Goal: Answer question/provide support: Share knowledge or assist other users

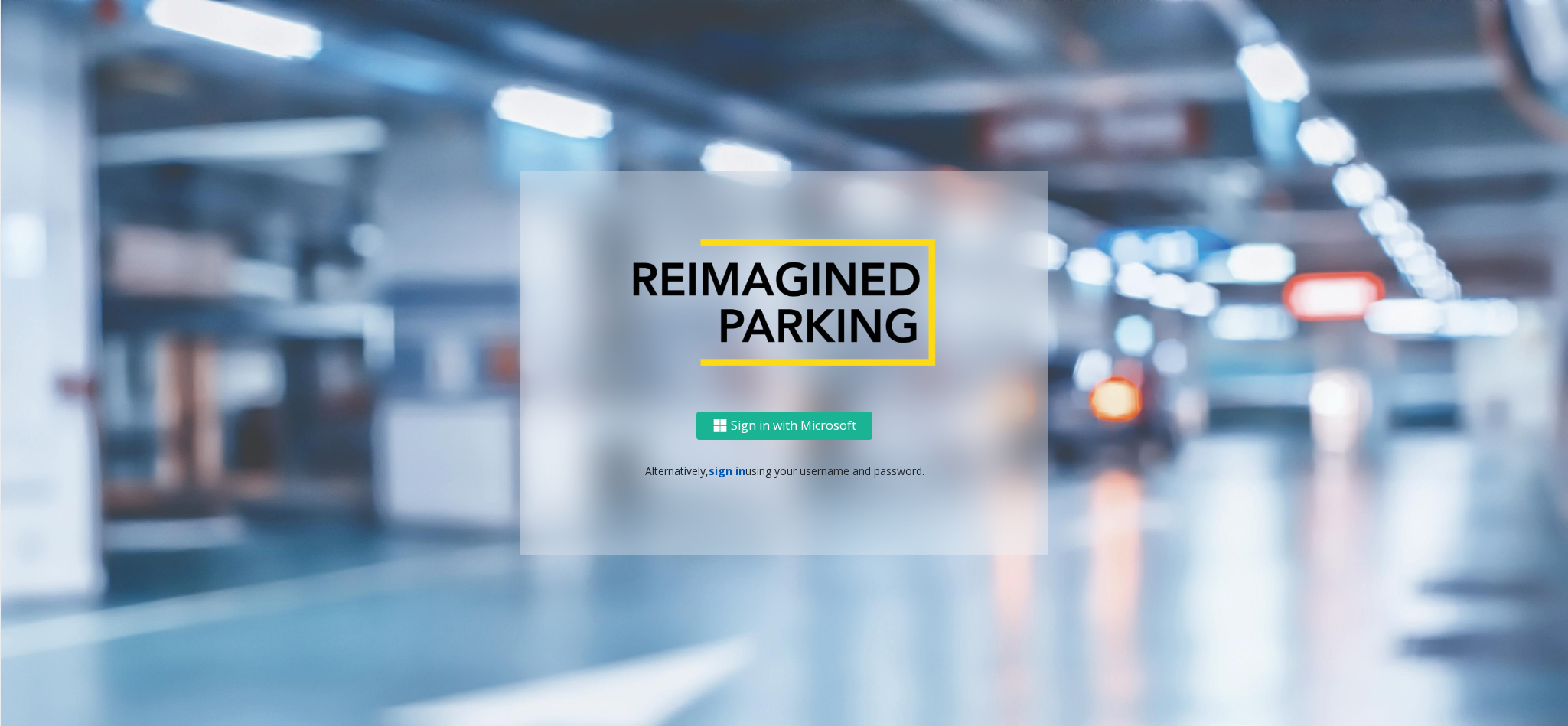
click at [723, 469] on link "sign in" at bounding box center [727, 471] width 37 height 15
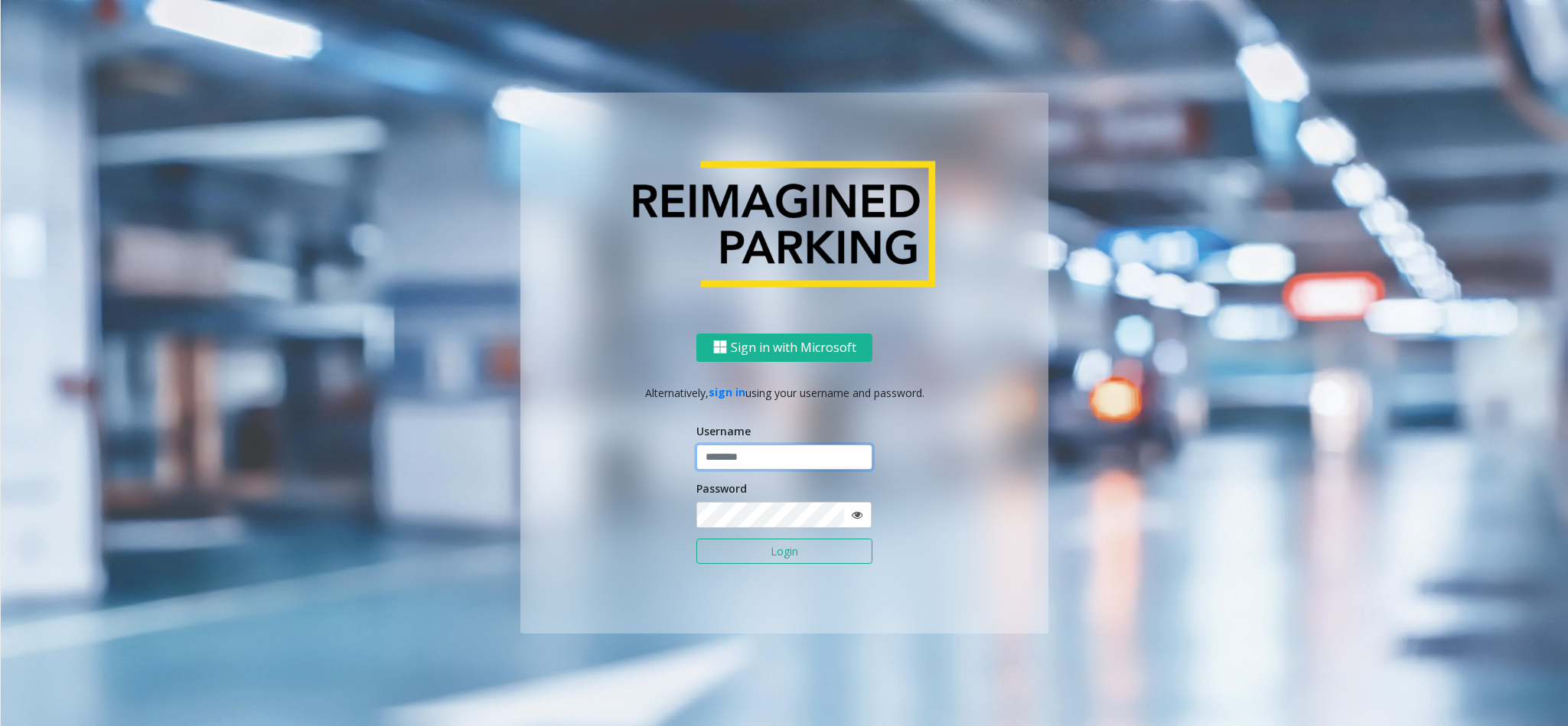
click at [723, 466] on input "text" at bounding box center [784, 457] width 176 height 26
type input "*********"
click at [815, 484] on button "Login" at bounding box center [784, 552] width 176 height 26
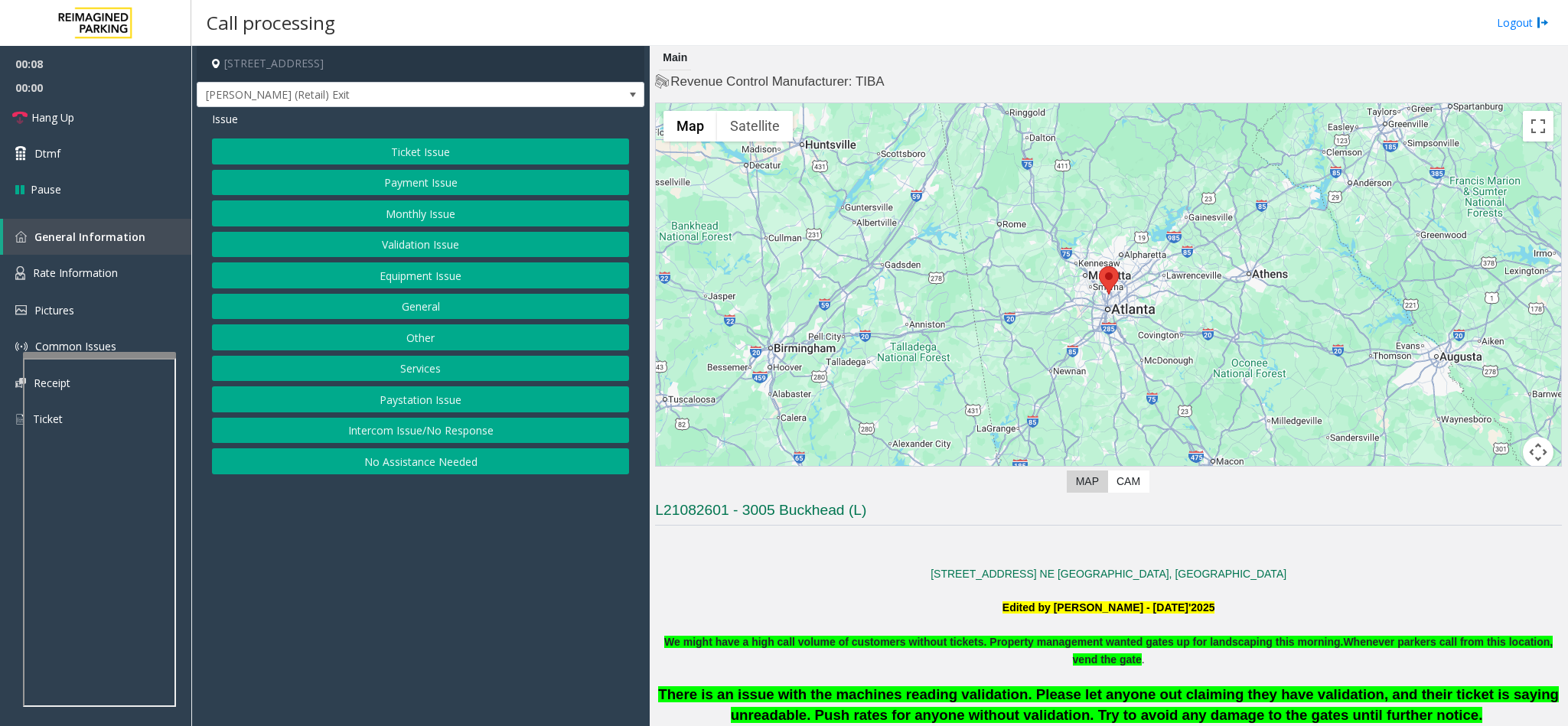
scroll to position [229, 0]
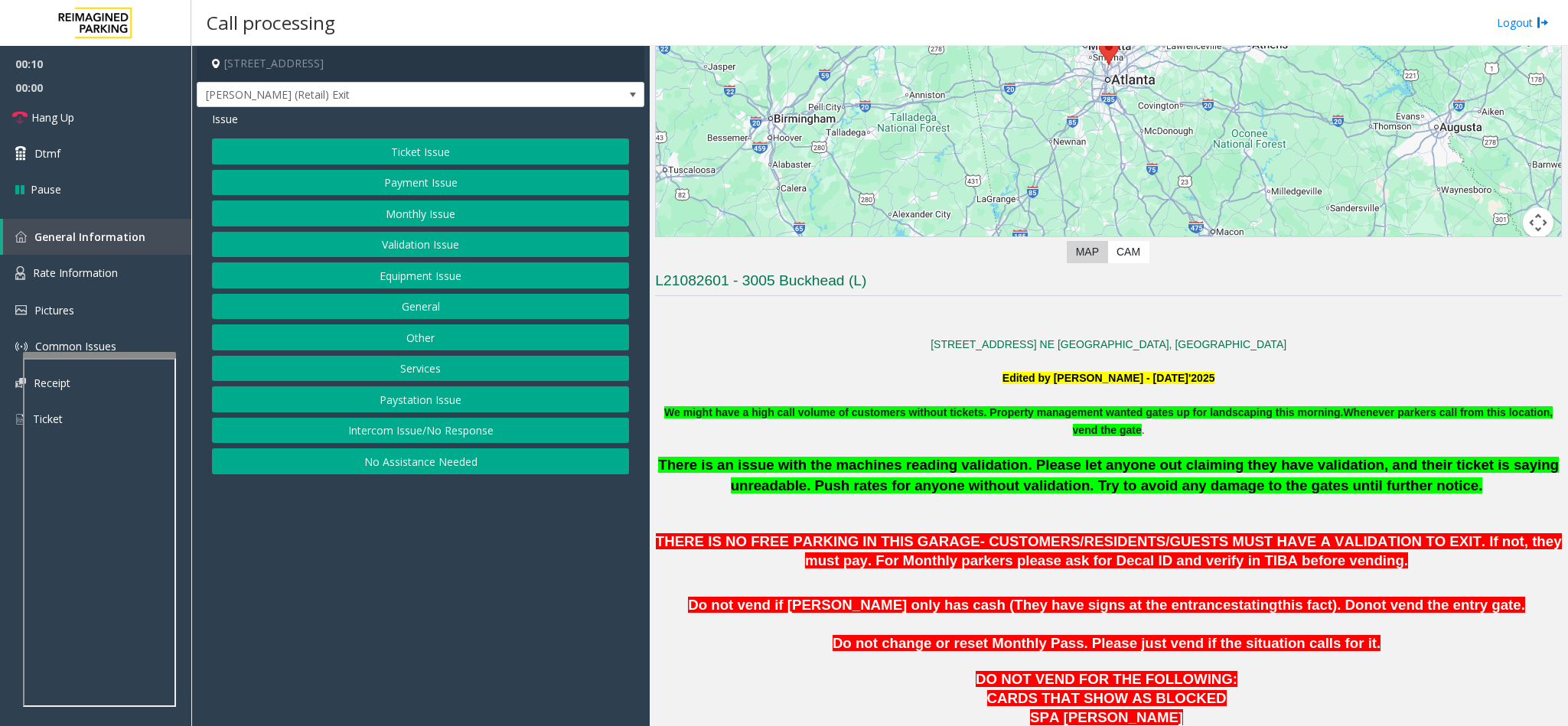
click at [425, 437] on button "Intercom Issue/No Response" at bounding box center [420, 431] width 417 height 26
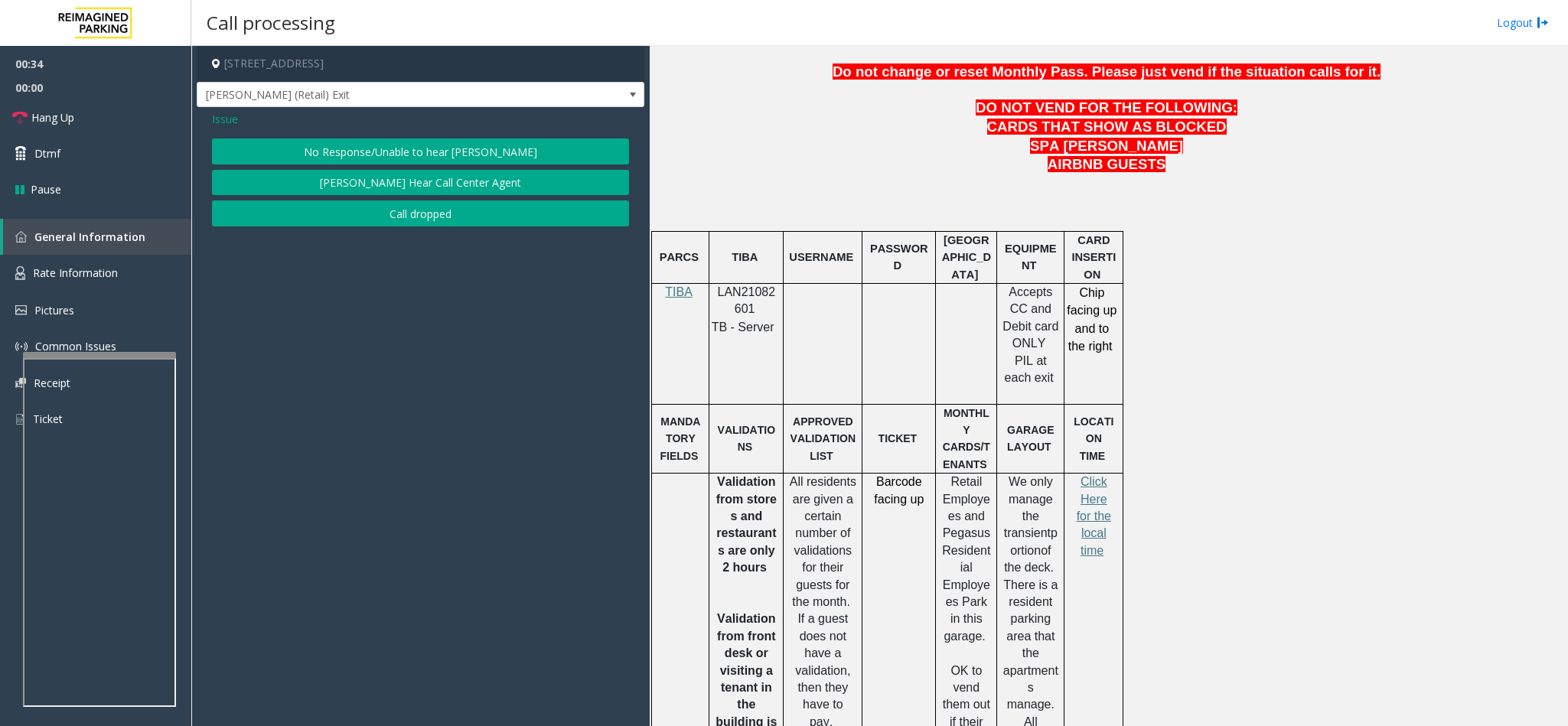
scroll to position [804, 0]
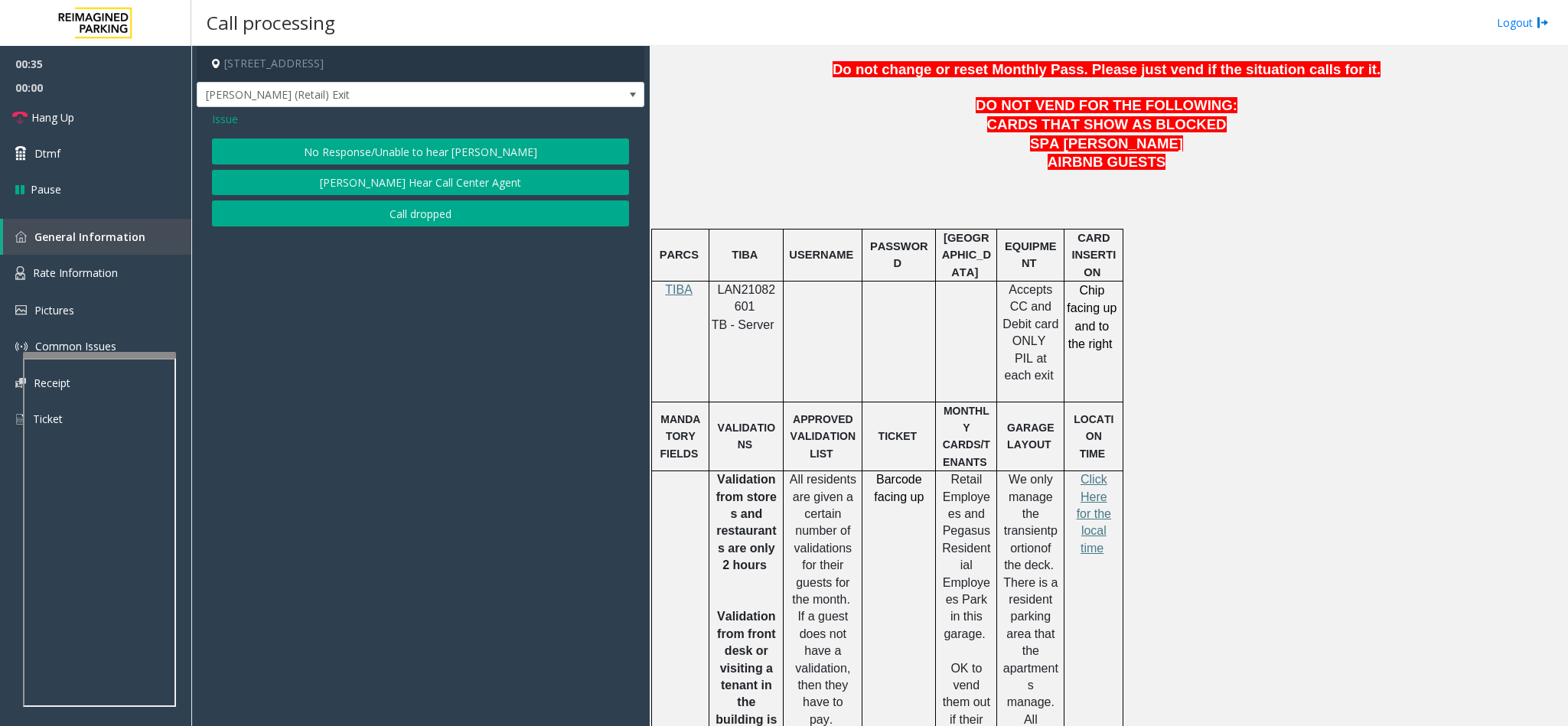
click at [230, 117] on span "Issue" at bounding box center [225, 119] width 26 height 16
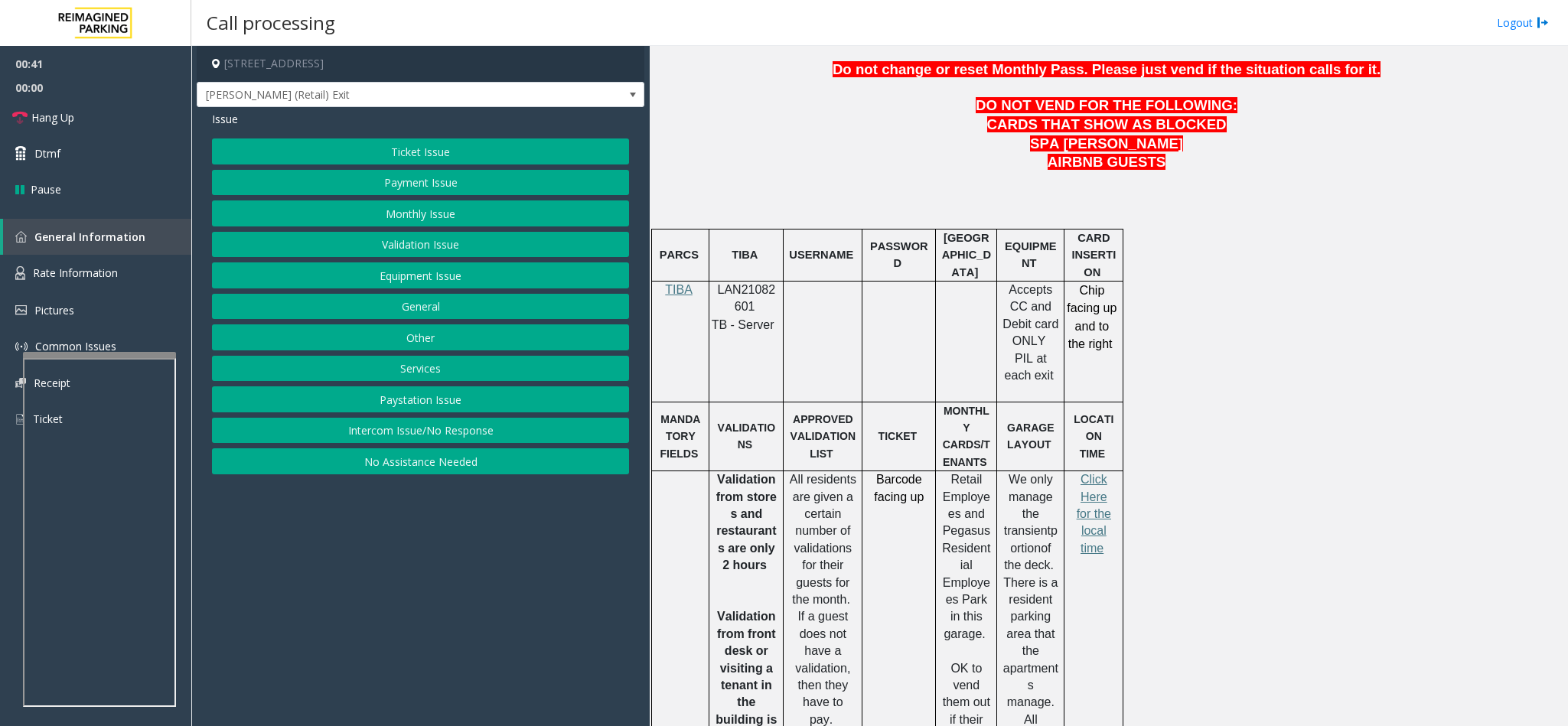
click at [430, 155] on button "Ticket Issue" at bounding box center [420, 151] width 417 height 26
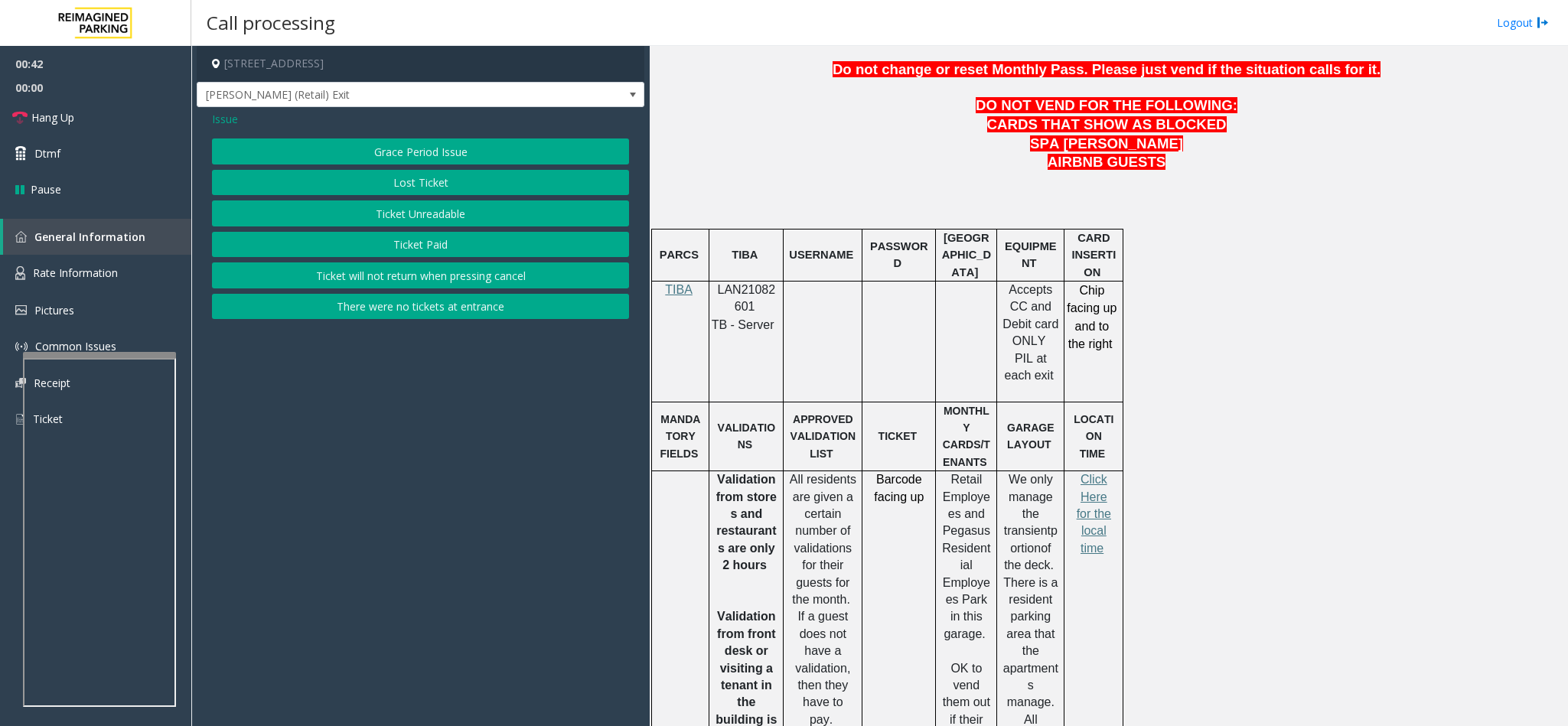
click at [431, 223] on button "Ticket Unreadable" at bounding box center [420, 213] width 417 height 26
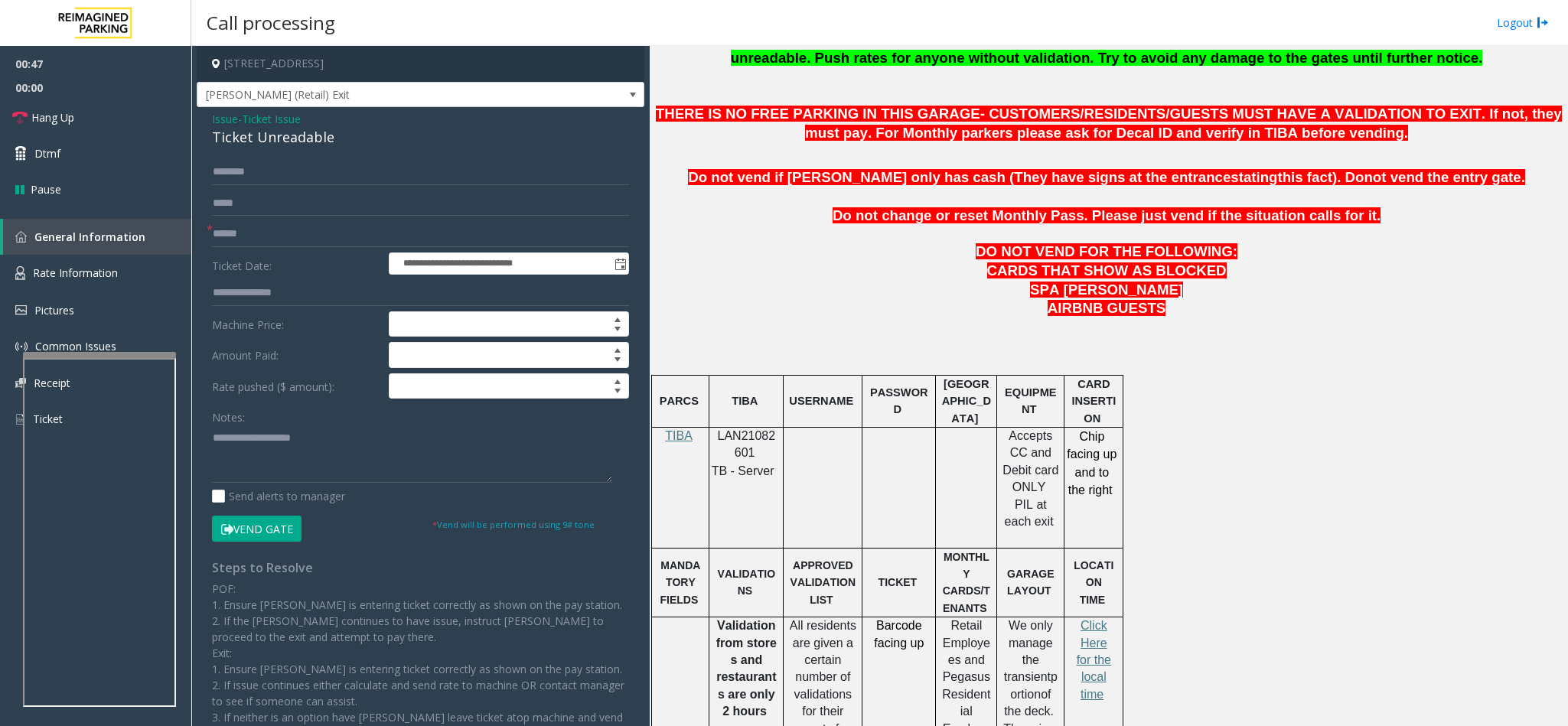
scroll to position [459, 0]
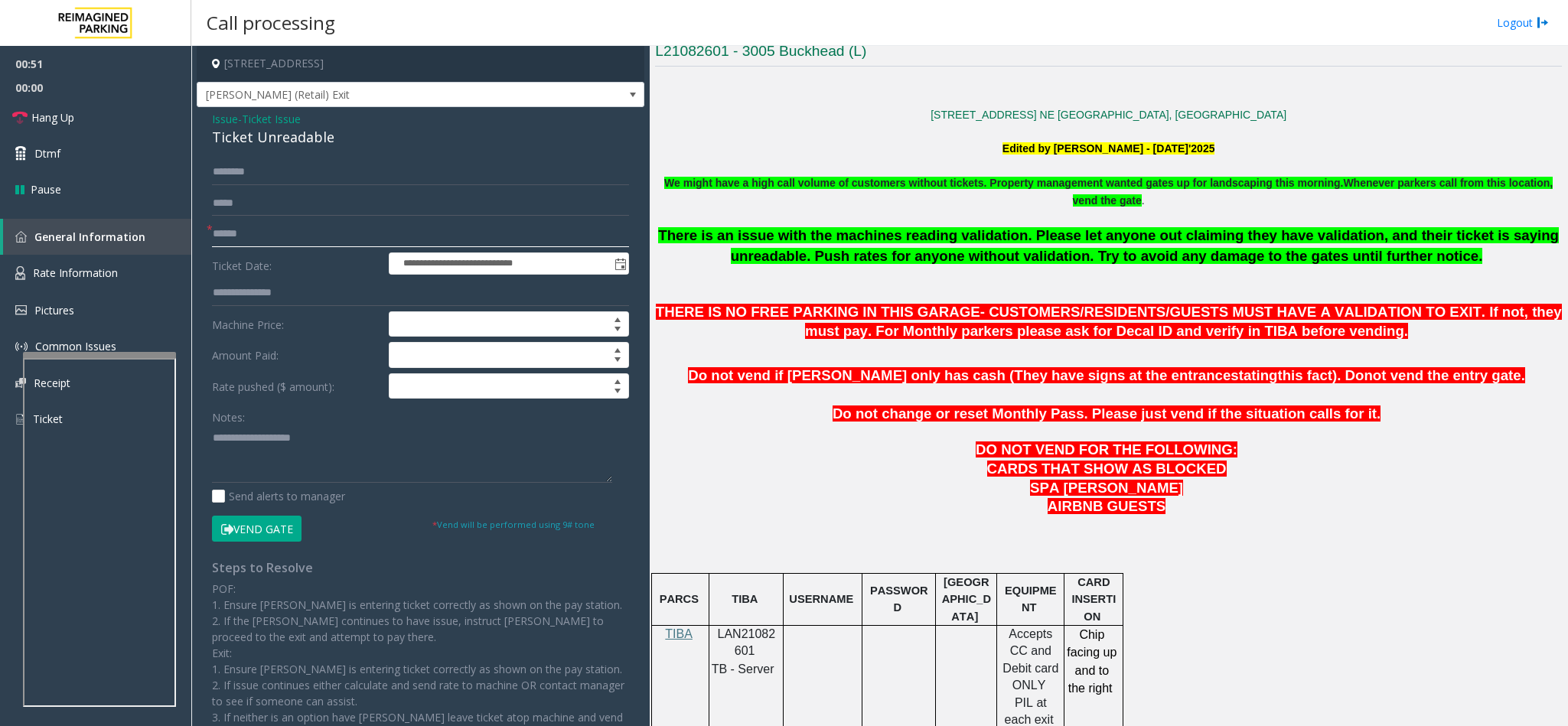
click at [301, 241] on input "text" at bounding box center [420, 234] width 417 height 26
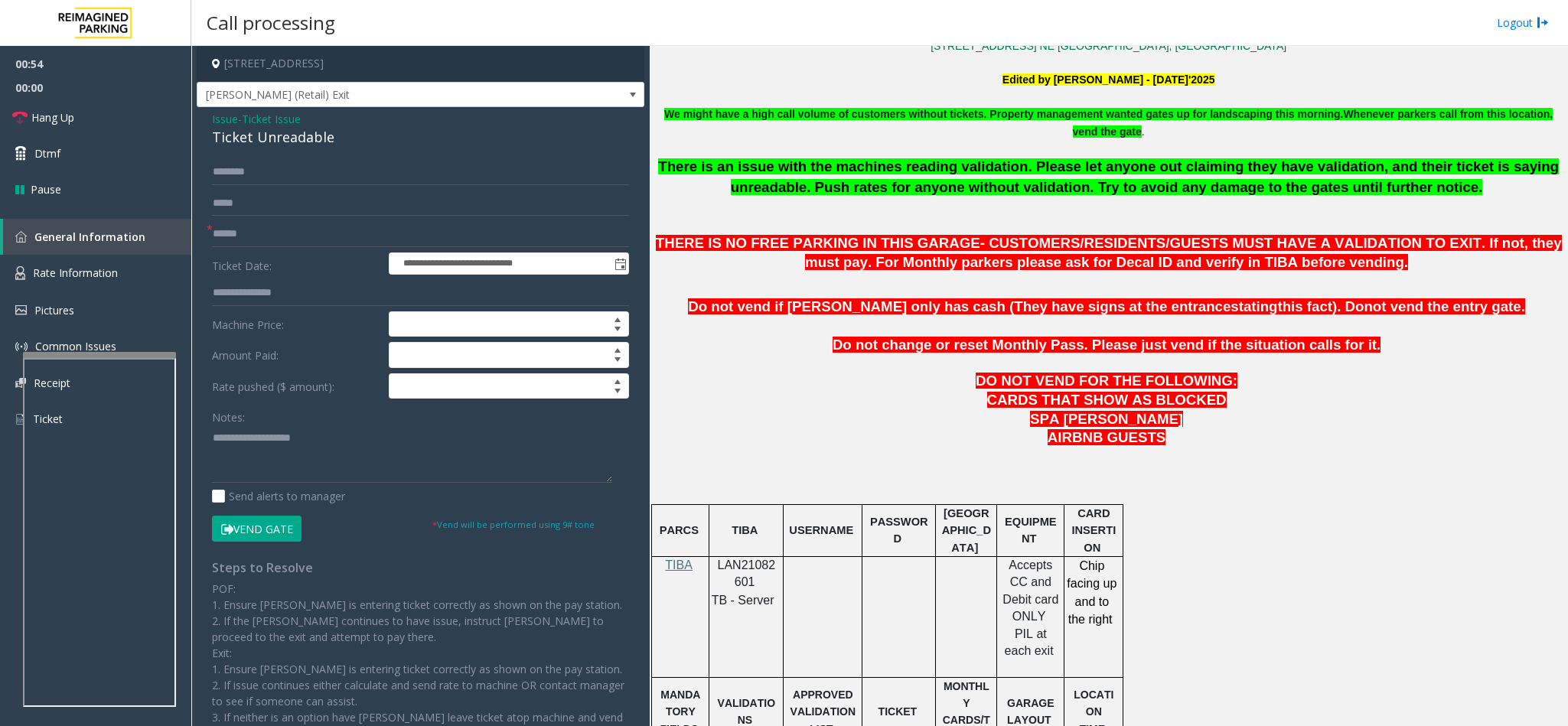
scroll to position [804, 0]
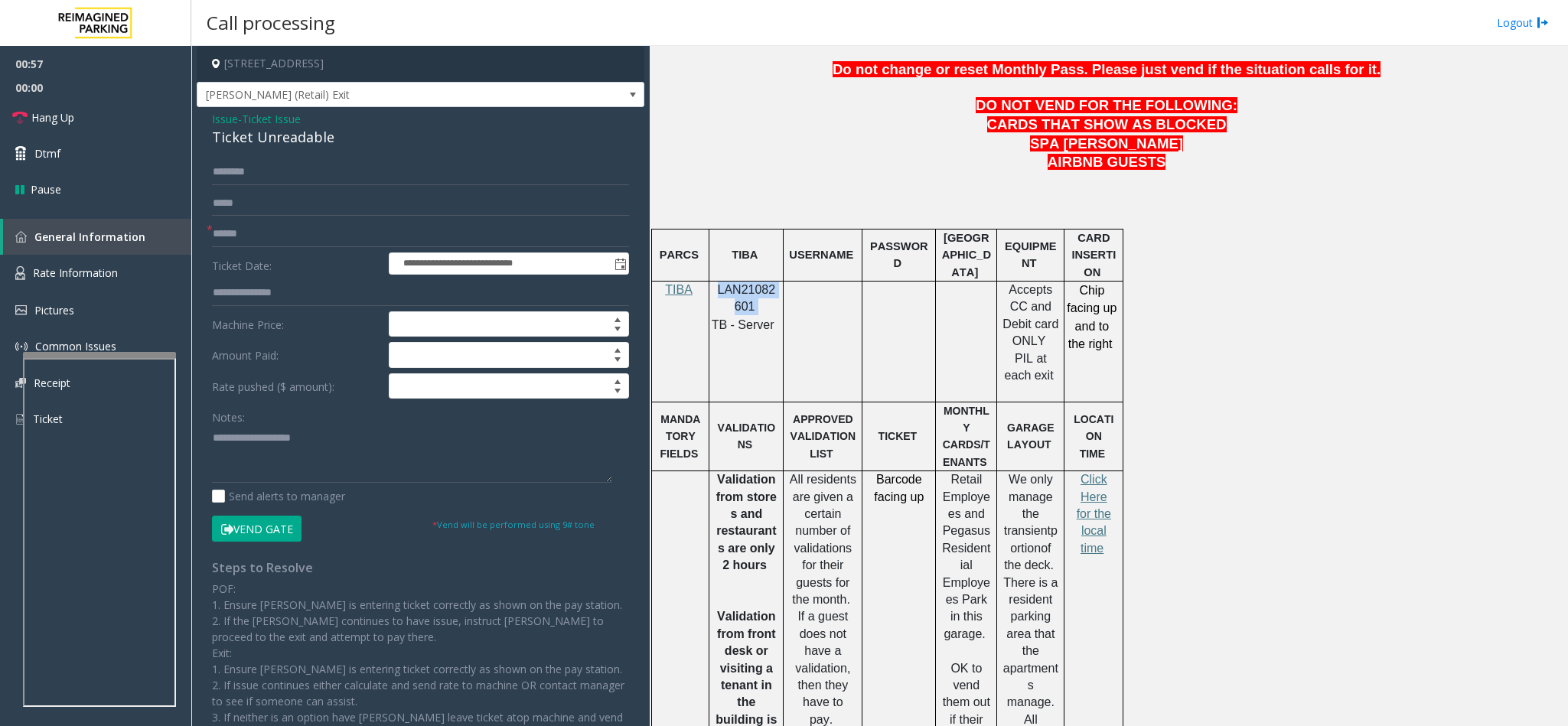
drag, startPoint x: 754, startPoint y: 313, endPoint x: 718, endPoint y: 301, distance: 37.9
click at [718, 301] on p "LAN21082601" at bounding box center [746, 298] width 63 height 34
copy p "LAN21082601"
click at [326, 234] on input "text" at bounding box center [420, 234] width 417 height 26
drag, startPoint x: 335, startPoint y: 140, endPoint x: 211, endPoint y: 113, distance: 126.9
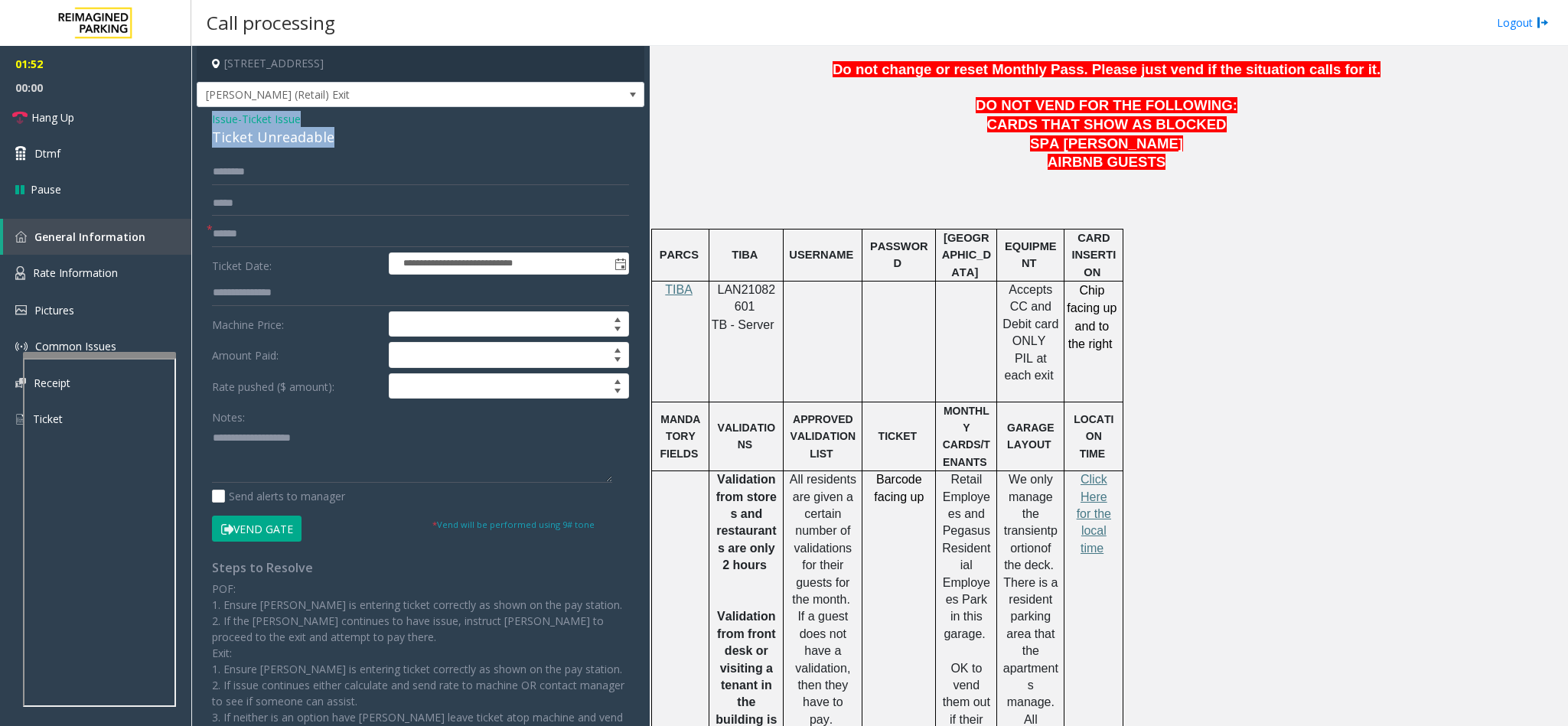
click at [212, 113] on div "Issue - Ticket Issue Ticket Unreadable" at bounding box center [420, 129] width 417 height 37
copy div "Issue - Ticket Issue Ticket Unreadable"
click at [394, 457] on textarea at bounding box center [412, 454] width 401 height 58
paste textarea "**********"
drag, startPoint x: 313, startPoint y: 434, endPoint x: 250, endPoint y: 443, distance: 63.6
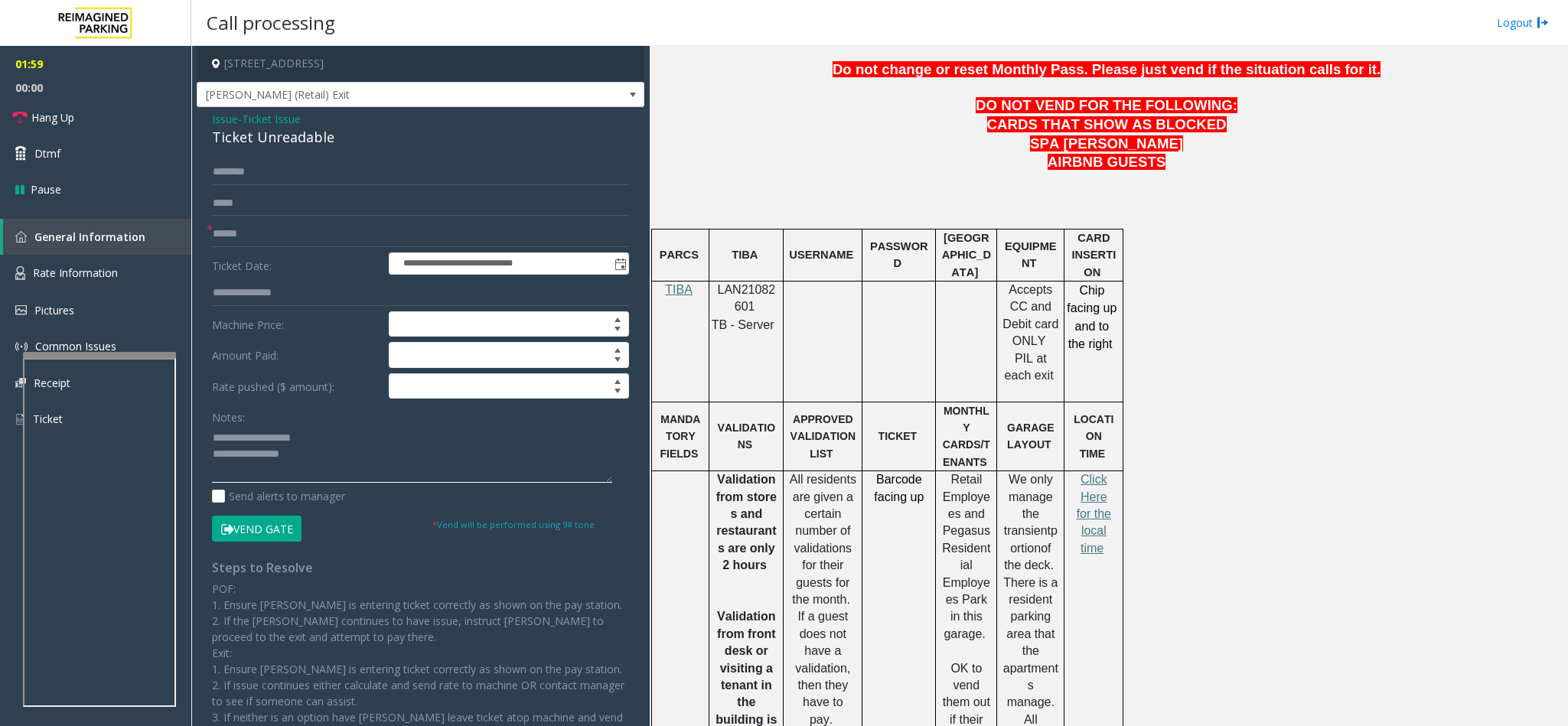
click at [250, 443] on textarea at bounding box center [412, 454] width 401 height 58
click at [315, 455] on textarea at bounding box center [412, 454] width 401 height 58
click at [390, 455] on textarea at bounding box center [412, 454] width 401 height 58
click at [402, 469] on textarea at bounding box center [412, 454] width 401 height 58
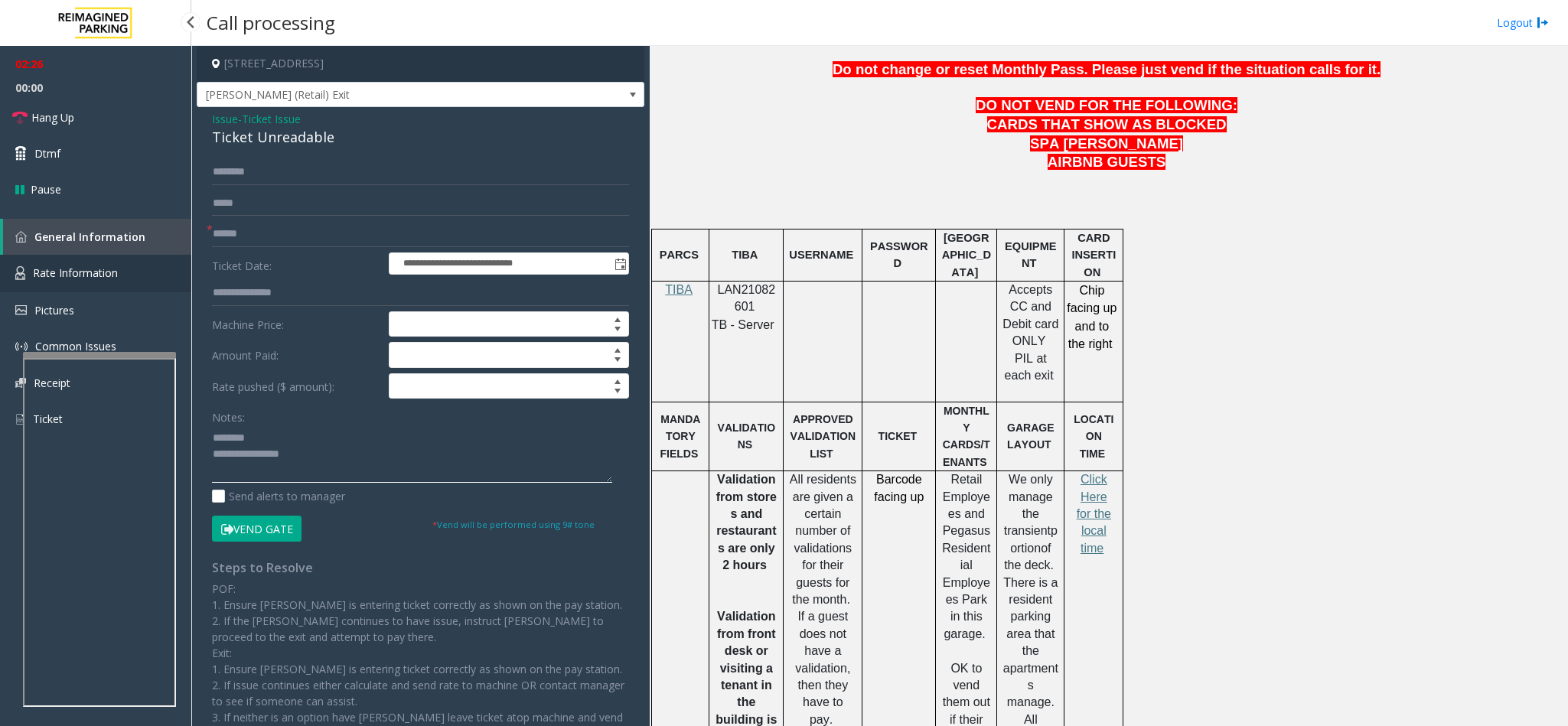
type textarea "**********"
click at [49, 272] on span "Rate Information" at bounding box center [75, 273] width 85 height 15
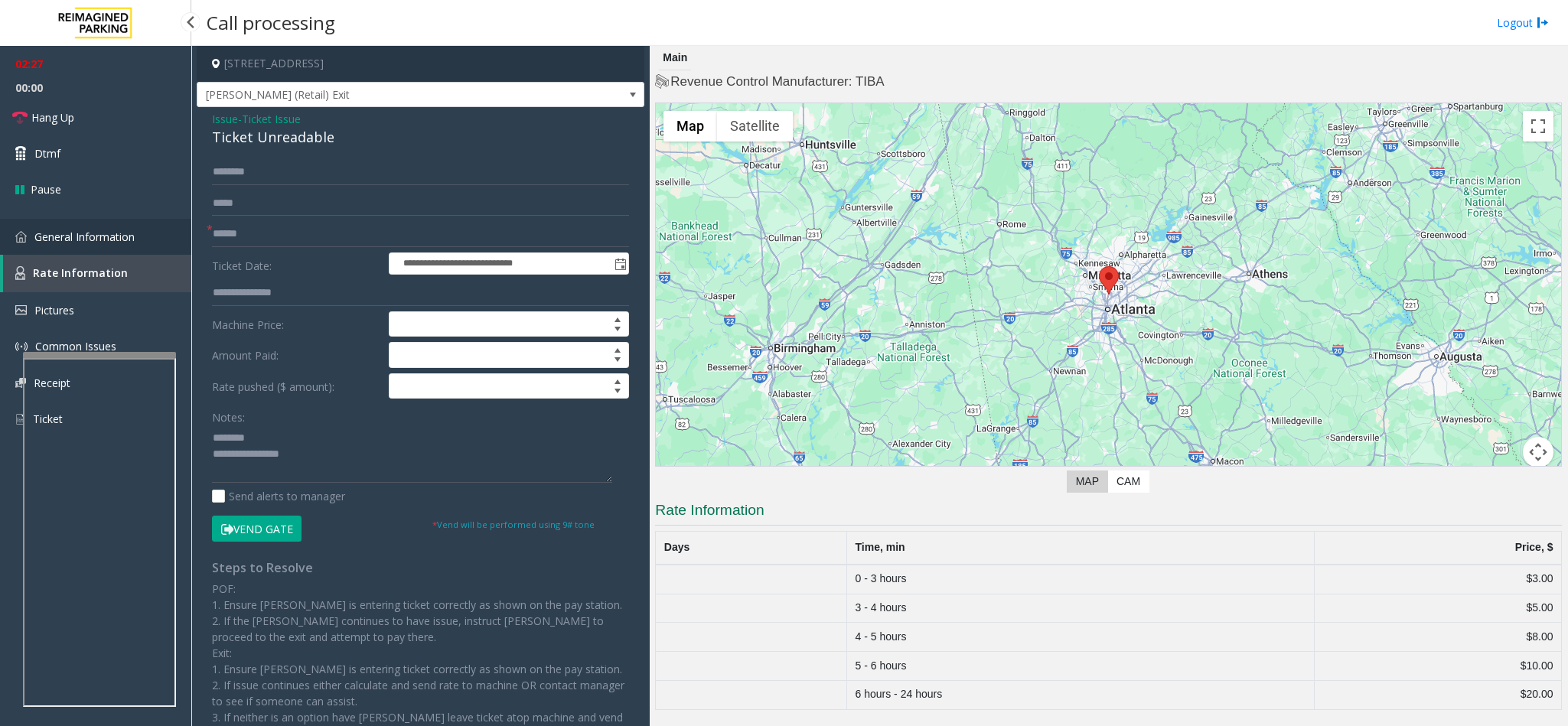
click at [83, 243] on link "General Information" at bounding box center [95, 236] width 192 height 36
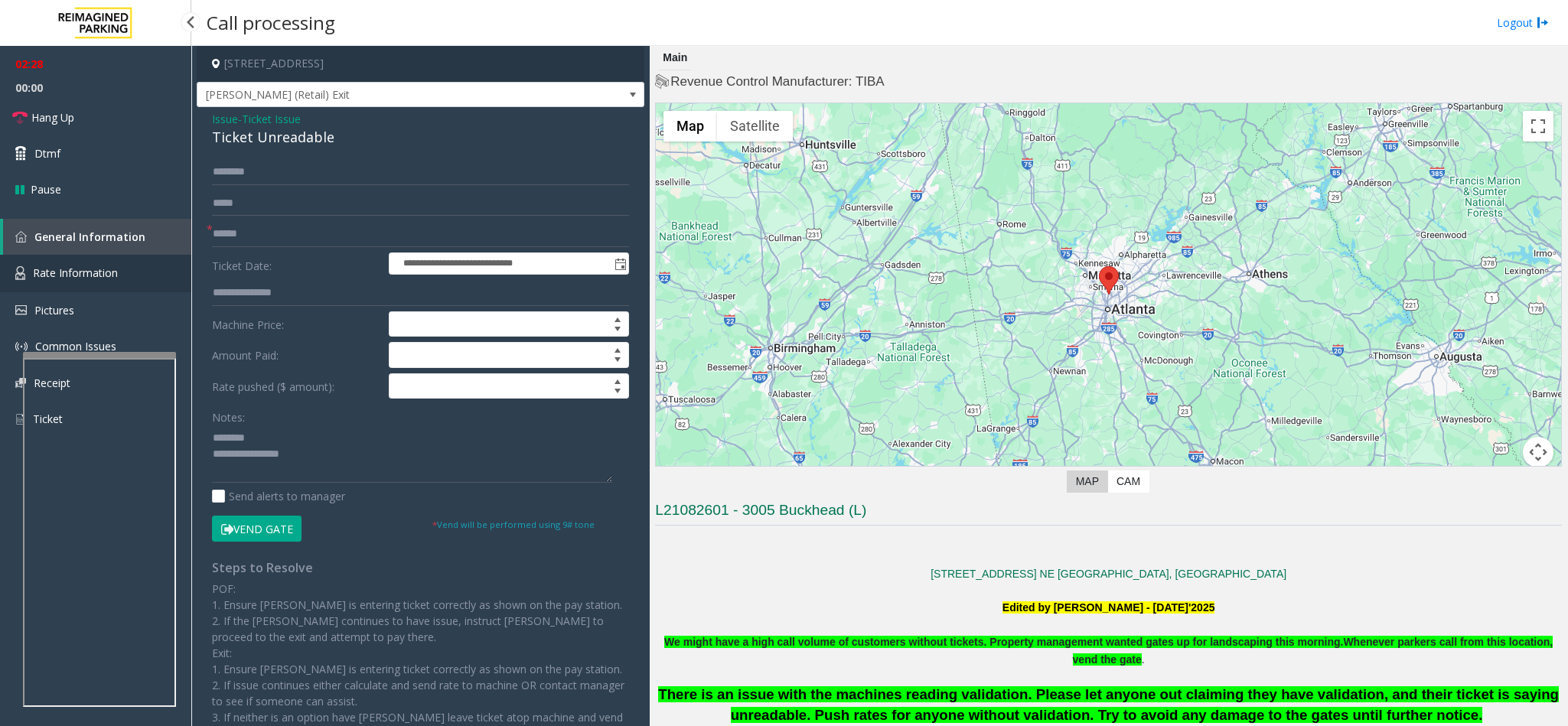
click at [89, 257] on link "Rate Information" at bounding box center [95, 273] width 192 height 38
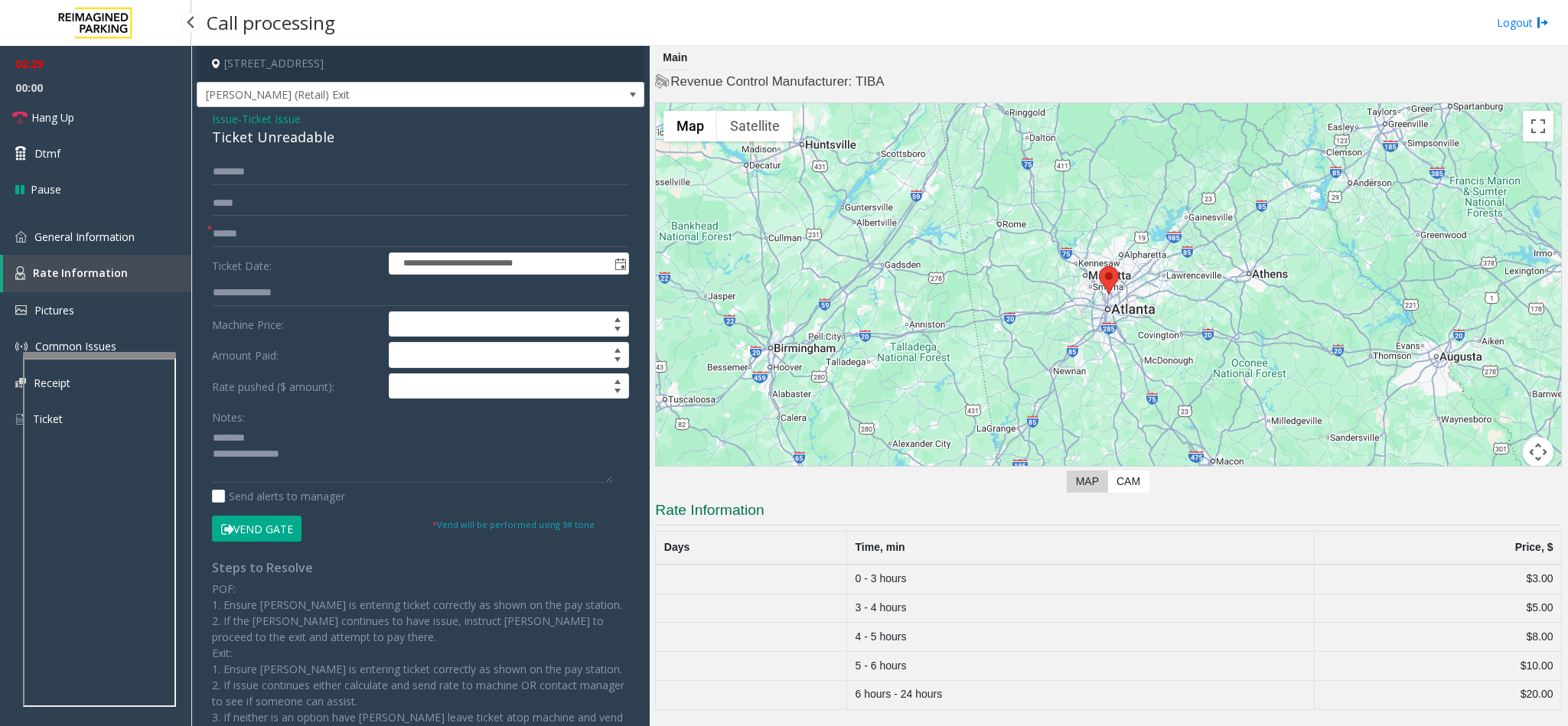
click at [86, 262] on link "Rate Information" at bounding box center [96, 273] width 188 height 38
click at [86, 237] on span "General Information" at bounding box center [84, 236] width 101 height 15
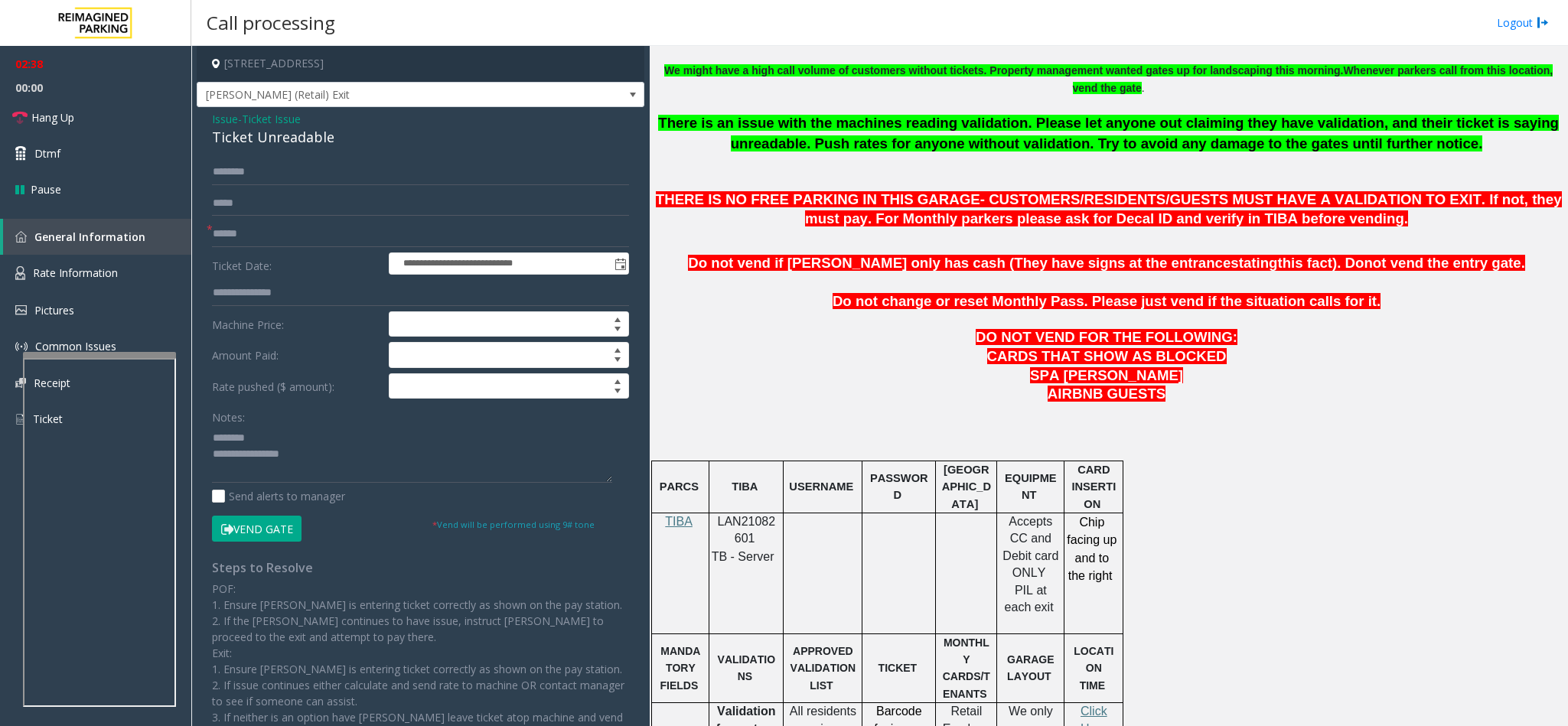
scroll to position [918, 0]
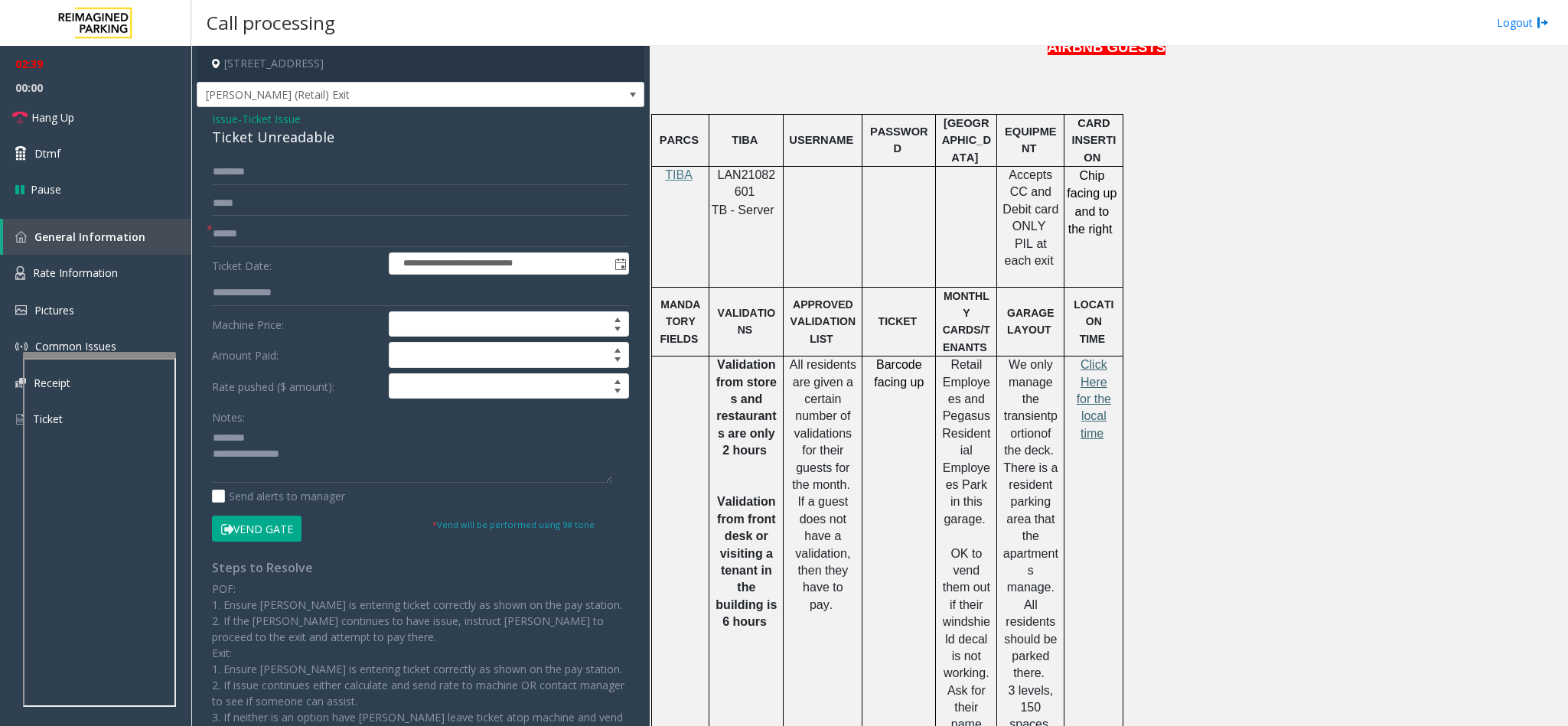
click at [1044, 358] on span "Click Here for the local time" at bounding box center [1093, 399] width 34 height 82
click at [76, 266] on span "Rate Information" at bounding box center [75, 273] width 85 height 15
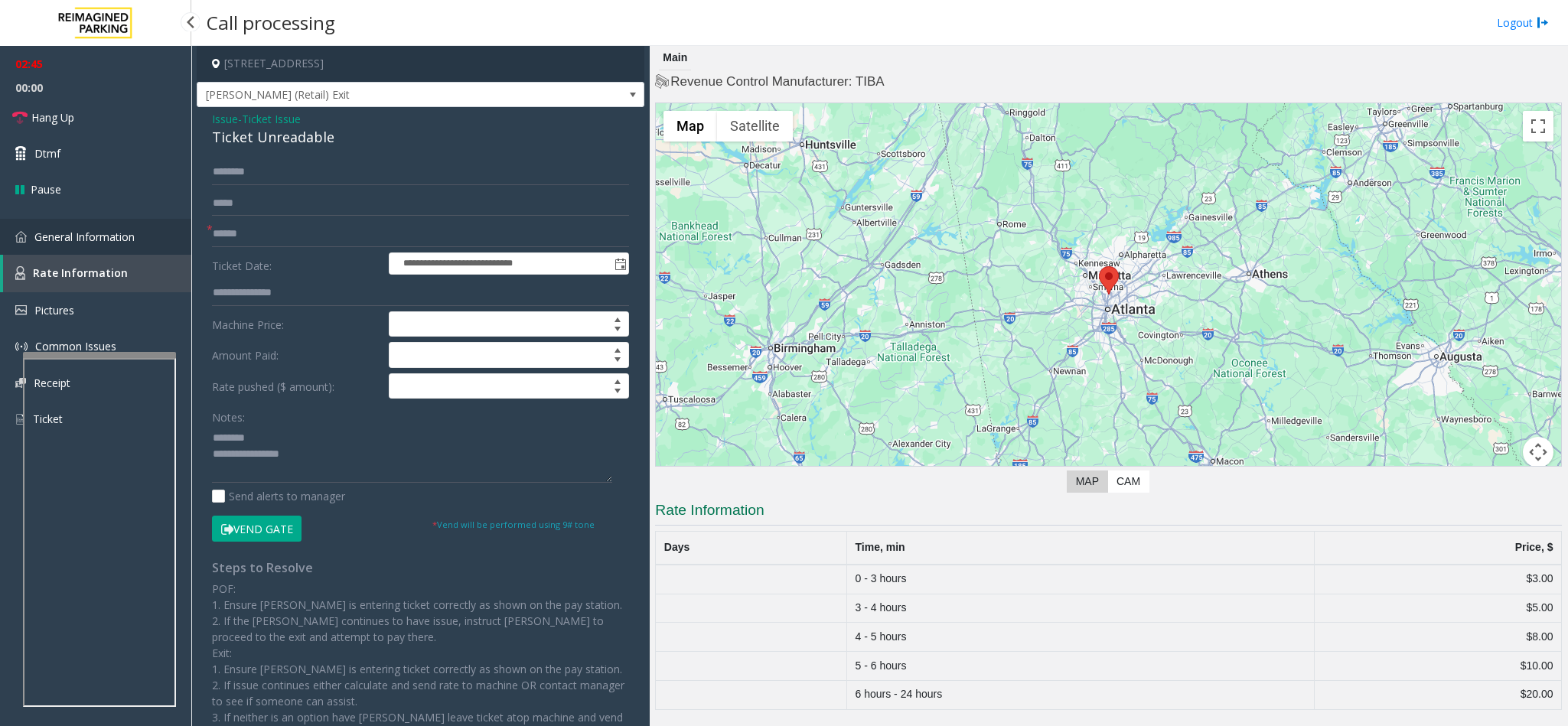
click at [85, 232] on span "General Information" at bounding box center [84, 236] width 101 height 15
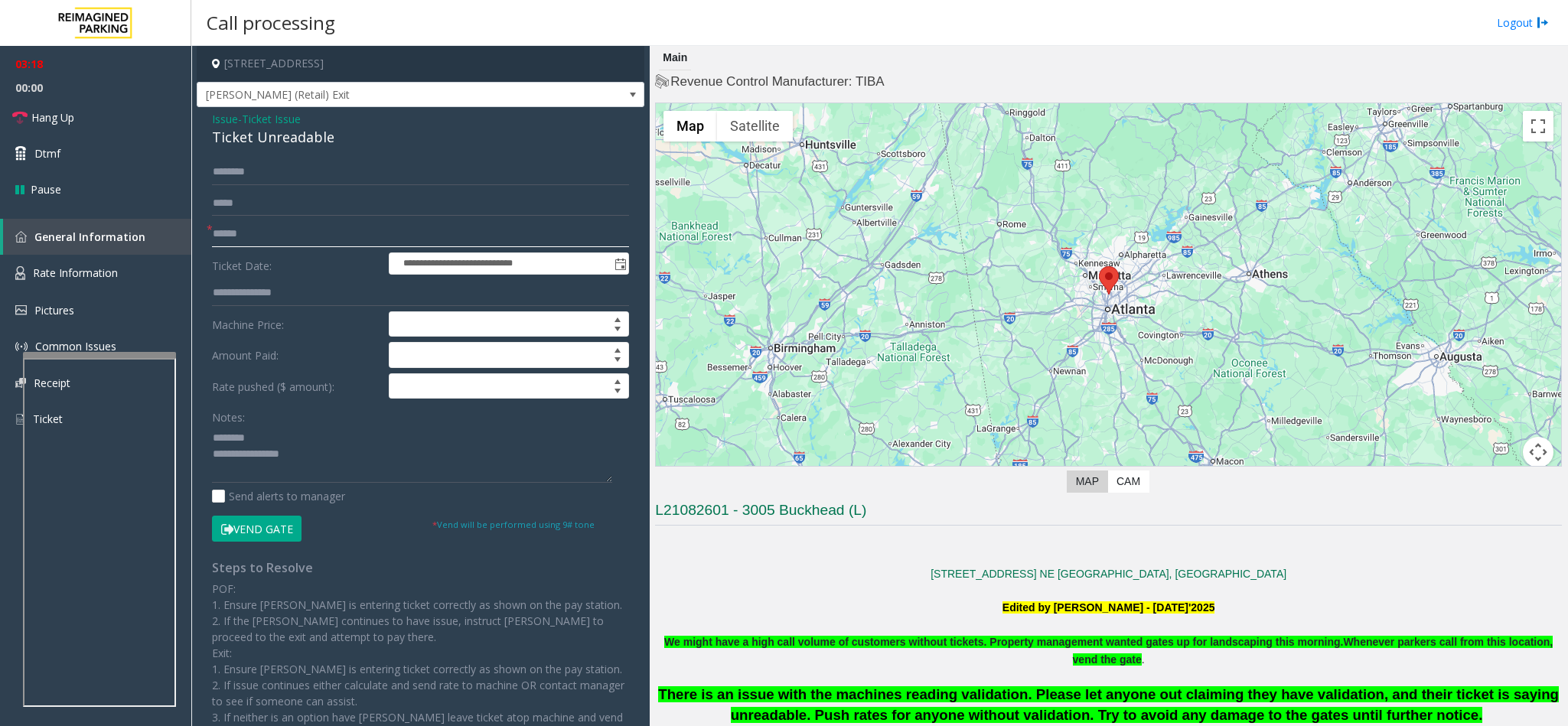
click at [258, 237] on input "text" at bounding box center [420, 234] width 417 height 26
type input "**"
drag, startPoint x: 335, startPoint y: 143, endPoint x: 209, endPoint y: 122, distance: 127.7
click at [209, 122] on div "**********" at bounding box center [421, 456] width 448 height 698
copy div "Issue - Ticket Issue Ticket Unreadable"
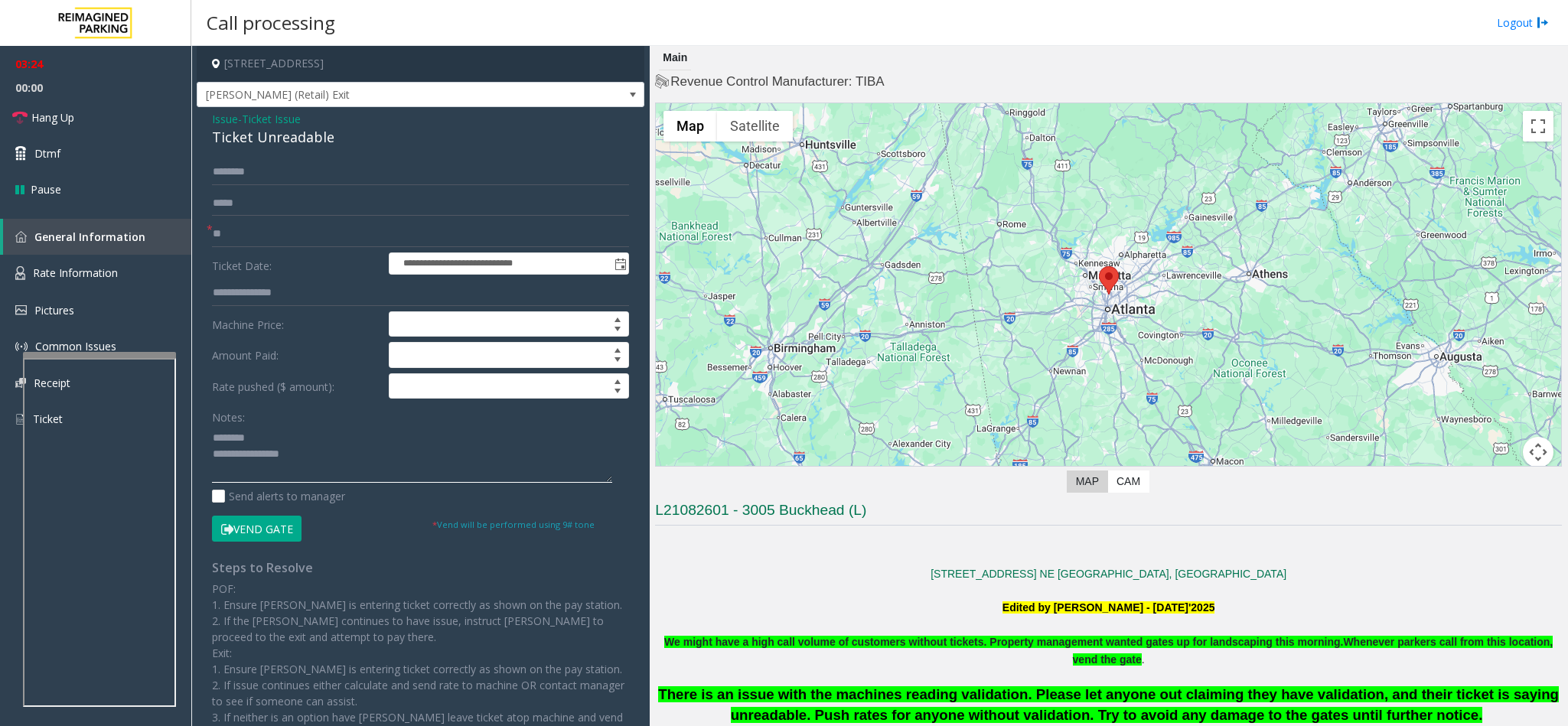
click at [366, 464] on textarea at bounding box center [412, 454] width 401 height 58
click at [85, 103] on link "Hang Up" at bounding box center [95, 117] width 192 height 36
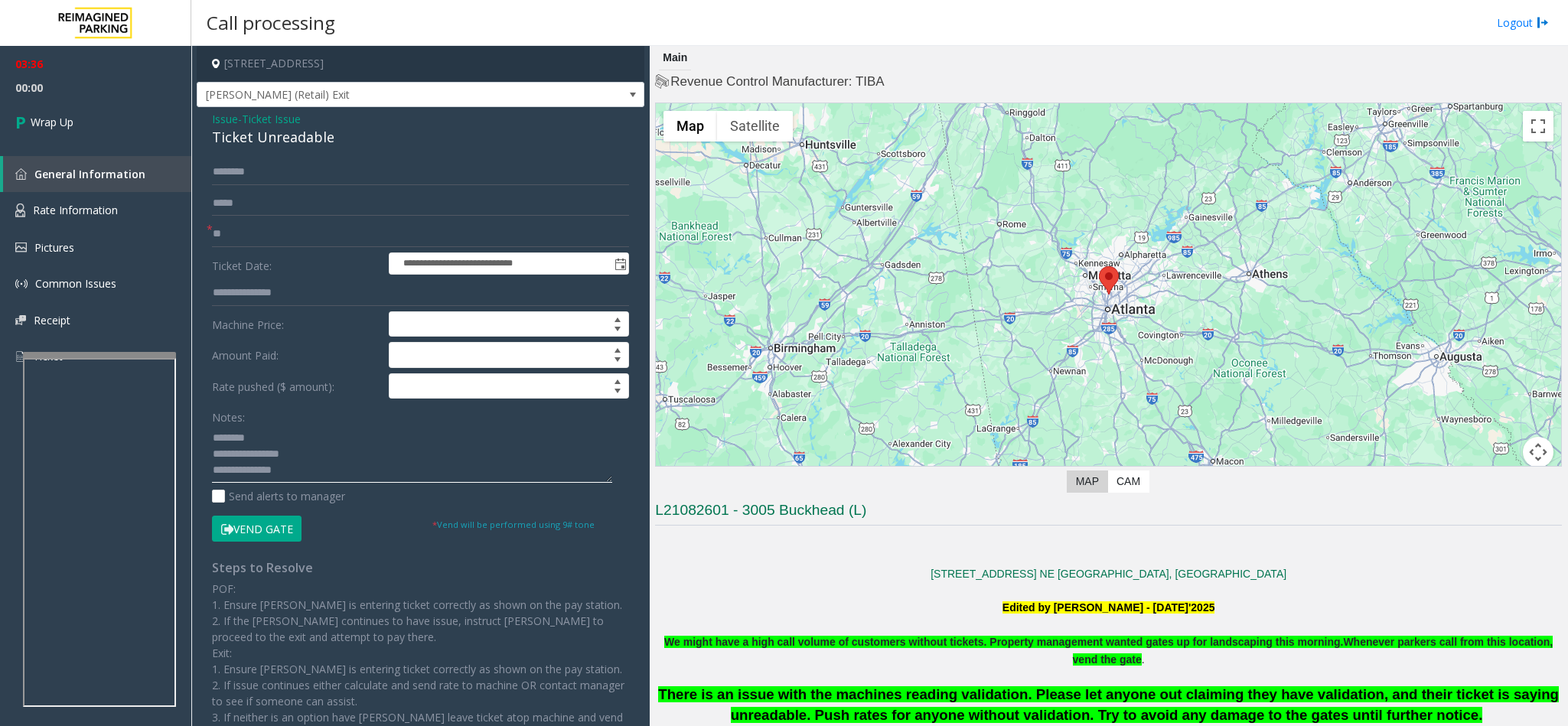
click at [327, 478] on textarea at bounding box center [412, 454] width 401 height 58
type textarea "**********"
click at [53, 120] on span "Wrap Up" at bounding box center [52, 122] width 43 height 16
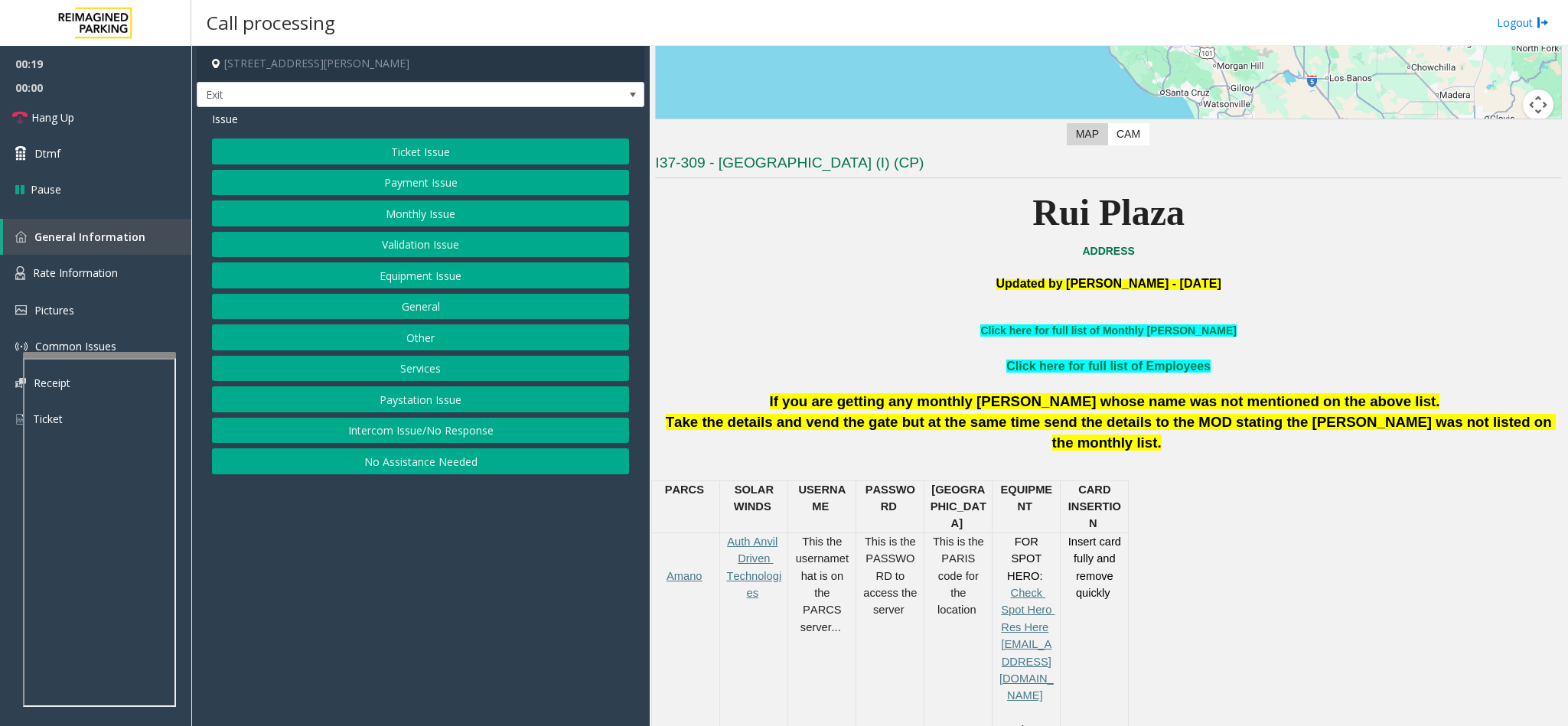
scroll to position [345, 0]
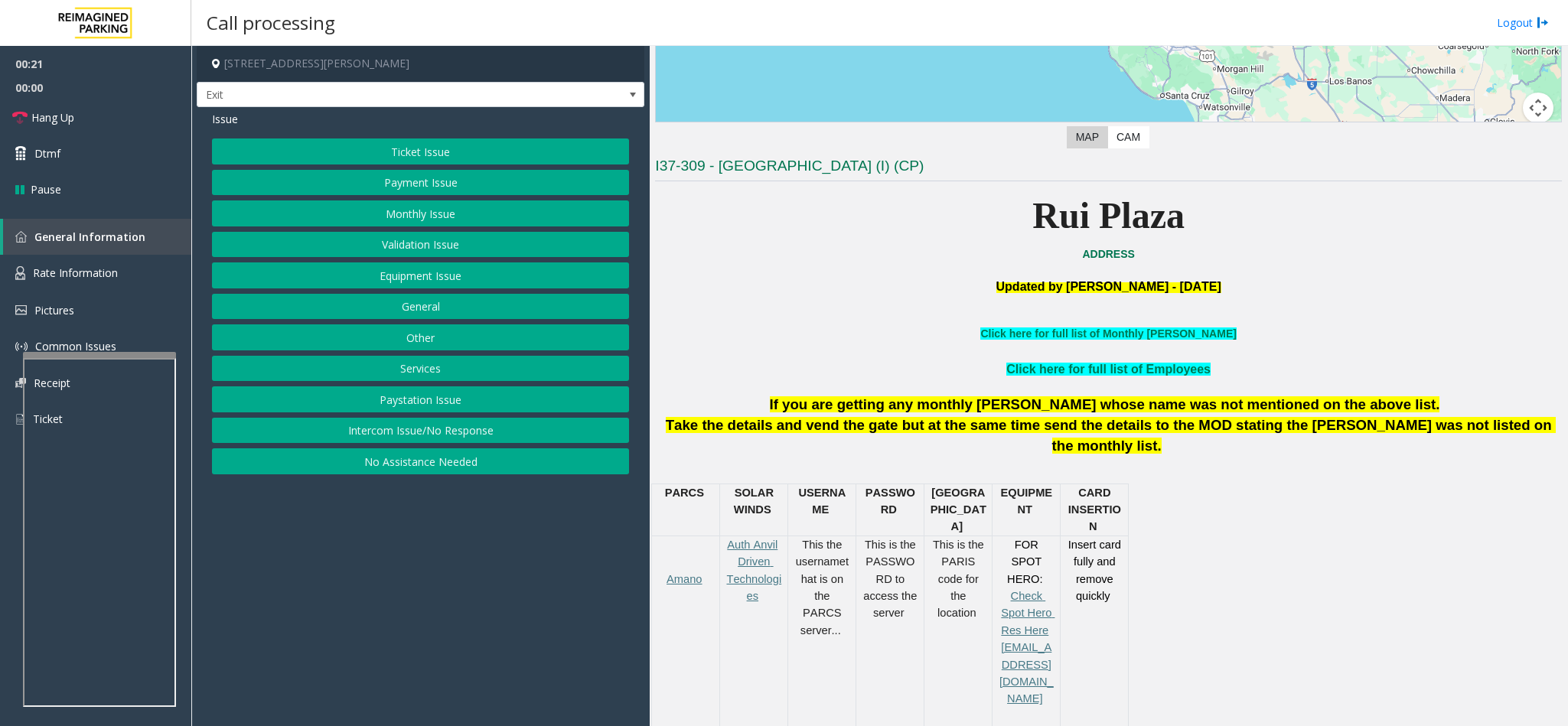
click at [374, 180] on button "Payment Issue" at bounding box center [420, 183] width 417 height 26
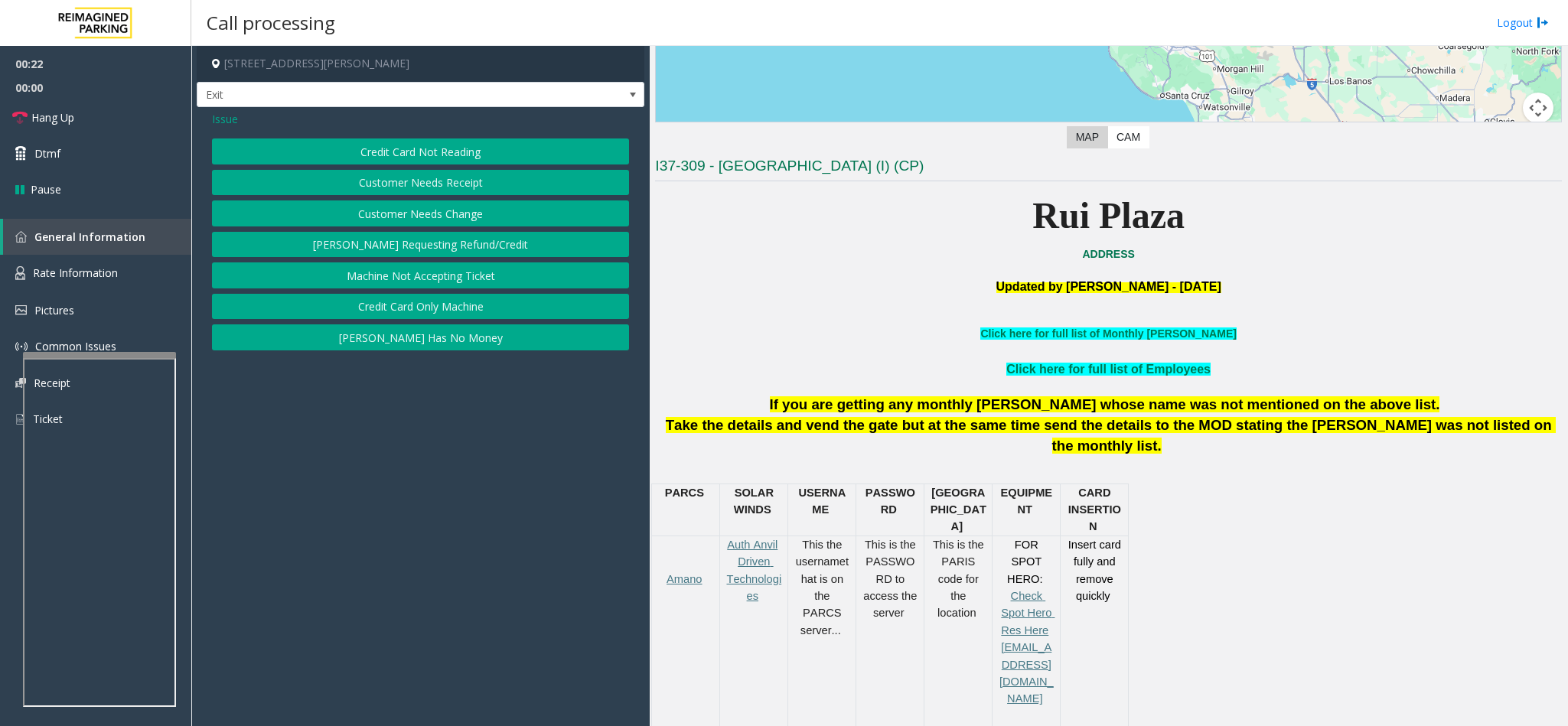
click at [443, 157] on button "Credit Card Not Reading" at bounding box center [420, 151] width 417 height 26
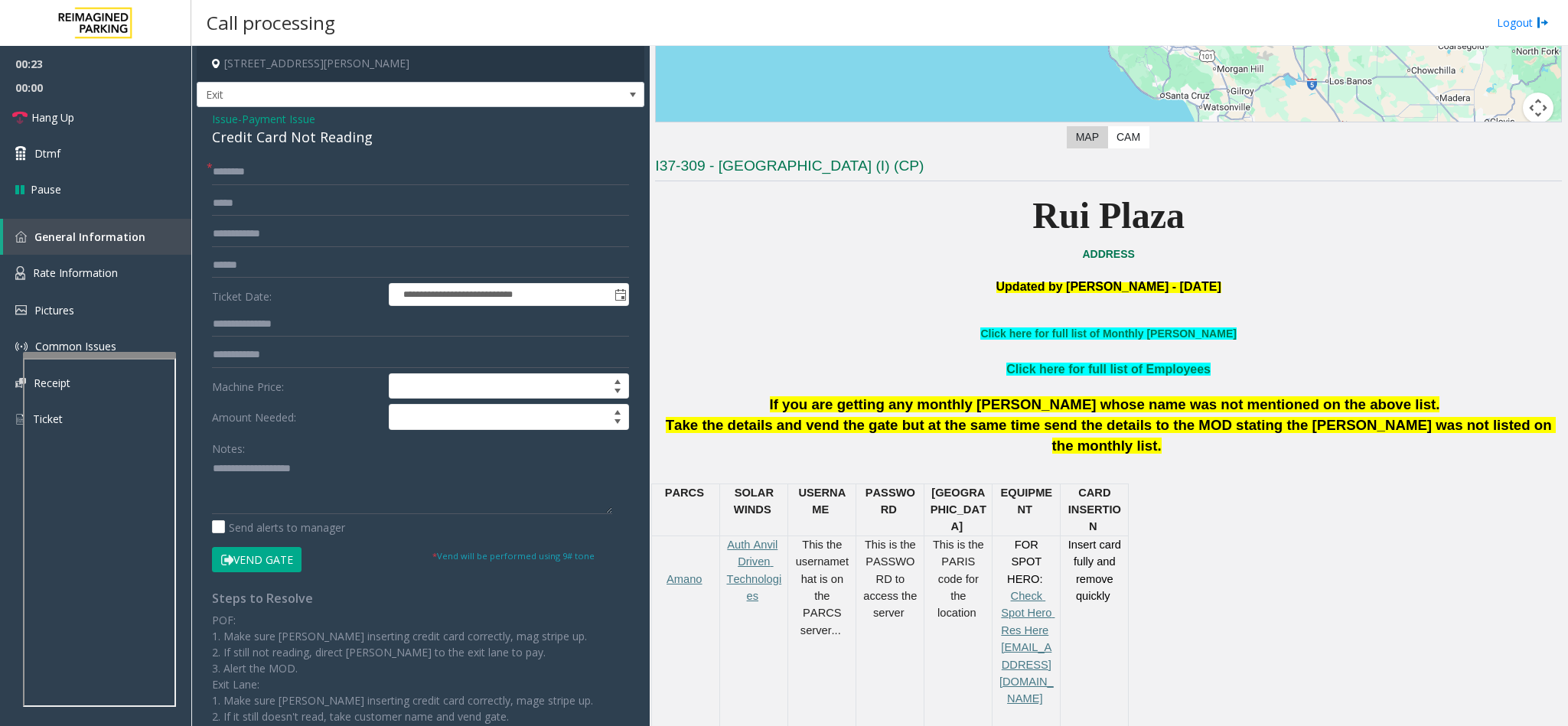
click at [292, 122] on span "Payment Issue" at bounding box center [278, 119] width 73 height 16
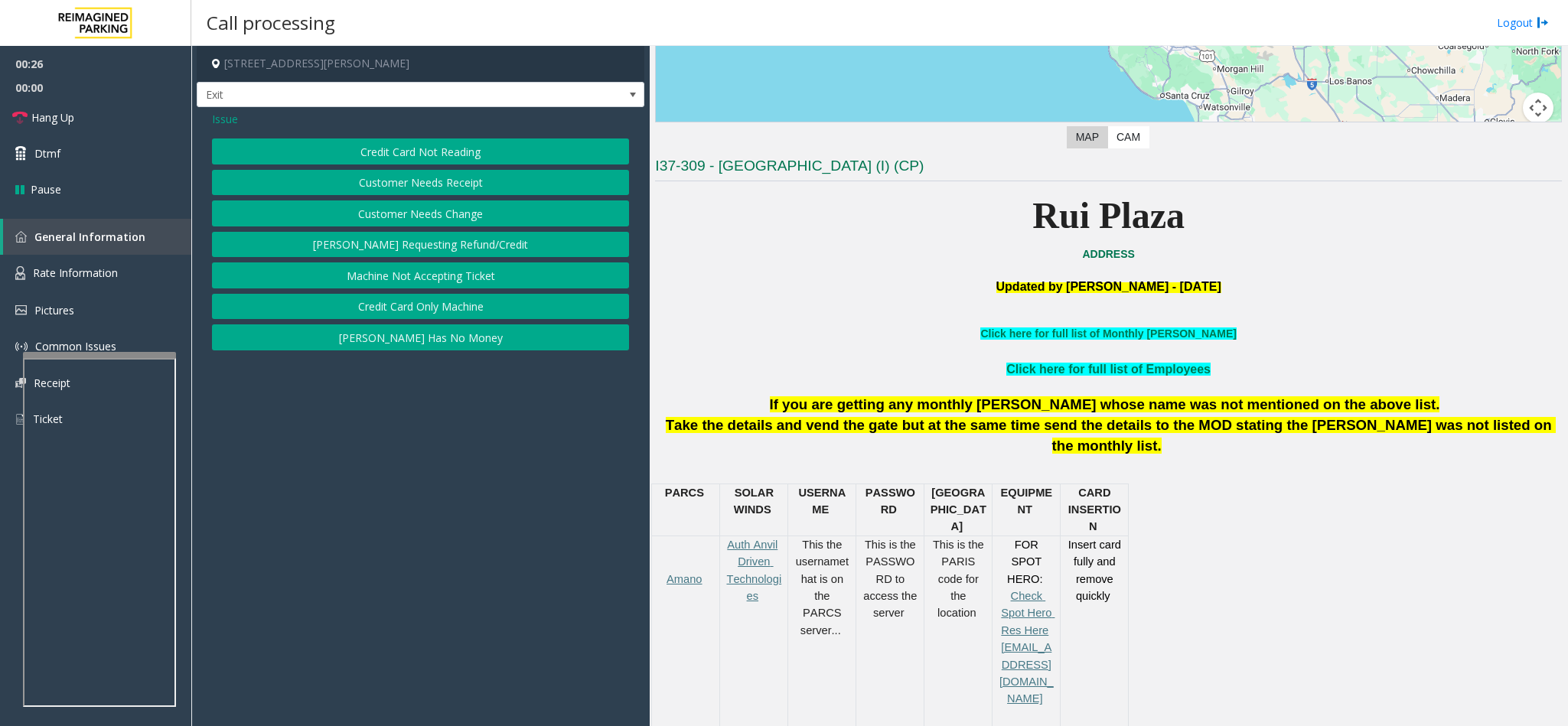
click at [232, 118] on span "Issue" at bounding box center [225, 119] width 26 height 16
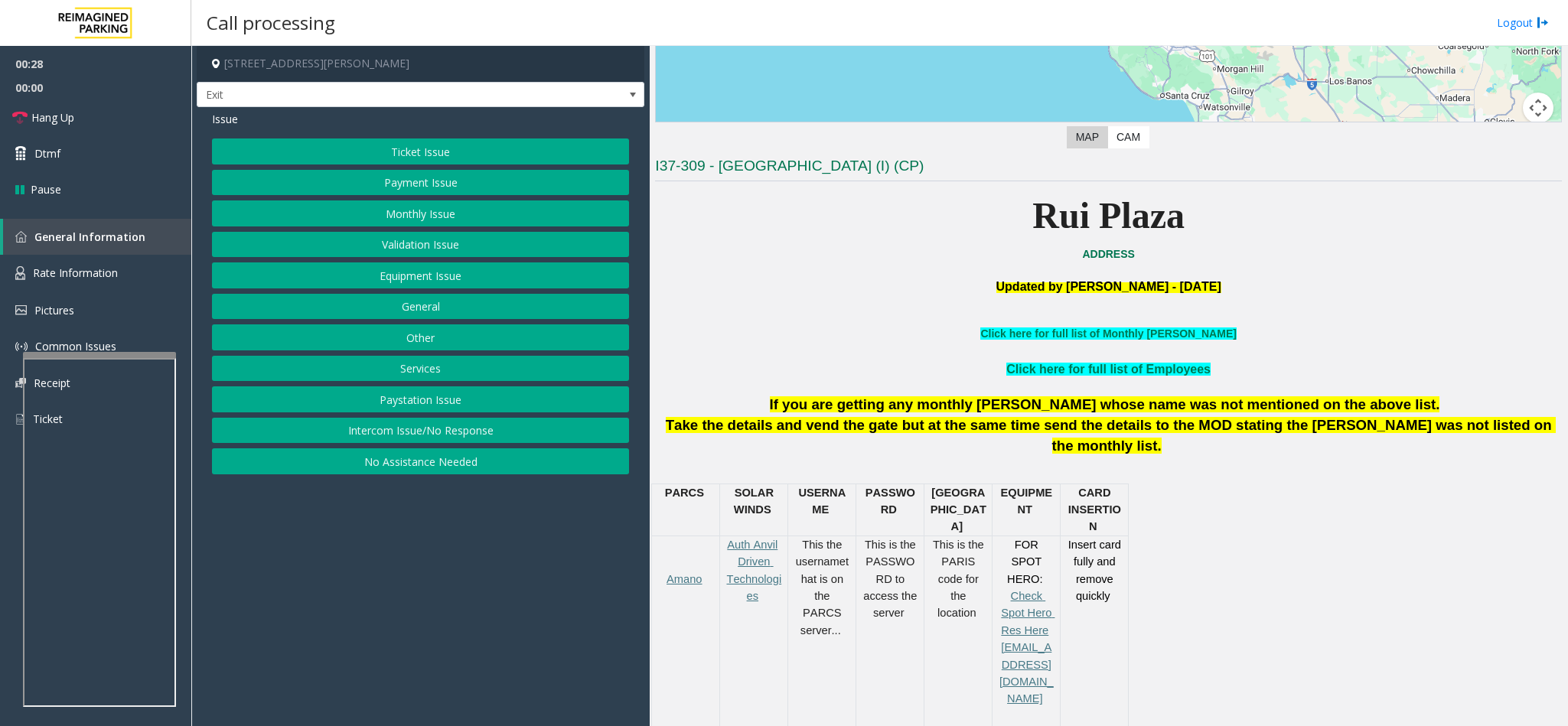
click at [463, 188] on button "Payment Issue" at bounding box center [420, 183] width 417 height 26
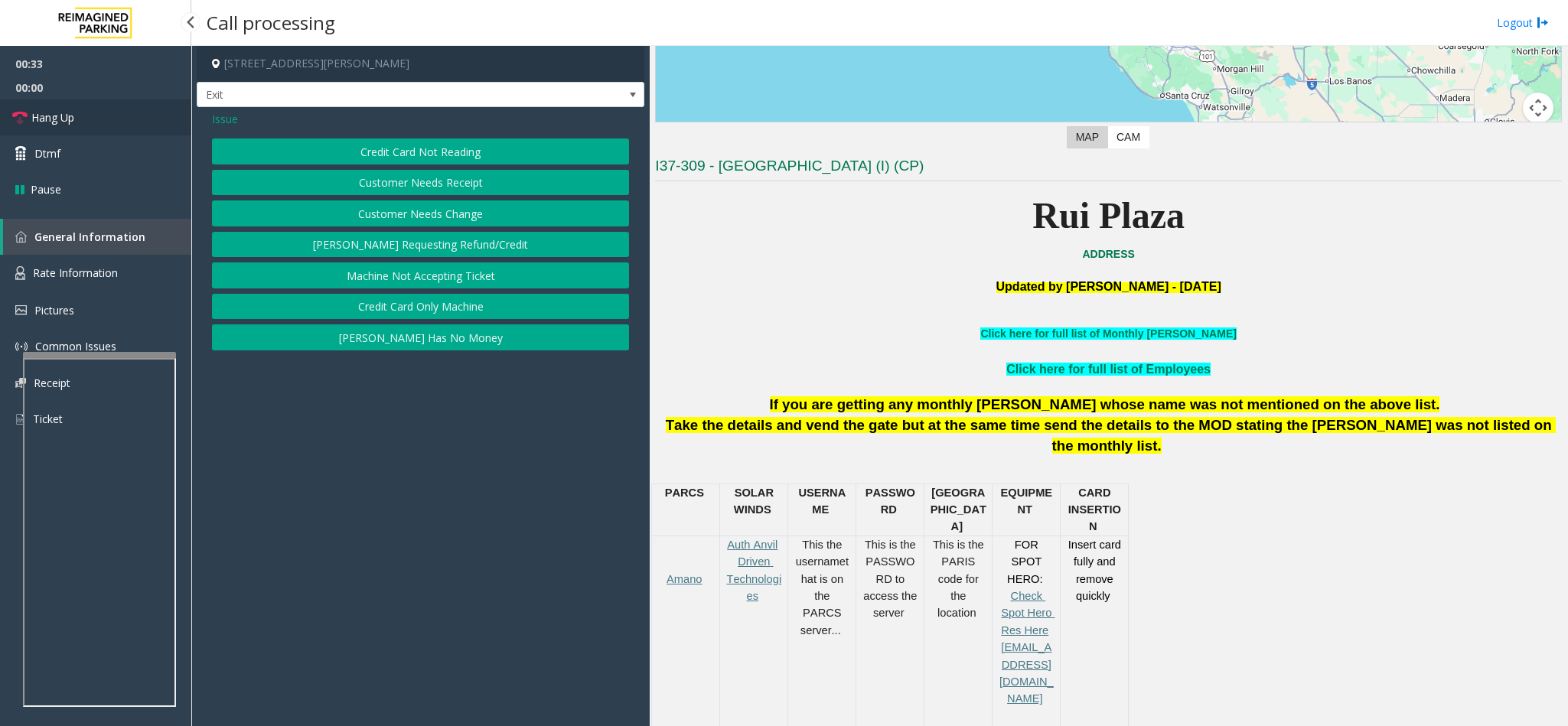
click at [144, 125] on link "Hang Up" at bounding box center [95, 117] width 192 height 36
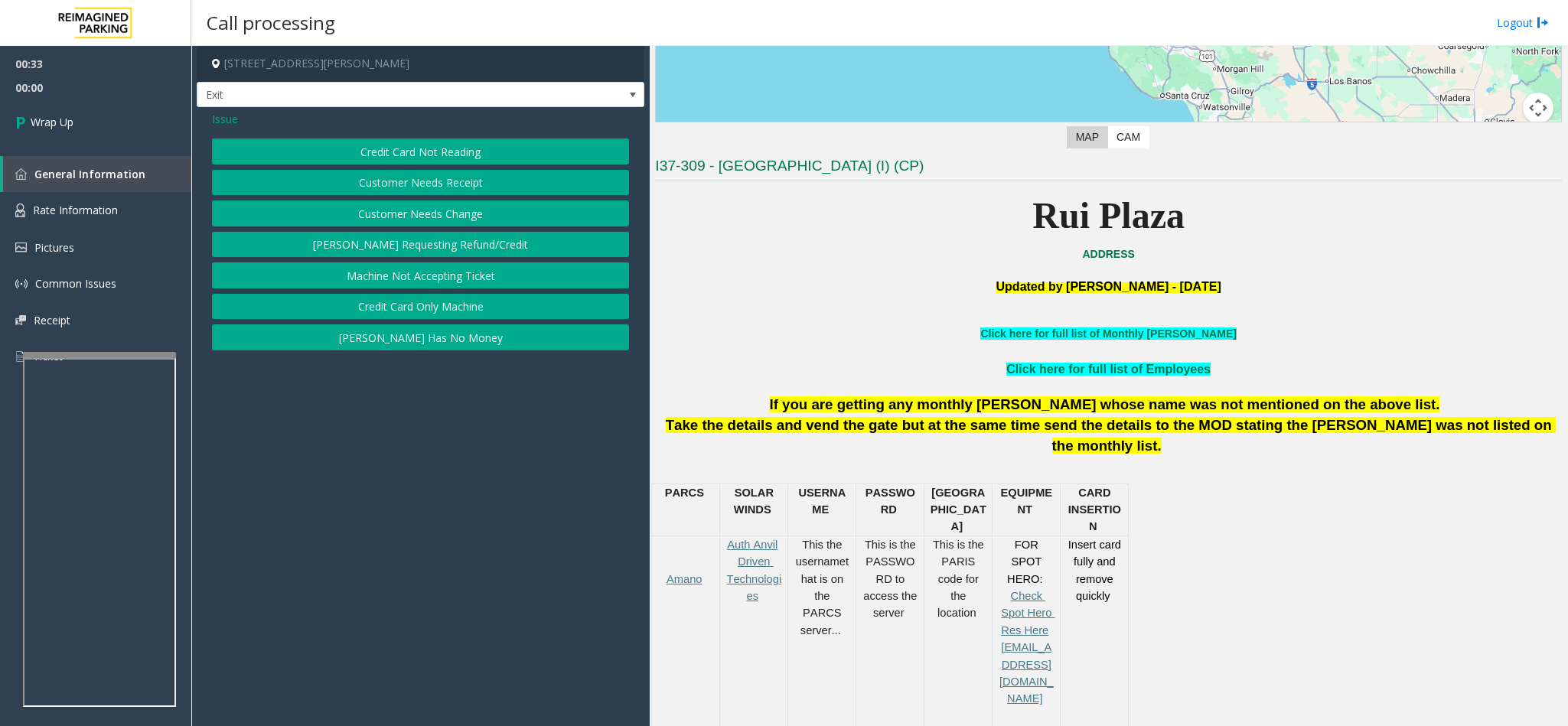
click at [517, 151] on button "Credit Card Not Reading" at bounding box center [420, 151] width 417 height 26
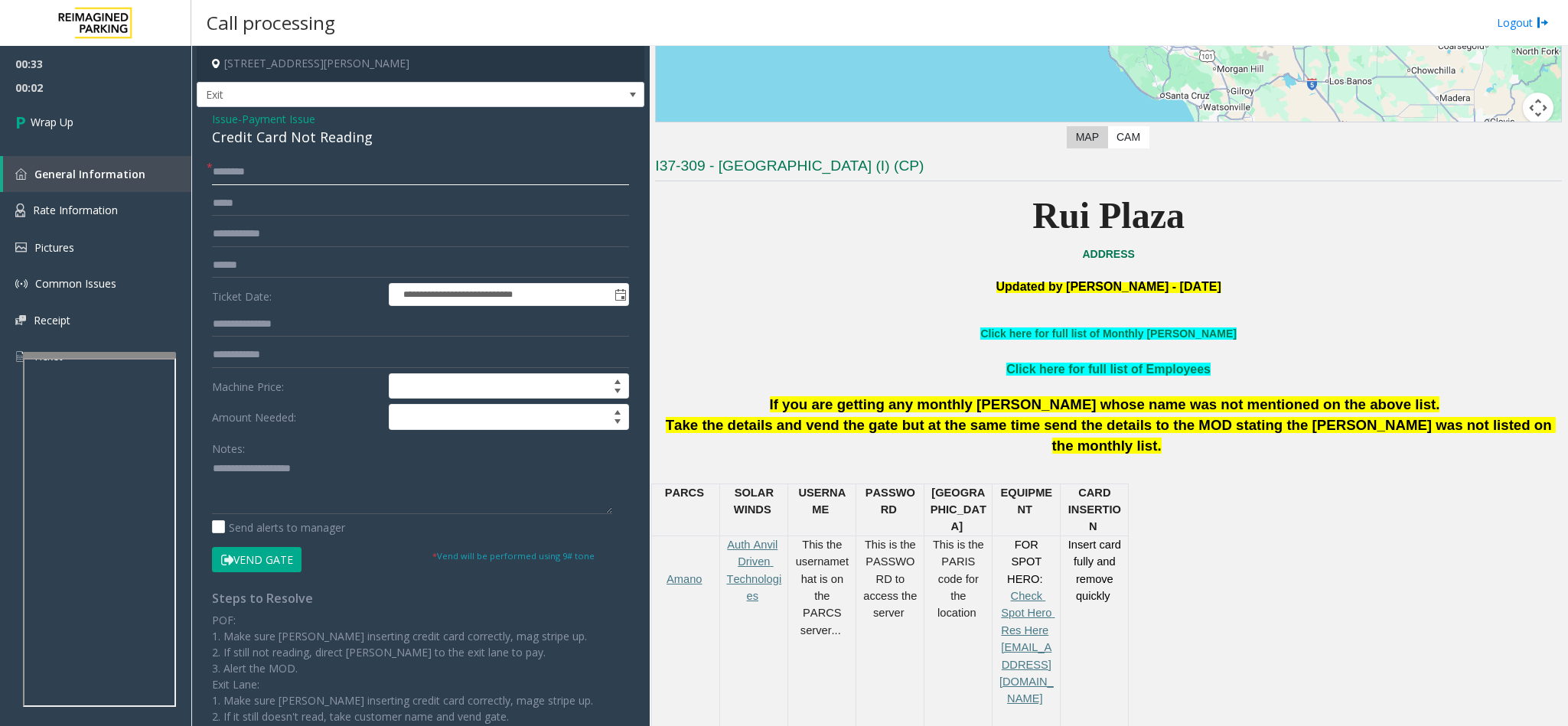
click at [290, 171] on input "text" at bounding box center [420, 172] width 417 height 26
click at [310, 120] on span "Payment Issue" at bounding box center [278, 119] width 73 height 16
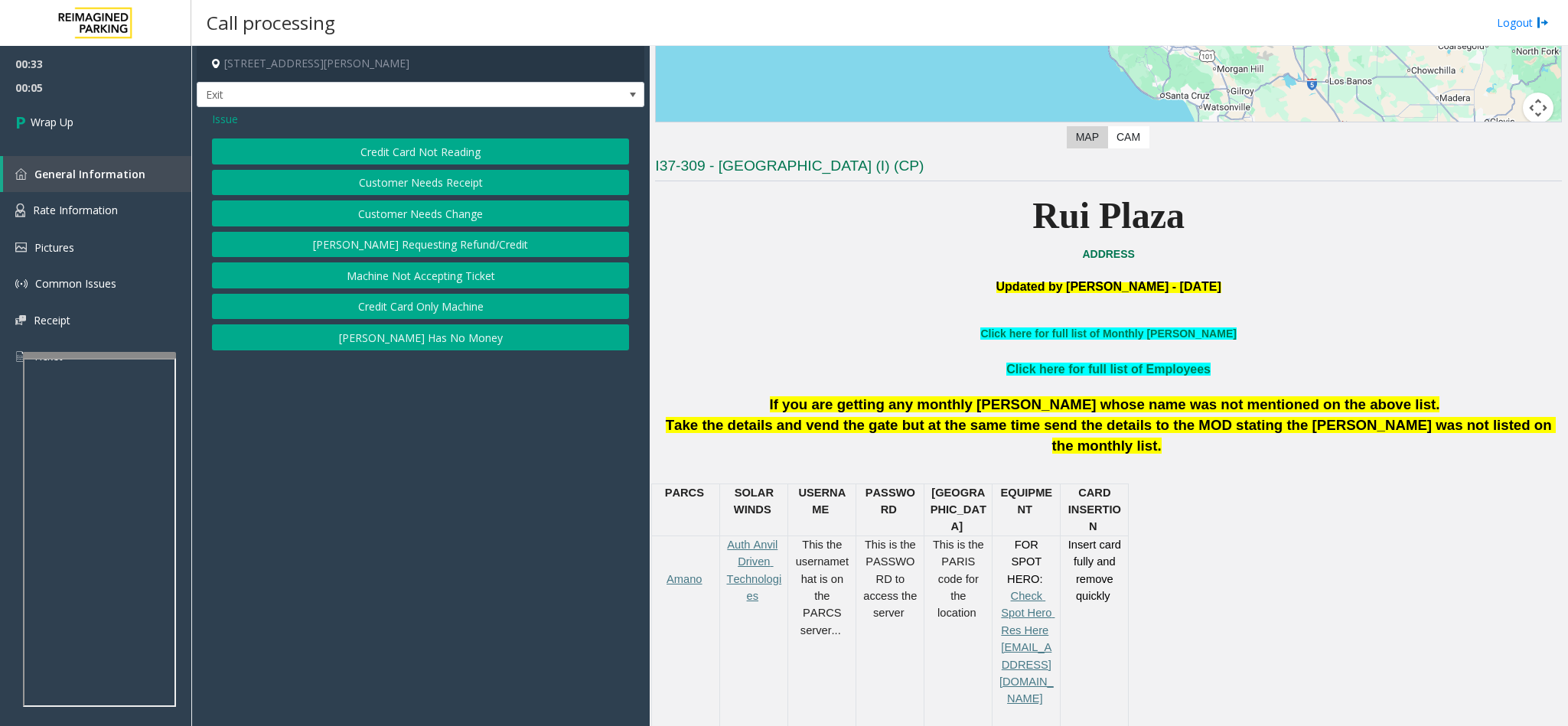
click at [420, 161] on button "Credit Card Not Reading" at bounding box center [420, 151] width 417 height 26
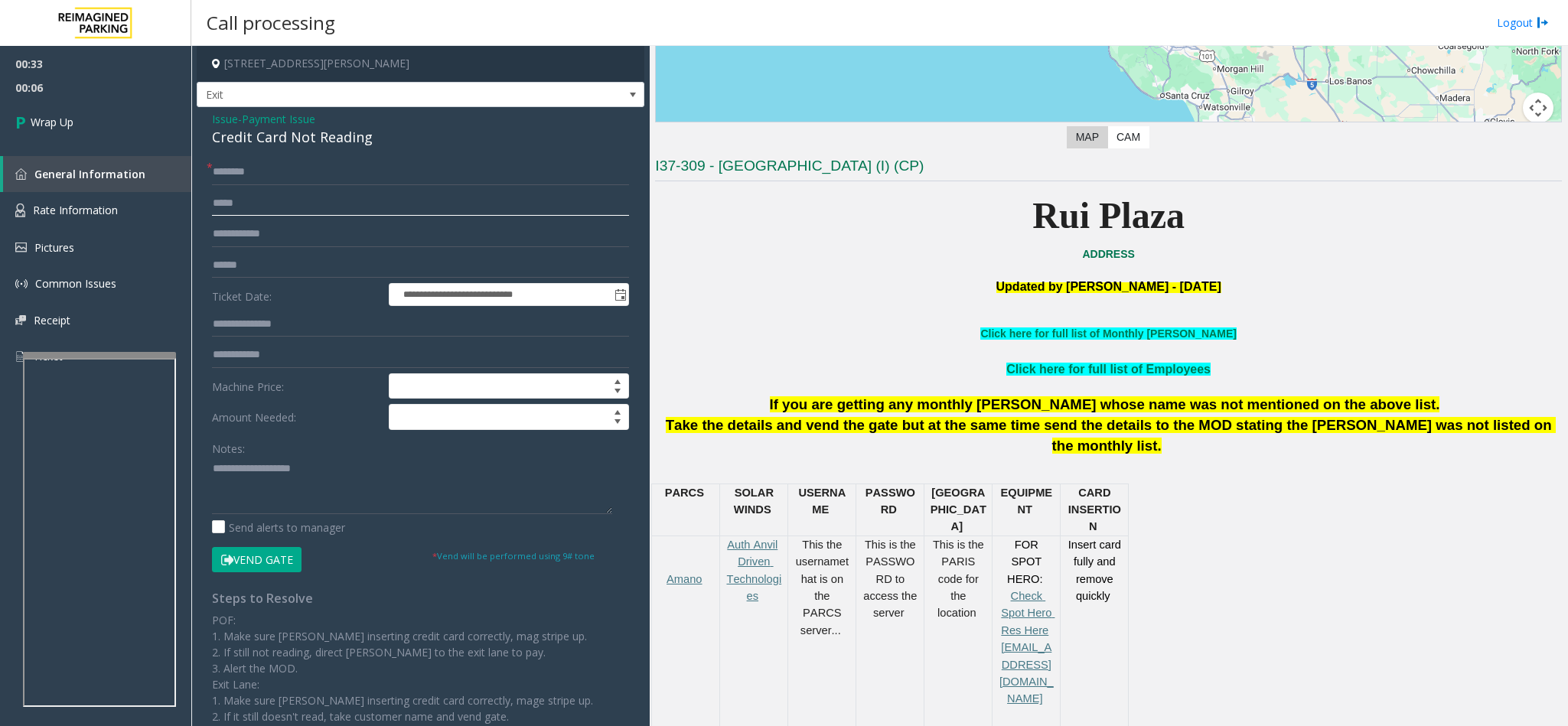
click at [283, 199] on input "text" at bounding box center [420, 204] width 417 height 26
click at [289, 175] on input "text" at bounding box center [420, 172] width 417 height 26
type input "**"
drag, startPoint x: 377, startPoint y: 143, endPoint x: 205, endPoint y: 113, distance: 174.6
click at [205, 113] on div "**********" at bounding box center [421, 455] width 448 height 696
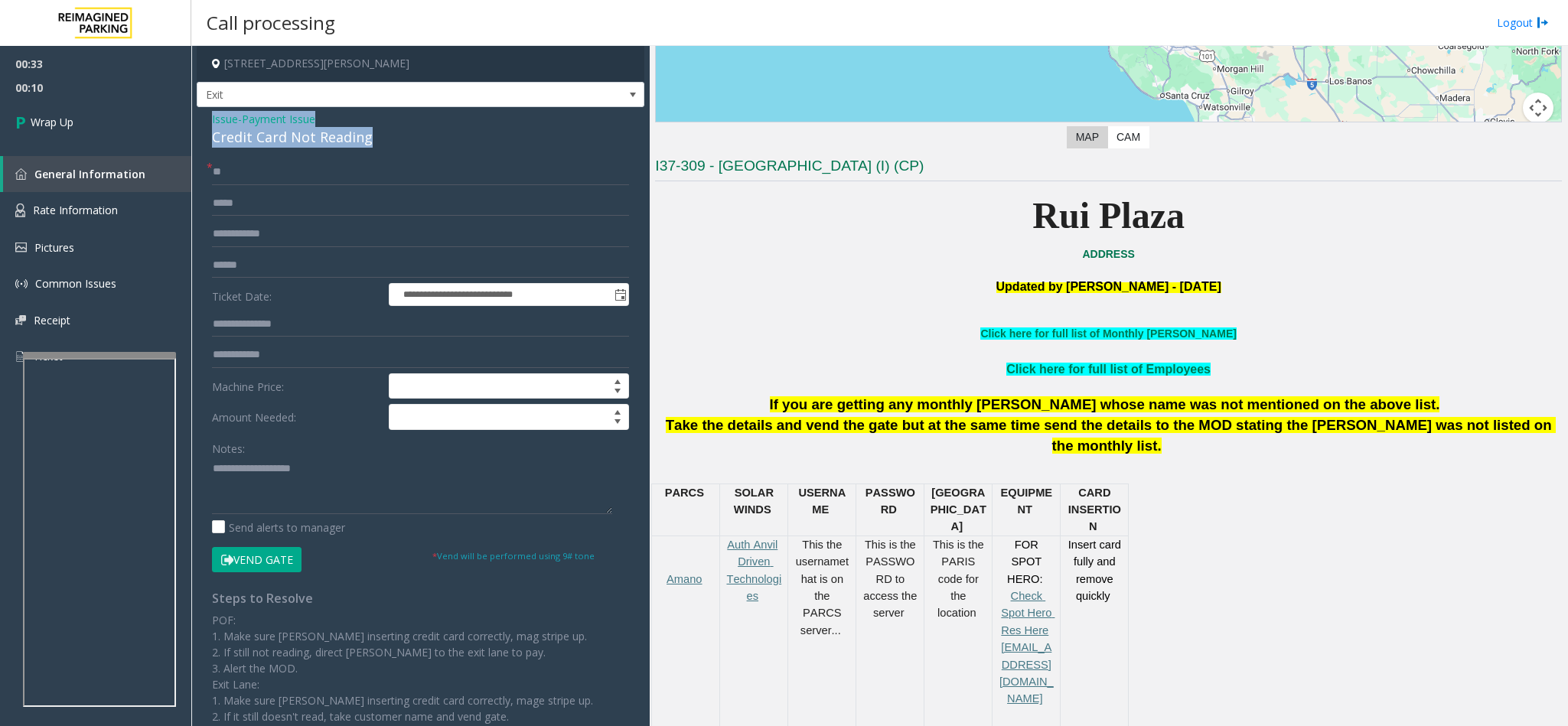
copy div "Issue - Payment Issue Credit Card Not Reading"
paste textarea "**********"
click at [285, 484] on textarea at bounding box center [412, 485] width 401 height 58
drag, startPoint x: 321, startPoint y: 469, endPoint x: 244, endPoint y: 464, distance: 77.2
click at [244, 464] on textarea at bounding box center [412, 485] width 401 height 58
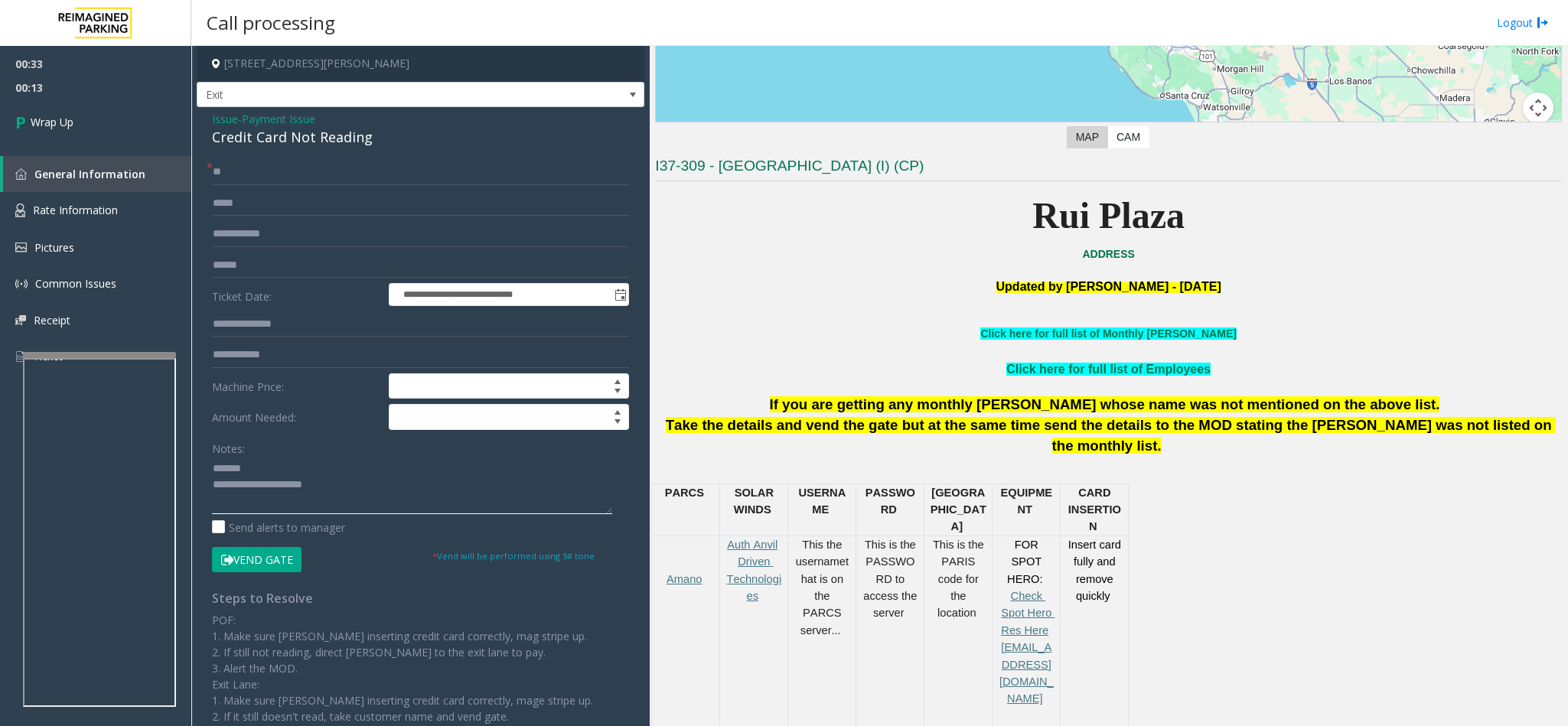
click at [356, 483] on textarea at bounding box center [412, 485] width 401 height 58
type textarea "**********"
click at [273, 115] on span "Payment Issue" at bounding box center [278, 119] width 73 height 16
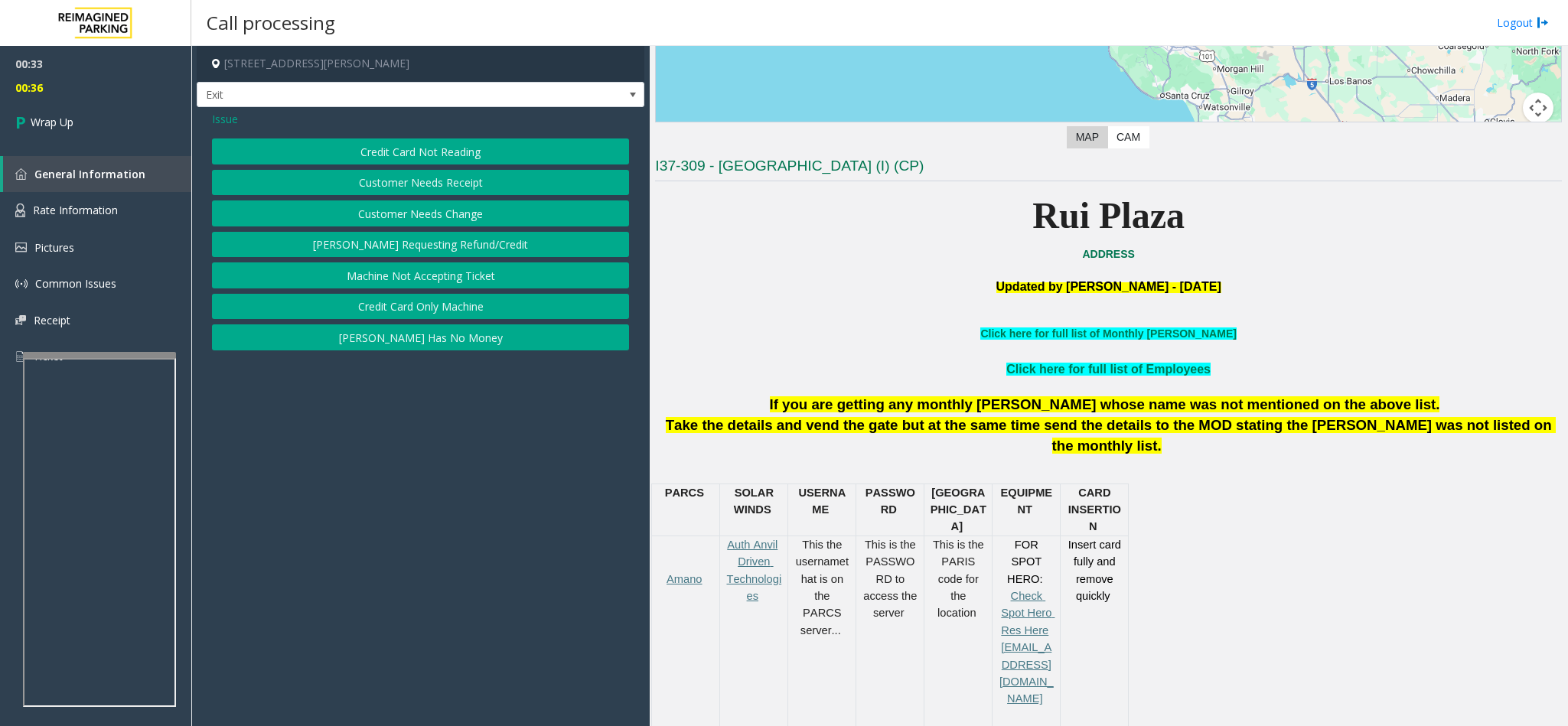
click at [393, 315] on button "Credit Card Only Machine" at bounding box center [420, 307] width 417 height 26
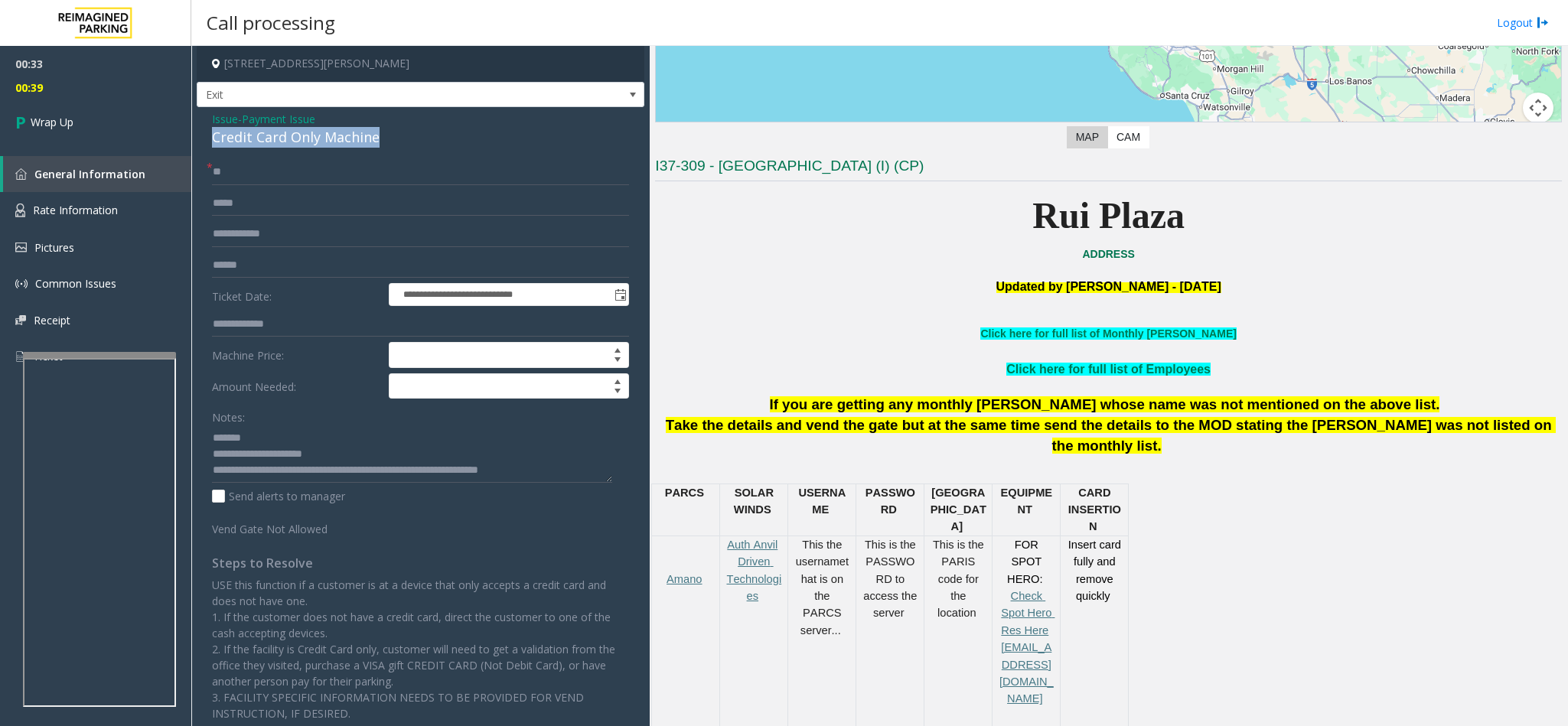
drag, startPoint x: 383, startPoint y: 145, endPoint x: 210, endPoint y: 140, distance: 173.1
click at [210, 140] on div "**********" at bounding box center [421, 445] width 448 height 677
copy div "Credit Card Only Machine"
drag, startPoint x: 211, startPoint y: 457, endPoint x: 345, endPoint y: 456, distance: 134.0
click at [345, 456] on textarea at bounding box center [412, 454] width 401 height 58
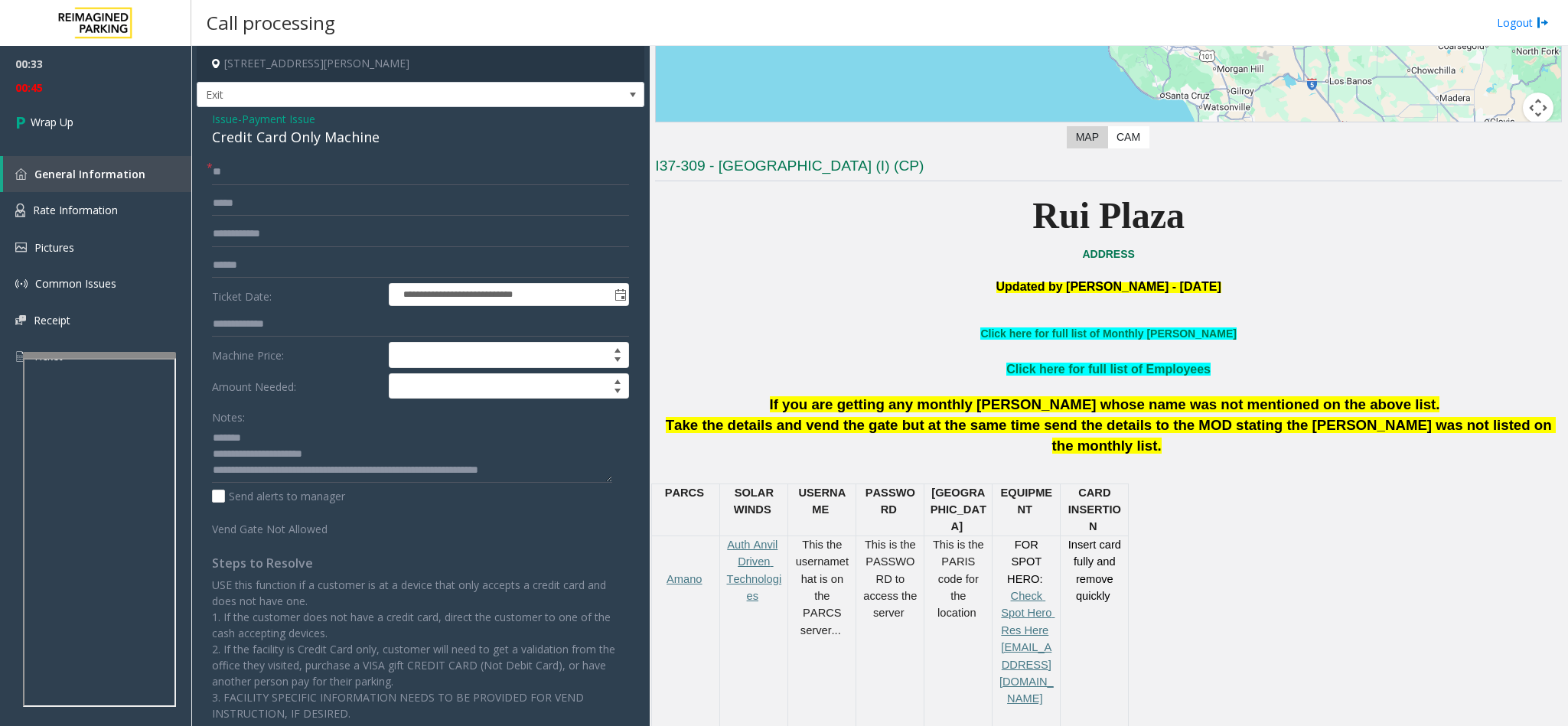
click at [379, 133] on div "Credit Card Only Machine" at bounding box center [420, 137] width 417 height 21
click at [373, 133] on div "Credit Card Only Machine" at bounding box center [420, 137] width 417 height 21
copy div "Credit Card Only Machine"
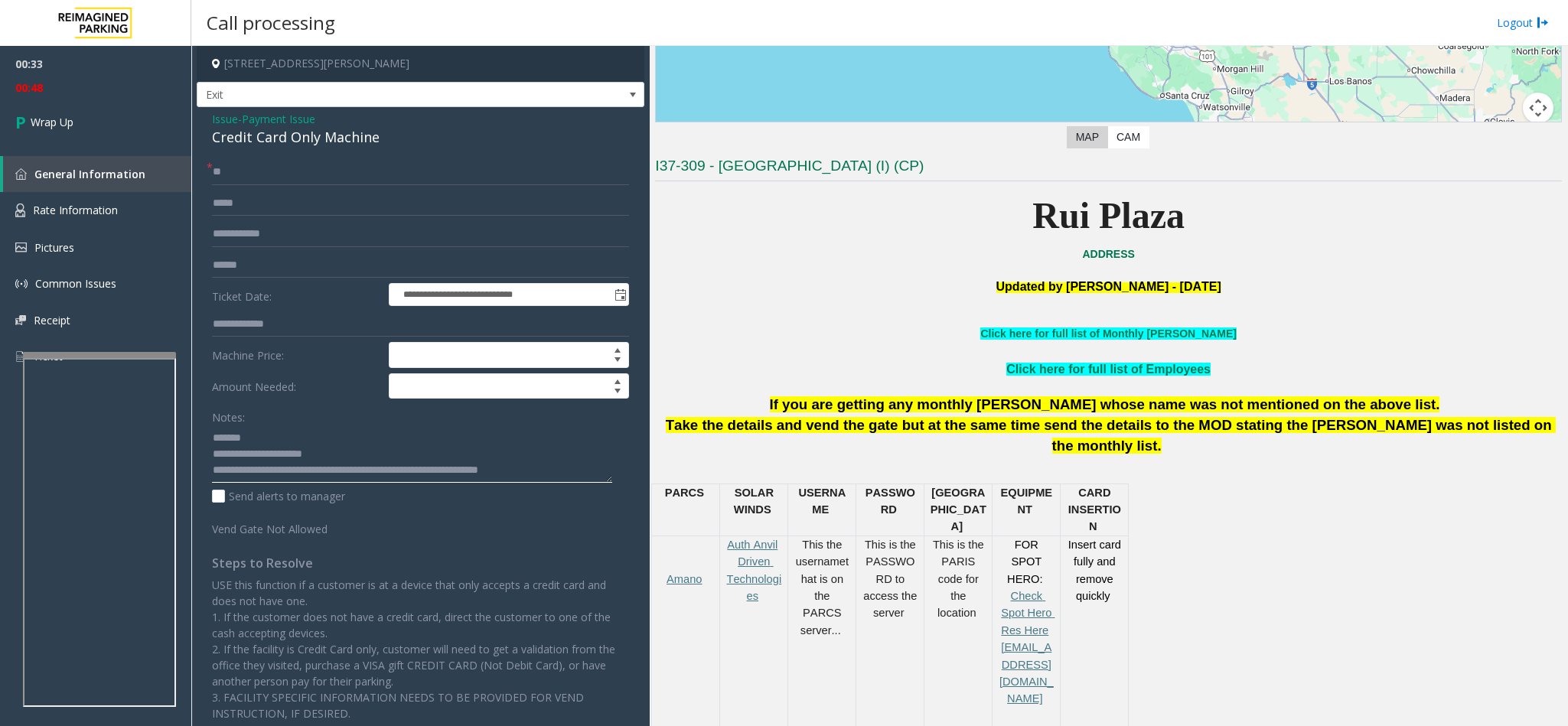
click at [326, 462] on textarea at bounding box center [412, 454] width 401 height 58
paste textarea "*"
type textarea "**********"
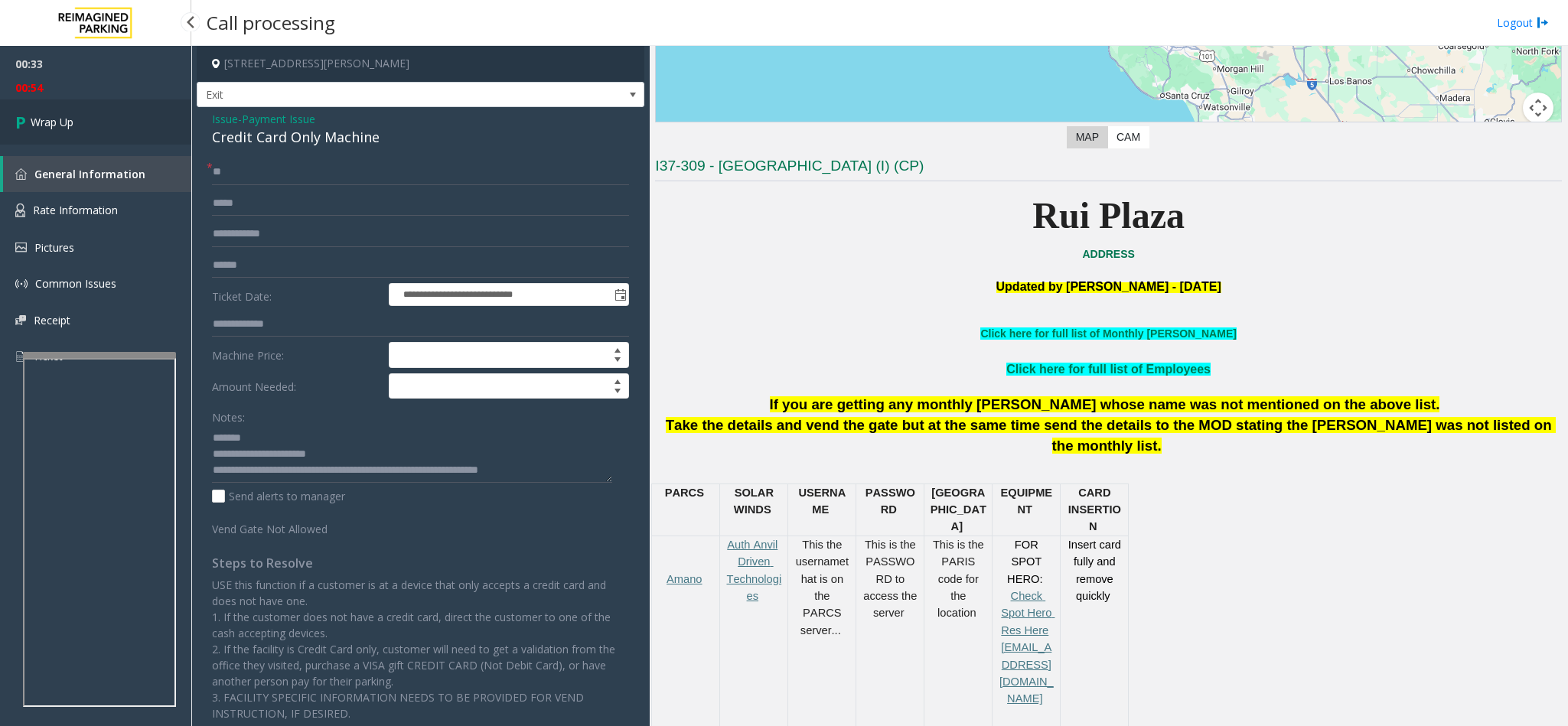
click at [83, 108] on link "Wrap Up" at bounding box center [95, 122] width 192 height 45
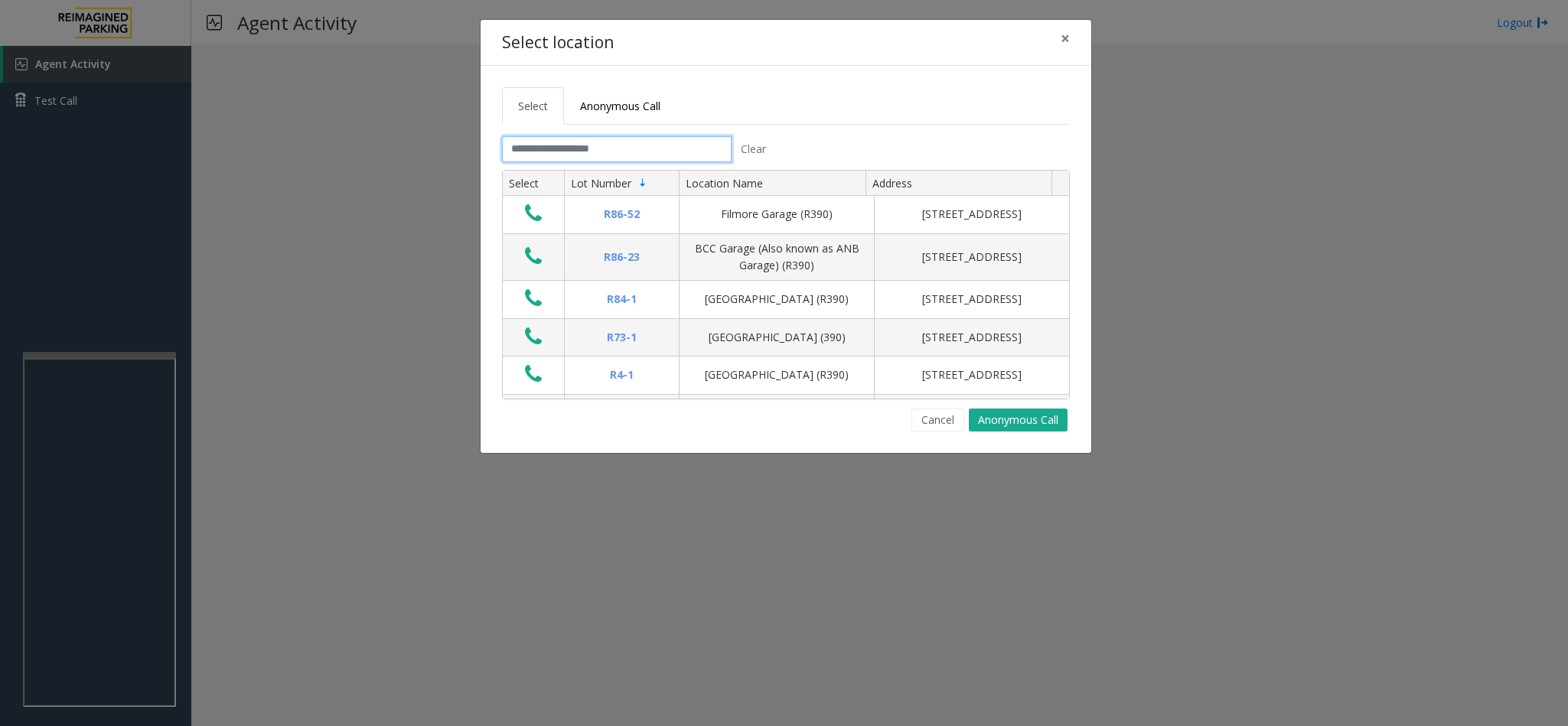
click at [575, 144] on input "text" at bounding box center [617, 150] width 229 height 26
click at [609, 150] on input "text" at bounding box center [617, 150] width 229 height 26
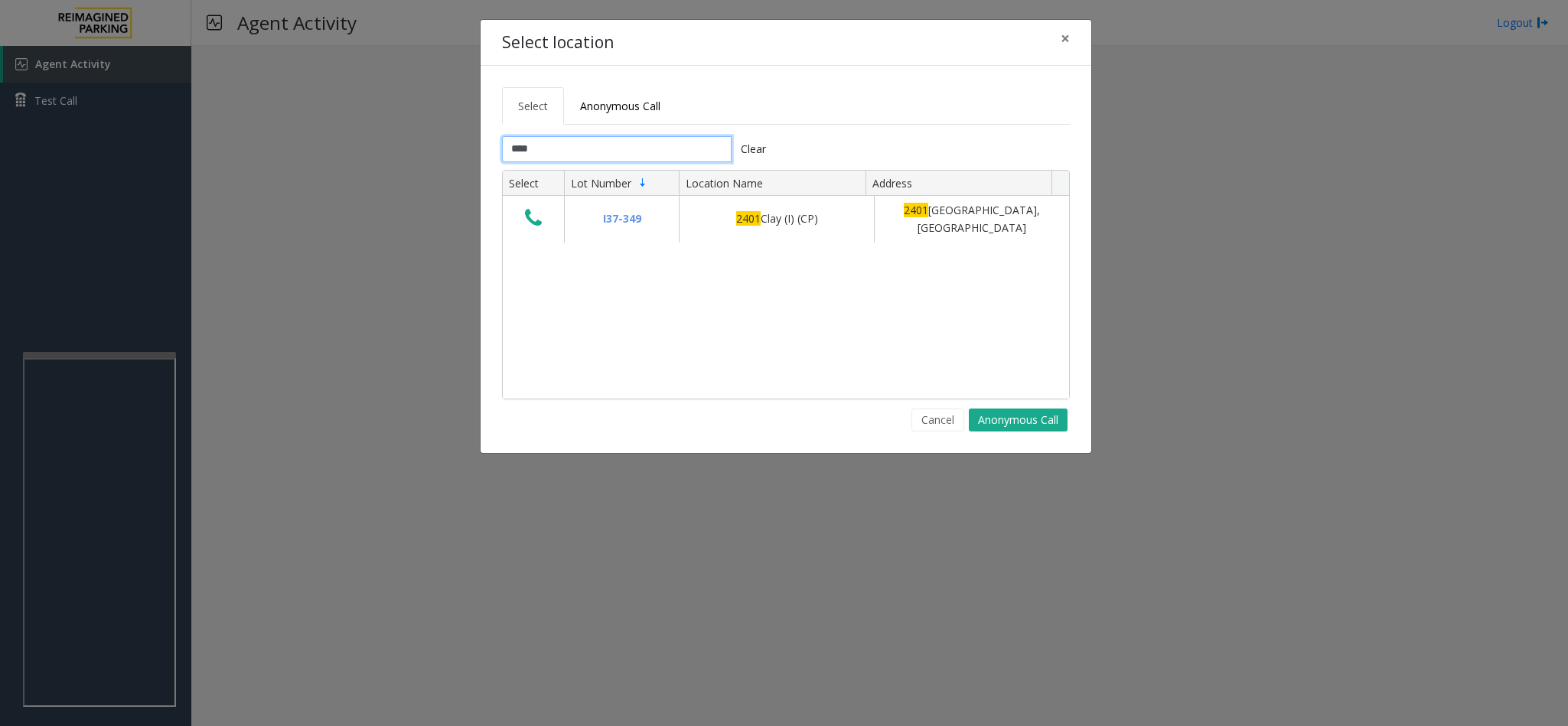
click at [637, 150] on input "****" at bounding box center [617, 150] width 229 height 26
type input "*"
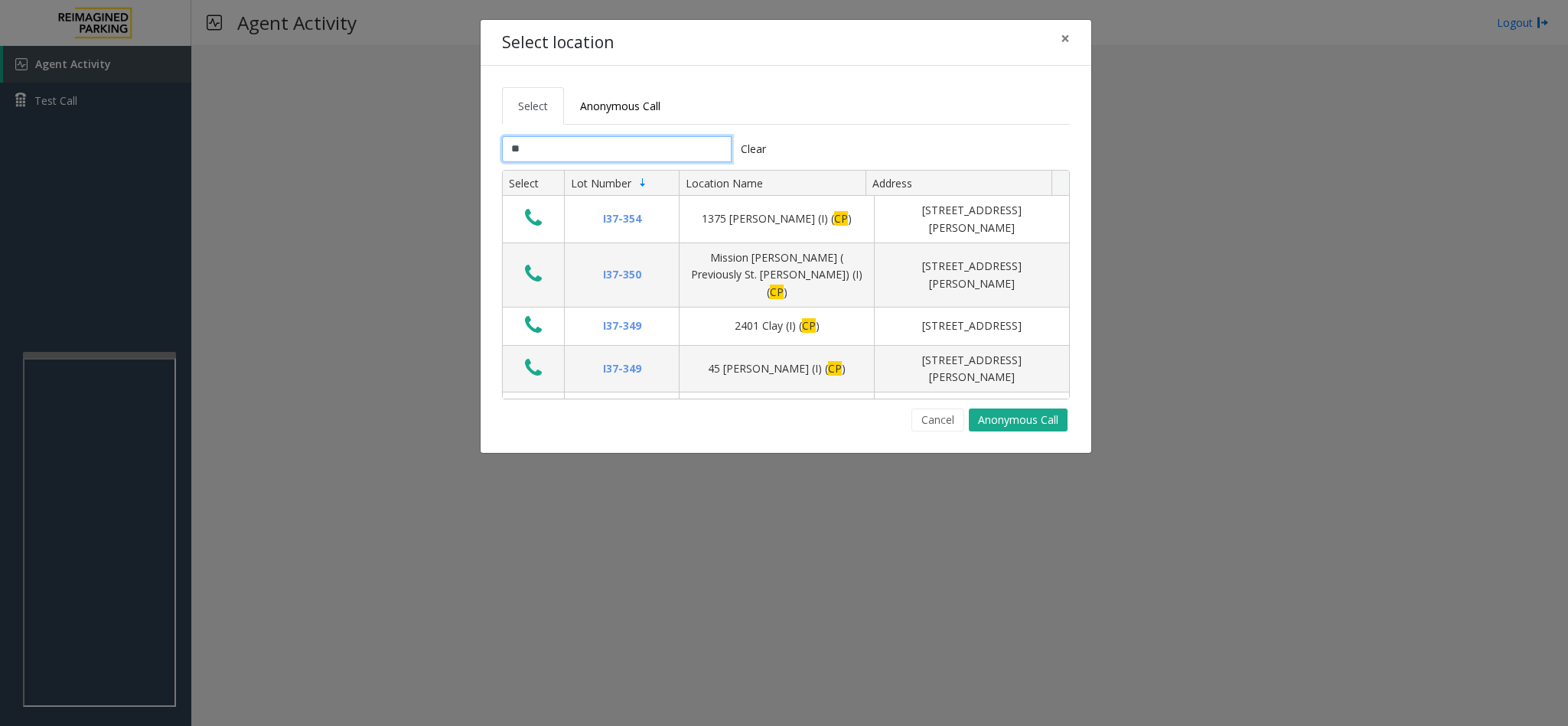
type input "*"
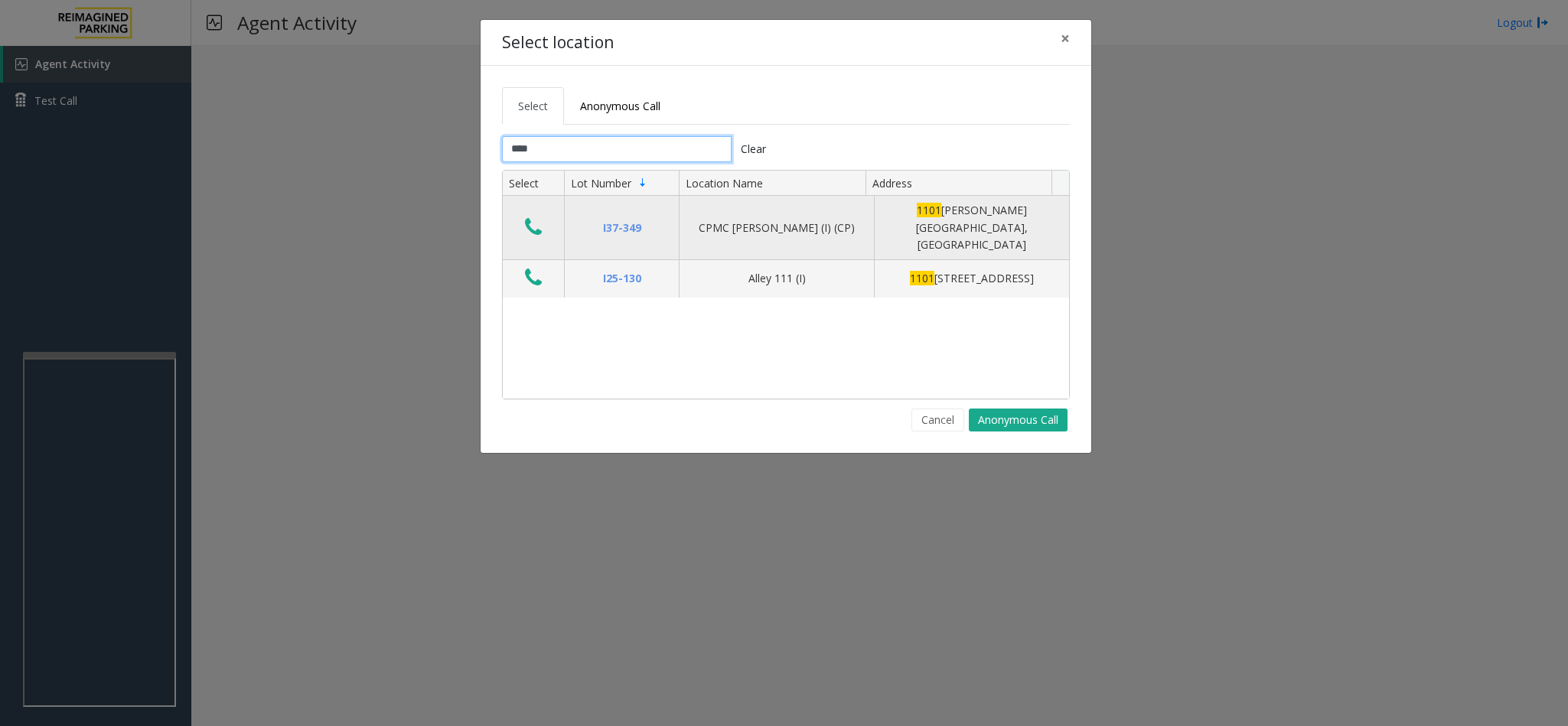
type input "****"
click at [530, 217] on icon "Data table" at bounding box center [533, 227] width 17 height 21
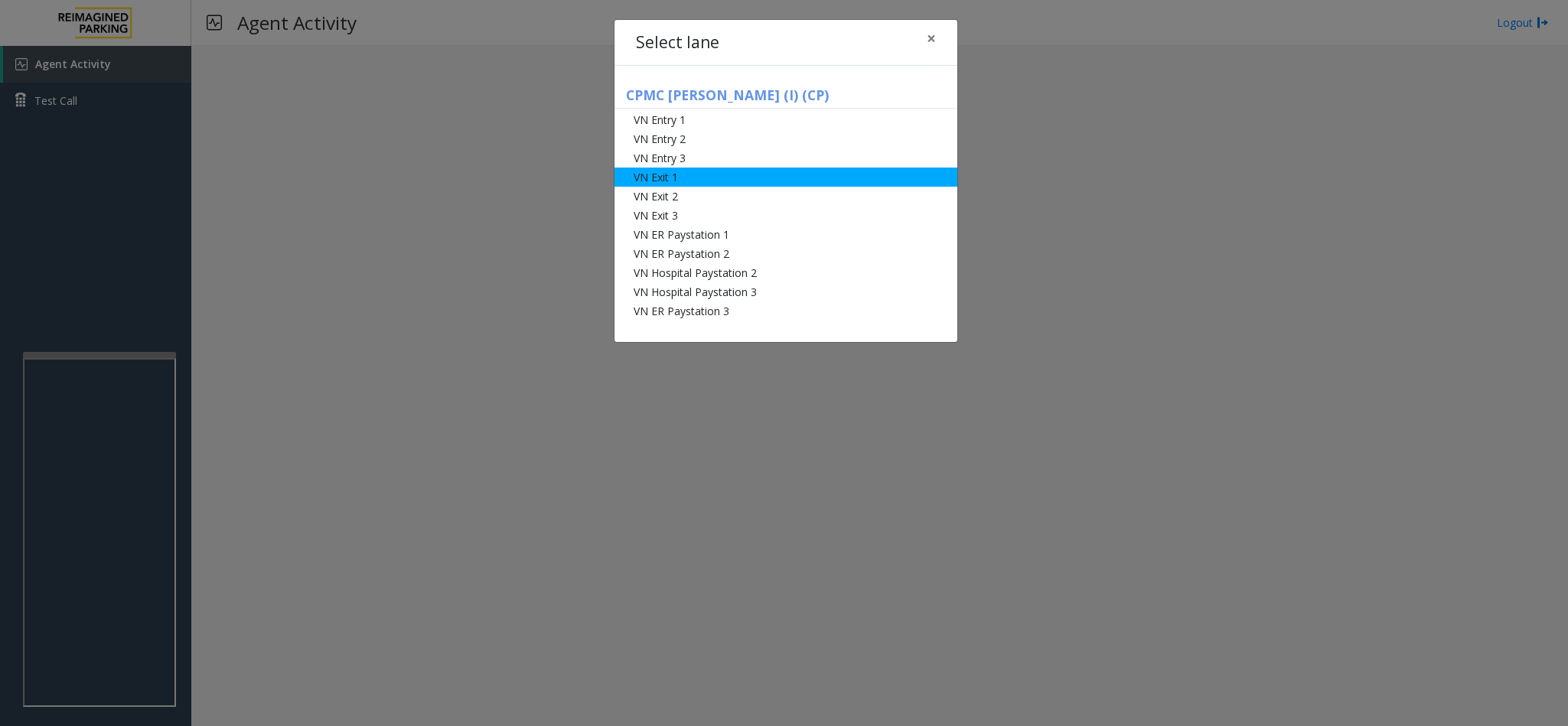
click at [689, 174] on li "VN Exit 1" at bounding box center [785, 178] width 343 height 19
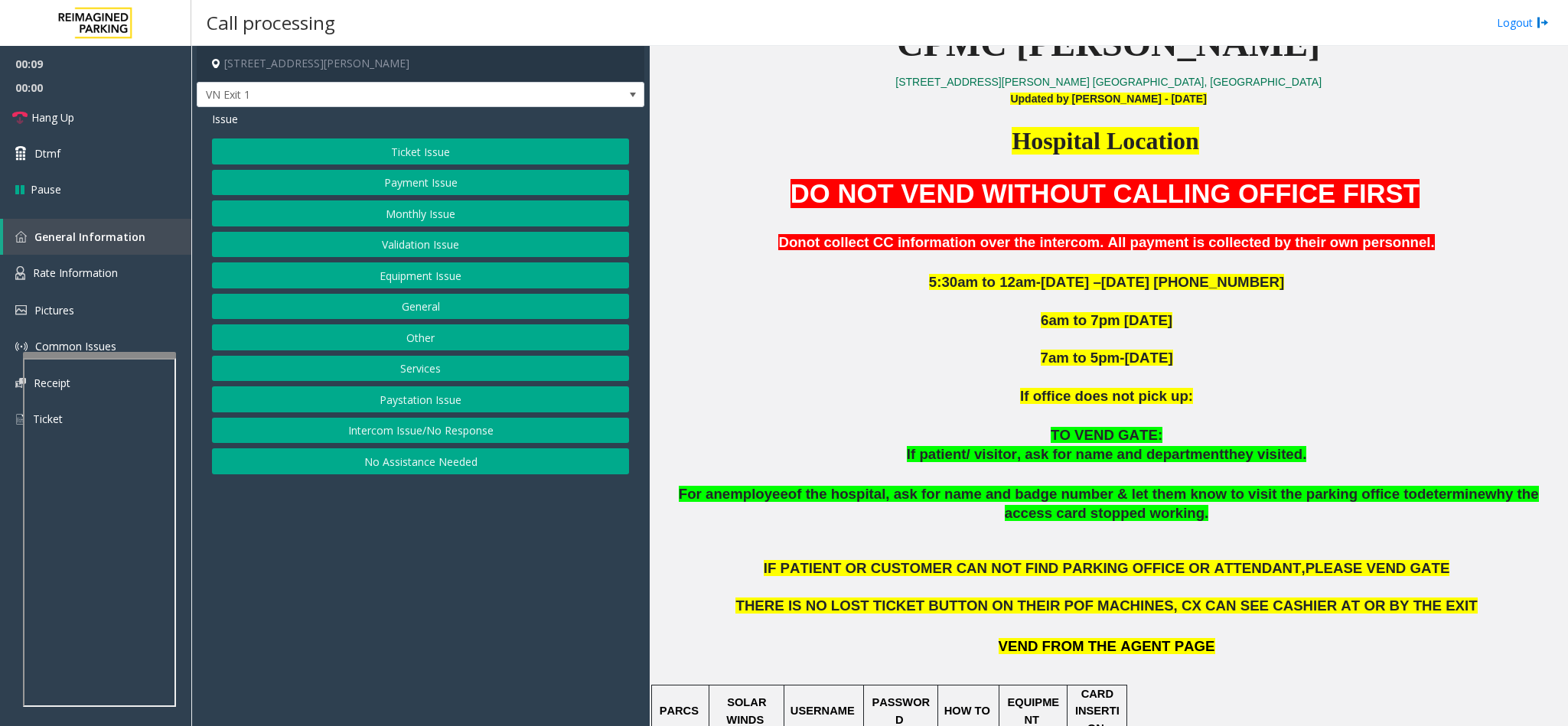
scroll to position [574, 0]
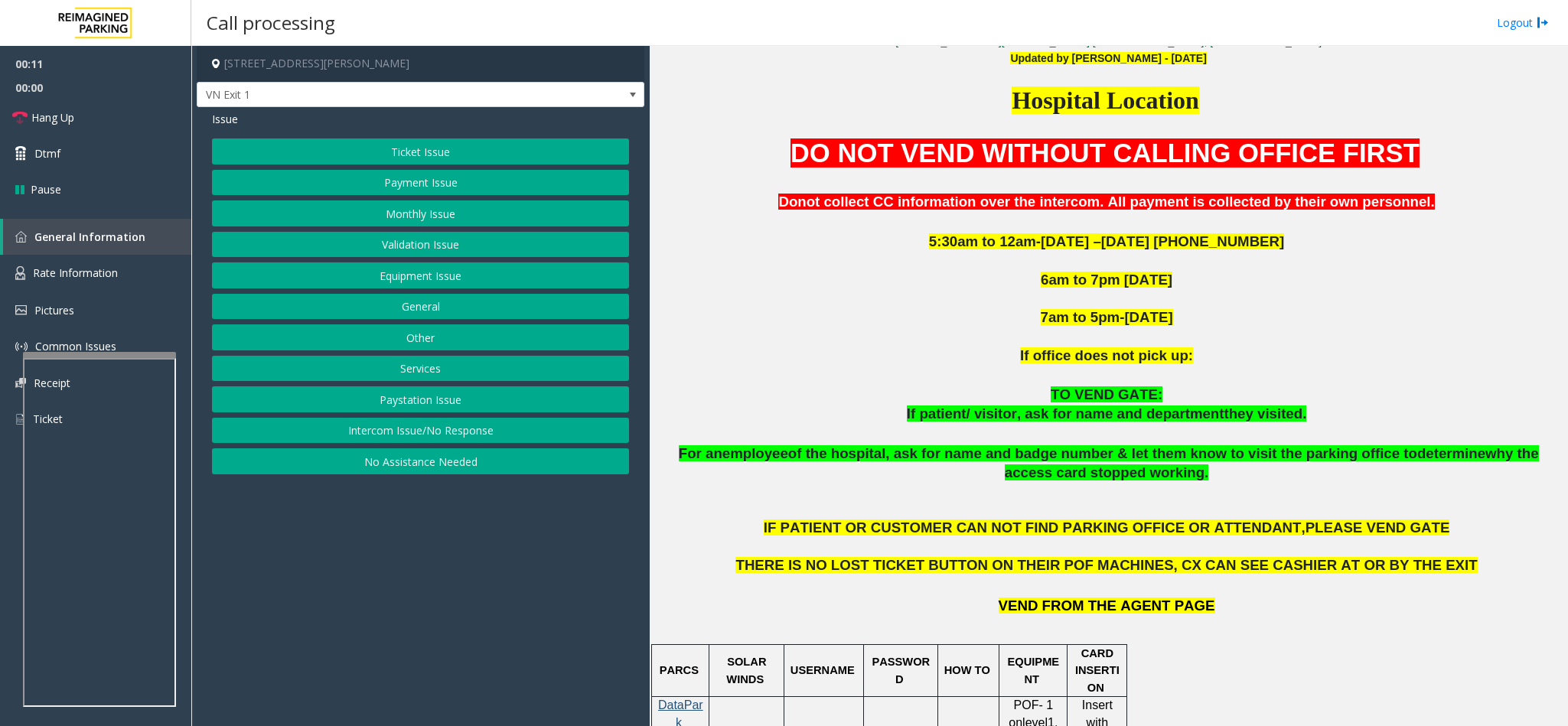
click at [441, 156] on button "Ticket Issue" at bounding box center [420, 151] width 417 height 26
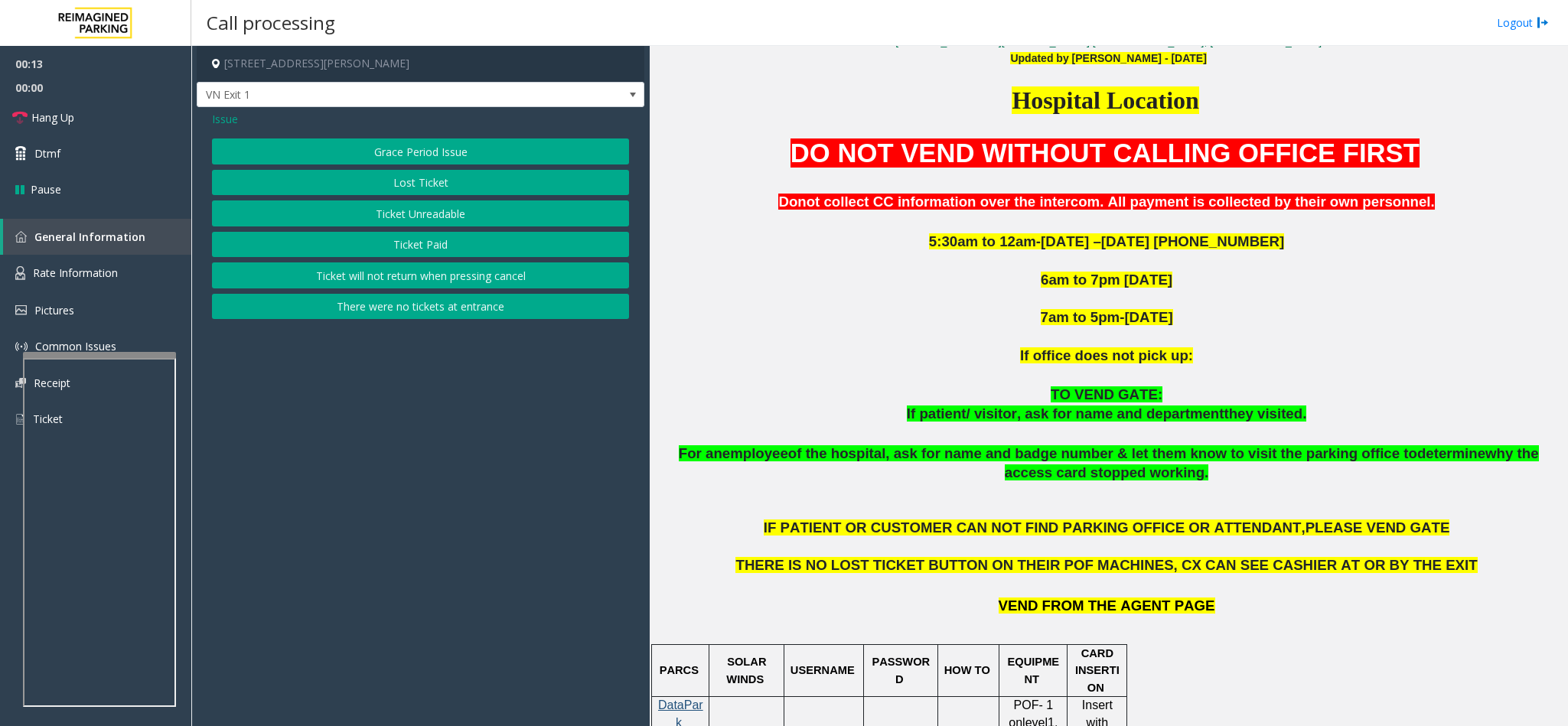
click at [407, 211] on button "Ticket Unreadable" at bounding box center [420, 213] width 417 height 26
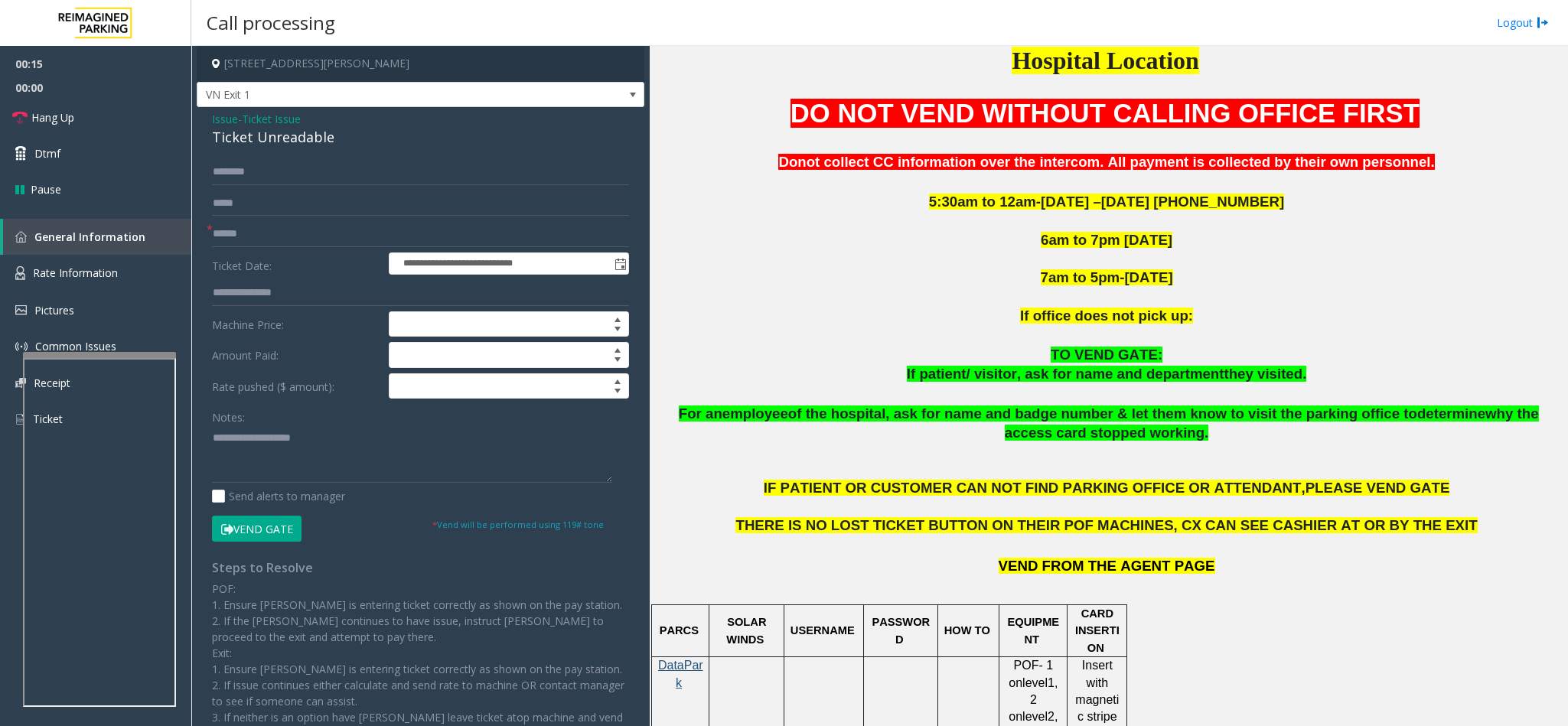
scroll to position [459, 0]
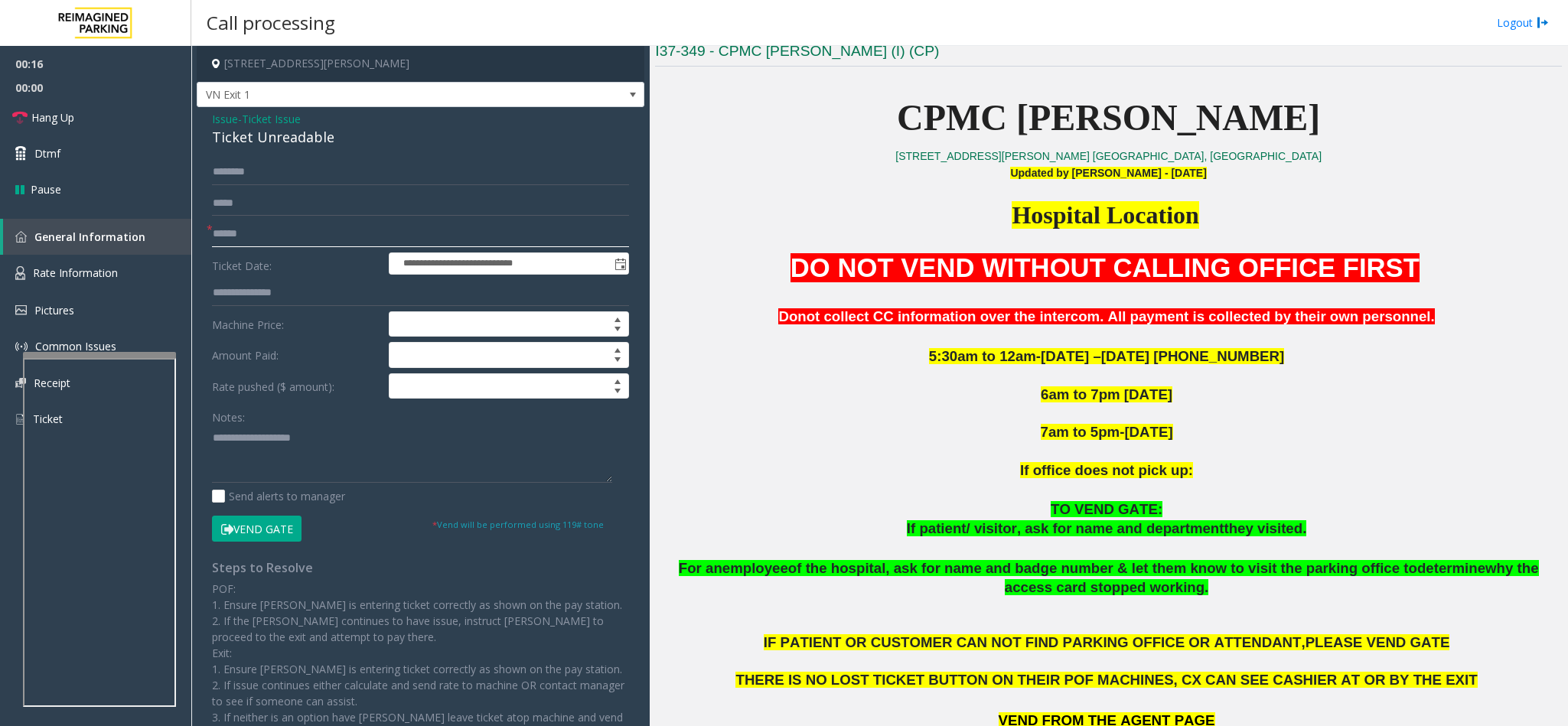
click at [255, 232] on input "text" at bounding box center [420, 234] width 417 height 26
click at [258, 225] on input "text" at bounding box center [420, 234] width 417 height 26
click at [258, 230] on input "text" at bounding box center [420, 234] width 417 height 26
type input "*******"
click at [331, 473] on textarea at bounding box center [412, 454] width 401 height 58
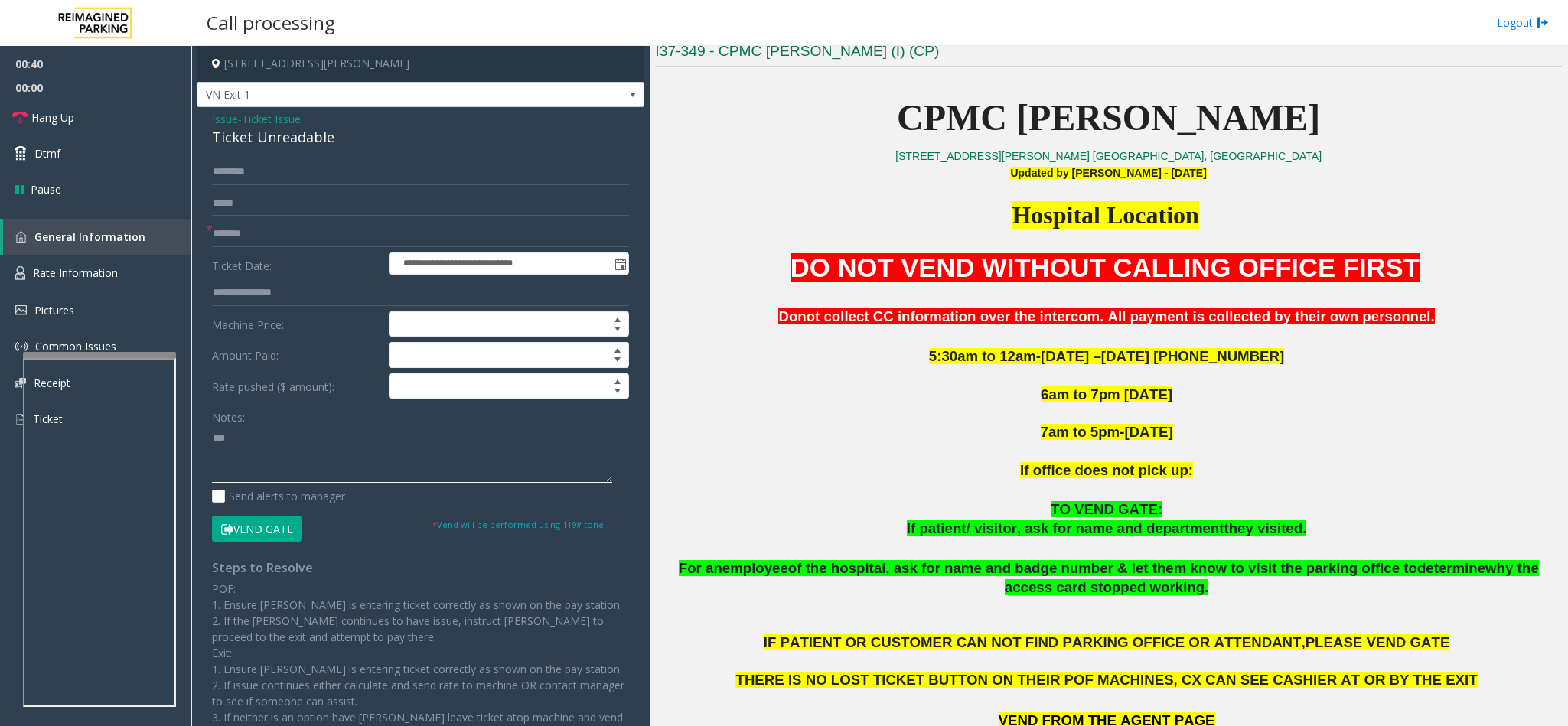
type textarea "**"
click at [294, 175] on input "text" at bounding box center [420, 172] width 417 height 26
click at [268, 168] on input "text" at bounding box center [420, 172] width 417 height 26
click at [329, 157] on div "**********" at bounding box center [421, 456] width 448 height 698
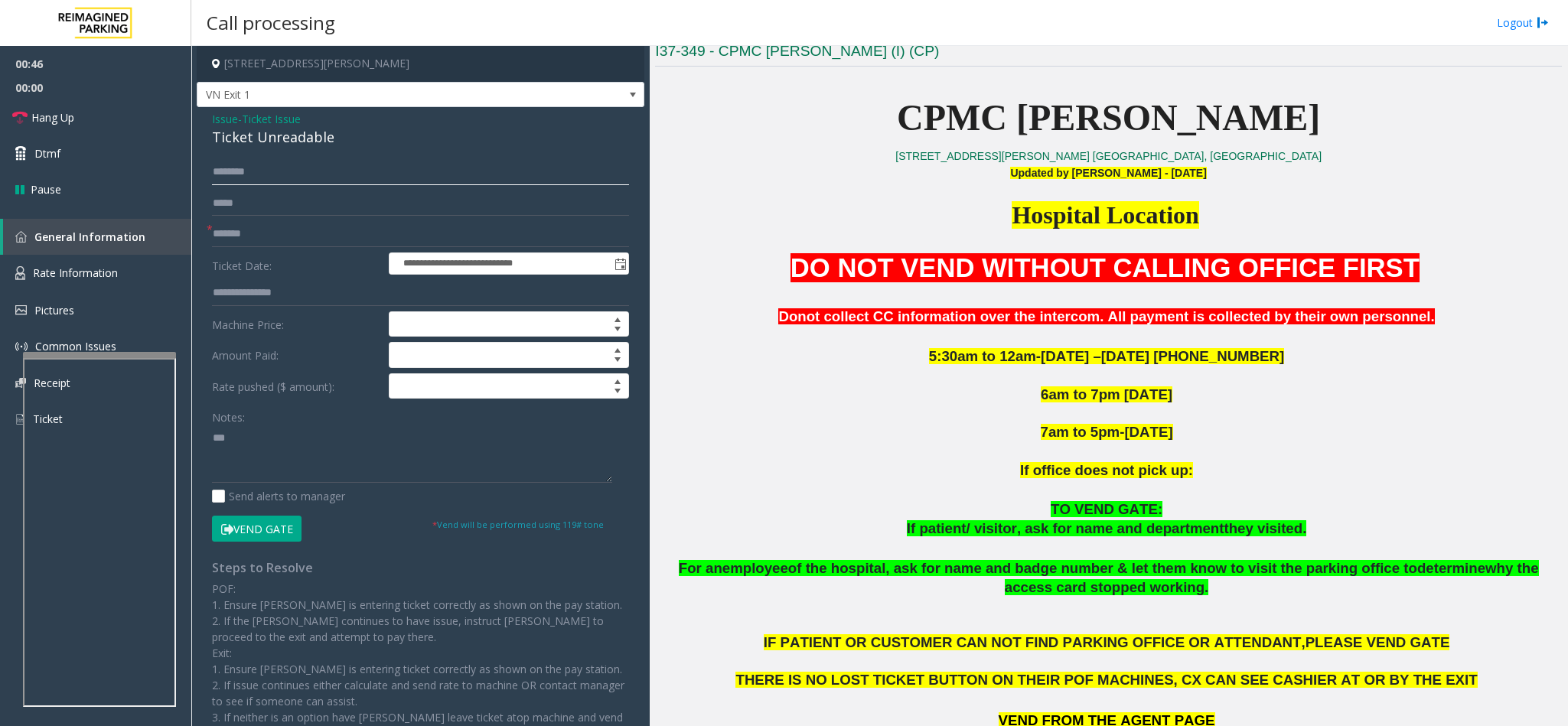
click at [320, 172] on input "text" at bounding box center [420, 172] width 417 height 26
click at [320, 171] on input "text" at bounding box center [420, 172] width 417 height 26
click at [443, 162] on input "text" at bounding box center [420, 172] width 417 height 26
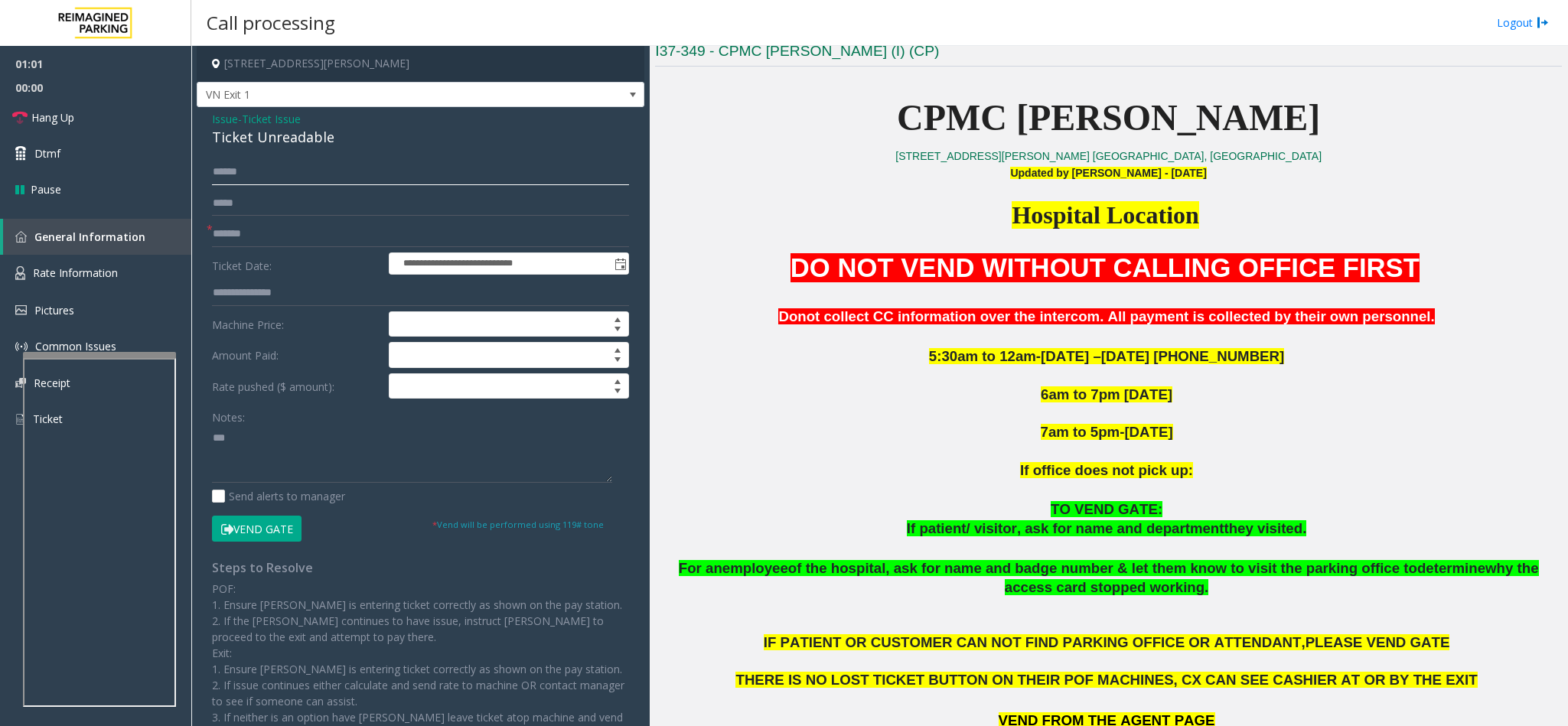
click at [268, 175] on input "******" at bounding box center [420, 172] width 417 height 26
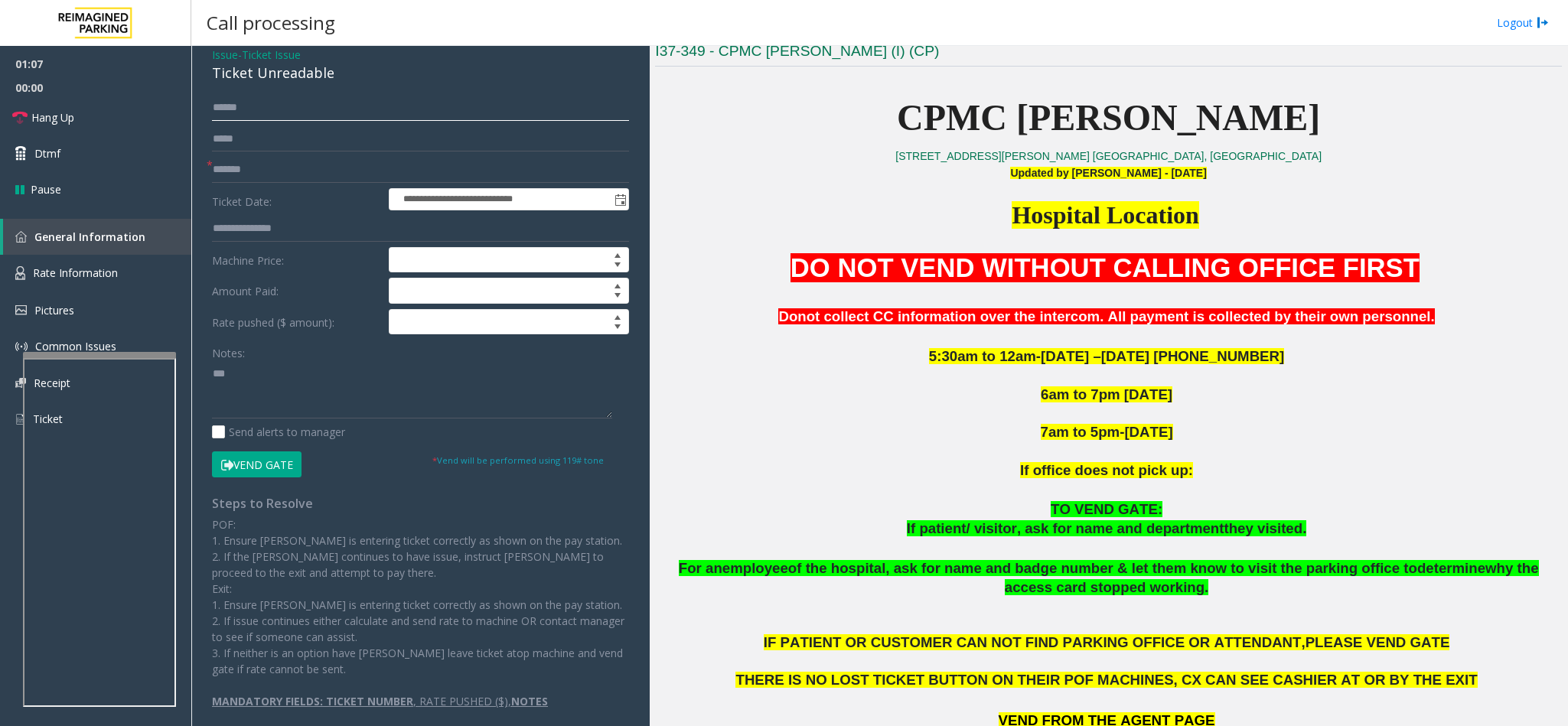
scroll to position [82, 0]
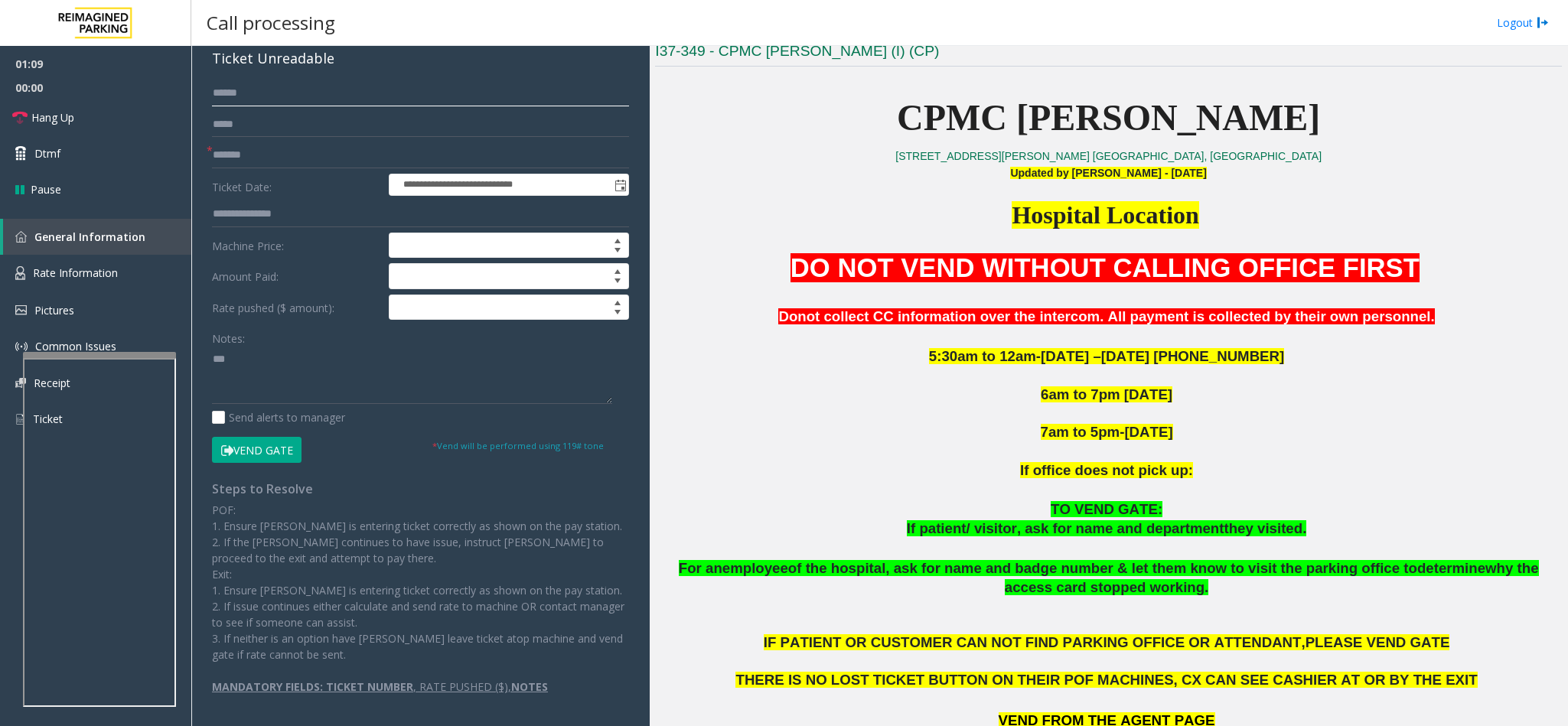
type input "******"
click at [324, 365] on textarea at bounding box center [412, 375] width 401 height 58
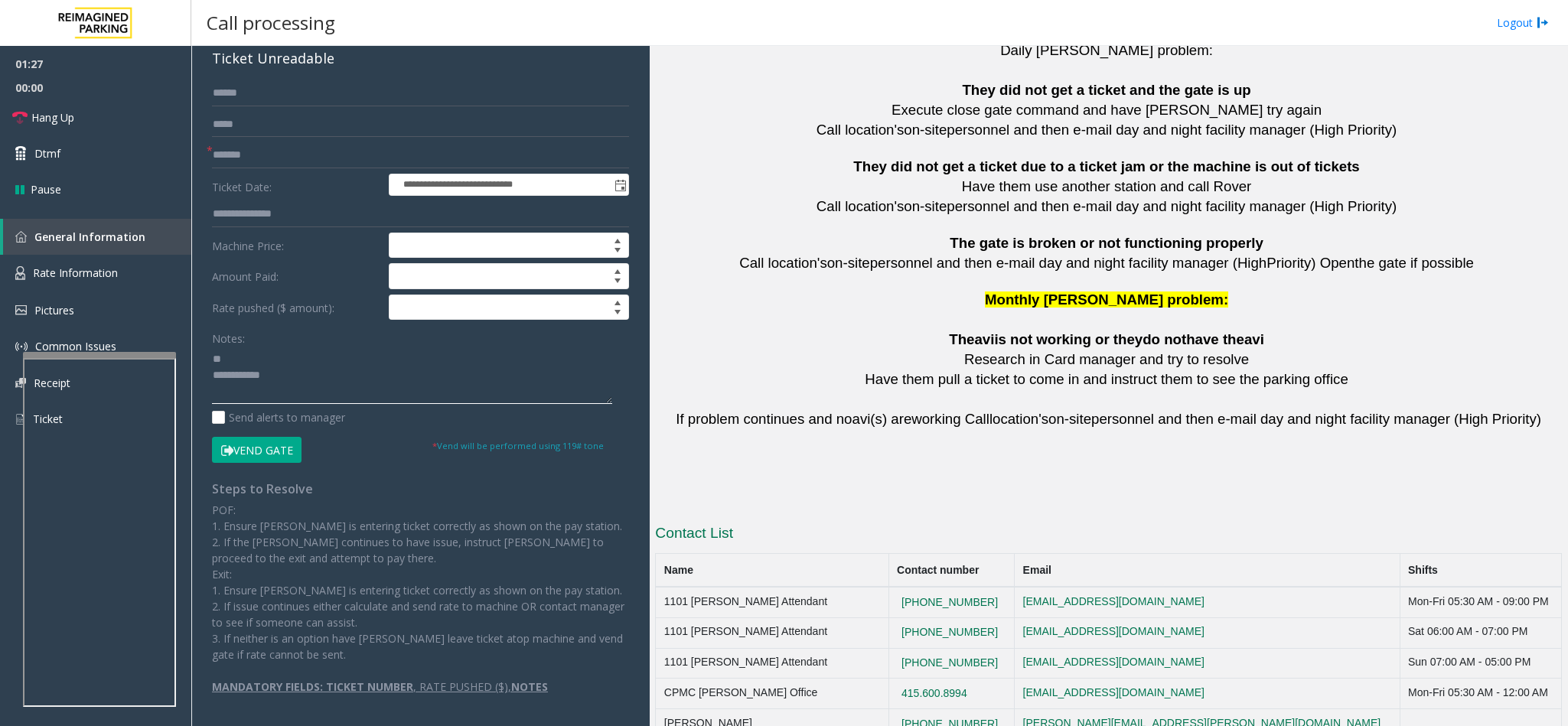
scroll to position [3347, 0]
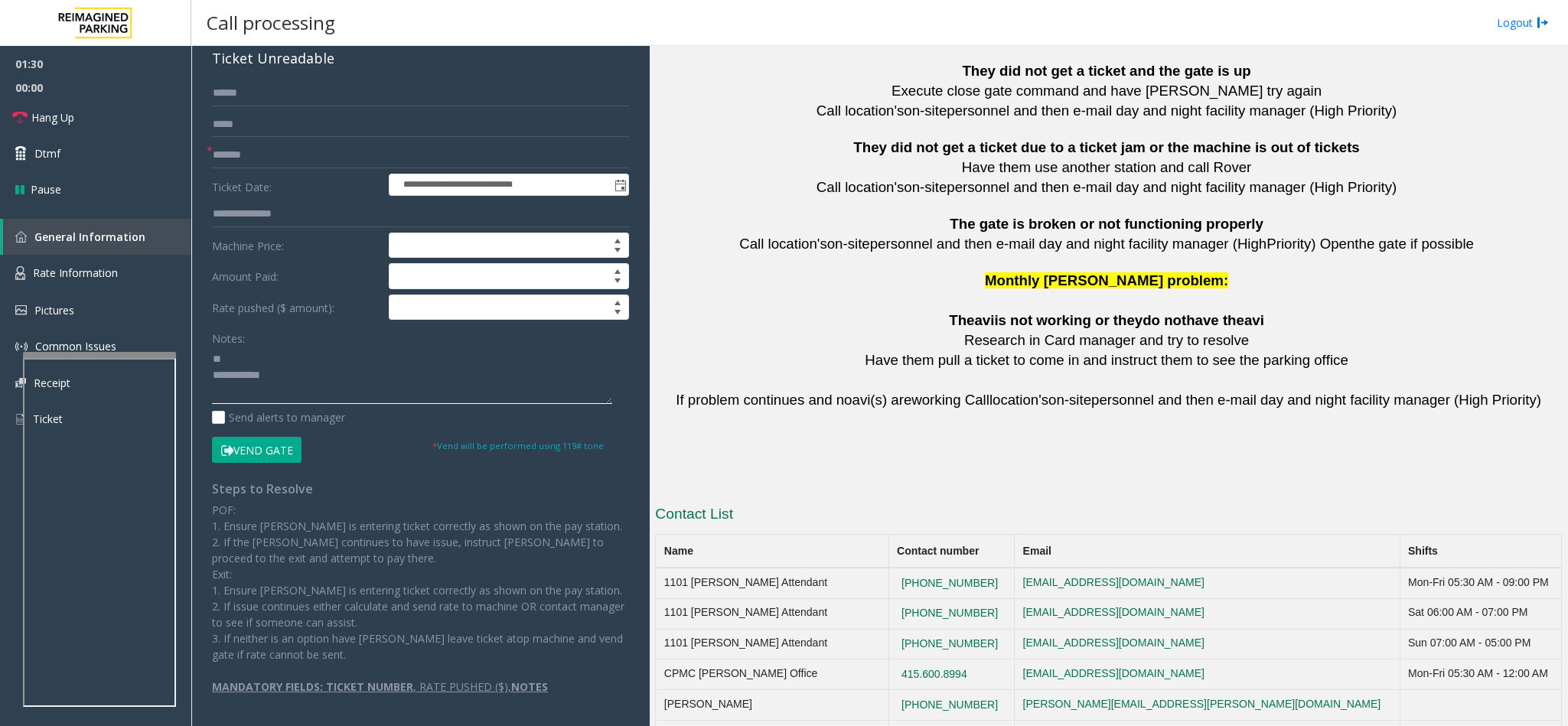
type textarea "**********"
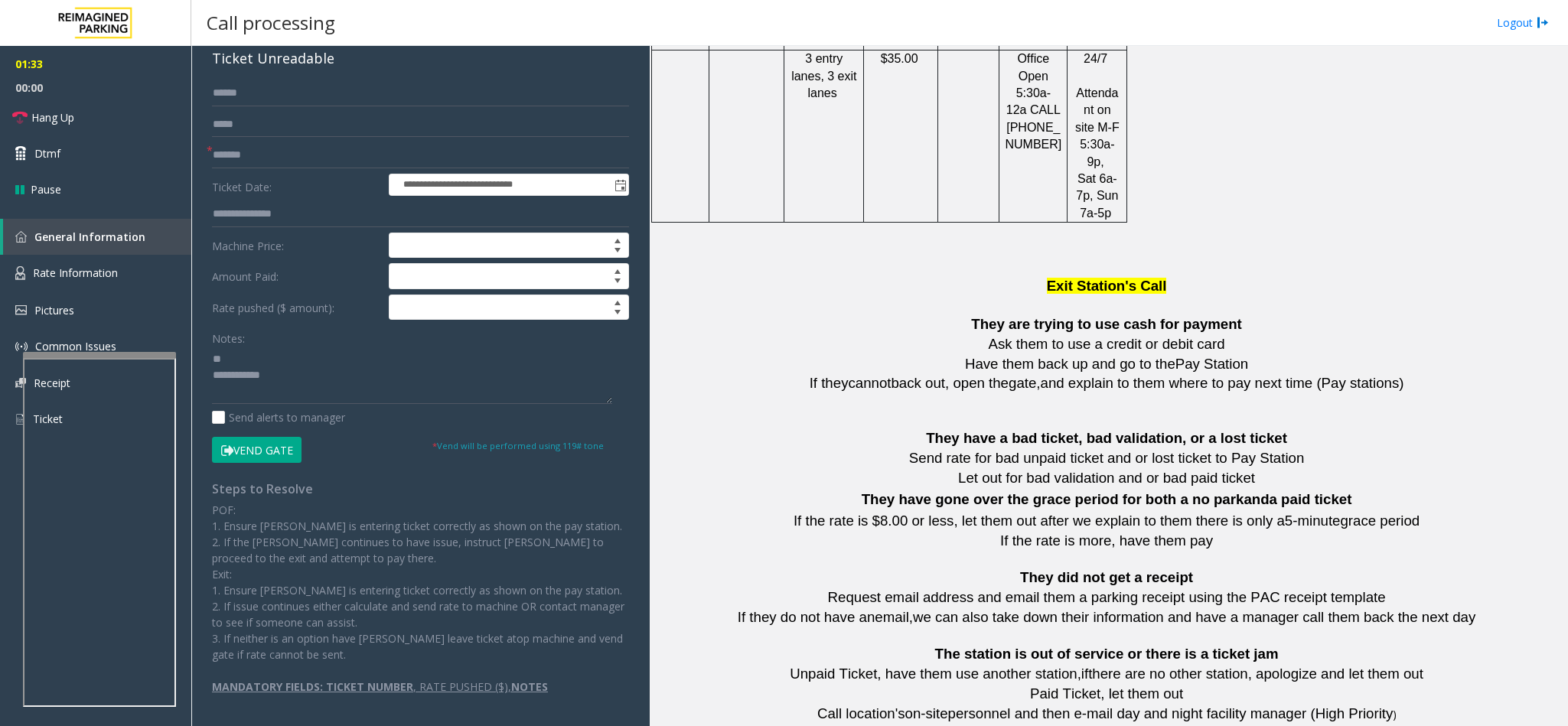
scroll to position [1281, 0]
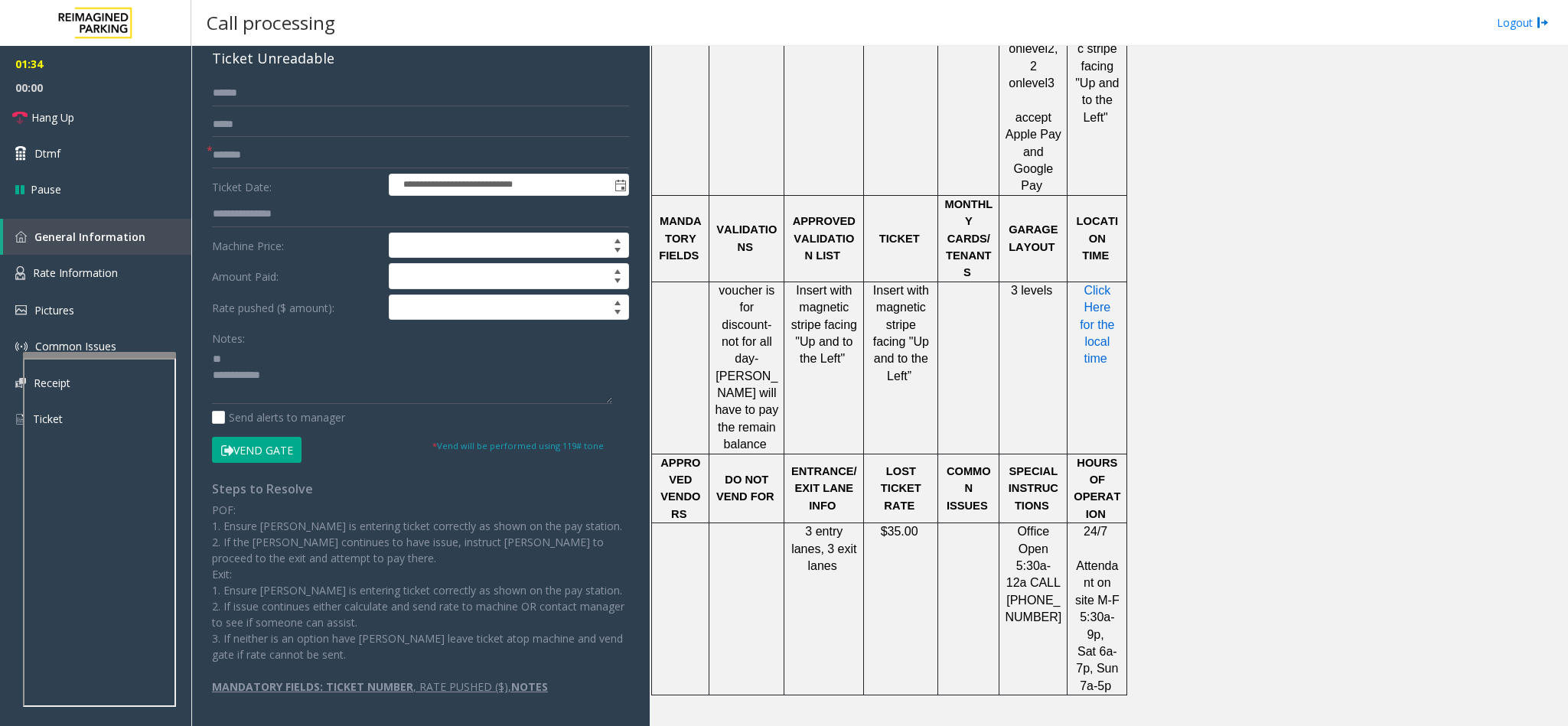
click at [1044, 284] on span "Click Here for the local time" at bounding box center [1098, 325] width 38 height 82
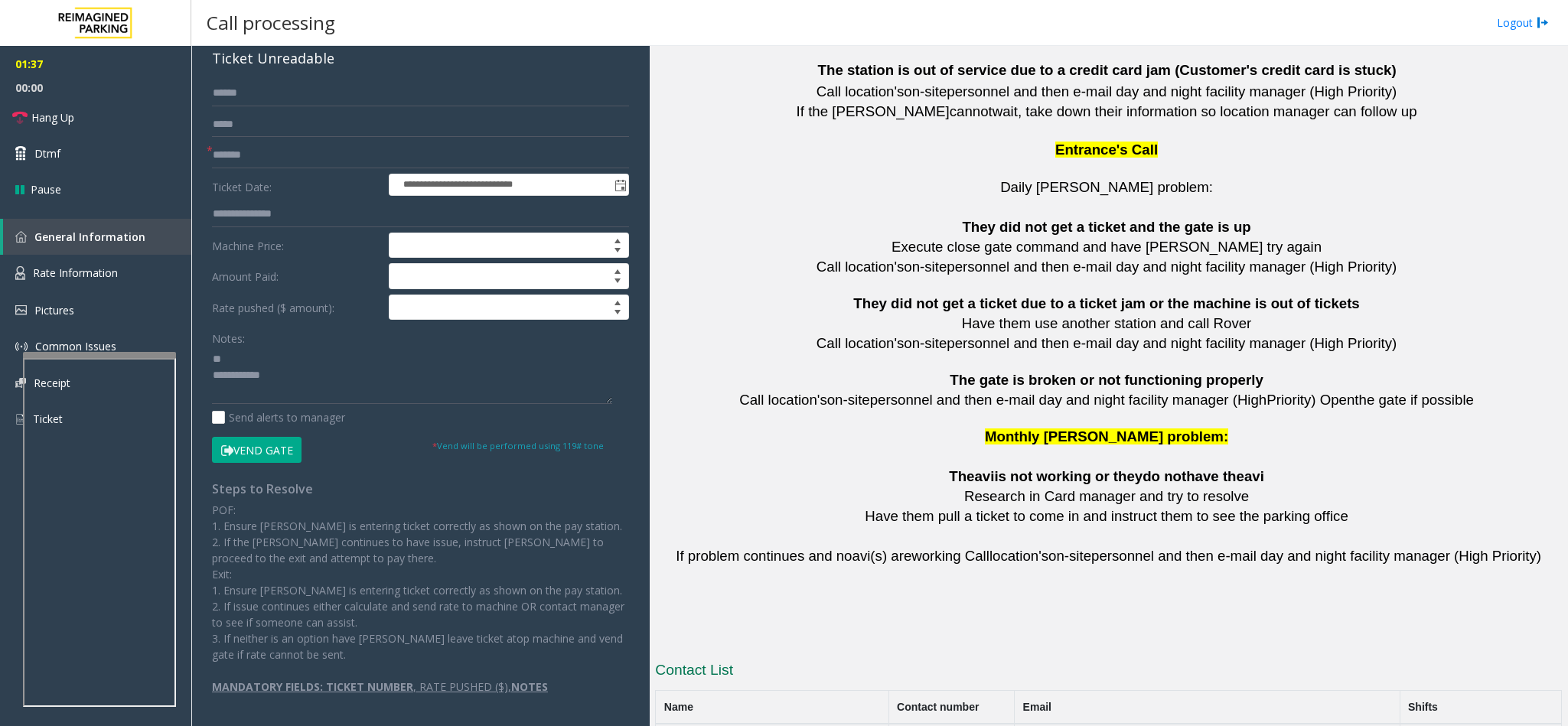
scroll to position [3347, 0]
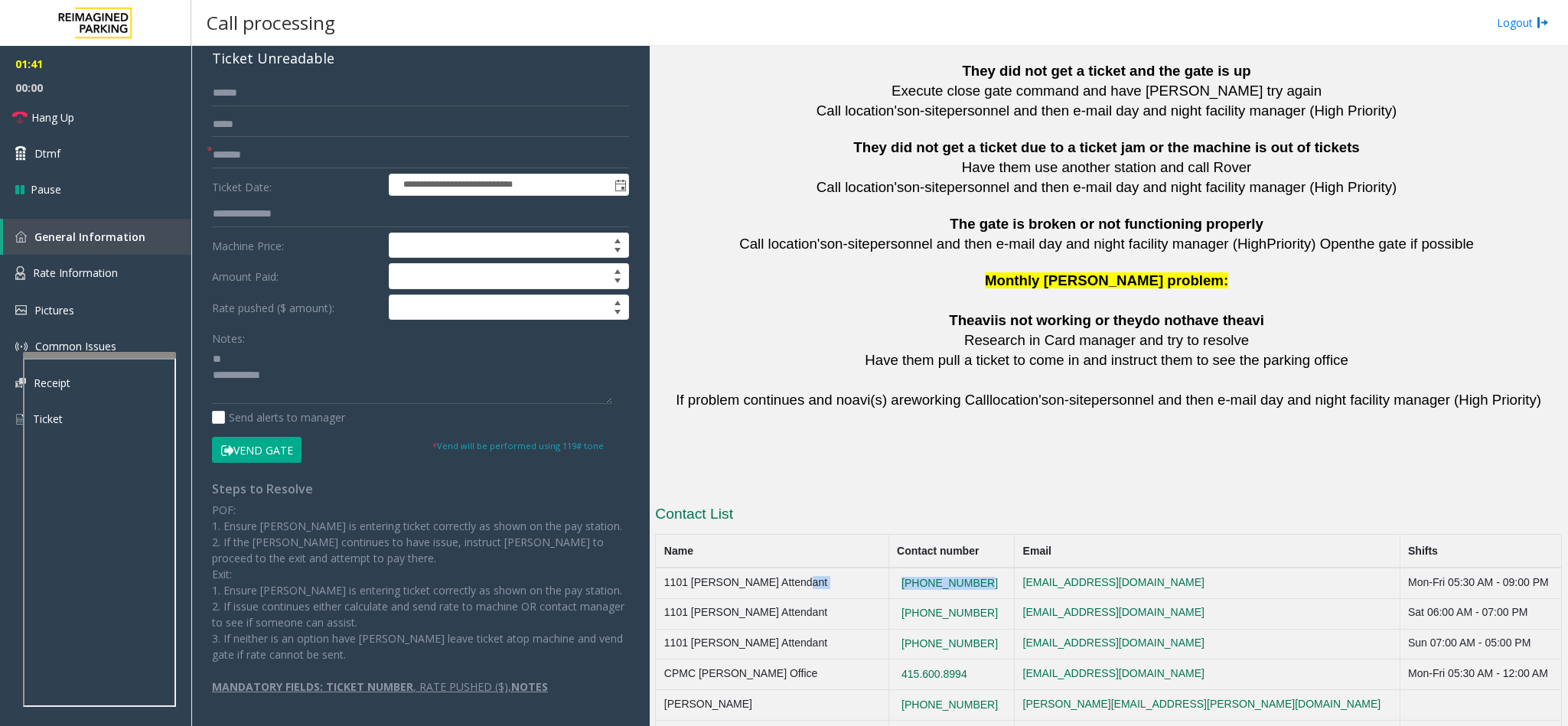
drag, startPoint x: 983, startPoint y: 535, endPoint x: 884, endPoint y: 534, distance: 99.0
click at [884, 484] on tr "1101 Van Ness Attendant 415-600-8994 none@none.com Mon-Fri 05:30 AM - 09:00 PM" at bounding box center [1109, 583] width 906 height 31
copy tr "415-600-8994"
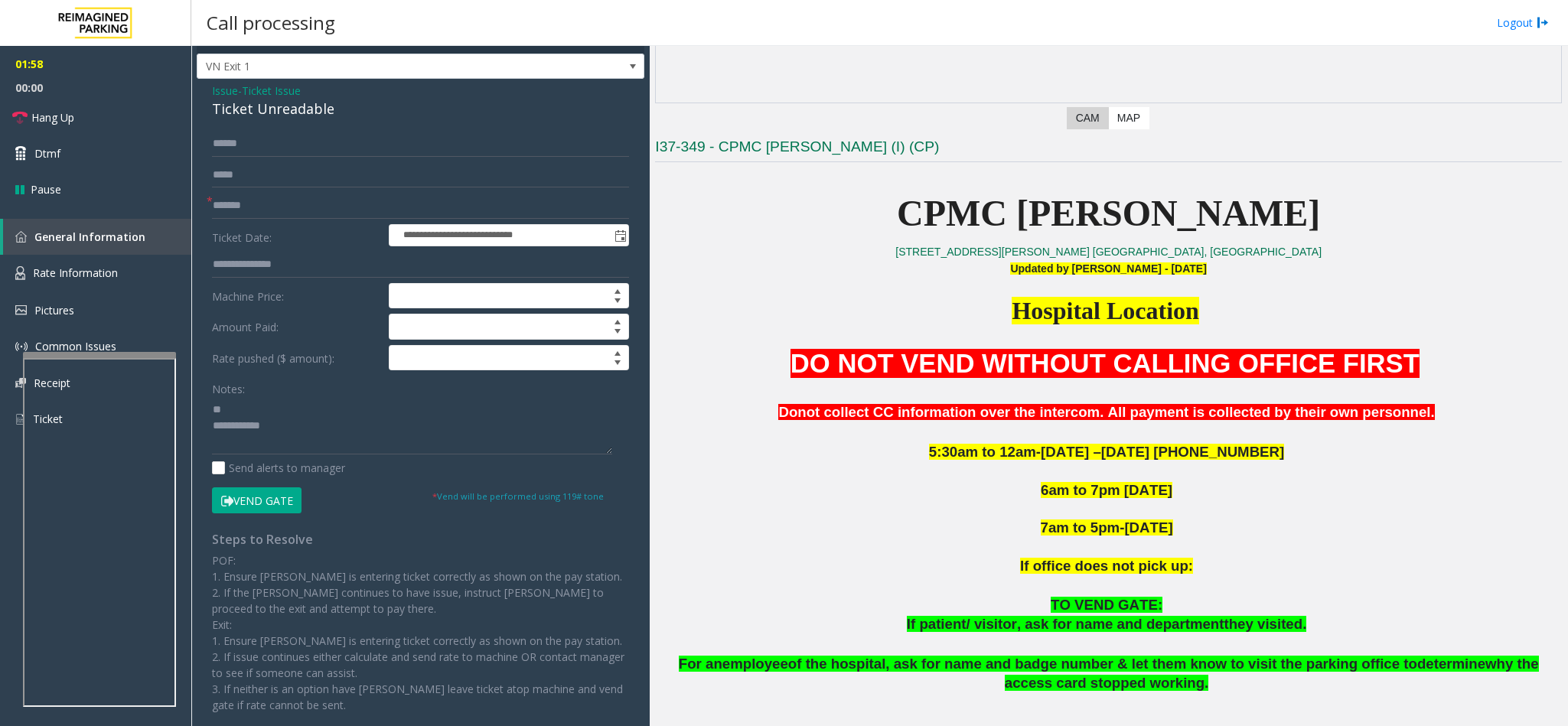
scroll to position [0, 0]
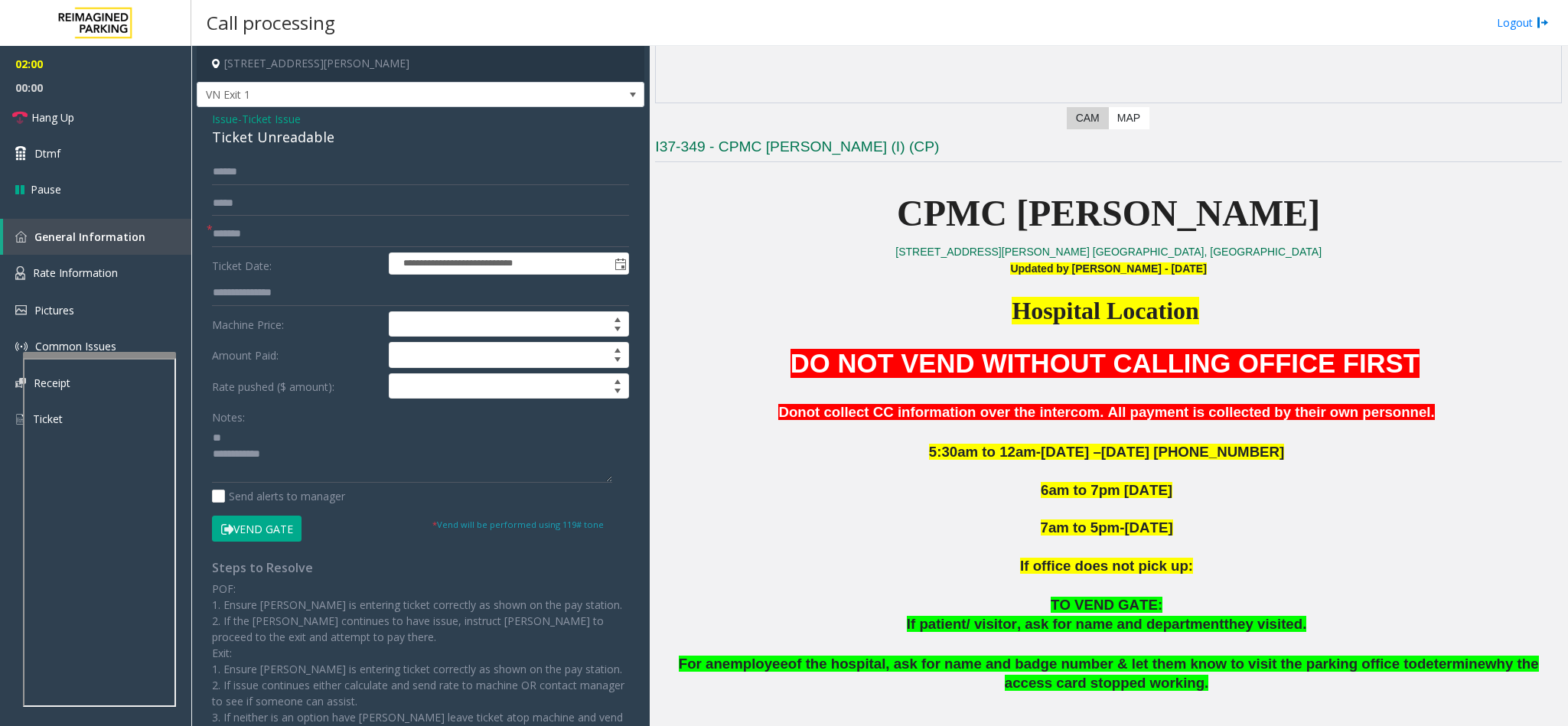
click at [288, 117] on span "Ticket Issue" at bounding box center [270, 119] width 59 height 16
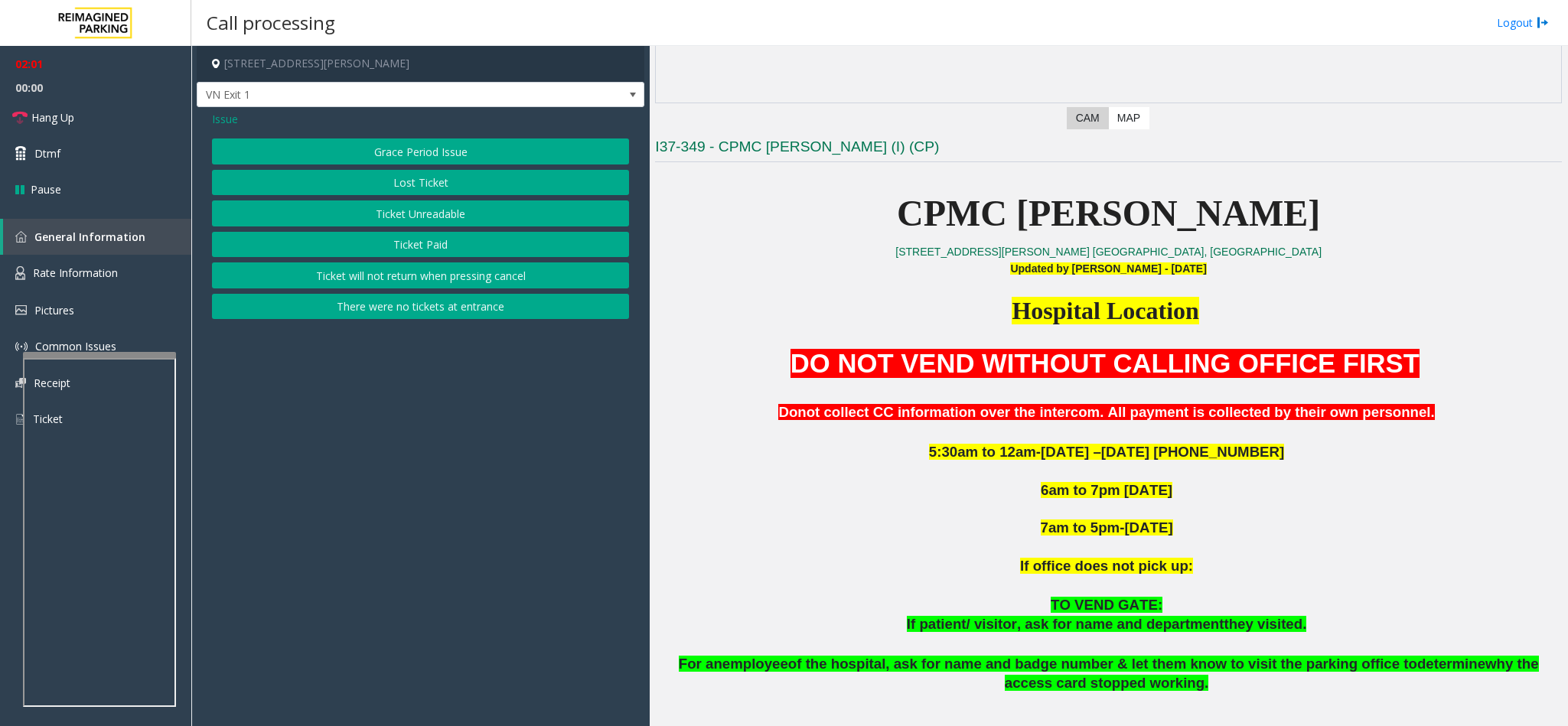
click at [423, 241] on button "Ticket Paid" at bounding box center [420, 245] width 417 height 26
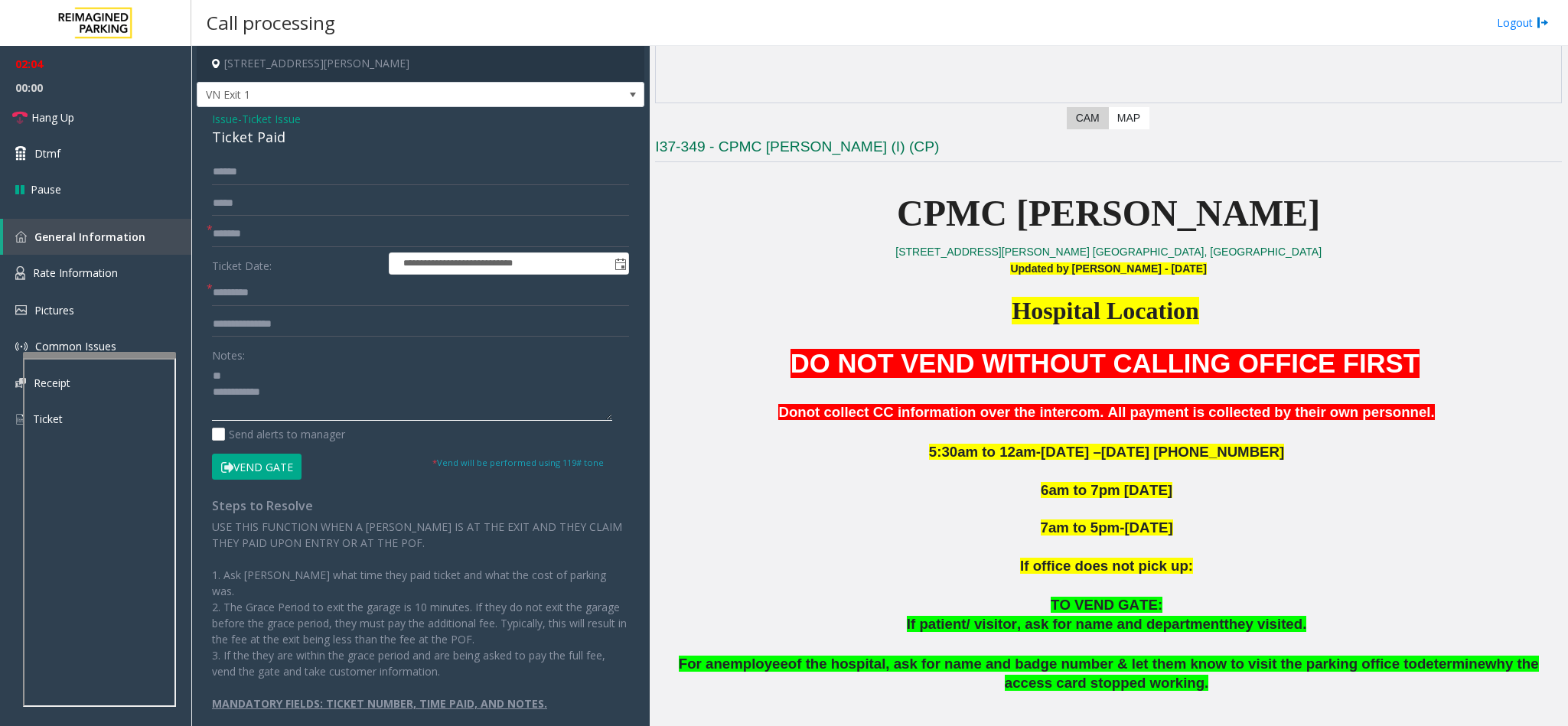
click at [216, 380] on textarea at bounding box center [412, 393] width 401 height 58
click at [303, 414] on textarea at bounding box center [412, 393] width 401 height 58
click at [223, 374] on textarea at bounding box center [412, 393] width 401 height 58
click at [44, 122] on span "Hang Up" at bounding box center [52, 117] width 43 height 16
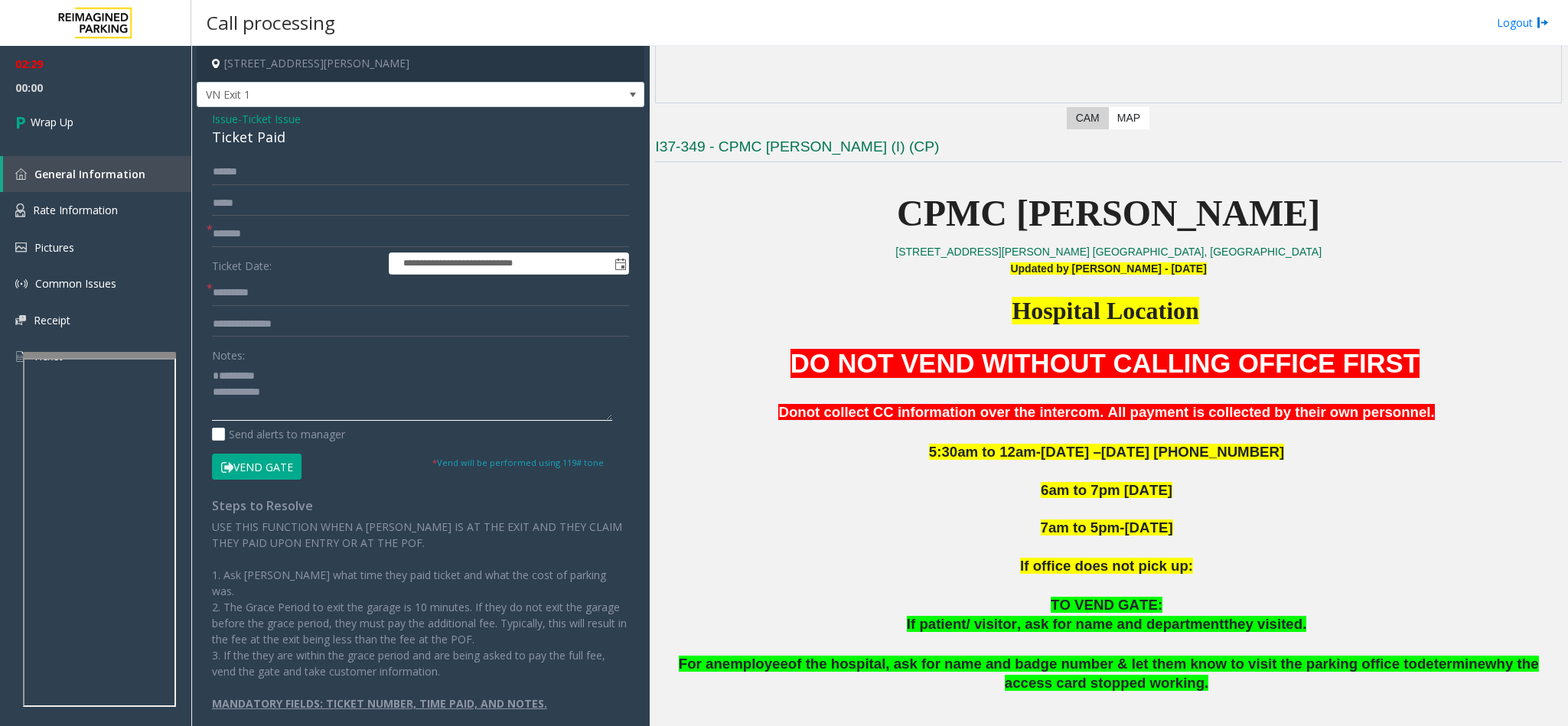
click at [228, 379] on textarea at bounding box center [412, 393] width 401 height 58
drag, startPoint x: 289, startPoint y: 140, endPoint x: 202, endPoint y: 115, distance: 90.5
click at [202, 115] on div "**********" at bounding box center [421, 424] width 448 height 636
copy div "Issue - Ticket Issue Ticket Paid"
paste textarea "**********"
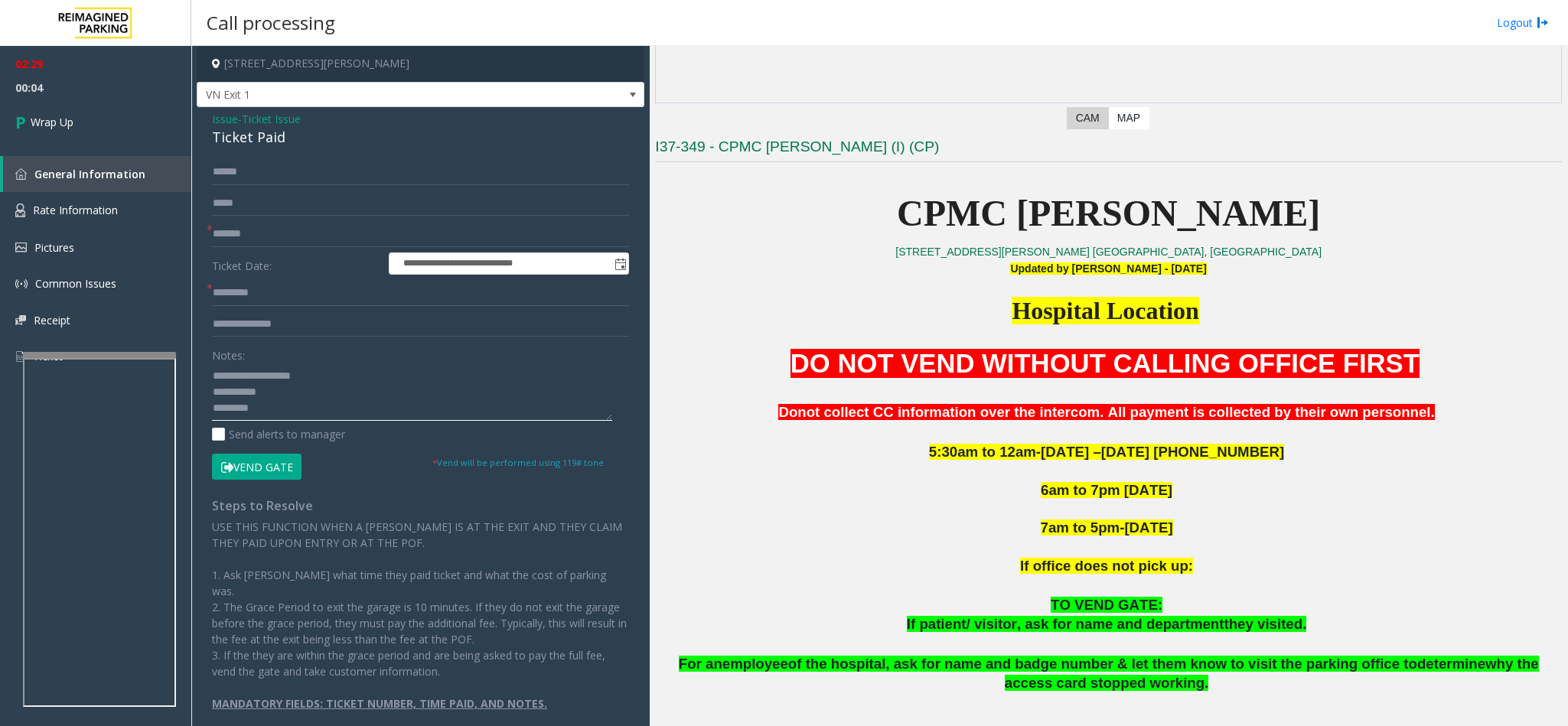
click at [237, 370] on textarea at bounding box center [412, 393] width 401 height 58
drag, startPoint x: 313, startPoint y: 376, endPoint x: 253, endPoint y: 377, distance: 60.0
click at [254, 379] on textarea at bounding box center [412, 393] width 401 height 58
click at [248, 375] on textarea at bounding box center [412, 393] width 401 height 58
drag, startPoint x: 248, startPoint y: 375, endPoint x: 310, endPoint y: 373, distance: 62.0
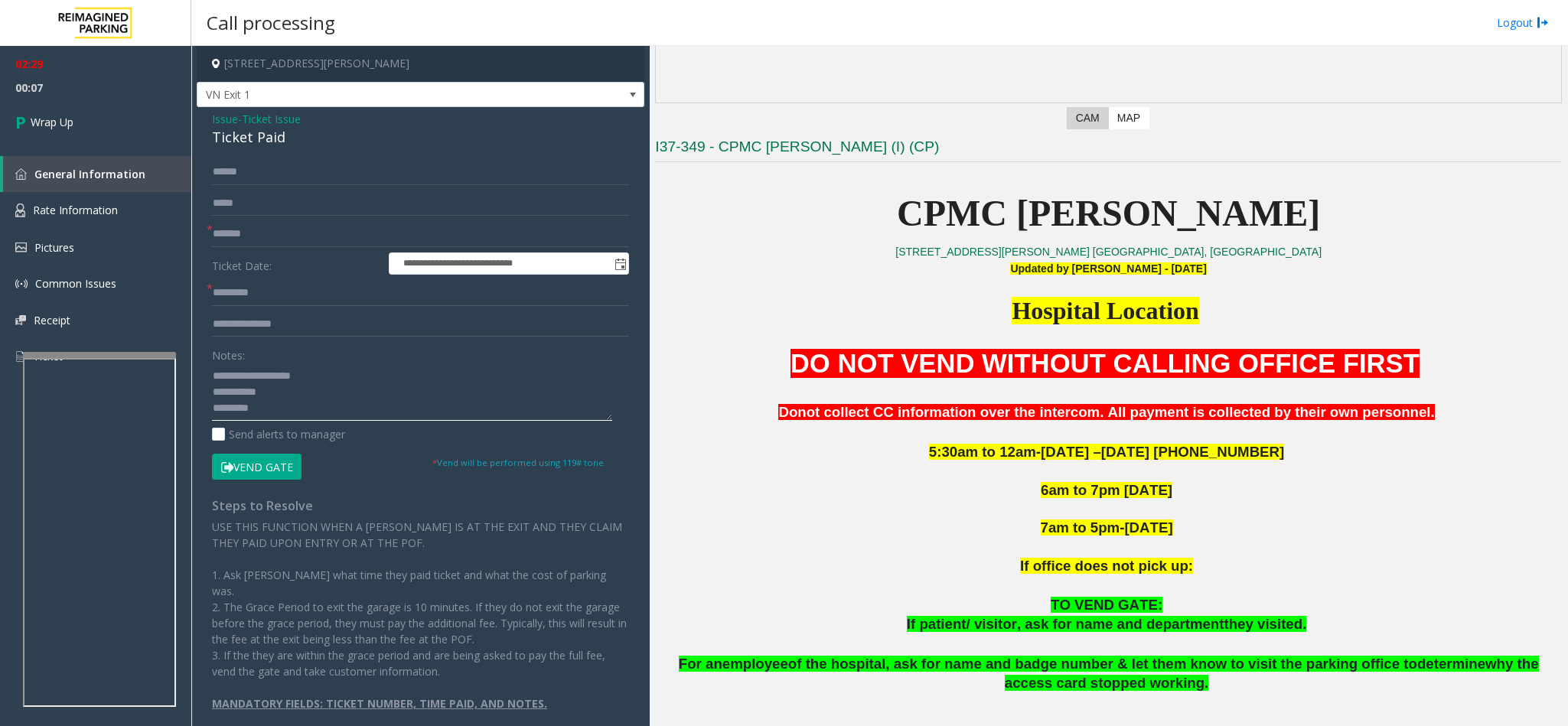
click at [310, 373] on textarea at bounding box center [412, 393] width 401 height 58
drag, startPoint x: 309, startPoint y: 394, endPoint x: 317, endPoint y: 387, distance: 10.6
click at [309, 394] on textarea at bounding box center [412, 393] width 401 height 58
type textarea "**********"
click at [111, 129] on link "Wrap Up" at bounding box center [95, 122] width 192 height 45
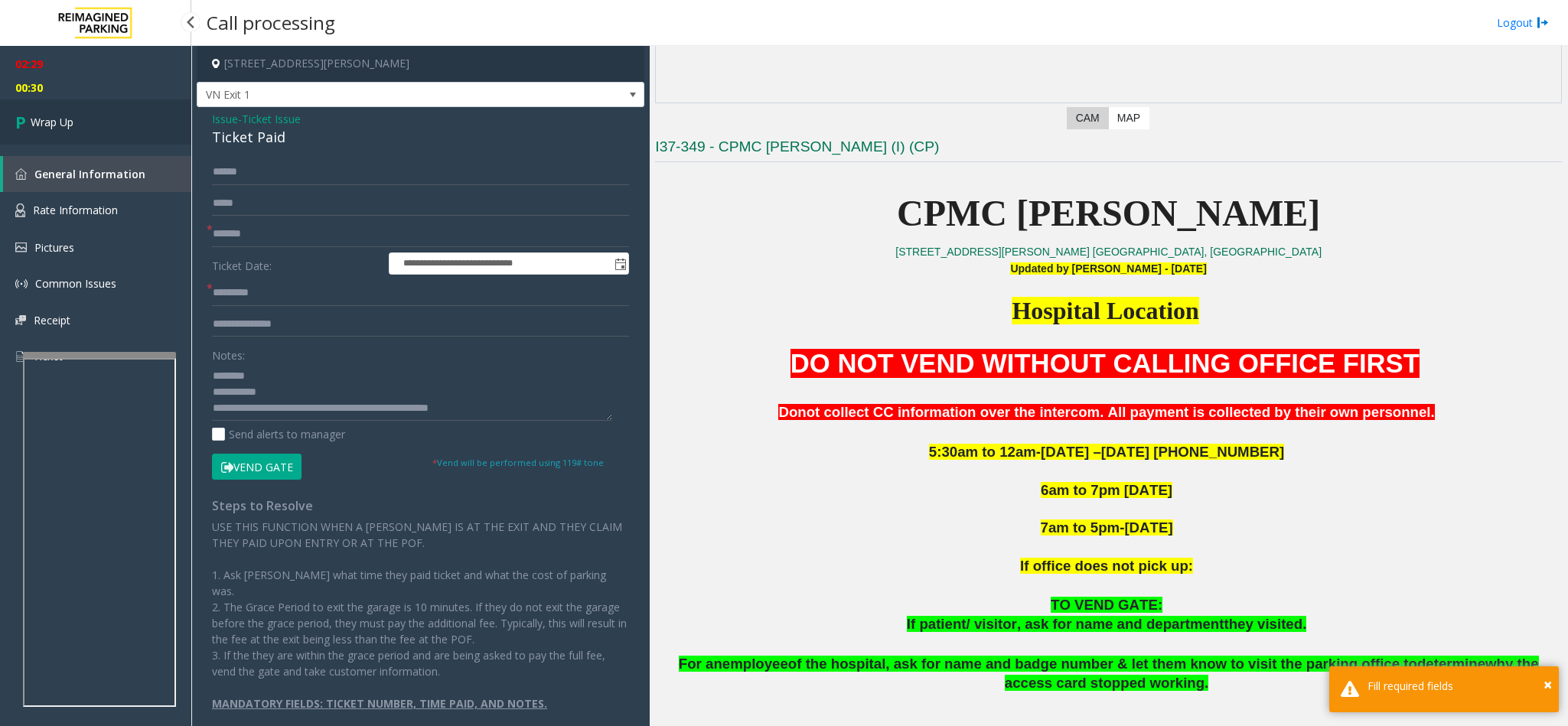
click at [115, 111] on link "Wrap Up" at bounding box center [95, 122] width 192 height 45
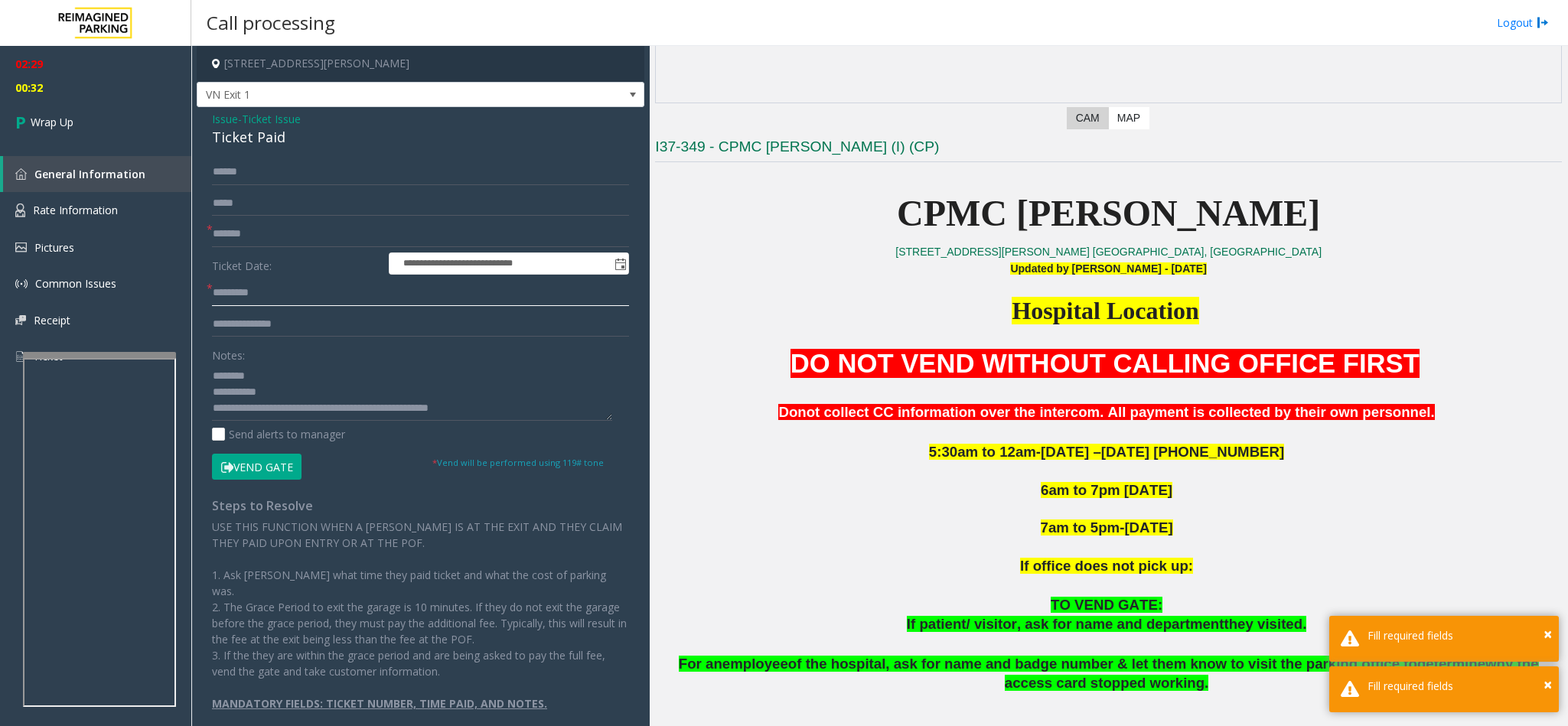
click at [264, 295] on input "text" at bounding box center [420, 293] width 417 height 26
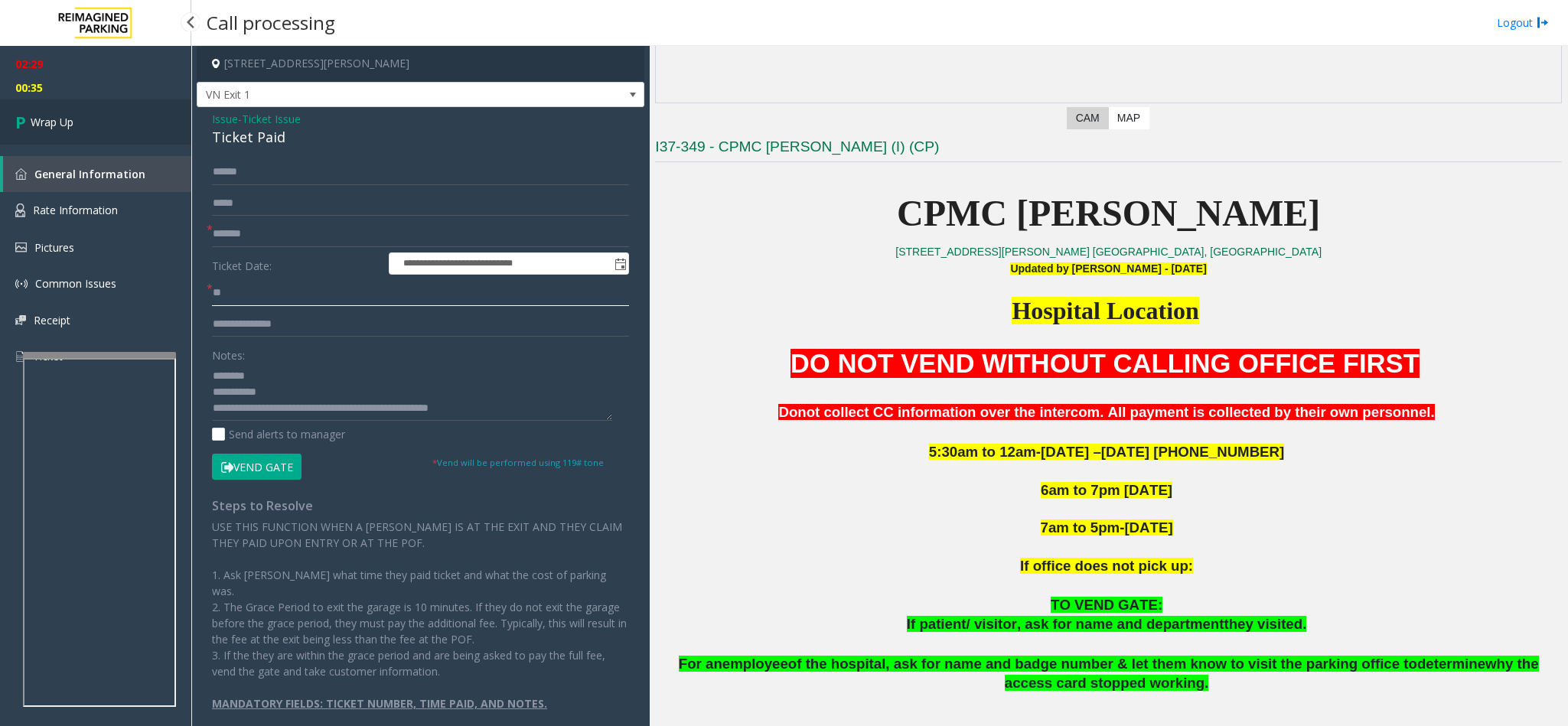
type input "**"
click at [52, 129] on span "Wrap Up" at bounding box center [52, 122] width 43 height 16
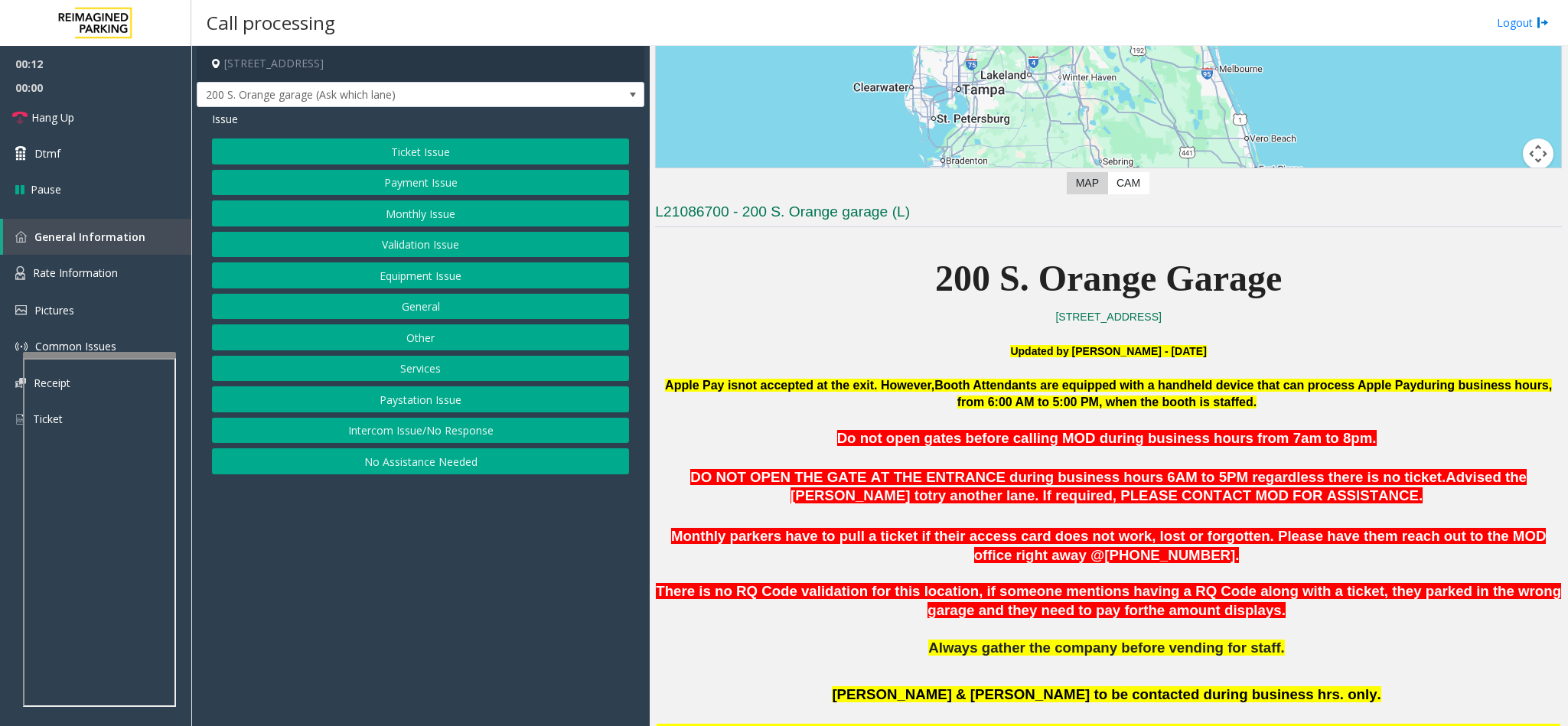
scroll to position [229, 0]
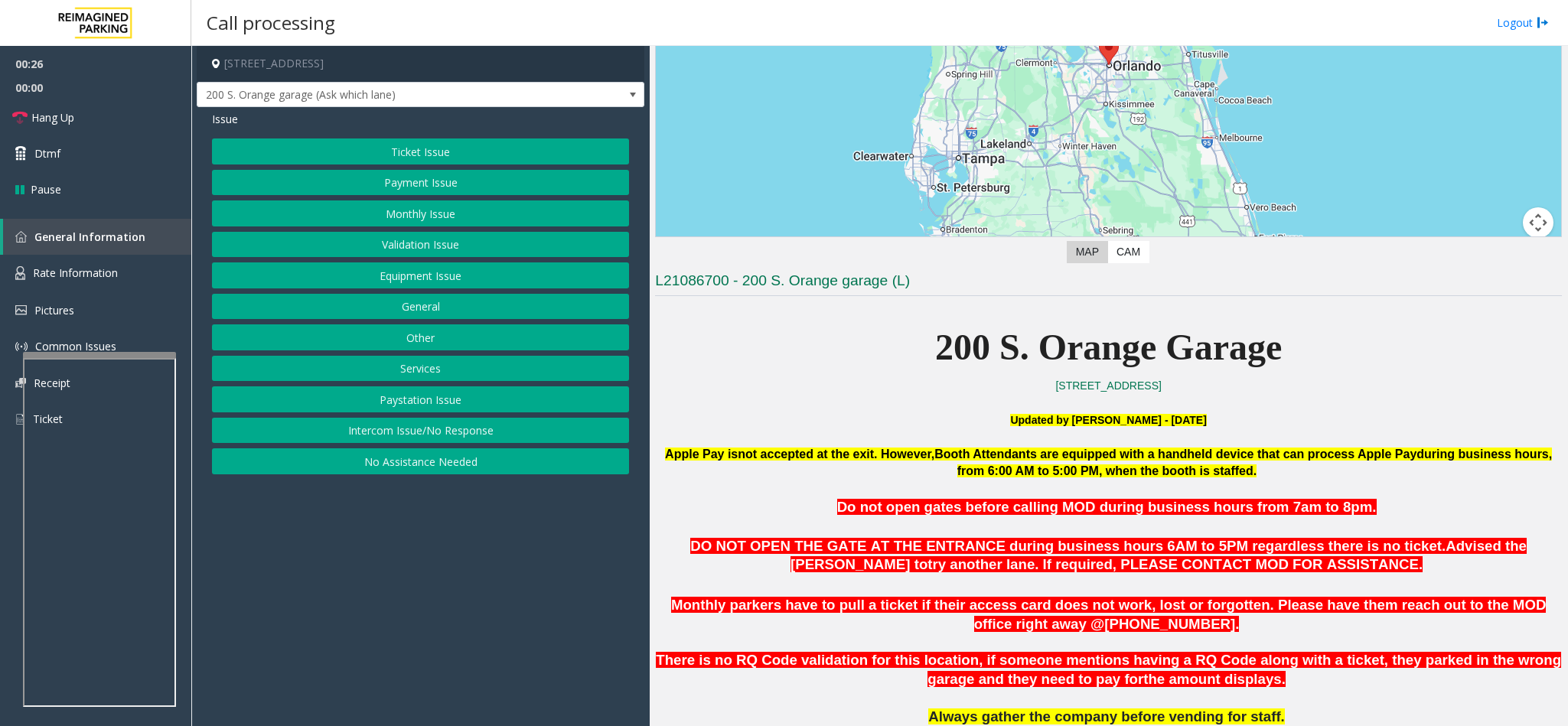
click at [428, 274] on button "Equipment Issue" at bounding box center [420, 276] width 417 height 26
click at [405, 207] on button "Out of Tickets" at bounding box center [420, 213] width 417 height 26
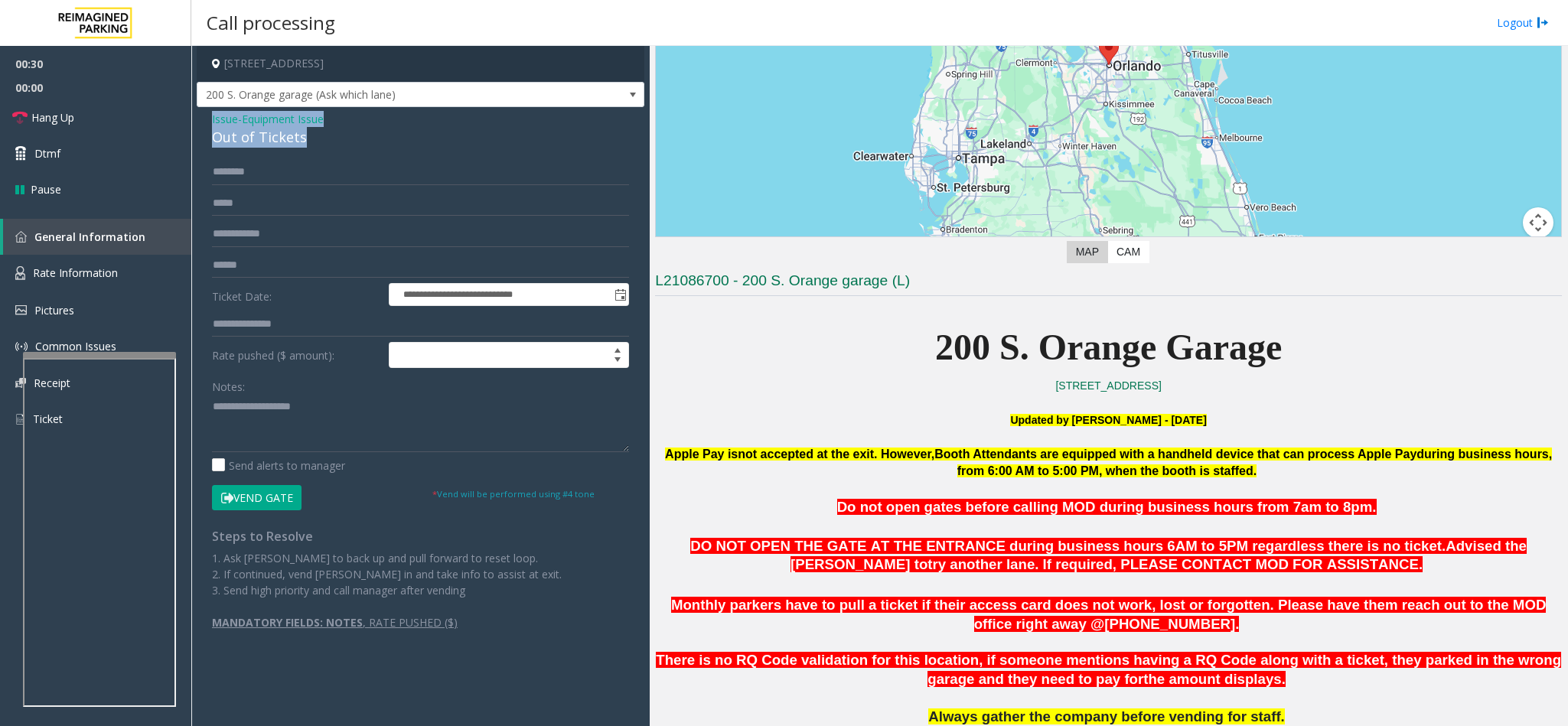
drag, startPoint x: 302, startPoint y: 138, endPoint x: 205, endPoint y: 117, distance: 99.2
click at [205, 117] on div "**********" at bounding box center [421, 383] width 448 height 554
copy div "Issue - Equipment Issue Out of Tickets"
click at [638, 83] on span at bounding box center [632, 94] width 21 height 24
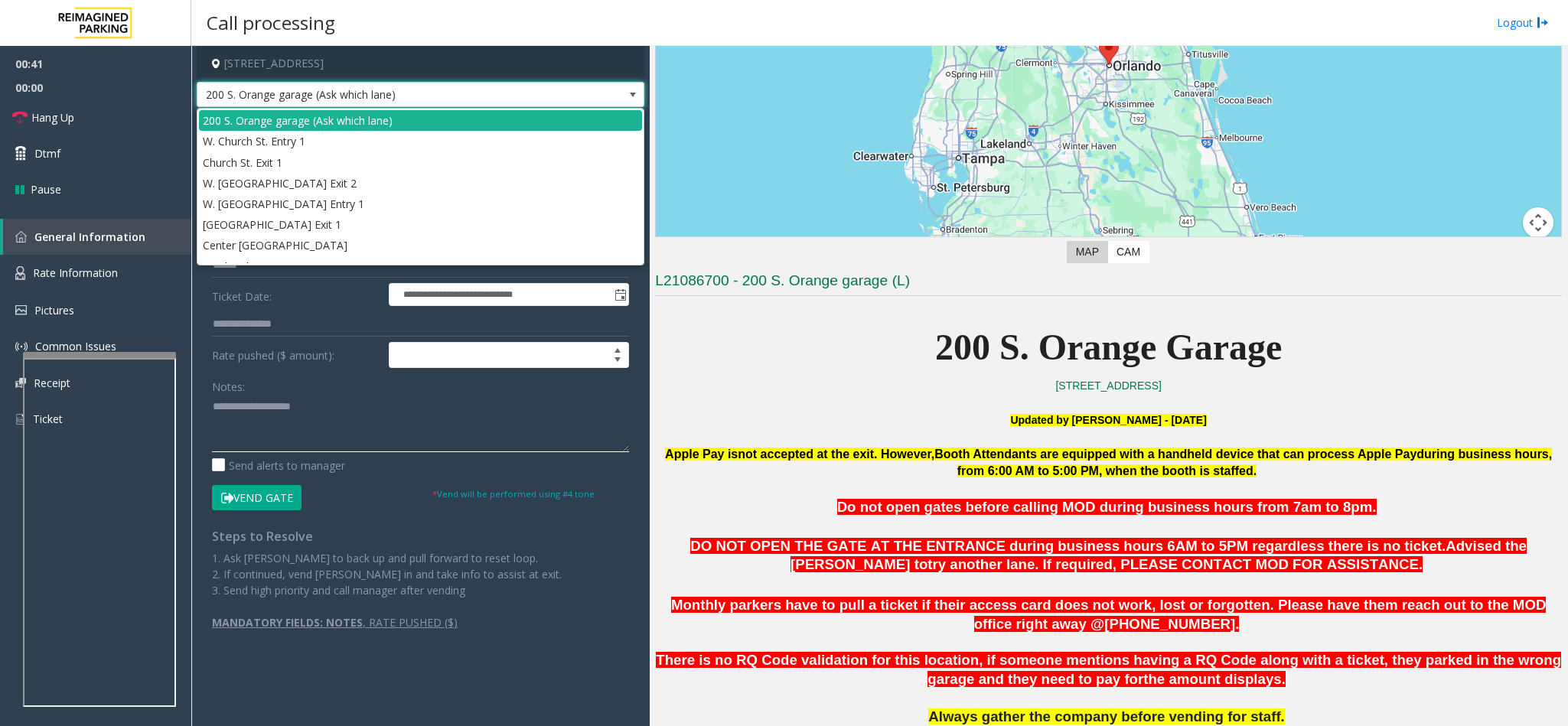
click at [363, 425] on textarea at bounding box center [420, 423] width 417 height 58
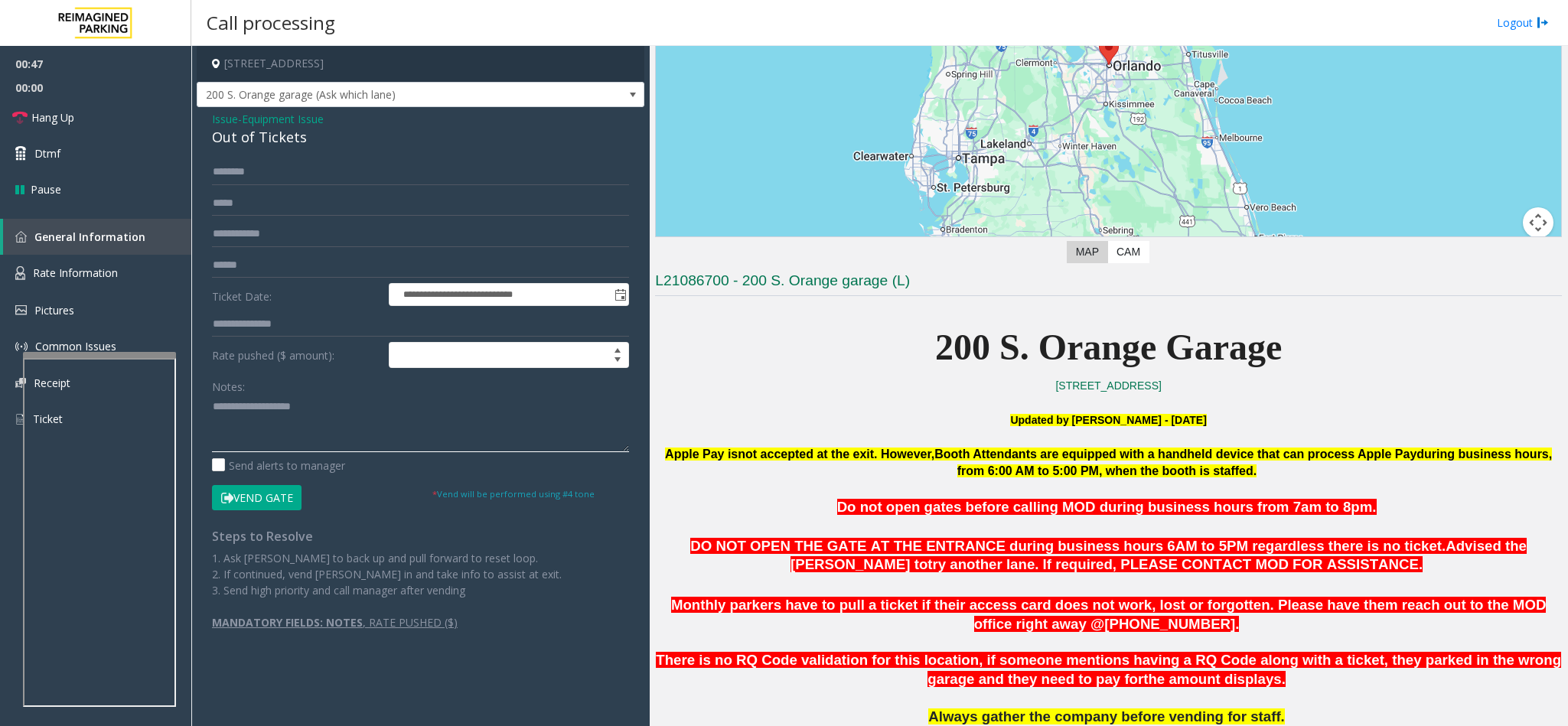
paste textarea "**********"
drag, startPoint x: 338, startPoint y: 411, endPoint x: 246, endPoint y: 405, distance: 92.2
click at [246, 405] on textarea at bounding box center [420, 423] width 417 height 58
click at [324, 420] on textarea at bounding box center [420, 423] width 417 height 58
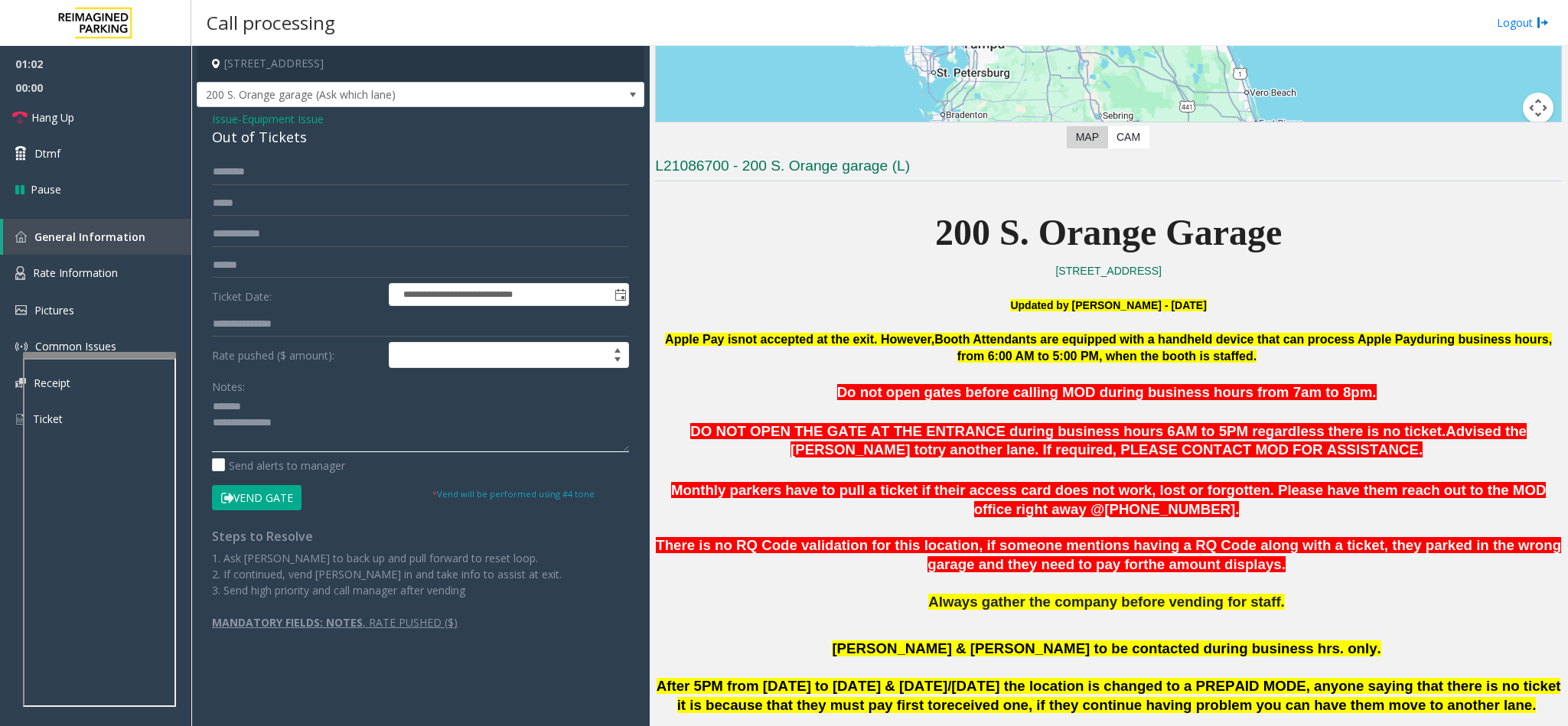
click at [364, 428] on textarea at bounding box center [420, 423] width 417 height 58
click at [593, 101] on span "200 S. Orange garage (Ask which lane)" at bounding box center [421, 95] width 448 height 26
click at [476, 429] on textarea at bounding box center [420, 423] width 417 height 58
click at [404, 425] on textarea at bounding box center [420, 423] width 417 height 58
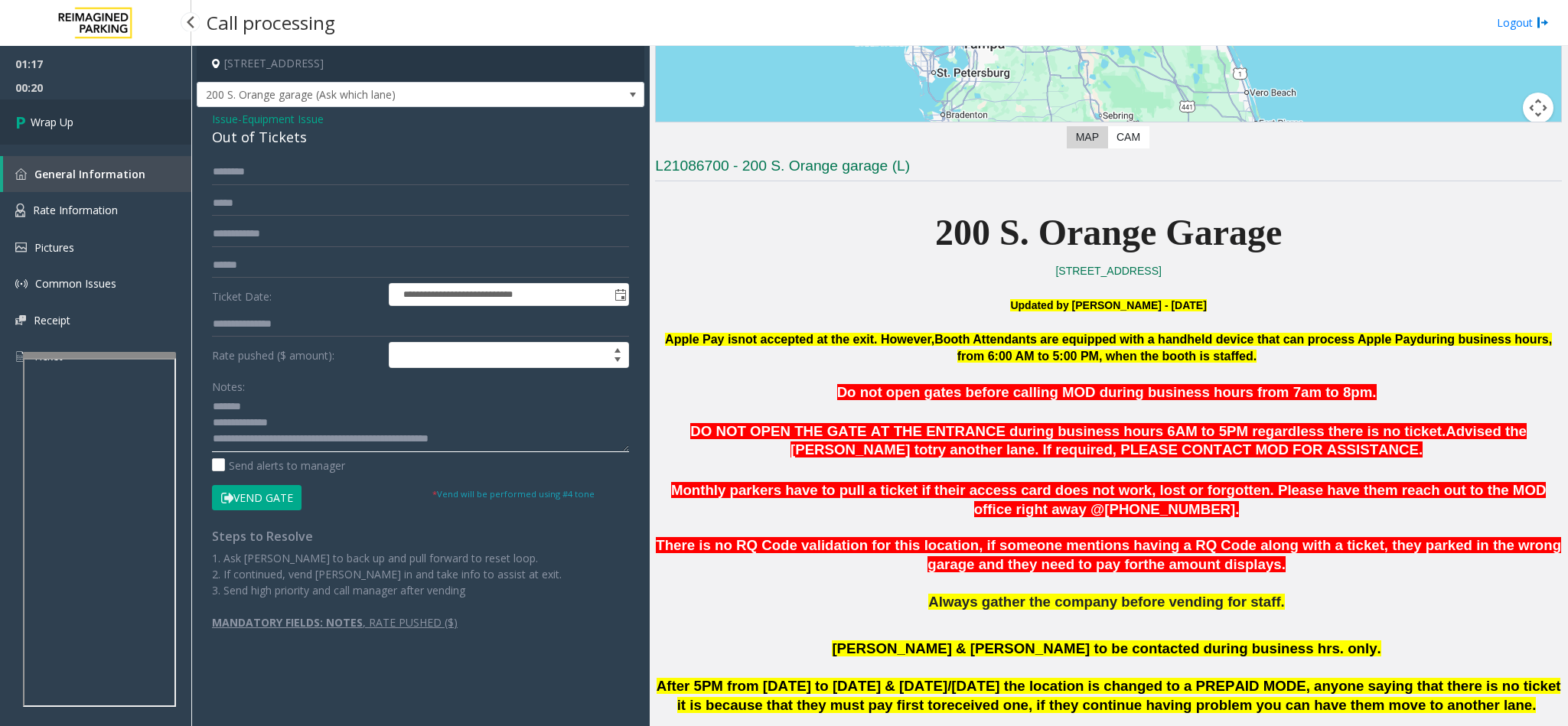
type textarea "**********"
click at [21, 117] on icon at bounding box center [22, 122] width 15 height 25
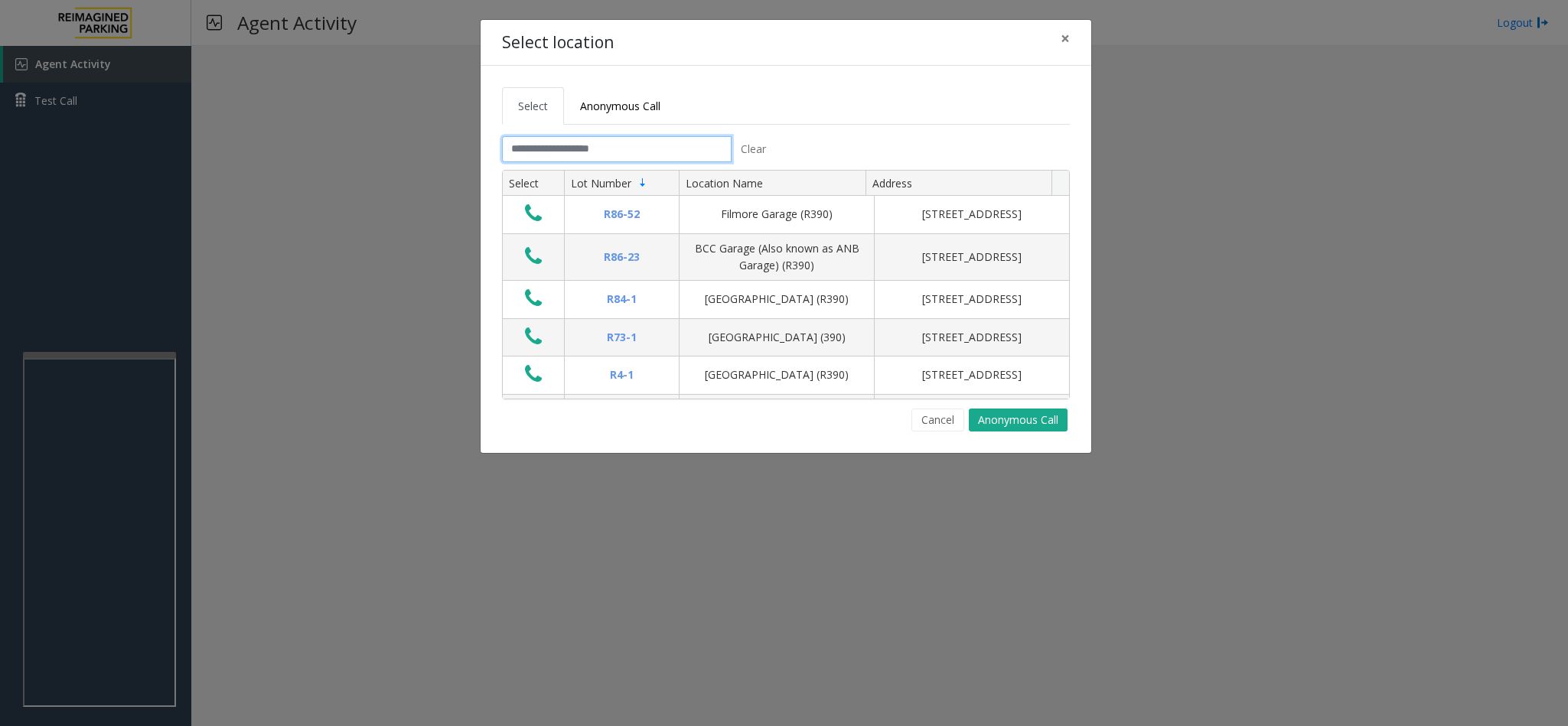
click at [633, 150] on input "text" at bounding box center [617, 150] width 229 height 26
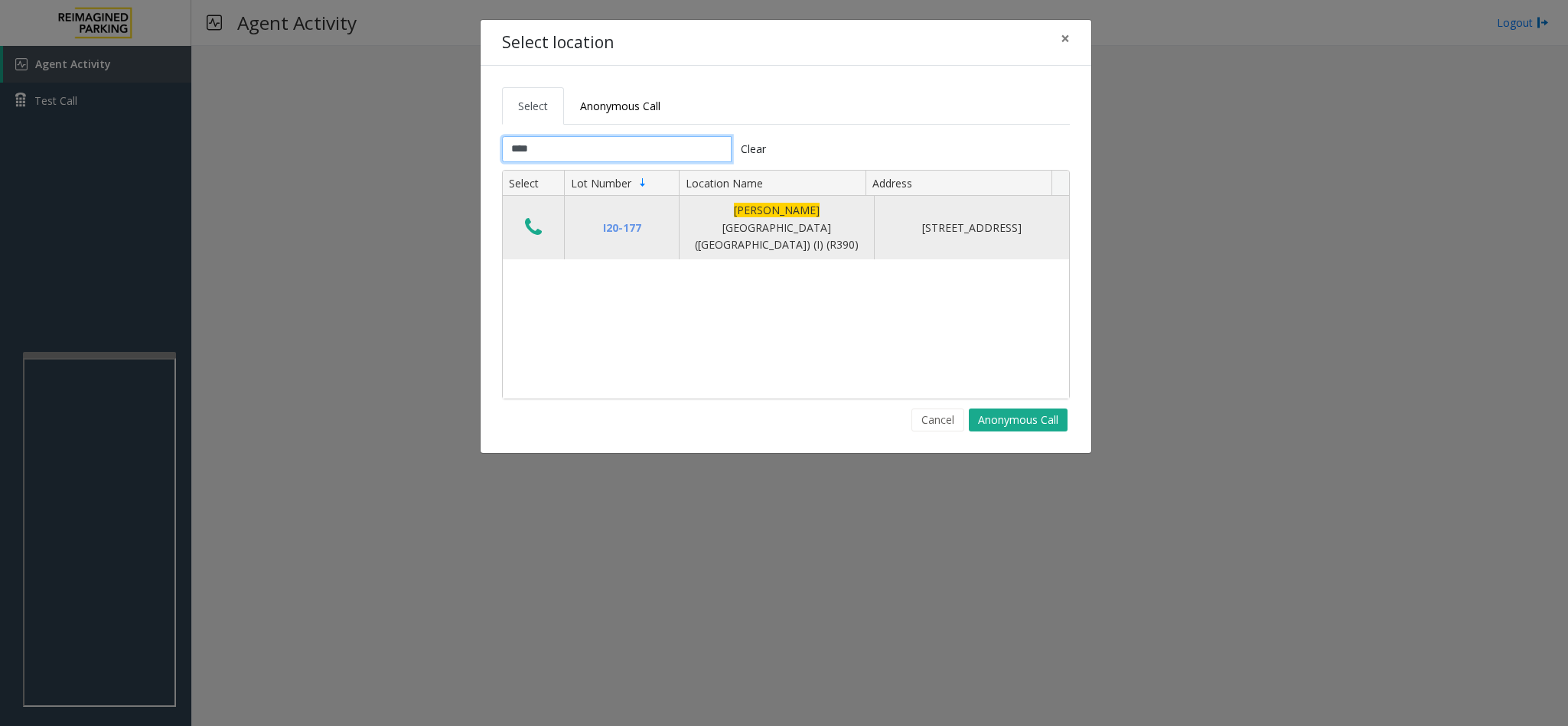
type input "****"
click at [535, 221] on icon "Data table" at bounding box center [533, 227] width 17 height 21
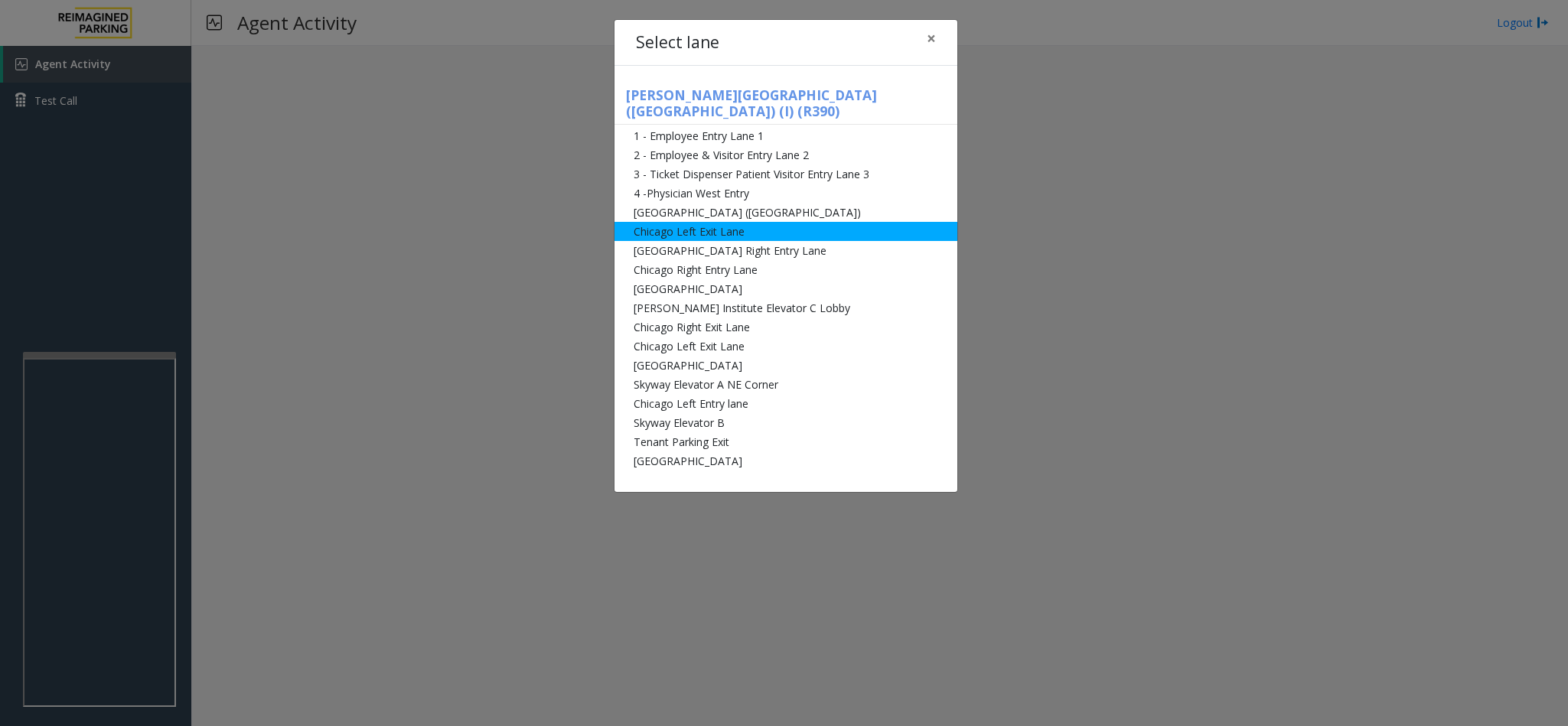
click at [742, 222] on li "Chicago Left Exit Lane" at bounding box center [785, 232] width 343 height 19
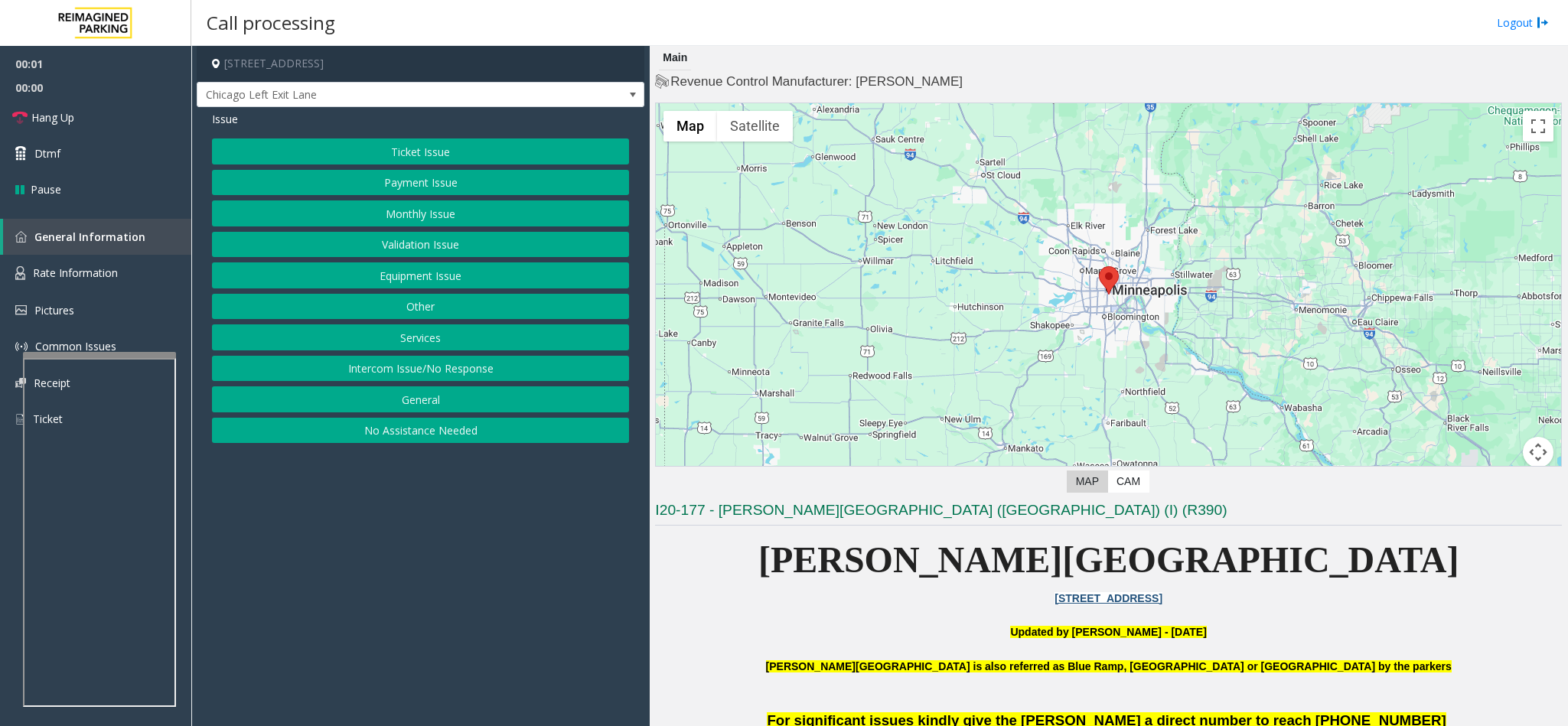
click at [435, 150] on button "Ticket Issue" at bounding box center [420, 151] width 417 height 26
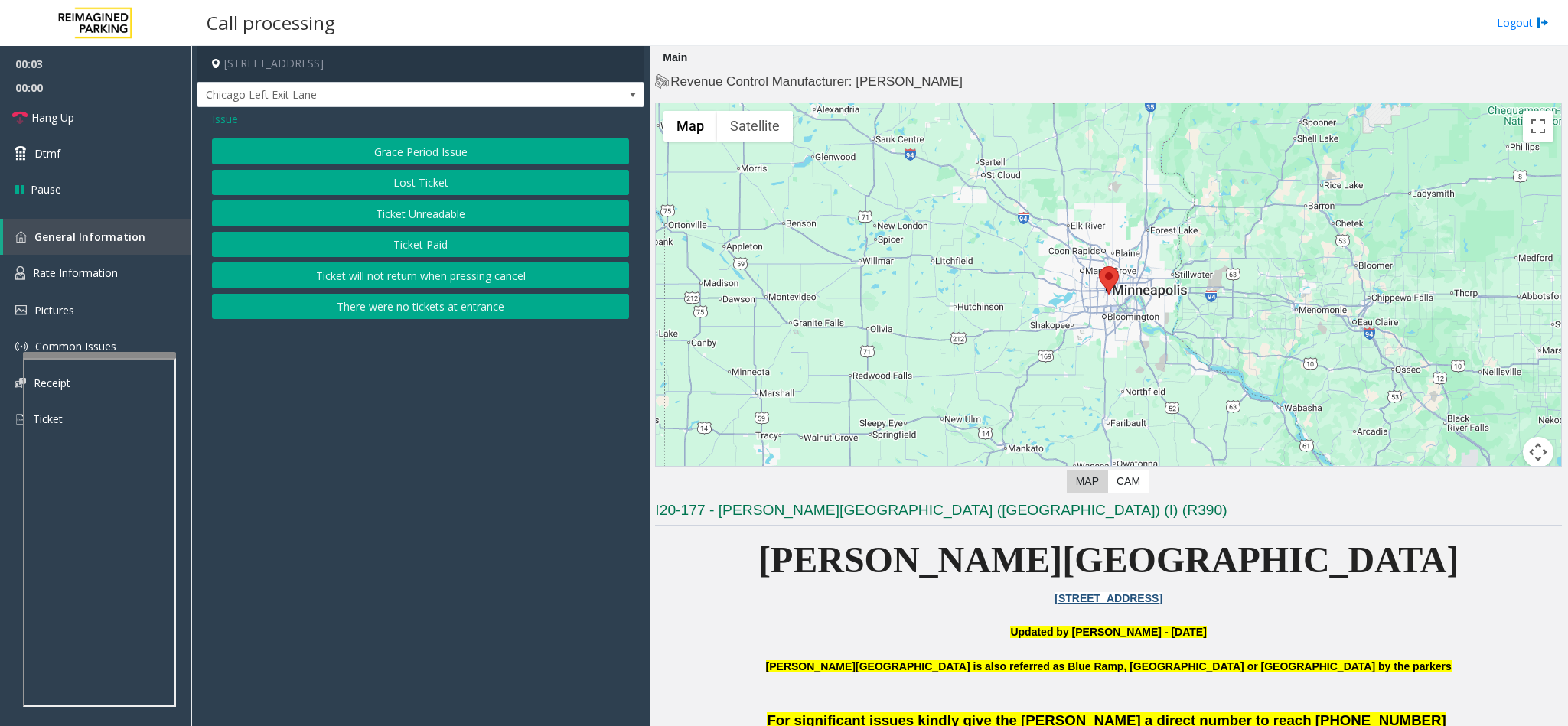
click at [419, 217] on button "Ticket Unreadable" at bounding box center [420, 213] width 417 height 26
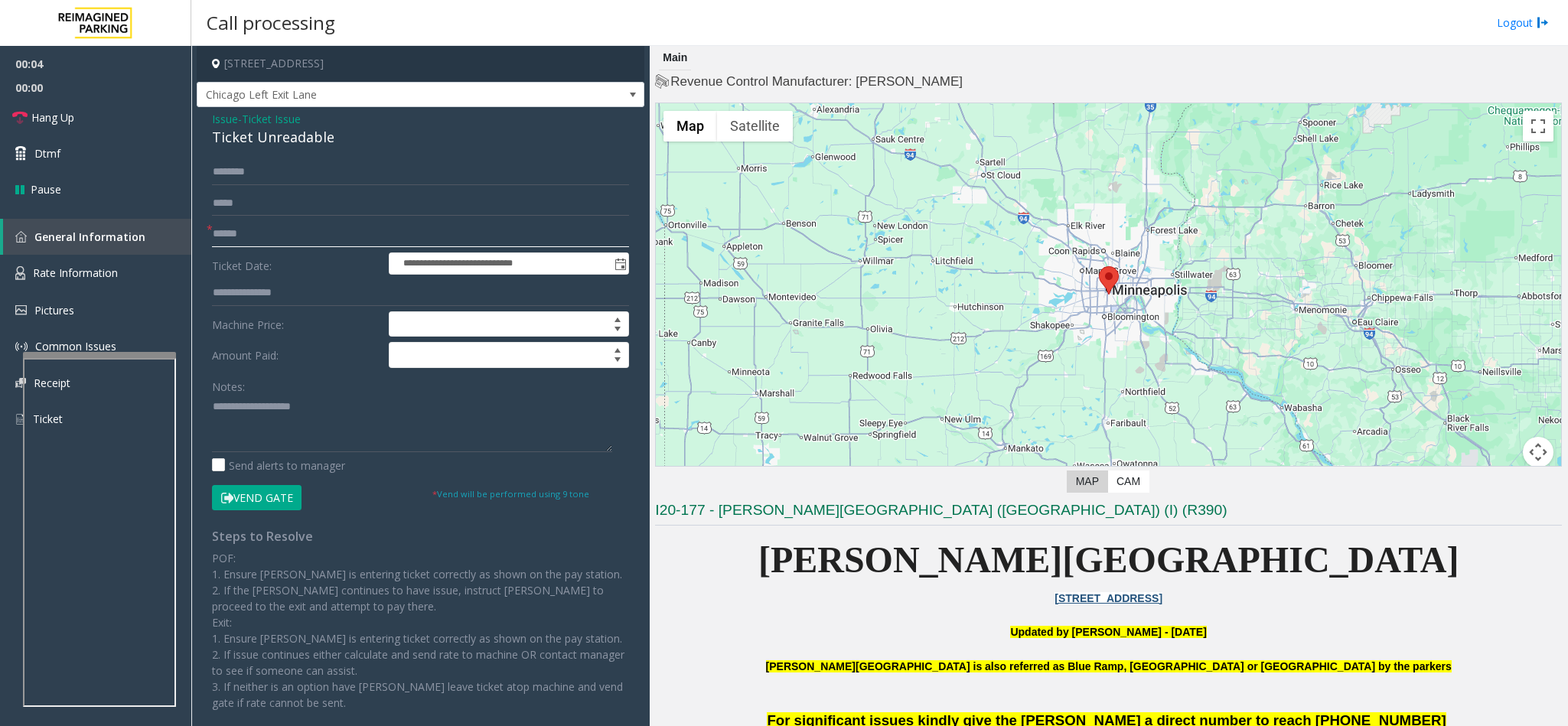
click at [313, 230] on input "text" at bounding box center [420, 234] width 417 height 26
type input "*********"
drag, startPoint x: 333, startPoint y: 133, endPoint x: 203, endPoint y: 115, distance: 131.2
click at [203, 115] on div "**********" at bounding box center [421, 432] width 448 height 651
copy div "Issue - Ticket Issue Ticket Unreadable"
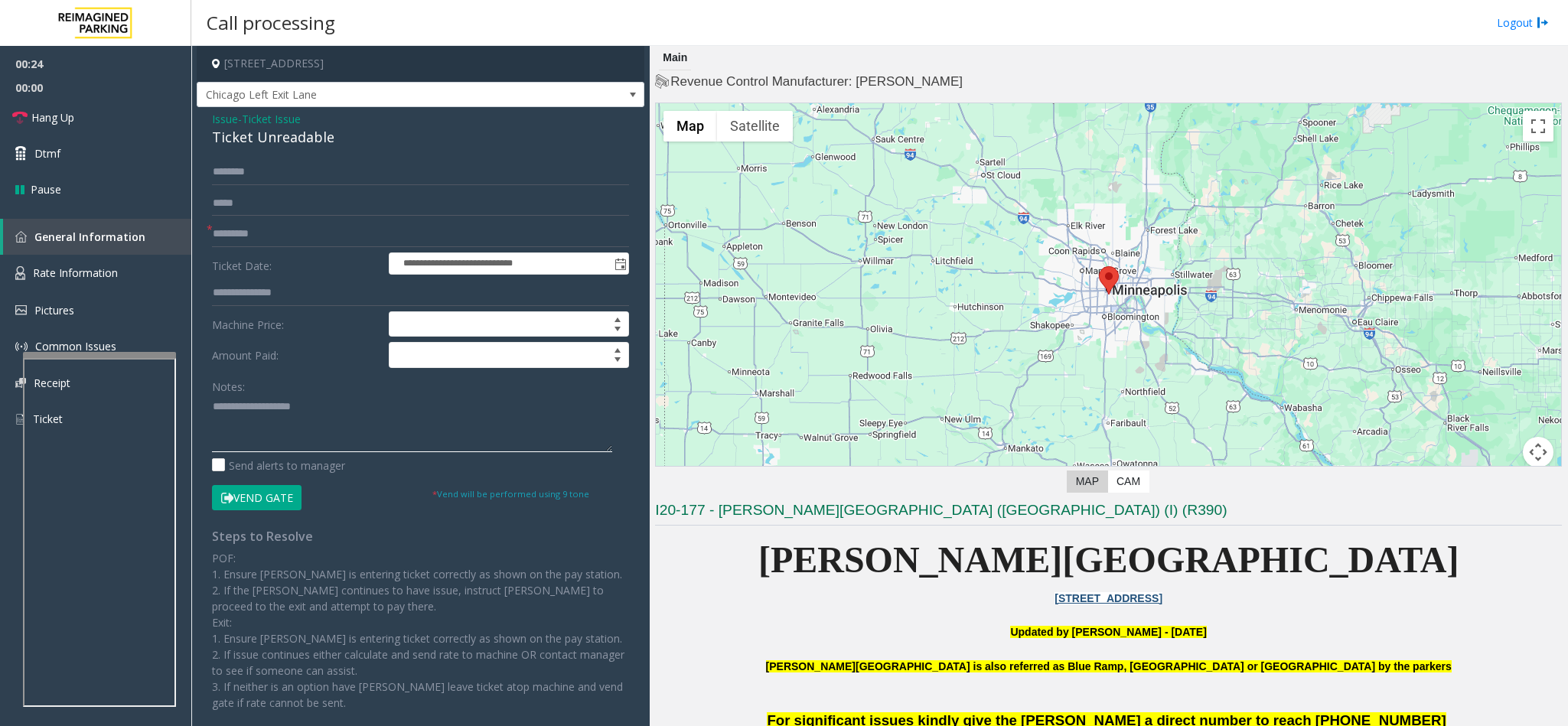
paste textarea "**********"
click at [305, 416] on textarea at bounding box center [412, 423] width 401 height 58
click at [284, 484] on button "Vend Gate" at bounding box center [256, 499] width 89 height 26
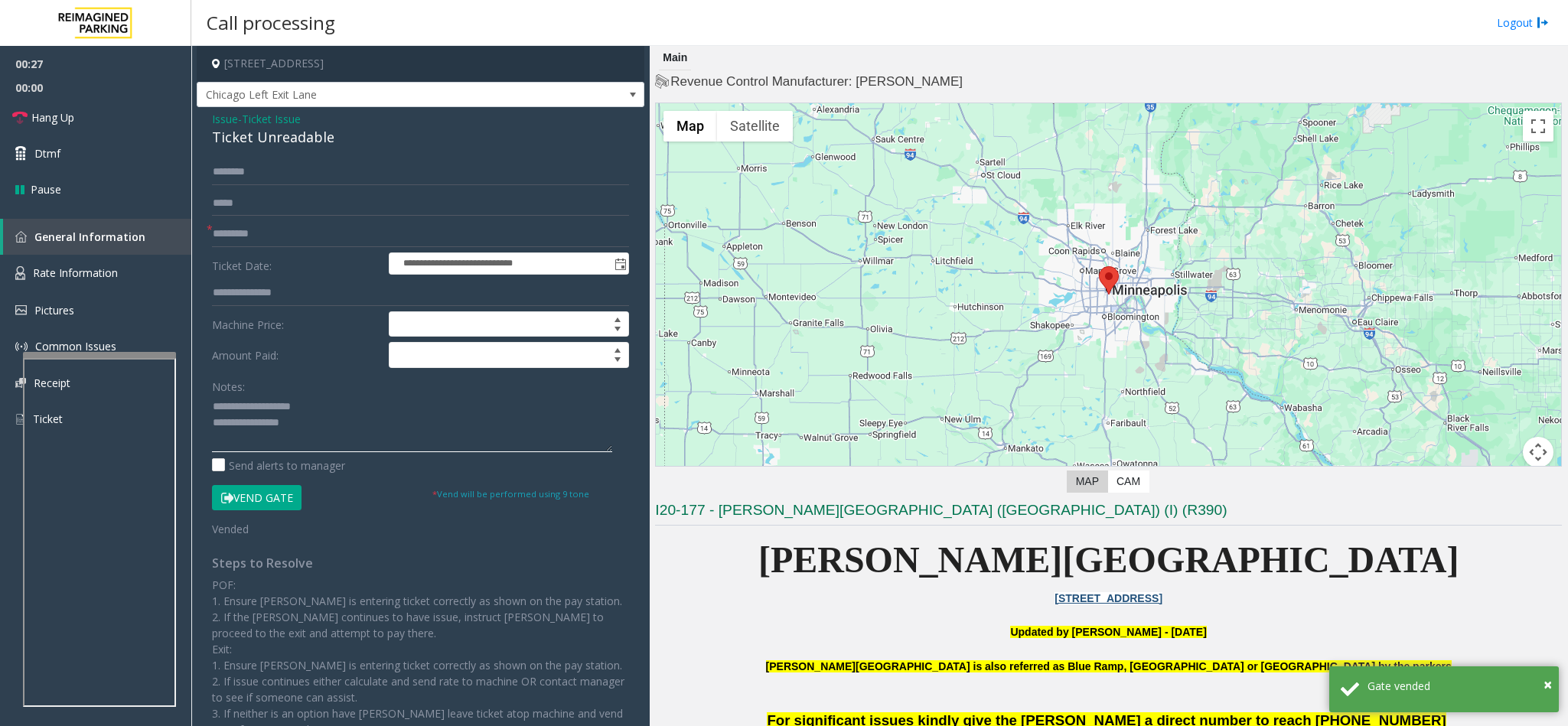
drag, startPoint x: 310, startPoint y: 408, endPoint x: 248, endPoint y: 402, distance: 62.3
click at [248, 402] on textarea at bounding box center [412, 423] width 401 height 58
click at [315, 428] on textarea at bounding box center [412, 423] width 401 height 58
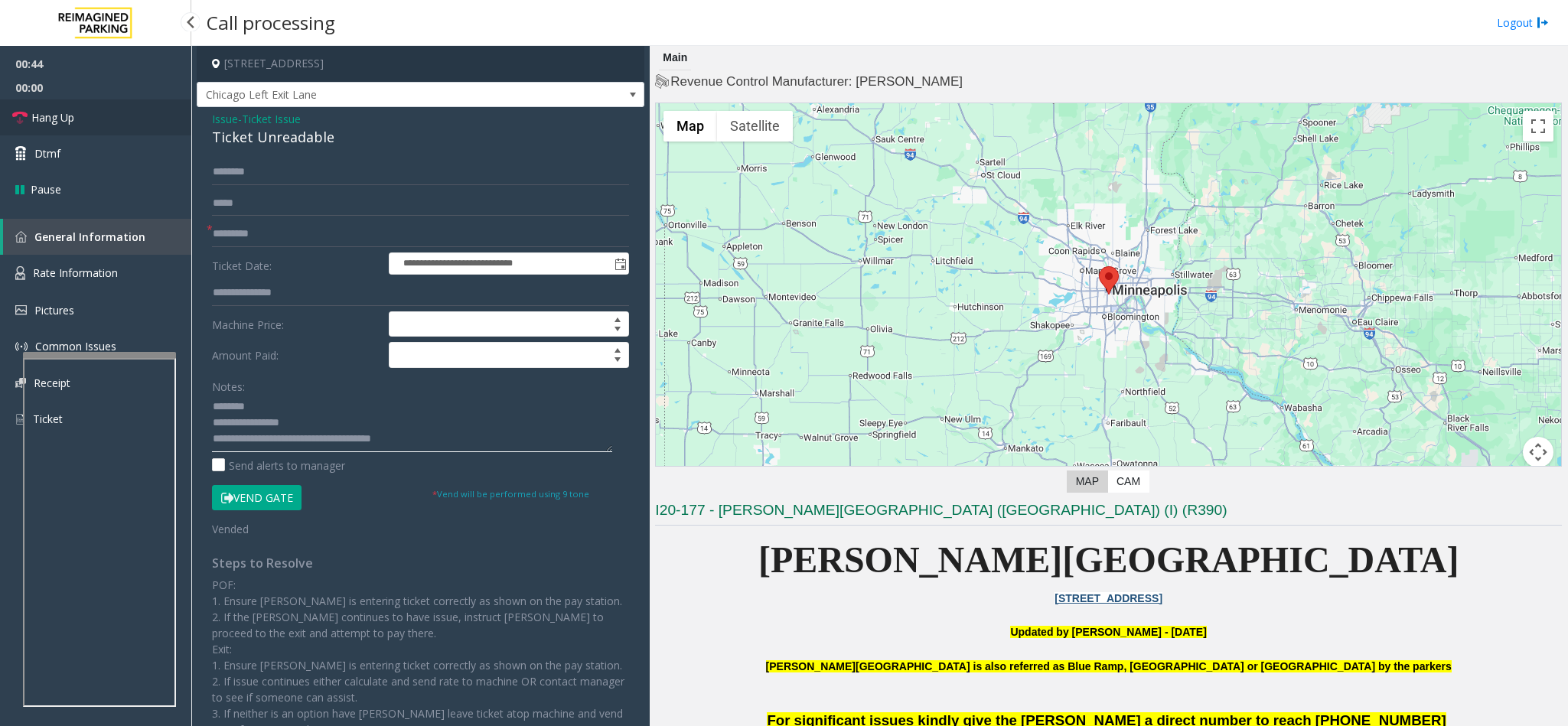
type textarea "**********"
click at [37, 100] on link "Hang Up" at bounding box center [95, 117] width 192 height 36
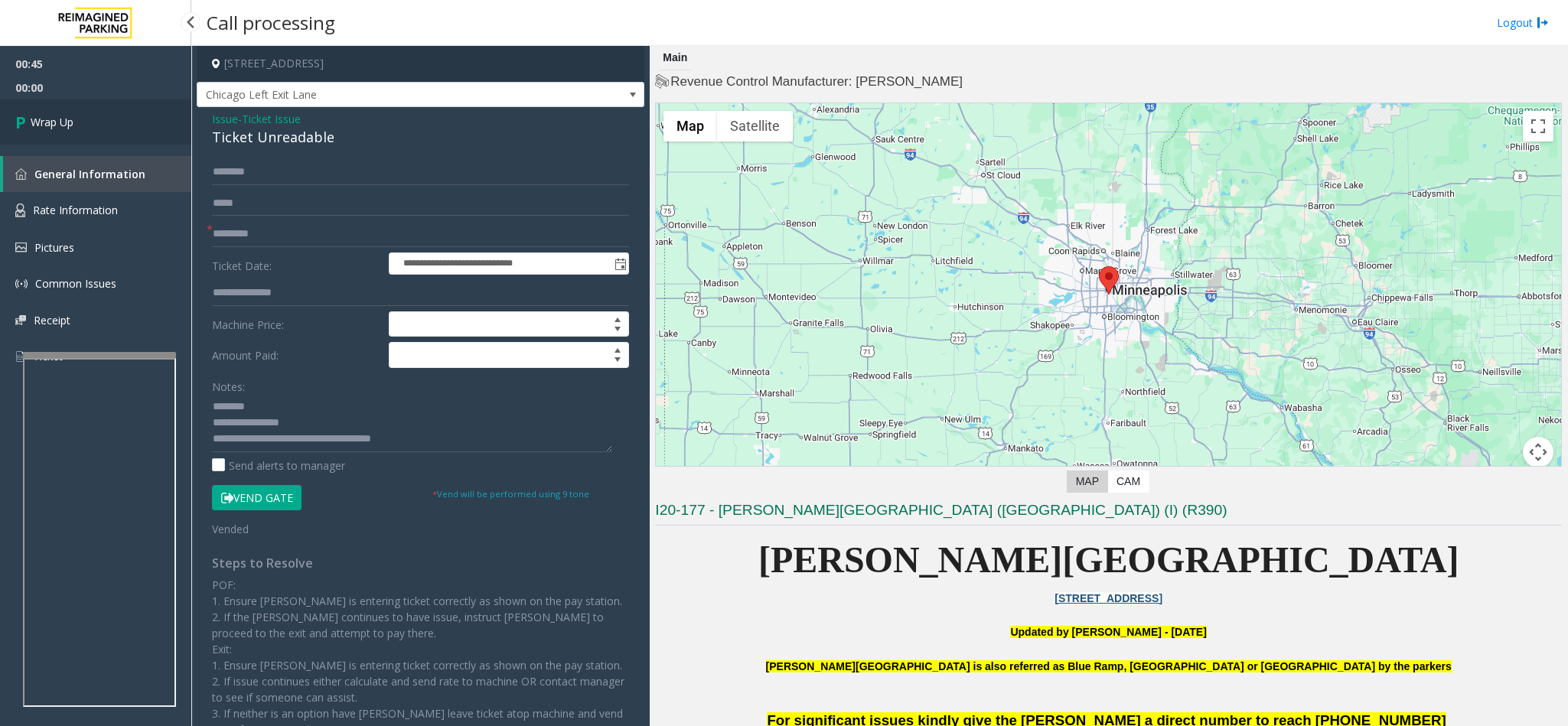
click at [38, 101] on link "Wrap Up" at bounding box center [95, 122] width 192 height 45
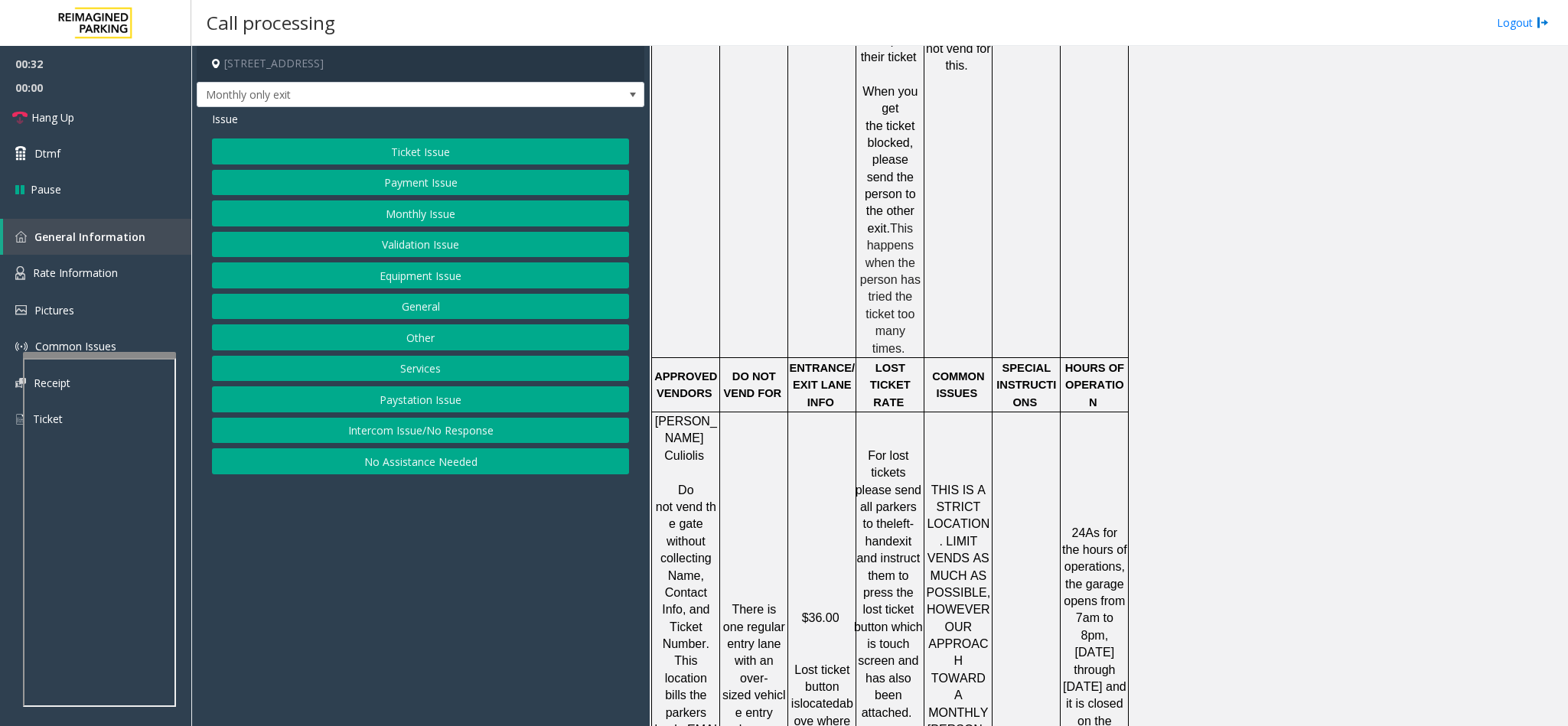
scroll to position [2504, 0]
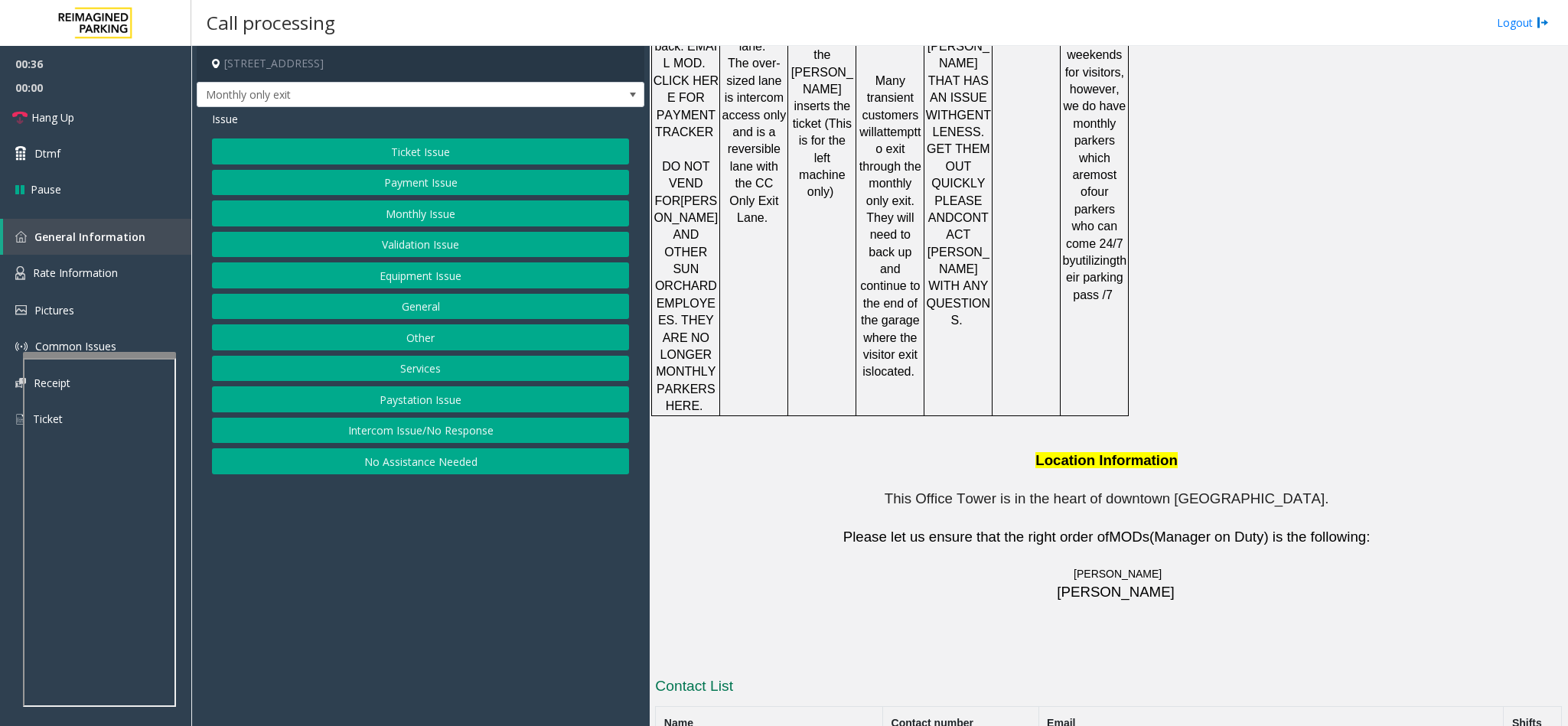
drag, startPoint x: 966, startPoint y: 568, endPoint x: 875, endPoint y: 571, distance: 91.0
drag, startPoint x: 953, startPoint y: 604, endPoint x: 880, endPoint y: 597, distance: 73.3
drag, startPoint x: 879, startPoint y: 597, endPoint x: 948, endPoint y: 602, distance: 69.2
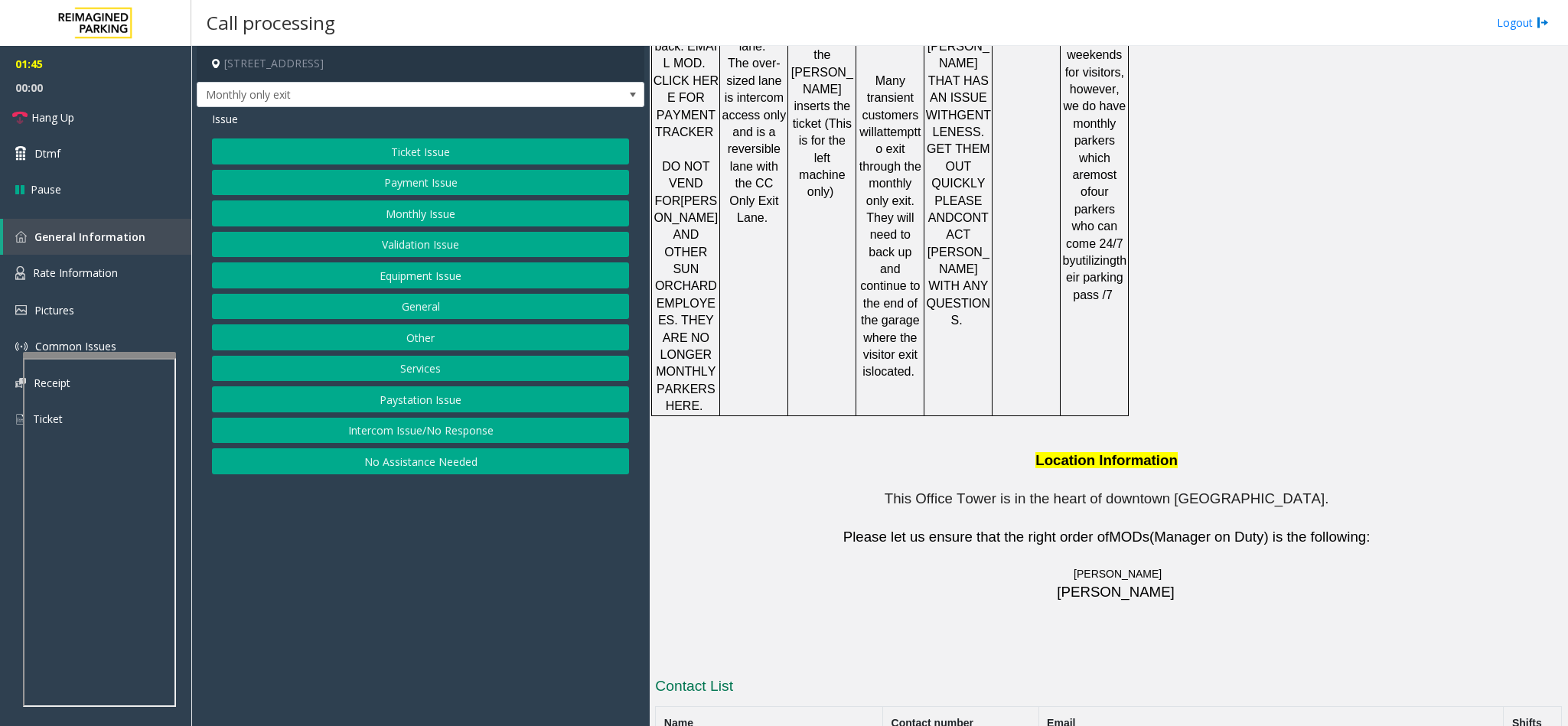
drag, startPoint x: 957, startPoint y: 602, endPoint x: 853, endPoint y: 609, distance: 104.2
drag, startPoint x: 963, startPoint y: 627, endPoint x: 861, endPoint y: 634, distance: 102.2
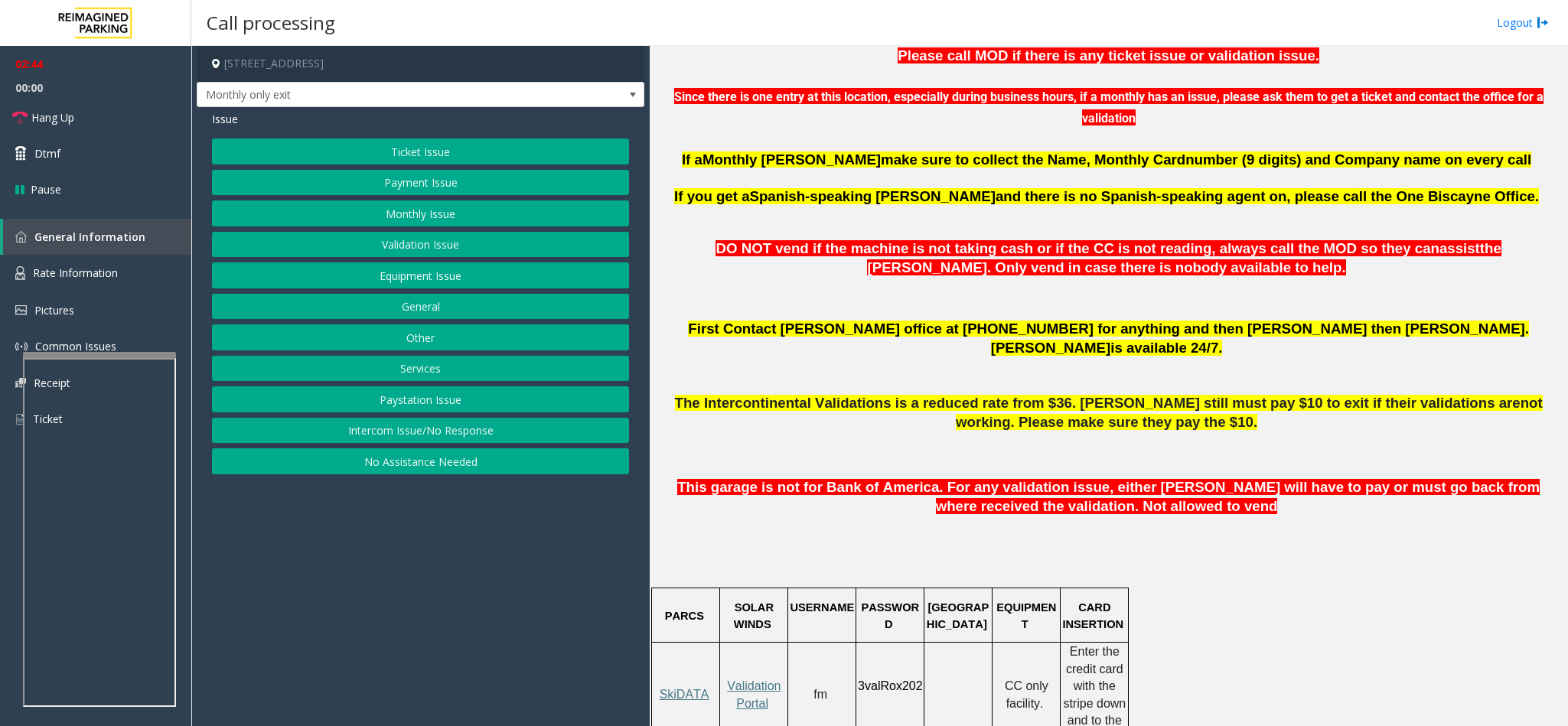
scroll to position [553, 0]
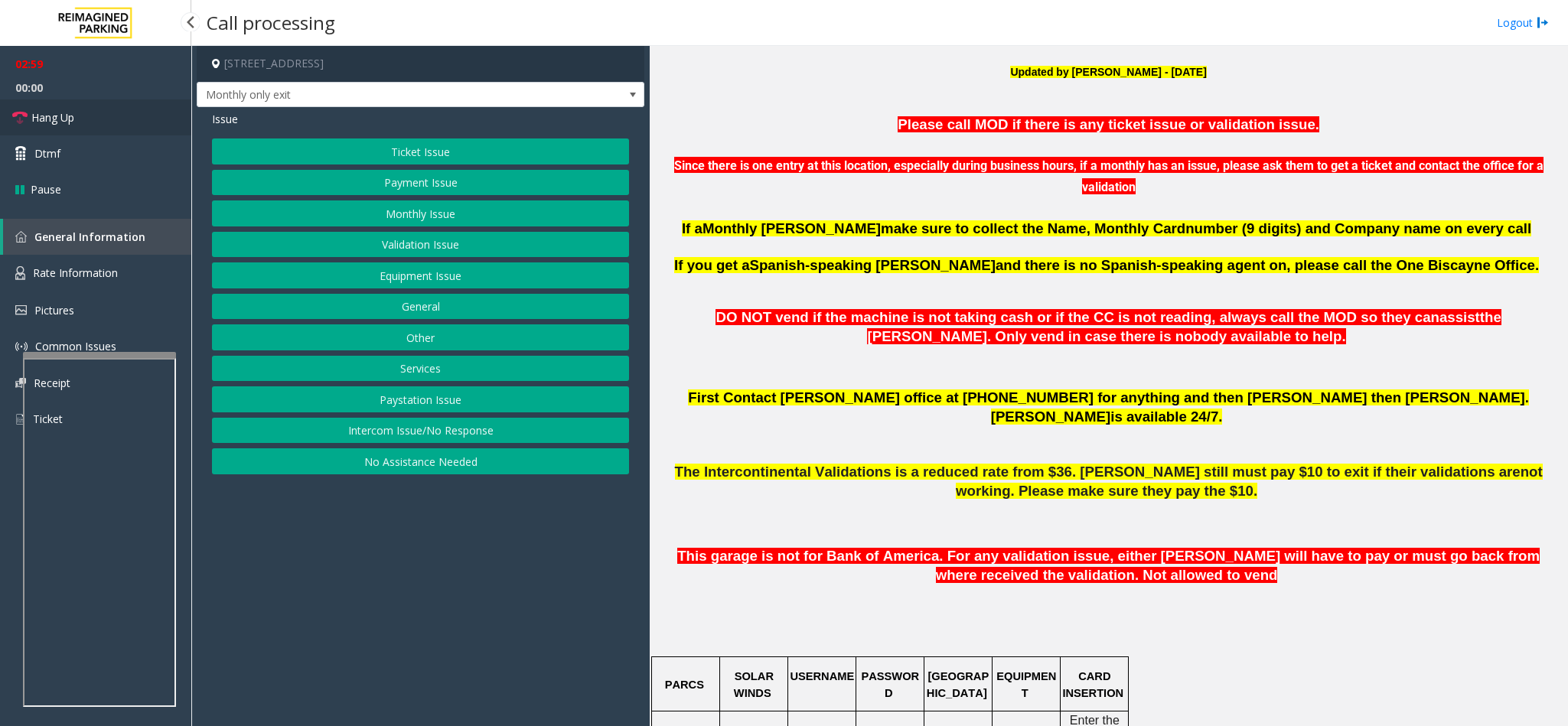
click at [58, 110] on span "Hang Up" at bounding box center [52, 117] width 43 height 16
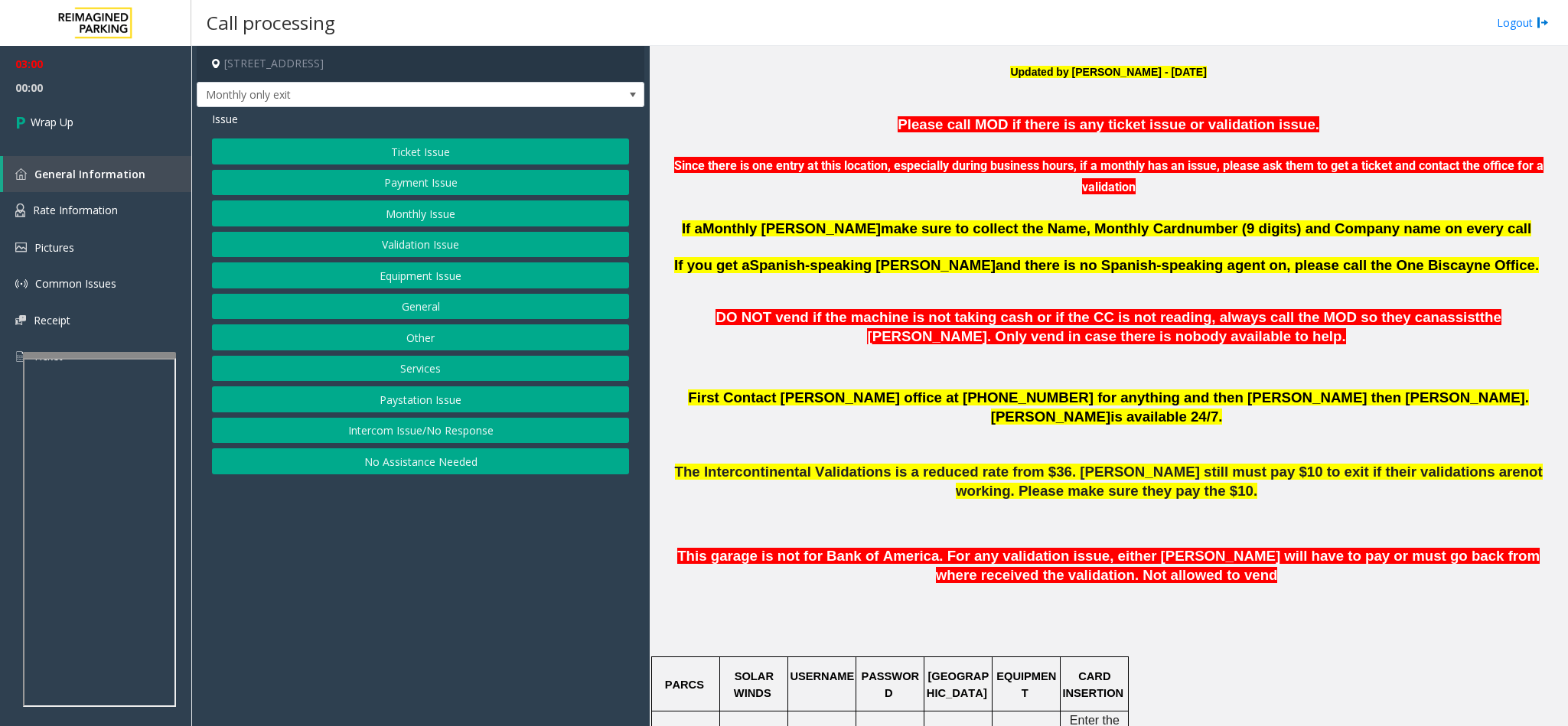
click at [533, 269] on button "Equipment Issue" at bounding box center [420, 276] width 417 height 26
click at [453, 274] on button "Gate / Door Won't Open" at bounding box center [420, 276] width 417 height 26
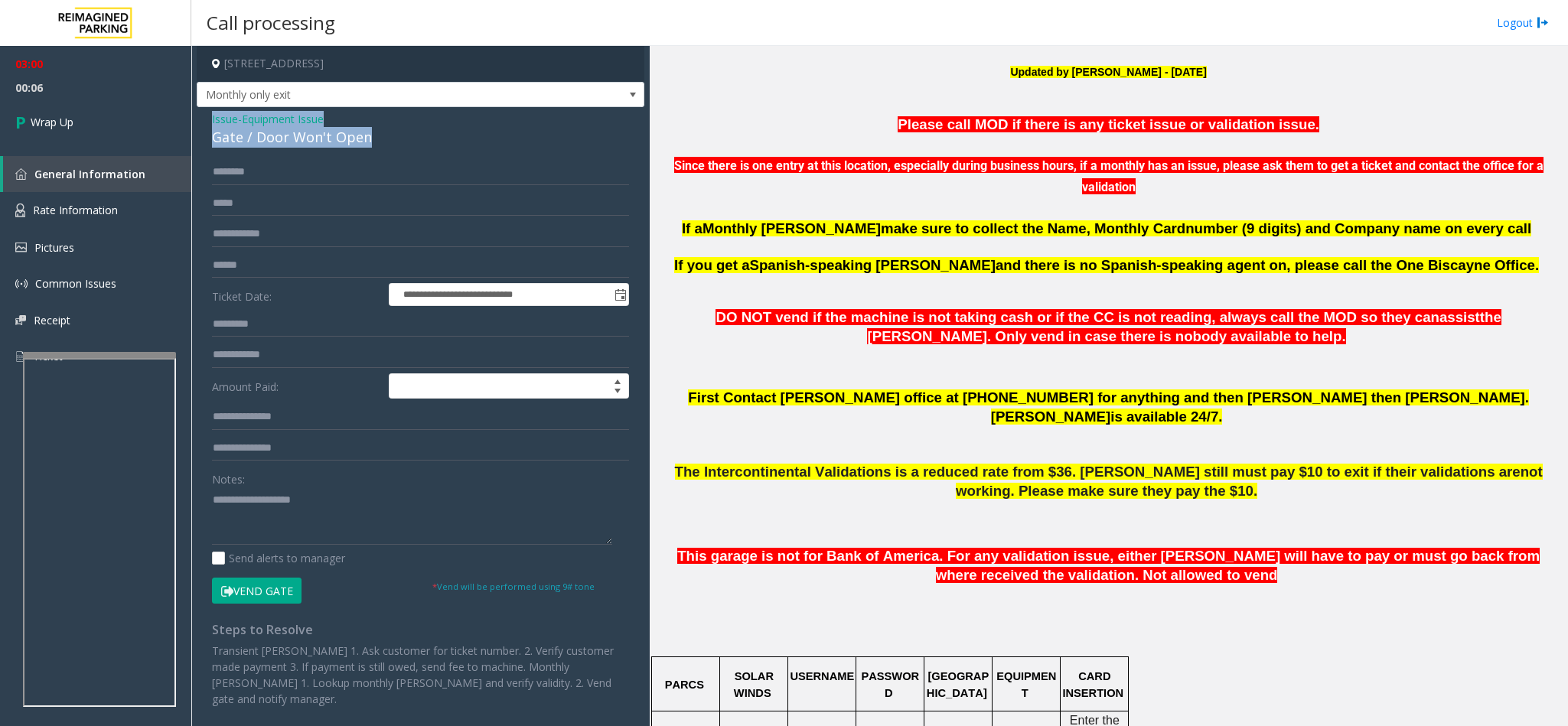
drag, startPoint x: 379, startPoint y: 137, endPoint x: 205, endPoint y: 120, distance: 174.8
click at [205, 120] on div "**********" at bounding box center [421, 454] width 448 height 695
paste textarea "**********"
click at [317, 484] on textarea at bounding box center [412, 516] width 401 height 58
drag, startPoint x: 317, startPoint y: 494, endPoint x: 250, endPoint y: 499, distance: 67.2
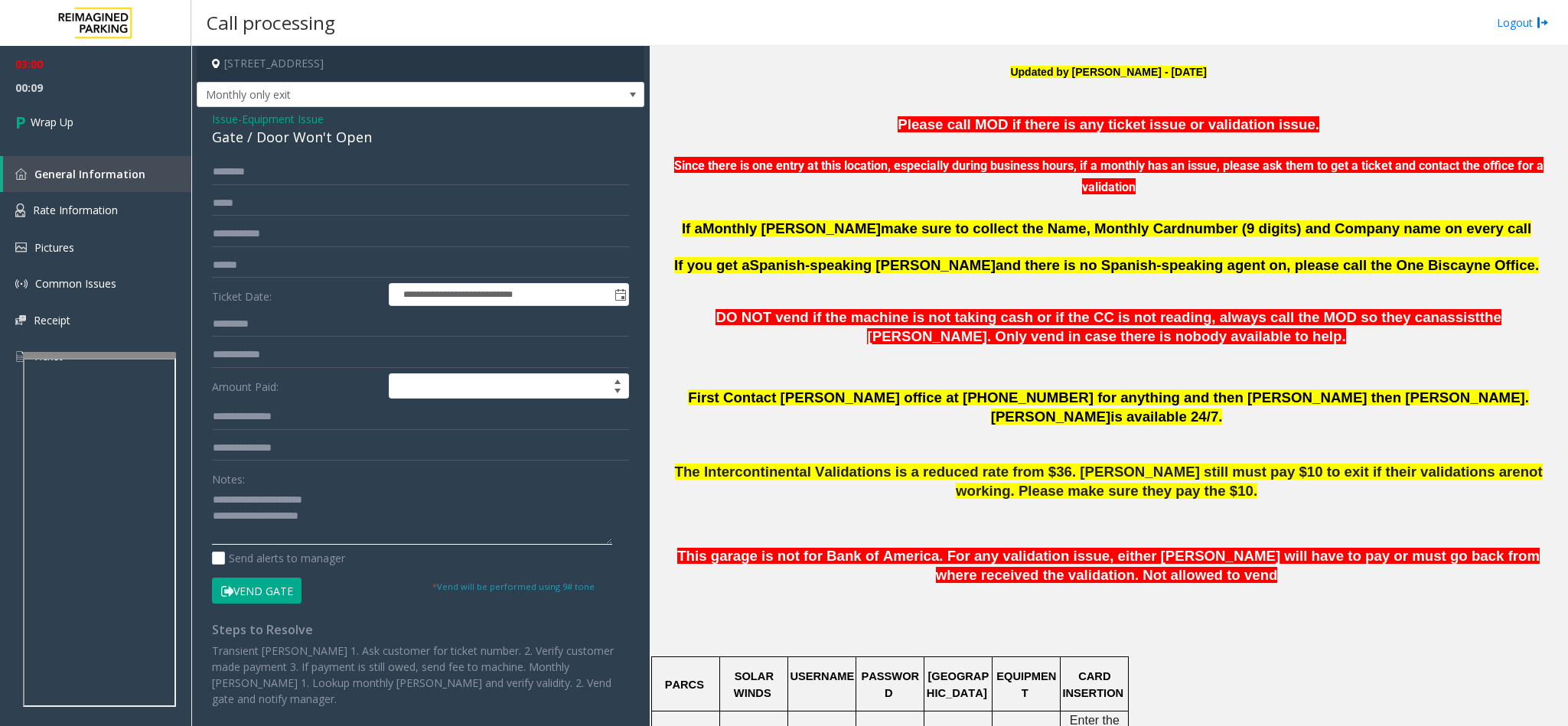
click at [250, 484] on textarea at bounding box center [412, 516] width 401 height 58
click at [386, 484] on textarea at bounding box center [412, 516] width 401 height 58
click at [343, 484] on textarea at bounding box center [412, 516] width 401 height 58
drag, startPoint x: 343, startPoint y: 514, endPoint x: 335, endPoint y: 504, distance: 12.8
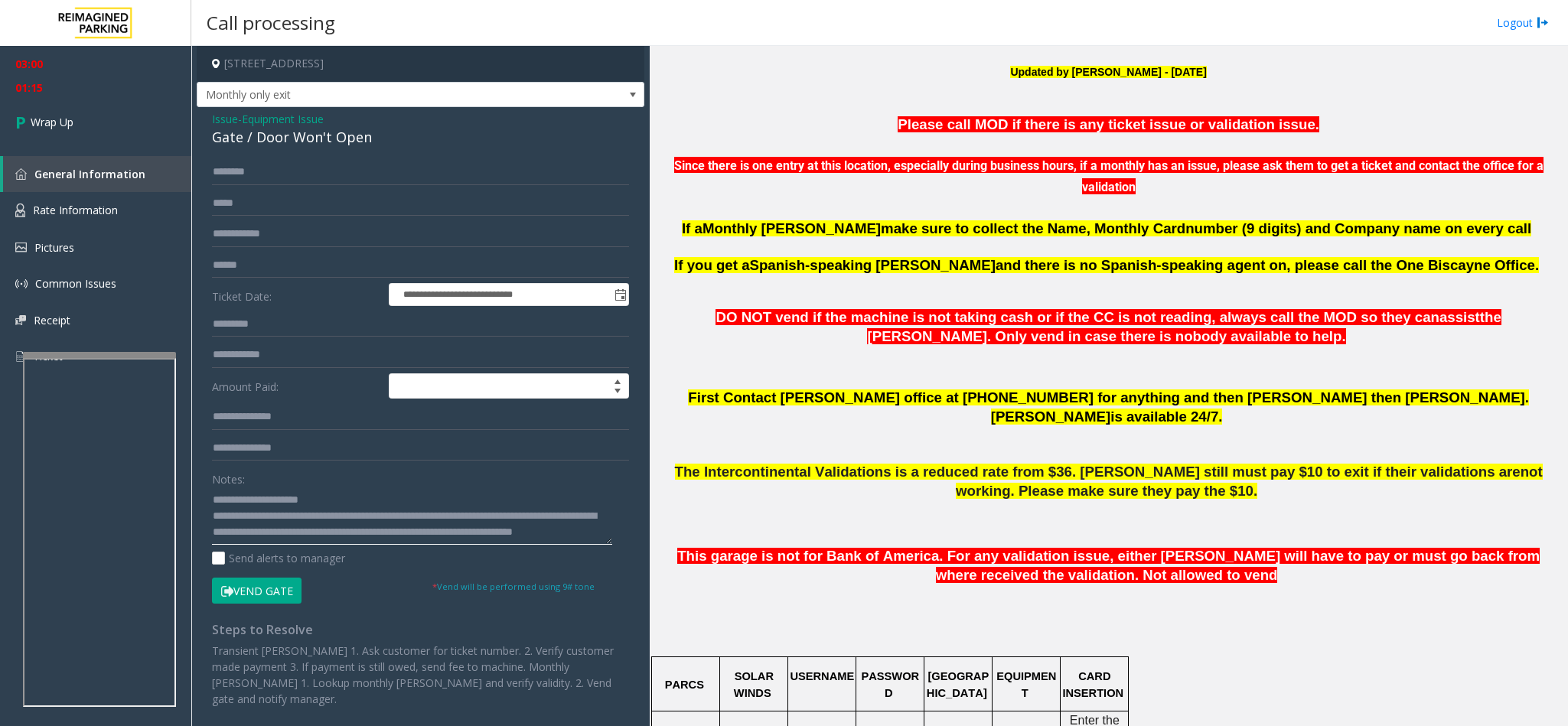
click at [335, 484] on textarea at bounding box center [412, 516] width 401 height 58
click at [375, 484] on textarea at bounding box center [412, 516] width 401 height 58
click at [468, 484] on textarea at bounding box center [412, 516] width 401 height 58
click at [232, 484] on textarea at bounding box center [412, 516] width 401 height 58
click at [273, 484] on textarea at bounding box center [412, 516] width 401 height 58
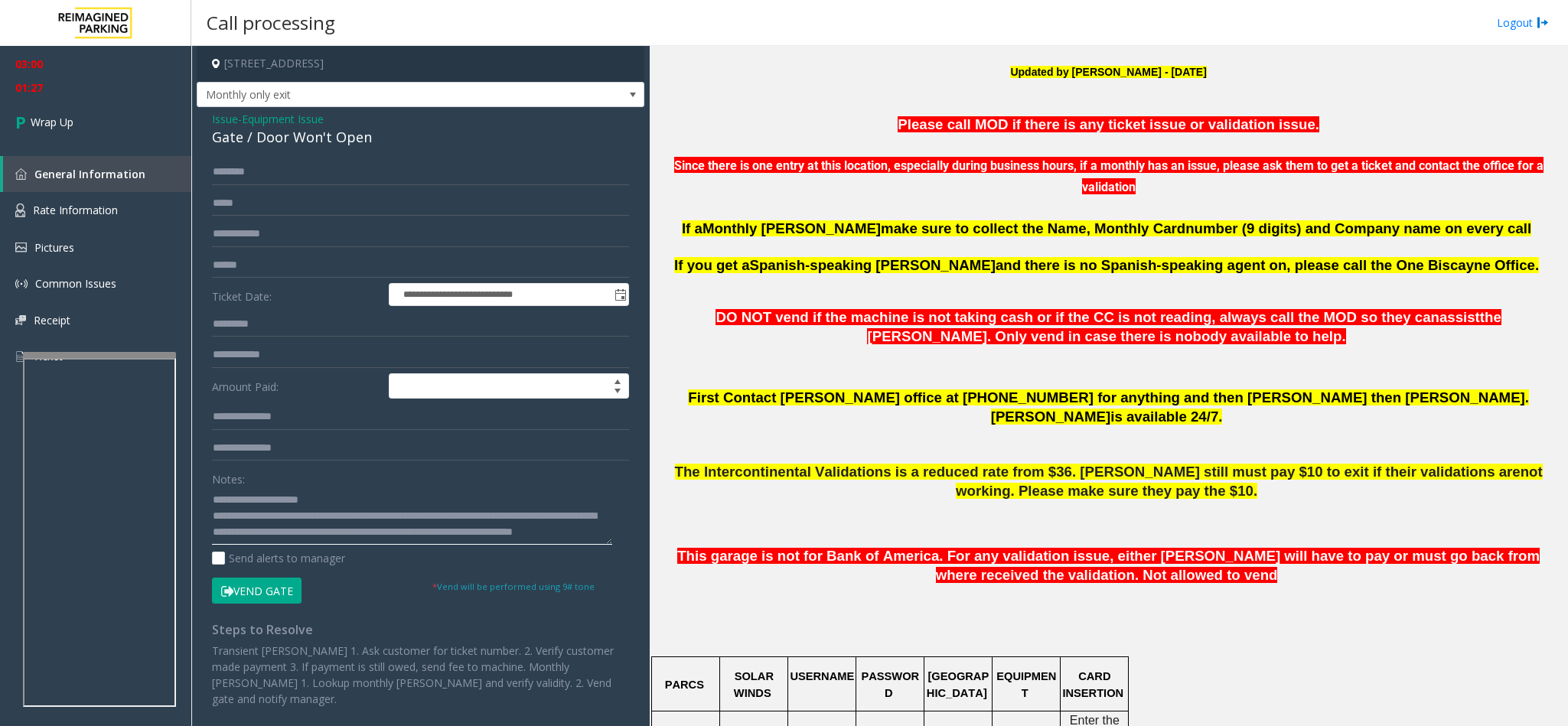
click at [267, 484] on textarea at bounding box center [412, 516] width 401 height 58
type textarea "**********"
click at [59, 124] on span "Wrap Up" at bounding box center [52, 122] width 43 height 16
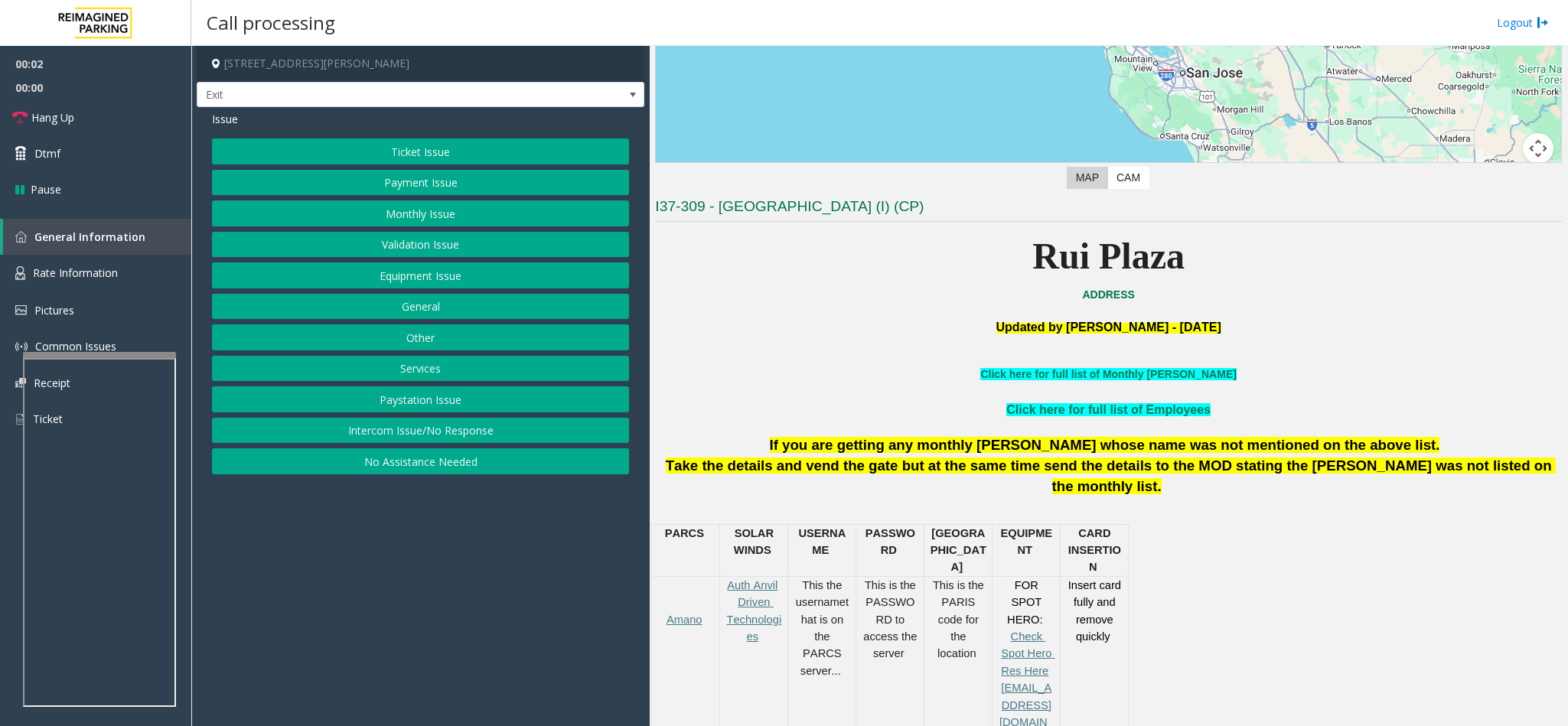
scroll to position [345, 0]
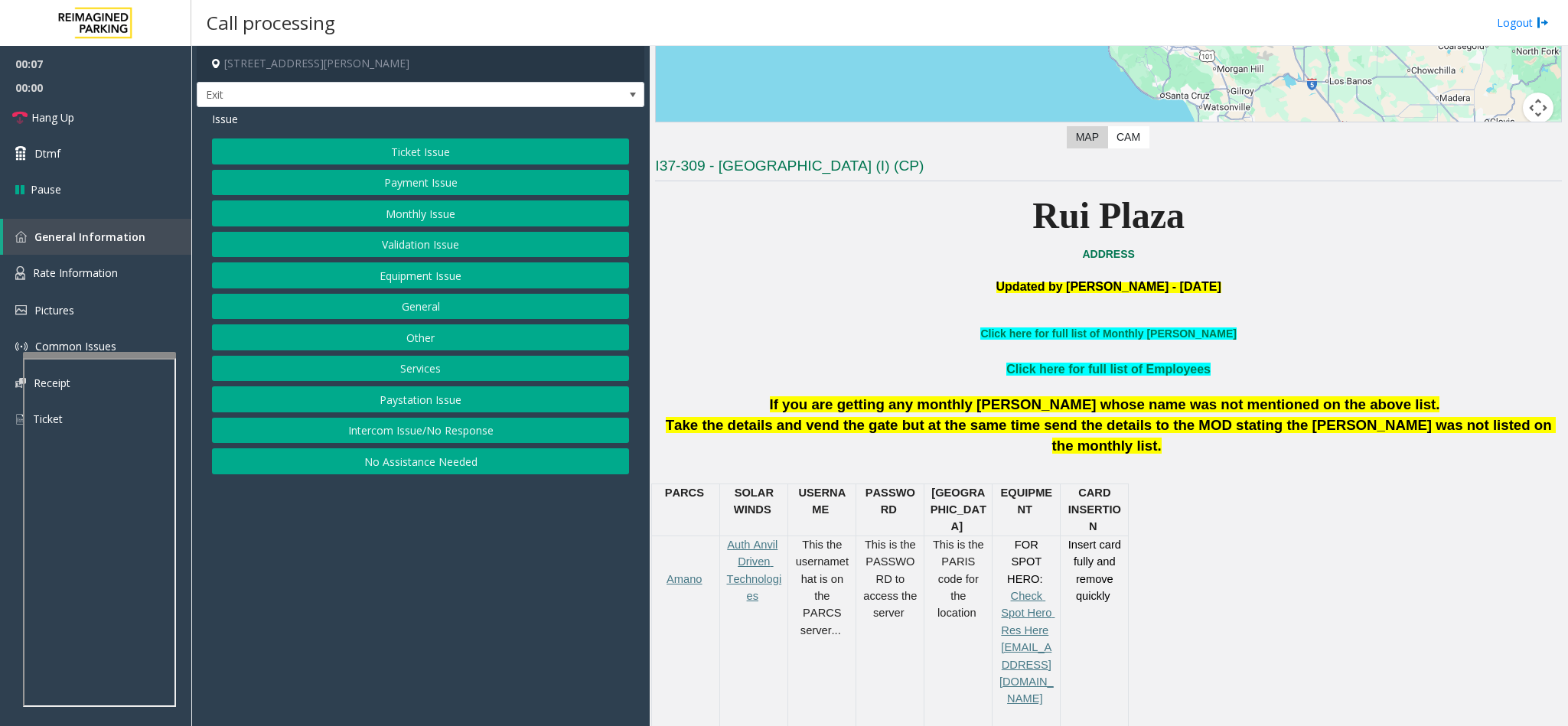
click at [432, 360] on button "Services" at bounding box center [420, 369] width 417 height 26
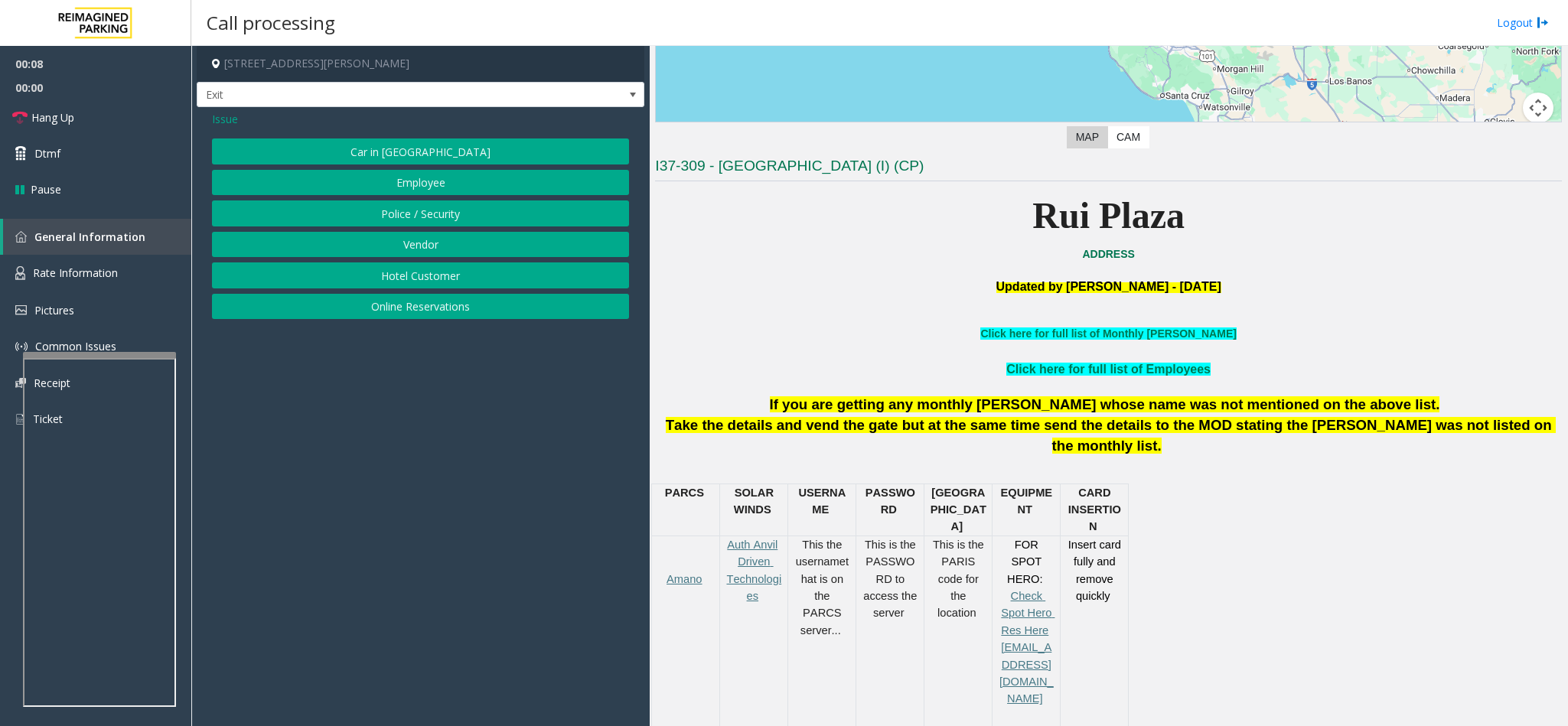
click at [432, 305] on button "Online Reservations" at bounding box center [420, 307] width 417 height 26
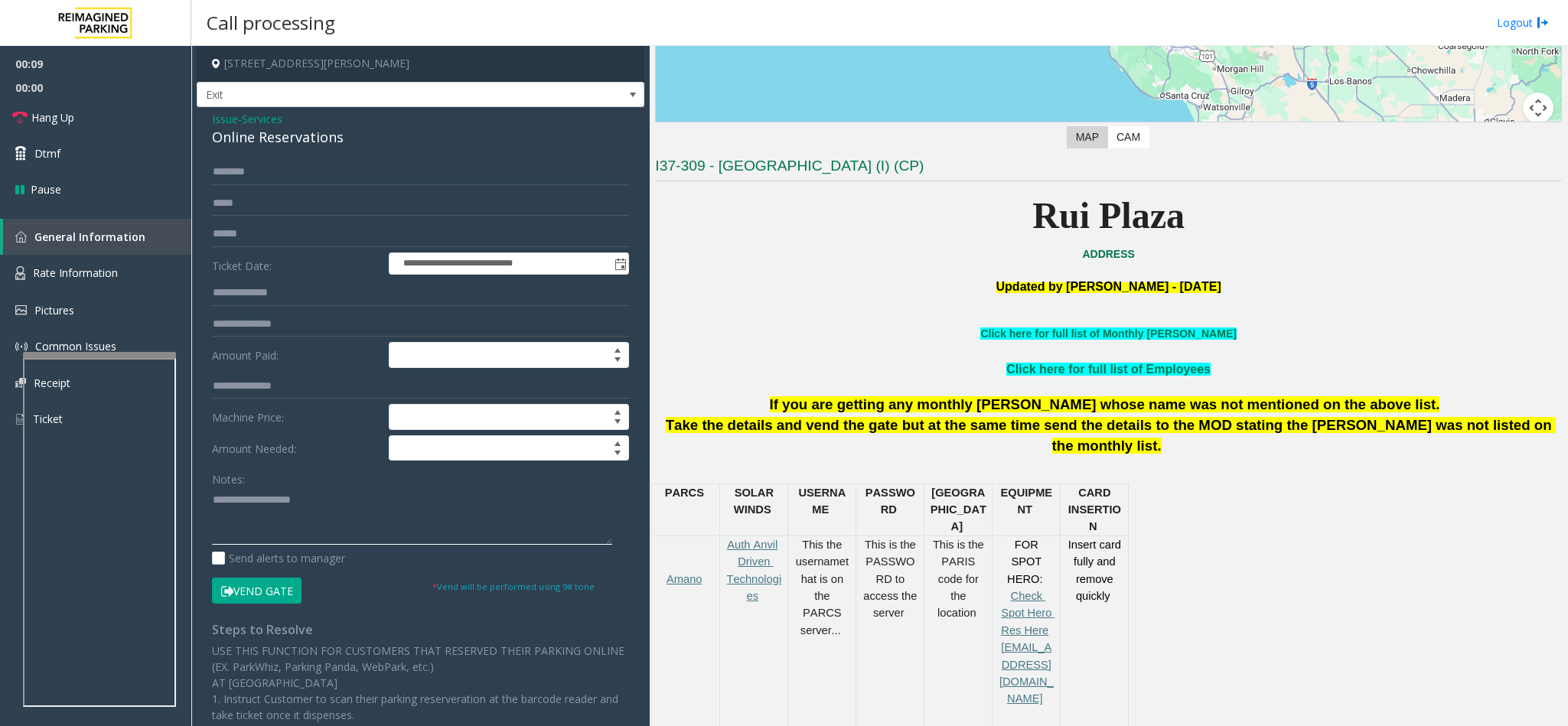
click at [275, 484] on textarea at bounding box center [412, 516] width 401 height 58
click at [232, 484] on textarea at bounding box center [412, 516] width 401 height 58
click at [322, 180] on input "text" at bounding box center [420, 172] width 417 height 26
click at [258, 484] on textarea at bounding box center [412, 516] width 401 height 58
type textarea "**********"
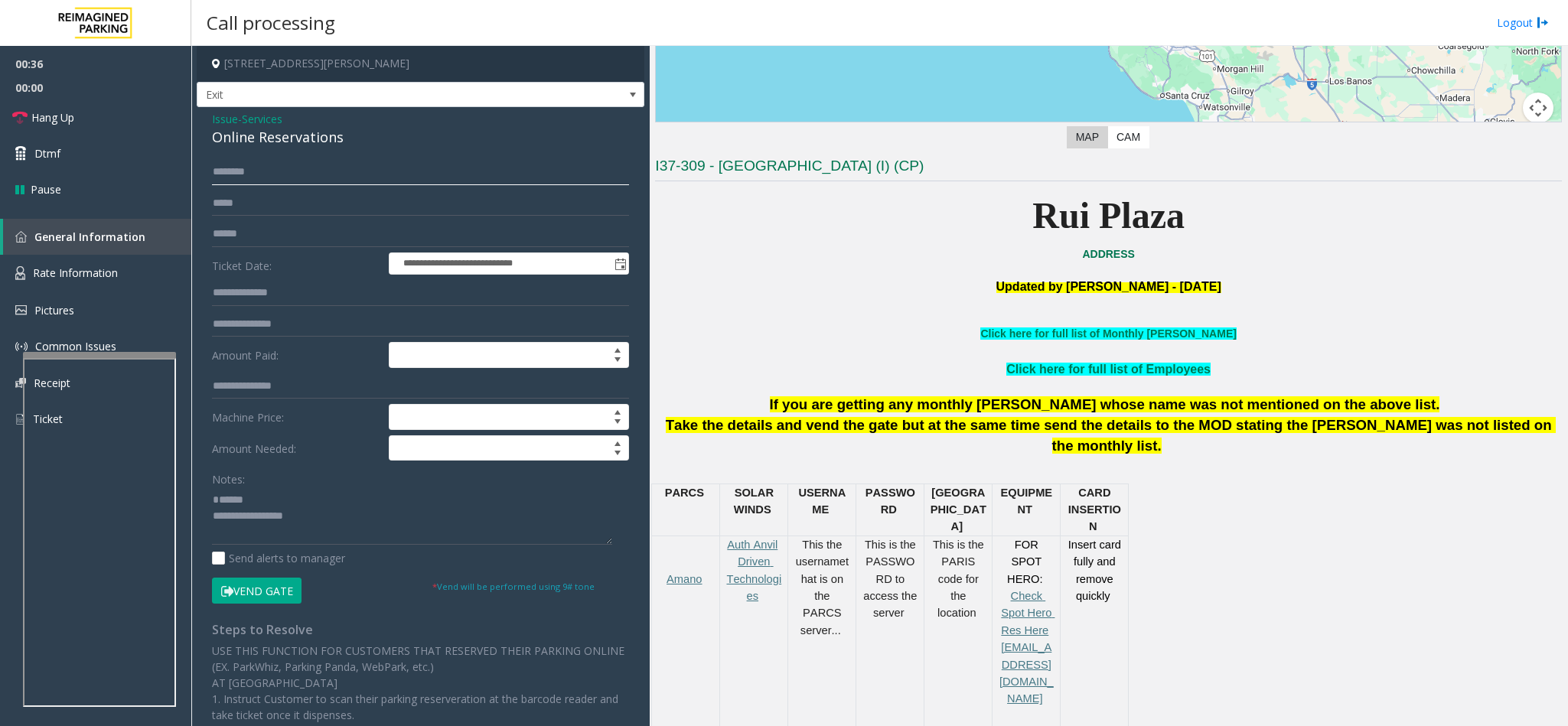
click at [431, 168] on input "text" at bounding box center [420, 172] width 417 height 26
type input "******"
click at [268, 484] on textarea at bounding box center [412, 516] width 401 height 58
click at [261, 484] on textarea at bounding box center [412, 516] width 401 height 58
click at [281, 484] on button "Vend Gate" at bounding box center [256, 590] width 89 height 26
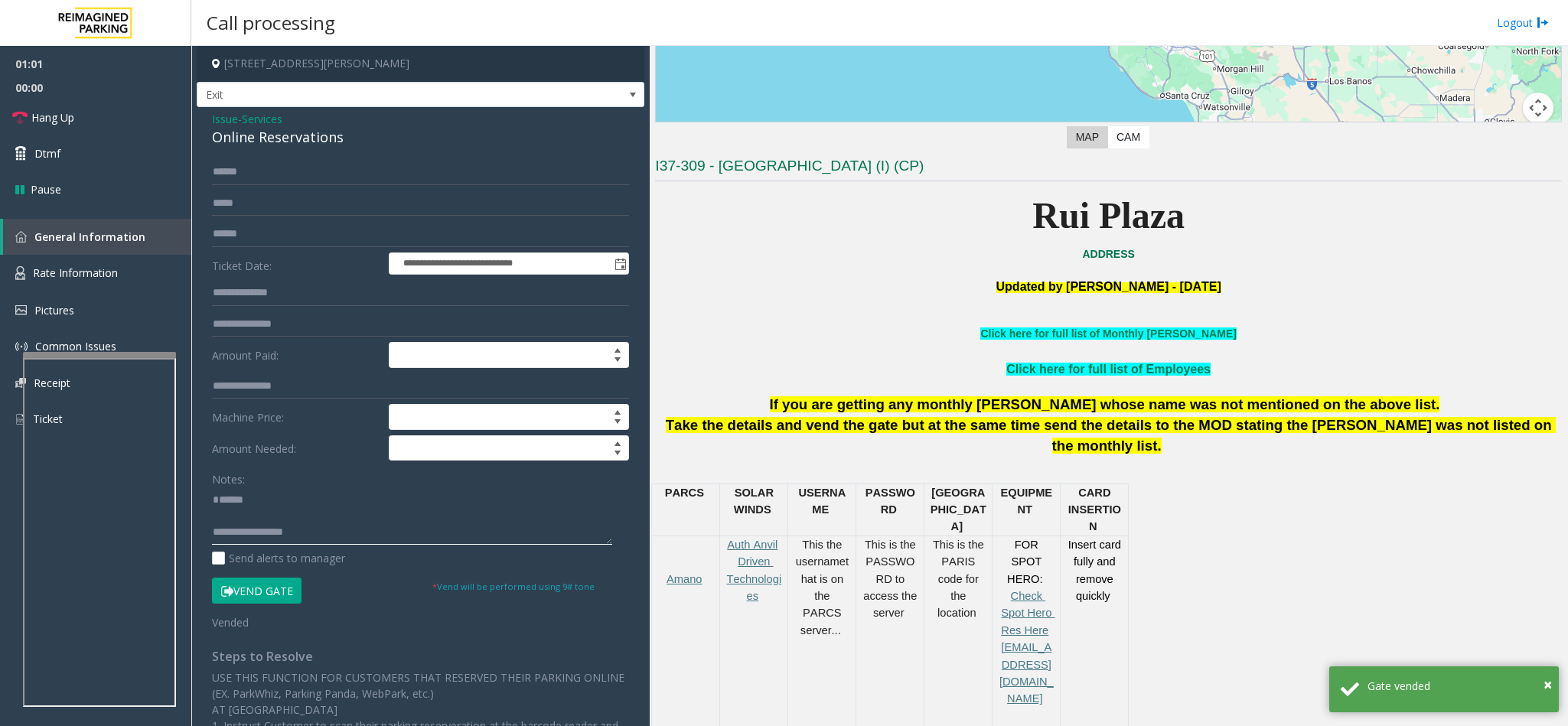
click at [271, 484] on textarea at bounding box center [412, 516] width 401 height 58
drag, startPoint x: 368, startPoint y: 137, endPoint x: 206, endPoint y: 143, distance: 162.1
click at [206, 143] on div "**********" at bounding box center [421, 548] width 448 height 883
click at [283, 484] on textarea at bounding box center [412, 516] width 401 height 58
paste textarea "**********"
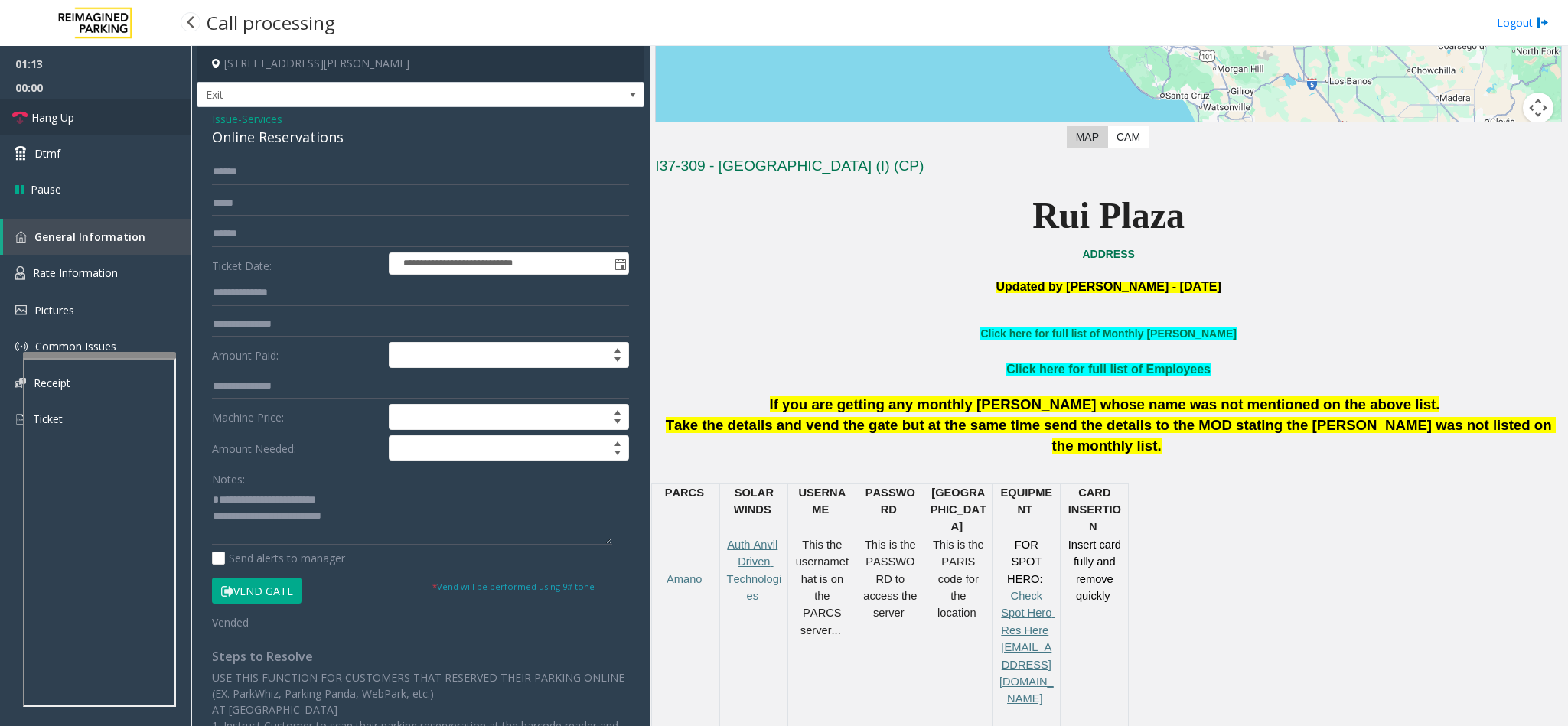
click at [86, 125] on link "Hang Up" at bounding box center [95, 117] width 192 height 36
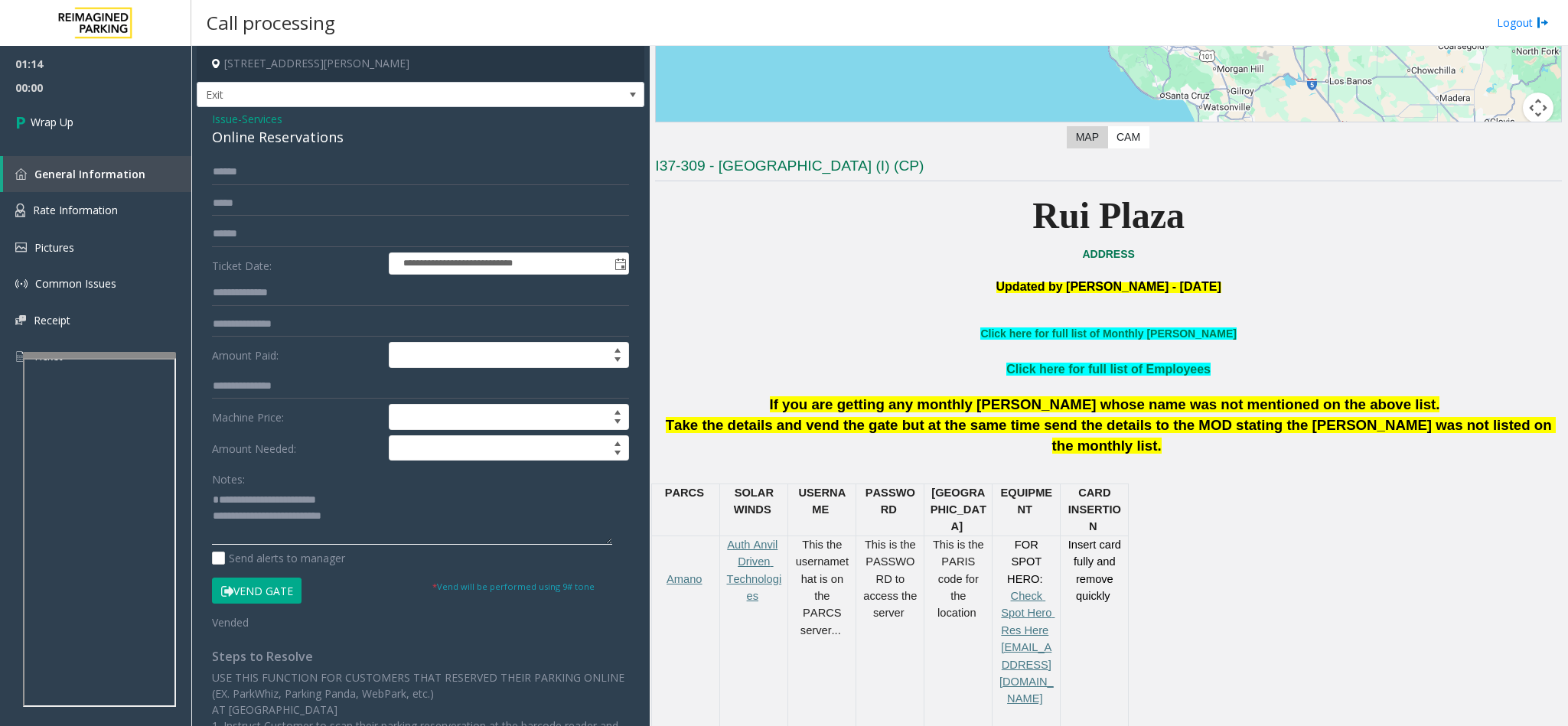
click at [247, 484] on textarea at bounding box center [412, 516] width 401 height 58
click at [322, 484] on textarea at bounding box center [412, 516] width 401 height 58
click at [340, 484] on textarea at bounding box center [412, 516] width 401 height 58
type textarea "**********"
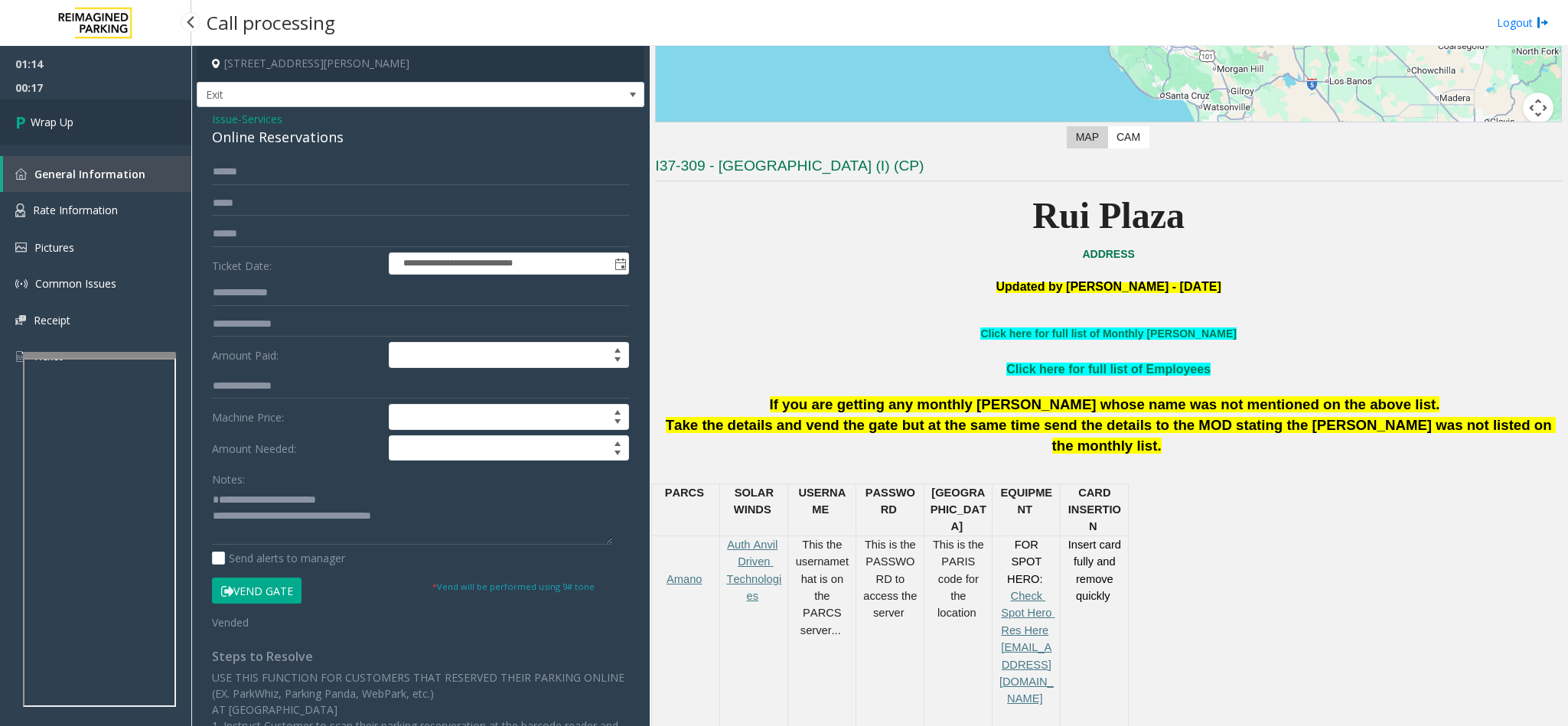
click at [53, 129] on span "Wrap Up" at bounding box center [52, 122] width 43 height 16
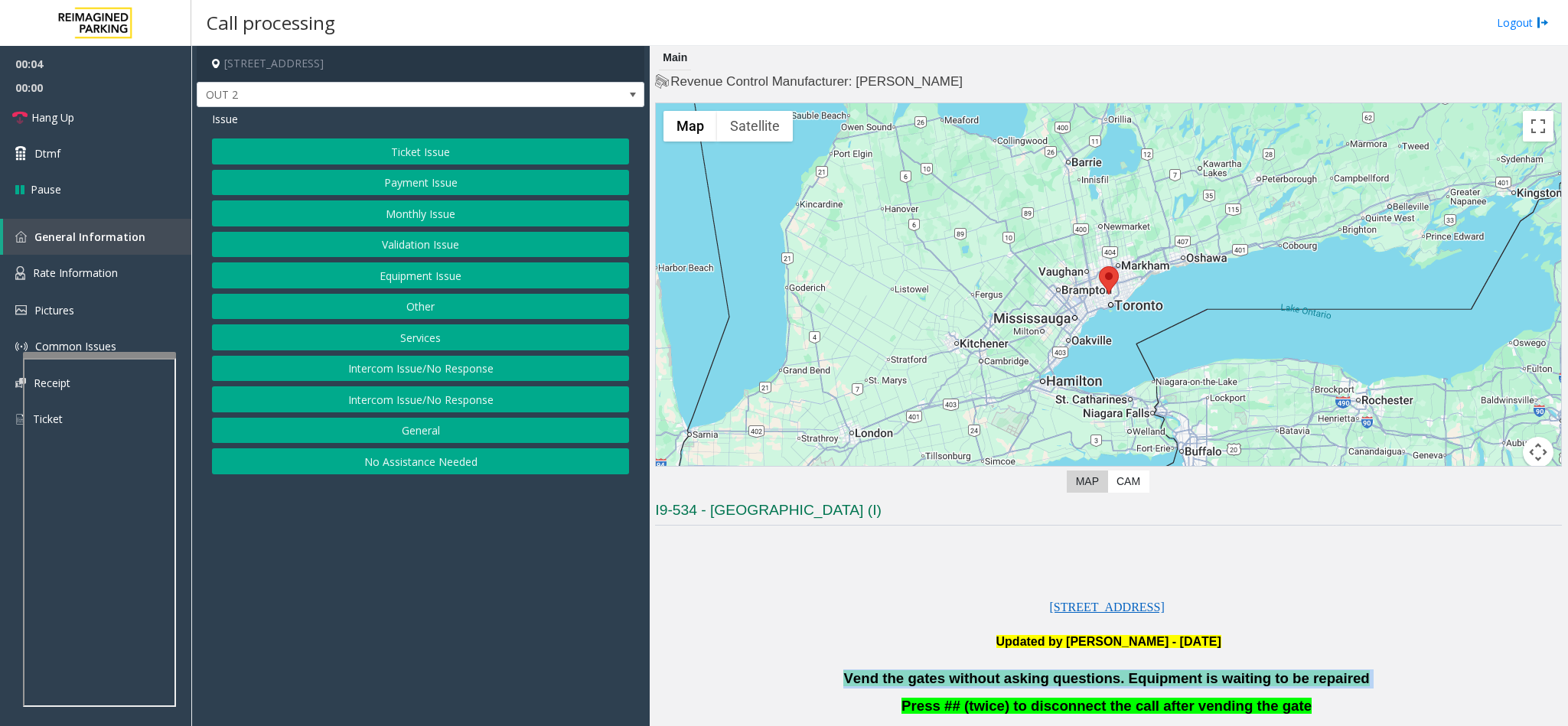
drag, startPoint x: 1341, startPoint y: 685, endPoint x: 886, endPoint y: 666, distance: 455.4
click at [462, 339] on button "Services" at bounding box center [420, 338] width 417 height 26
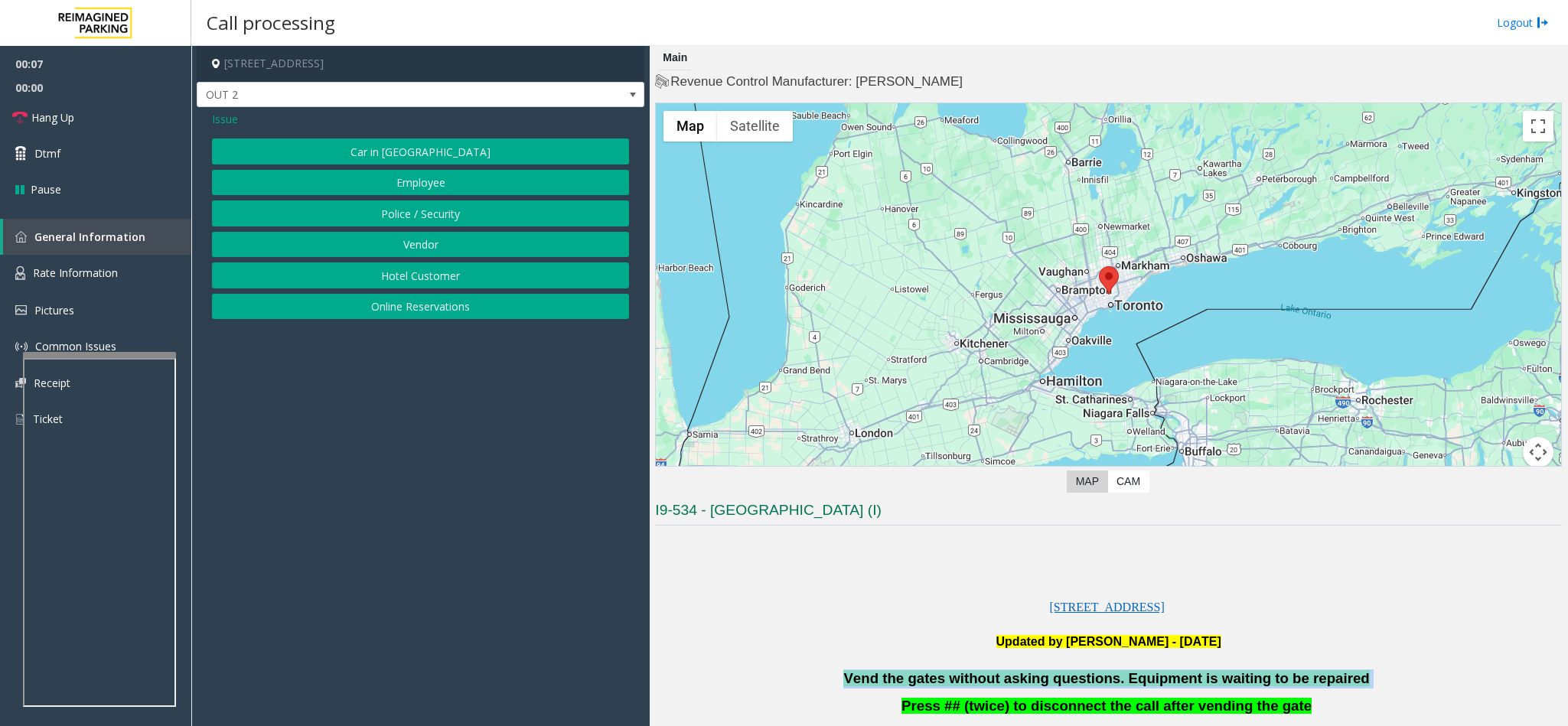
click at [422, 304] on button "Online Reservations" at bounding box center [420, 307] width 417 height 26
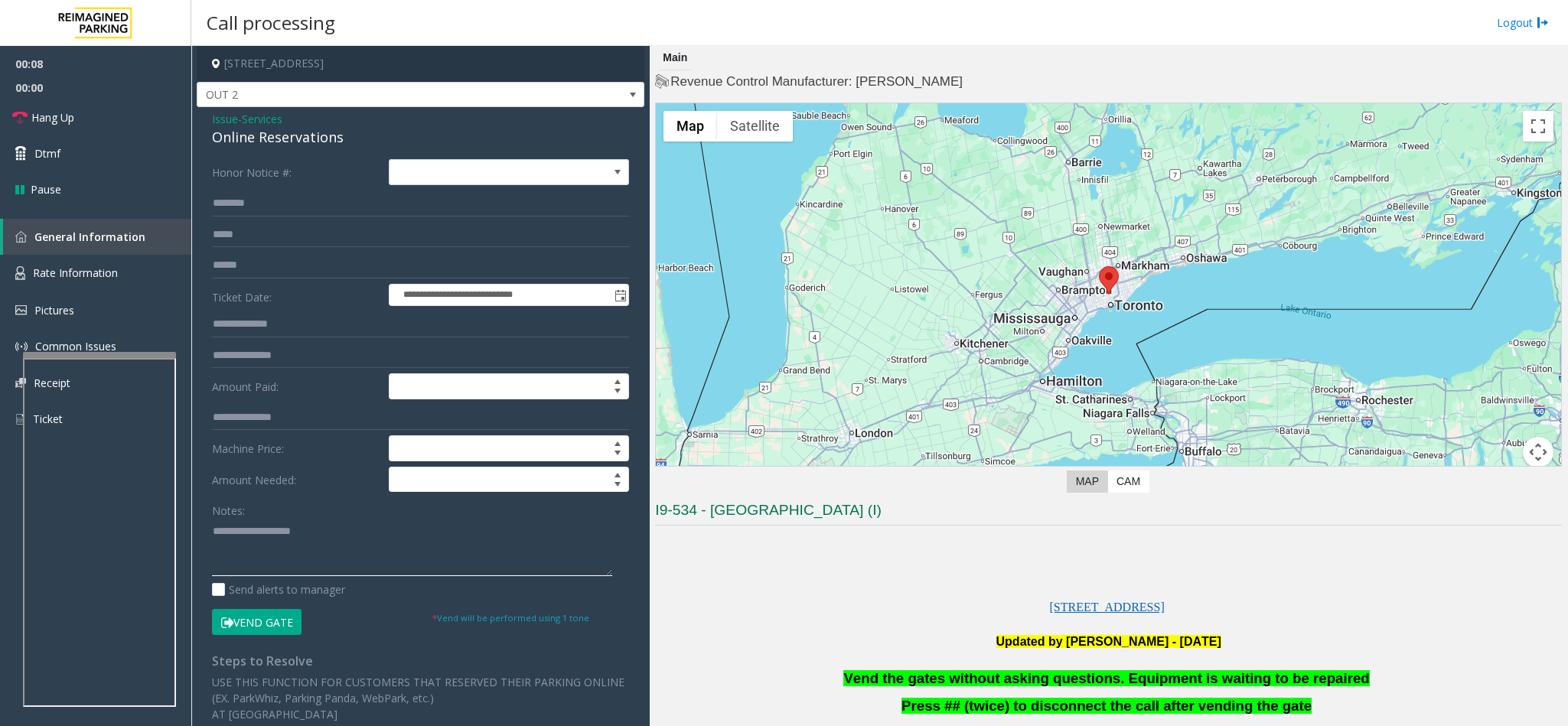
click at [339, 484] on textarea at bounding box center [412, 548] width 401 height 58
paste textarea "**********"
type textarea "**********"
click at [44, 143] on link "Dtmf" at bounding box center [95, 153] width 192 height 36
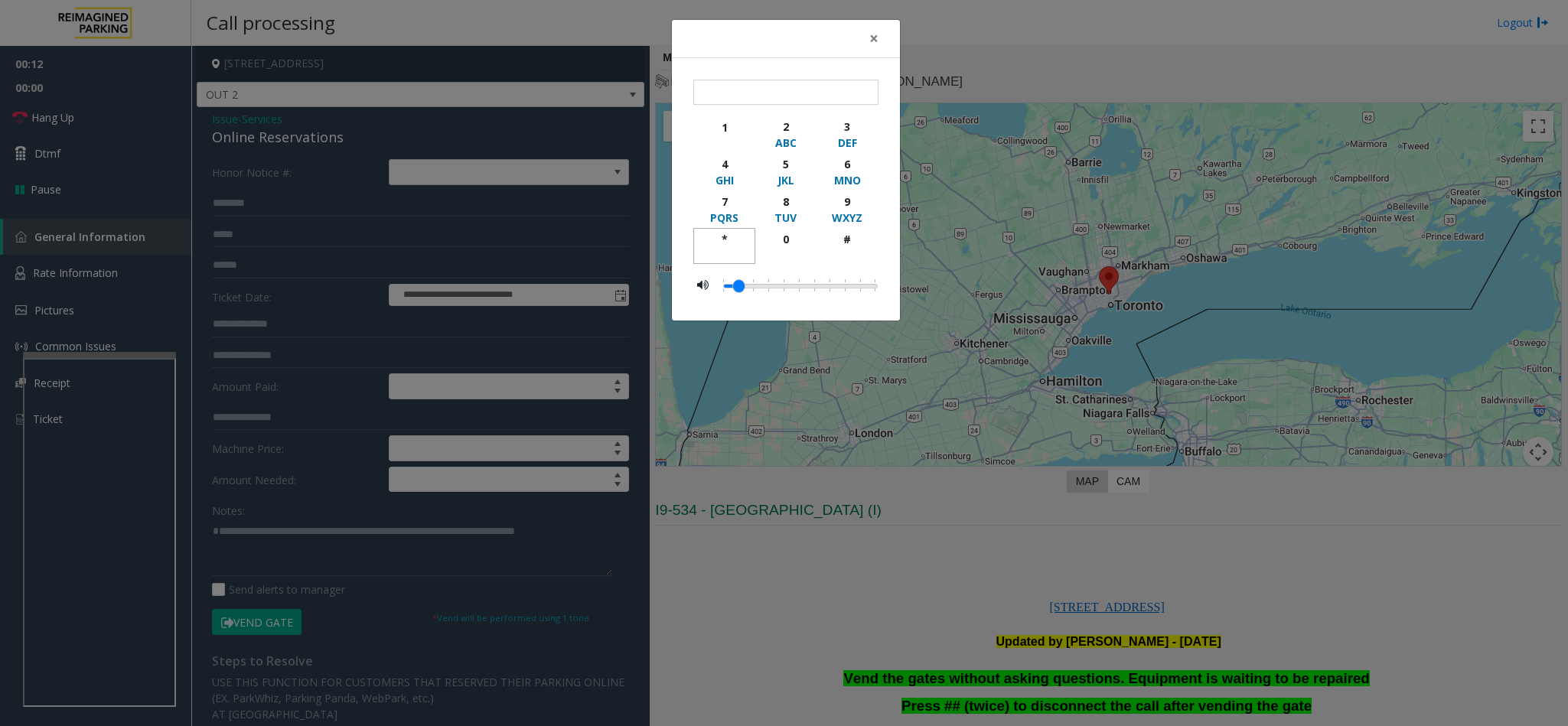
click at [735, 234] on div "*" at bounding box center [724, 239] width 42 height 16
click at [846, 202] on div "9" at bounding box center [847, 201] width 42 height 16
click at [854, 247] on div "#" at bounding box center [847, 239] width 42 height 16
type input "***"
click at [872, 35] on span "×" at bounding box center [874, 38] width 9 height 21
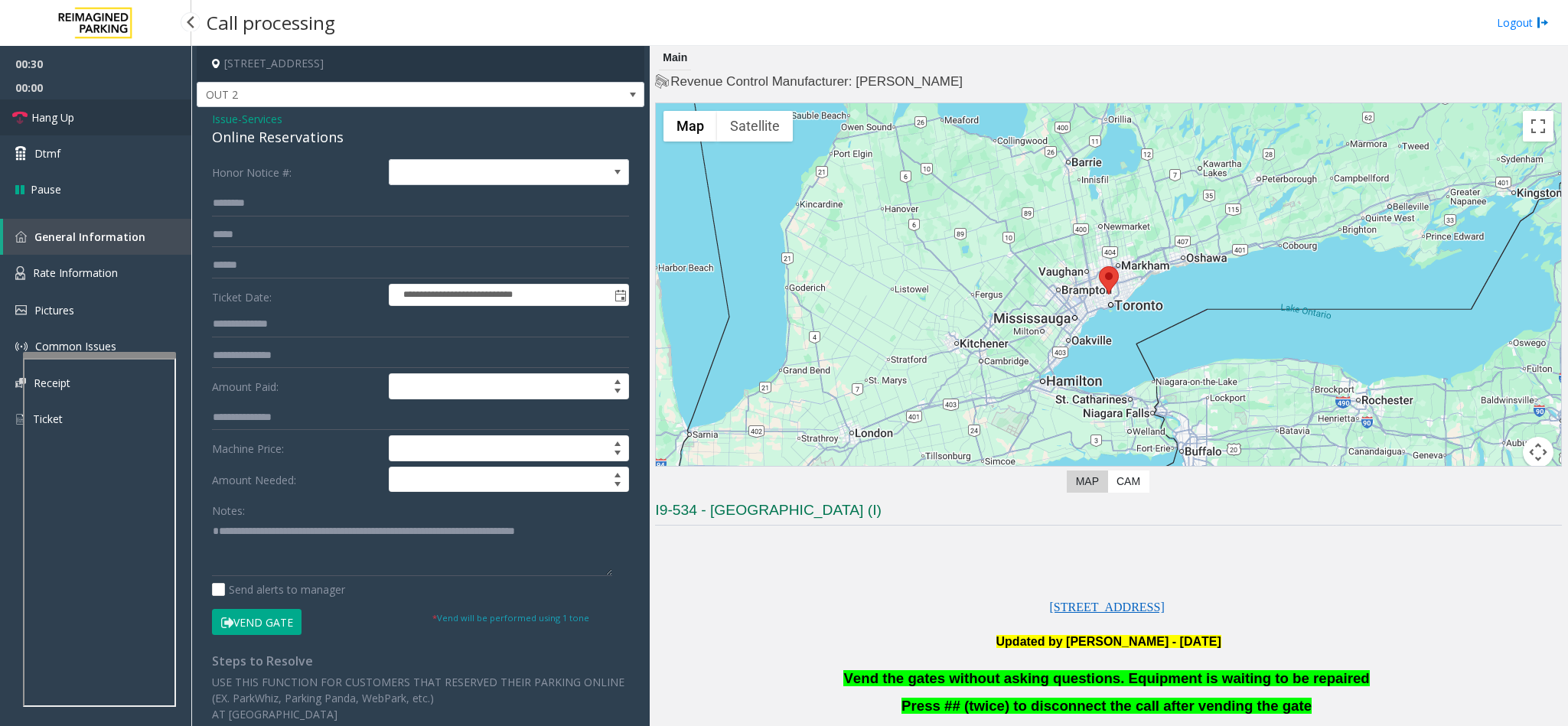
click at [76, 108] on link "Hang Up" at bounding box center [95, 117] width 192 height 36
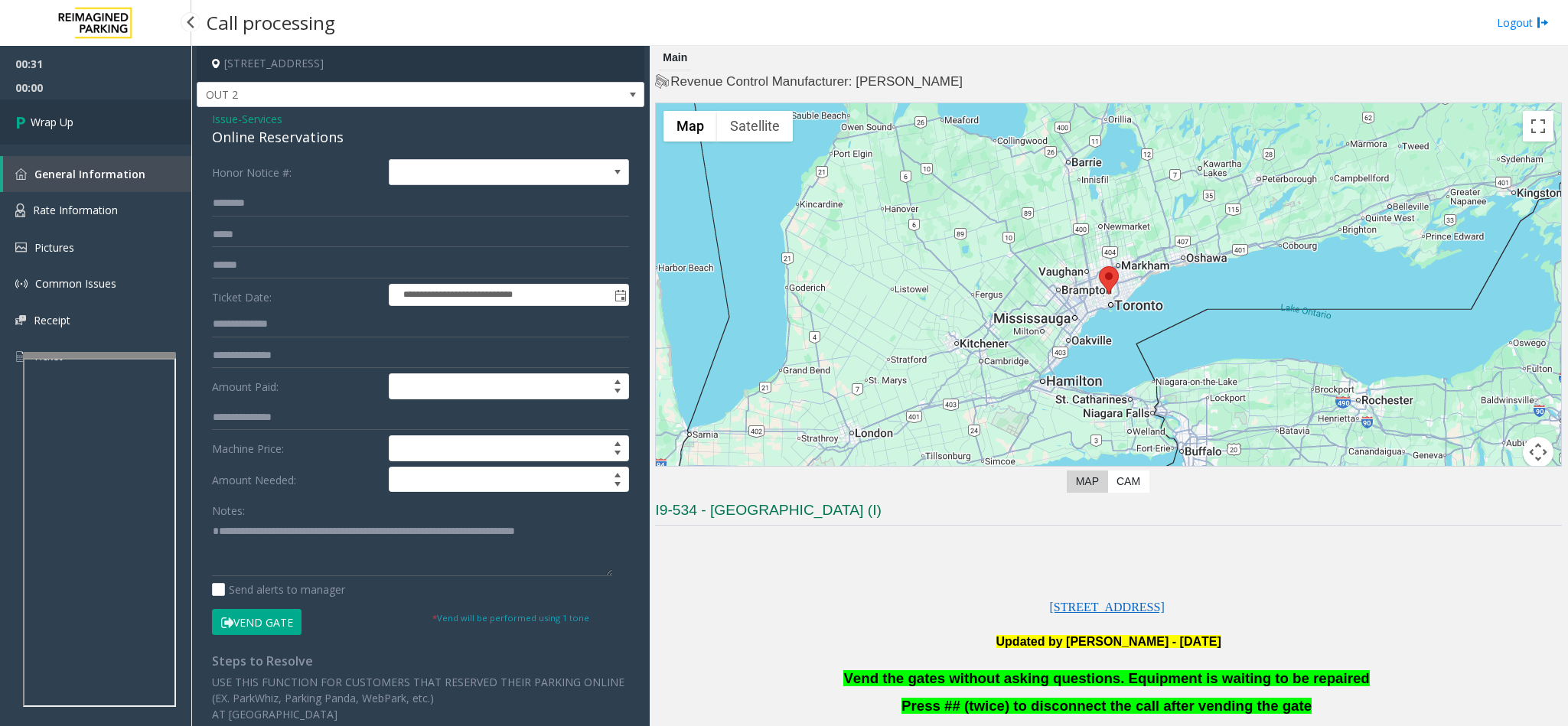
click at [76, 108] on link "Wrap Up" at bounding box center [95, 122] width 192 height 45
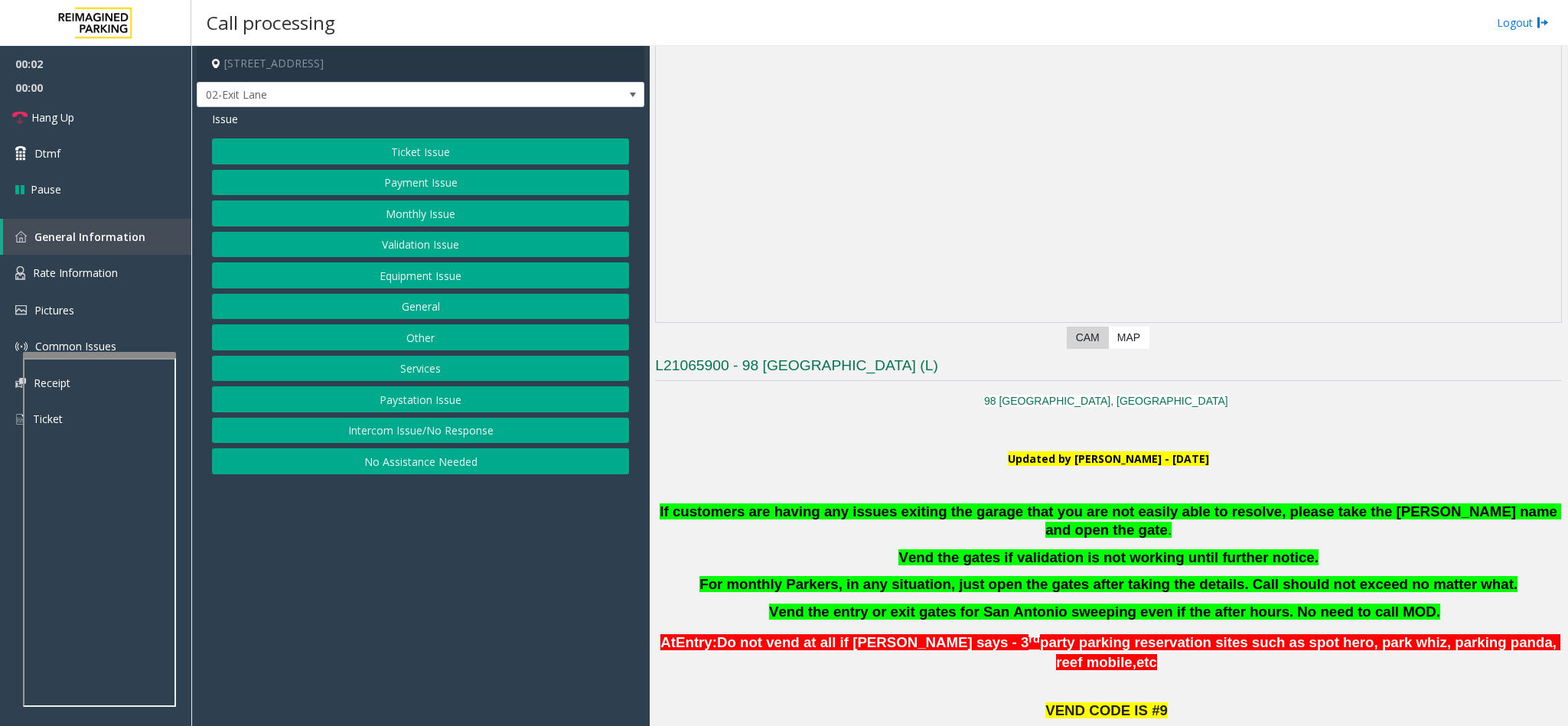
scroll to position [345, 0]
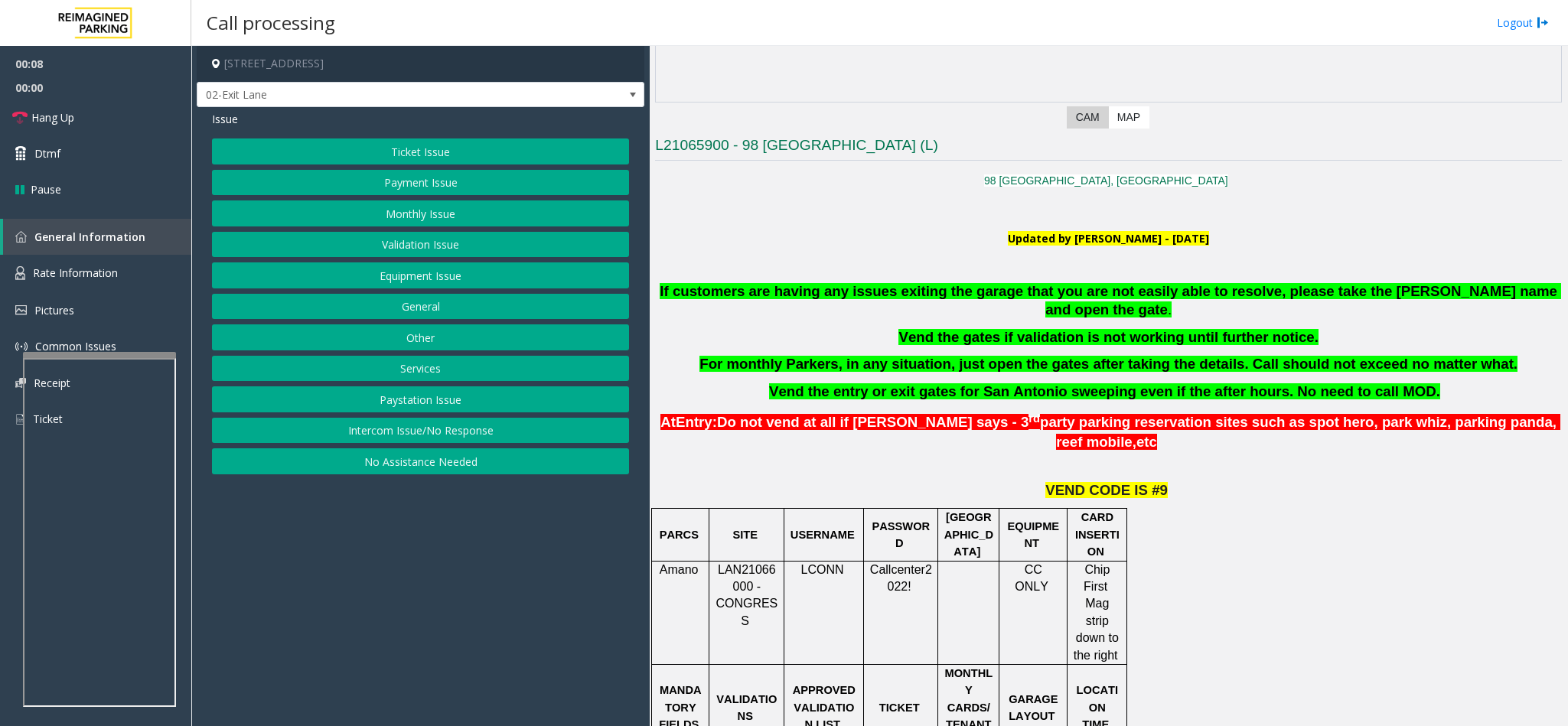
click at [427, 213] on button "Monthly Issue" at bounding box center [420, 213] width 417 height 26
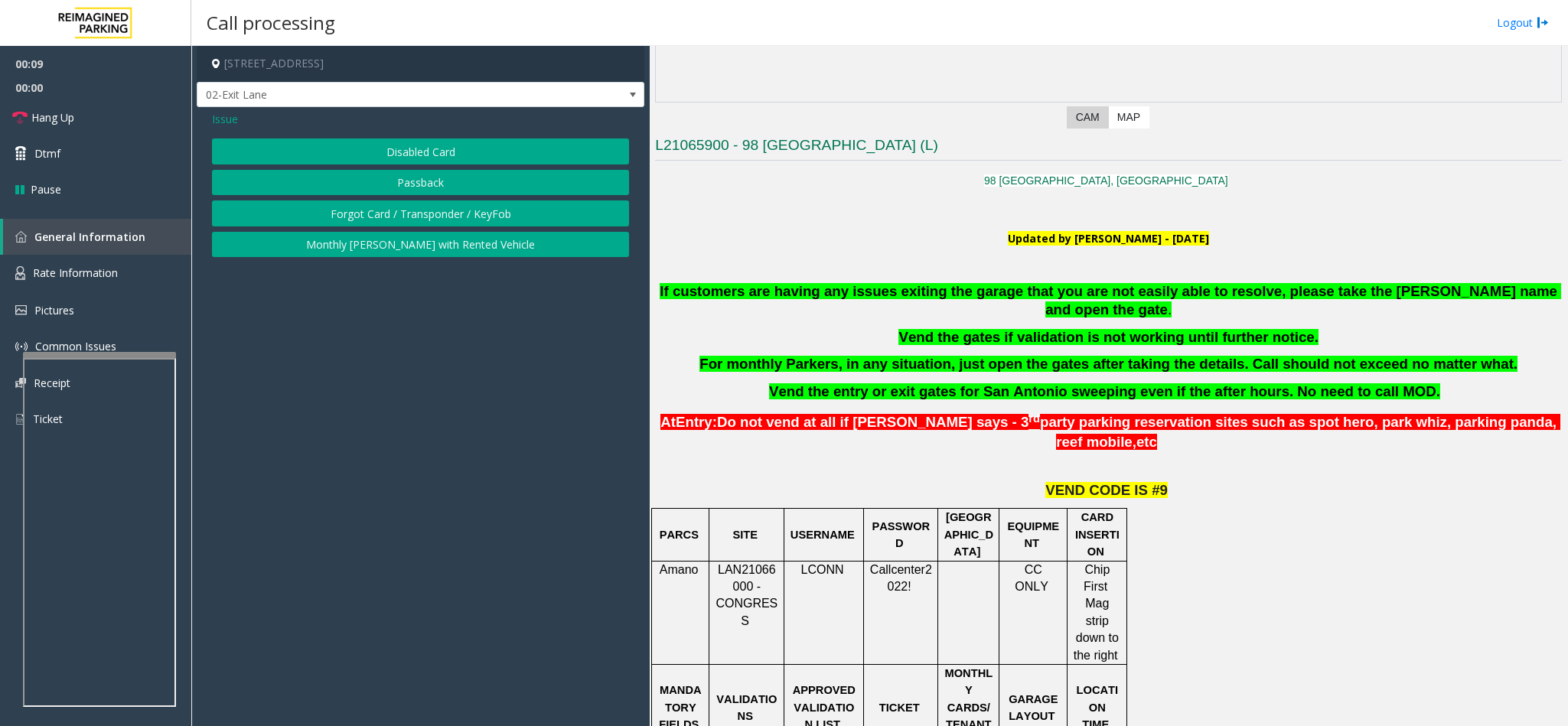
click at [425, 147] on button "Disabled Card" at bounding box center [420, 151] width 417 height 26
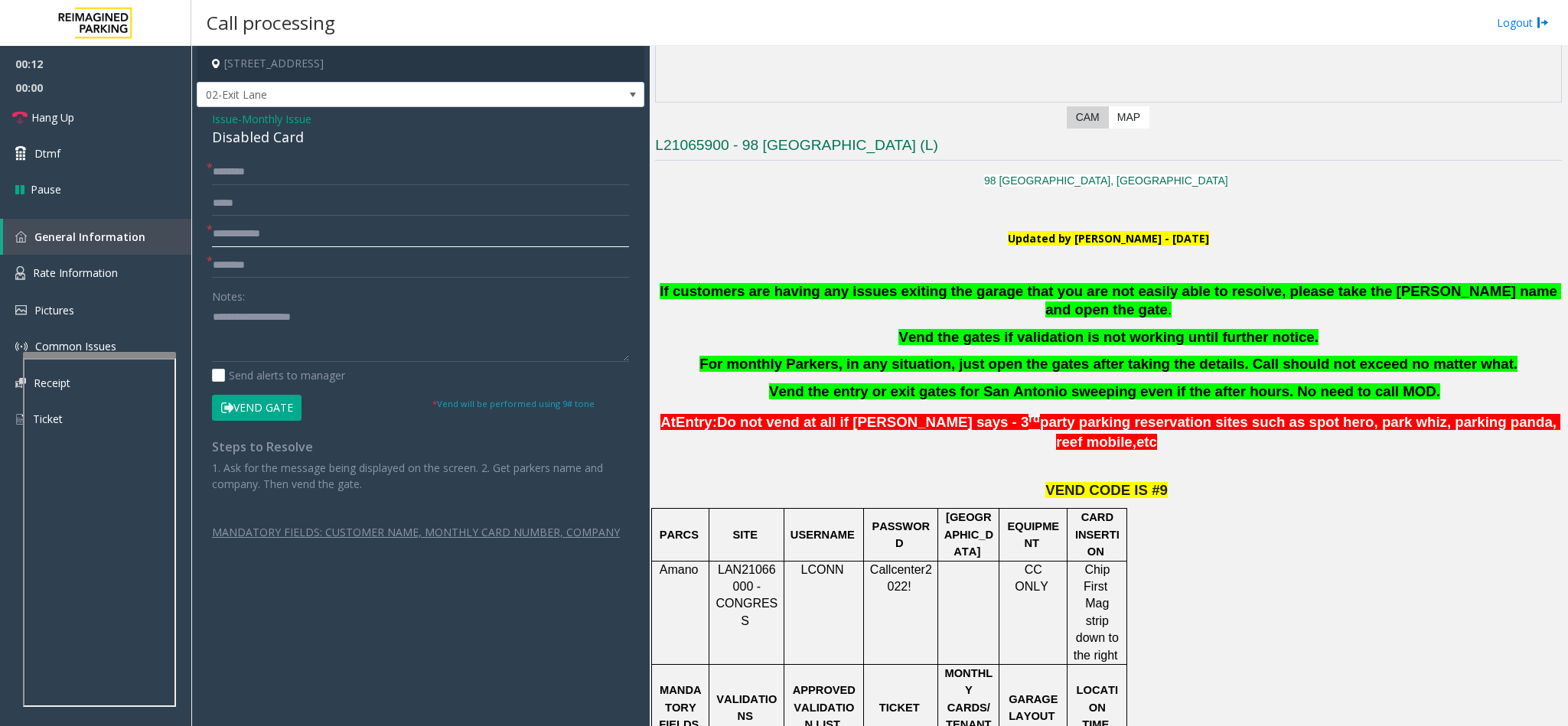
click at [280, 236] on input "text" at bounding box center [420, 234] width 417 height 26
type input "********"
click at [258, 264] on input "text" at bounding box center [420, 266] width 417 height 26
click at [280, 260] on input "text" at bounding box center [420, 266] width 417 height 26
click at [324, 272] on input "text" at bounding box center [420, 266] width 417 height 26
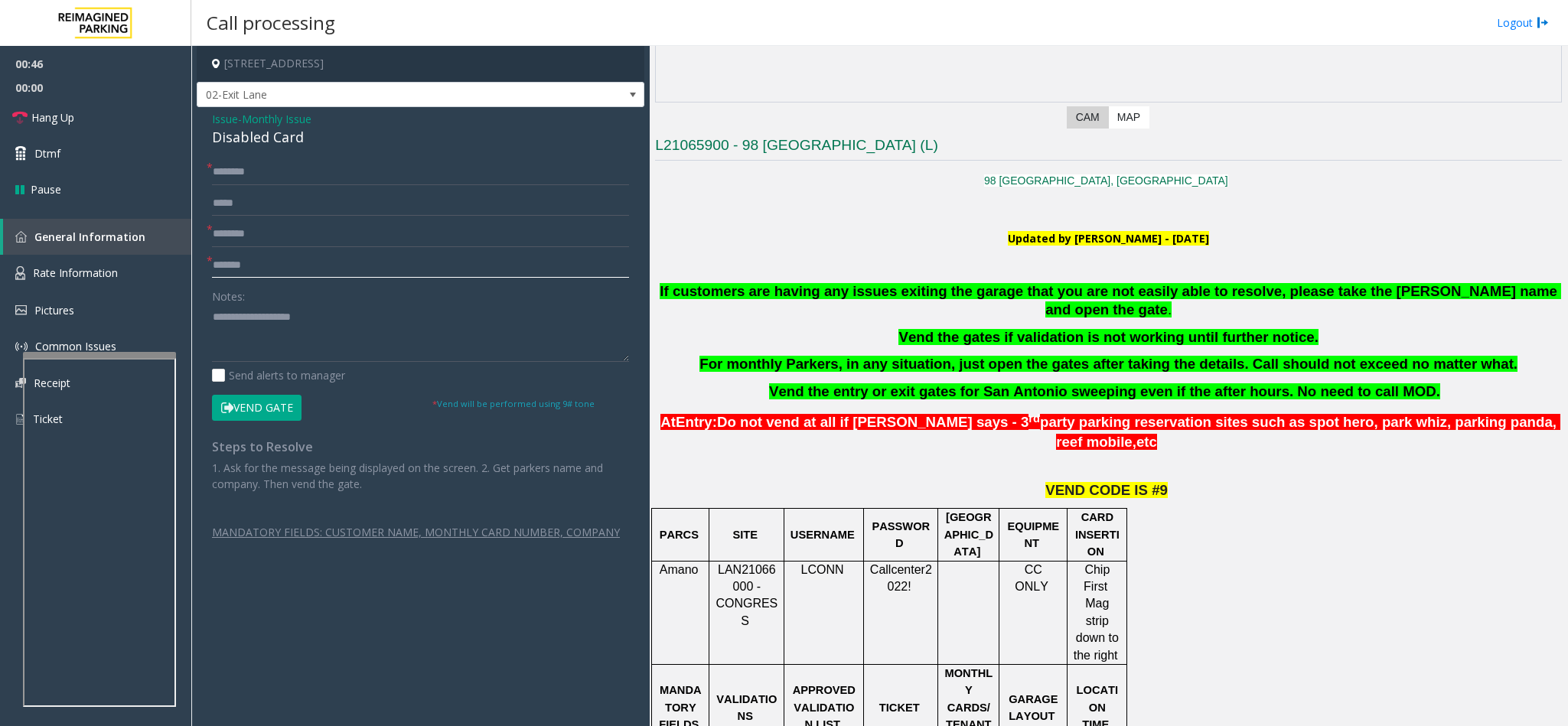
type input "*******"
click at [257, 172] on input "text" at bounding box center [420, 172] width 417 height 26
type input "*****"
drag, startPoint x: 309, startPoint y: 134, endPoint x: 207, endPoint y: 110, distance: 104.8
click at [207, 110] on div "Issue - Monthly Issue Disabled Card * ***** * ******** * ******* Notes: Send al…" at bounding box center [421, 339] width 448 height 464
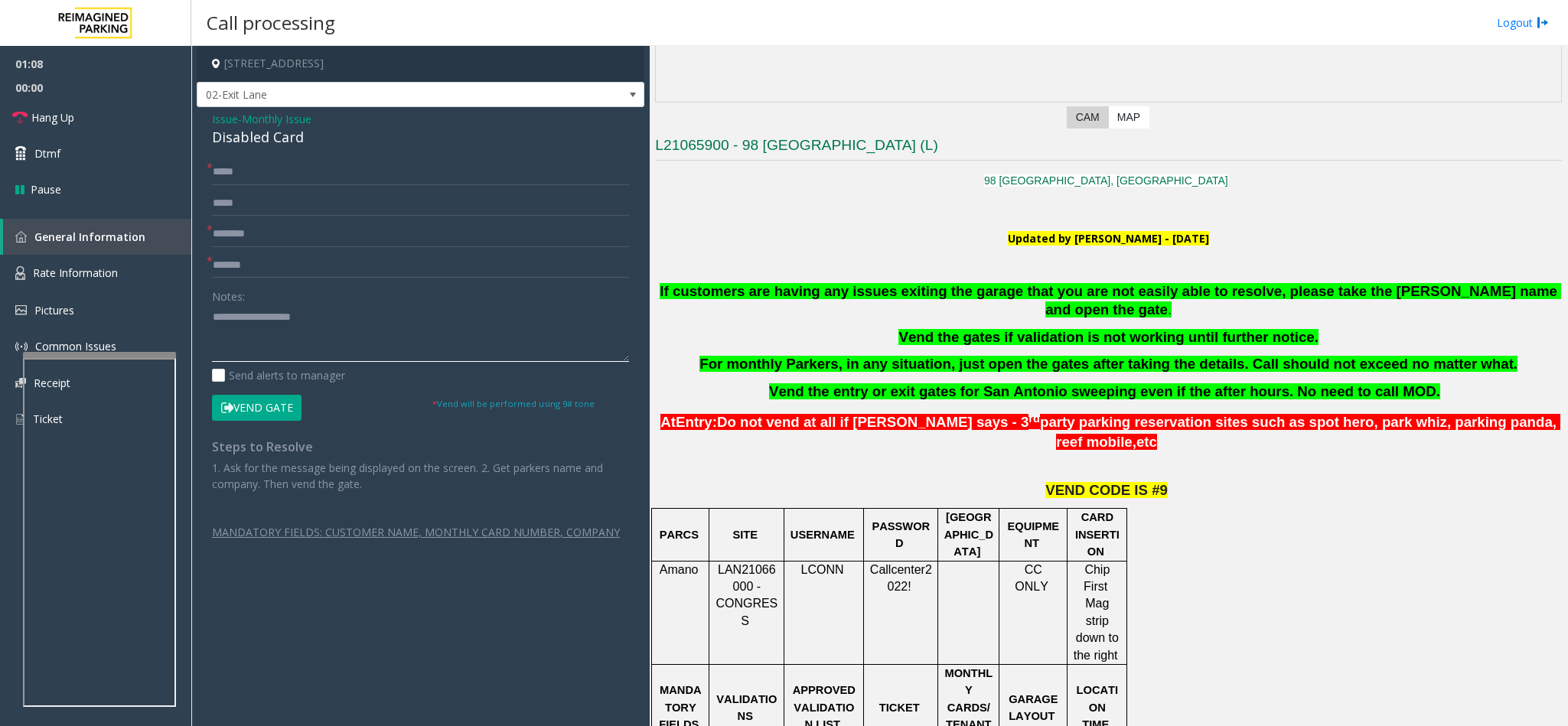
paste textarea "**********"
click at [315, 340] on textarea at bounding box center [420, 333] width 417 height 58
drag, startPoint x: 750, startPoint y: 548, endPoint x: 717, endPoint y: 538, distance: 34.5
click at [717, 484] on span "LAN21066000 - CONGRESS" at bounding box center [746, 595] width 62 height 64
click at [327, 339] on textarea at bounding box center [420, 333] width 417 height 58
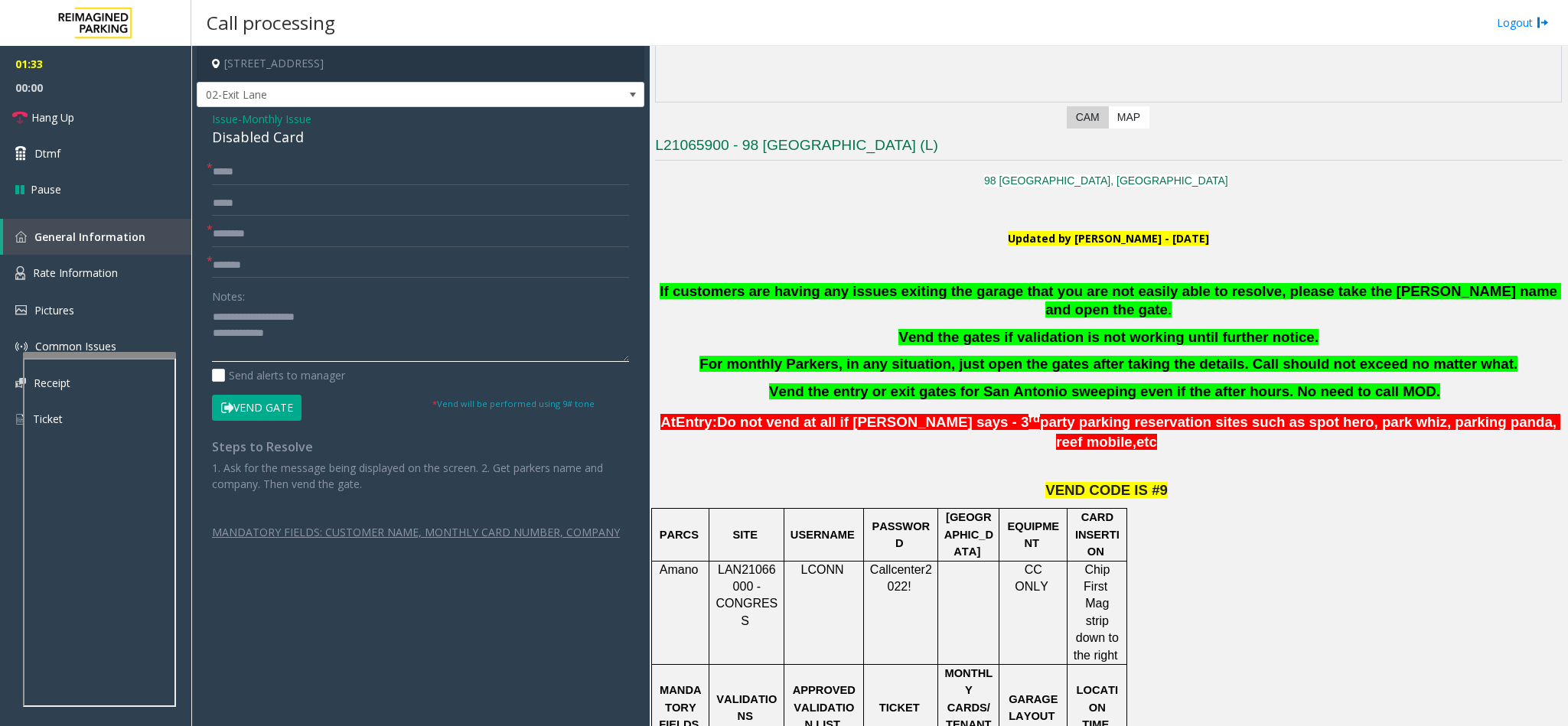
drag, startPoint x: 333, startPoint y: 319, endPoint x: 247, endPoint y: 315, distance: 86.1
click at [247, 315] on textarea at bounding box center [420, 333] width 417 height 58
click at [303, 342] on textarea at bounding box center [420, 333] width 417 height 58
click at [258, 412] on button "Vend Gate" at bounding box center [256, 408] width 89 height 26
click at [275, 346] on textarea at bounding box center [420, 333] width 417 height 58
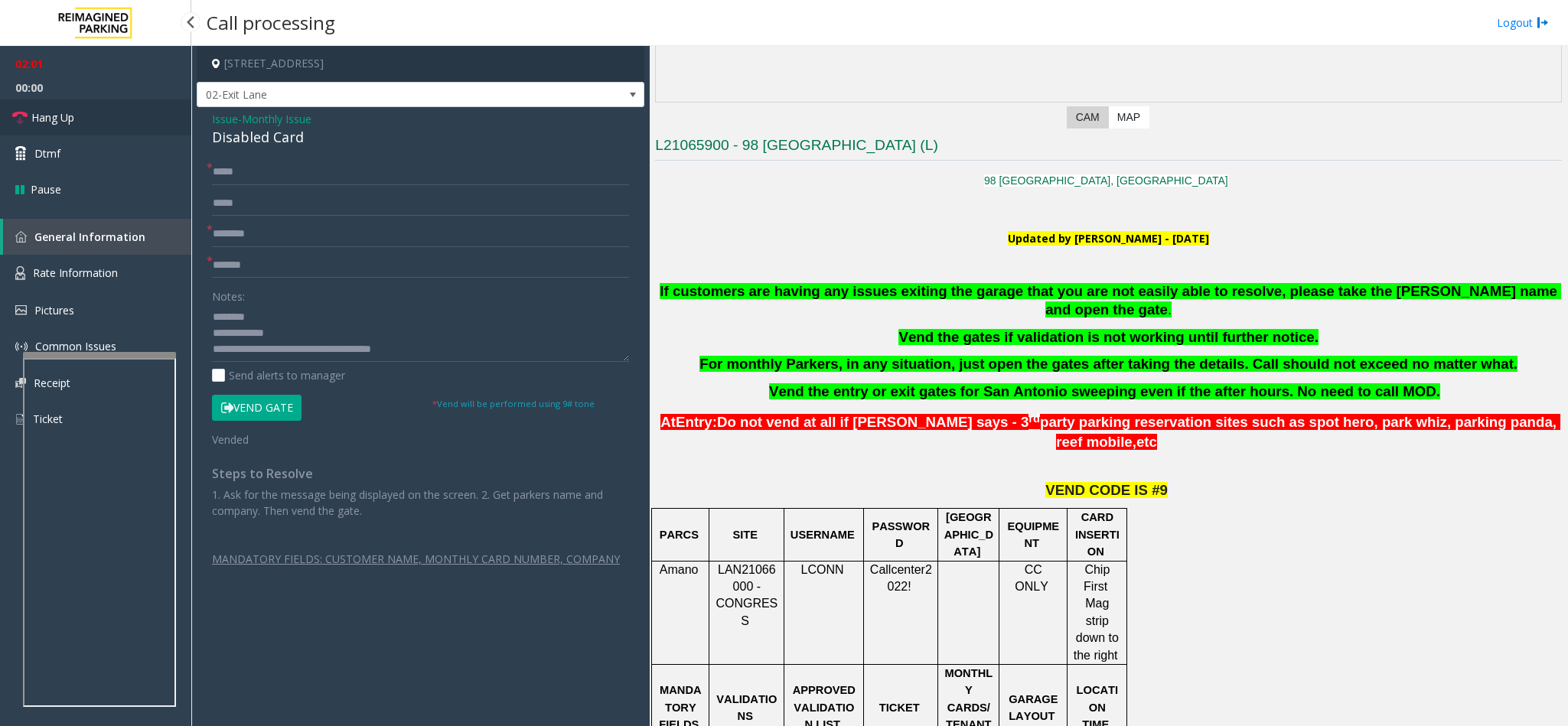
click at [69, 106] on link "Hang Up" at bounding box center [95, 117] width 192 height 36
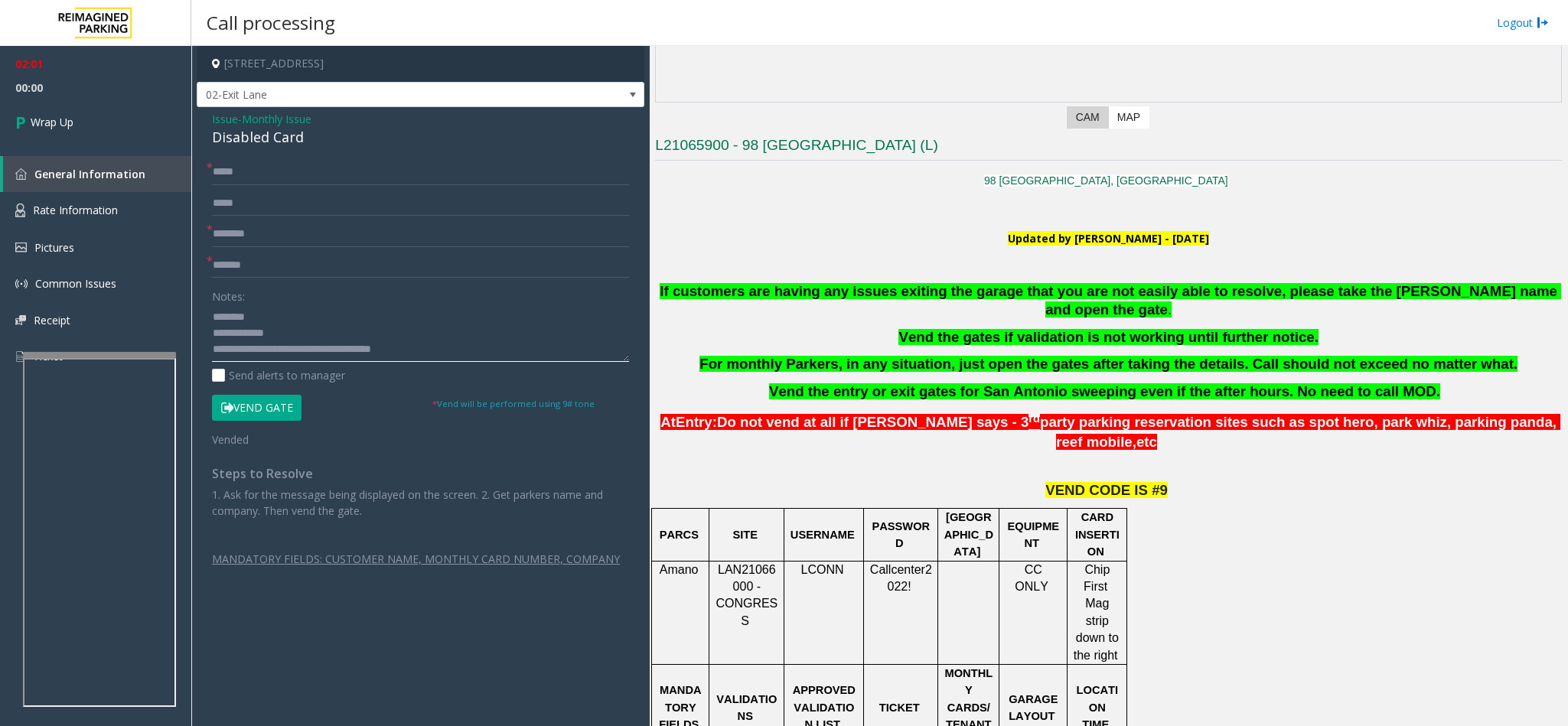
click at [302, 347] on textarea at bounding box center [420, 333] width 417 height 58
click at [388, 352] on textarea at bounding box center [420, 333] width 417 height 58
click at [384, 353] on textarea at bounding box center [420, 333] width 417 height 58
click at [394, 354] on textarea at bounding box center [420, 333] width 417 height 58
type textarea "**********"
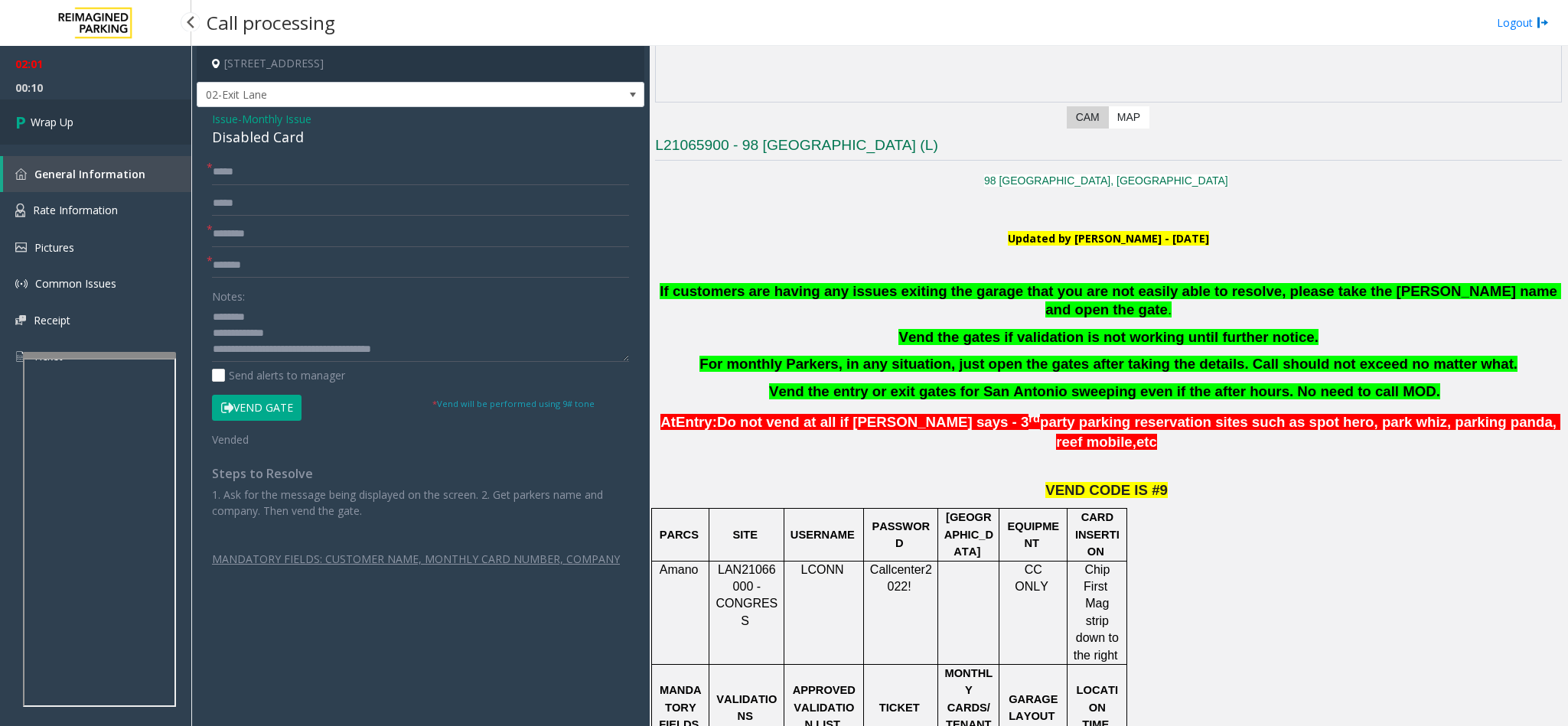
click at [44, 119] on span "Wrap Up" at bounding box center [52, 122] width 43 height 16
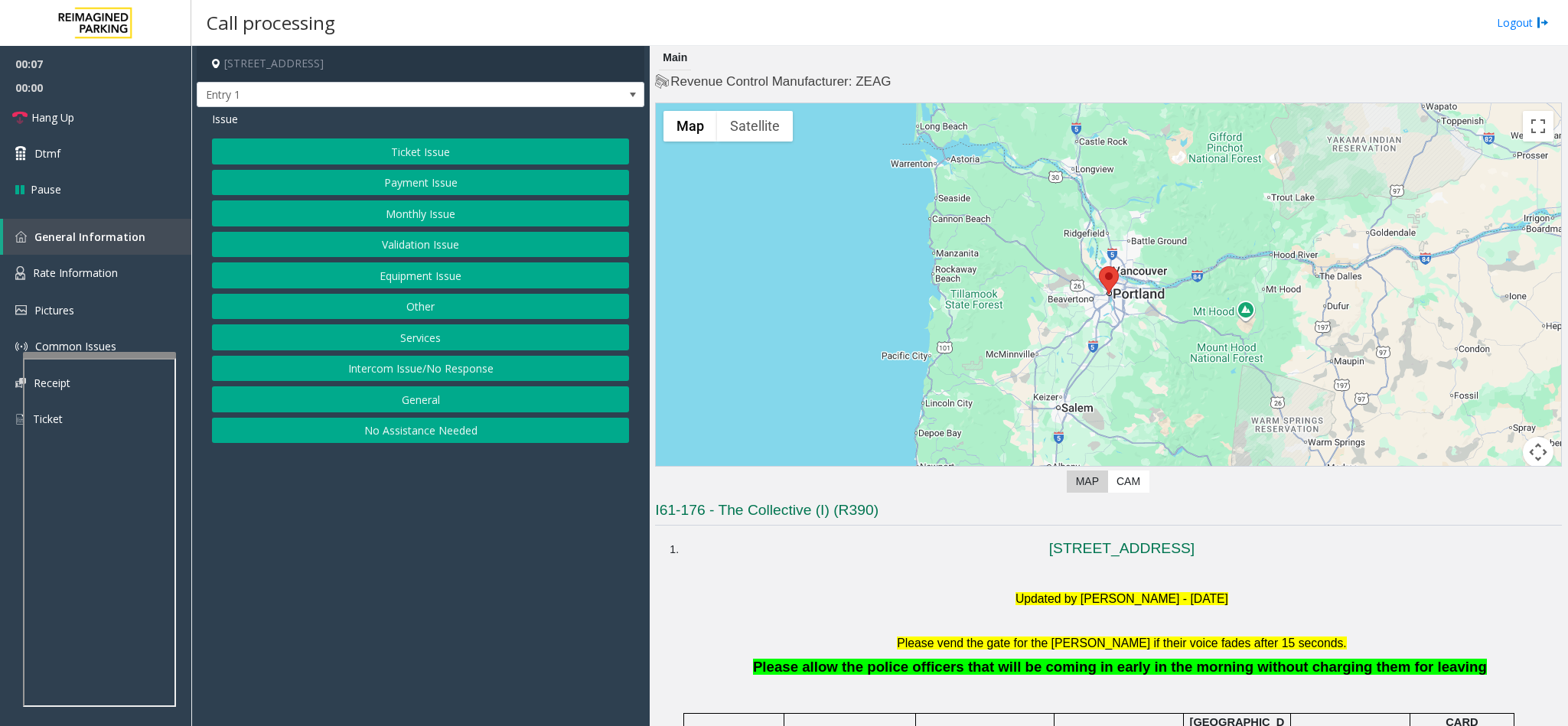
click at [448, 430] on button "No Assistance Needed" at bounding box center [420, 431] width 417 height 26
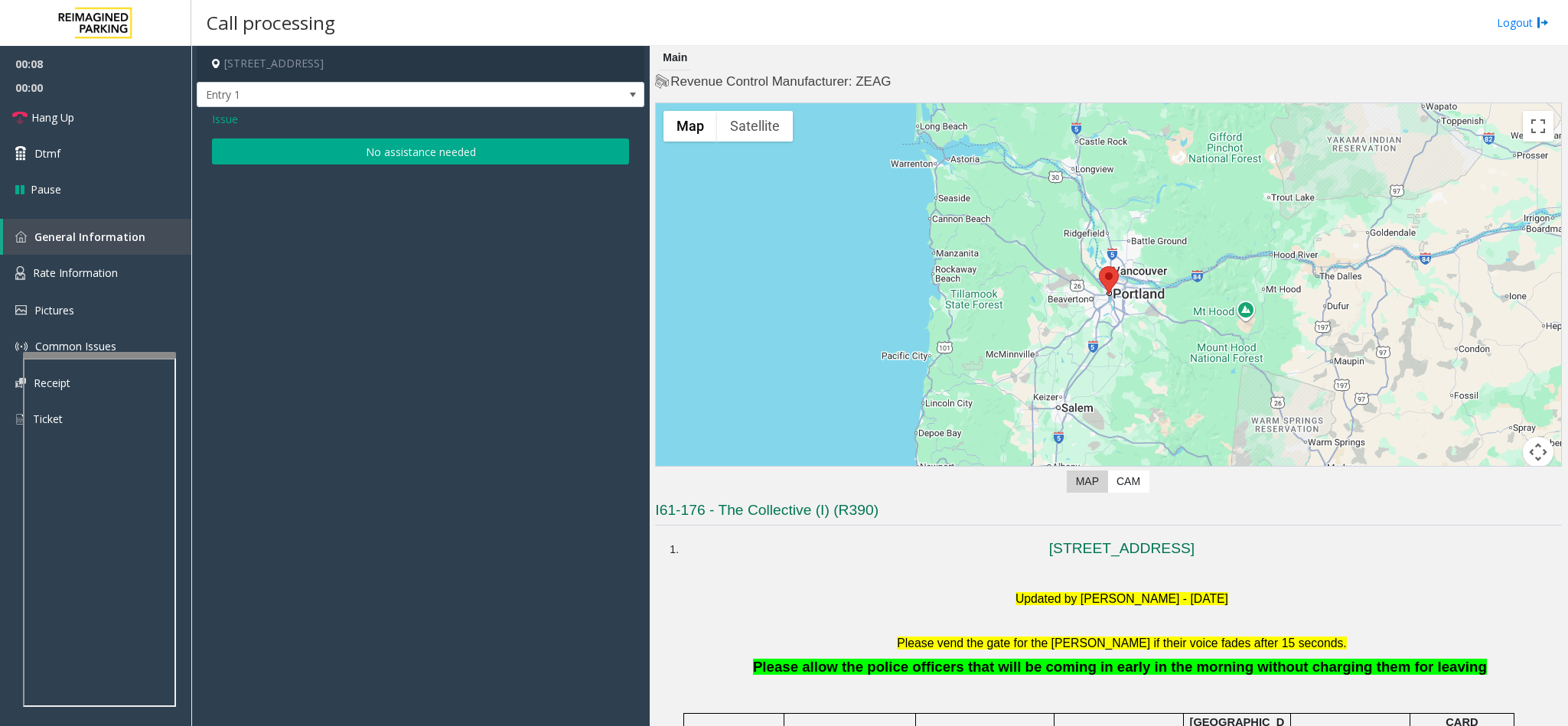
click at [439, 151] on button "No assistance needed" at bounding box center [420, 151] width 417 height 26
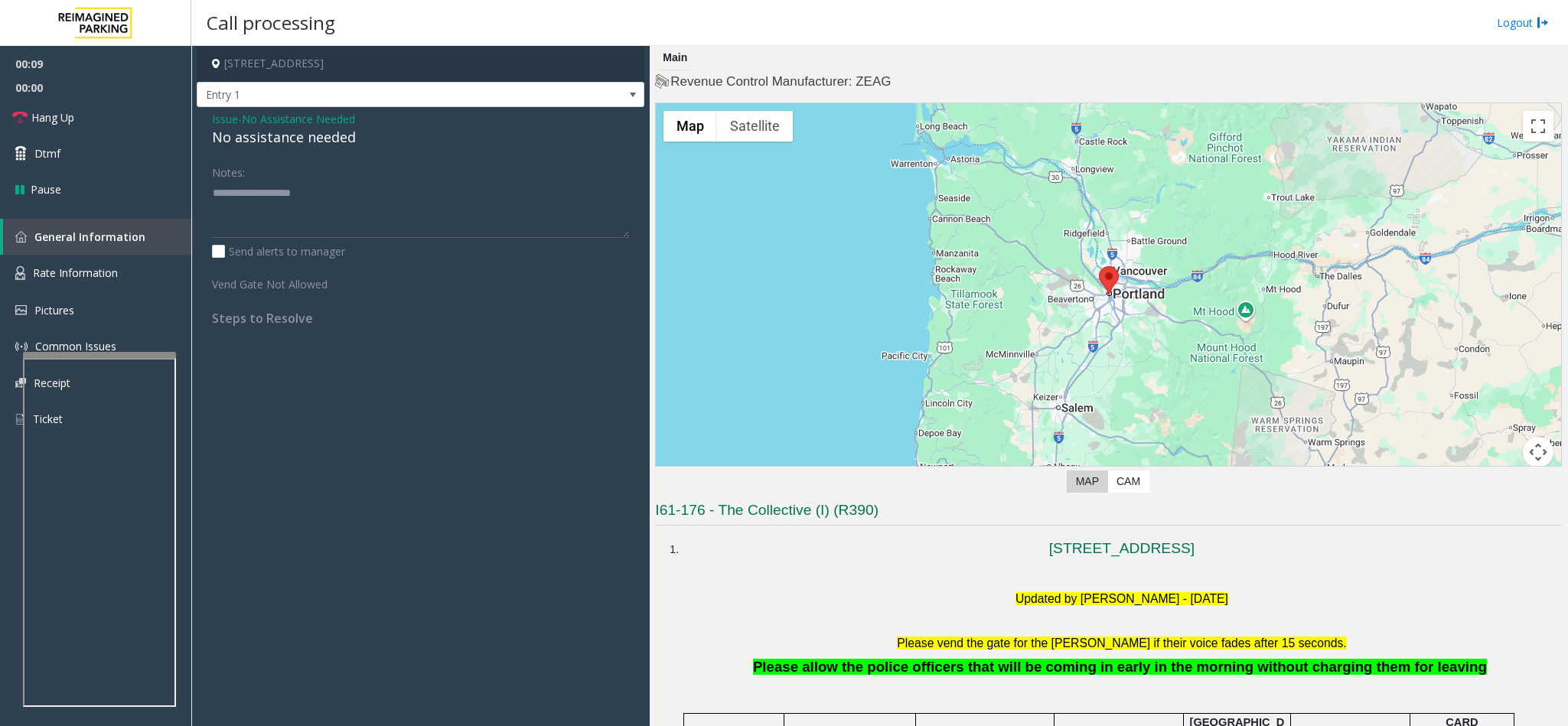
click at [309, 141] on div "No assistance needed" at bounding box center [420, 137] width 417 height 21
click at [315, 232] on textarea at bounding box center [420, 209] width 417 height 58
paste textarea "**********"
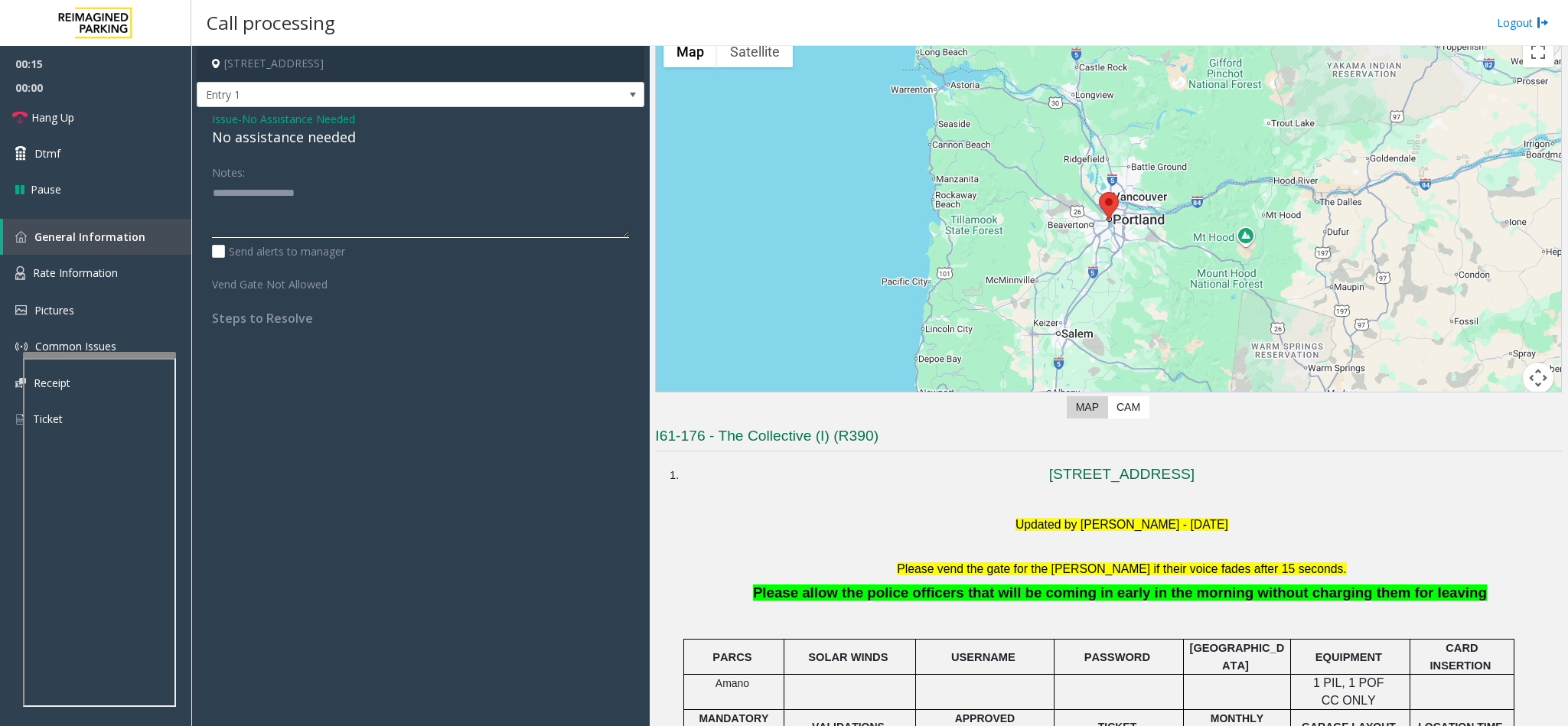
scroll to position [115, 0]
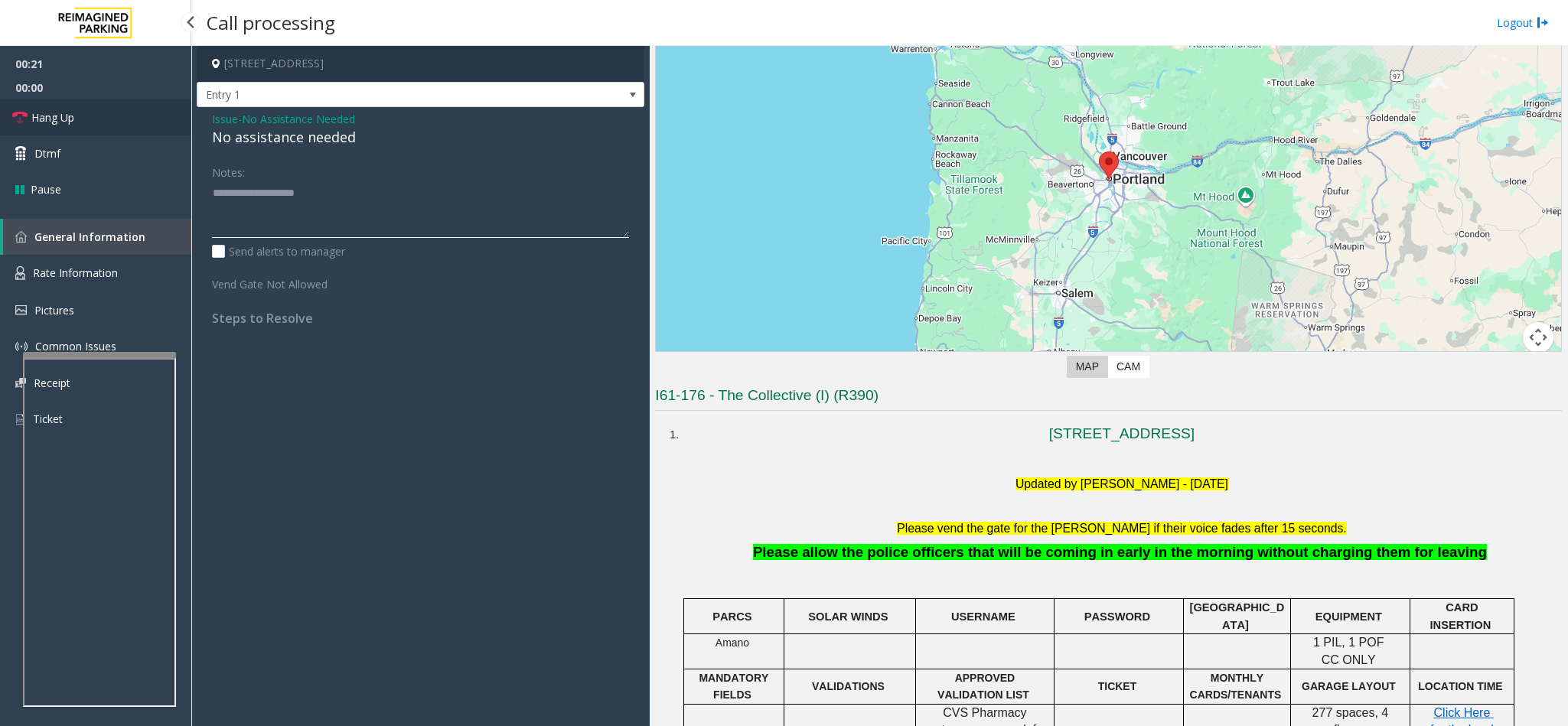
type textarea "**********"
click at [90, 124] on link "Hang Up" at bounding box center [95, 117] width 192 height 36
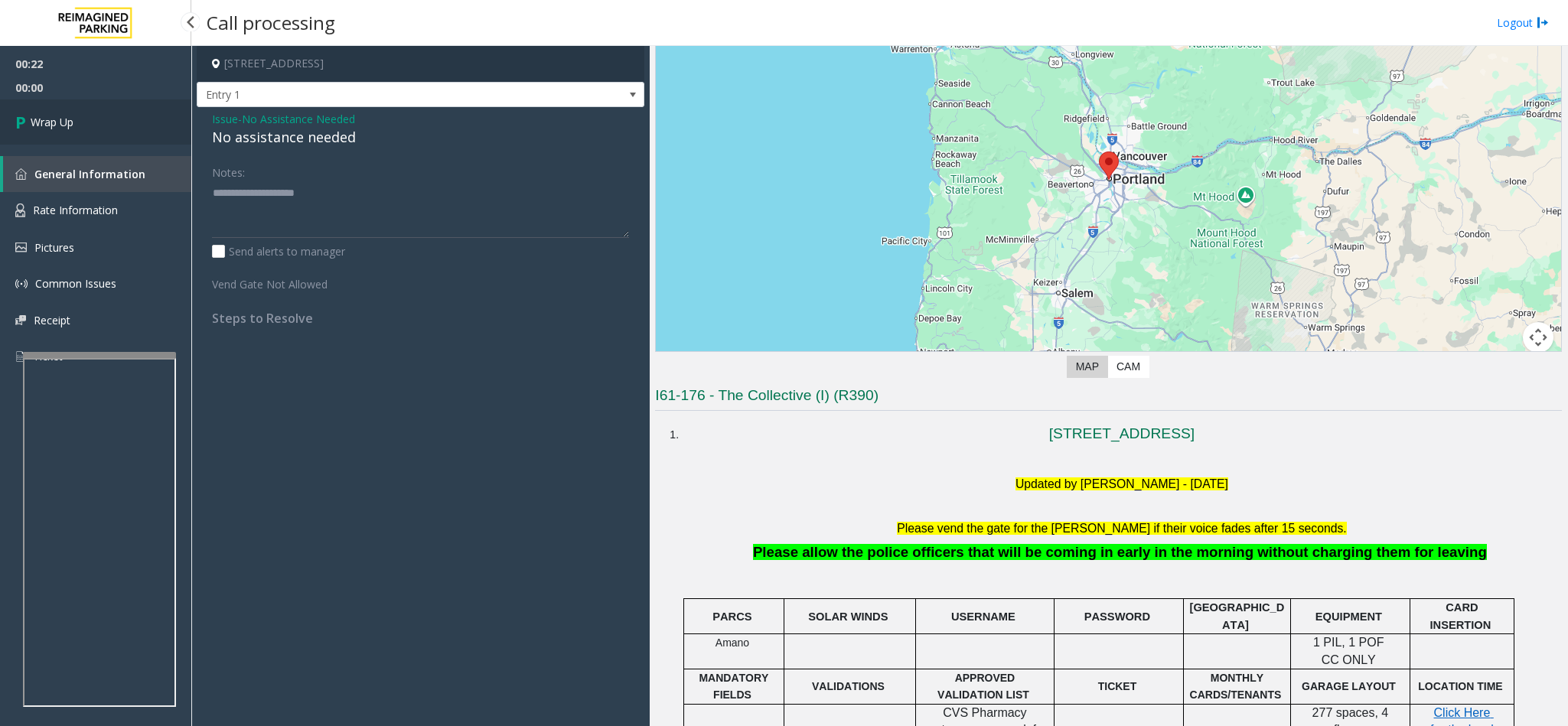
click at [90, 122] on link "Wrap Up" at bounding box center [95, 122] width 192 height 45
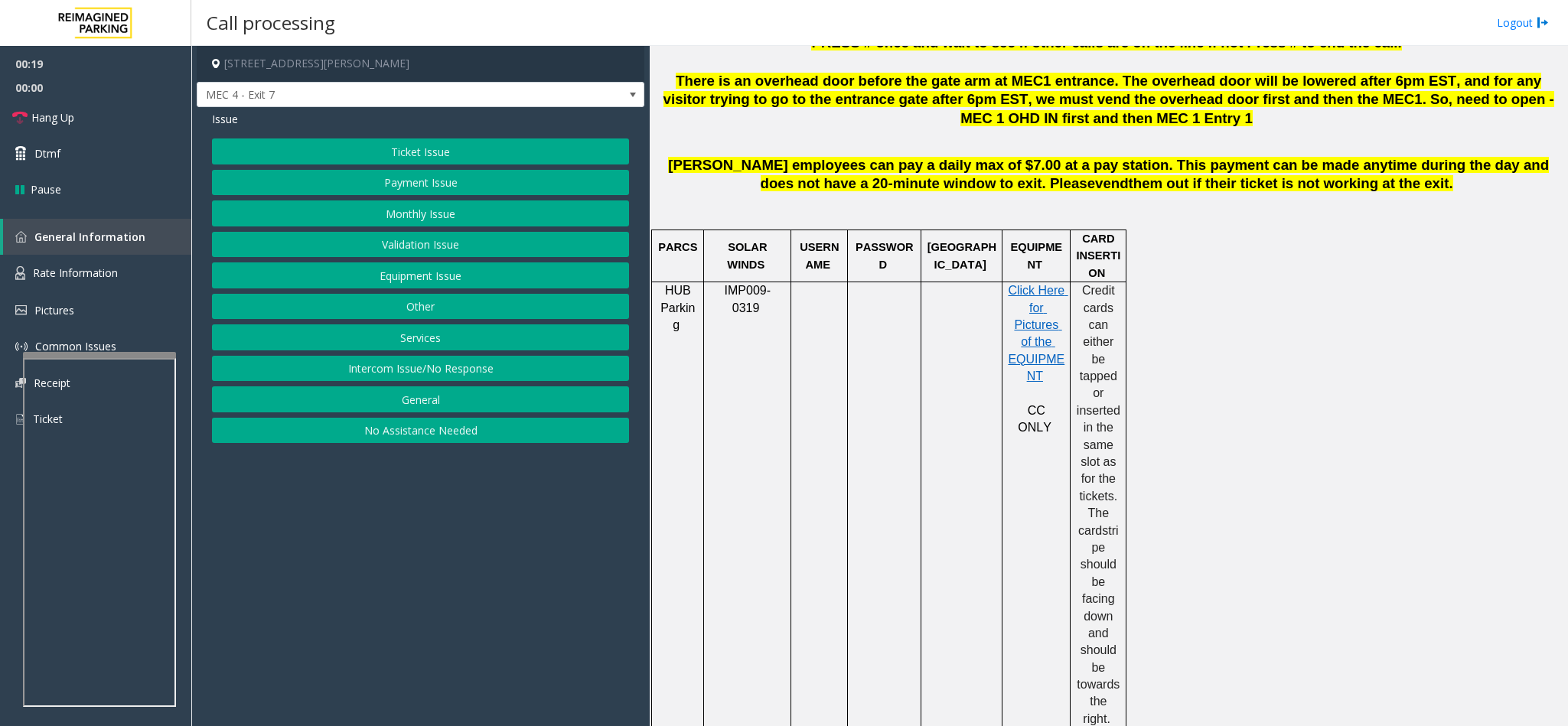
scroll to position [1148, 0]
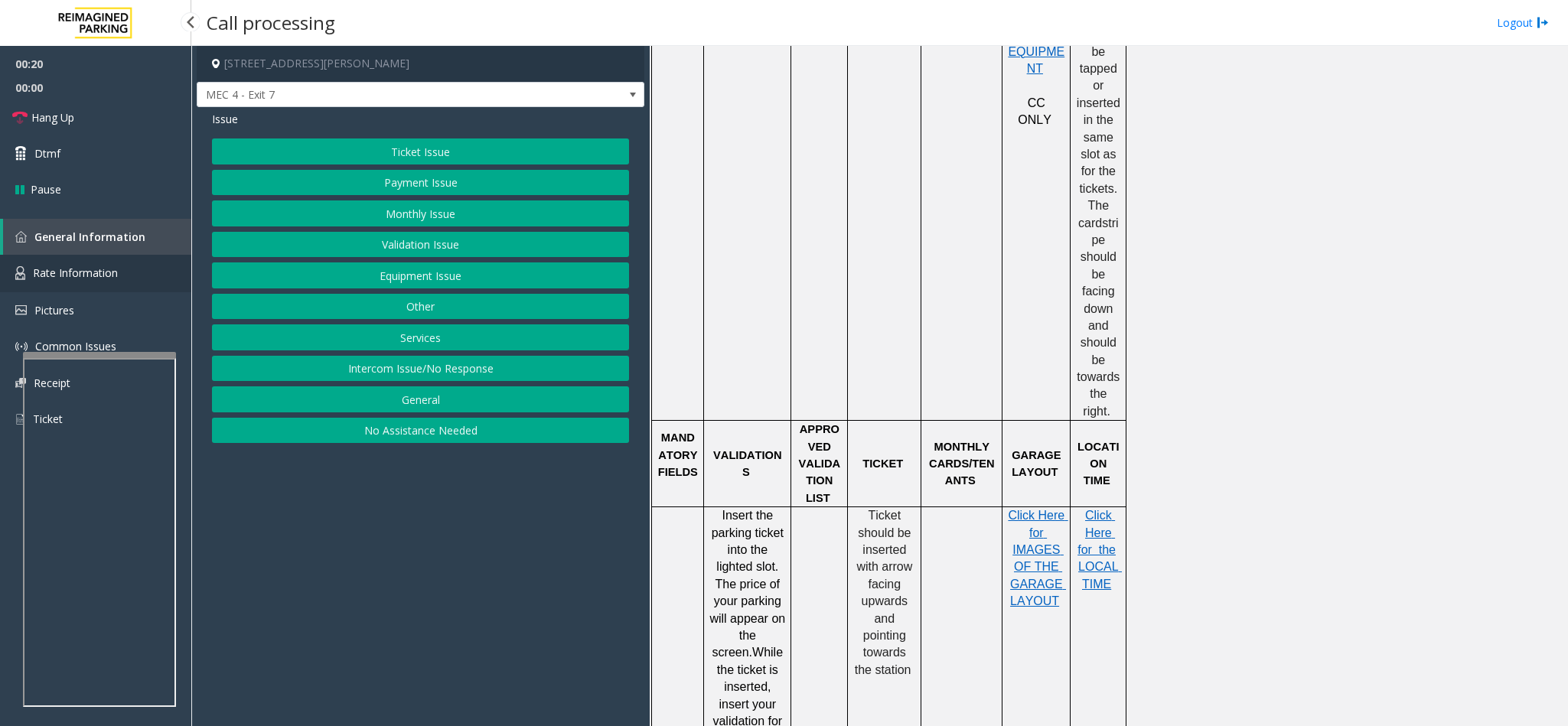
click at [70, 260] on link "Rate Information" at bounding box center [95, 273] width 192 height 38
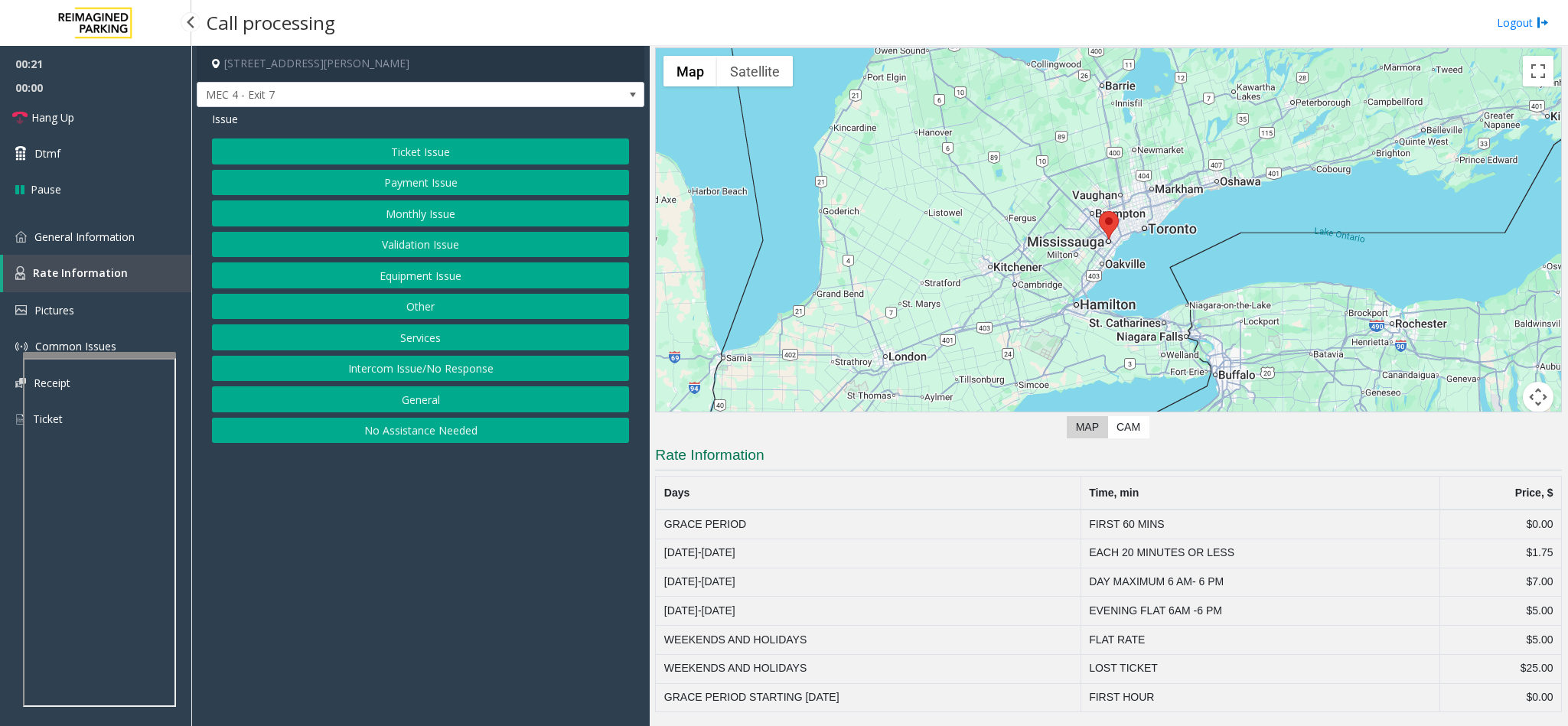
scroll to position [38, 0]
click at [42, 241] on span "General Information" at bounding box center [84, 236] width 101 height 15
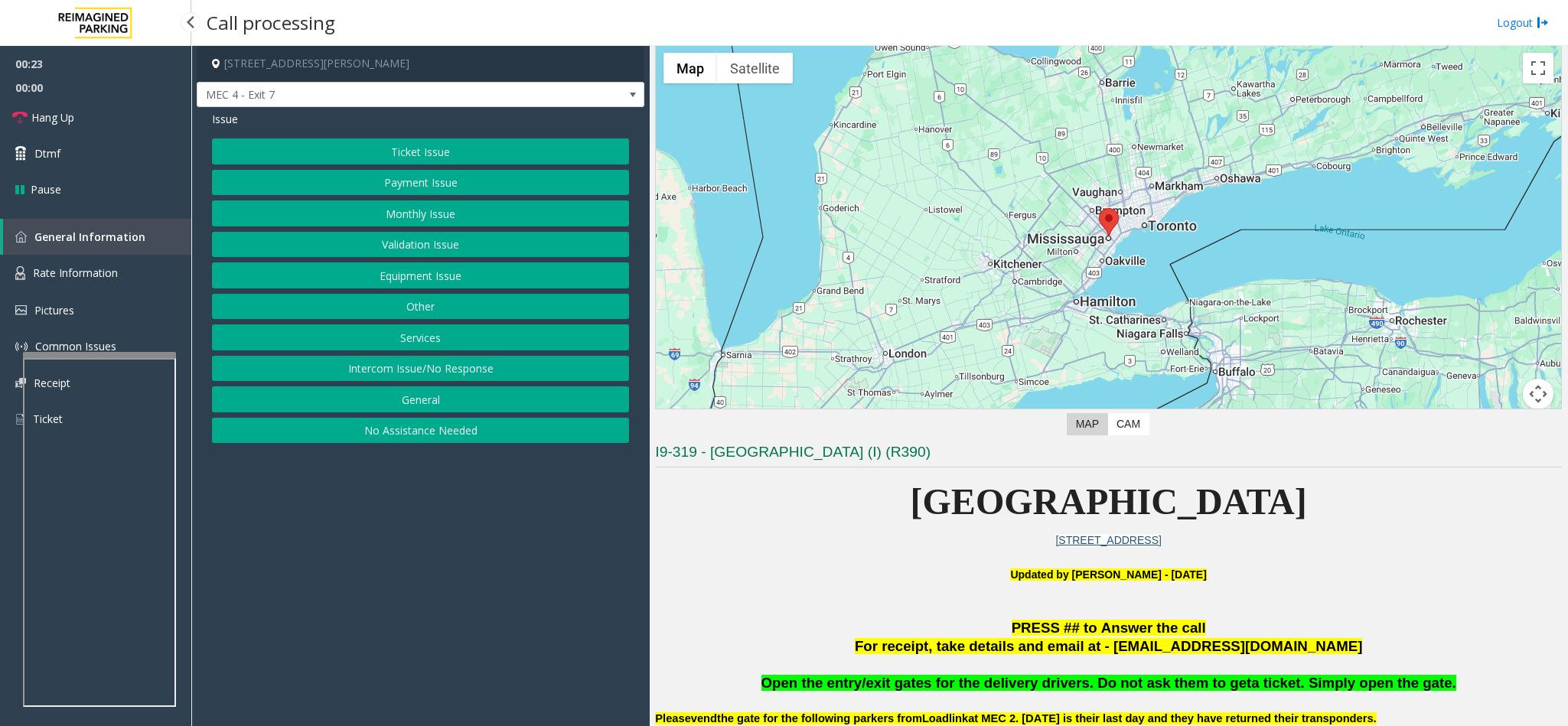
scroll to position [1148, 0]
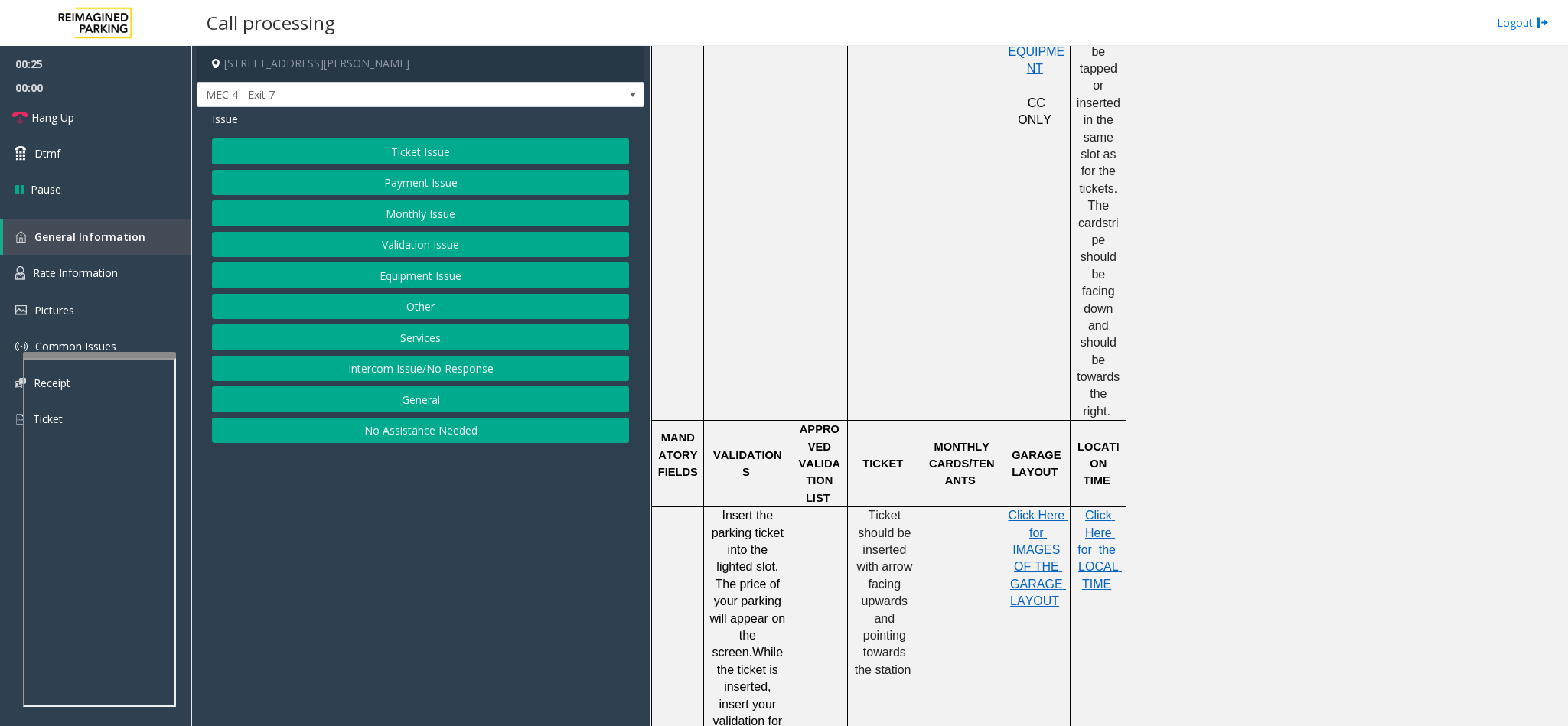
click at [435, 141] on button "Ticket Issue" at bounding box center [420, 151] width 417 height 26
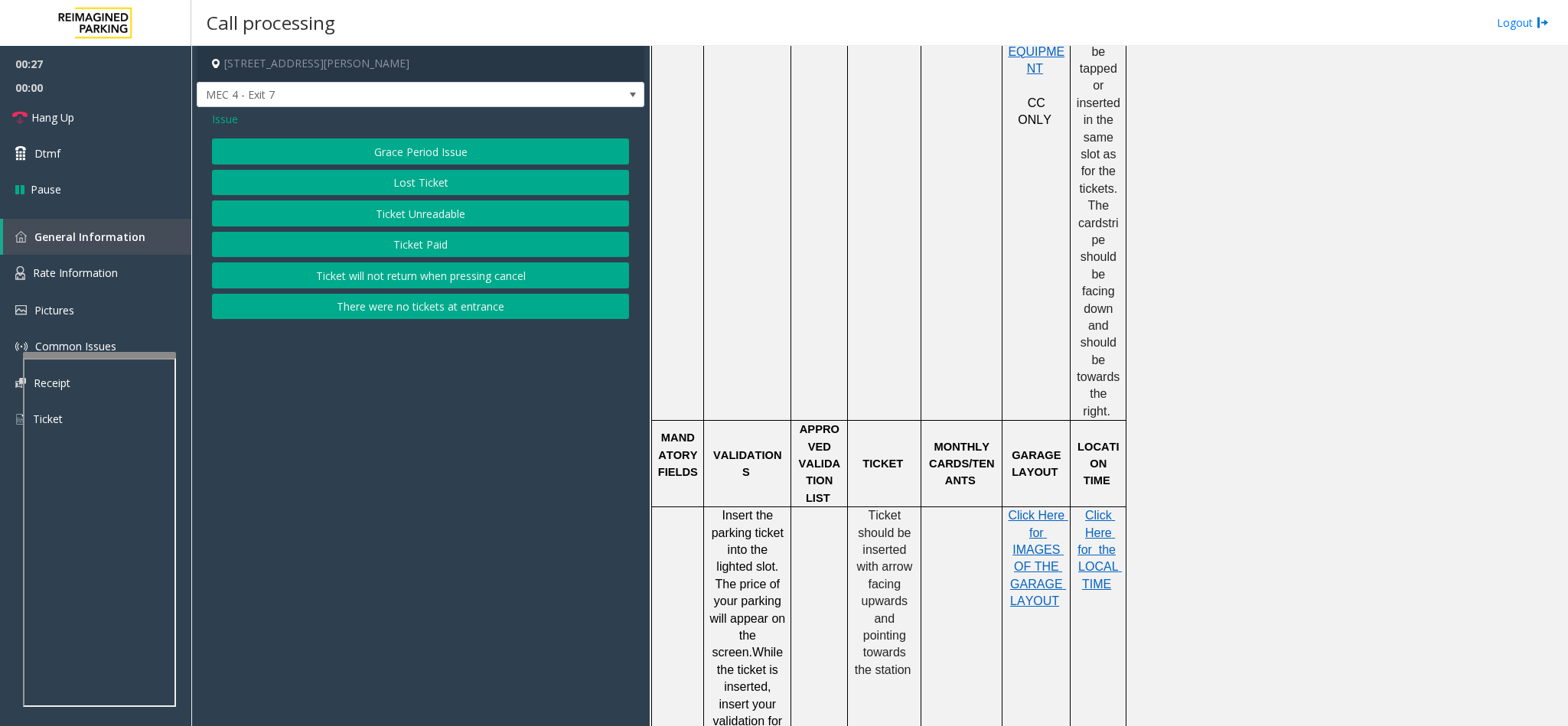
click at [228, 113] on span "Issue" at bounding box center [225, 119] width 26 height 16
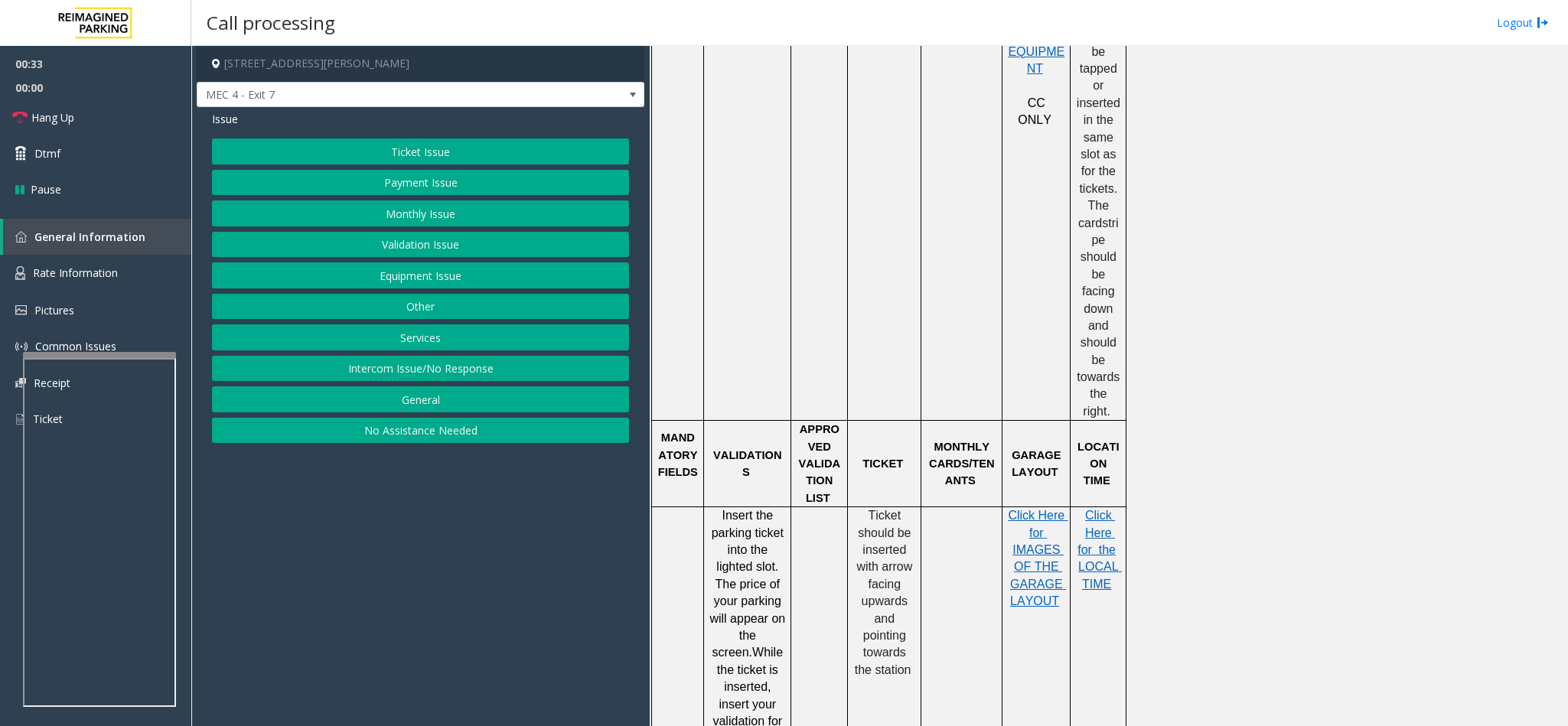
click at [422, 336] on button "Services" at bounding box center [420, 338] width 417 height 26
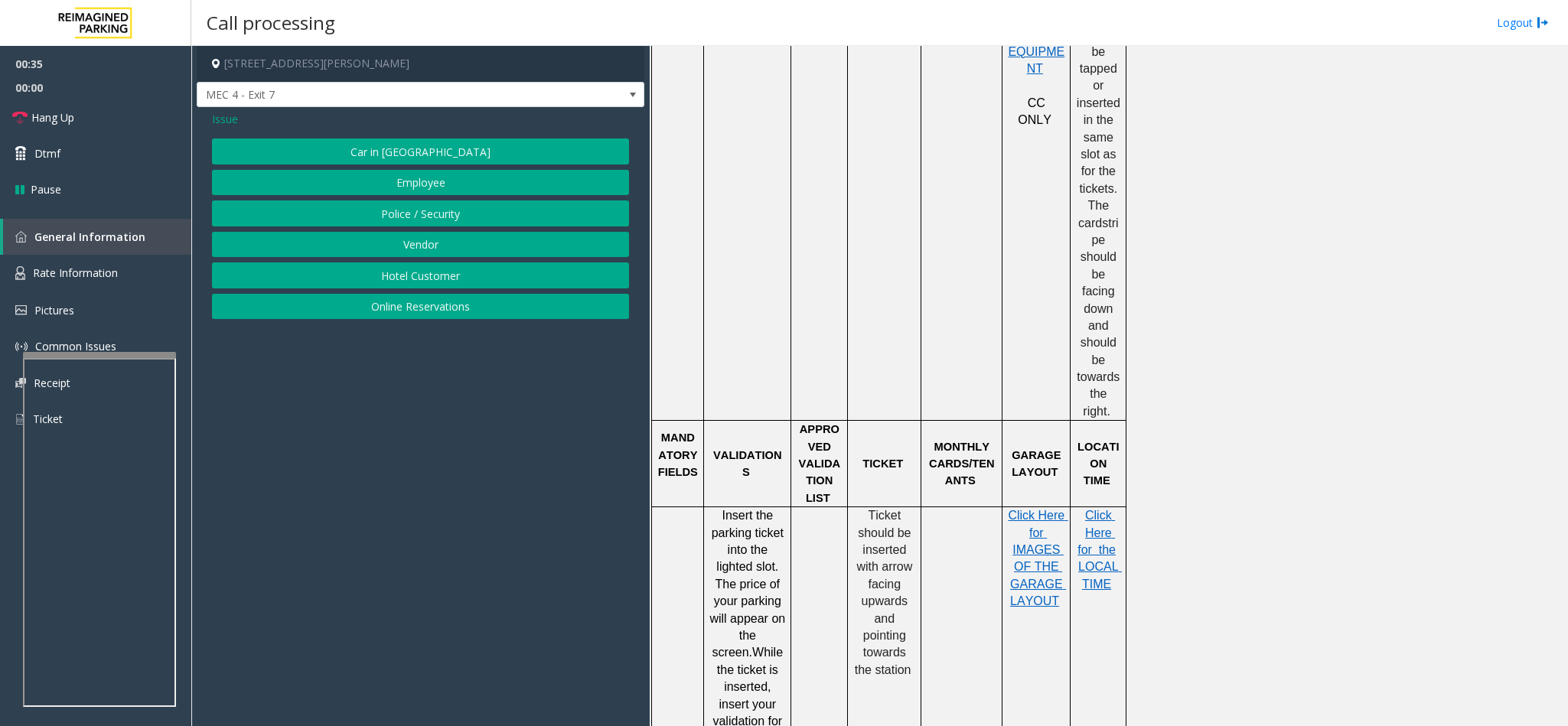
click at [225, 124] on span "Issue" at bounding box center [225, 119] width 26 height 16
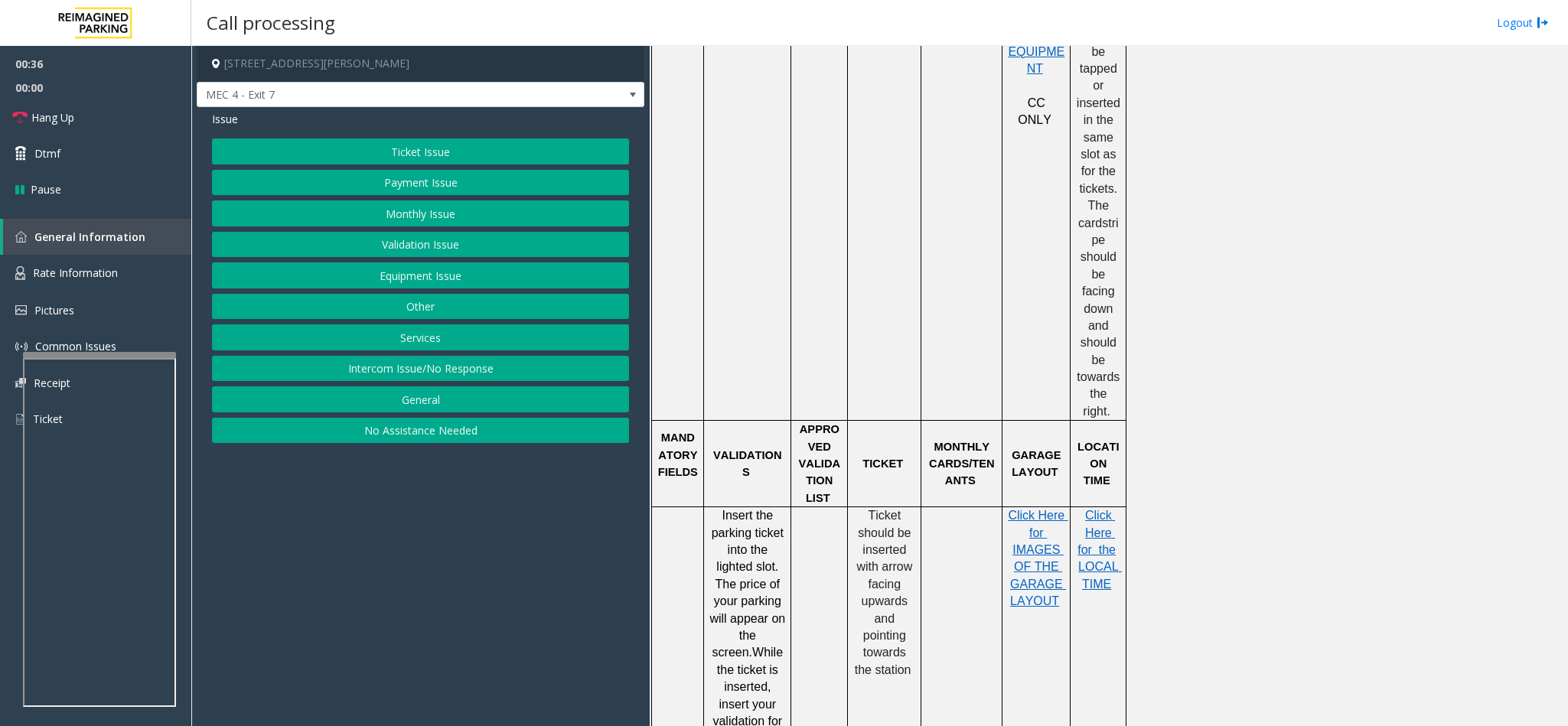
click at [388, 306] on button "Other" at bounding box center [420, 307] width 417 height 26
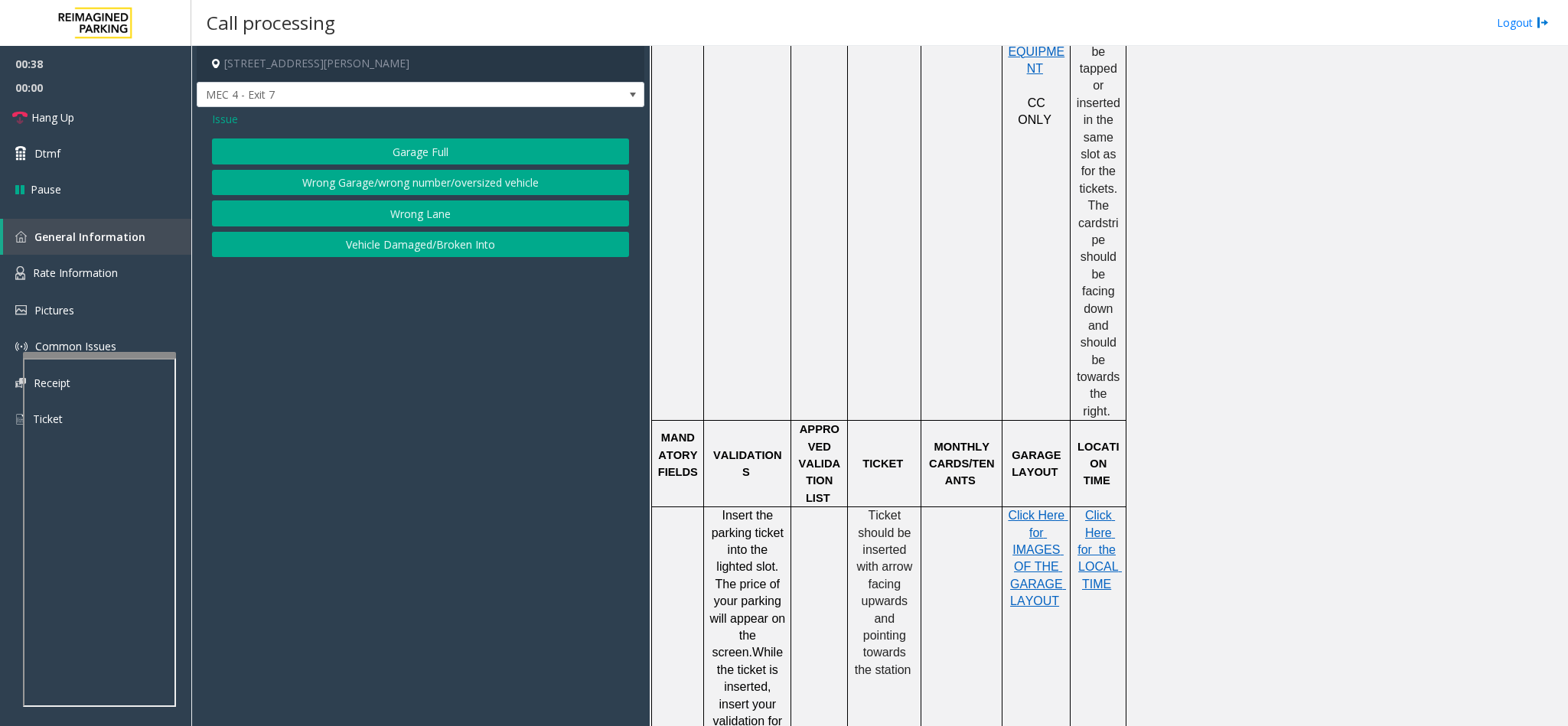
click at [395, 220] on button "Wrong Lane" at bounding box center [420, 213] width 417 height 26
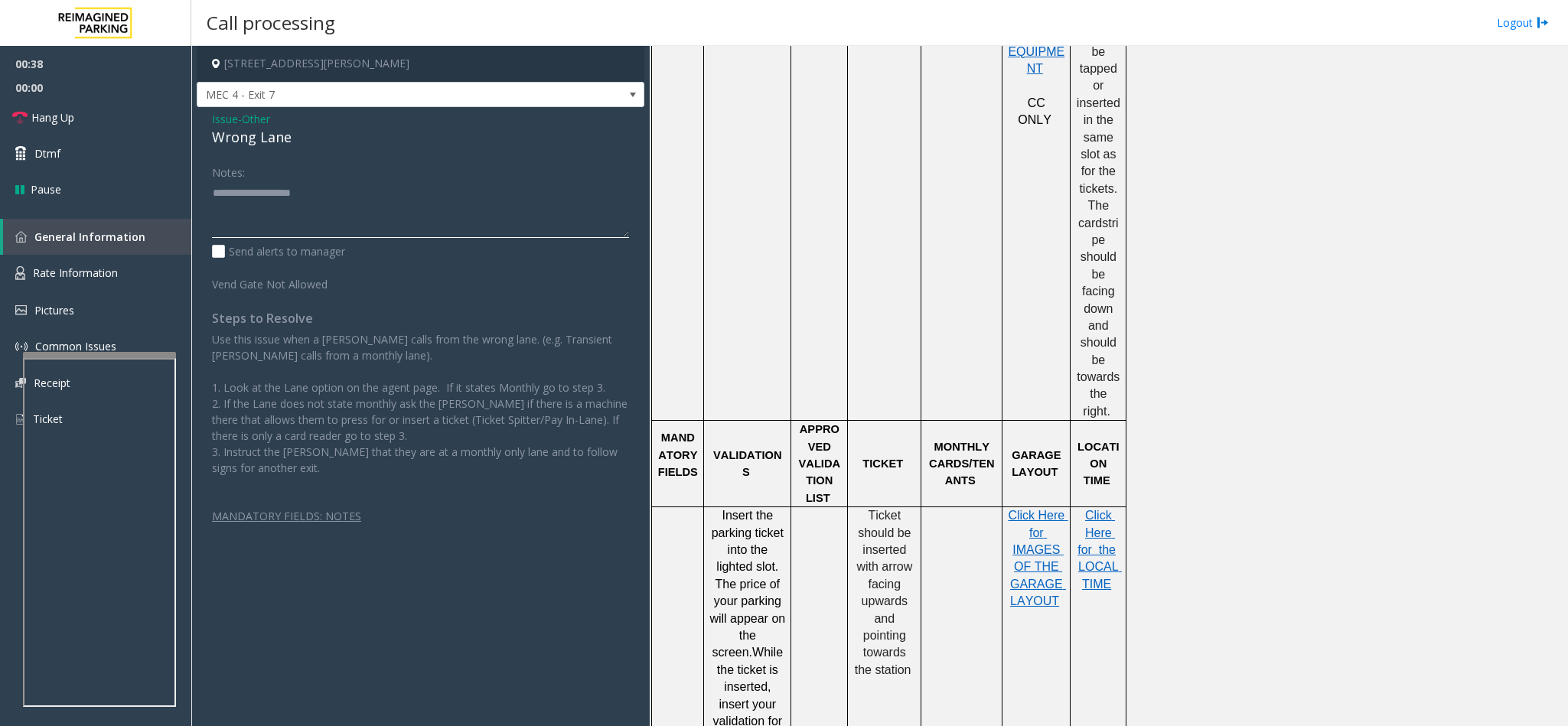
click at [302, 207] on textarea at bounding box center [420, 209] width 417 height 58
type textarea "**********"
click at [262, 120] on span "Other" at bounding box center [255, 119] width 28 height 16
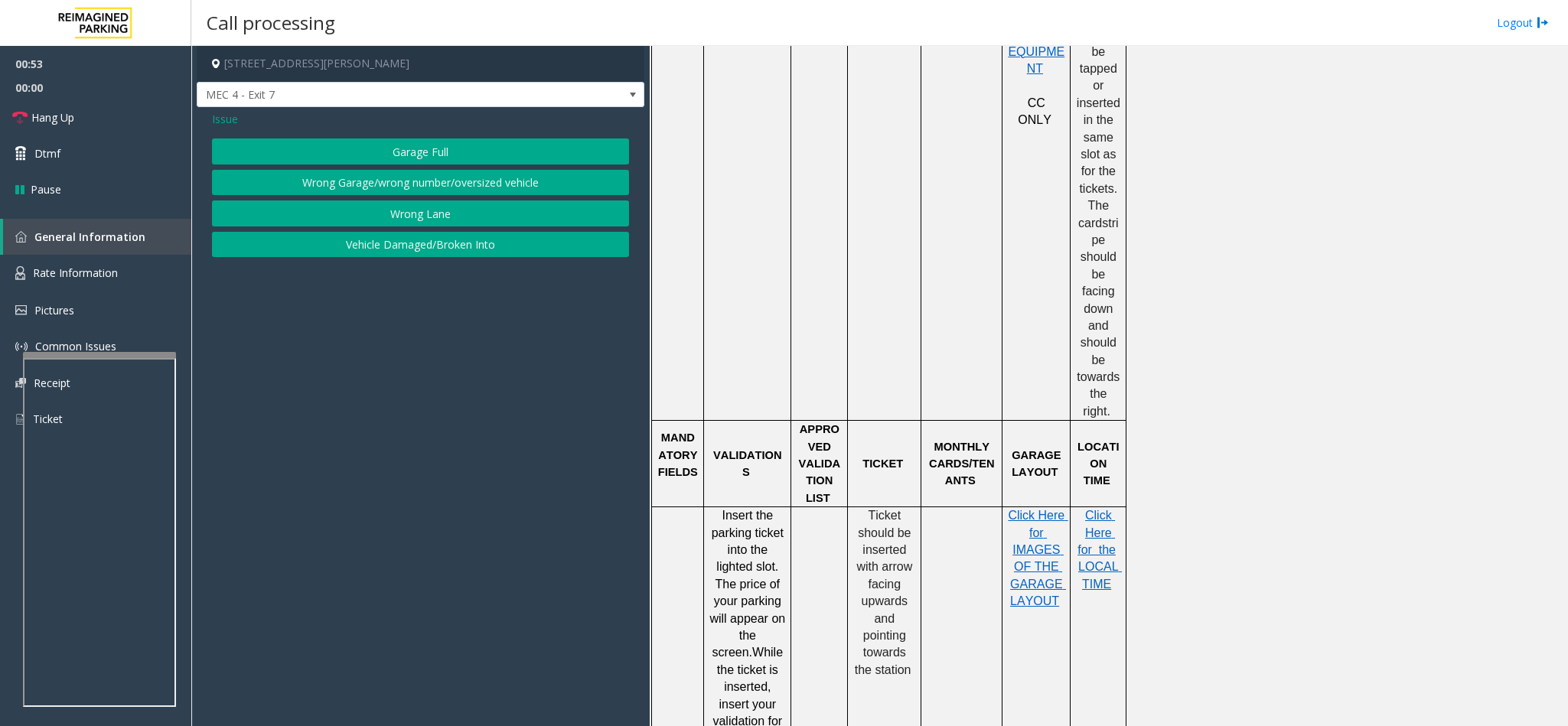
click at [232, 119] on span "Issue" at bounding box center [225, 119] width 26 height 16
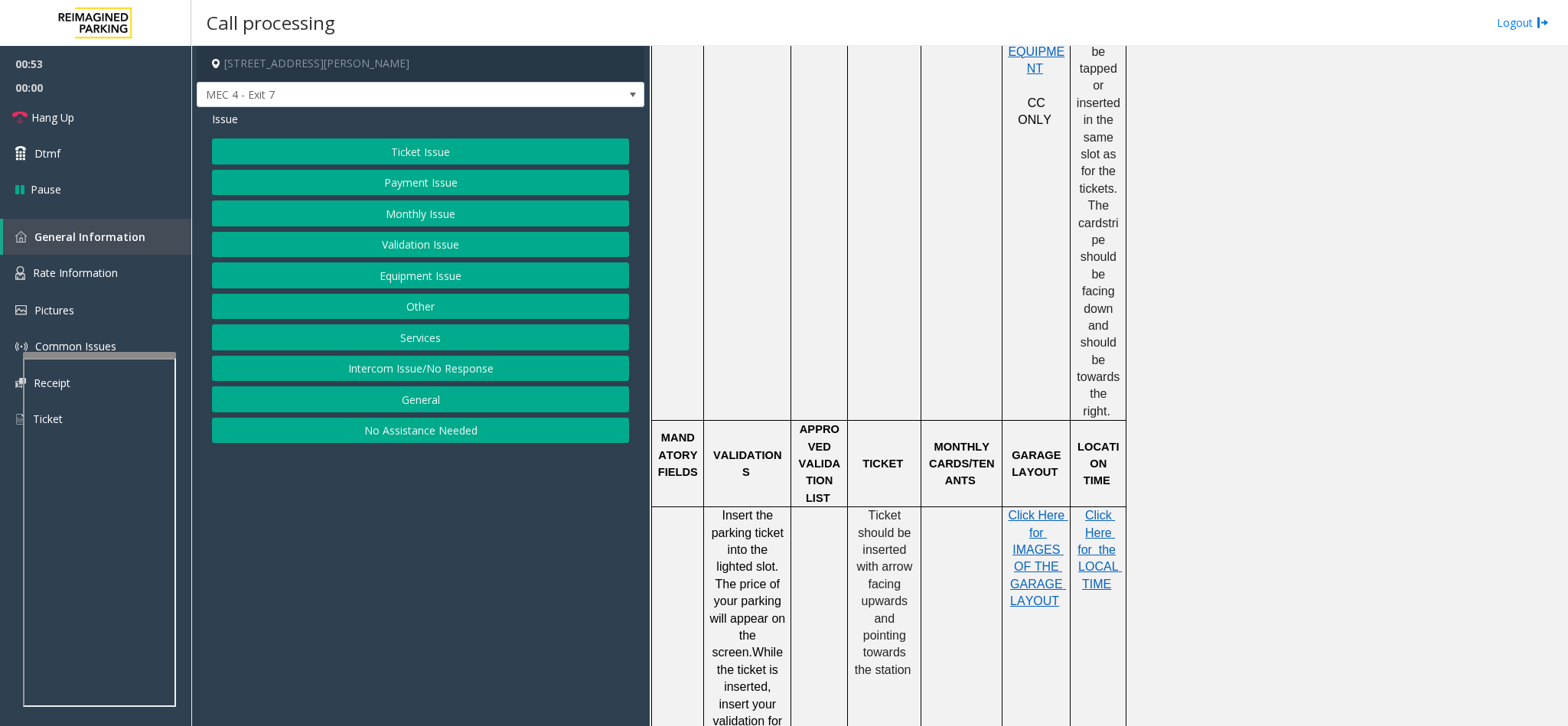
click at [359, 155] on button "Ticket Issue" at bounding box center [420, 151] width 417 height 26
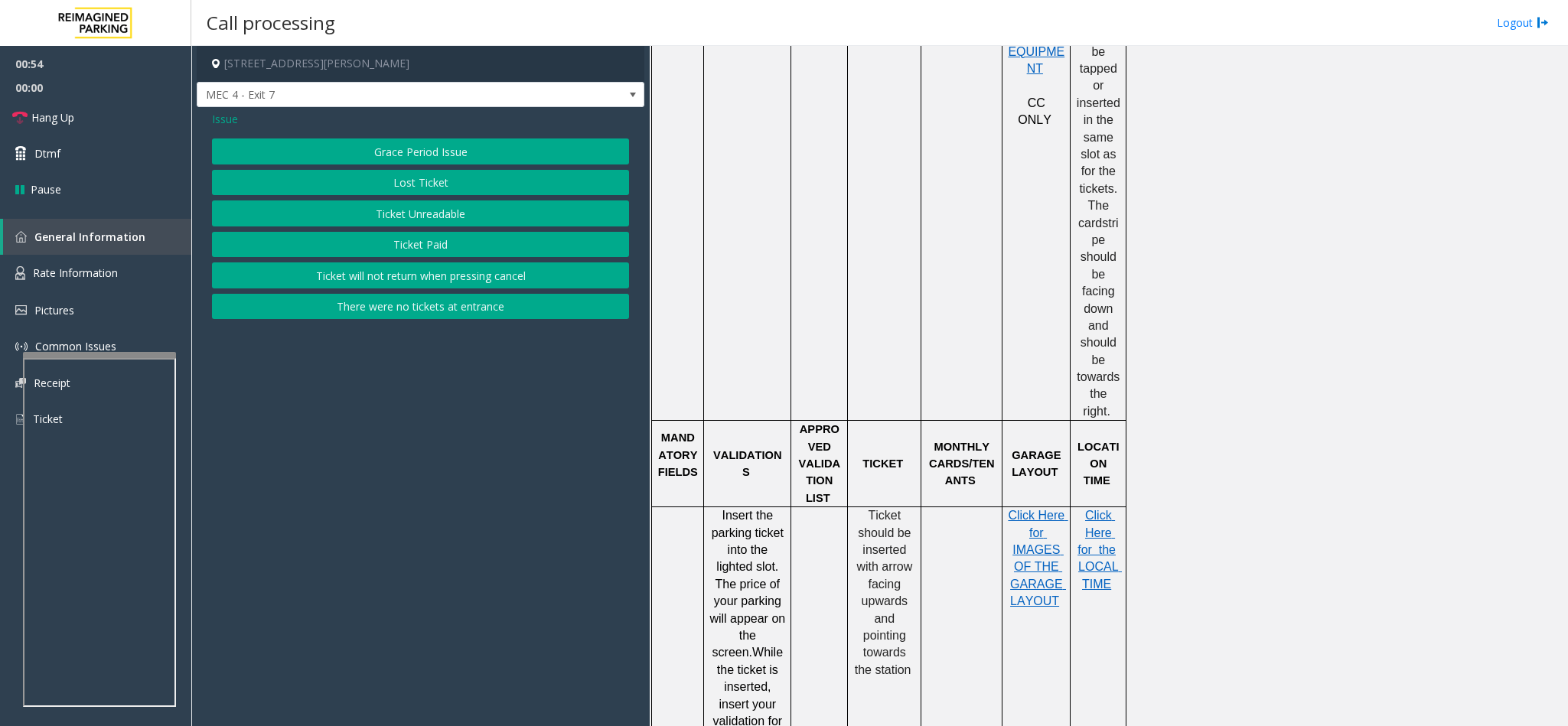
click at [380, 213] on button "Ticket Unreadable" at bounding box center [420, 213] width 417 height 26
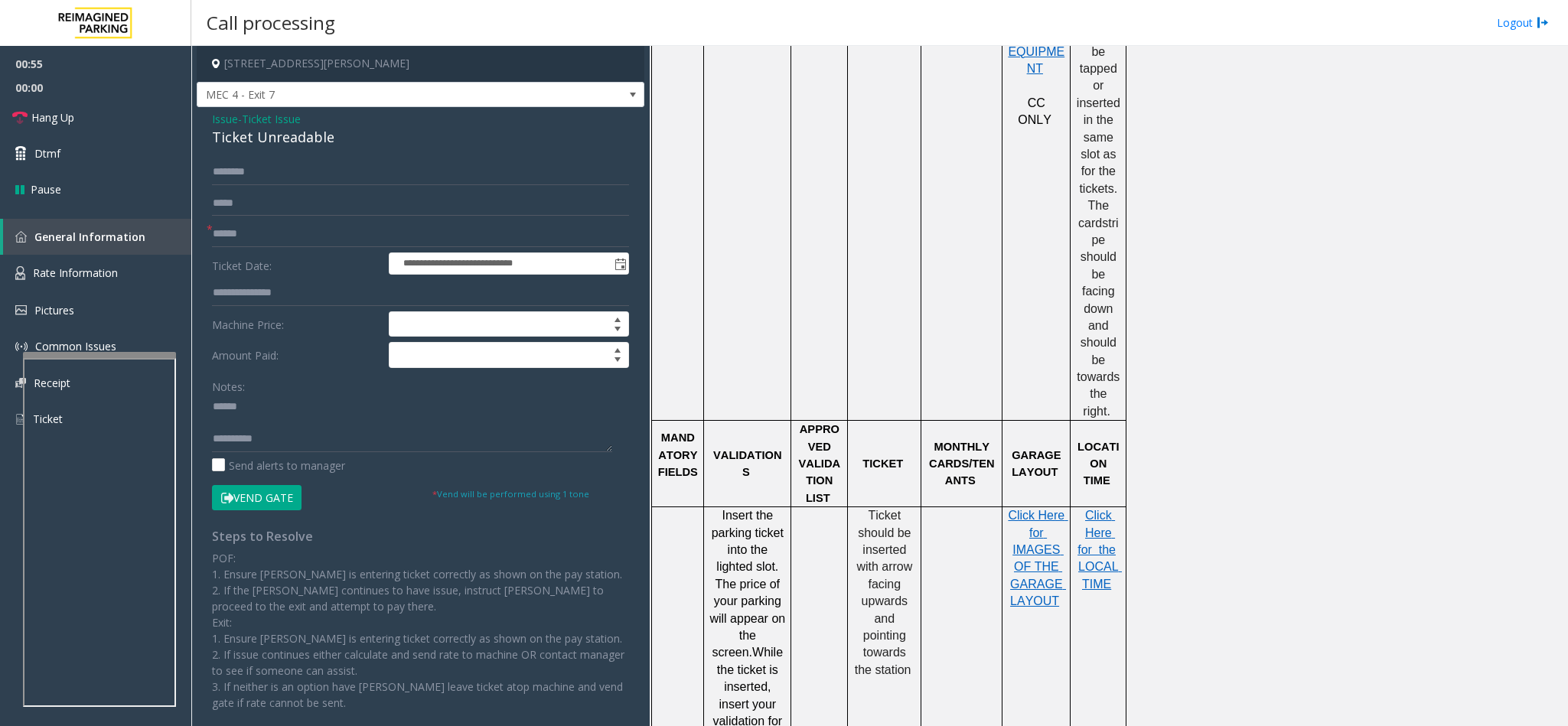
click at [240, 484] on button "Vend Gate" at bounding box center [256, 499] width 89 height 26
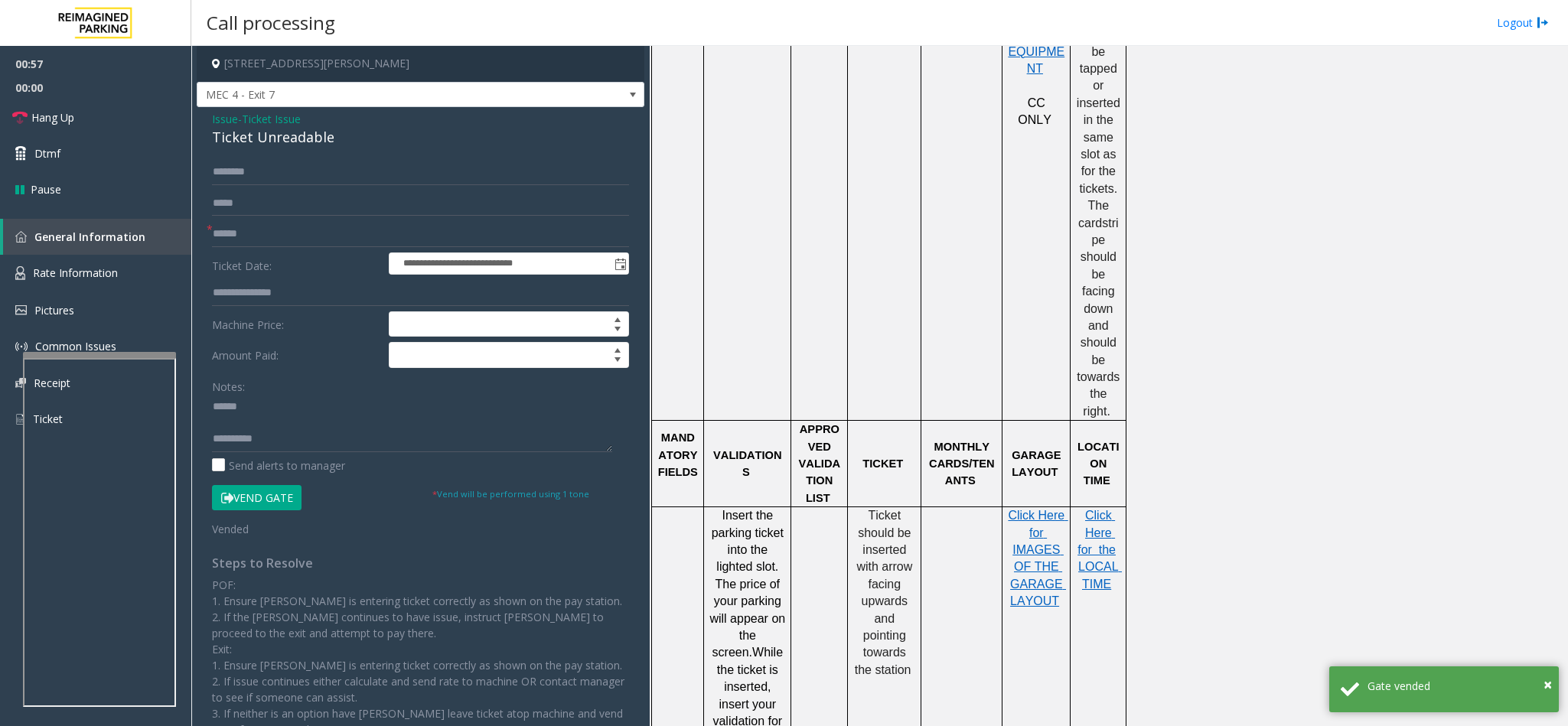
click at [280, 118] on span "Ticket Issue" at bounding box center [270, 119] width 59 height 16
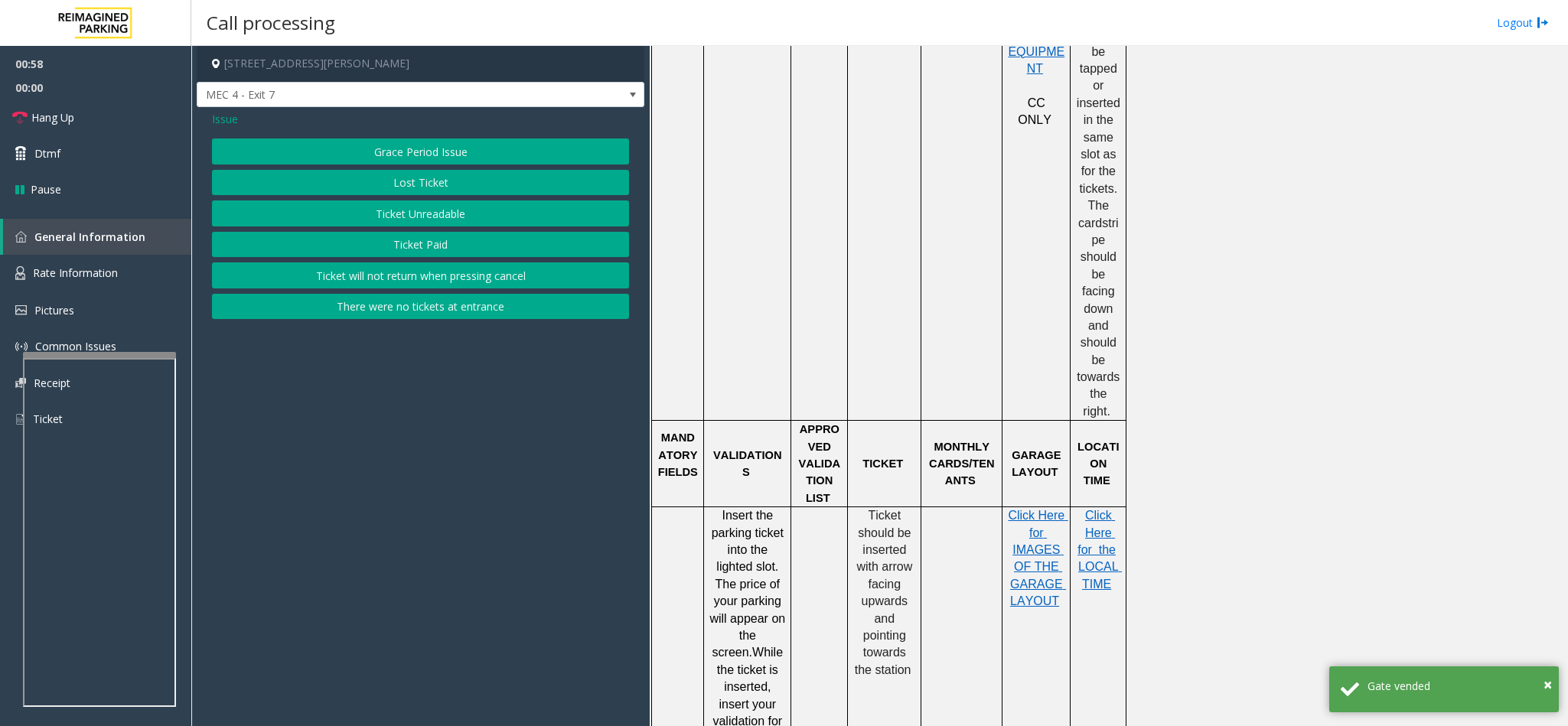
click at [237, 117] on span "Issue" at bounding box center [225, 119] width 26 height 16
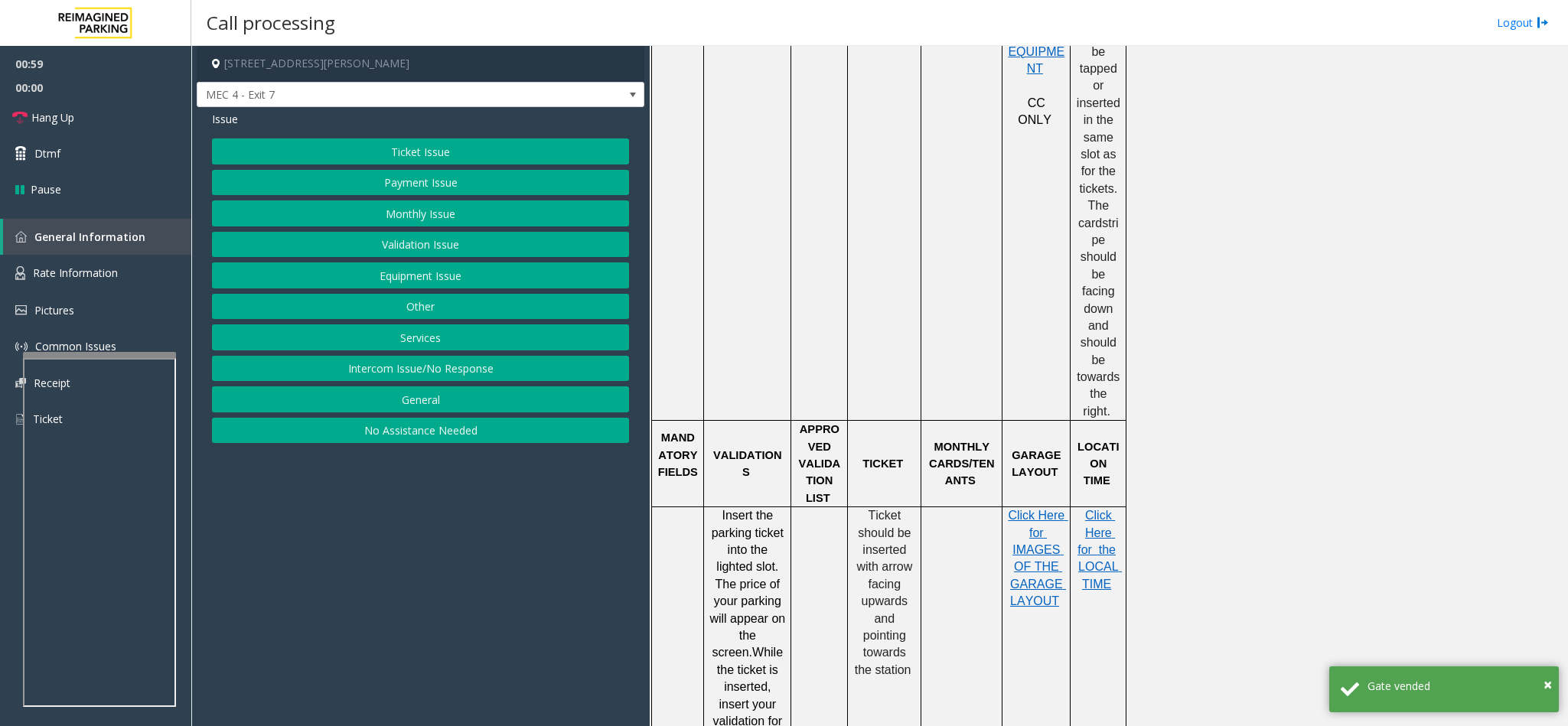
click at [430, 304] on button "Other" at bounding box center [420, 307] width 417 height 26
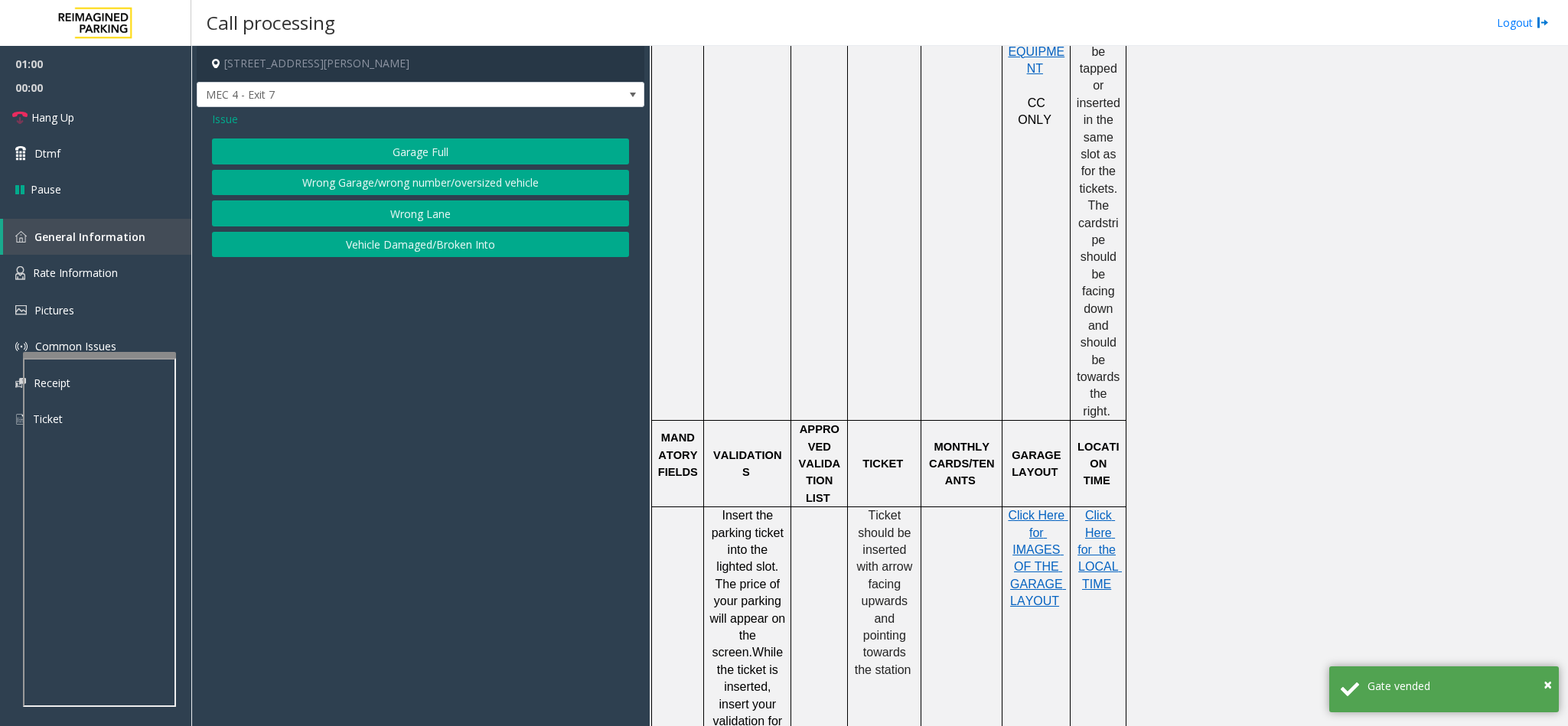
click at [376, 214] on button "Wrong Lane" at bounding box center [420, 213] width 417 height 26
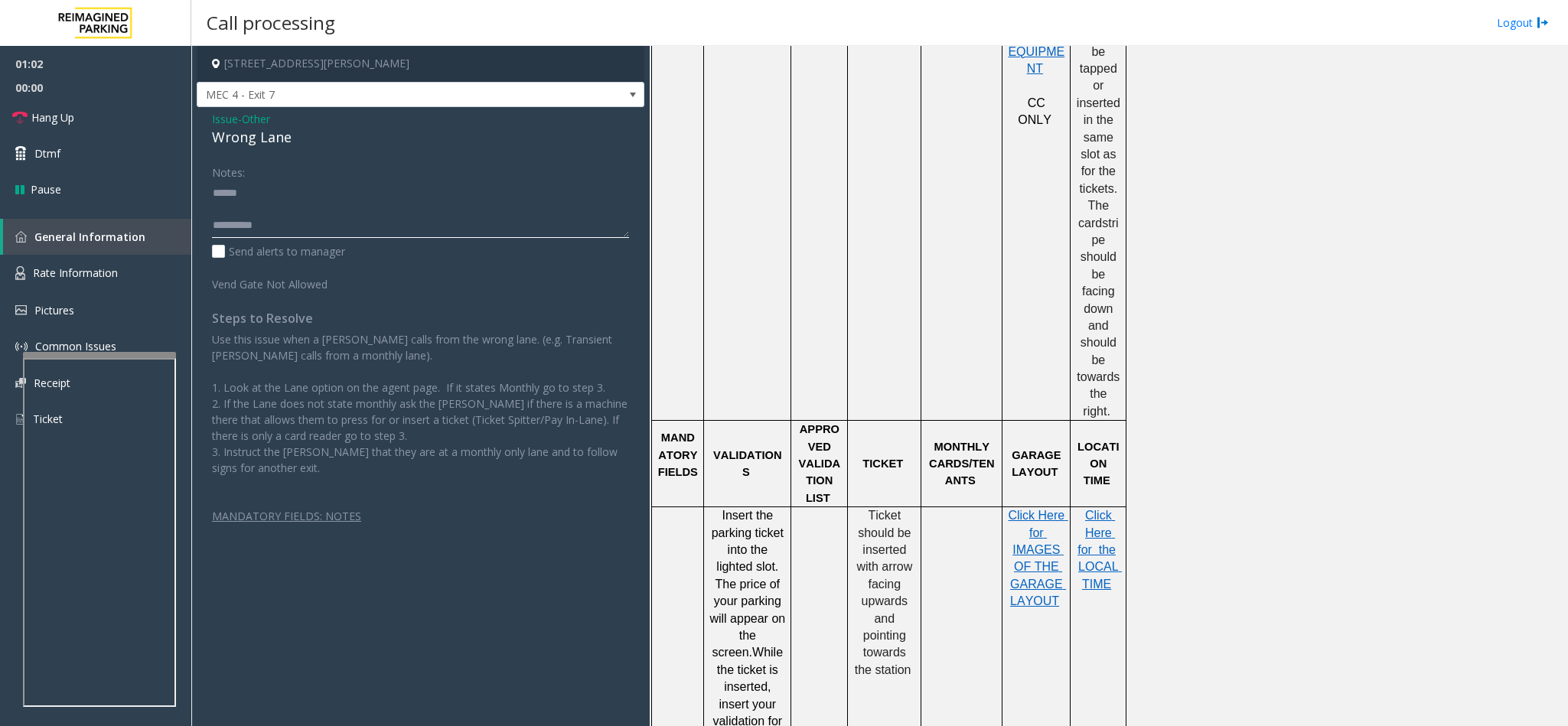
click at [271, 188] on textarea at bounding box center [420, 209] width 417 height 58
drag, startPoint x: 294, startPoint y: 134, endPoint x: 205, endPoint y: 136, distance: 89.0
click at [205, 136] on div "Issue - Other Wrong Lane Notes: Send alerts to manager Vend Gate Not Allowed St…" at bounding box center [421, 339] width 448 height 464
paste textarea "**********"
click at [266, 192] on textarea at bounding box center [420, 209] width 417 height 58
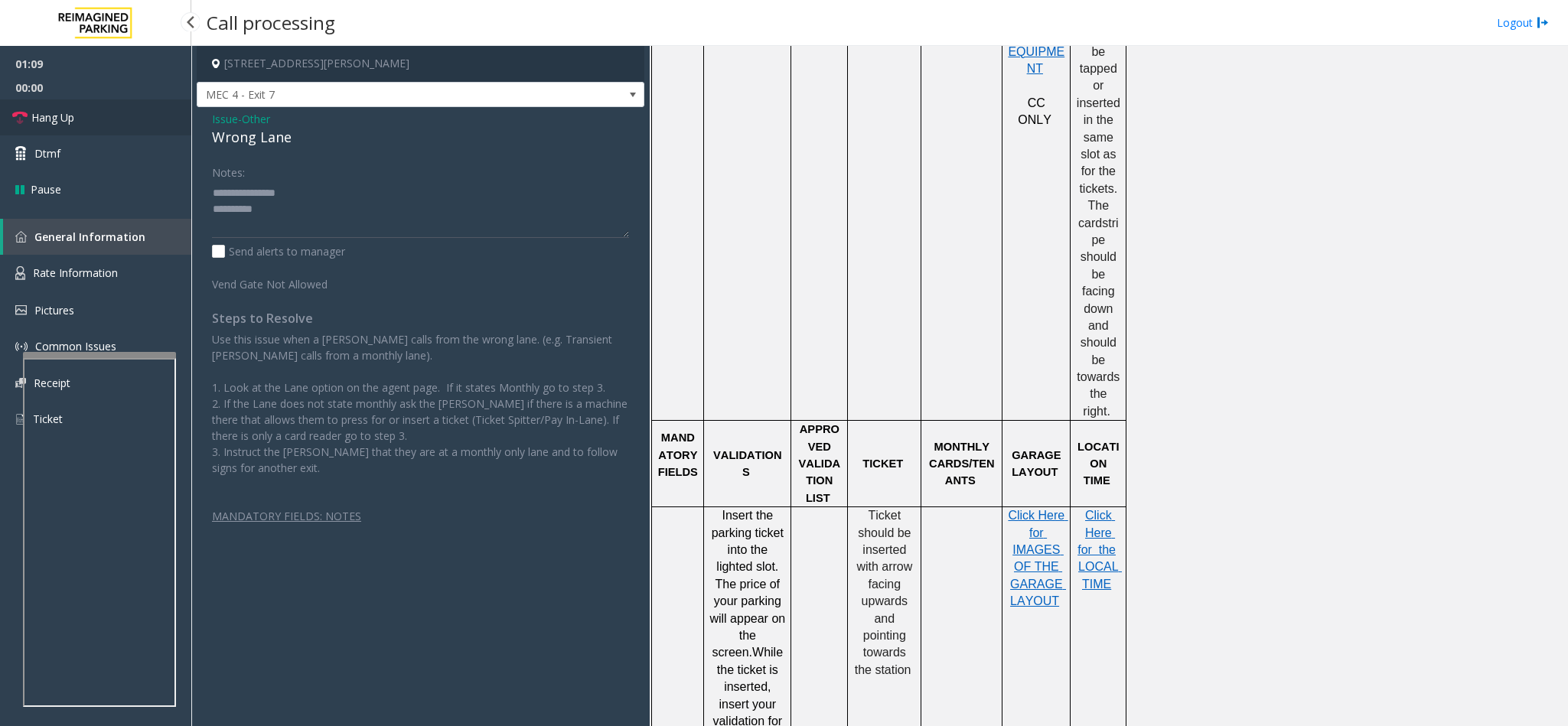
click at [51, 115] on span "Hang Up" at bounding box center [52, 117] width 43 height 16
click at [296, 210] on textarea at bounding box center [420, 209] width 417 height 58
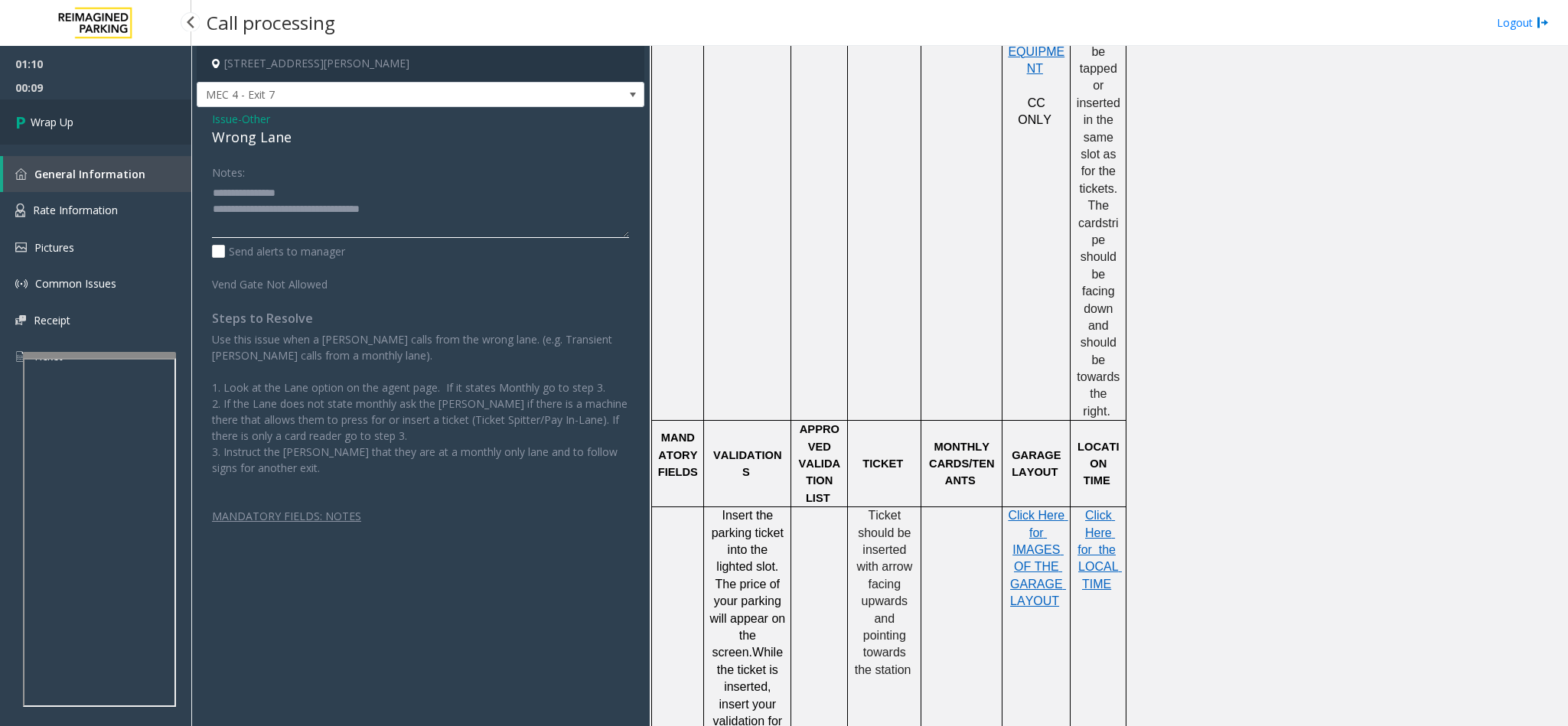
type textarea "**********"
click at [89, 122] on link "Wrap Up" at bounding box center [95, 122] width 192 height 45
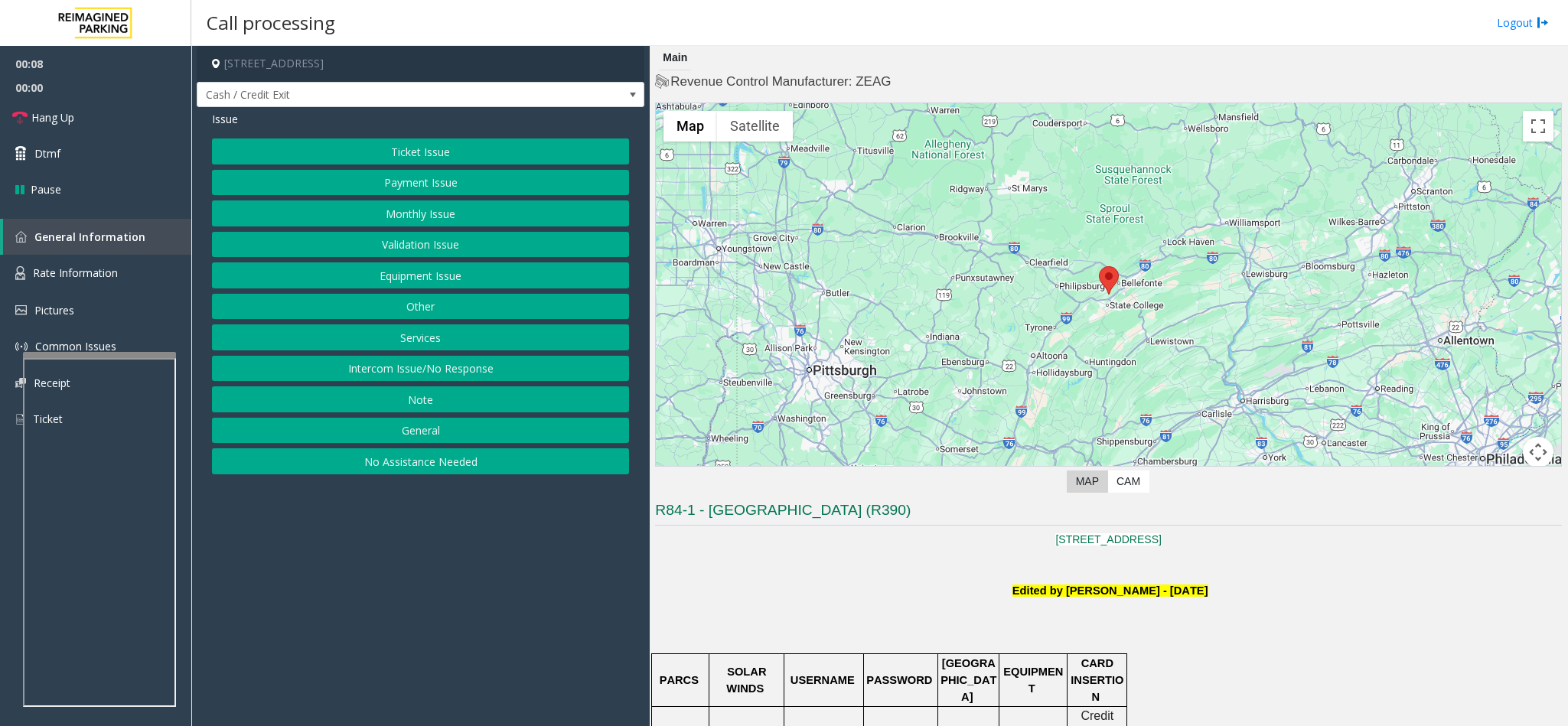
click at [402, 474] on button "No Assistance Needed" at bounding box center [420, 462] width 417 height 26
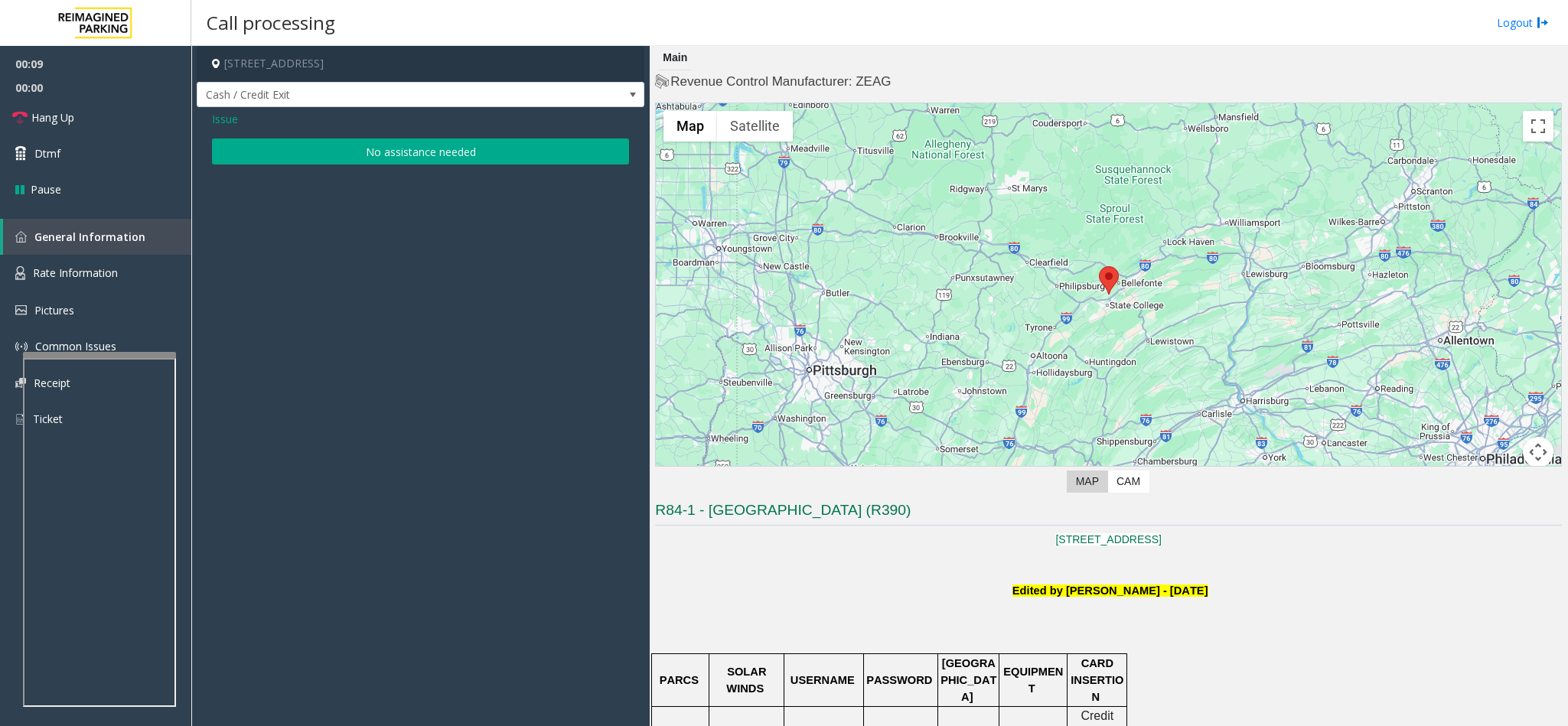
click at [415, 164] on button "No assistance needed" at bounding box center [420, 151] width 417 height 26
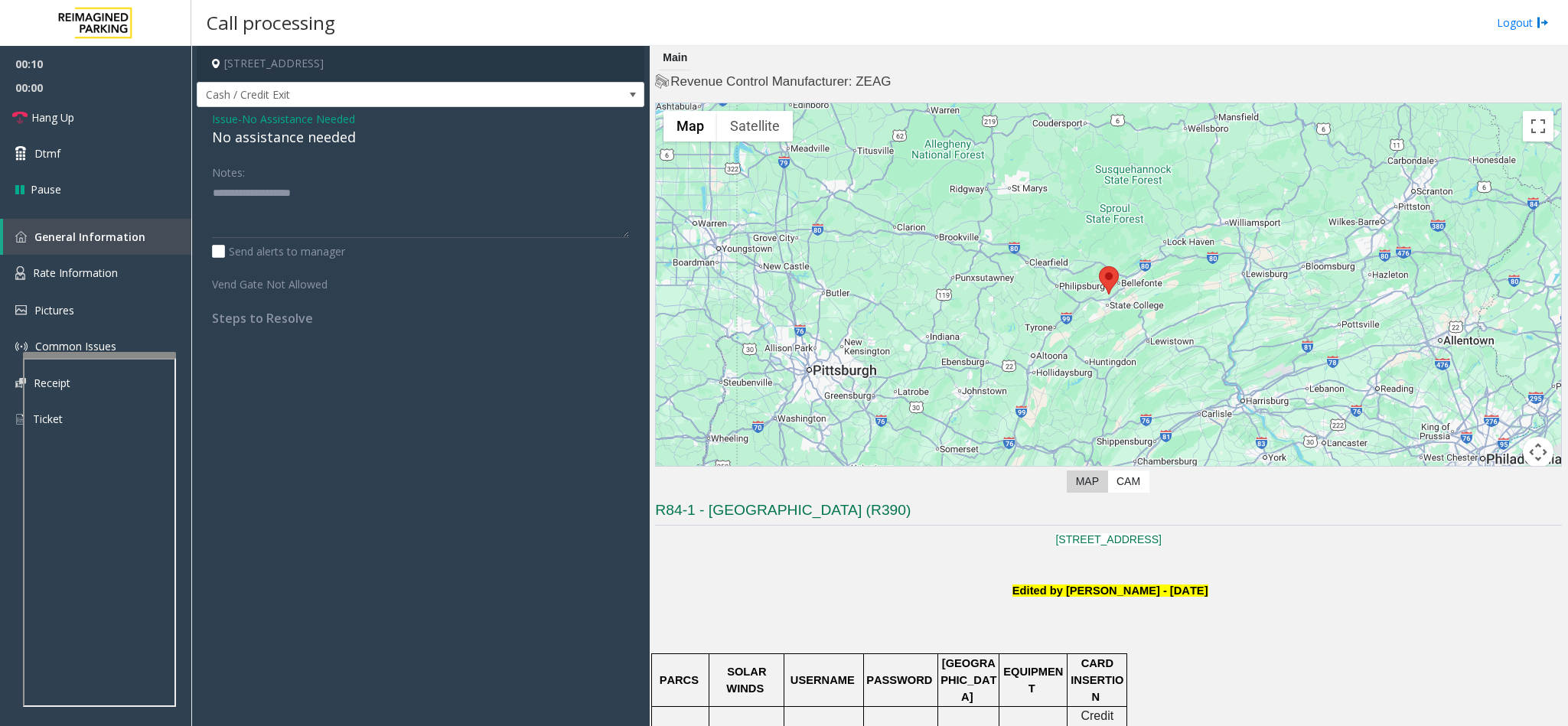
click at [301, 133] on div "No assistance needed" at bounding box center [420, 137] width 417 height 21
type textarea "**********"
click at [111, 115] on link "Hang Up" at bounding box center [95, 117] width 192 height 36
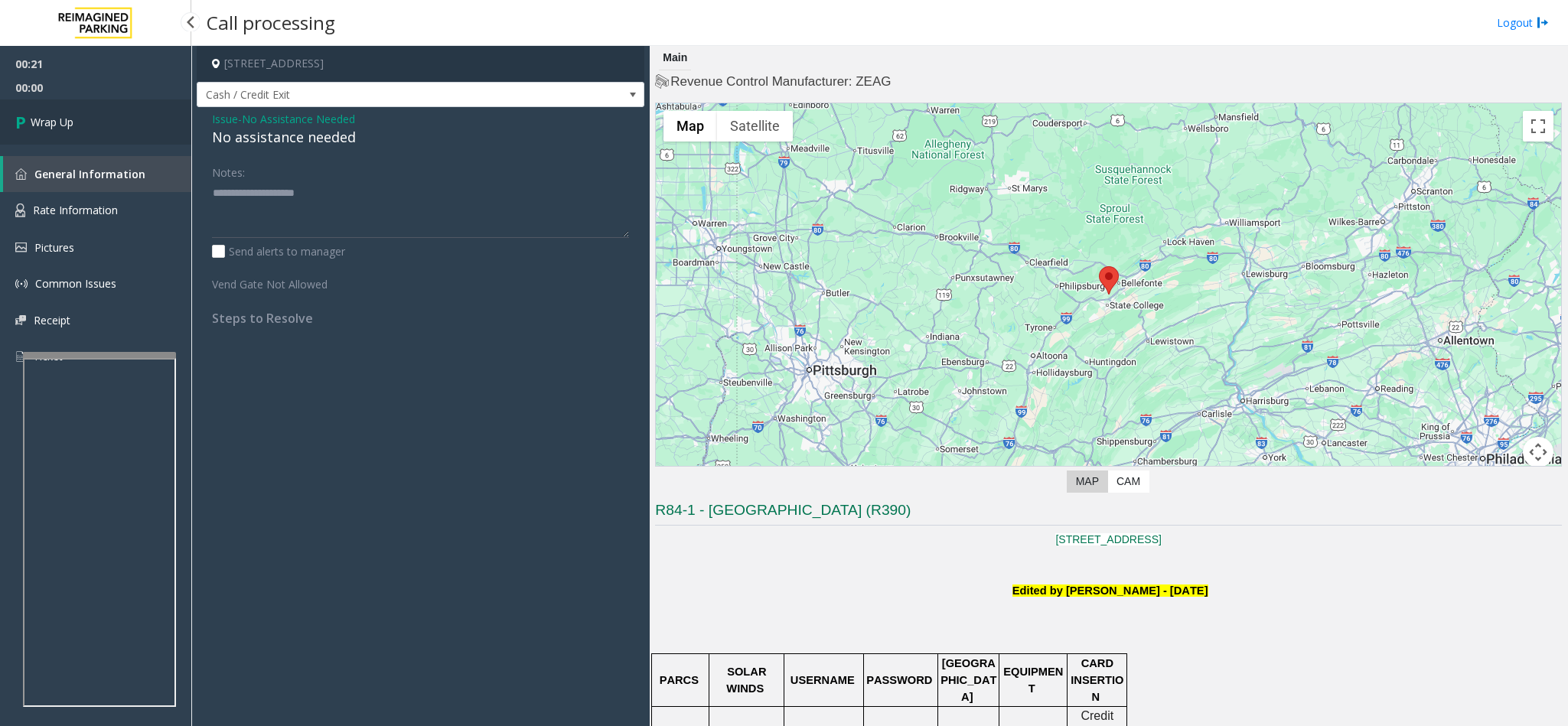
click at [111, 115] on link "Wrap Up" at bounding box center [95, 122] width 192 height 45
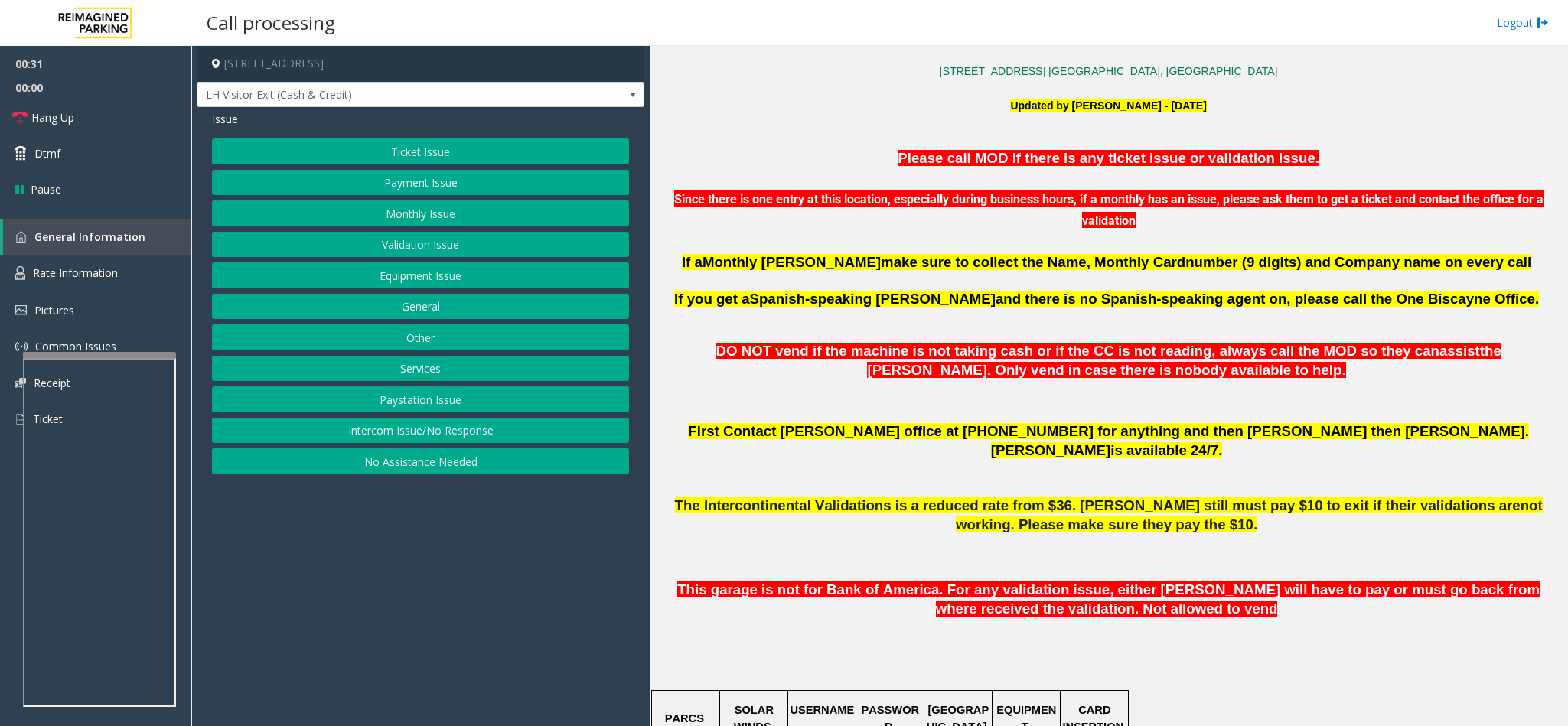
scroll to position [574, 0]
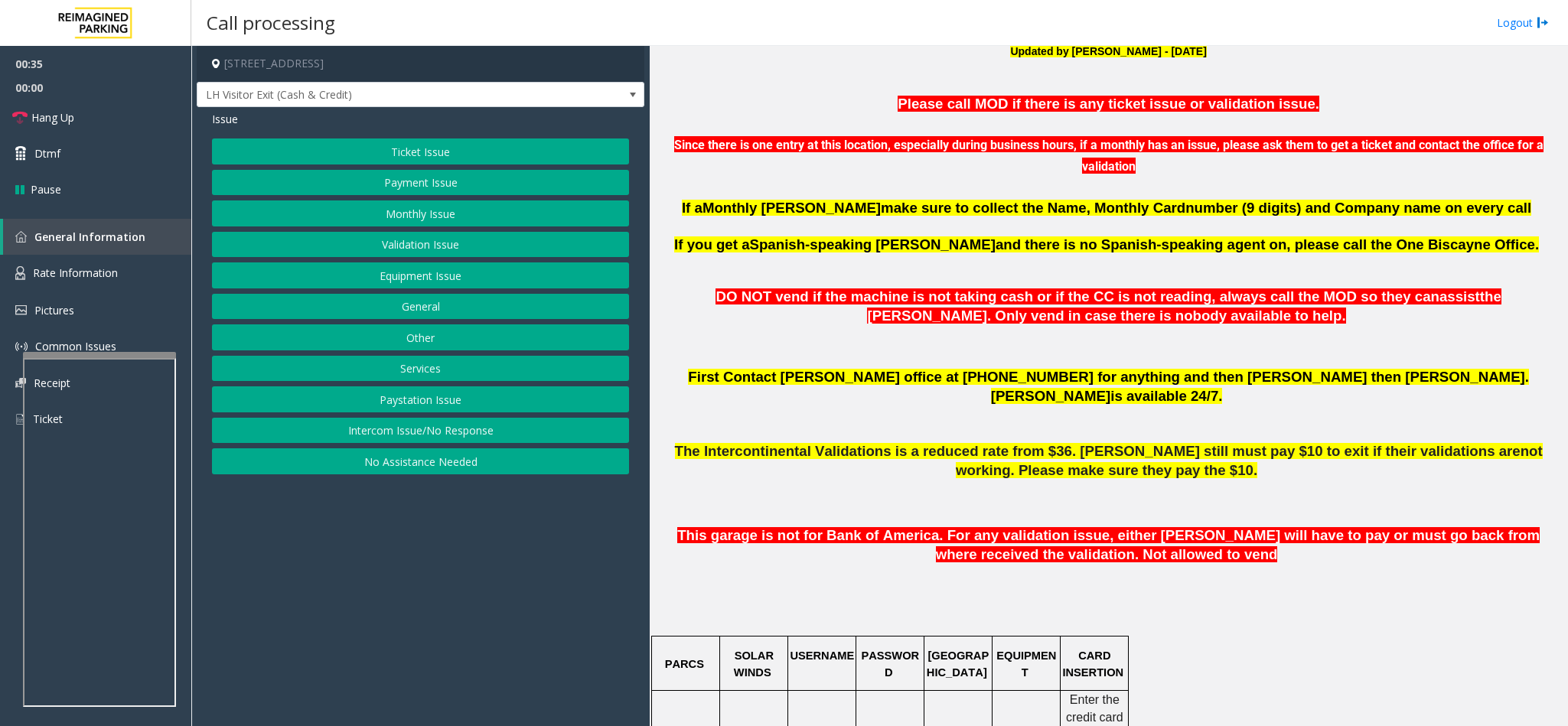
click at [434, 247] on button "Validation Issue" at bounding box center [420, 245] width 417 height 26
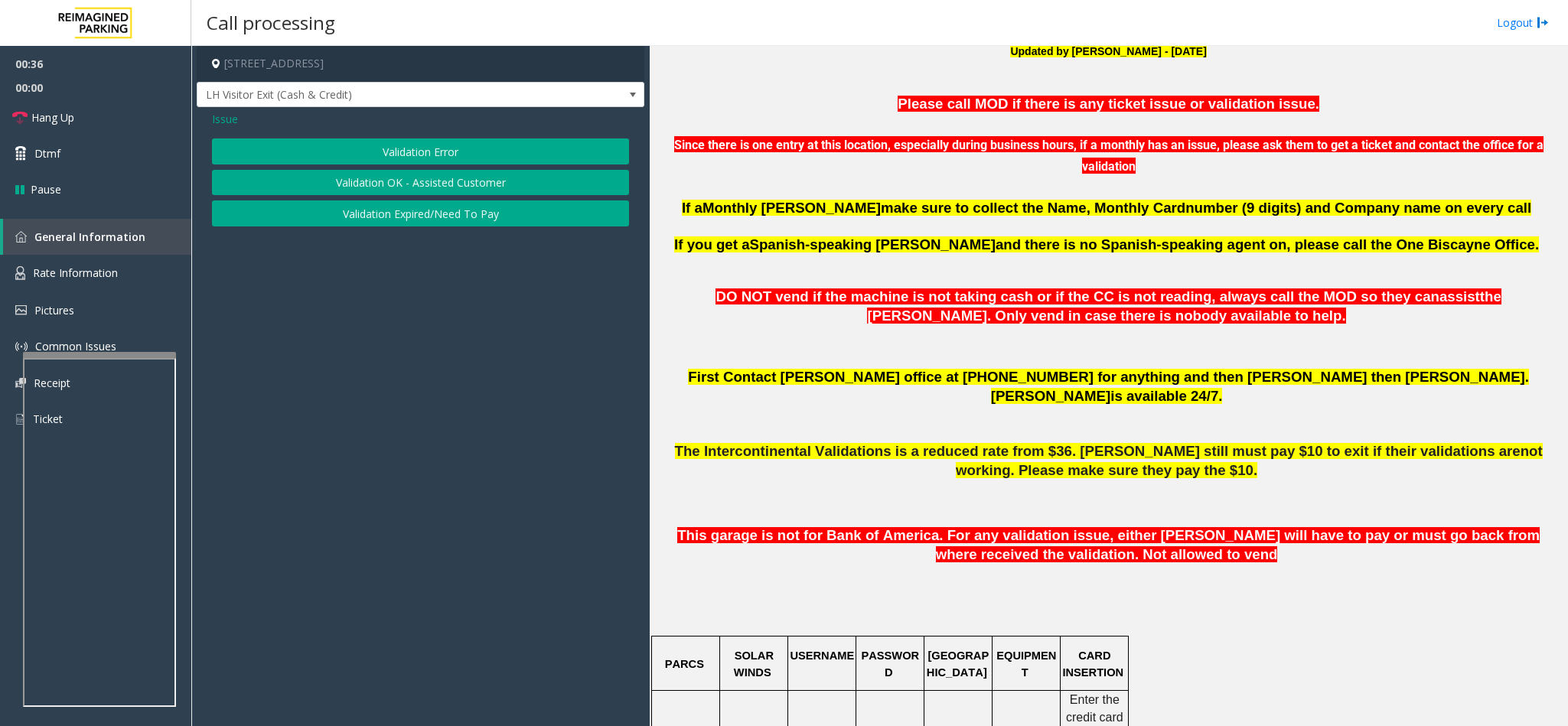
click at [436, 143] on button "Validation Error" at bounding box center [420, 151] width 417 height 26
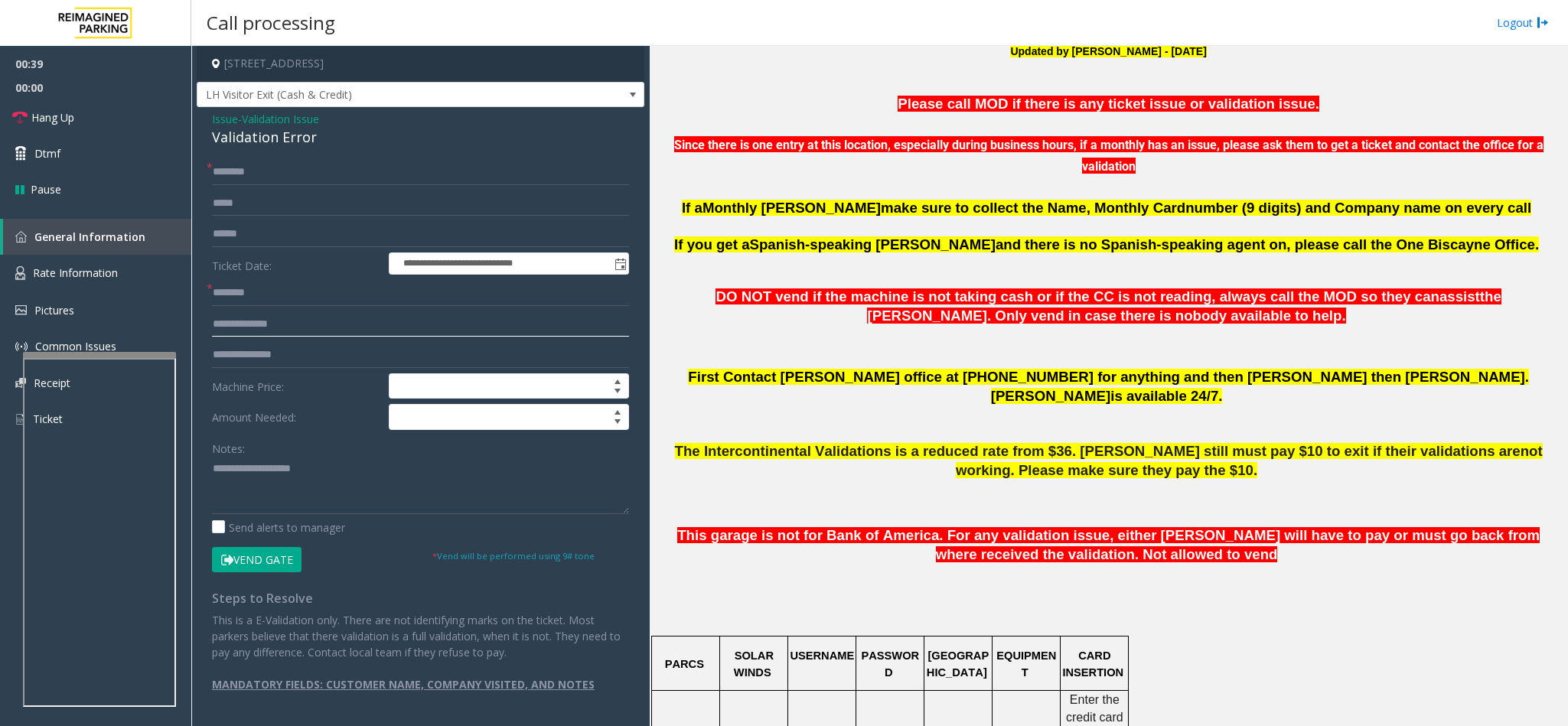
click at [280, 328] on input "text" at bounding box center [420, 325] width 417 height 26
click at [280, 301] on input "text" at bounding box center [420, 293] width 417 height 26
click at [283, 320] on input "text" at bounding box center [420, 325] width 417 height 26
click at [312, 324] on input "text" at bounding box center [420, 325] width 417 height 26
type input "*"
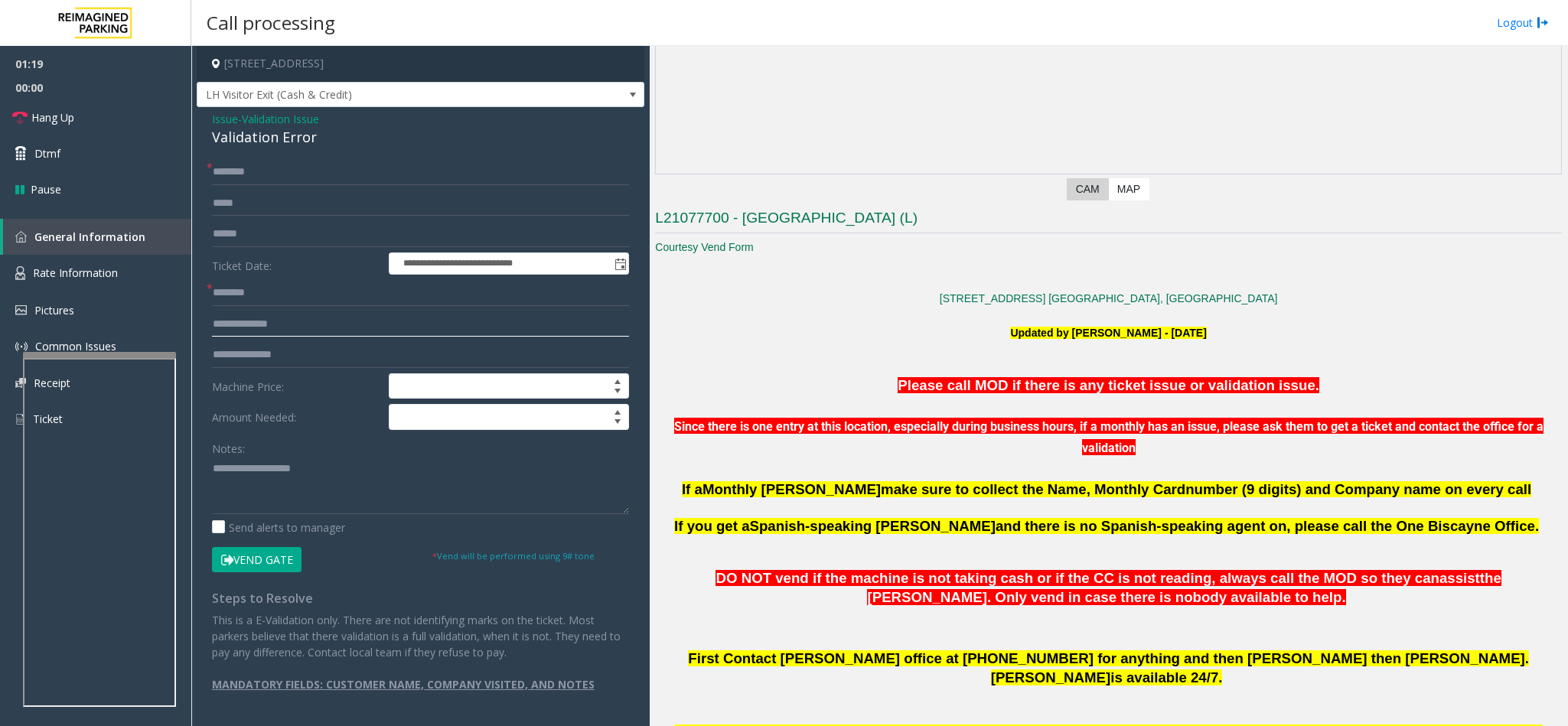
scroll to position [345, 0]
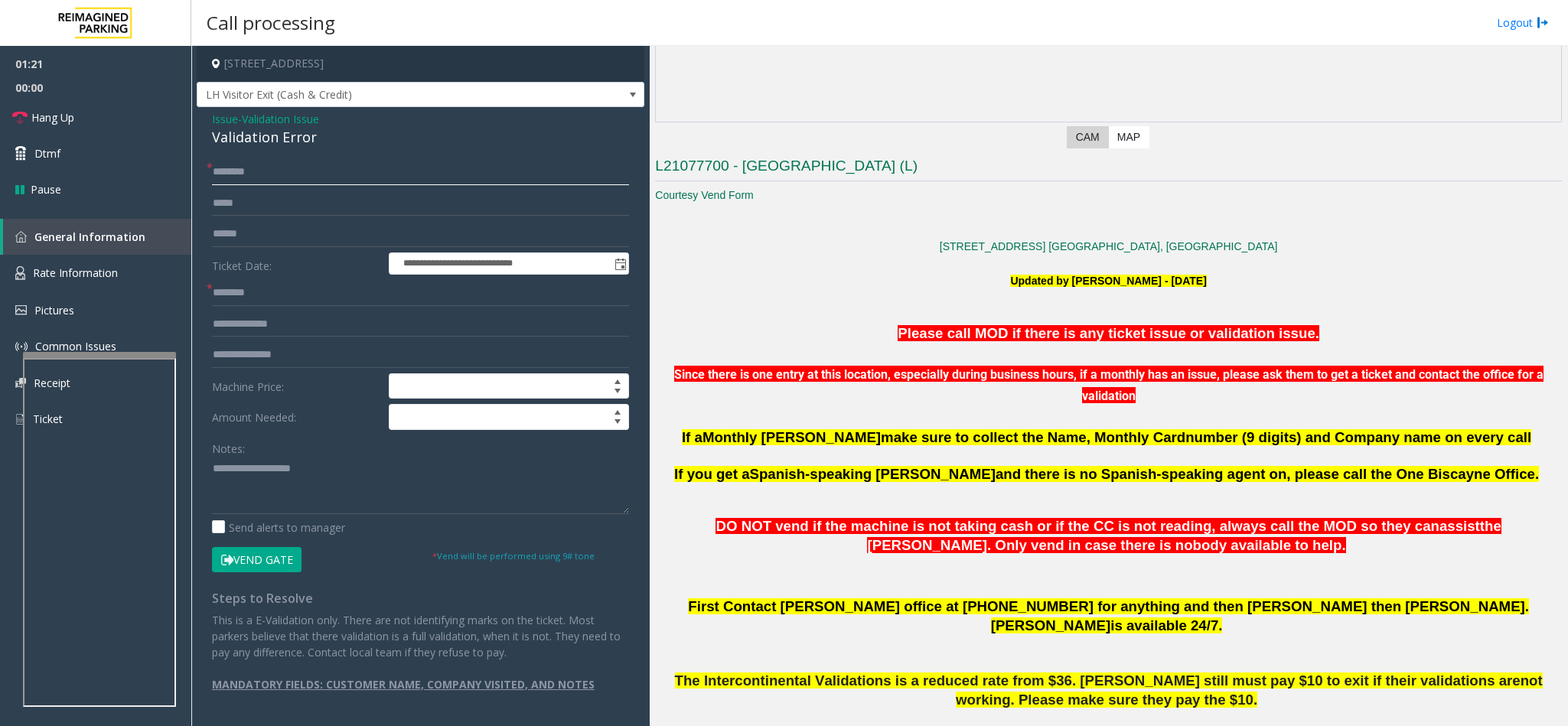
click at [312, 175] on input "text" at bounding box center [420, 172] width 417 height 26
click at [258, 297] on input "text" at bounding box center [420, 293] width 417 height 26
click at [266, 297] on input "text" at bounding box center [420, 293] width 417 height 26
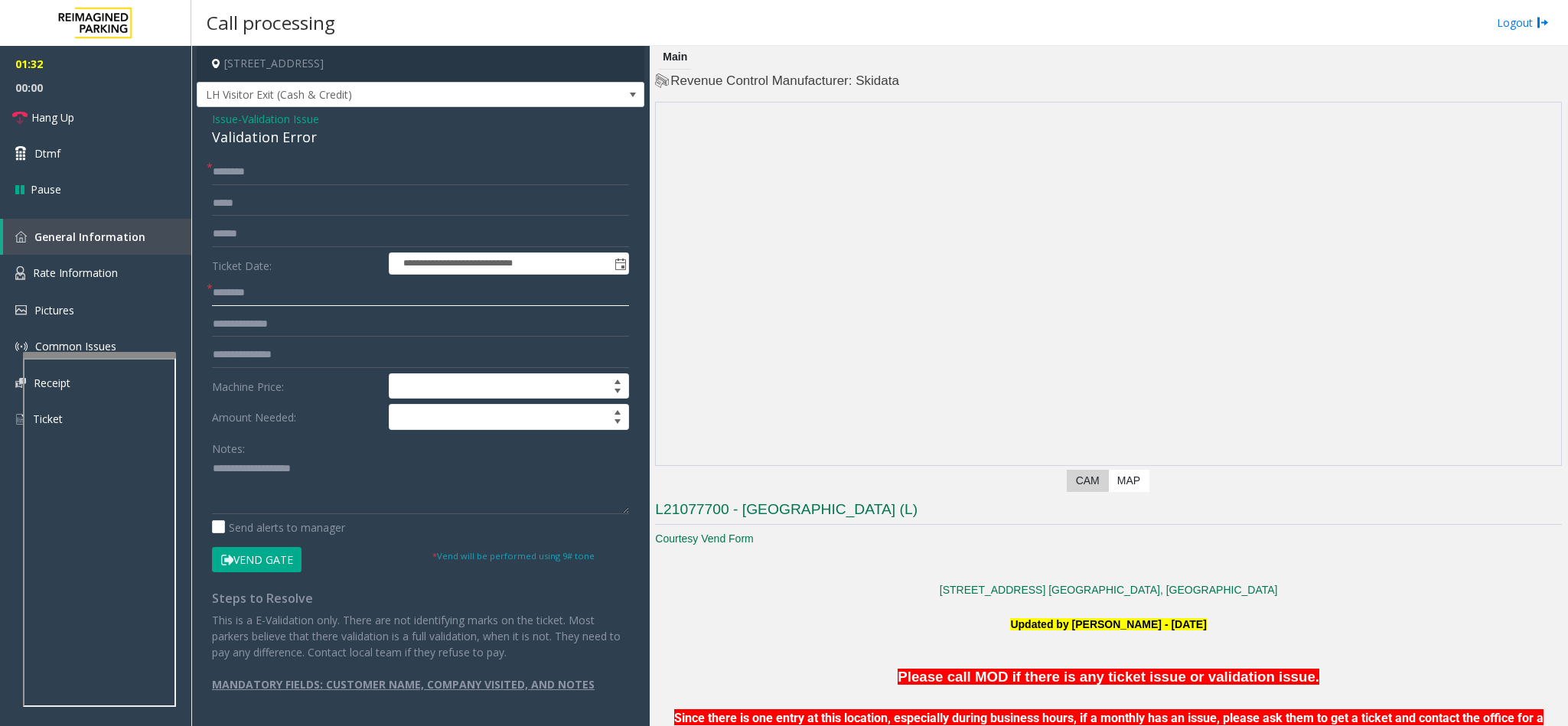
scroll to position [0, 0]
click at [281, 115] on span "Validation Issue" at bounding box center [280, 119] width 77 height 16
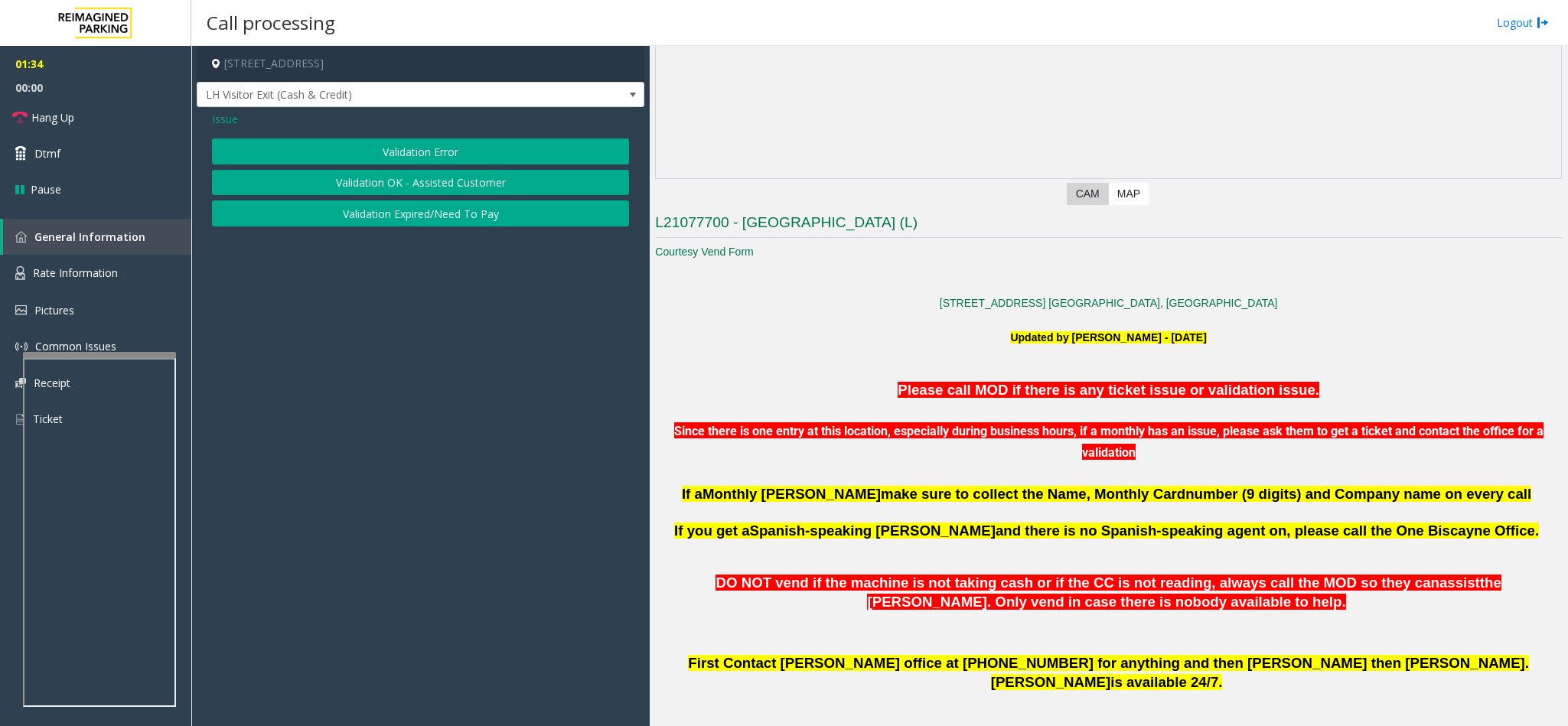
scroll to position [345, 0]
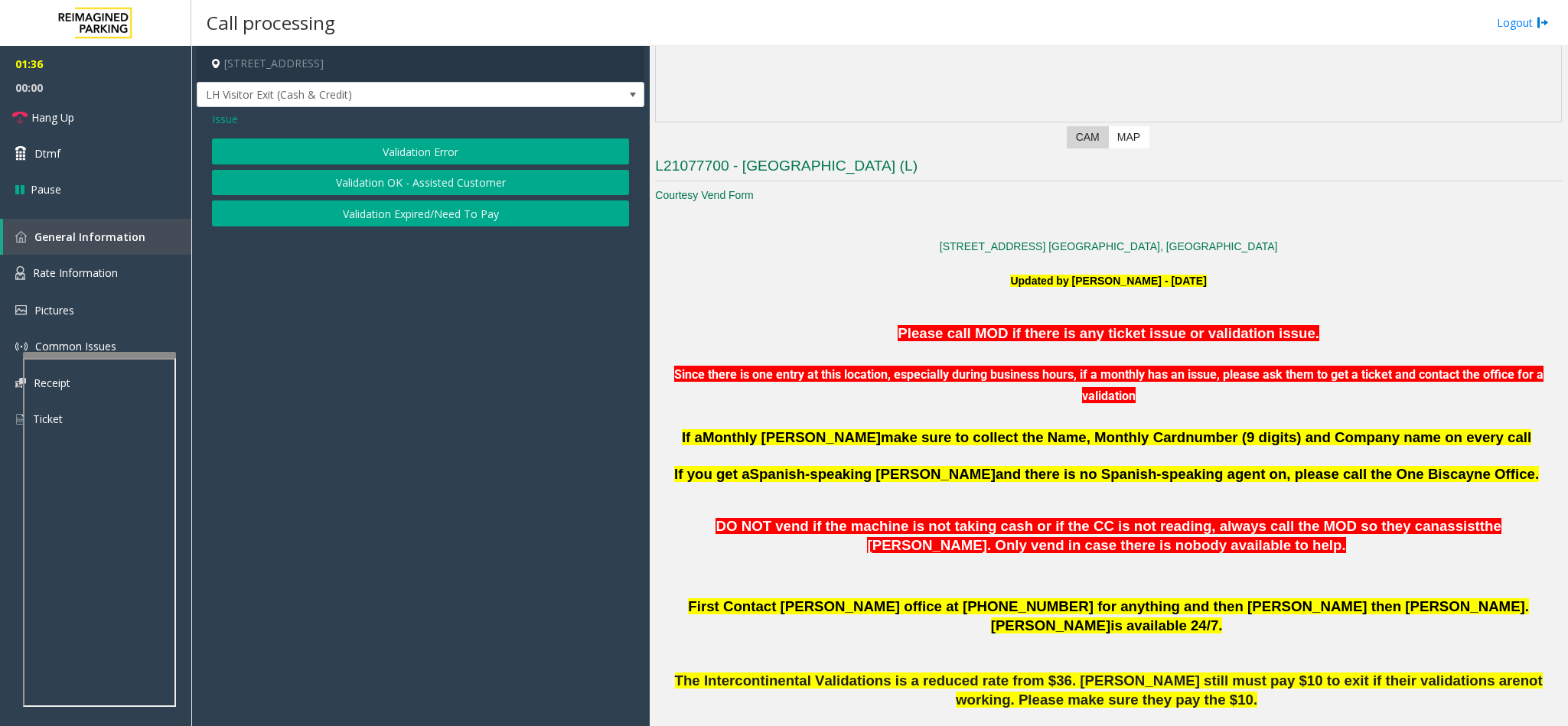
click at [236, 118] on span "Issue" at bounding box center [225, 119] width 26 height 16
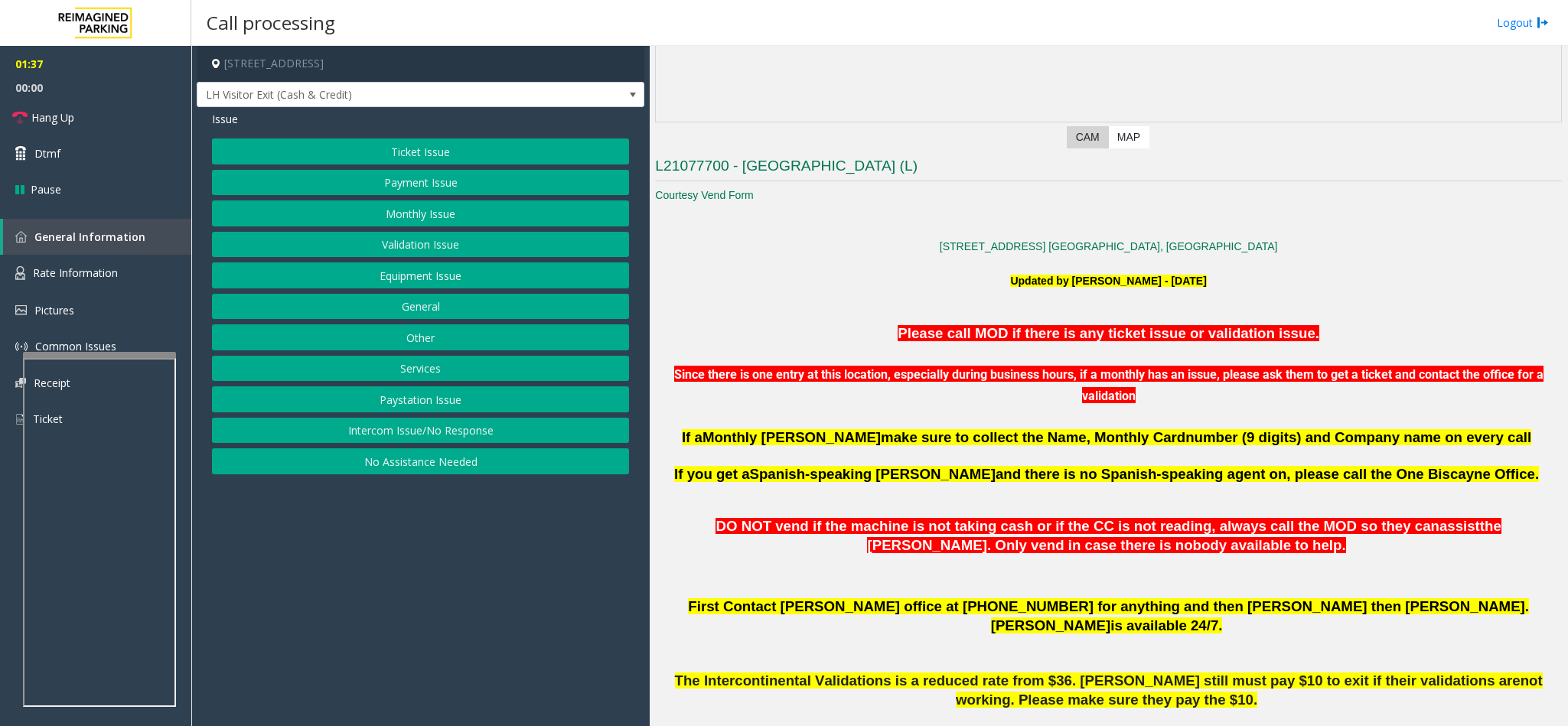
click at [394, 162] on button "Ticket Issue" at bounding box center [420, 151] width 417 height 26
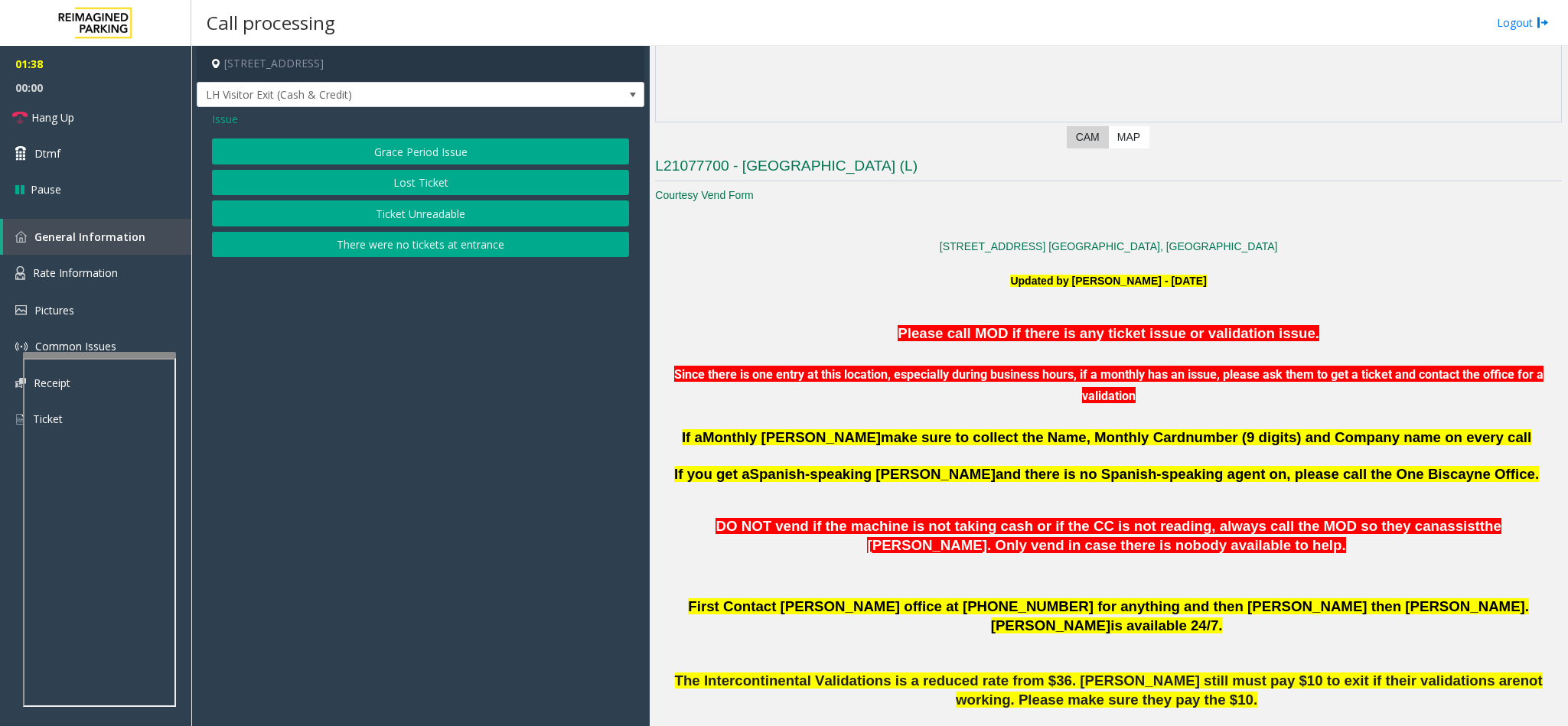
click at [432, 217] on button "Ticket Unreadable" at bounding box center [420, 213] width 417 height 26
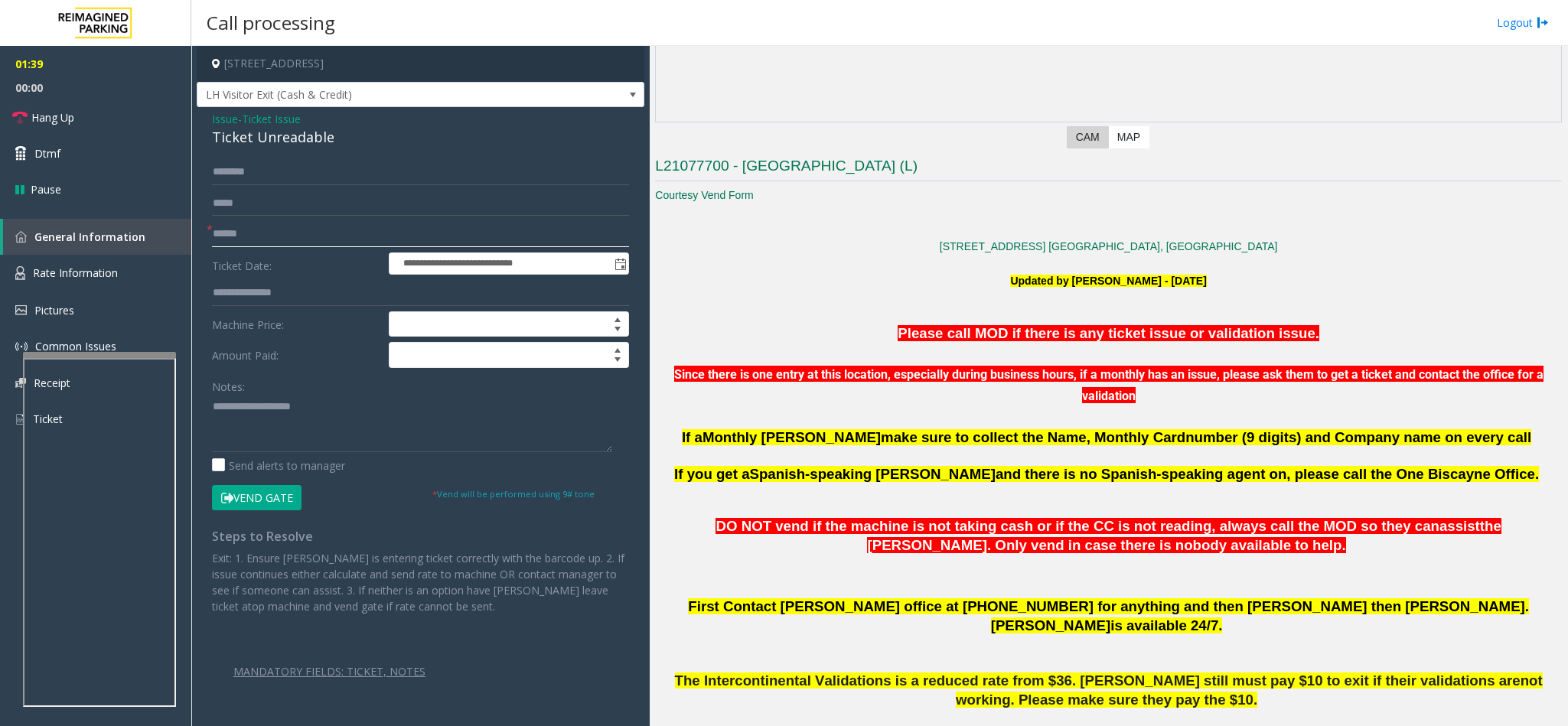
click at [276, 241] on input "text" at bounding box center [420, 234] width 417 height 26
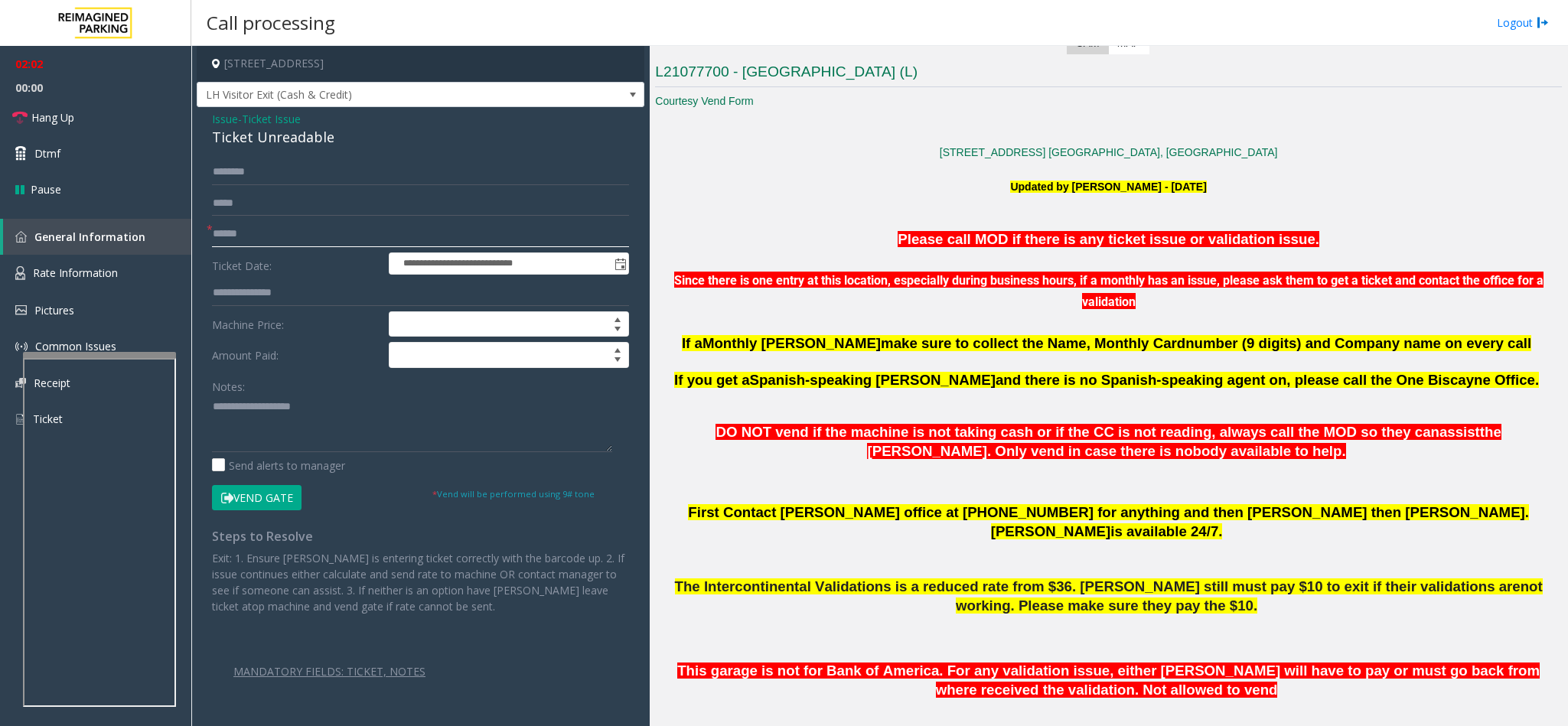
scroll to position [324, 0]
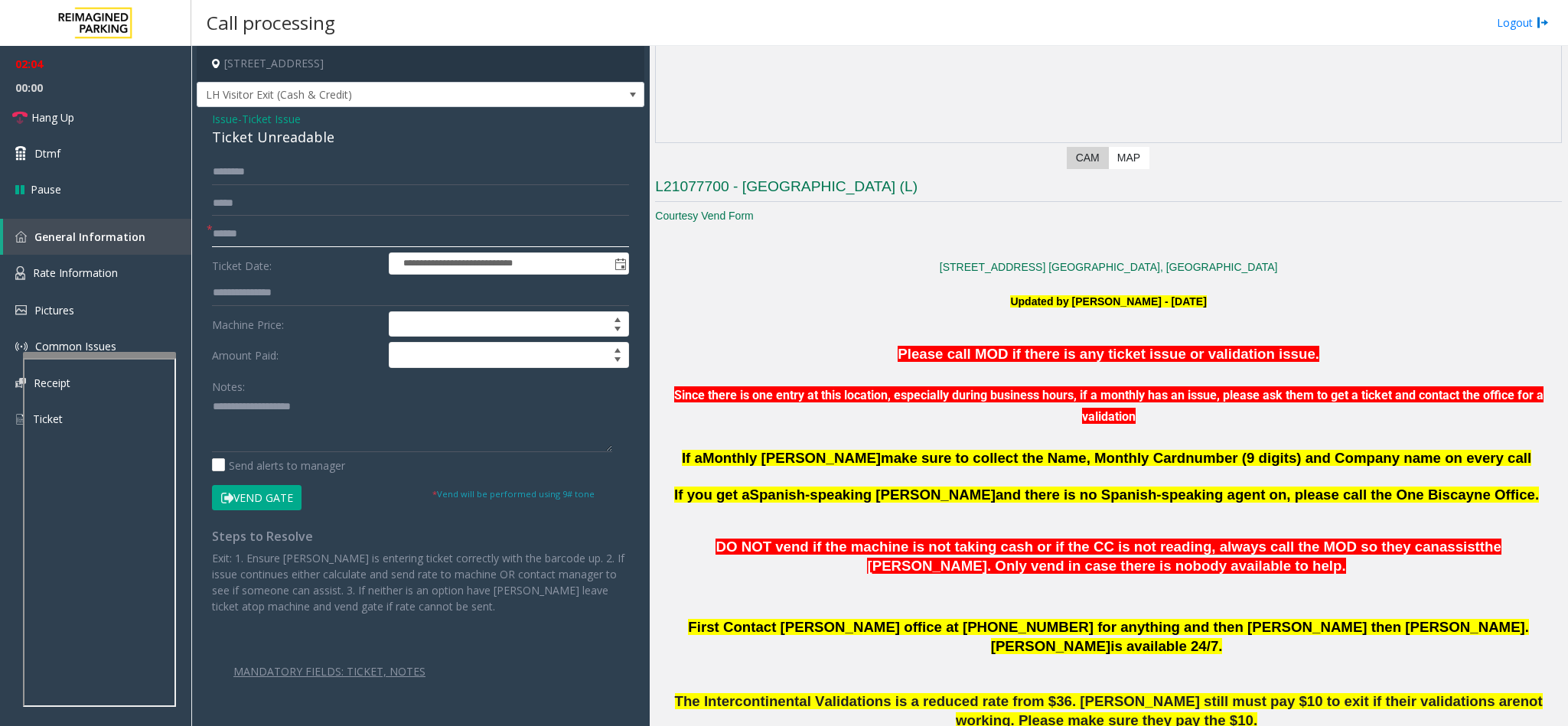
type input "******"
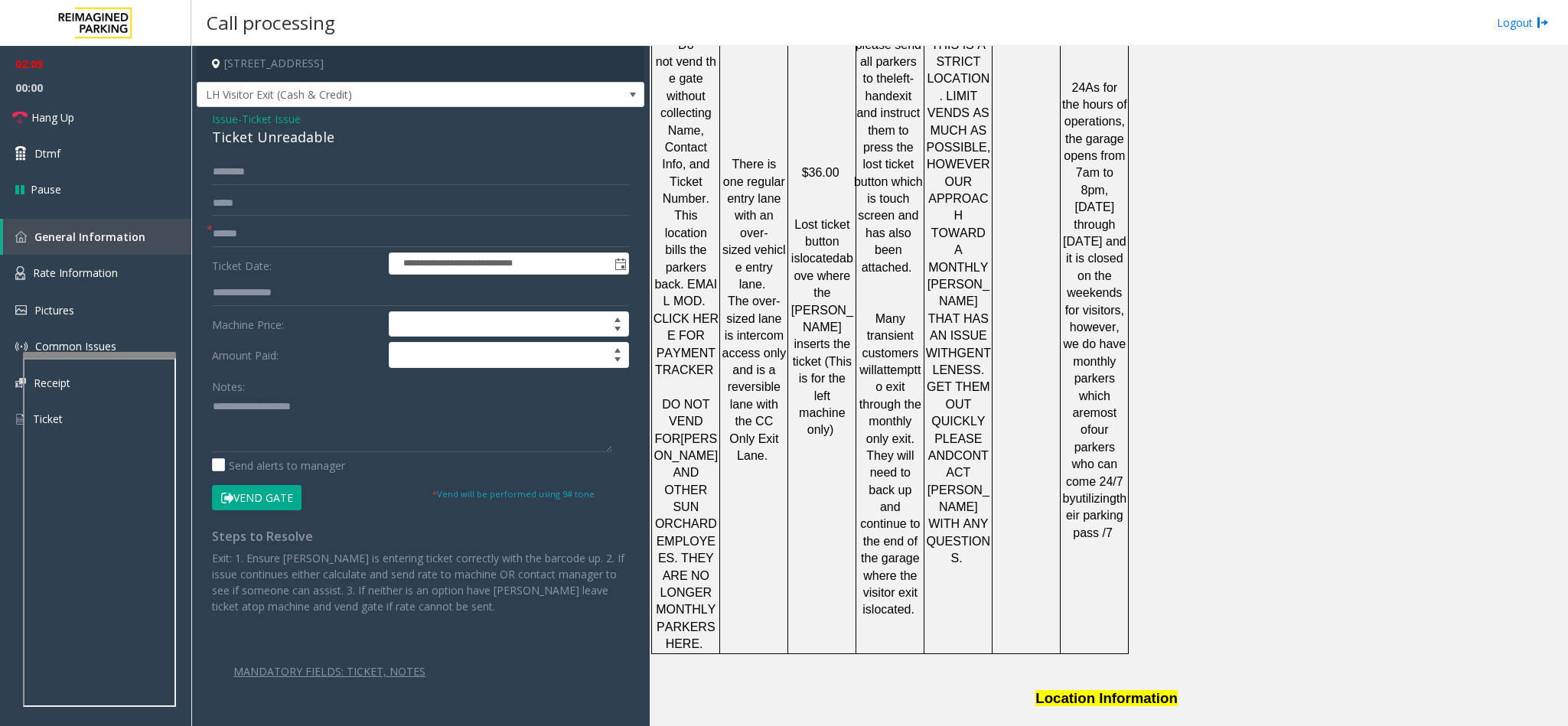
scroll to position [2504, 0]
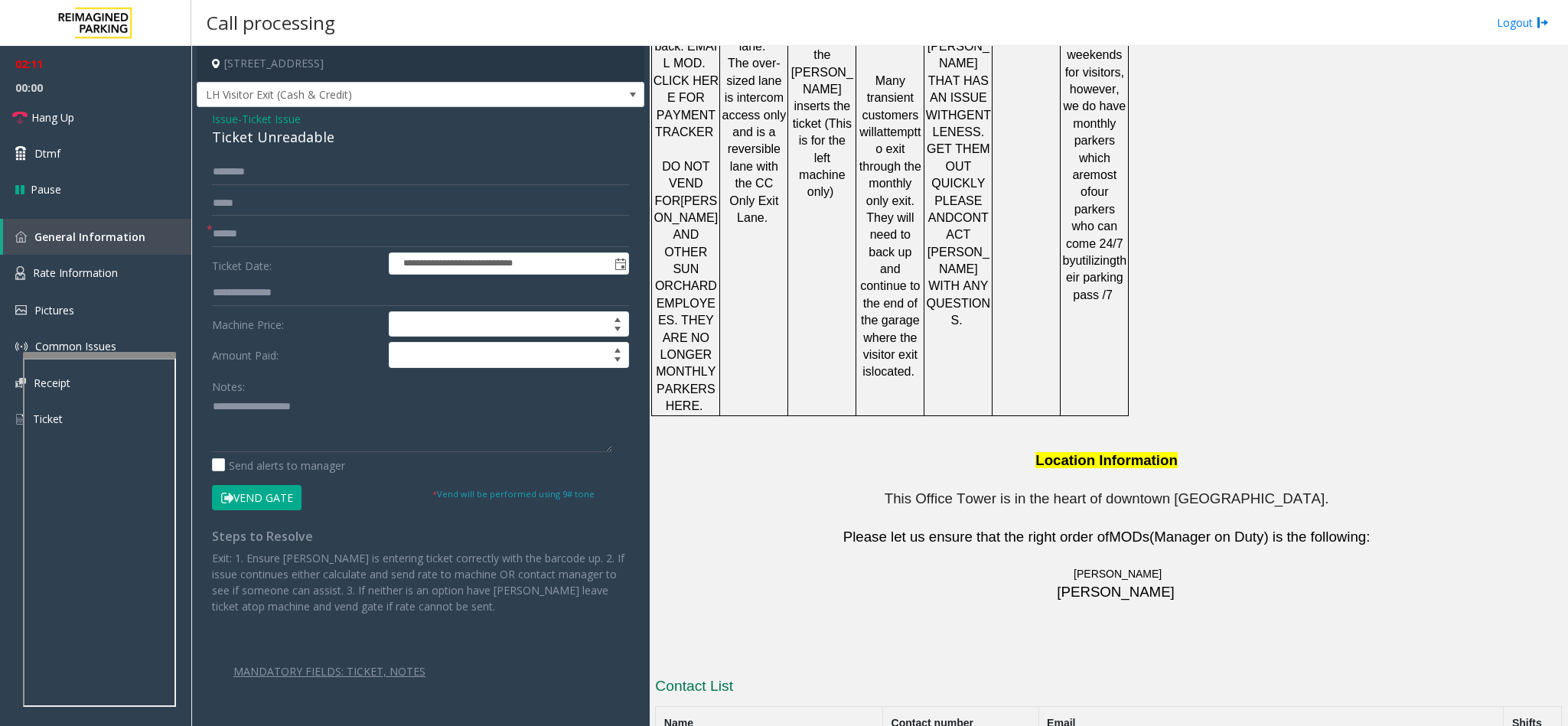
drag, startPoint x: 953, startPoint y: 572, endPoint x: 805, endPoint y: 565, distance: 148.2
drag, startPoint x: 333, startPoint y: 136, endPoint x: 212, endPoint y: 122, distance: 121.8
click at [212, 122] on div "Issue - Ticket Issue Ticket Unreadable" at bounding box center [420, 129] width 417 height 37
click at [365, 411] on textarea at bounding box center [412, 423] width 401 height 58
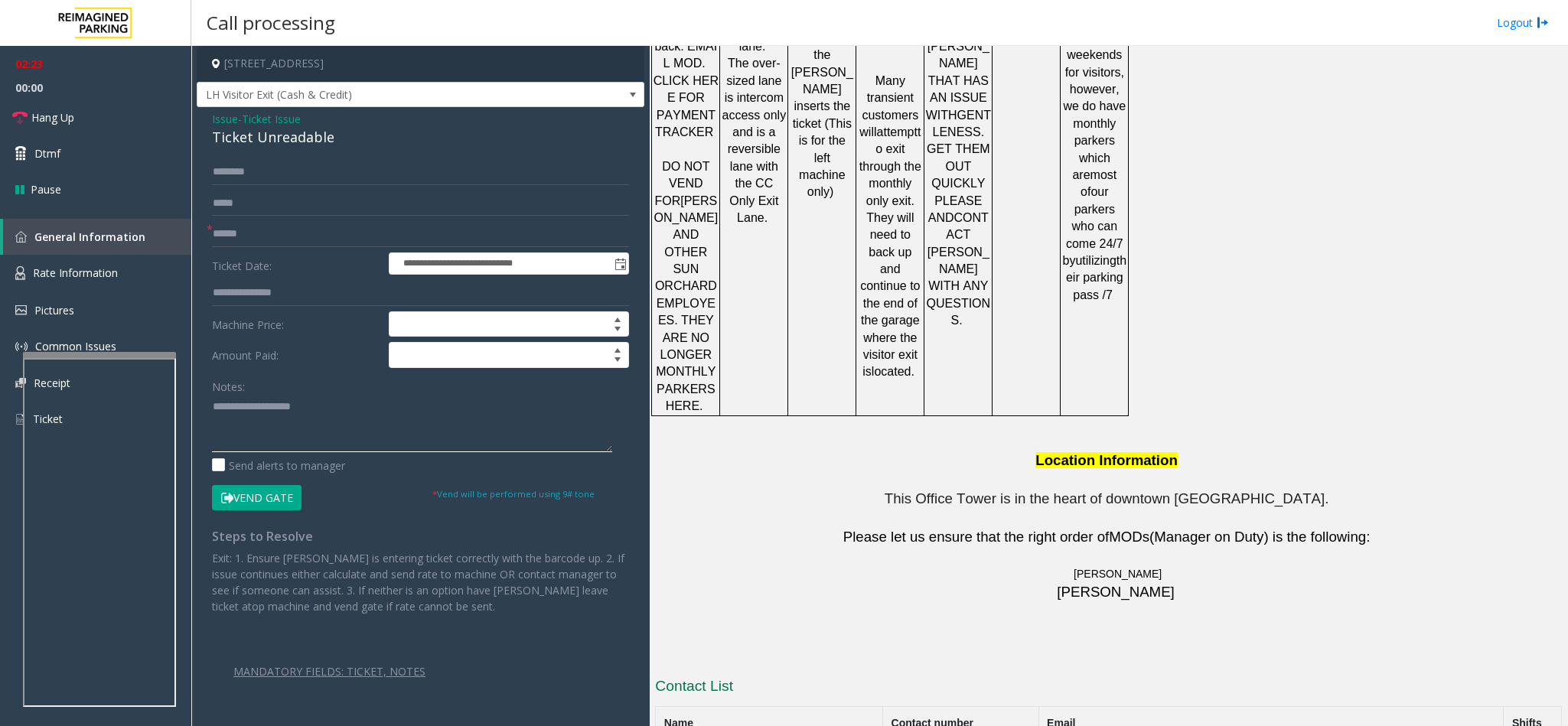
paste textarea "**********"
drag, startPoint x: 313, startPoint y: 407, endPoint x: 251, endPoint y: 412, distance: 62.2
click at [251, 412] on textarea at bounding box center [412, 423] width 401 height 58
drag, startPoint x: 962, startPoint y: 602, endPoint x: 854, endPoint y: 586, distance: 109.2
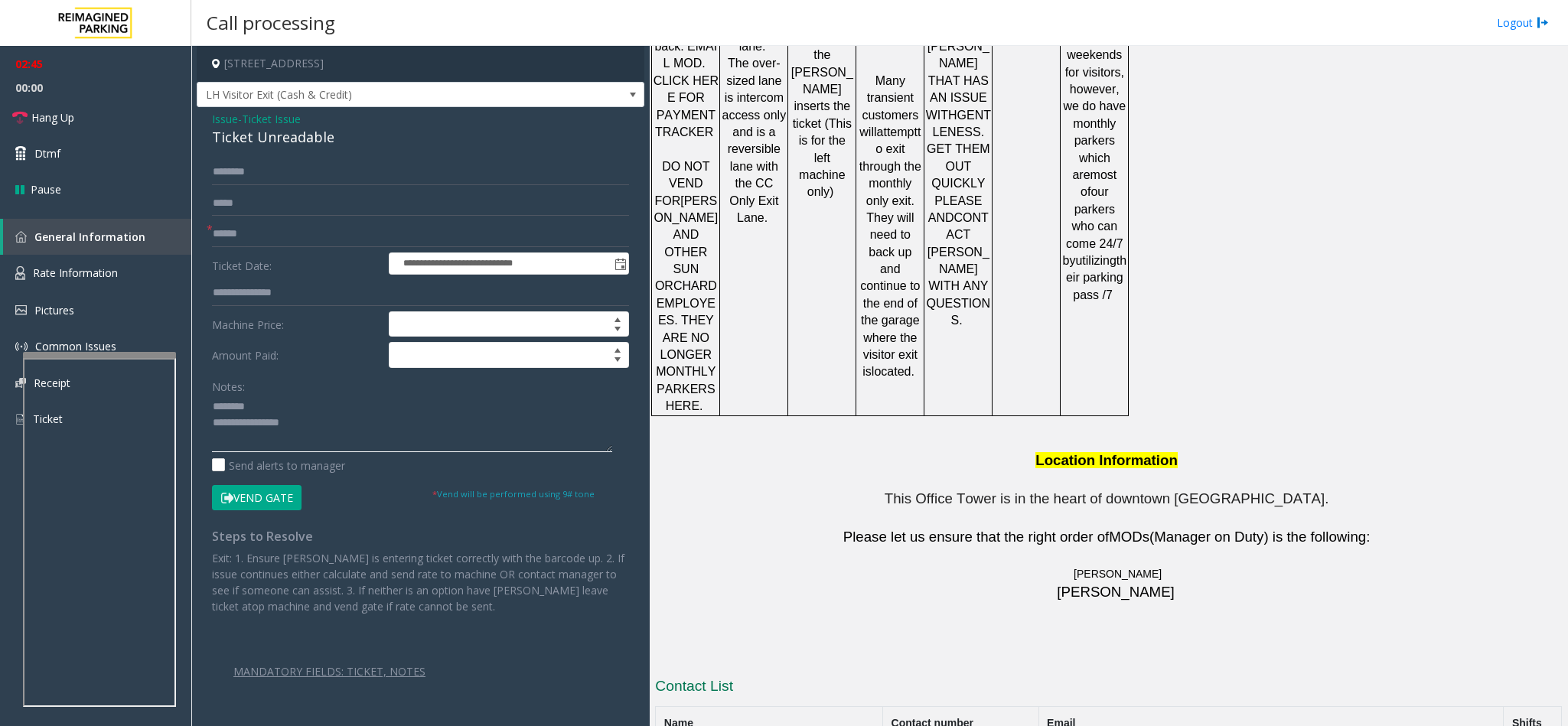
click at [335, 431] on textarea at bounding box center [412, 423] width 401 height 58
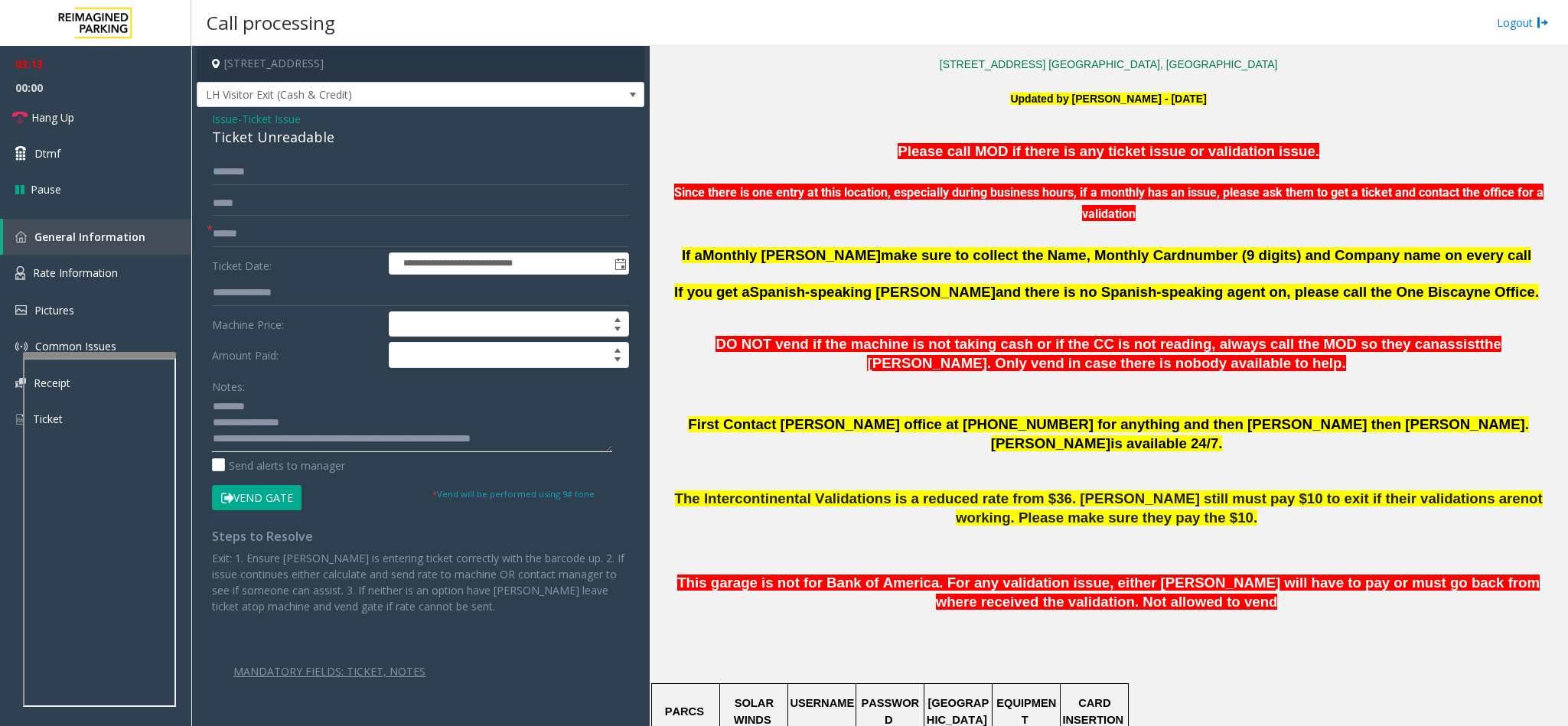
scroll to position [209, 0]
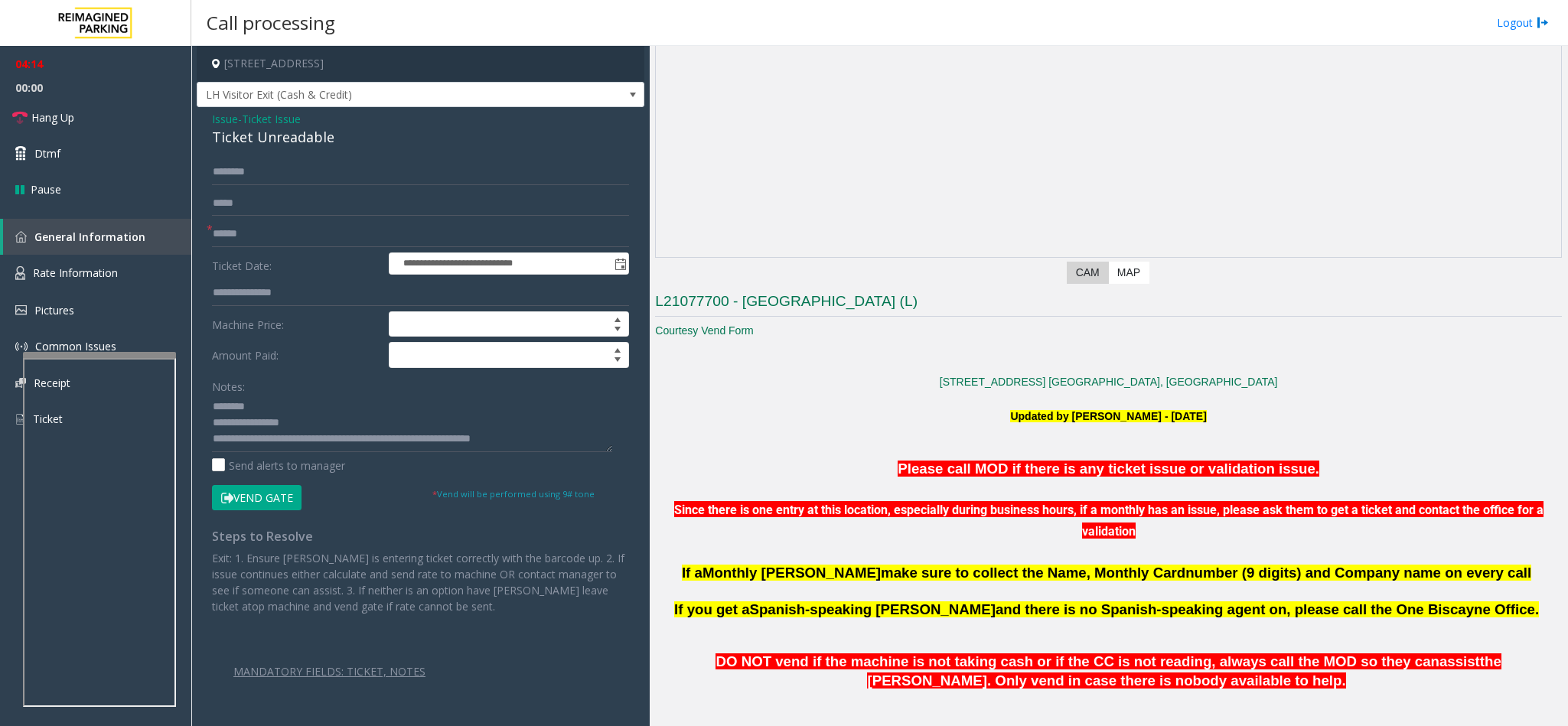
click at [248, 484] on button "Vend Gate" at bounding box center [256, 499] width 89 height 26
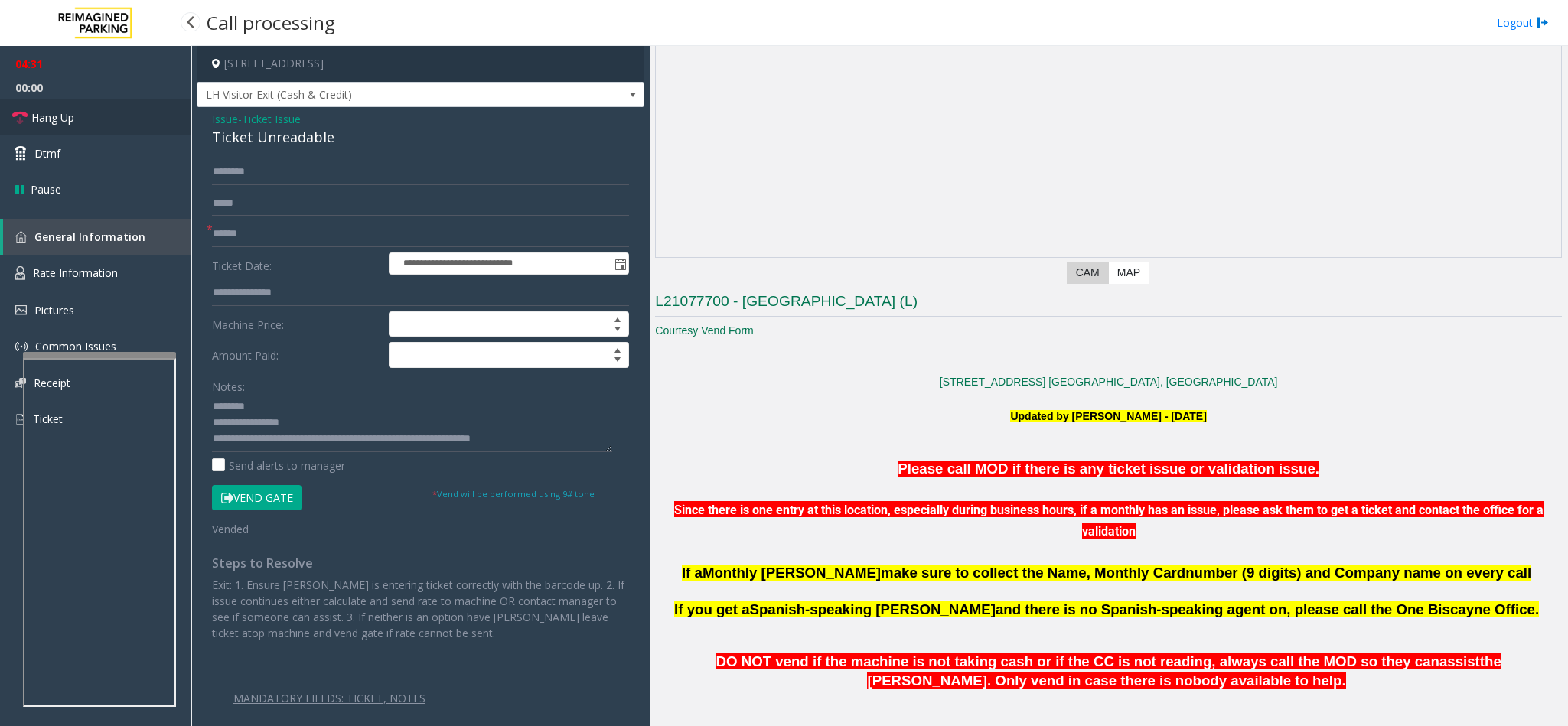
click at [103, 122] on link "Hang Up" at bounding box center [95, 117] width 192 height 36
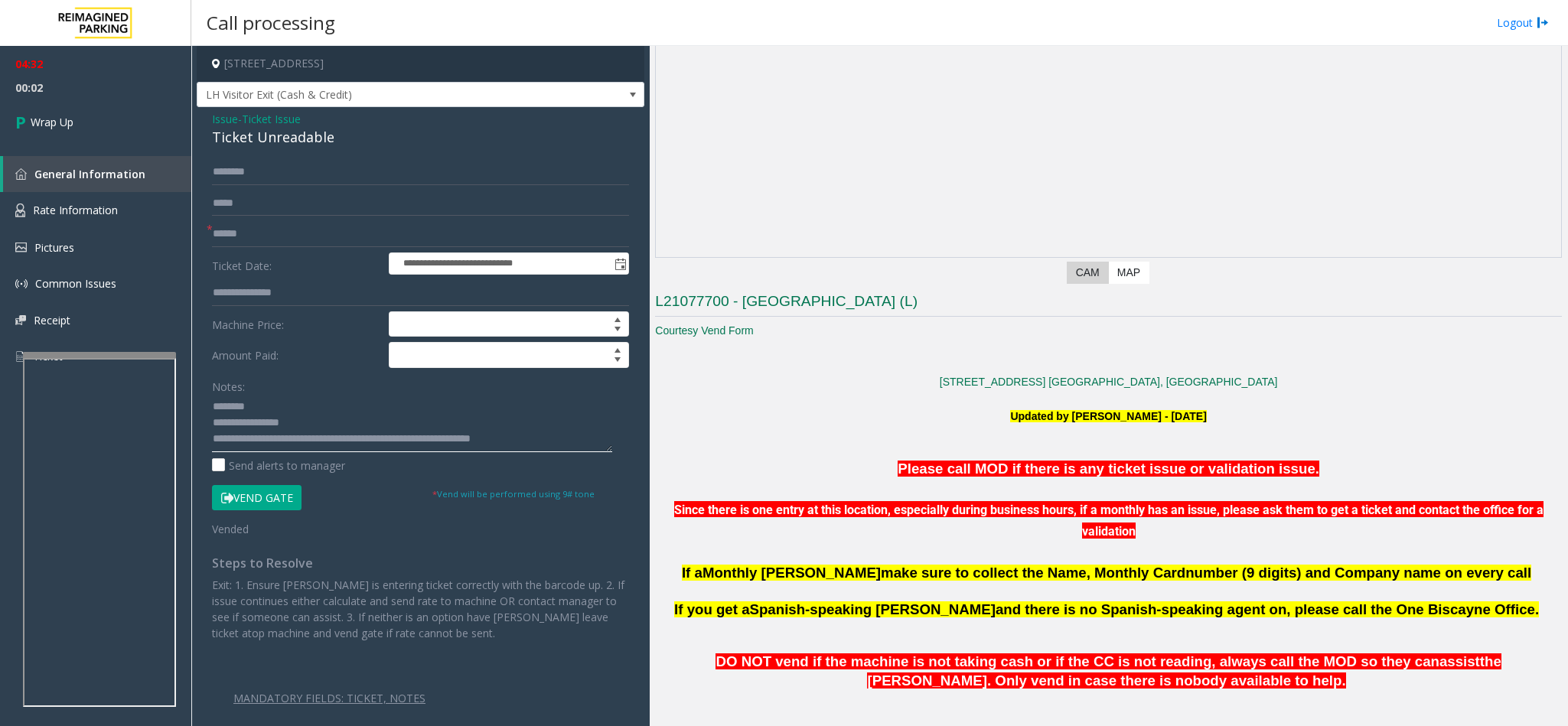
click at [505, 435] on textarea at bounding box center [412, 423] width 401 height 58
click at [553, 436] on textarea at bounding box center [412, 423] width 401 height 58
click at [317, 441] on textarea at bounding box center [412, 423] width 401 height 58
click at [401, 449] on textarea at bounding box center [412, 423] width 401 height 58
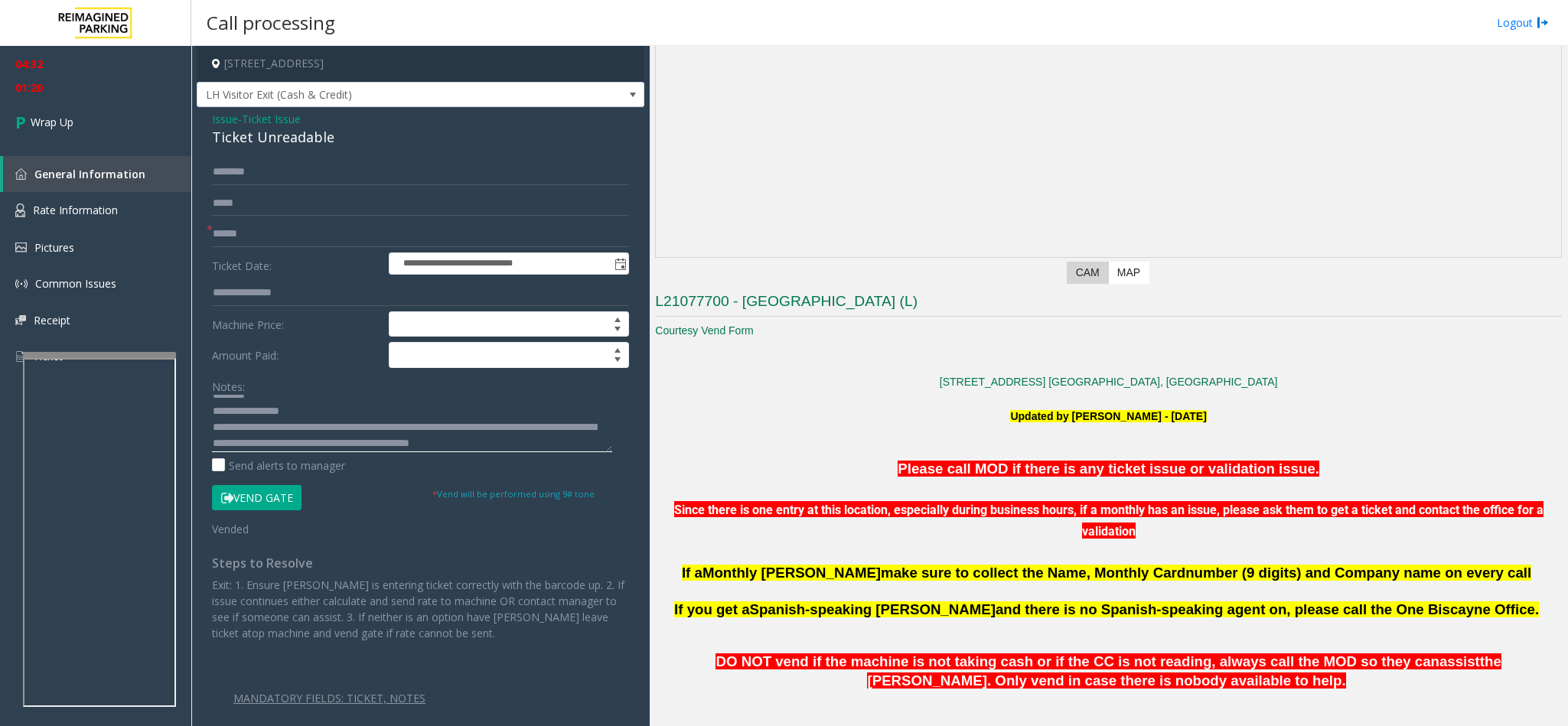
scroll to position [27, 0]
click at [320, 427] on textarea at bounding box center [412, 423] width 401 height 58
click at [336, 448] on textarea at bounding box center [412, 423] width 401 height 58
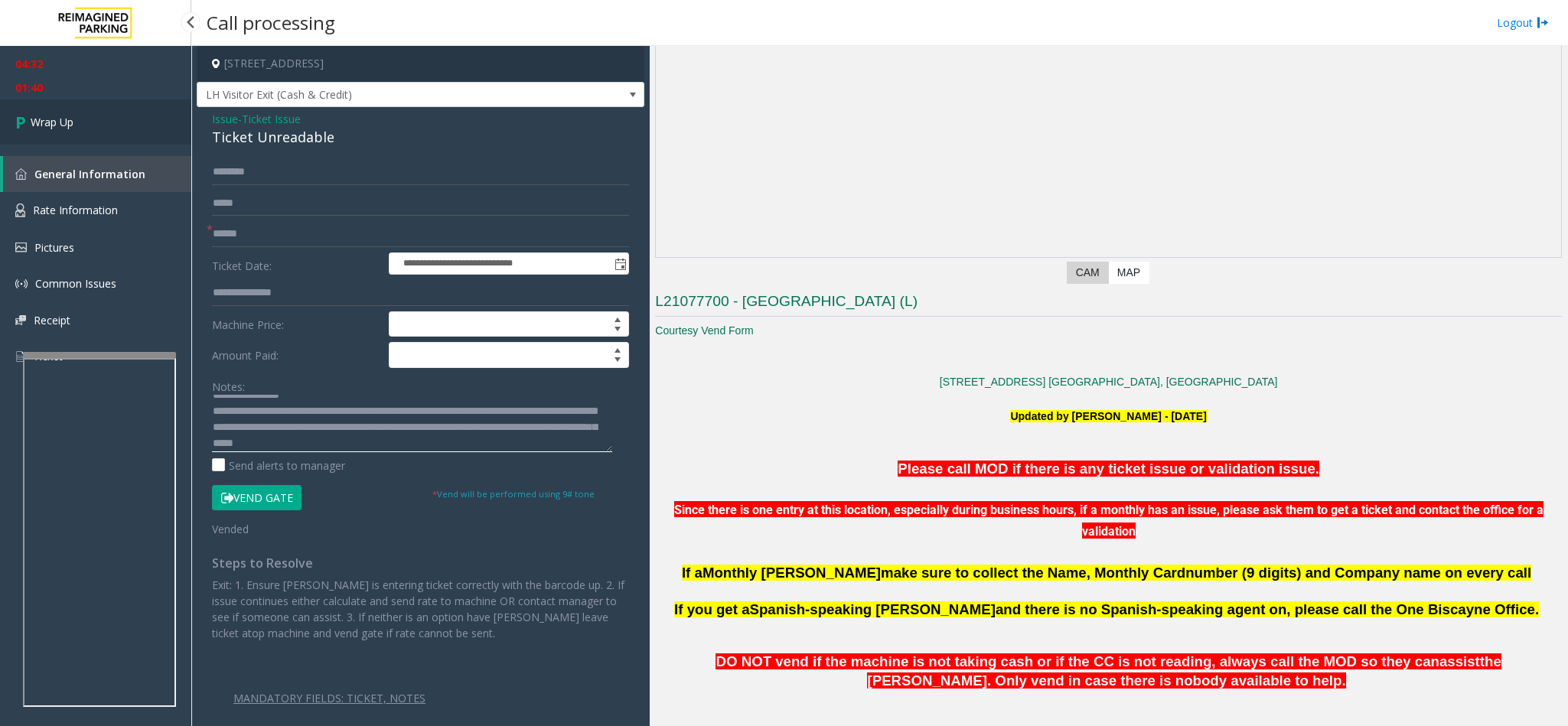
type textarea "**********"
click at [55, 117] on span "Wrap Up" at bounding box center [52, 122] width 43 height 16
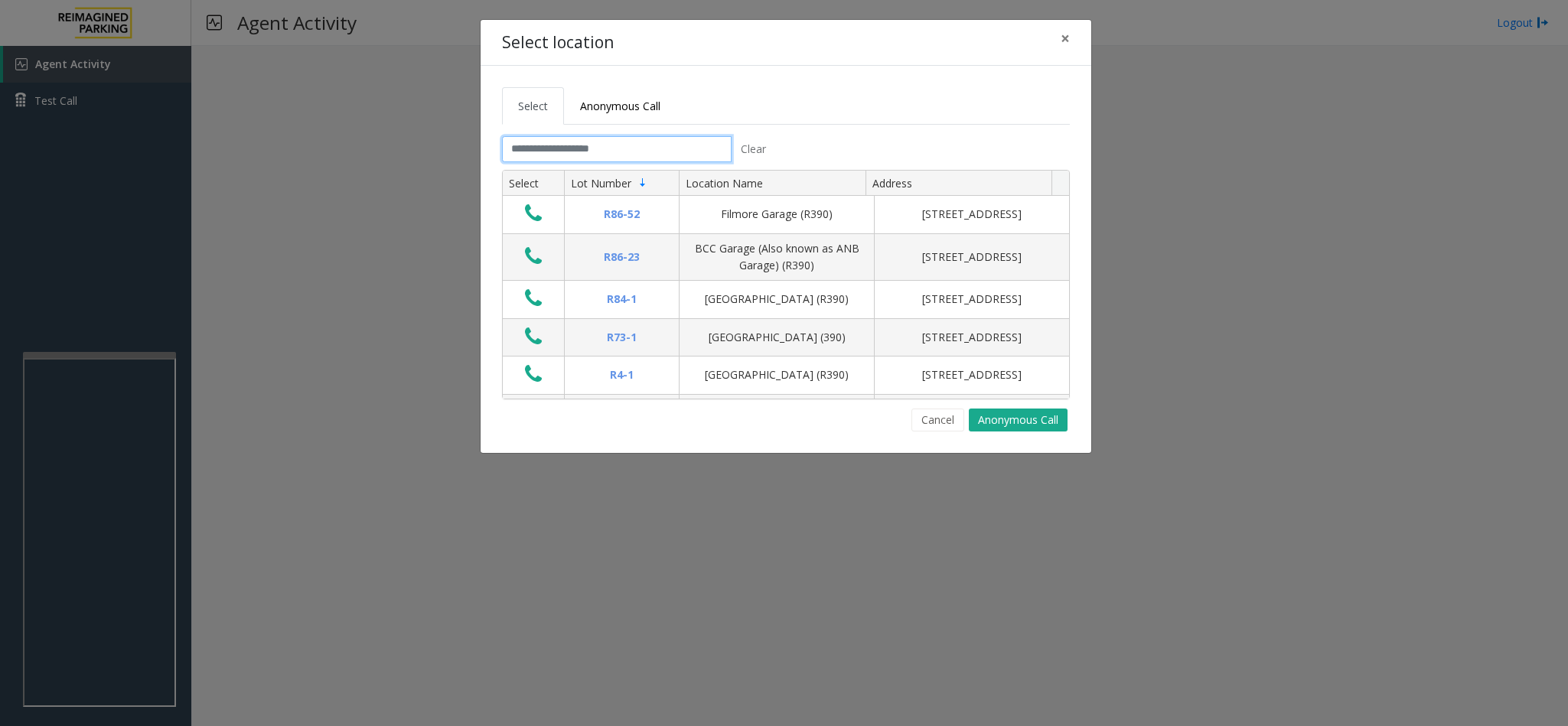
click at [680, 144] on input "text" at bounding box center [617, 150] width 229 height 26
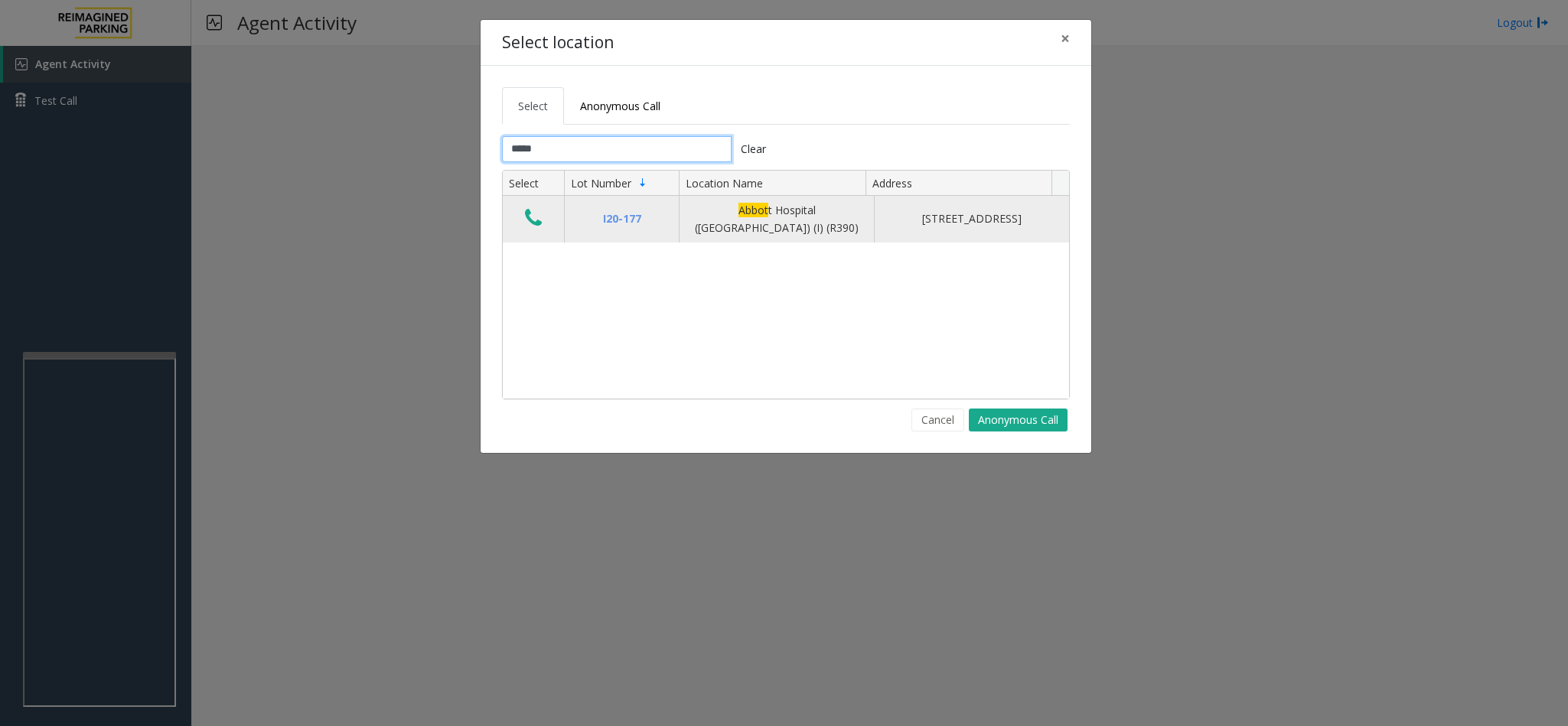
type input "*****"
click at [530, 223] on icon "Data table" at bounding box center [533, 218] width 17 height 21
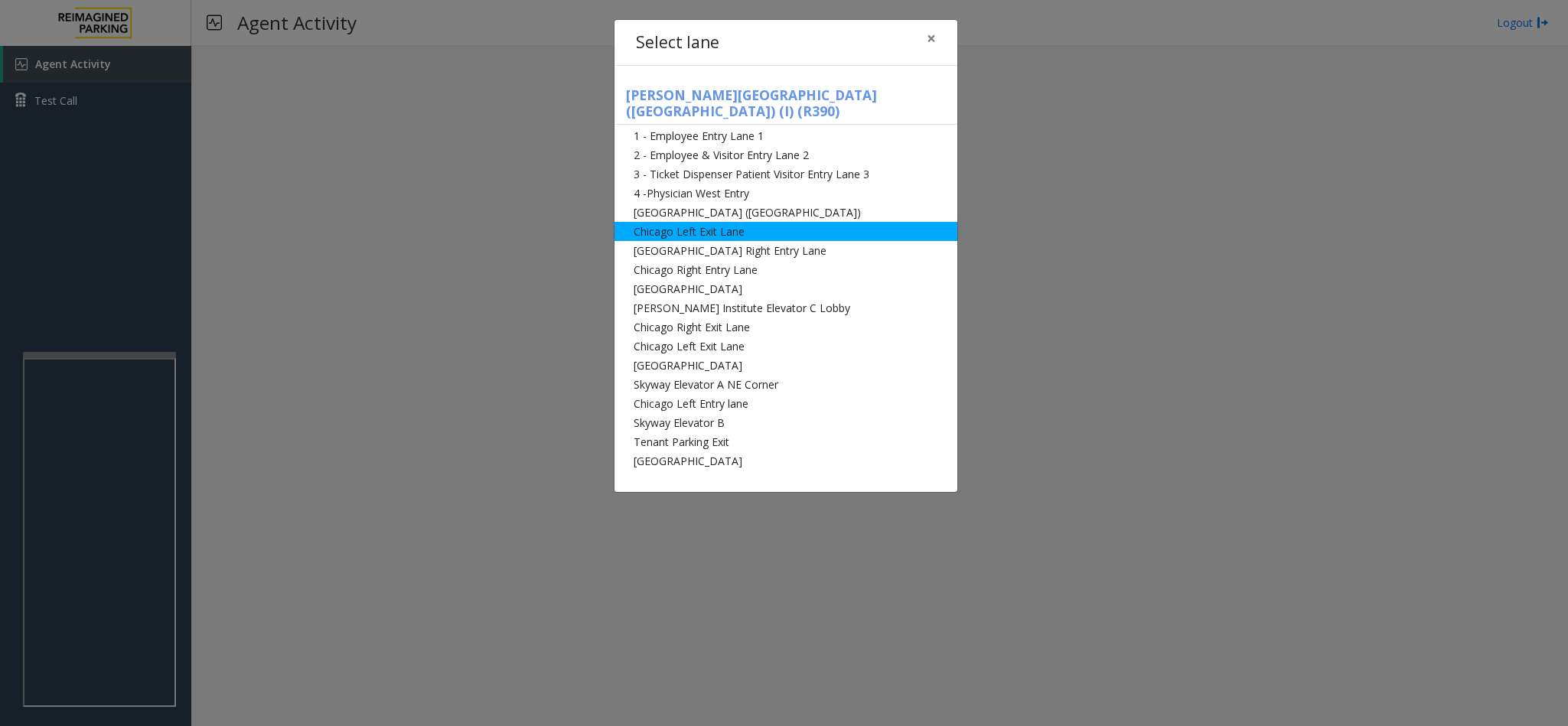
click at [668, 222] on li "Chicago Left Exit Lane" at bounding box center [785, 232] width 343 height 19
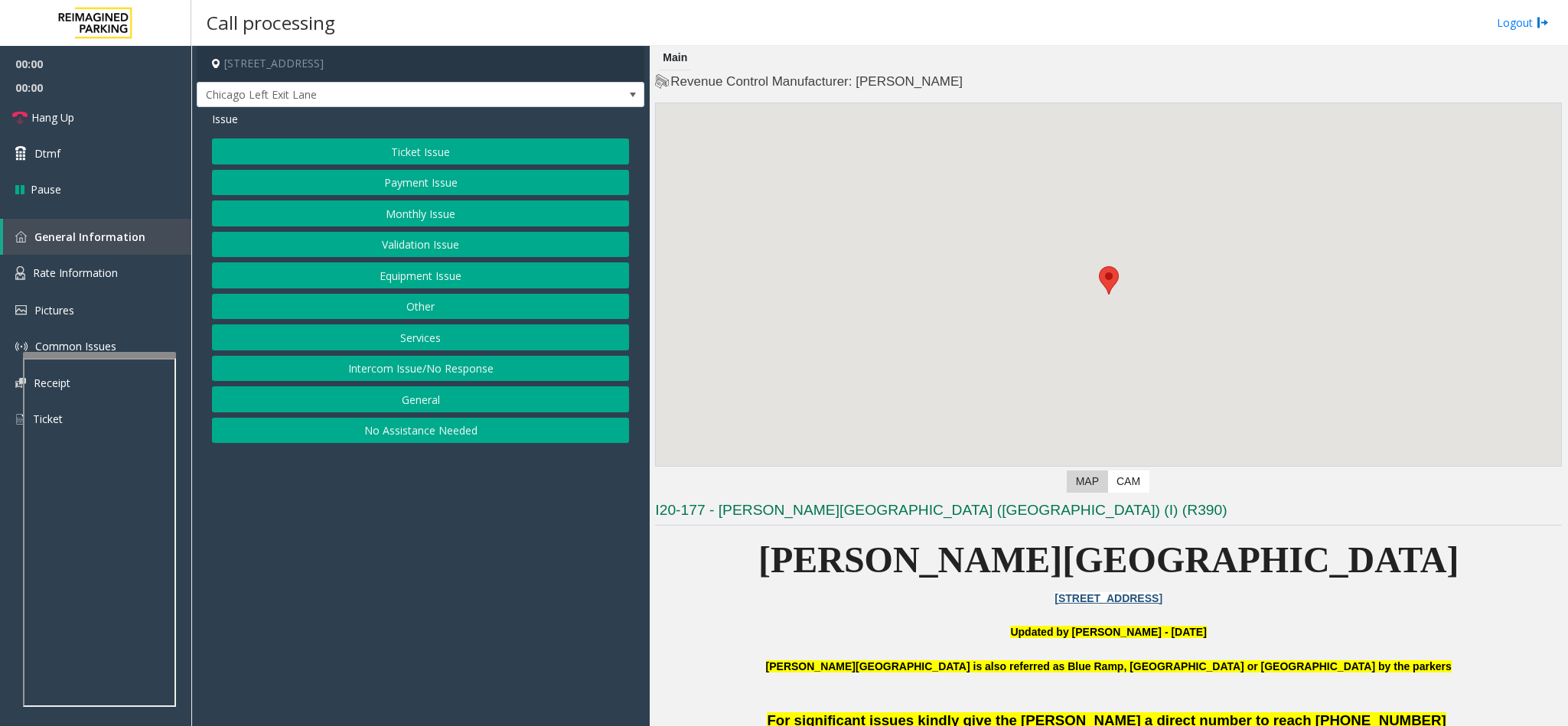
scroll to position [345, 0]
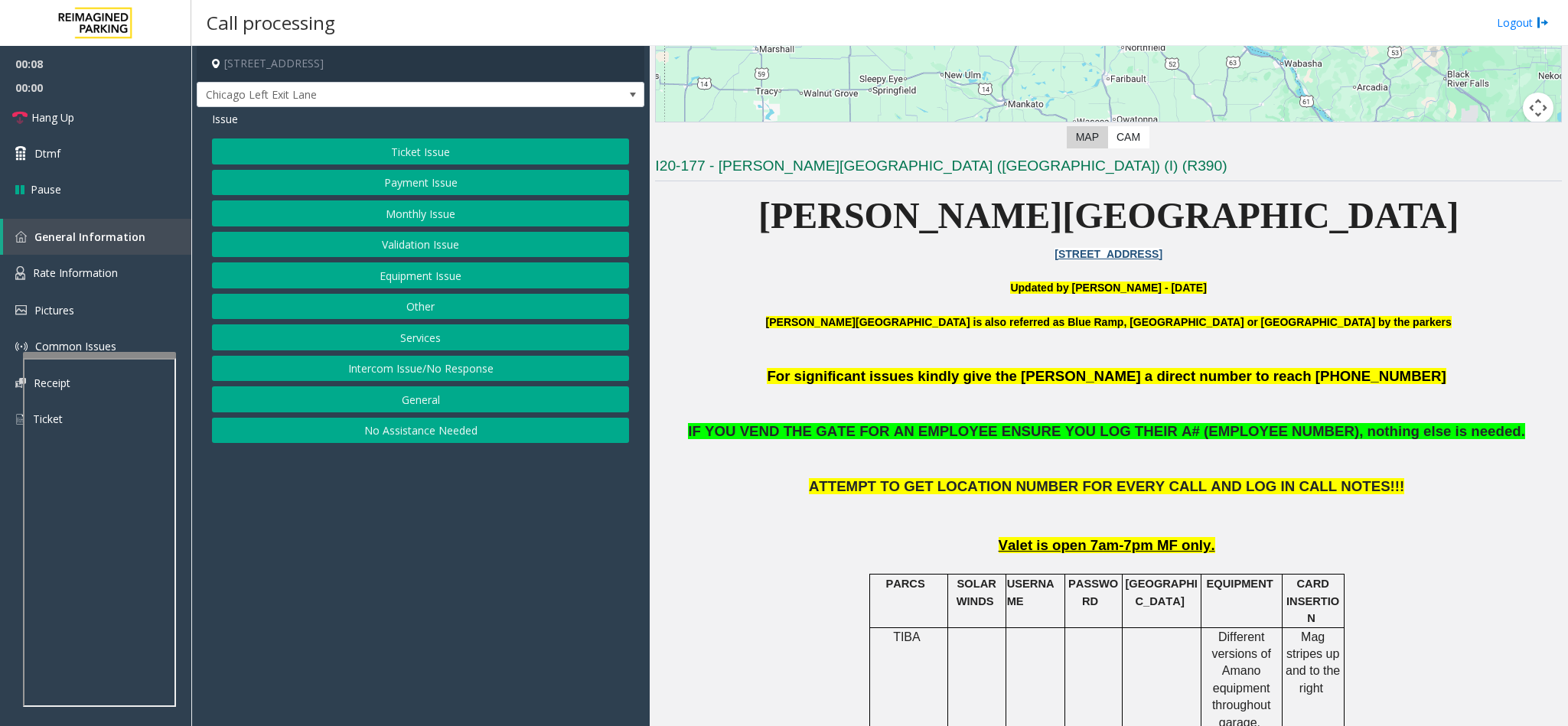
click at [394, 151] on button "Ticket Issue" at bounding box center [420, 151] width 417 height 26
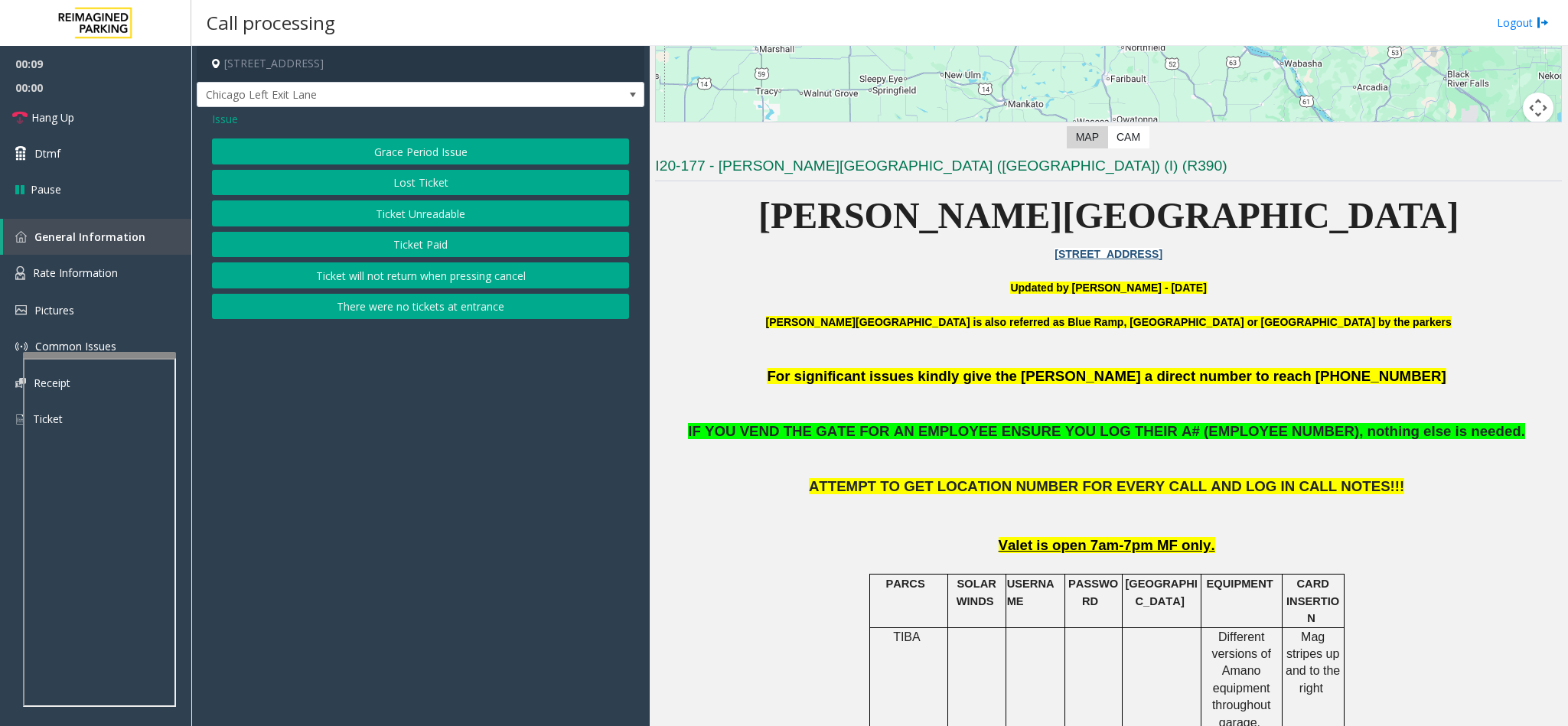
click at [425, 207] on button "Ticket Unreadable" at bounding box center [420, 213] width 417 height 26
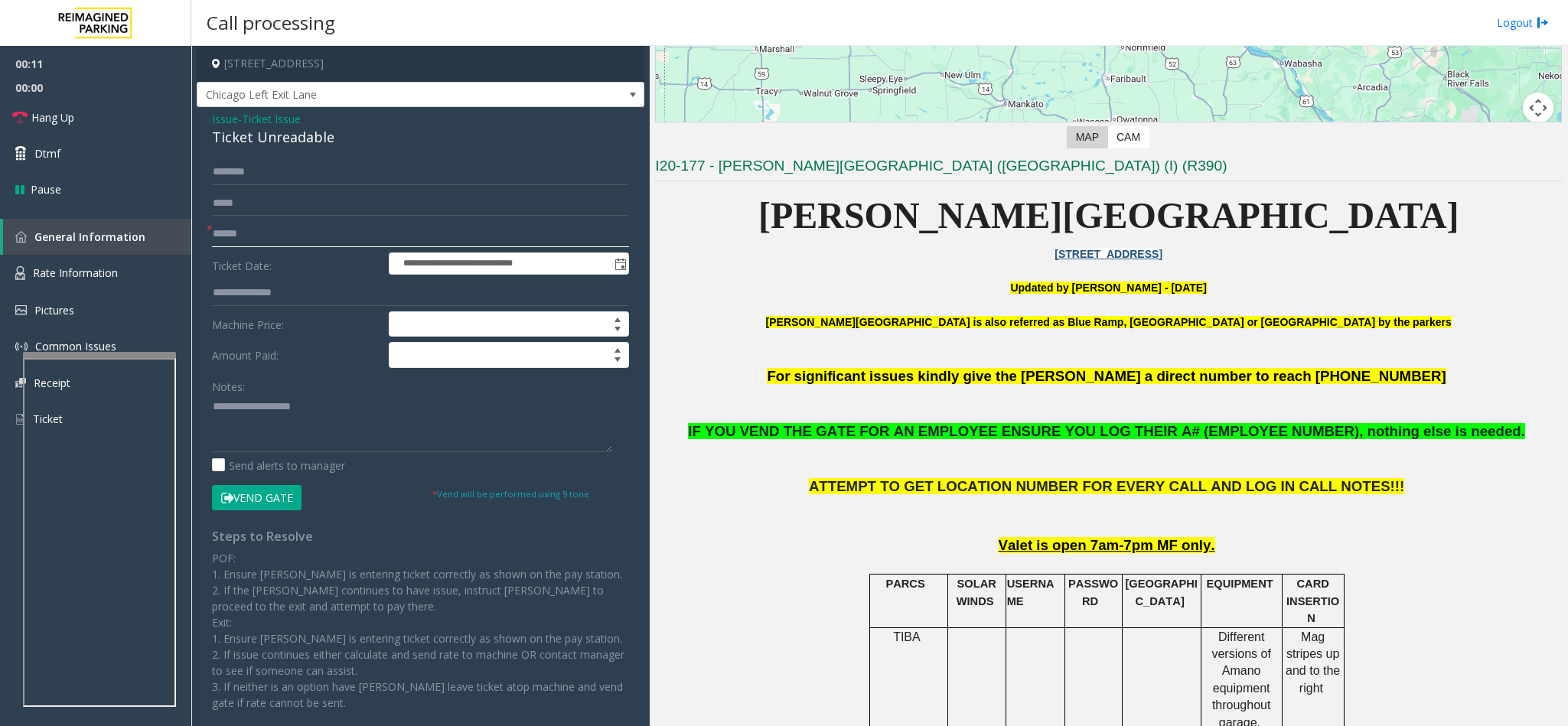
click at [319, 225] on input "text" at bounding box center [420, 234] width 417 height 26
drag, startPoint x: 333, startPoint y: 136, endPoint x: 205, endPoint y: 120, distance: 129.0
click at [205, 120] on div "**********" at bounding box center [421, 432] width 448 height 651
paste textarea "**********"
click at [292, 419] on textarea at bounding box center [412, 423] width 401 height 58
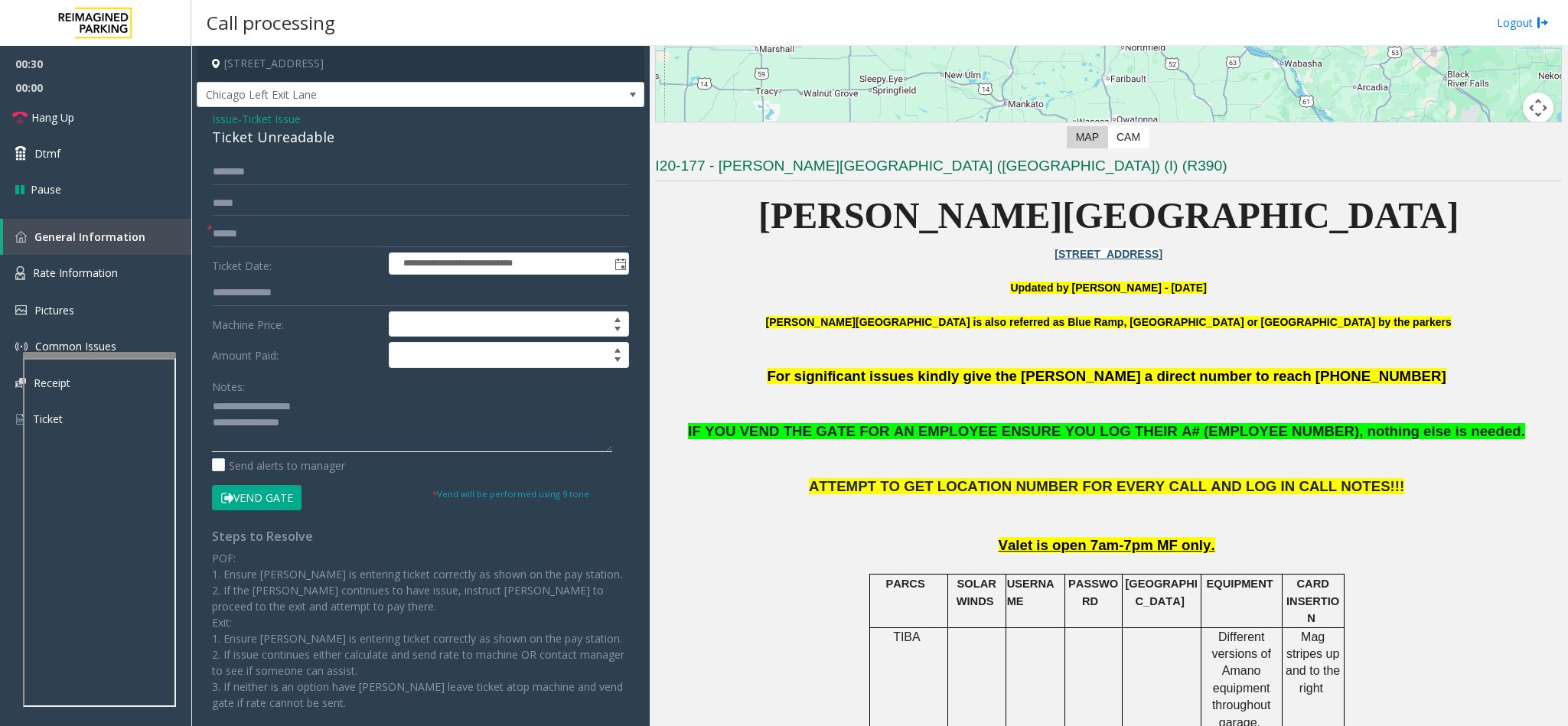
drag, startPoint x: 309, startPoint y: 408, endPoint x: 247, endPoint y: 407, distance: 62.0
click at [247, 407] on textarea at bounding box center [412, 423] width 401 height 58
click at [353, 420] on textarea at bounding box center [412, 423] width 401 height 58
type textarea "**********"
drag, startPoint x: 261, startPoint y: 234, endPoint x: 846, endPoint y: 34, distance: 618.2
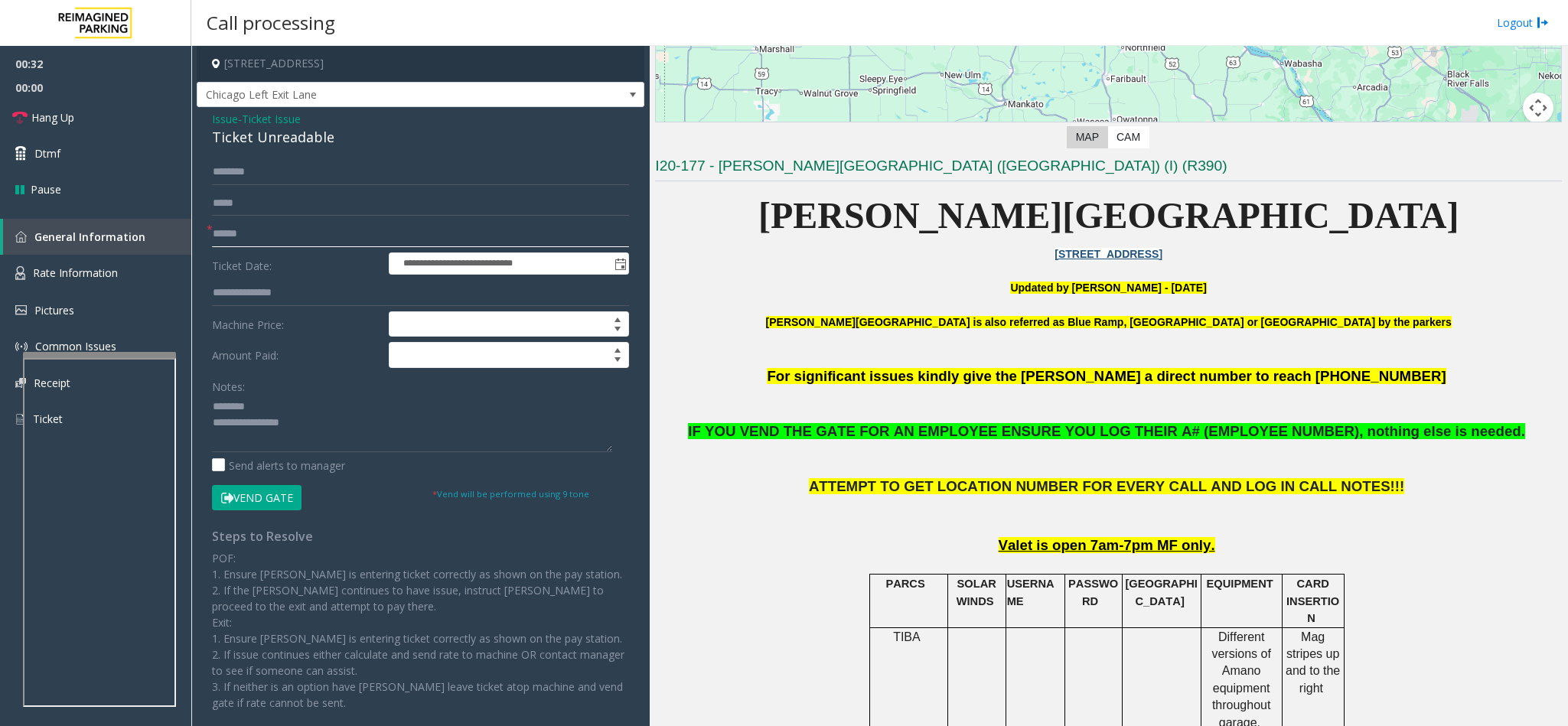
click at [261, 232] on input "text" at bounding box center [420, 234] width 417 height 26
type input "*********"
click at [331, 431] on textarea at bounding box center [412, 423] width 401 height 58
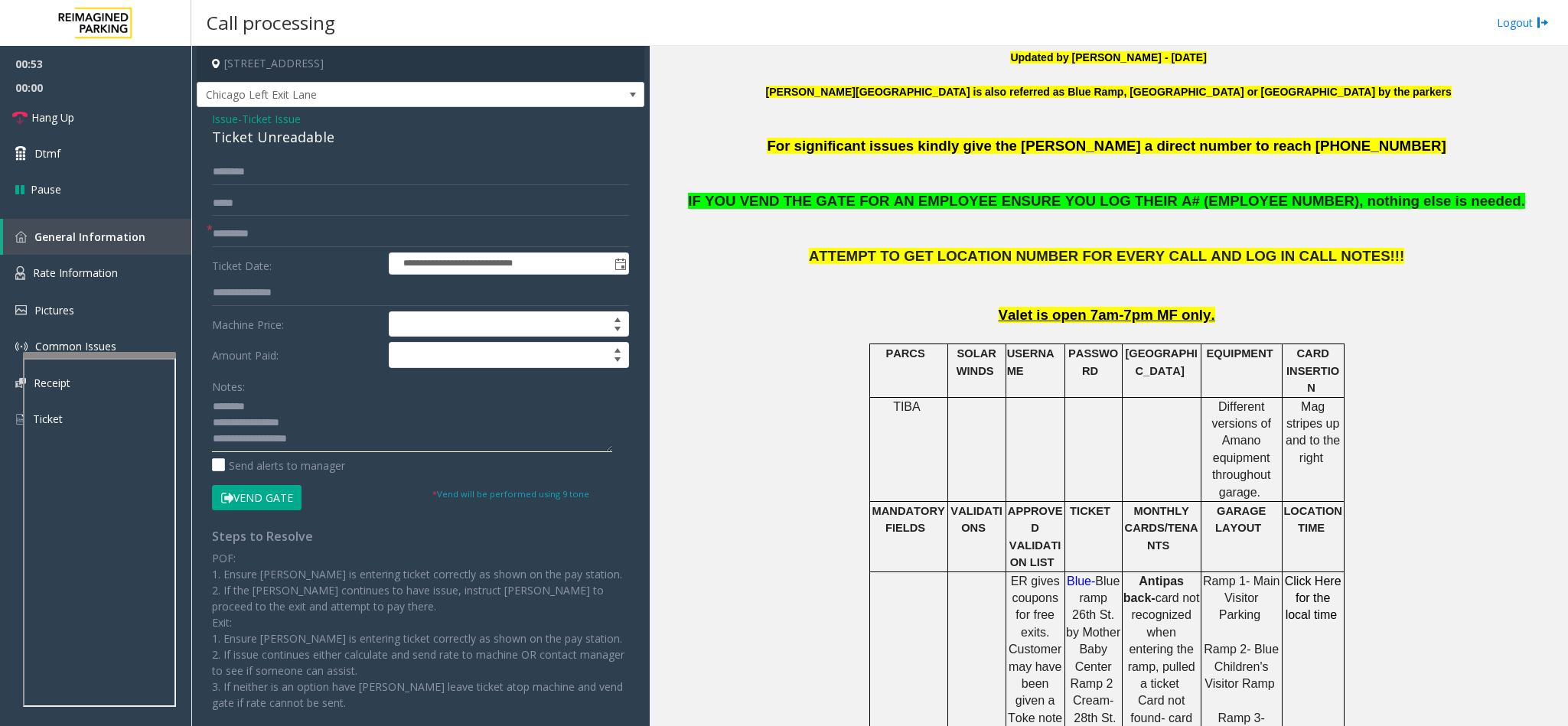
scroll to position [574, 0]
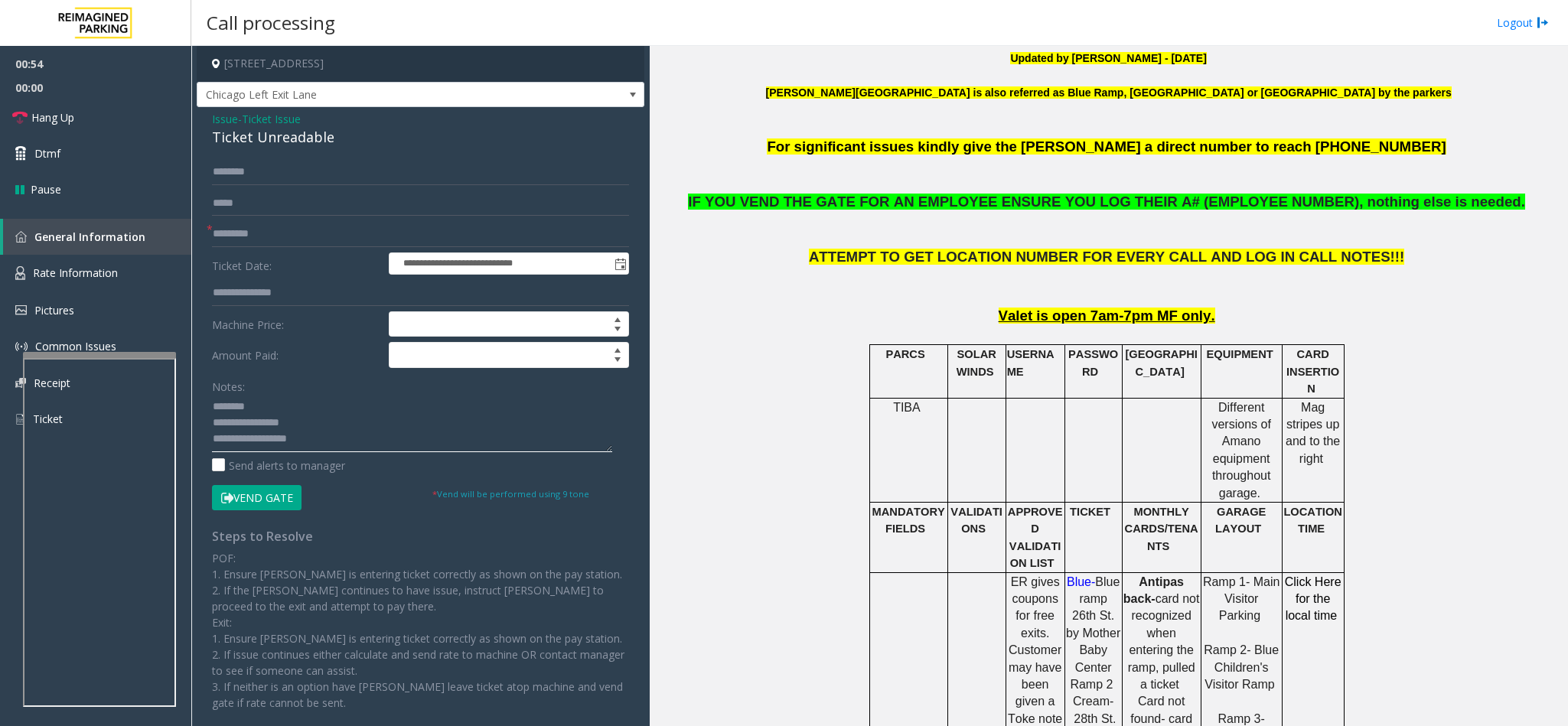
click at [386, 425] on textarea at bounding box center [412, 423] width 401 height 58
click at [377, 436] on textarea at bounding box center [412, 423] width 401 height 58
click at [284, 484] on button "Vend Gate" at bounding box center [256, 499] width 89 height 26
click at [347, 442] on textarea at bounding box center [412, 423] width 401 height 58
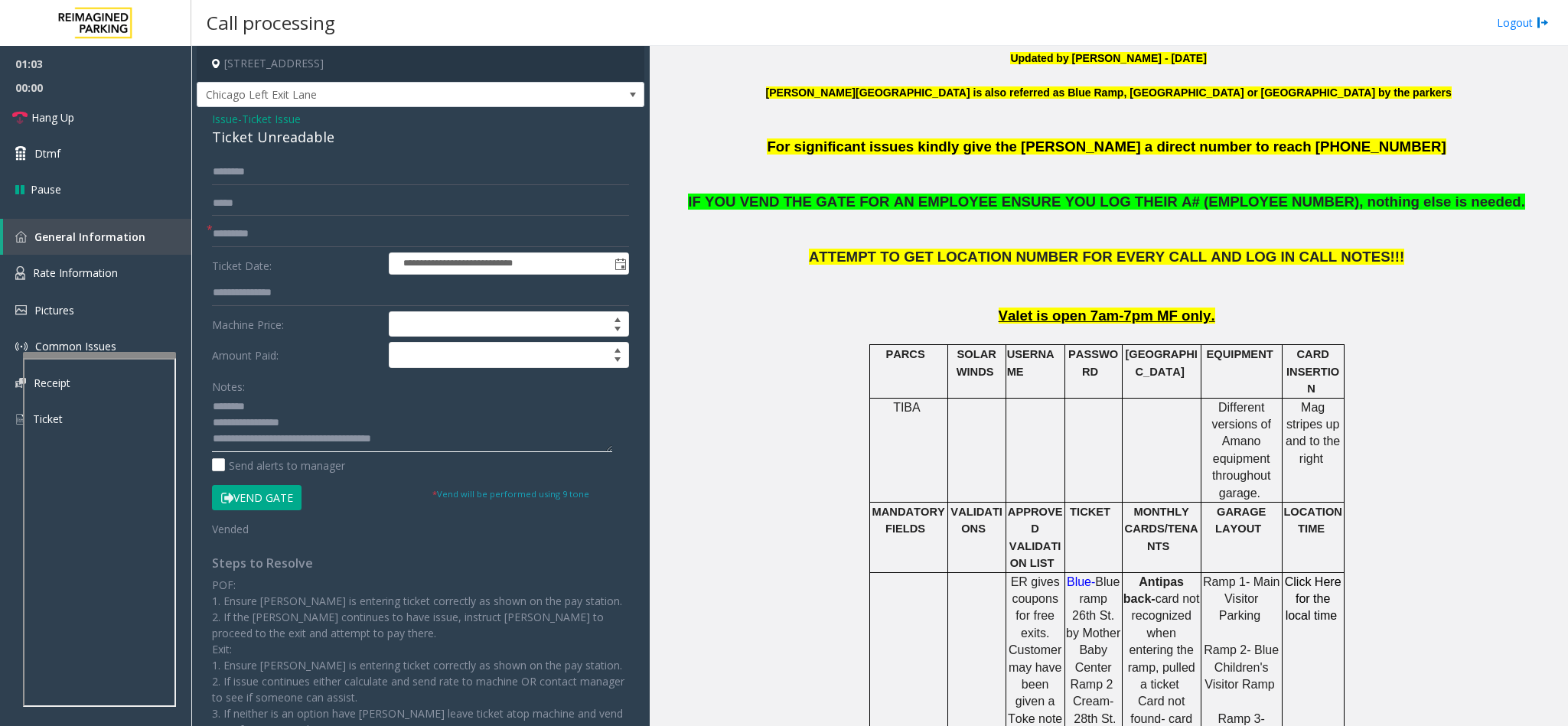
click at [333, 437] on textarea at bounding box center [412, 423] width 401 height 58
type textarea "**********"
click at [79, 101] on link "Hang Up" at bounding box center [95, 117] width 192 height 36
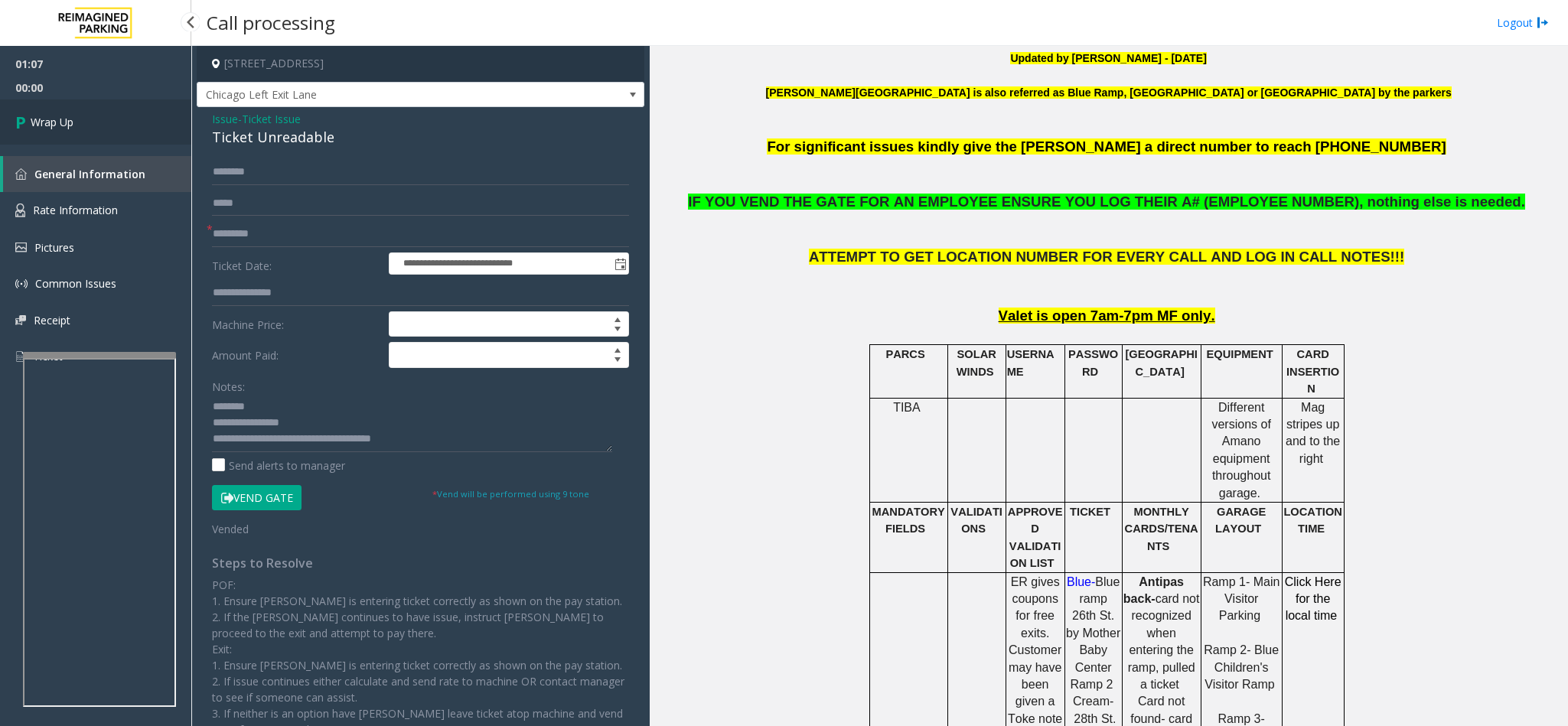
click at [76, 106] on link "Wrap Up" at bounding box center [95, 122] width 192 height 45
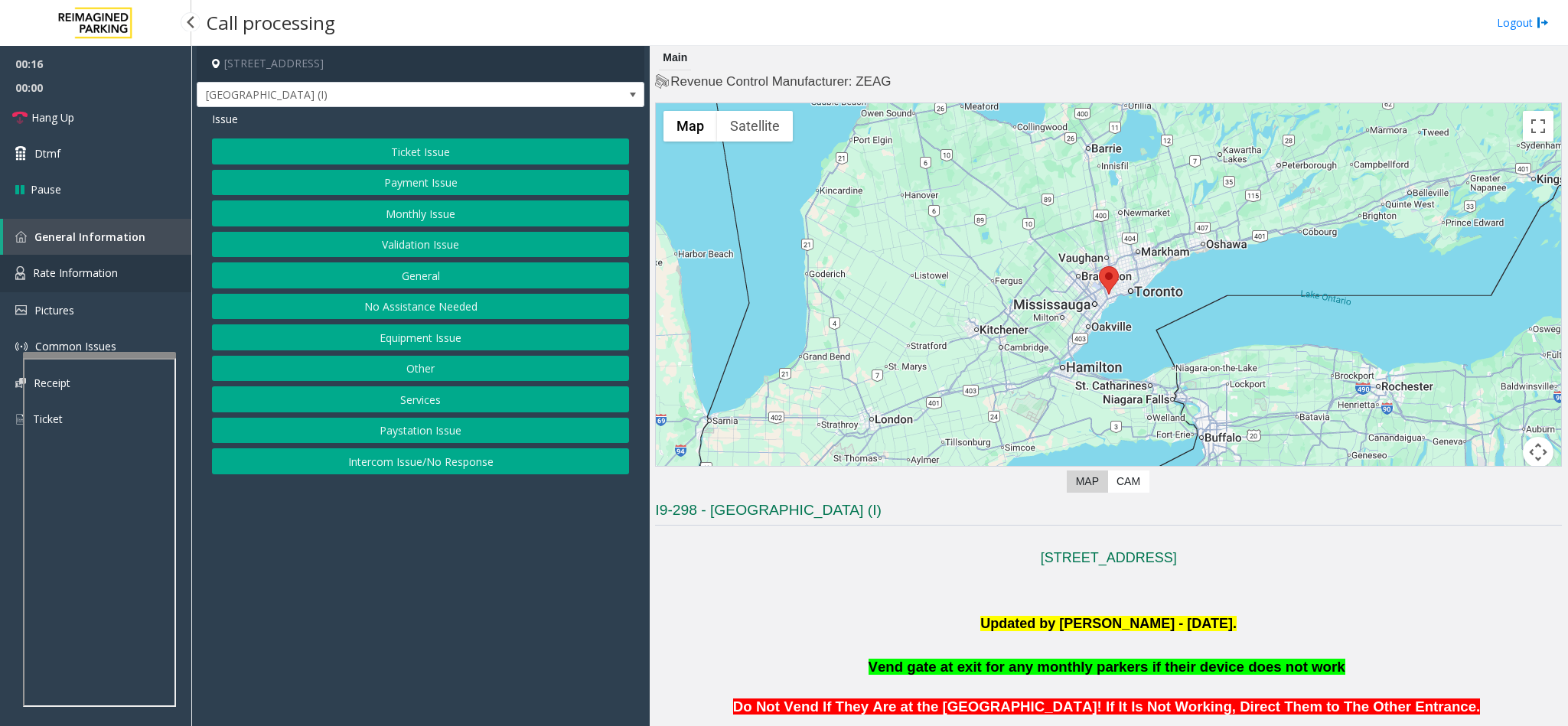
click at [99, 266] on span "Rate Information" at bounding box center [75, 273] width 85 height 15
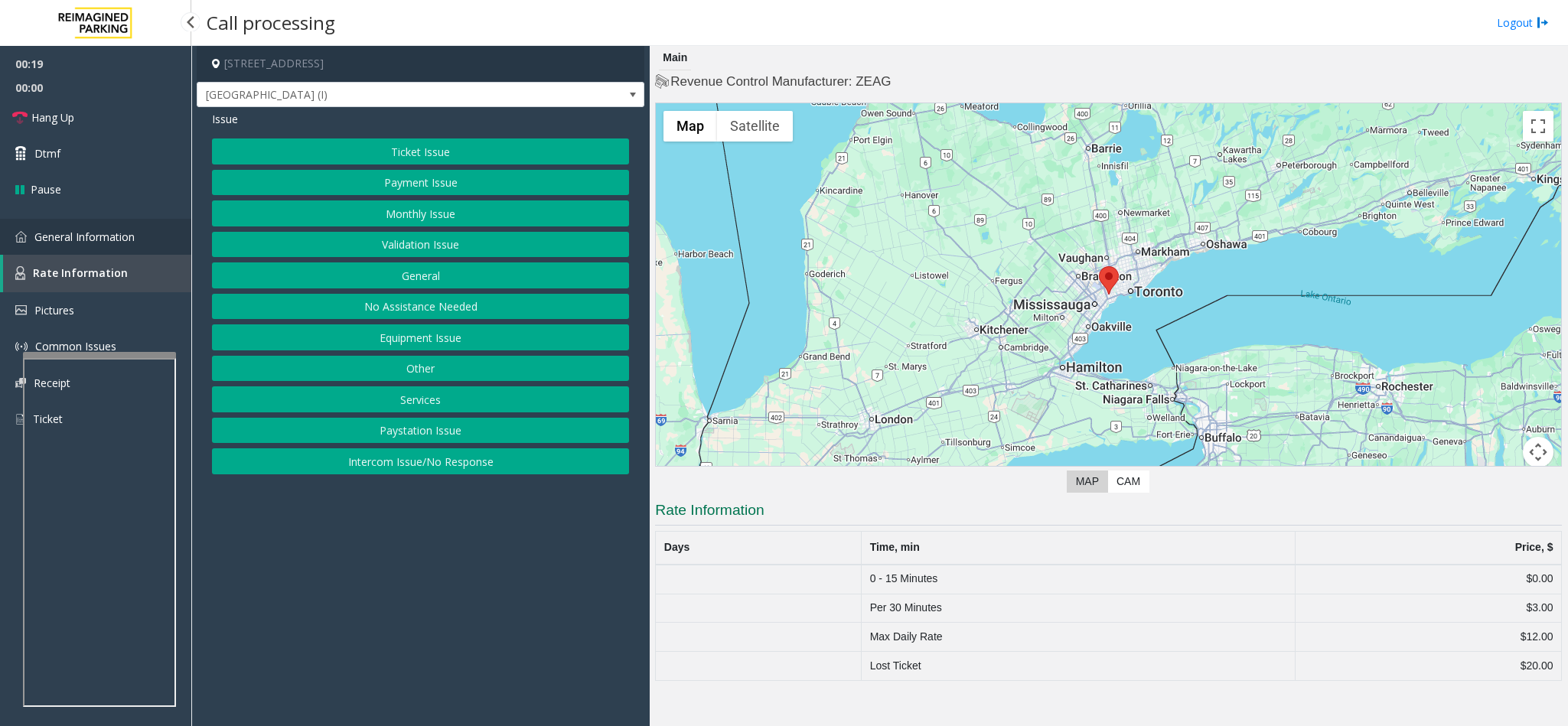
click at [94, 229] on span "General Information" at bounding box center [84, 236] width 101 height 15
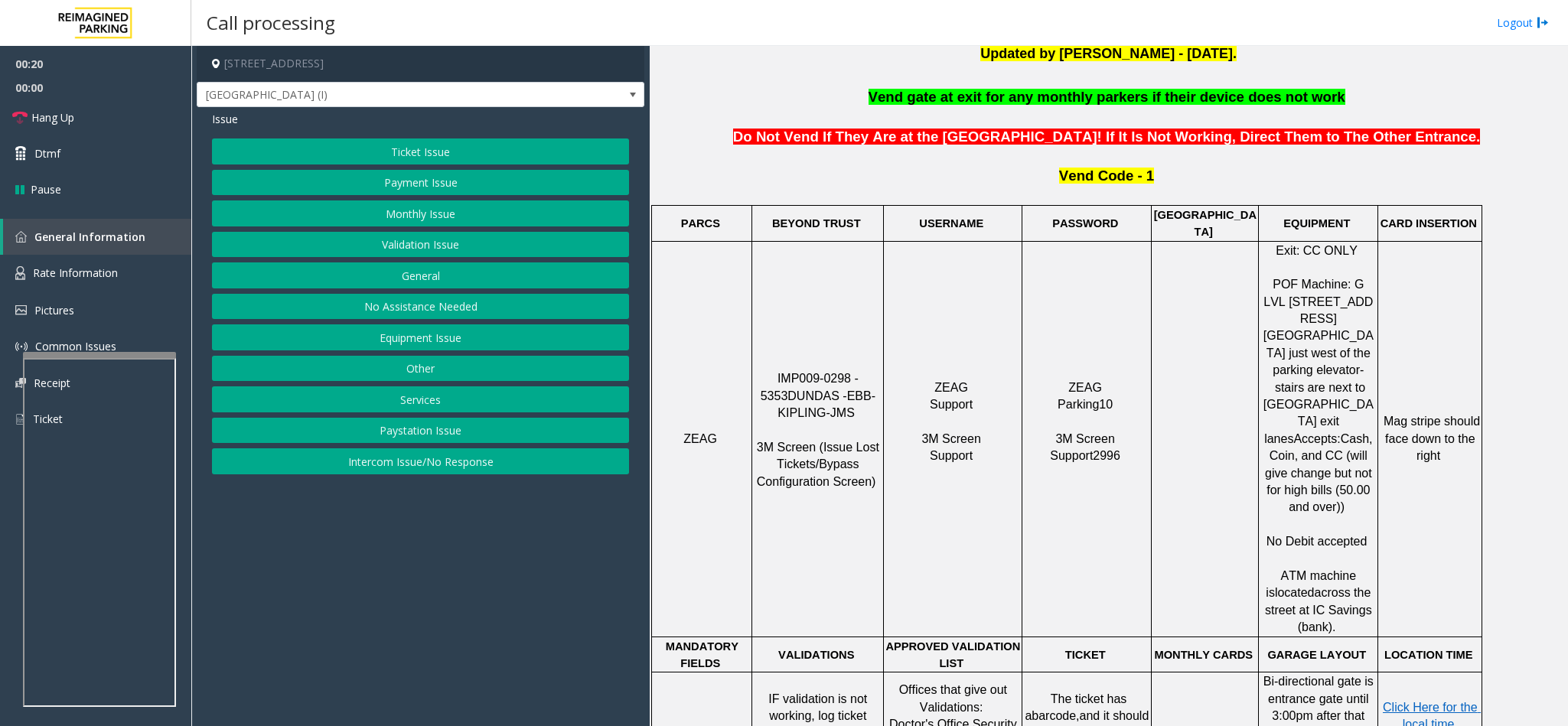
scroll to position [574, 0]
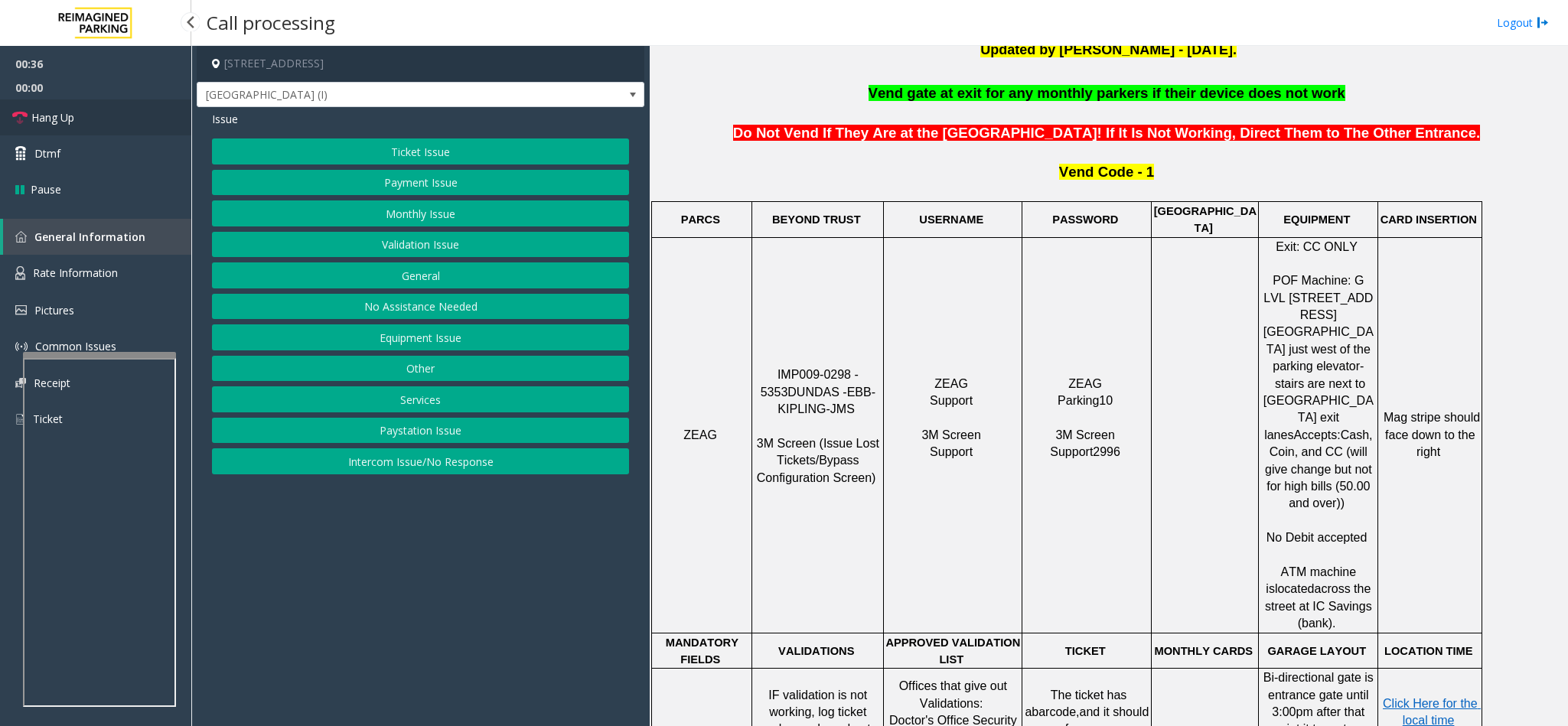
click at [111, 107] on link "Hang Up" at bounding box center [95, 117] width 192 height 36
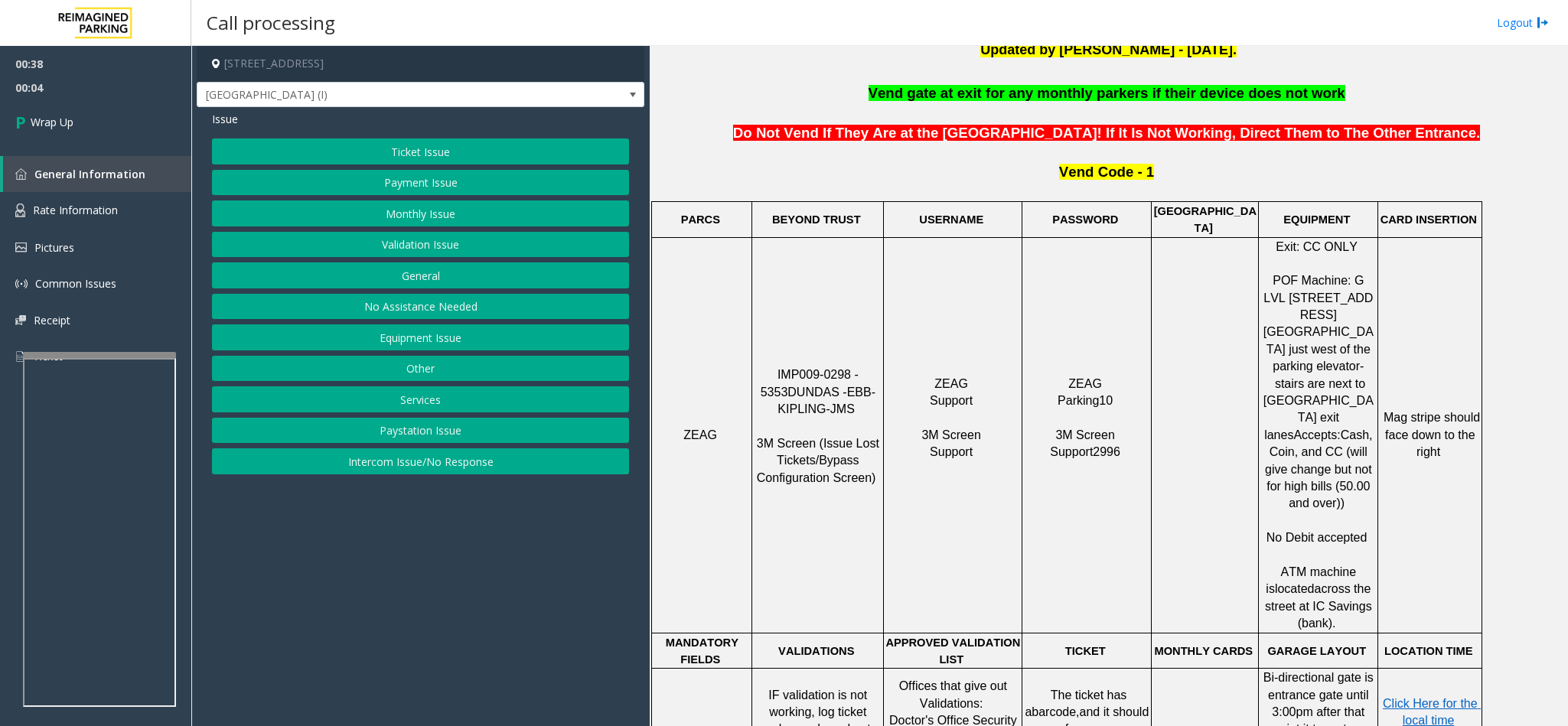
click at [436, 152] on button "Ticket Issue" at bounding box center [420, 151] width 417 height 26
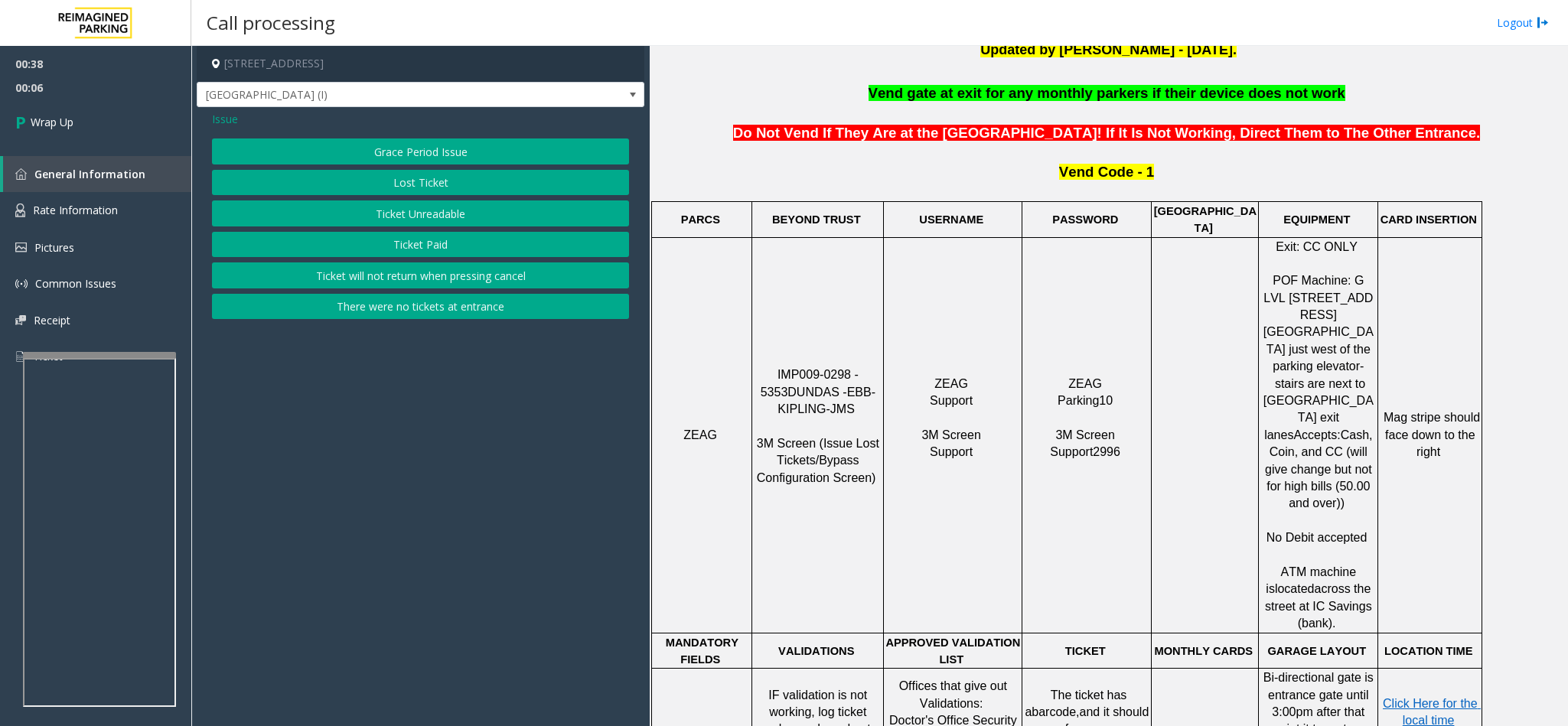
click at [418, 178] on button "Lost Ticket" at bounding box center [420, 183] width 417 height 26
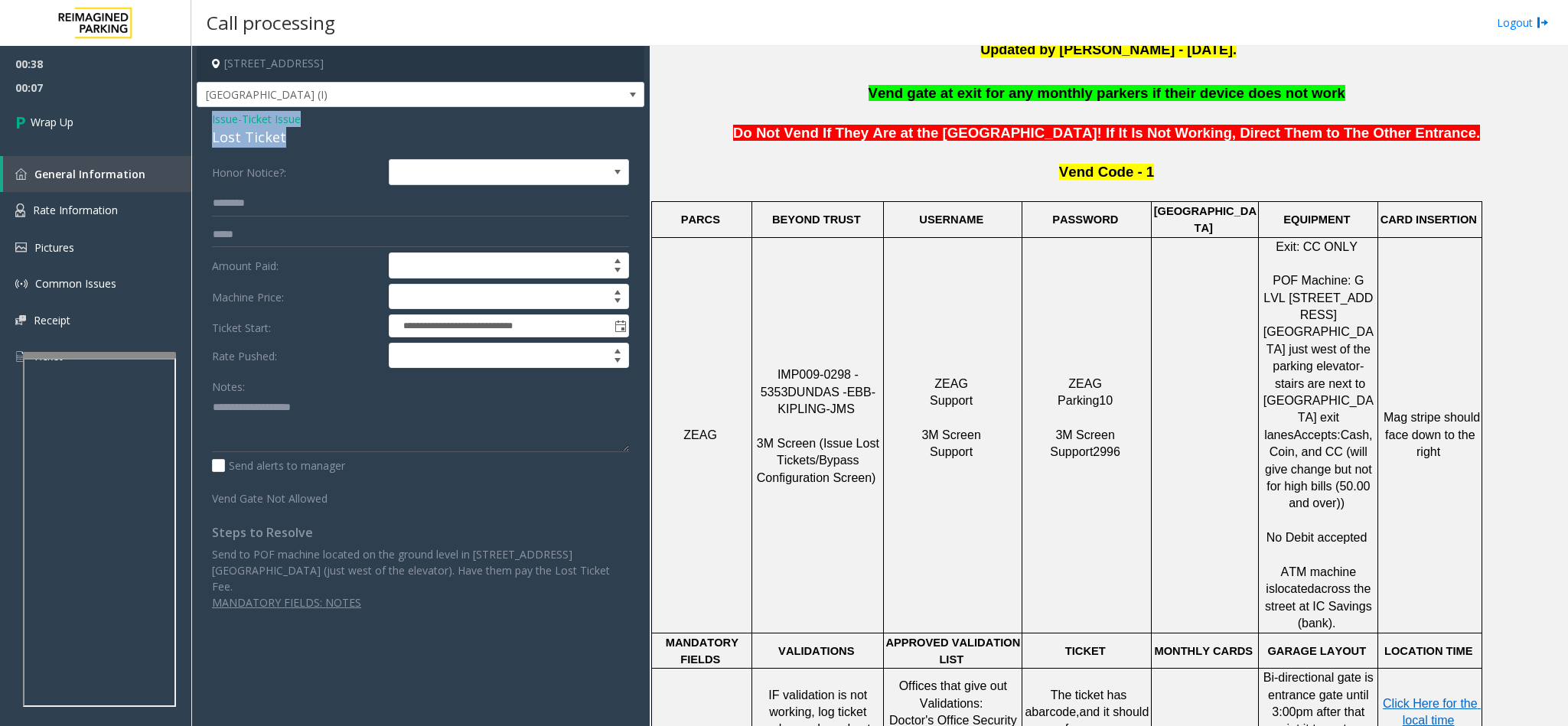
drag, startPoint x: 290, startPoint y: 133, endPoint x: 199, endPoint y: 119, distance: 92.1
click at [199, 119] on div "**********" at bounding box center [421, 366] width 448 height 518
click at [353, 452] on textarea at bounding box center [420, 423] width 417 height 58
paste textarea "**********"
drag, startPoint x: 315, startPoint y: 420, endPoint x: 283, endPoint y: 419, distance: 32.0
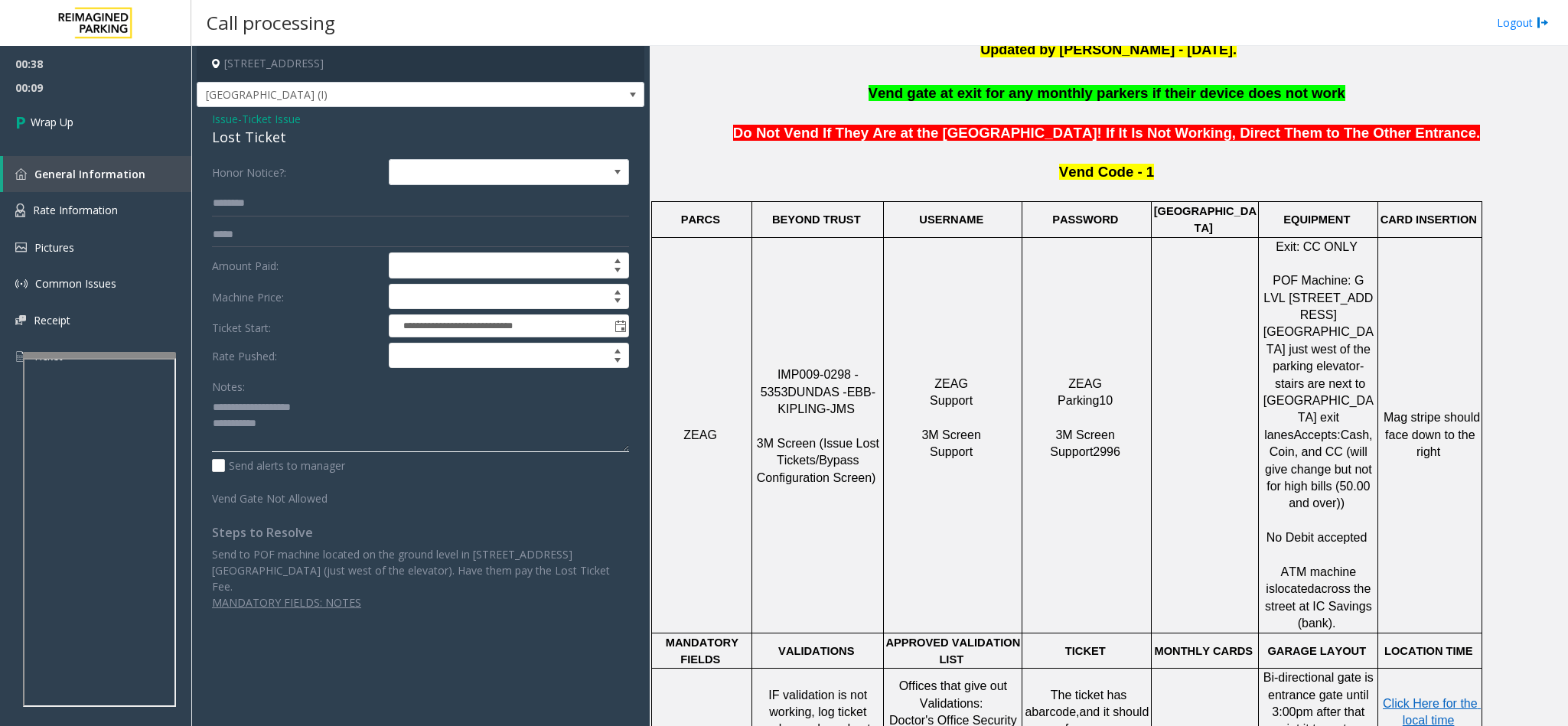
click at [283, 419] on textarea at bounding box center [420, 423] width 417 height 58
drag, startPoint x: 320, startPoint y: 404, endPoint x: 247, endPoint y: 413, distance: 73.6
click at [247, 413] on textarea at bounding box center [420, 423] width 417 height 58
click at [365, 416] on textarea at bounding box center [420, 423] width 417 height 58
click at [353, 427] on textarea at bounding box center [420, 423] width 417 height 58
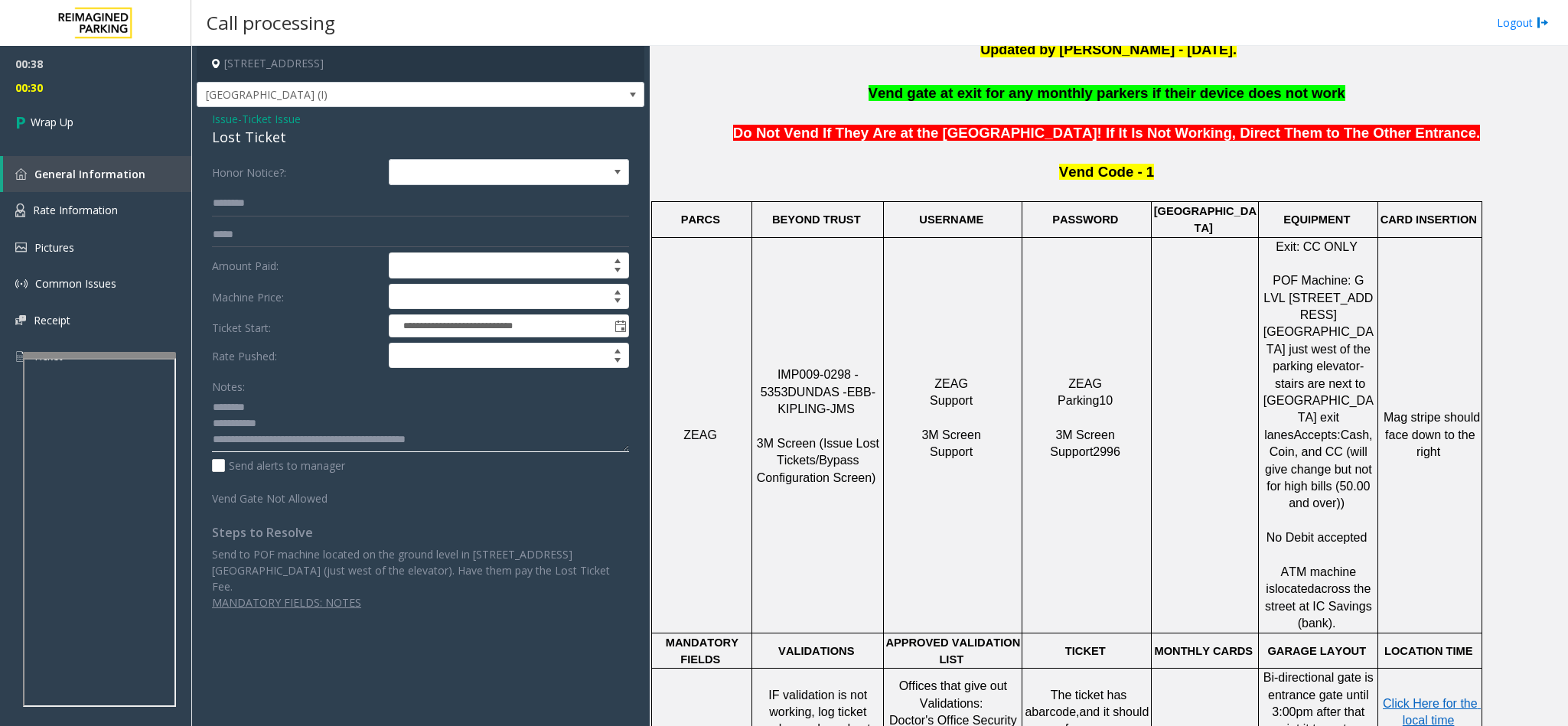
click at [429, 439] on textarea at bounding box center [420, 423] width 417 height 58
click at [441, 439] on textarea at bounding box center [420, 423] width 417 height 58
type textarea "**********"
click at [33, 117] on span "Wrap Up" at bounding box center [52, 122] width 43 height 16
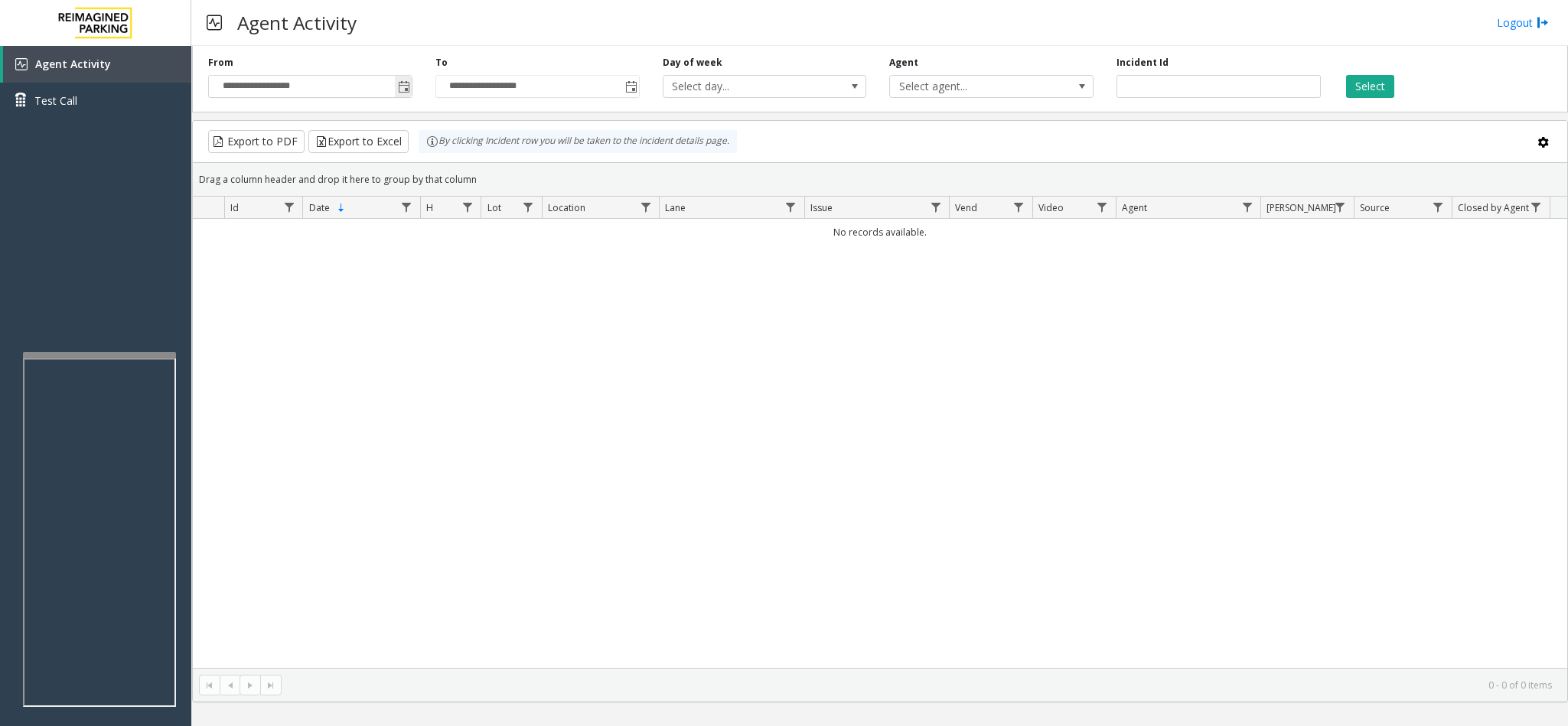
click at [401, 87] on span "Toggle popup" at bounding box center [404, 87] width 12 height 12
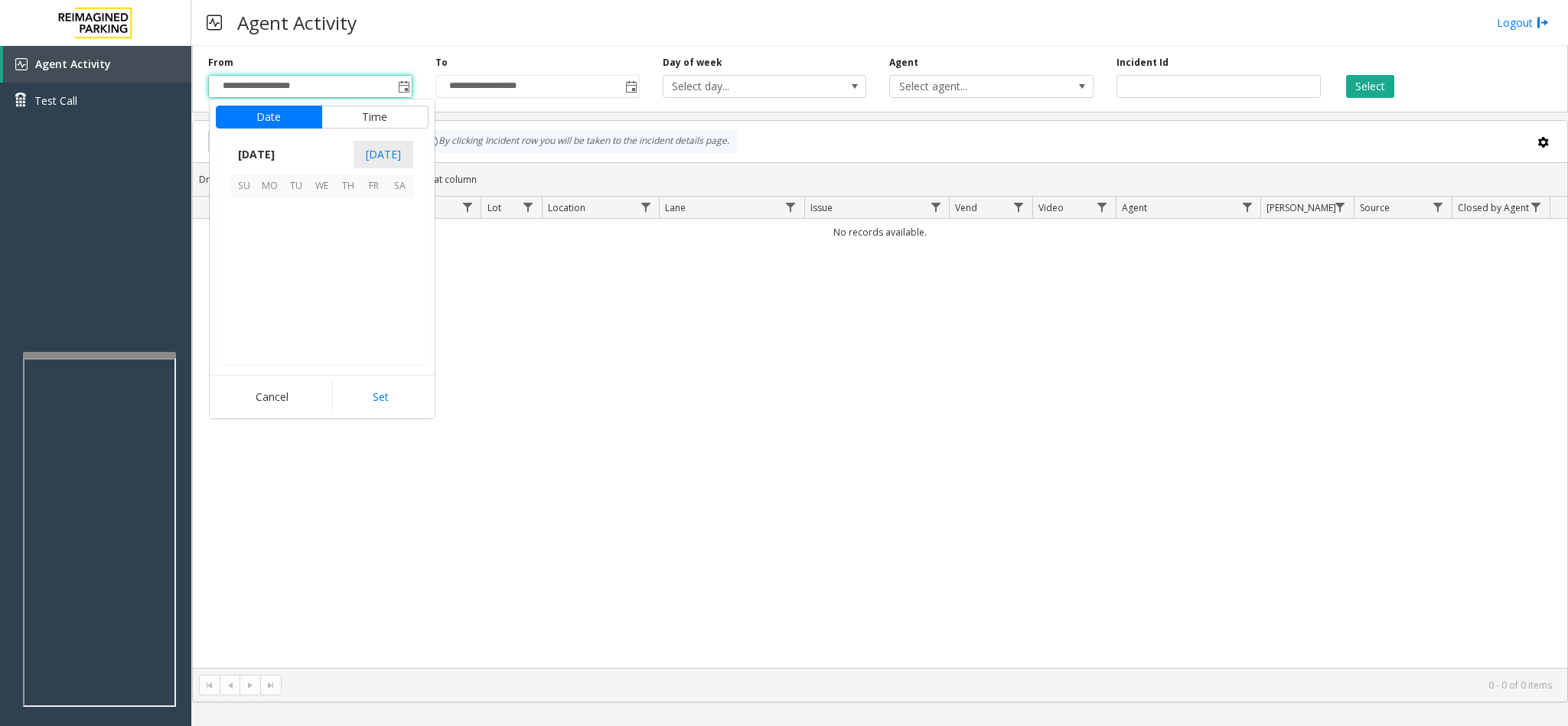
scroll to position [274328, 0]
click at [365, 320] on span "29" at bounding box center [374, 316] width 26 height 26
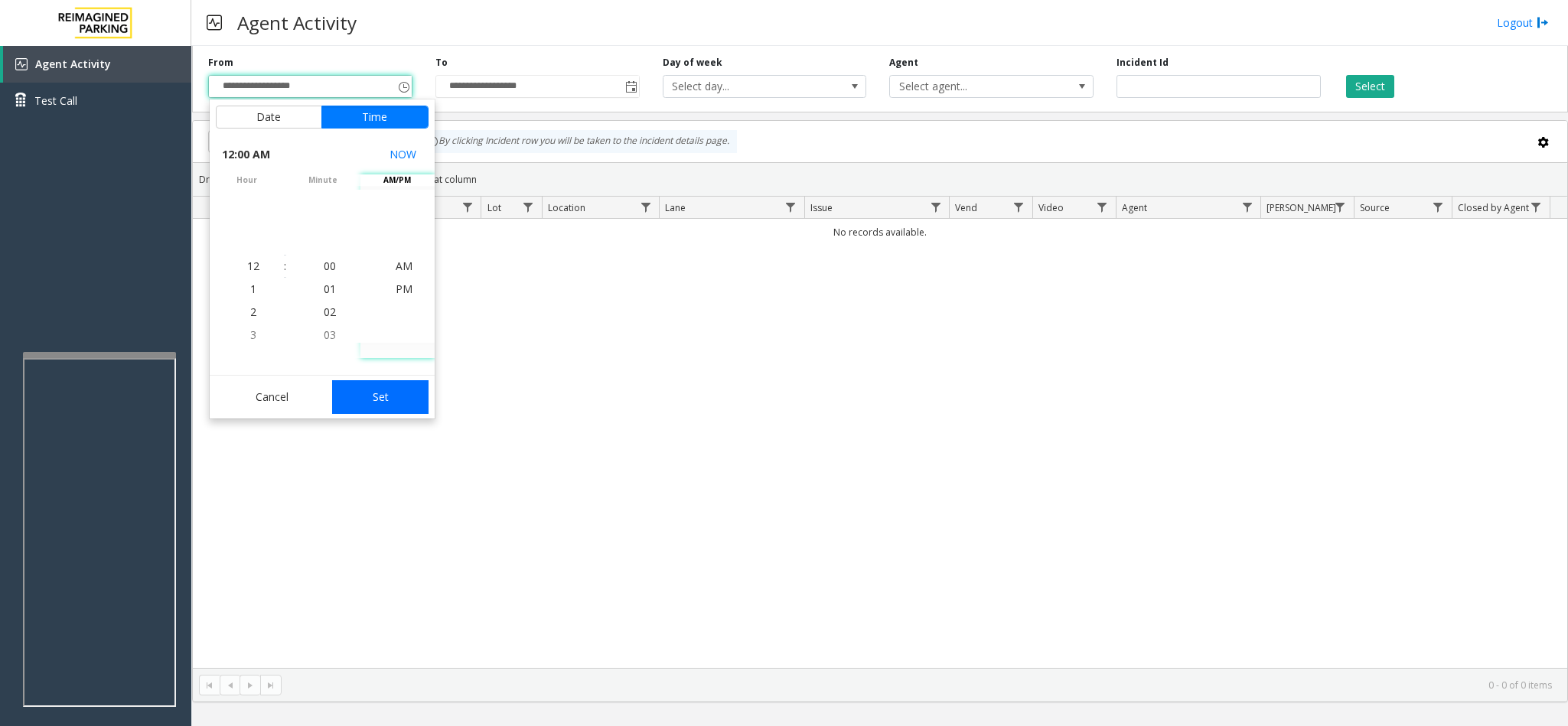
click at [368, 405] on button "Set" at bounding box center [380, 397] width 96 height 33
type input "**********"
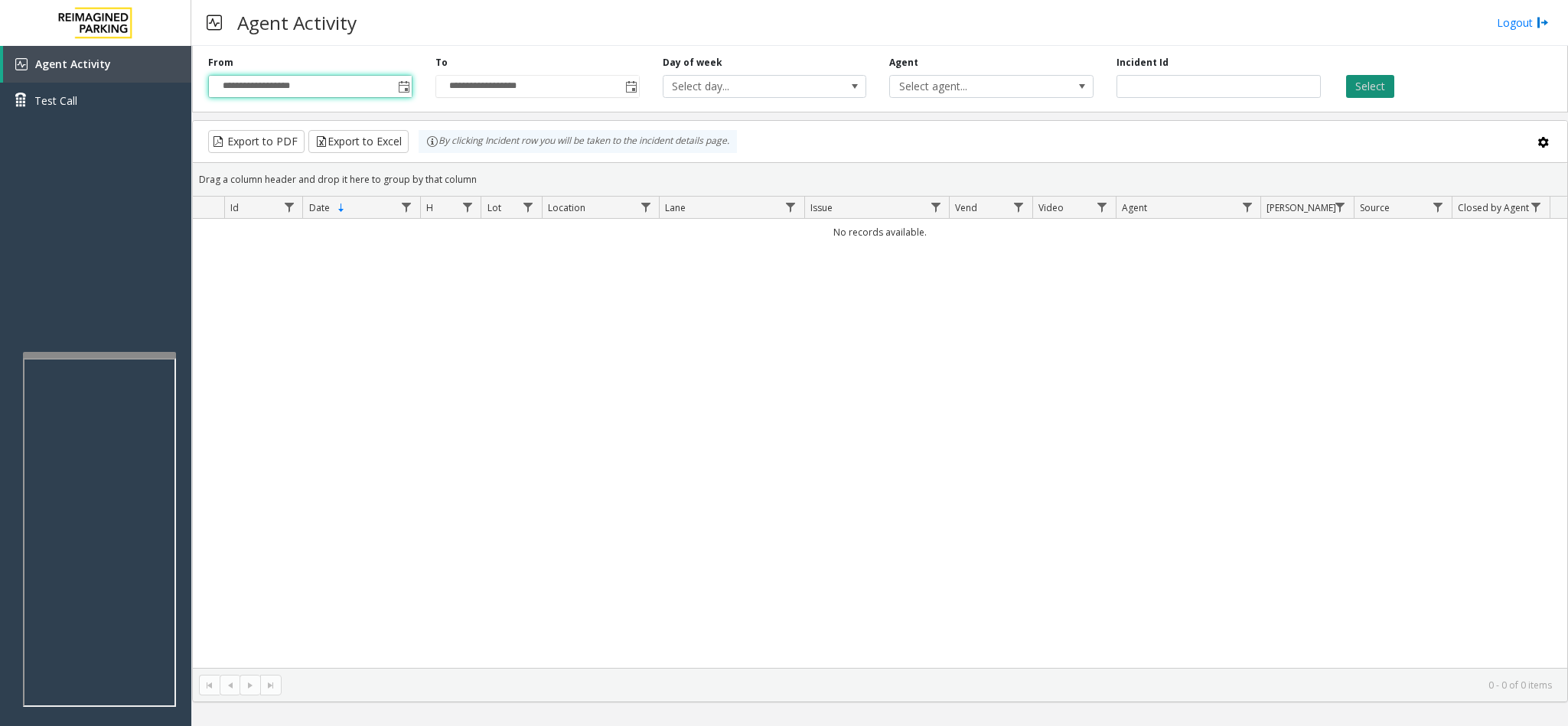
click at [1044, 90] on button "Select" at bounding box center [1369, 87] width 48 height 23
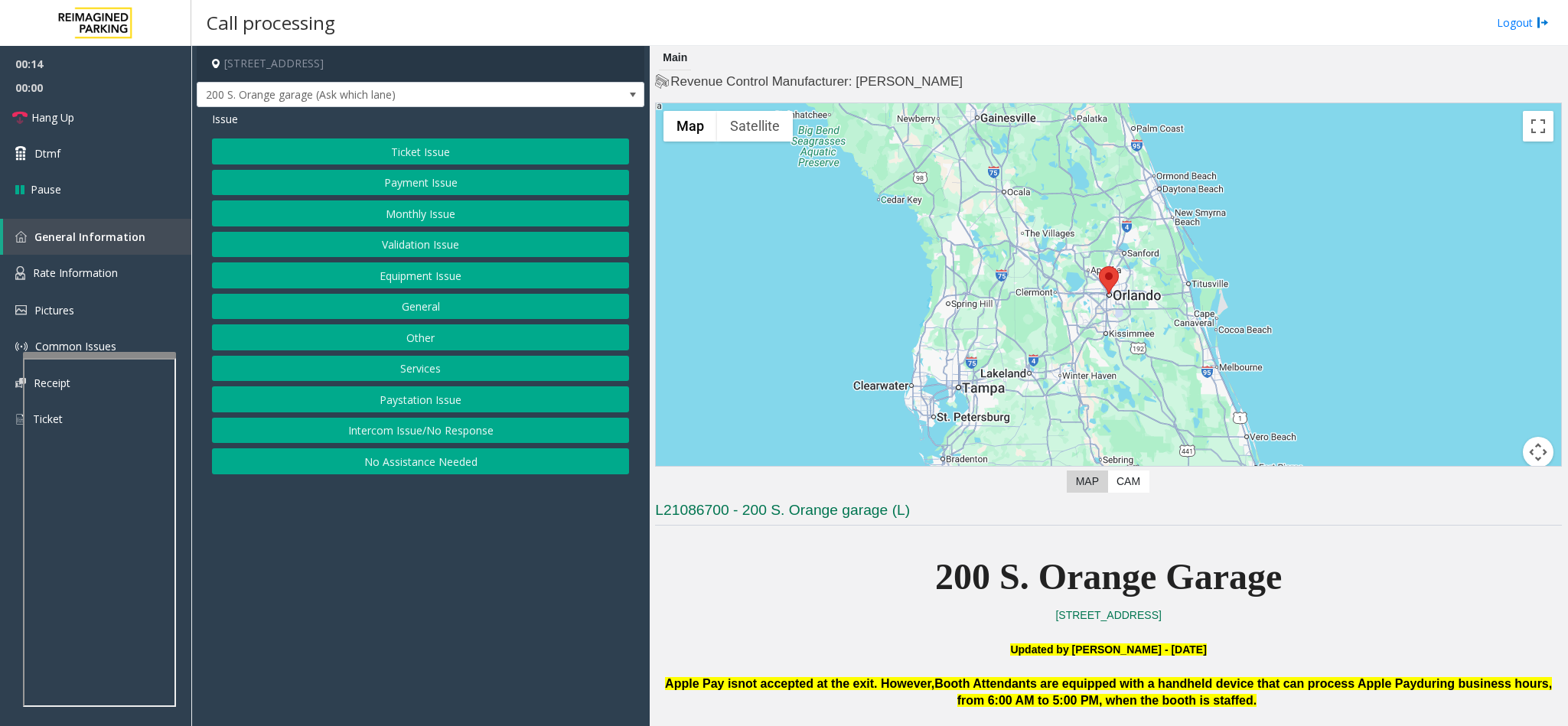
click at [407, 468] on button "No Assistance Needed" at bounding box center [420, 462] width 417 height 26
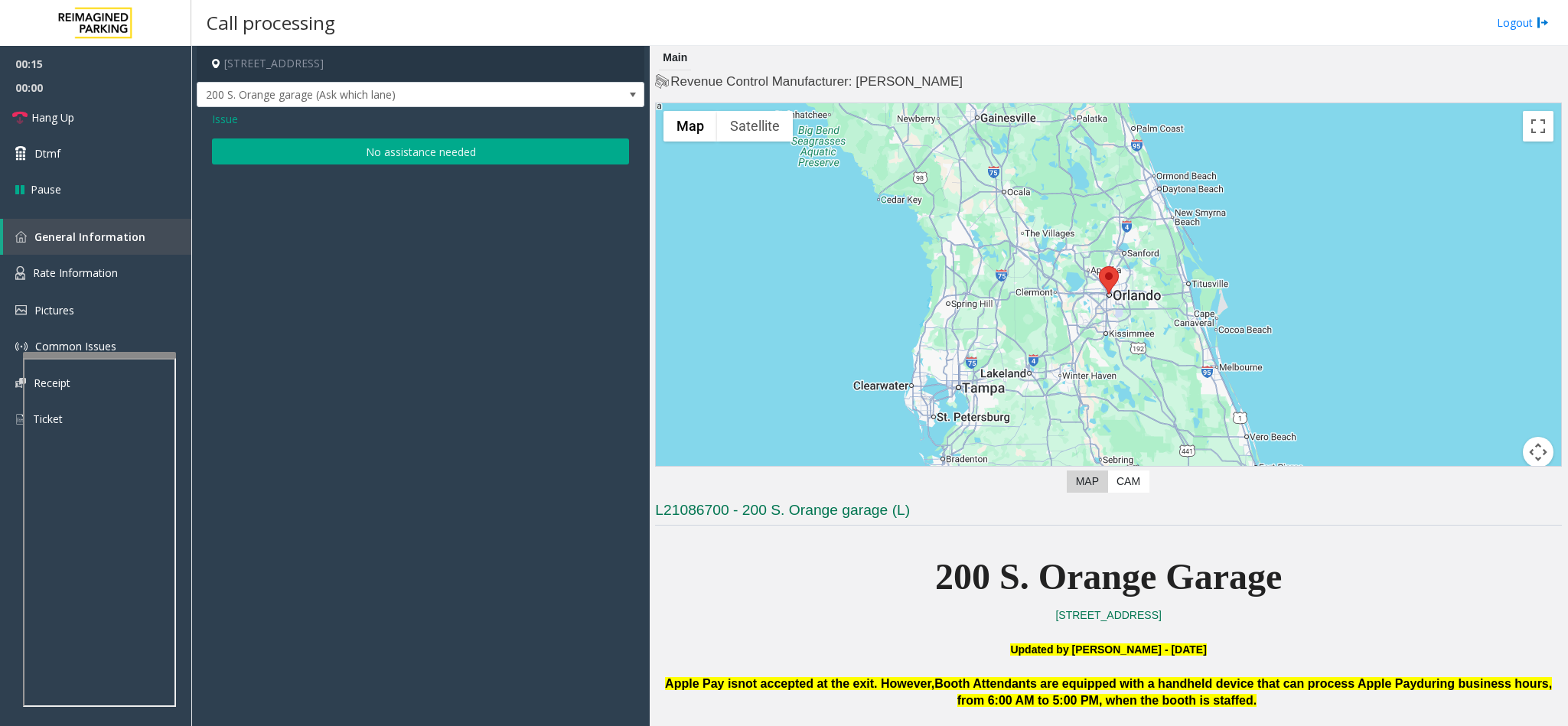
click at [421, 158] on button "No assistance needed" at bounding box center [420, 151] width 417 height 26
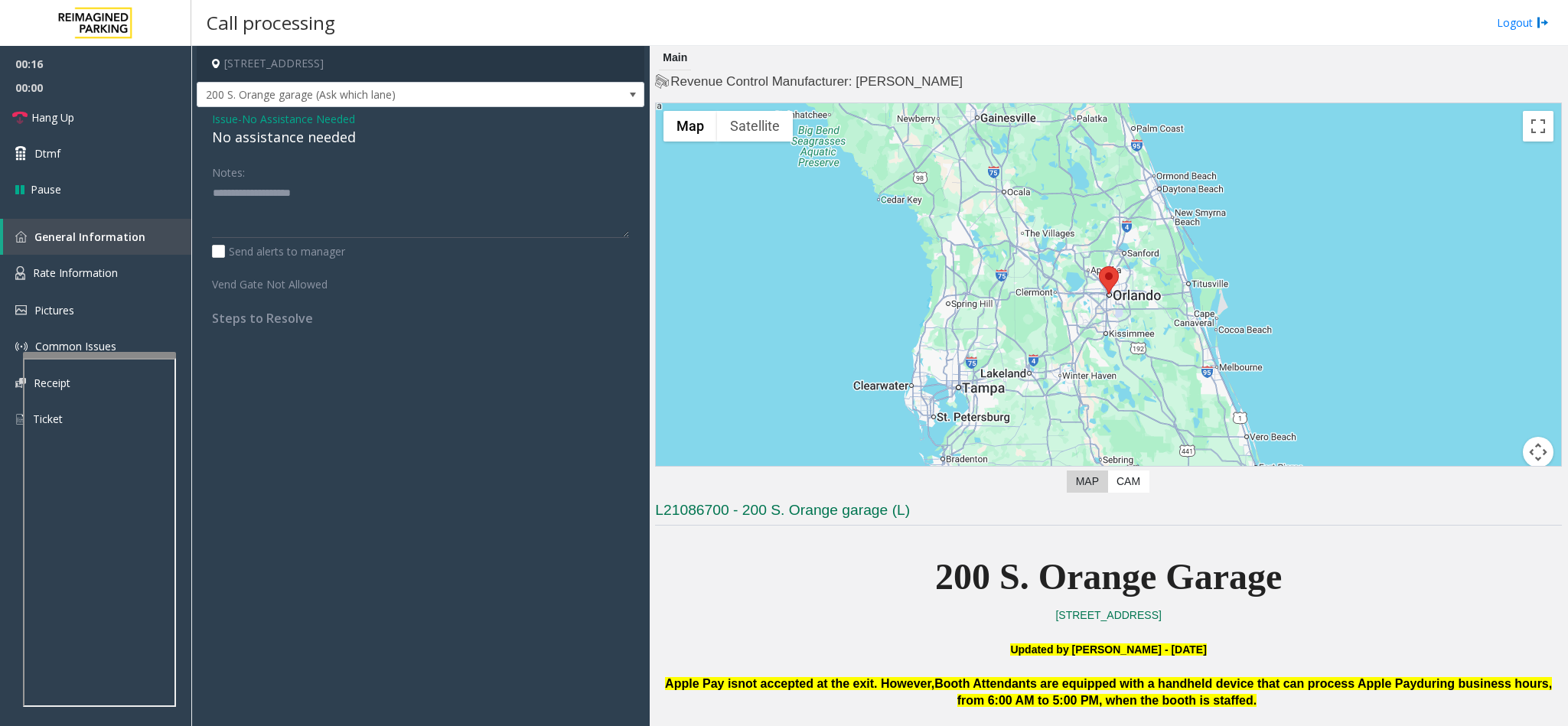
click at [294, 134] on div "No assistance needed" at bounding box center [420, 137] width 417 height 21
click at [292, 133] on div "No assistance needed" at bounding box center [420, 137] width 417 height 21
click at [296, 136] on div "No assistance needed" at bounding box center [420, 137] width 417 height 21
click at [296, 137] on div "No assistance needed" at bounding box center [420, 137] width 417 height 21
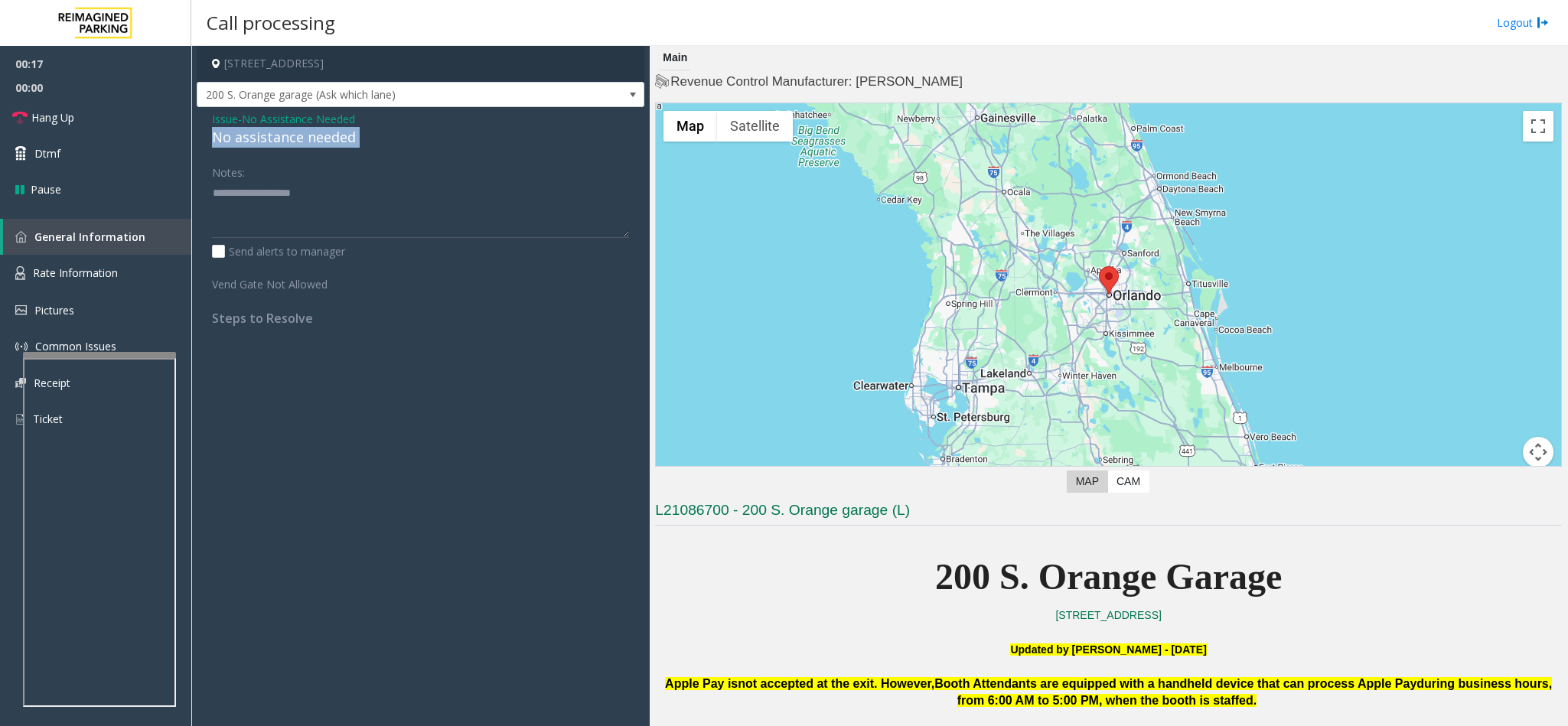
click at [296, 137] on div "No assistance needed" at bounding box center [420, 137] width 417 height 21
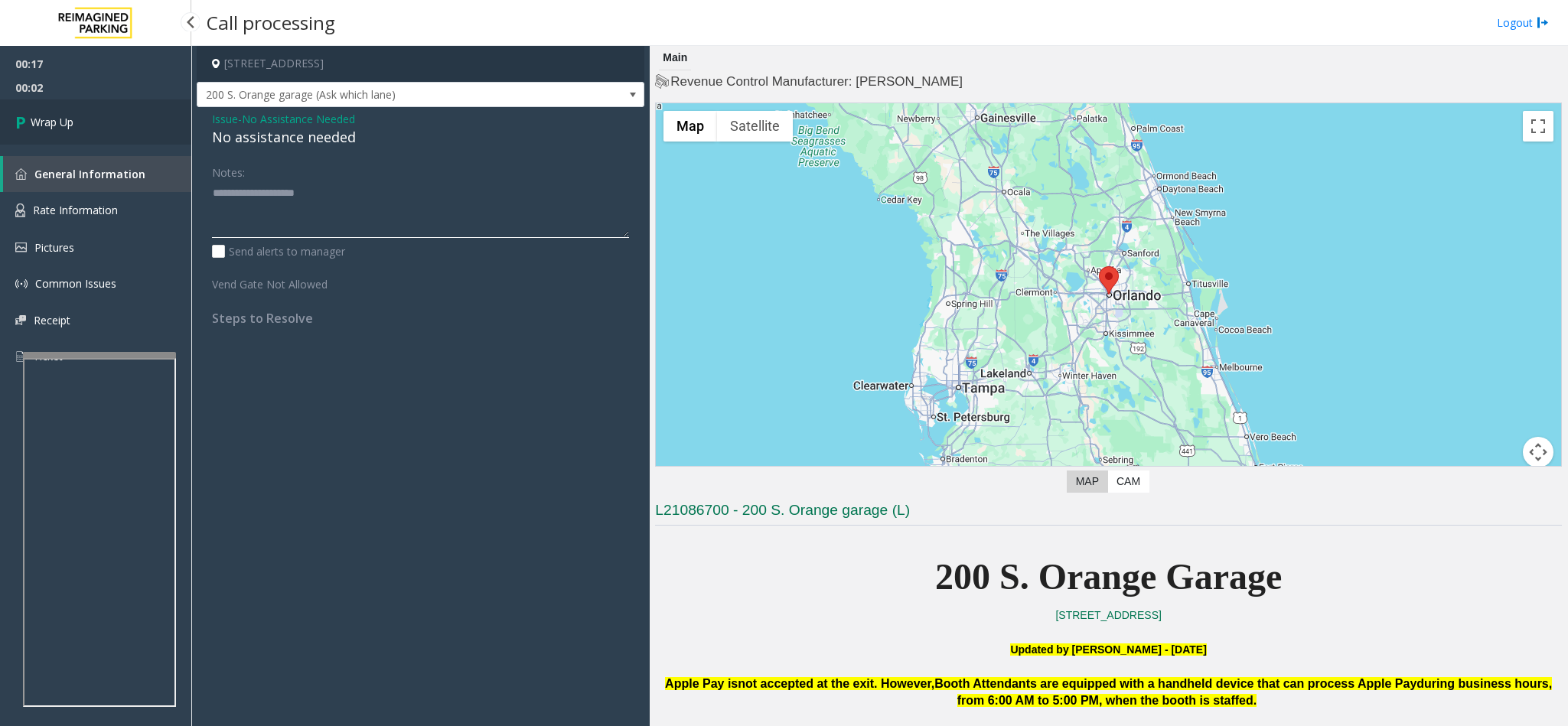
type textarea "**********"
click at [94, 108] on link "Wrap Up" at bounding box center [95, 122] width 192 height 45
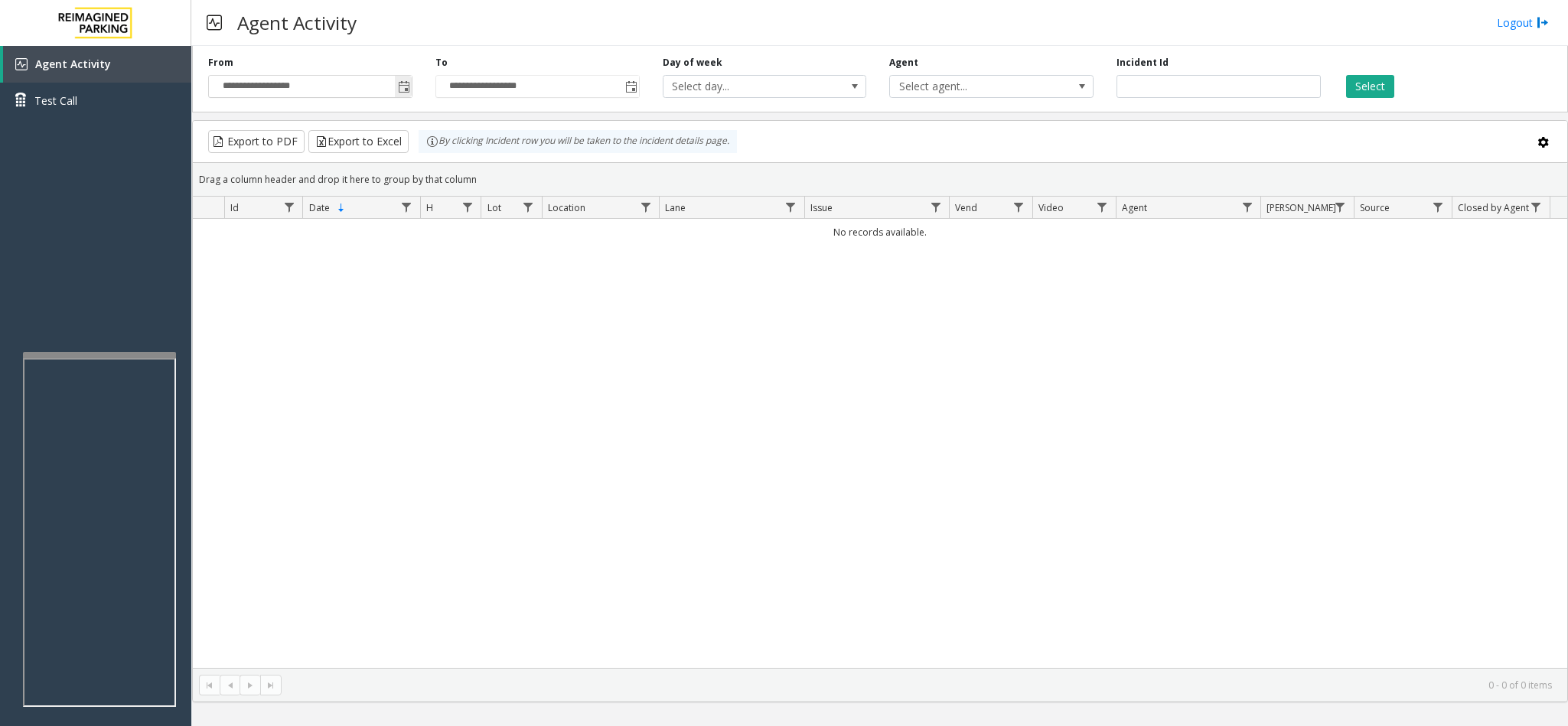
click at [400, 87] on span "Toggle popup" at bounding box center [404, 87] width 12 height 12
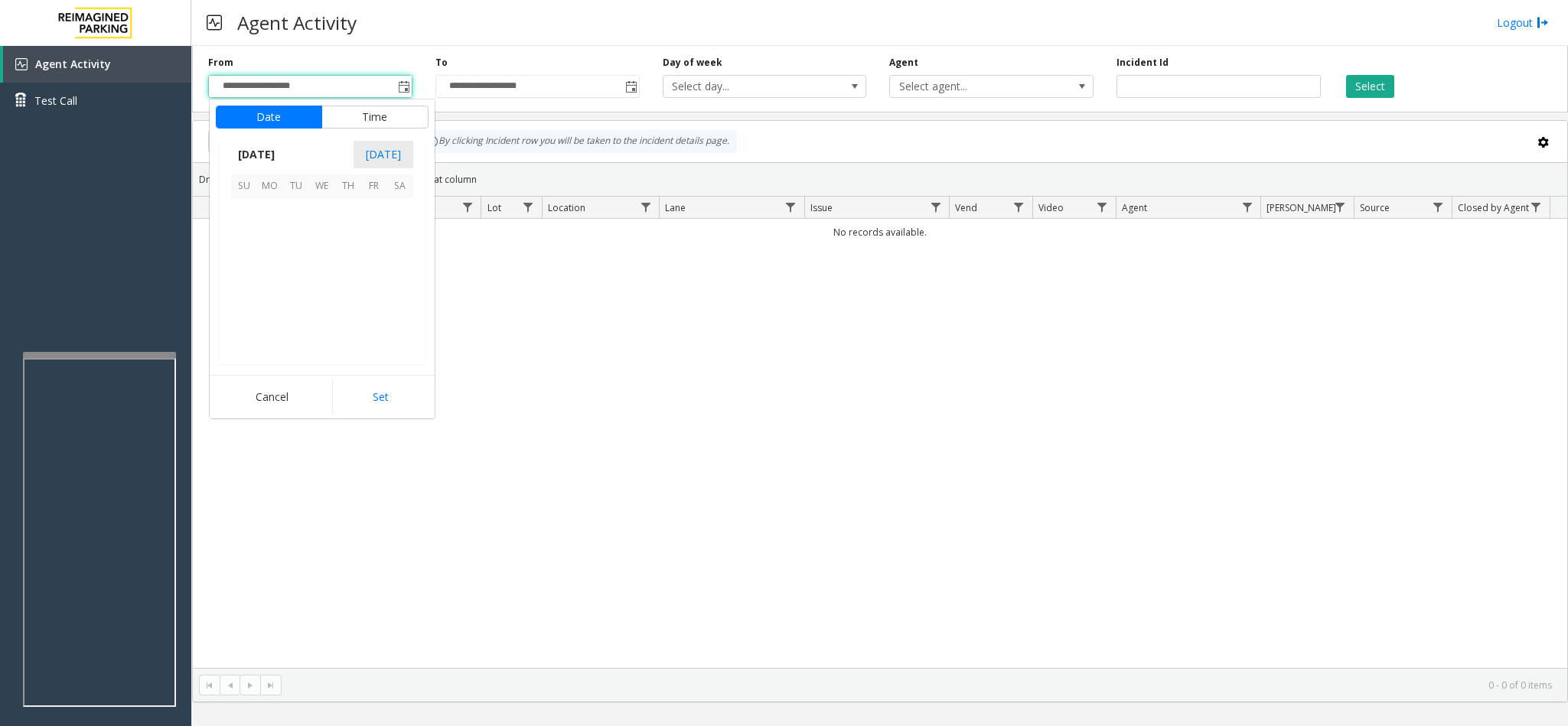
scroll to position [274328, 0]
click at [379, 322] on span "29" at bounding box center [374, 316] width 26 height 26
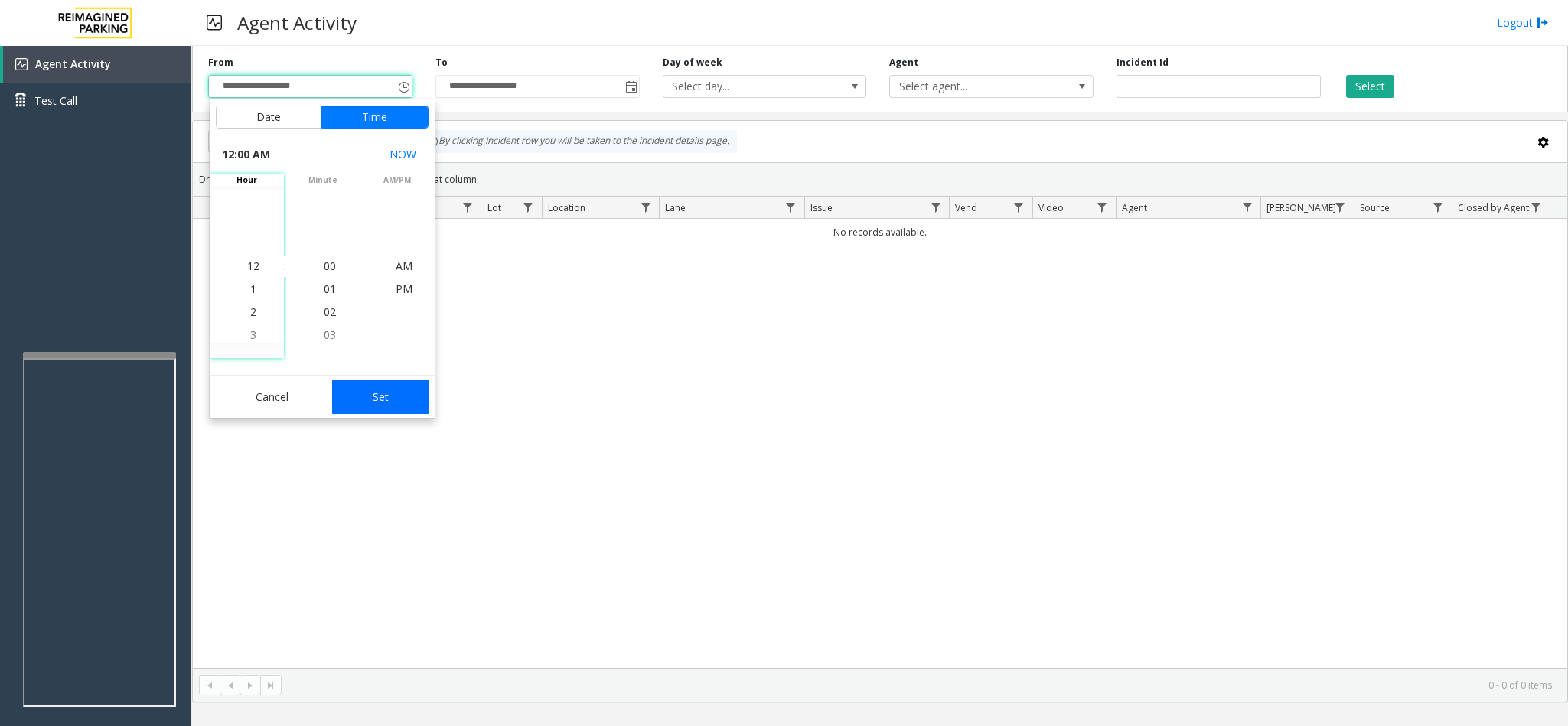
click at [402, 412] on button "Set" at bounding box center [380, 397] width 96 height 33
type input "**********"
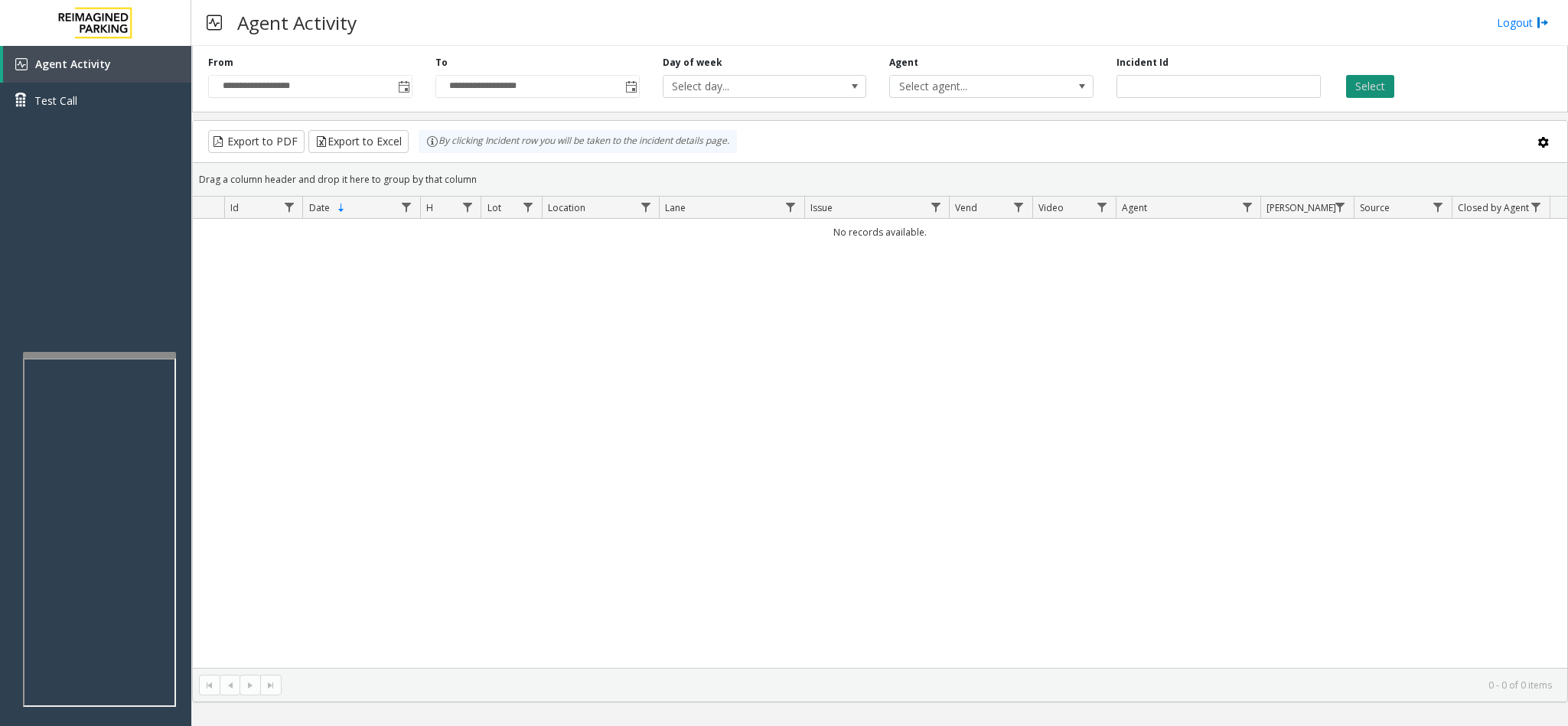
click at [1044, 97] on button "Select" at bounding box center [1369, 87] width 48 height 23
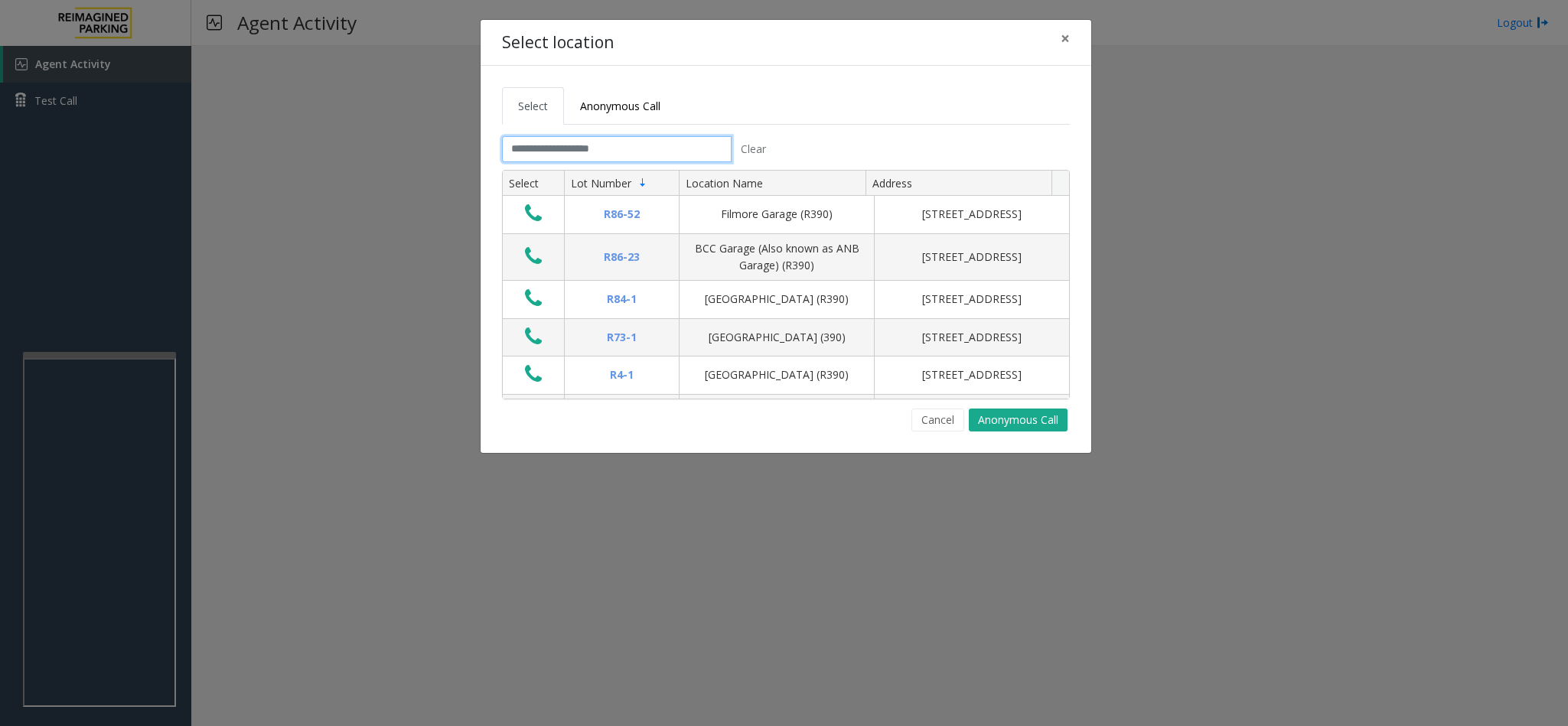
click at [596, 152] on input "text" at bounding box center [617, 150] width 229 height 26
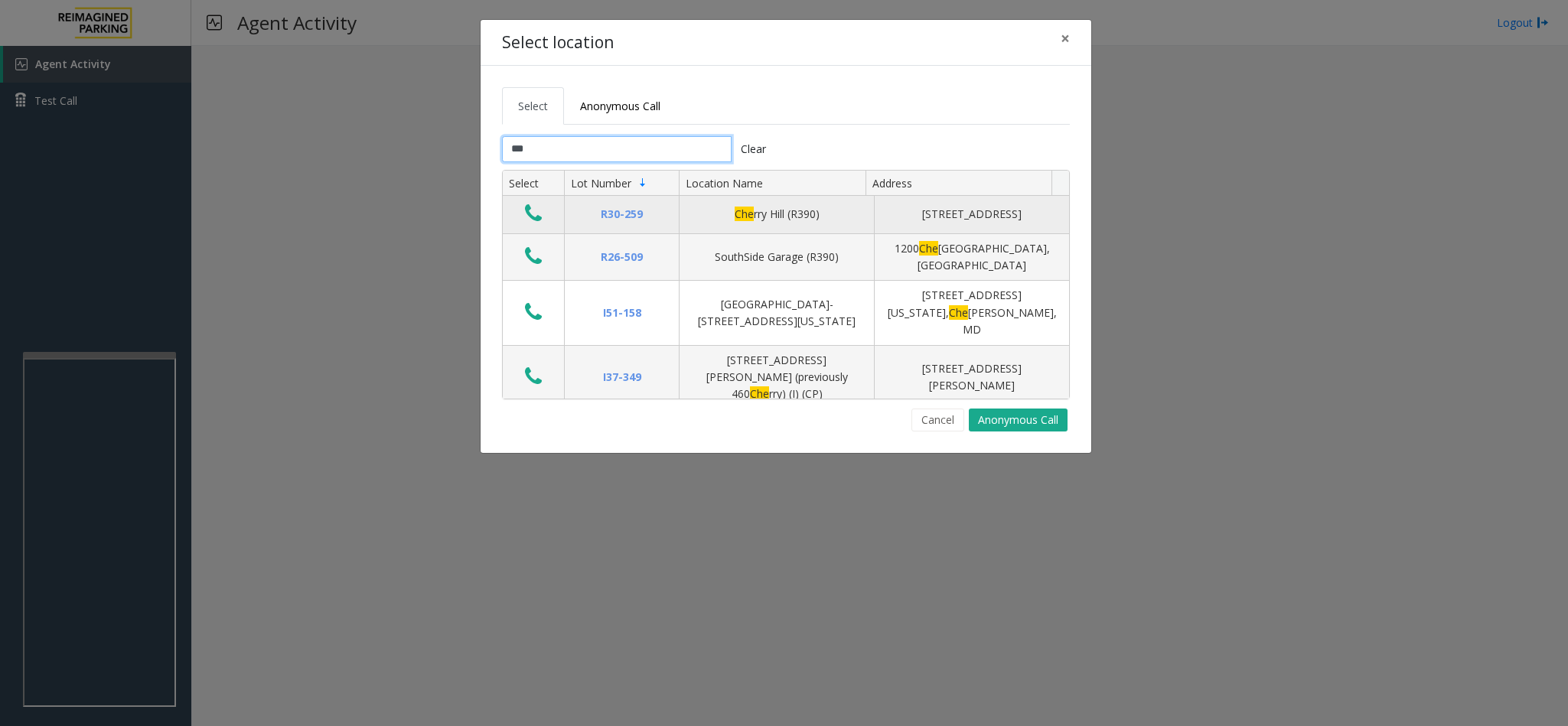
type input "***"
click at [535, 217] on icon "Data table" at bounding box center [533, 213] width 17 height 21
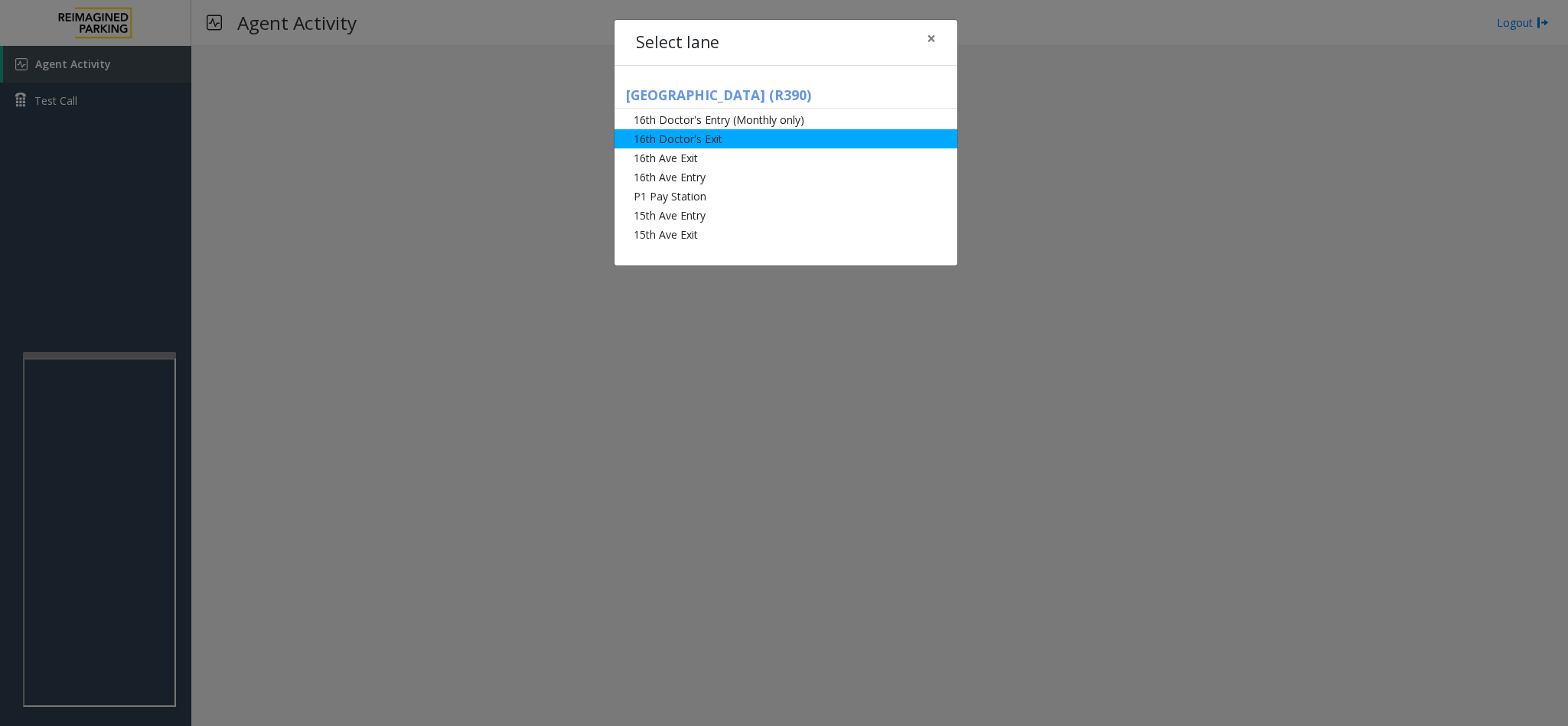
click at [714, 136] on li "16th Doctor's Exit" at bounding box center [785, 139] width 343 height 19
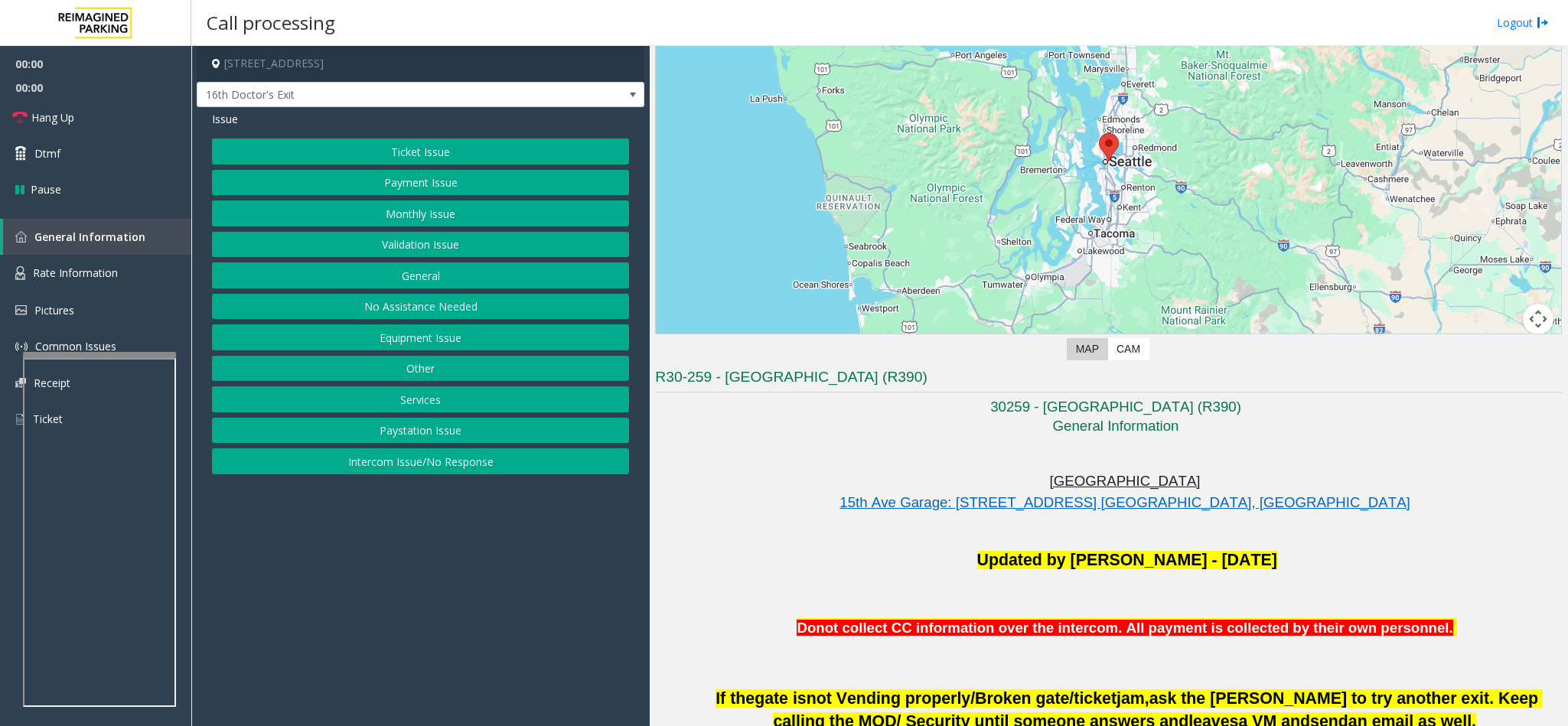
scroll to position [229, 0]
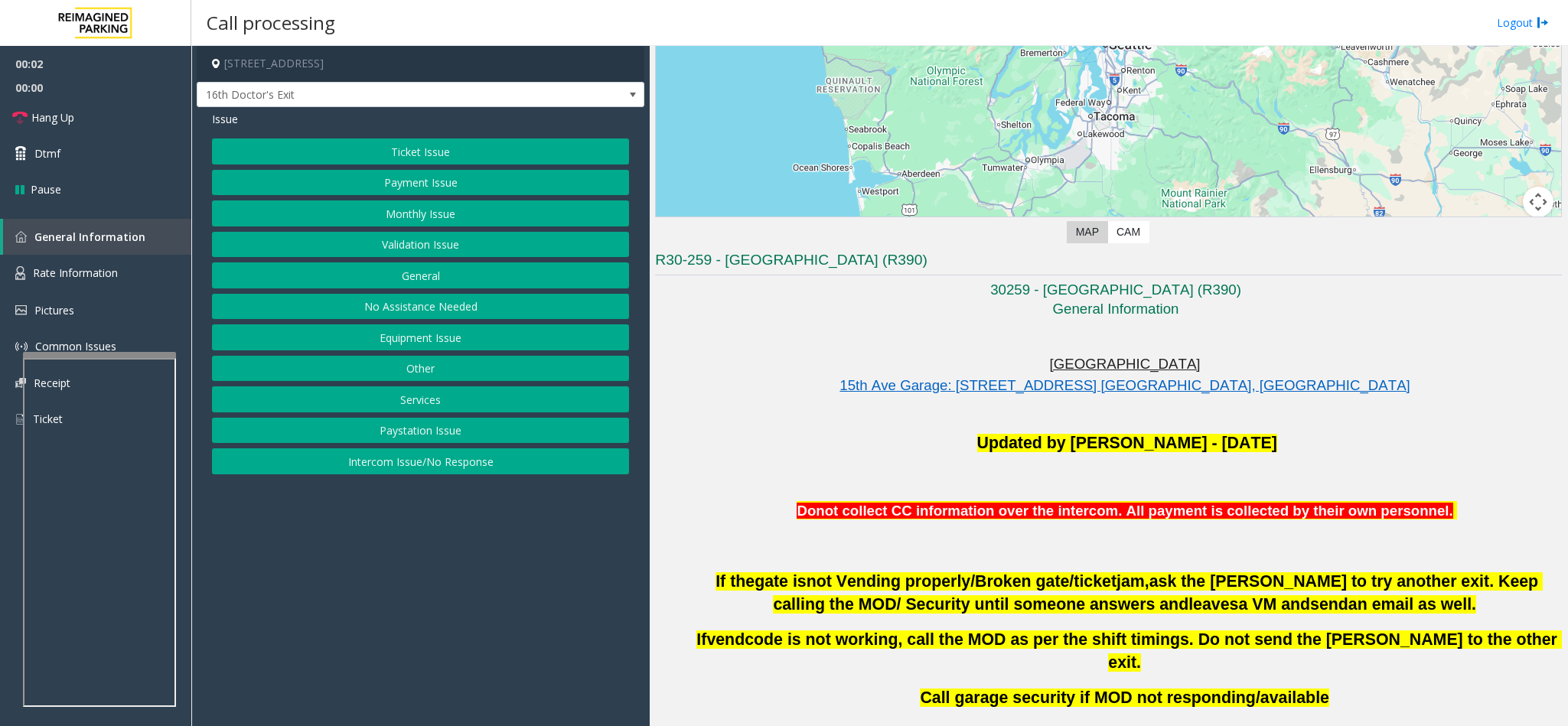
click at [419, 214] on button "Monthly Issue" at bounding box center [420, 213] width 417 height 26
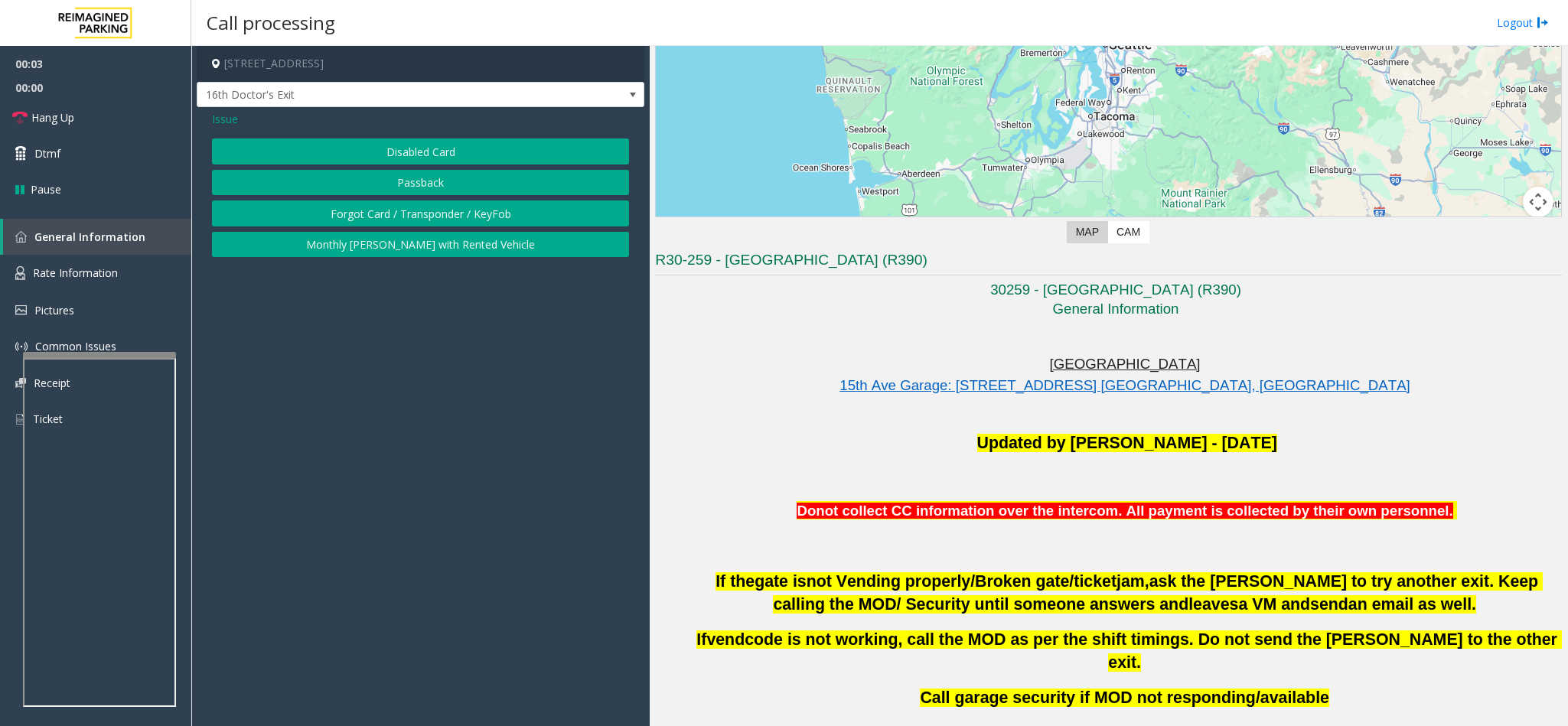
click at [409, 154] on button "Disabled Card" at bounding box center [420, 151] width 417 height 26
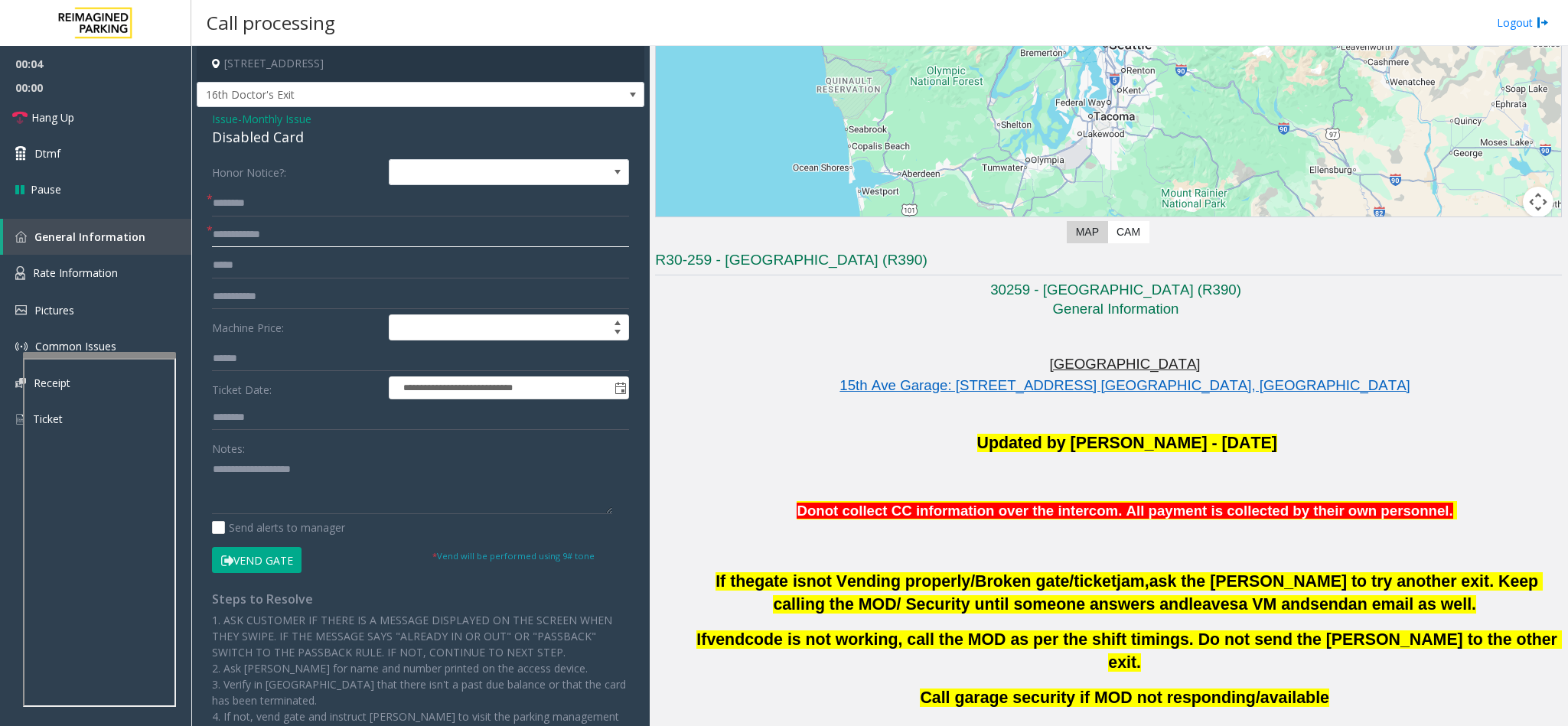
click at [258, 244] on input "text" at bounding box center [420, 235] width 417 height 26
type input "******"
click at [258, 203] on input "text" at bounding box center [420, 204] width 417 height 26
drag, startPoint x: 305, startPoint y: 140, endPoint x: 196, endPoint y: 125, distance: 110.0
click at [197, 125] on div "**********" at bounding box center [421, 512] width 448 height 810
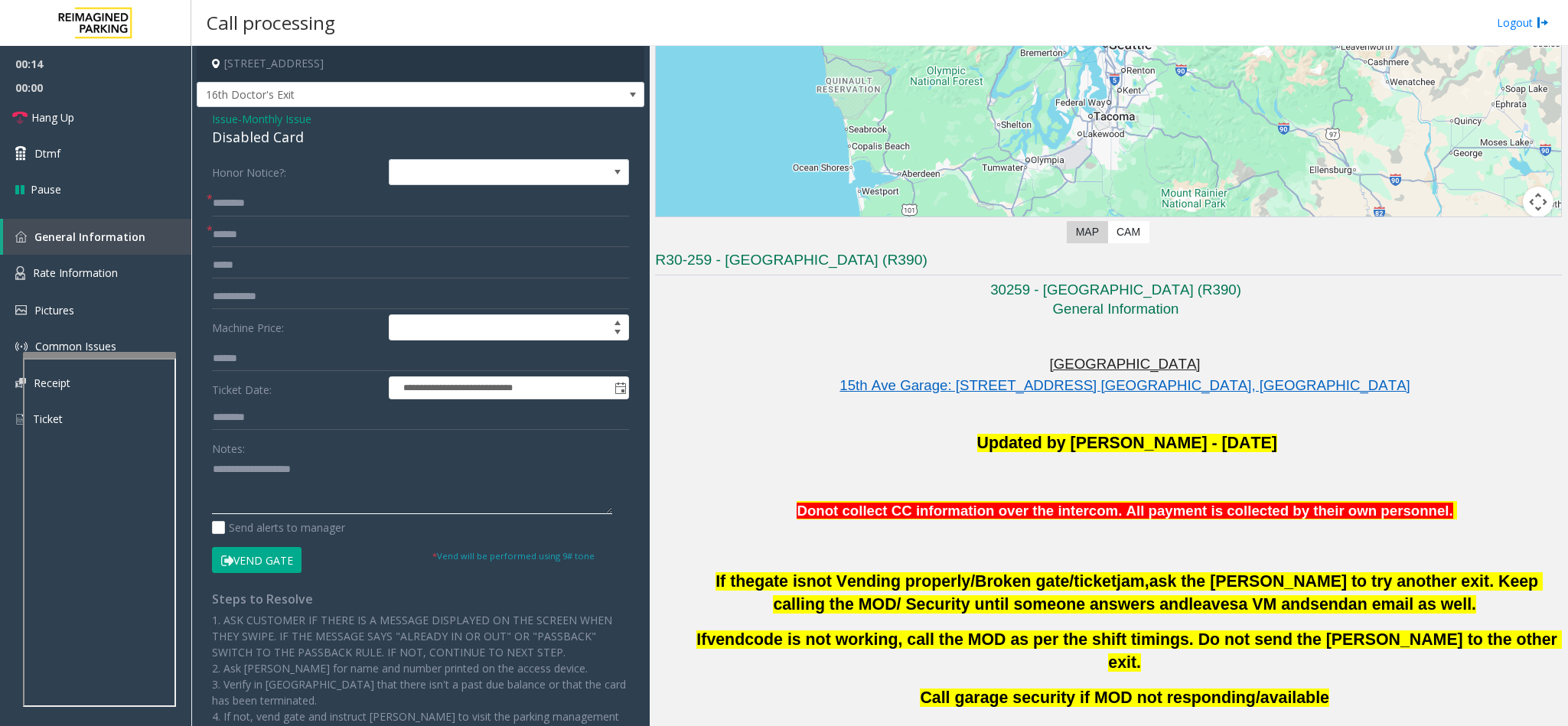
click at [326, 478] on textarea at bounding box center [412, 485] width 401 height 58
paste textarea "**********"
drag, startPoint x: 326, startPoint y: 478, endPoint x: 247, endPoint y: 469, distance: 79.5
click at [247, 469] on textarea at bounding box center [412, 485] width 401 height 58
click at [296, 480] on textarea at bounding box center [412, 485] width 401 height 58
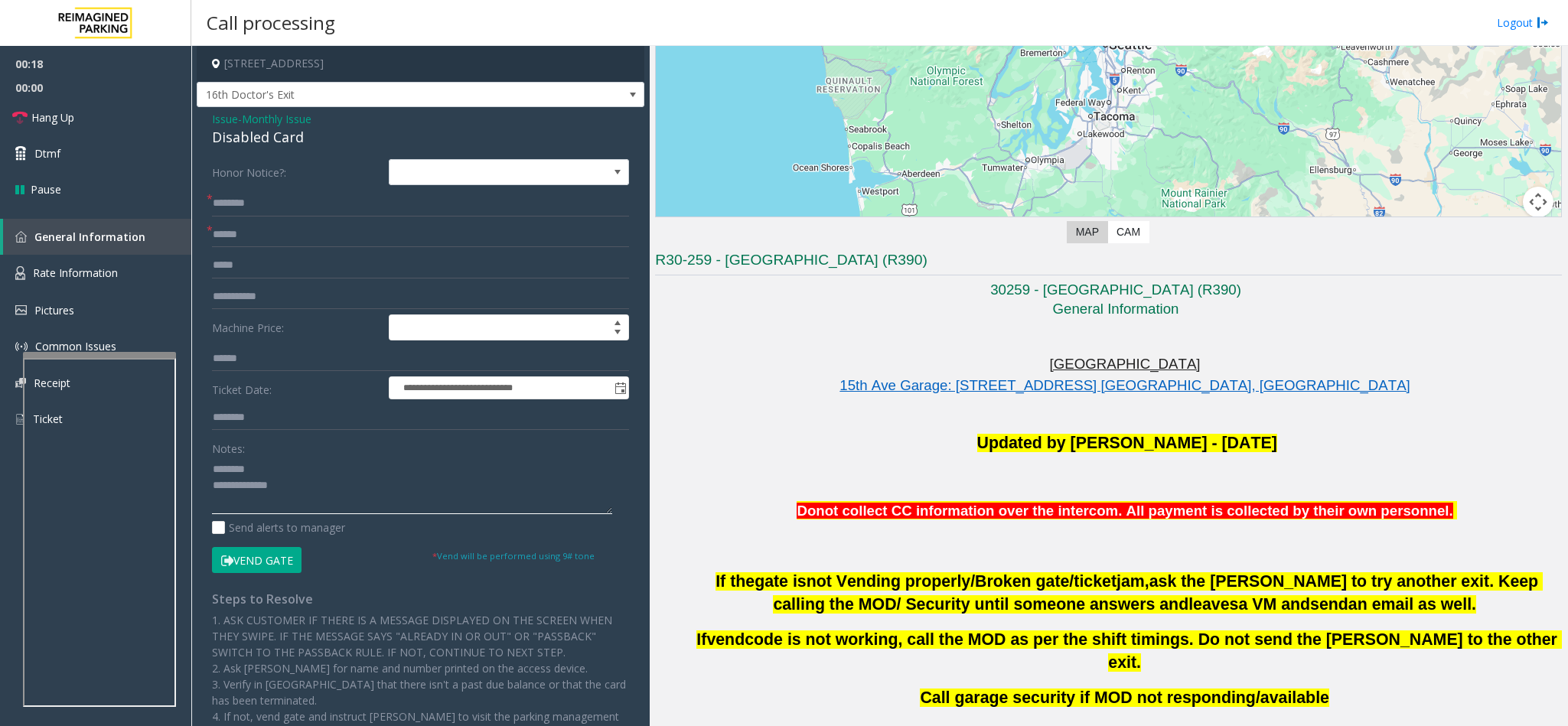
type textarea "**********"
click at [261, 211] on input "text" at bounding box center [420, 204] width 417 height 26
type input "******"
click at [349, 474] on textarea at bounding box center [412, 485] width 401 height 58
click at [346, 484] on textarea at bounding box center [412, 485] width 401 height 58
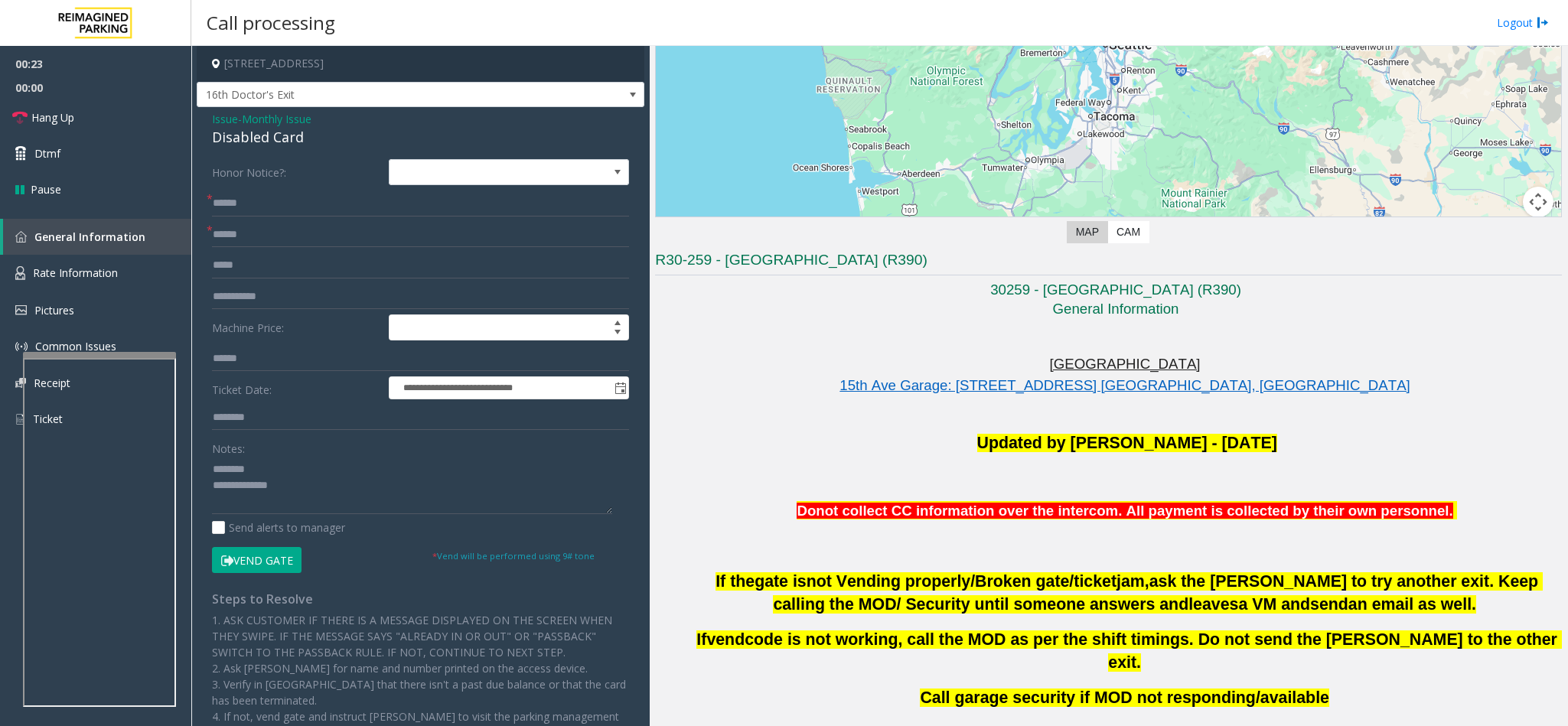
click at [285, 484] on button "Vend Gate" at bounding box center [256, 560] width 89 height 26
click at [296, 484] on textarea at bounding box center [412, 485] width 401 height 58
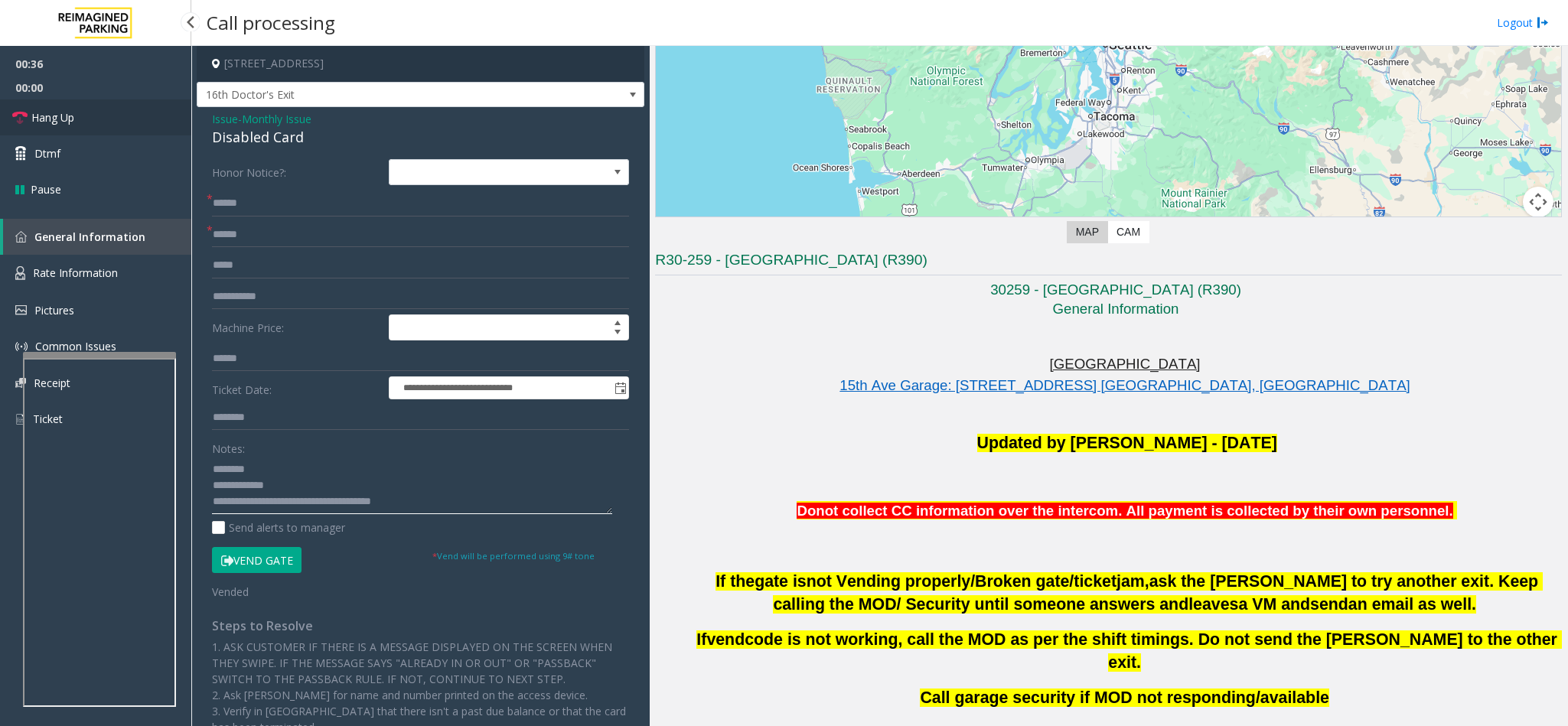
type textarea "**********"
click at [39, 117] on span "Hang Up" at bounding box center [52, 117] width 43 height 16
click at [39, 115] on span "Hang Up" at bounding box center [52, 117] width 43 height 16
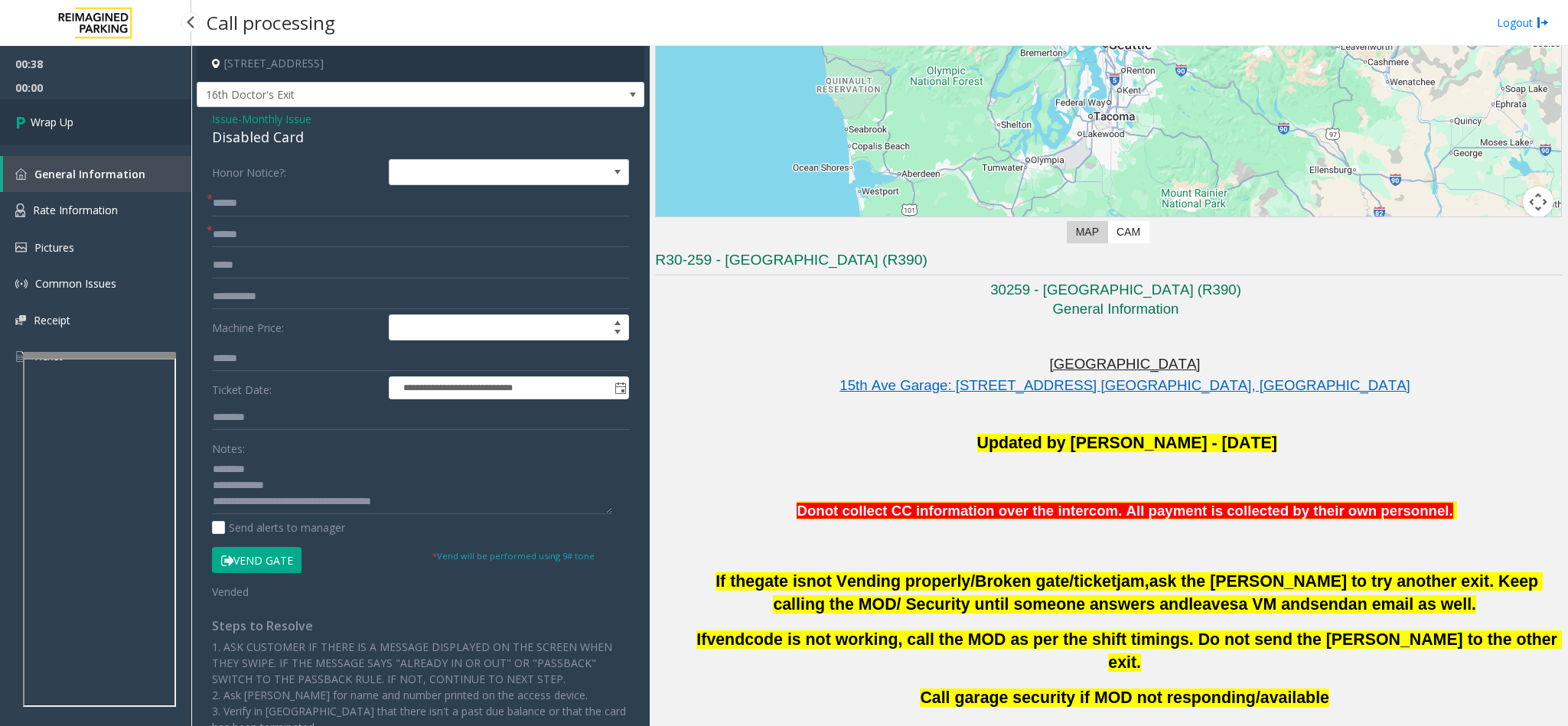
click at [42, 114] on span "Wrap Up" at bounding box center [52, 122] width 43 height 16
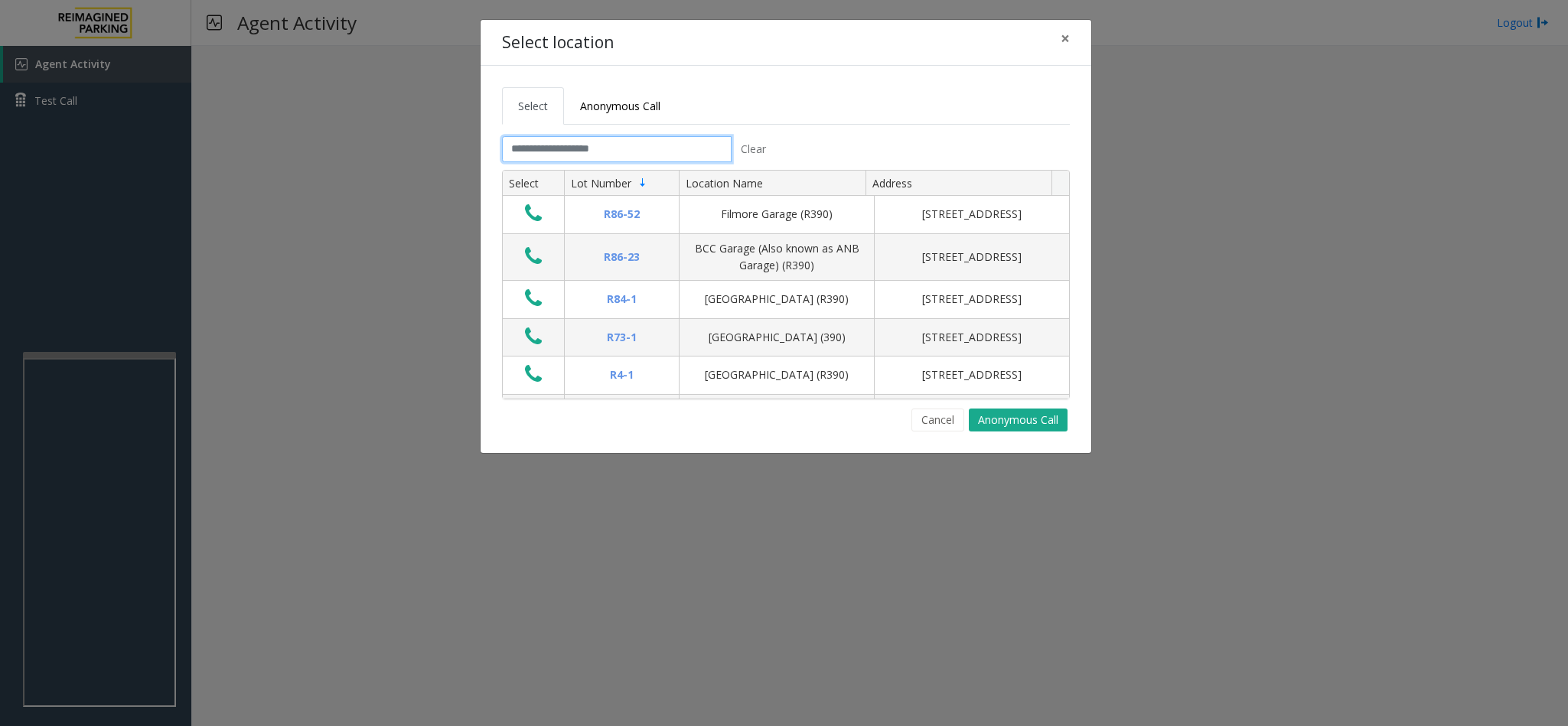
click at [617, 156] on input "text" at bounding box center [617, 150] width 229 height 26
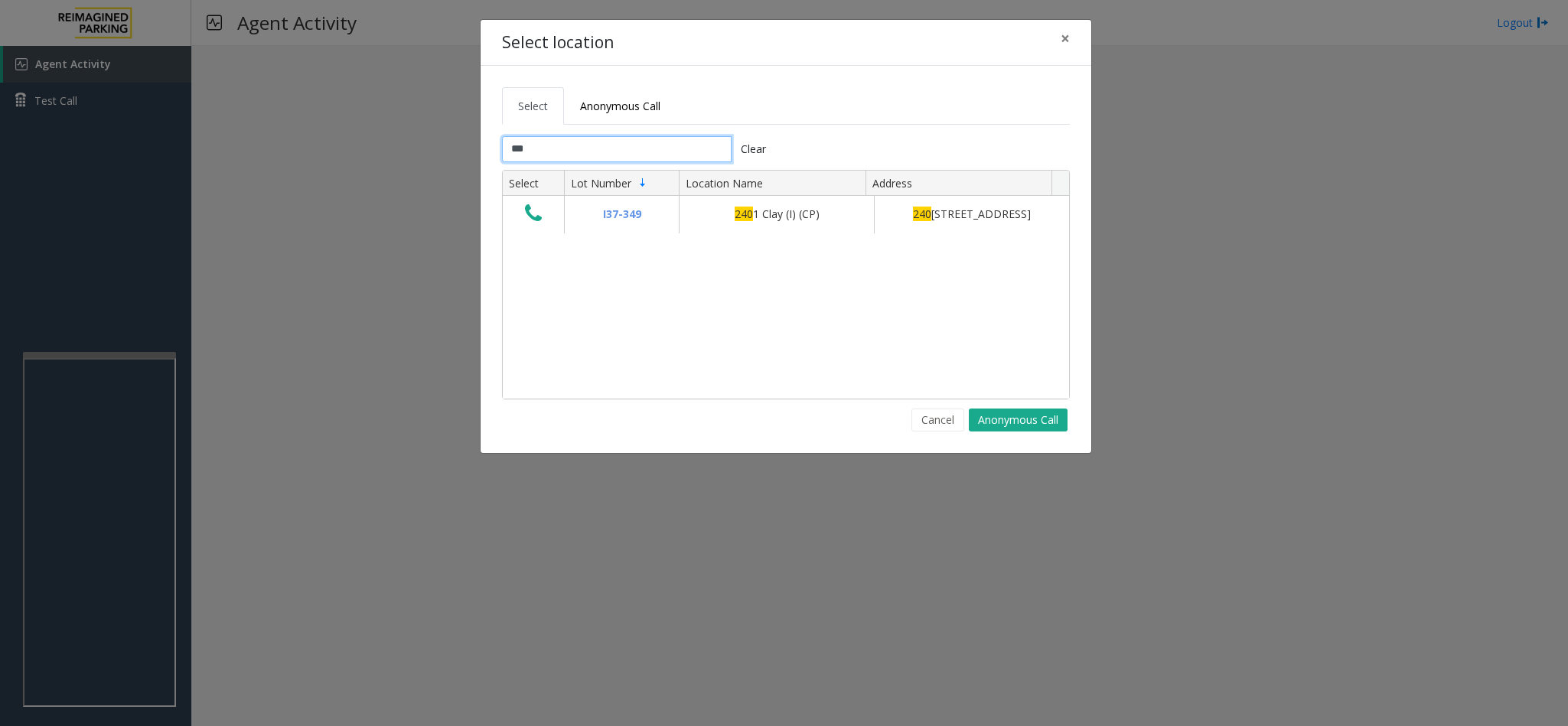
type input "****"
click at [677, 148] on input "****" at bounding box center [617, 150] width 229 height 26
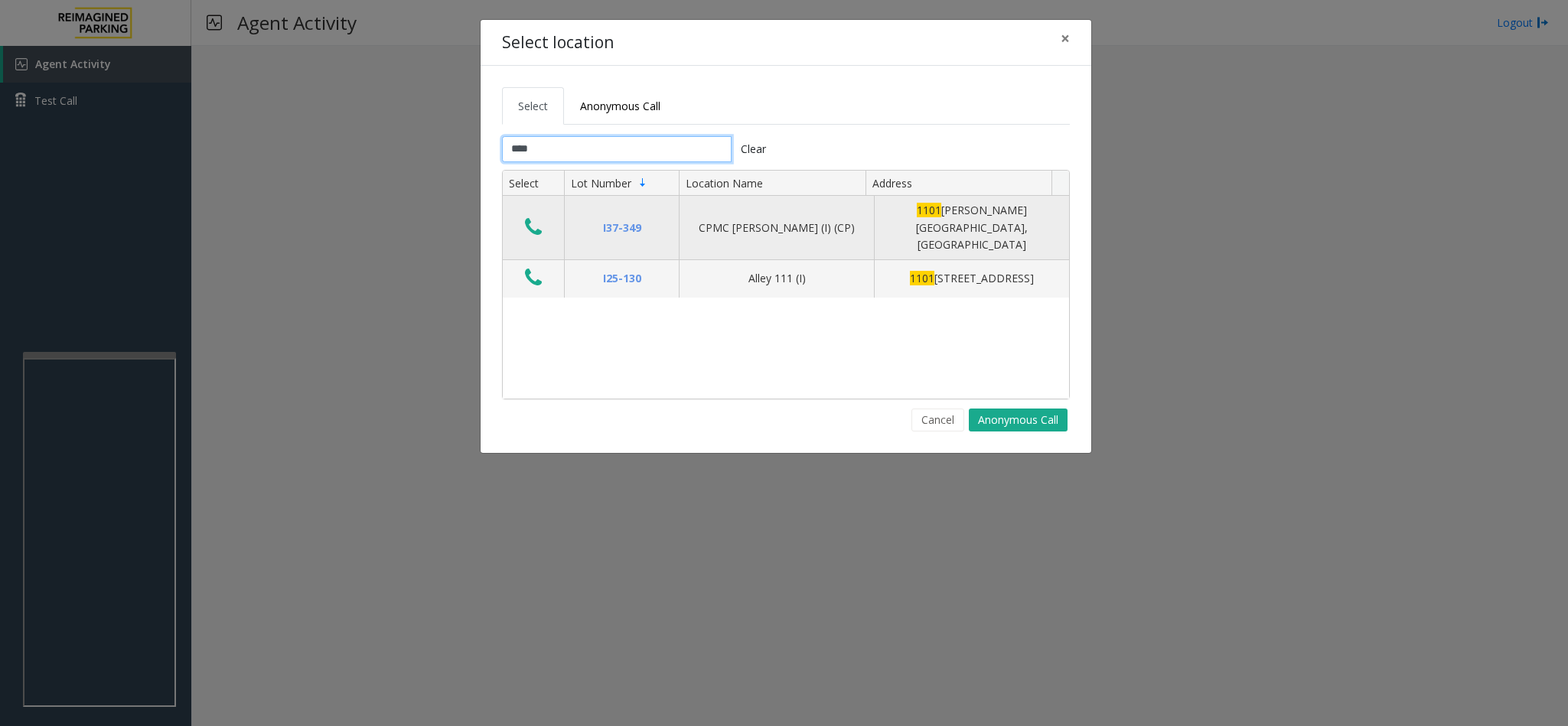
type input "****"
click at [533, 220] on icon "Data table" at bounding box center [533, 227] width 17 height 21
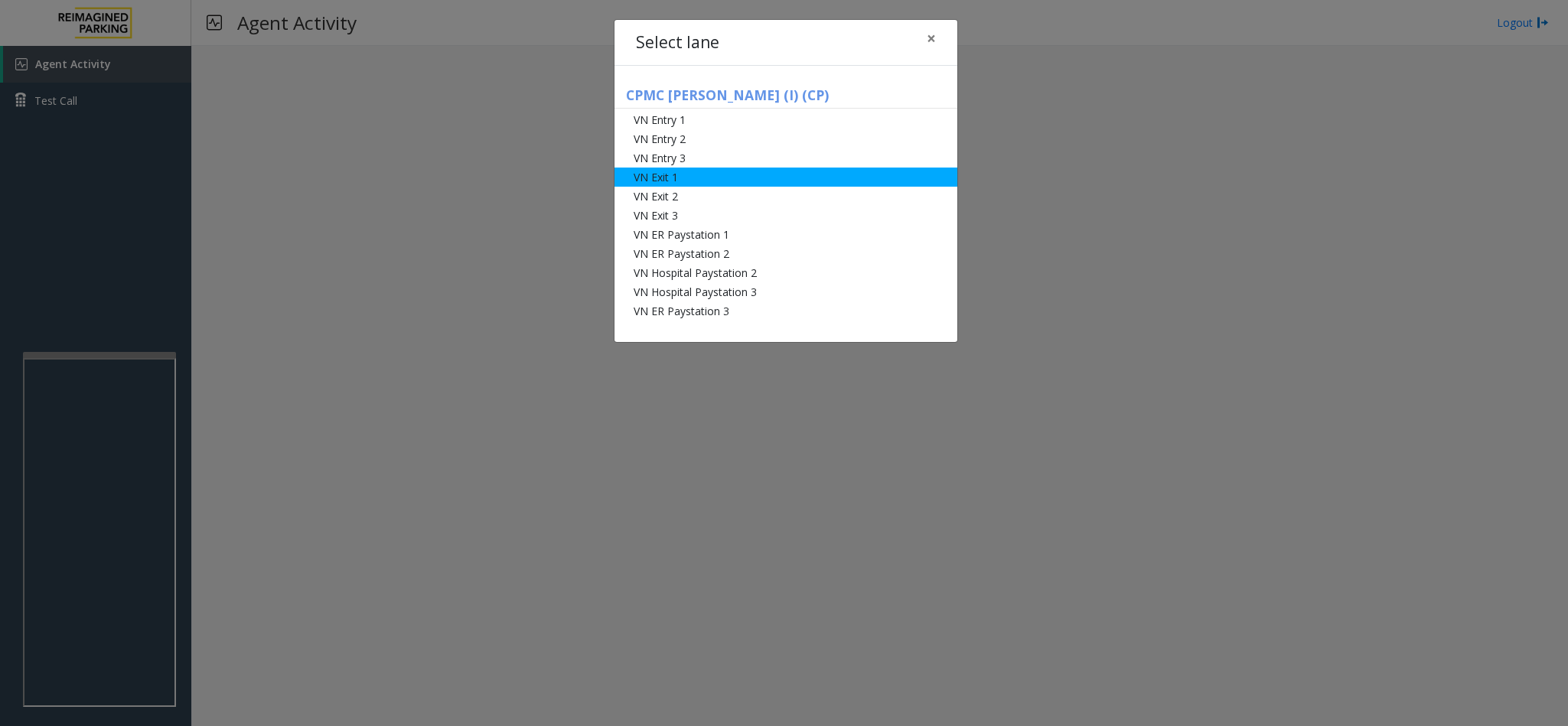
click at [680, 180] on li "VN Exit 1" at bounding box center [785, 178] width 343 height 19
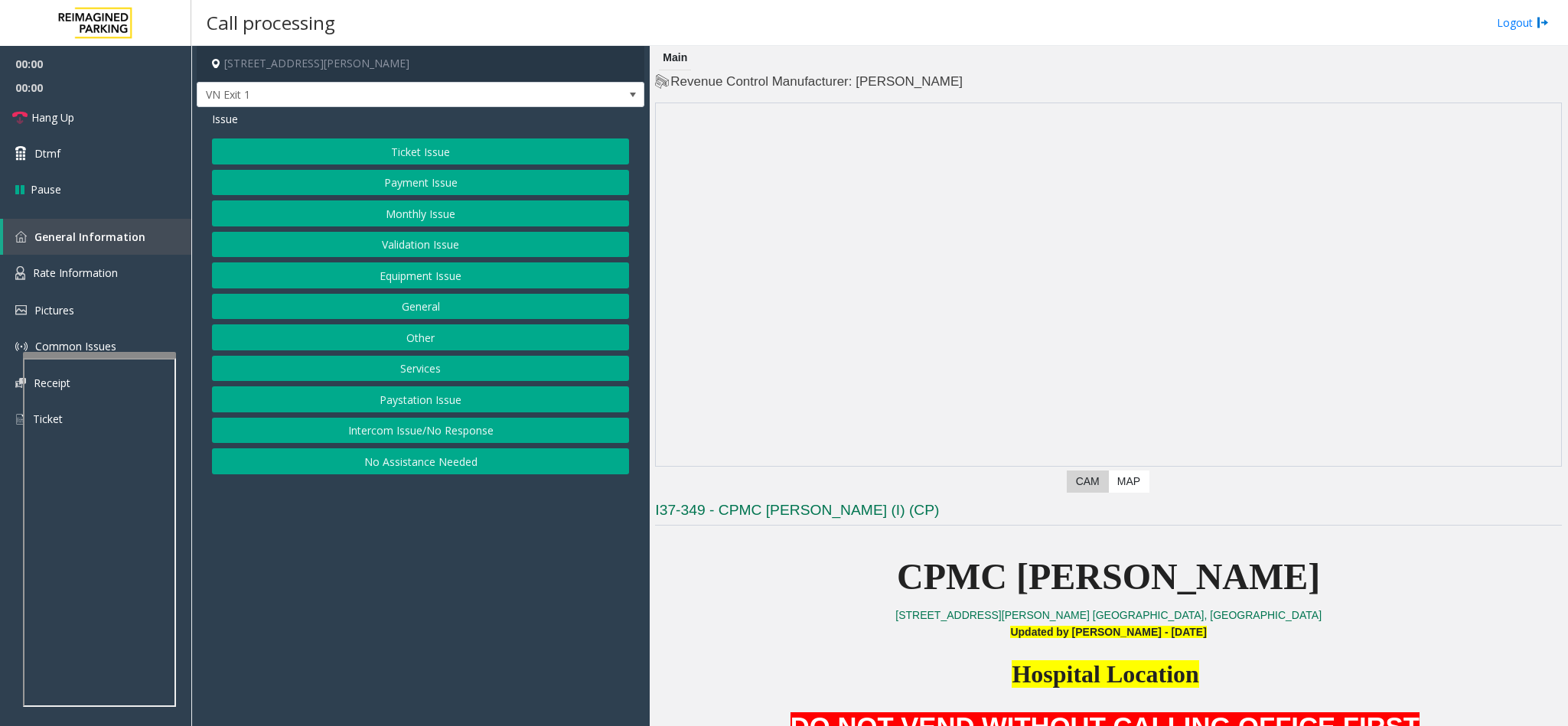
click at [449, 162] on button "Ticket Issue" at bounding box center [420, 151] width 417 height 26
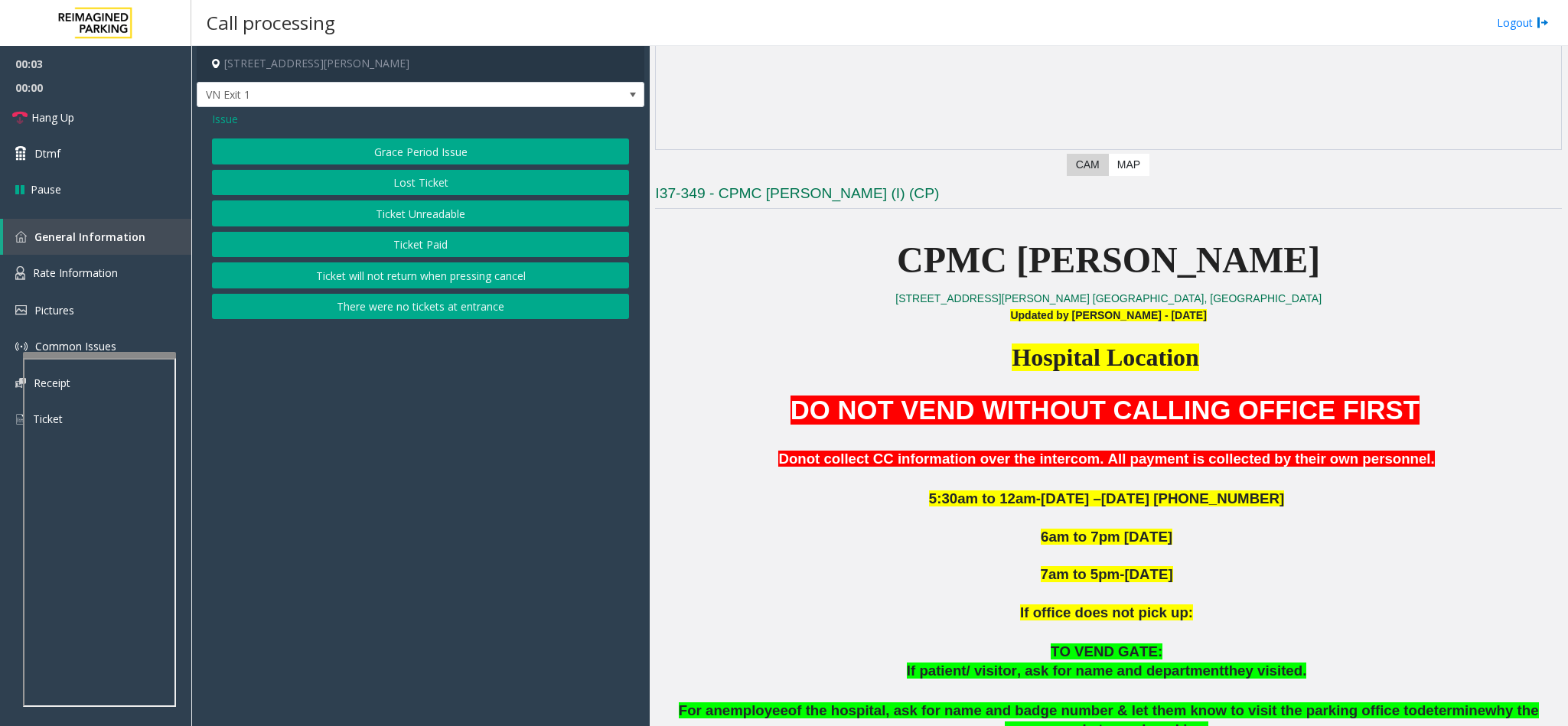
scroll to position [345, 0]
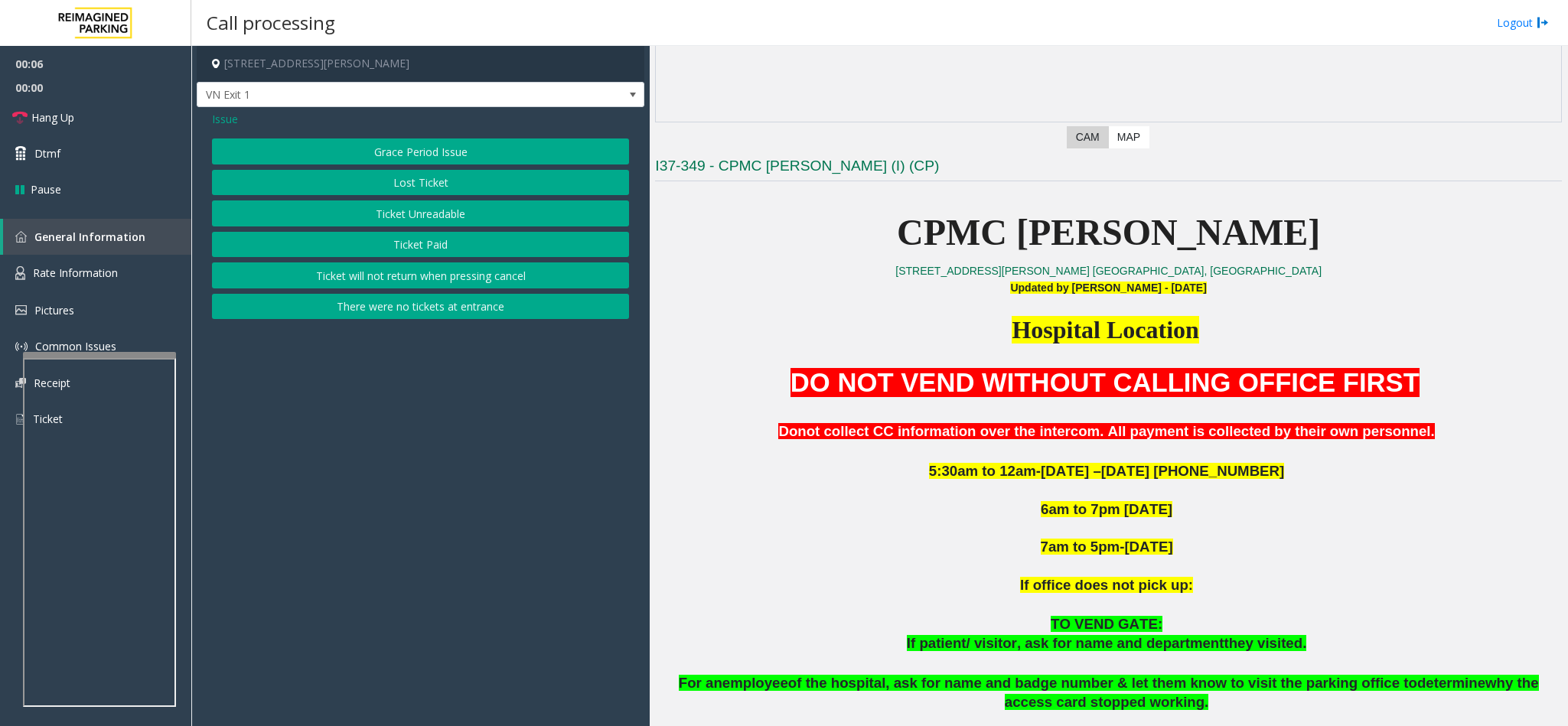
click at [430, 240] on button "Ticket Paid" at bounding box center [420, 245] width 417 height 26
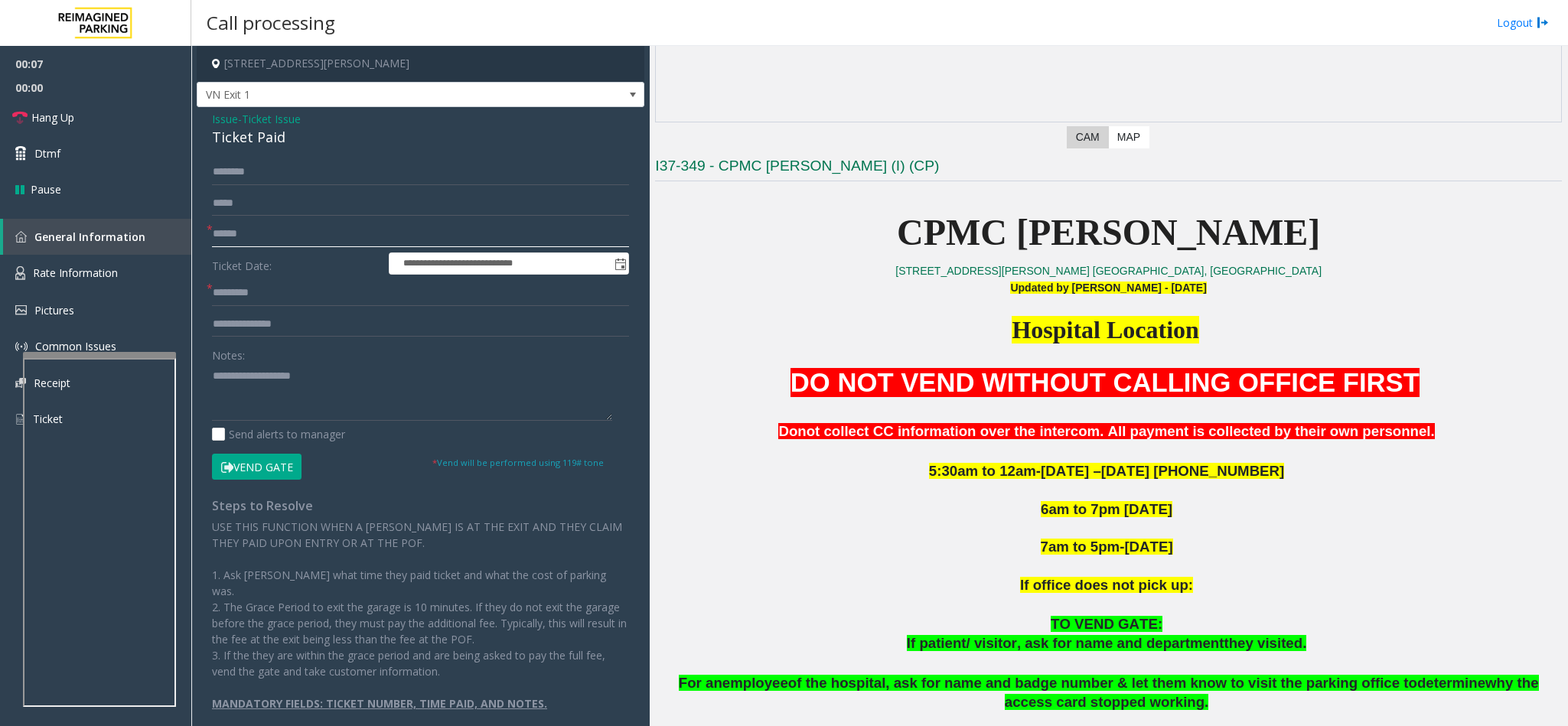
click at [267, 236] on input "text" at bounding box center [420, 234] width 417 height 26
click at [291, 380] on textarea at bounding box center [412, 393] width 401 height 58
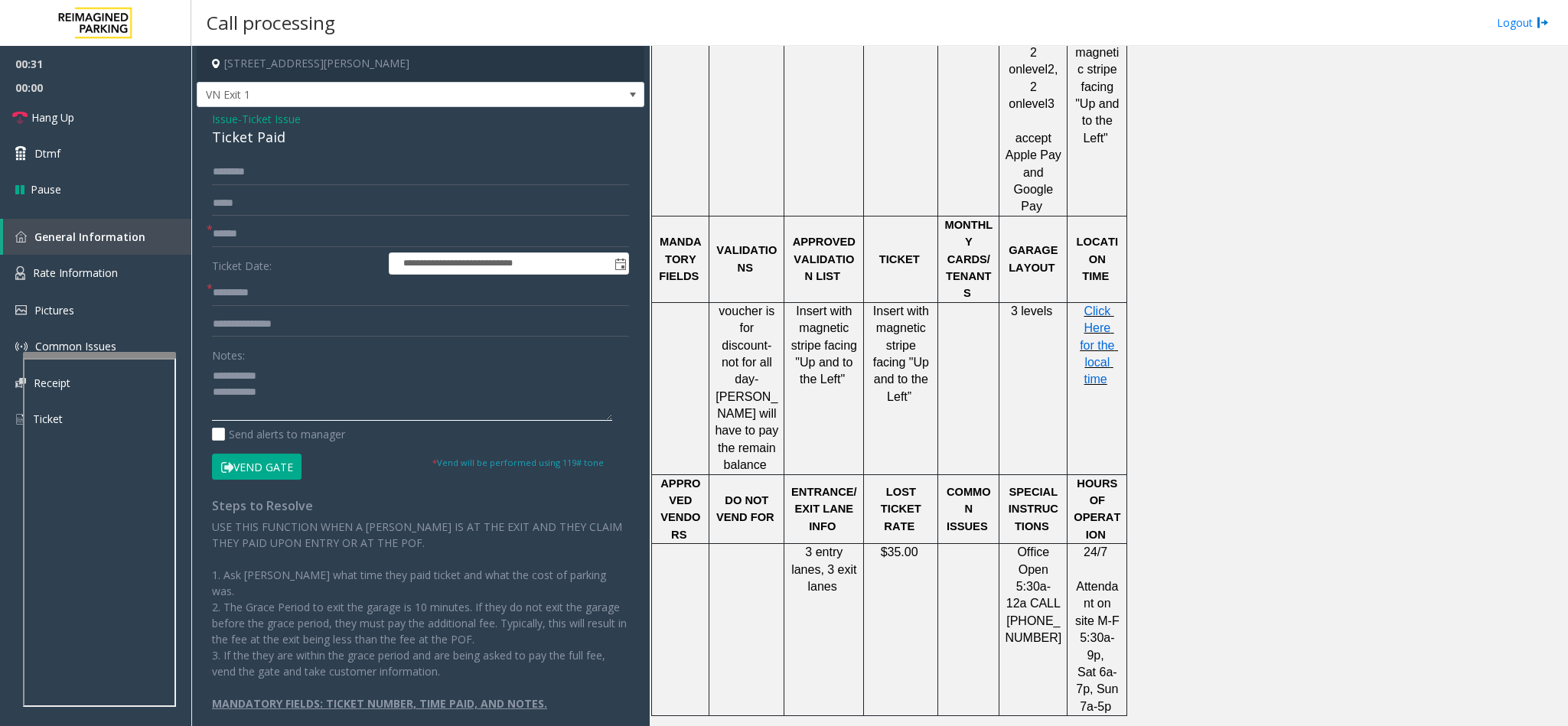
scroll to position [1262, 0]
click at [1044, 303] on span "Click Here for the local time" at bounding box center [1098, 344] width 38 height 82
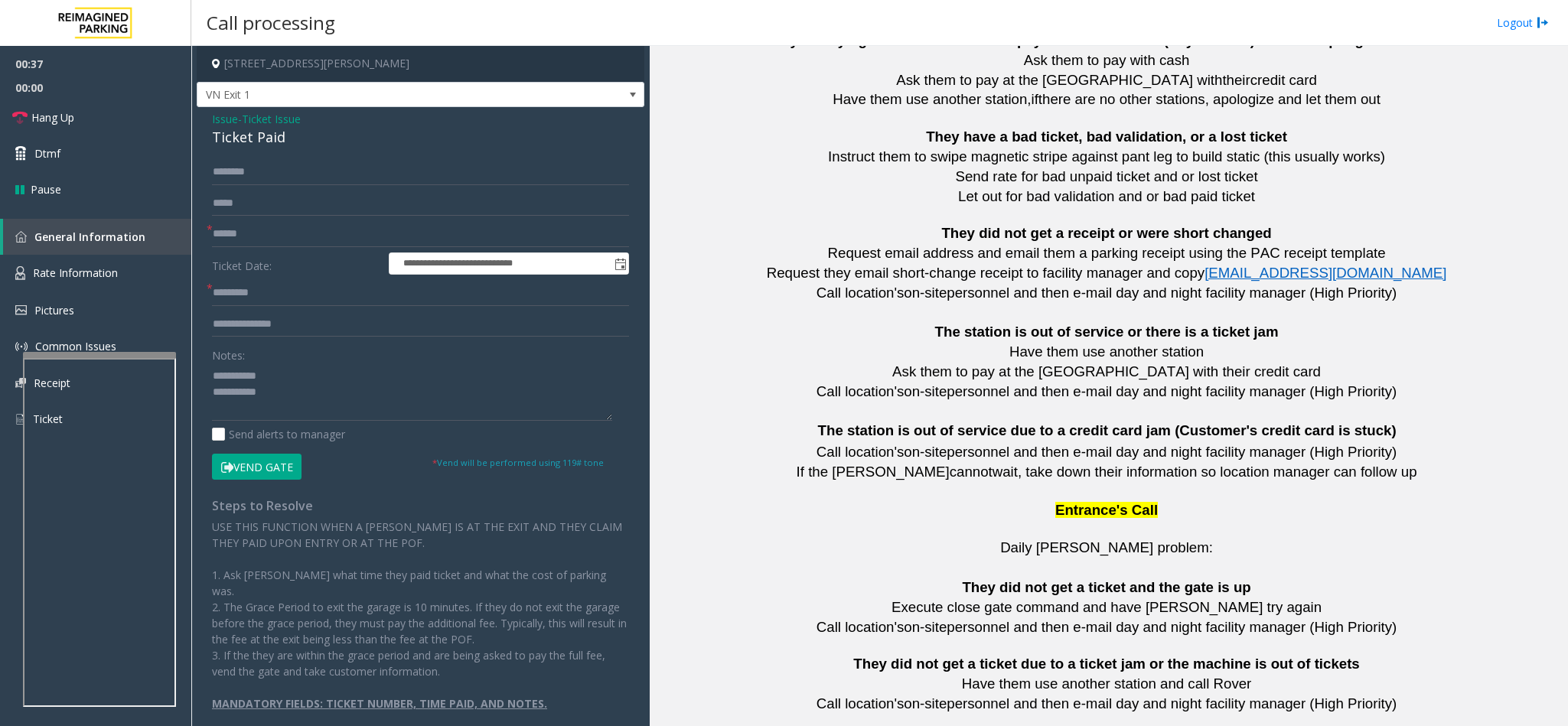
scroll to position [2659, 0]
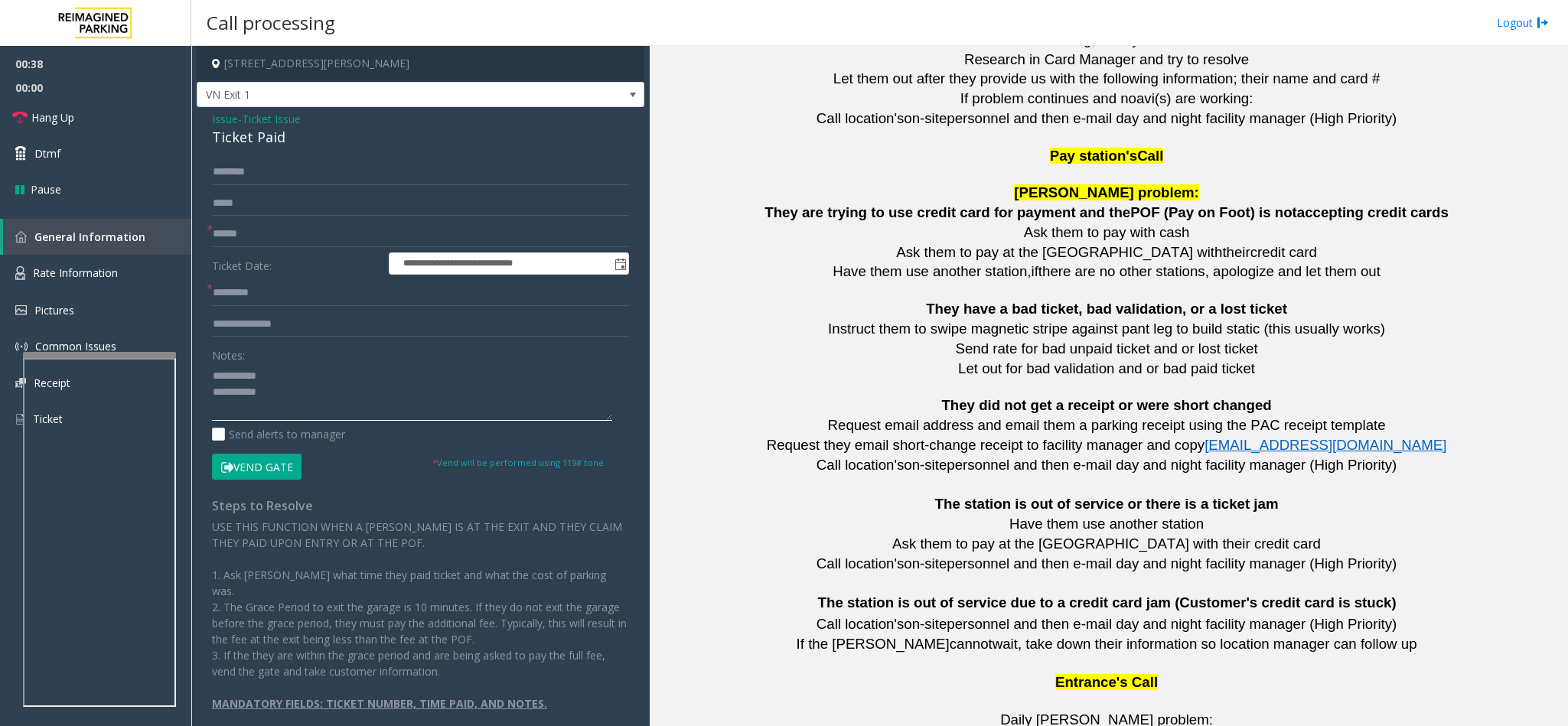
click at [339, 401] on textarea at bounding box center [412, 393] width 401 height 58
type textarea "**********"
click at [320, 326] on input "text" at bounding box center [420, 325] width 417 height 26
type input "**********"
click at [327, 236] on input "text" at bounding box center [420, 234] width 417 height 26
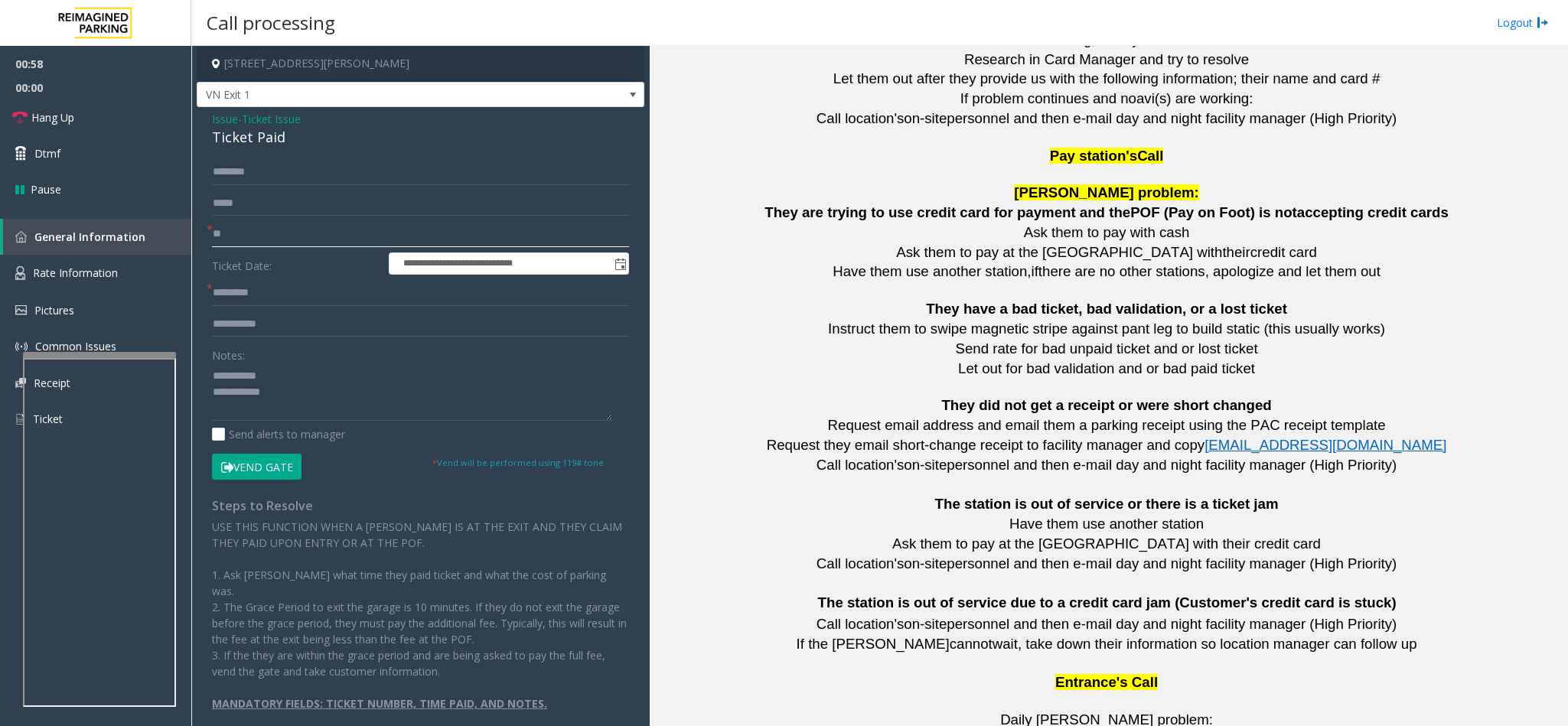
type input "**"
click at [301, 180] on input "text" at bounding box center [420, 172] width 417 height 26
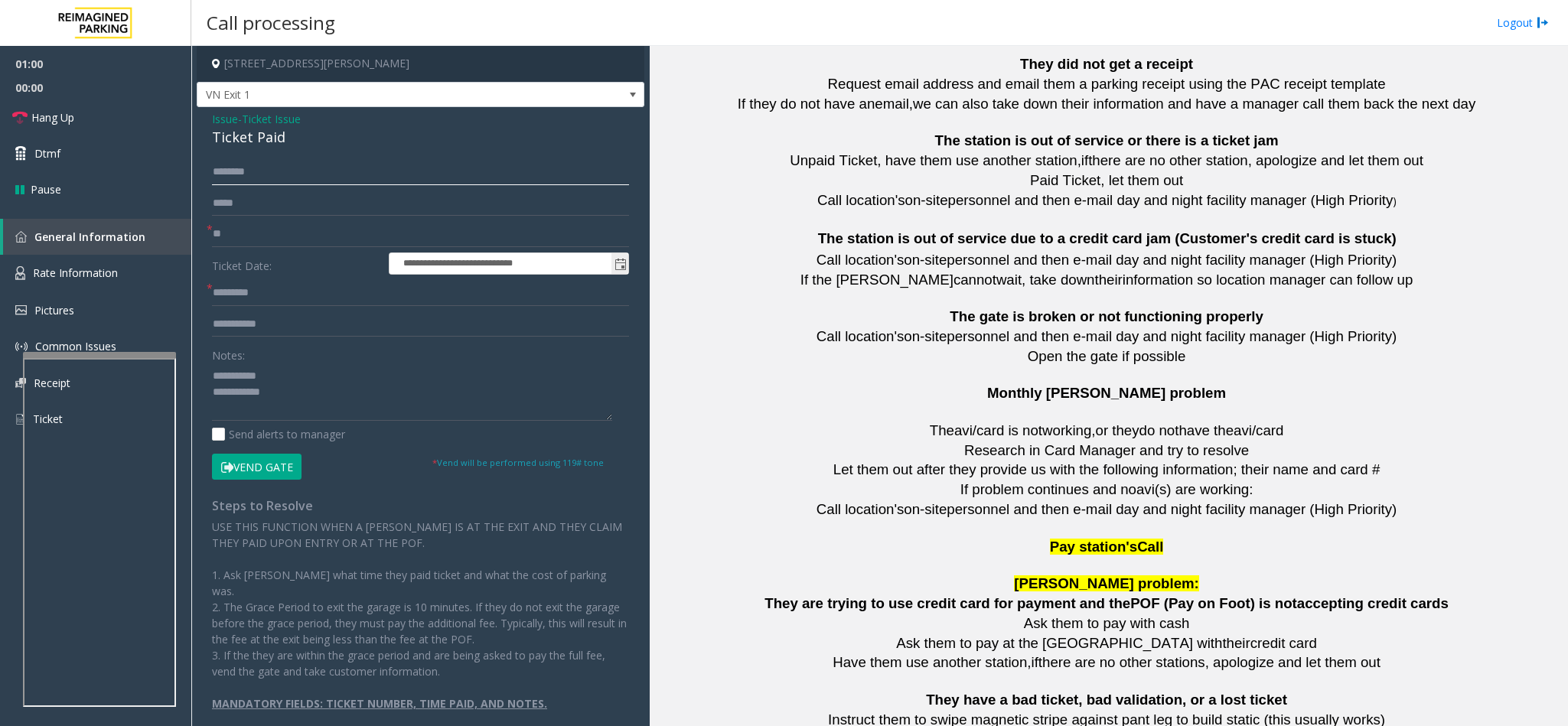
scroll to position [2085, 0]
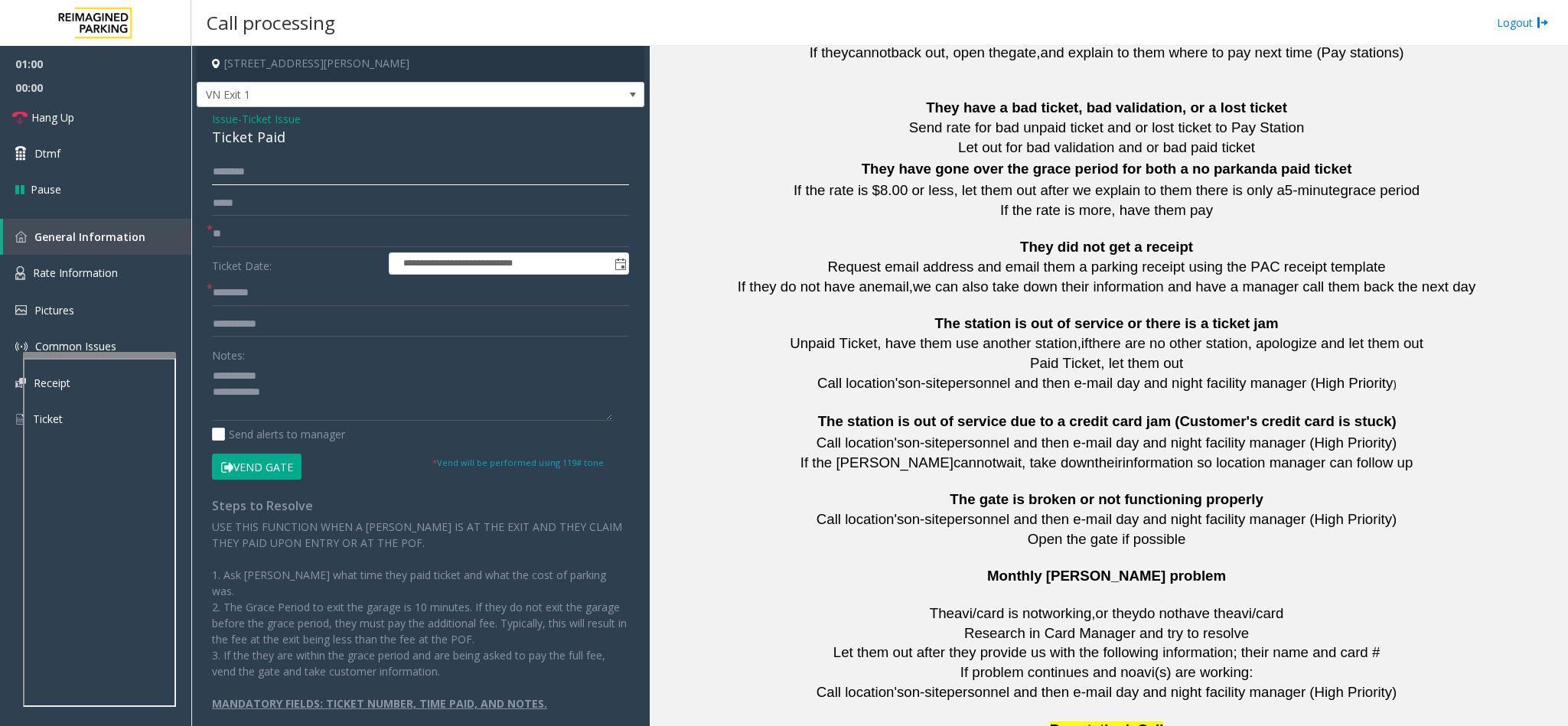
click at [237, 168] on input "text" at bounding box center [420, 172] width 417 height 26
click at [260, 177] on input "text" at bounding box center [420, 172] width 417 height 26
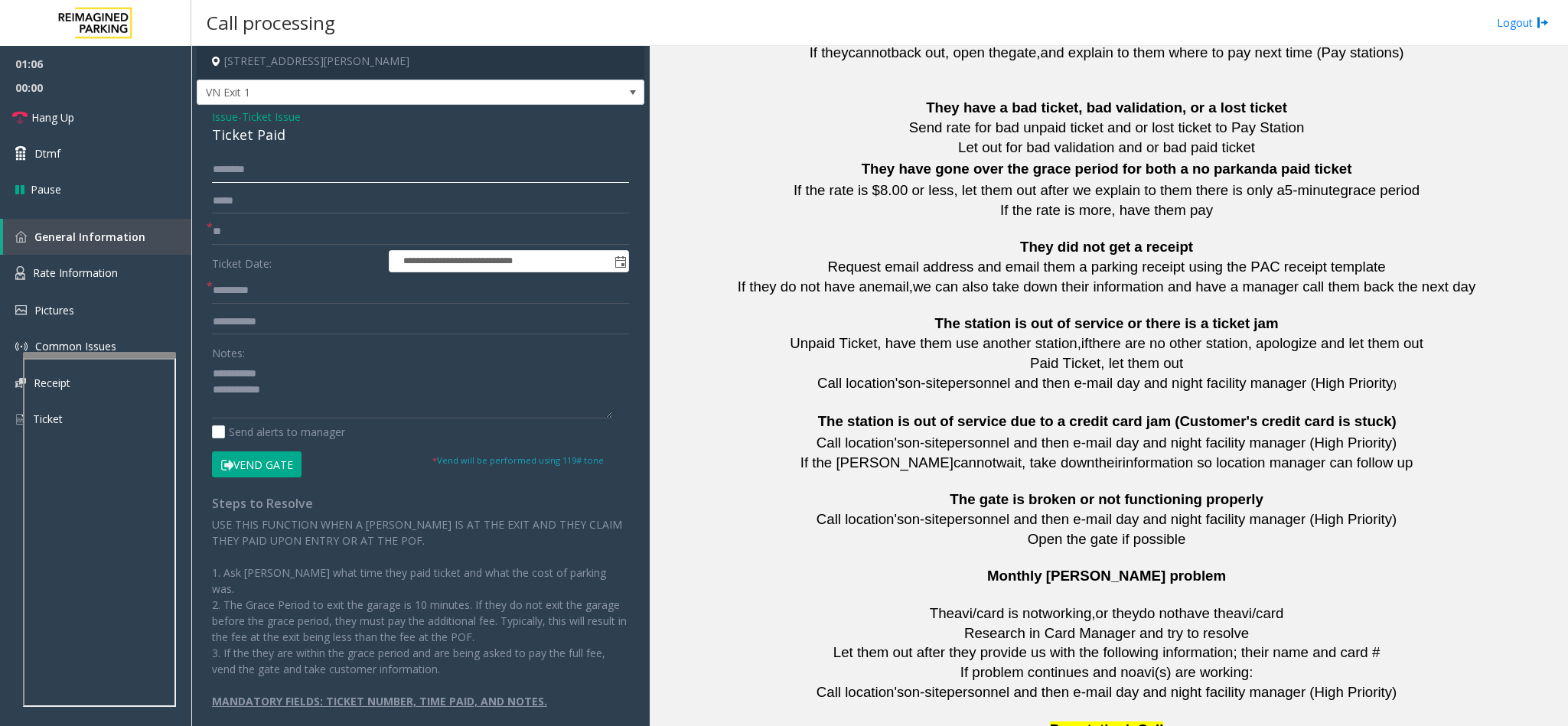
click at [276, 172] on input "text" at bounding box center [420, 170] width 417 height 26
click at [76, 126] on link "Hang Up" at bounding box center [95, 117] width 192 height 36
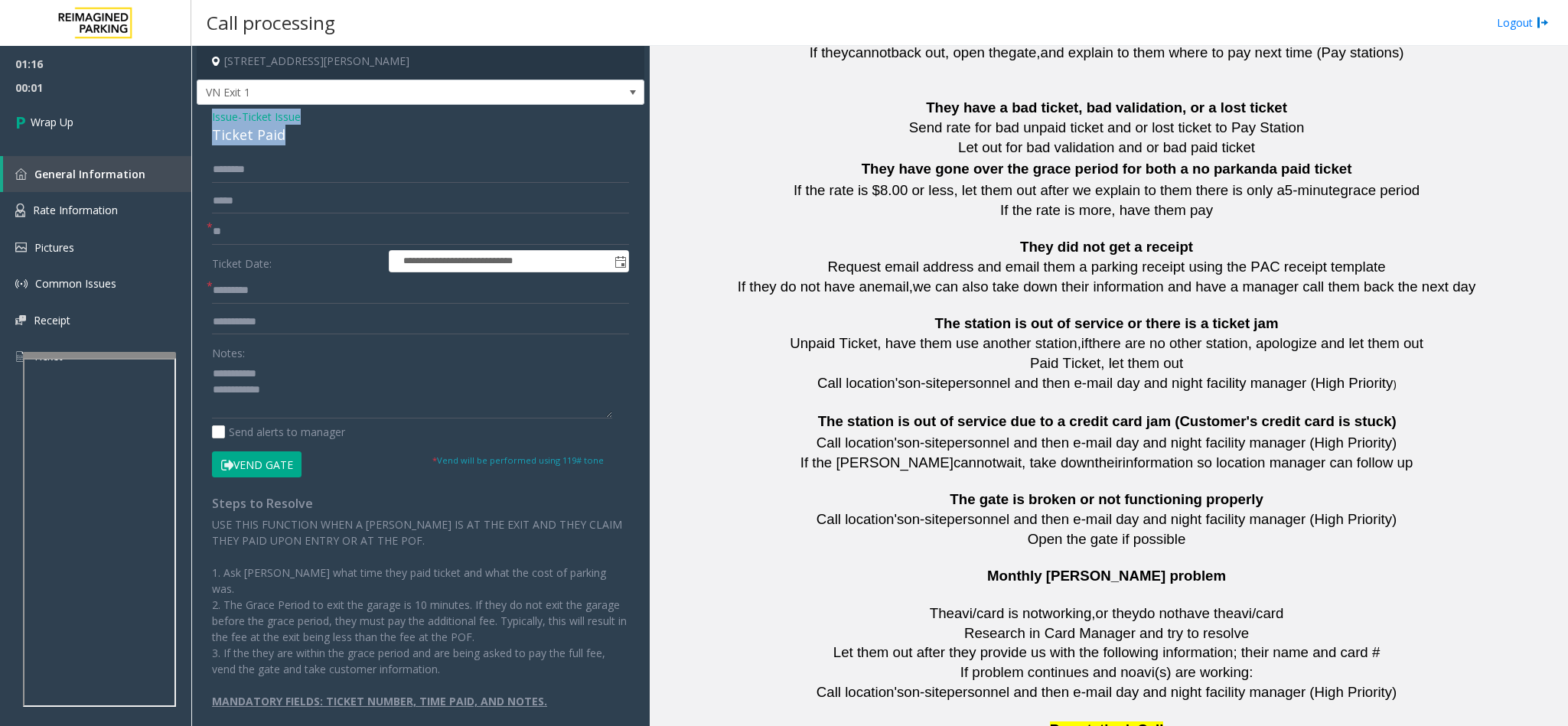
drag, startPoint x: 290, startPoint y: 134, endPoint x: 206, endPoint y: 115, distance: 86.1
click at [206, 115] on div "**********" at bounding box center [421, 422] width 448 height 636
click at [306, 381] on textarea at bounding box center [412, 390] width 401 height 58
click at [298, 388] on textarea at bounding box center [412, 390] width 401 height 58
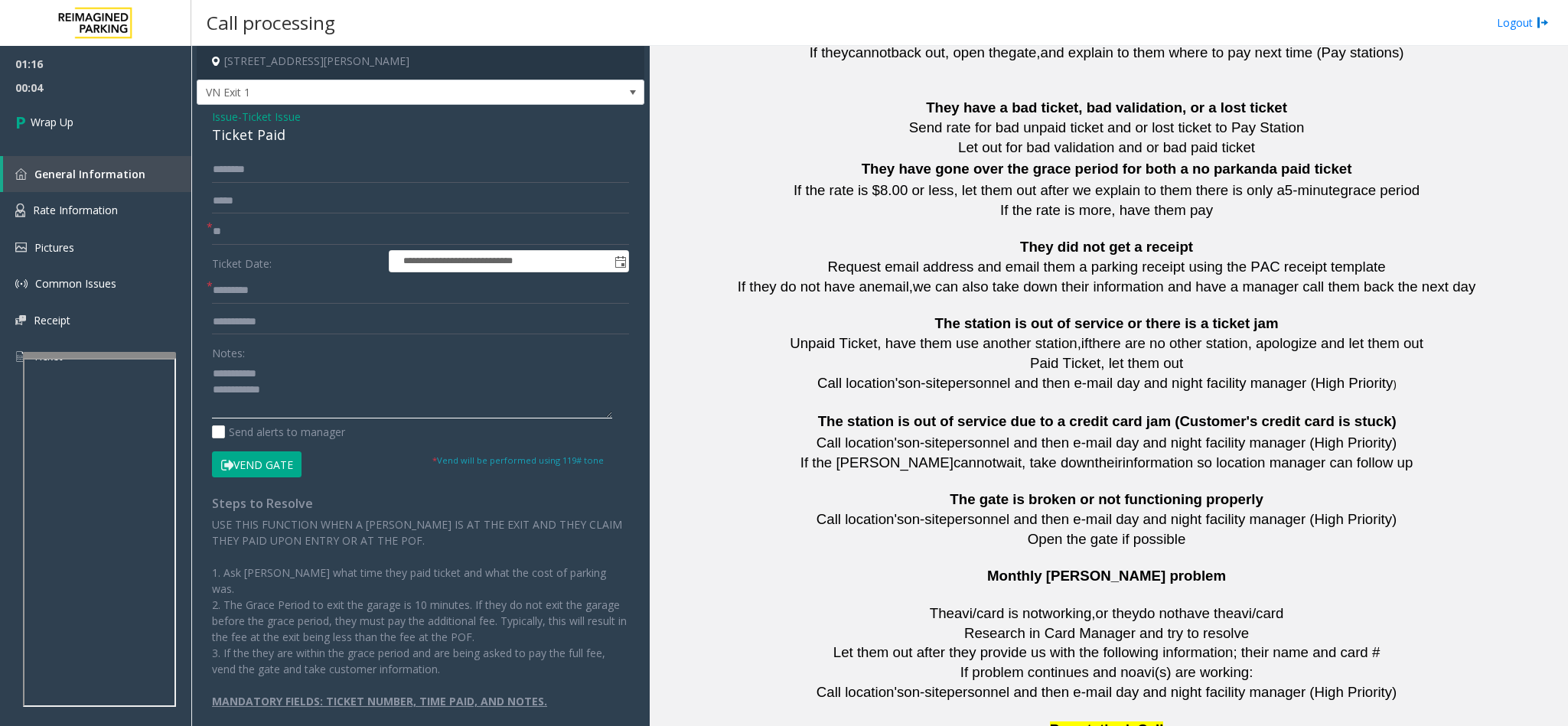
click at [216, 374] on textarea at bounding box center [412, 390] width 401 height 58
click at [247, 366] on textarea at bounding box center [412, 390] width 401 height 58
paste textarea "**********"
drag, startPoint x: 347, startPoint y: 373, endPoint x: 247, endPoint y: 372, distance: 100.0
click at [247, 372] on textarea at bounding box center [412, 390] width 401 height 58
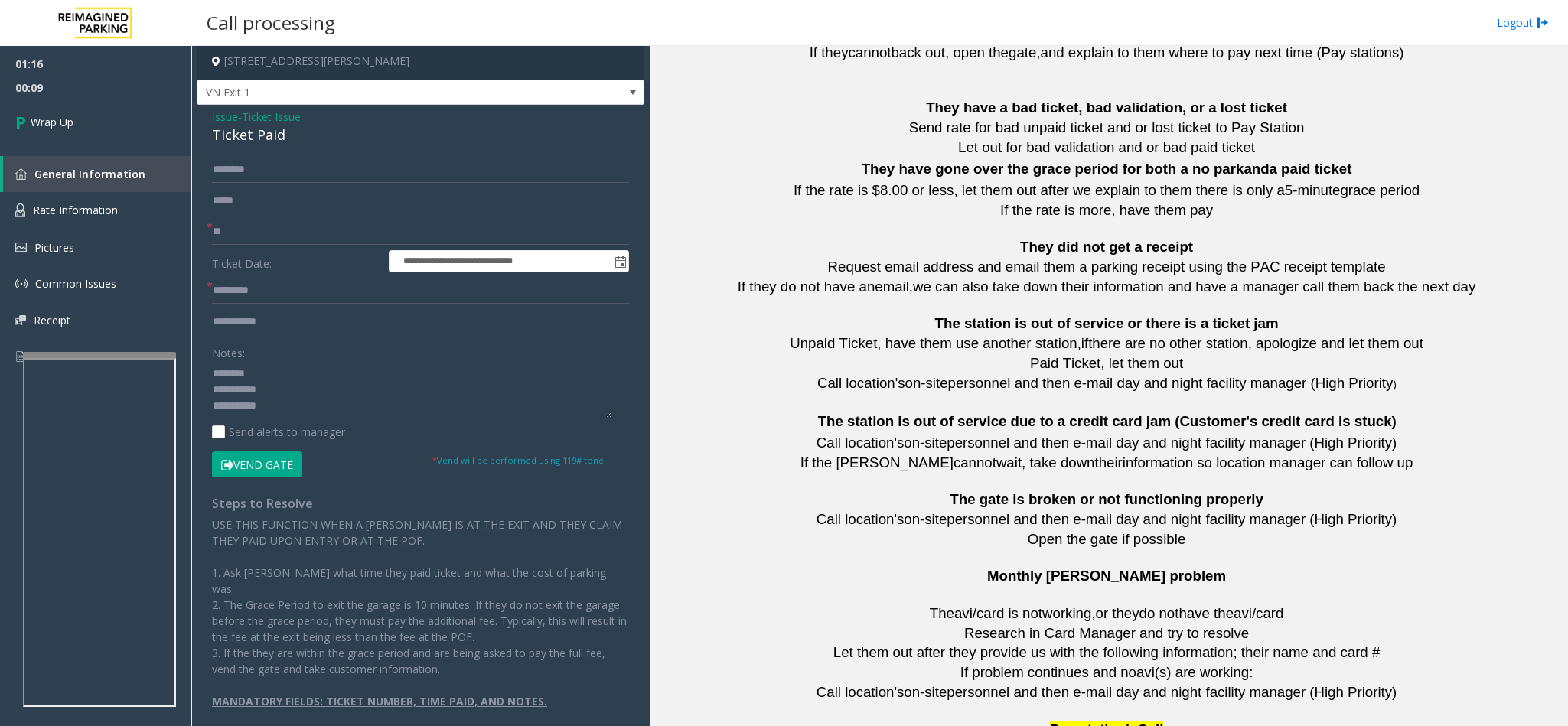
click at [287, 387] on textarea at bounding box center [412, 390] width 401 height 58
type textarea "**********"
click at [241, 278] on input "text" at bounding box center [420, 291] width 417 height 26
type input "**"
click at [70, 113] on link "Wrap Up" at bounding box center [95, 122] width 192 height 45
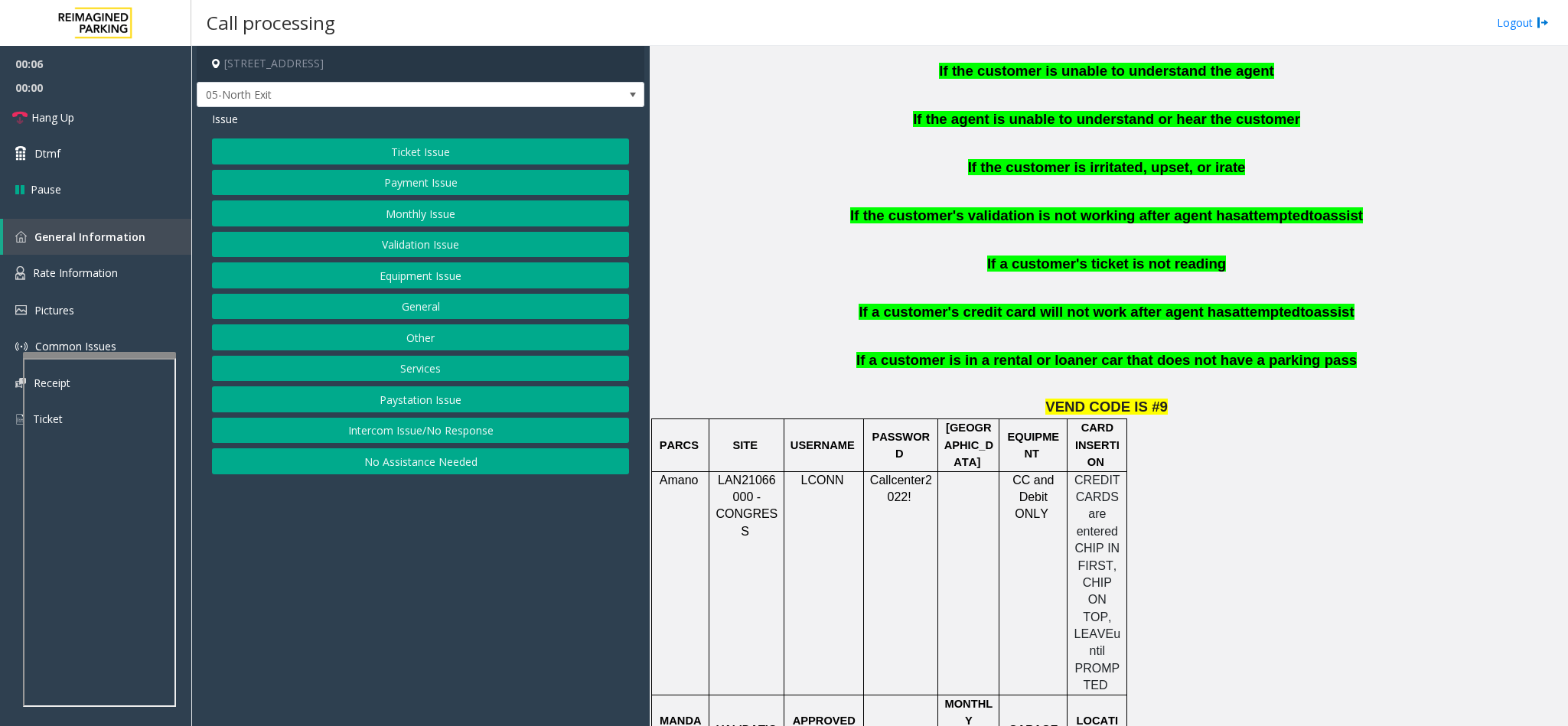
scroll to position [918, 0]
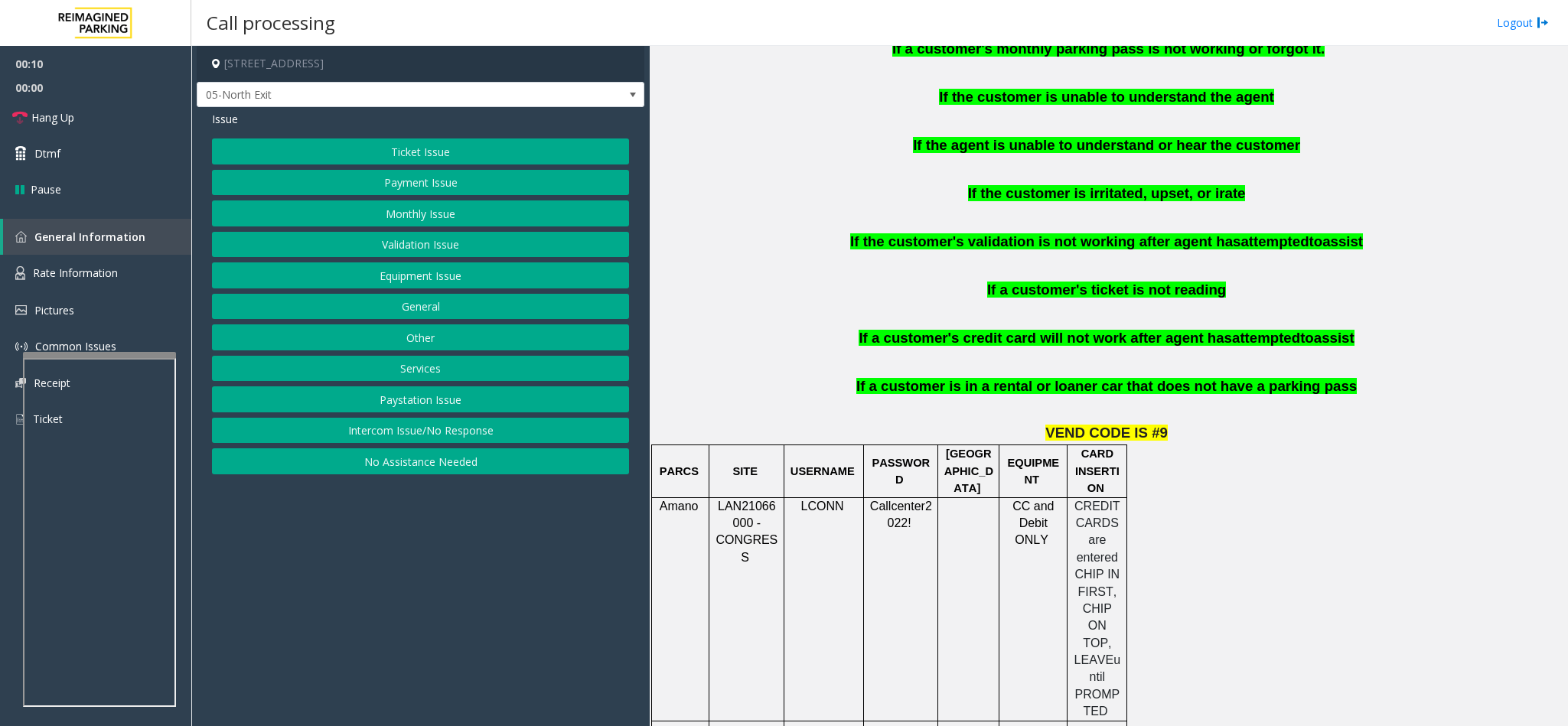
click at [394, 172] on button "Payment Issue" at bounding box center [420, 183] width 417 height 26
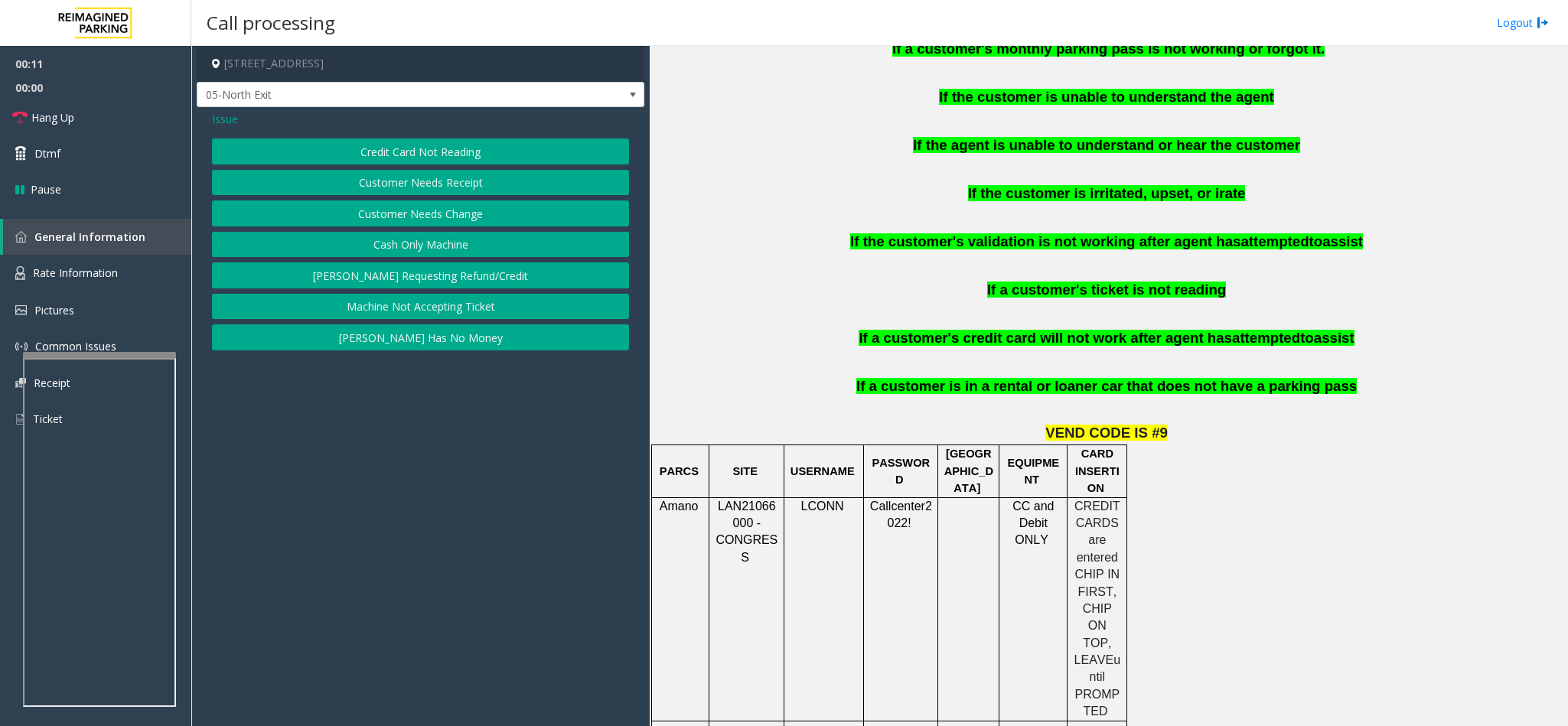
click at [409, 152] on button "Credit Card Not Reading" at bounding box center [420, 151] width 417 height 26
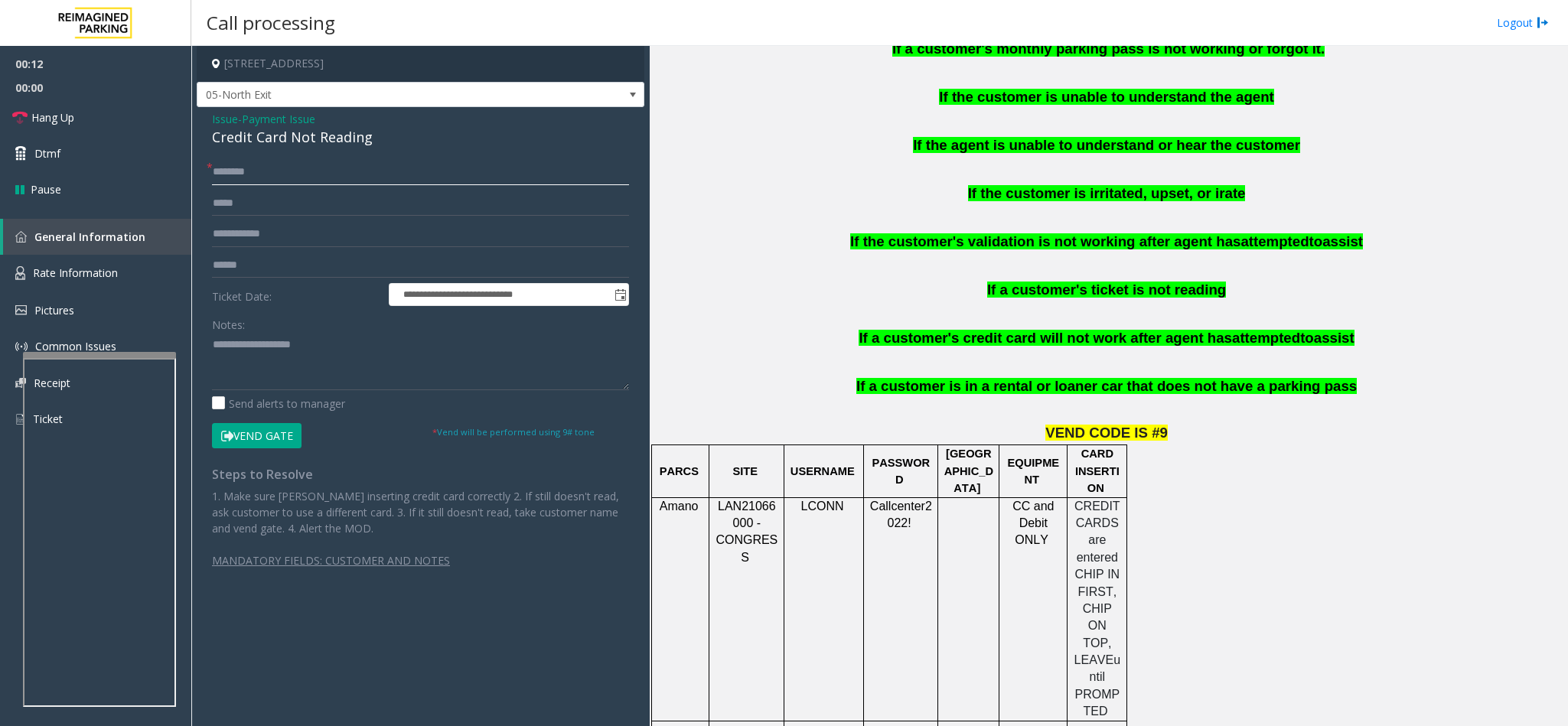
click at [284, 182] on input "text" at bounding box center [420, 172] width 417 height 26
click at [347, 171] on input "text" at bounding box center [420, 172] width 417 height 26
click at [430, 172] on input "text" at bounding box center [420, 172] width 417 height 26
drag, startPoint x: 376, startPoint y: 143, endPoint x: 211, endPoint y: 119, distance: 166.7
click at [212, 119] on div "Issue - Payment Issue Credit Card Not Reading" at bounding box center [420, 129] width 417 height 37
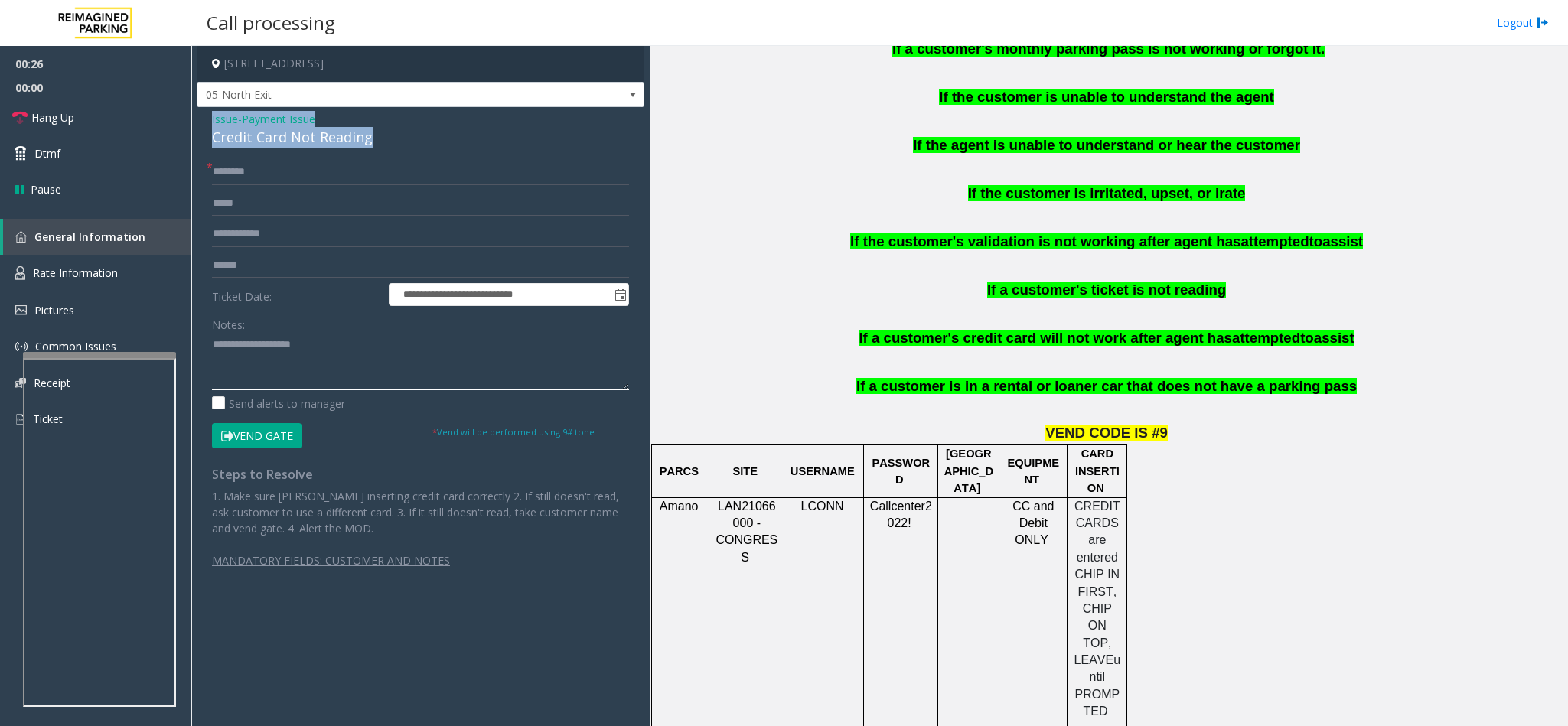
paste textarea "**********"
click at [384, 350] on textarea at bounding box center [420, 362] width 417 height 58
drag, startPoint x: 384, startPoint y: 350, endPoint x: 275, endPoint y: 346, distance: 109.1
click at [275, 346] on textarea at bounding box center [420, 362] width 417 height 58
click at [428, 358] on textarea at bounding box center [420, 362] width 417 height 58
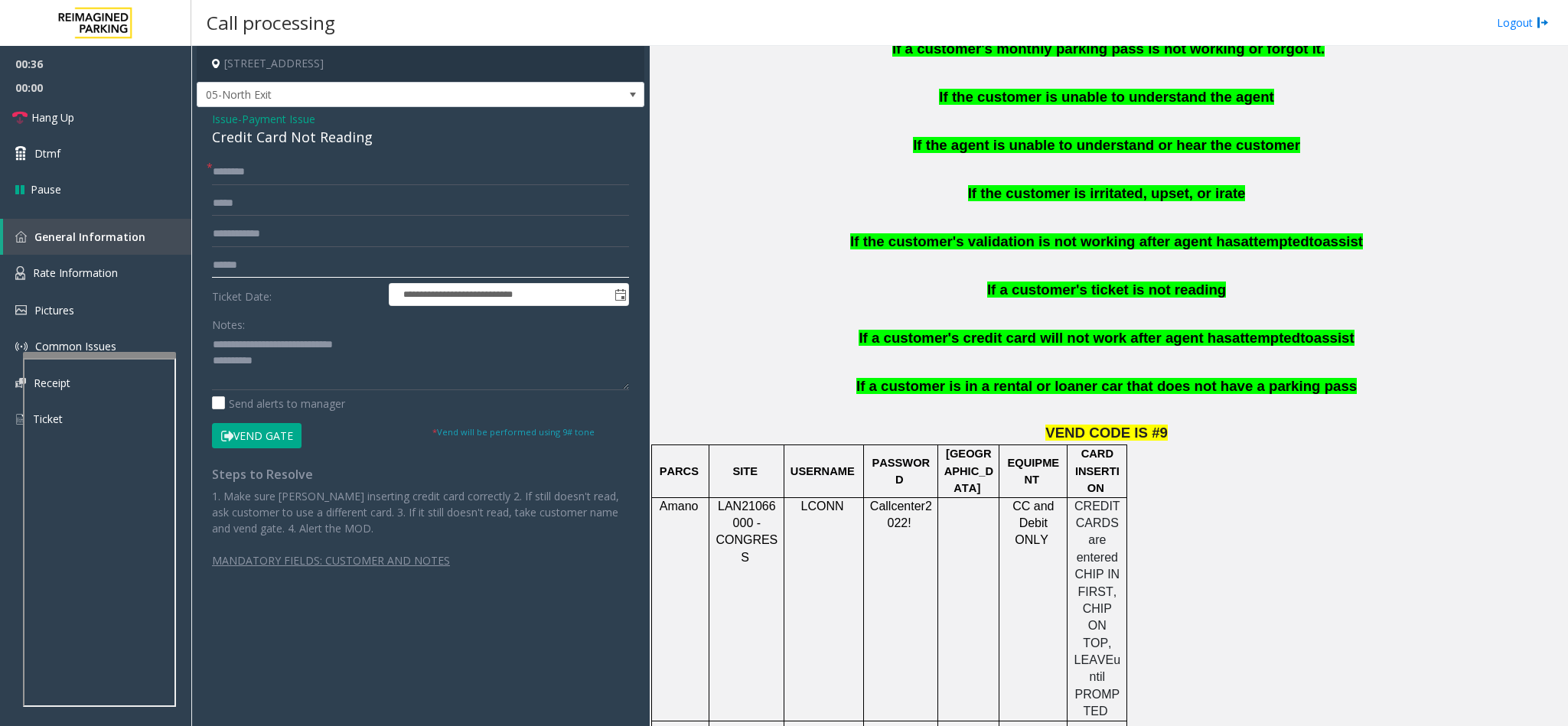
click at [275, 269] on input "text" at bounding box center [420, 266] width 417 height 26
click at [315, 357] on textarea at bounding box center [420, 362] width 417 height 58
type textarea "**********"
click at [275, 271] on input "text" at bounding box center [420, 266] width 417 height 26
click at [414, 368] on textarea at bounding box center [420, 362] width 417 height 58
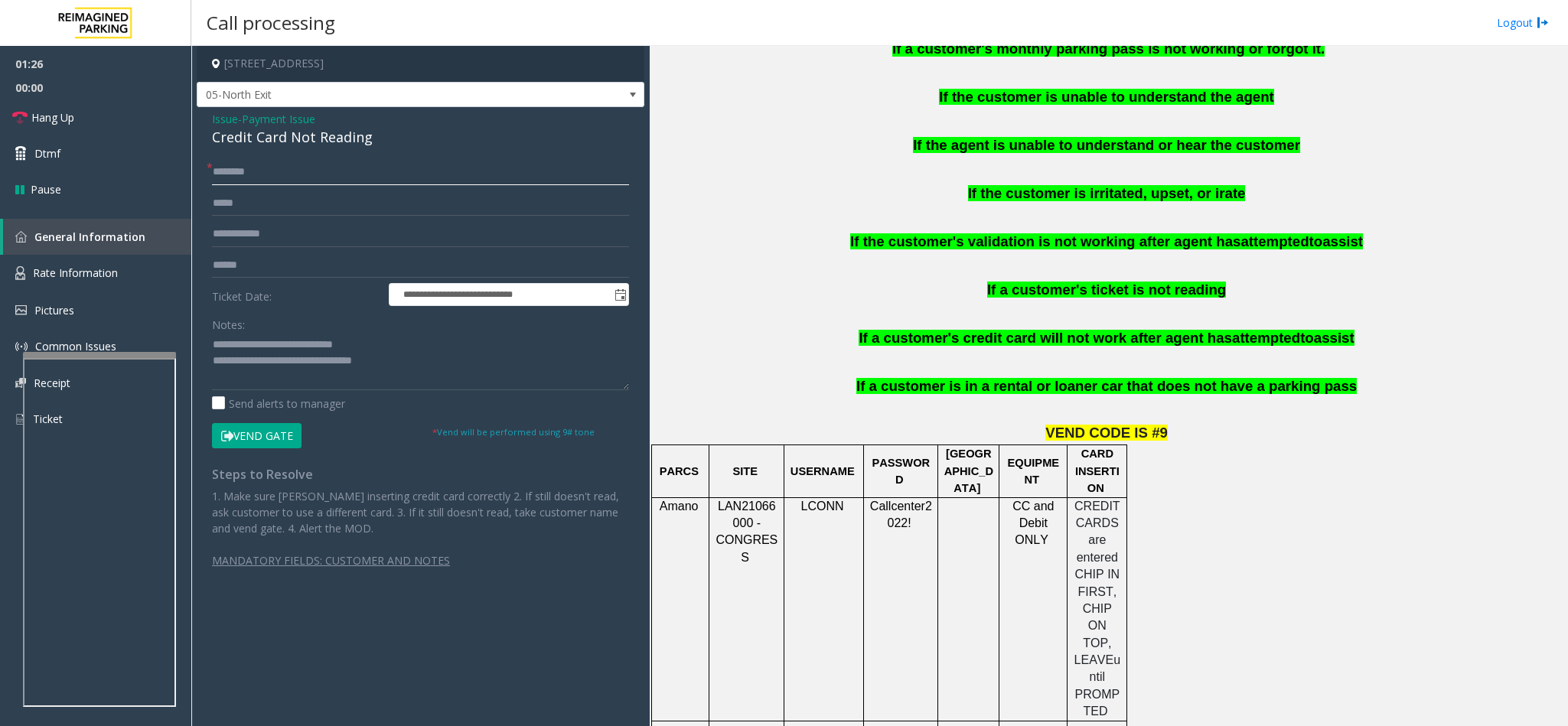
click at [317, 175] on input "text" at bounding box center [420, 172] width 417 height 26
click at [319, 171] on input "text" at bounding box center [420, 172] width 417 height 26
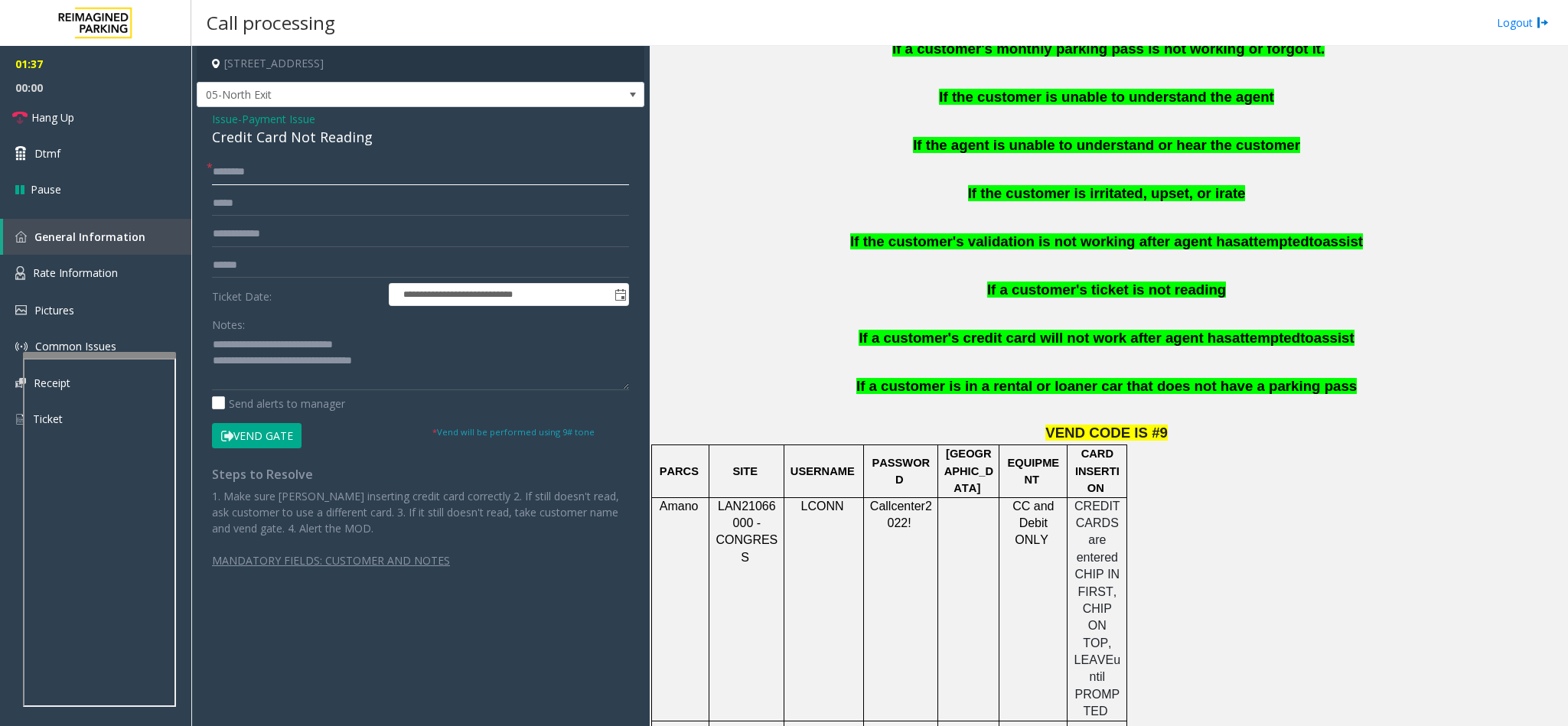
click at [319, 171] on input "text" at bounding box center [420, 172] width 417 height 26
click at [317, 168] on input "***" at bounding box center [420, 172] width 417 height 26
click at [352, 180] on input "***" at bounding box center [420, 172] width 417 height 26
click at [360, 174] on input "***" at bounding box center [420, 172] width 417 height 26
type input "*"
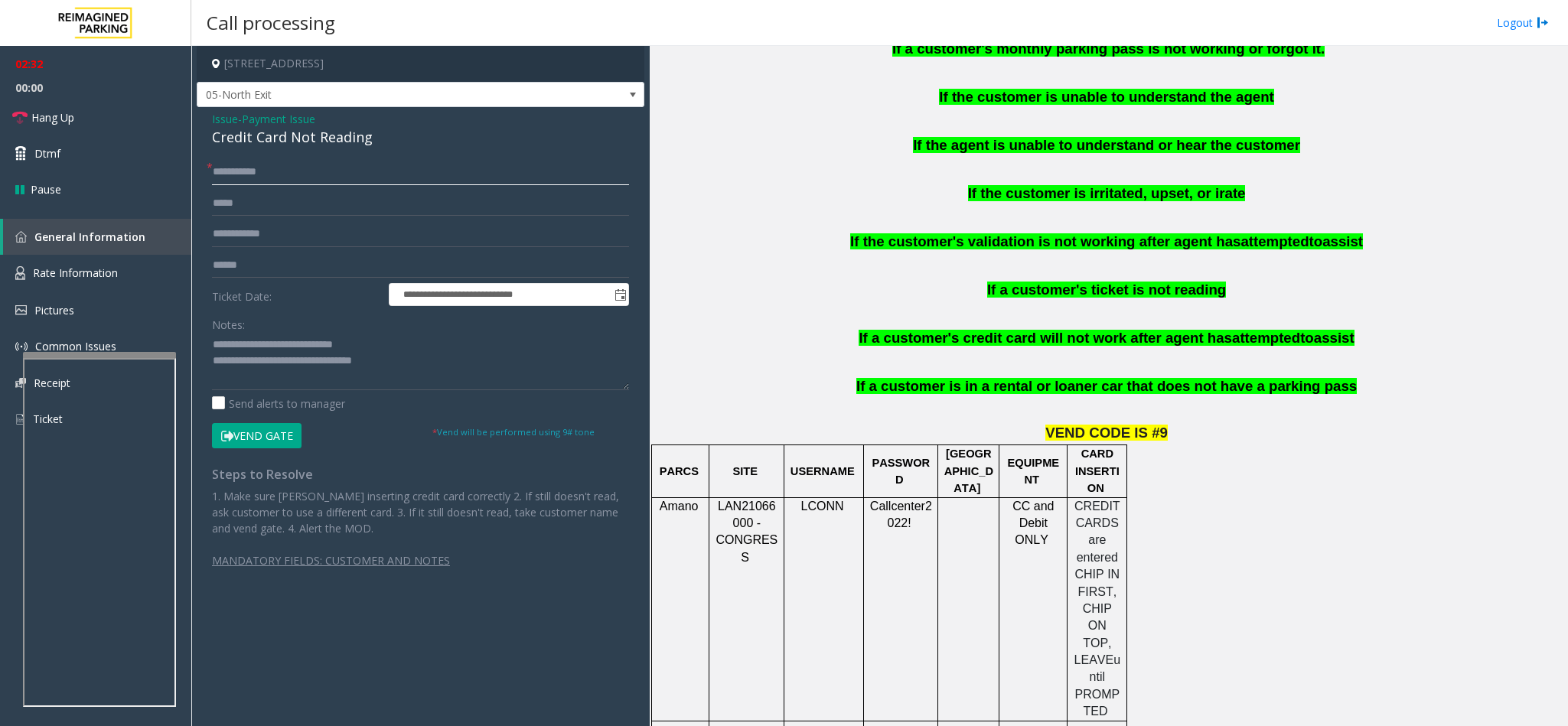
click at [235, 173] on input "**********" at bounding box center [420, 172] width 417 height 26
drag, startPoint x: 282, startPoint y: 171, endPoint x: 214, endPoint y: 175, distance: 68.1
click at [214, 175] on input "**********" at bounding box center [420, 172] width 417 height 26
type input "**********"
click at [312, 179] on input "**********" at bounding box center [420, 172] width 417 height 26
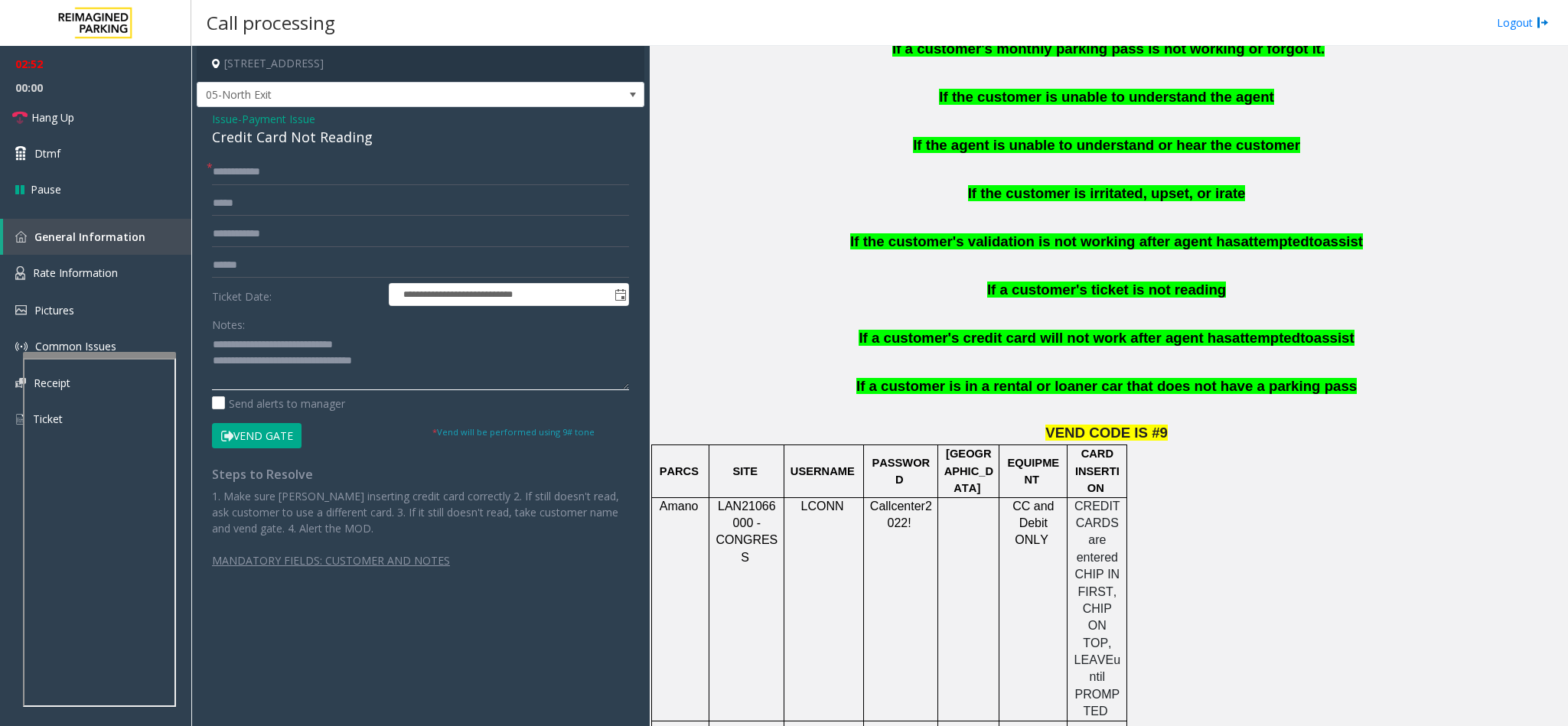
click at [402, 363] on textarea at bounding box center [420, 362] width 417 height 58
click at [276, 435] on button "Vend Gate" at bounding box center [256, 436] width 89 height 26
click at [438, 367] on textarea at bounding box center [420, 362] width 417 height 58
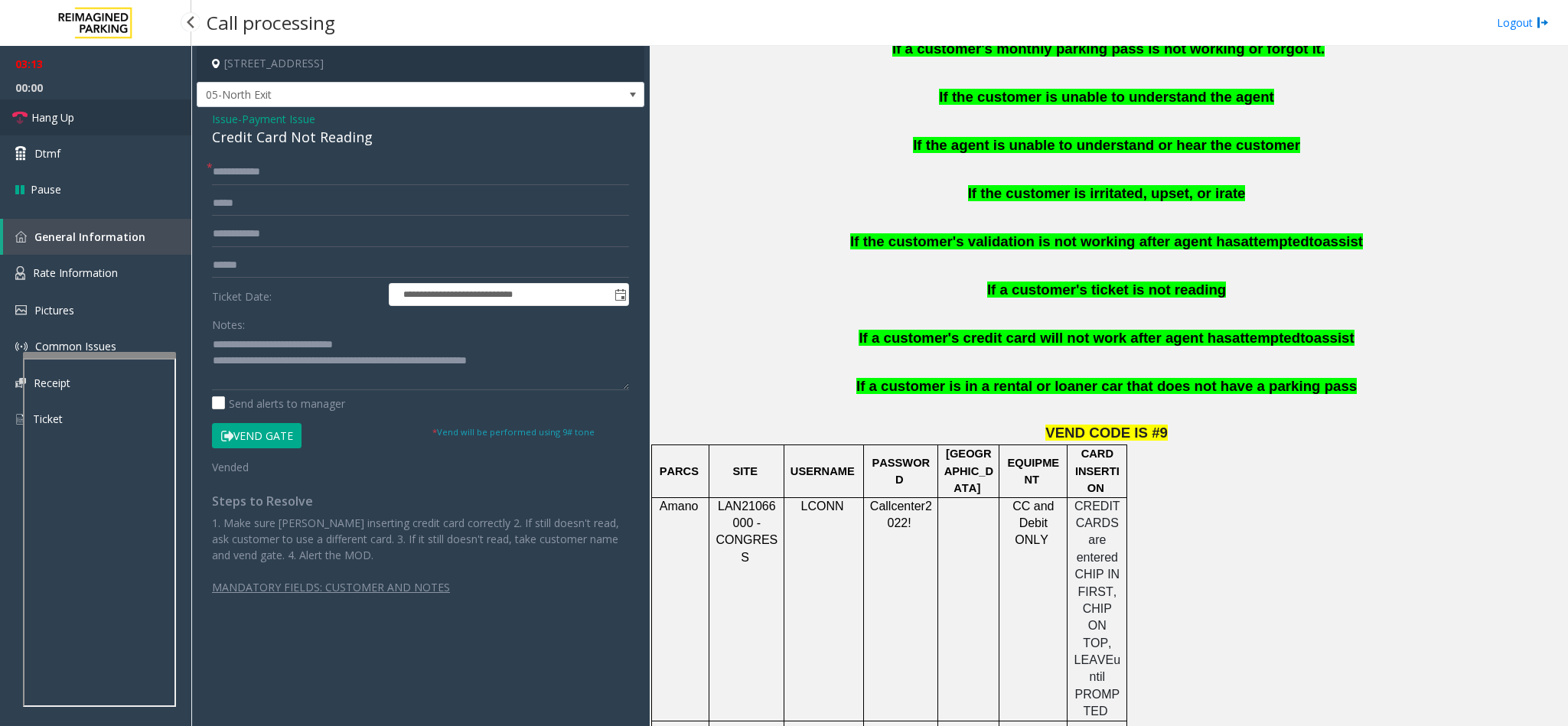
click at [94, 126] on link "Hang Up" at bounding box center [95, 117] width 192 height 36
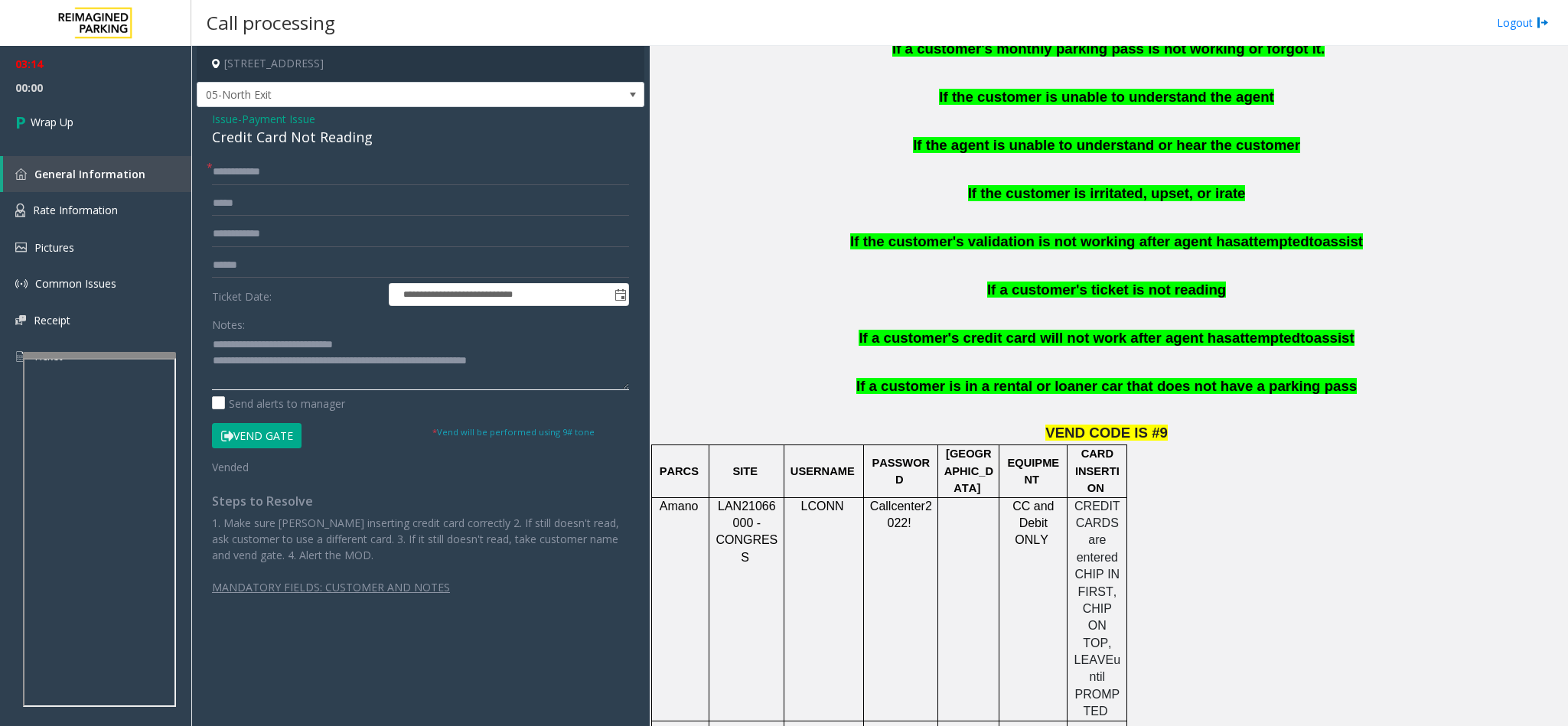
click at [559, 363] on textarea at bounding box center [420, 362] width 417 height 58
click at [397, 368] on textarea at bounding box center [420, 362] width 417 height 58
click at [394, 365] on textarea at bounding box center [420, 362] width 417 height 58
type textarea "**********"
click at [66, 134] on link "Wrap Up" at bounding box center [95, 122] width 192 height 45
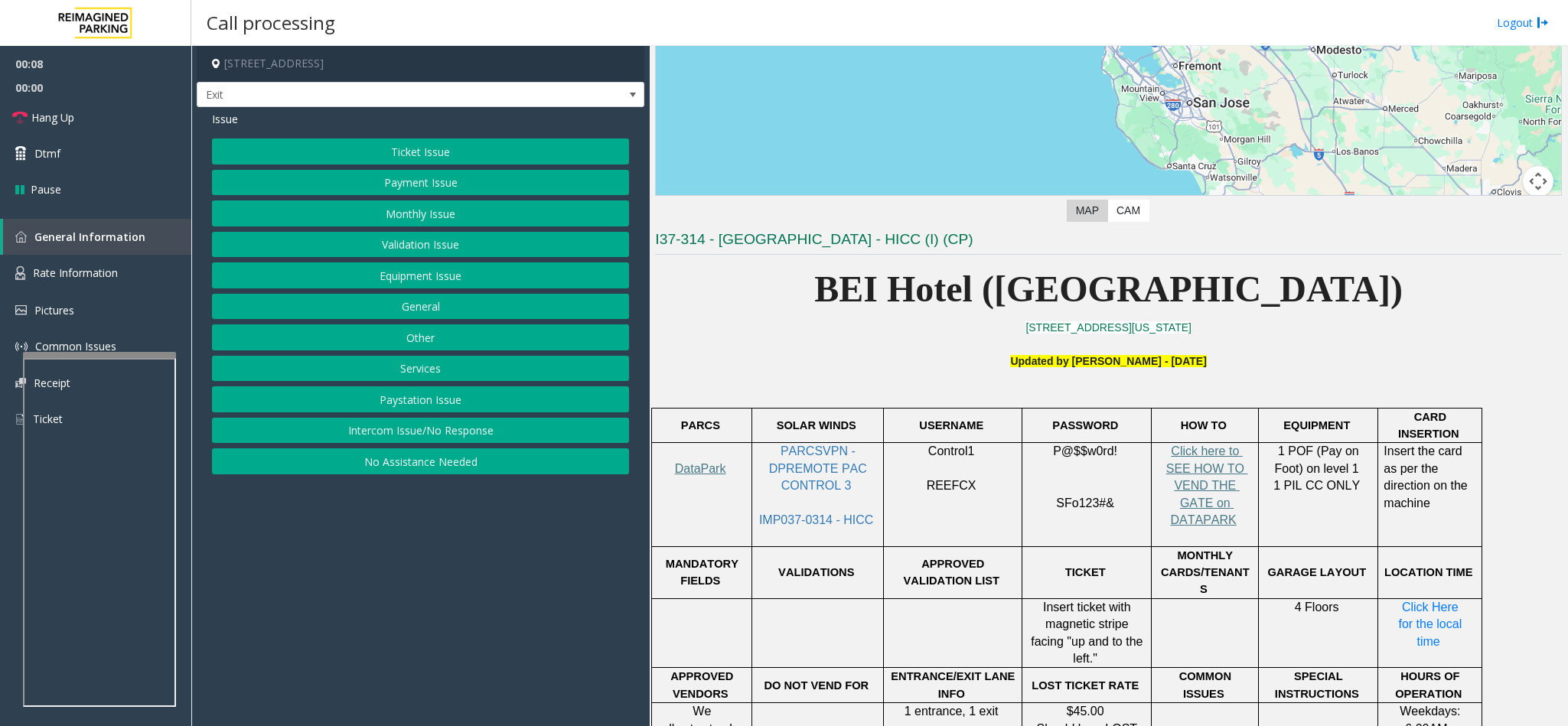
scroll to position [345, 0]
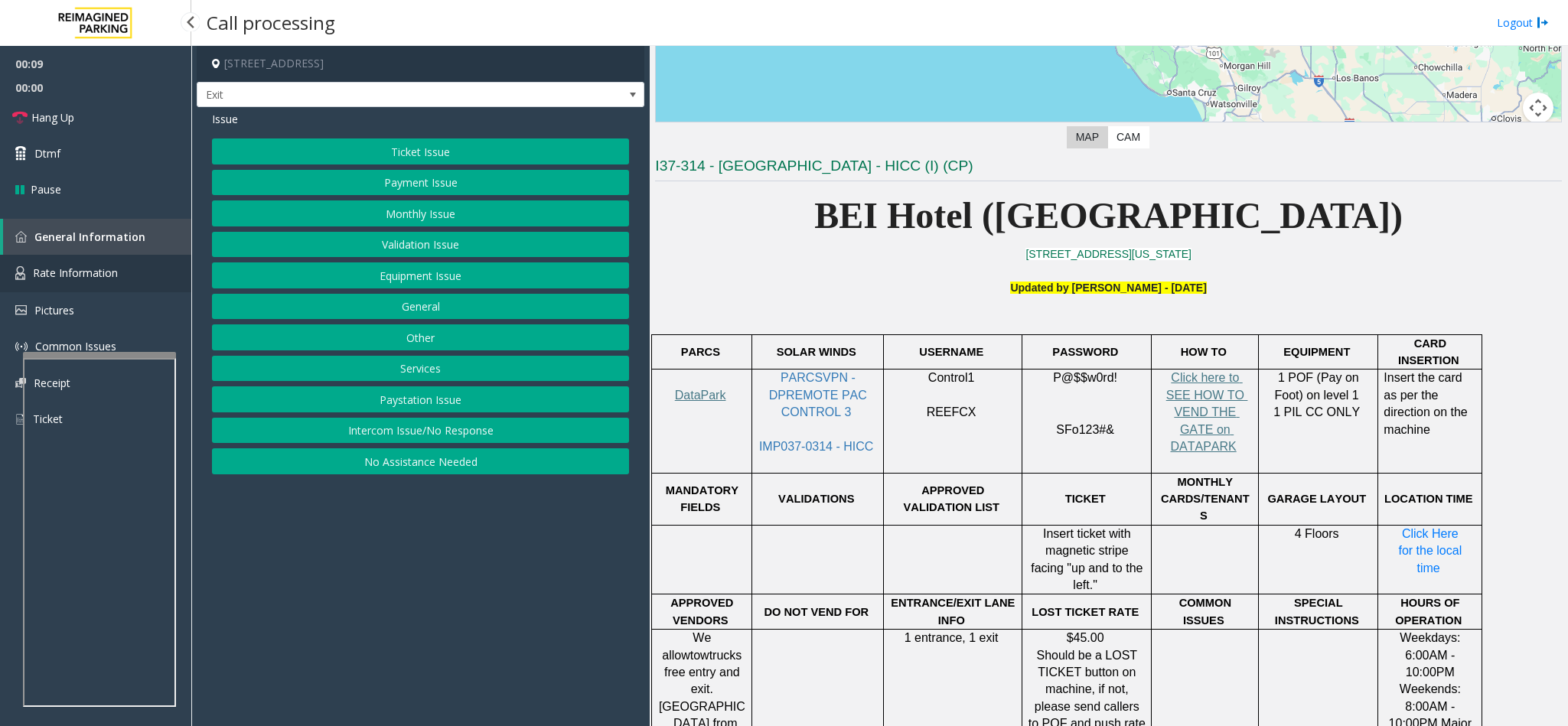
click at [118, 276] on link "Rate Information" at bounding box center [95, 273] width 192 height 38
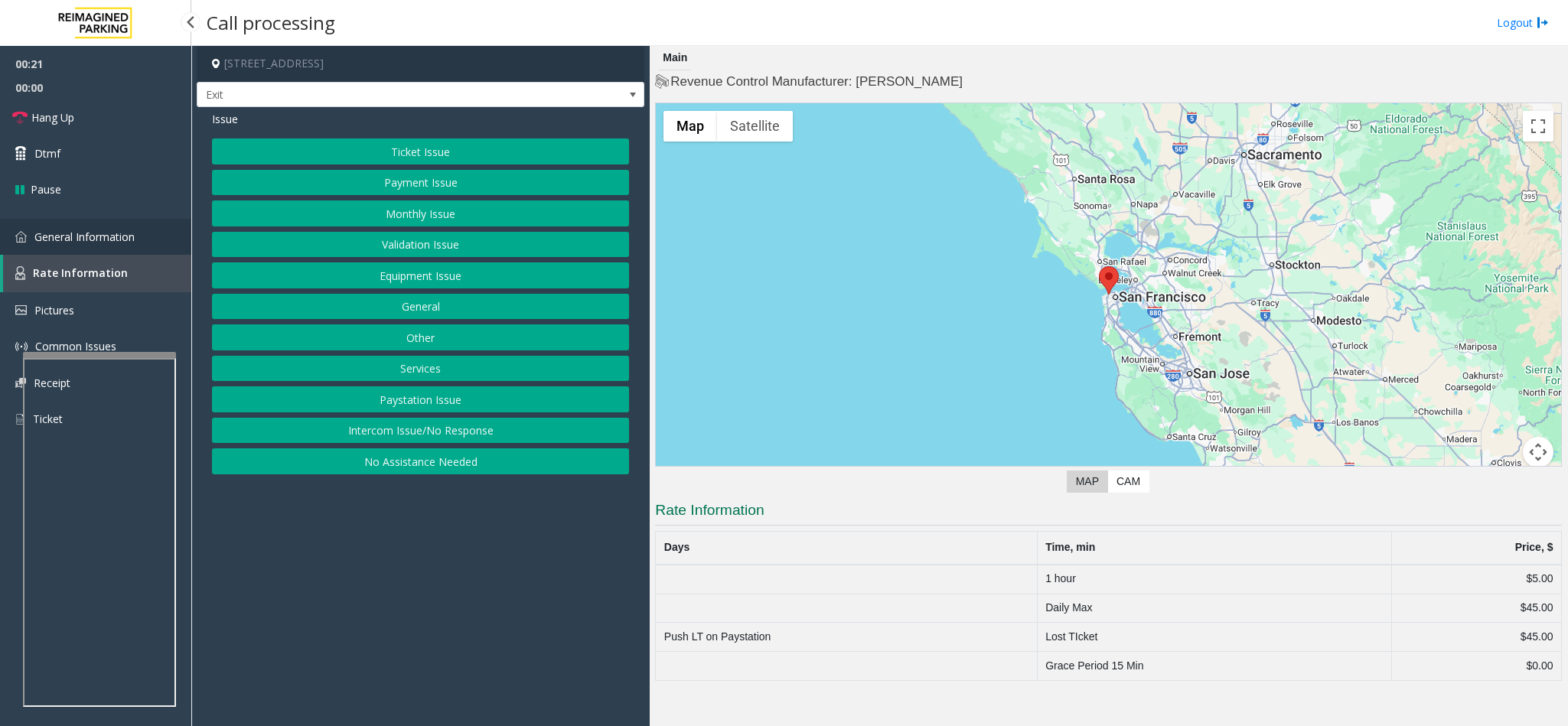
click at [134, 234] on span "General Information" at bounding box center [84, 236] width 101 height 15
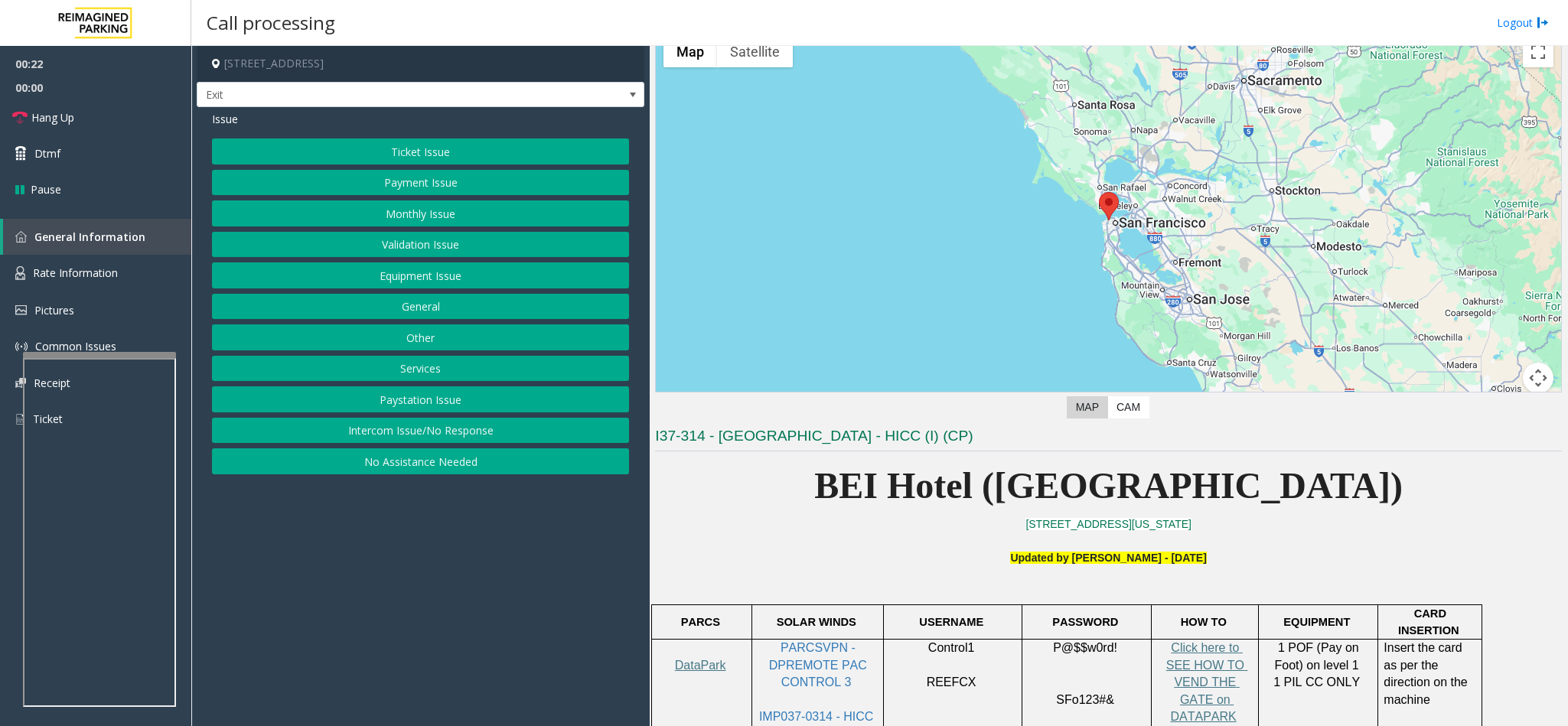
scroll to position [115, 0]
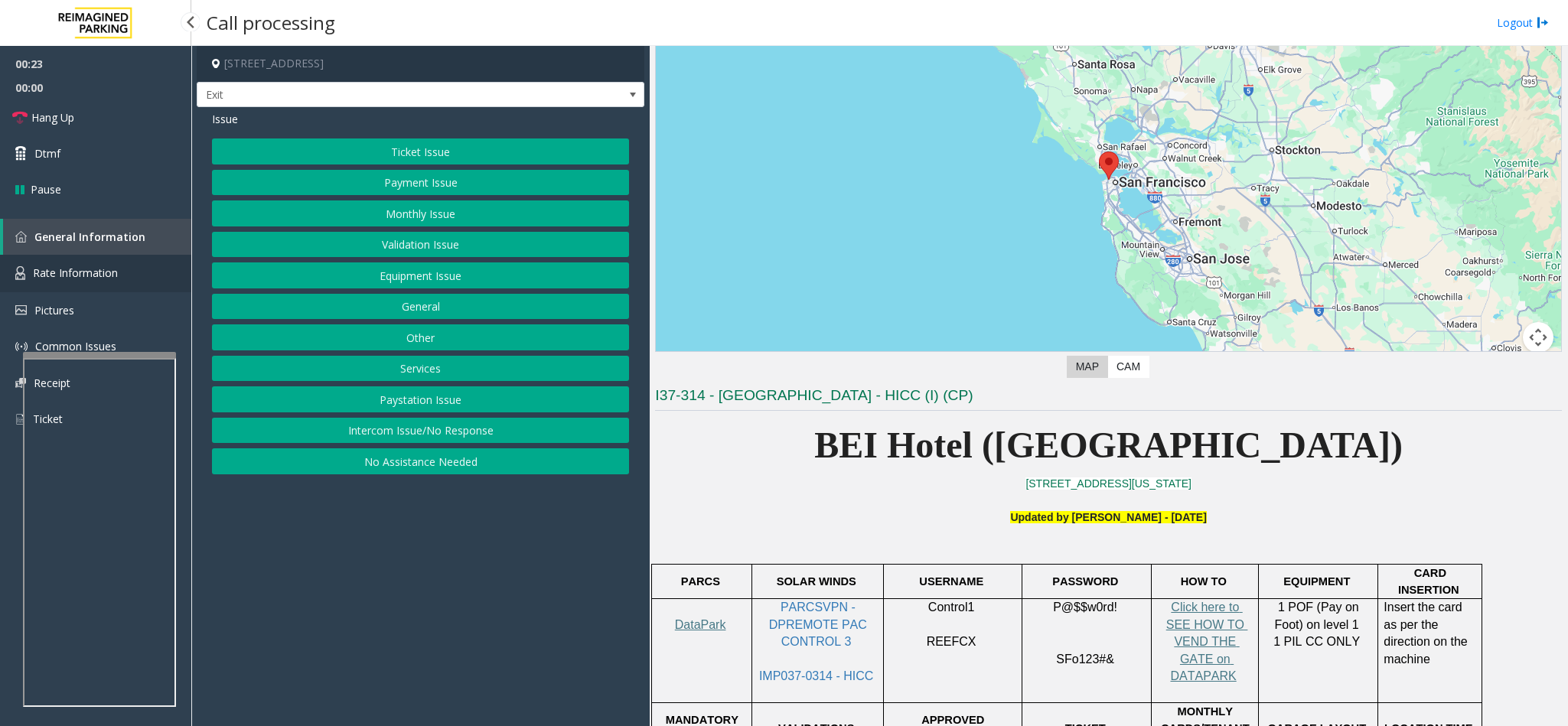
click at [64, 266] on span "Rate Information" at bounding box center [75, 273] width 85 height 15
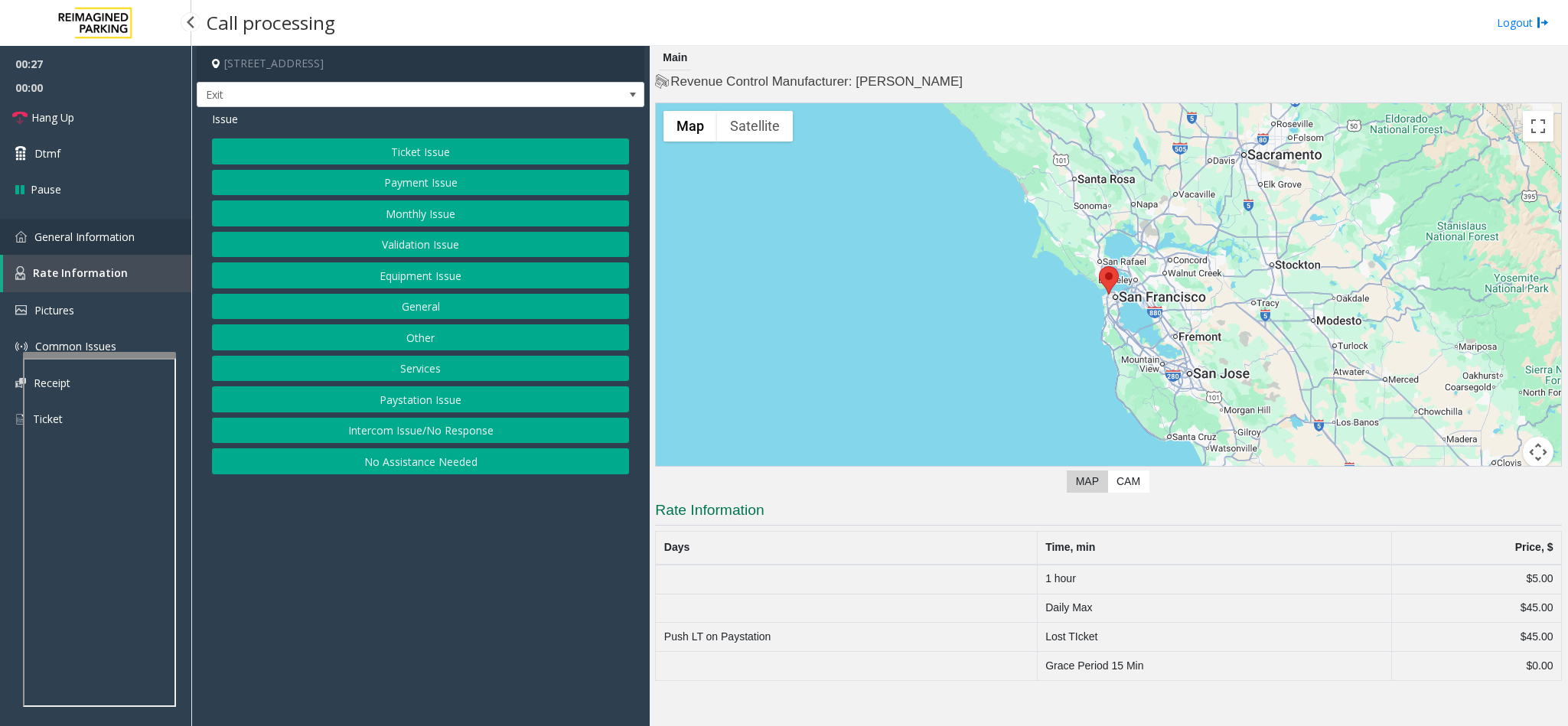
click at [117, 233] on span "General Information" at bounding box center [84, 236] width 101 height 15
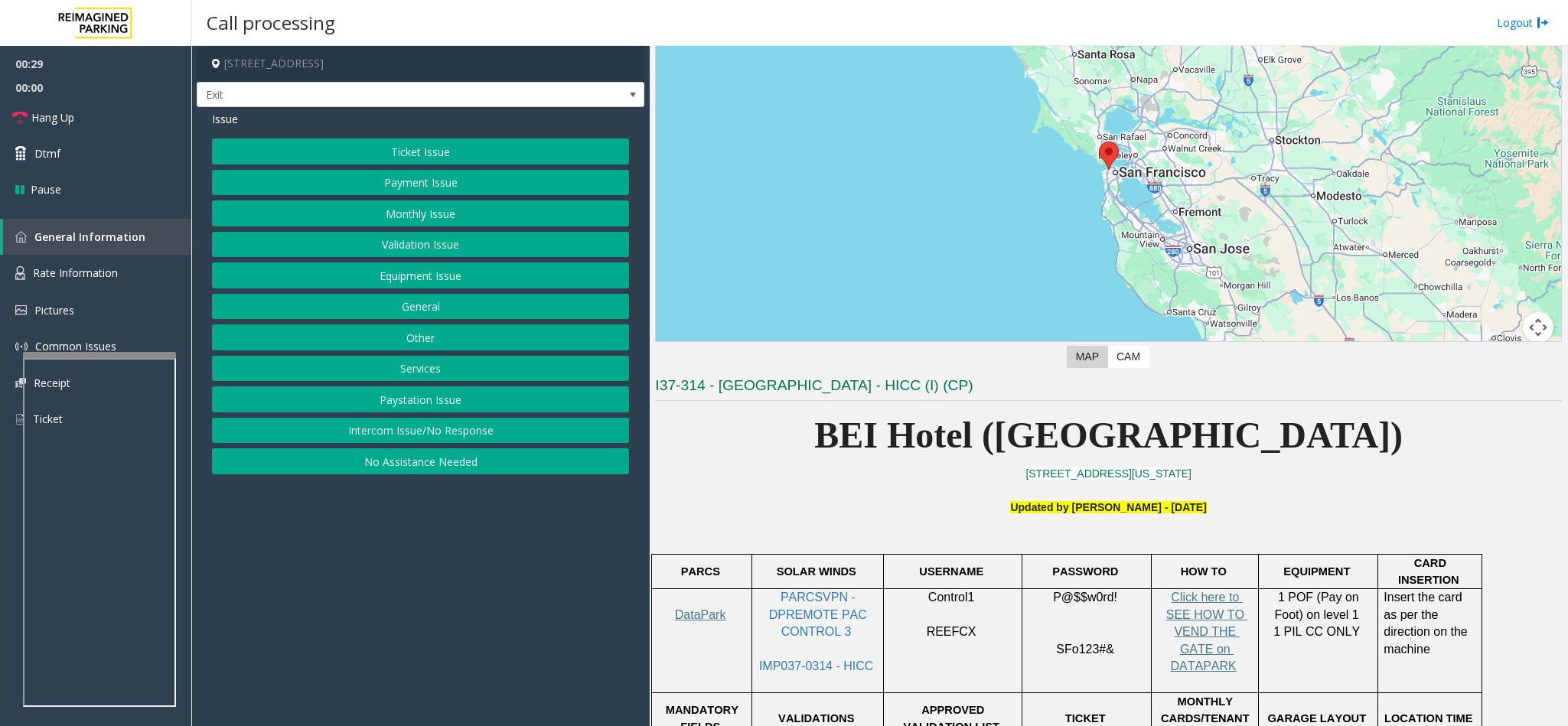
scroll to position [459, 0]
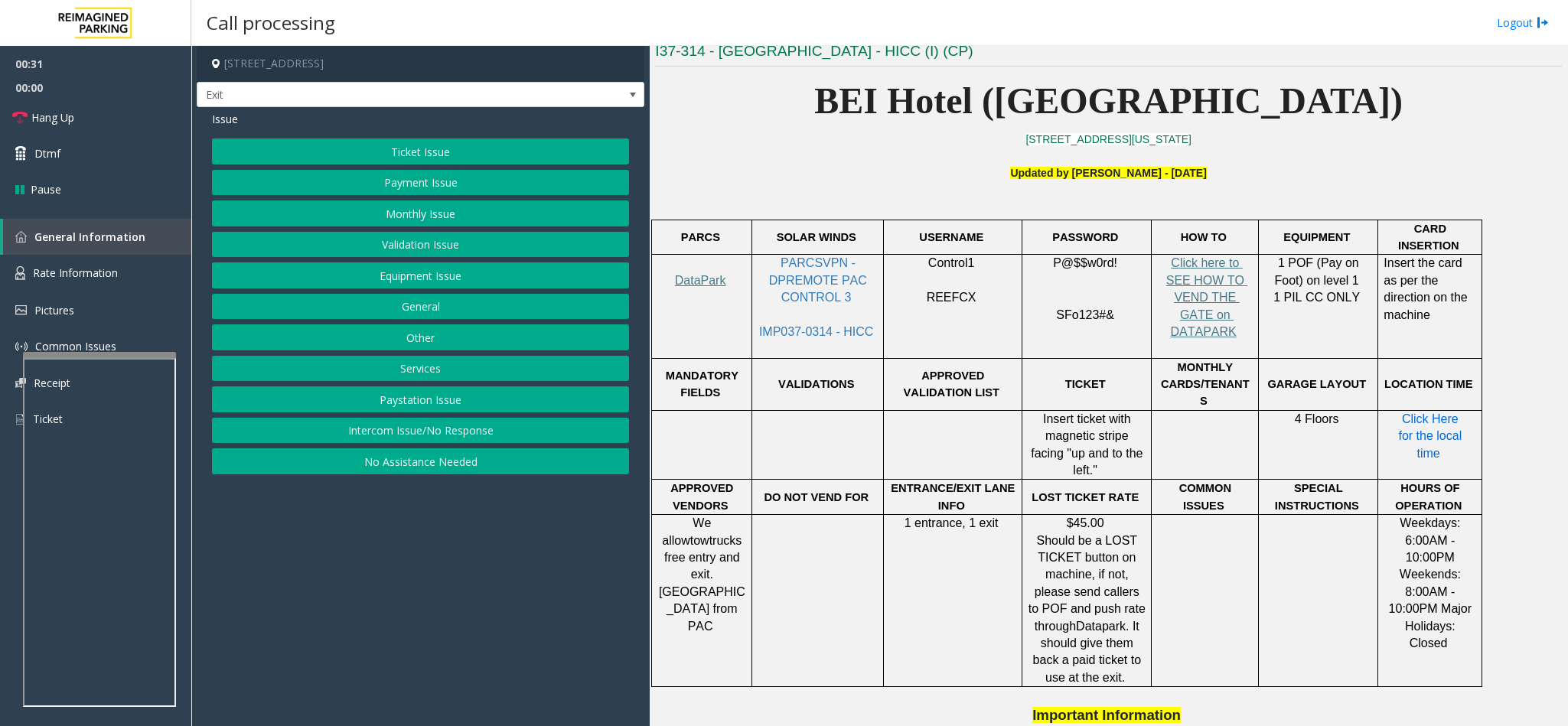
click at [1044, 413] on span "Click Here for the local time" at bounding box center [1431, 436] width 66 height 47
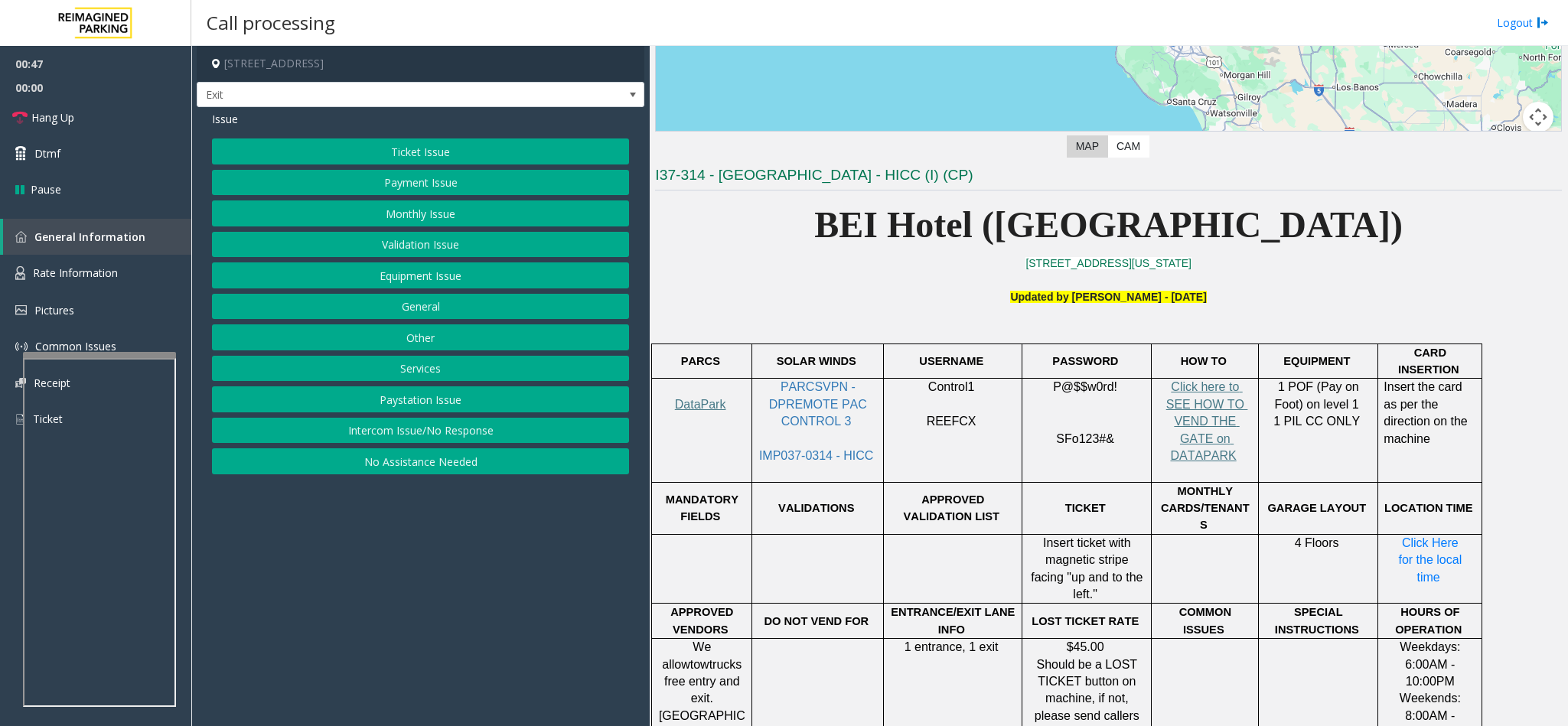
scroll to position [345, 0]
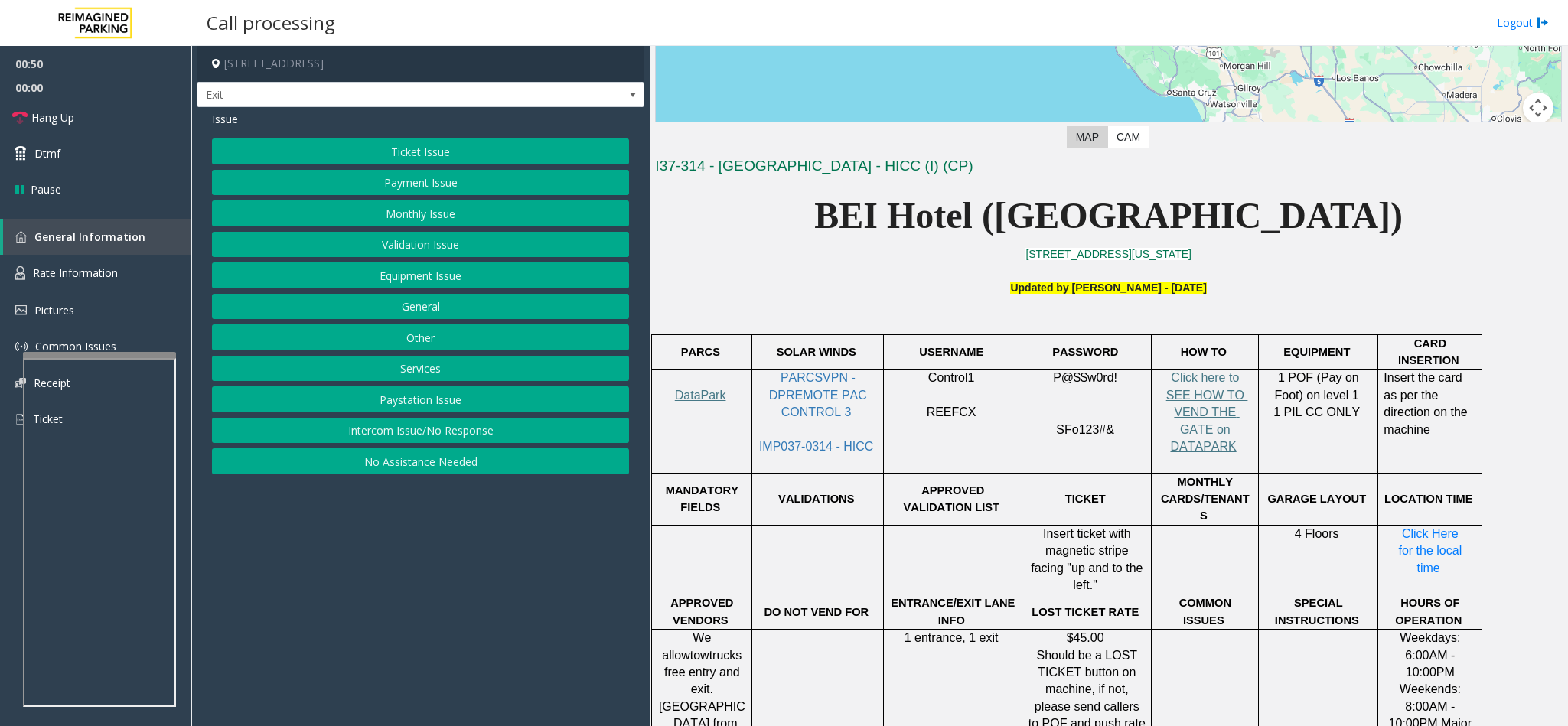
click at [401, 349] on button "Other" at bounding box center [420, 338] width 417 height 26
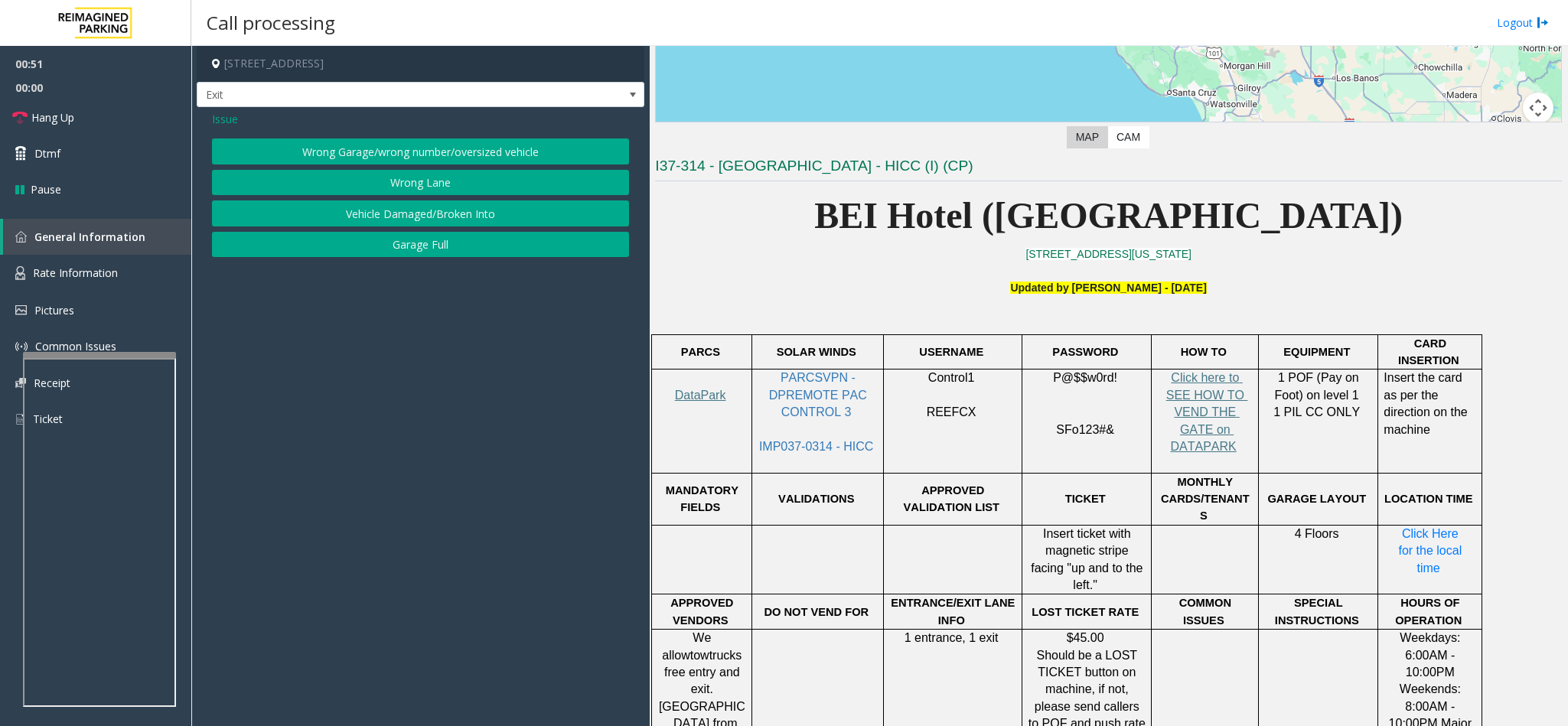
click at [230, 113] on span "Issue" at bounding box center [225, 119] width 26 height 16
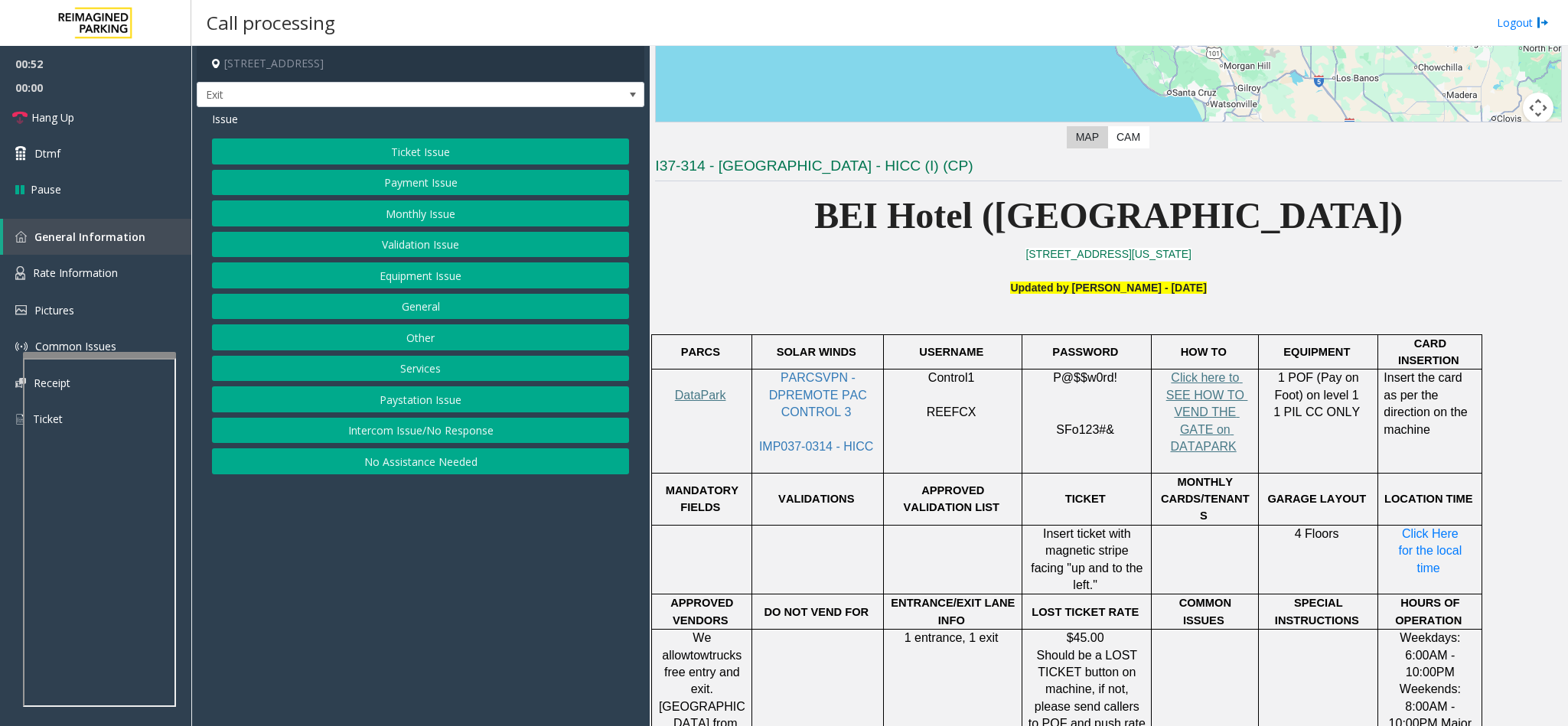
click at [415, 376] on button "Services" at bounding box center [420, 369] width 417 height 26
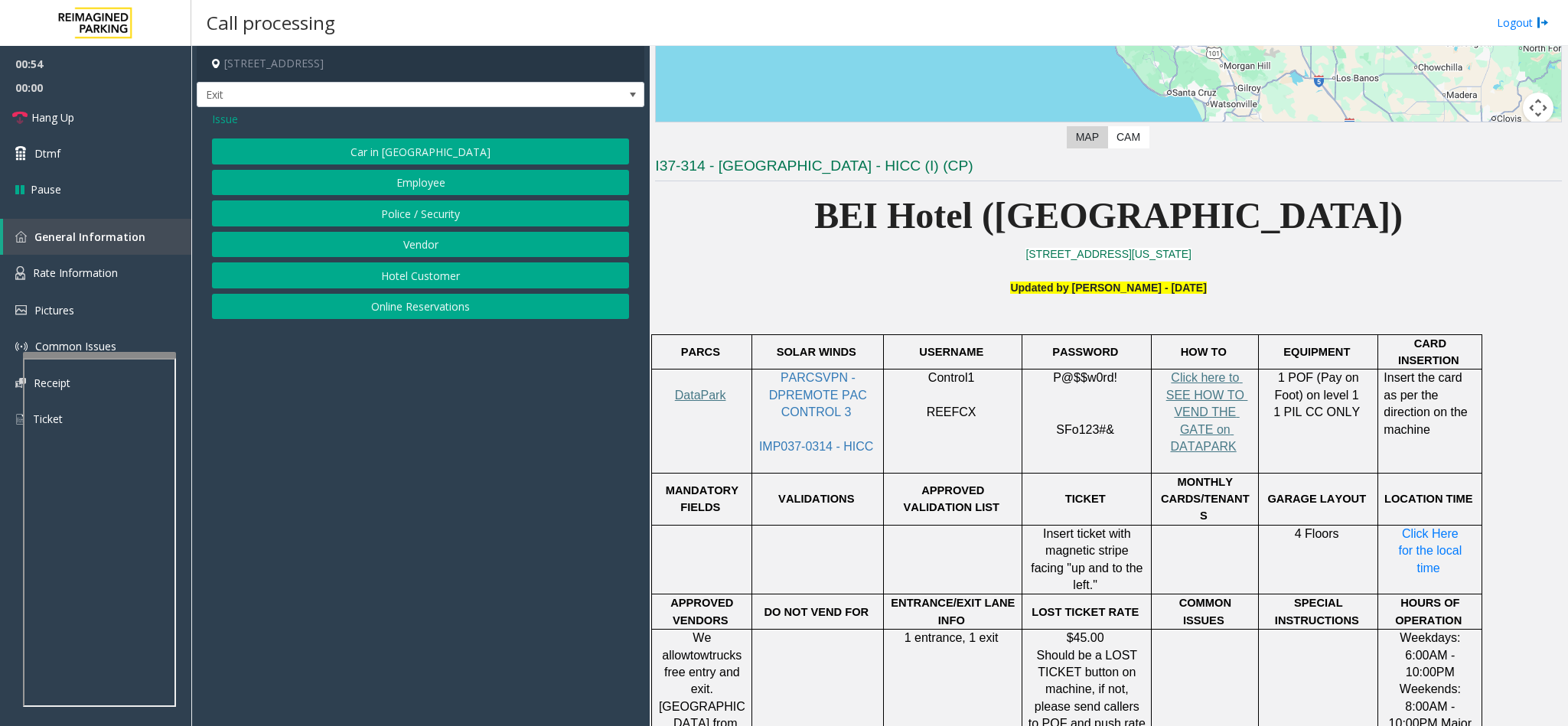
click at [420, 274] on button "Hotel Customer" at bounding box center [420, 276] width 417 height 26
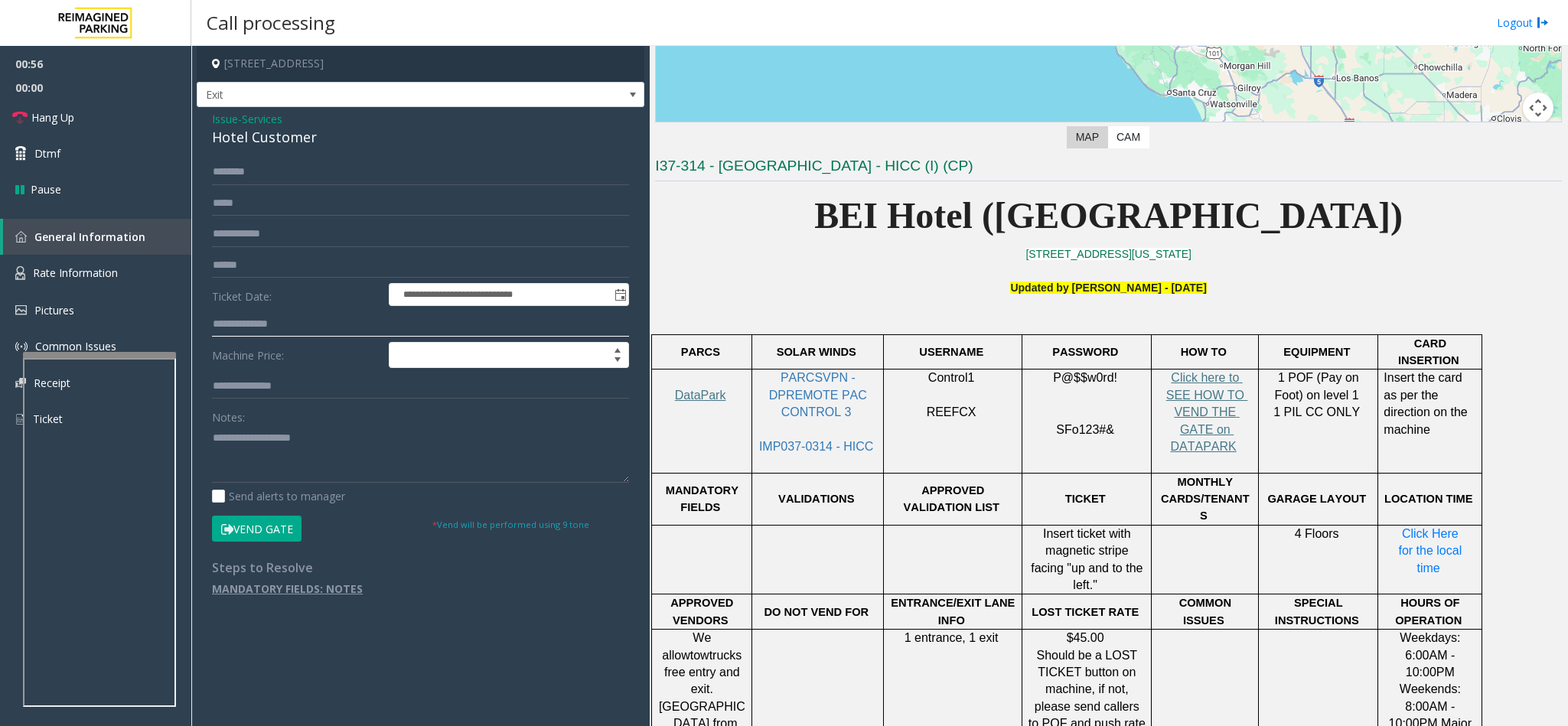
click at [253, 317] on input "text" at bounding box center [420, 325] width 417 height 26
type input "****"
click at [285, 182] on input "text" at bounding box center [420, 172] width 417 height 26
type input "**********"
drag, startPoint x: 320, startPoint y: 138, endPoint x: 205, endPoint y: 122, distance: 116.1
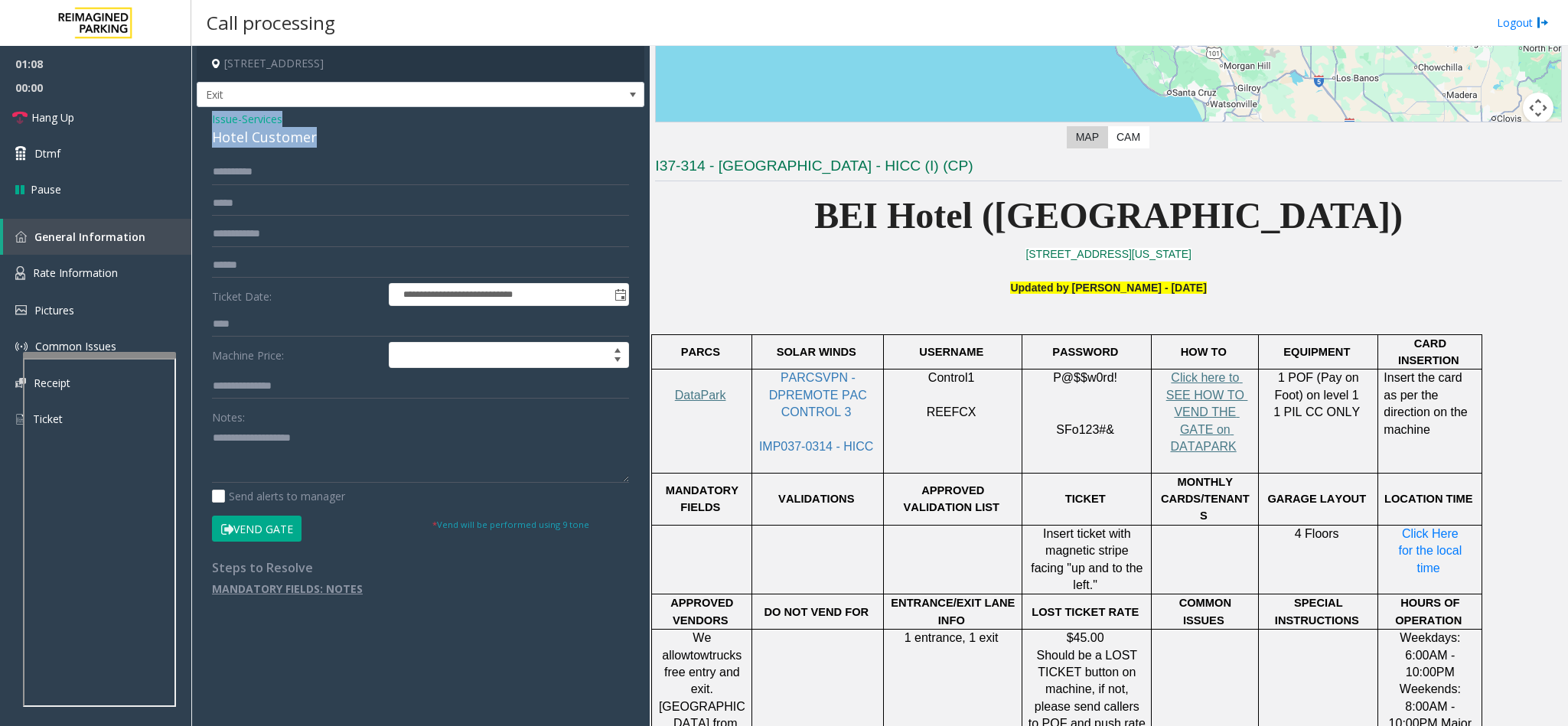
click at [205, 122] on div "**********" at bounding box center [421, 359] width 448 height 505
paste textarea "**********"
click at [335, 459] on textarea at bounding box center [420, 454] width 417 height 58
drag, startPoint x: 296, startPoint y: 430, endPoint x: 251, endPoint y: 441, distance: 46.3
click at [251, 441] on textarea at bounding box center [420, 454] width 417 height 58
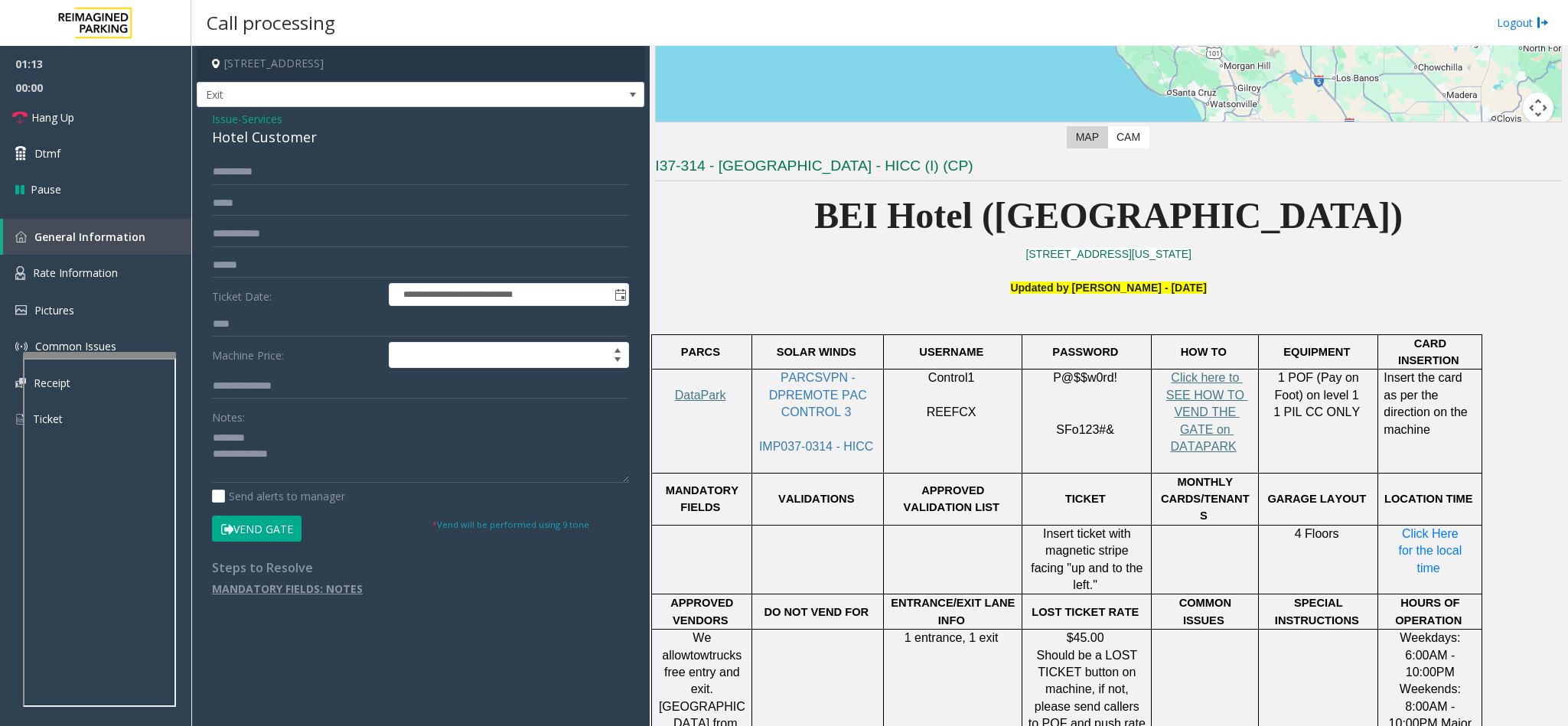
click at [243, 484] on button "Vend Gate" at bounding box center [256, 529] width 89 height 26
click at [331, 462] on textarea at bounding box center [420, 454] width 417 height 58
type textarea "**********"
click at [74, 117] on span "Hang Up" at bounding box center [52, 117] width 43 height 16
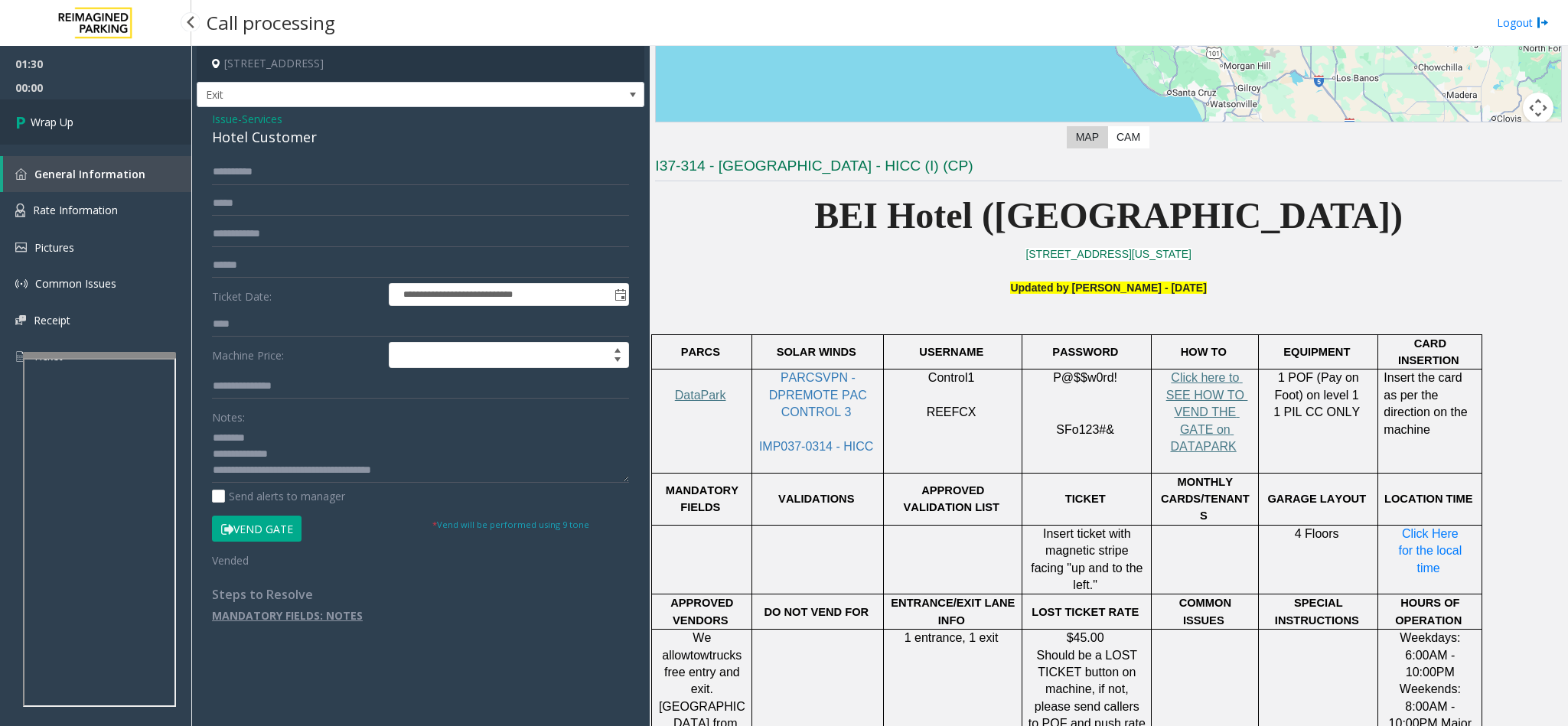
click at [76, 117] on link "Wrap Up" at bounding box center [95, 122] width 192 height 45
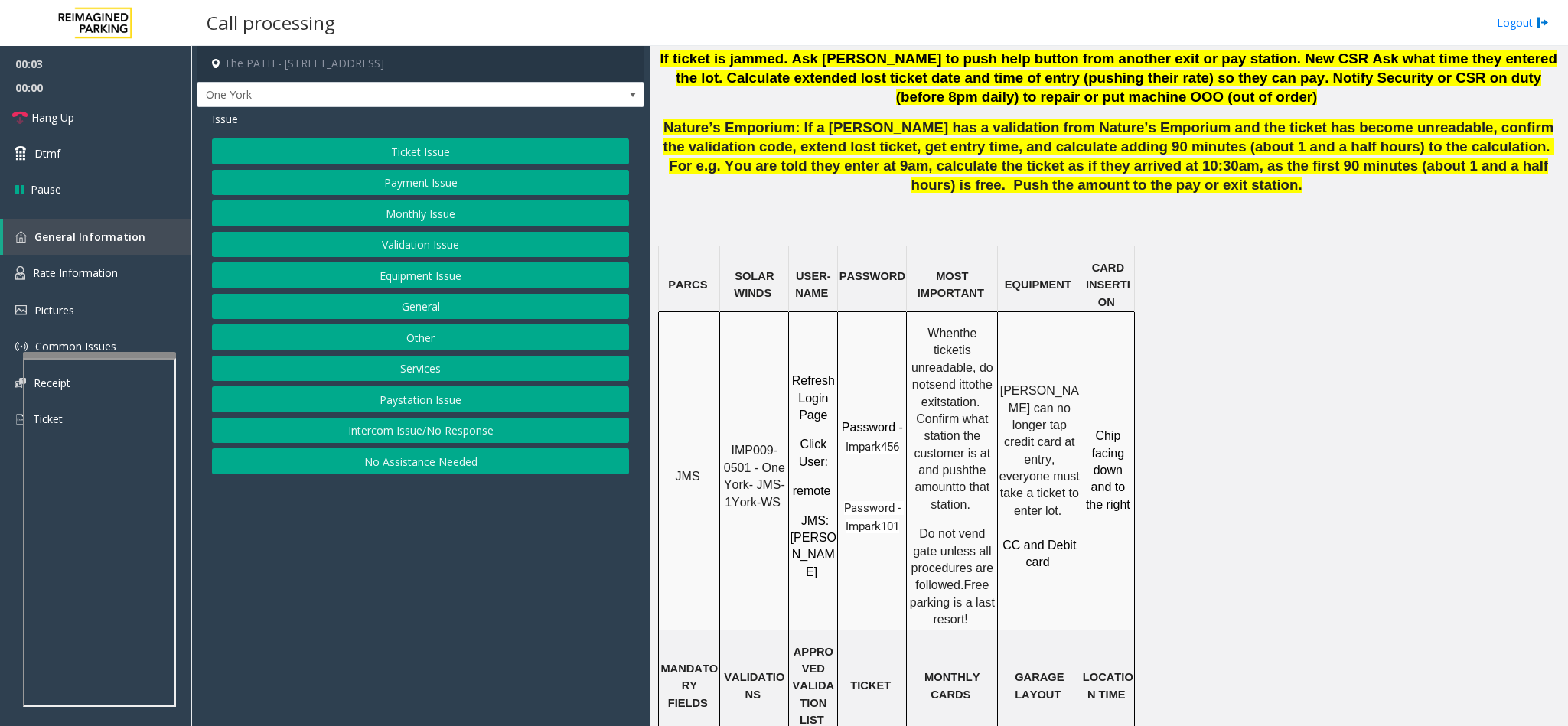
scroll to position [1148, 0]
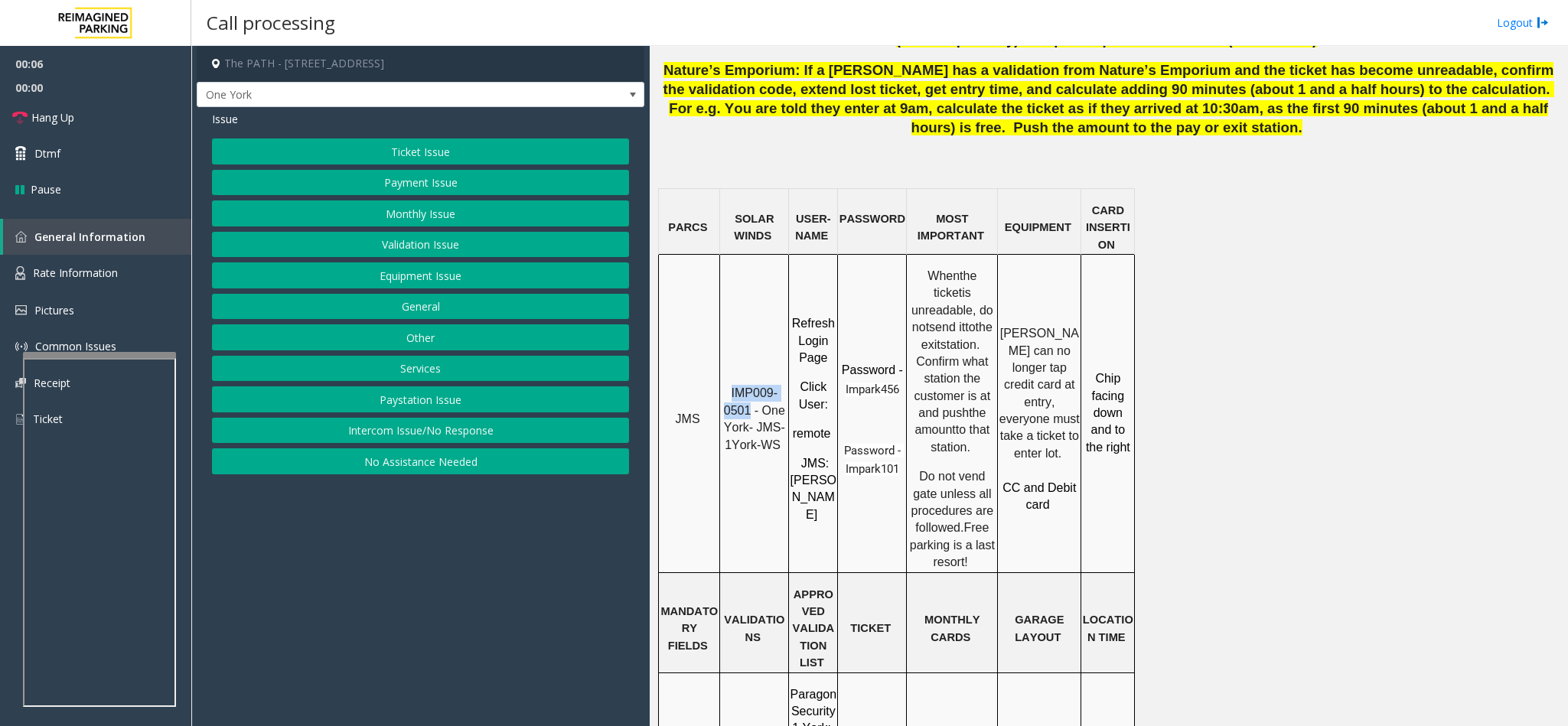
drag, startPoint x: 749, startPoint y: 357, endPoint x: 732, endPoint y: 338, distance: 25.5
click at [732, 385] on p "IMP009-0501 - One York- JMS-1York-WS" at bounding box center [754, 419] width 66 height 69
click at [438, 462] on button "No Assistance Needed" at bounding box center [420, 462] width 417 height 26
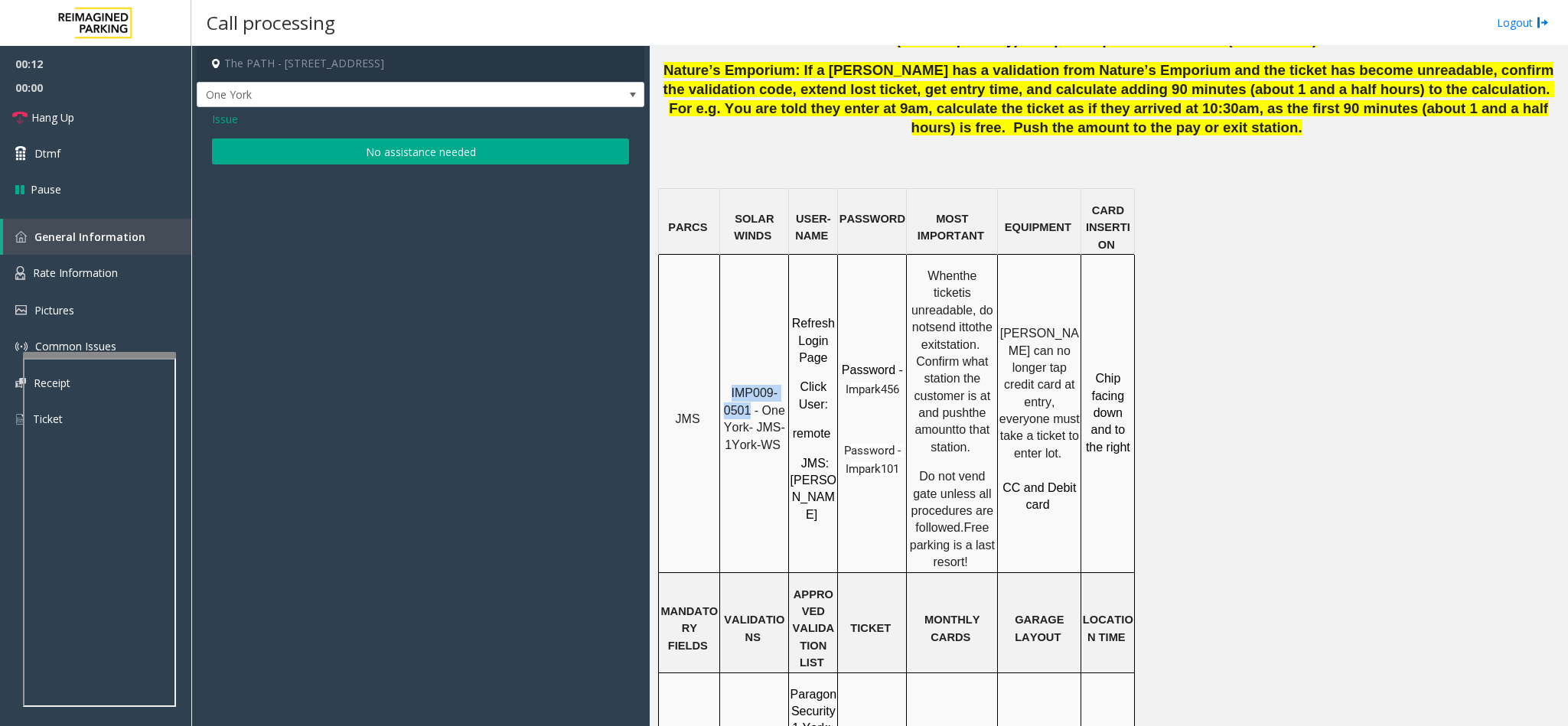
click at [401, 143] on button "No assistance needed" at bounding box center [420, 151] width 417 height 26
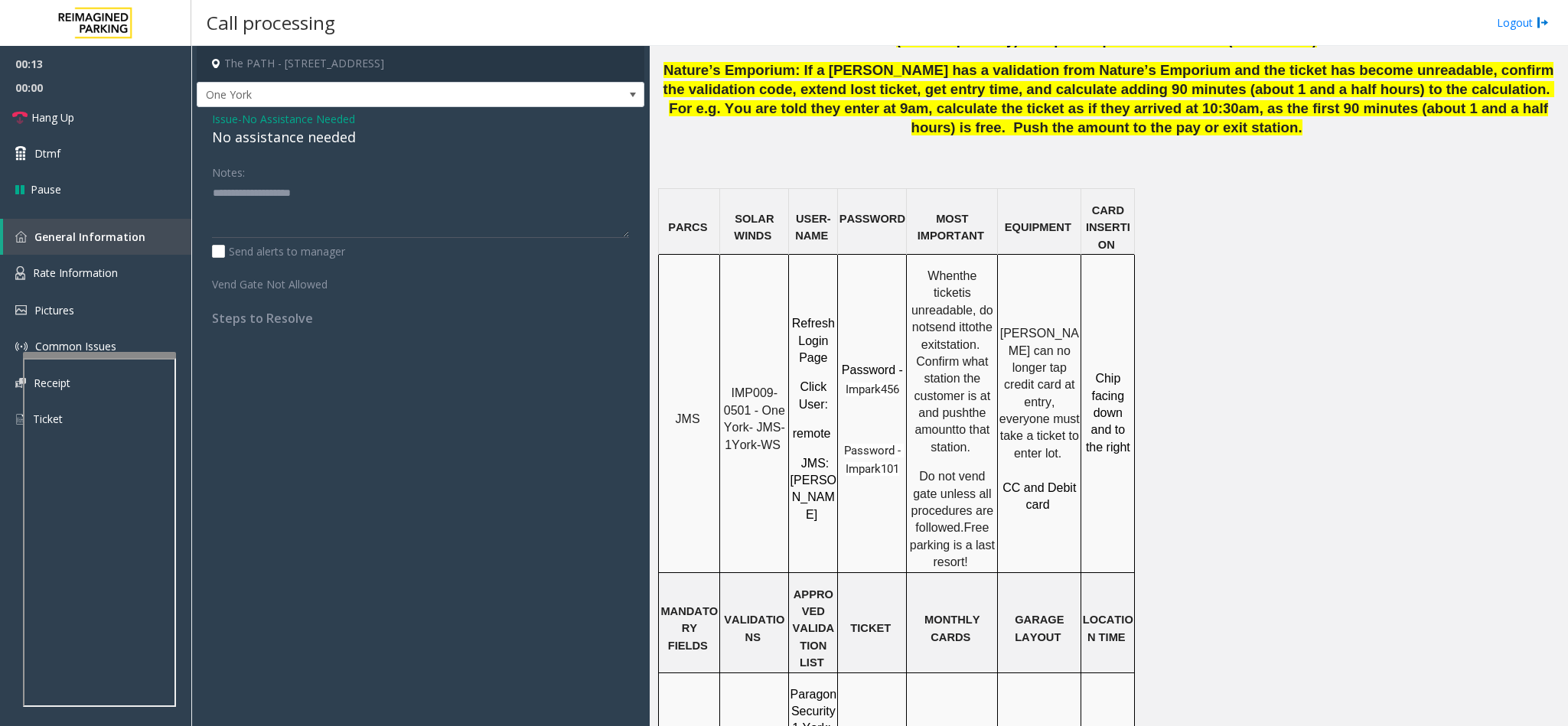
click at [324, 143] on div "No assistance needed" at bounding box center [420, 137] width 417 height 21
click at [324, 143] on div "No assistance needed" at bounding box center [420, 137] width 417 height 21
type textarea "**********"
click at [72, 122] on span "Hang Up" at bounding box center [52, 117] width 43 height 16
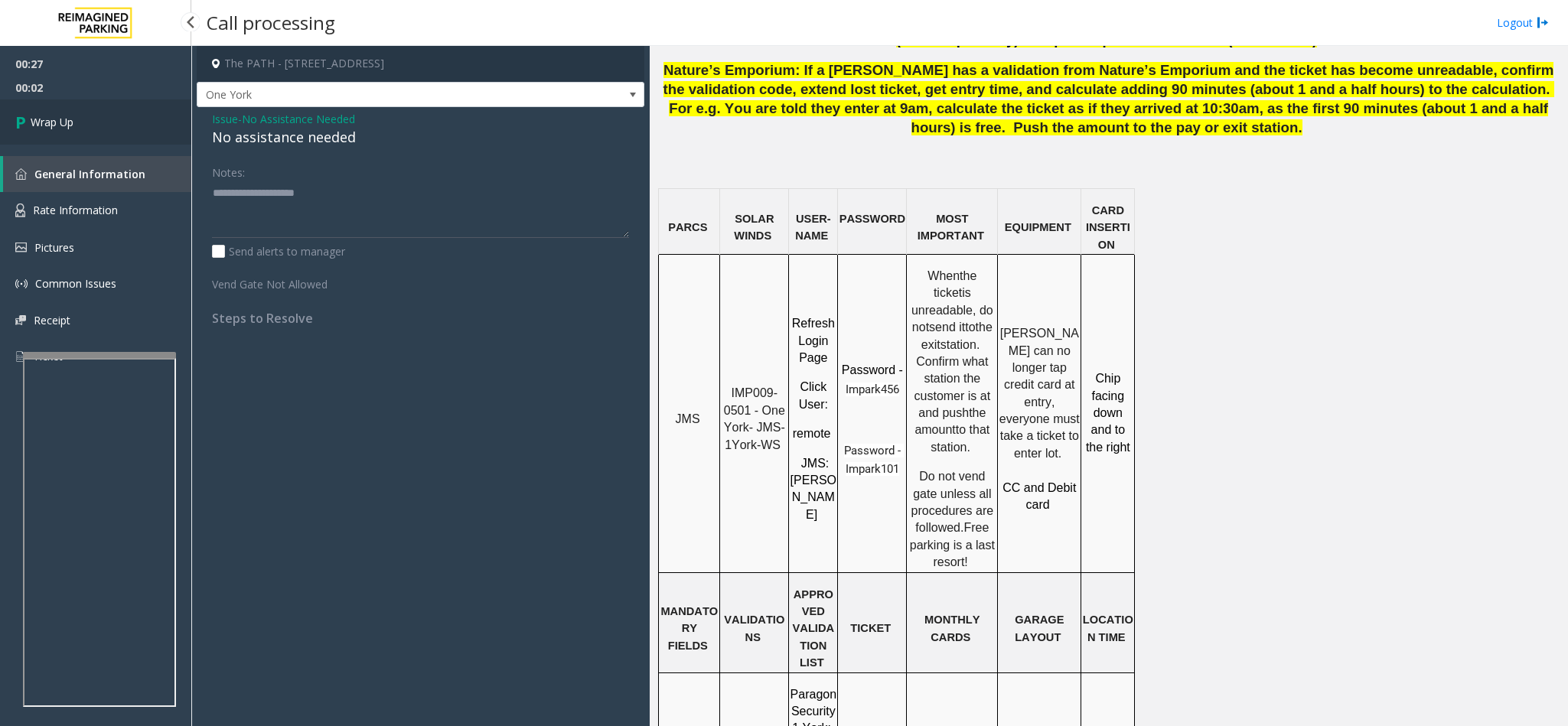
click at [93, 115] on link "Wrap Up" at bounding box center [95, 122] width 192 height 45
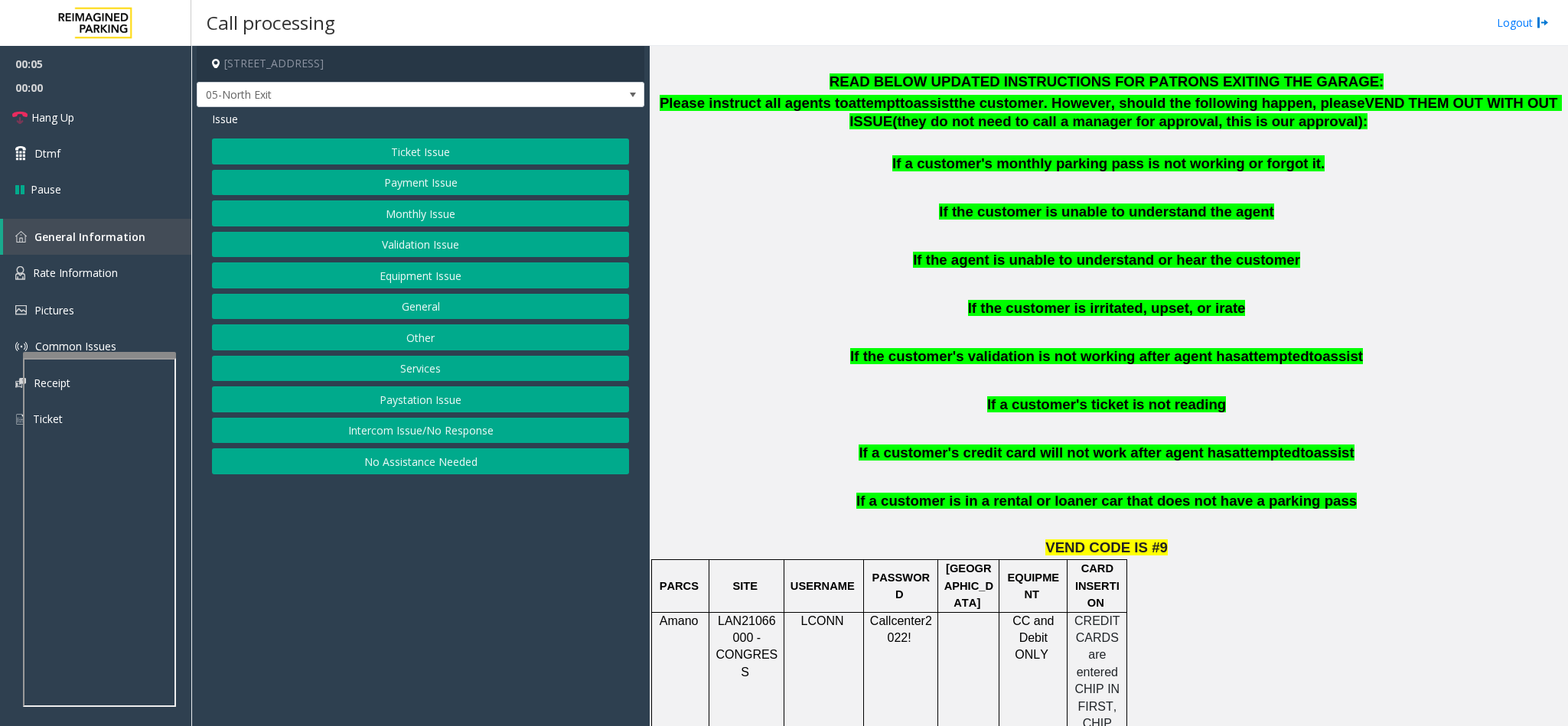
scroll to position [918, 0]
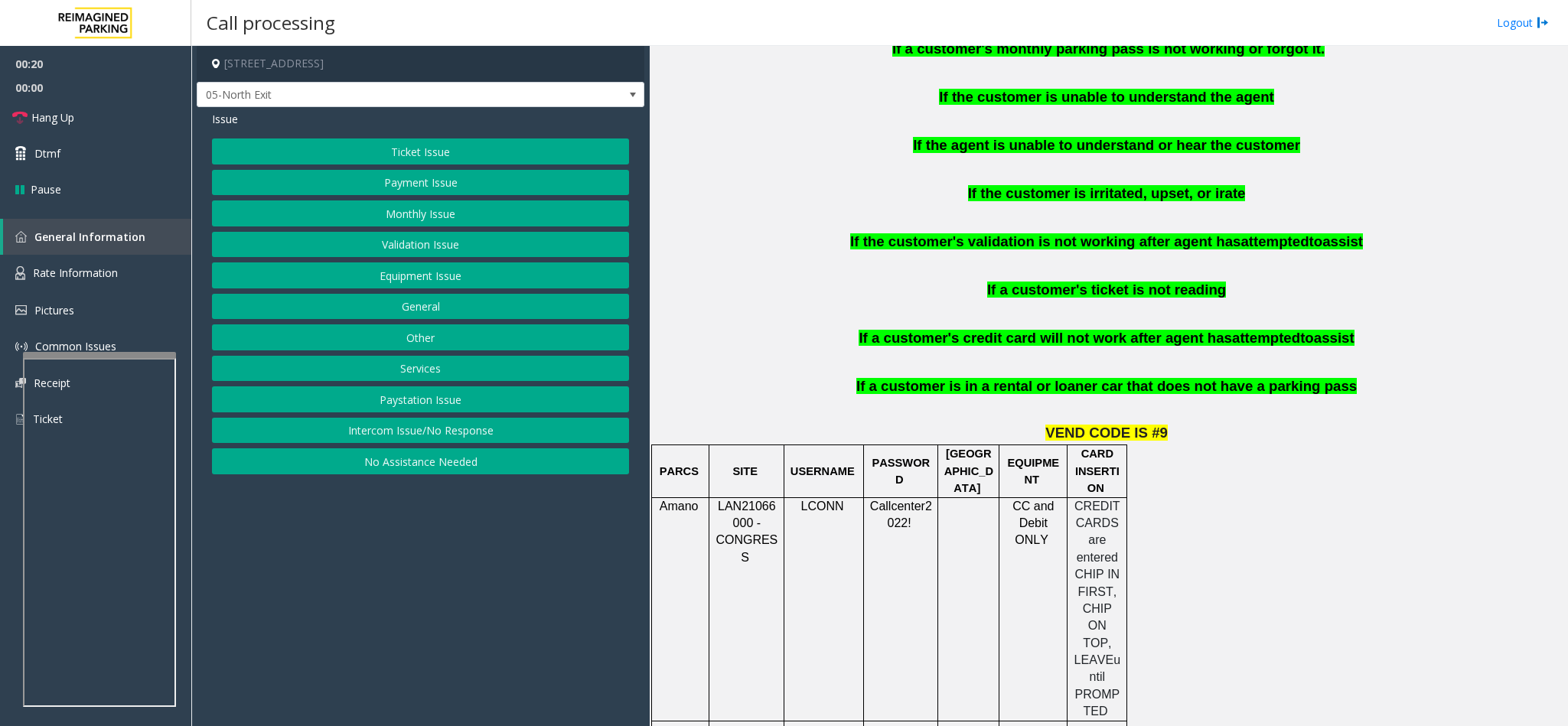
click at [427, 181] on button "Payment Issue" at bounding box center [420, 183] width 417 height 26
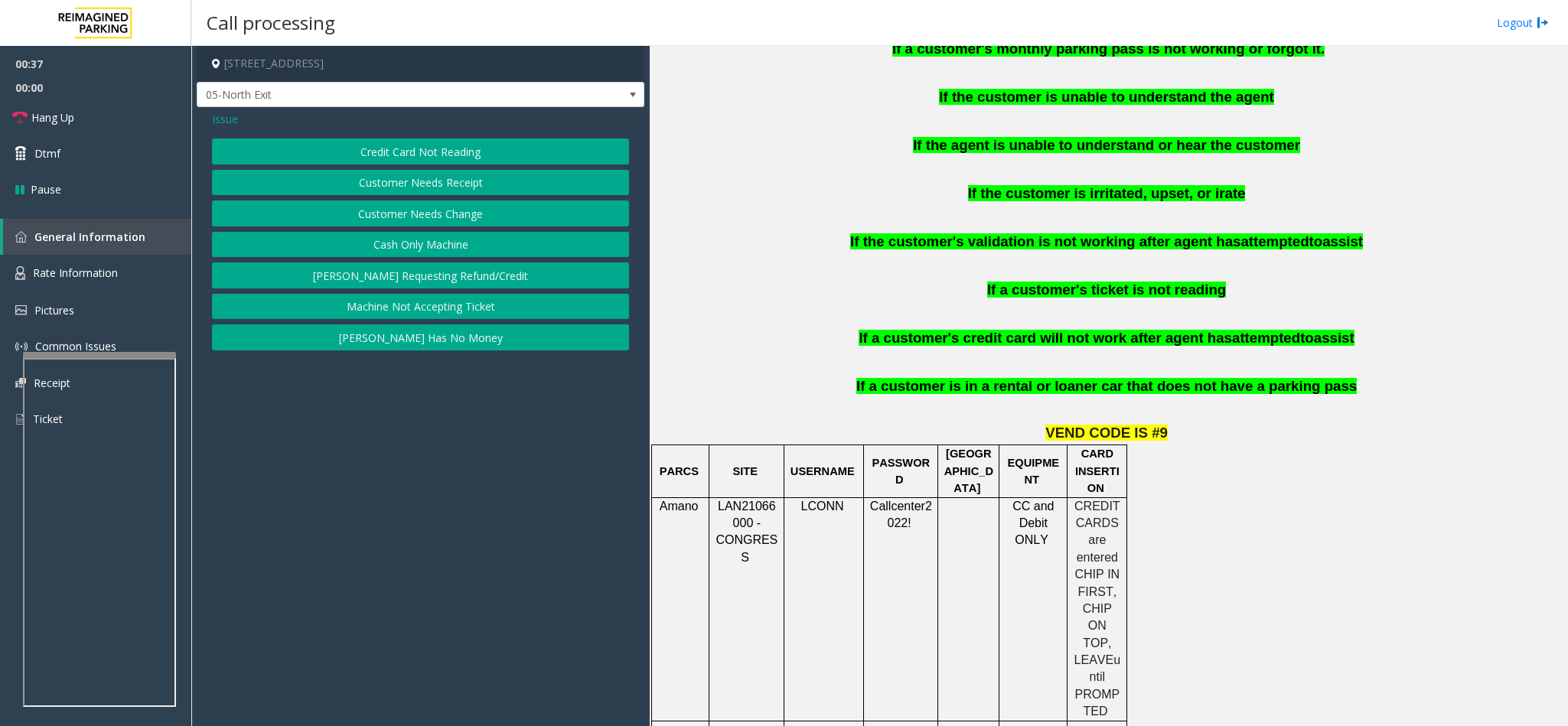
click at [453, 144] on button "Credit Card Not Reading" at bounding box center [420, 151] width 417 height 26
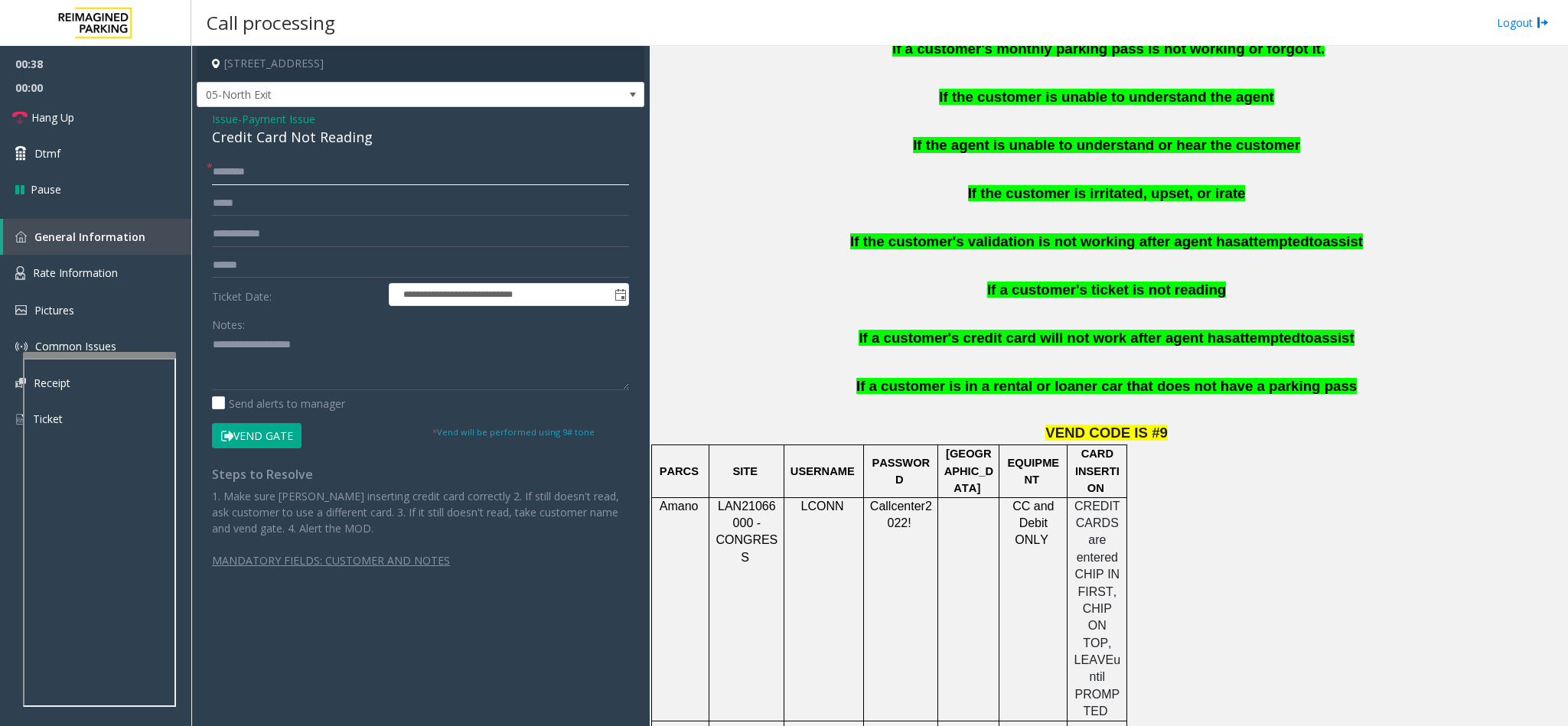
click at [327, 184] on input "text" at bounding box center [420, 172] width 417 height 26
click at [306, 170] on input "text" at bounding box center [420, 172] width 417 height 26
drag, startPoint x: 380, startPoint y: 140, endPoint x: 211, endPoint y: 115, distance: 170.8
click at [212, 115] on div "Issue - Payment Issue Credit Card Not Reading" at bounding box center [420, 129] width 417 height 37
paste textarea "**********"
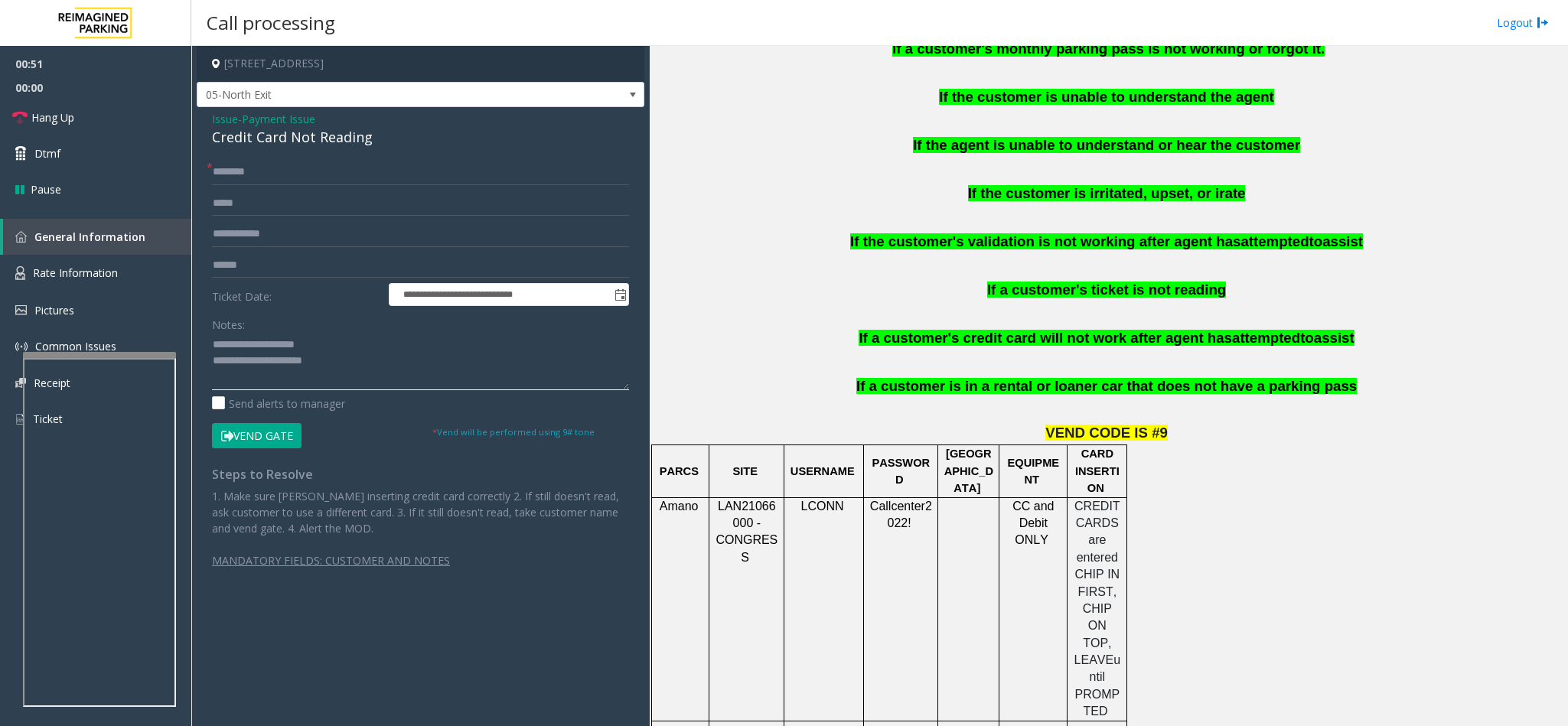
click at [303, 347] on textarea at bounding box center [420, 362] width 417 height 58
drag, startPoint x: 346, startPoint y: 342, endPoint x: 247, endPoint y: 345, distance: 99.0
click at [247, 345] on textarea at bounding box center [420, 362] width 417 height 58
click at [364, 357] on textarea at bounding box center [420, 362] width 417 height 58
type textarea "**********"
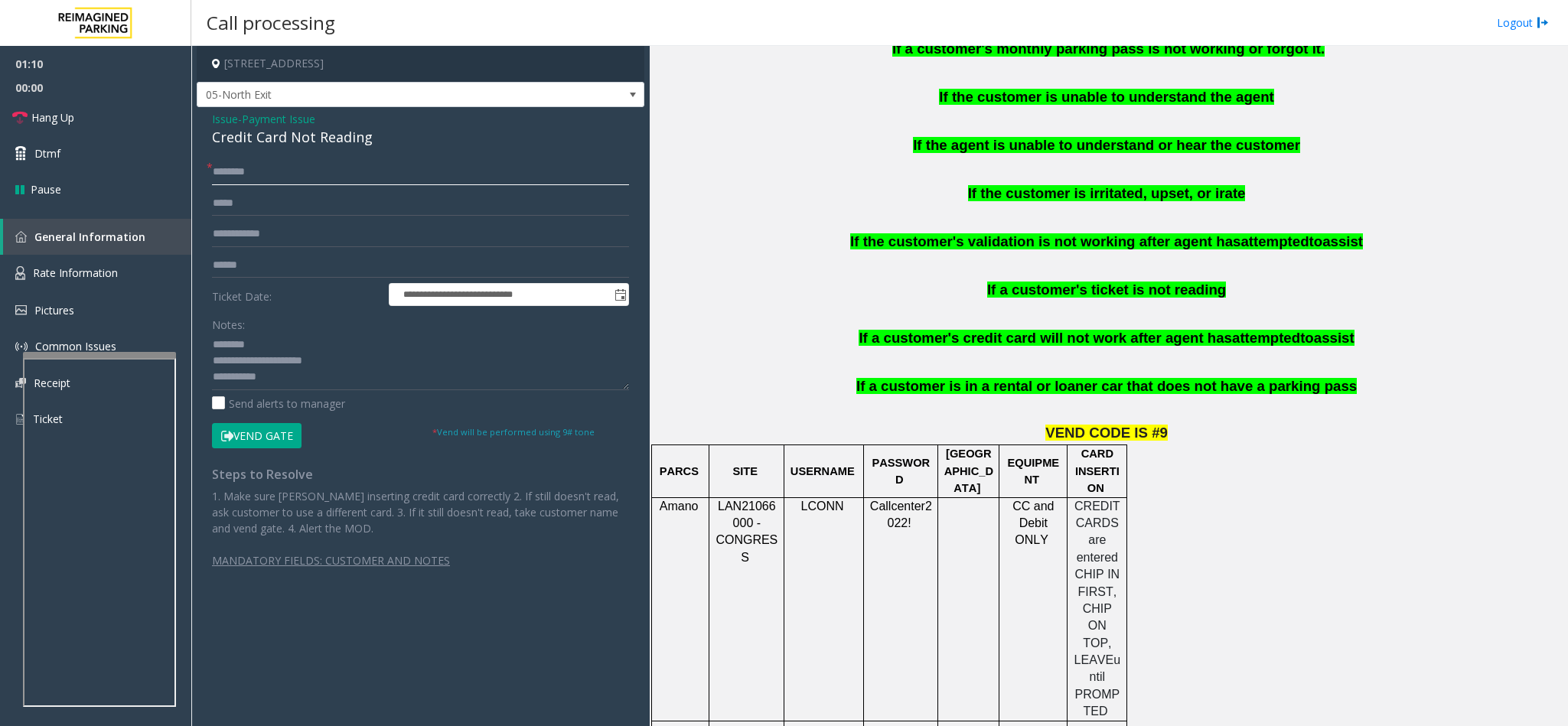
click at [384, 159] on input "text" at bounding box center [420, 172] width 417 height 26
type input "***"
click at [321, 255] on input "text" at bounding box center [420, 266] width 417 height 26
click at [296, 260] on input "text" at bounding box center [420, 266] width 417 height 26
click at [298, 370] on textarea at bounding box center [420, 362] width 417 height 58
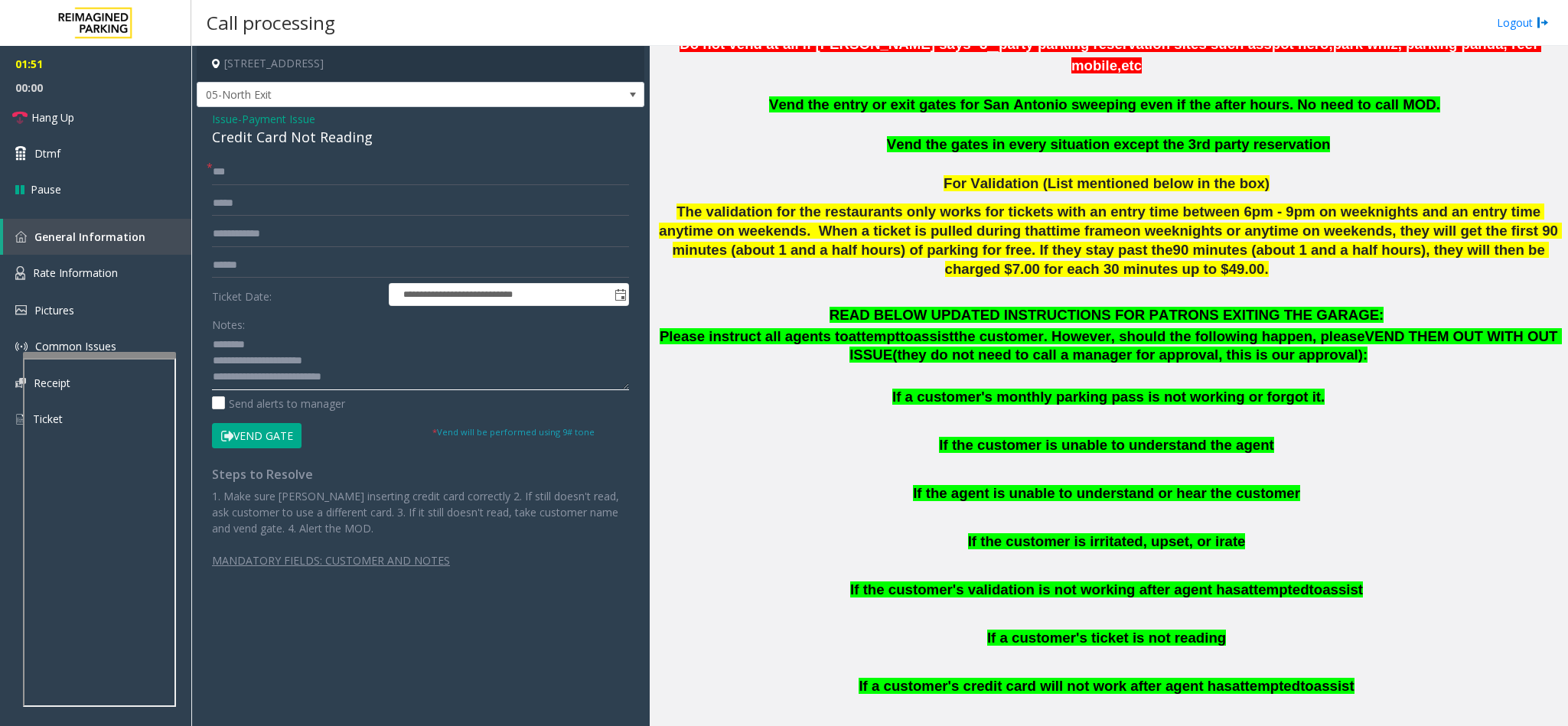
scroll to position [459, 0]
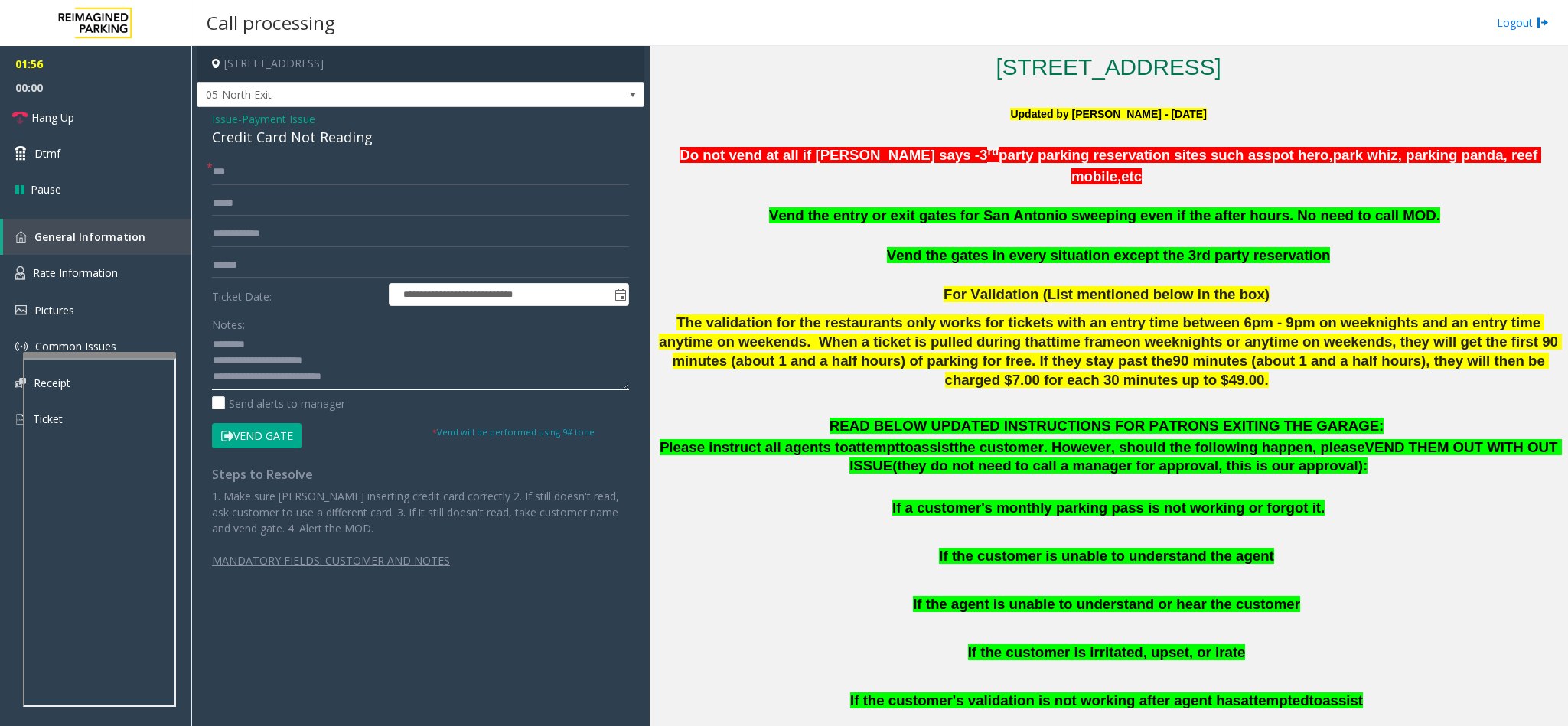
click at [429, 384] on textarea at bounding box center [420, 362] width 417 height 58
type textarea "**********"
click at [287, 278] on input "text" at bounding box center [420, 266] width 417 height 26
type input "******"
click at [284, 425] on button "Vend Gate" at bounding box center [256, 436] width 89 height 26
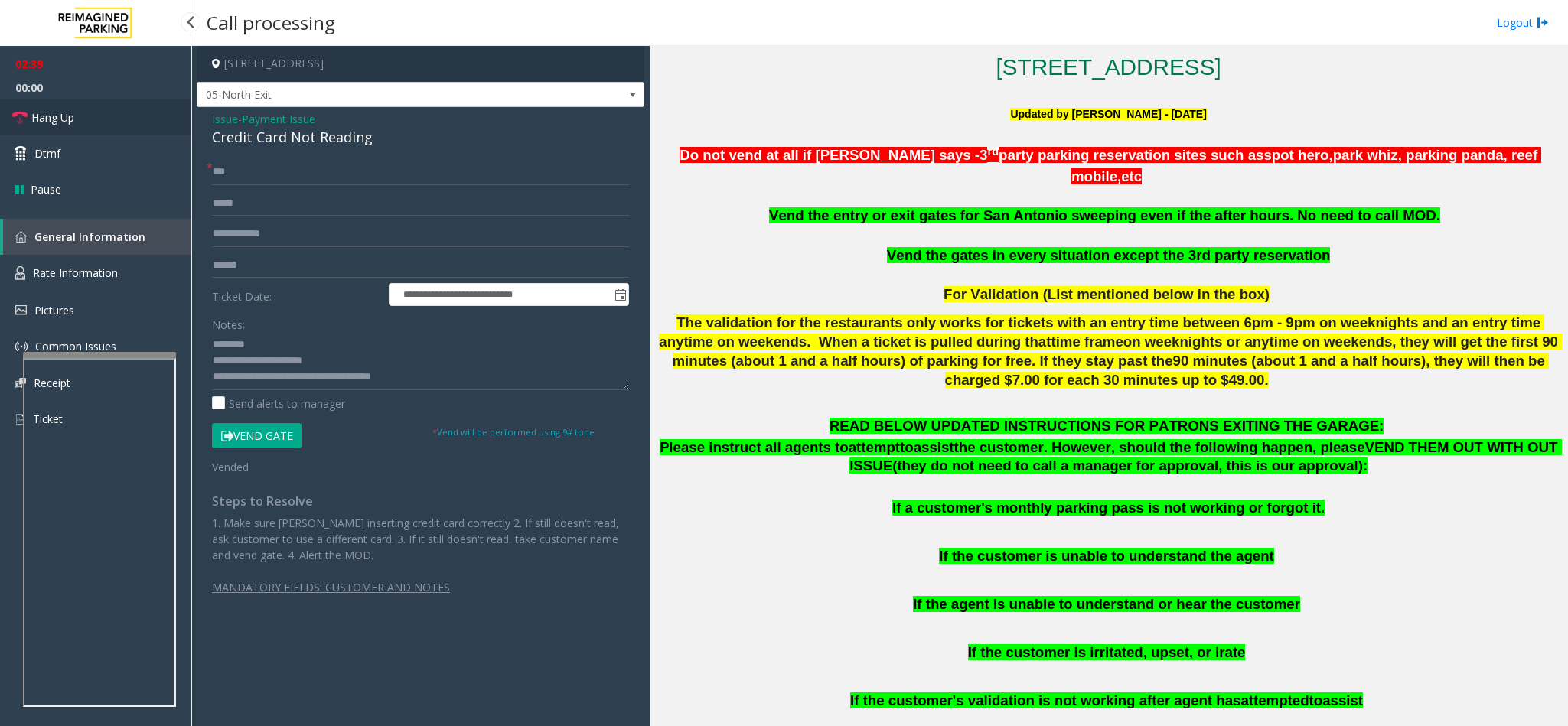
click at [73, 115] on span "Hang Up" at bounding box center [52, 117] width 43 height 16
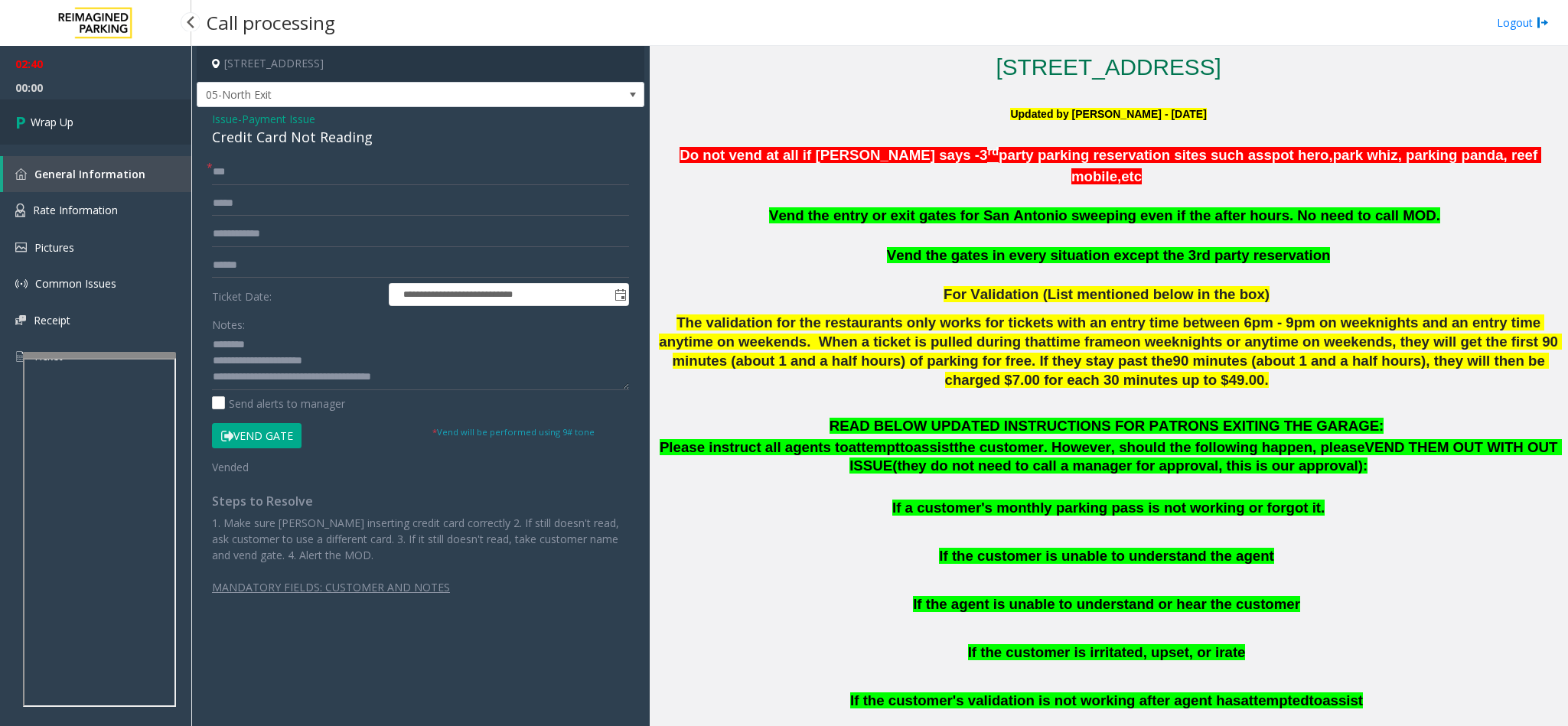
click at [73, 115] on span "Wrap Up" at bounding box center [52, 122] width 43 height 16
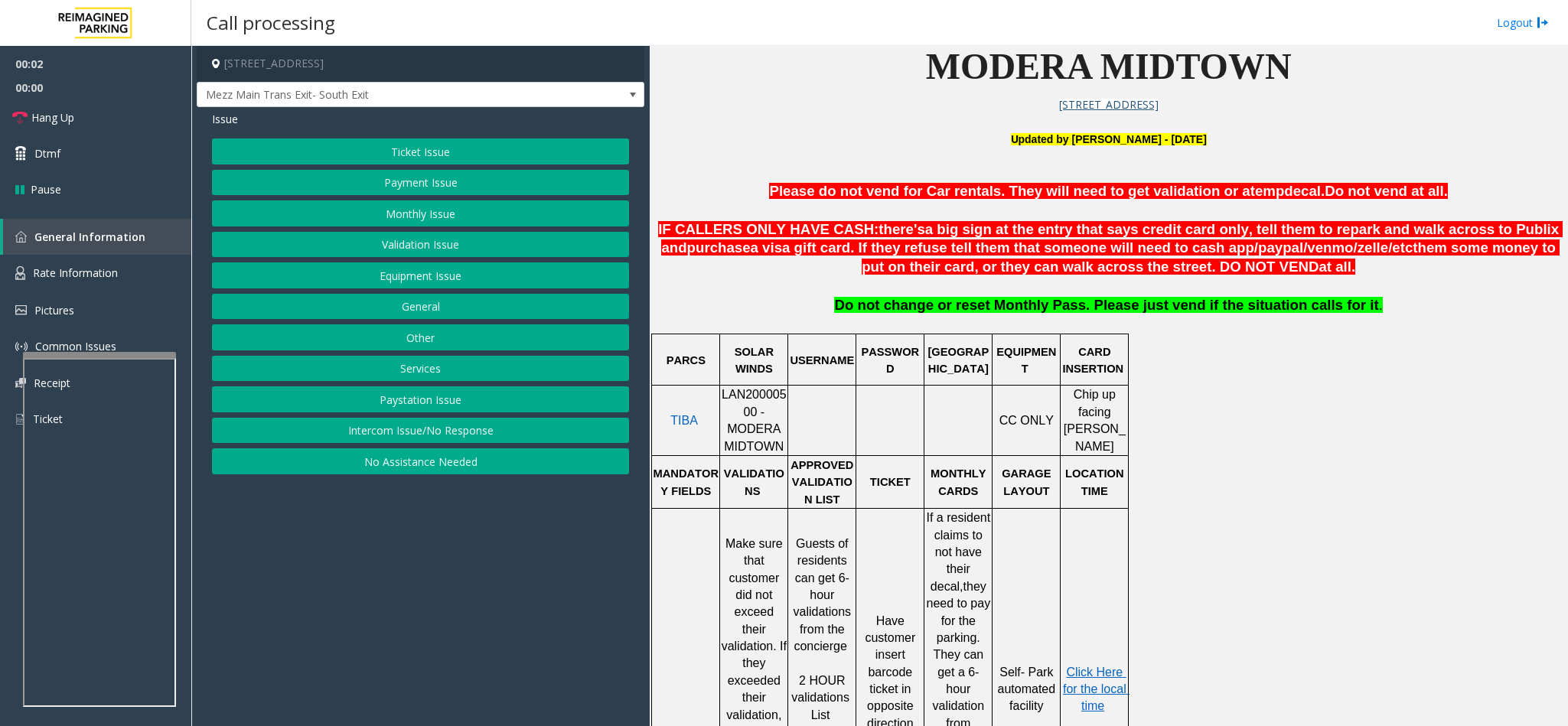
scroll to position [459, 0]
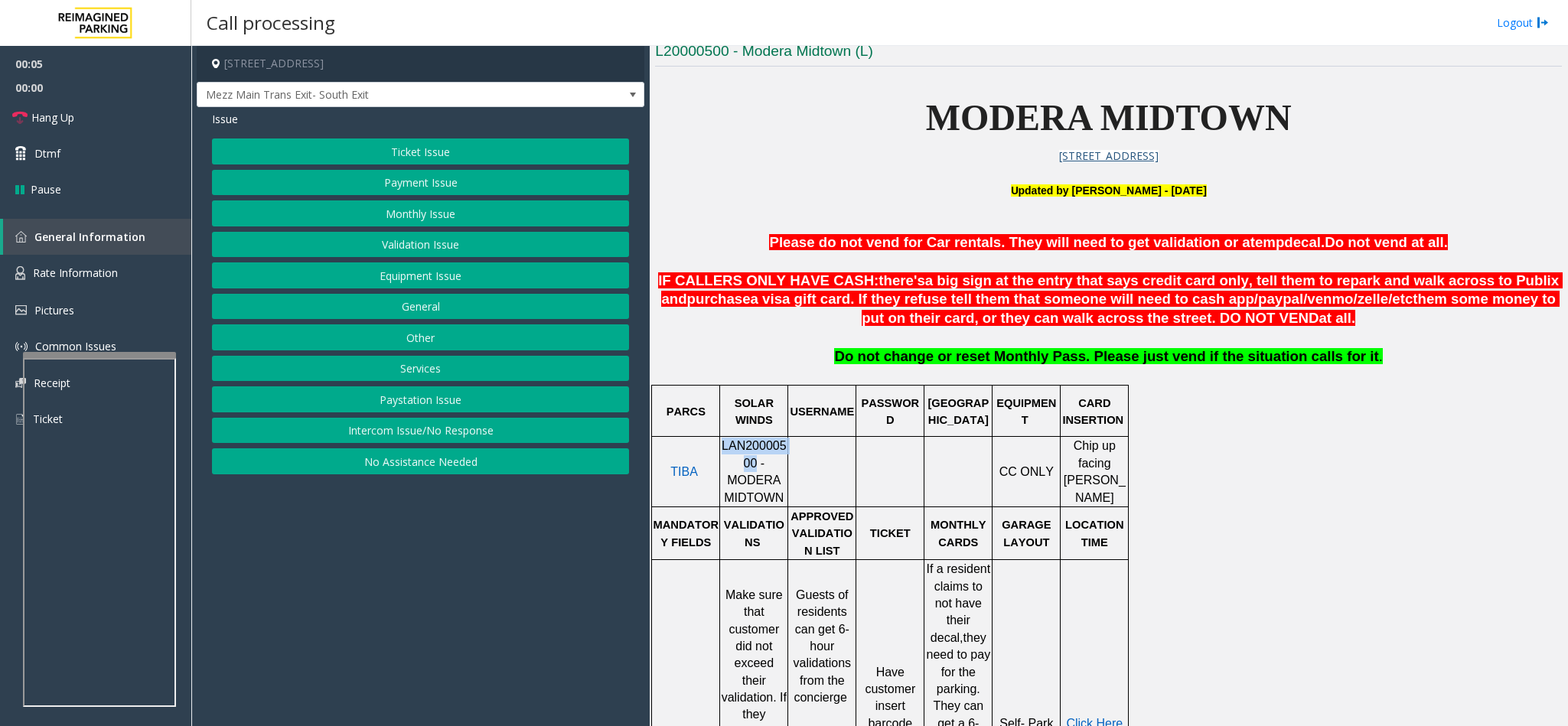
drag, startPoint x: 730, startPoint y: 468, endPoint x: 723, endPoint y: 446, distance: 23.1
click at [723, 446] on td "LAN20000500 - MODERA MIDTOWN" at bounding box center [754, 472] width 68 height 70
click at [435, 155] on button "Ticket Issue" at bounding box center [420, 151] width 417 height 26
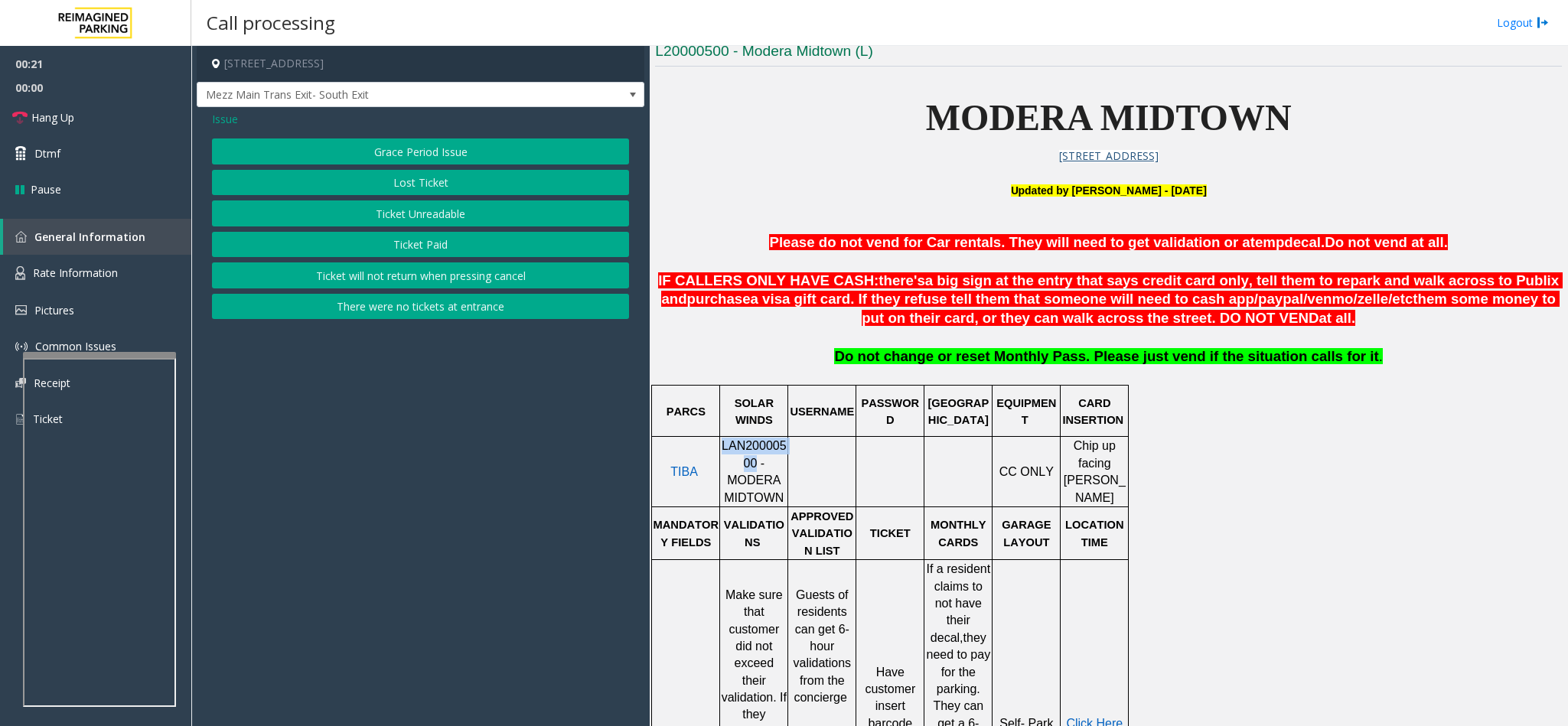
click at [443, 212] on button "Ticket Unreadable" at bounding box center [420, 213] width 417 height 26
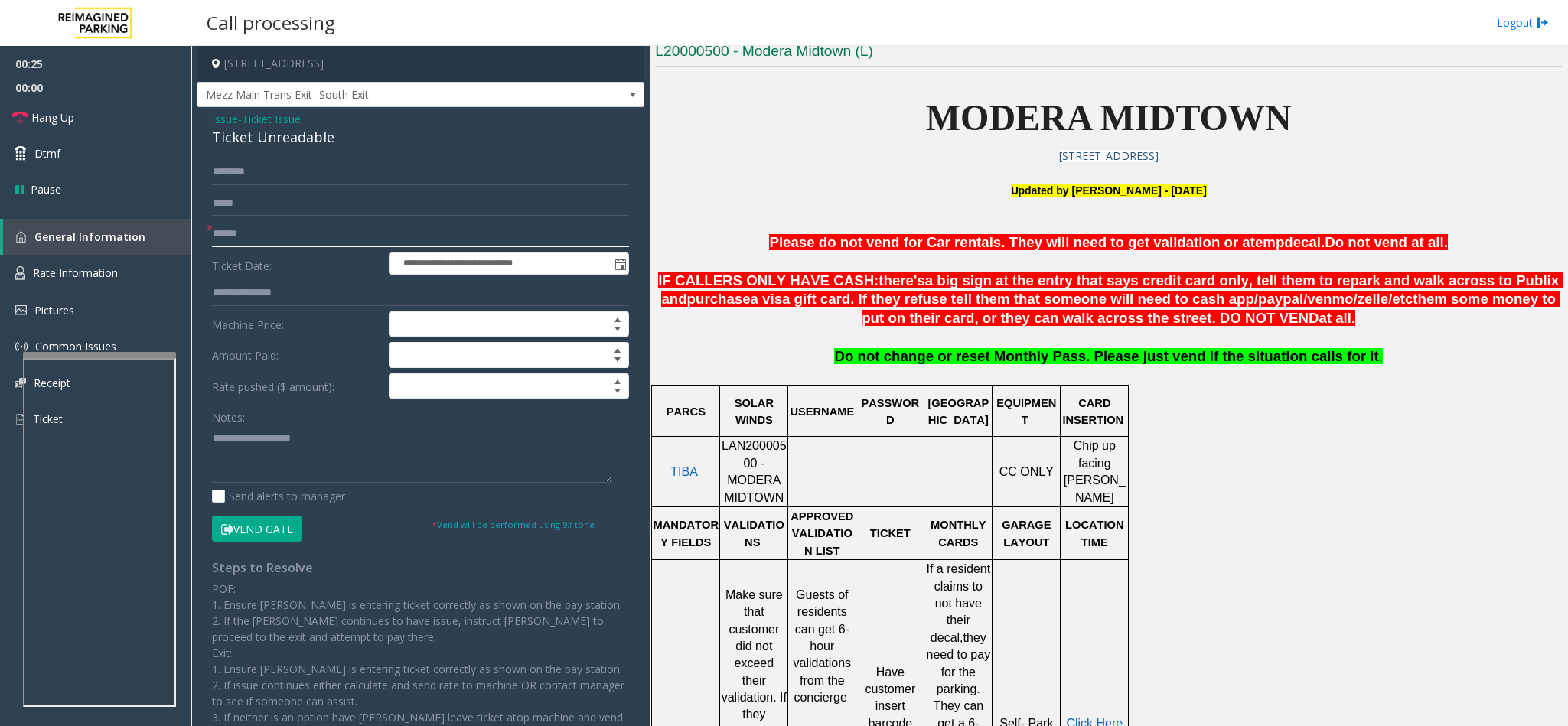
click at [322, 226] on input "text" at bounding box center [420, 234] width 417 height 26
drag, startPoint x: 335, startPoint y: 143, endPoint x: 191, endPoint y: 122, distance: 145.5
click at [192, 122] on div "**********" at bounding box center [880, 386] width 1376 height 681
paste textarea "**********"
click at [345, 480] on textarea at bounding box center [412, 454] width 401 height 58
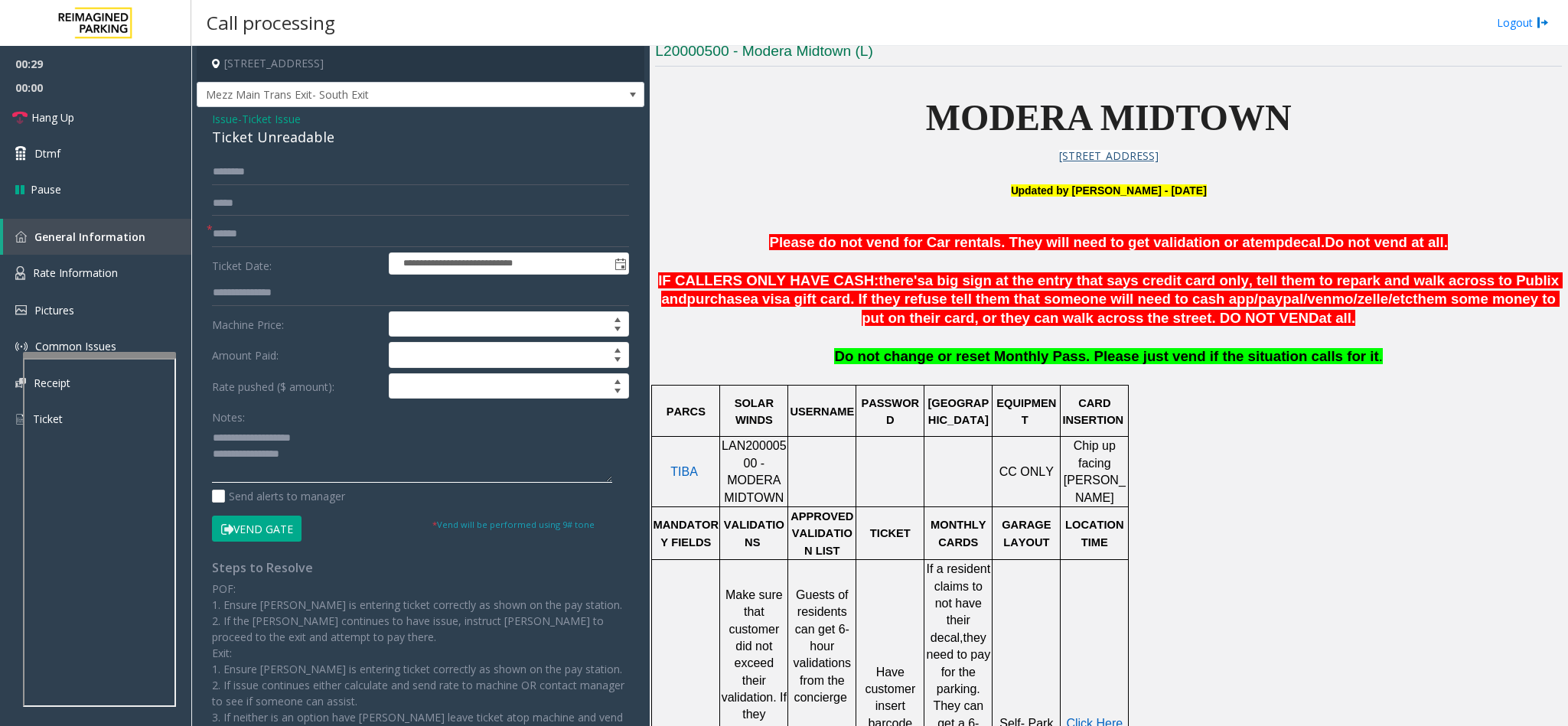
drag, startPoint x: 324, startPoint y: 436, endPoint x: 246, endPoint y: 438, distance: 78.0
click at [246, 438] on textarea at bounding box center [412, 454] width 401 height 58
click at [320, 460] on textarea at bounding box center [412, 454] width 401 height 58
type textarea "**********"
click at [382, 232] on input "text" at bounding box center [420, 234] width 417 height 26
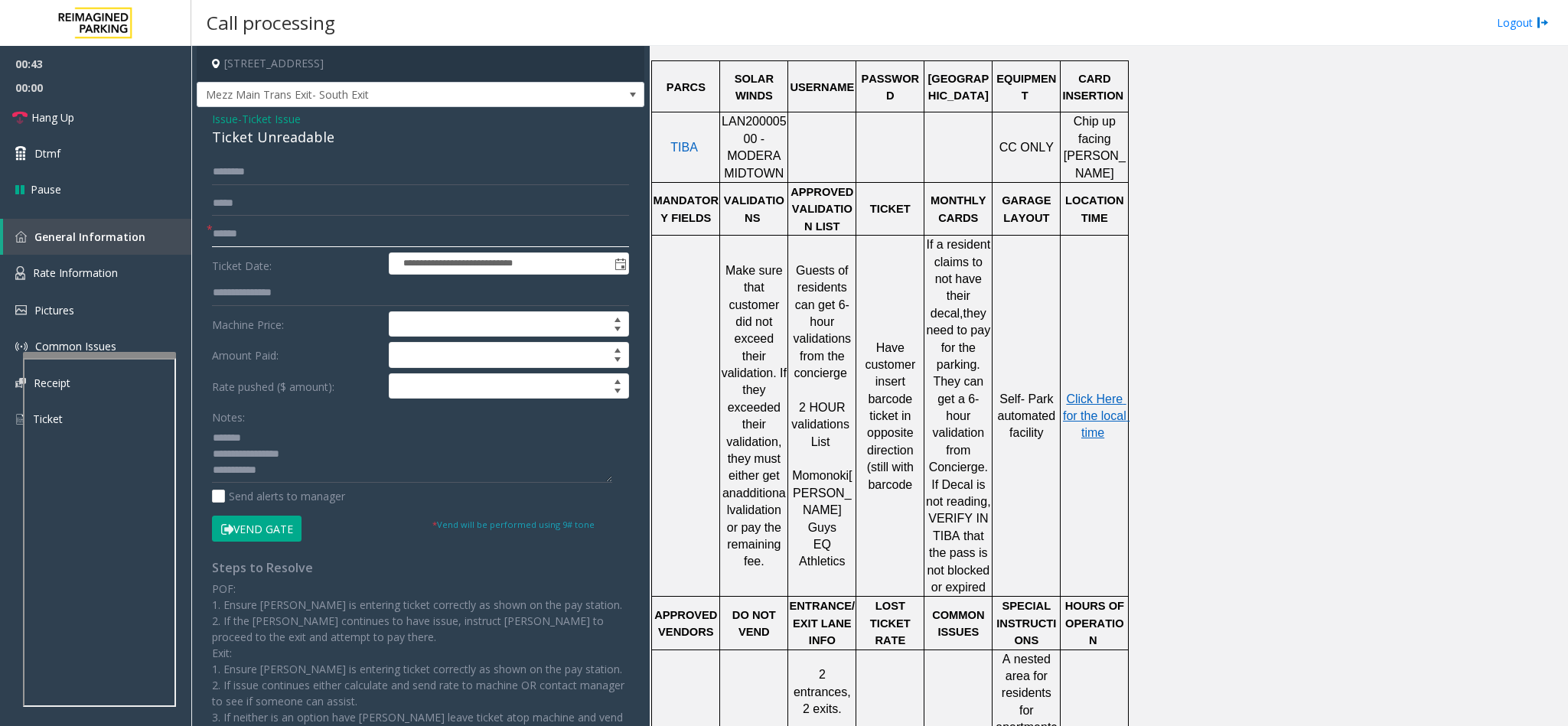
scroll to position [804, 0]
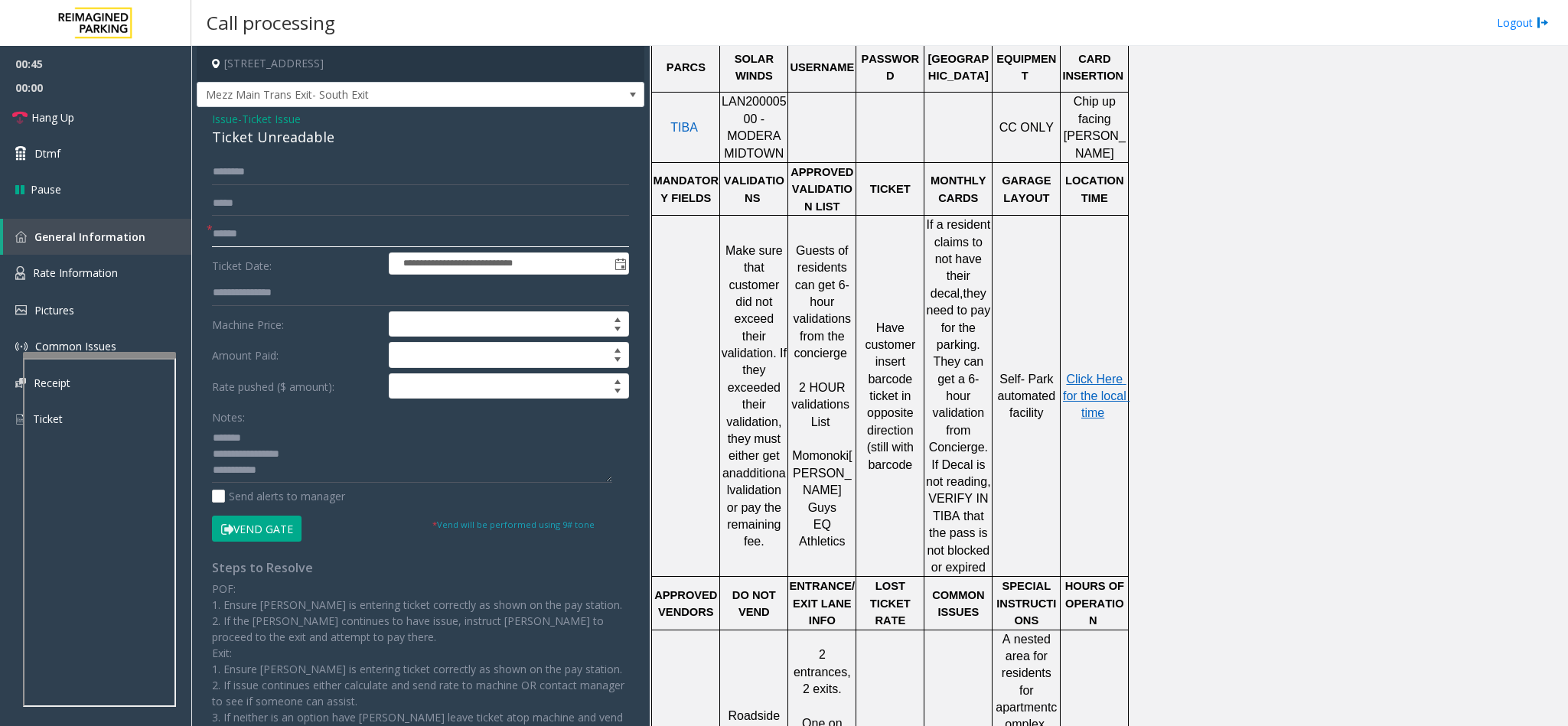
click at [272, 223] on input "text" at bounding box center [420, 234] width 417 height 26
click at [281, 226] on input "text" at bounding box center [420, 234] width 417 height 26
click at [1044, 373] on span "Click Here for the local time" at bounding box center [1096, 396] width 66 height 47
click at [104, 266] on span "Rate Information" at bounding box center [75, 273] width 85 height 15
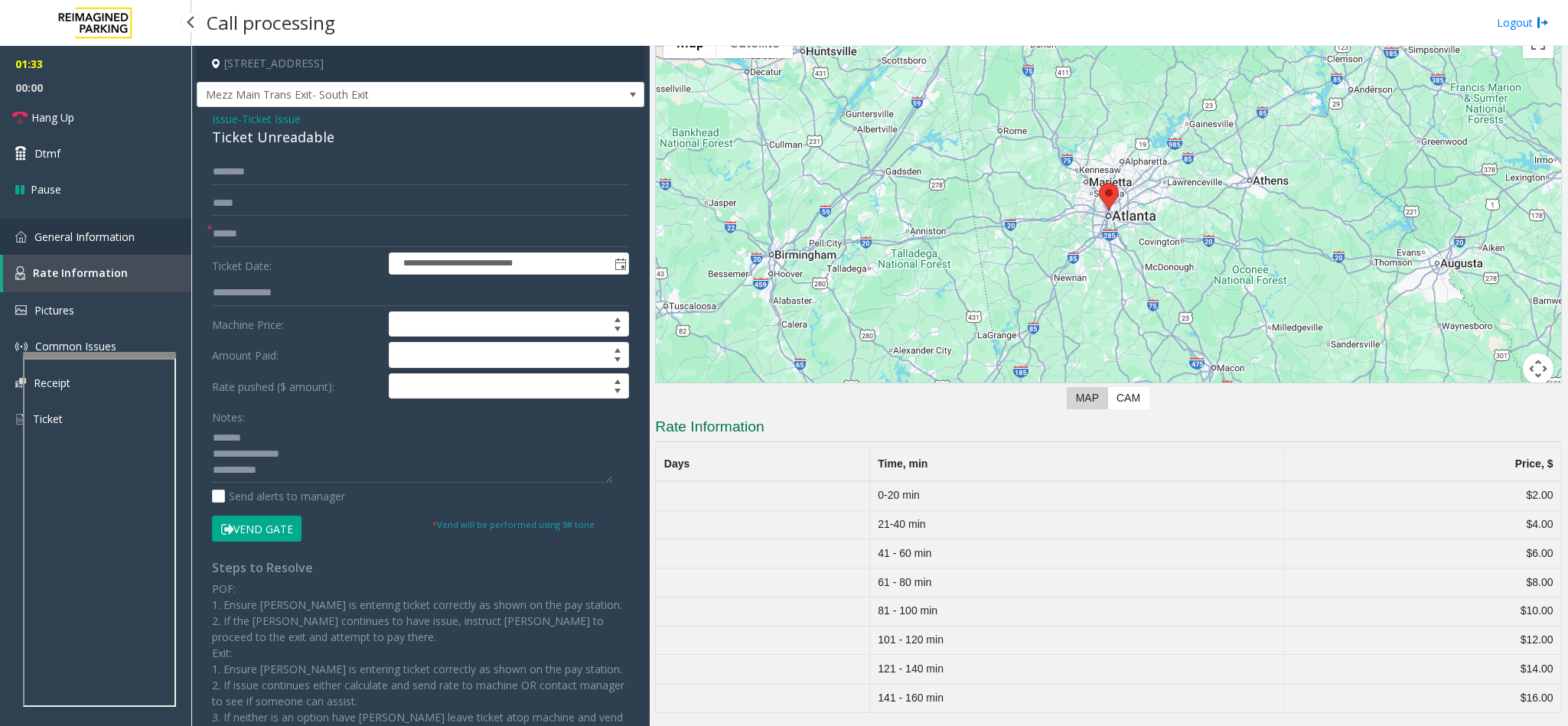
click at [89, 230] on span "General Information" at bounding box center [84, 236] width 101 height 15
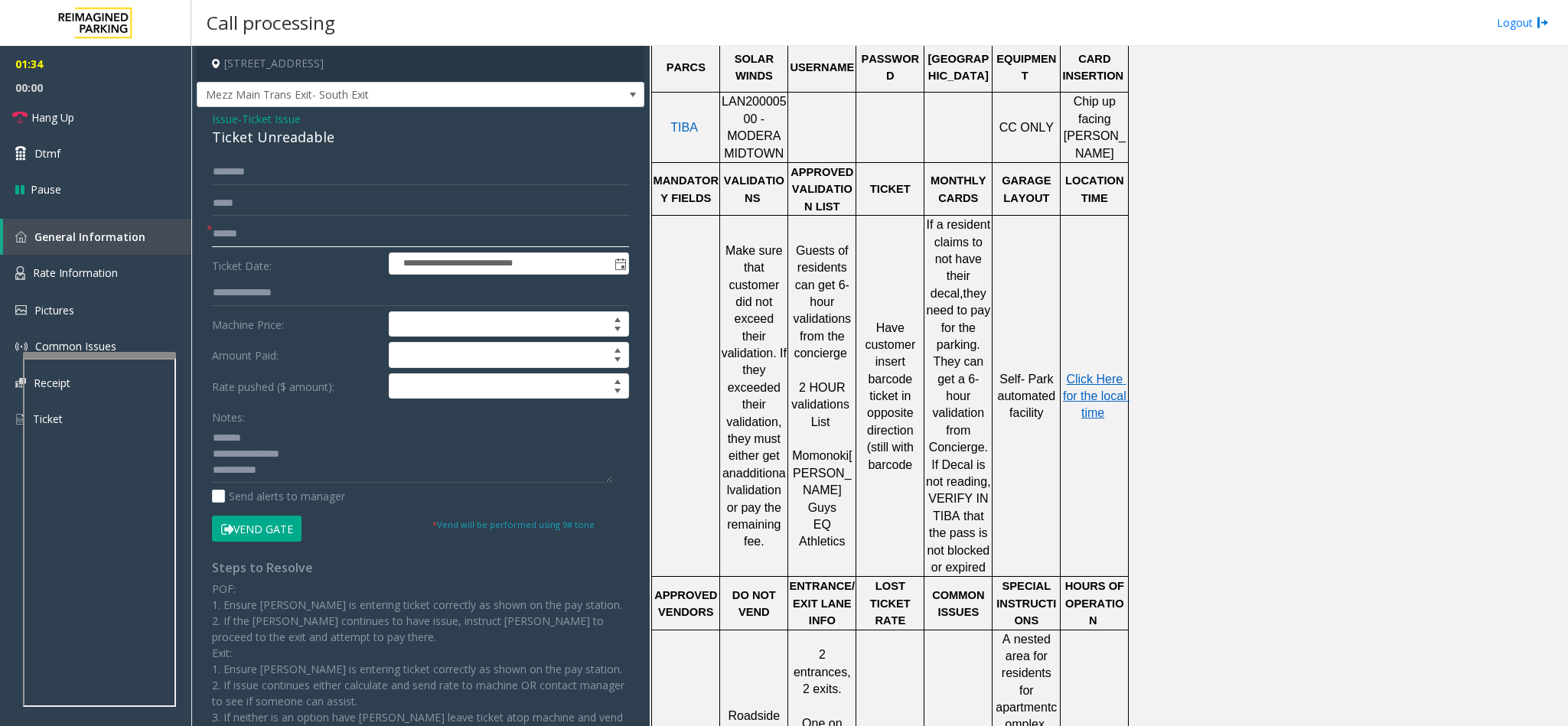
click at [229, 226] on input "text" at bounding box center [420, 234] width 417 height 26
drag, startPoint x: 287, startPoint y: 236, endPoint x: 305, endPoint y: 230, distance: 19.0
click at [294, 235] on input "text" at bounding box center [420, 234] width 417 height 26
type input "*"
click at [397, 239] on input "text" at bounding box center [420, 234] width 417 height 26
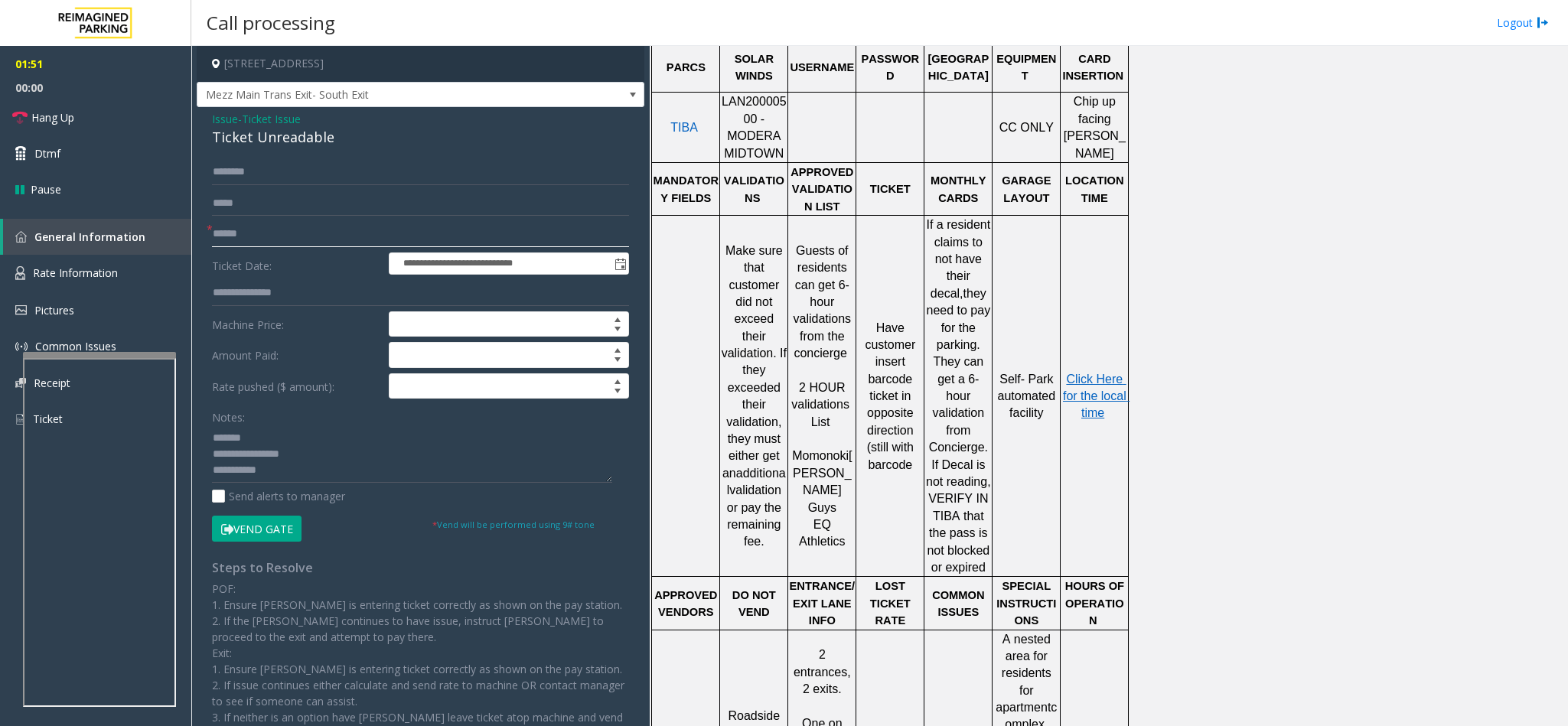
type input "******"
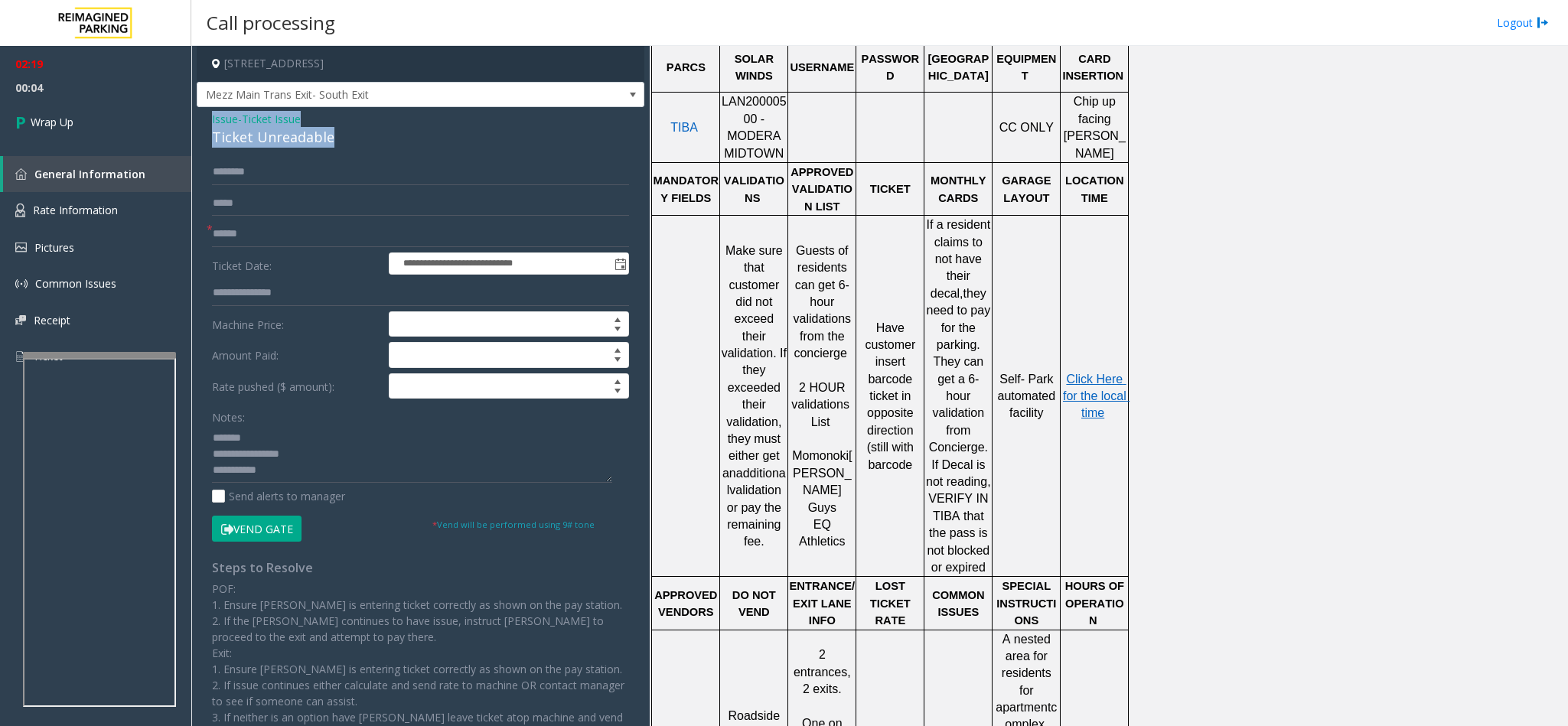
drag, startPoint x: 331, startPoint y: 138, endPoint x: 202, endPoint y: 118, distance: 130.5
click at [202, 118] on div "**********" at bounding box center [421, 456] width 448 height 698
click at [303, 464] on textarea at bounding box center [412, 454] width 401 height 58
click at [295, 464] on textarea at bounding box center [412, 454] width 401 height 58
click at [289, 475] on textarea at bounding box center [412, 454] width 401 height 58
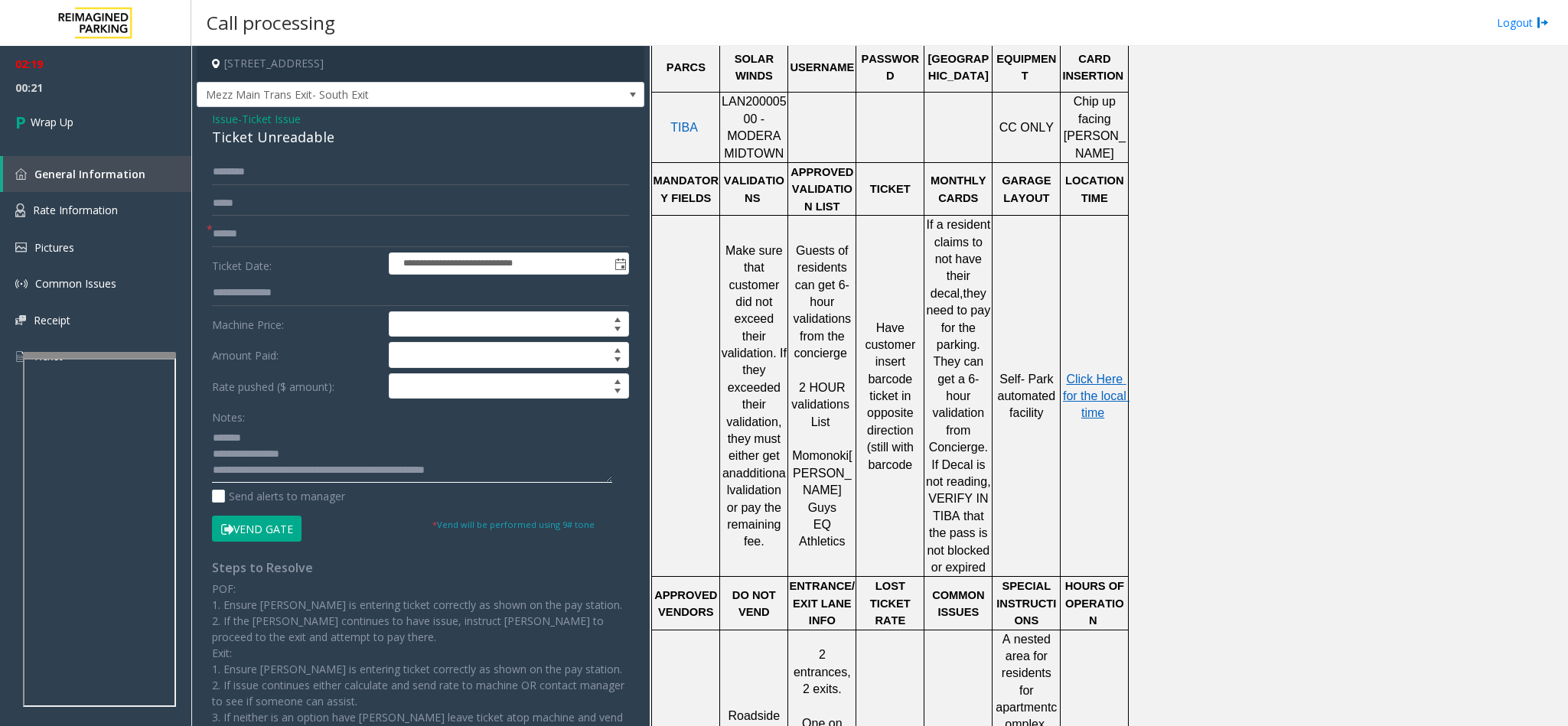
click at [455, 475] on textarea at bounding box center [412, 454] width 401 height 58
type textarea "**********"
click at [34, 126] on span "Wrap Up" at bounding box center [52, 122] width 43 height 16
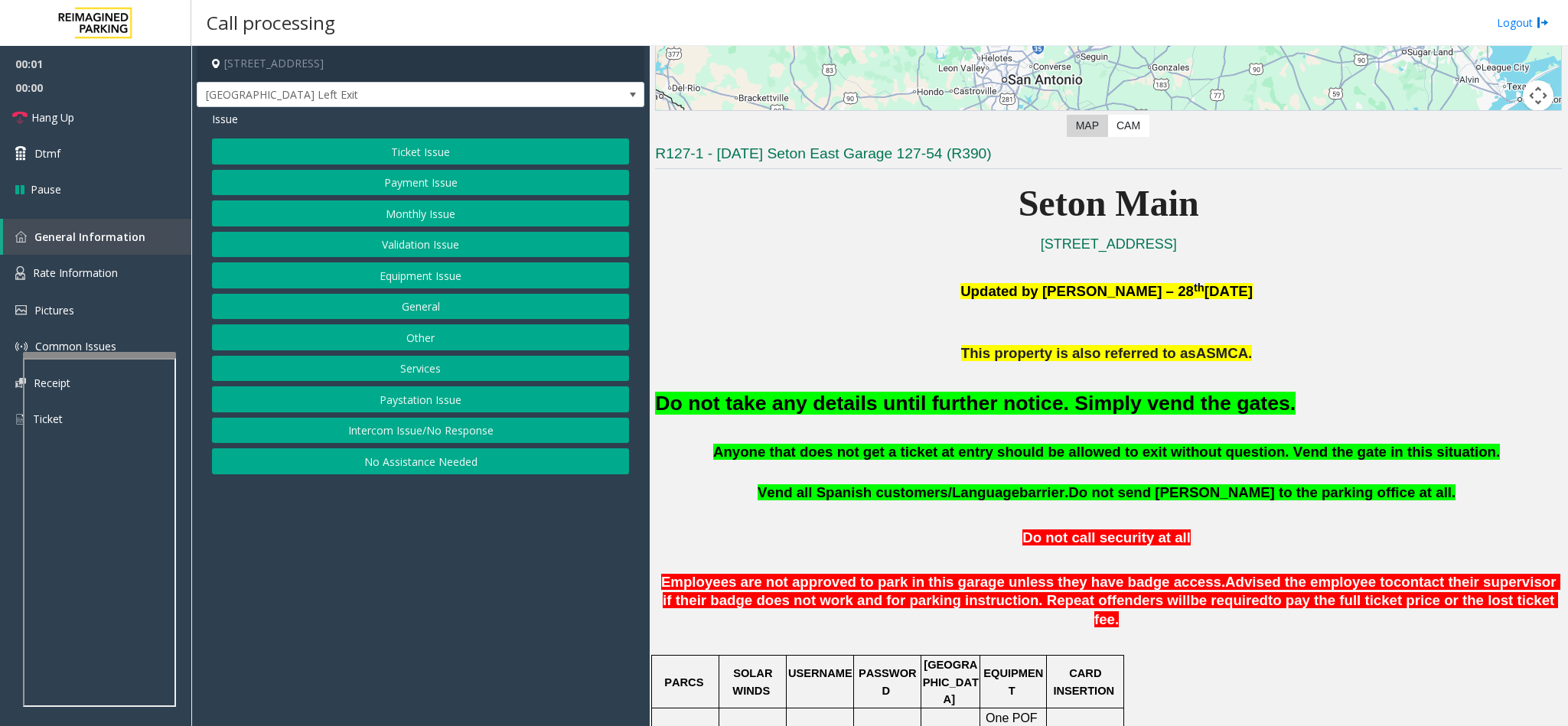
scroll to position [345, 0]
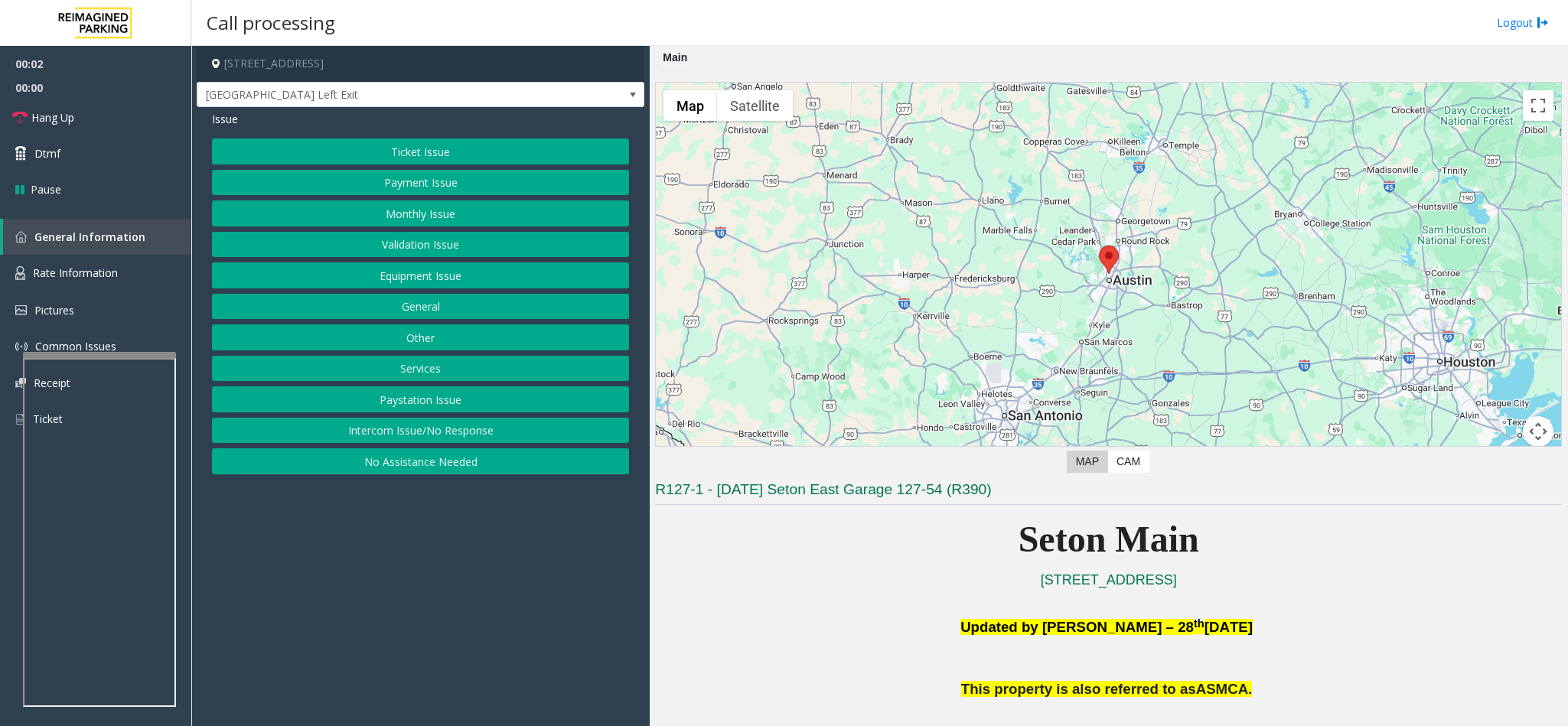
scroll to position [345, 0]
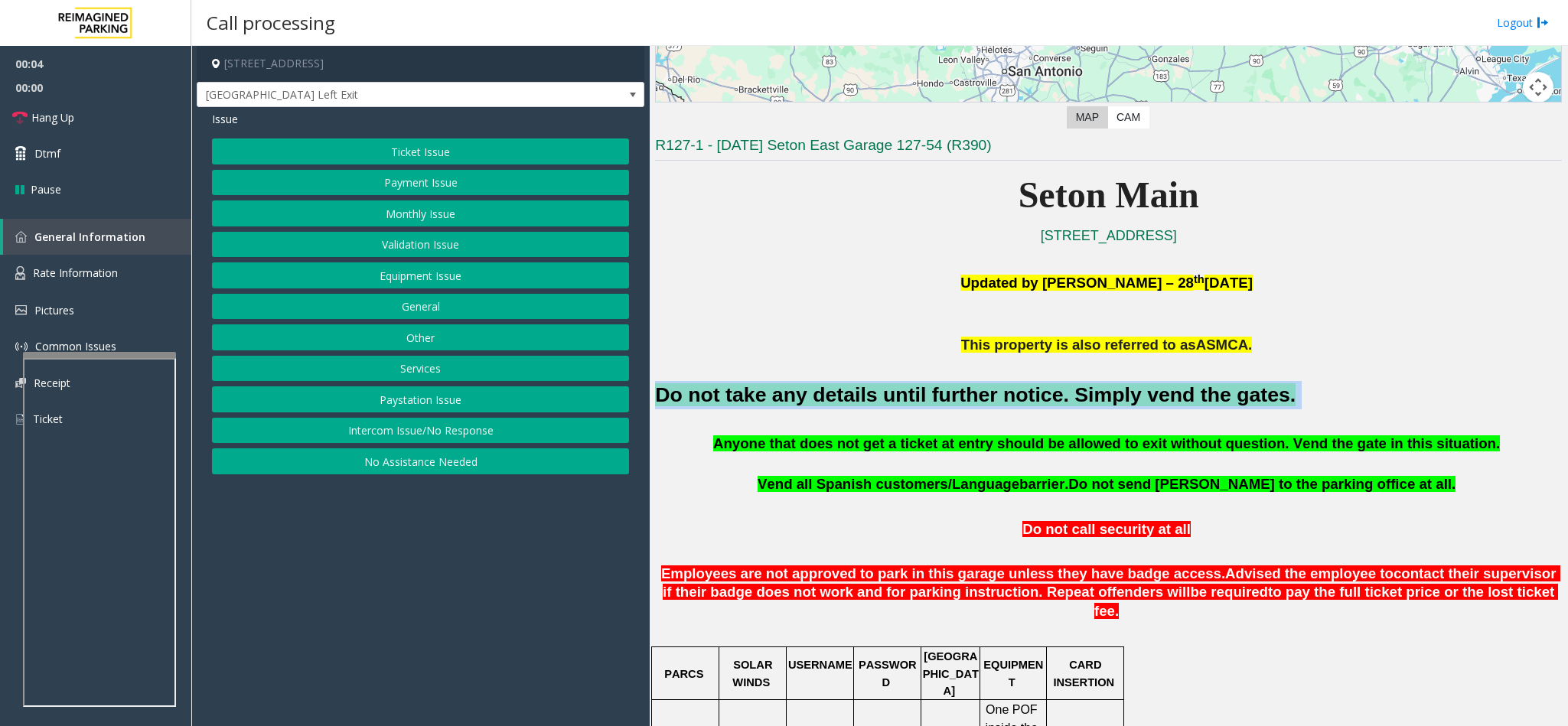
click at [652, 388] on div "Main ← Move left → Move right ↑ Move up ↓ Move down + Zoom in - Zoom out Home J…" at bounding box center [1108, 386] width 917 height 681
copy h2 "Do not take any details until further notice. Simply vend the gates."
click at [411, 273] on button "Equipment Issue" at bounding box center [420, 276] width 417 height 26
click at [431, 284] on button "Gate / Door Won't Open" at bounding box center [420, 276] width 417 height 26
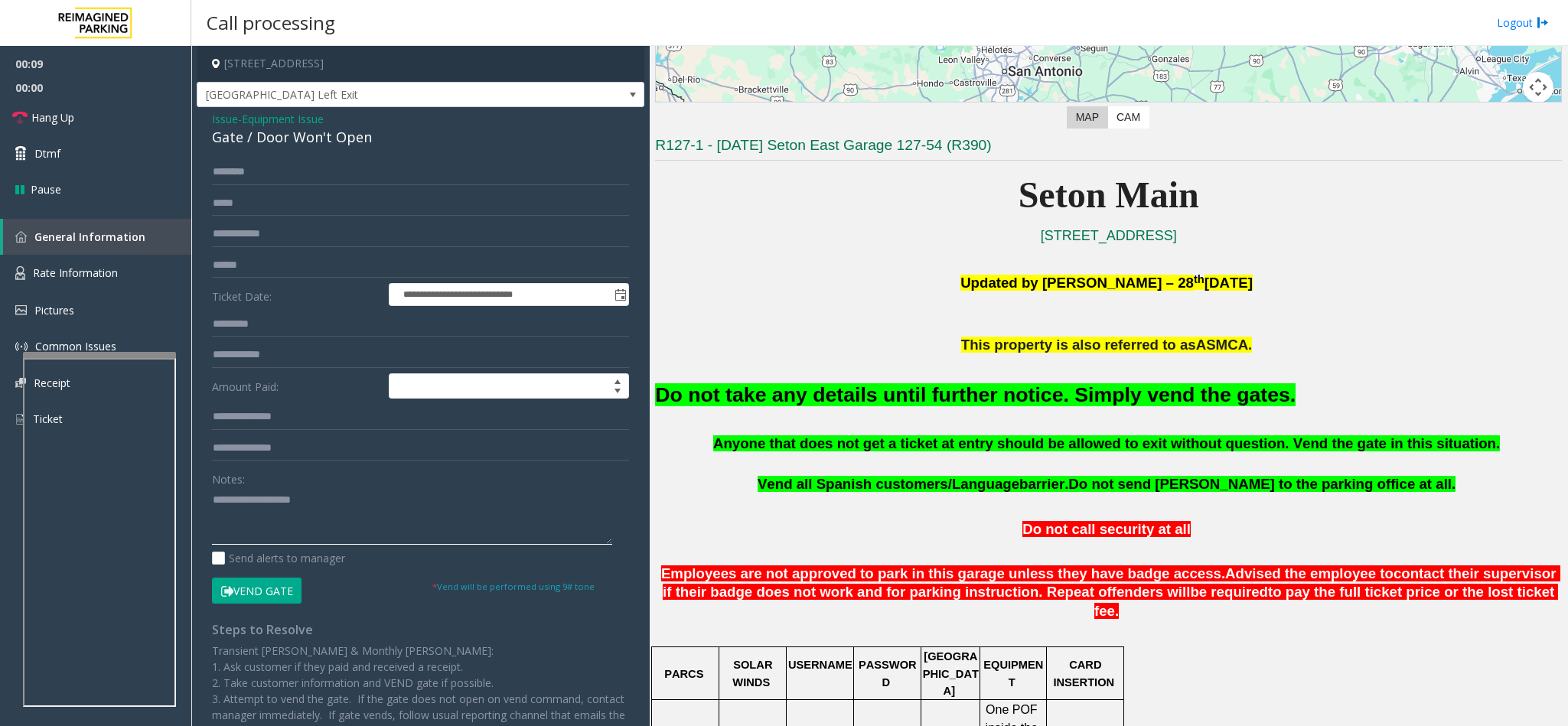
click at [386, 515] on textarea at bounding box center [412, 516] width 401 height 58
paste textarea "**********"
type textarea "**********"
click at [287, 111] on span "Equipment Issue" at bounding box center [282, 119] width 82 height 16
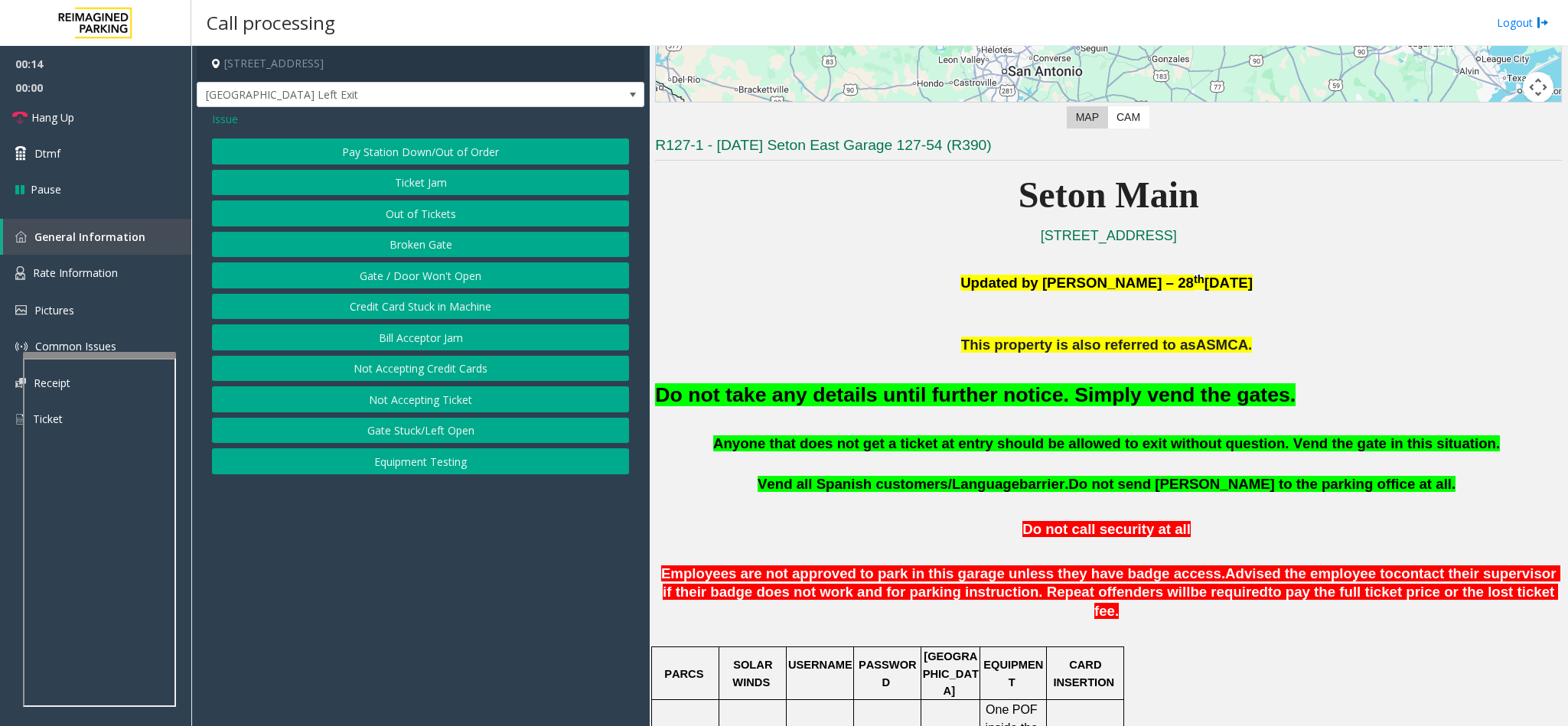
click at [232, 119] on span "Issue" at bounding box center [225, 119] width 26 height 16
click at [418, 240] on button "Validation Issue" at bounding box center [420, 245] width 417 height 26
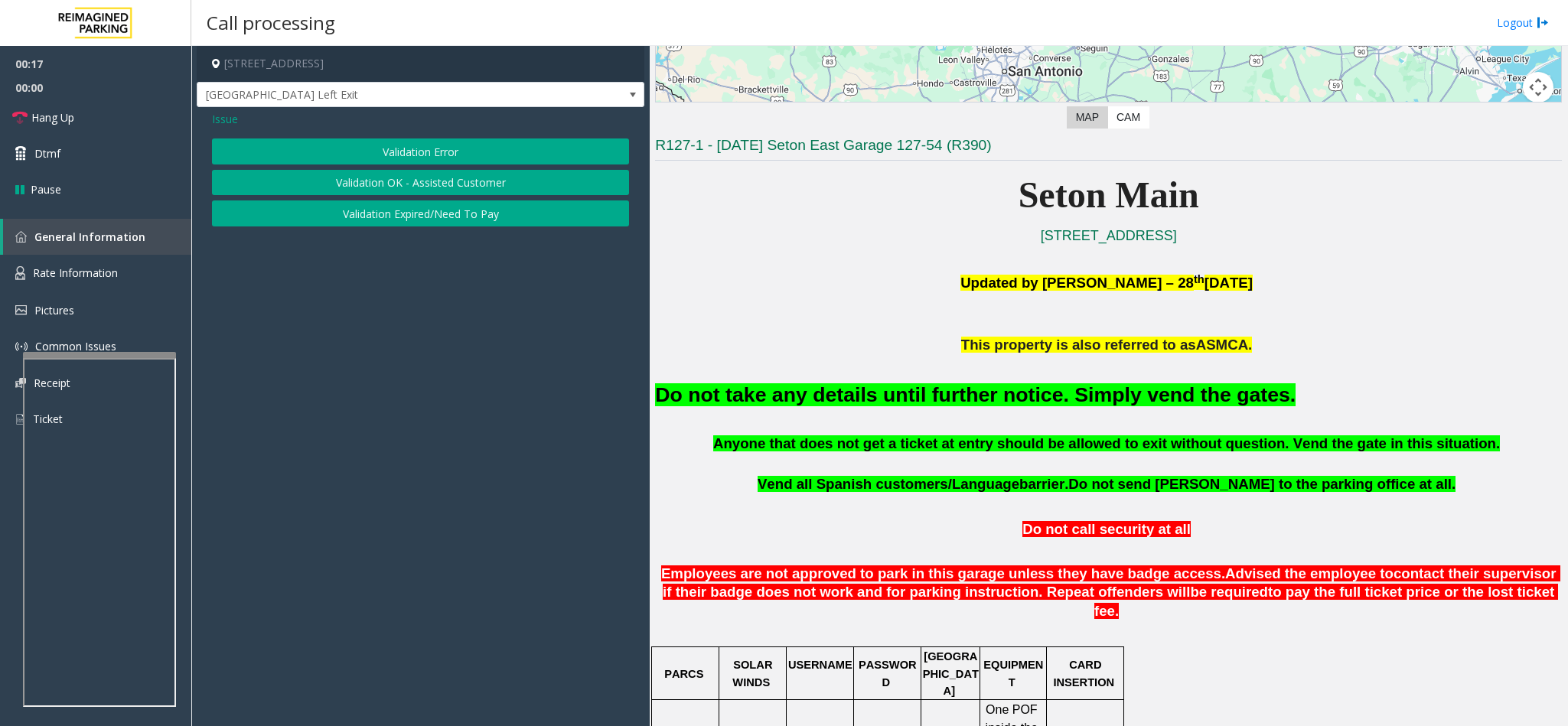
click at [384, 159] on button "Validation Error" at bounding box center [420, 151] width 417 height 26
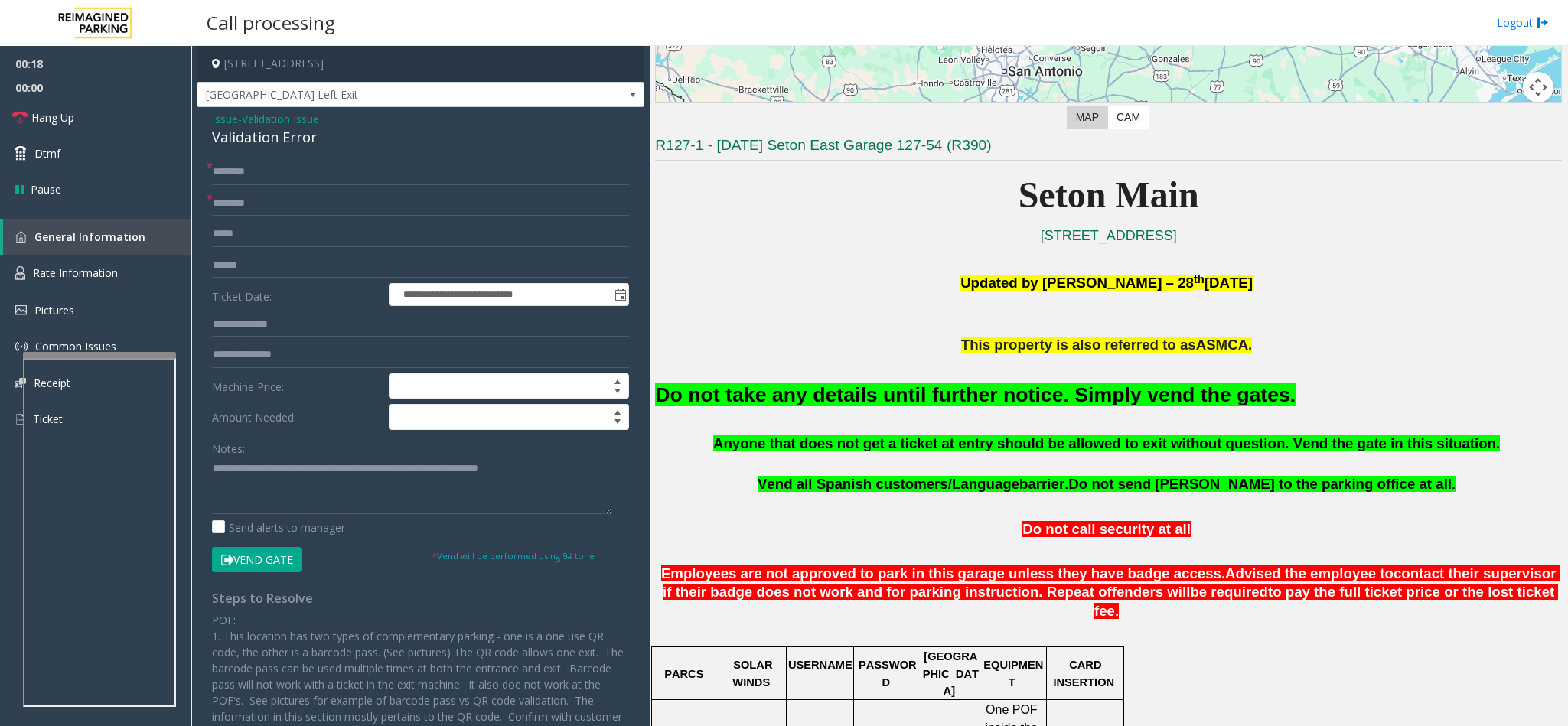
click at [280, 565] on button "Vend Gate" at bounding box center [256, 560] width 89 height 26
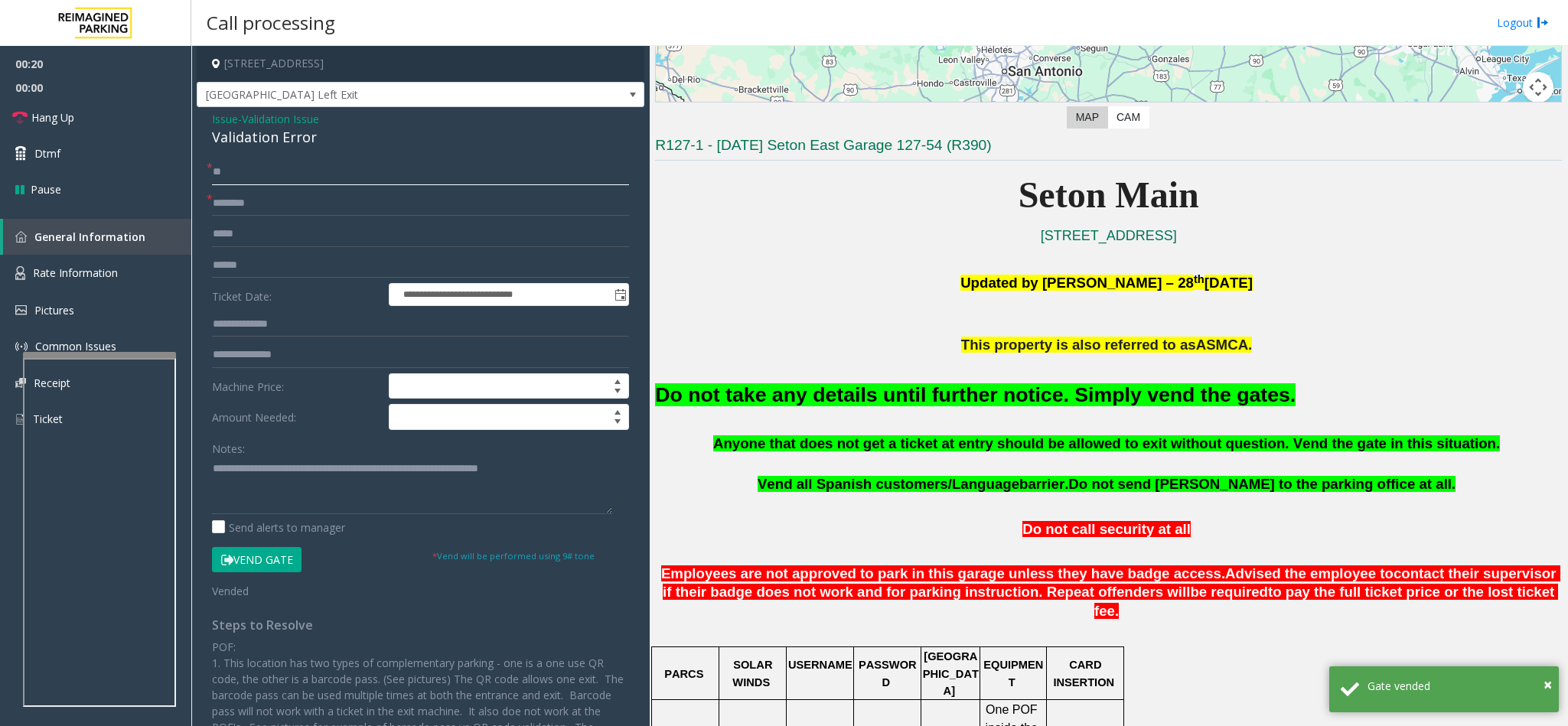
type input "**"
click at [309, 205] on input "text" at bounding box center [420, 204] width 417 height 26
type input "**"
click at [589, 500] on textarea at bounding box center [412, 485] width 401 height 58
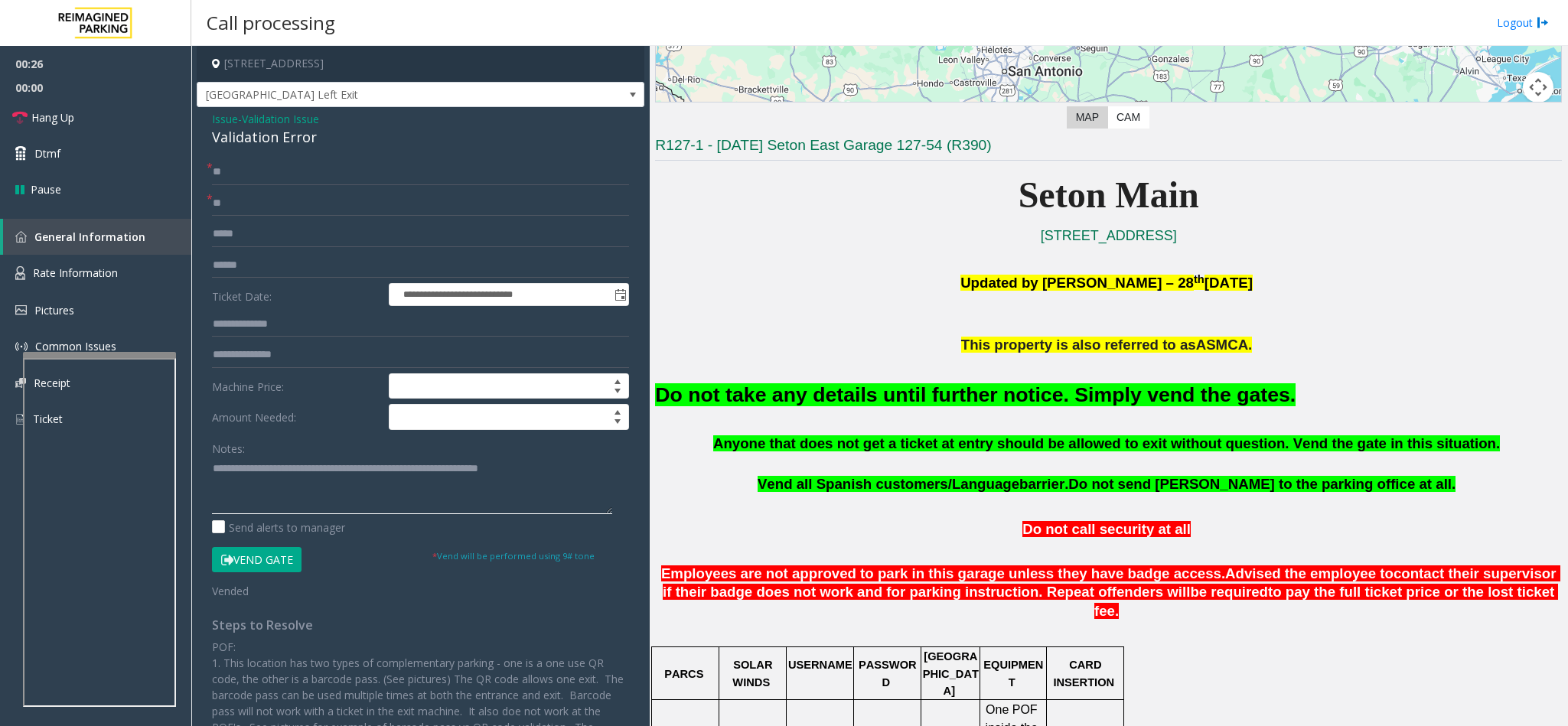
click at [555, 482] on textarea at bounding box center [412, 485] width 401 height 58
click at [64, 111] on span "Hang Up" at bounding box center [52, 117] width 43 height 16
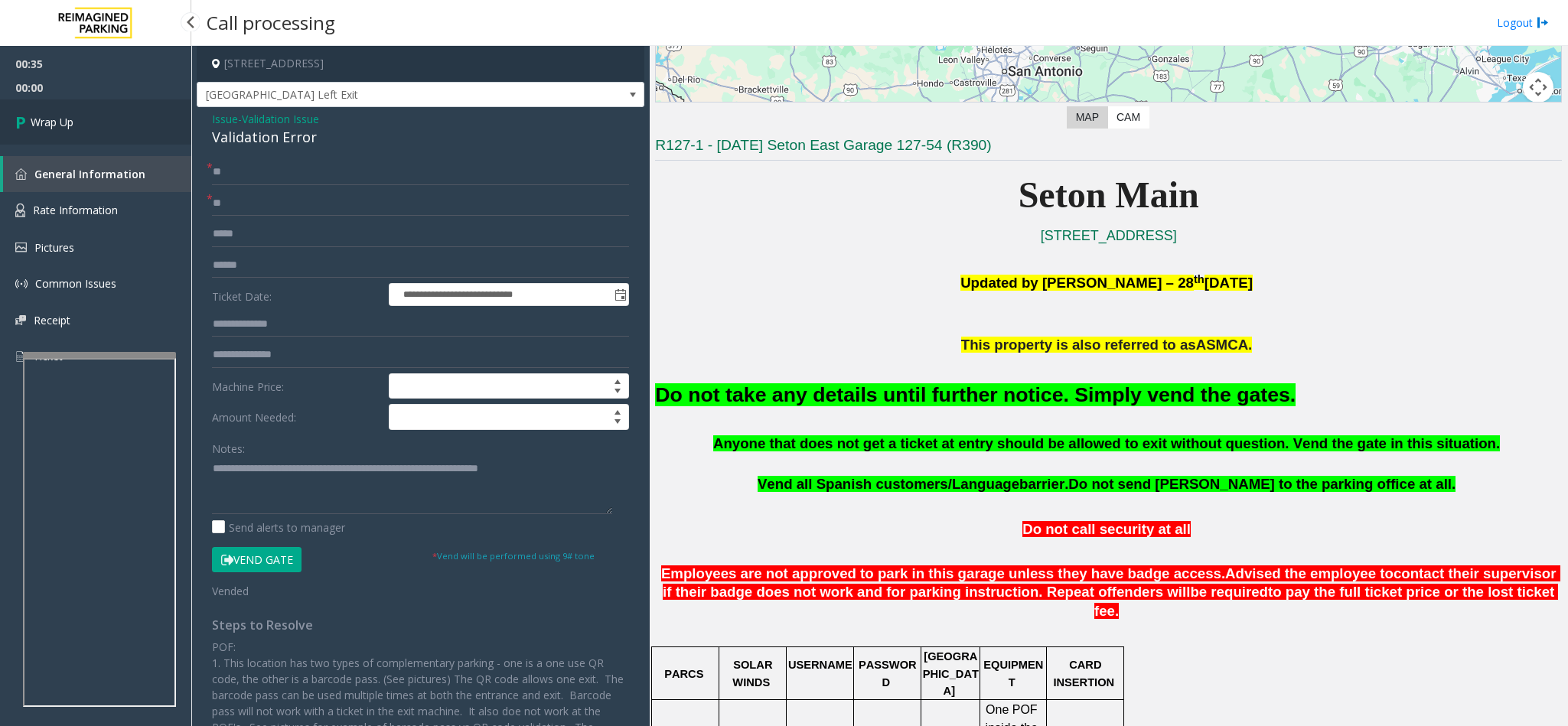
click at [64, 111] on link "Wrap Up" at bounding box center [95, 122] width 192 height 45
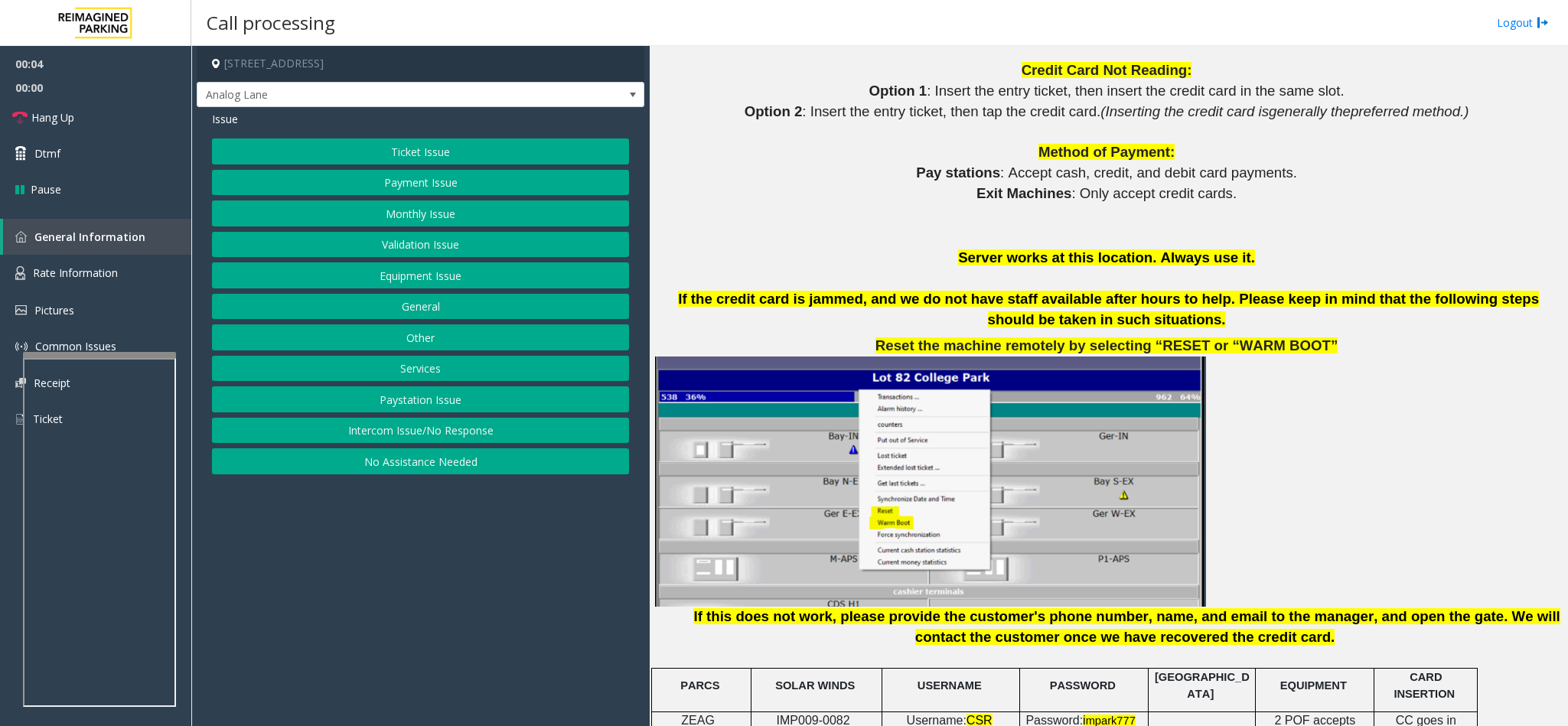
scroll to position [1951, 0]
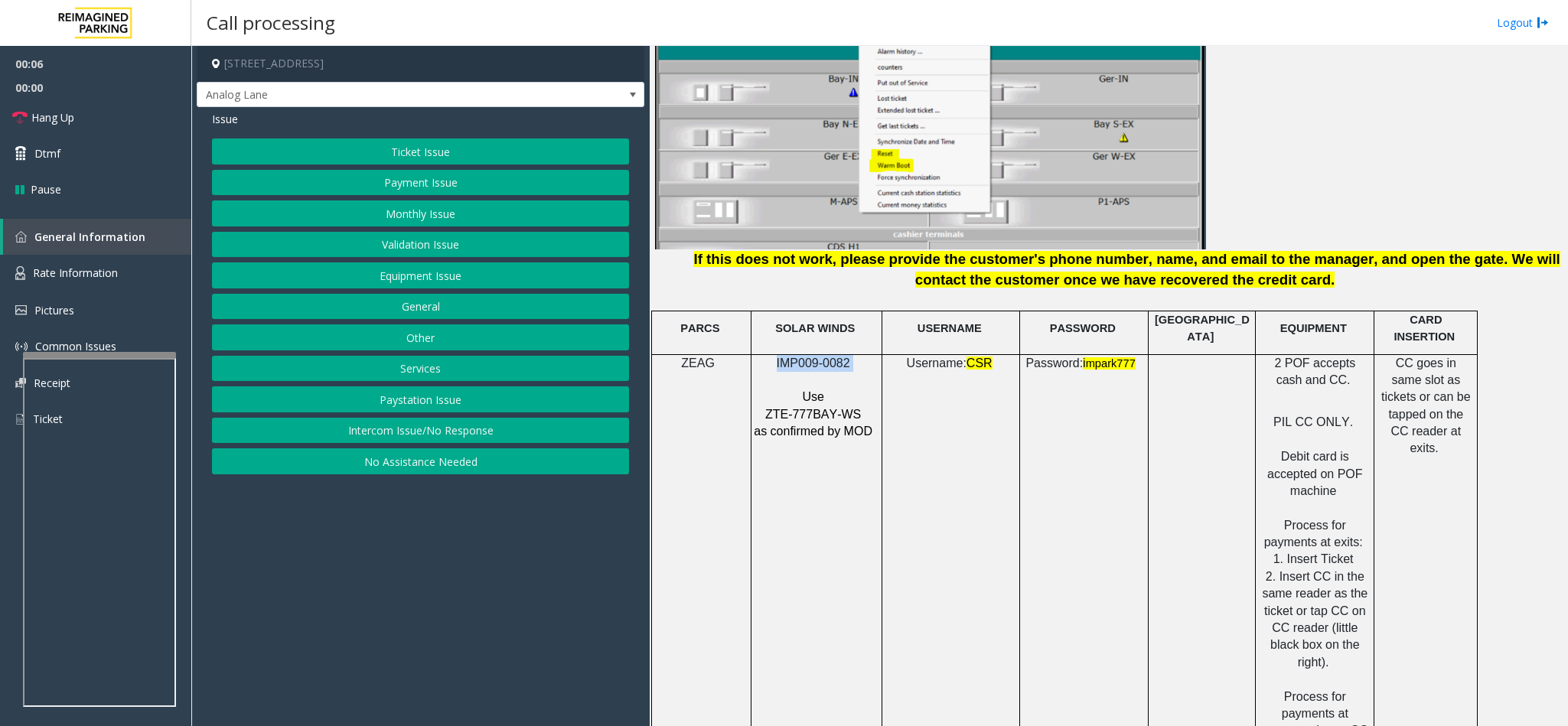
drag, startPoint x: 854, startPoint y: 336, endPoint x: 767, endPoint y: 328, distance: 87.4
click at [767, 355] on p "IMP009-0082" at bounding box center [814, 363] width 123 height 17
copy p "IMP009-0082"
click at [370, 145] on button "Ticket Issue" at bounding box center [420, 151] width 417 height 26
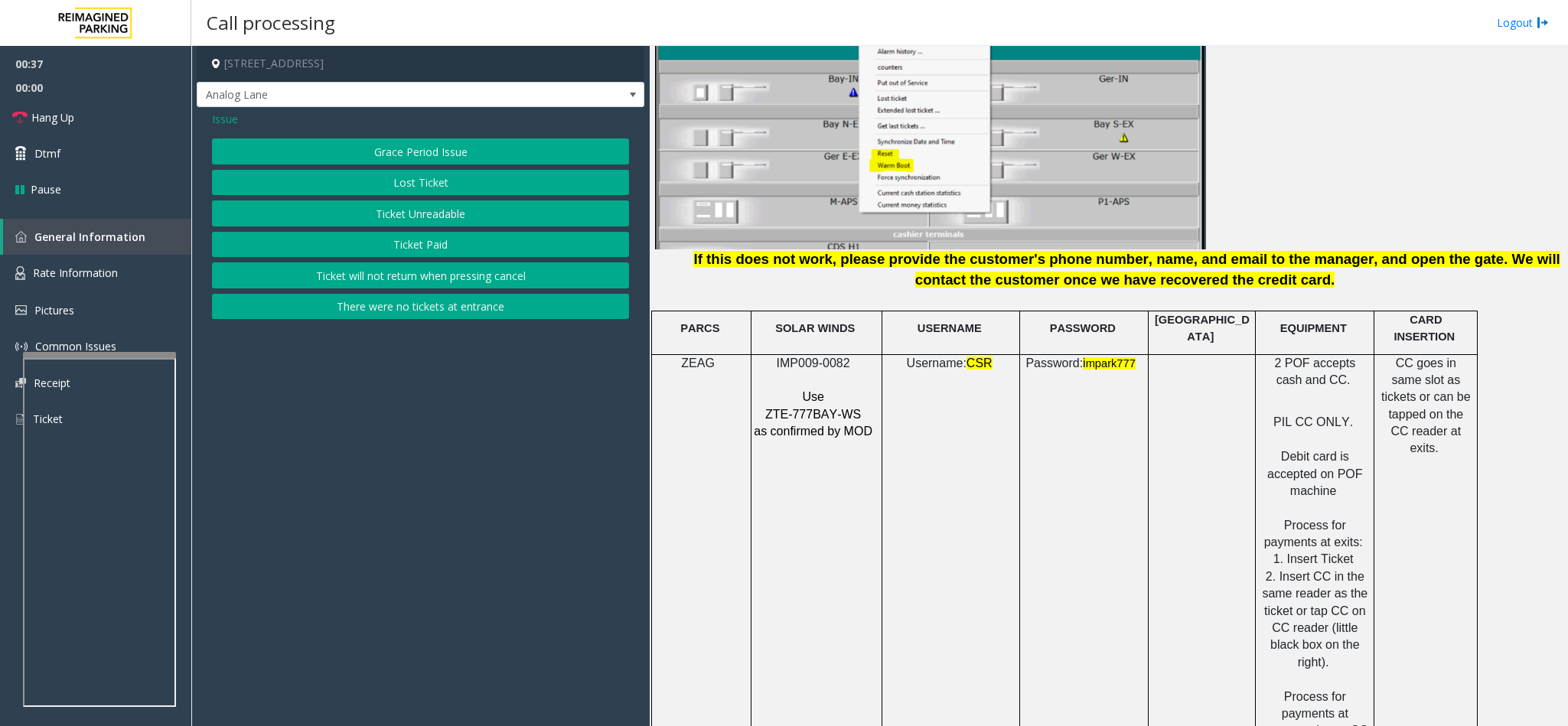
click at [212, 119] on span "Issue" at bounding box center [225, 119] width 26 height 16
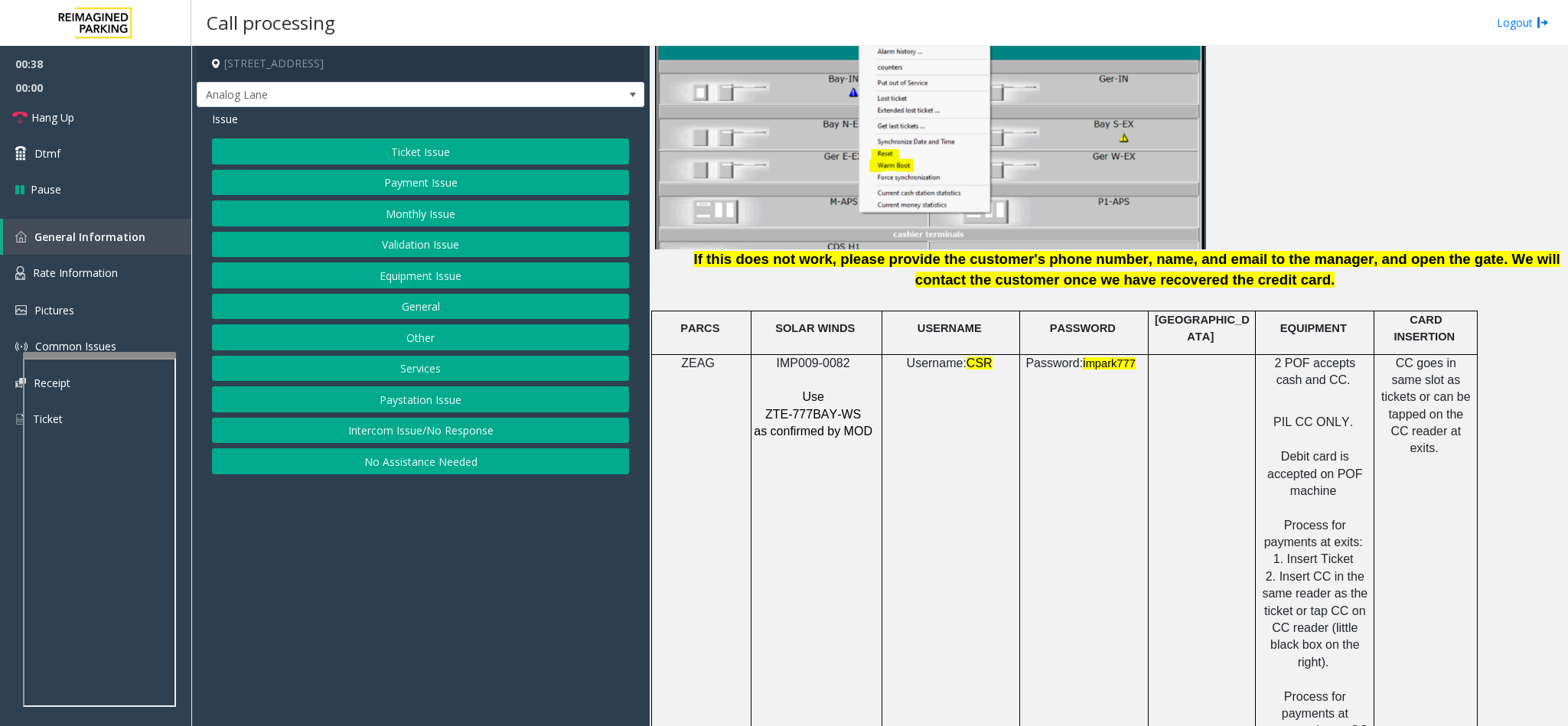
click at [452, 184] on button "Payment Issue" at bounding box center [420, 183] width 417 height 26
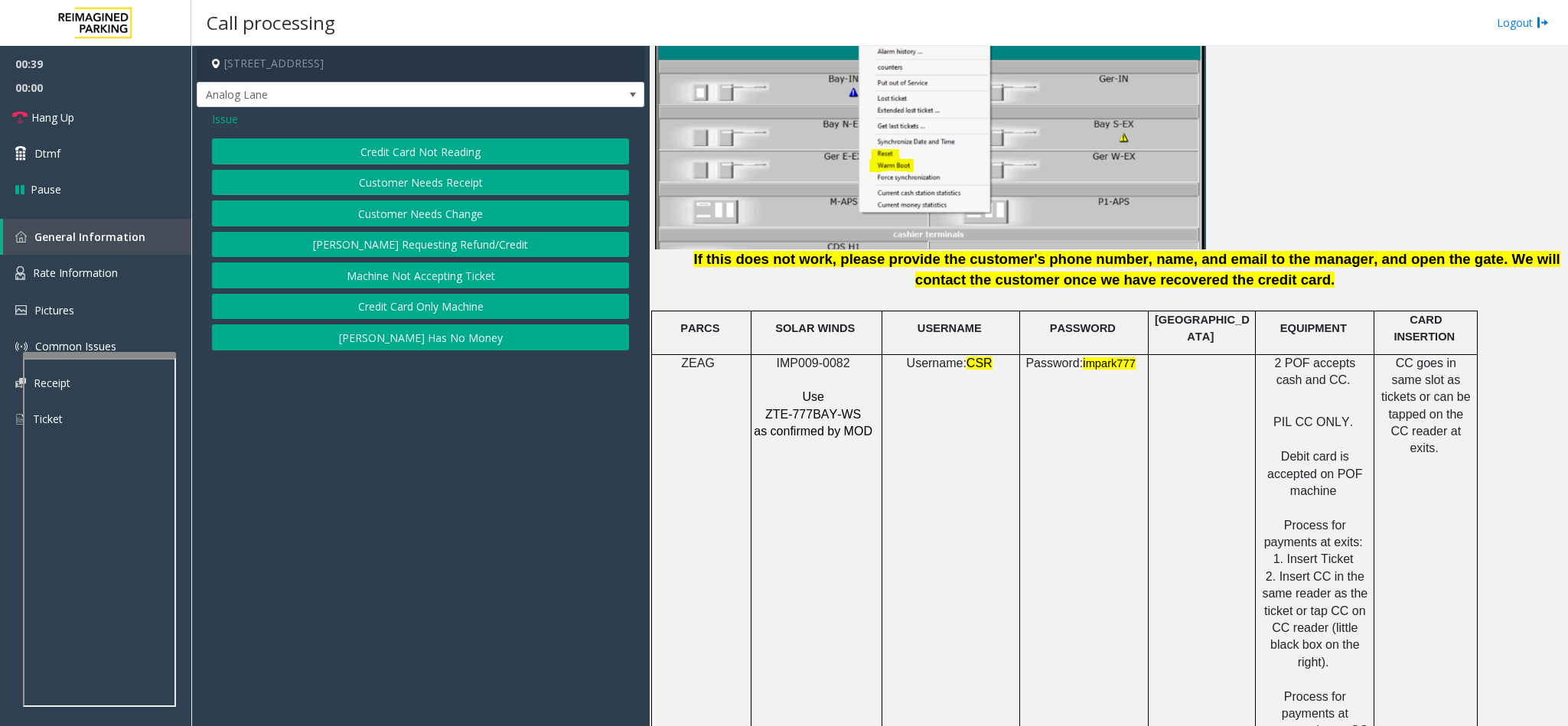
click at [423, 150] on button "Credit Card Not Reading" at bounding box center [420, 151] width 417 height 26
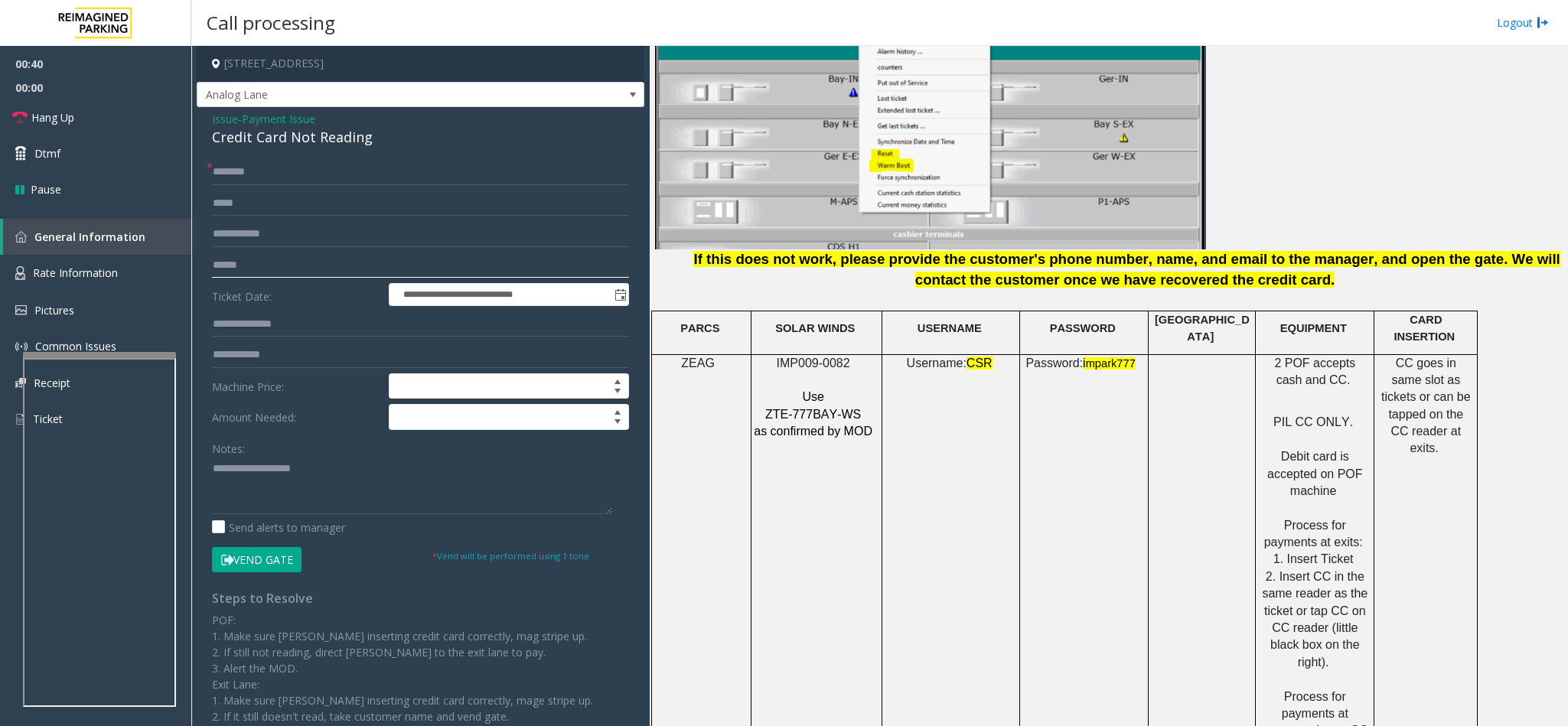
click at [317, 258] on input "text" at bounding box center [420, 266] width 417 height 26
click at [317, 257] on input "text" at bounding box center [420, 266] width 417 height 26
type input "********"
click at [271, 164] on input "text" at bounding box center [420, 172] width 417 height 26
click at [284, 171] on input "text" at bounding box center [420, 172] width 417 height 26
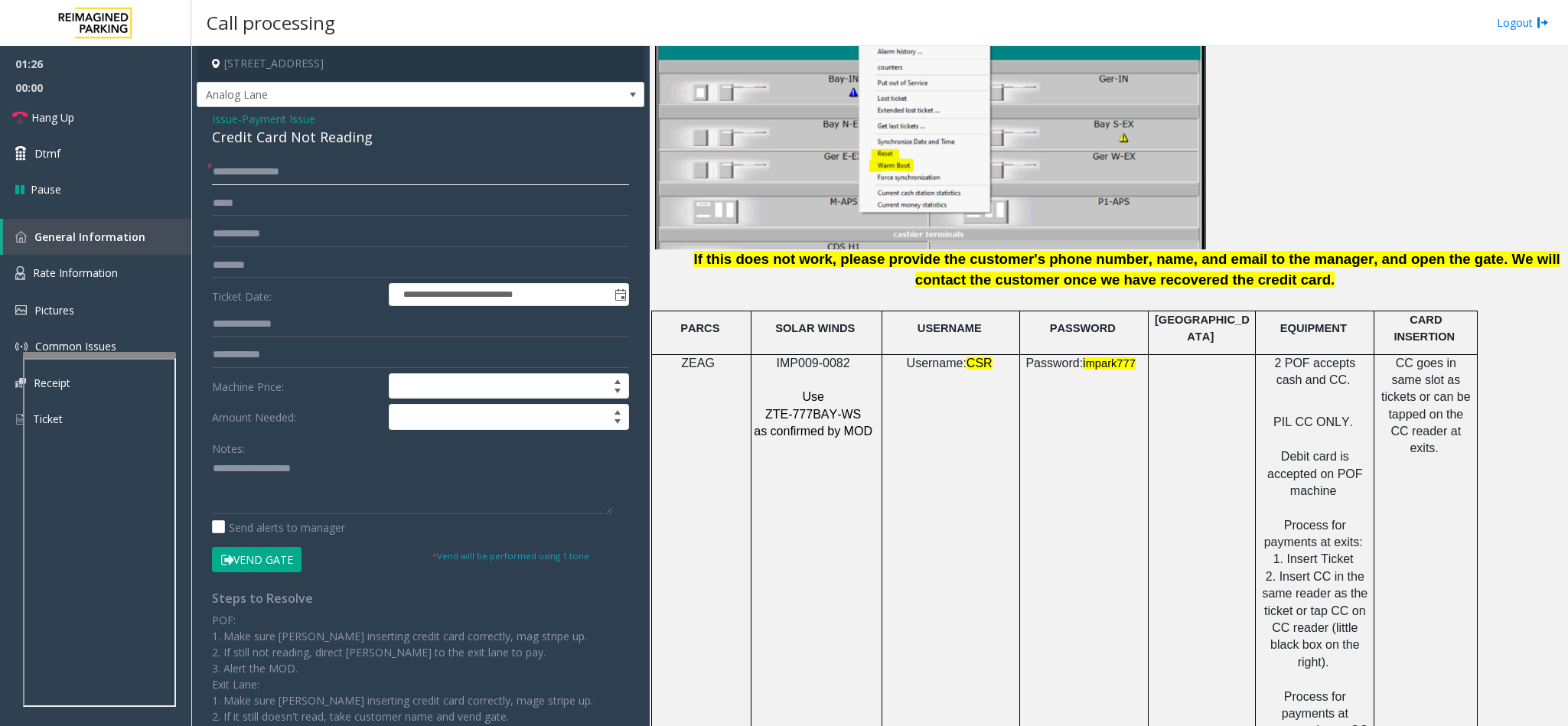
drag, startPoint x: 254, startPoint y: 171, endPoint x: 212, endPoint y: 173, distance: 42.0
click at [212, 173] on div "**********" at bounding box center [420, 172] width 417 height 26
type input "********"
drag, startPoint x: 374, startPoint y: 138, endPoint x: 212, endPoint y: 120, distance: 163.0
click at [212, 120] on div "Issue - Payment Issue Credit Card Not Reading" at bounding box center [420, 129] width 417 height 37
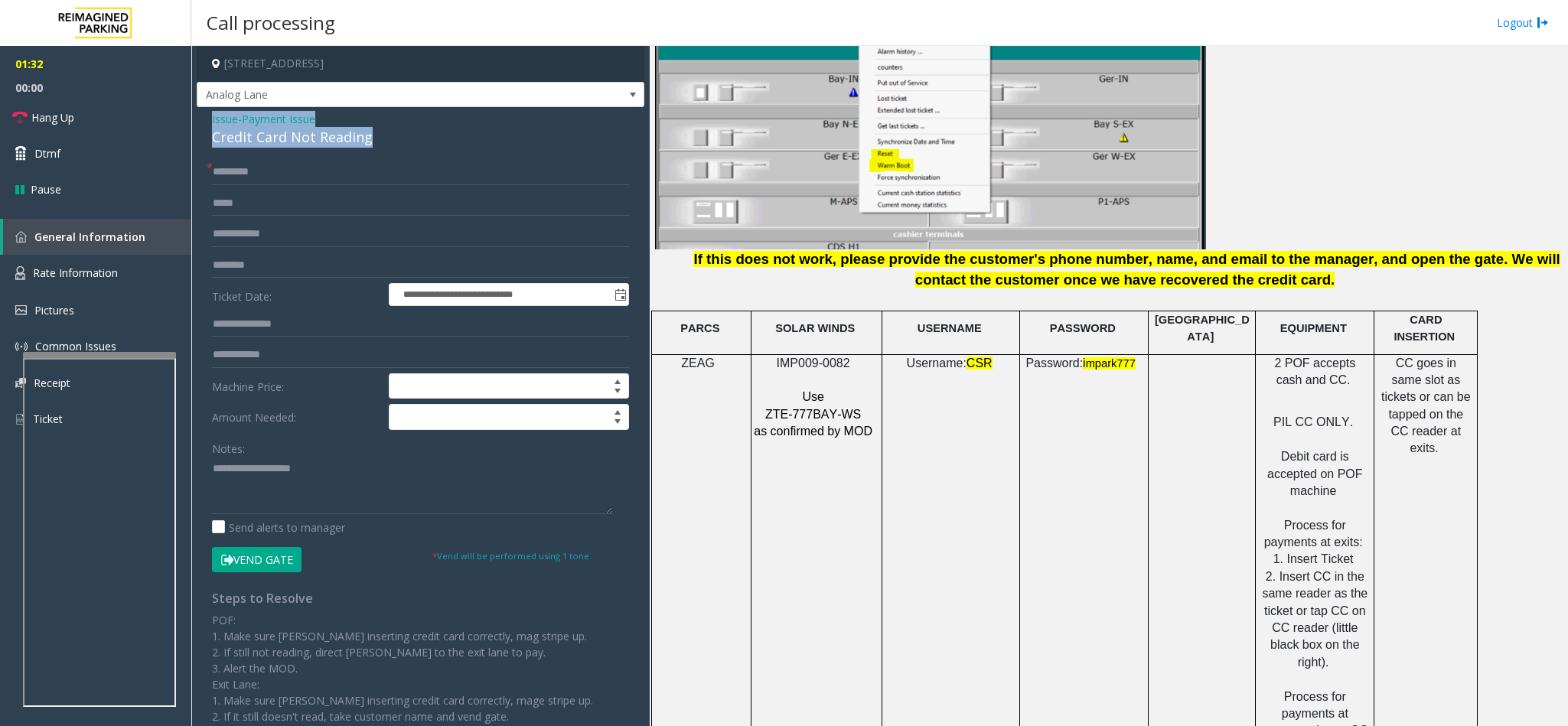
copy div "Issue - Payment Issue Credit Card Not Reading"
drag, startPoint x: 283, startPoint y: 453, endPoint x: 274, endPoint y: 476, distance: 24.7
click at [281, 459] on div "Notes:" at bounding box center [420, 475] width 417 height 79
paste textarea "**********"
click at [267, 490] on textarea at bounding box center [412, 485] width 401 height 58
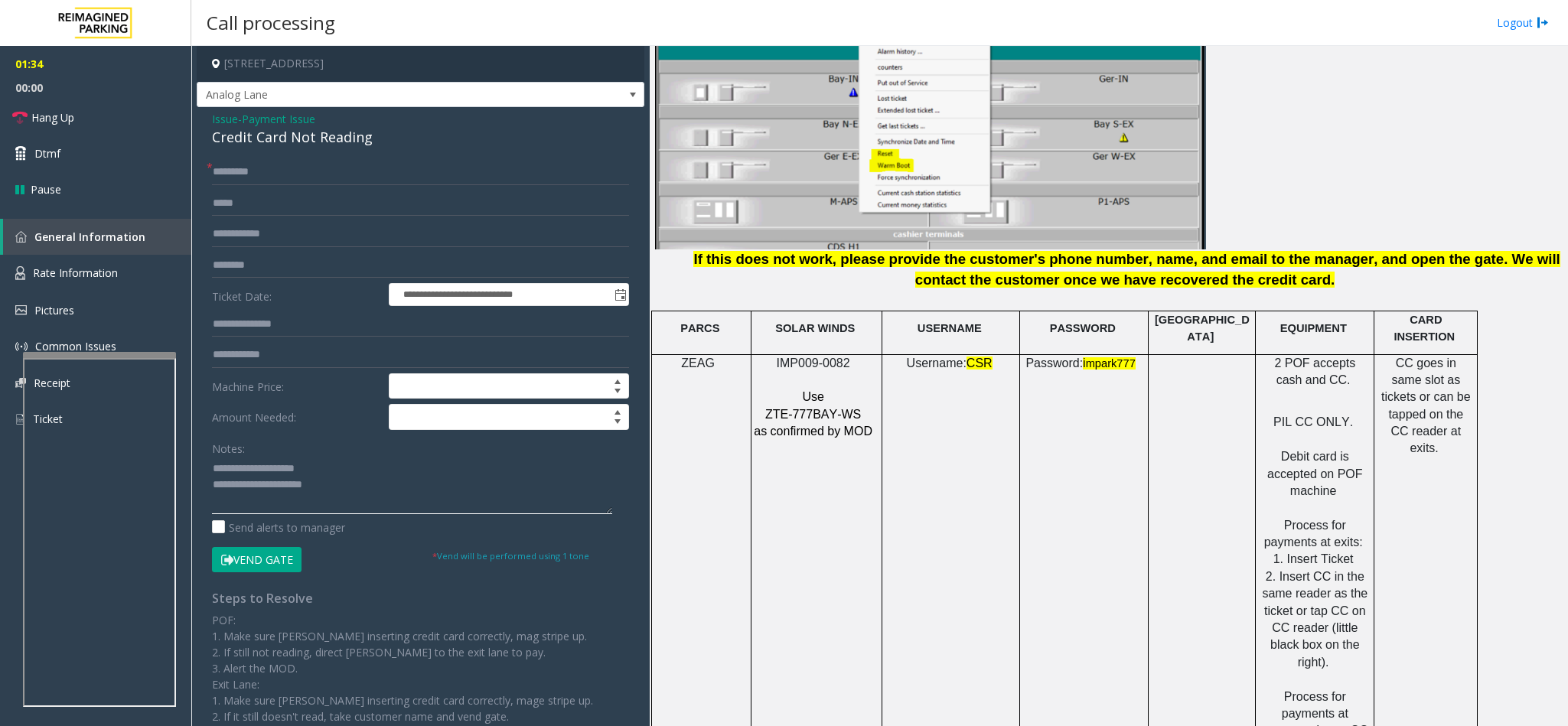
click at [317, 473] on textarea at bounding box center [412, 485] width 401 height 58
drag, startPoint x: 342, startPoint y: 467, endPoint x: 250, endPoint y: 471, distance: 92.1
click at [250, 471] on textarea at bounding box center [412, 485] width 401 height 58
click at [366, 486] on textarea at bounding box center [412, 485] width 401 height 58
click at [305, 505] on textarea at bounding box center [412, 485] width 401 height 58
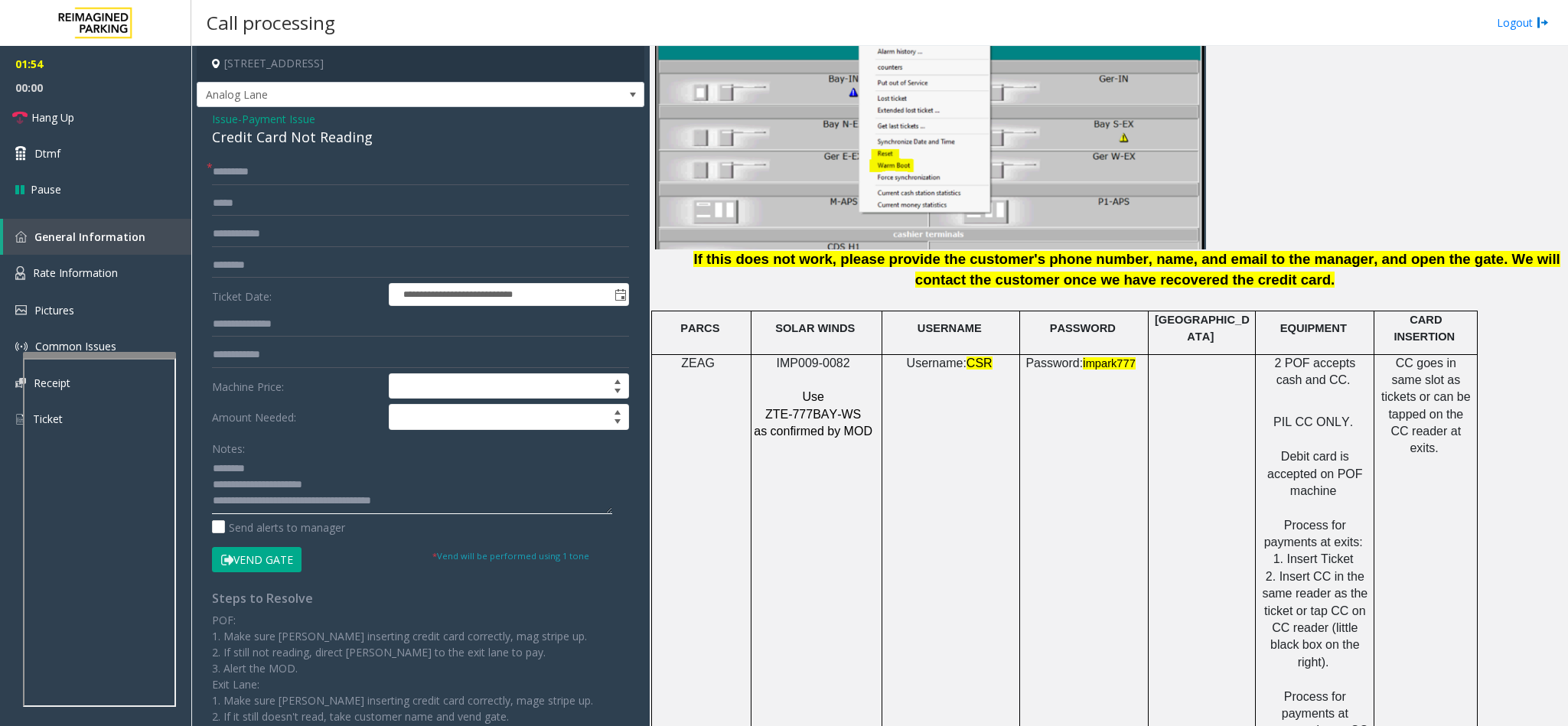
click at [478, 500] on textarea at bounding box center [412, 485] width 401 height 58
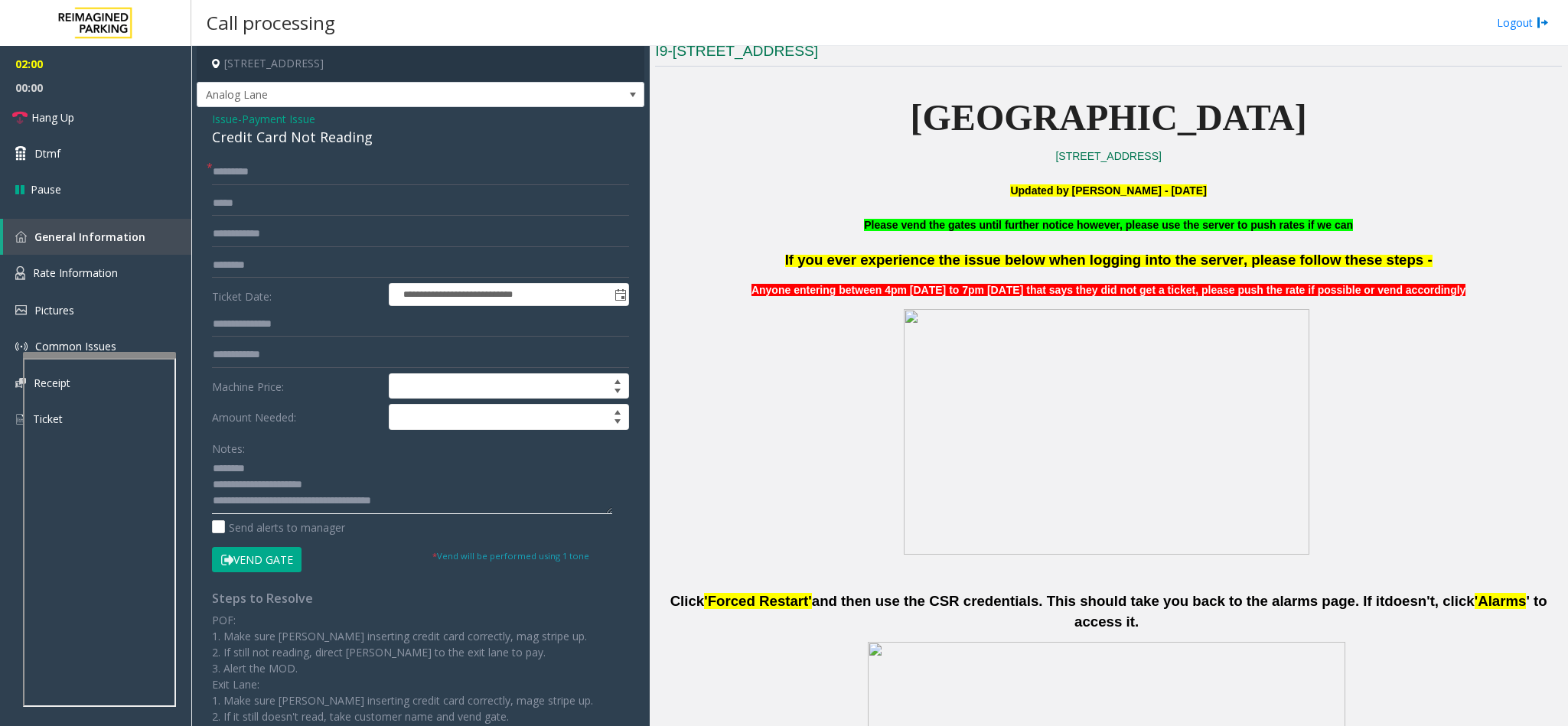
scroll to position [345, 0]
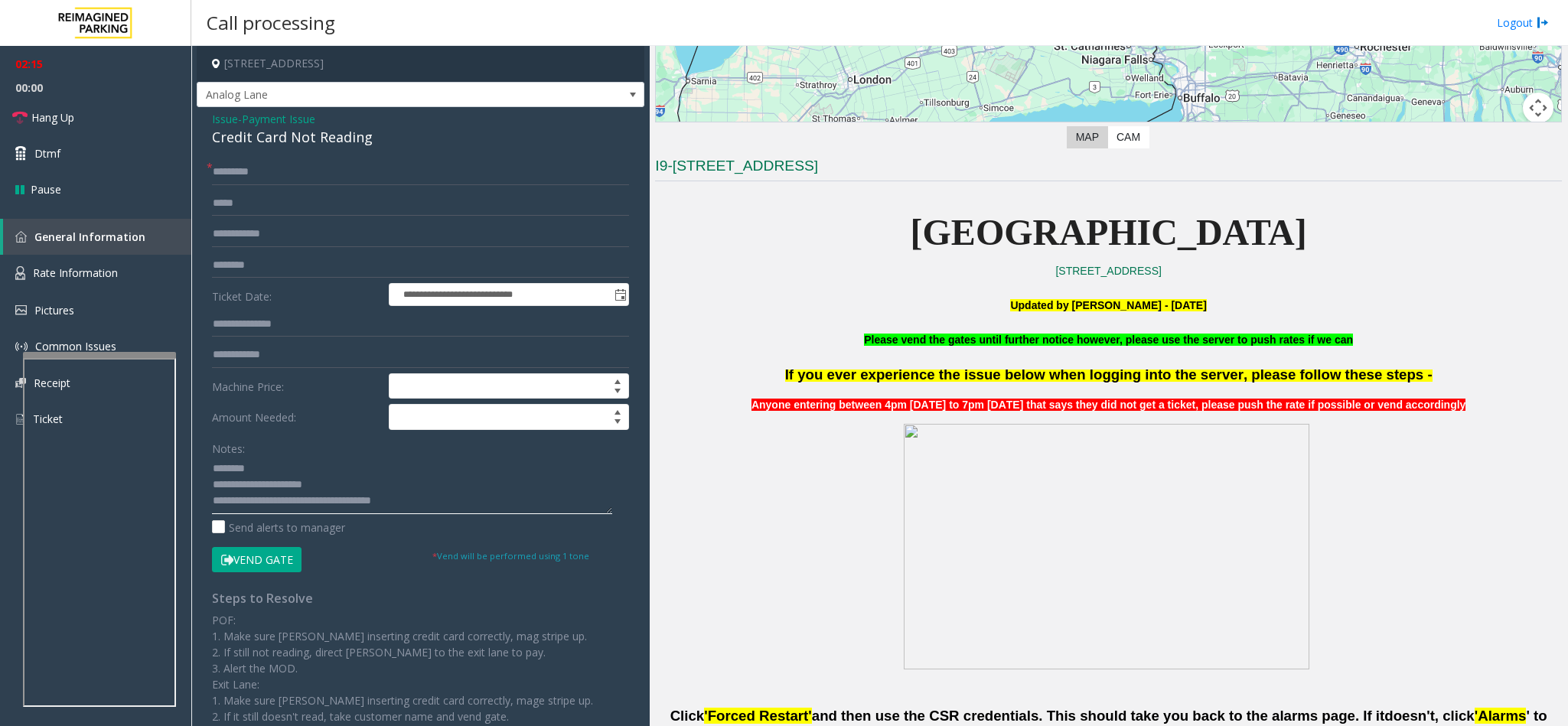
drag, startPoint x: 439, startPoint y: 507, endPoint x: 273, endPoint y: 501, distance: 166.1
click at [273, 501] on textarea at bounding box center [412, 485] width 401 height 58
click at [338, 510] on textarea at bounding box center [412, 485] width 401 height 58
click at [125, 113] on link "Hang Up" at bounding box center [95, 117] width 192 height 36
click at [315, 503] on textarea at bounding box center [412, 485] width 401 height 58
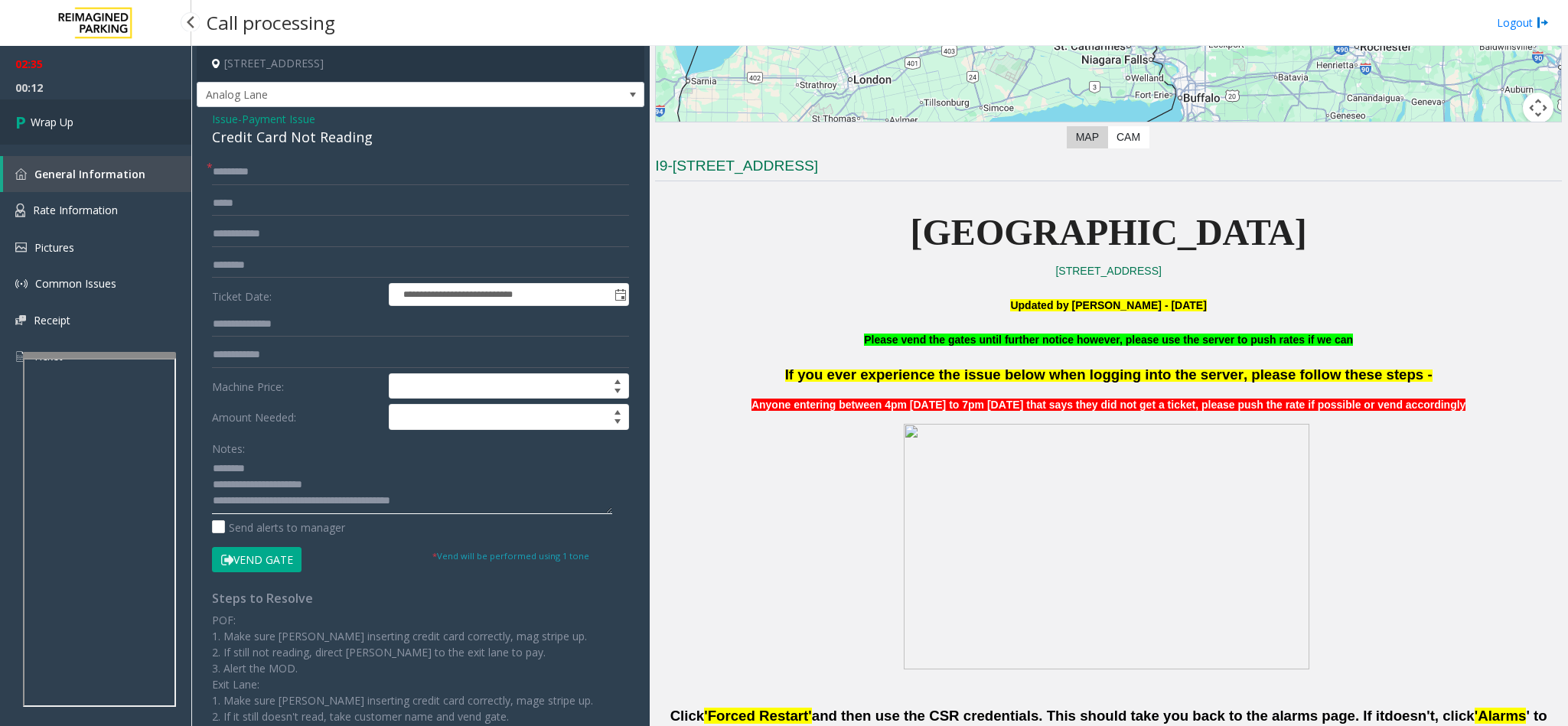
type textarea "**********"
click at [100, 110] on link "Wrap Up" at bounding box center [95, 122] width 192 height 45
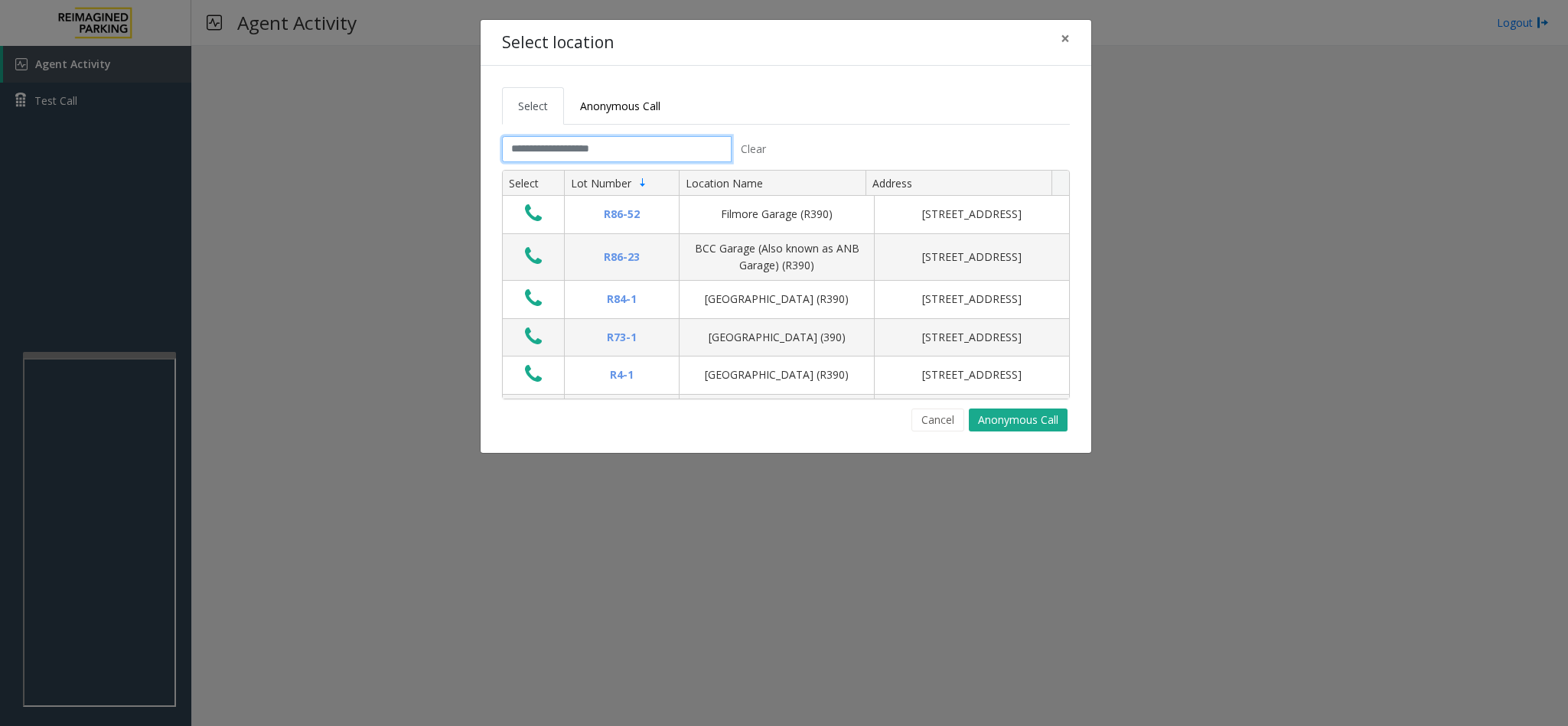
click at [589, 155] on input "text" at bounding box center [617, 150] width 229 height 26
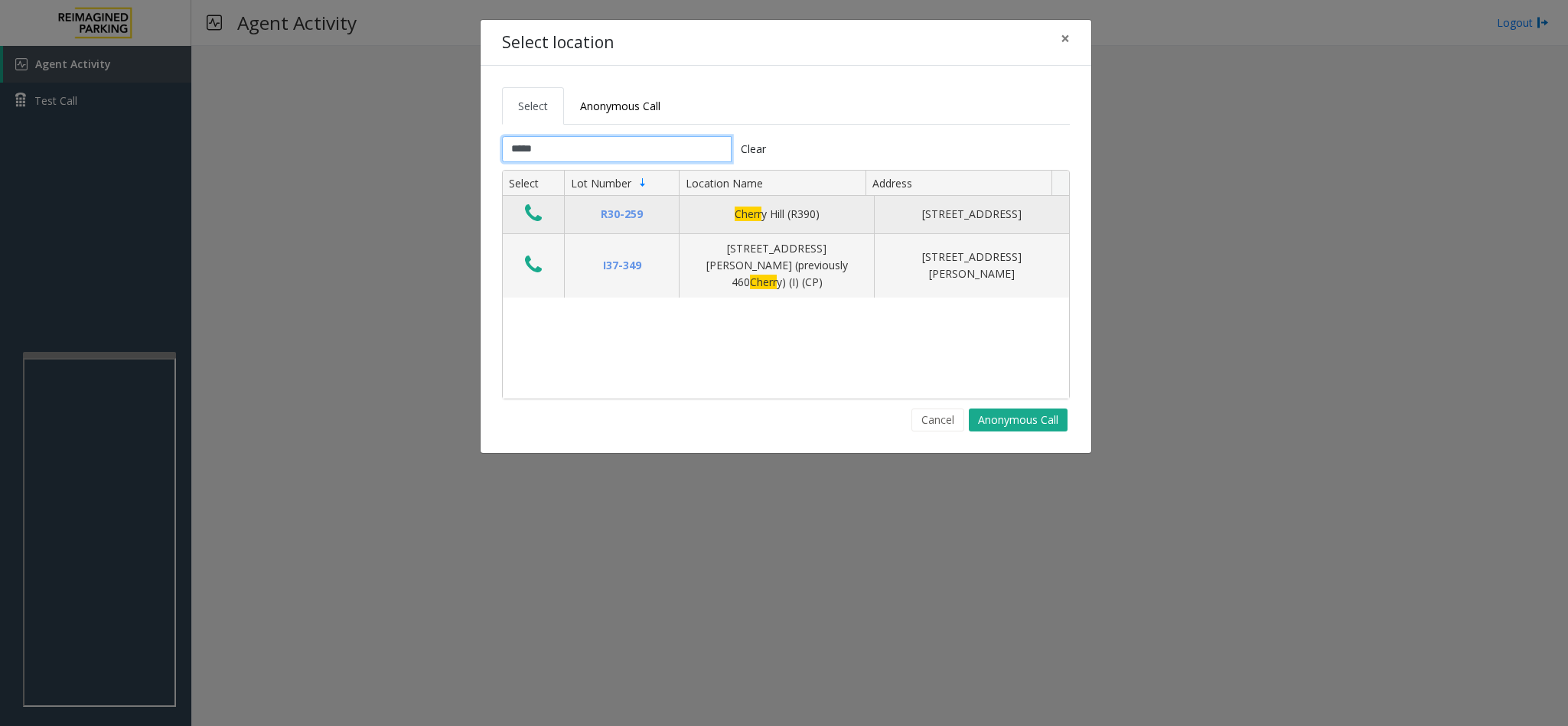
type input "*****"
click at [533, 216] on icon "Data table" at bounding box center [533, 213] width 17 height 21
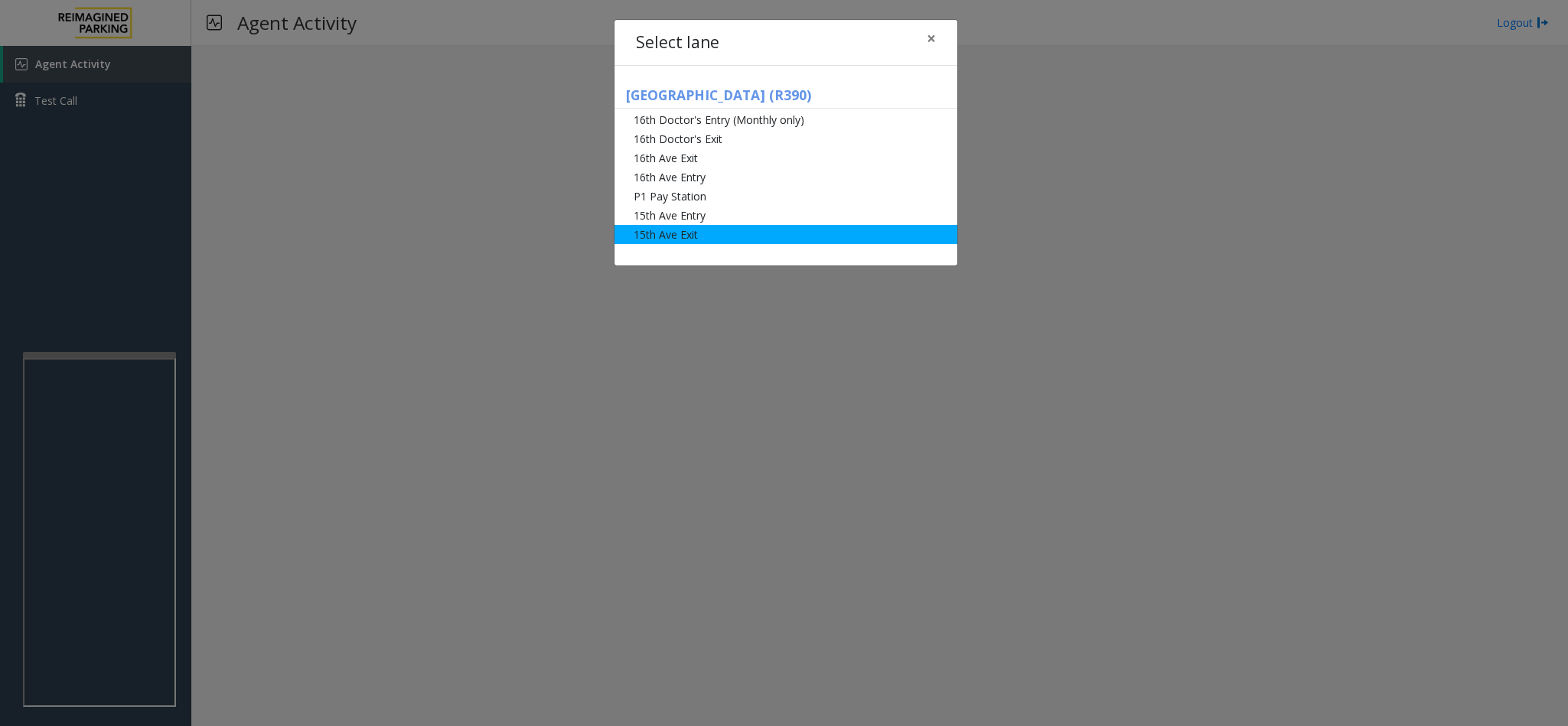
click at [699, 237] on li "15th Ave Exit" at bounding box center [785, 234] width 343 height 19
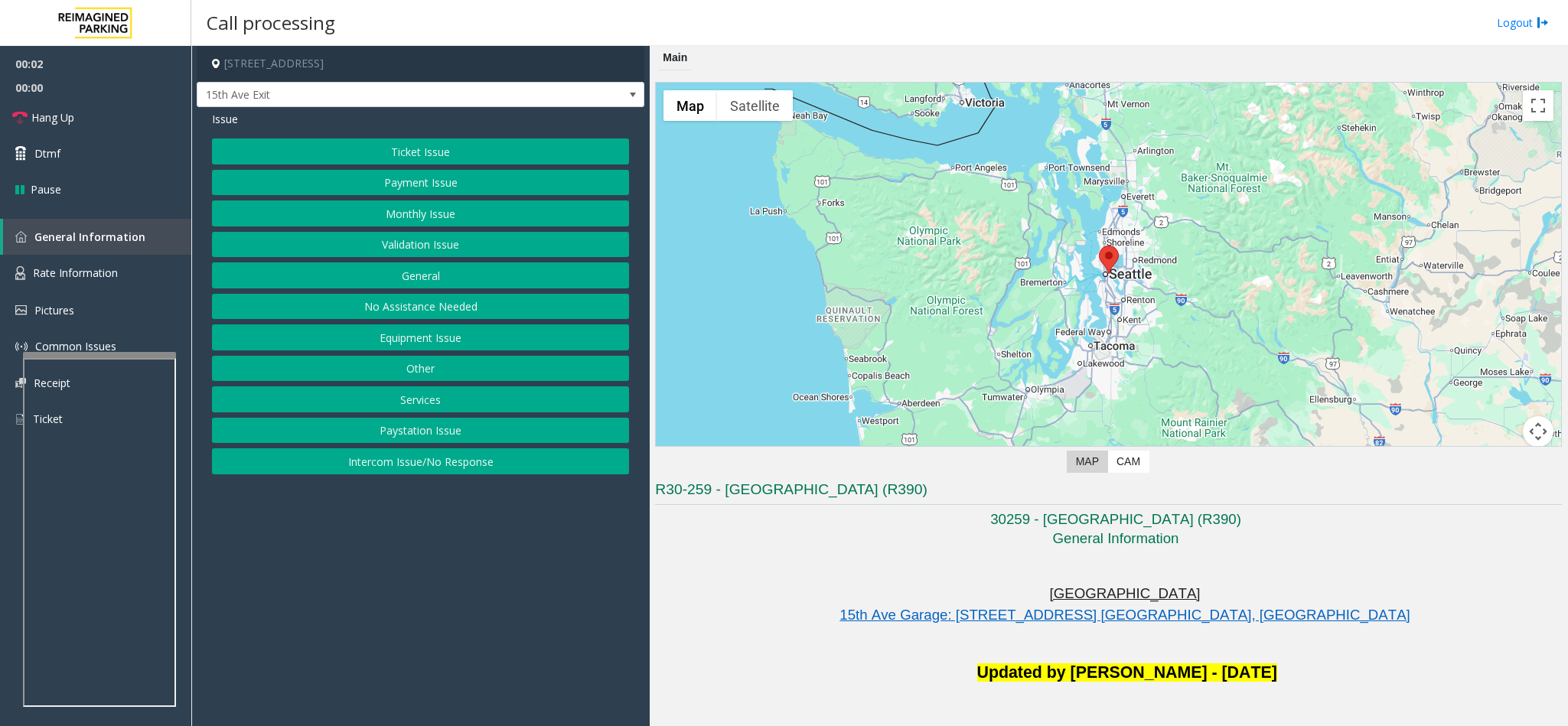
click at [463, 219] on button "Monthly Issue" at bounding box center [420, 213] width 417 height 26
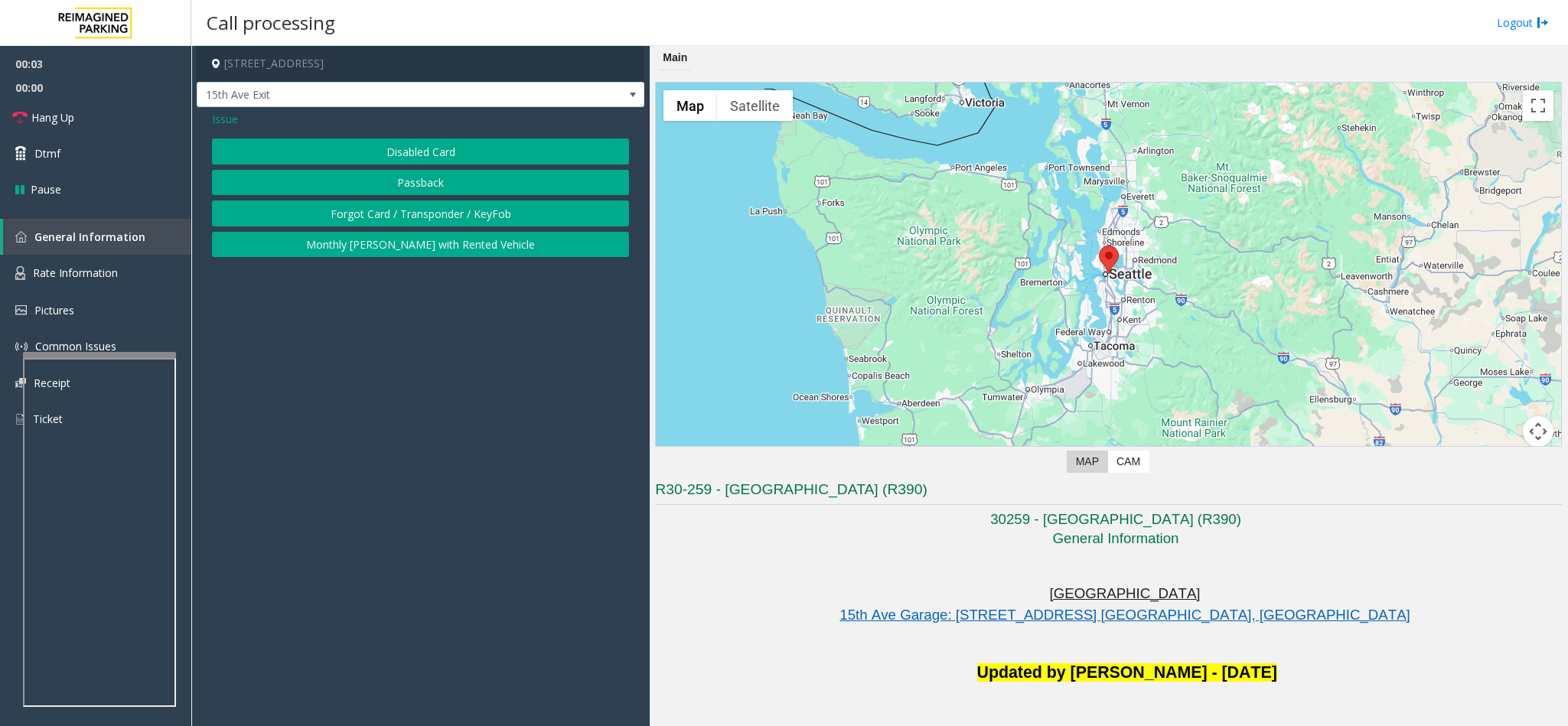
click at [423, 144] on button "Disabled Card" at bounding box center [420, 151] width 417 height 26
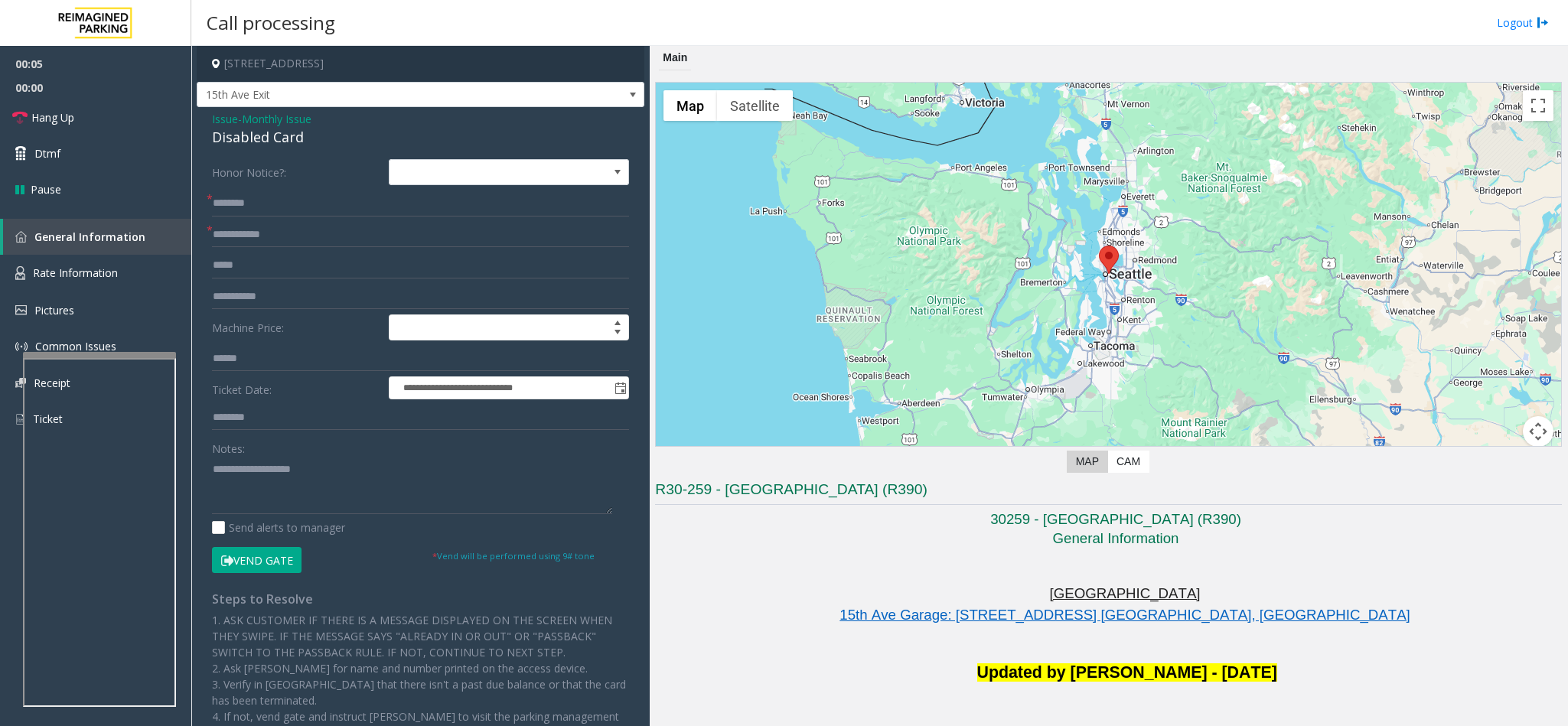
click at [296, 553] on button "Vend Gate" at bounding box center [256, 560] width 89 height 26
click at [288, 206] on input "text" at bounding box center [420, 204] width 417 height 26
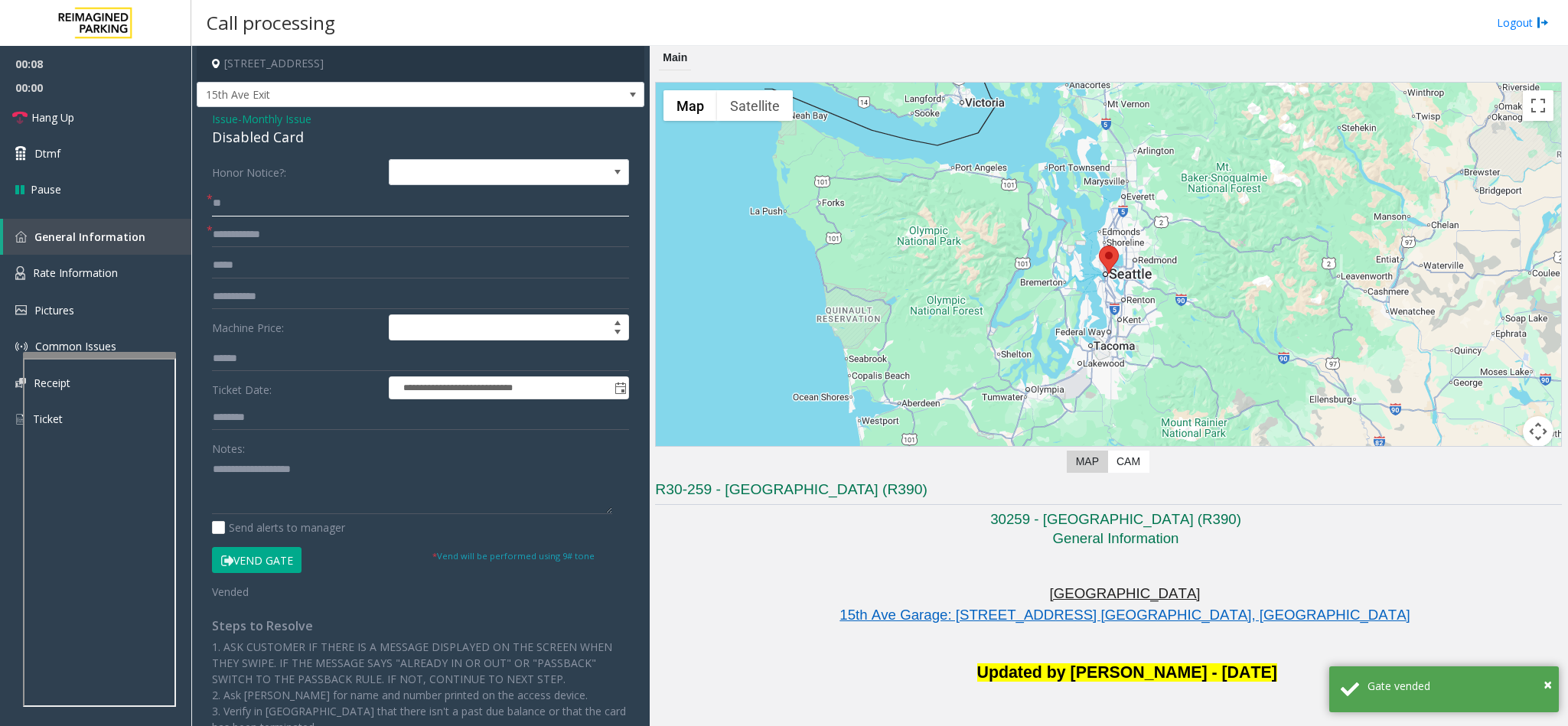
type input "**"
click at [287, 235] on input "*" at bounding box center [420, 235] width 417 height 26
type input "**"
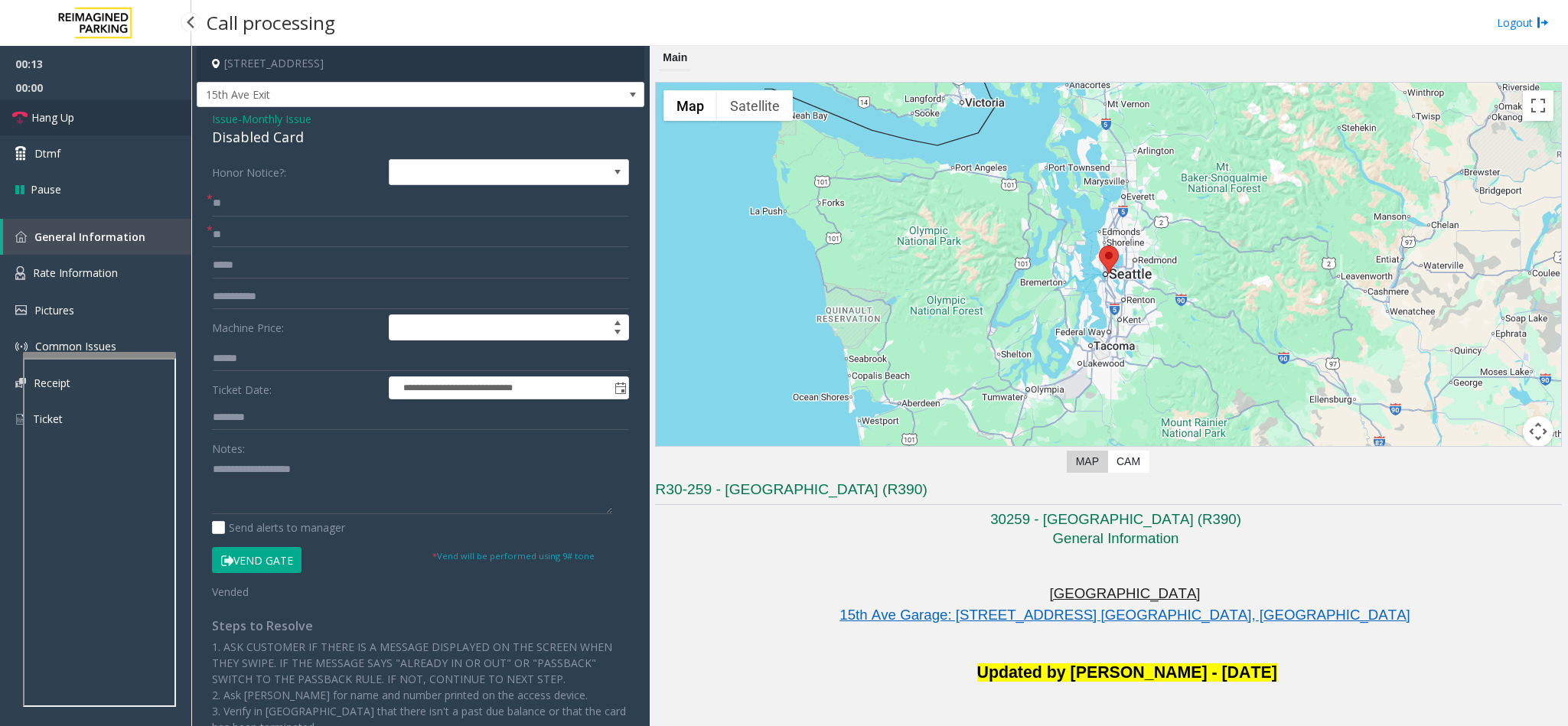
click at [103, 115] on link "Hang Up" at bounding box center [95, 117] width 192 height 36
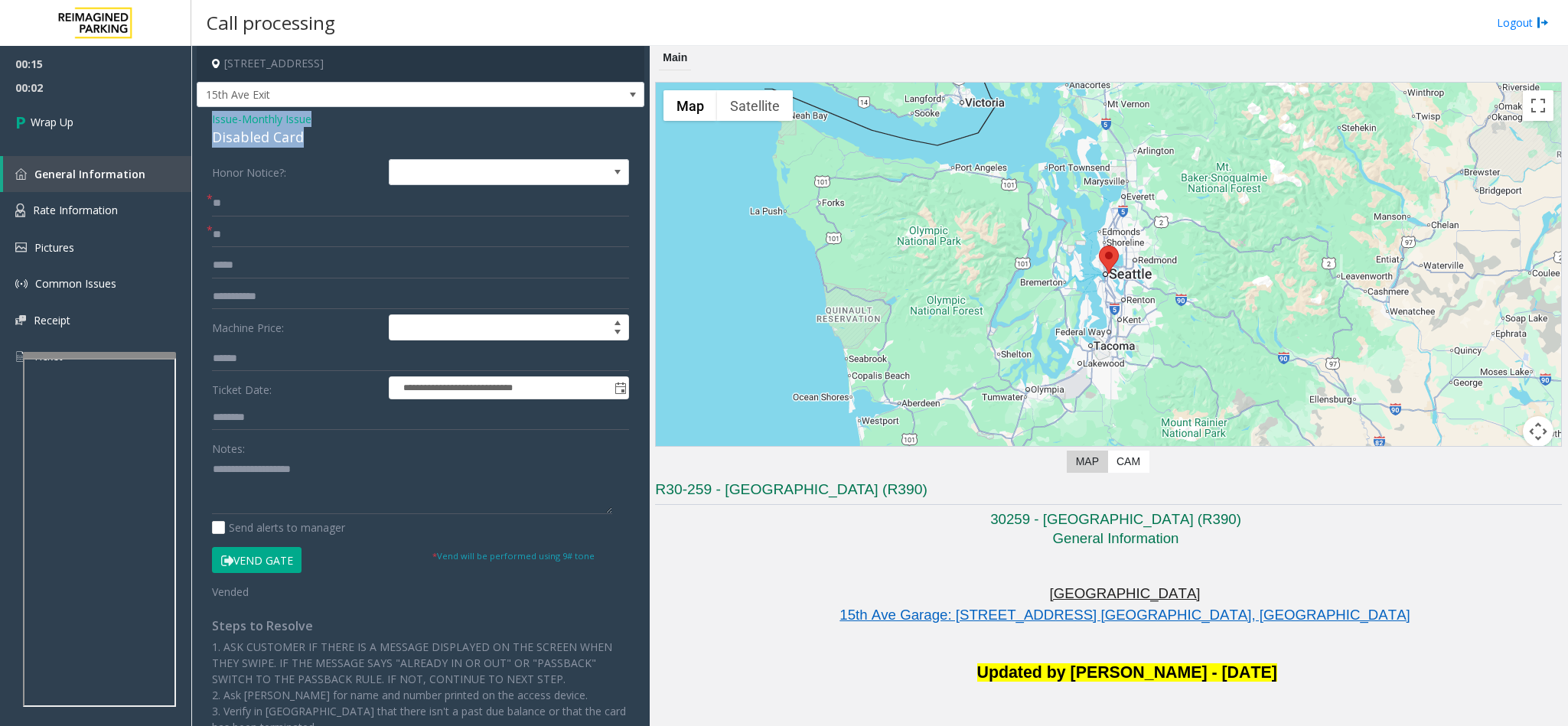
drag, startPoint x: 308, startPoint y: 138, endPoint x: 212, endPoint y: 117, distance: 98.3
click at [212, 117] on div "Issue - Monthly Issue Disabled Card" at bounding box center [420, 129] width 417 height 37
copy div "Issue - Monthly Issue Disabled Card"
paste textarea "**********"
click at [292, 482] on textarea at bounding box center [412, 485] width 401 height 58
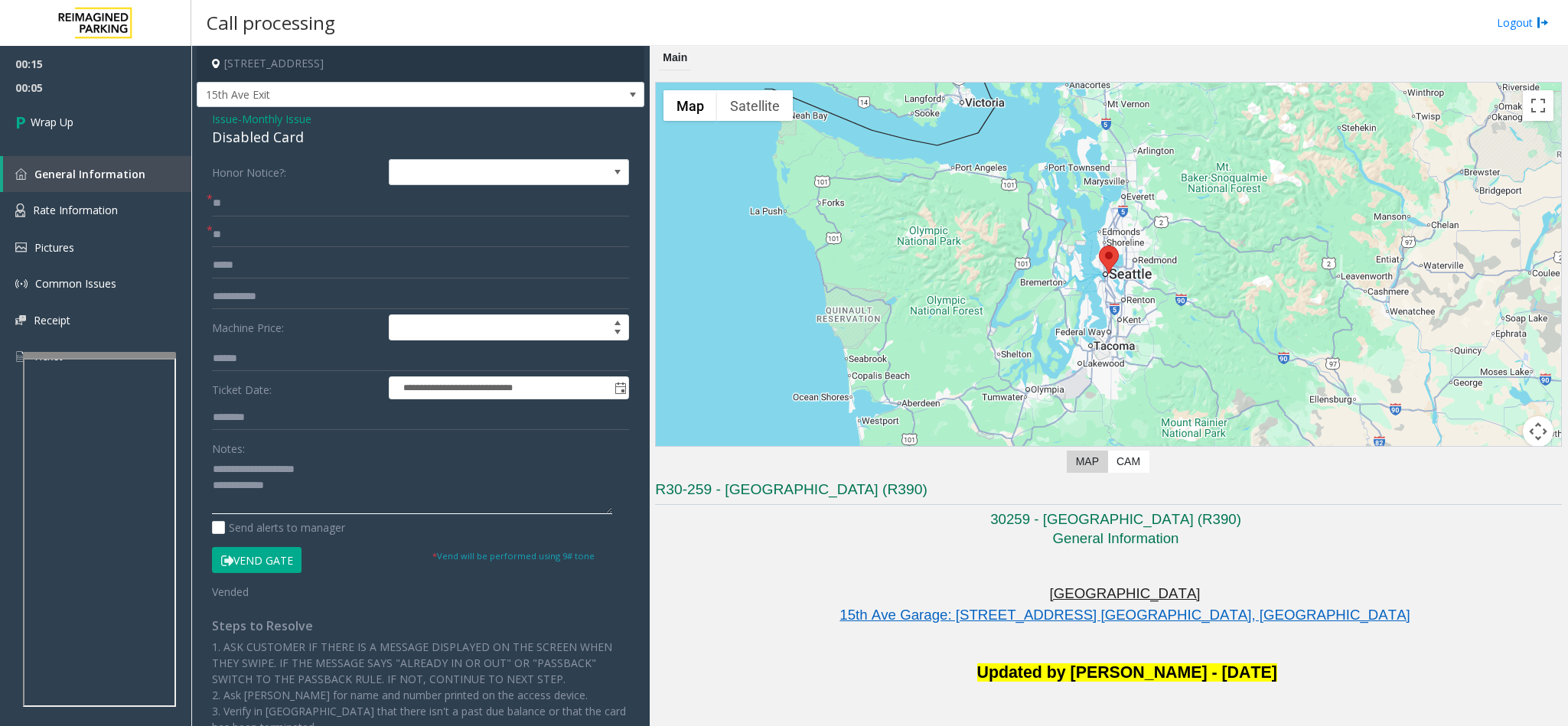
drag, startPoint x: 326, startPoint y: 469, endPoint x: 247, endPoint y: 467, distance: 79.0
click at [247, 467] on textarea at bounding box center [412, 485] width 401 height 58
click at [312, 482] on textarea at bounding box center [412, 485] width 401 height 58
type textarea "**********"
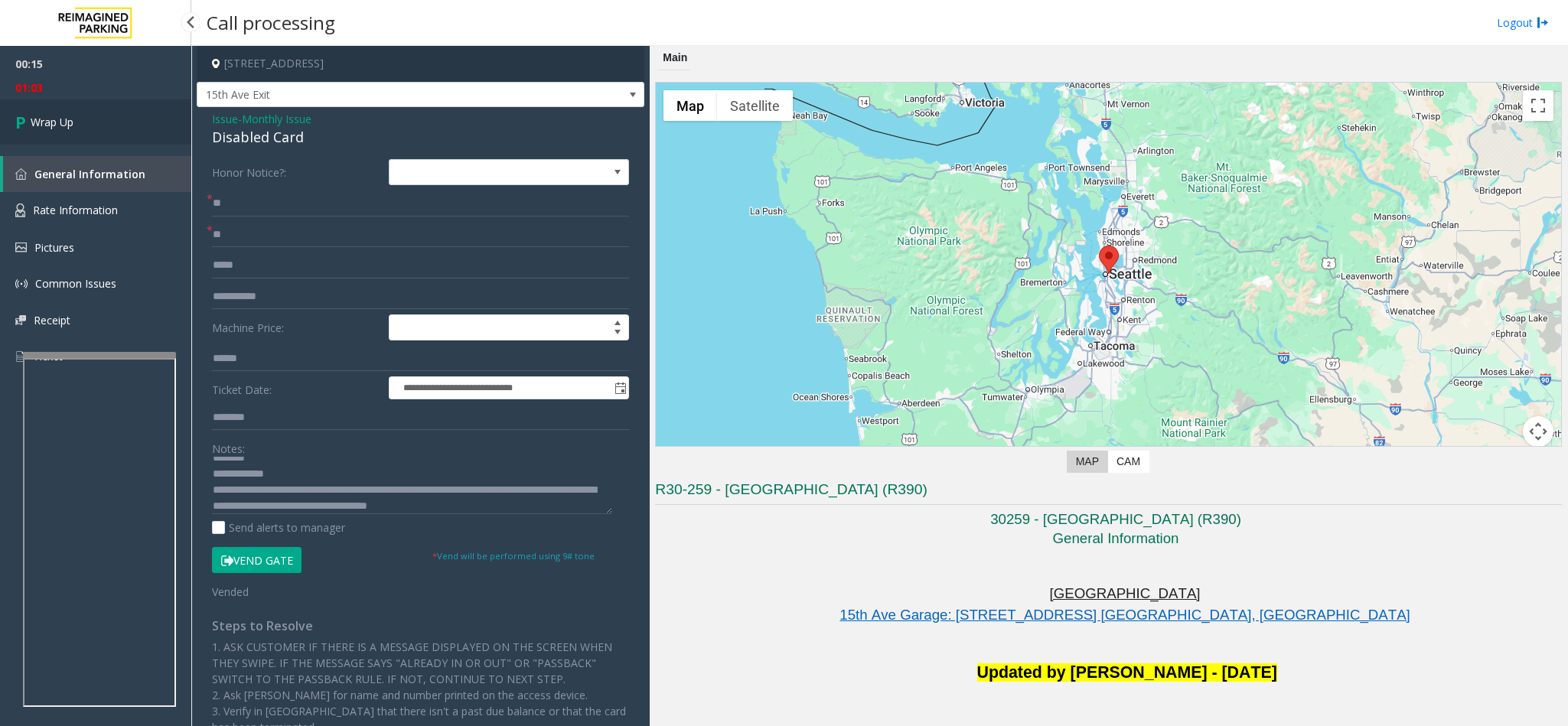
click at [99, 115] on link "Wrap Up" at bounding box center [95, 122] width 192 height 45
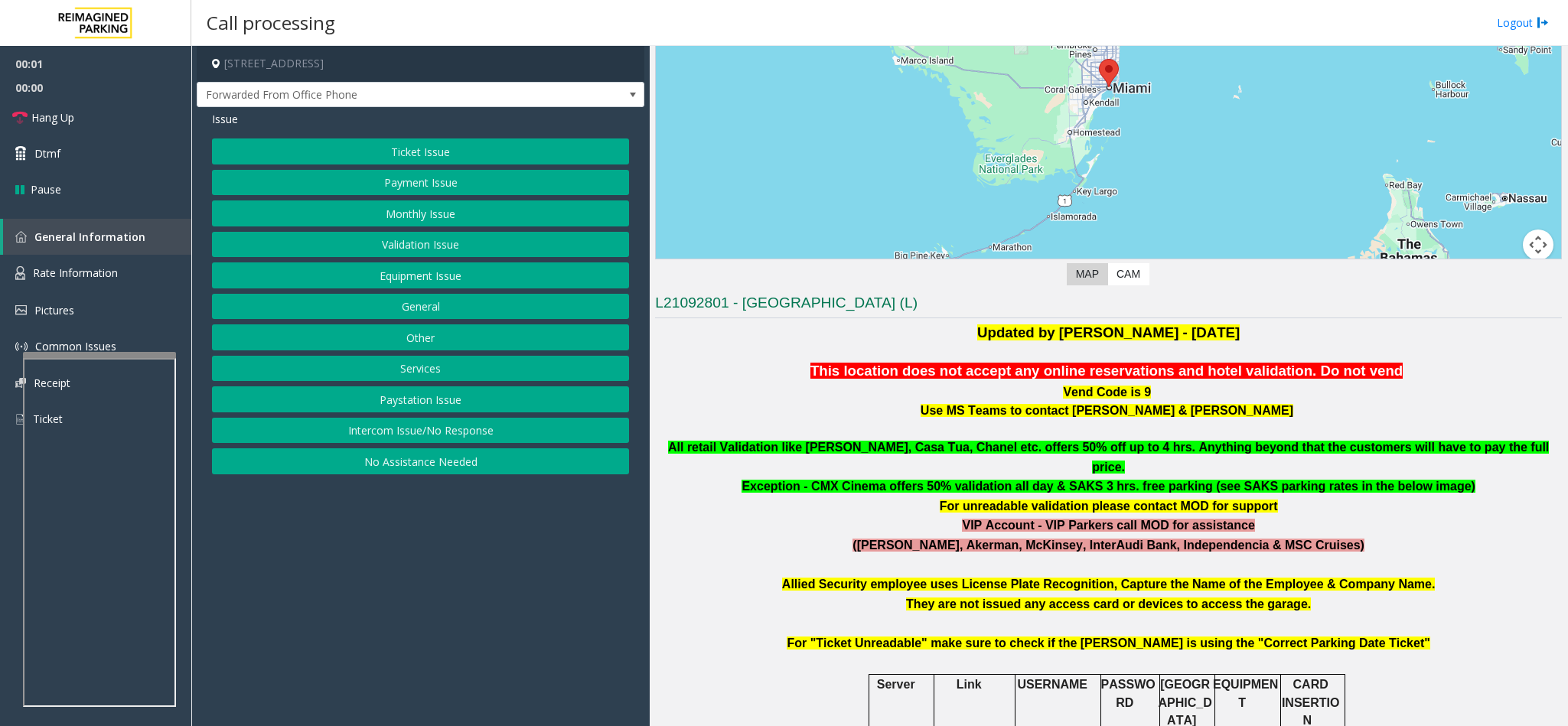
scroll to position [229, 0]
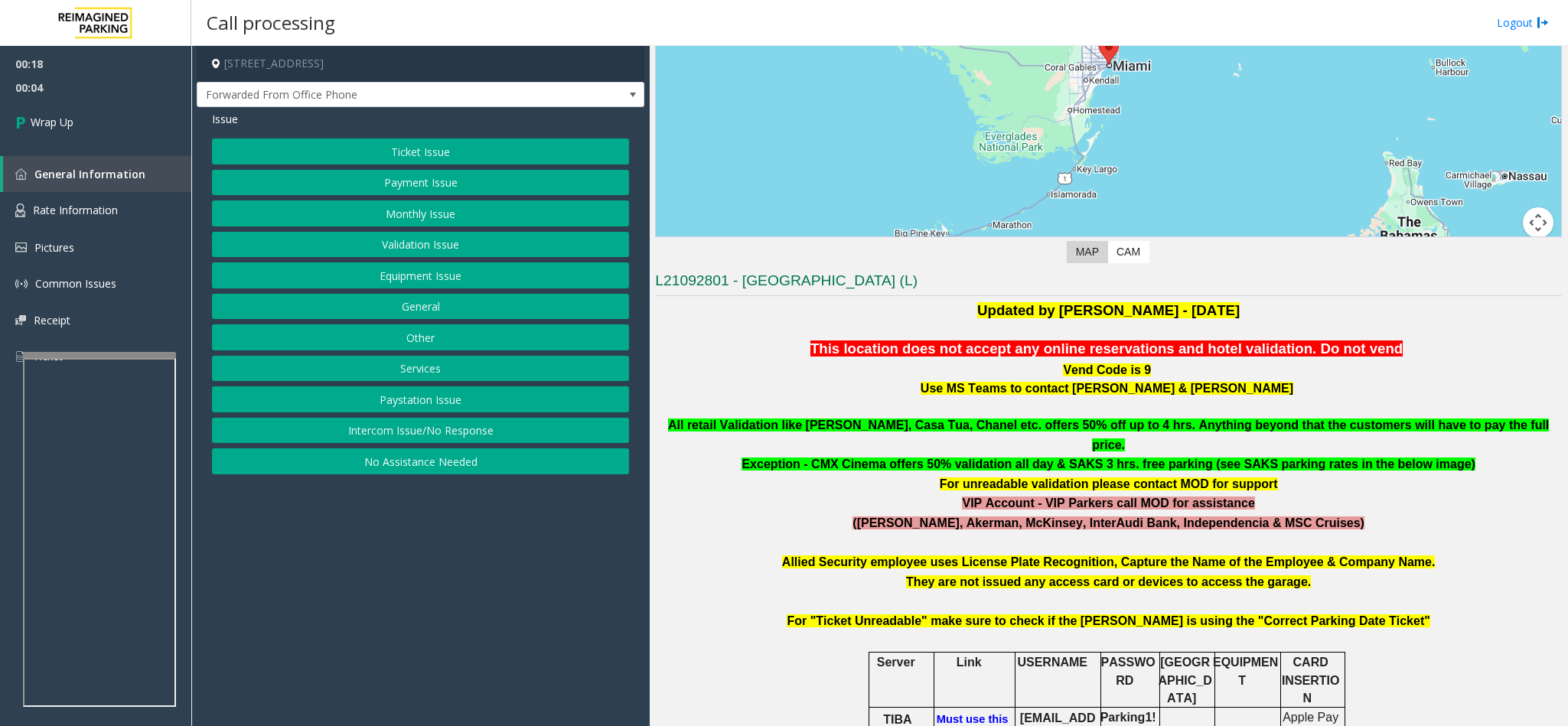
click at [510, 434] on button "Intercom Issue/No Response" at bounding box center [420, 431] width 417 height 26
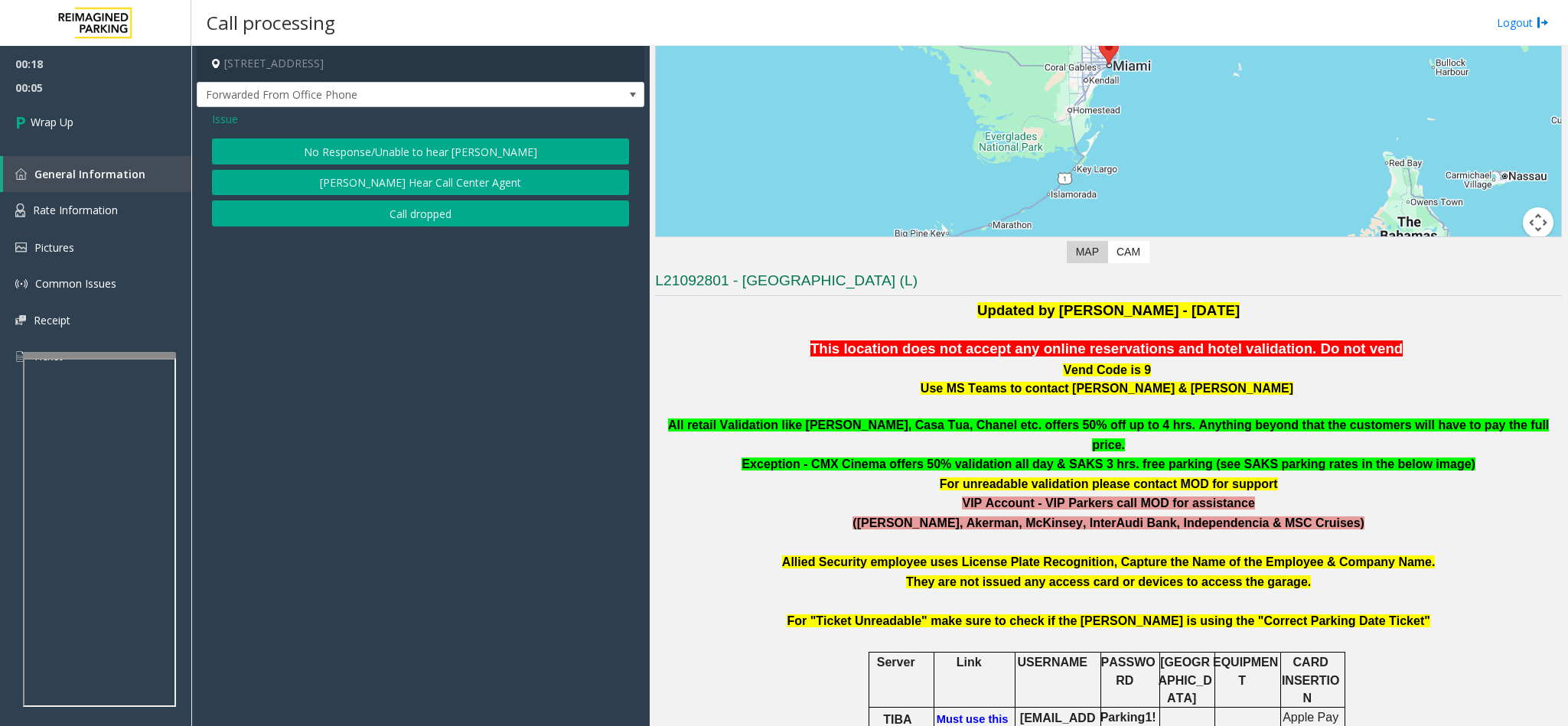
click at [507, 154] on button "No Response/Unable to hear [PERSON_NAME]" at bounding box center [420, 151] width 417 height 26
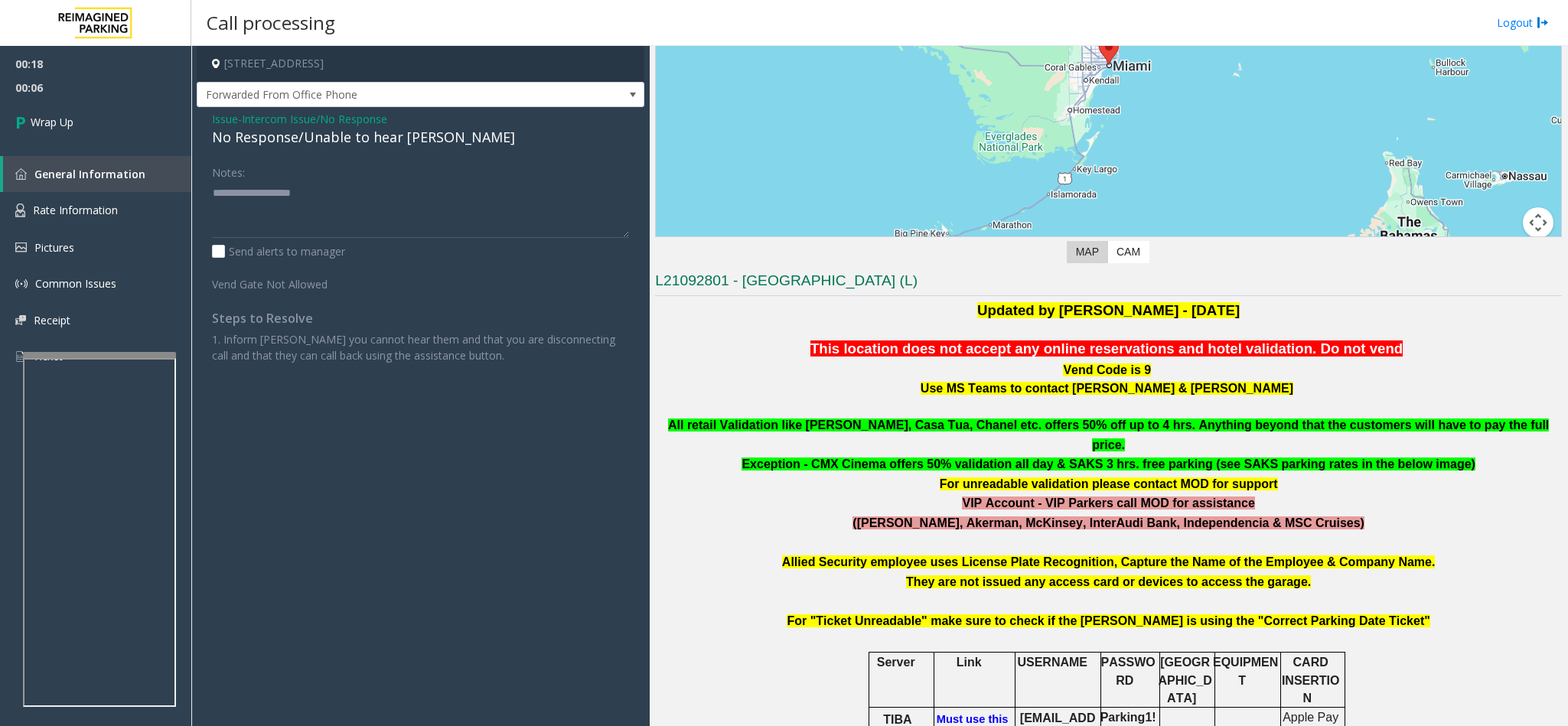
click at [407, 147] on div "No Response/Unable to hear [PERSON_NAME]" at bounding box center [420, 137] width 417 height 21
type textarea "**********"
click at [21, 122] on icon at bounding box center [22, 122] width 15 height 25
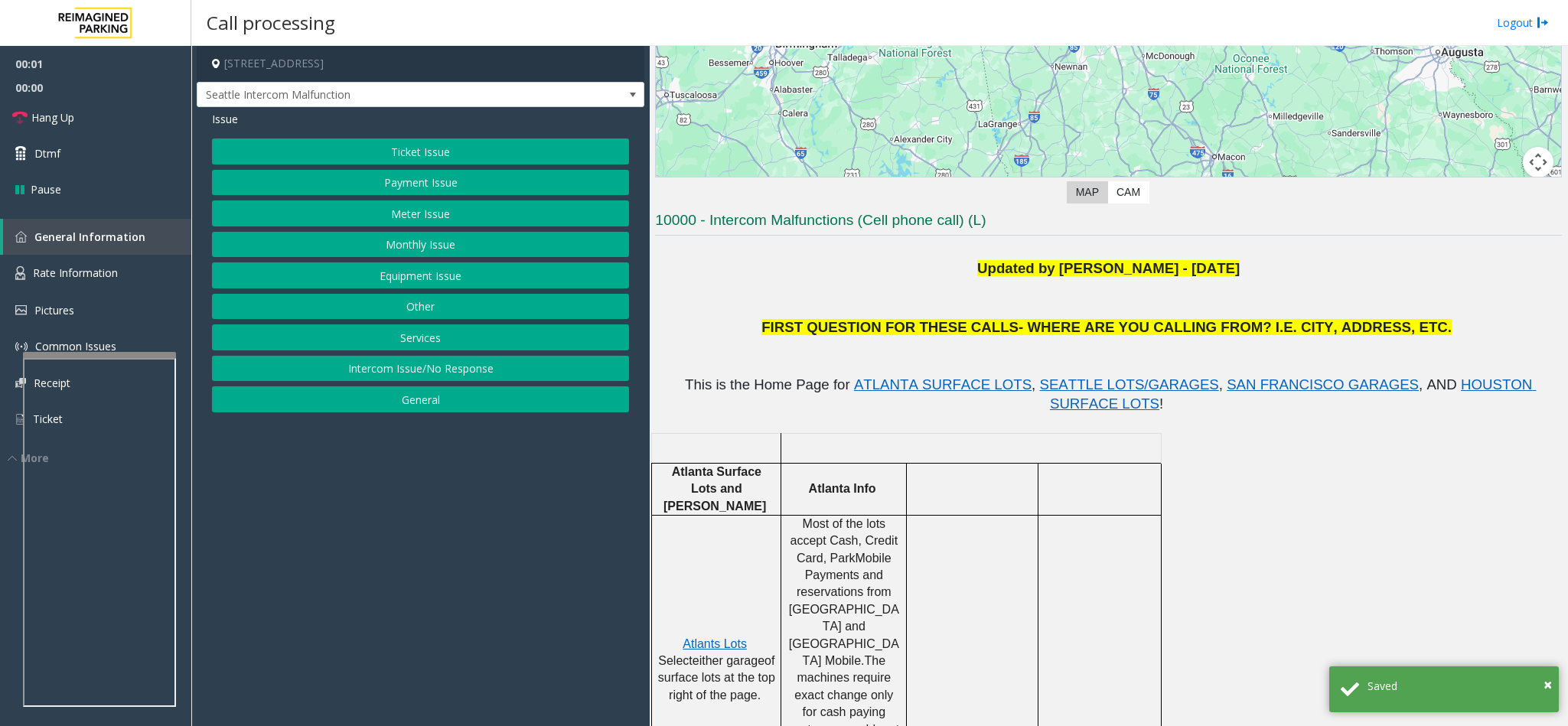
scroll to position [229, 0]
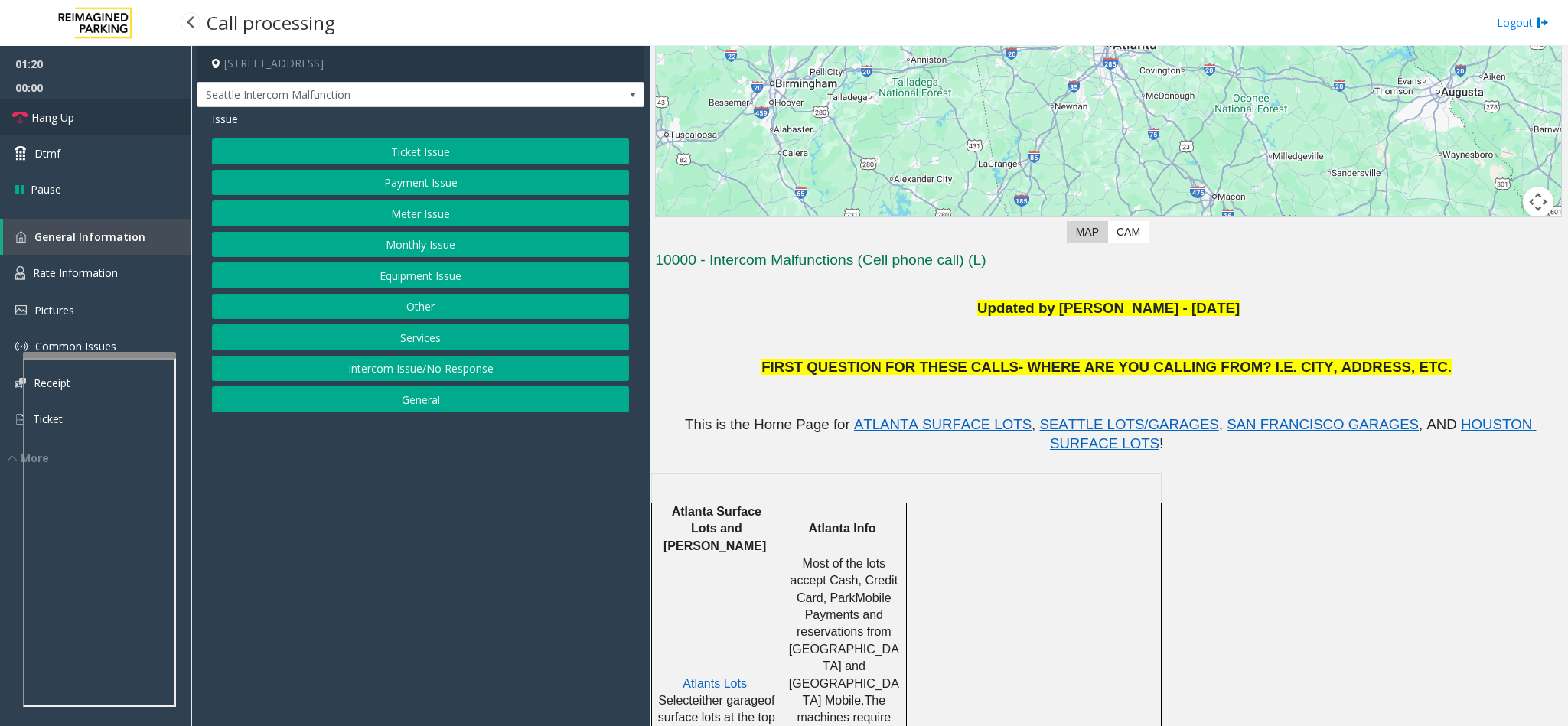
click at [94, 119] on link "Hang Up" at bounding box center [95, 117] width 192 height 36
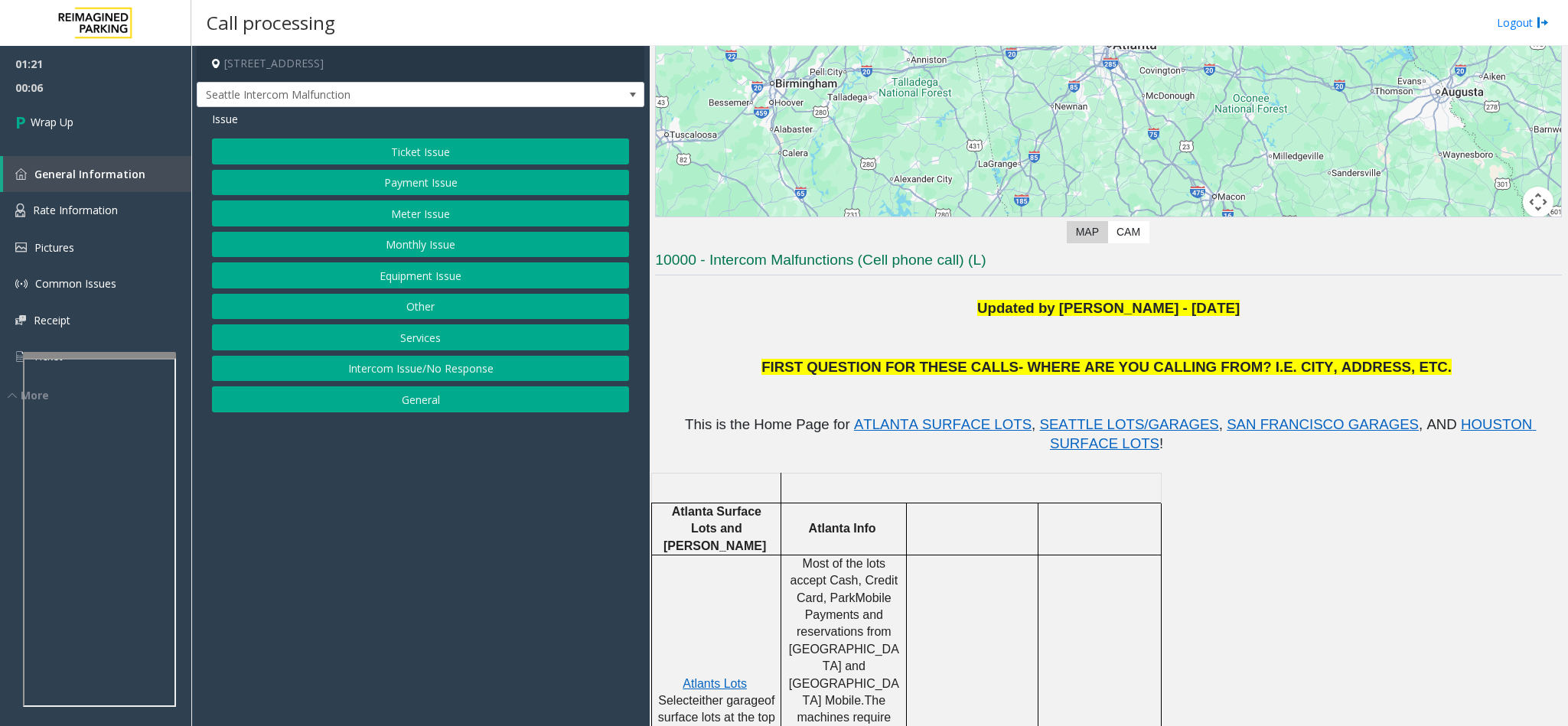
click at [388, 185] on button "Payment Issue" at bounding box center [420, 183] width 417 height 26
click at [379, 401] on button "Credit Card Only Machine" at bounding box center [420, 400] width 417 height 26
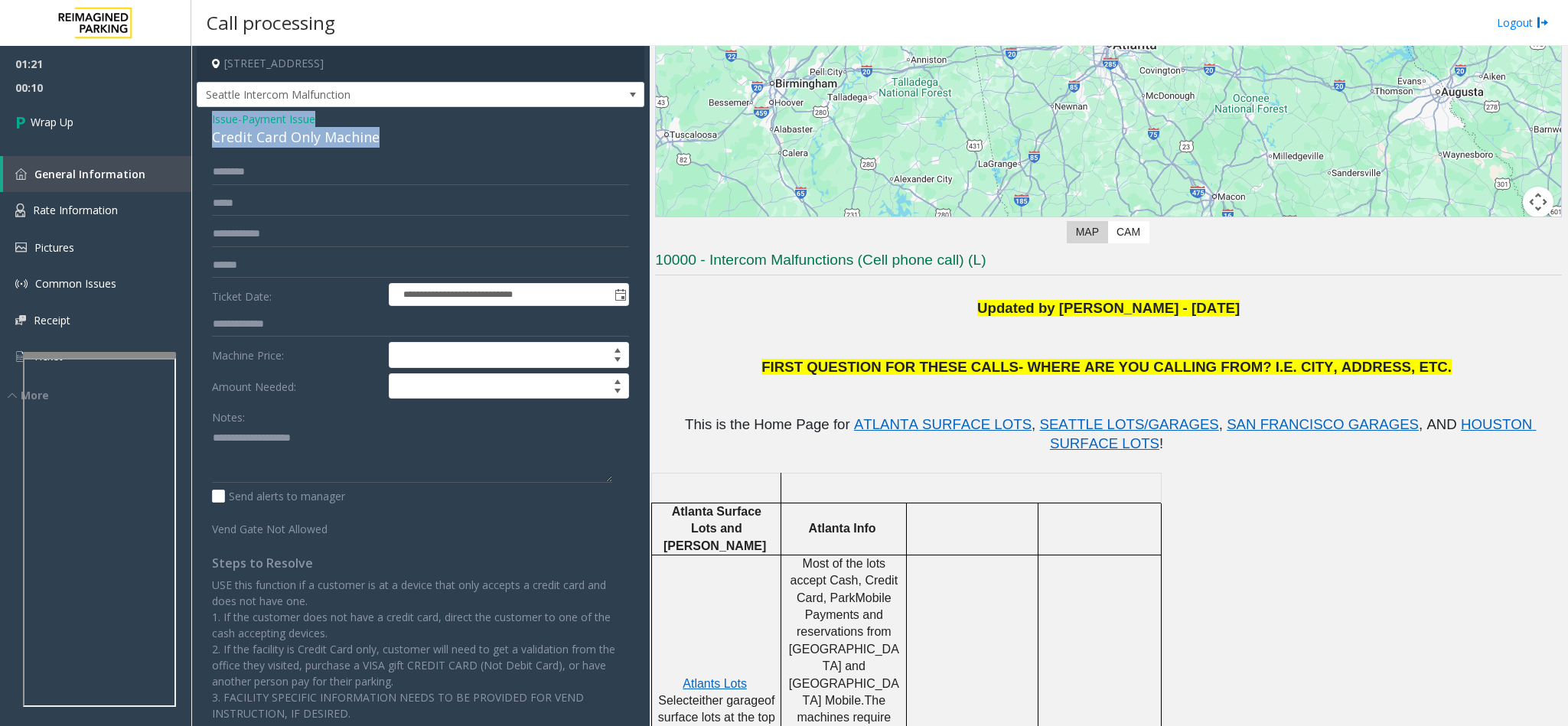
drag, startPoint x: 388, startPoint y: 131, endPoint x: 209, endPoint y: 113, distance: 179.9
click at [209, 113] on div "**********" at bounding box center [421, 421] width 448 height 629
copy div "Issue - Payment Issue Credit Card Only Machine"
paste textarea "**********"
click at [345, 480] on textarea at bounding box center [412, 454] width 401 height 58
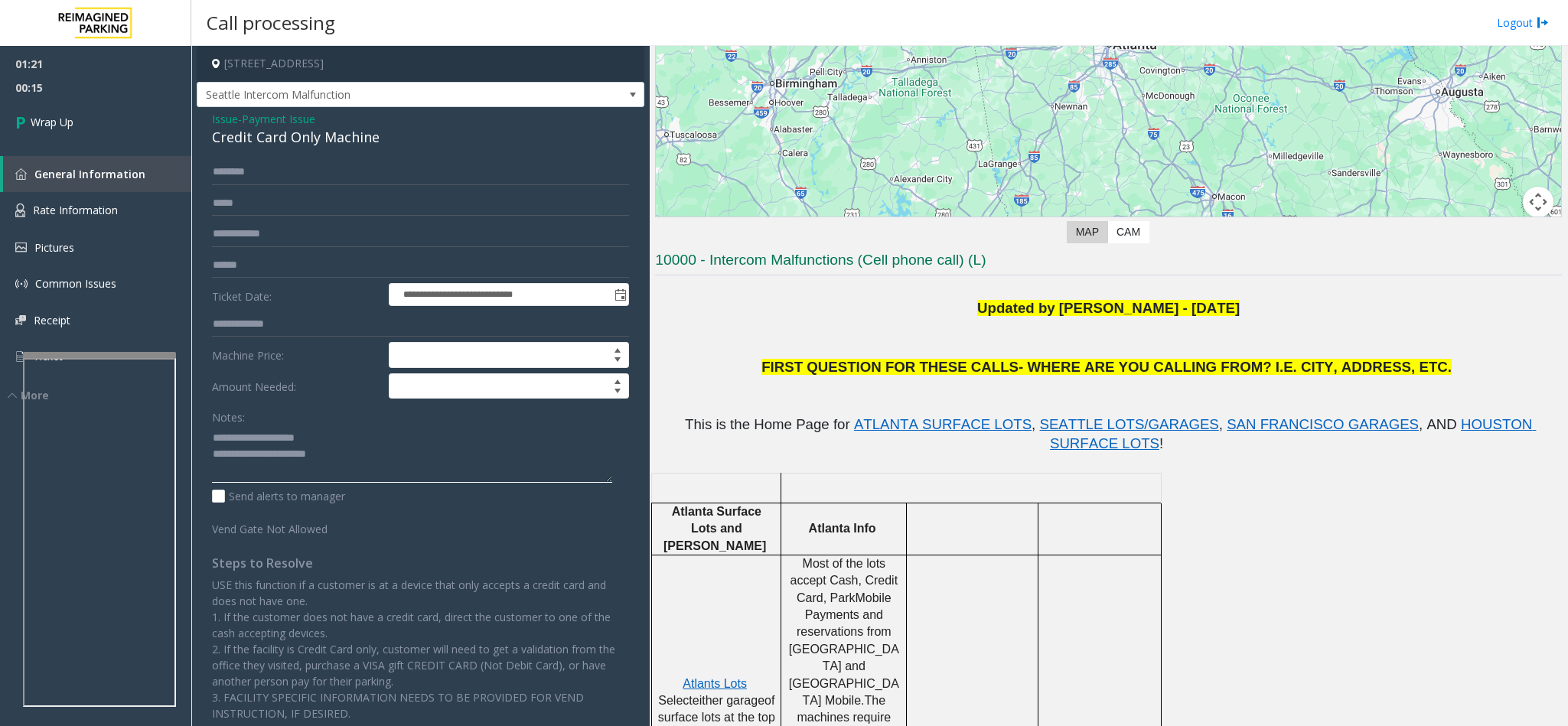
drag, startPoint x: 327, startPoint y: 441, endPoint x: 250, endPoint y: 434, distance: 77.3
click at [250, 434] on textarea at bounding box center [412, 454] width 401 height 58
click at [359, 462] on textarea at bounding box center [412, 454] width 401 height 58
type textarea "**********"
click at [96, 120] on link "Wrap Up" at bounding box center [95, 122] width 192 height 45
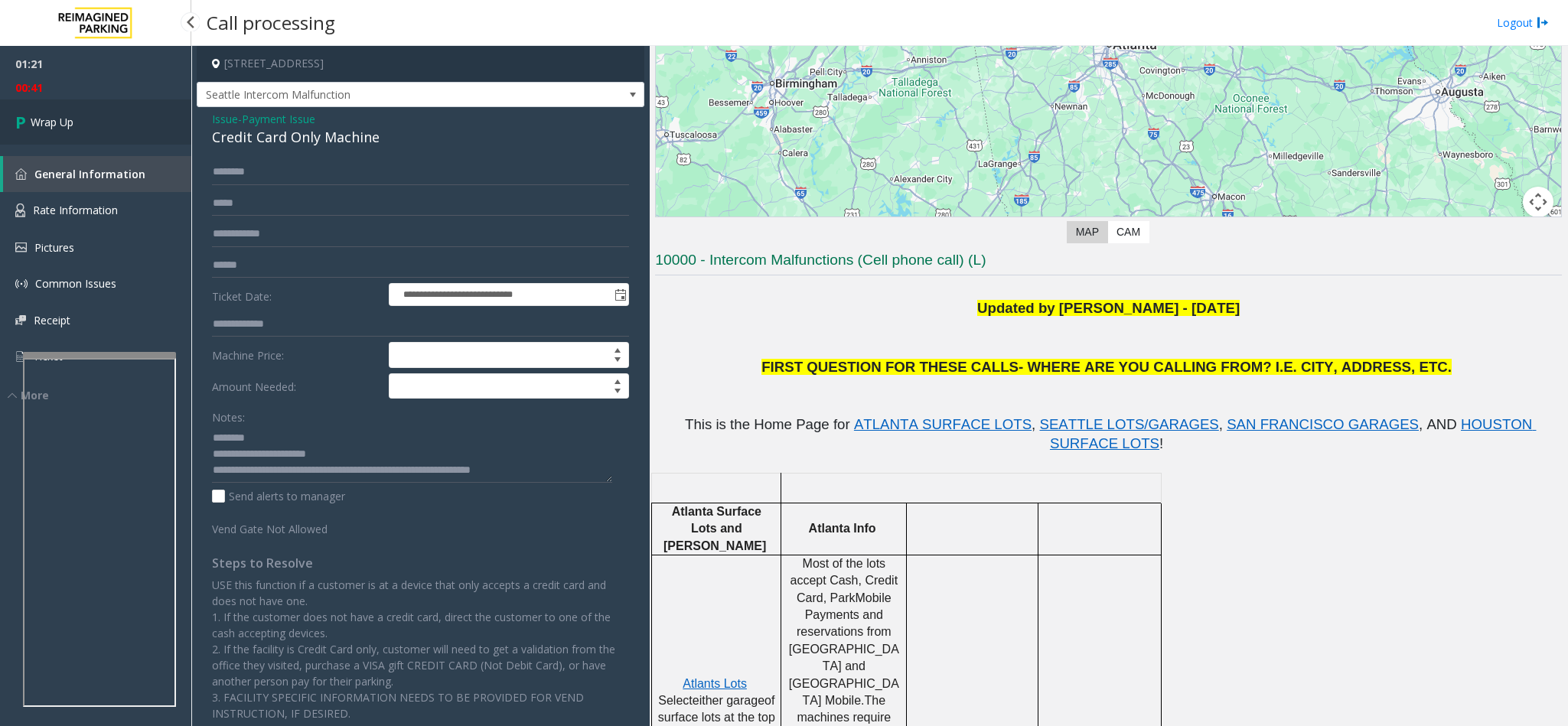
click at [96, 120] on link "Wrap Up" at bounding box center [95, 122] width 192 height 45
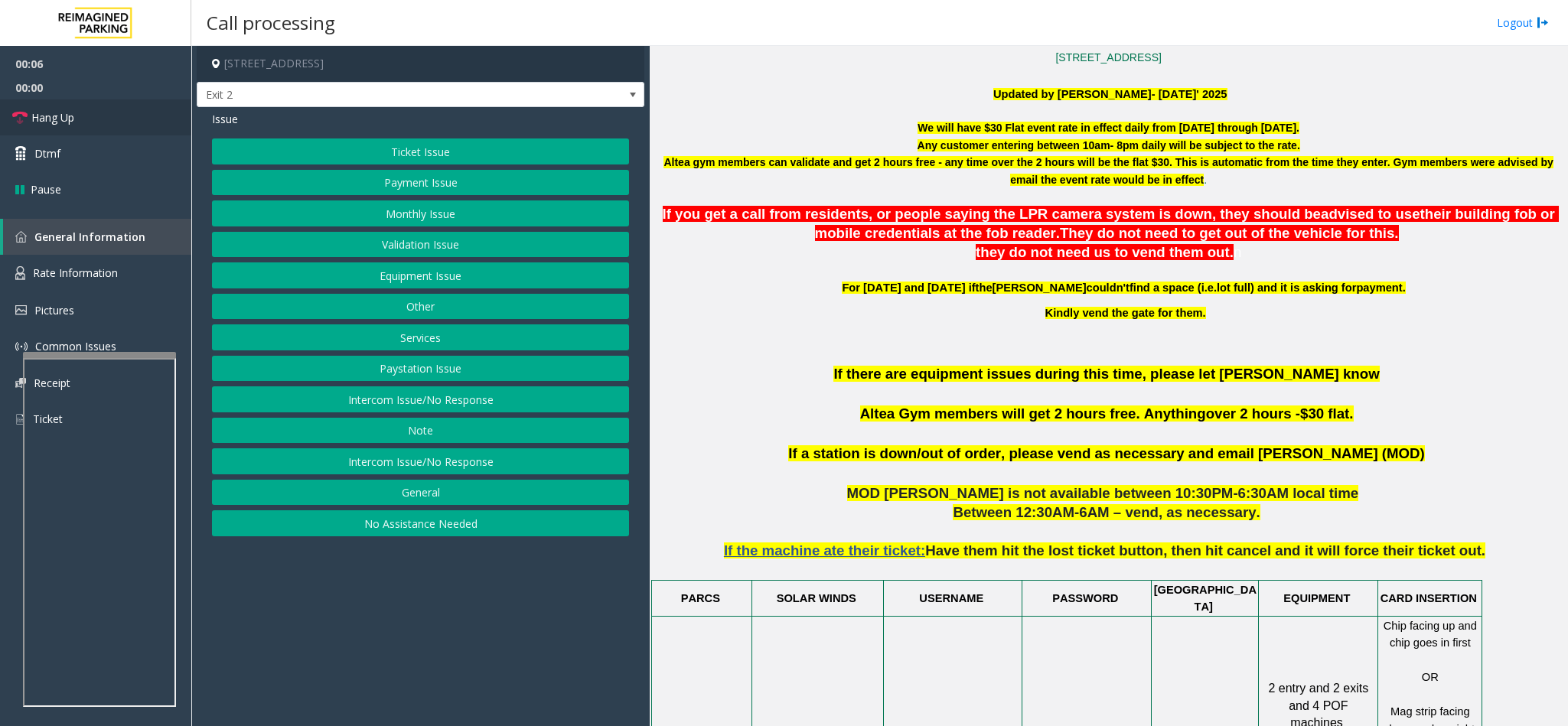
scroll to position [574, 0]
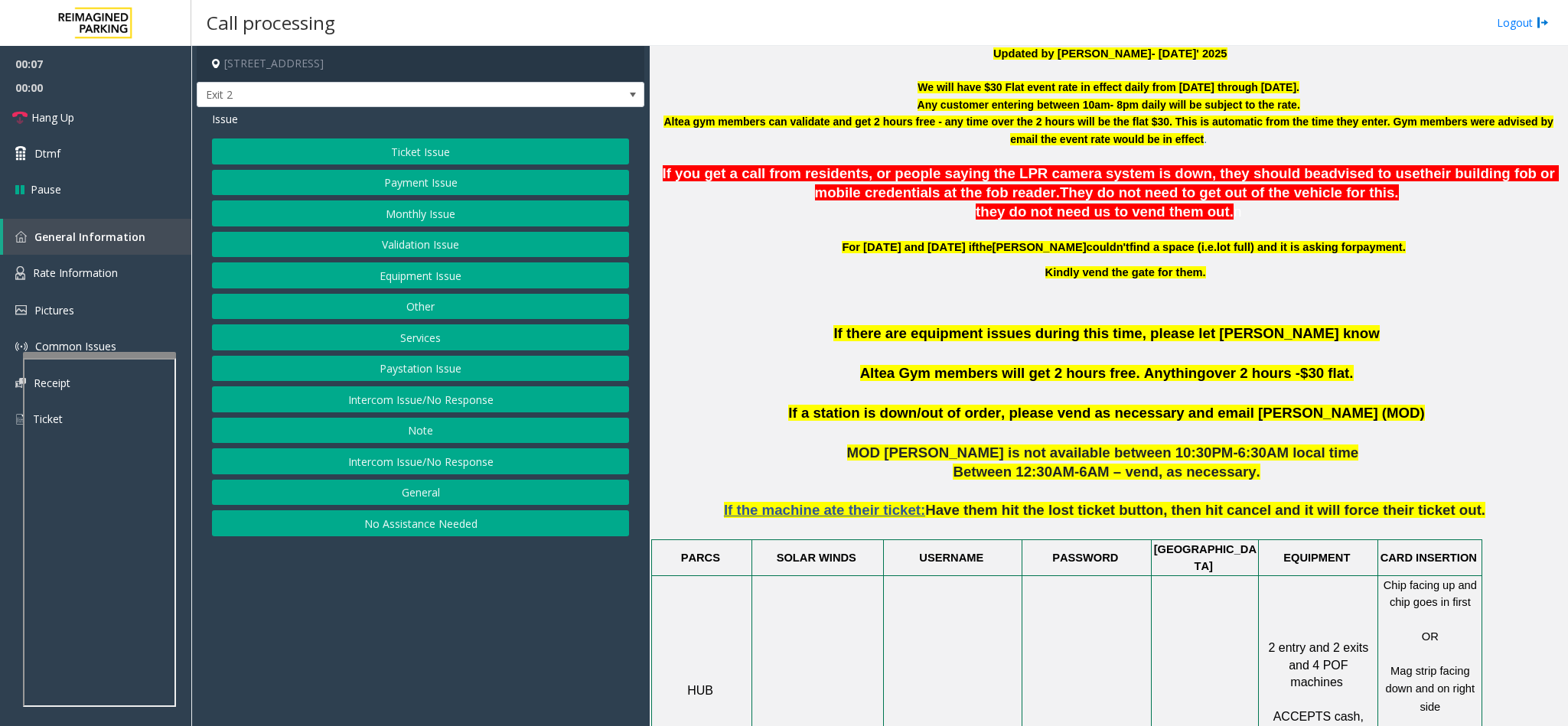
click at [428, 148] on button "Ticket Issue" at bounding box center [420, 151] width 417 height 26
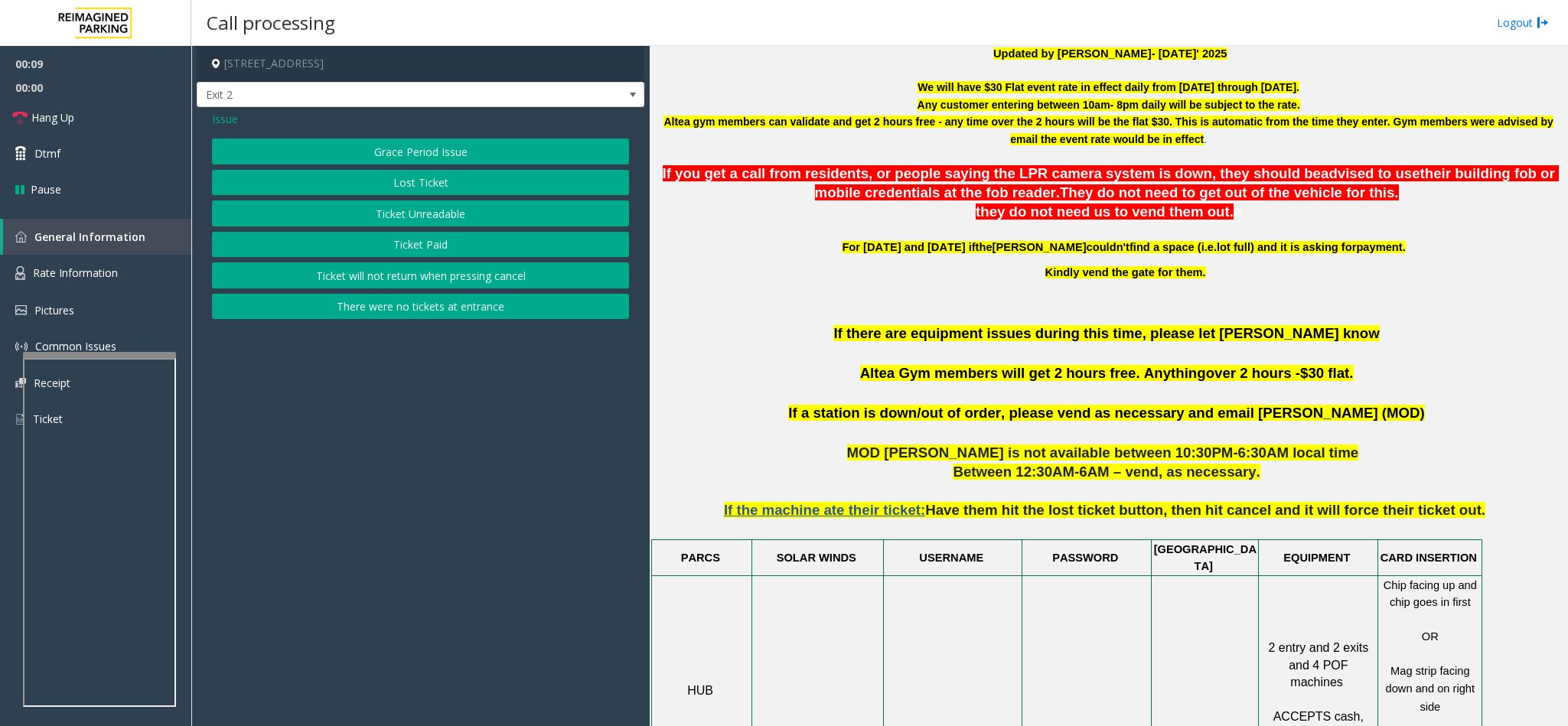
click at [412, 251] on button "Ticket Paid" at bounding box center [420, 245] width 417 height 26
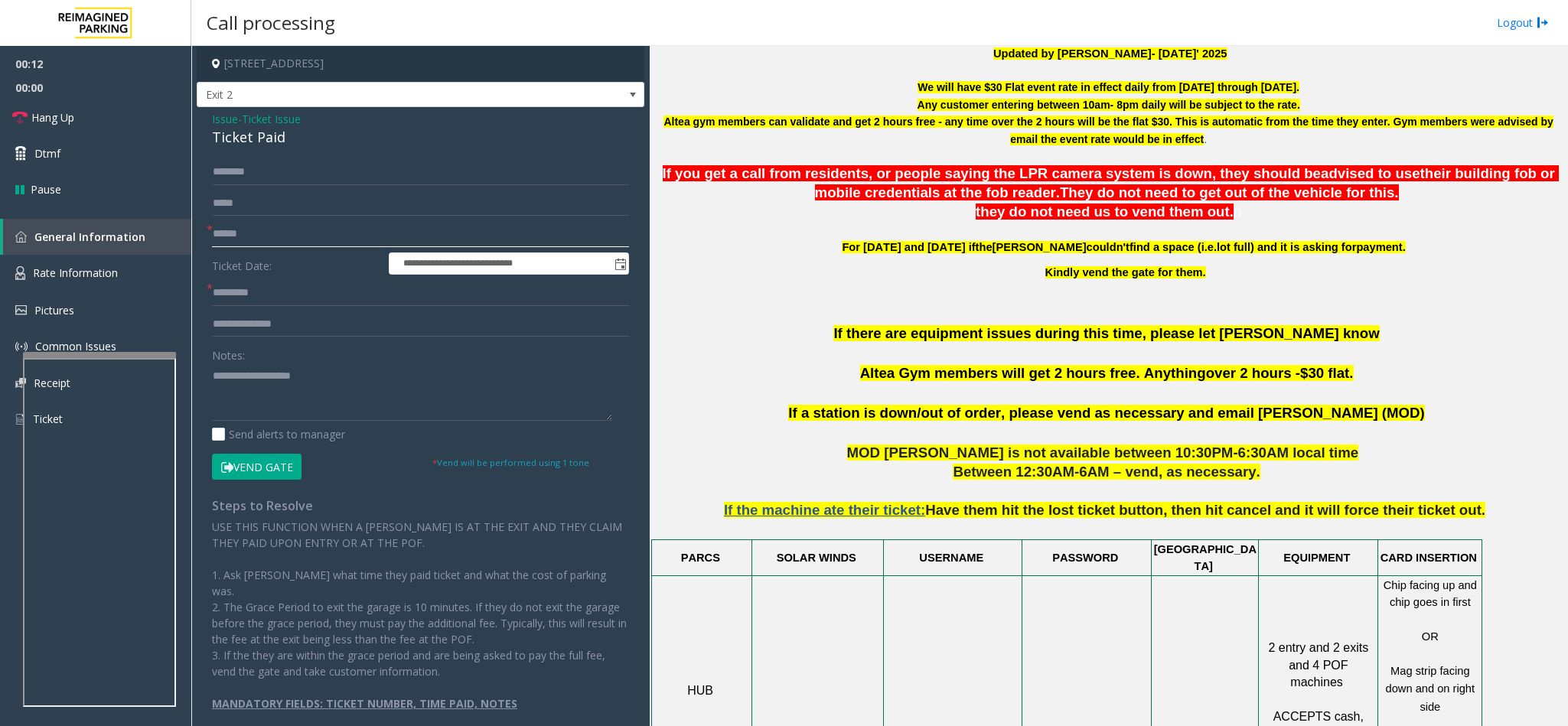
click at [246, 241] on input "text" at bounding box center [420, 234] width 417 height 26
click at [429, 394] on textarea at bounding box center [412, 393] width 401 height 58
type textarea "****** **"
click at [268, 291] on input "text" at bounding box center [420, 293] width 417 height 26
click at [294, 326] on input "text" at bounding box center [420, 325] width 417 height 26
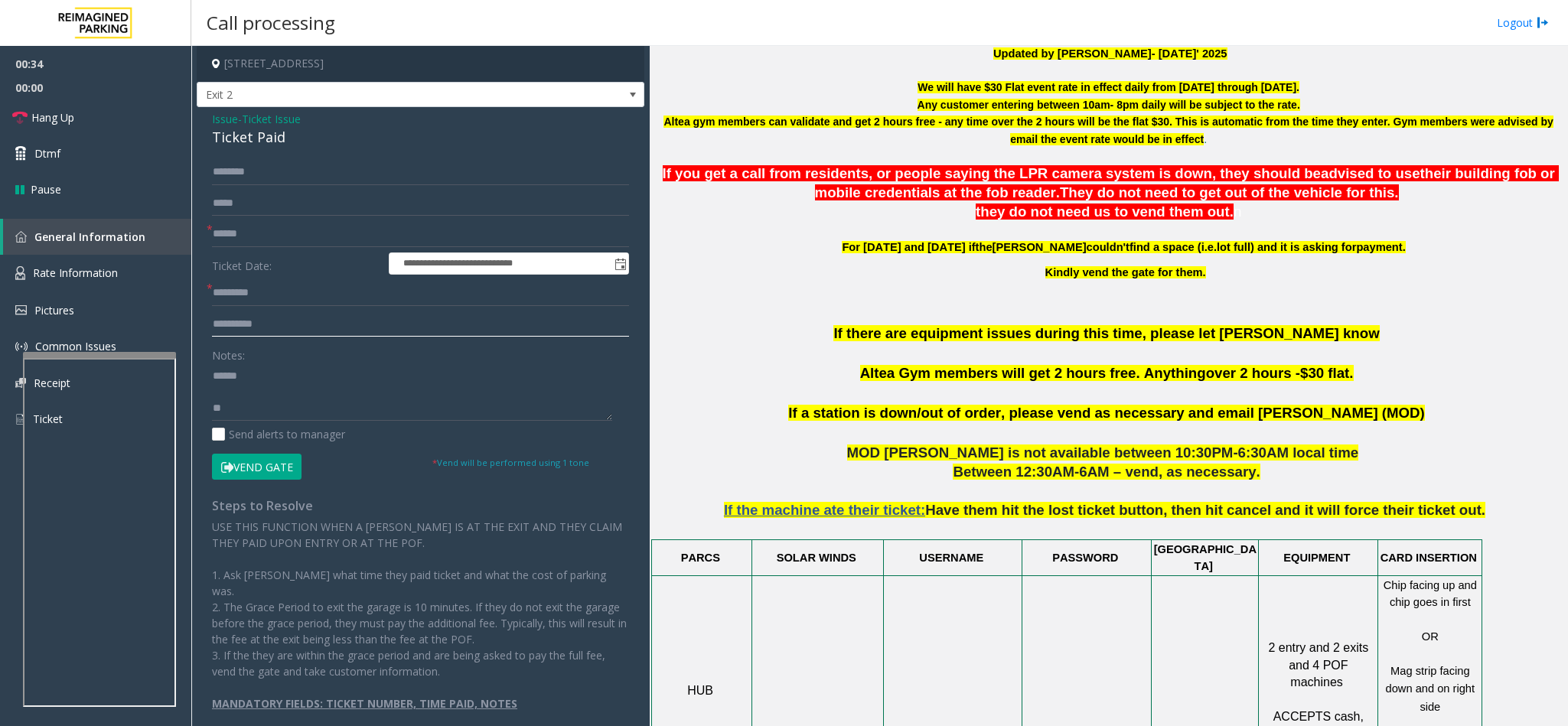
type input "**********"
click at [278, 408] on textarea at bounding box center [412, 393] width 401 height 58
click at [326, 407] on textarea at bounding box center [412, 393] width 401 height 58
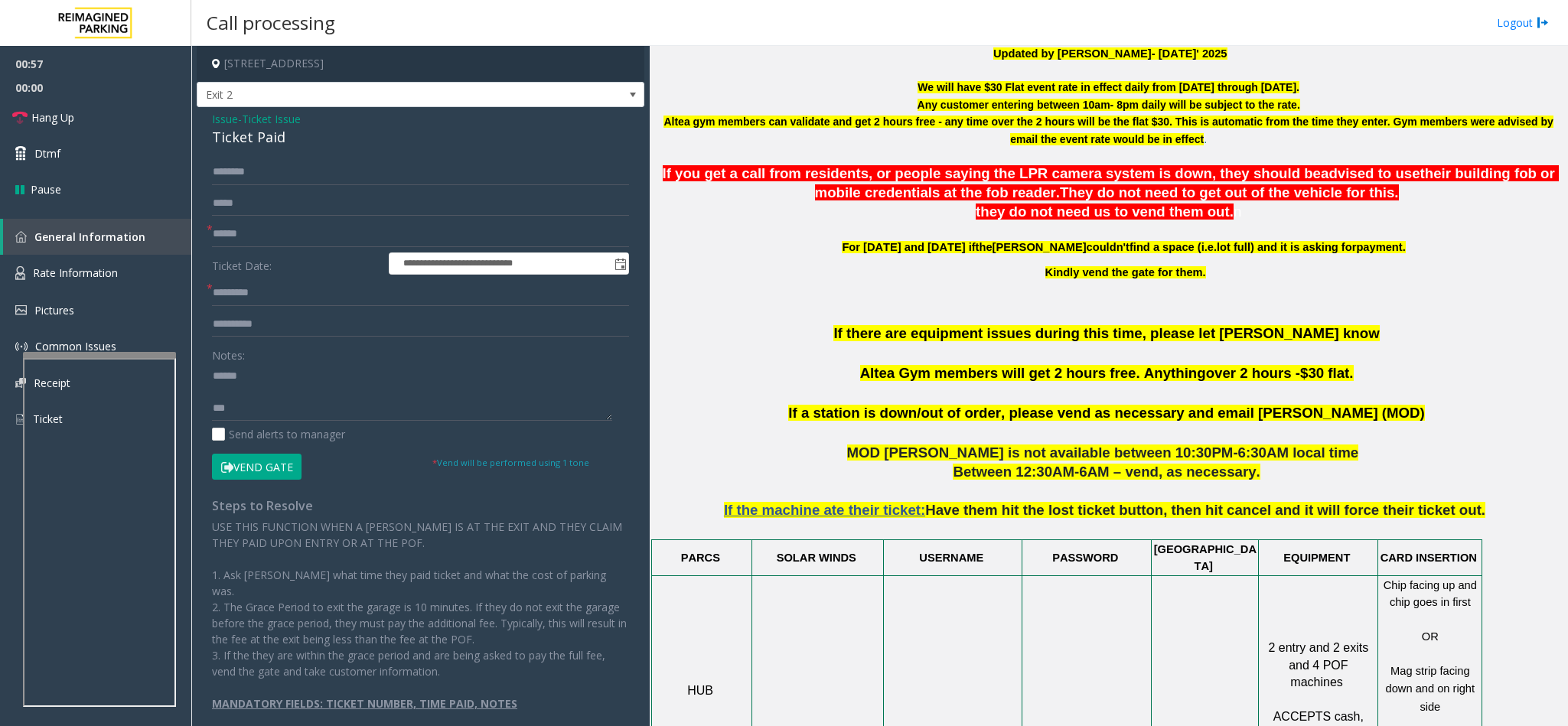
click at [278, 131] on div "Ticket Paid" at bounding box center [420, 137] width 417 height 21
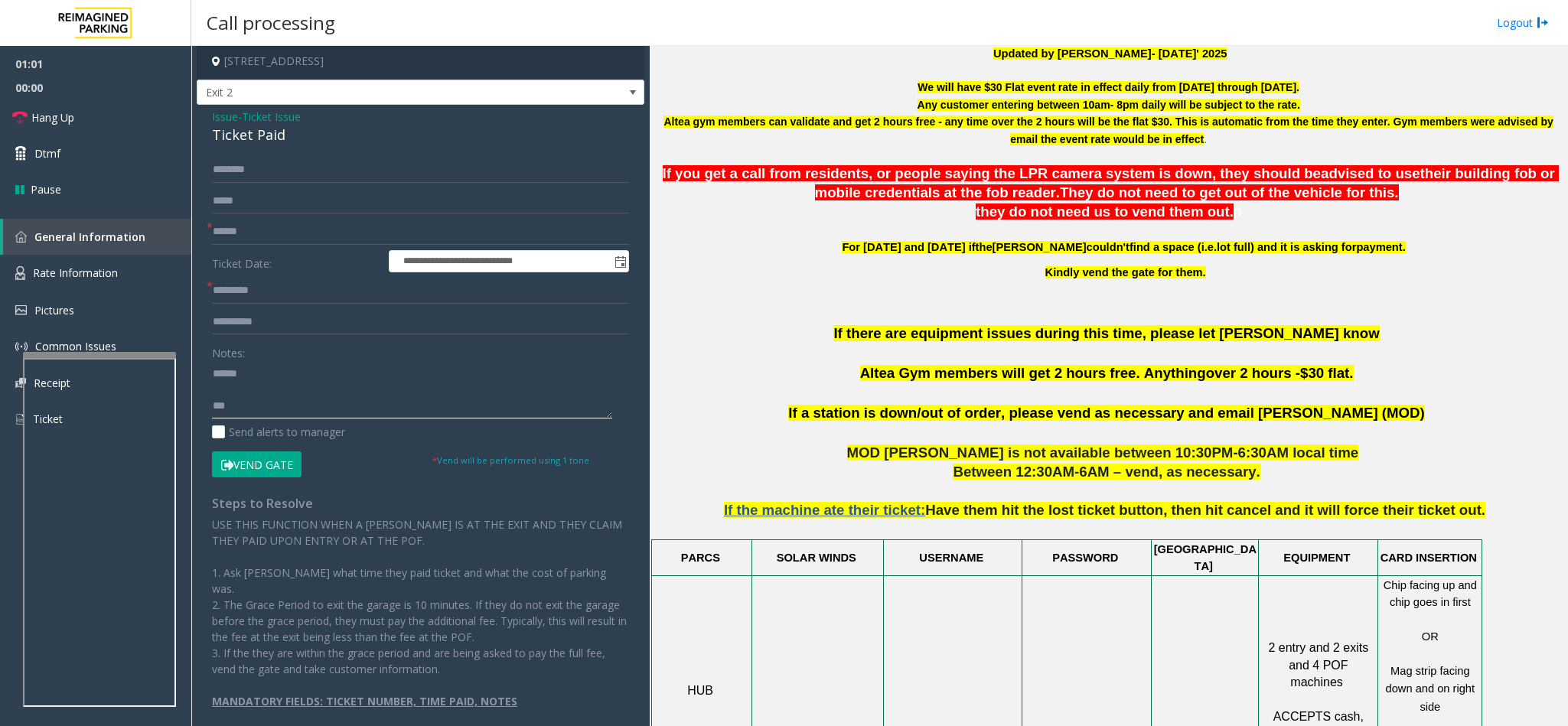
click at [268, 402] on textarea at bounding box center [412, 390] width 401 height 58
type textarea "**********"
click at [267, 225] on input "text" at bounding box center [420, 232] width 417 height 26
click at [276, 298] on input "text" at bounding box center [420, 291] width 417 height 26
type input "**"
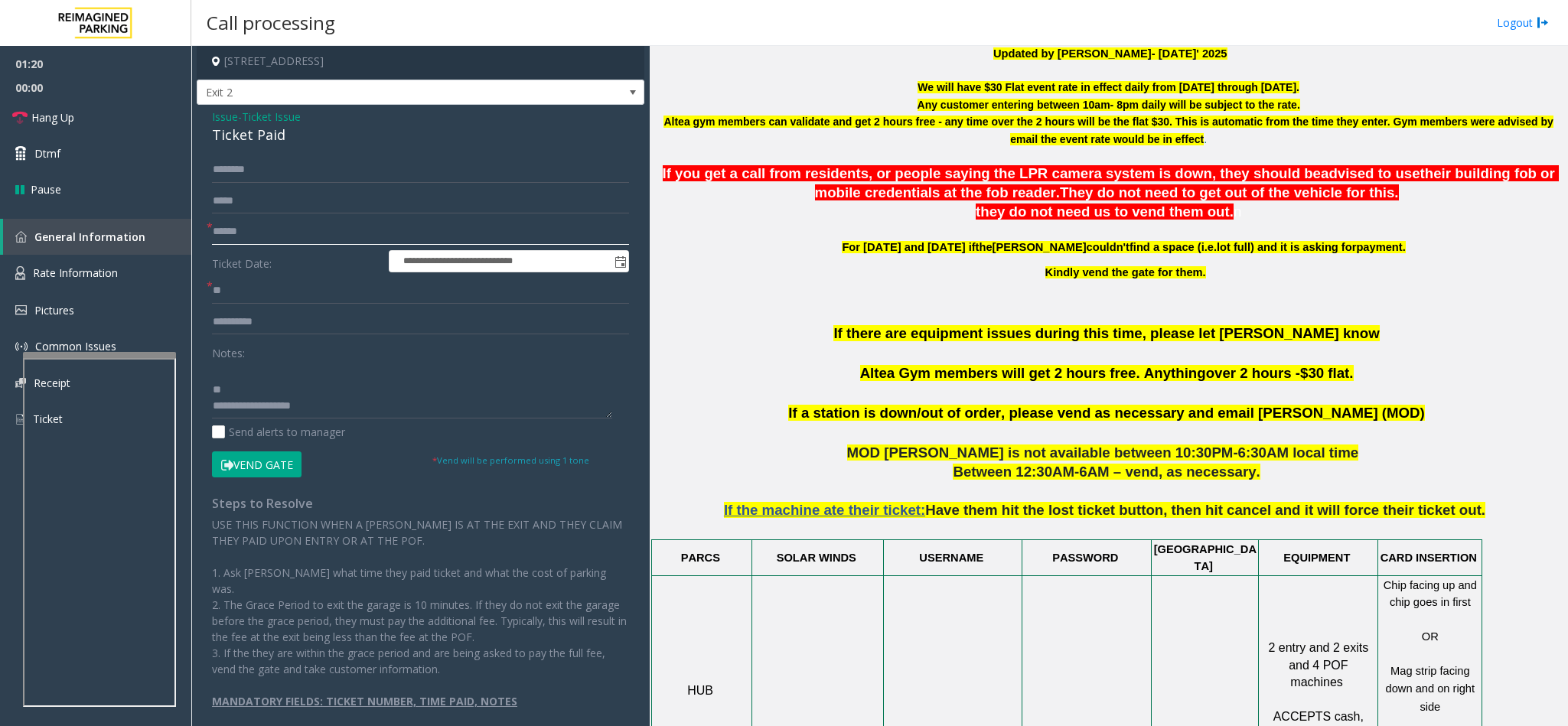
click at [254, 235] on input "text" at bounding box center [420, 232] width 417 height 26
drag, startPoint x: 284, startPoint y: 136, endPoint x: 211, endPoint y: 144, distance: 73.4
click at [212, 144] on div "Ticket Paid" at bounding box center [420, 136] width 417 height 21
copy div "Ticket Paid"
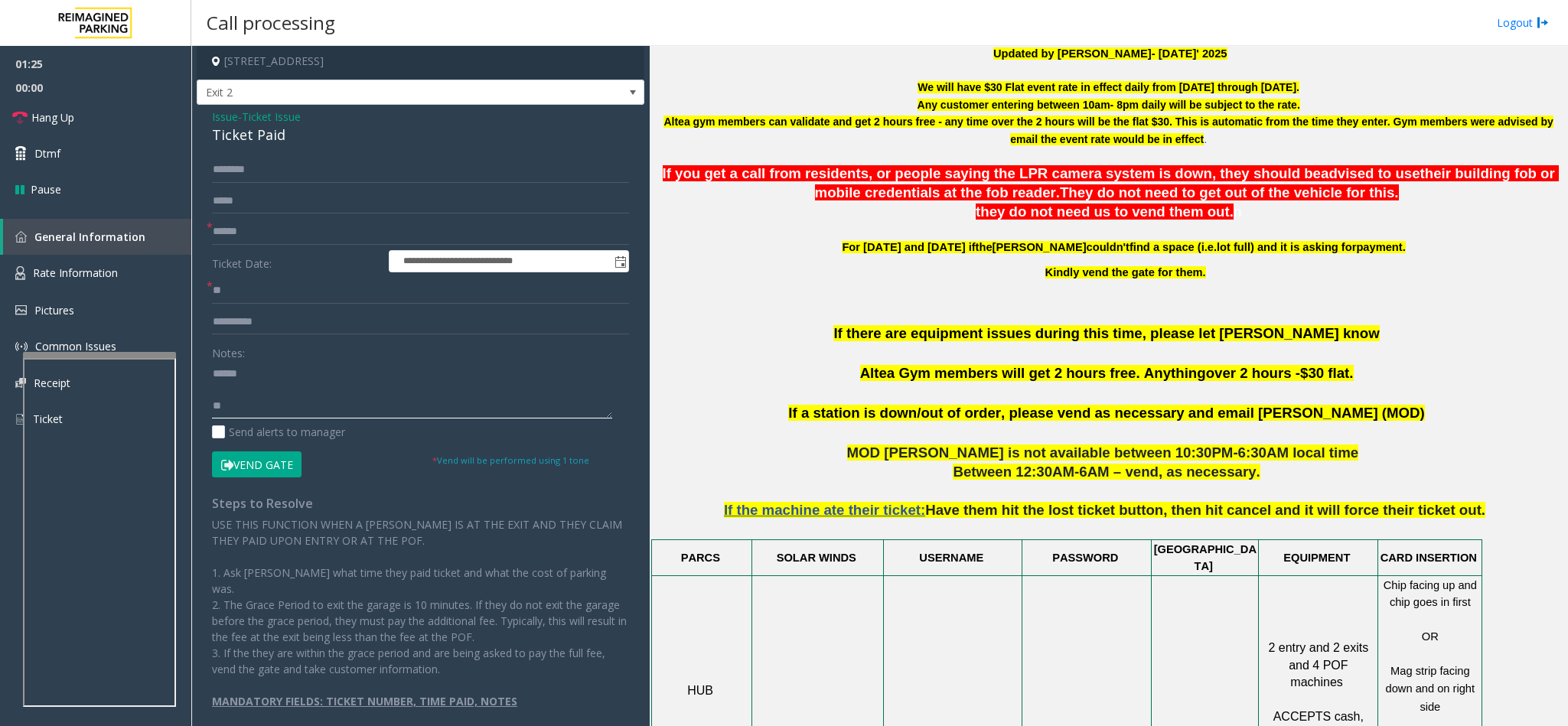
paste textarea "**********"
click at [254, 372] on textarea at bounding box center [412, 390] width 401 height 58
type textarea "**********"
click at [262, 228] on input "text" at bounding box center [420, 232] width 417 height 26
type input "****"
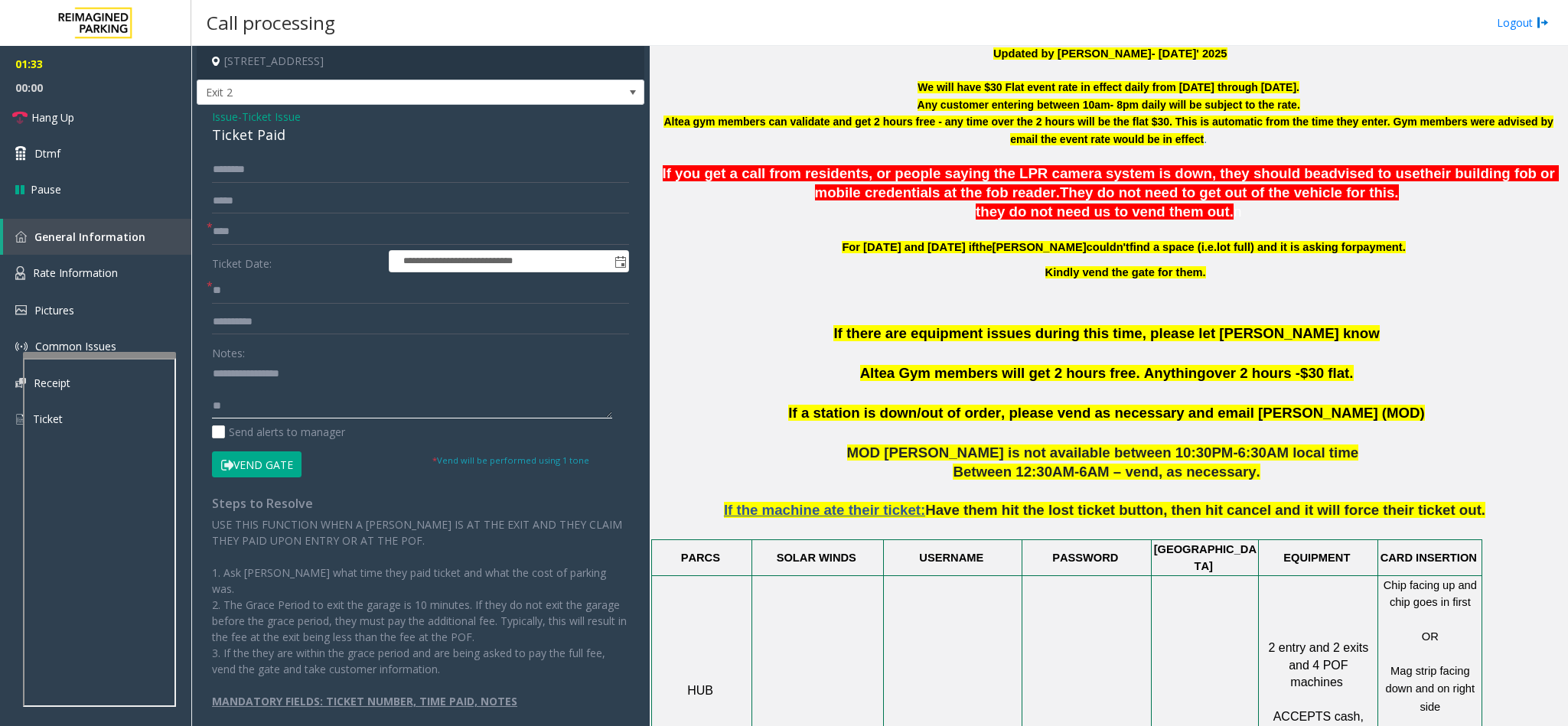
click at [335, 367] on textarea at bounding box center [412, 390] width 401 height 58
type textarea "**********"
click at [265, 241] on input "****" at bounding box center [420, 232] width 417 height 26
type input "*"
click at [265, 228] on input "text" at bounding box center [420, 232] width 417 height 26
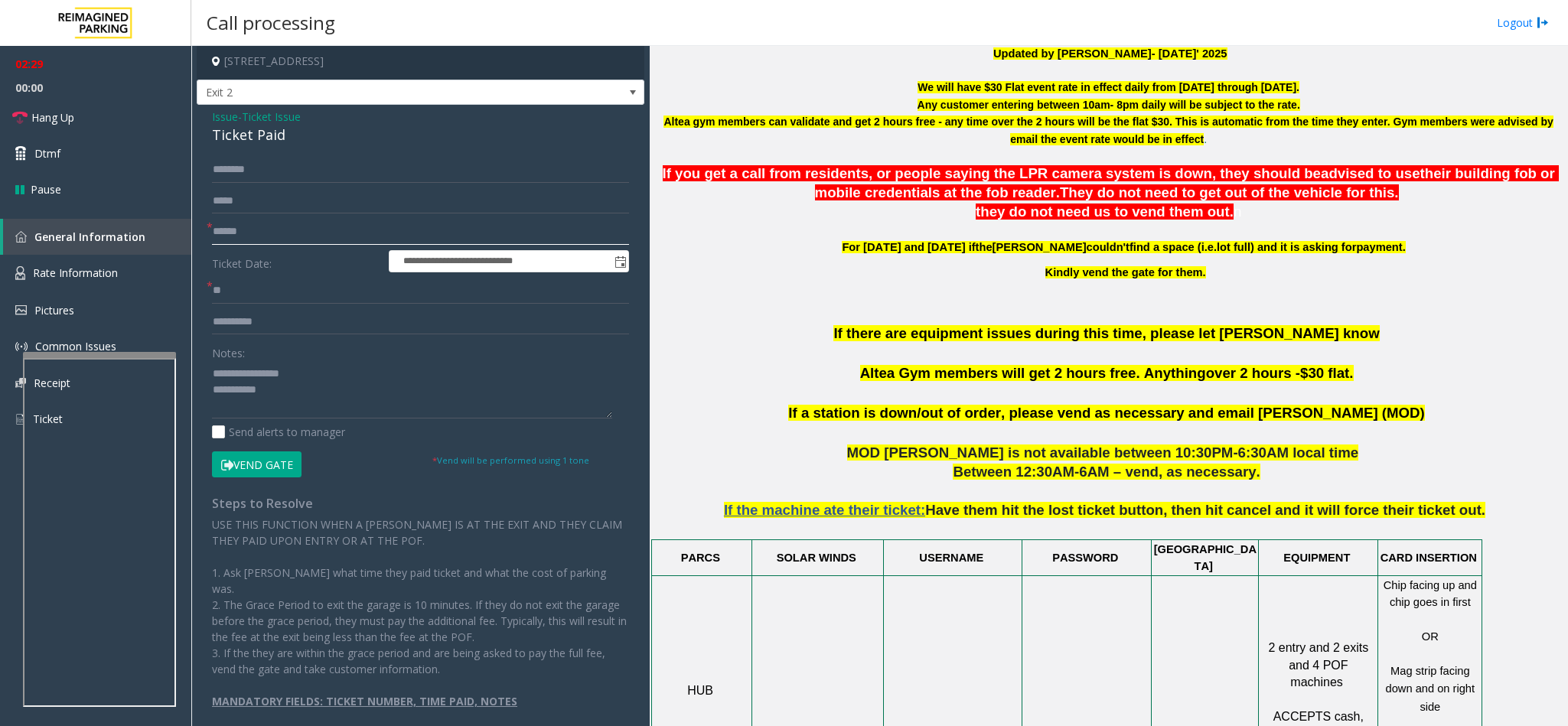
click at [254, 239] on input "text" at bounding box center [420, 232] width 417 height 26
type input "*"
click at [265, 235] on input "****" at bounding box center [420, 232] width 417 height 26
click at [283, 229] on input "****" at bounding box center [420, 232] width 417 height 26
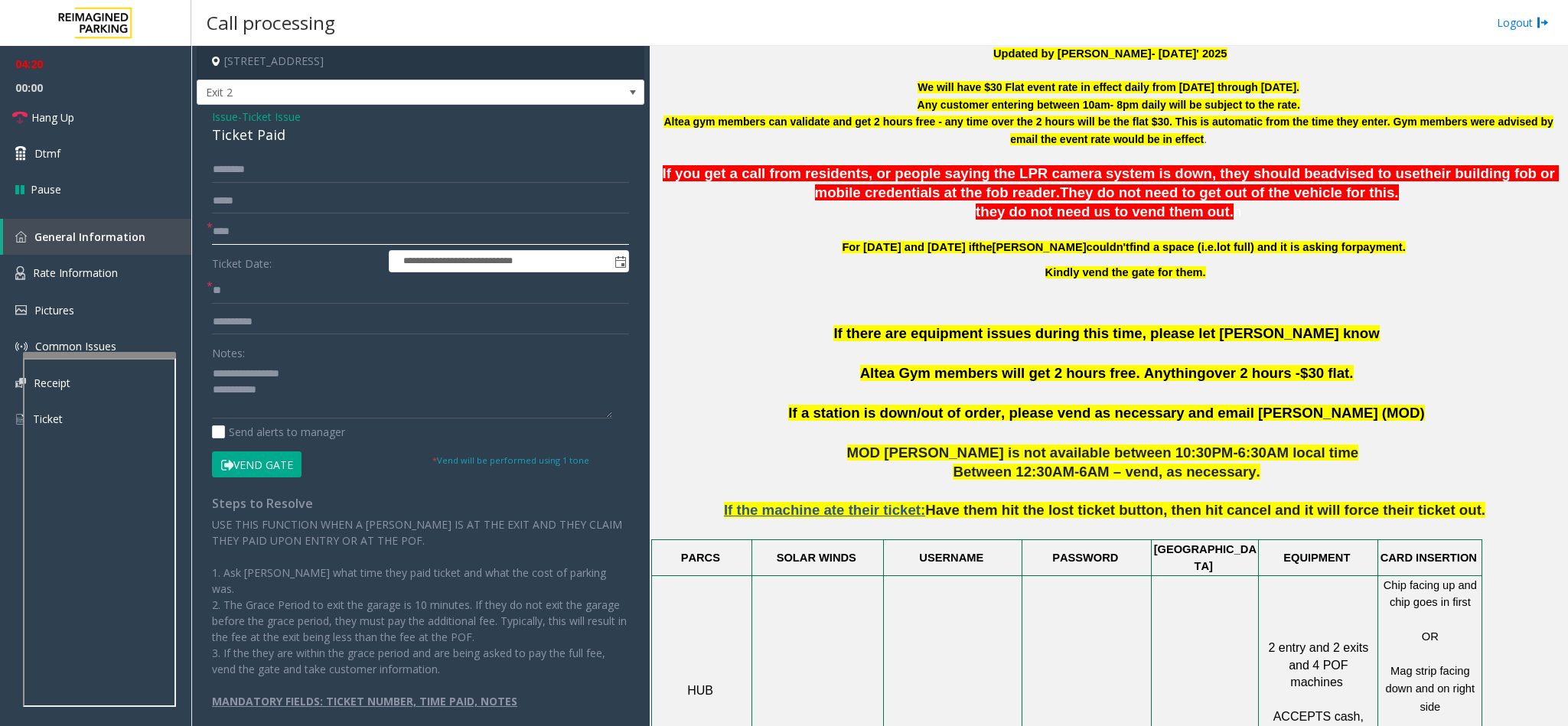
click at [283, 229] on input "****" at bounding box center [420, 232] width 417 height 26
click at [294, 230] on input "****" at bounding box center [420, 232] width 417 height 26
click at [303, 233] on input "****" at bounding box center [420, 232] width 417 height 26
click at [345, 227] on input "****" at bounding box center [420, 232] width 417 height 26
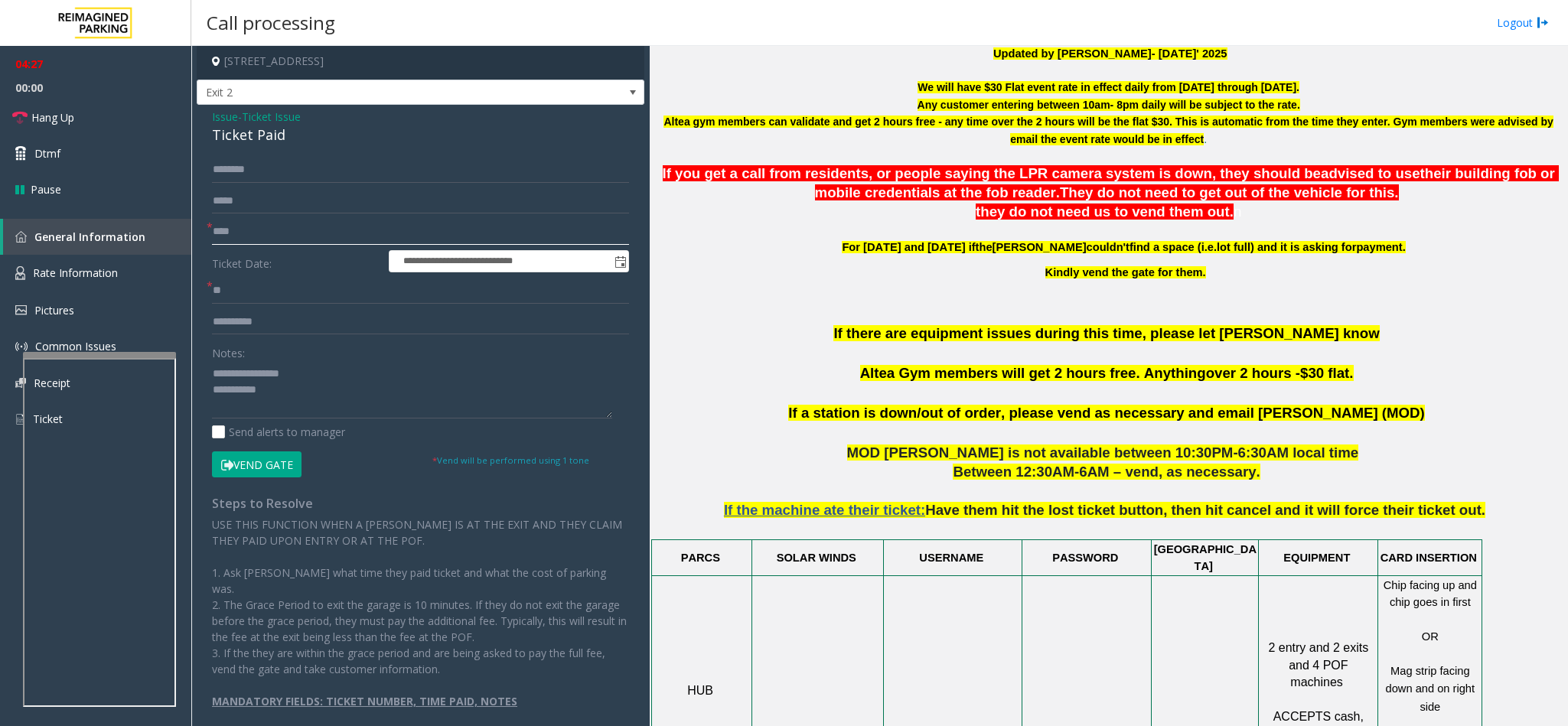
click at [370, 230] on input "****" at bounding box center [420, 232] width 417 height 26
click at [310, 228] on input "****" at bounding box center [420, 232] width 417 height 26
click at [324, 228] on input "****" at bounding box center [420, 232] width 417 height 26
click at [338, 220] on input "****" at bounding box center [420, 232] width 417 height 26
click at [327, 229] on input "****" at bounding box center [420, 232] width 417 height 26
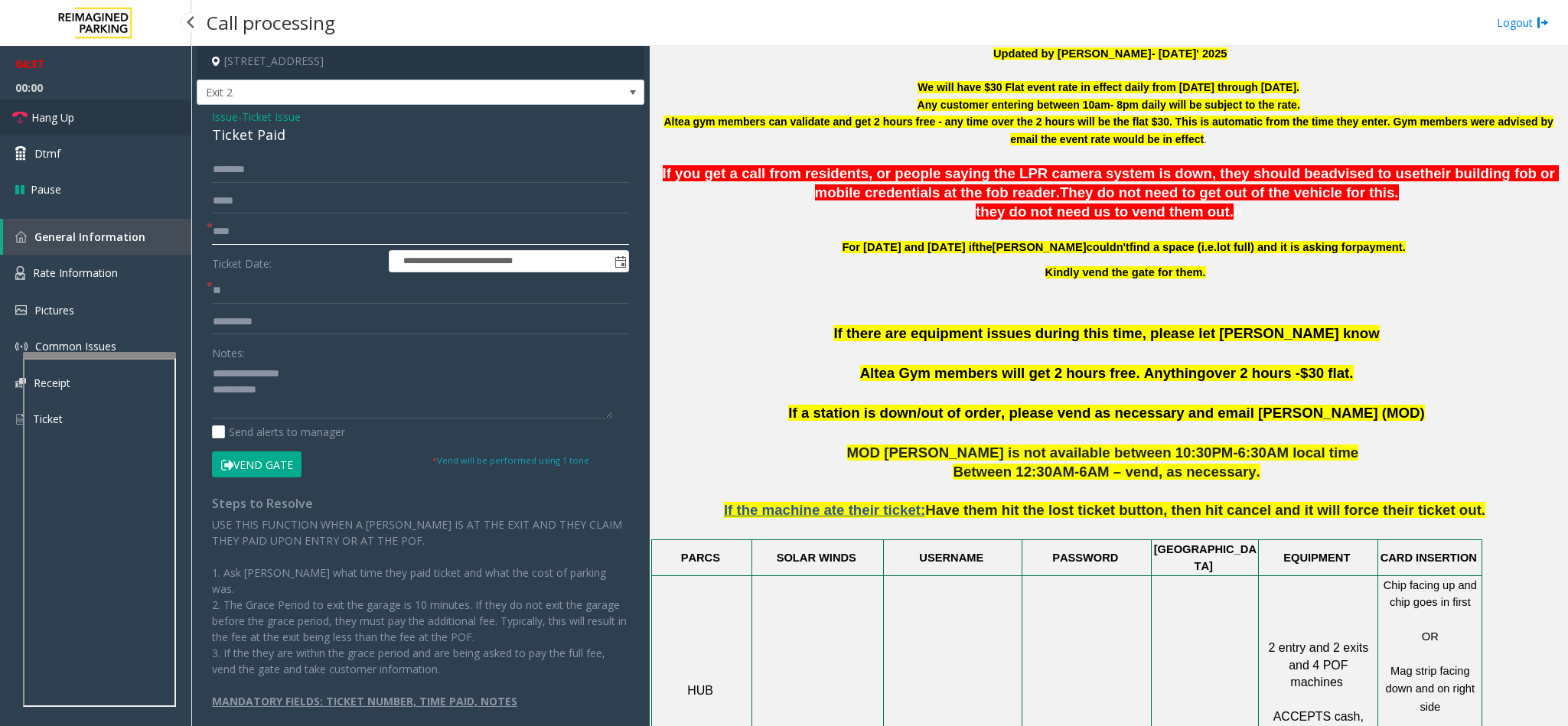
type input "****"
click at [65, 113] on span "Hang Up" at bounding box center [52, 117] width 43 height 16
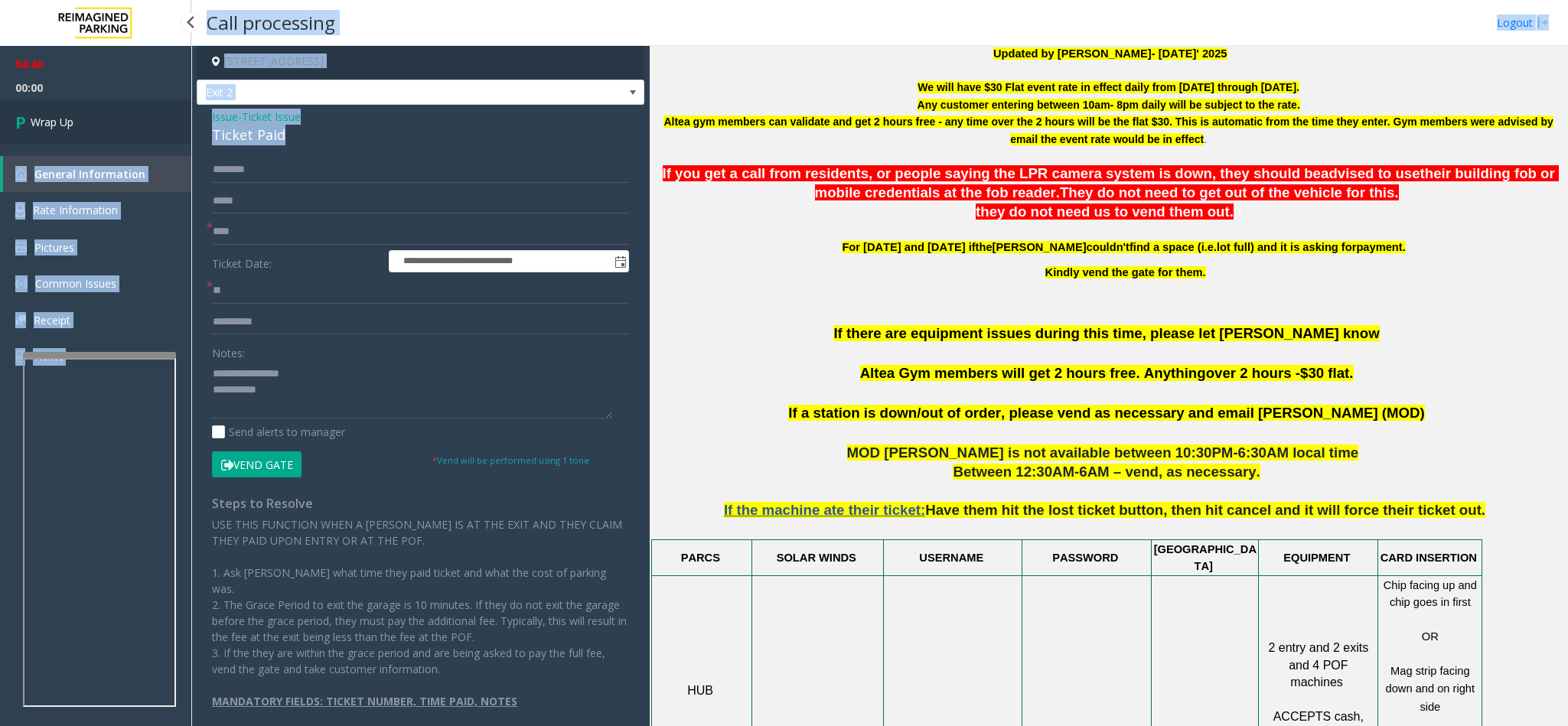
drag, startPoint x: 296, startPoint y: 136, endPoint x: 188, endPoint y: 117, distance: 109.7
click at [188, 117] on app-root "**********" at bounding box center [784, 363] width 1568 height 726
click at [310, 136] on div "Ticket Paid" at bounding box center [420, 136] width 417 height 21
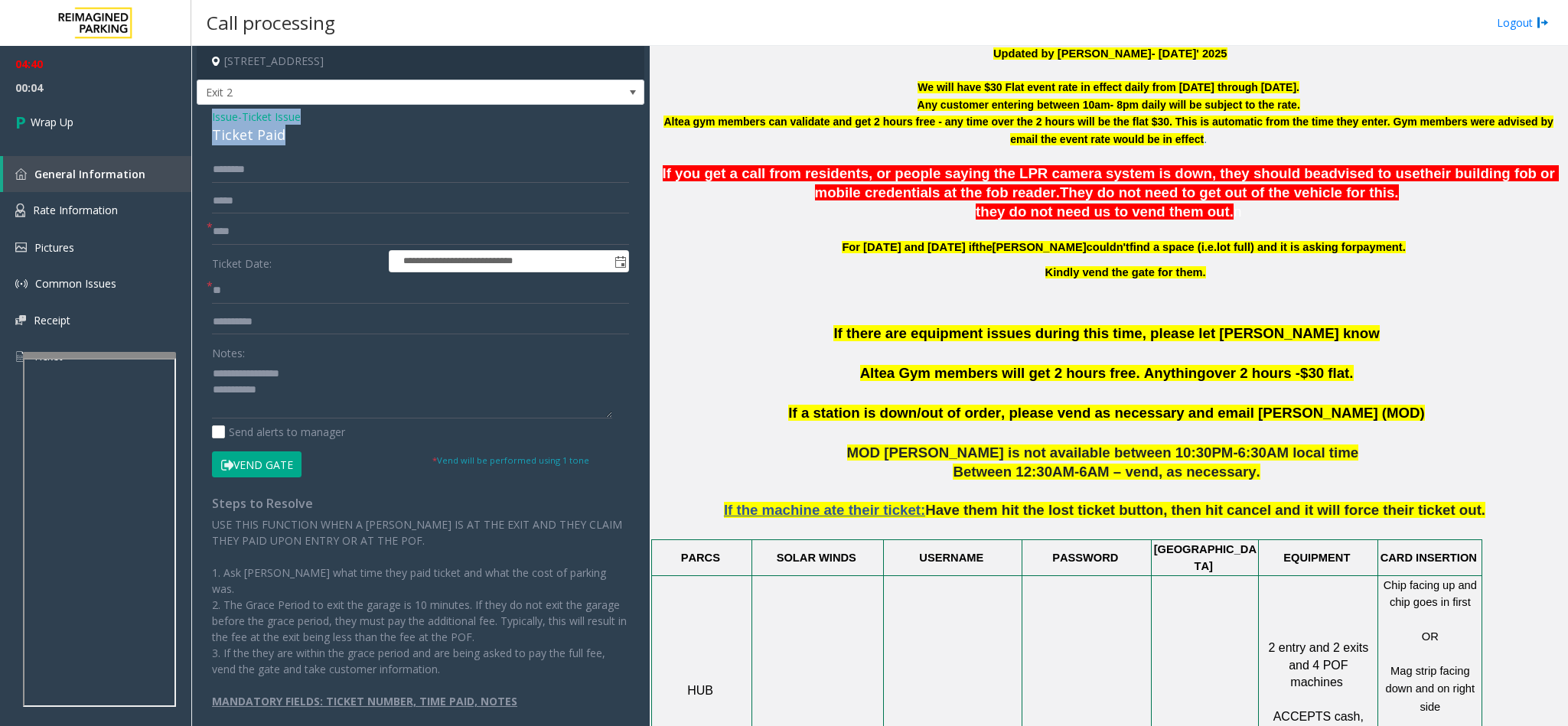
drag, startPoint x: 283, startPoint y: 133, endPoint x: 205, endPoint y: 118, distance: 79.4
click at [205, 118] on div "**********" at bounding box center [421, 422] width 448 height 636
copy div "Issue - Ticket Issue Ticket Paid"
click at [302, 398] on textarea at bounding box center [412, 390] width 401 height 58
click at [315, 407] on textarea at bounding box center [412, 390] width 401 height 58
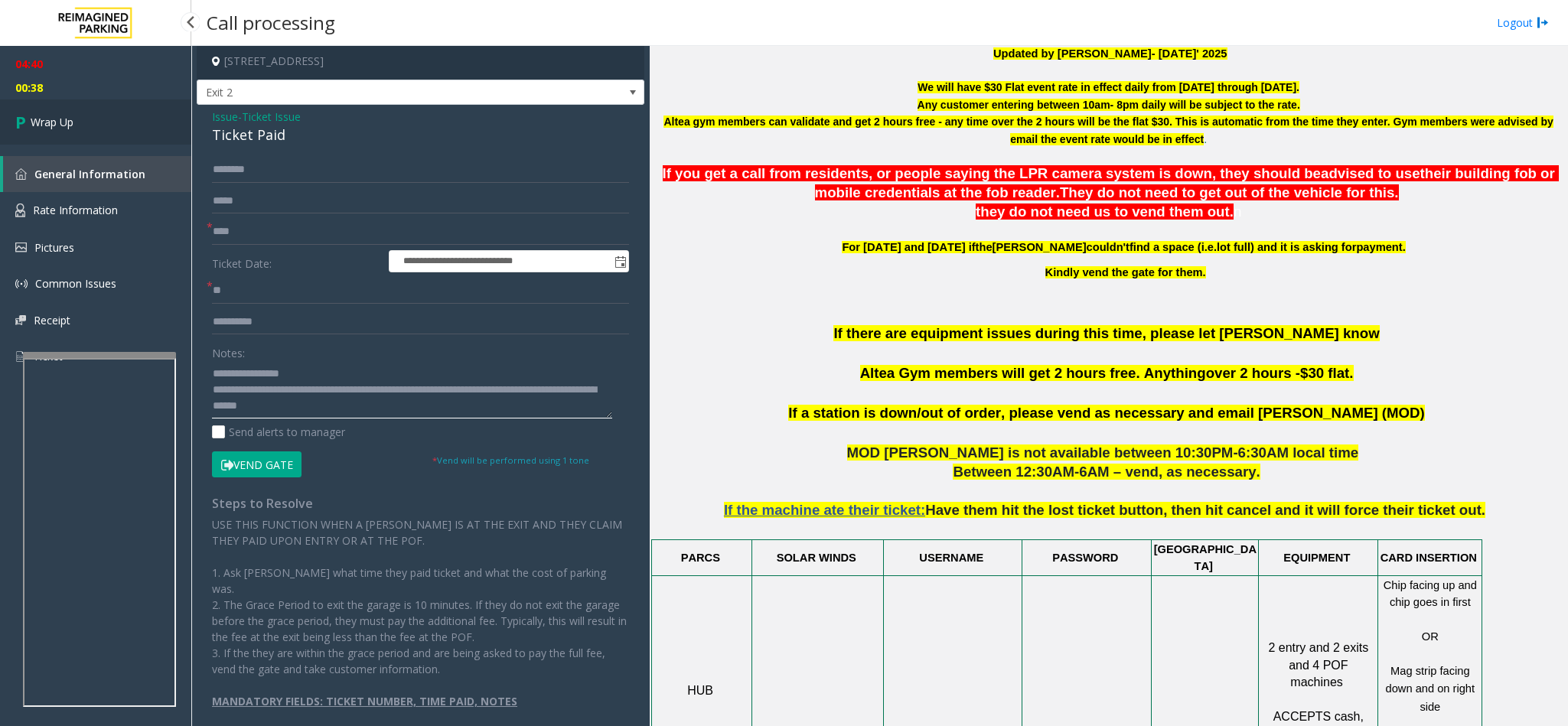
type textarea "**********"
click at [76, 122] on link "Wrap Up" at bounding box center [95, 122] width 192 height 45
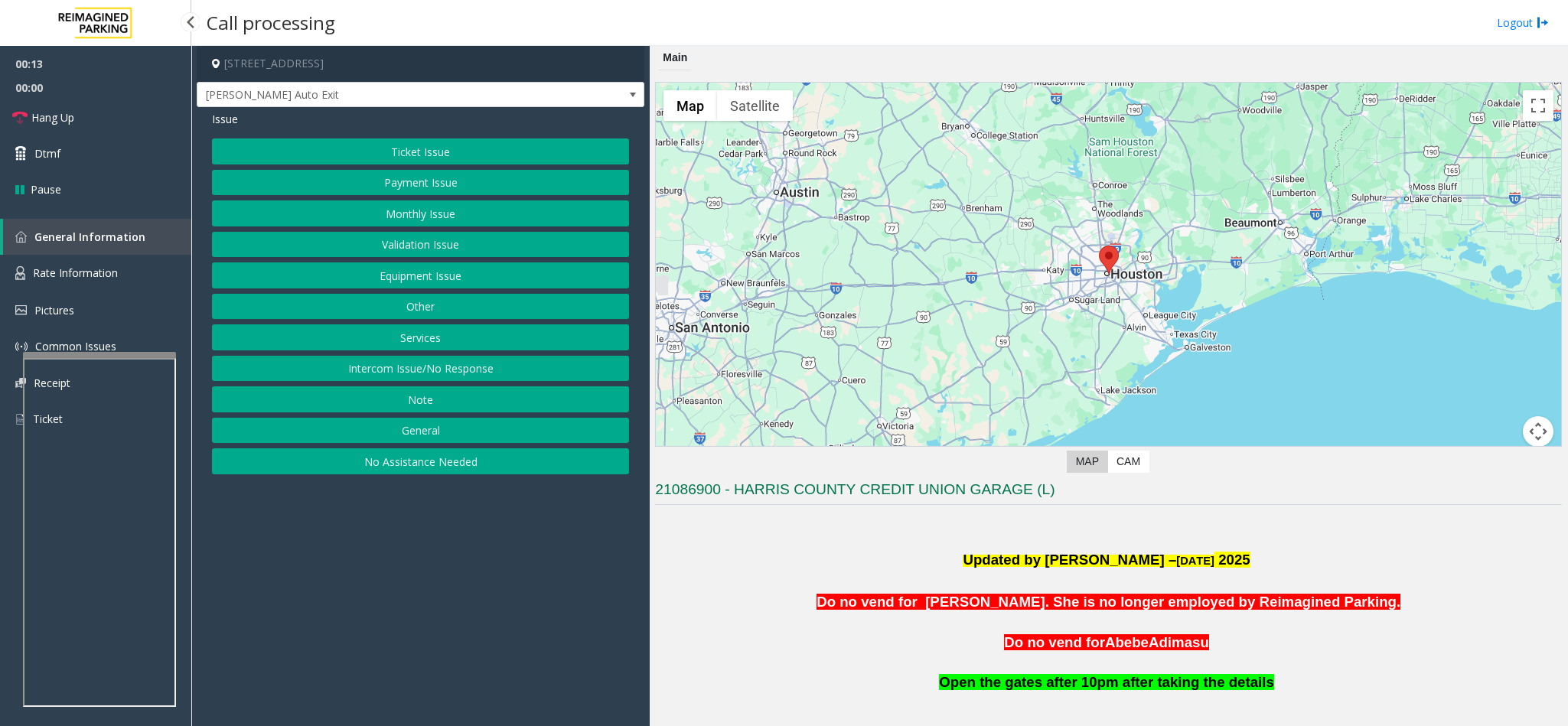
click at [421, 214] on button "Monthly Issue" at bounding box center [420, 213] width 417 height 26
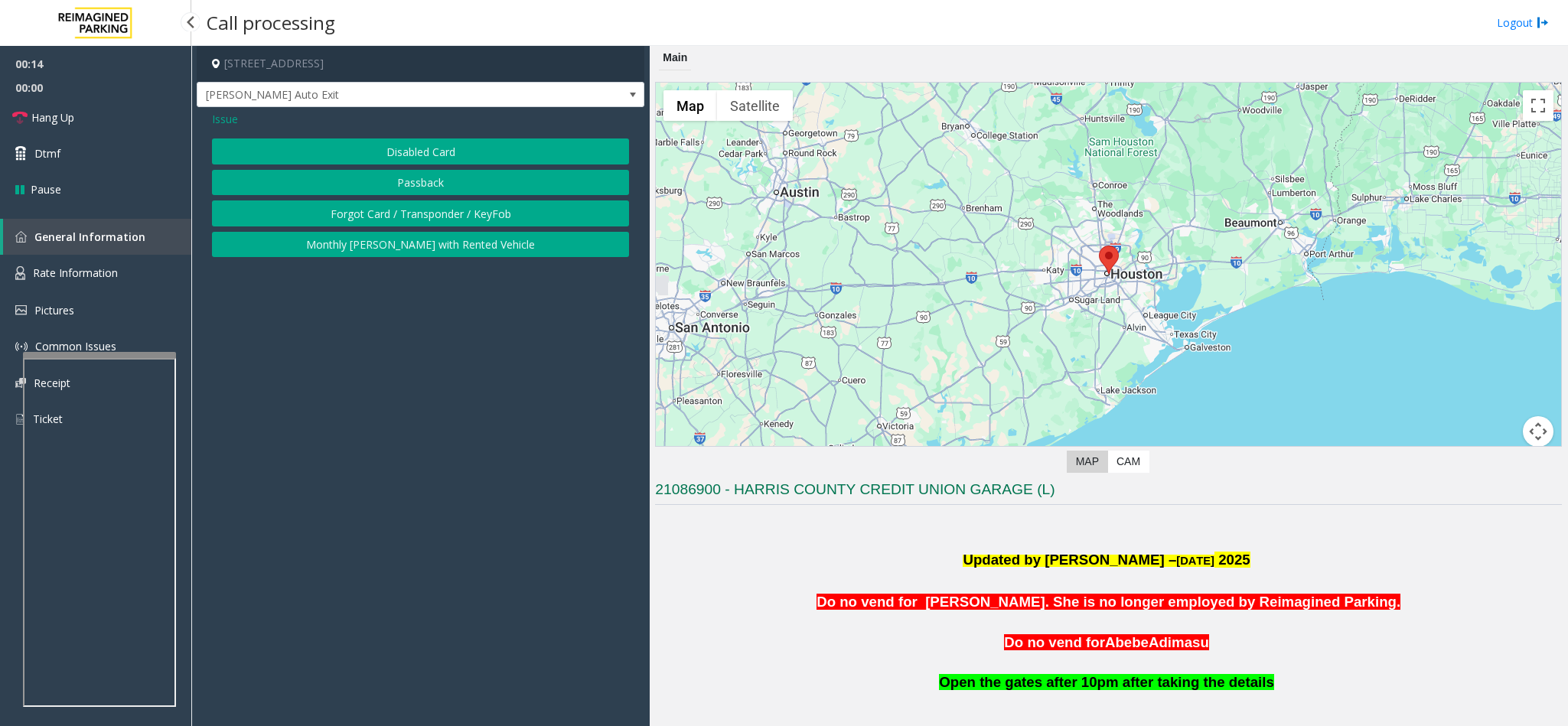
click at [394, 145] on button "Disabled Card" at bounding box center [420, 151] width 417 height 26
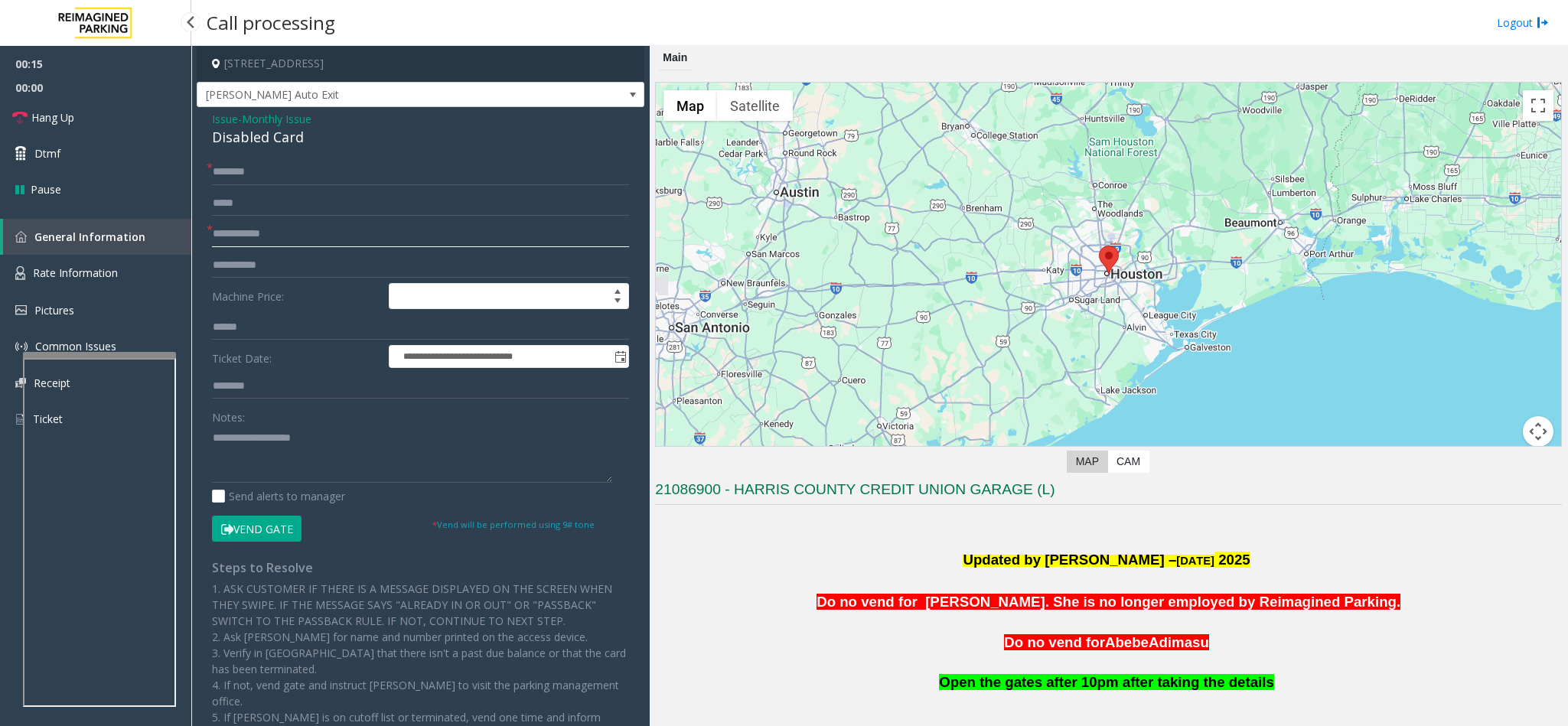
click at [287, 233] on input "text" at bounding box center [420, 234] width 417 height 26
type input "******"
click at [296, 173] on input "text" at bounding box center [420, 172] width 417 height 26
drag, startPoint x: 310, startPoint y: 136, endPoint x: 203, endPoint y: 117, distance: 108.7
click at [203, 117] on div "**********" at bounding box center [421, 487] width 448 height 762
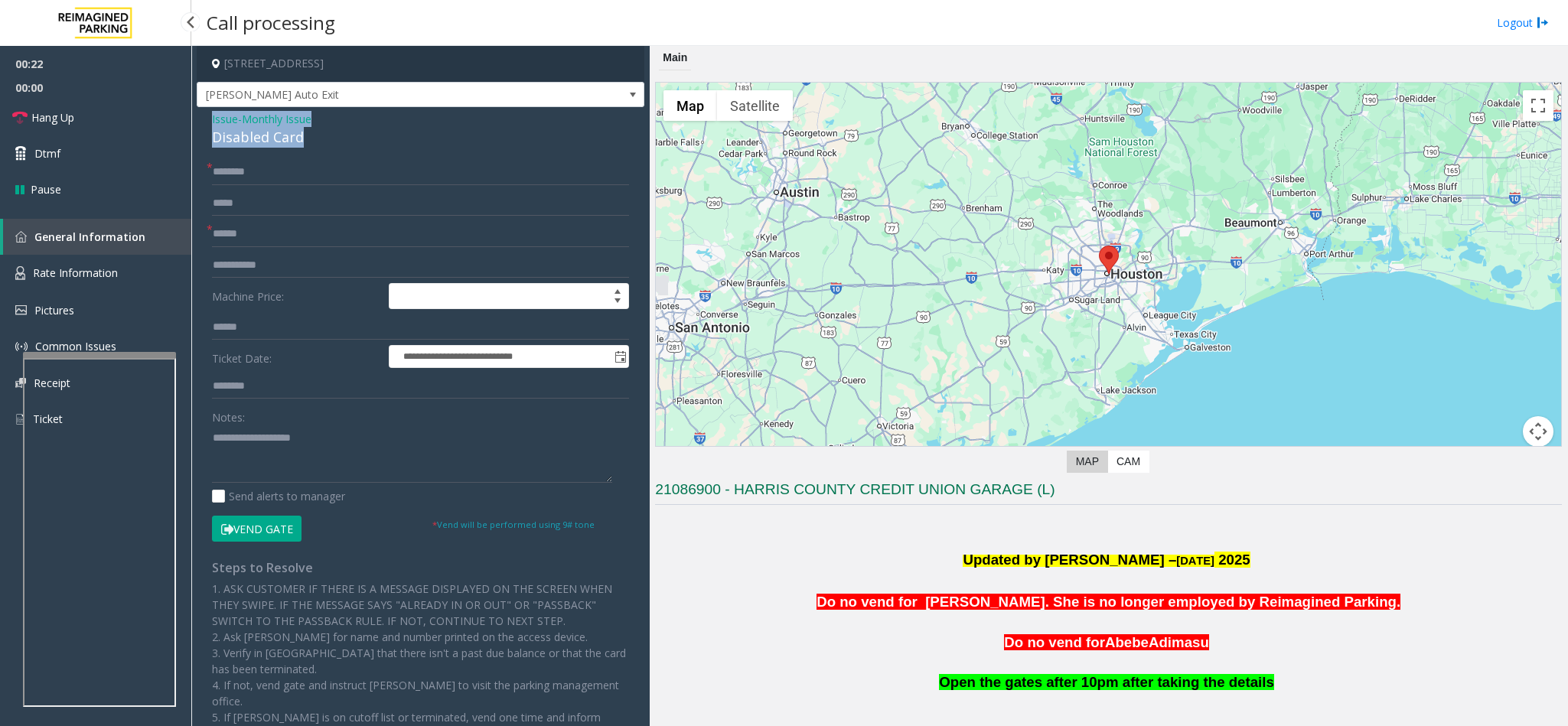
copy div "Issue - Monthly Issue Disabled Card"
click at [284, 494] on label "Send alerts to manager" at bounding box center [278, 496] width 133 height 16
drag, startPoint x: 284, startPoint y: 494, endPoint x: 302, endPoint y: 457, distance: 41.1
click at [302, 457] on div "Notes: Send alerts to manager" at bounding box center [420, 454] width 417 height 101
paste textarea "**********"
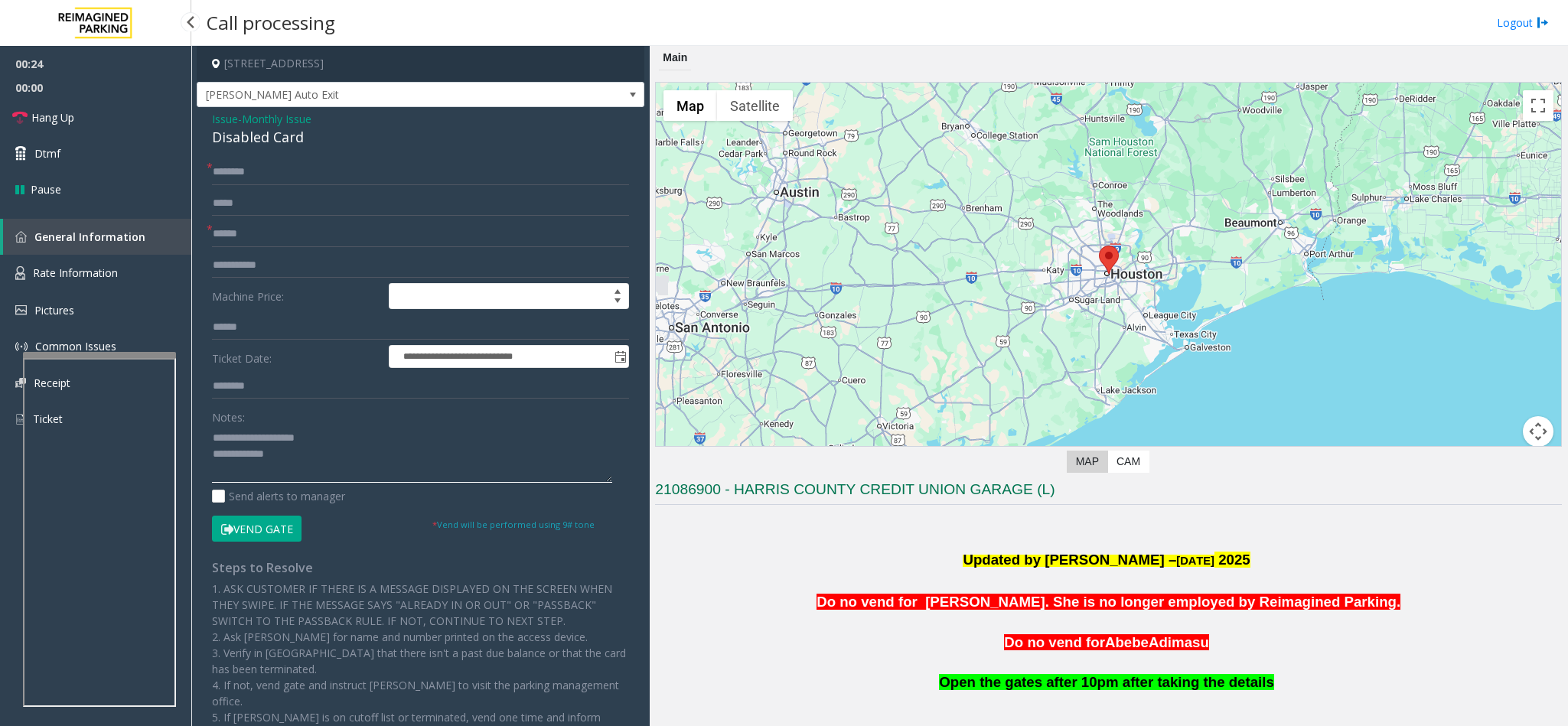
click at [302, 457] on textarea at bounding box center [412, 454] width 401 height 58
drag, startPoint x: 322, startPoint y: 436, endPoint x: 248, endPoint y: 443, distance: 74.3
click at [248, 443] on textarea at bounding box center [412, 454] width 401 height 58
click at [53, 111] on span "Hang Up" at bounding box center [52, 117] width 43 height 16
click at [303, 464] on textarea at bounding box center [412, 454] width 401 height 58
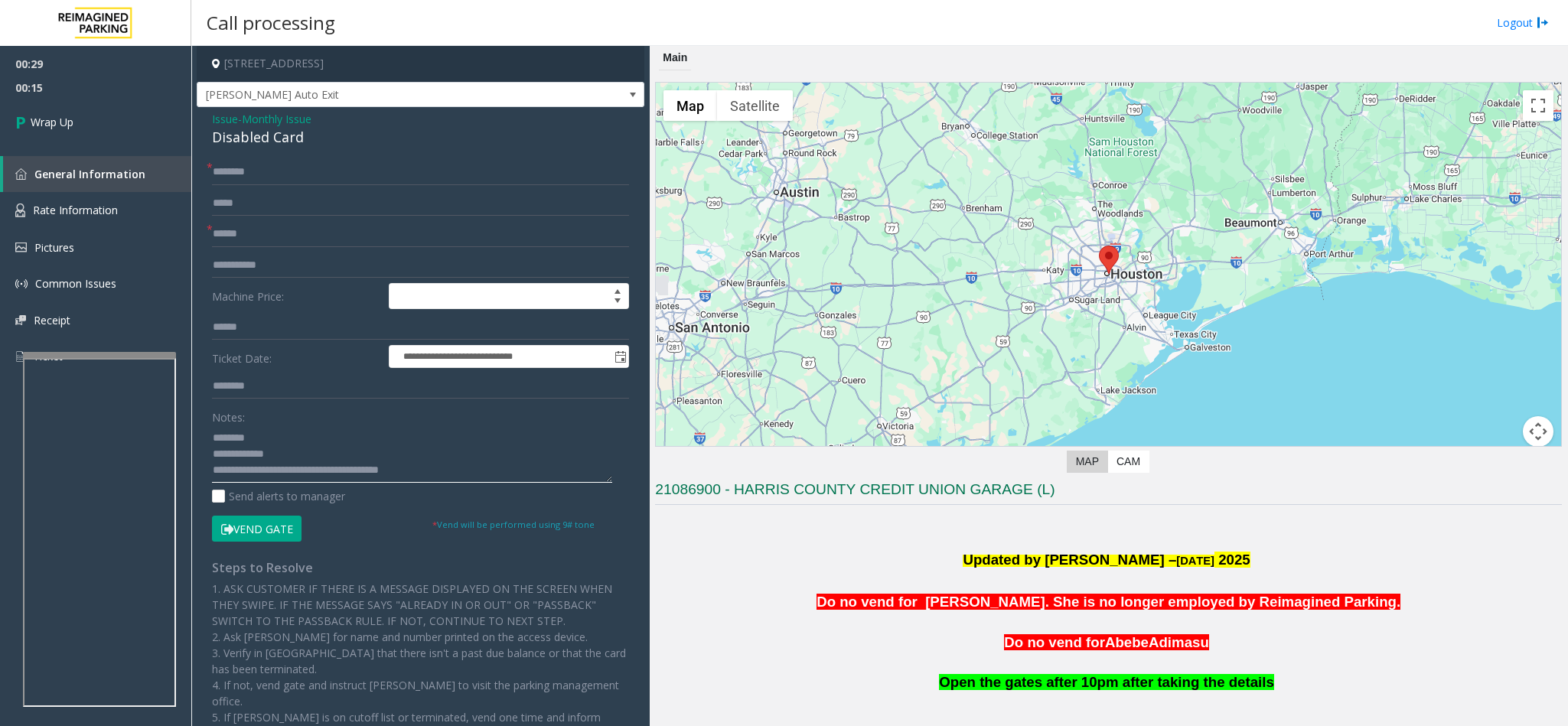
type textarea "**********"
click at [268, 162] on input "text" at bounding box center [420, 172] width 417 height 26
type input "**"
click at [101, 122] on link "Wrap Up" at bounding box center [95, 122] width 192 height 45
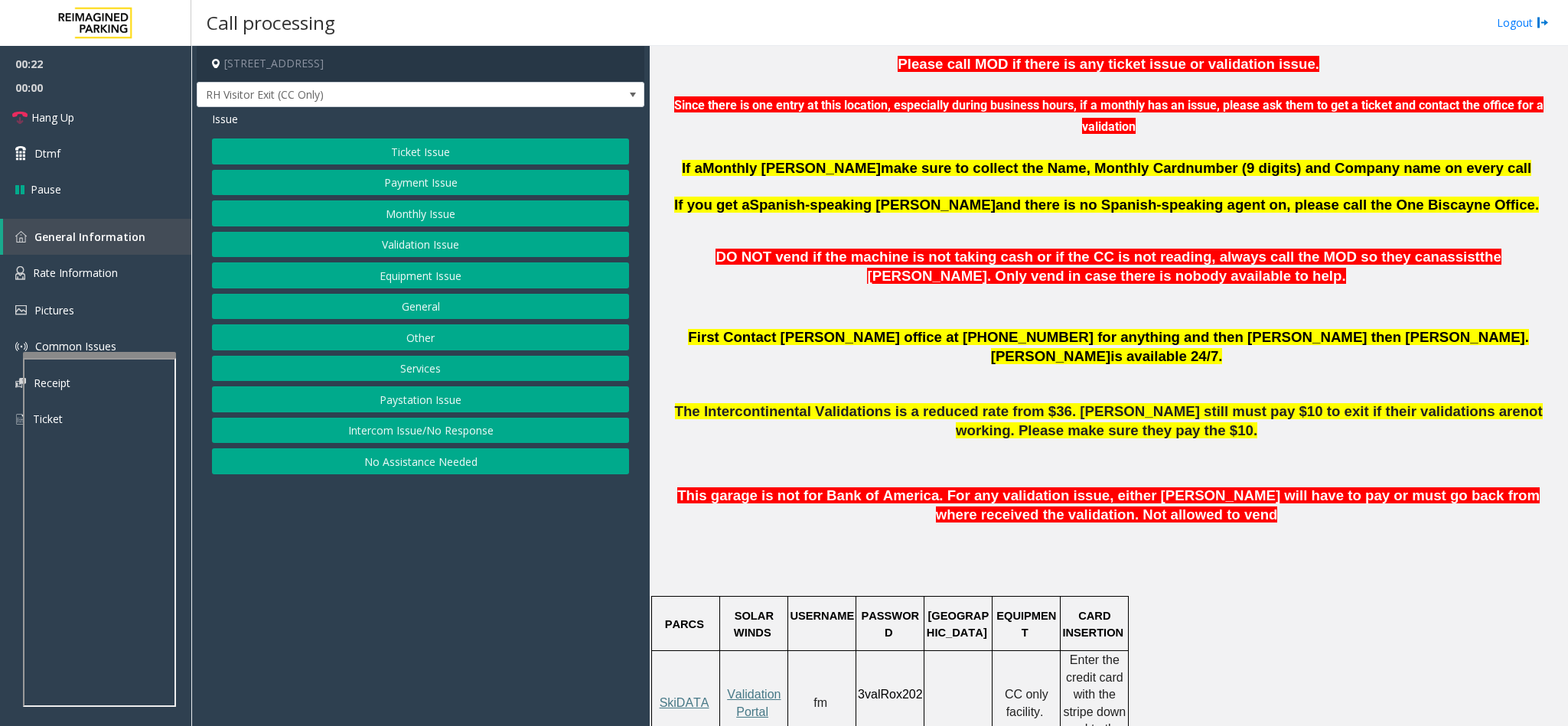
scroll to position [574, 0]
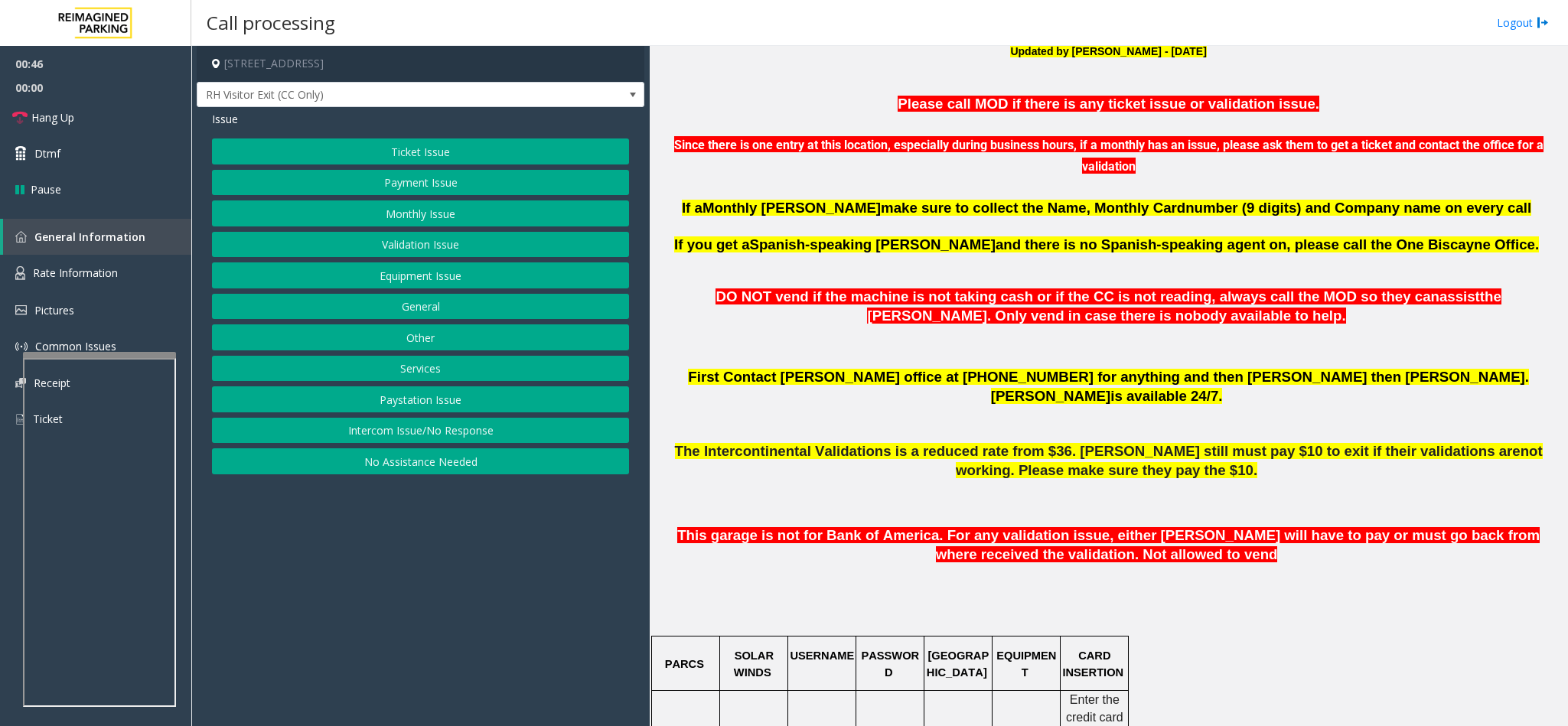
click at [446, 156] on button "Ticket Issue" at bounding box center [420, 151] width 417 height 26
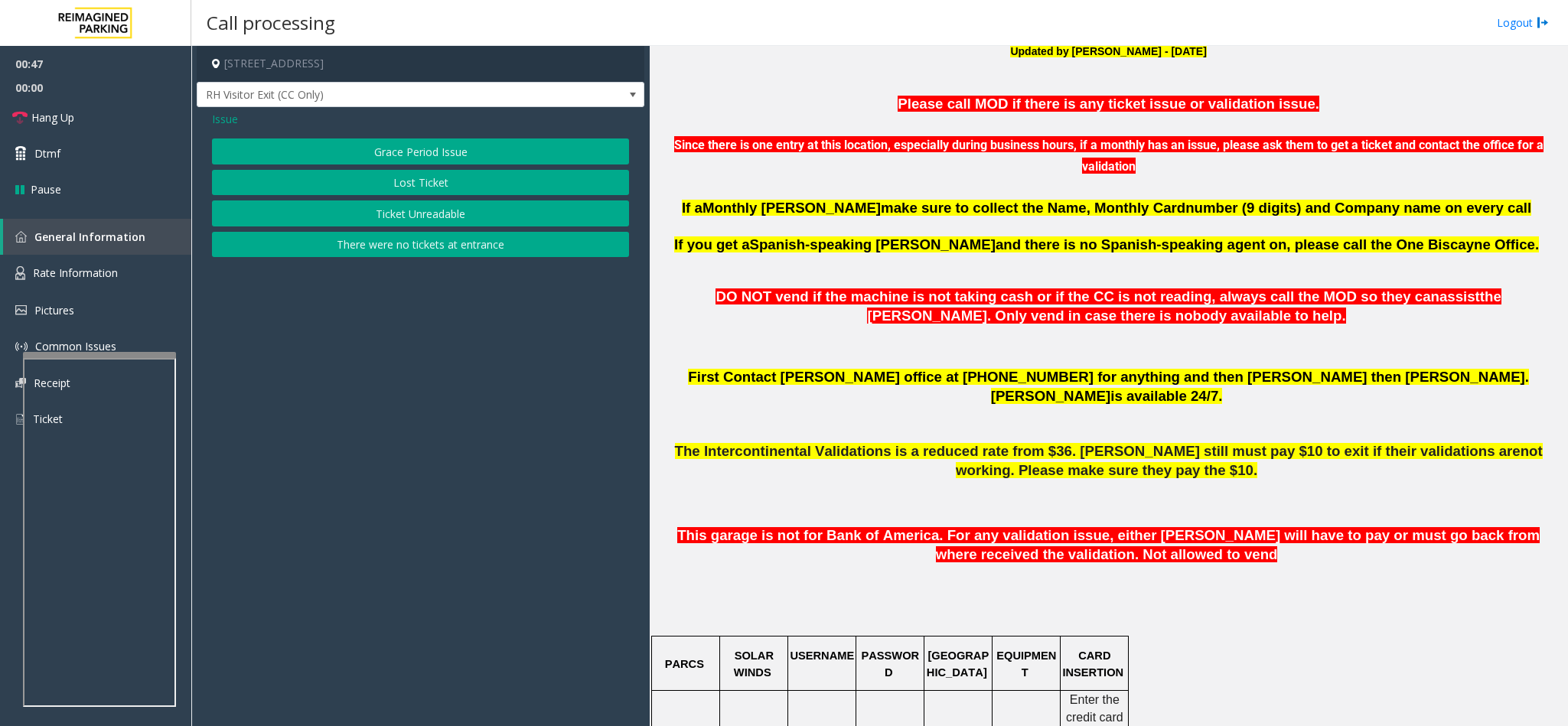
click at [416, 217] on button "Ticket Unreadable" at bounding box center [420, 213] width 417 height 26
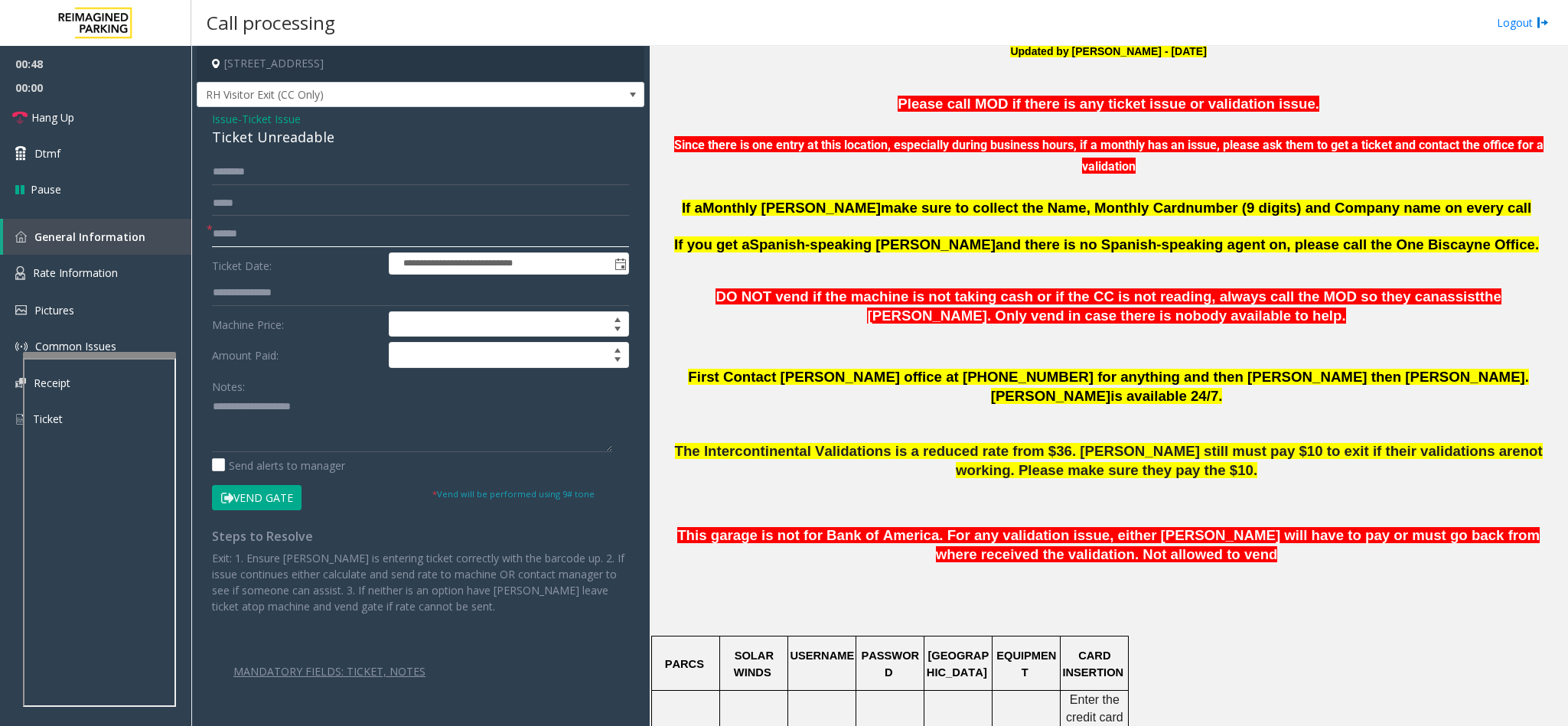
click at [283, 239] on input "text" at bounding box center [420, 234] width 417 height 26
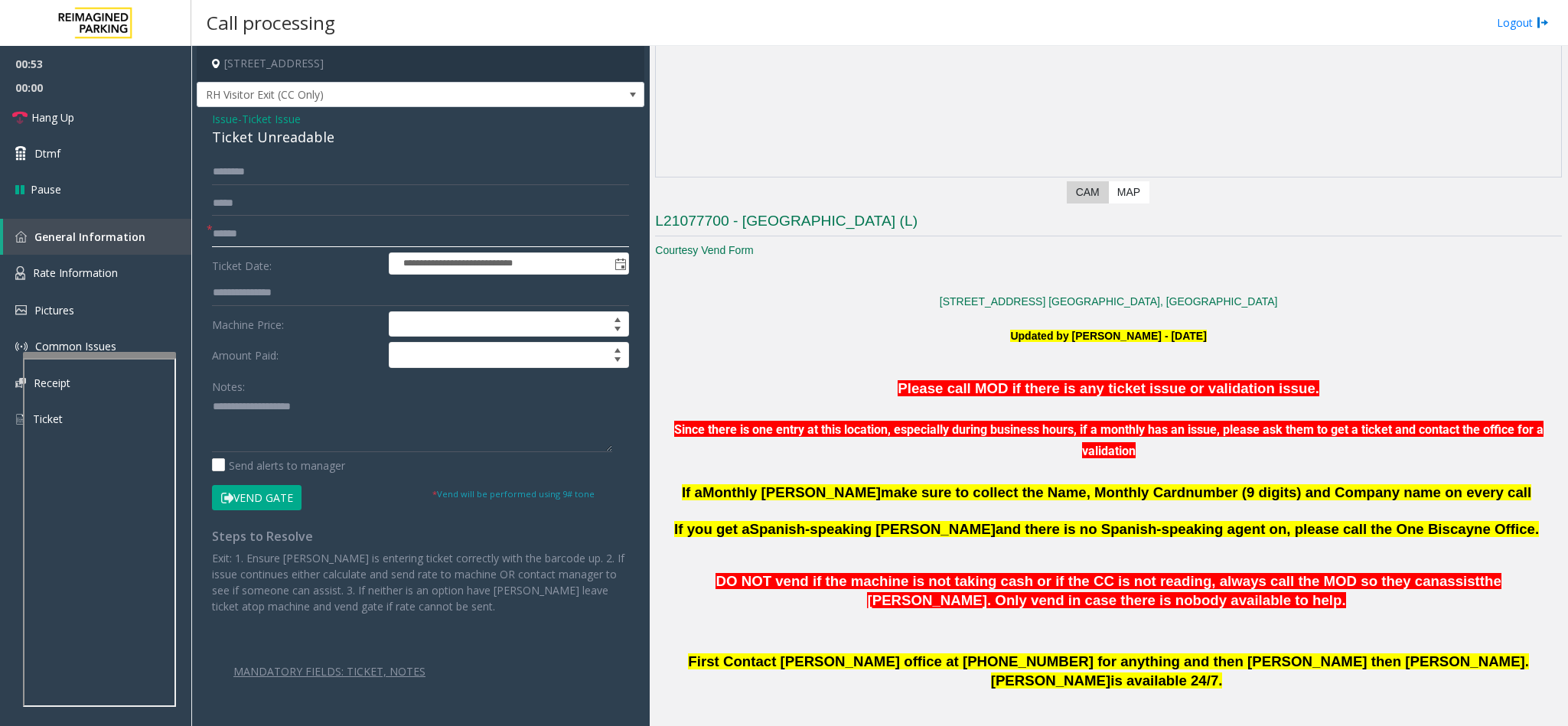
scroll to position [345, 0]
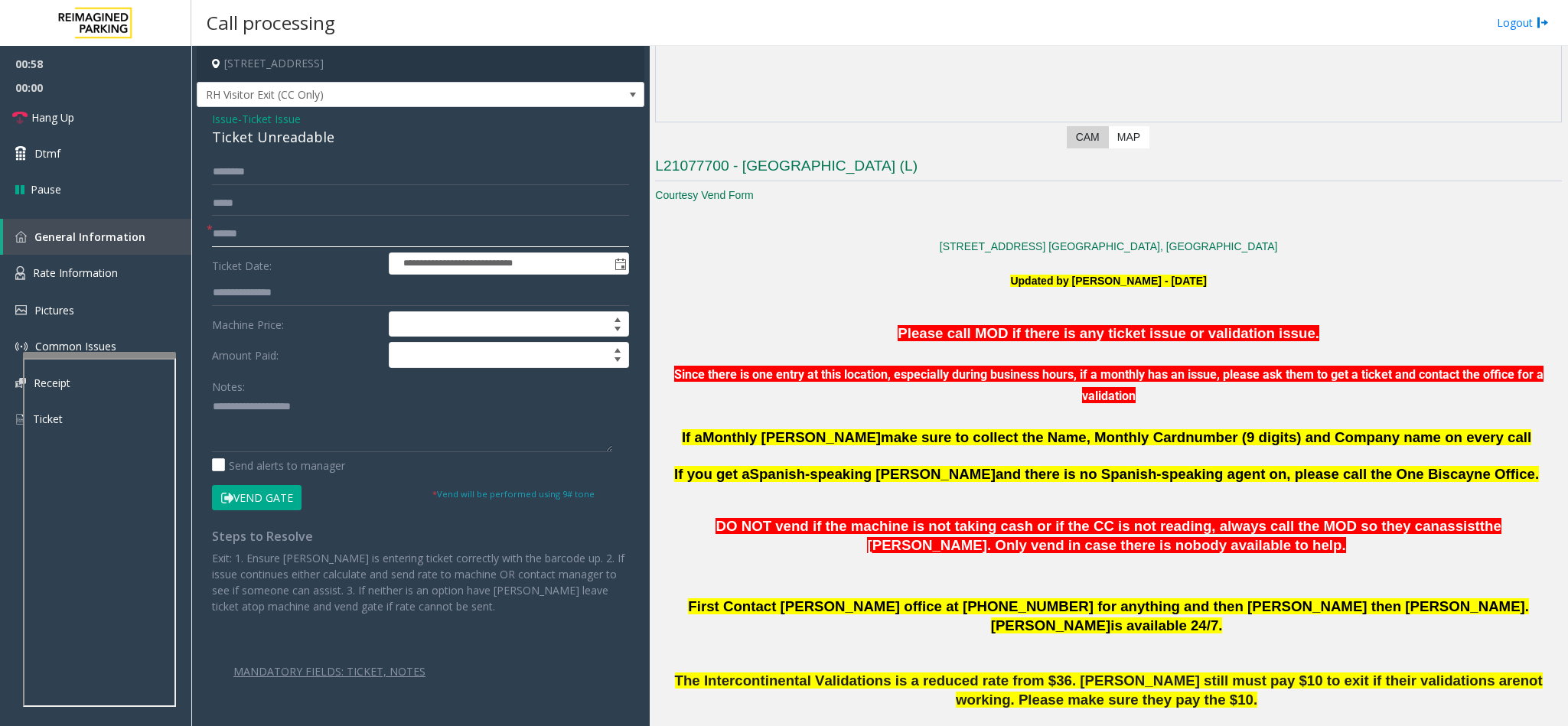
click at [299, 234] on input "text" at bounding box center [420, 234] width 417 height 26
click at [287, 236] on input "text" at bounding box center [420, 234] width 417 height 26
click at [290, 236] on input "text" at bounding box center [420, 234] width 417 height 26
drag, startPoint x: 338, startPoint y: 131, endPoint x: 211, endPoint y: 115, distance: 128.0
click at [212, 115] on div "Issue - Ticket Issue Ticket Unreadable" at bounding box center [420, 129] width 417 height 37
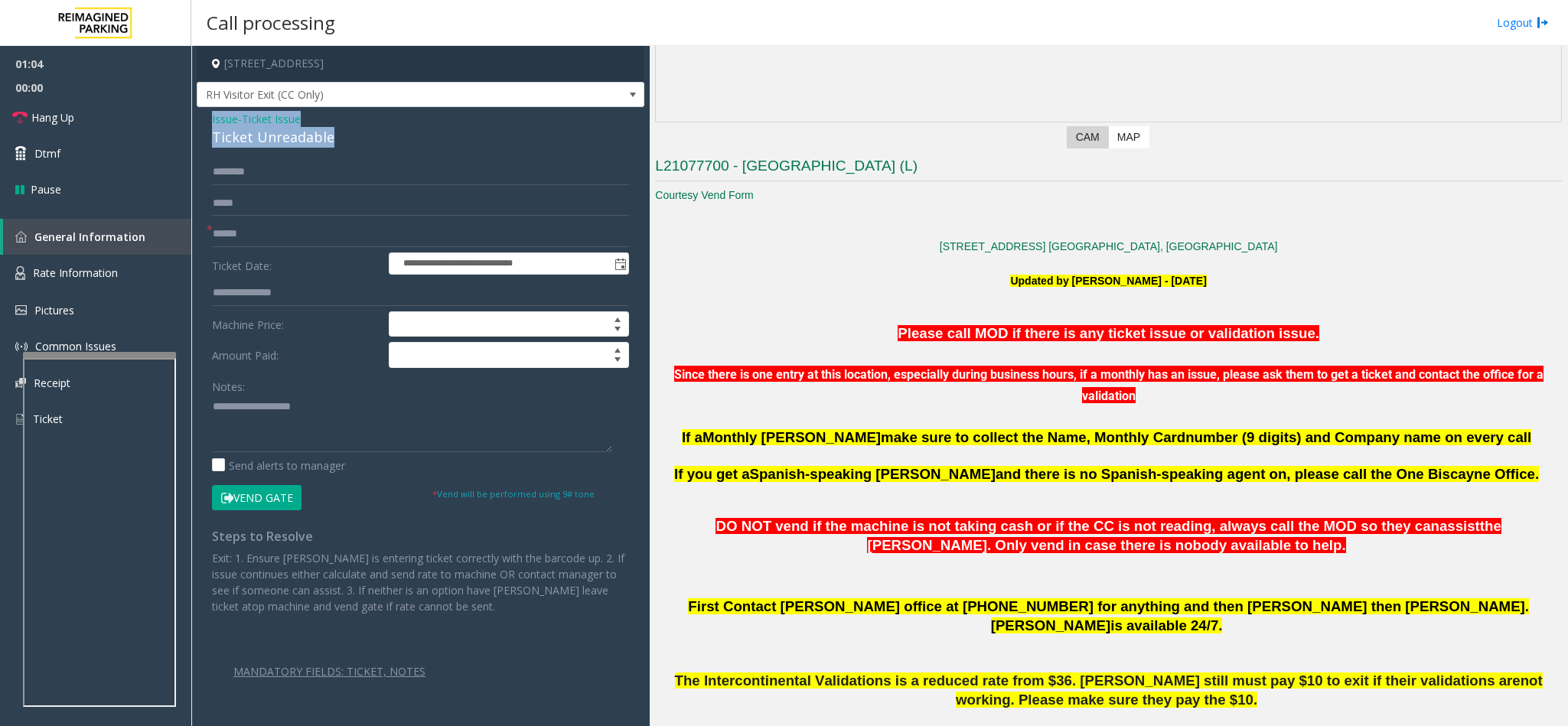
copy div "Issue - Ticket Issue Ticket Unreadable"
click at [343, 390] on div "Notes:" at bounding box center [420, 413] width 417 height 79
paste textarea "**********"
click at [310, 409] on textarea at bounding box center [412, 423] width 401 height 58
drag, startPoint x: 317, startPoint y: 413, endPoint x: 247, endPoint y: 408, distance: 70.2
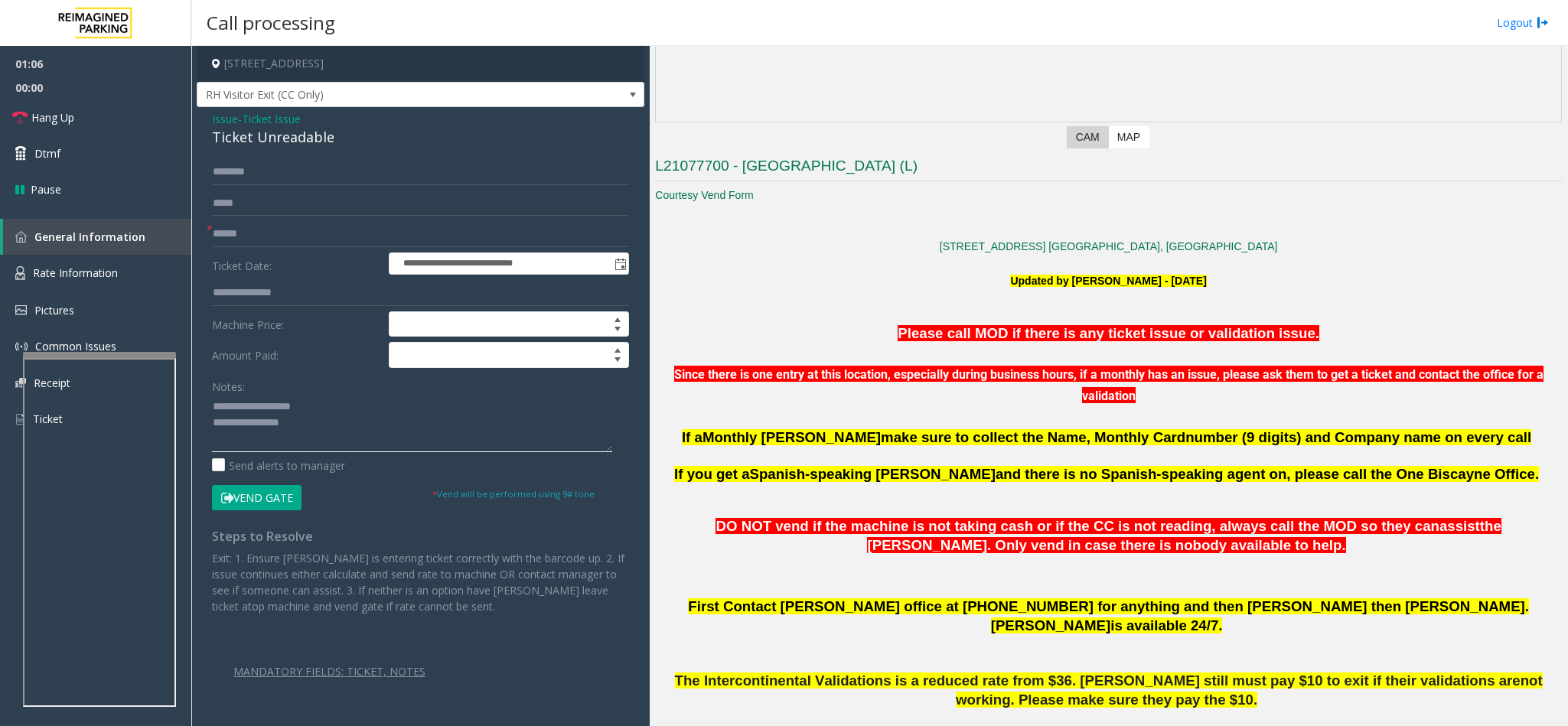
click at [247, 408] on textarea at bounding box center [412, 423] width 401 height 58
click at [359, 423] on textarea at bounding box center [412, 423] width 401 height 58
type textarea "**********"
click at [267, 236] on input "text" at bounding box center [420, 234] width 417 height 26
click at [352, 171] on input "text" at bounding box center [420, 172] width 417 height 26
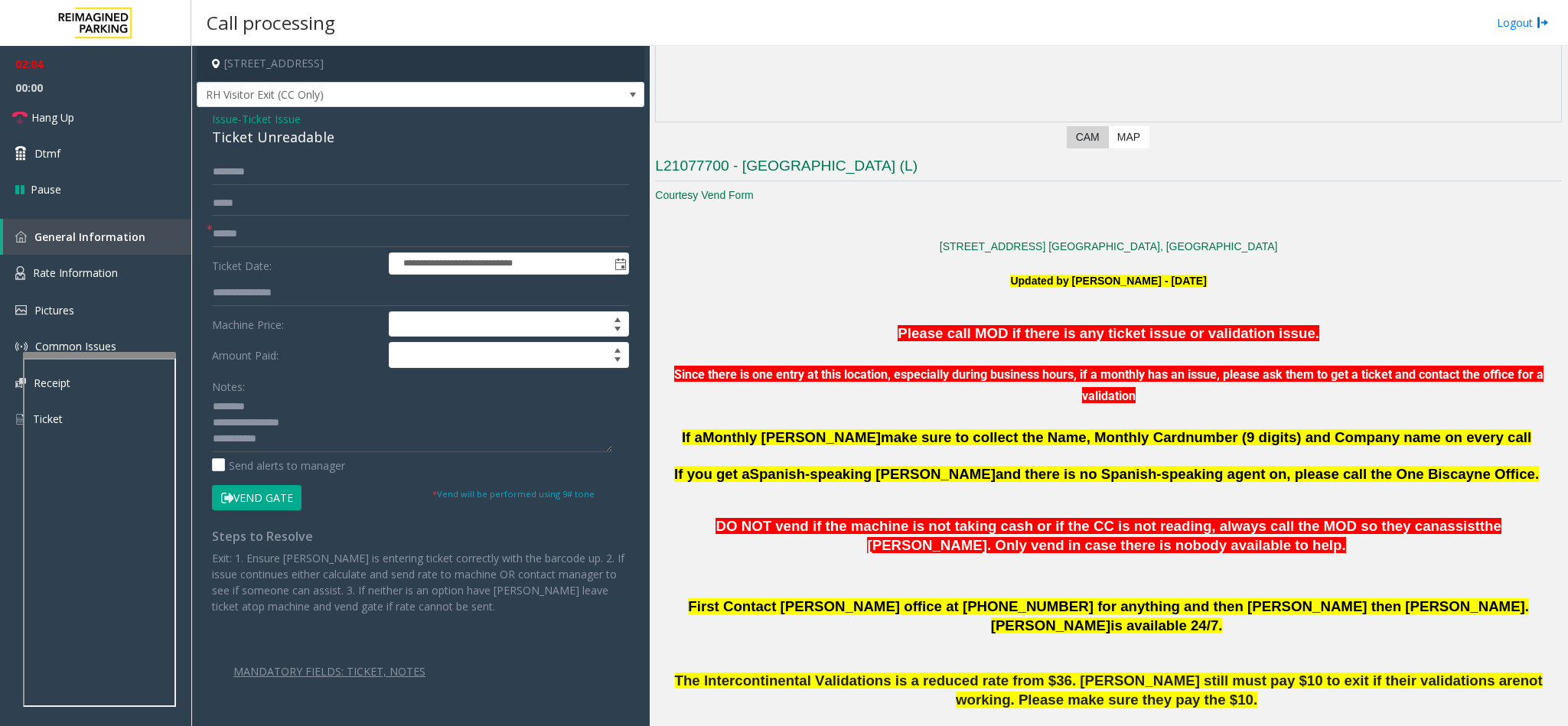
click at [310, 151] on div "**********" at bounding box center [421, 424] width 448 height 635
click at [306, 157] on div "**********" at bounding box center [421, 424] width 448 height 635
click at [292, 184] on input "text" at bounding box center [420, 172] width 417 height 26
click at [74, 108] on link "Hang Up" at bounding box center [95, 117] width 192 height 36
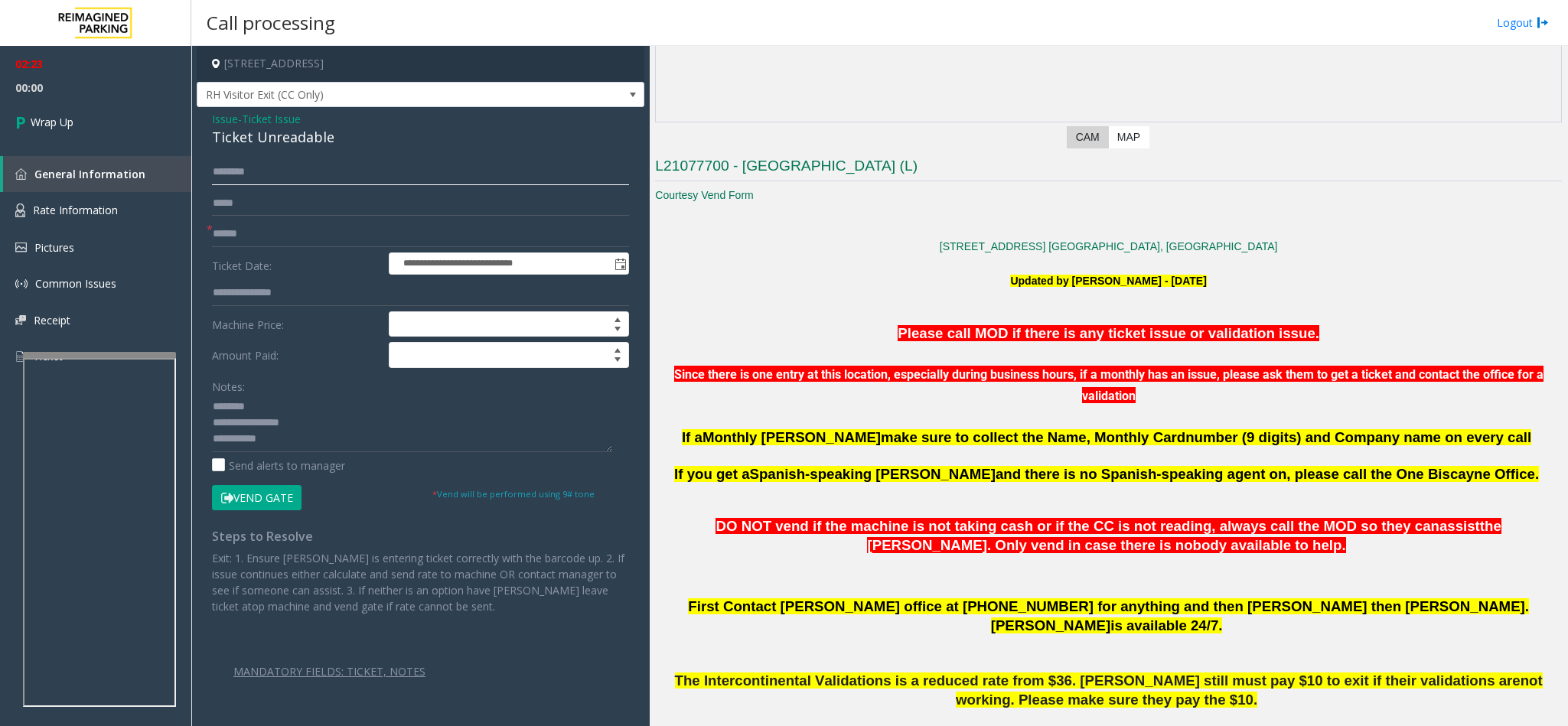
click at [353, 175] on input "text" at bounding box center [420, 172] width 417 height 26
click at [273, 226] on input "text" at bounding box center [420, 234] width 417 height 26
type input "**"
click at [319, 136] on div "Ticket Unreadable" at bounding box center [420, 137] width 417 height 21
drag, startPoint x: 336, startPoint y: 144, endPoint x: 213, endPoint y: 125, distance: 124.5
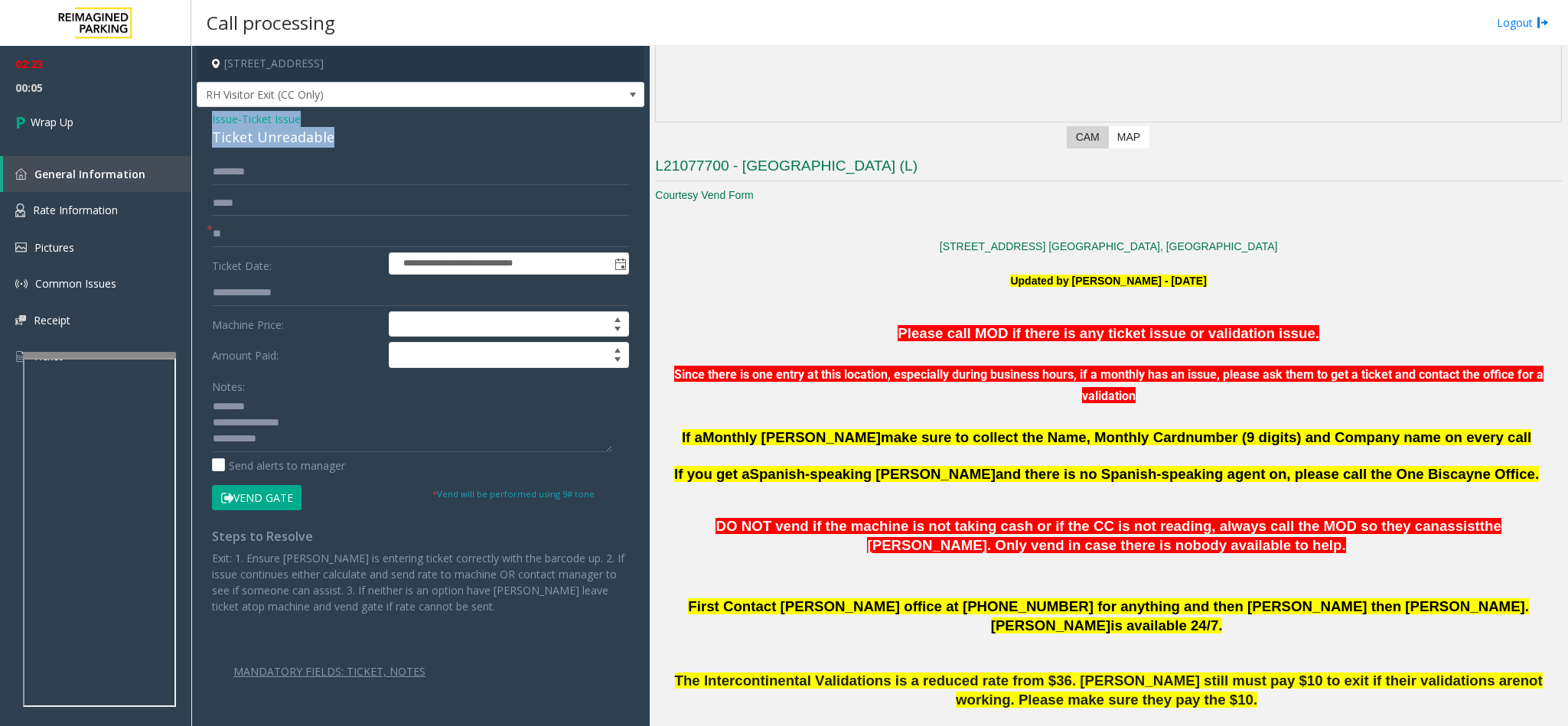
click at [213, 125] on div "Issue - Ticket Issue Ticket Unreadable" at bounding box center [420, 129] width 417 height 37
click at [295, 449] on textarea at bounding box center [412, 423] width 401 height 58
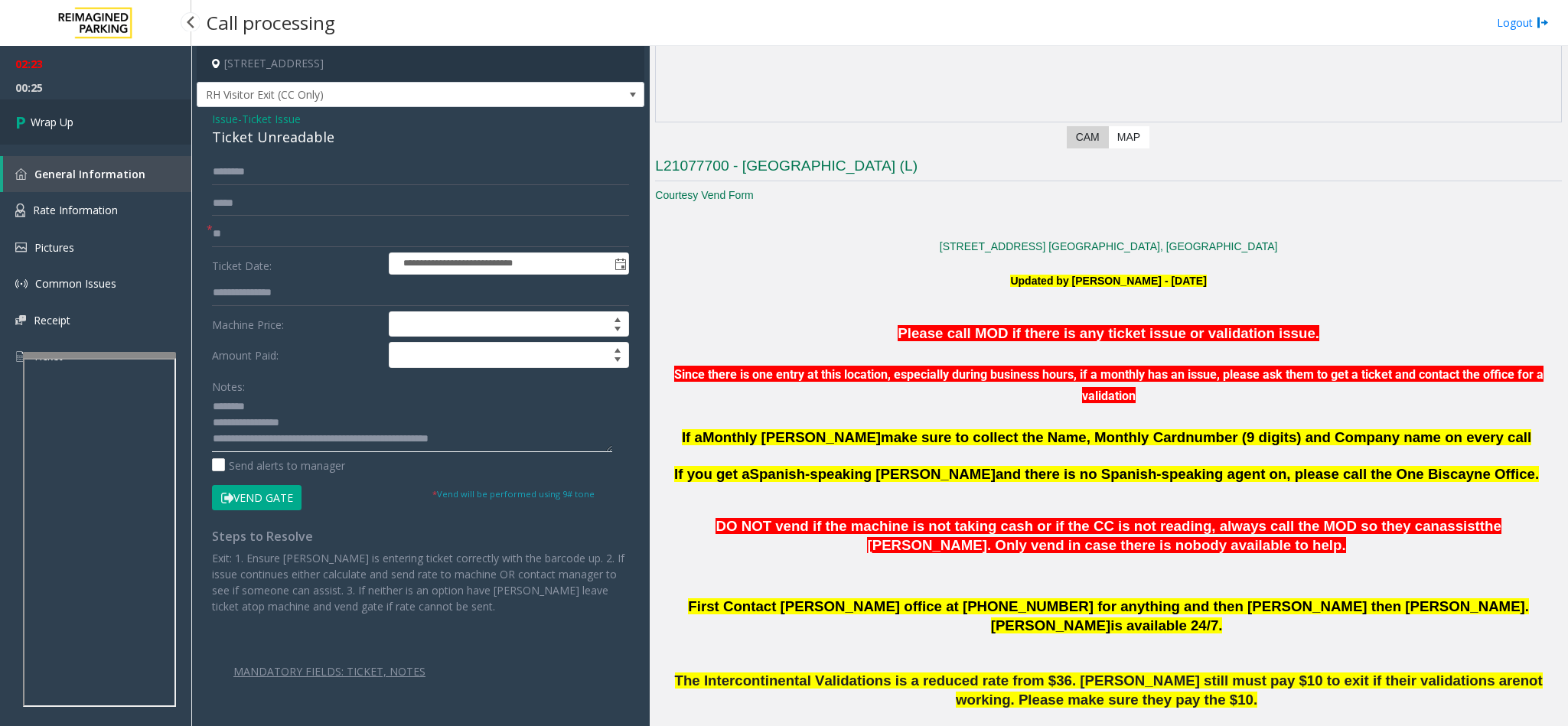
type textarea "**********"
click at [66, 114] on span "Wrap Up" at bounding box center [52, 122] width 43 height 16
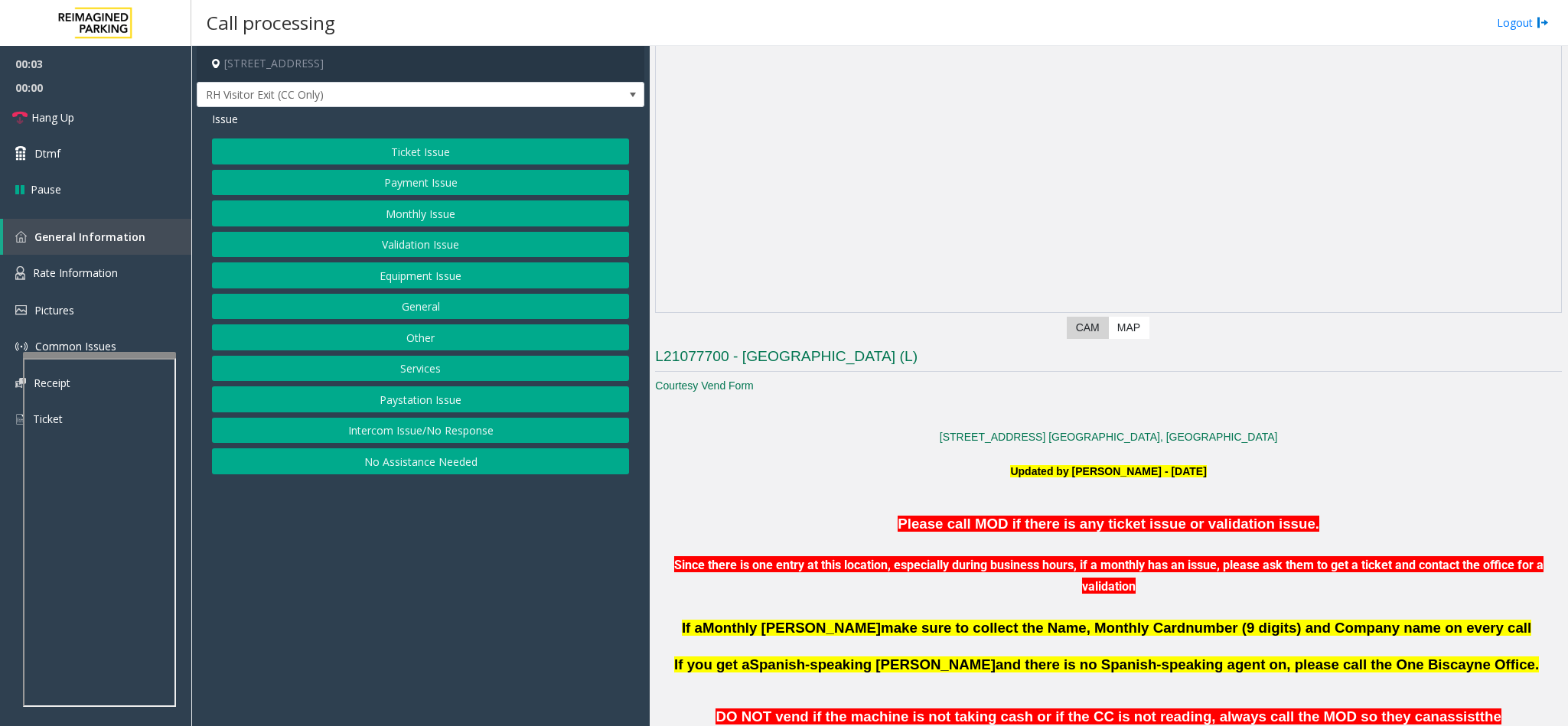
scroll to position [229, 0]
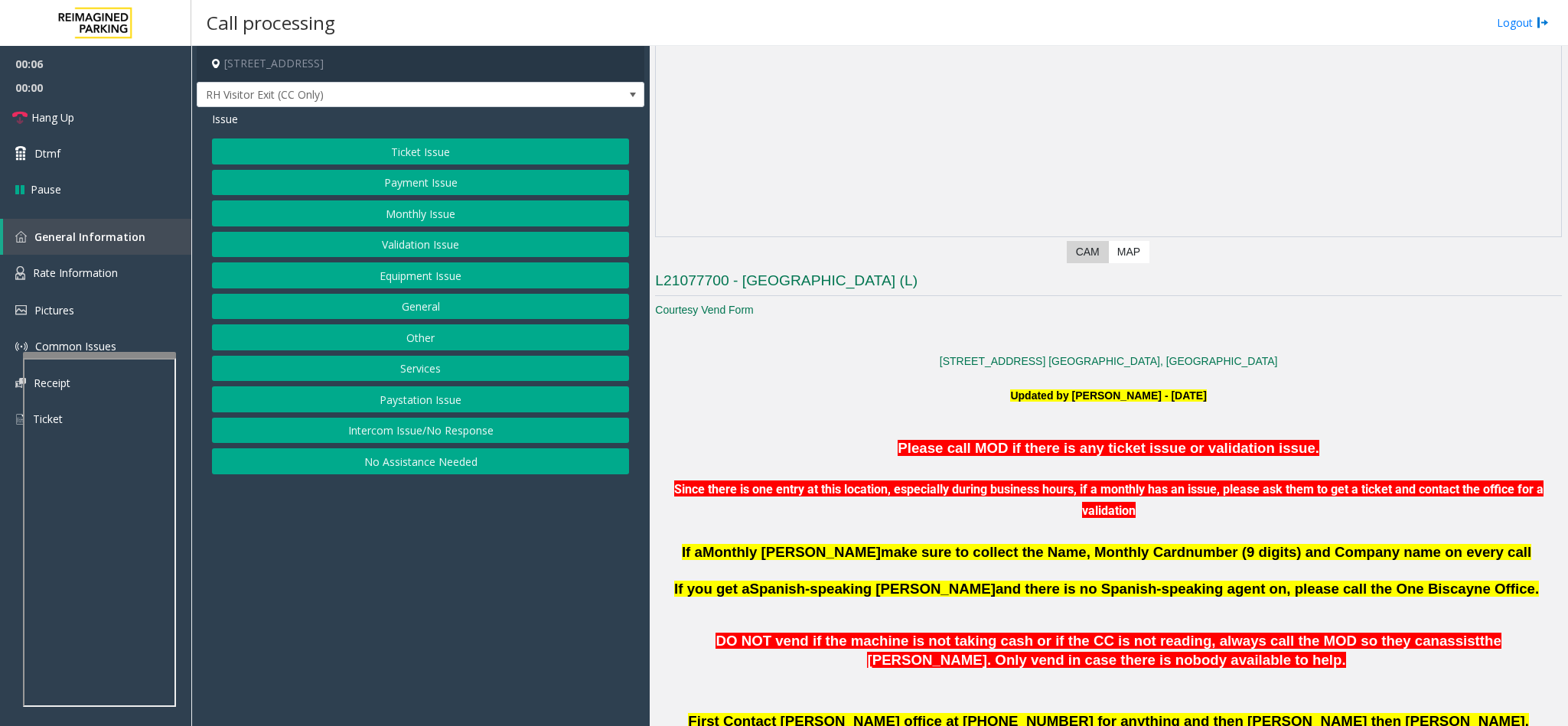
click at [1311, 449] on p "Please call MOD if there is any ticket issue or validation issue." at bounding box center [1108, 449] width 907 height 21
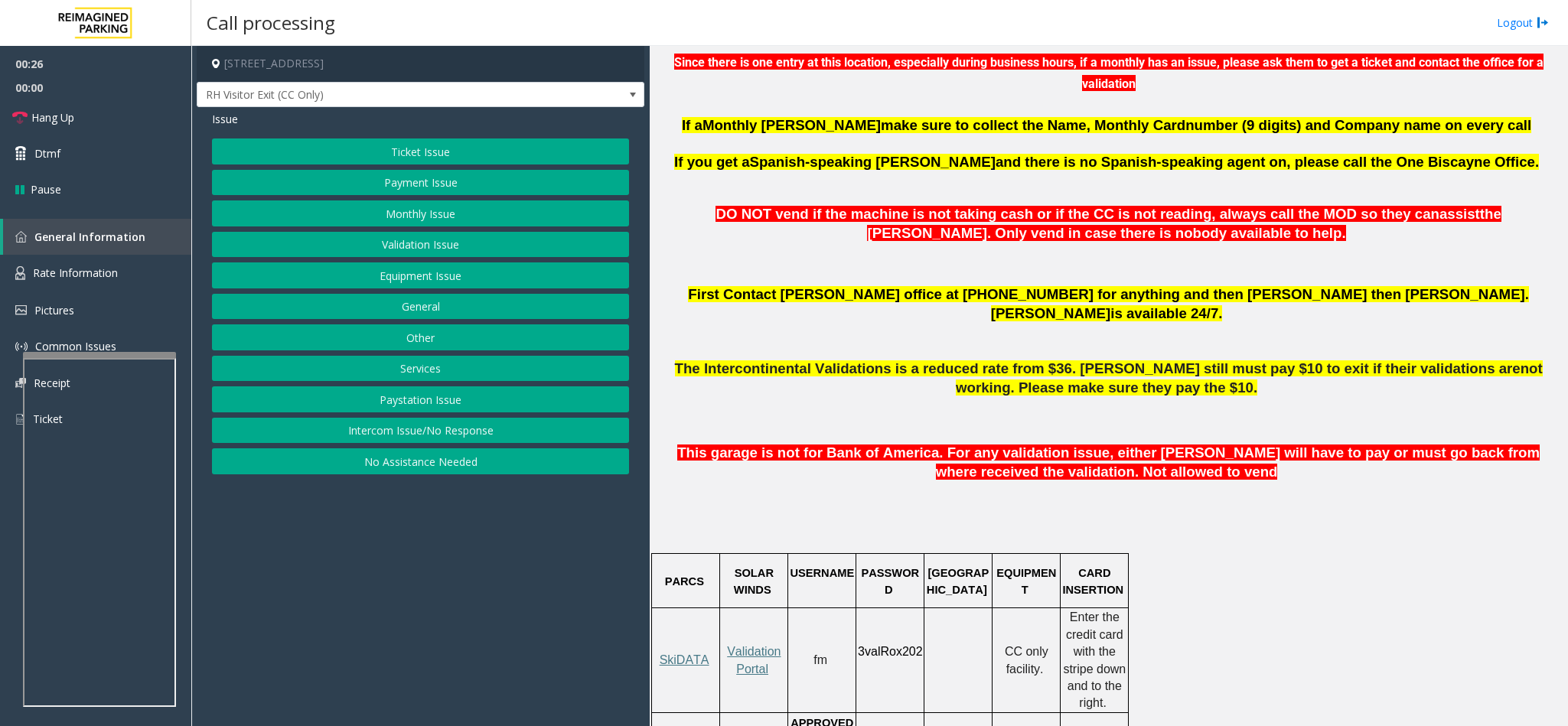
scroll to position [688, 0]
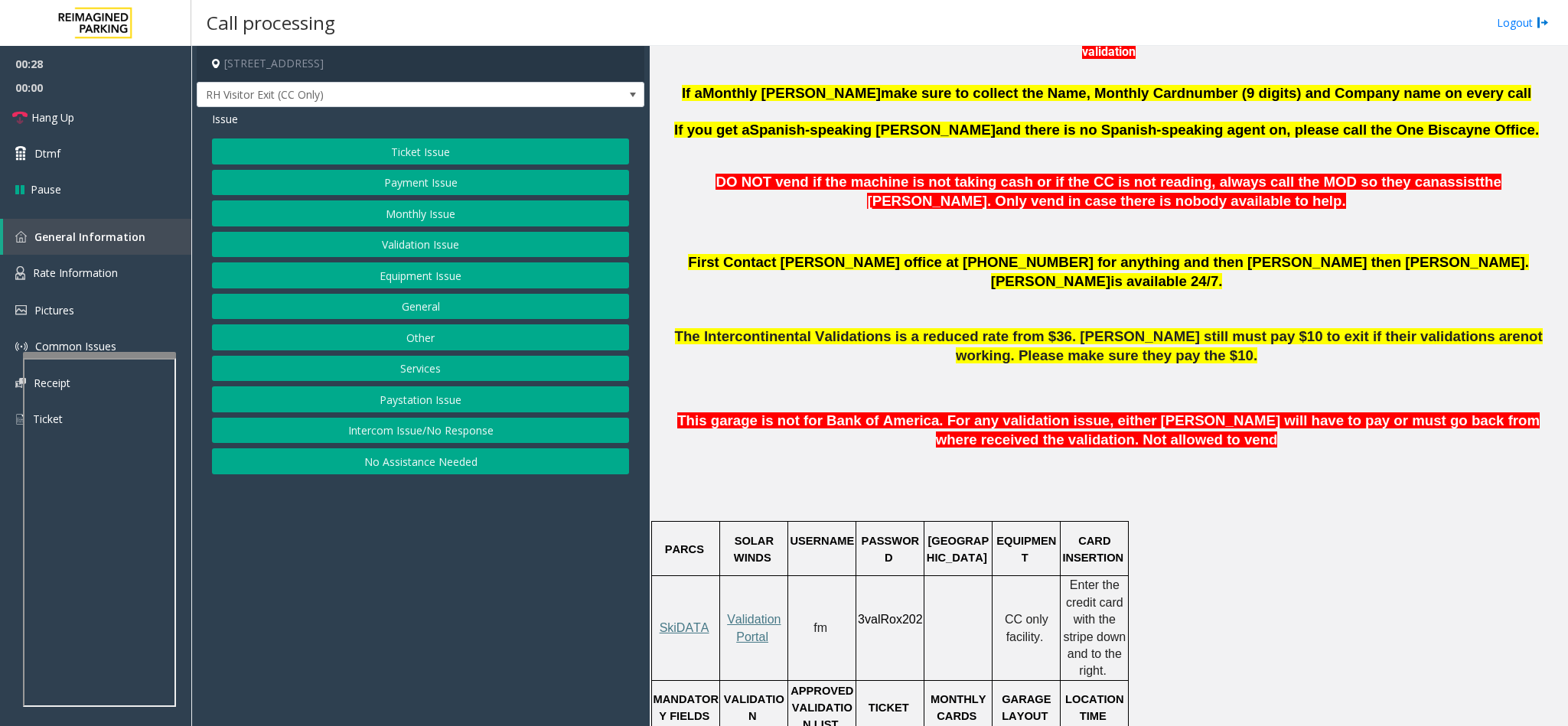
click at [459, 151] on button "Ticket Issue" at bounding box center [420, 151] width 417 height 26
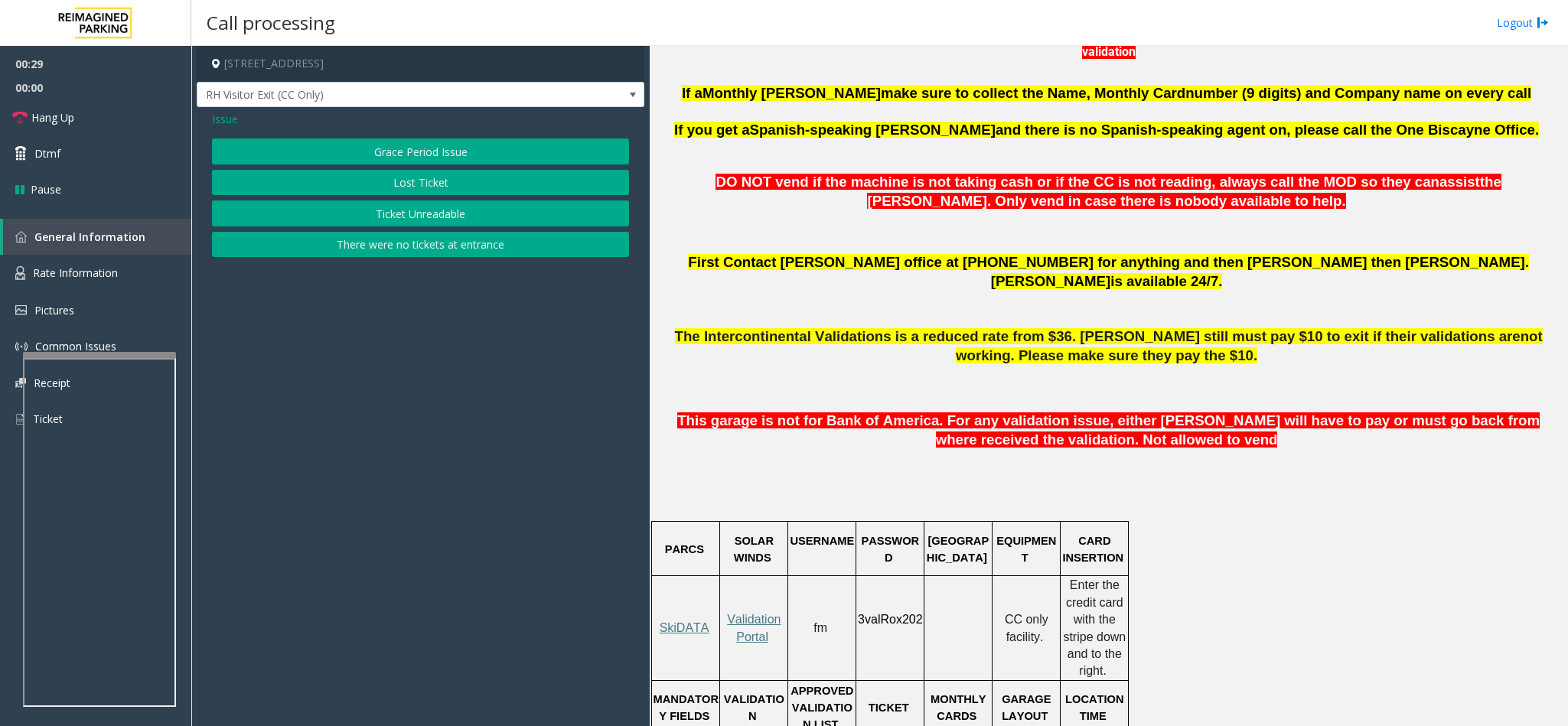
click at [441, 209] on button "Ticket Unreadable" at bounding box center [420, 213] width 417 height 26
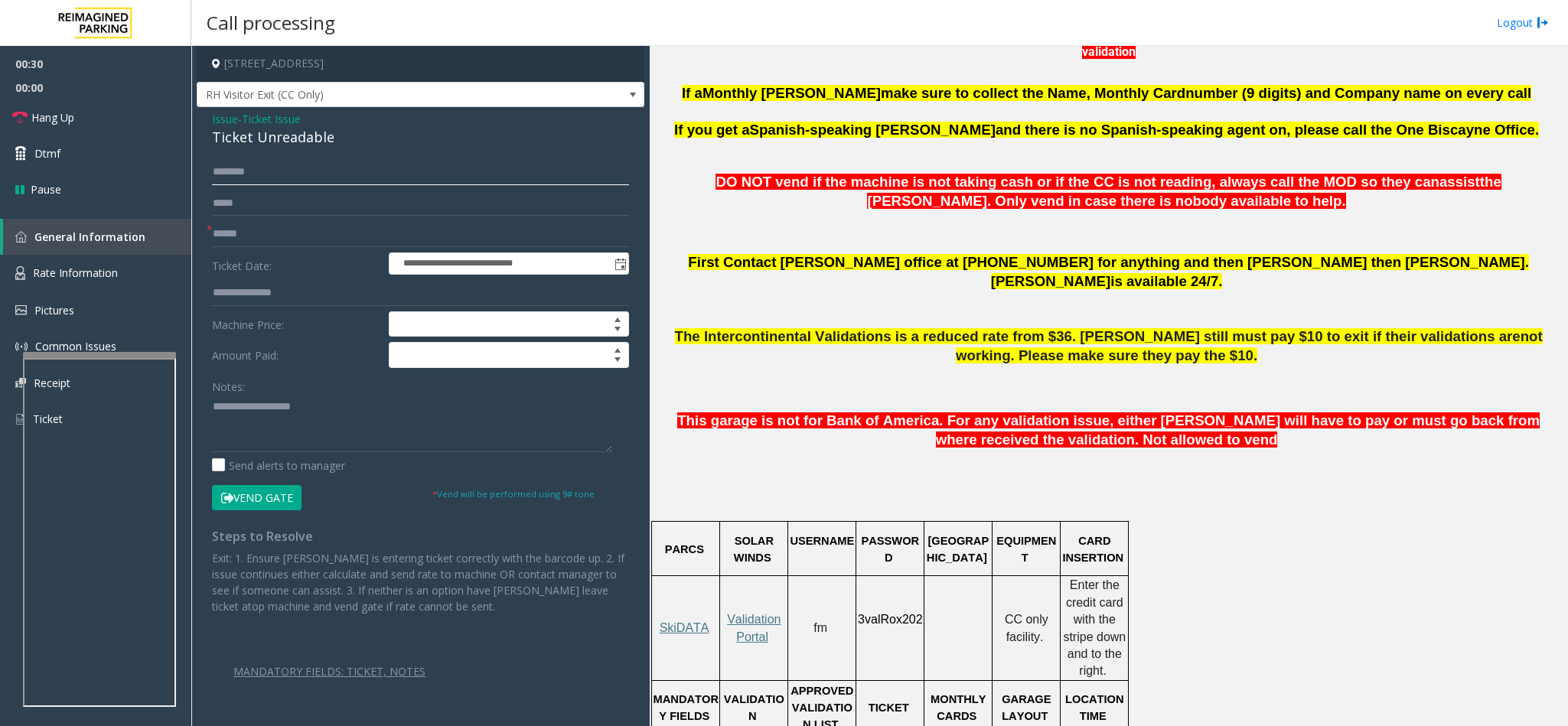
click at [292, 175] on input "text" at bounding box center [420, 172] width 417 height 26
click at [271, 180] on input "text" at bounding box center [420, 172] width 417 height 26
type input "*"
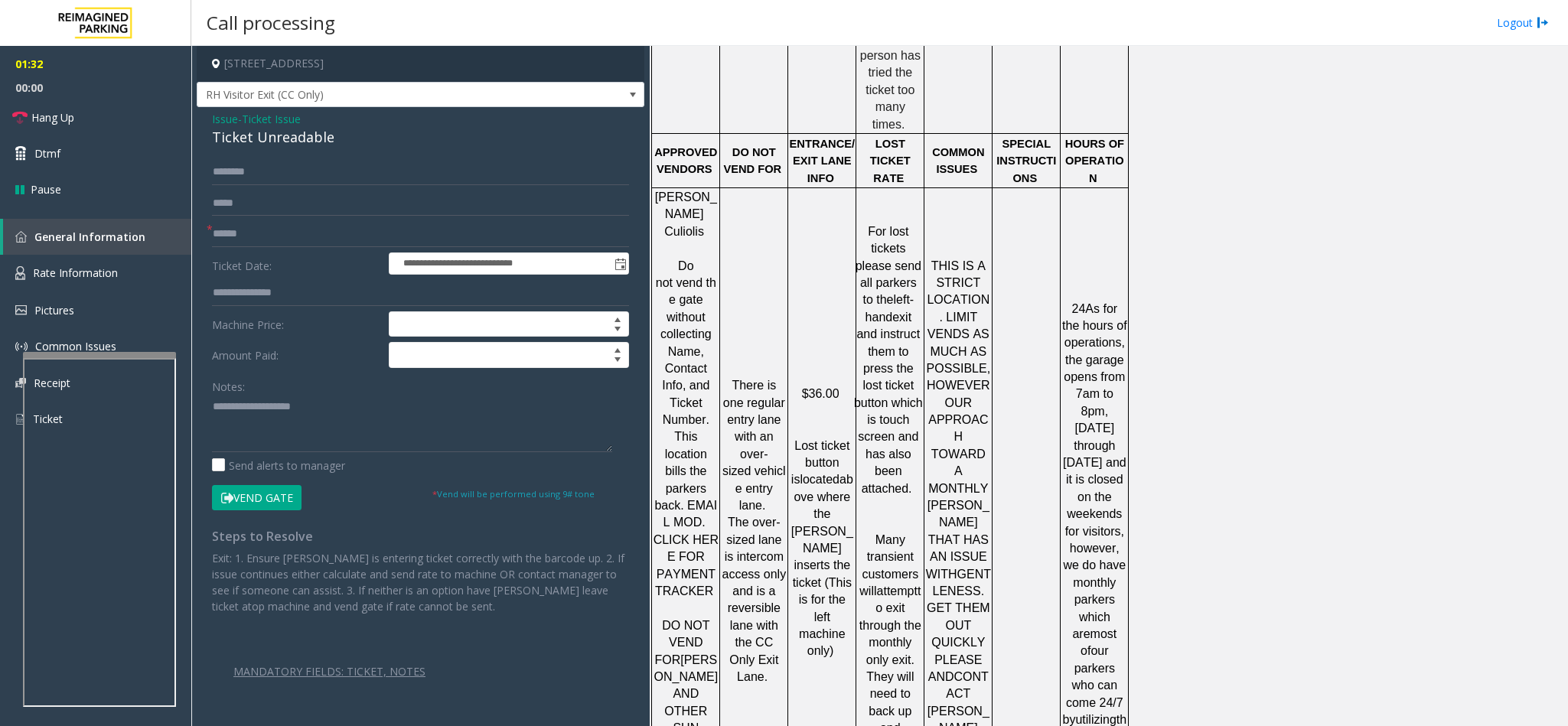
scroll to position [2504, 0]
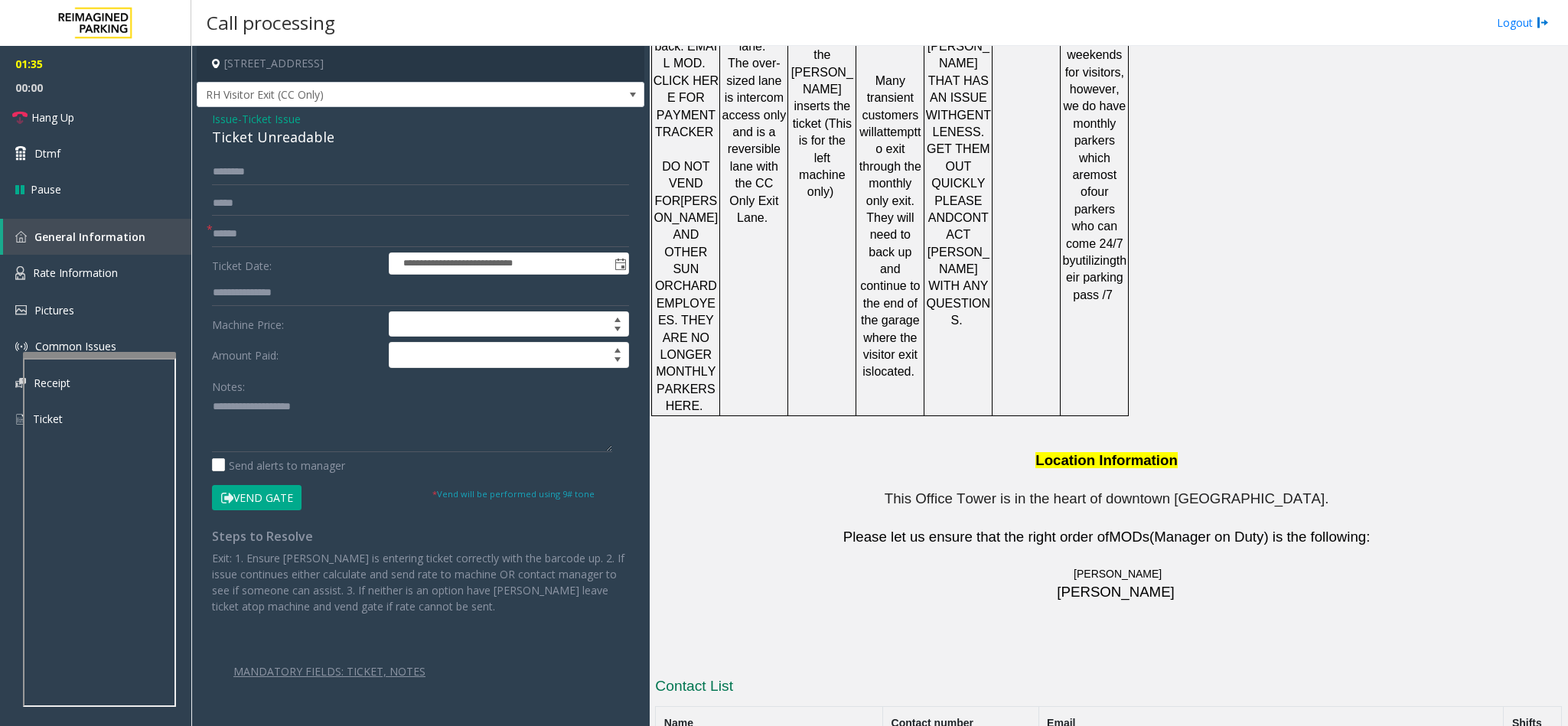
drag, startPoint x: 969, startPoint y: 630, endPoint x: 877, endPoint y: 627, distance: 92.0
copy button "786.910.0764"
drag, startPoint x: 974, startPoint y: 595, endPoint x: 854, endPoint y: 602, distance: 120.2
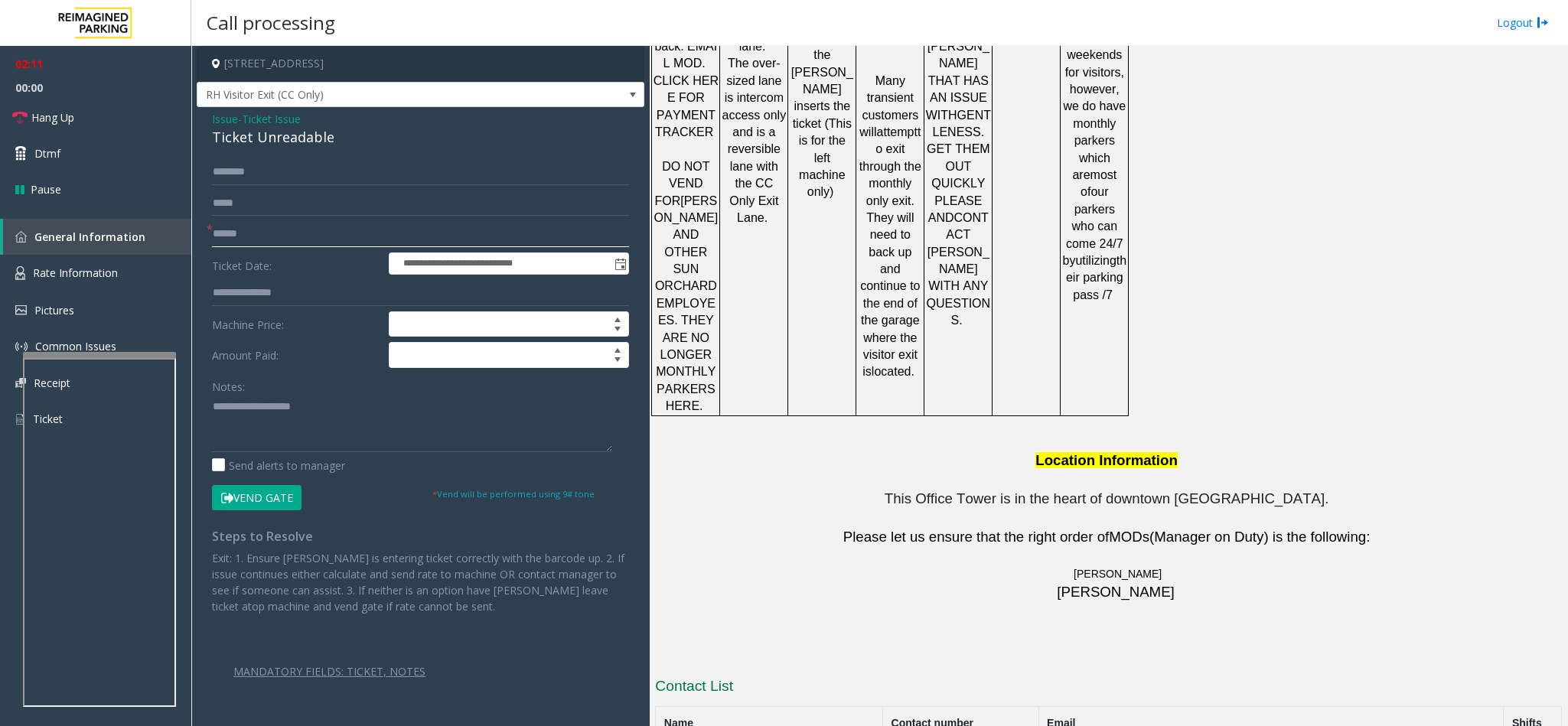
click at [247, 230] on input "text" at bounding box center [420, 234] width 417 height 26
type input "**"
drag, startPoint x: 333, startPoint y: 140, endPoint x: 192, endPoint y: 111, distance: 144.0
click at [192, 111] on app-call-processing-form "**********" at bounding box center [421, 386] width 458 height 681
paste textarea "**********"
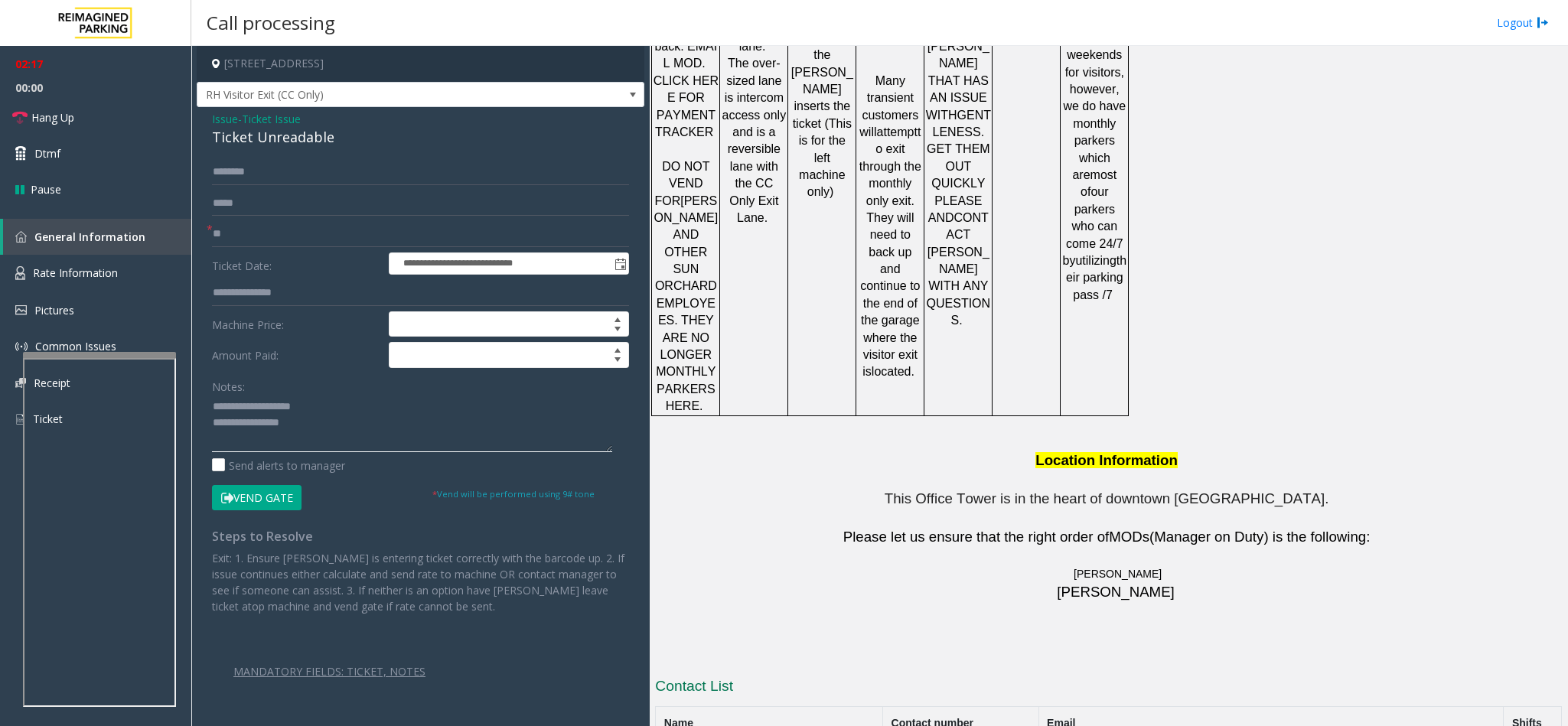
click at [313, 425] on textarea at bounding box center [412, 423] width 401 height 58
drag, startPoint x: 317, startPoint y: 412, endPoint x: 247, endPoint y: 412, distance: 70.0
click at [247, 412] on textarea at bounding box center [412, 423] width 401 height 58
click at [342, 432] on textarea at bounding box center [412, 423] width 401 height 58
drag, startPoint x: 964, startPoint y: 568, endPoint x: 854, endPoint y: 568, distance: 110.0
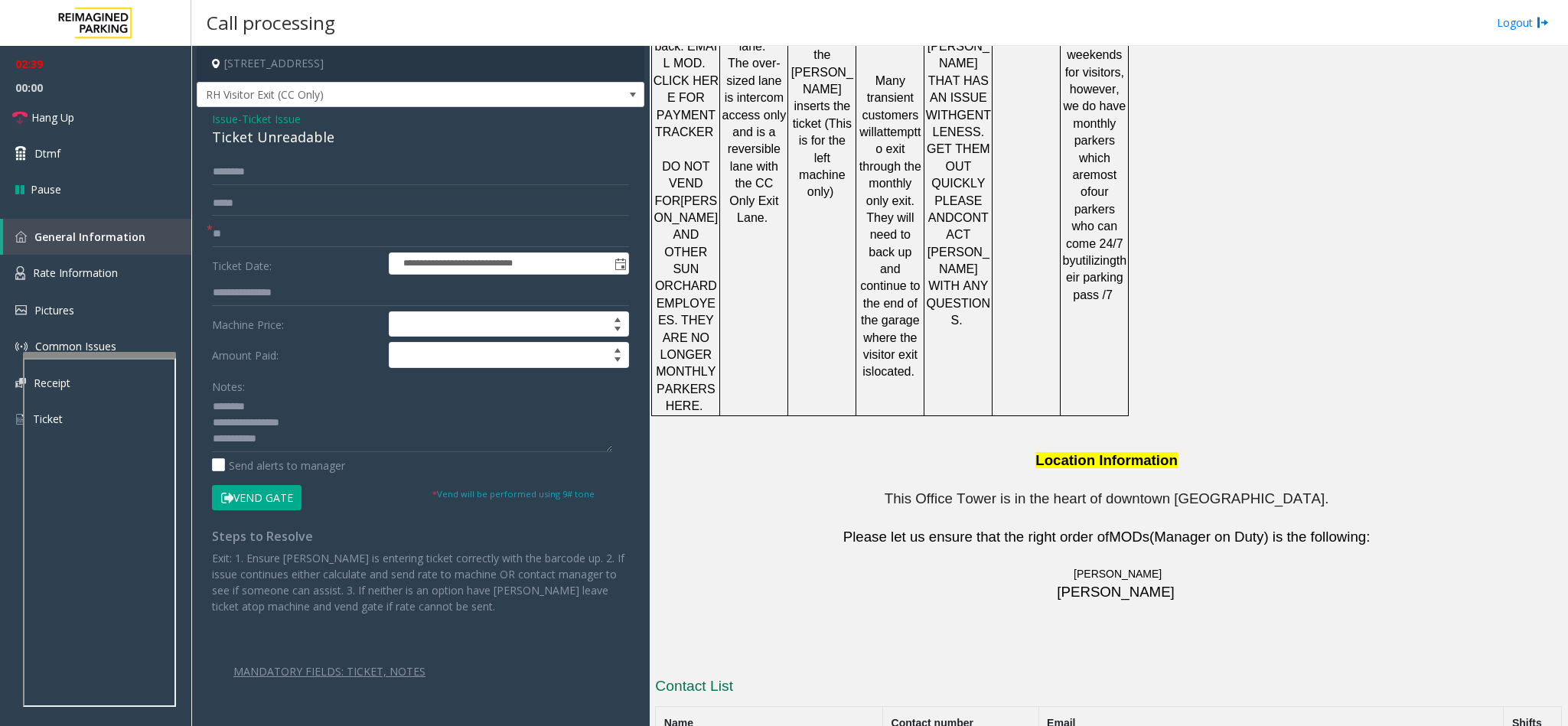
click at [296, 442] on textarea at bounding box center [412, 423] width 401 height 58
click at [540, 425] on textarea at bounding box center [412, 423] width 401 height 58
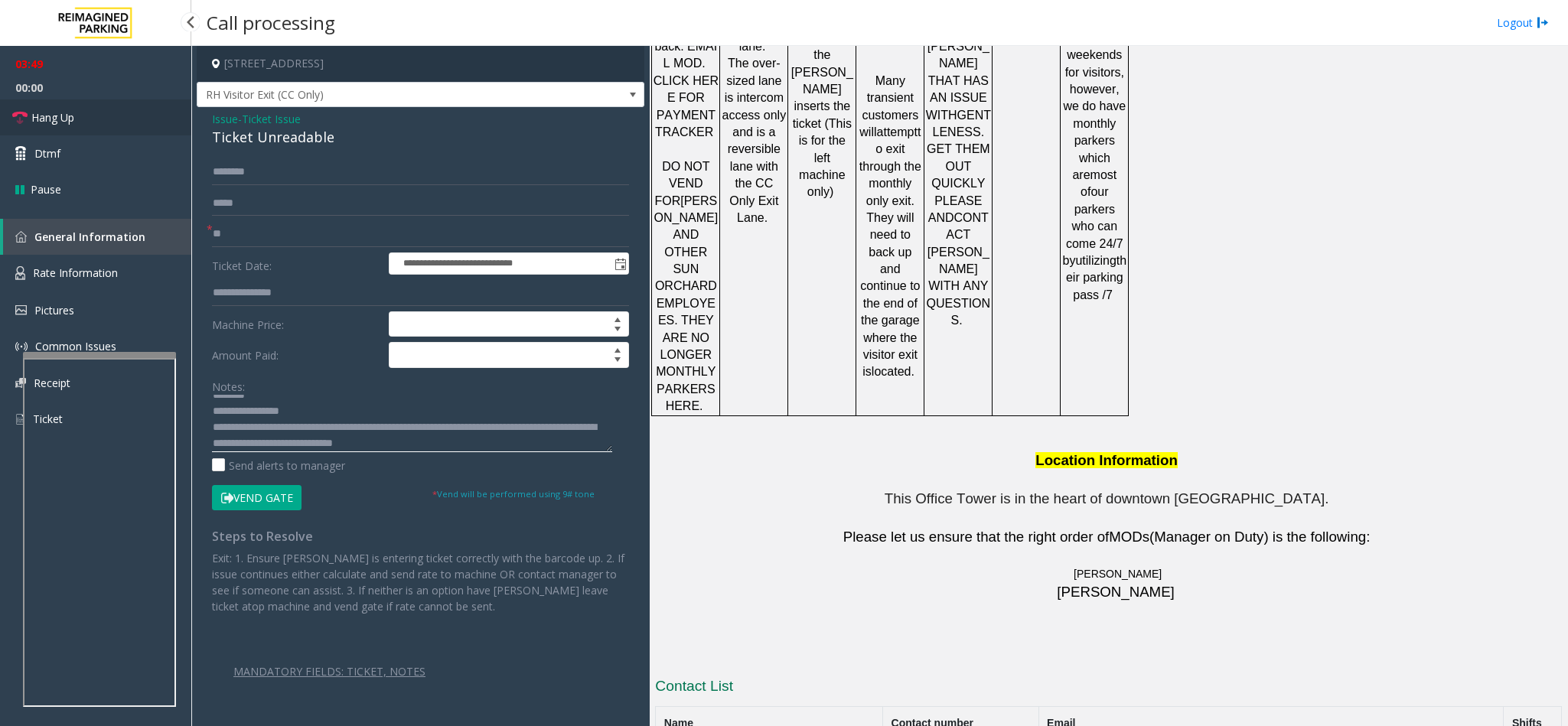
type textarea "**********"
click at [94, 115] on link "Hang Up" at bounding box center [95, 117] width 192 height 36
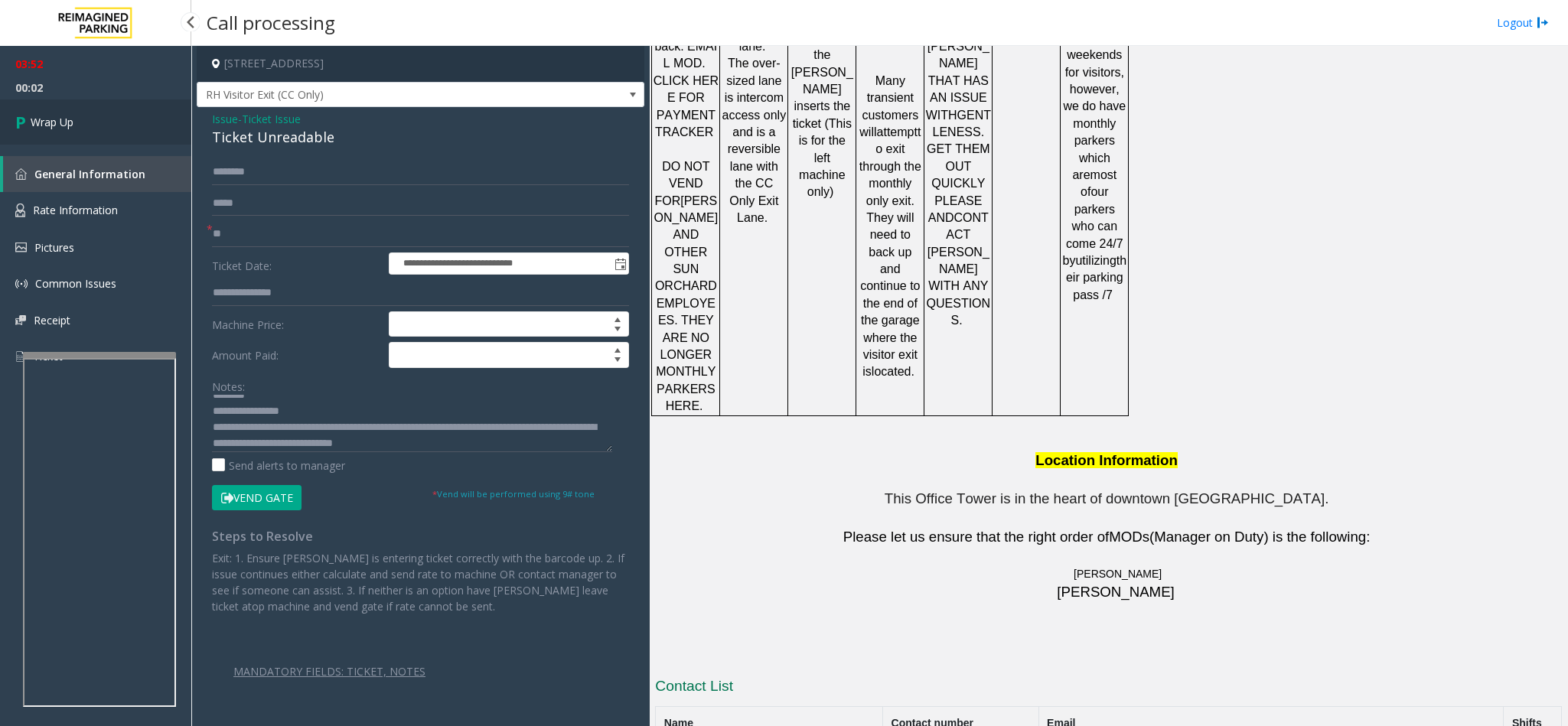
click at [94, 115] on link "Wrap Up" at bounding box center [95, 122] width 192 height 45
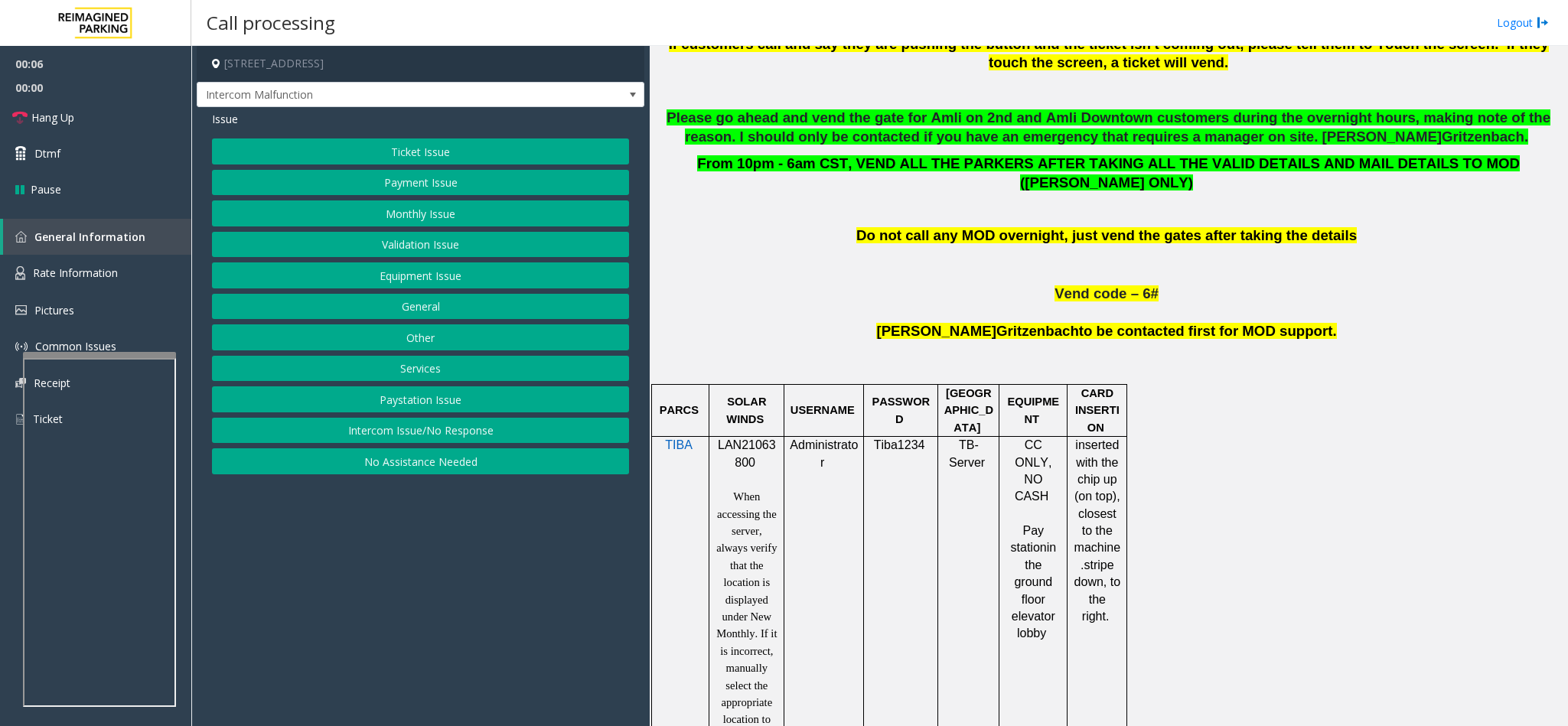
scroll to position [804, 0]
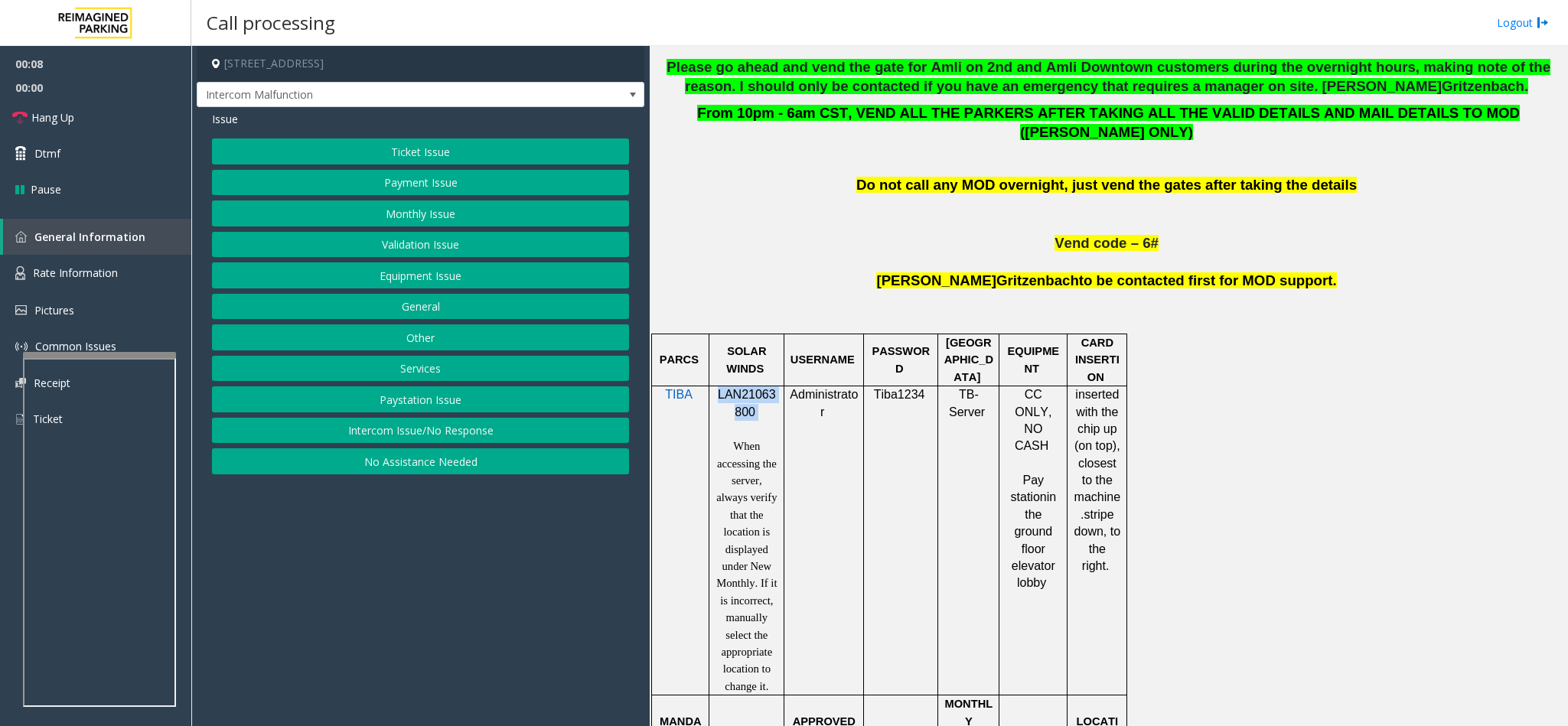
drag, startPoint x: 763, startPoint y: 395, endPoint x: 721, endPoint y: 380, distance: 44.6
click at [721, 387] on p "LAN21063800" at bounding box center [746, 403] width 64 height 34
click at [448, 157] on button "Ticket Issue" at bounding box center [420, 151] width 417 height 26
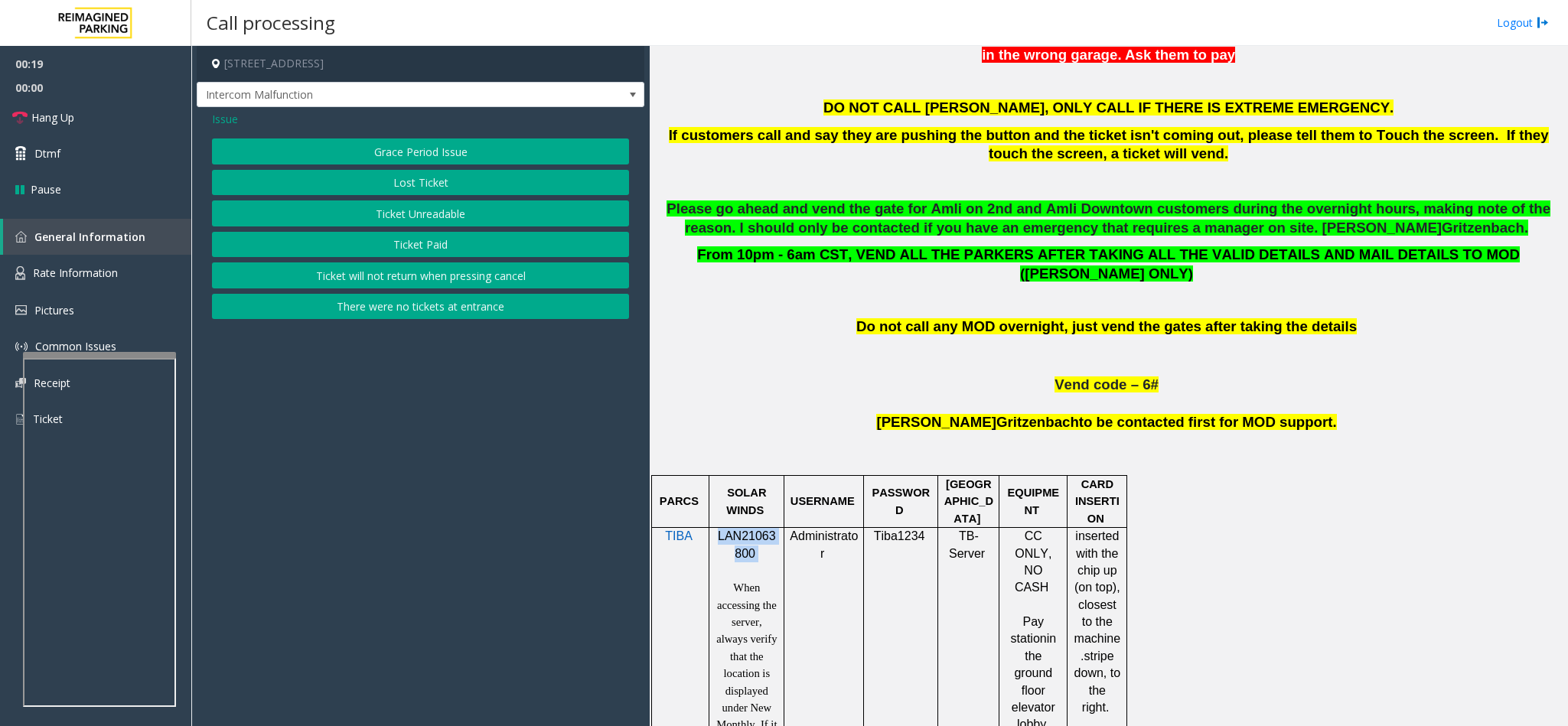
scroll to position [345, 0]
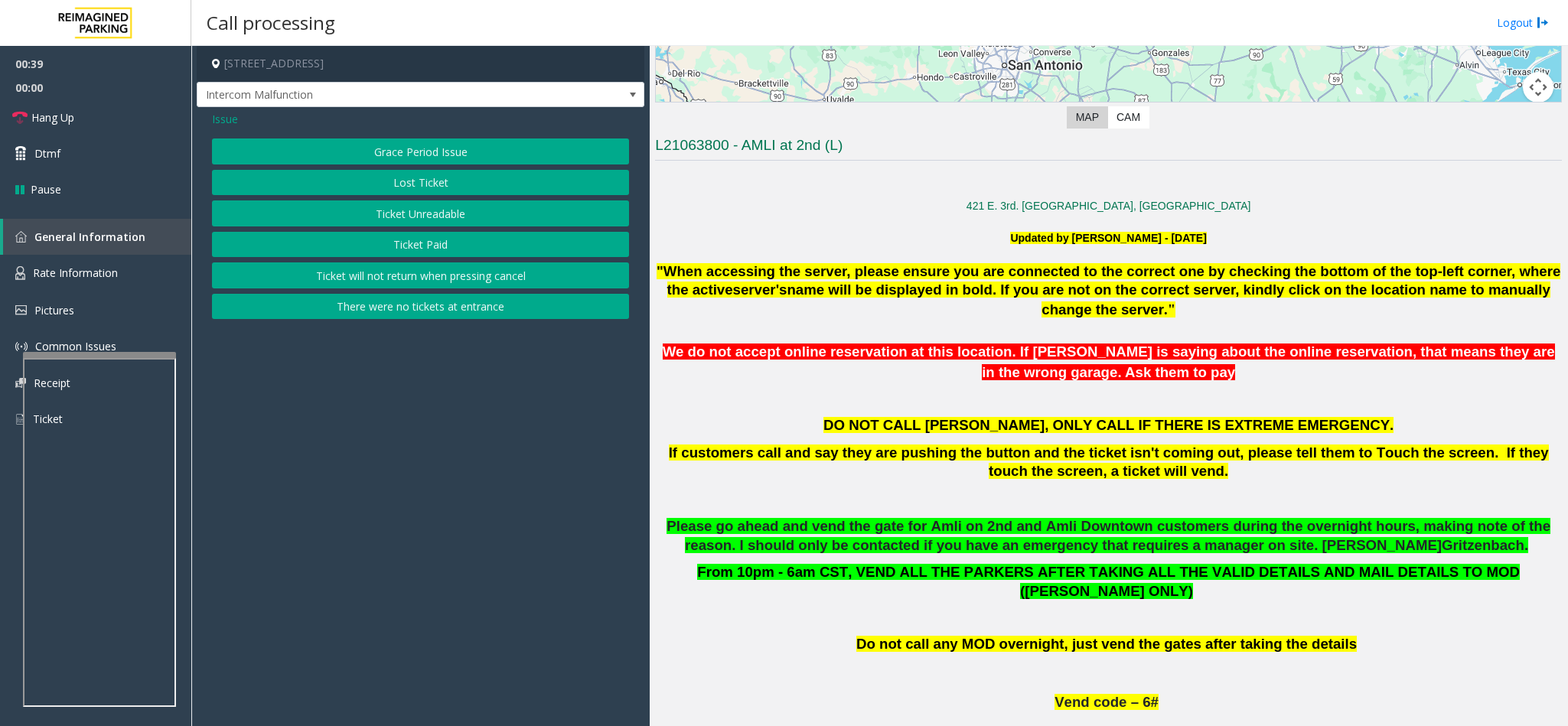
drag, startPoint x: 450, startPoint y: 212, endPoint x: 446, endPoint y: 248, distance: 36.2
click at [446, 248] on div "Grace Period Issue Lost Ticket Ticket Unreadable Ticket Paid Ticket will not re…" at bounding box center [420, 228] width 417 height 180
click at [446, 248] on button "Ticket Paid" at bounding box center [420, 245] width 417 height 26
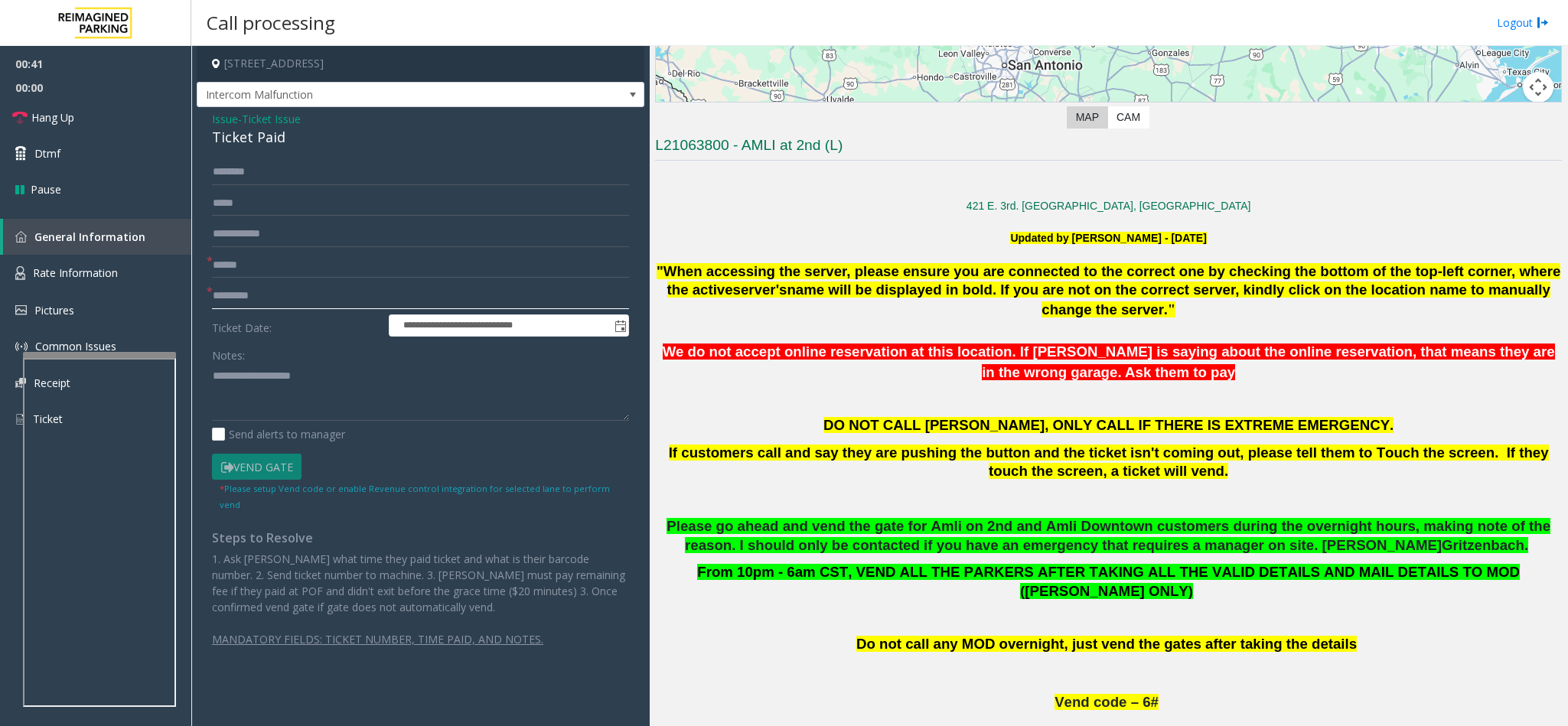
click at [267, 295] on input "text" at bounding box center [420, 297] width 417 height 26
type input "**"
click at [299, 232] on input "text" at bounding box center [420, 234] width 417 height 26
click at [287, 257] on input "text" at bounding box center [420, 266] width 417 height 26
type input "**"
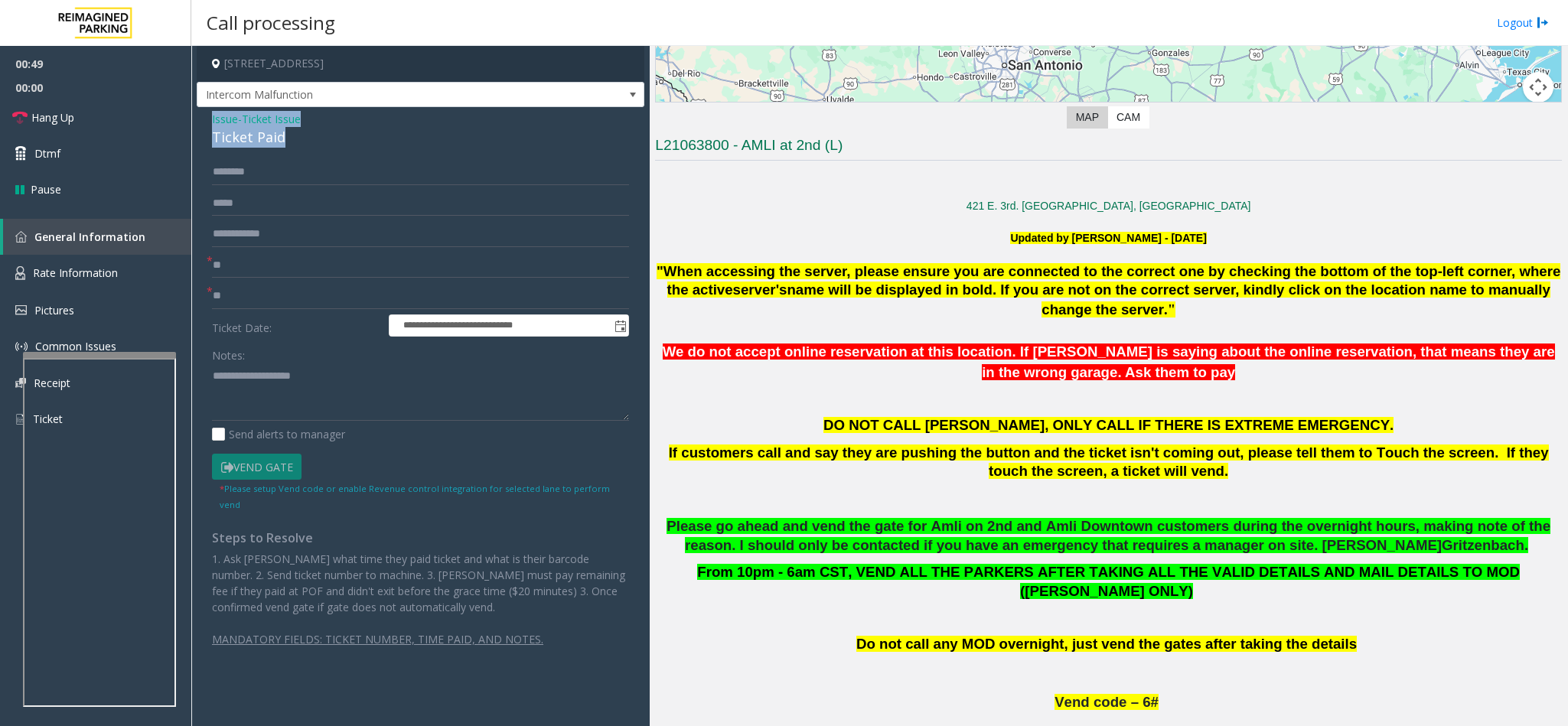
drag, startPoint x: 290, startPoint y: 137, endPoint x: 210, endPoint y: 119, distance: 82.0
click at [210, 119] on div "**********" at bounding box center [421, 392] width 448 height 571
paste textarea "**********"
click at [303, 373] on textarea at bounding box center [420, 393] width 417 height 58
drag, startPoint x: 317, startPoint y: 380, endPoint x: 248, endPoint y: 377, distance: 69.1
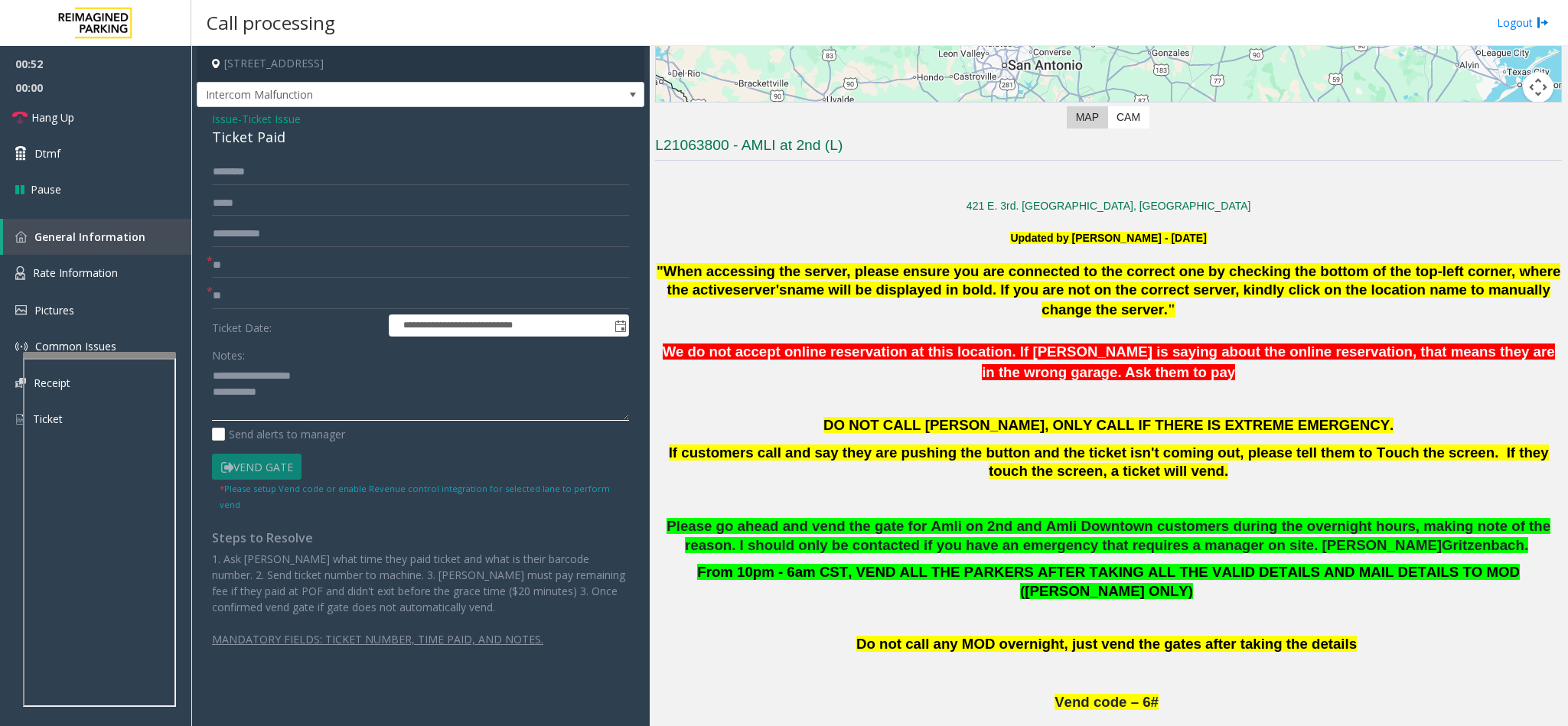
click at [248, 377] on textarea at bounding box center [420, 393] width 417 height 58
click at [345, 402] on textarea at bounding box center [420, 393] width 417 height 58
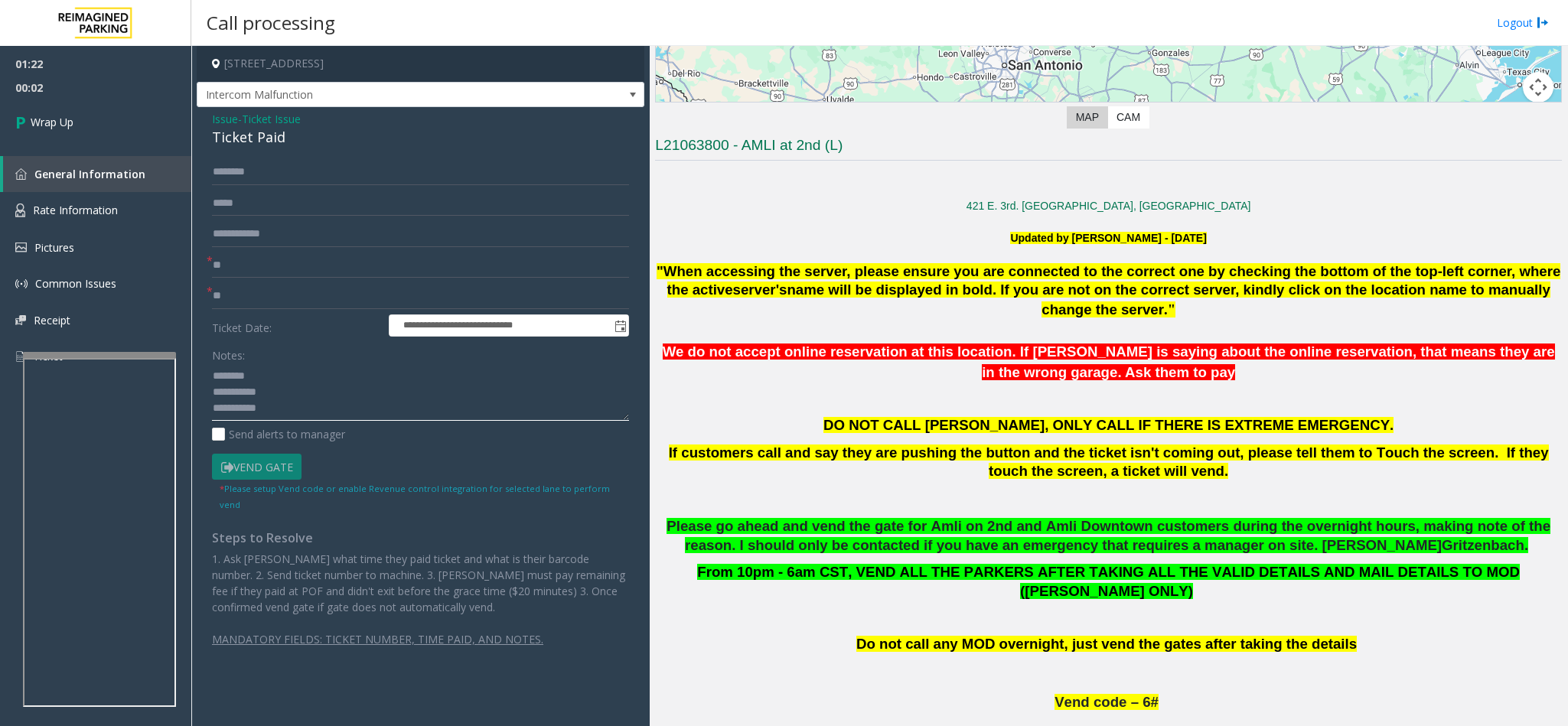
click at [349, 415] on textarea at bounding box center [420, 393] width 417 height 58
type textarea "**********"
click at [295, 120] on span "Ticket Issue" at bounding box center [270, 119] width 59 height 16
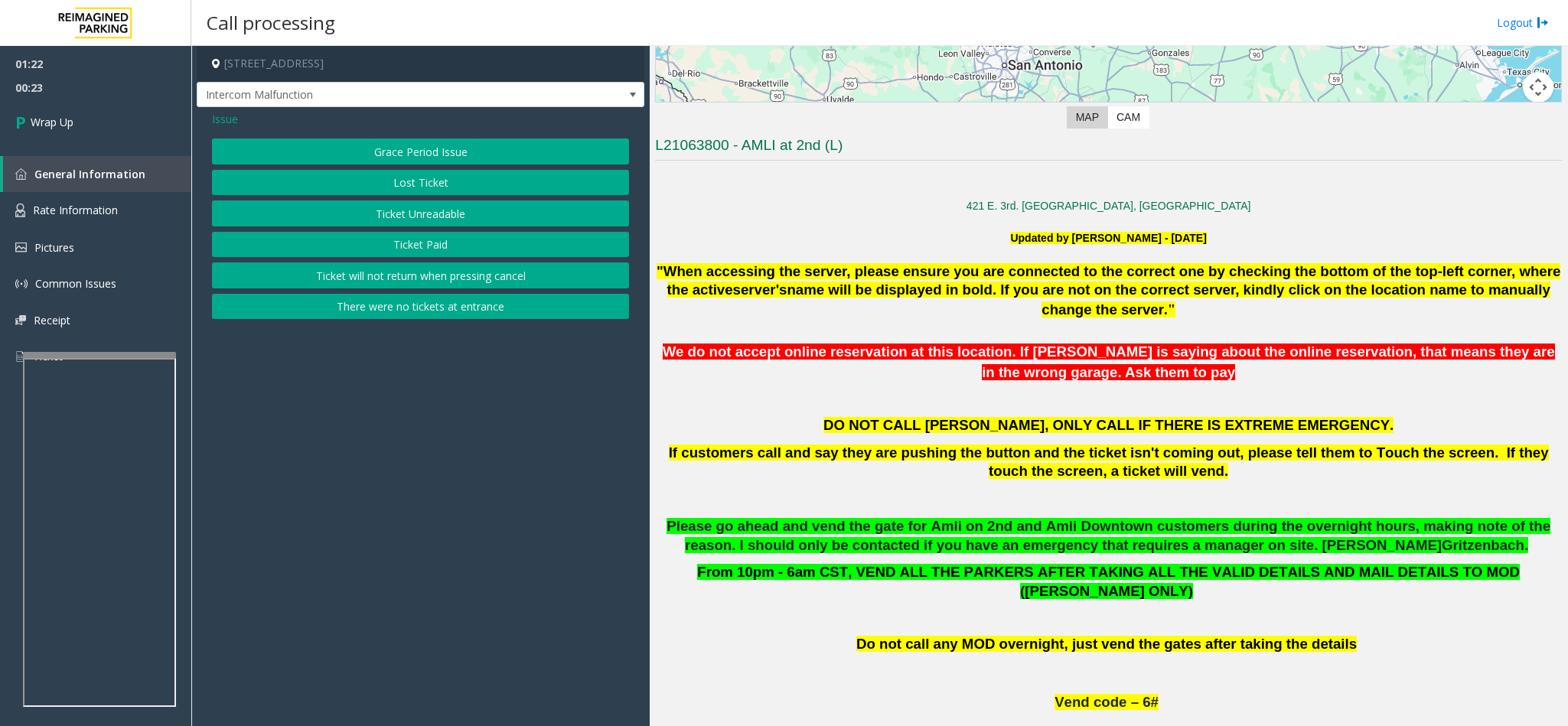
click at [420, 211] on button "Ticket Unreadable" at bounding box center [420, 213] width 417 height 26
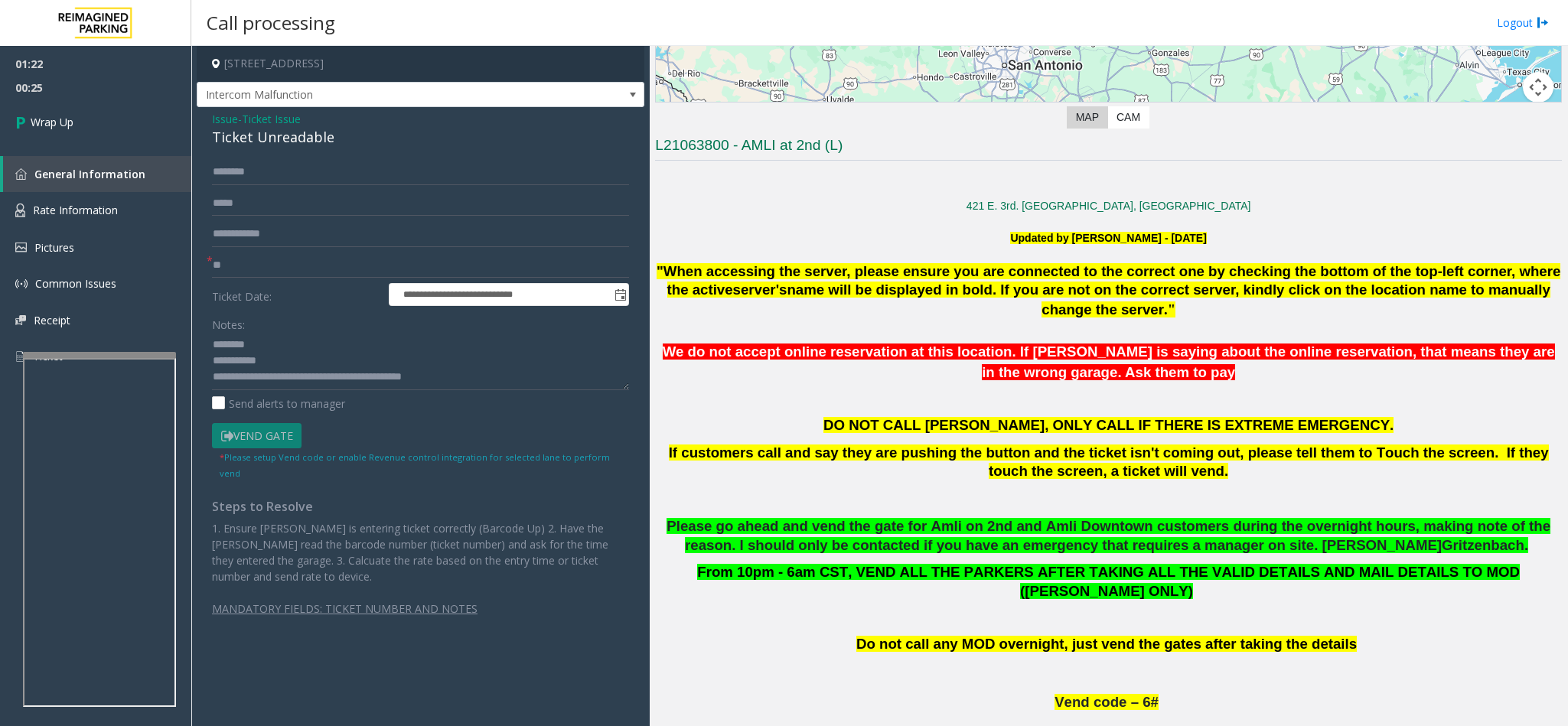
click at [303, 131] on div "Ticket Unreadable" at bounding box center [420, 137] width 417 height 21
click at [246, 363] on textarea at bounding box center [420, 362] width 417 height 58
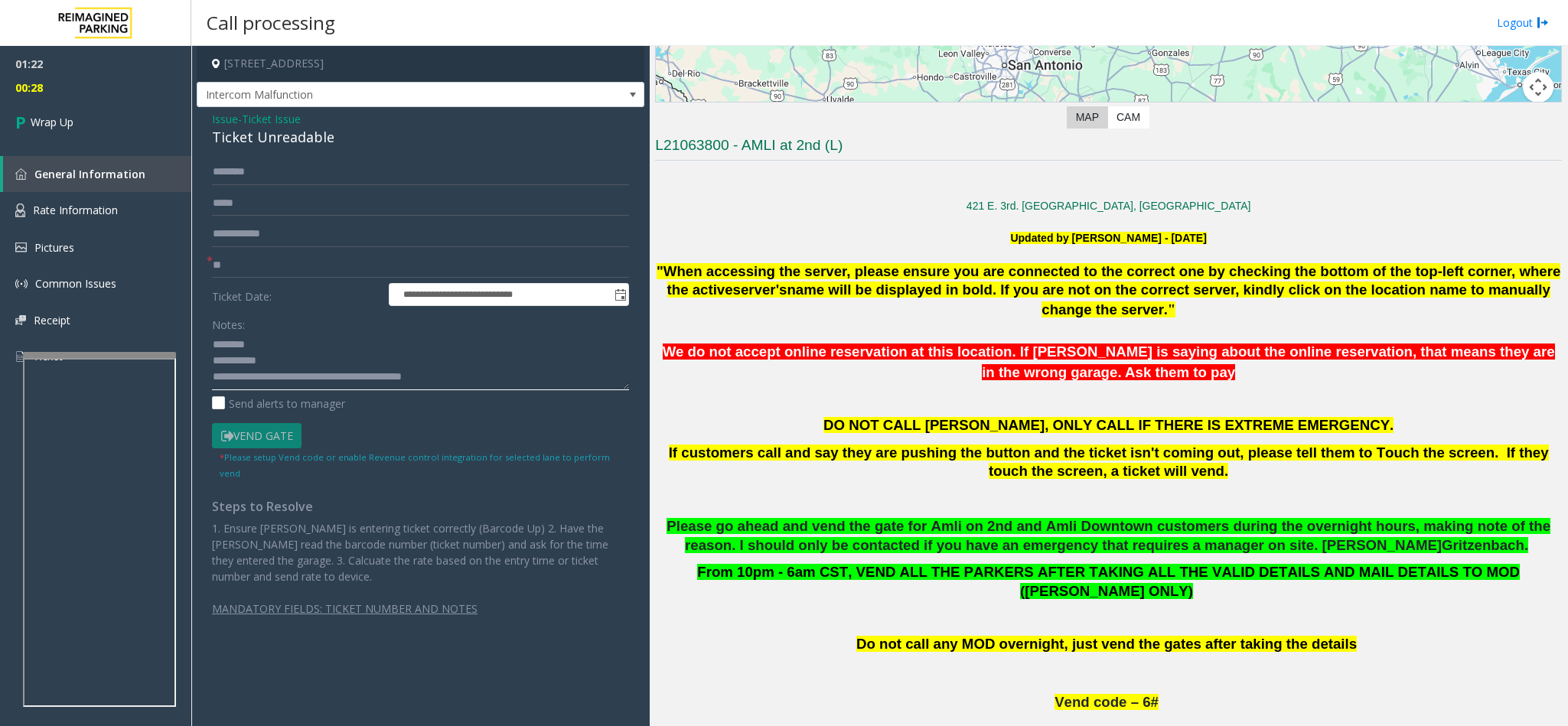
click at [246, 363] on textarea at bounding box center [420, 362] width 417 height 58
paste textarea "******"
type textarea "**********"
click at [79, 131] on link "Wrap Up" at bounding box center [95, 122] width 192 height 45
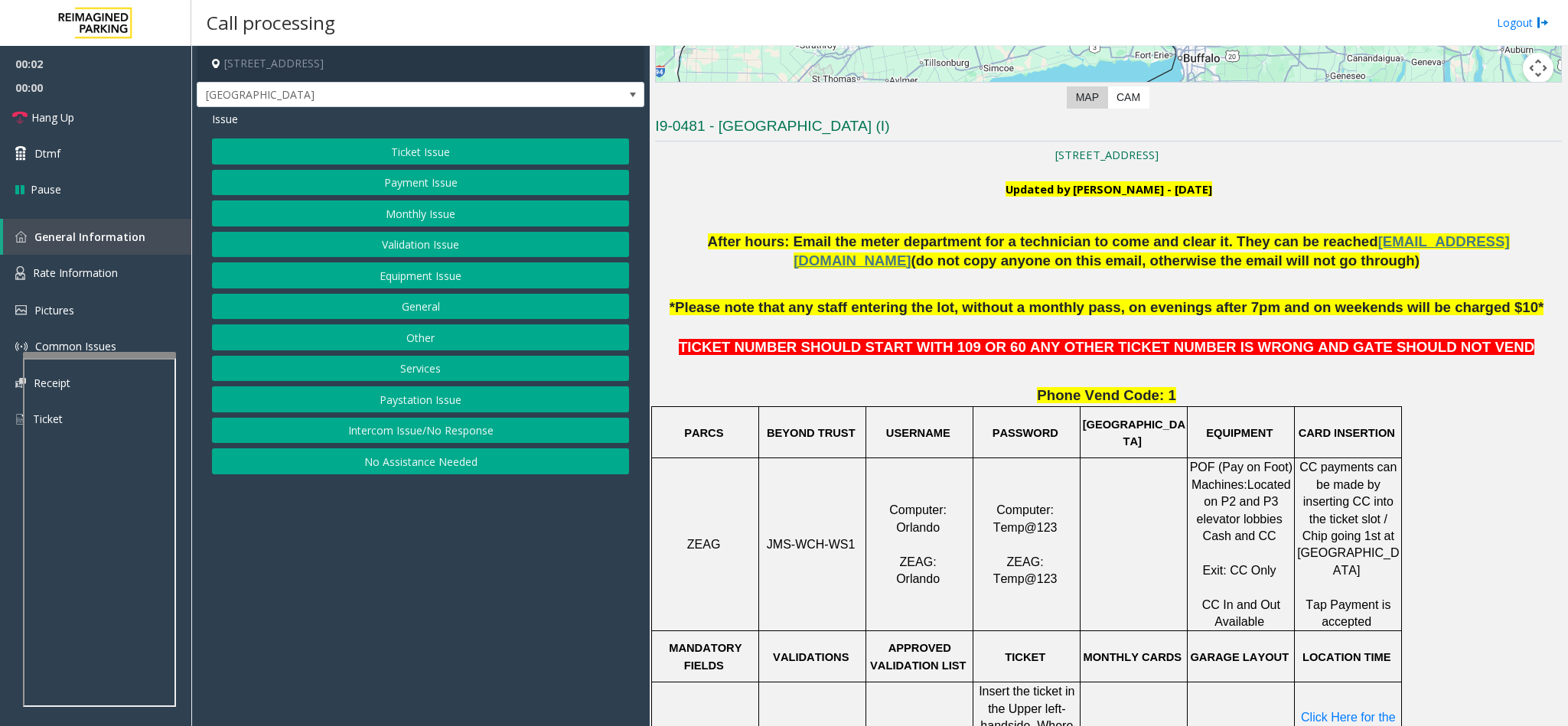
scroll to position [345, 0]
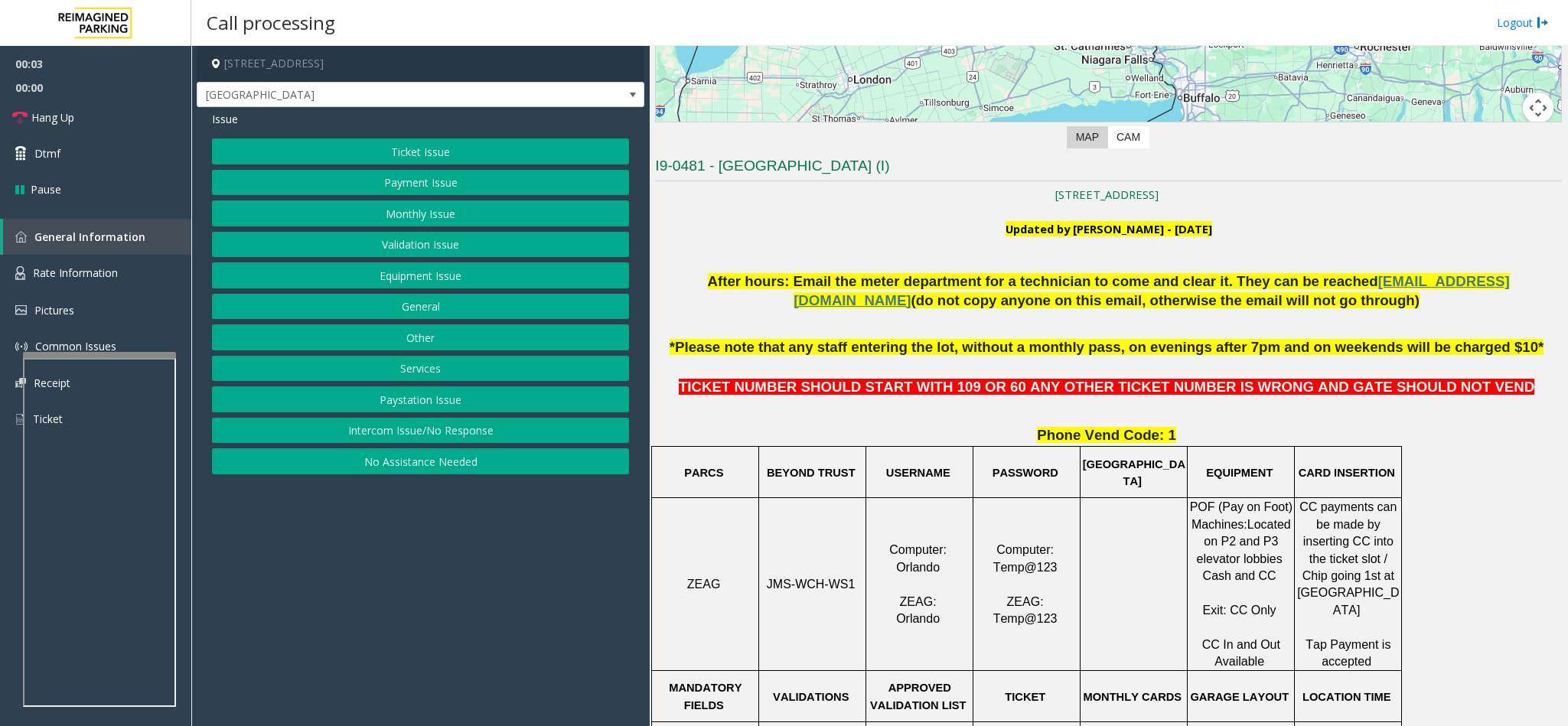
click at [429, 151] on button "Ticket Issue" at bounding box center [420, 151] width 417 height 26
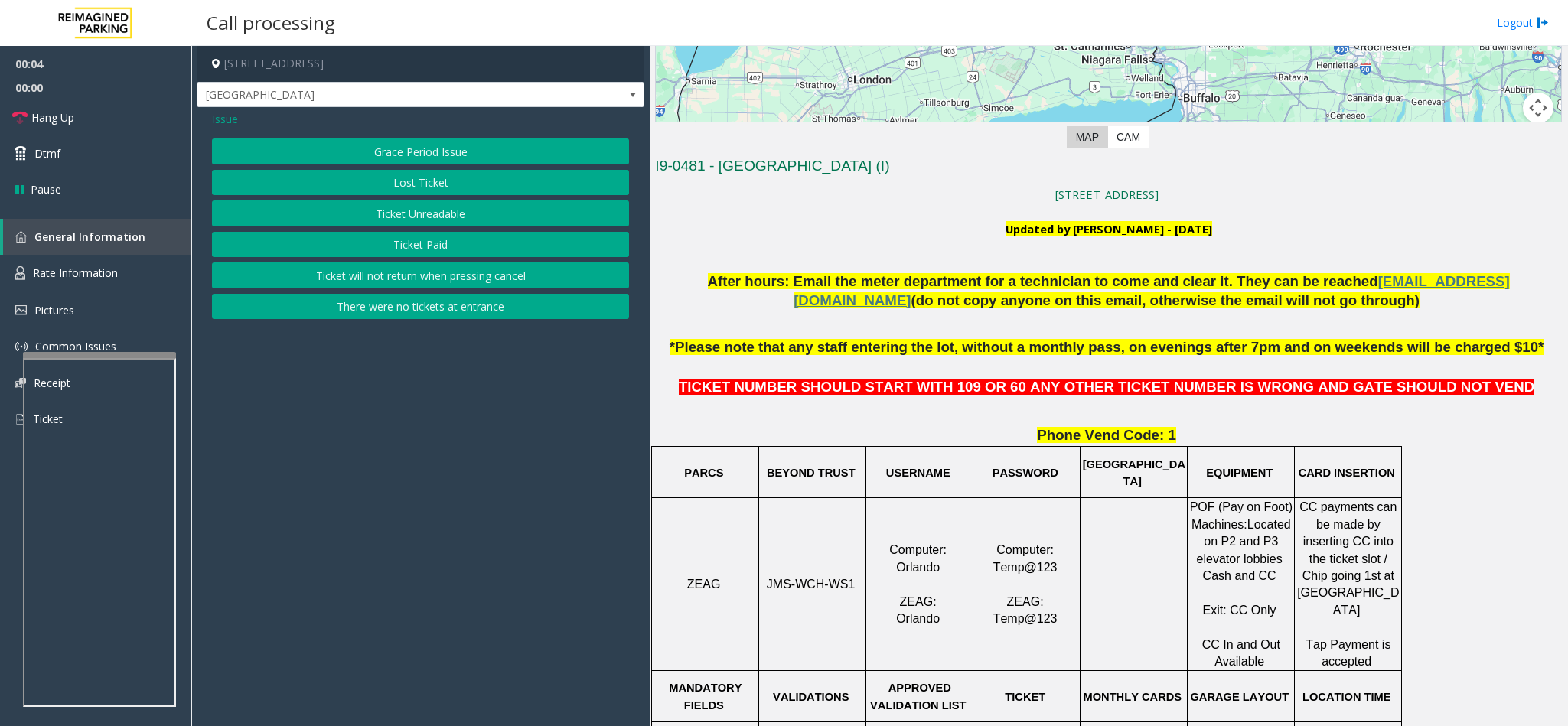
click at [420, 216] on button "Ticket Unreadable" at bounding box center [420, 213] width 417 height 26
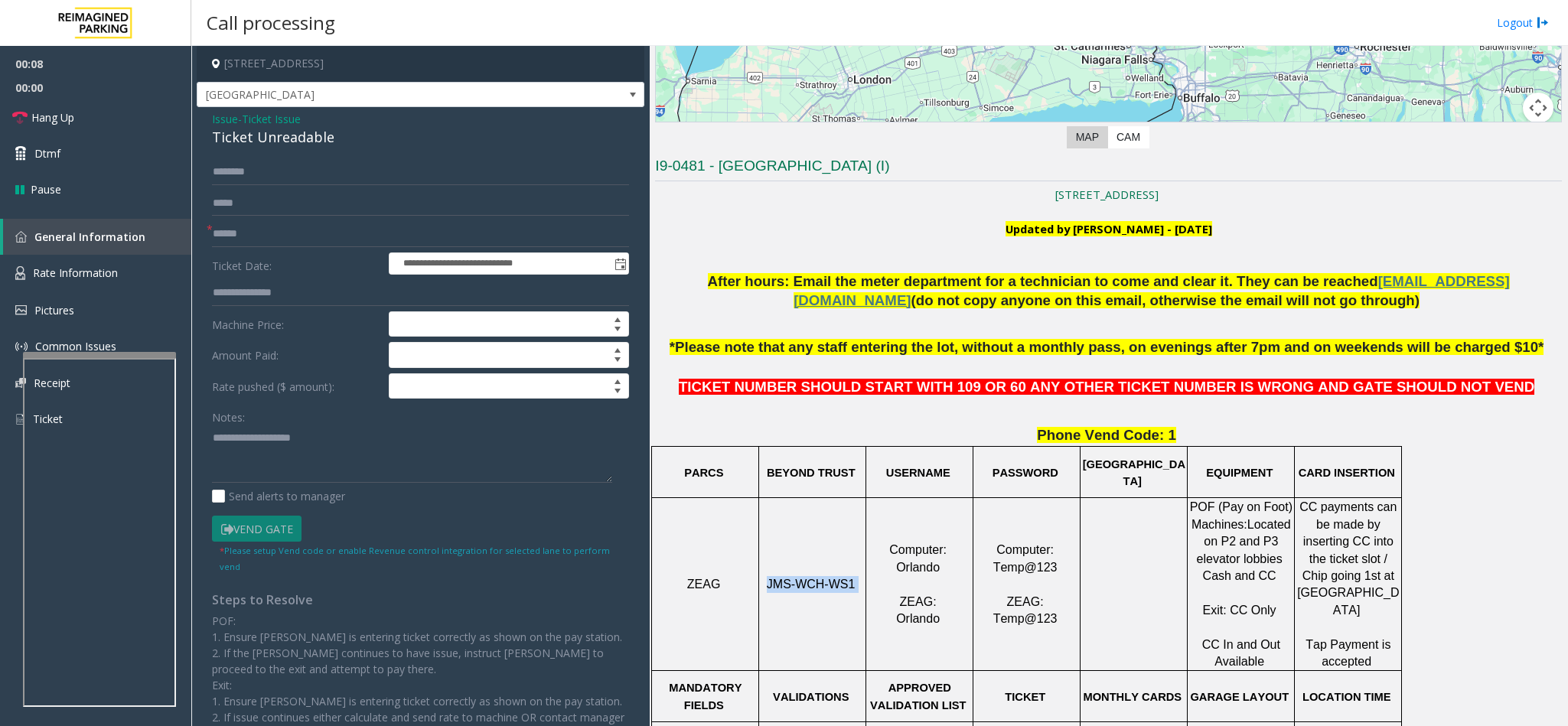
drag, startPoint x: 853, startPoint y: 590, endPoint x: 751, endPoint y: 608, distance: 103.6
click at [751, 608] on tr "ZEAG JMS-WCH-WS1 Computer: Orlando ZEAG: Orlando Computer: Temp@123 ZEAG: Temp@…" at bounding box center [1026, 585] width 749 height 173
click at [296, 230] on input "text" at bounding box center [420, 234] width 417 height 26
click at [329, 241] on input "text" at bounding box center [420, 234] width 417 height 26
type input "*"
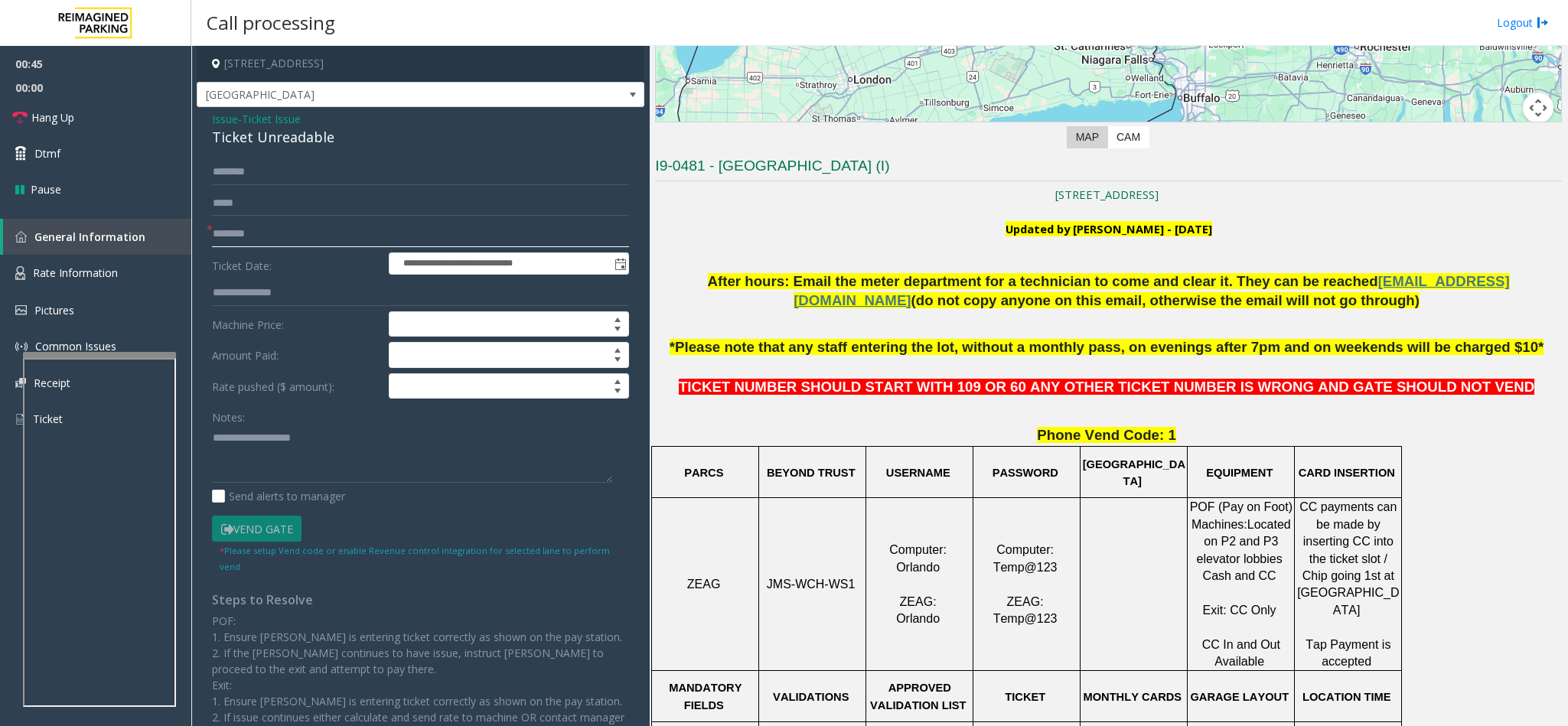
type input "********"
drag, startPoint x: 331, startPoint y: 129, endPoint x: 211, endPoint y: 118, distance: 120.5
click at [212, 118] on div "Issue - Ticket Issue Ticket Unreadable" at bounding box center [420, 129] width 417 height 37
click at [317, 462] on textarea at bounding box center [412, 454] width 401 height 58
paste textarea "**********"
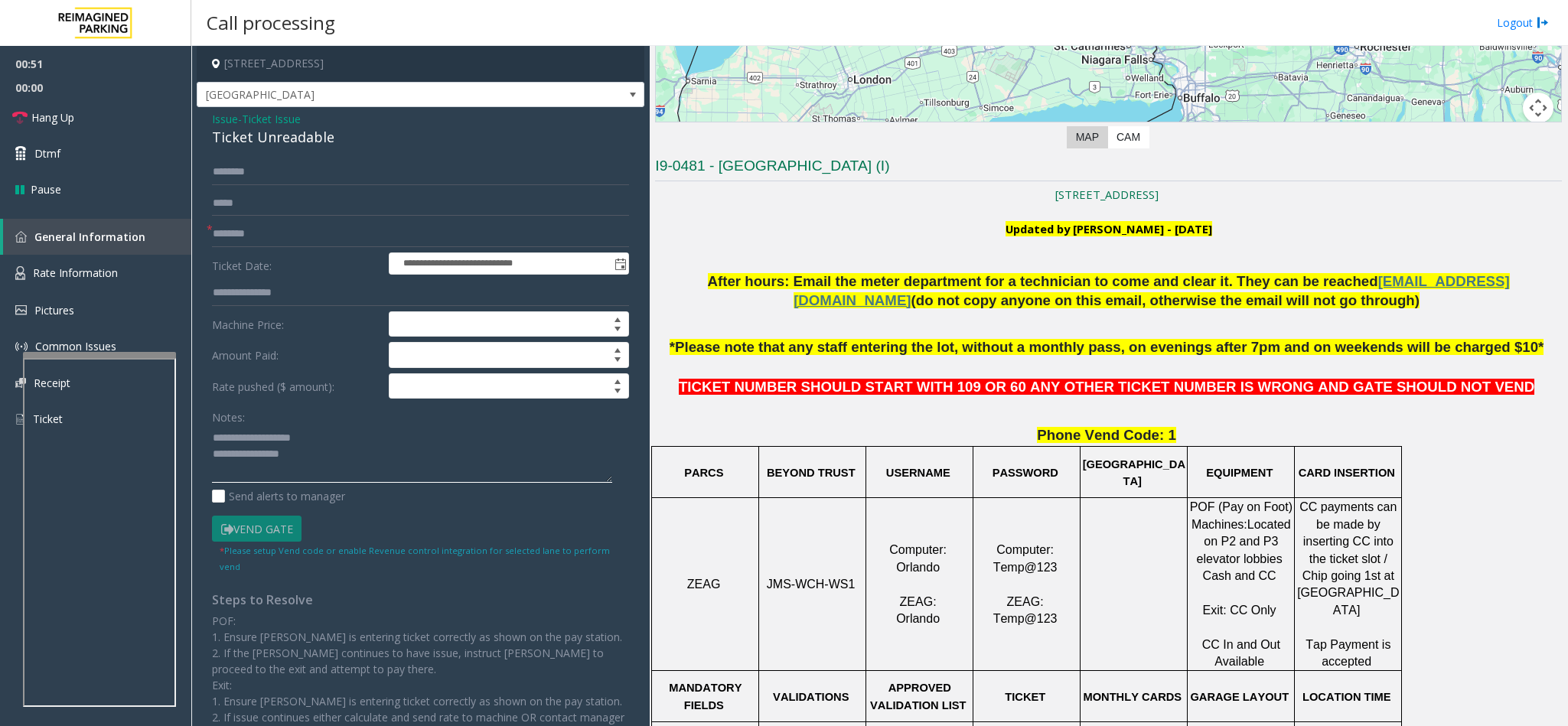
type textarea "**********"
drag, startPoint x: 287, startPoint y: 232, endPoint x: 236, endPoint y: 232, distance: 51.0
click at [236, 232] on input "********" at bounding box center [420, 234] width 417 height 26
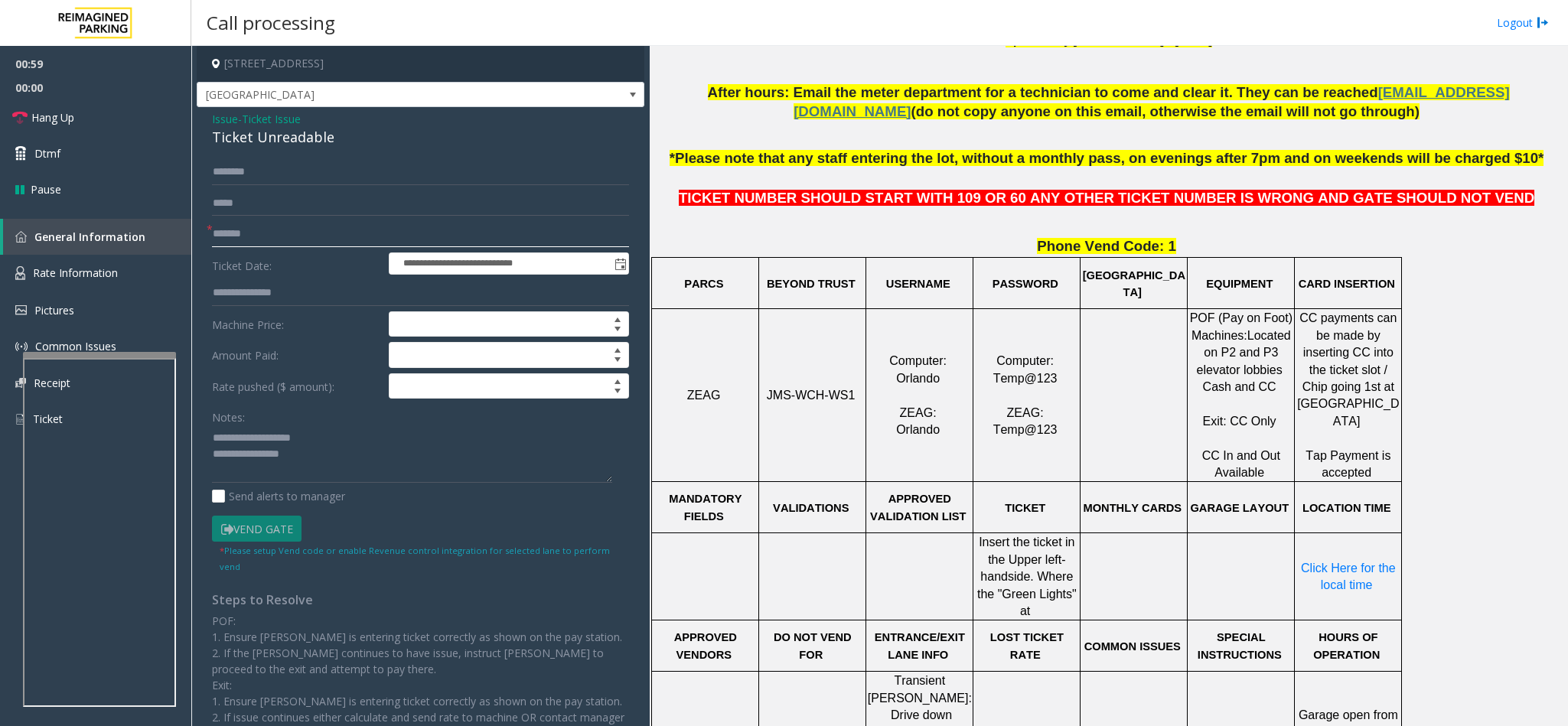
scroll to position [574, 0]
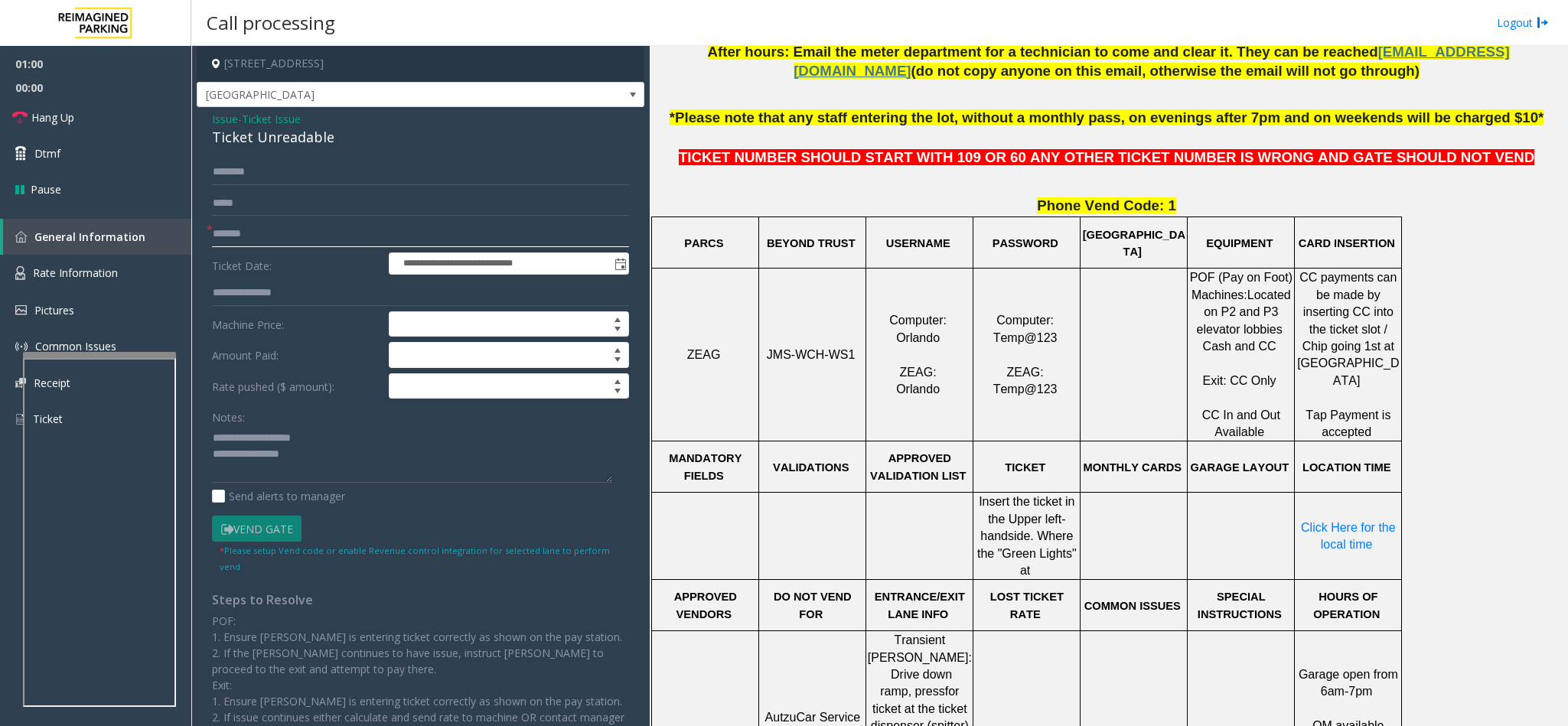
type input "*******"
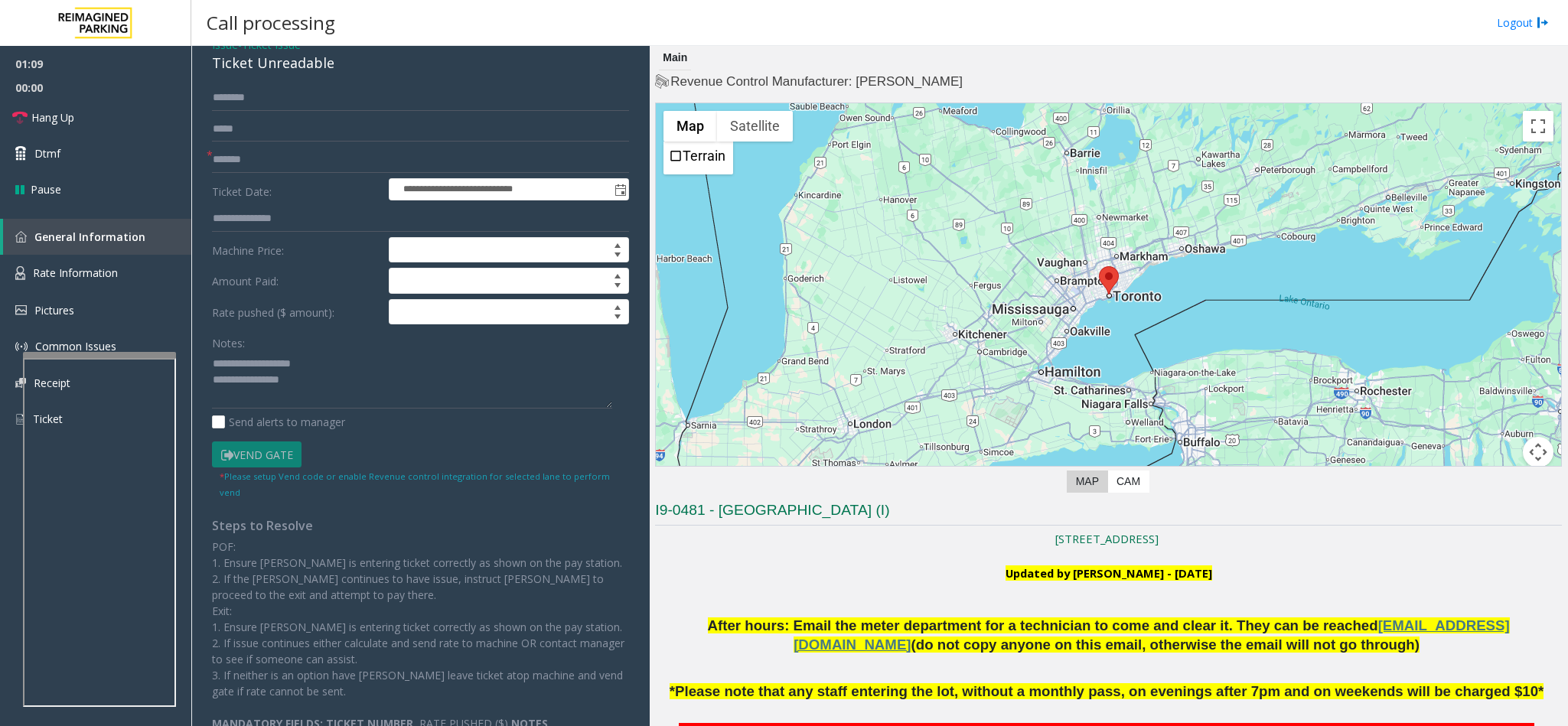
scroll to position [115, 0]
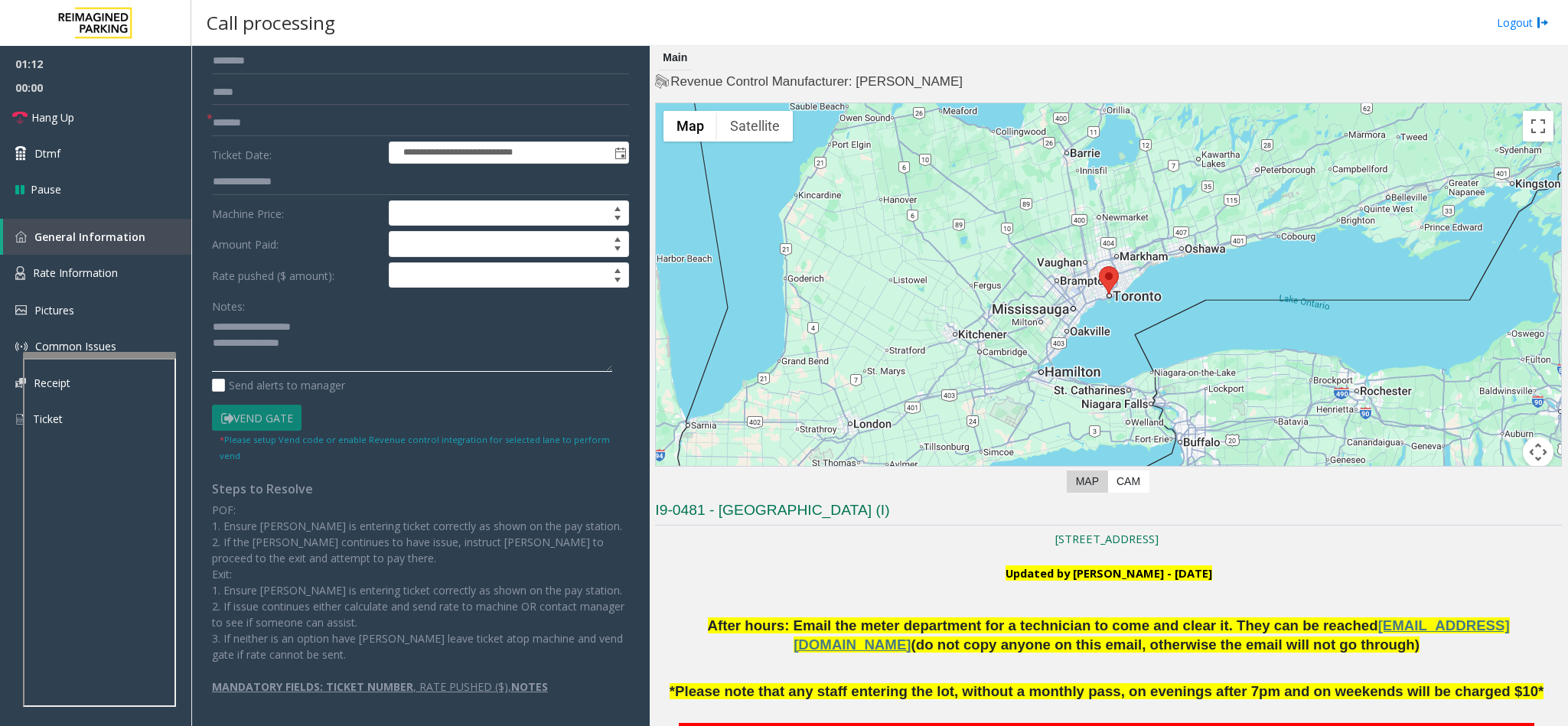
drag, startPoint x: 317, startPoint y: 318, endPoint x: 247, endPoint y: 331, distance: 71.2
click at [247, 331] on textarea at bounding box center [412, 344] width 401 height 58
click at [390, 346] on textarea at bounding box center [412, 344] width 401 height 58
click at [92, 113] on link "Hang Up" at bounding box center [95, 117] width 192 height 36
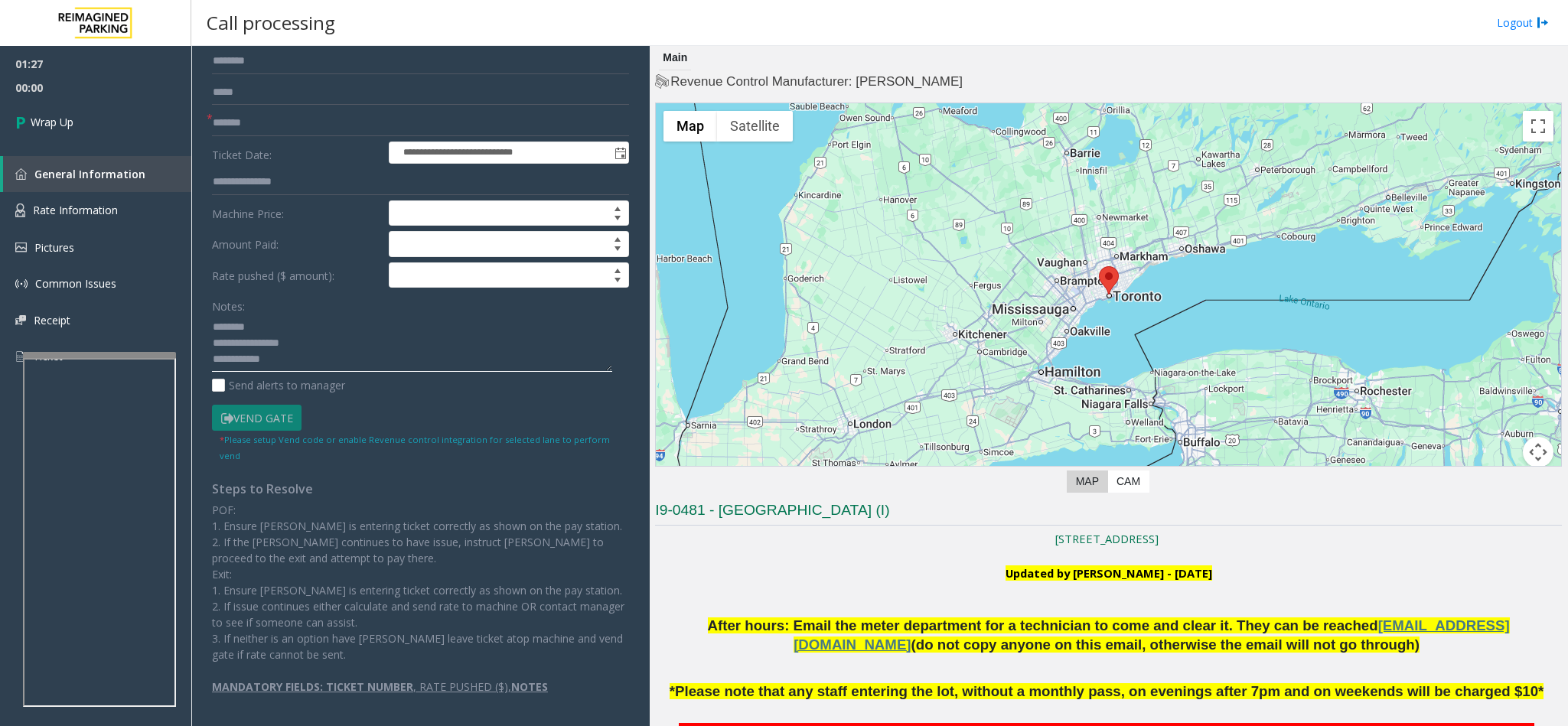
click at [295, 359] on textarea at bounding box center [412, 344] width 401 height 58
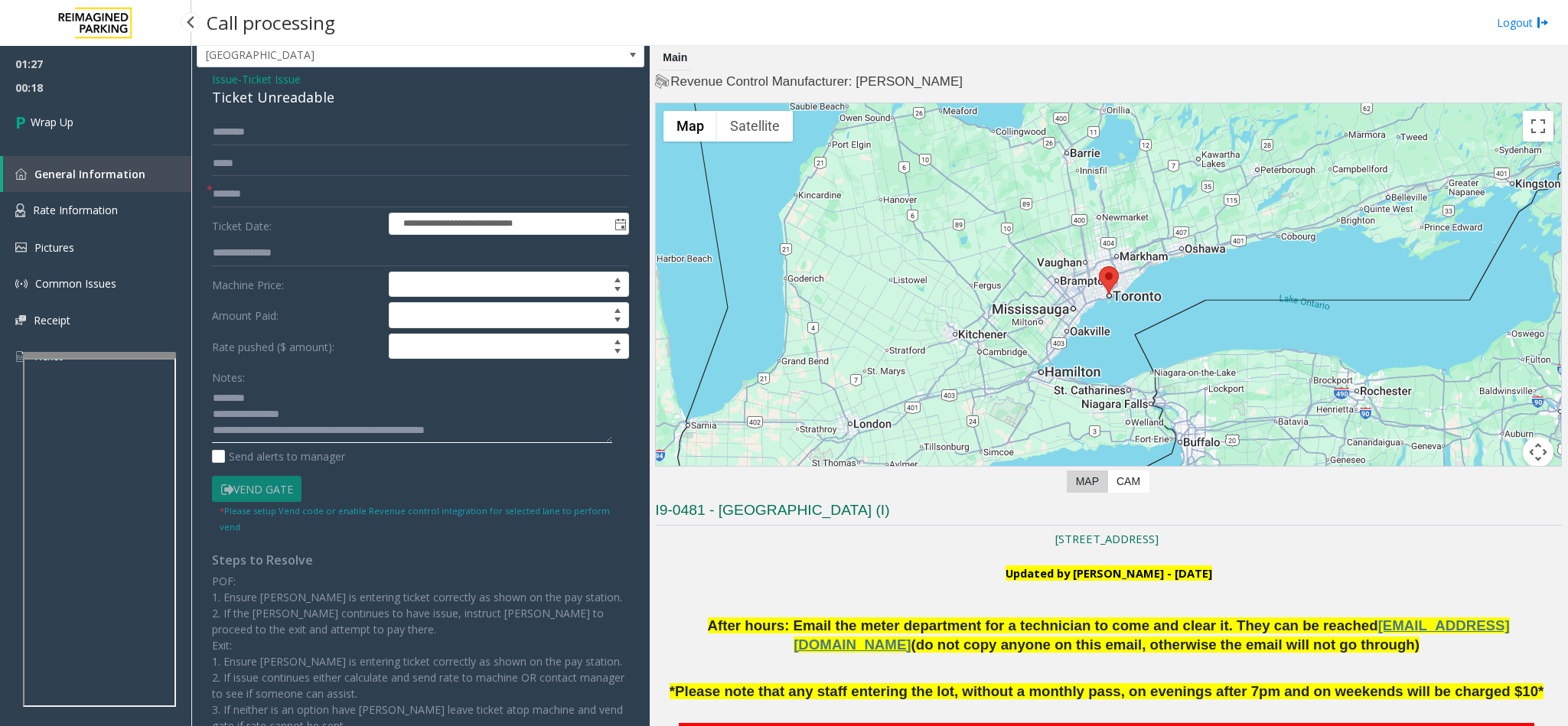
scroll to position [0, 0]
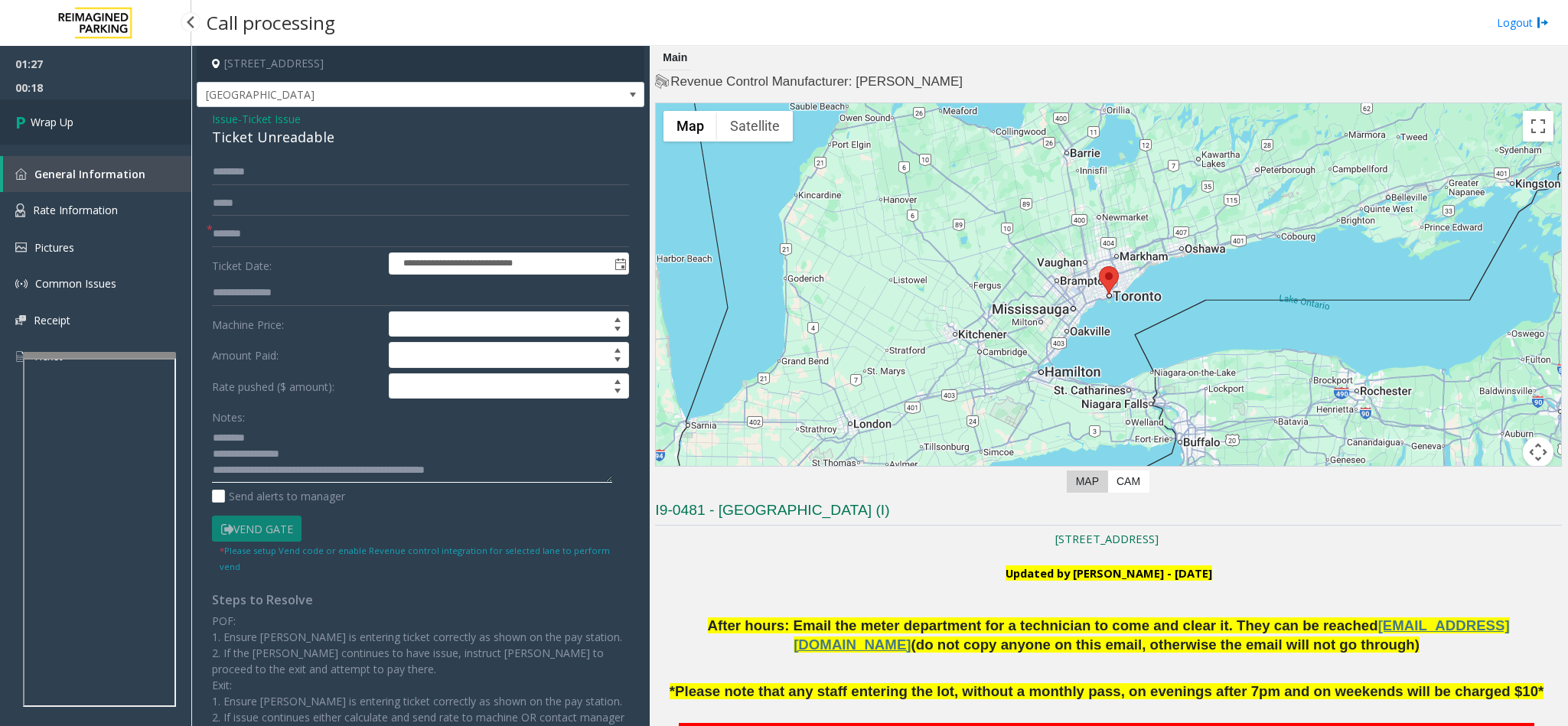
type textarea "**********"
click at [62, 118] on span "Wrap Up" at bounding box center [52, 122] width 43 height 16
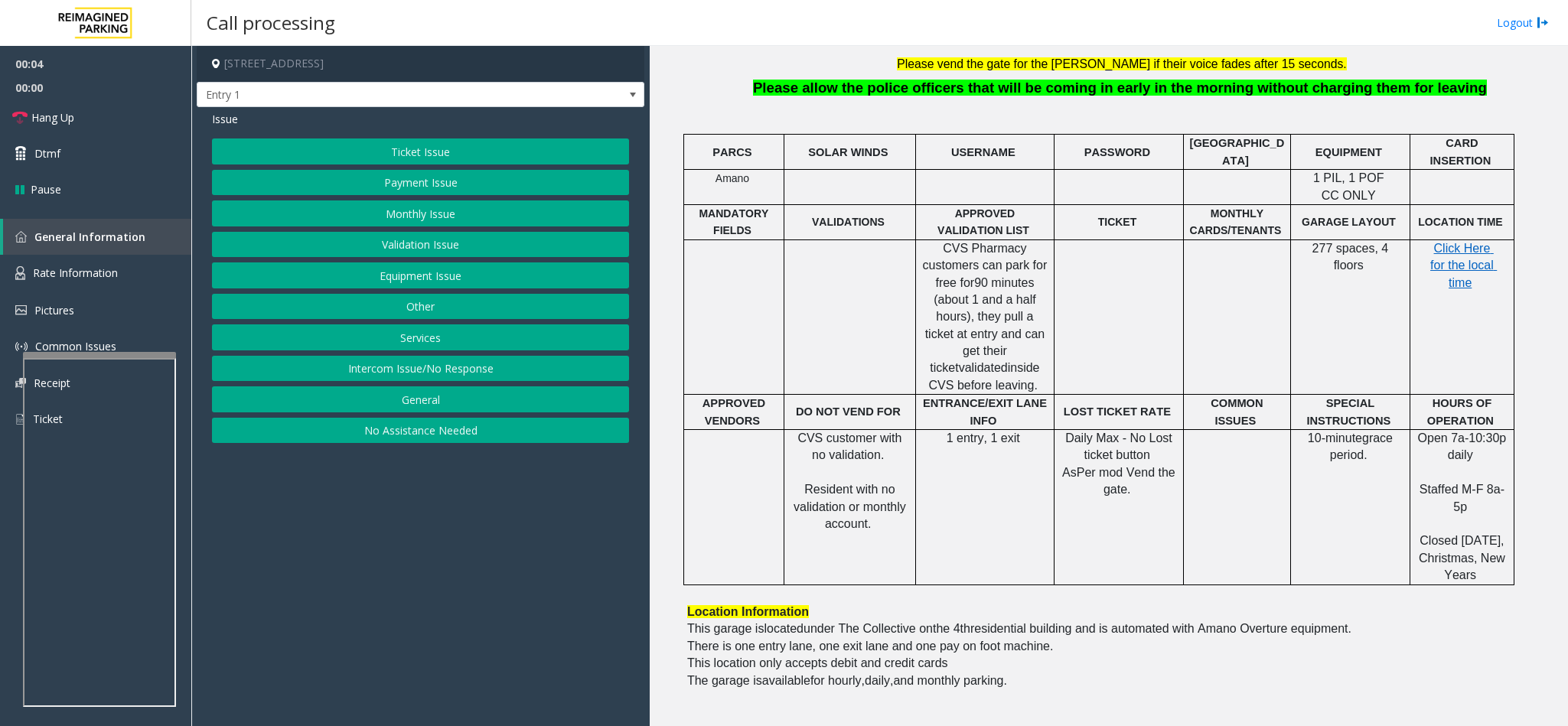
scroll to position [115, 0]
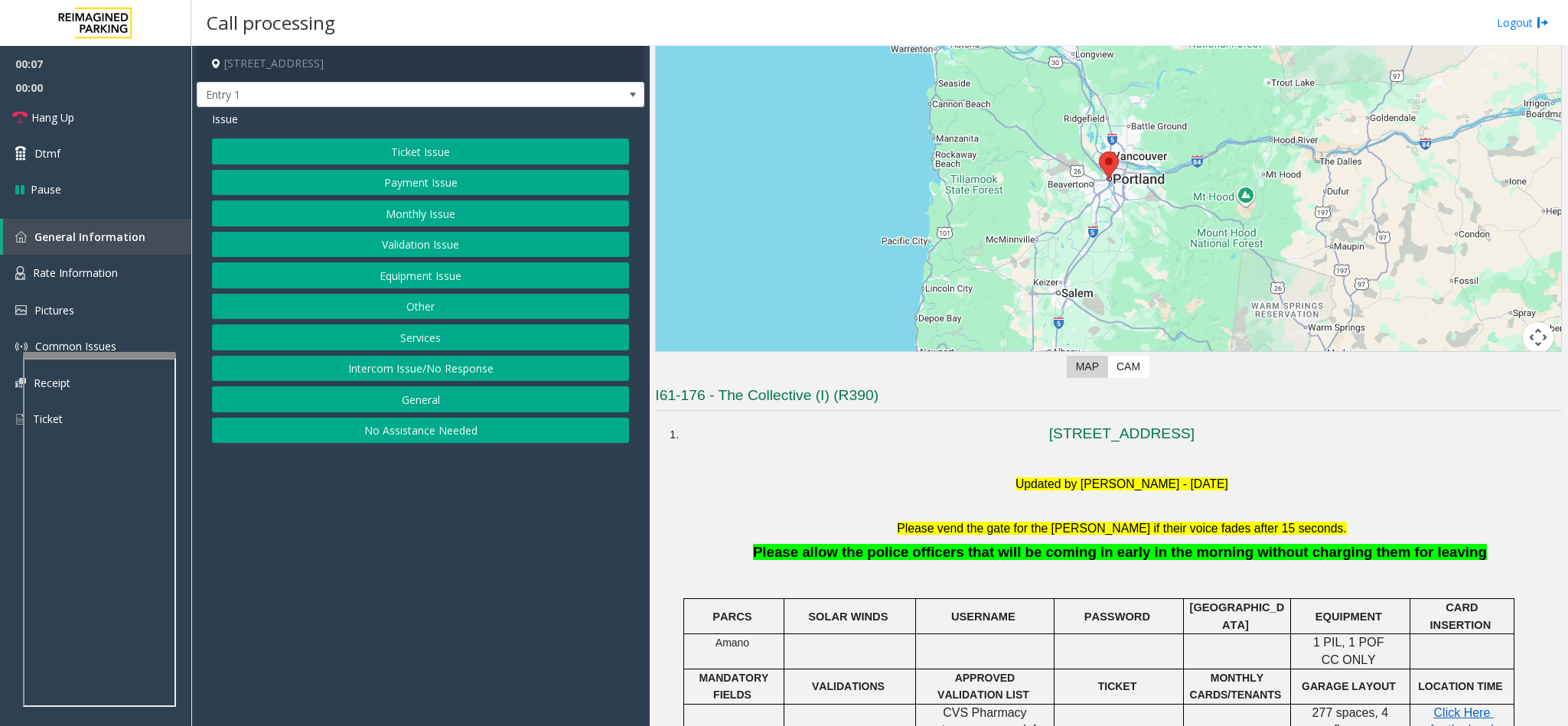
click at [449, 358] on div "Ticket Issue Payment Issue Monthly Issue Validation Issue Equipment Issue Other…" at bounding box center [420, 290] width 417 height 304
click at [449, 370] on button "Intercom Issue/No Response" at bounding box center [420, 369] width 417 height 26
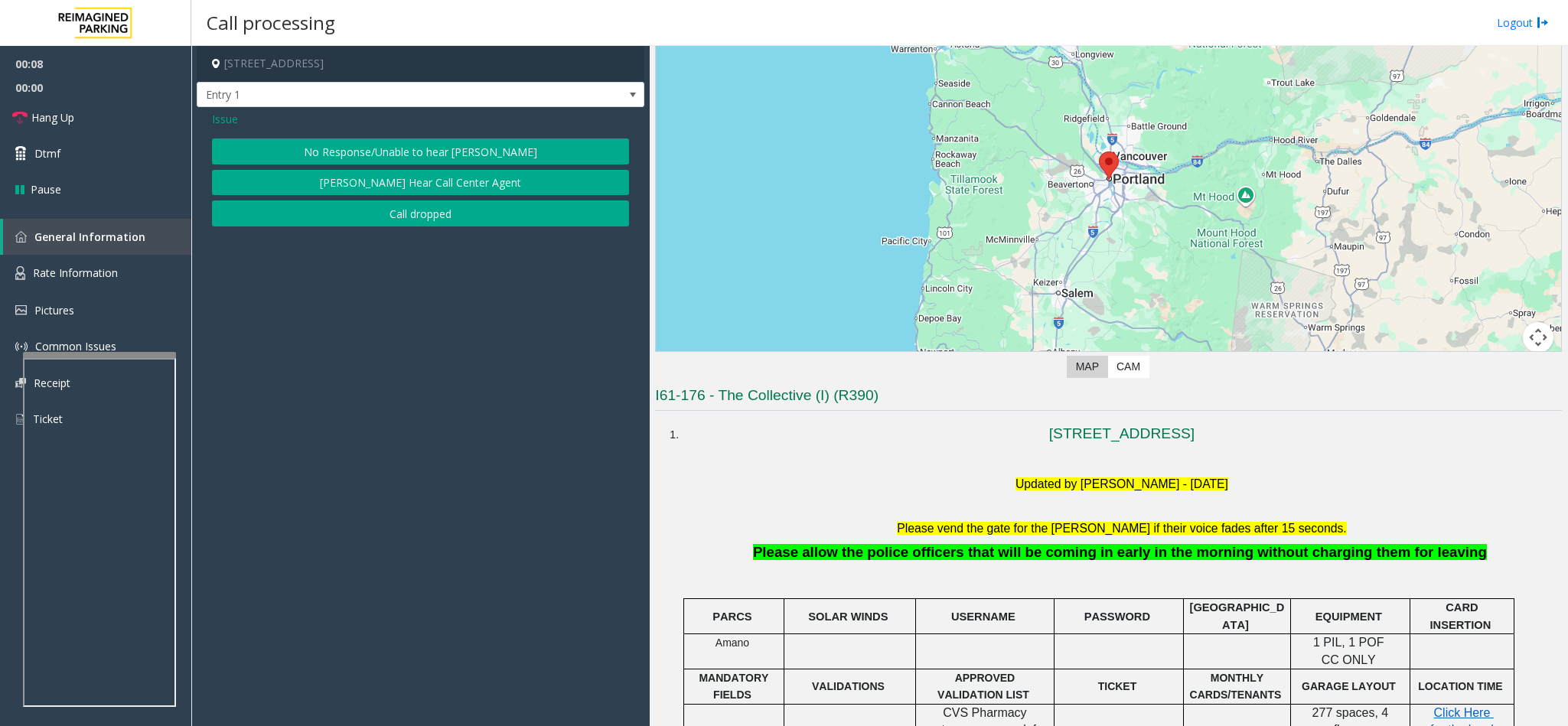
click at [411, 145] on button "No Response/Unable to hear [PERSON_NAME]" at bounding box center [420, 151] width 417 height 26
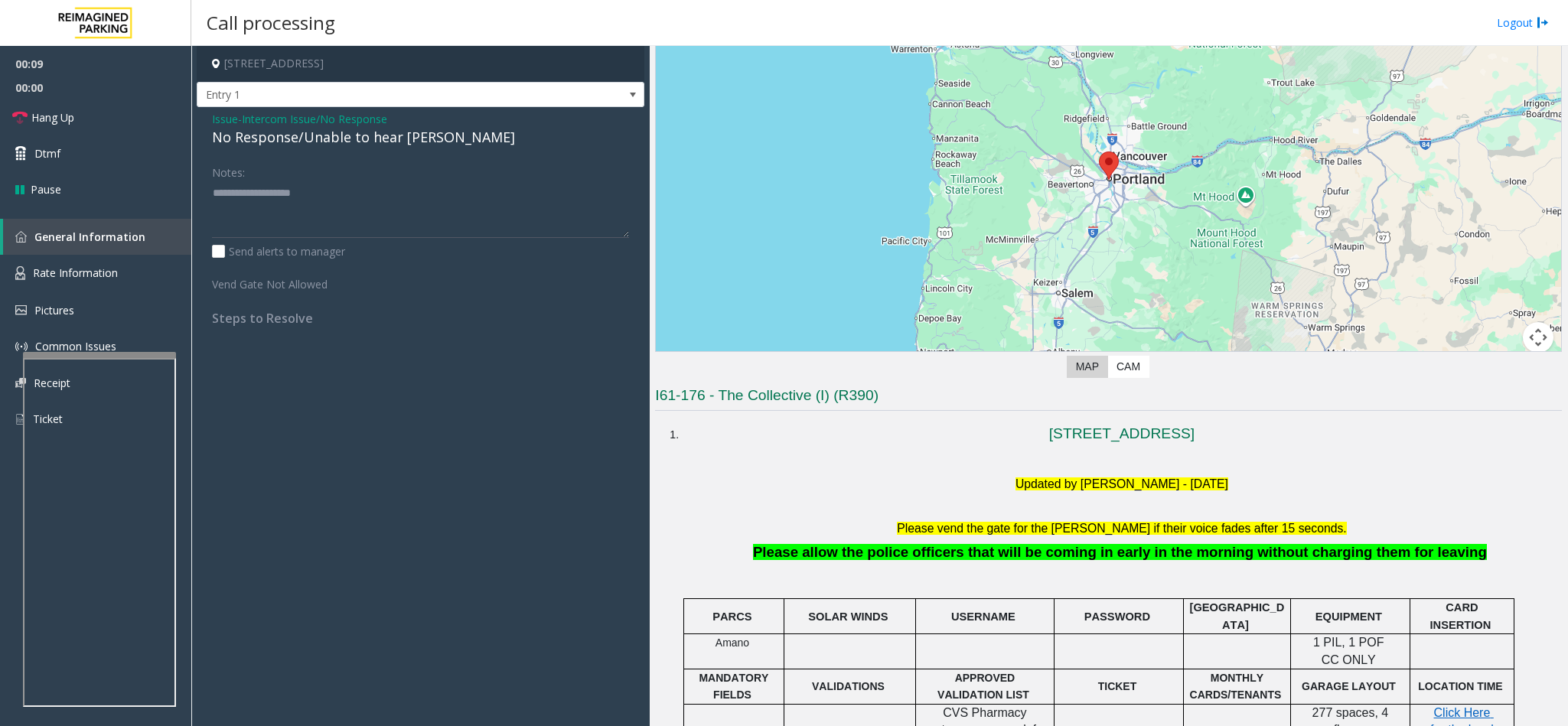
click at [373, 136] on div "No Response/Unable to hear [PERSON_NAME]" at bounding box center [420, 137] width 417 height 21
type textarea "**********"
click at [82, 108] on link "Hang Up" at bounding box center [95, 117] width 192 height 36
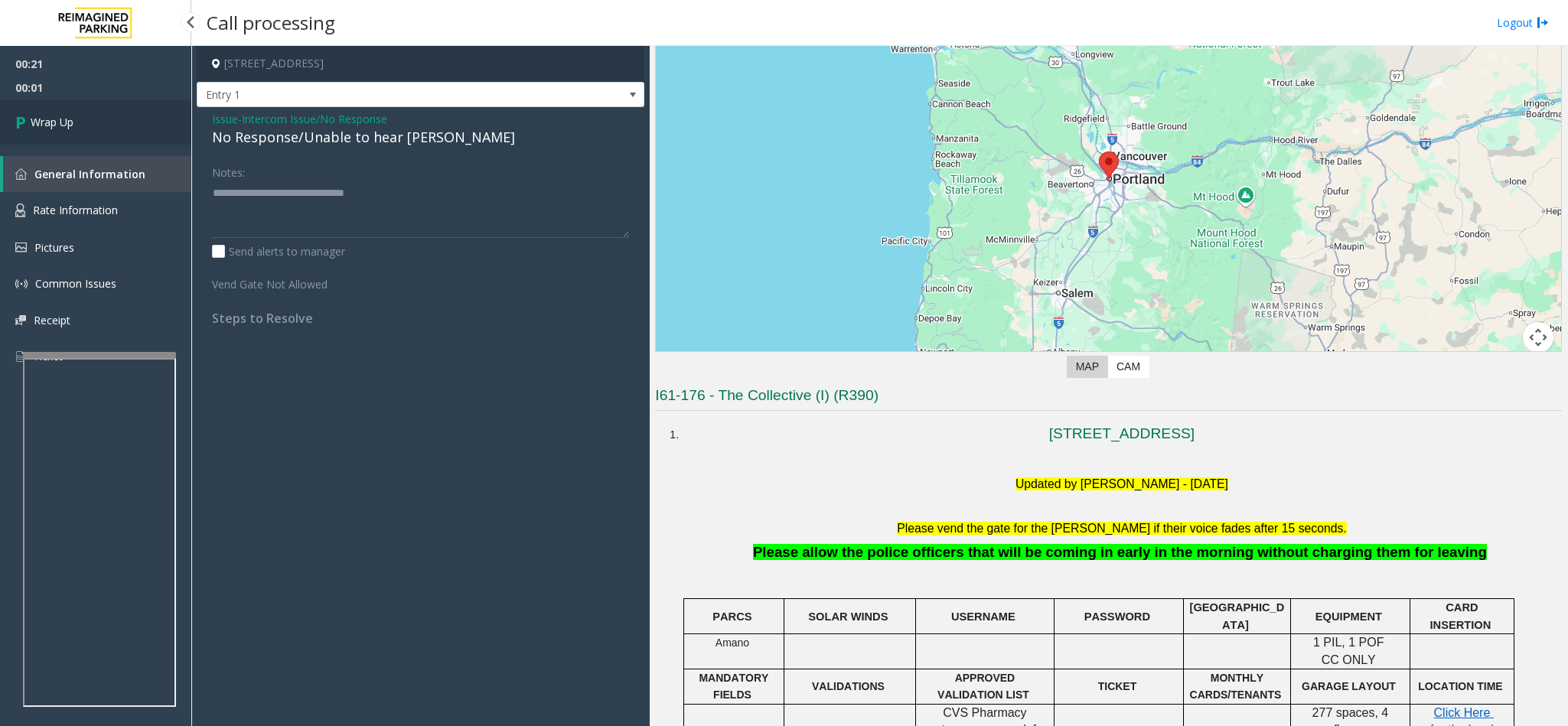
click at [42, 122] on span "Wrap Up" at bounding box center [52, 122] width 43 height 16
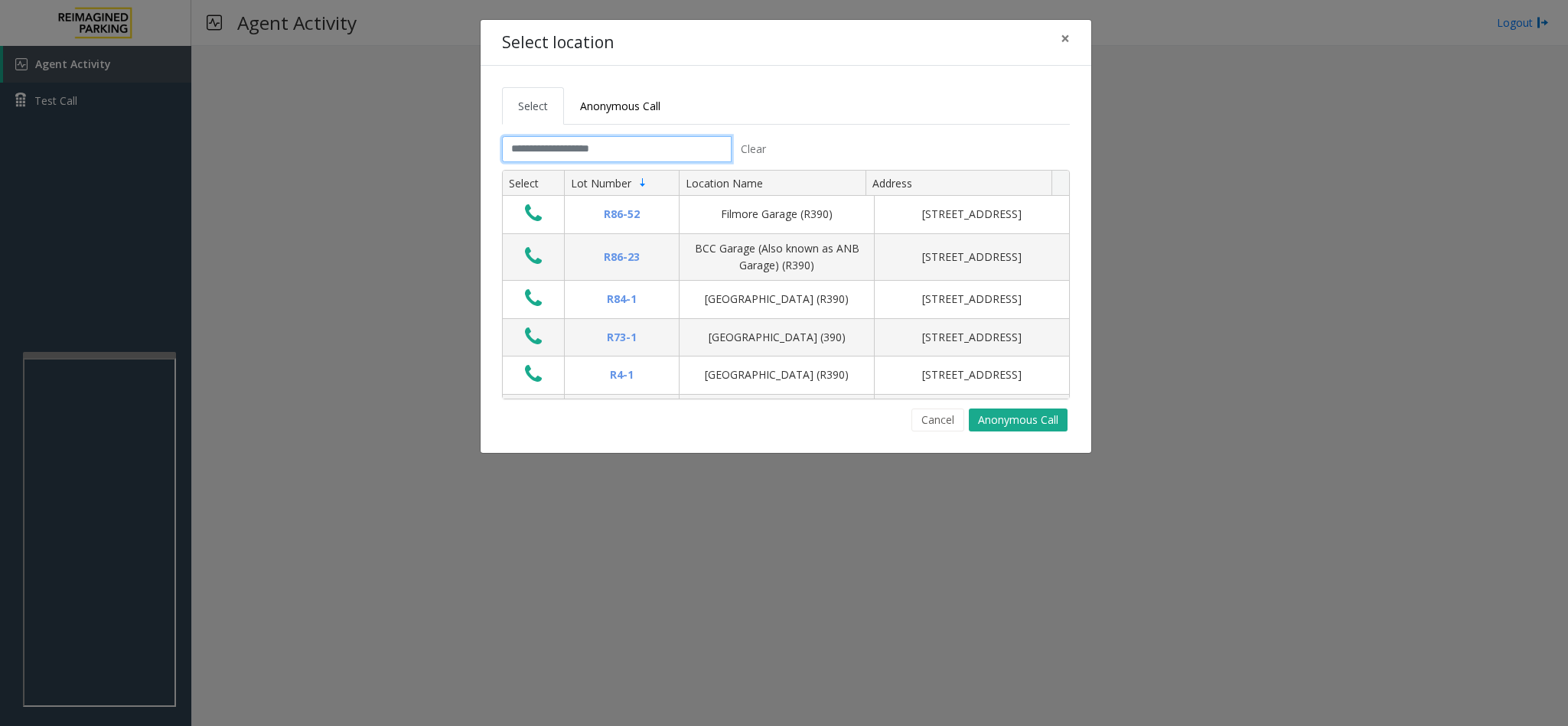
click at [644, 154] on input "text" at bounding box center [617, 150] width 229 height 26
click at [644, 152] on input "text" at bounding box center [617, 150] width 229 height 26
click at [547, 150] on input "text" at bounding box center [617, 150] width 229 height 26
click at [627, 137] on input "text" at bounding box center [617, 150] width 229 height 26
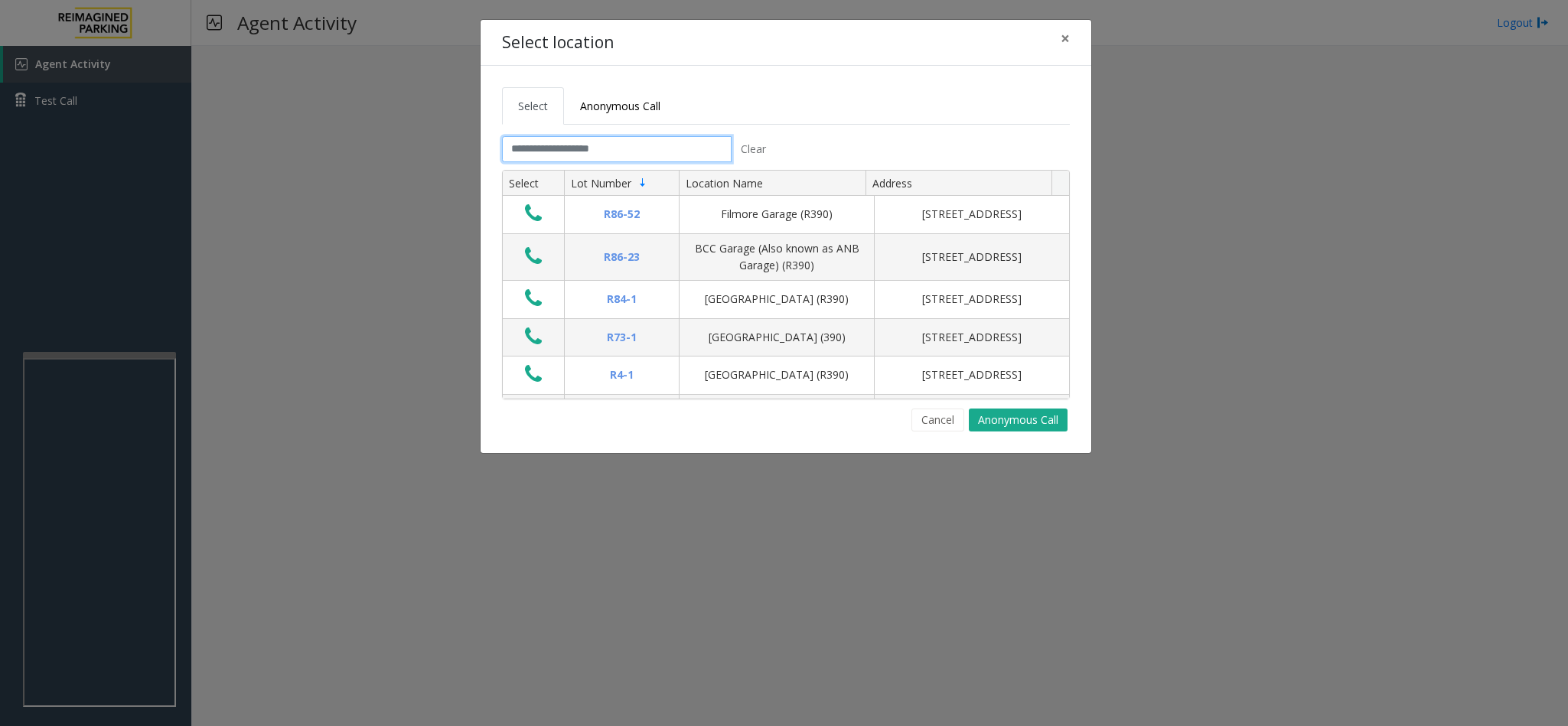
click at [620, 145] on input "text" at bounding box center [617, 150] width 229 height 26
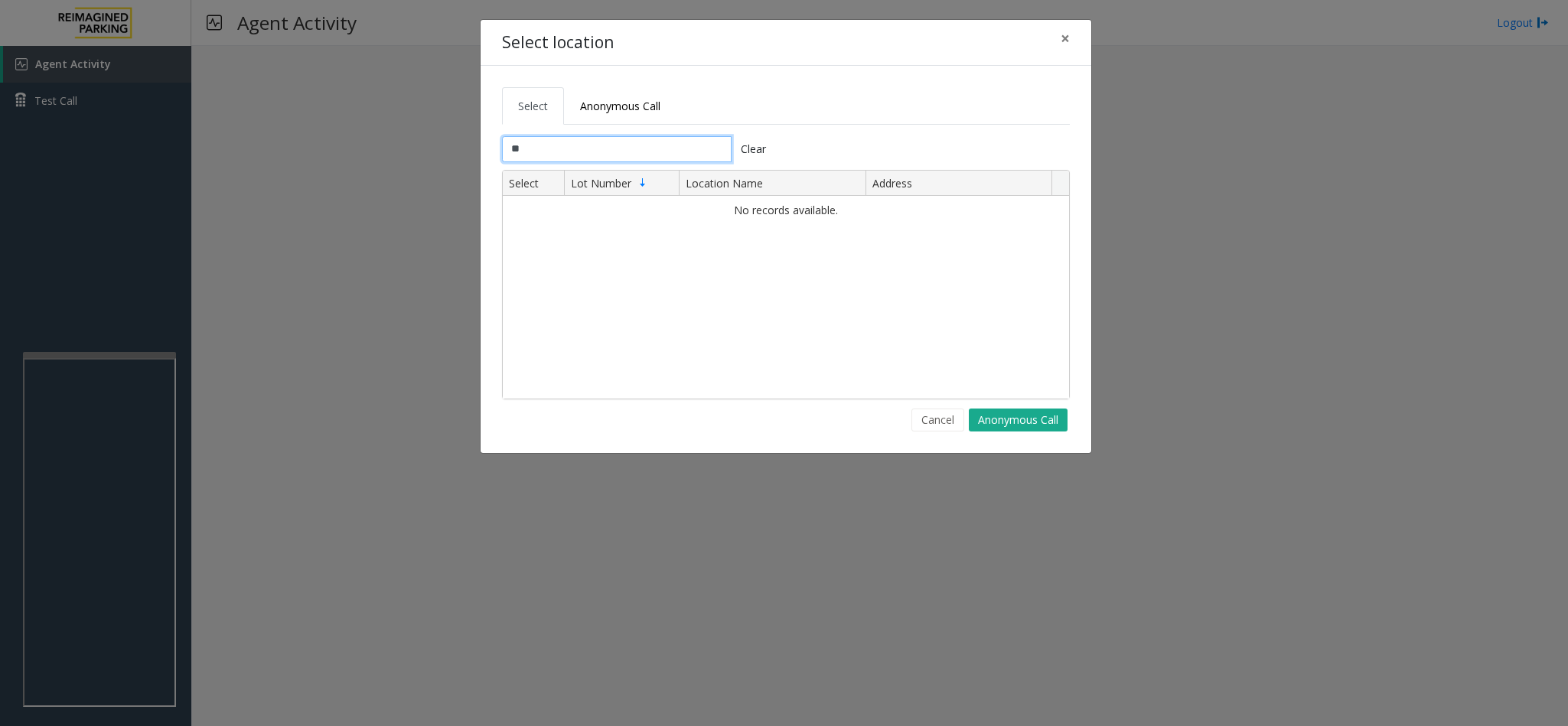
type input "*"
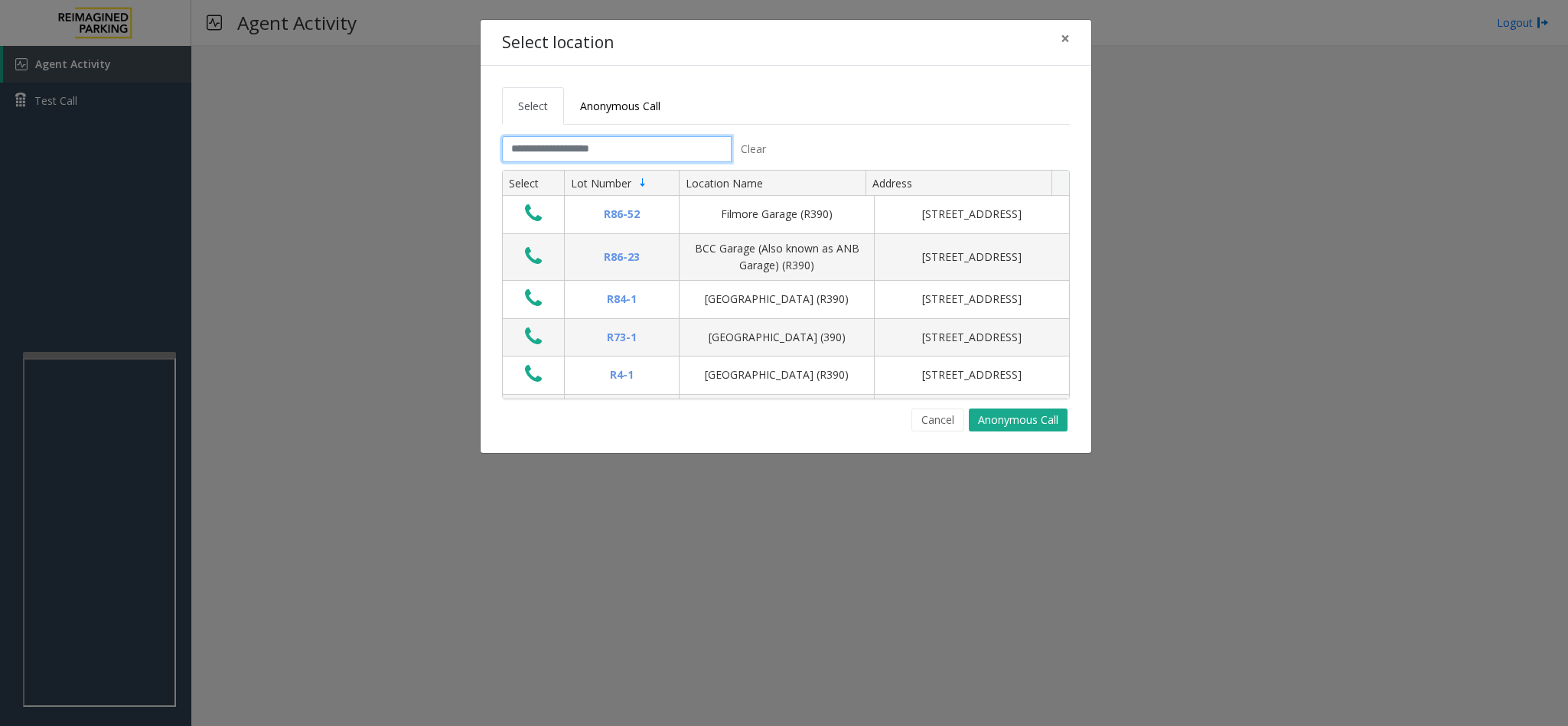
click at [640, 147] on input "text" at bounding box center [617, 150] width 229 height 26
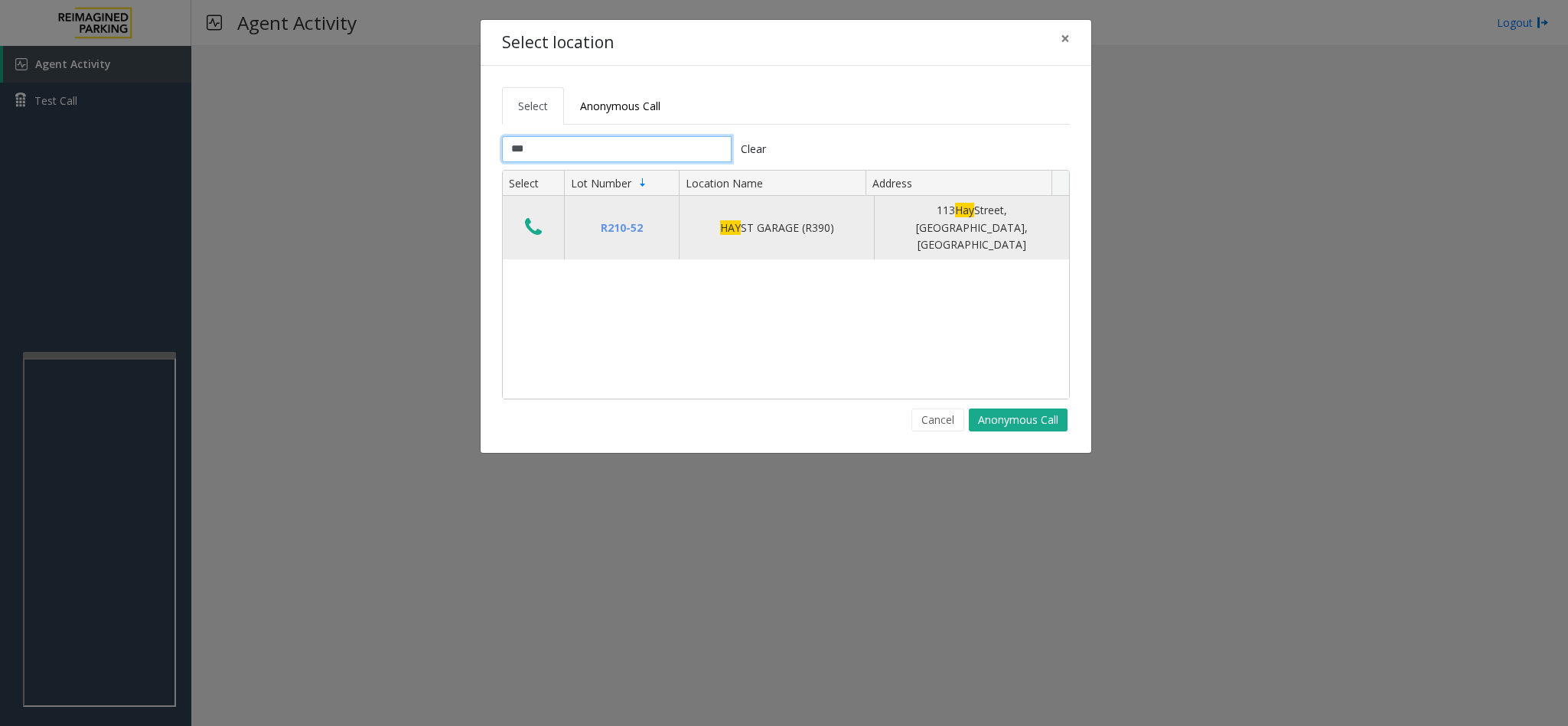
type input "***"
click at [528, 217] on icon "Data table" at bounding box center [533, 227] width 17 height 21
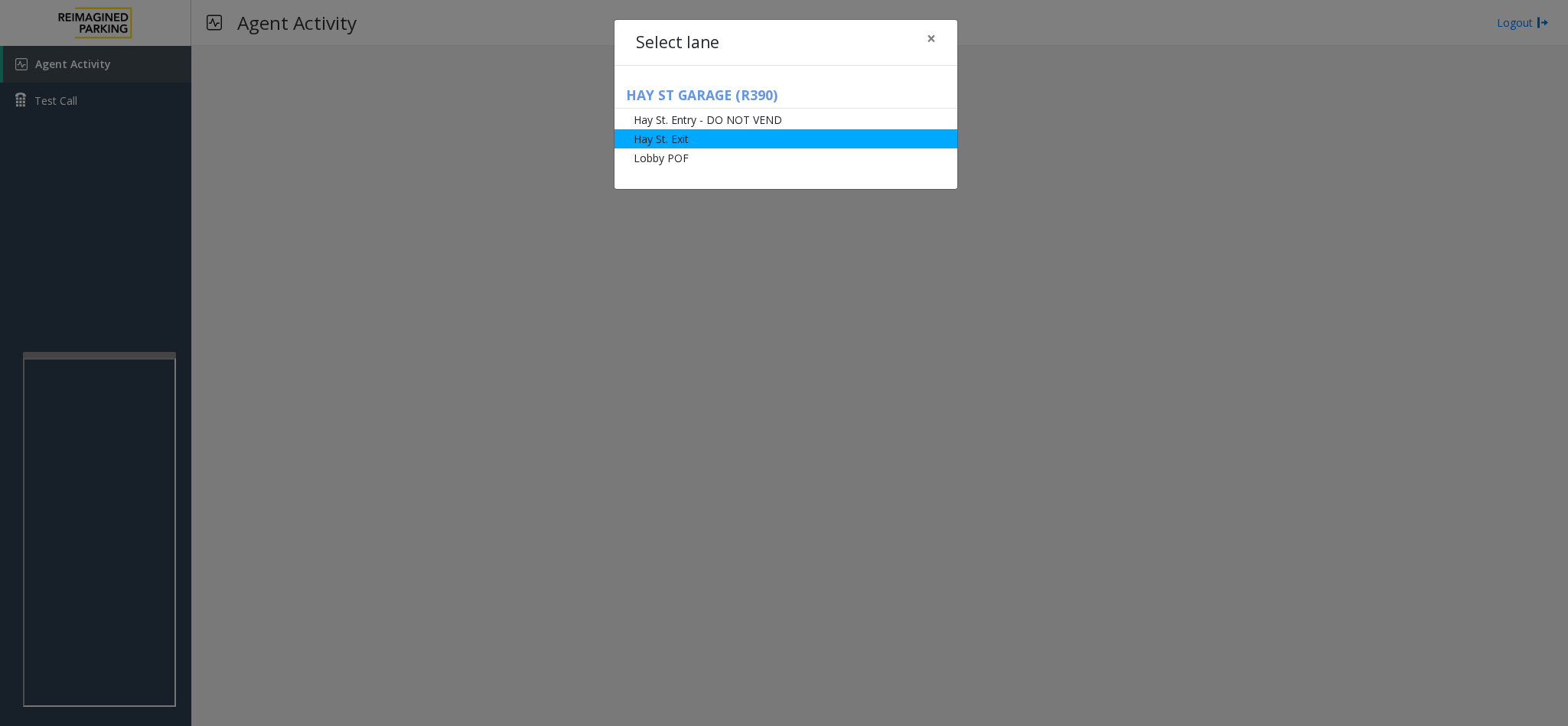
click at [684, 134] on li "Hay St. Exit" at bounding box center [785, 139] width 343 height 19
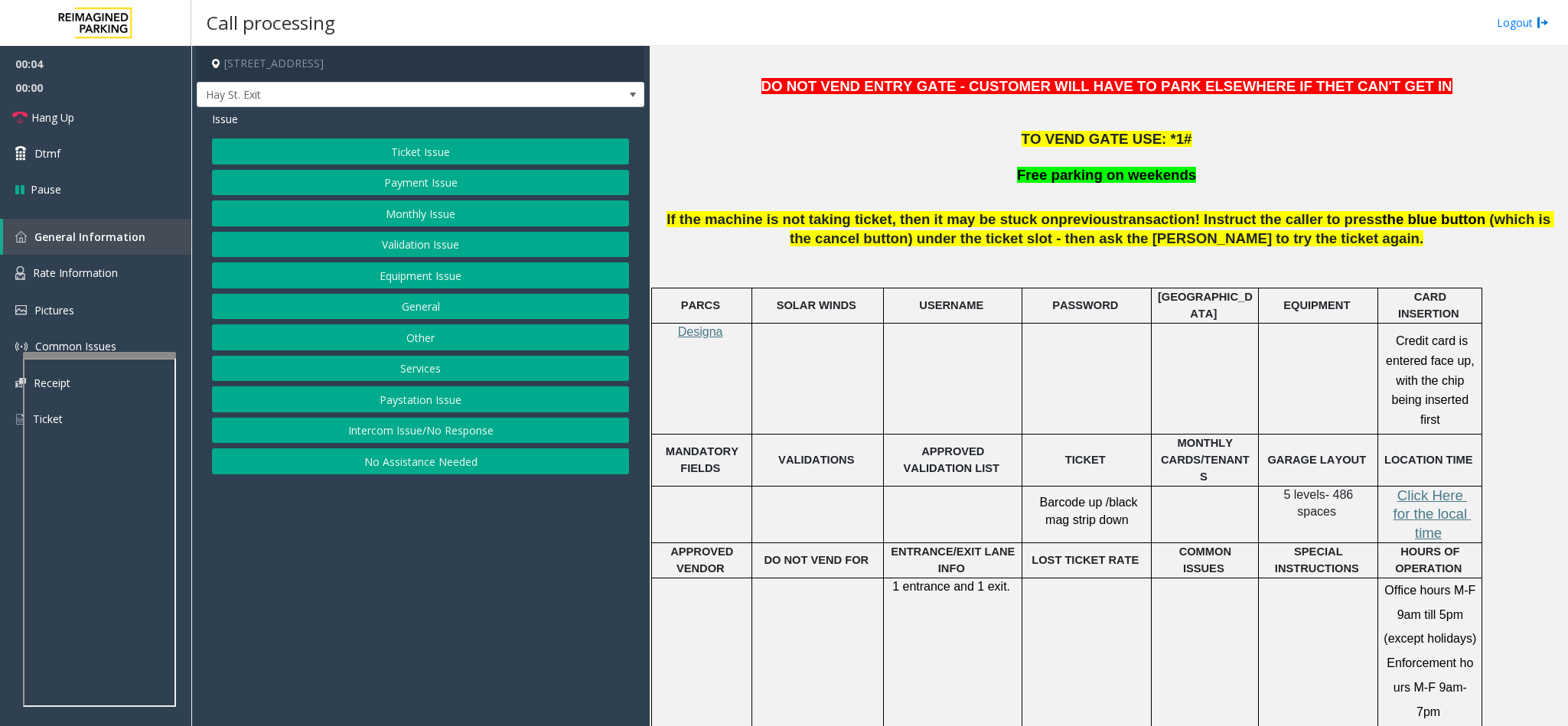
scroll to position [688, 0]
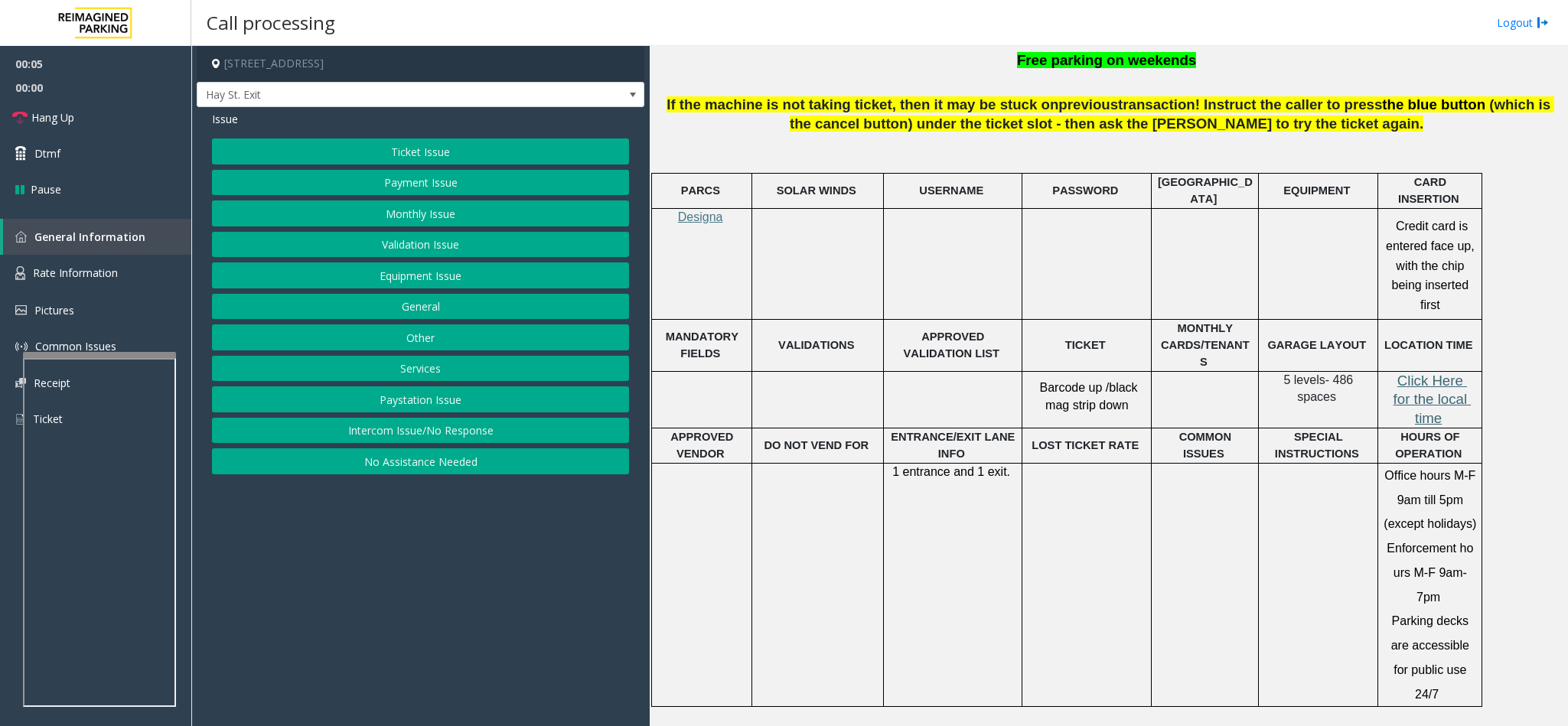
click at [1439, 375] on span "Click Here for the local time" at bounding box center [1432, 399] width 78 height 53
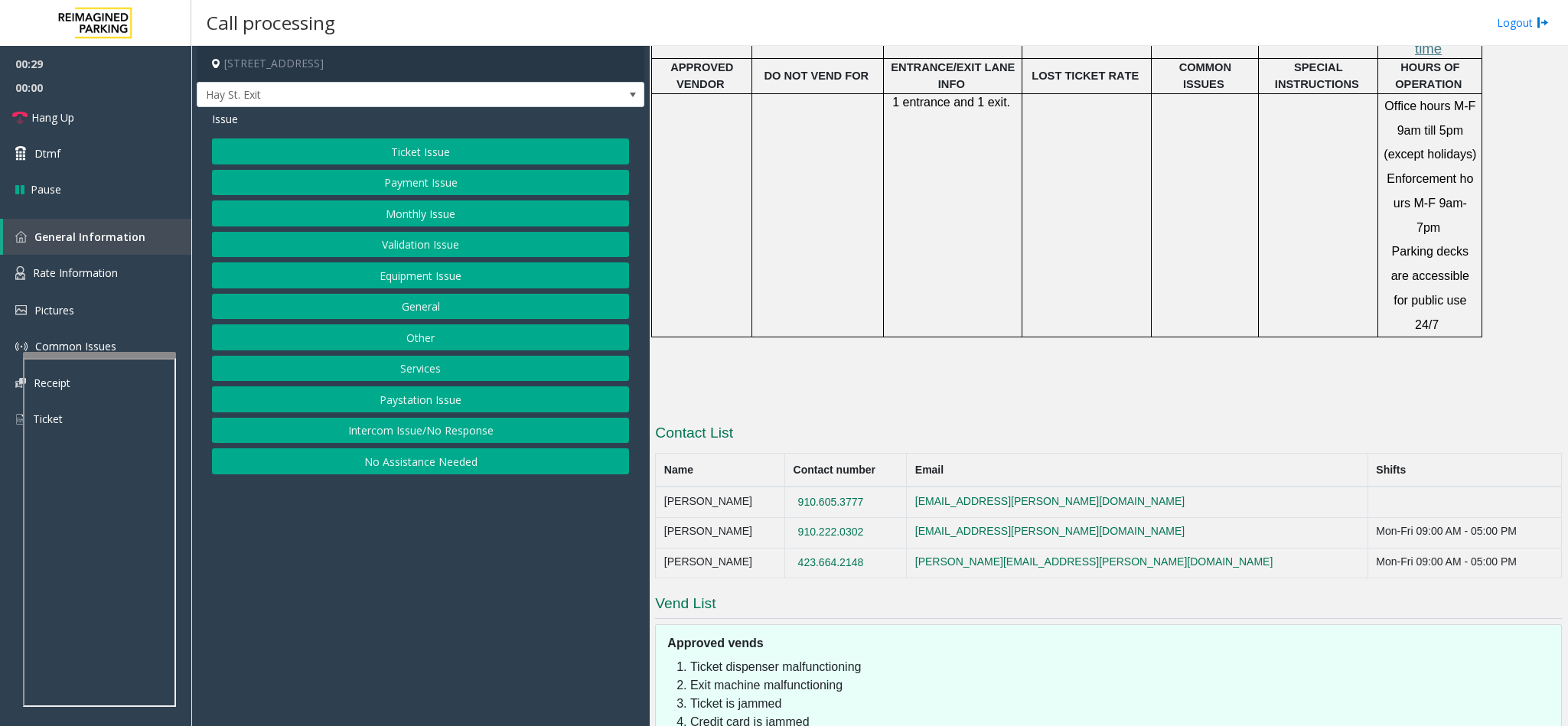
scroll to position [1018, 0]
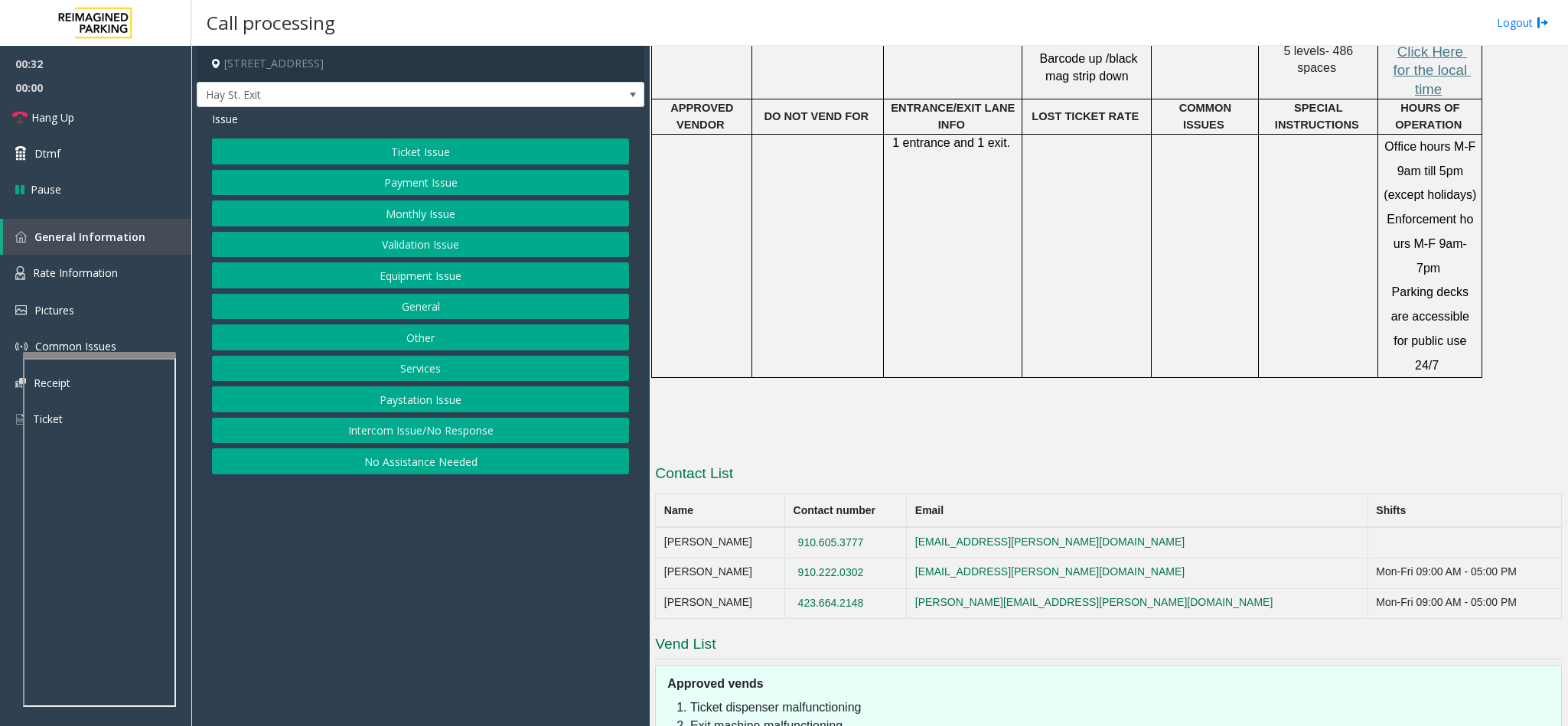
drag, startPoint x: 887, startPoint y: 469, endPoint x: 798, endPoint y: 464, distance: 89.1
click at [798, 527] on tr "[PERSON_NAME] 910.605.3777 [EMAIL_ADDRESS][PERSON_NAME][DOMAIN_NAME]" at bounding box center [1109, 542] width 906 height 31
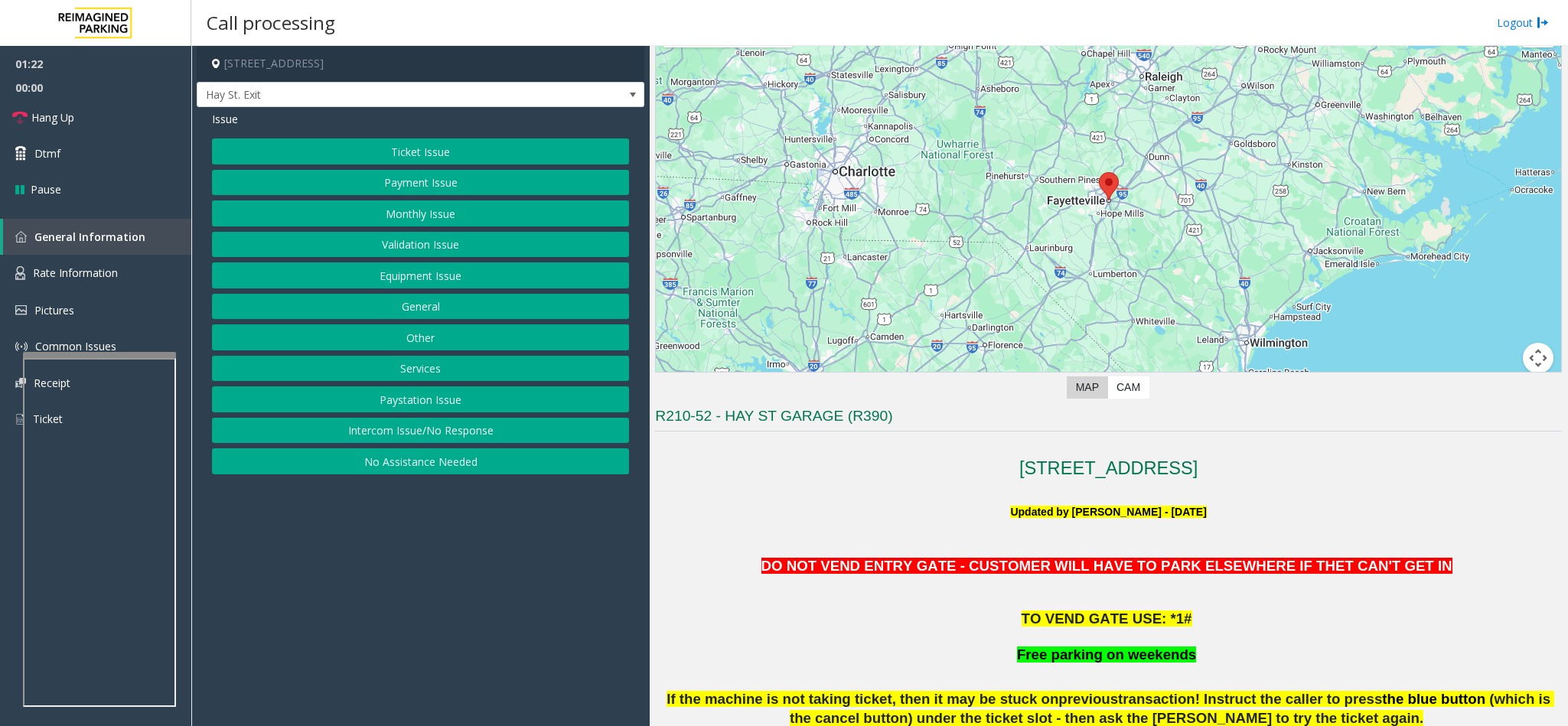
scroll to position [0, 0]
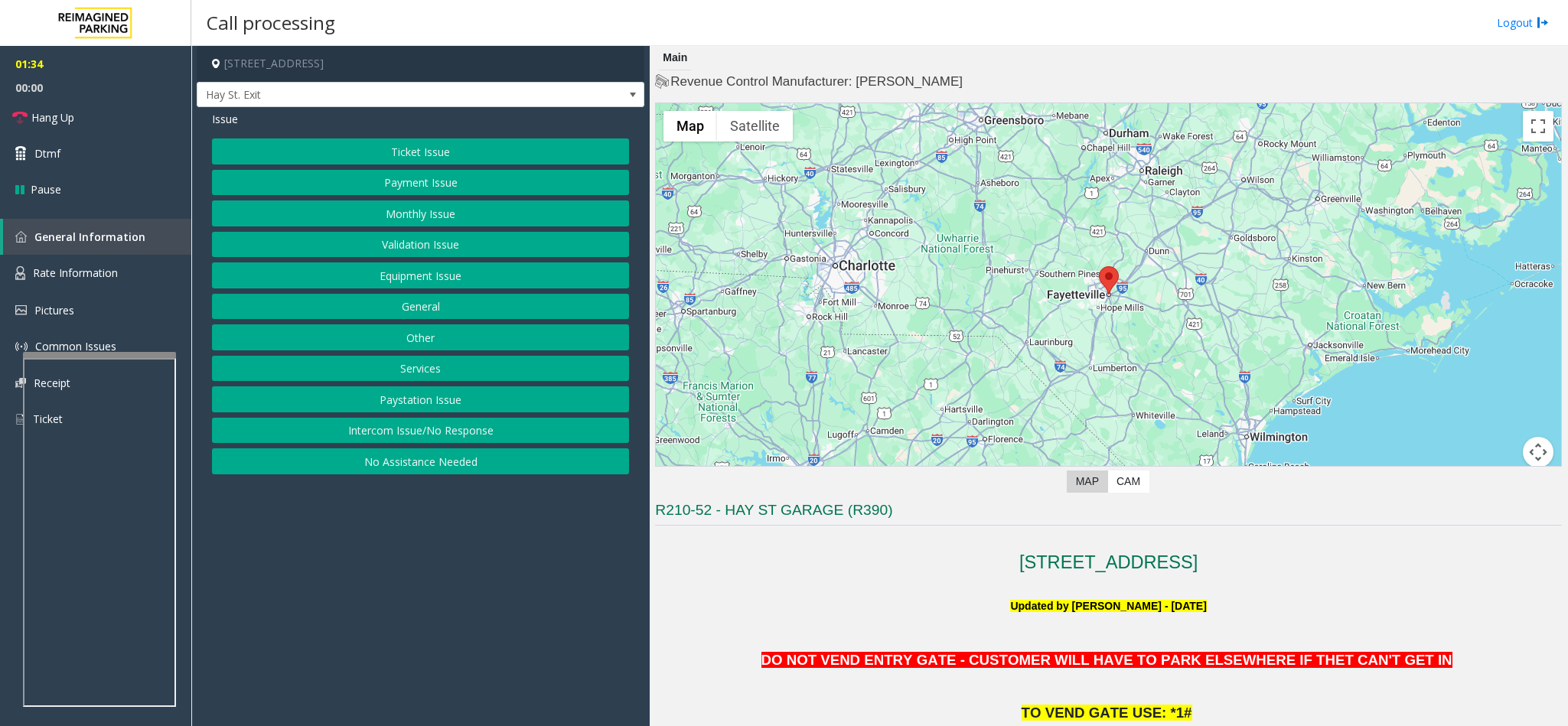
click at [431, 133] on div "Issue Ticket Issue Payment Issue Monthly Issue Validation Issue Equipment Issue…" at bounding box center [421, 294] width 448 height 375
click at [430, 151] on button "Ticket Issue" at bounding box center [420, 151] width 417 height 26
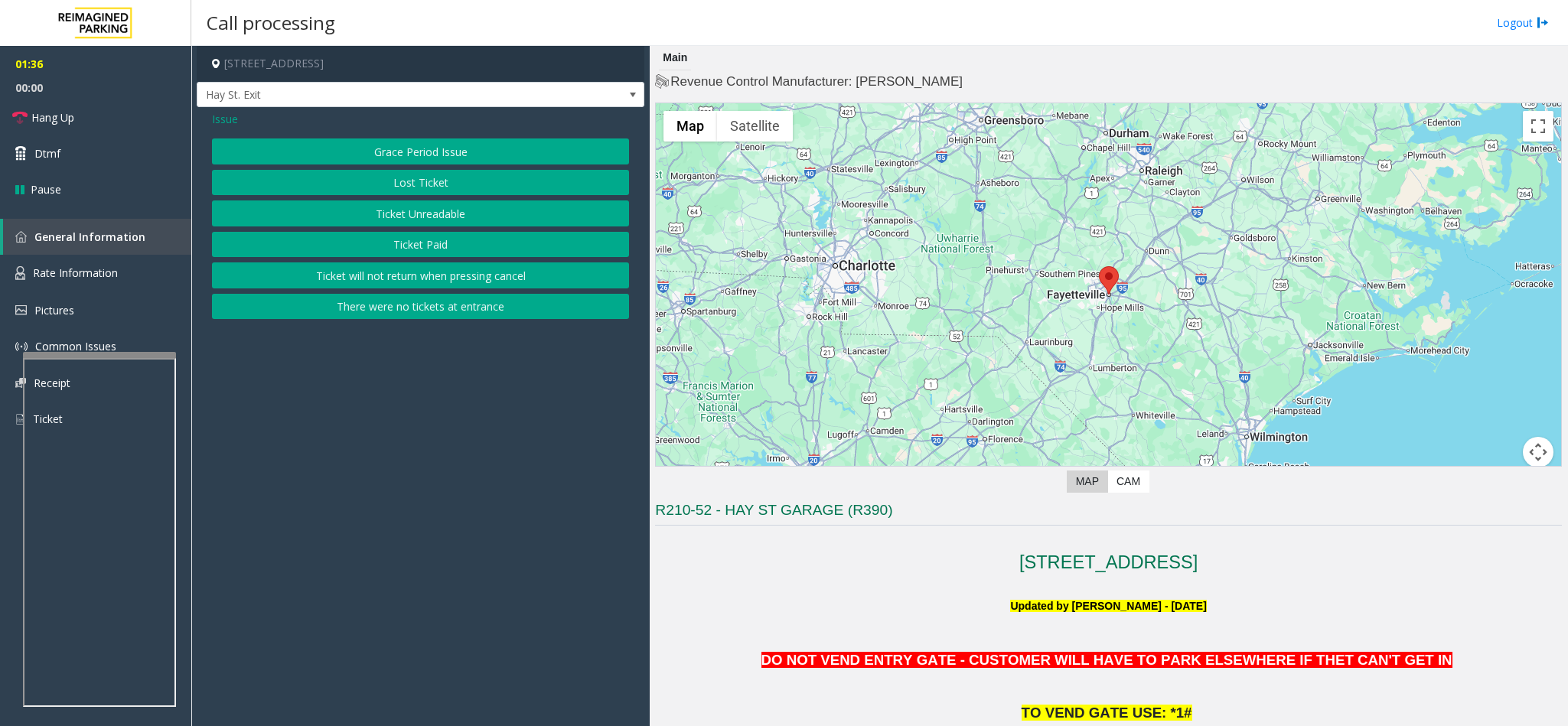
click at [436, 188] on button "Lost Ticket" at bounding box center [420, 183] width 417 height 26
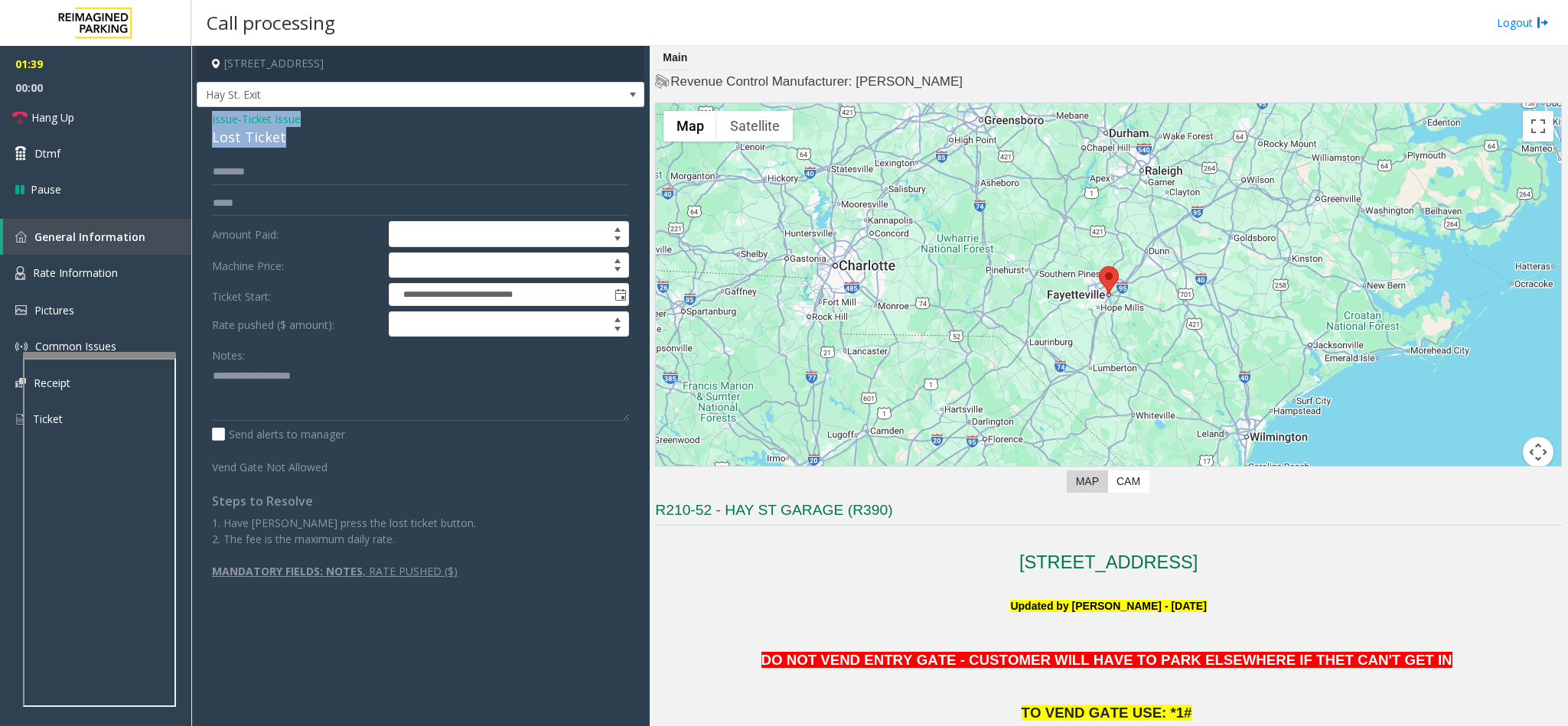
drag, startPoint x: 276, startPoint y: 131, endPoint x: 205, endPoint y: 120, distance: 71.8
click at [205, 120] on div "**********" at bounding box center [421, 350] width 448 height 486
paste textarea "**********"
click at [374, 394] on textarea at bounding box center [420, 393] width 417 height 58
drag, startPoint x: 321, startPoint y: 376, endPoint x: 244, endPoint y: 381, distance: 77.2
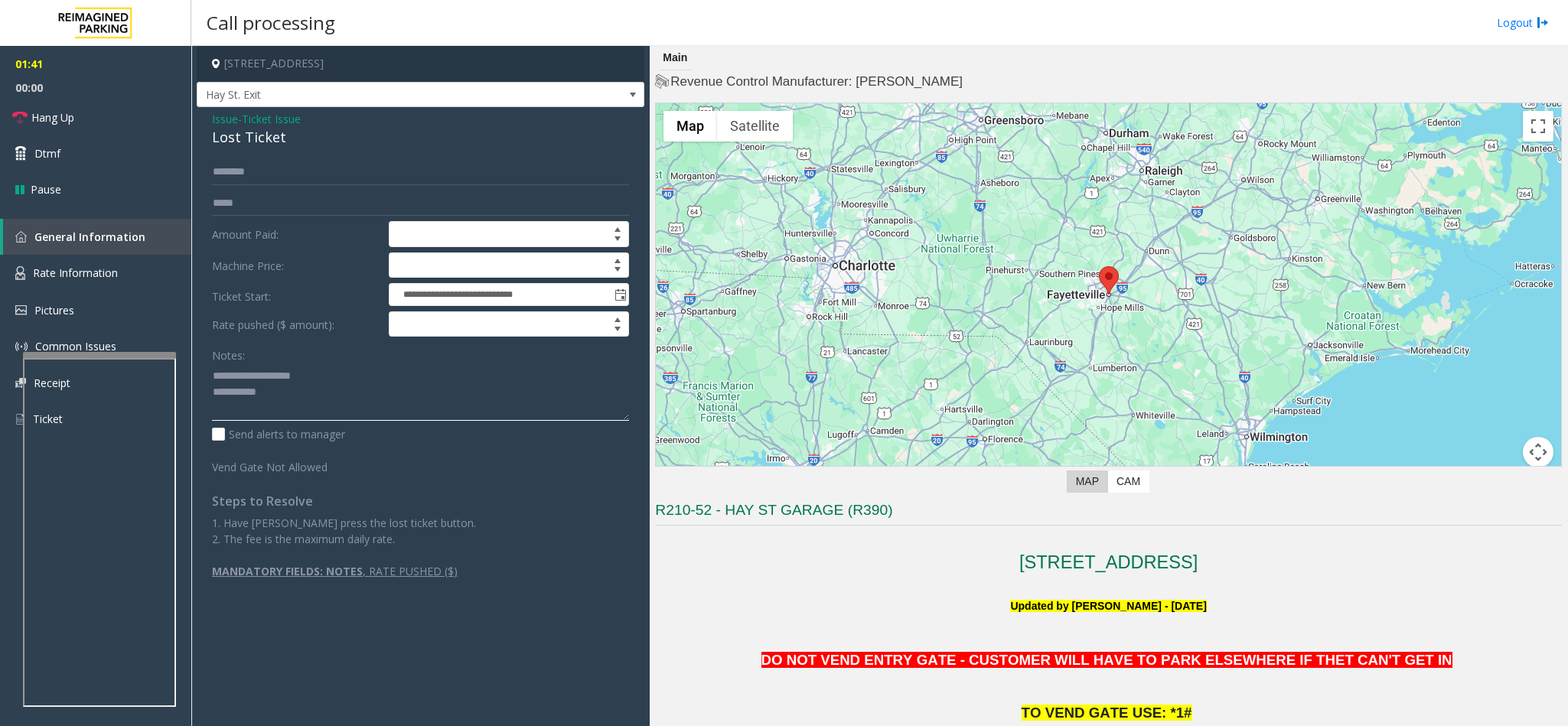
click at [244, 381] on textarea at bounding box center [420, 393] width 417 height 58
click at [303, 404] on textarea at bounding box center [420, 393] width 417 height 58
type textarea "**********"
click at [272, 173] on input "text" at bounding box center [420, 172] width 417 height 26
drag, startPoint x: 254, startPoint y: 172, endPoint x: 207, endPoint y: 173, distance: 47.0
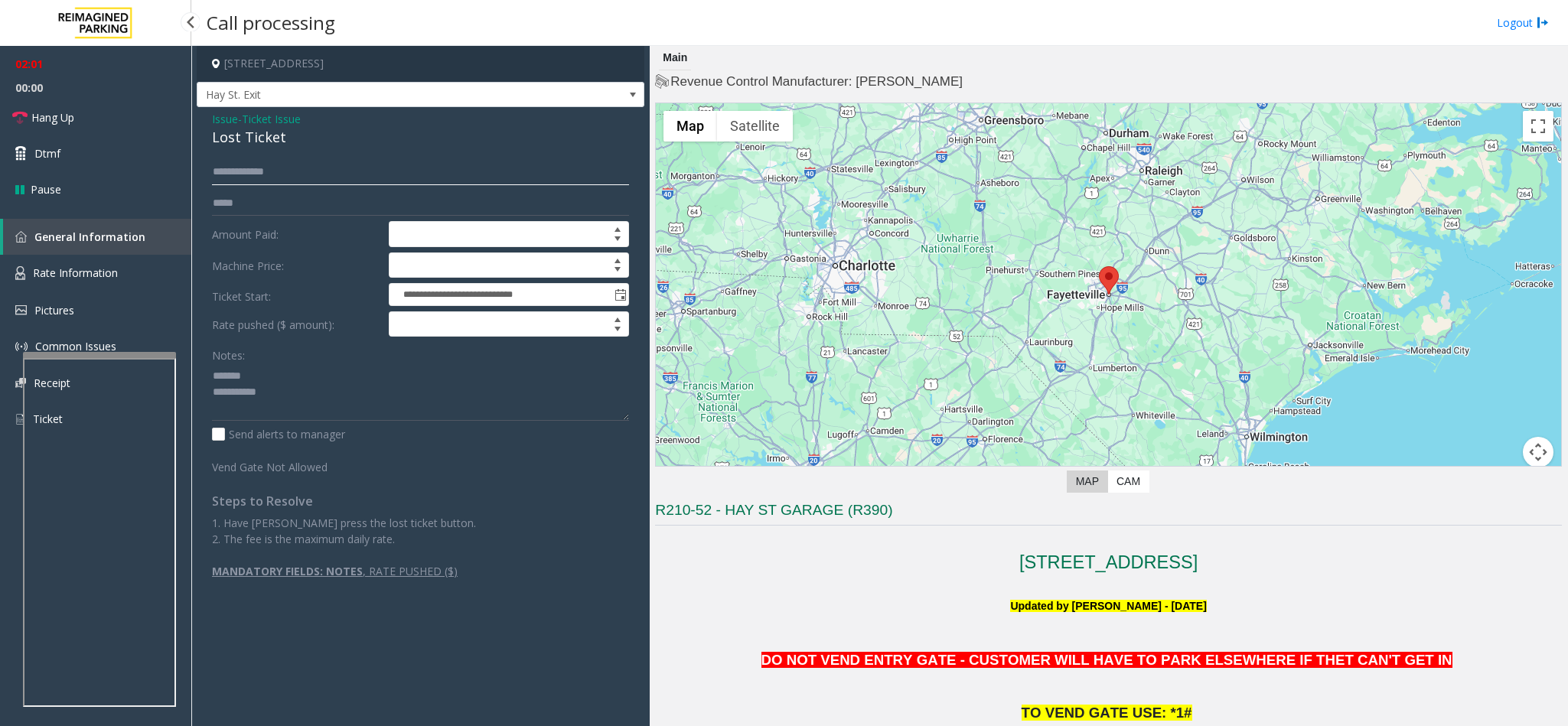
click at [207, 173] on div "**********" at bounding box center [420, 368] width 440 height 419
type input "******"
click at [269, 122] on span "Ticket Issue" at bounding box center [270, 119] width 59 height 16
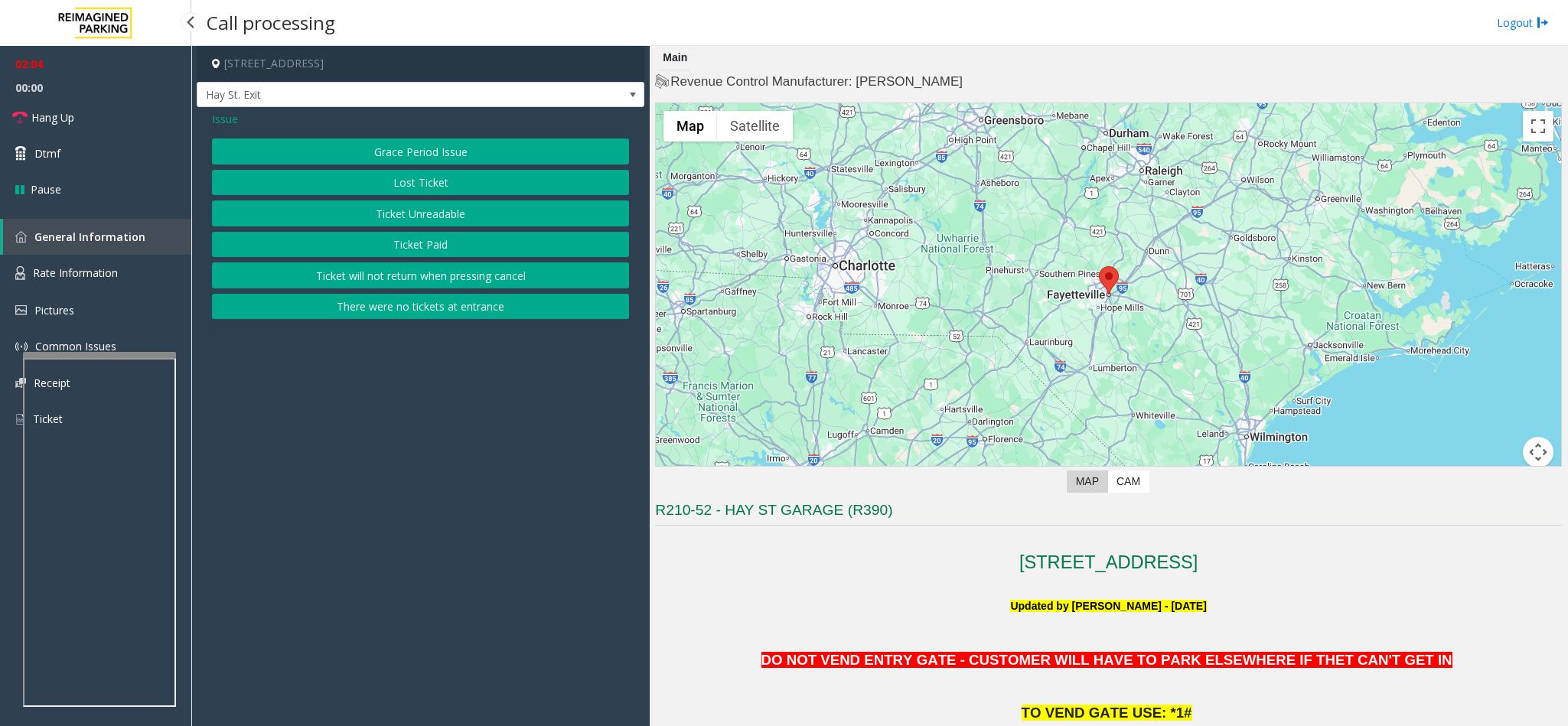
click at [227, 115] on span "Issue" at bounding box center [225, 119] width 26 height 16
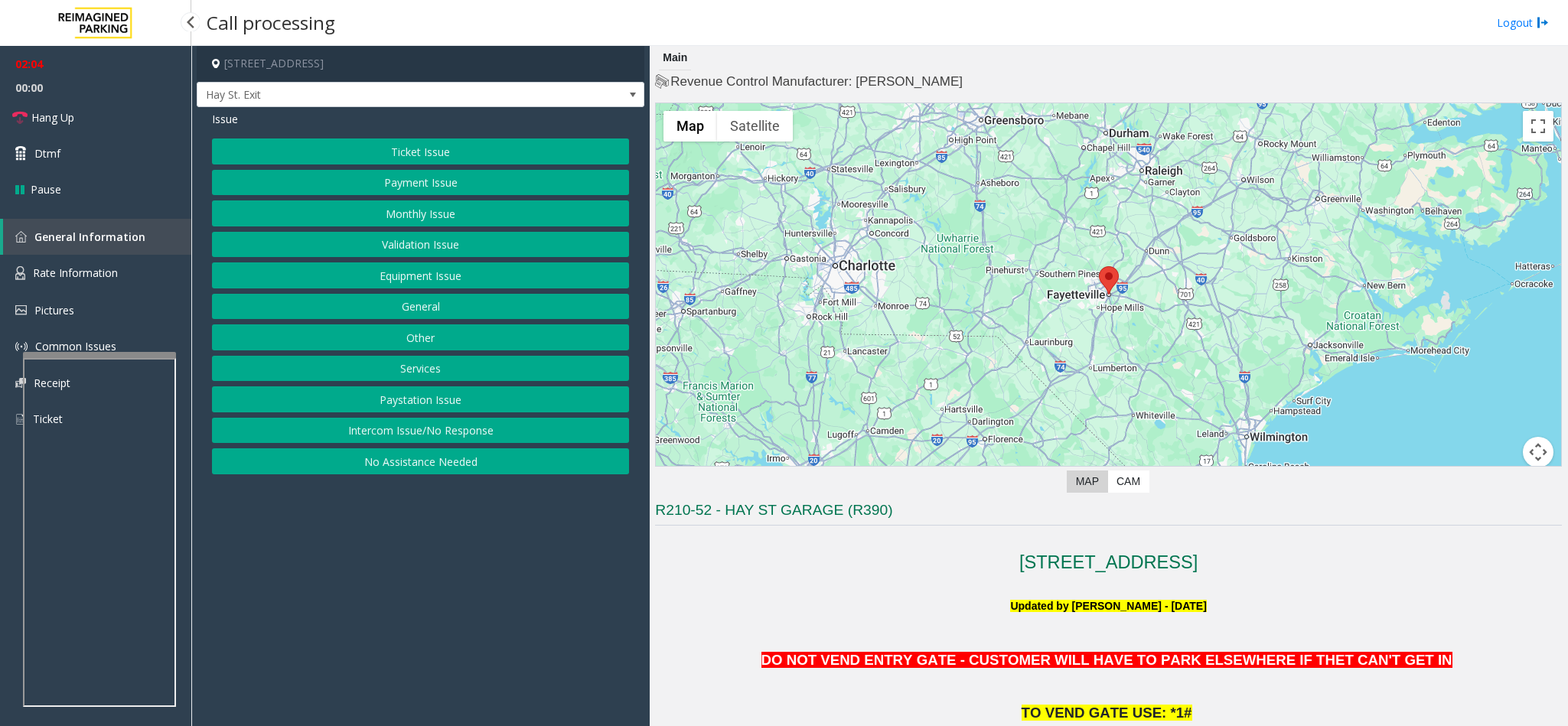
click at [365, 147] on button "Ticket Issue" at bounding box center [420, 151] width 417 height 26
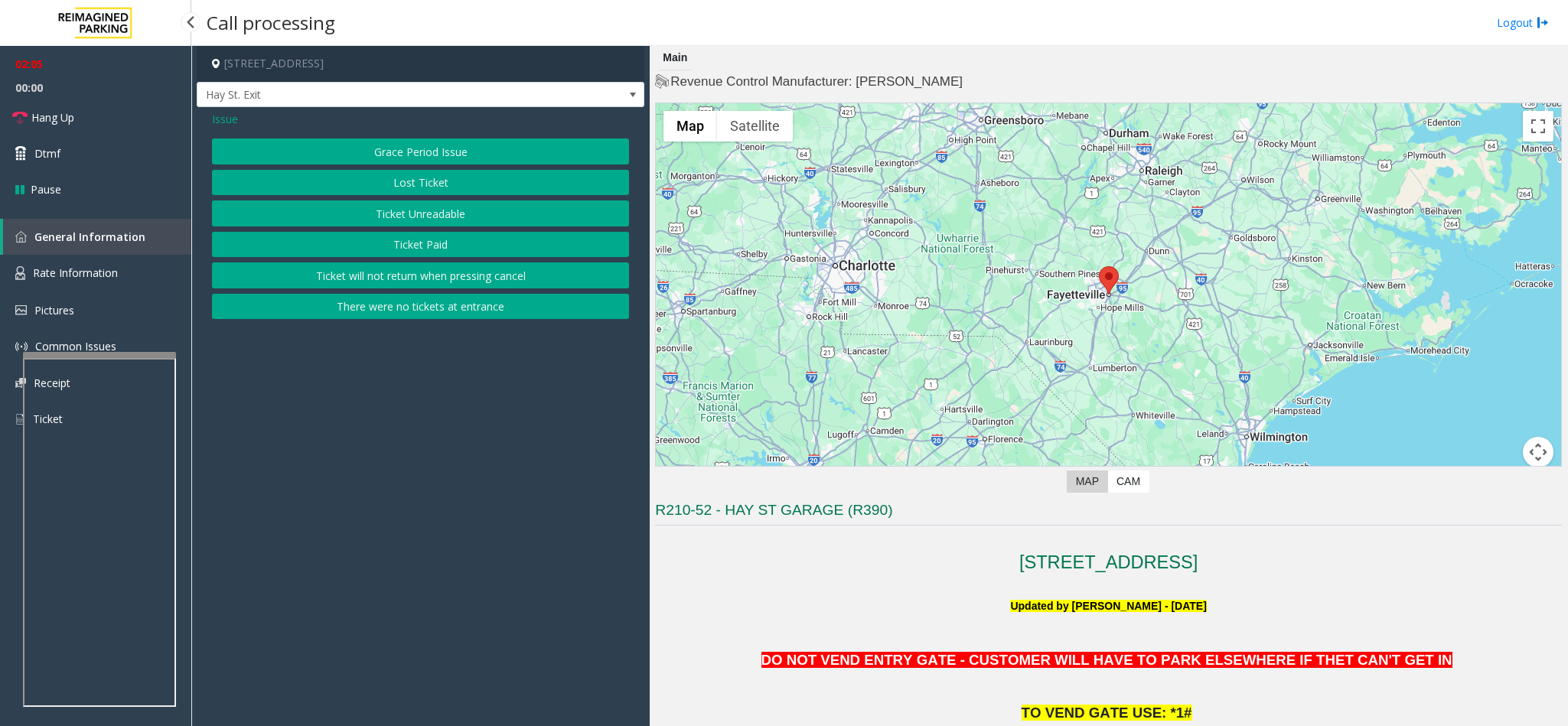
drag, startPoint x: 365, startPoint y: 147, endPoint x: 390, endPoint y: 219, distance: 76.2
click at [390, 219] on button "Ticket Unreadable" at bounding box center [420, 213] width 417 height 26
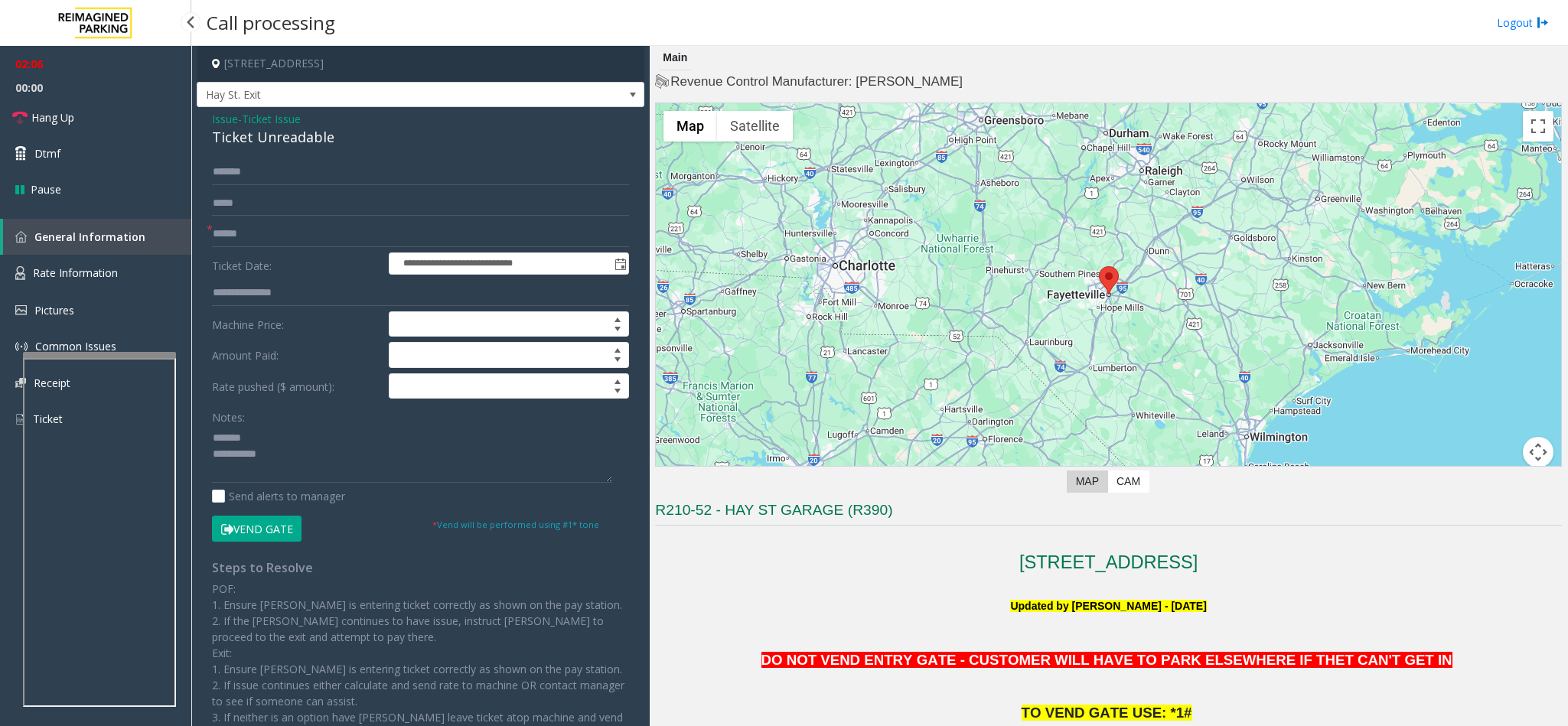
click at [283, 538] on button "Vend Gate" at bounding box center [256, 529] width 89 height 26
click at [283, 115] on span "Ticket Issue" at bounding box center [270, 119] width 59 height 16
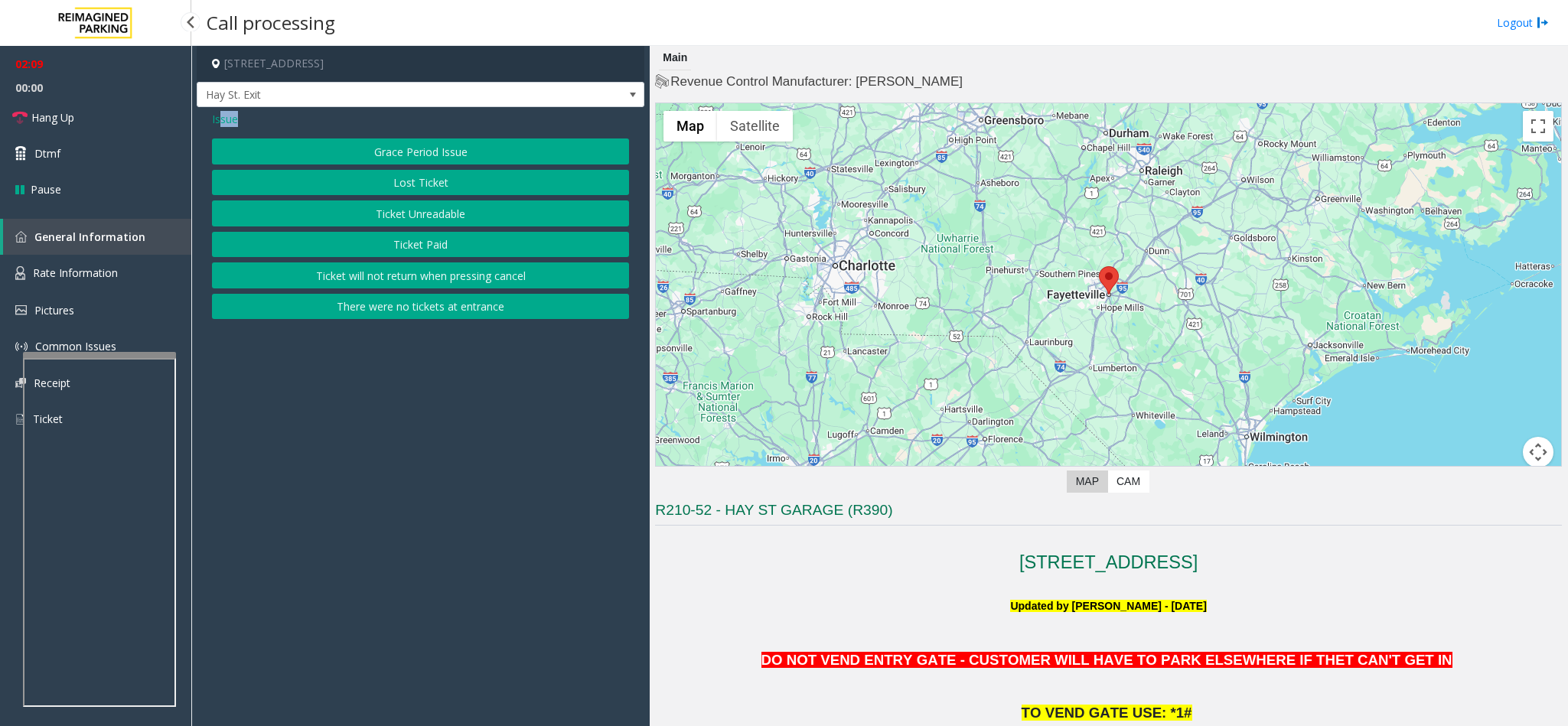
drag, startPoint x: 220, startPoint y: 122, endPoint x: 339, endPoint y: 185, distance: 134.6
click at [338, 185] on div "Issue Grace Period Issue Lost Ticket Ticket Unreadable Ticket Paid Ticket will …" at bounding box center [421, 216] width 448 height 220
click at [343, 185] on button "Lost Ticket" at bounding box center [420, 183] width 417 height 26
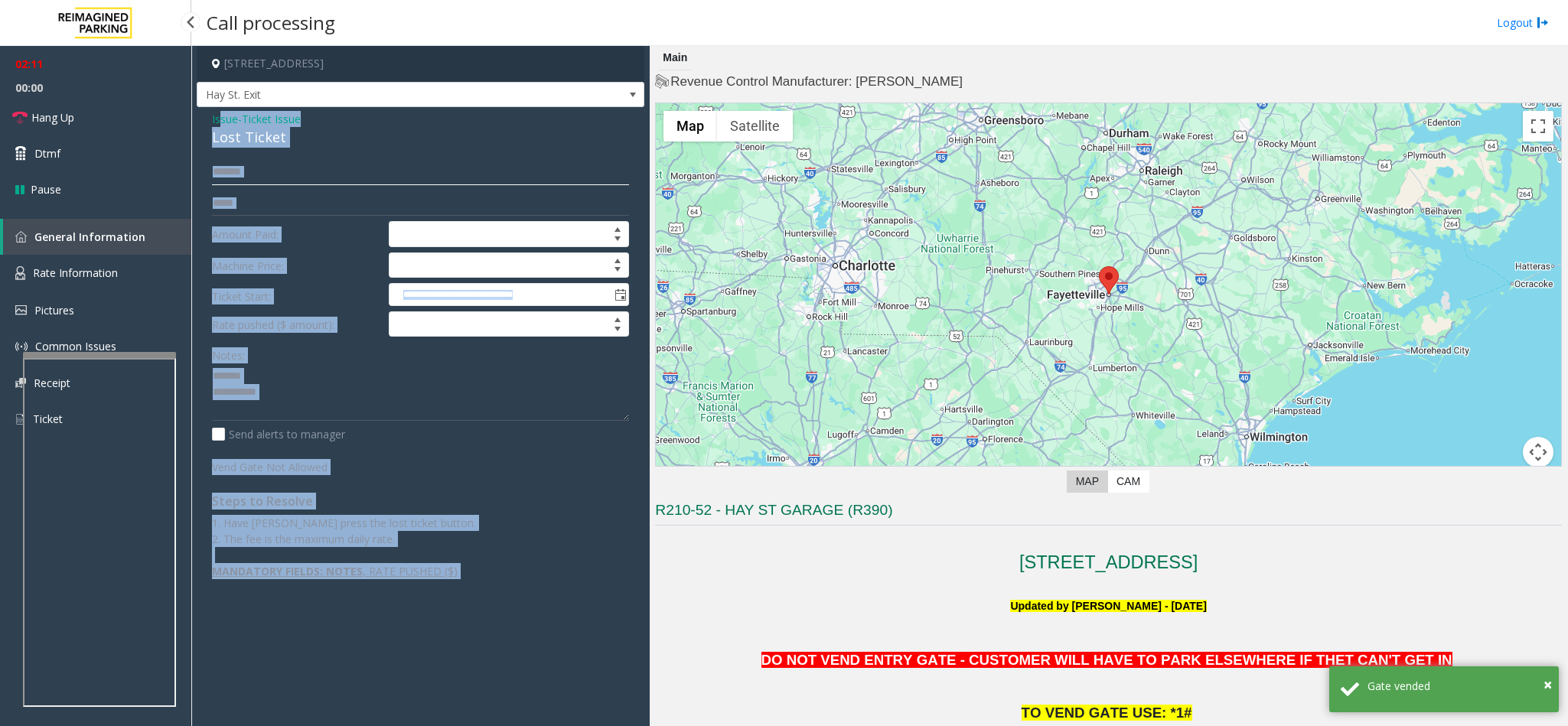
click at [303, 165] on input "******" at bounding box center [420, 172] width 417 height 26
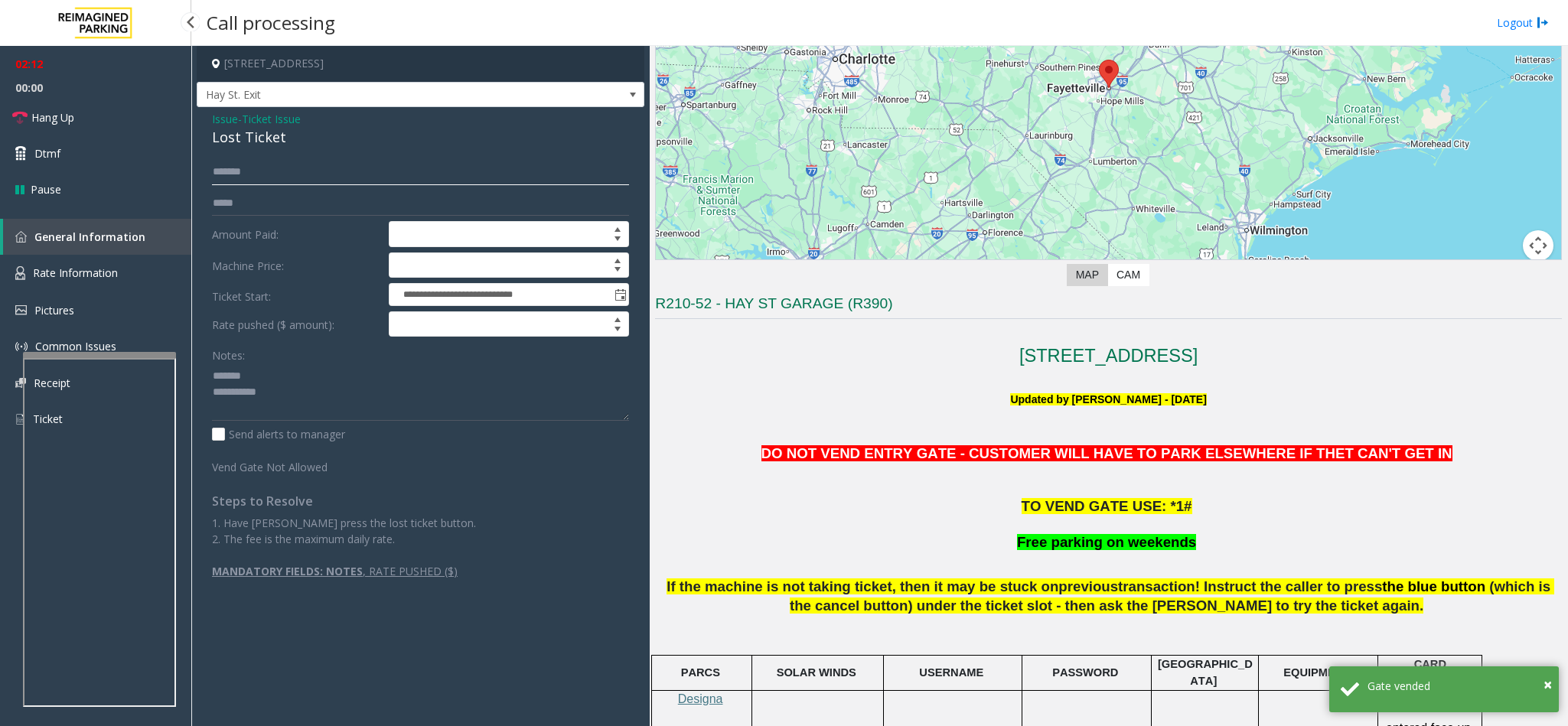
scroll to position [229, 0]
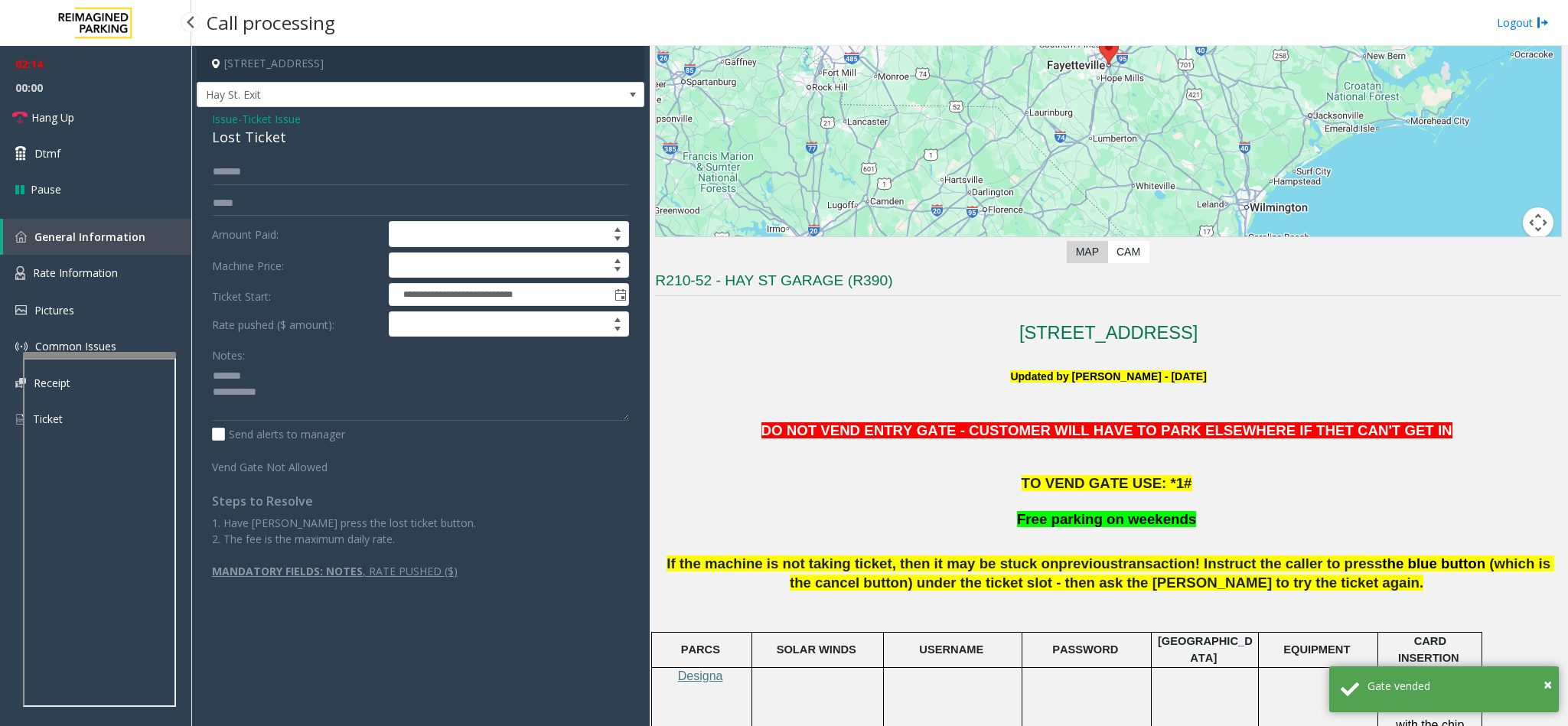
drag, startPoint x: 1201, startPoint y: 526, endPoint x: 1007, endPoint y: 530, distance: 194.0
click at [359, 391] on textarea at bounding box center [420, 393] width 417 height 58
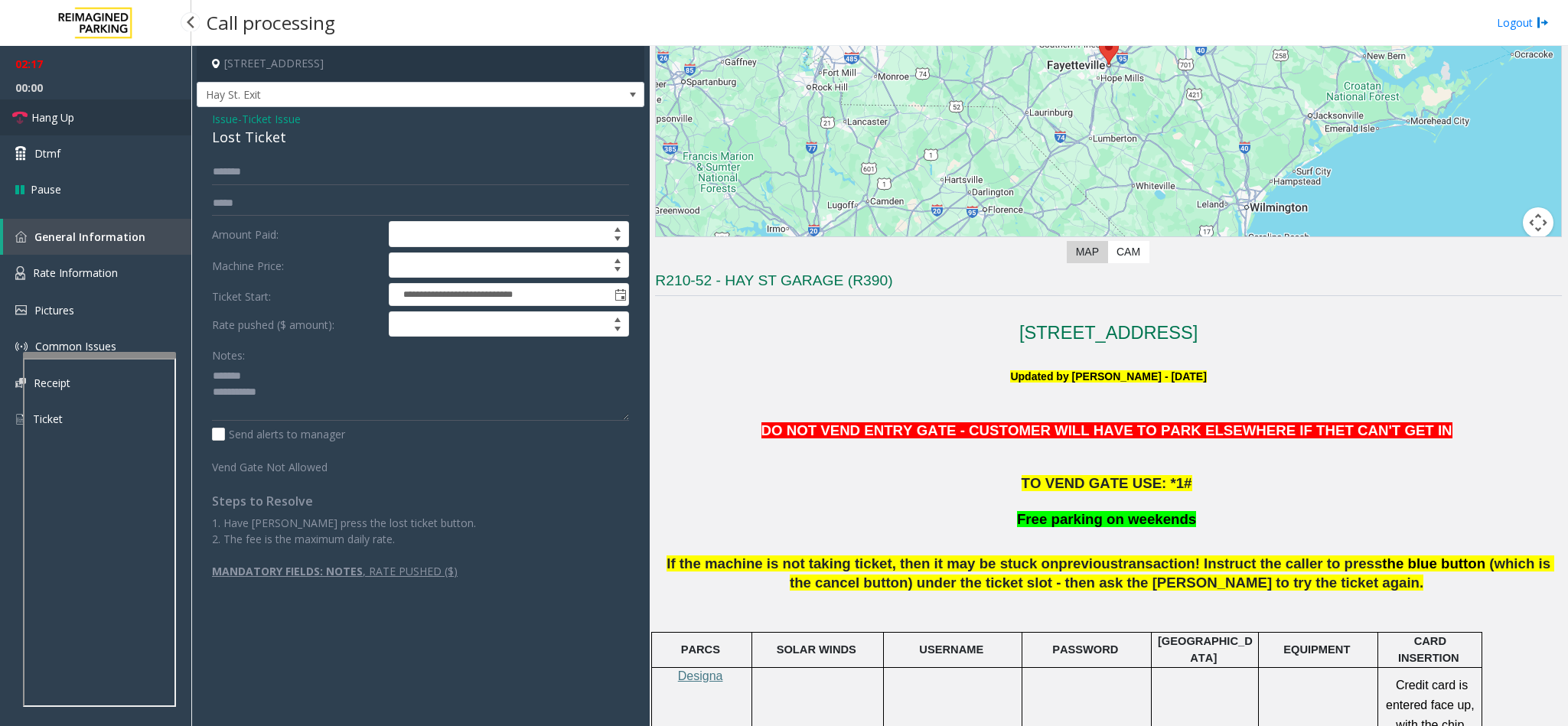
click at [86, 101] on ul "02:17 00:00 Hang Up Dtmf Pause" at bounding box center [95, 126] width 192 height 162
click at [86, 108] on link "Hang Up" at bounding box center [95, 117] width 192 height 36
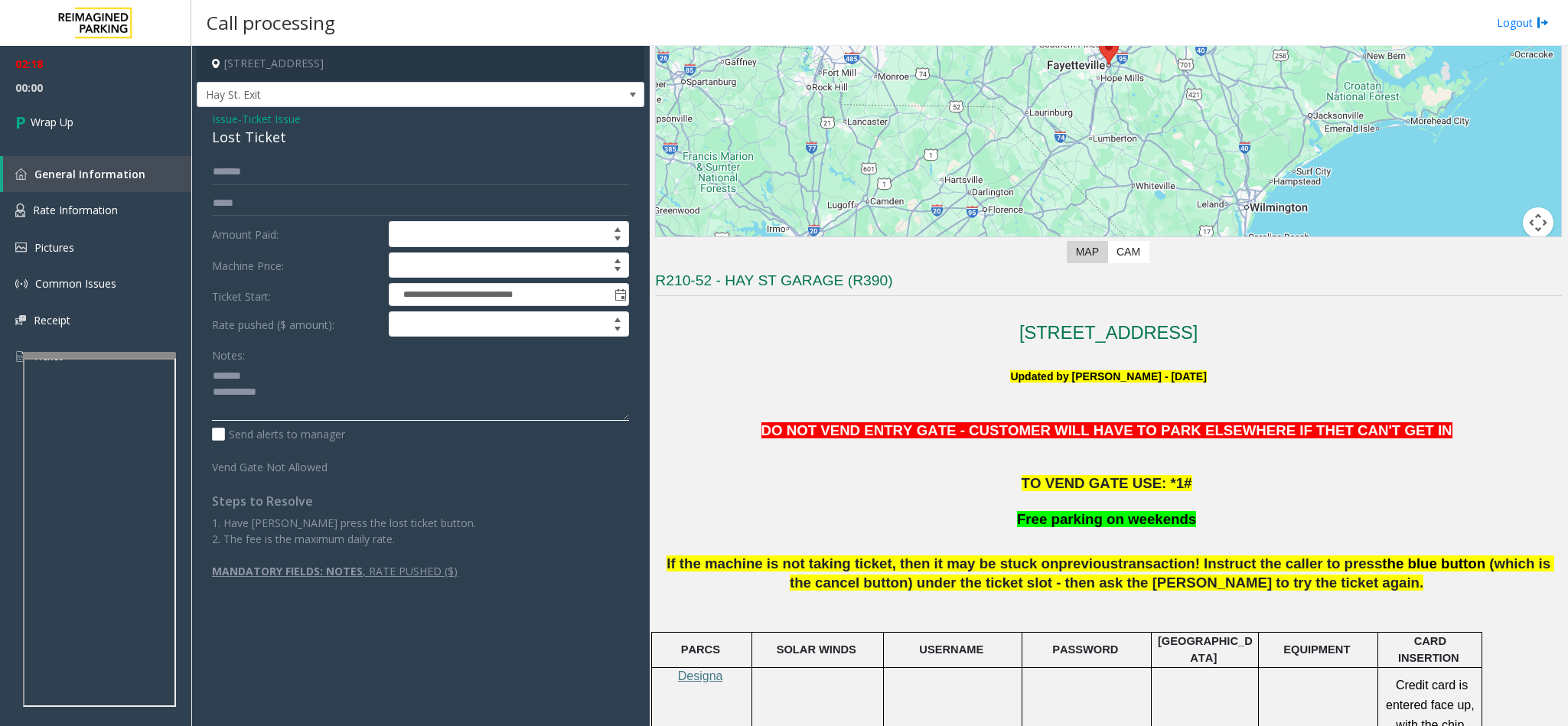
click at [317, 401] on textarea at bounding box center [420, 393] width 417 height 58
drag, startPoint x: 1213, startPoint y: 519, endPoint x: 1010, endPoint y: 517, distance: 203.0
click at [1010, 517] on p "Free parking on weekends" at bounding box center [1108, 520] width 907 height 19
click at [593, 419] on textarea at bounding box center [420, 393] width 417 height 58
paste textarea "**********"
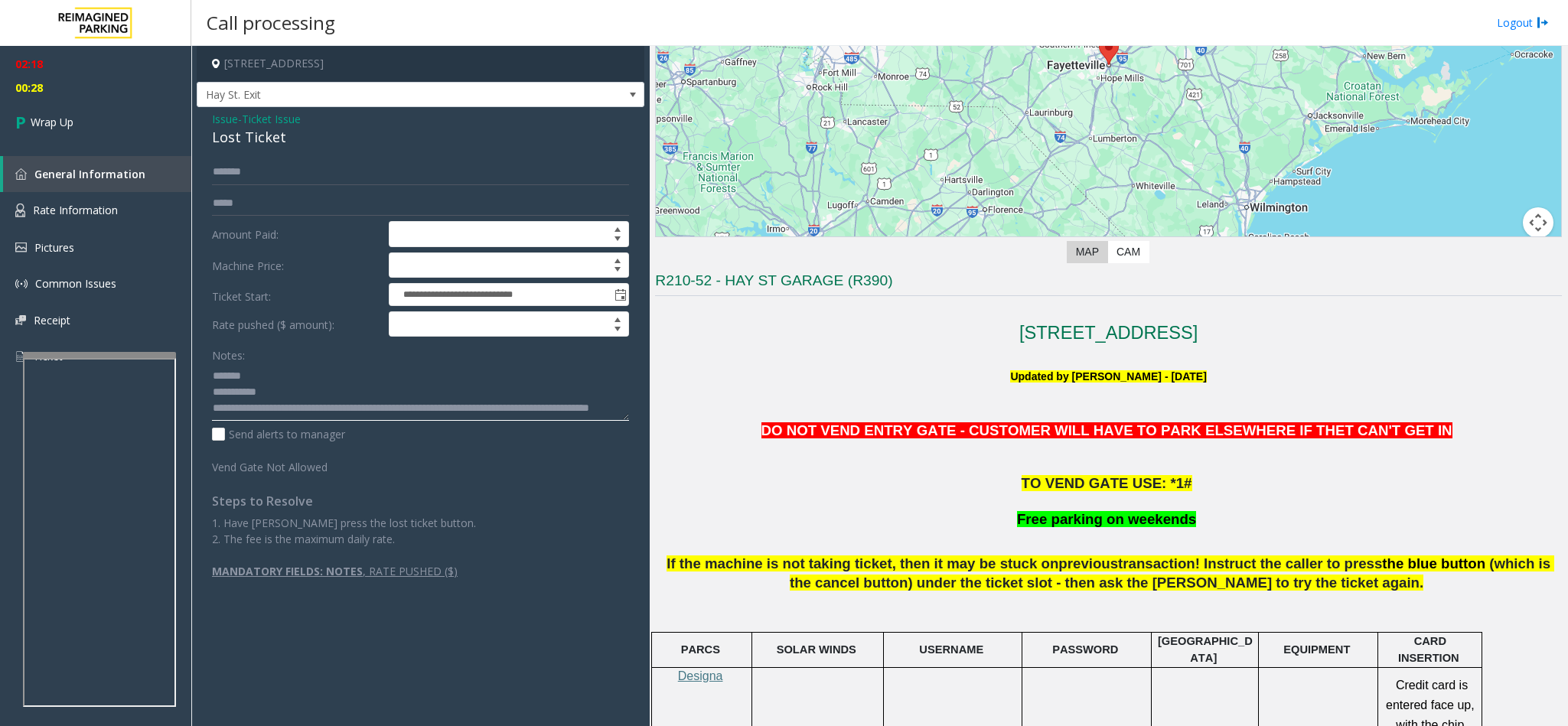
scroll to position [11, 0]
click at [227, 394] on textarea at bounding box center [420, 393] width 417 height 58
type textarea "**********"
click at [76, 107] on link "Wrap Up" at bounding box center [95, 122] width 192 height 45
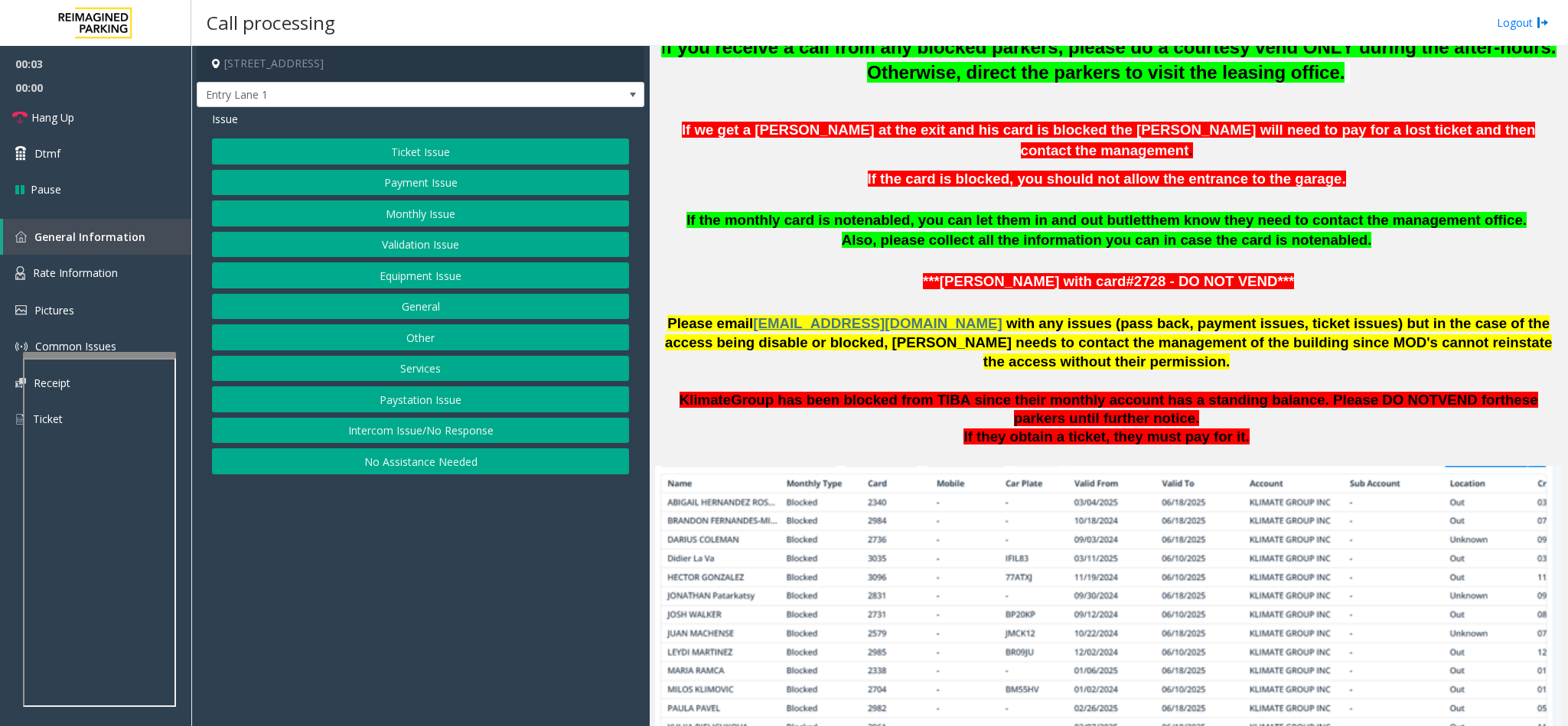
scroll to position [688, 0]
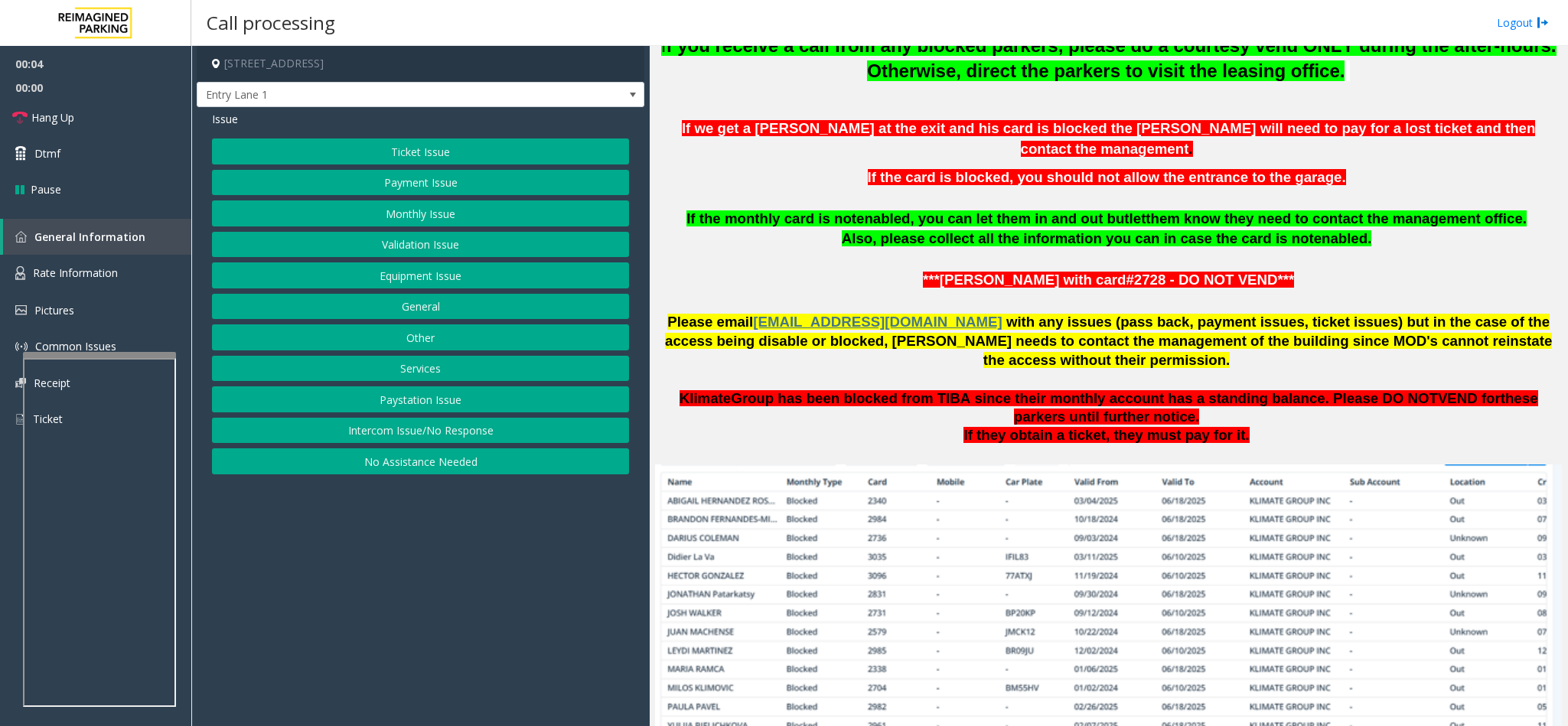
click at [453, 432] on button "Intercom Issue/No Response" at bounding box center [420, 431] width 417 height 26
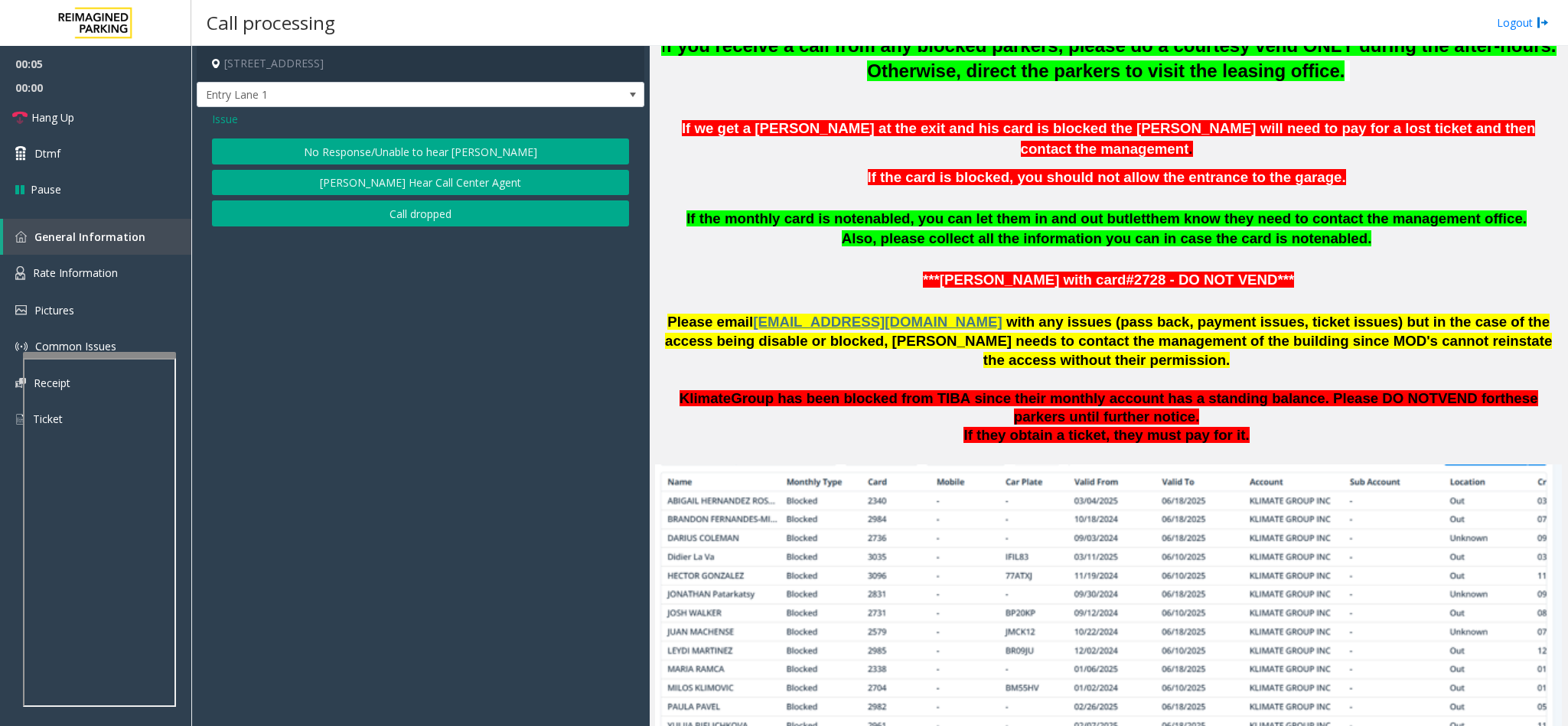
click at [478, 150] on button "No Response/Unable to hear [PERSON_NAME]" at bounding box center [420, 151] width 417 height 26
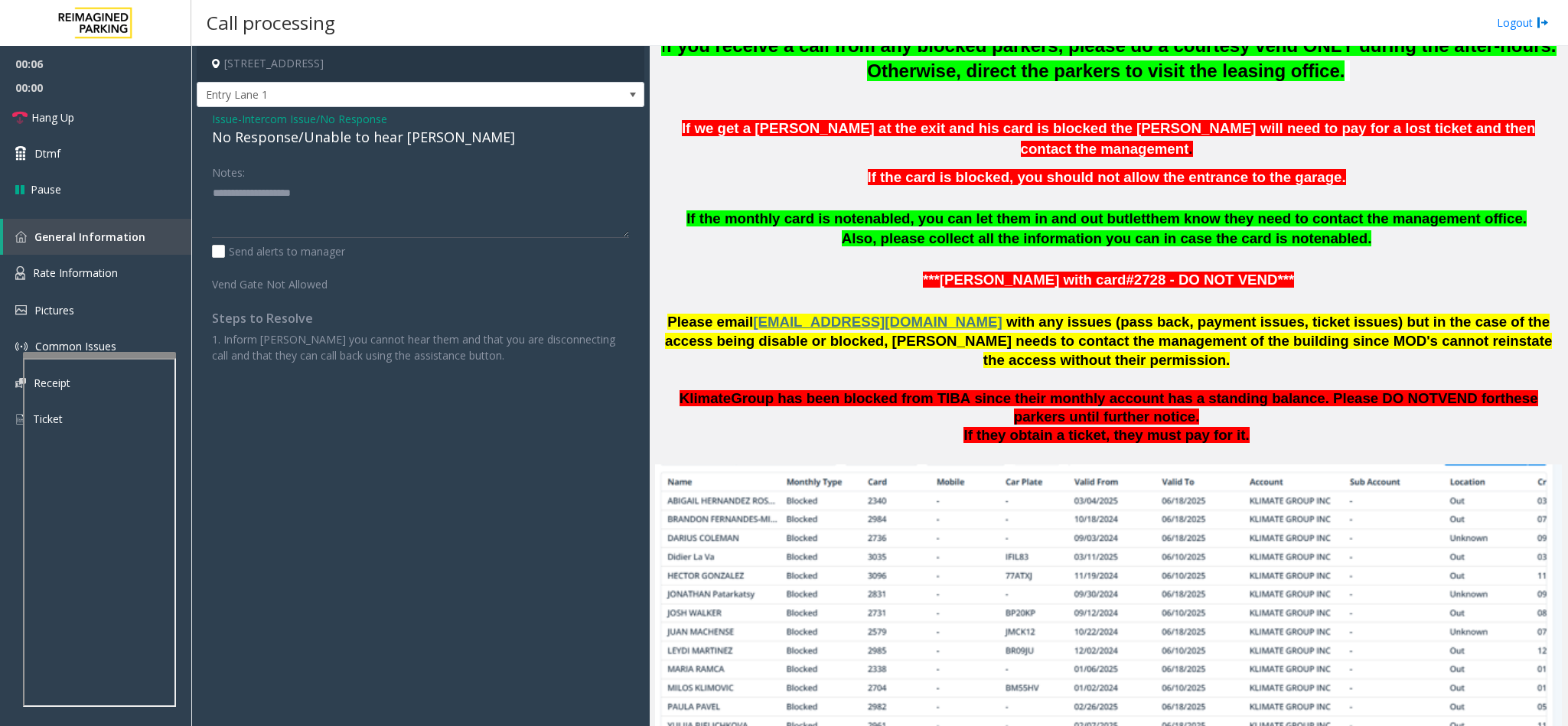
click at [425, 147] on div "No Response/Unable to hear [PERSON_NAME]" at bounding box center [420, 137] width 417 height 21
click at [427, 147] on div "No Response/Unable to hear [PERSON_NAME]" at bounding box center [420, 137] width 417 height 21
type textarea "**********"
click at [70, 117] on span "Hang Up" at bounding box center [52, 117] width 43 height 16
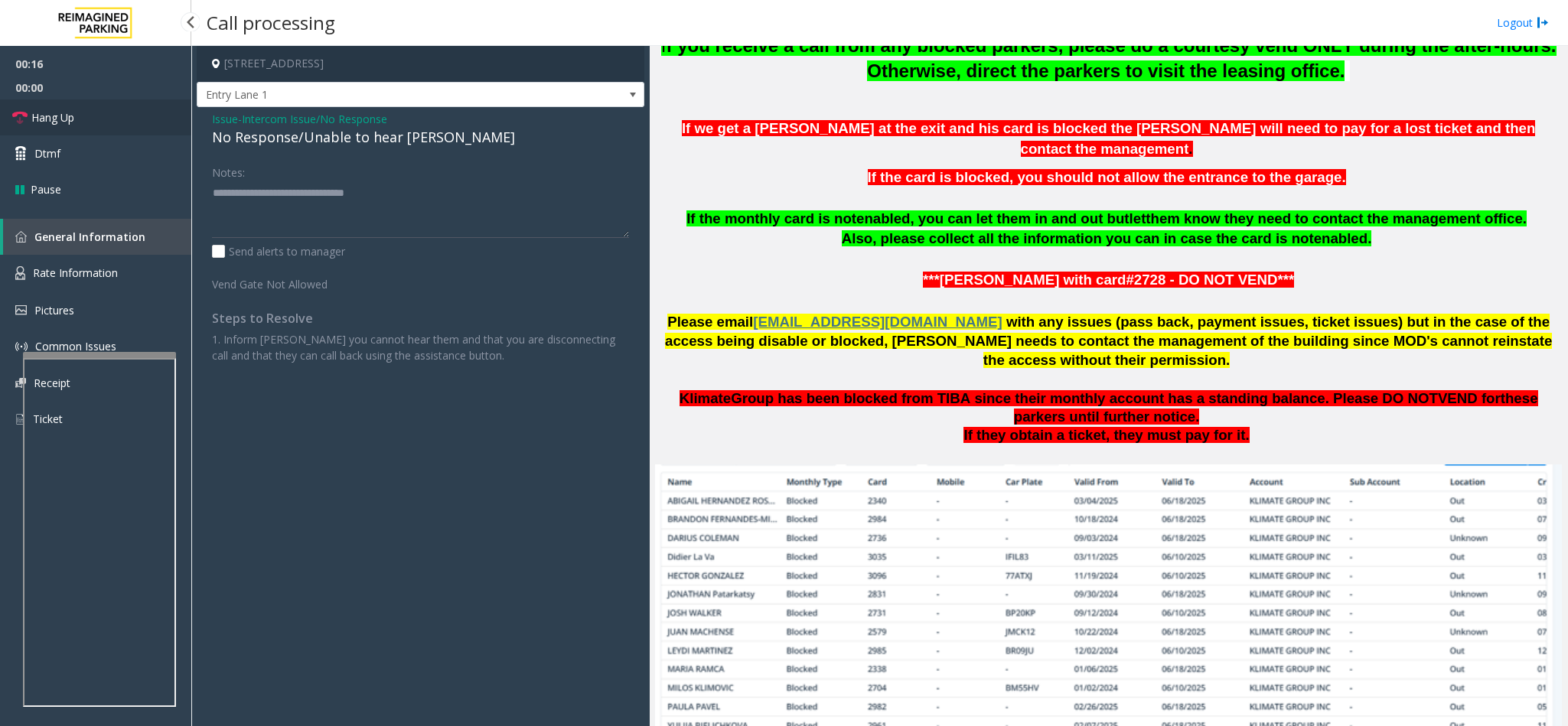
click at [70, 115] on span "Hang Up" at bounding box center [52, 117] width 43 height 16
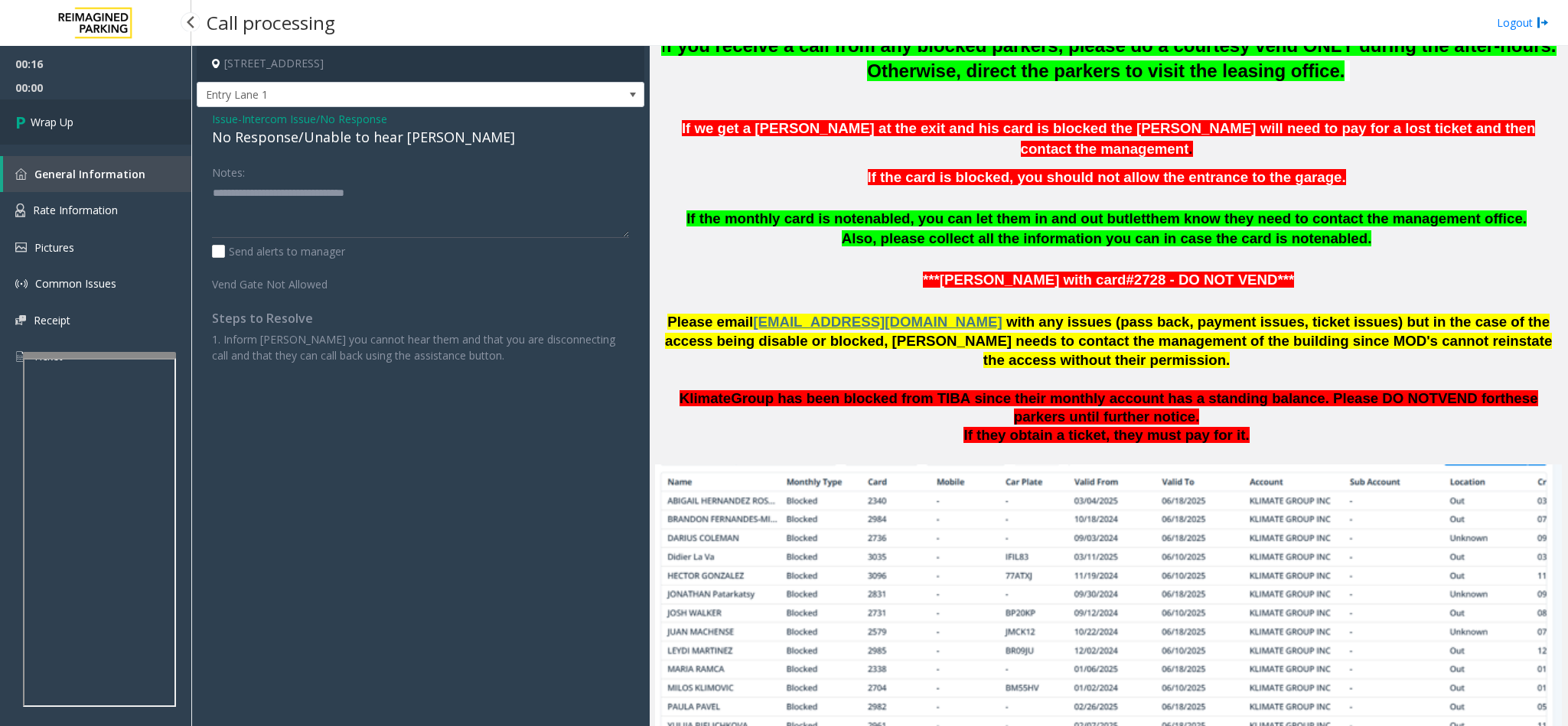
click at [70, 115] on span "Wrap Up" at bounding box center [52, 122] width 43 height 16
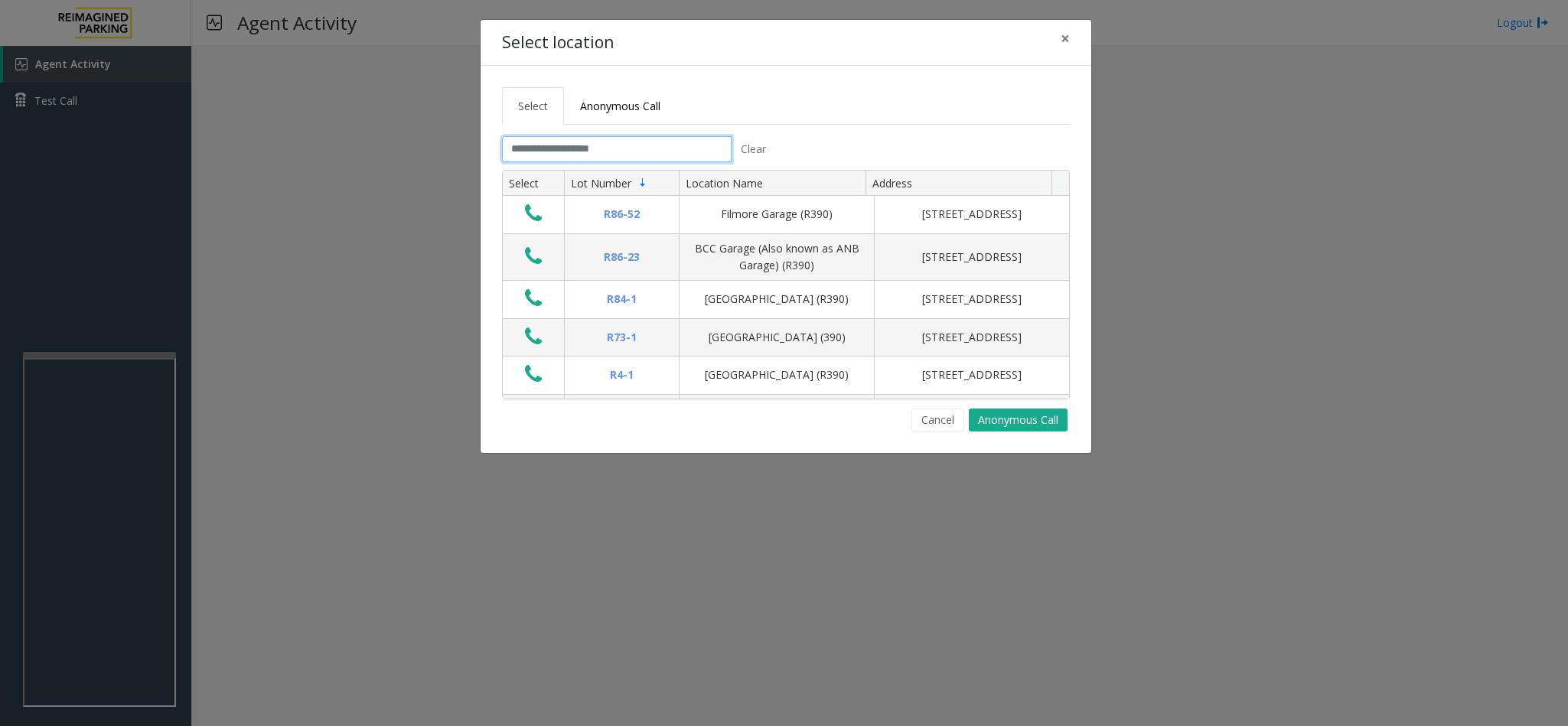
click at [599, 143] on input "text" at bounding box center [617, 150] width 229 height 26
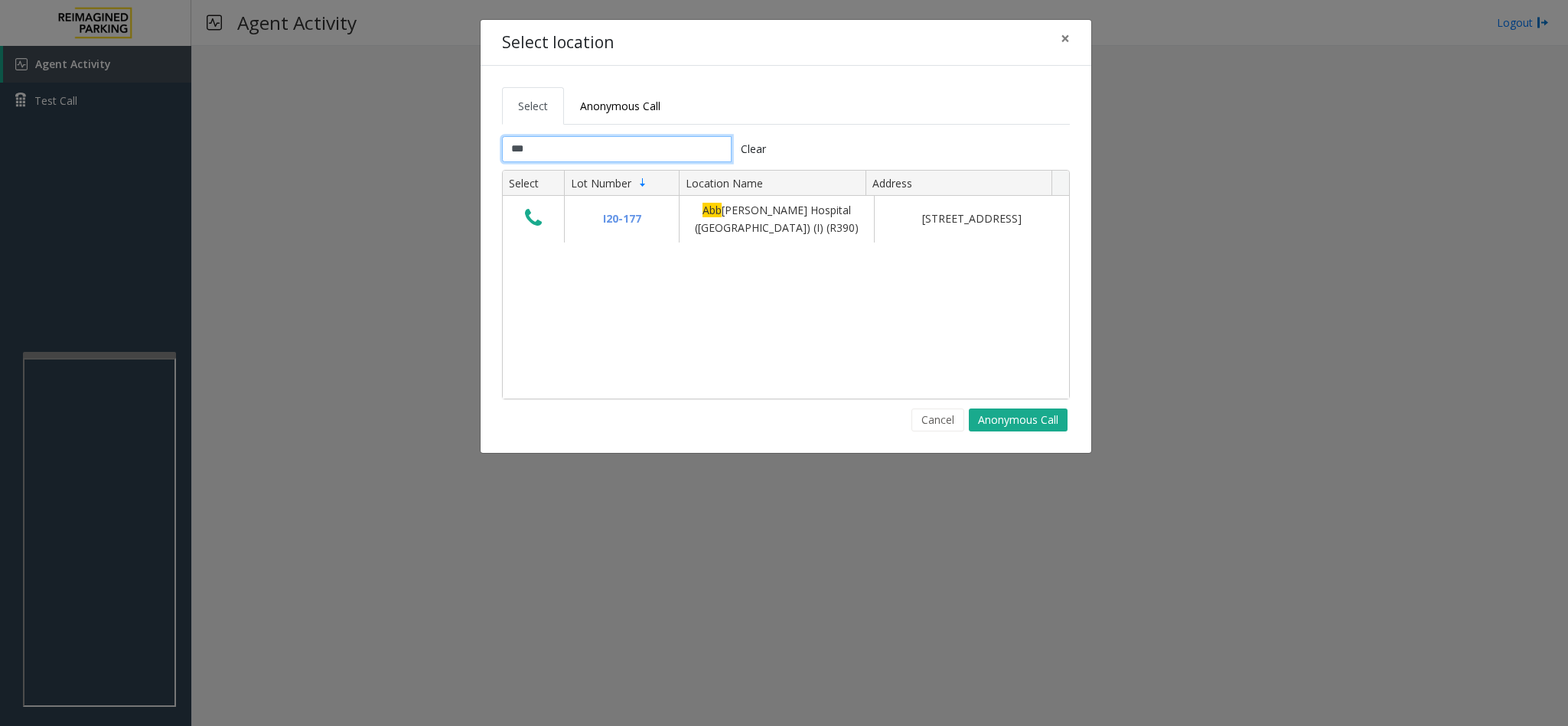
type input "***"
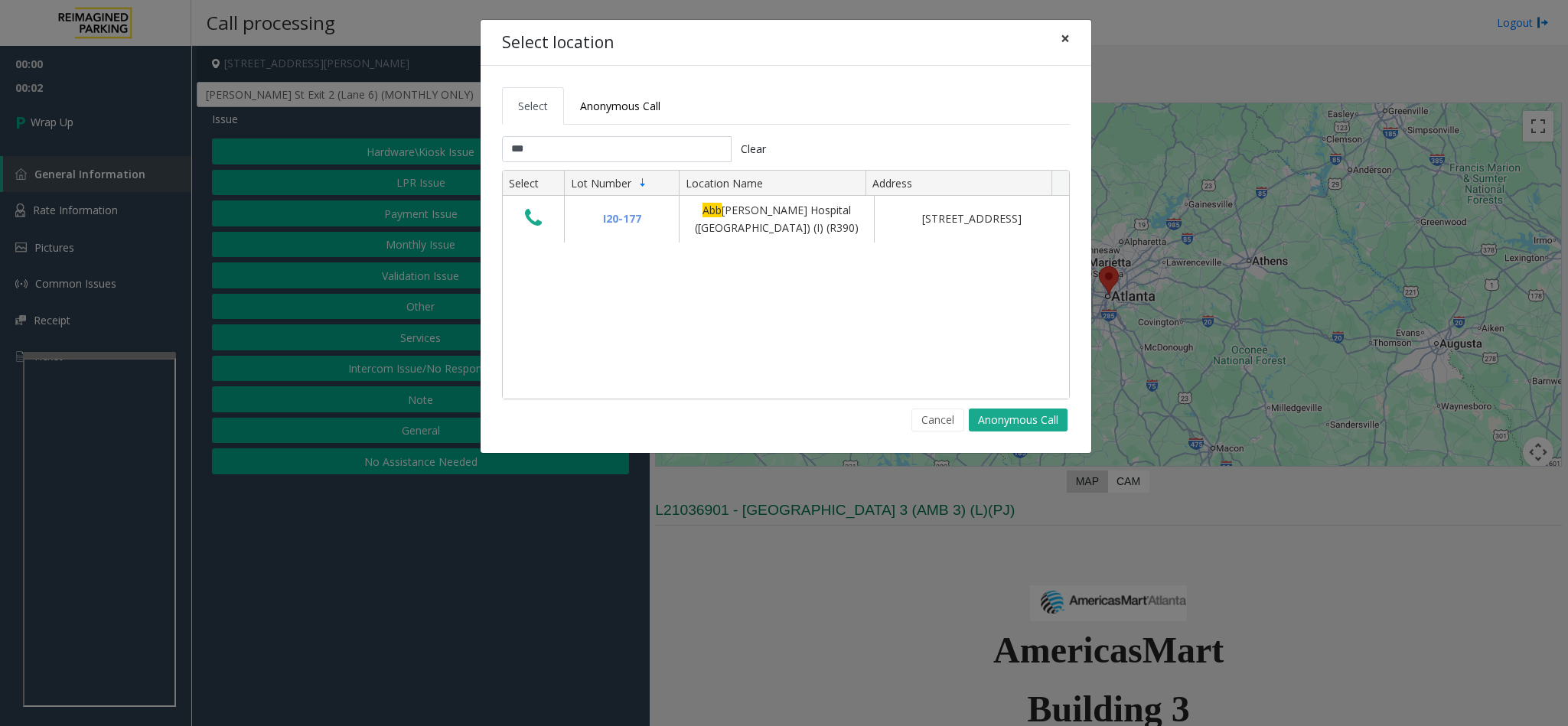
click at [1065, 39] on span "×" at bounding box center [1065, 38] width 9 height 21
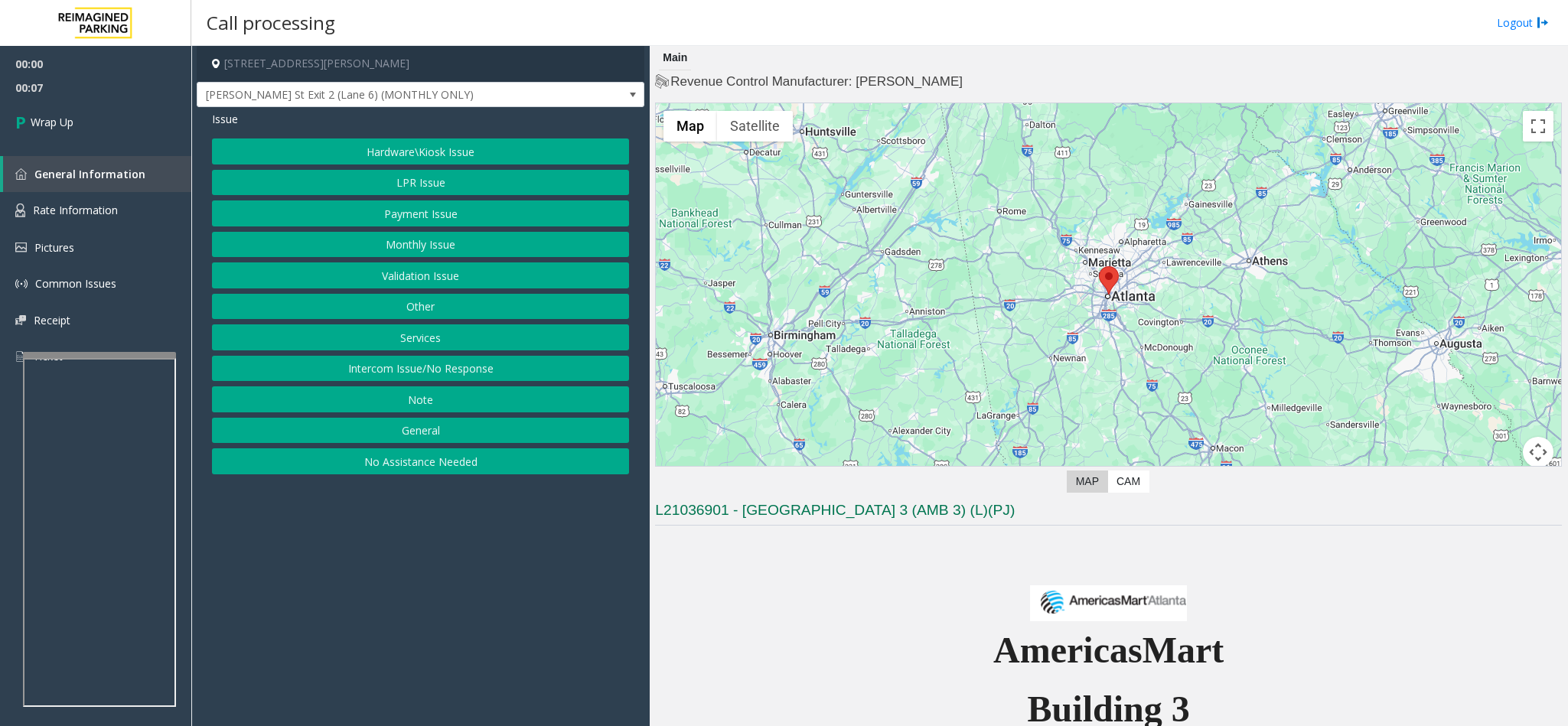
click at [434, 364] on button "Intercom Issue/No Response" at bounding box center [420, 369] width 417 height 26
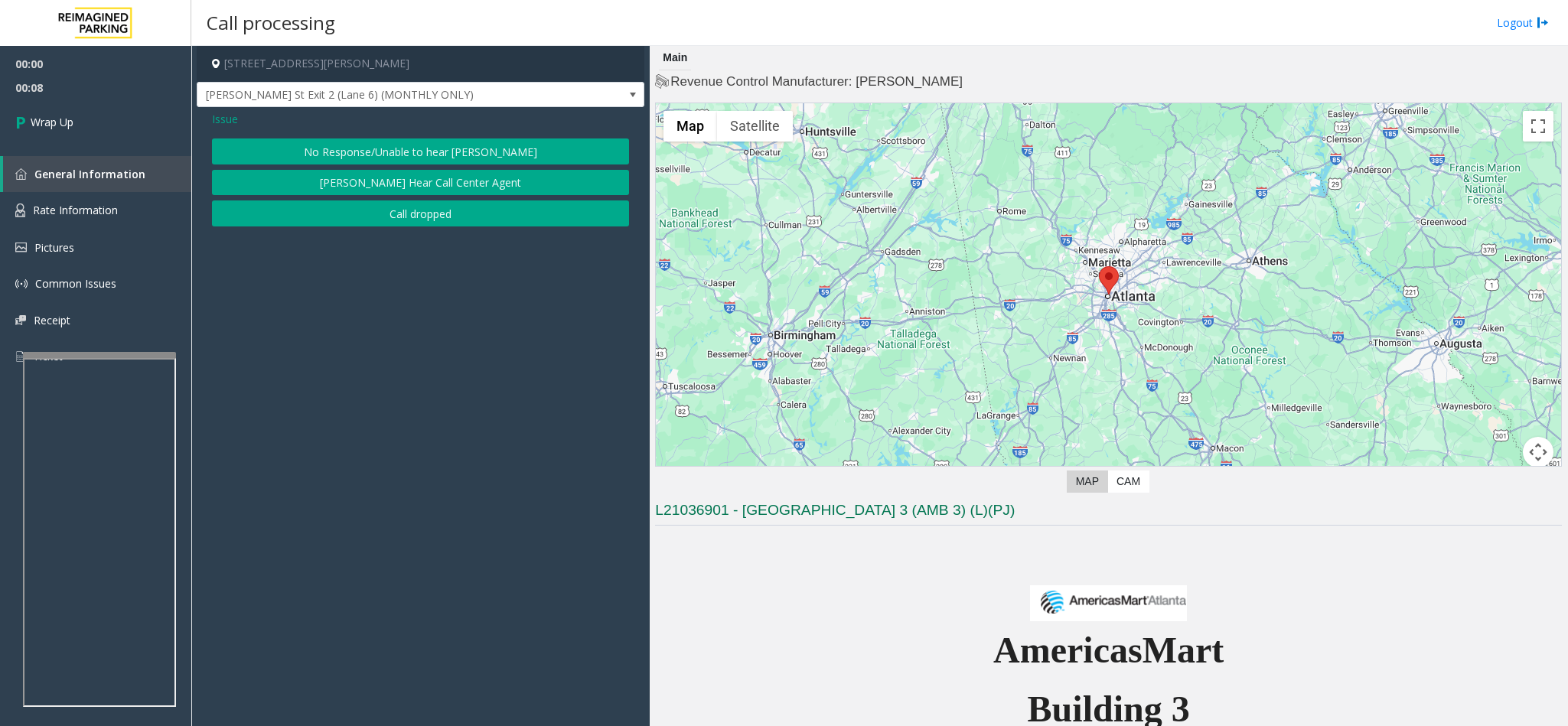
click at [401, 212] on button "Call dropped" at bounding box center [420, 213] width 417 height 26
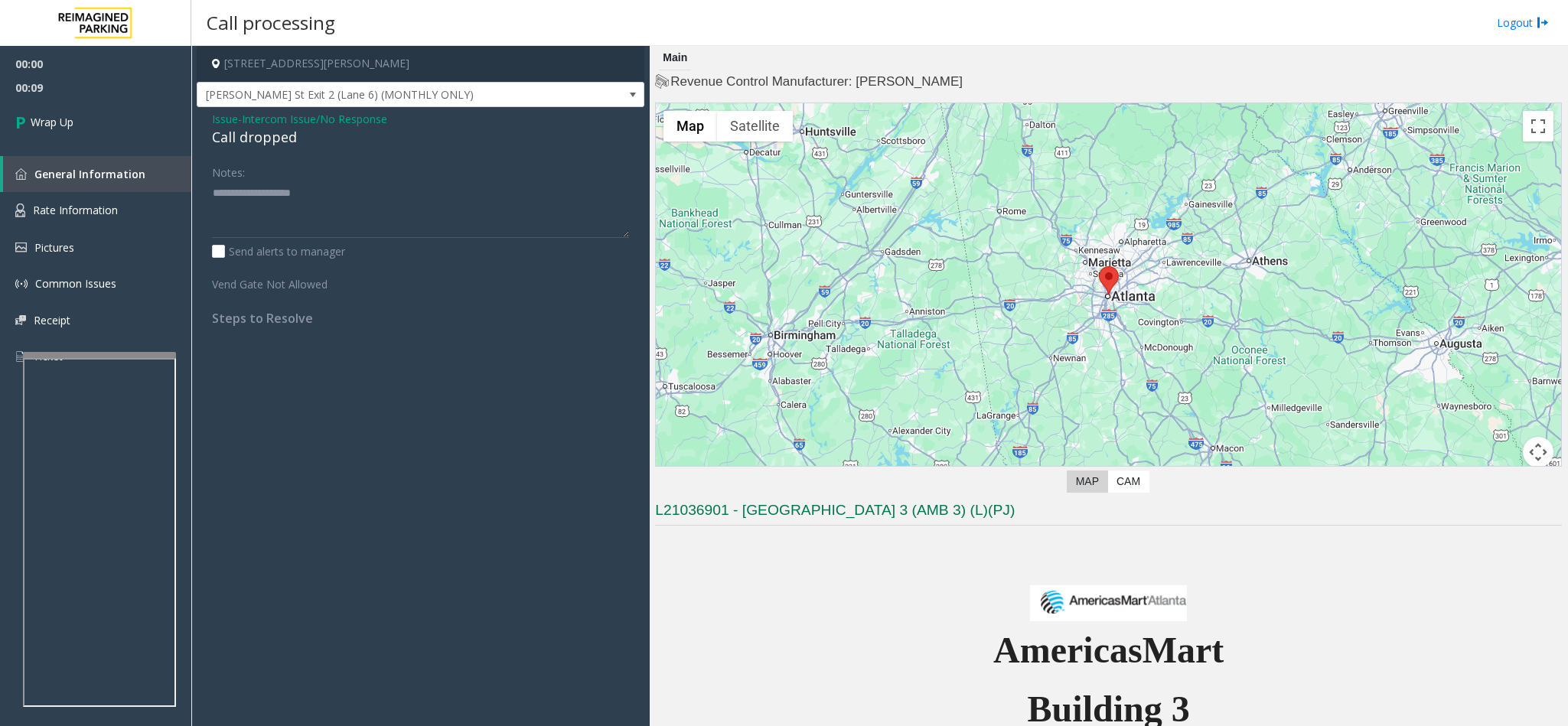
click at [260, 131] on div "Call dropped" at bounding box center [420, 137] width 417 height 21
click at [258, 131] on div "Call dropped" at bounding box center [420, 137] width 417 height 21
type textarea "**********"
click at [56, 129] on span "Wrap Up" at bounding box center [52, 122] width 43 height 16
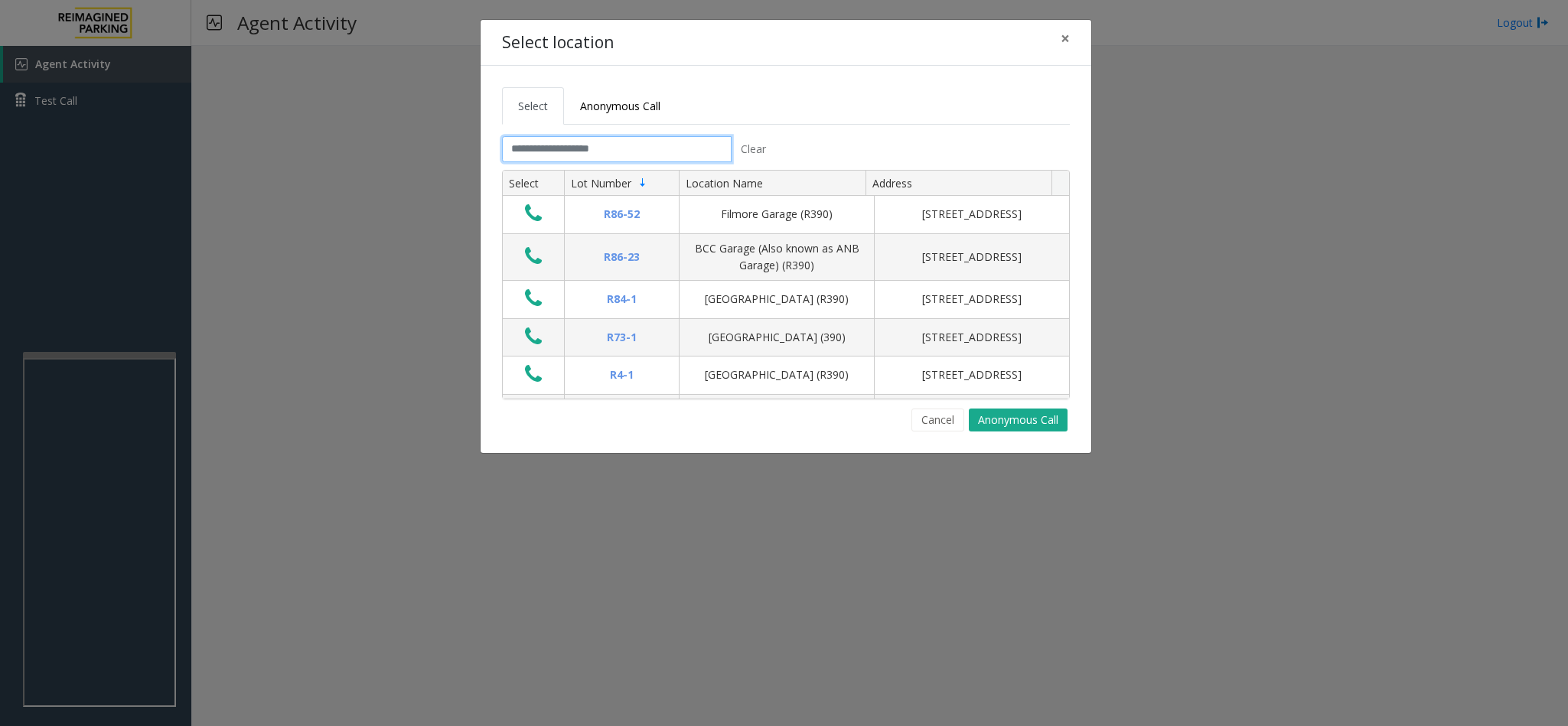
click at [559, 154] on input "text" at bounding box center [617, 150] width 229 height 26
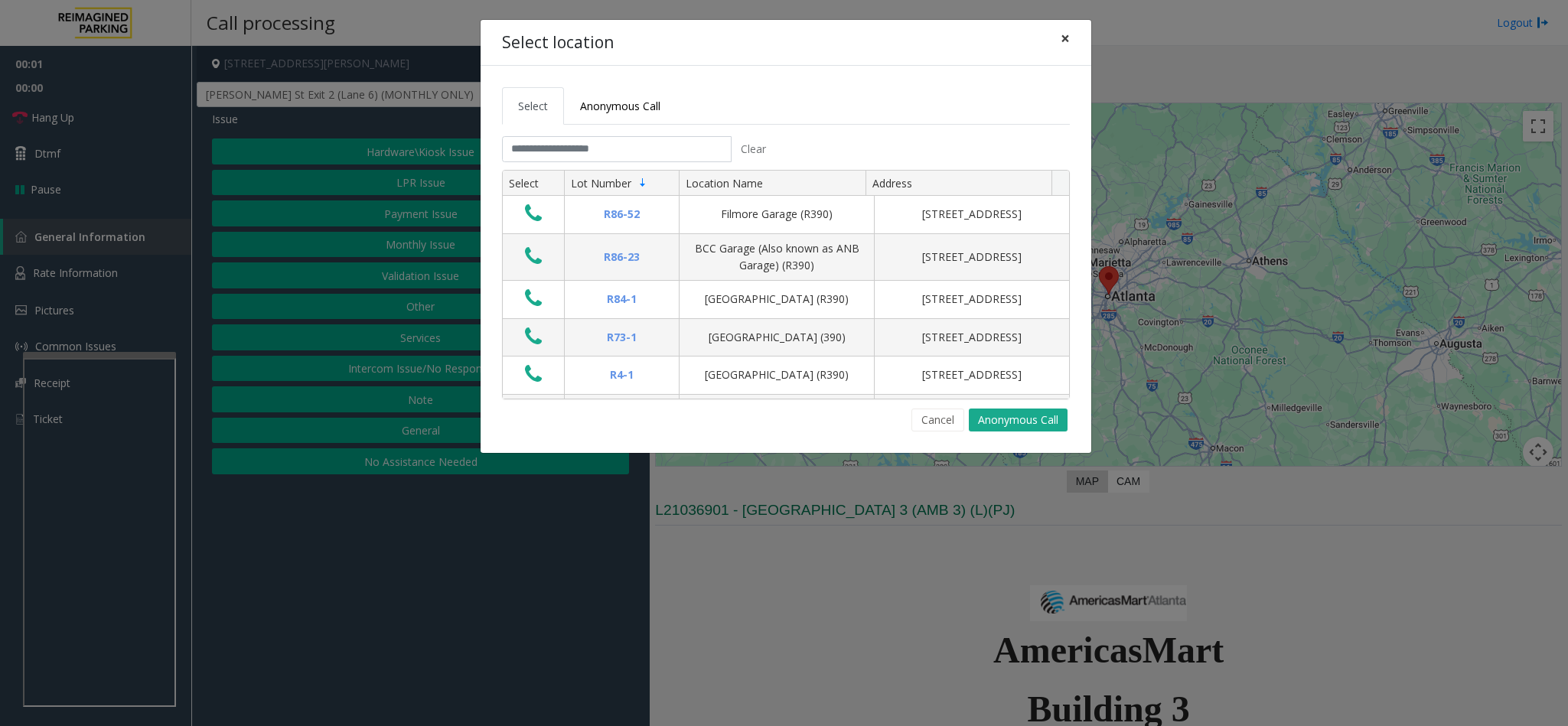
click at [1063, 39] on span "×" at bounding box center [1065, 38] width 9 height 21
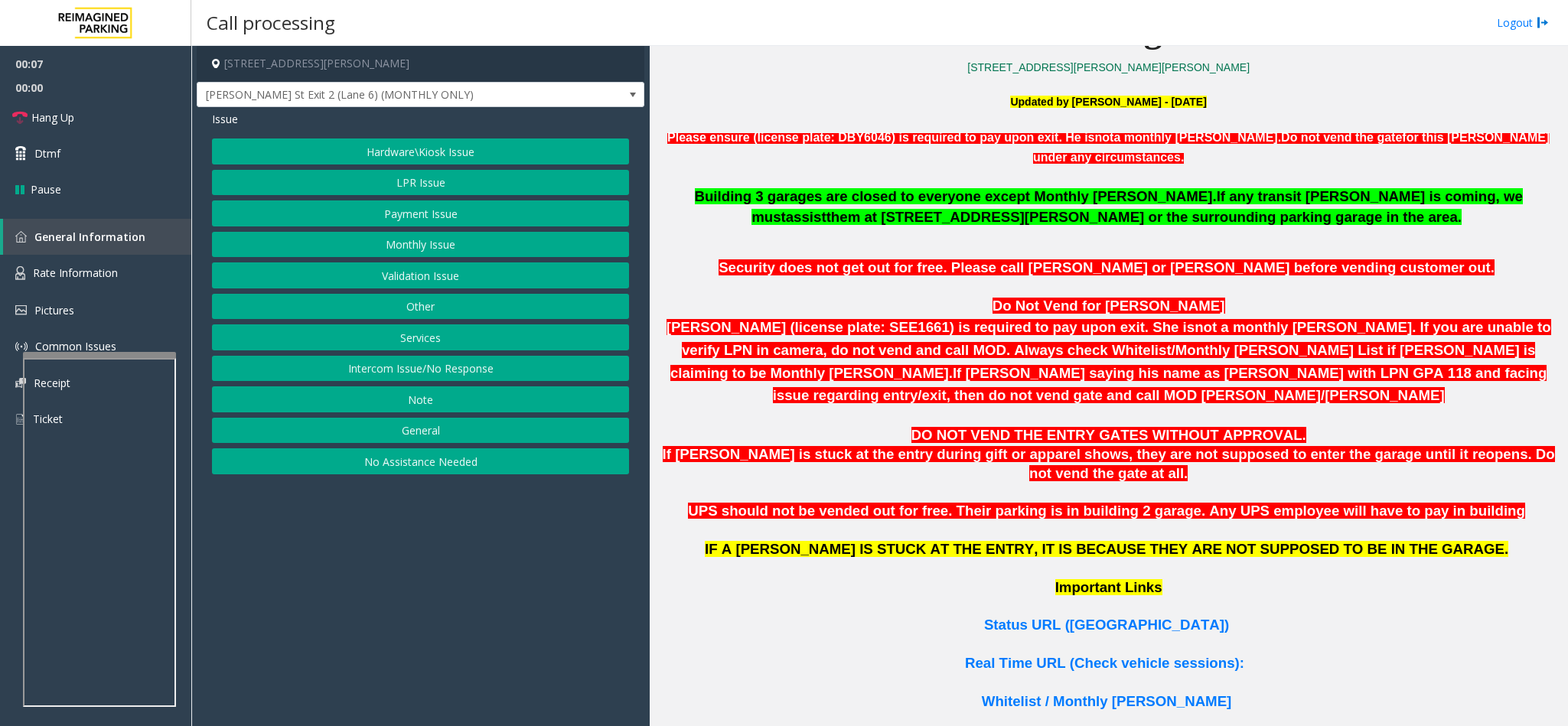
scroll to position [804, 0]
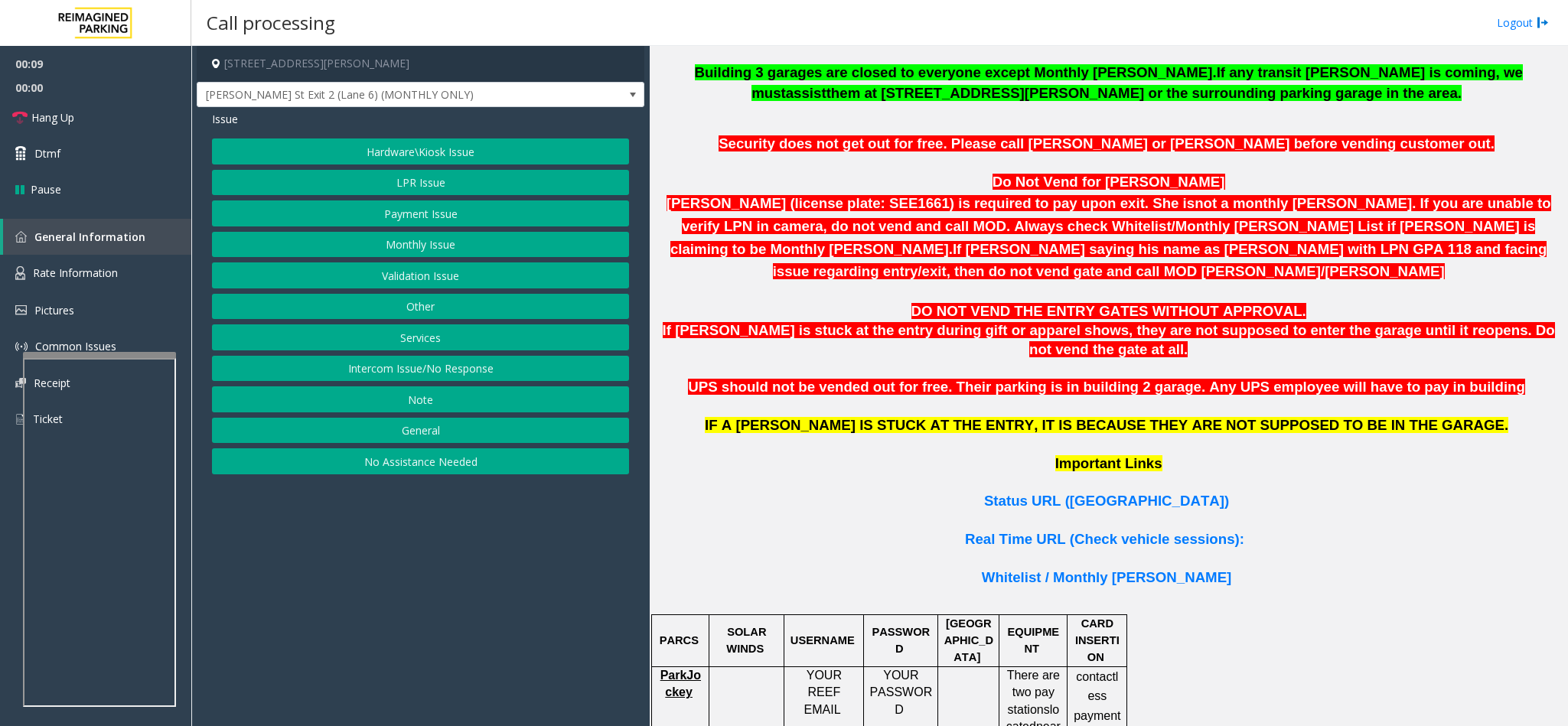
click at [675, 669] on span "ParkJockey" at bounding box center [680, 684] width 40 height 30
click at [432, 185] on button "LPR Issue" at bounding box center [420, 183] width 417 height 26
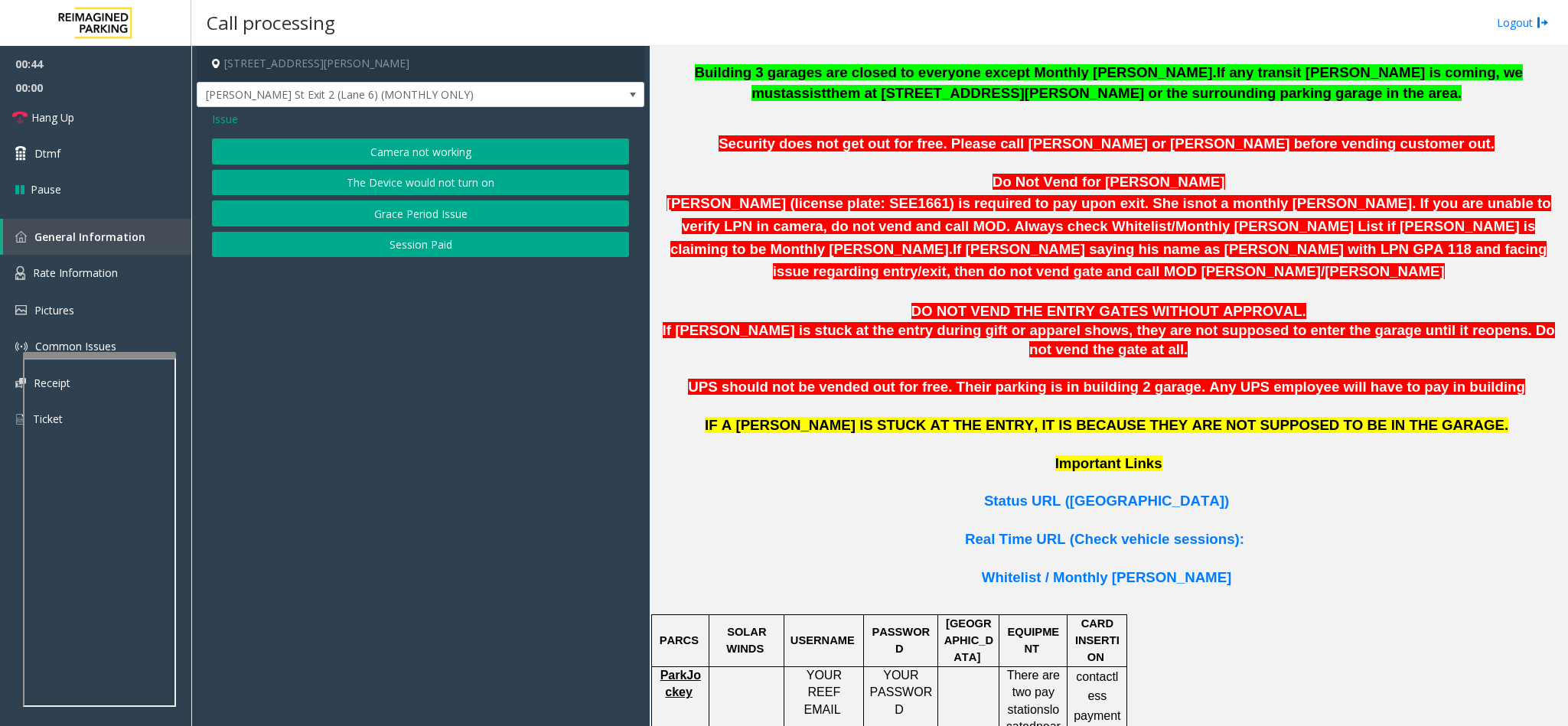
click at [432, 155] on button "Camera not working" at bounding box center [420, 151] width 417 height 26
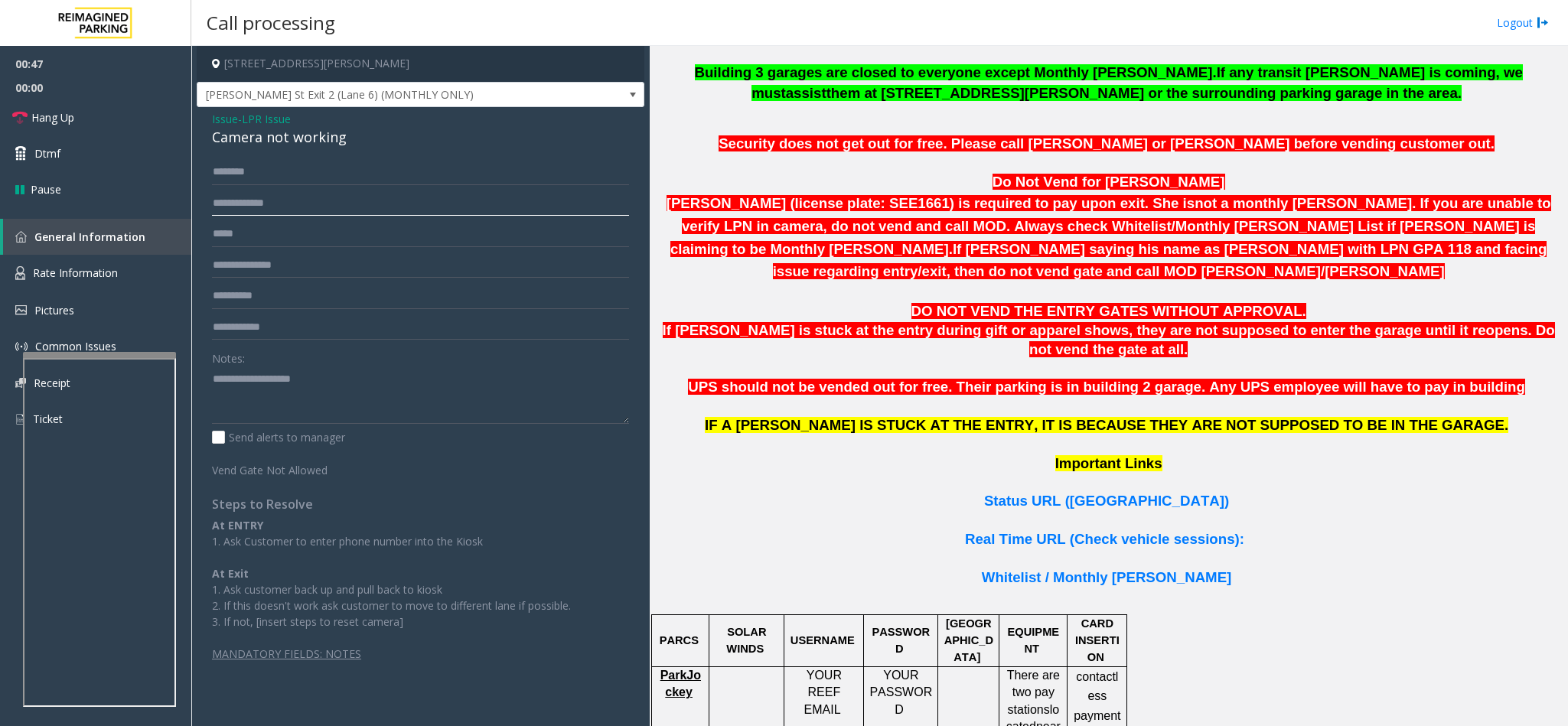
click at [292, 199] on input "text" at bounding box center [420, 204] width 417 height 26
click at [299, 173] on input "text" at bounding box center [420, 172] width 417 height 26
click at [1129, 569] on span "Whitelist / Monthly [PERSON_NAME]" at bounding box center [1105, 577] width 249 height 16
click at [1107, 569] on span "Whitelist / Monthly [PERSON_NAME]" at bounding box center [1105, 577] width 249 height 16
click at [1085, 492] on span "Status URL ([GEOGRAPHIC_DATA])" at bounding box center [1106, 500] width 245 height 16
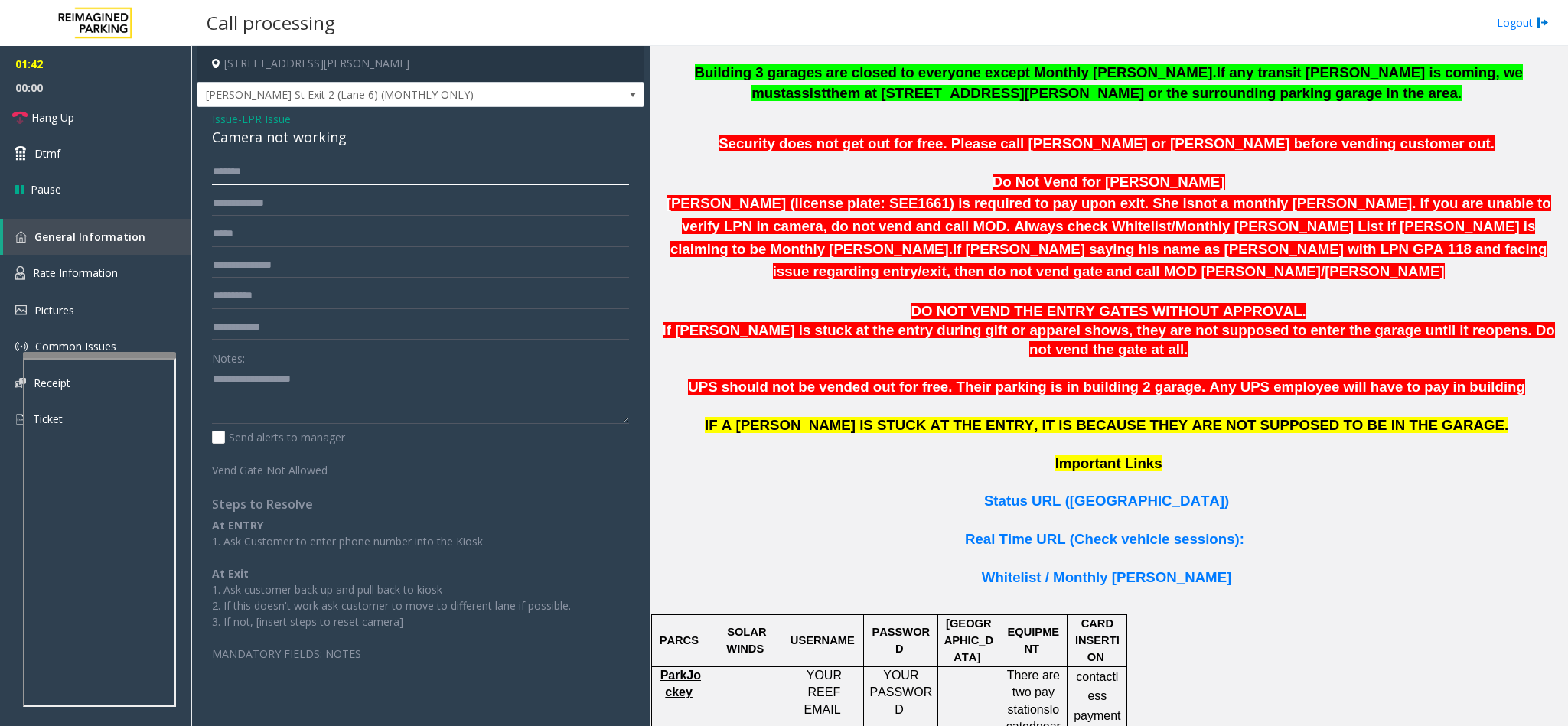
drag, startPoint x: 285, startPoint y: 174, endPoint x: 211, endPoint y: 178, distance: 74.1
click at [212, 178] on input "*******" at bounding box center [420, 172] width 417 height 26
click at [269, 173] on input "*******" at bounding box center [420, 172] width 417 height 26
drag, startPoint x: 239, startPoint y: 165, endPoint x: 186, endPoint y: 157, distance: 53.6
click at [186, 157] on app-root "01:50 00:00 Hang Up Dtmf Pause General Information Rate Information Pictures Co…" at bounding box center [784, 363] width 1568 height 726
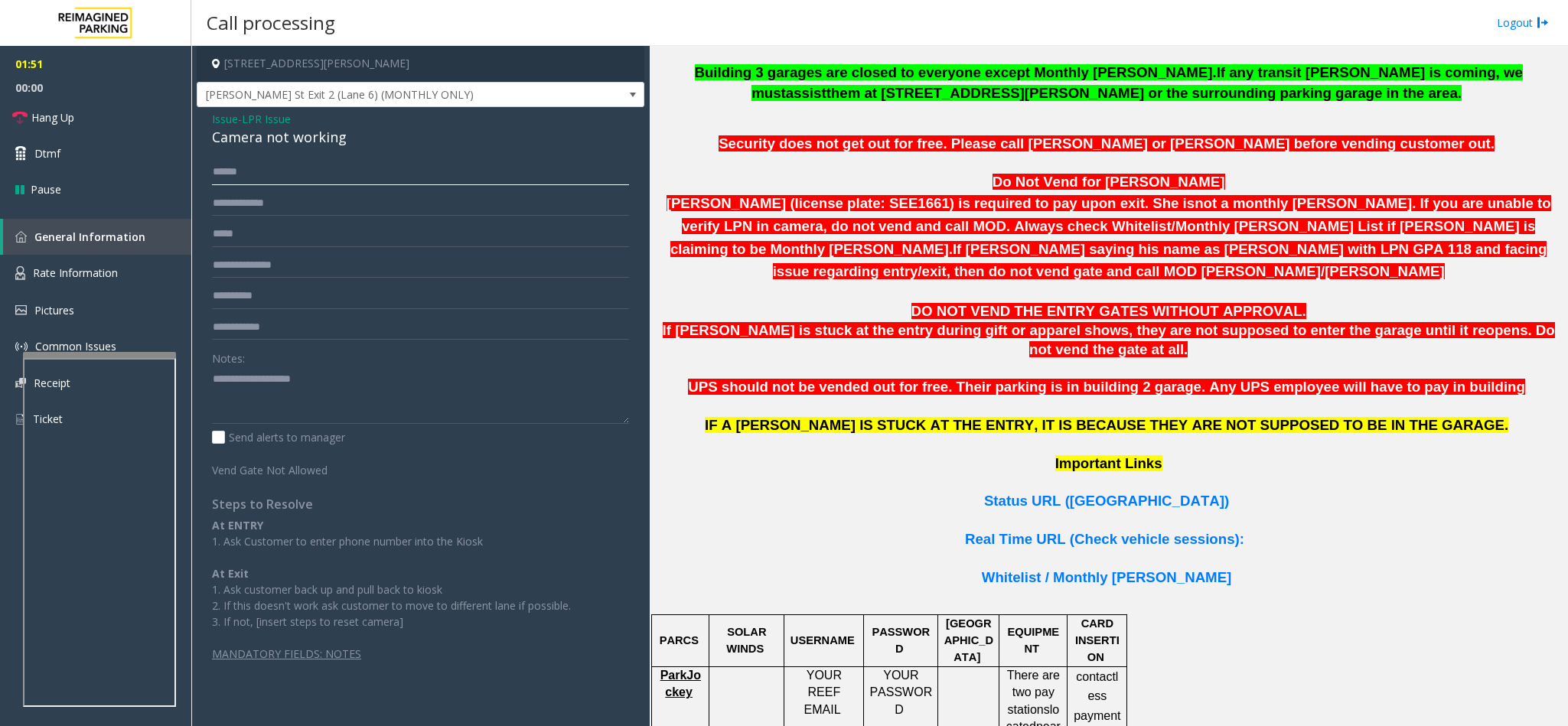
paste input "text"
type input "******"
click at [317, 207] on input "text" at bounding box center [420, 204] width 417 height 26
paste input "******"
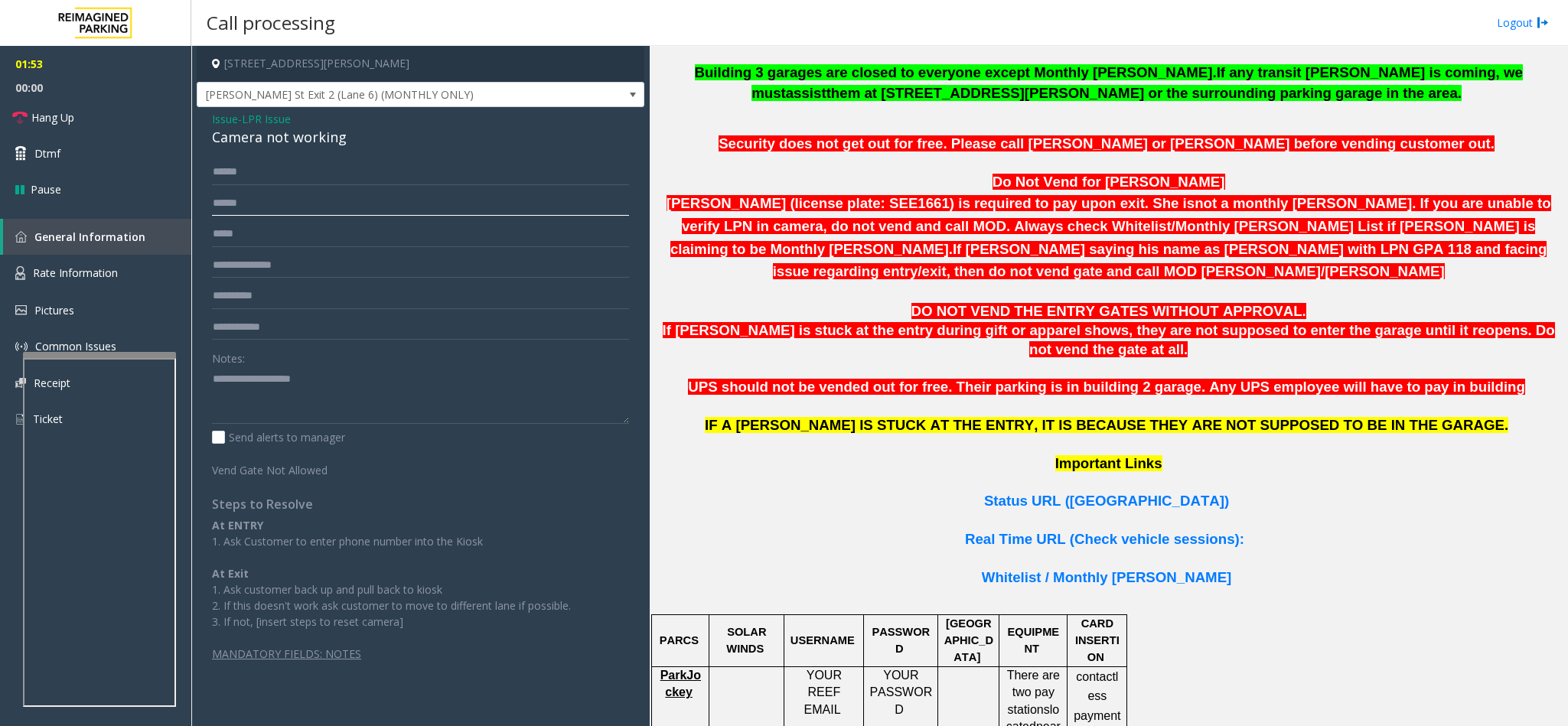
type input "******"
drag, startPoint x: 269, startPoint y: 178, endPoint x: 205, endPoint y: 178, distance: 64.0
click at [205, 178] on div "****** ****** Notes: Send alerts to manager Vend Gate Not Allowed Steps to Reso…" at bounding box center [420, 410] width 440 height 503
click at [271, 173] on input "text" at bounding box center [420, 172] width 417 height 26
click at [387, 179] on input "text" at bounding box center [420, 172] width 417 height 26
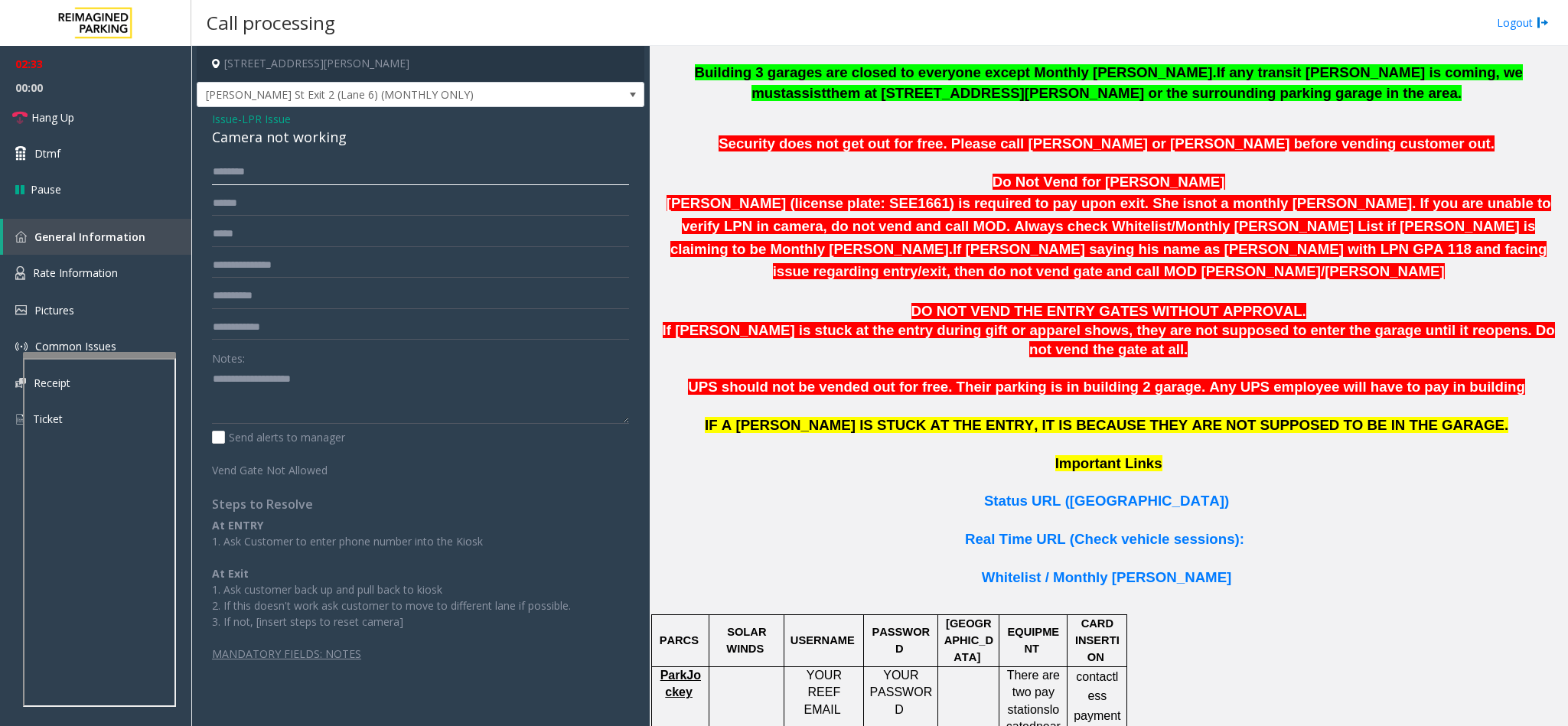
click at [370, 164] on input "*******" at bounding box center [420, 172] width 417 height 26
type input "*******"
drag, startPoint x: 347, startPoint y: 143, endPoint x: 202, endPoint y: 117, distance: 147.3
click at [202, 117] on div "Issue - LPR Issue Camera not working ******* ****** Notes: Send alerts to manag…" at bounding box center [421, 392] width 448 height 570
paste textarea "**********"
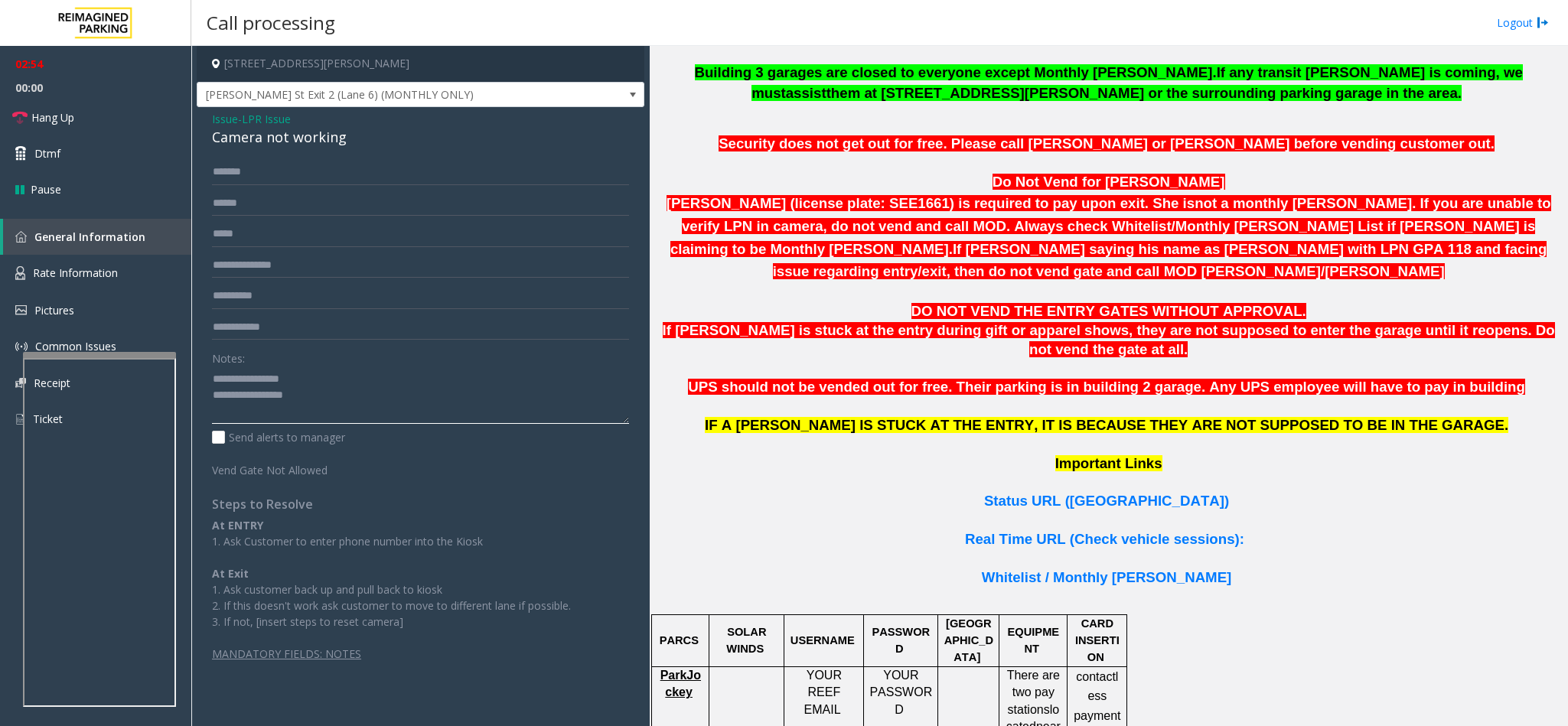
click at [327, 397] on textarea at bounding box center [420, 395] width 417 height 58
drag, startPoint x: 320, startPoint y: 383, endPoint x: 247, endPoint y: 374, distance: 73.6
click at [247, 374] on textarea at bounding box center [420, 395] width 417 height 58
click at [70, 119] on span "Hang Up" at bounding box center [52, 117] width 43 height 16
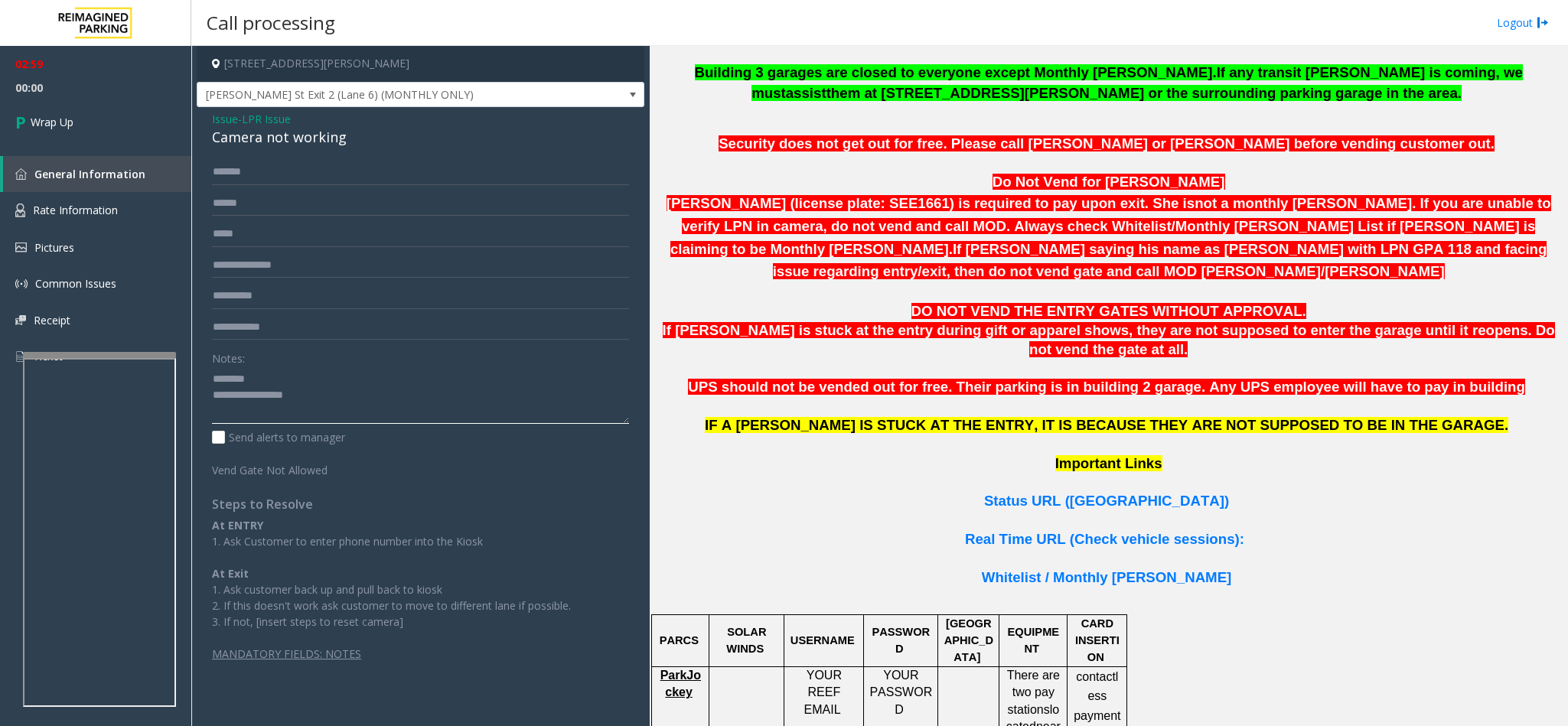
click at [360, 401] on textarea at bounding box center [420, 395] width 417 height 58
click at [299, 414] on textarea at bounding box center [420, 395] width 417 height 58
type textarea "**********"
click at [76, 107] on link "Wrap Up" at bounding box center [95, 122] width 192 height 45
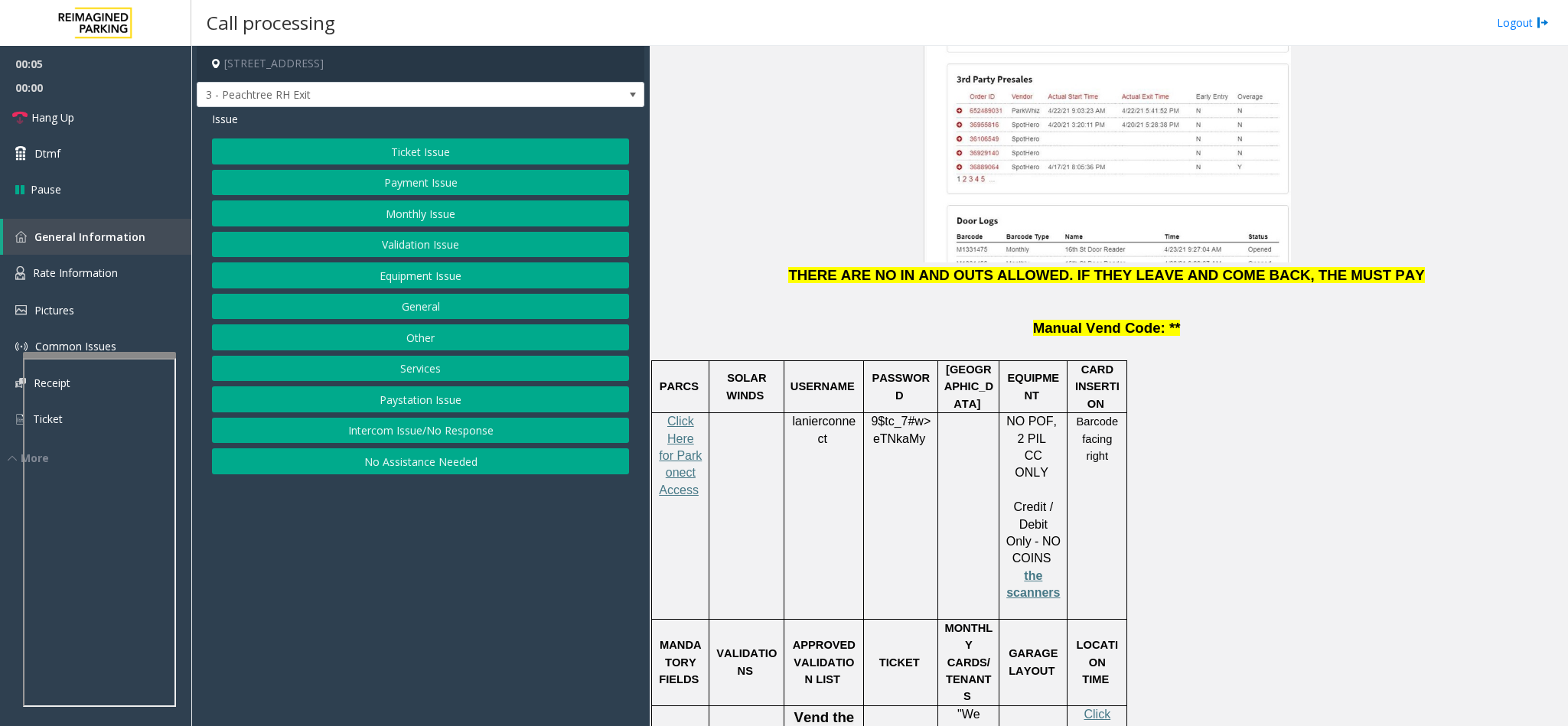
scroll to position [1837, 0]
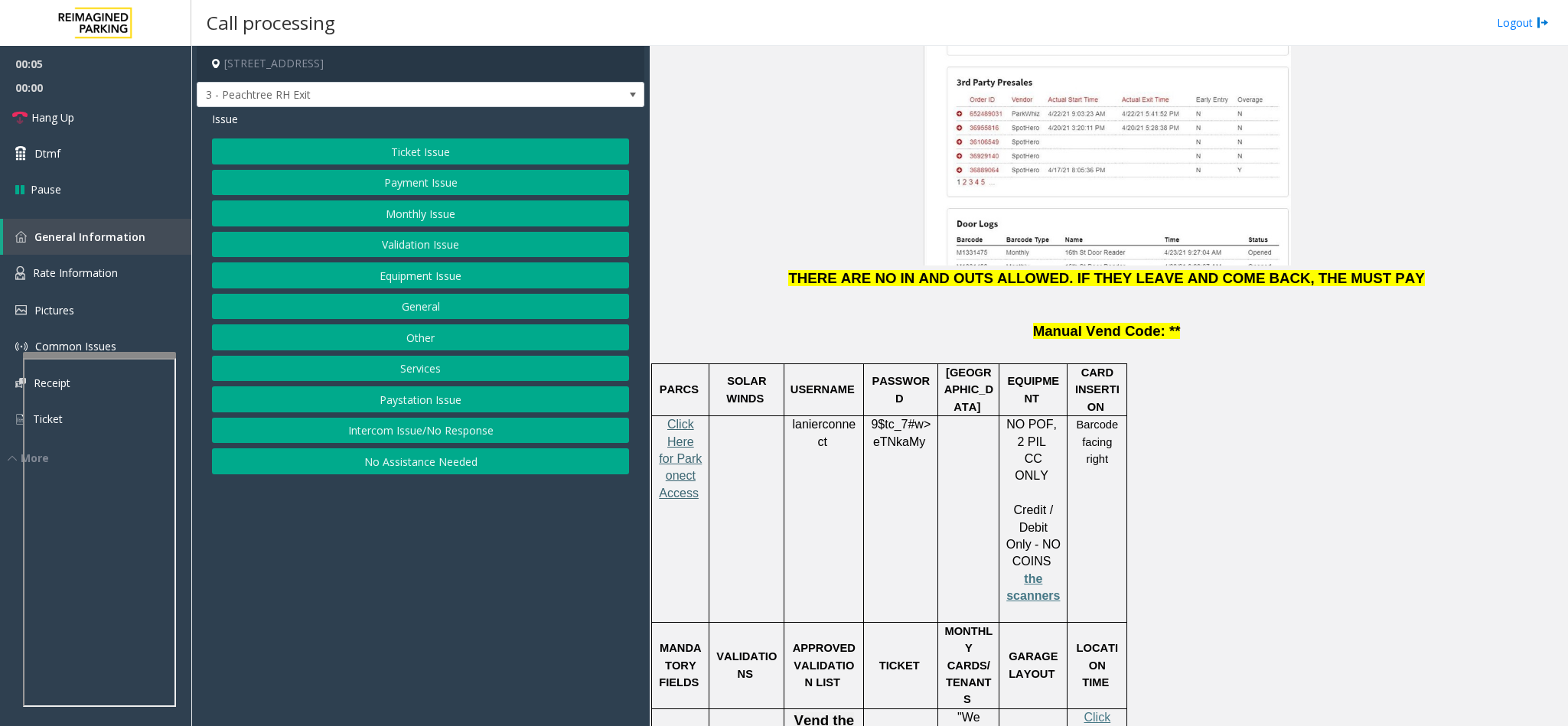
click at [677, 418] on span "Click Here for Parkonect Access" at bounding box center [679, 459] width 43 height 82
drag, startPoint x: 835, startPoint y: 366, endPoint x: 791, endPoint y: 347, distance: 47.9
click at [791, 416] on p "lanierconnect" at bounding box center [824, 433] width 68 height 34
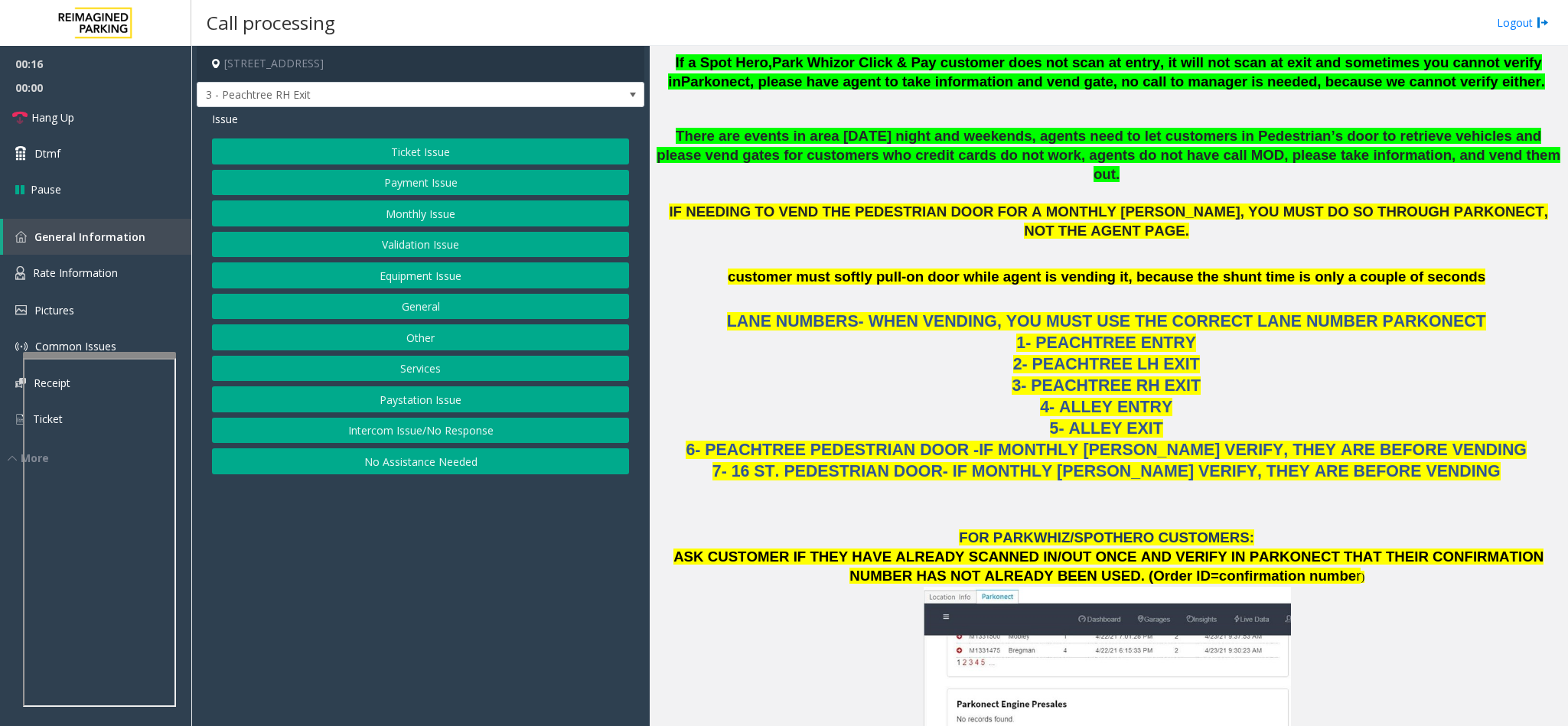
scroll to position [1148, 0]
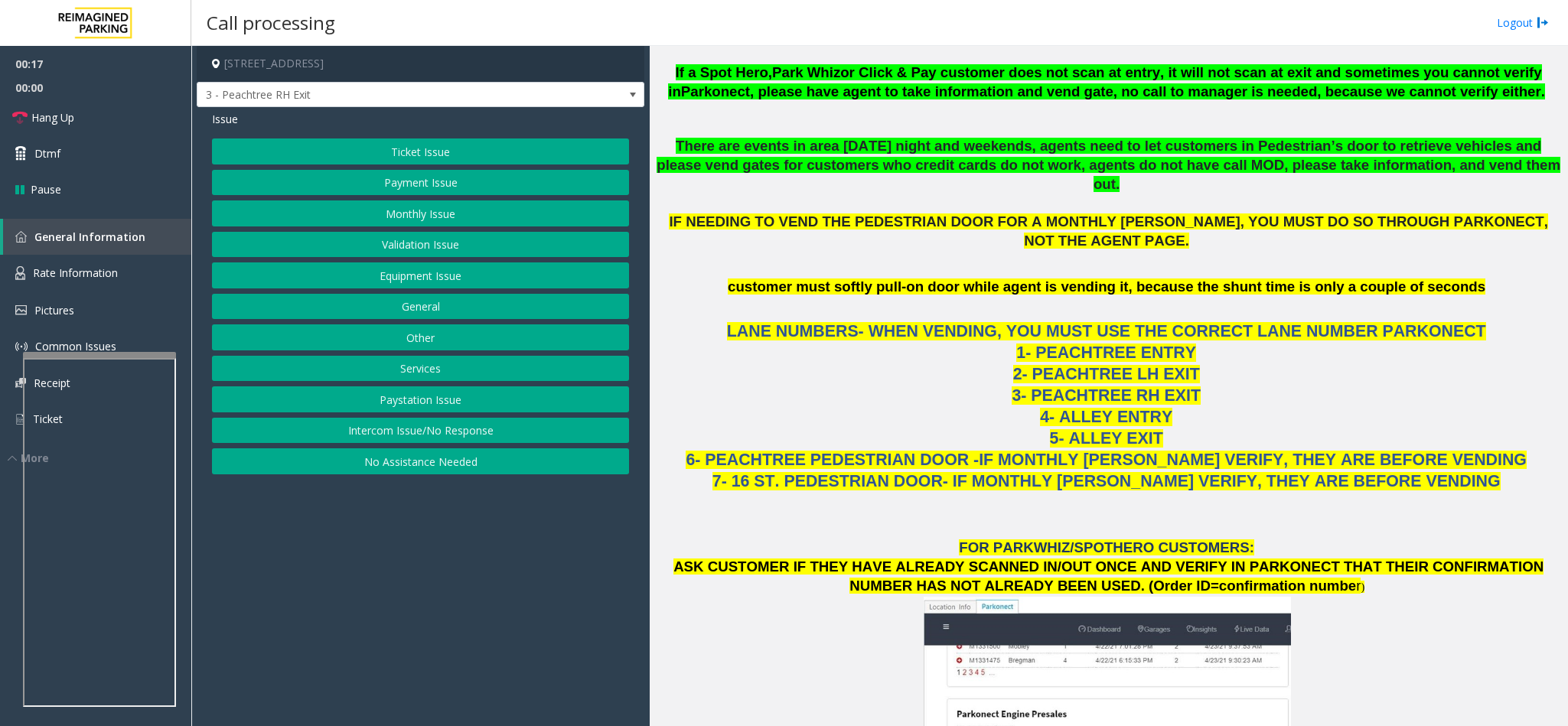
click at [395, 152] on button "Ticket Issue" at bounding box center [420, 151] width 417 height 26
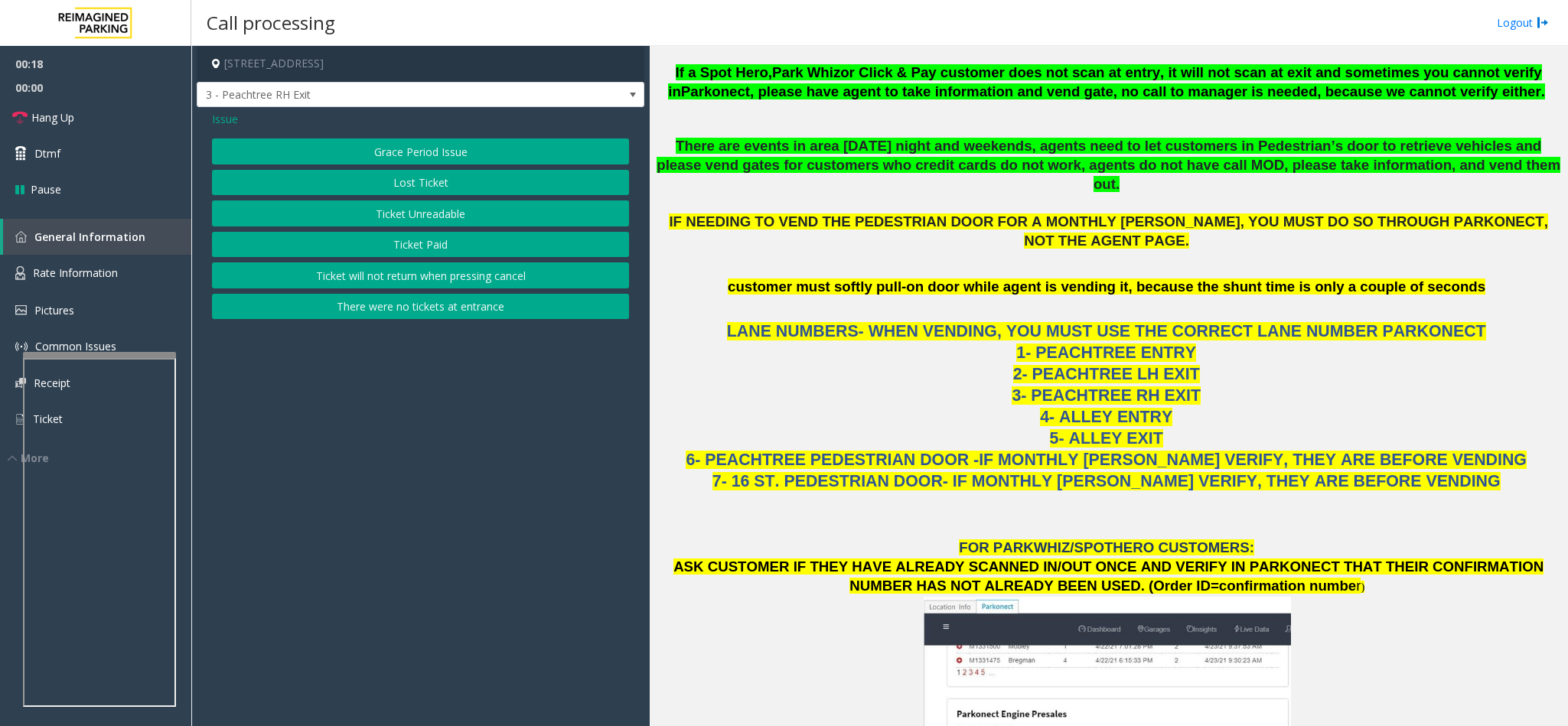
click at [455, 209] on button "Ticket Unreadable" at bounding box center [420, 213] width 417 height 26
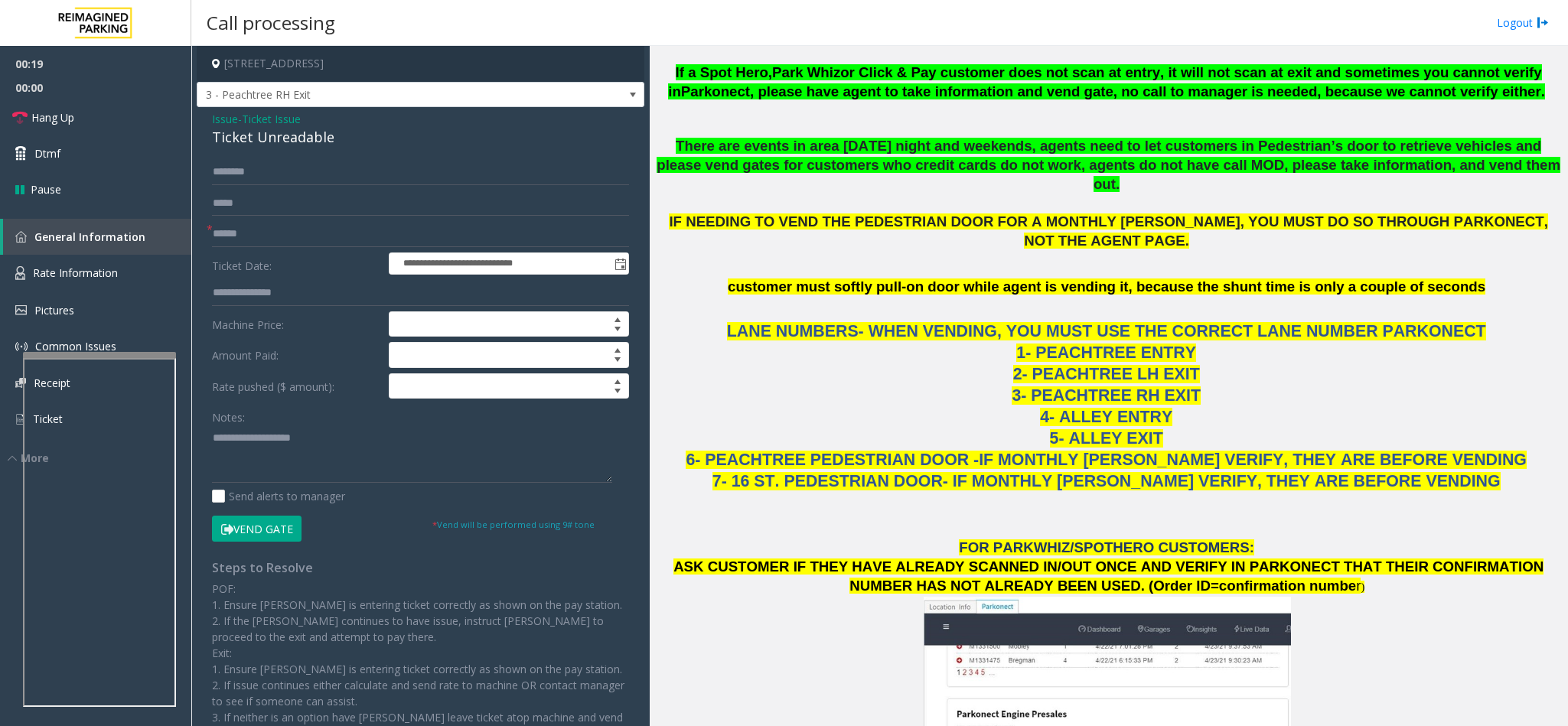
scroll to position [804, 0]
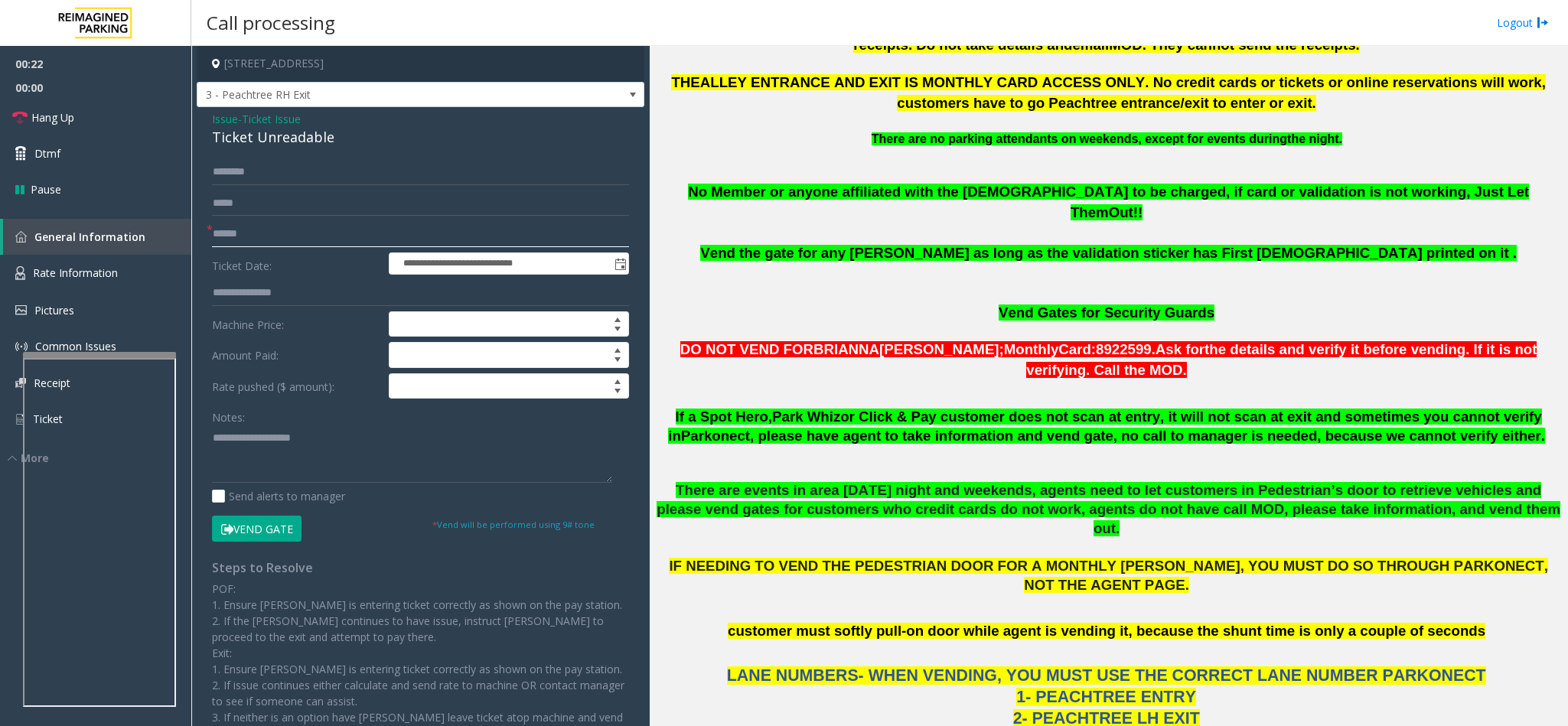
click at [315, 229] on input "text" at bounding box center [420, 234] width 417 height 26
click at [260, 230] on input "***" at bounding box center [420, 234] width 417 height 26
click at [272, 234] on input "***" at bounding box center [420, 234] width 417 height 26
click at [425, 236] on input "***" at bounding box center [420, 234] width 417 height 26
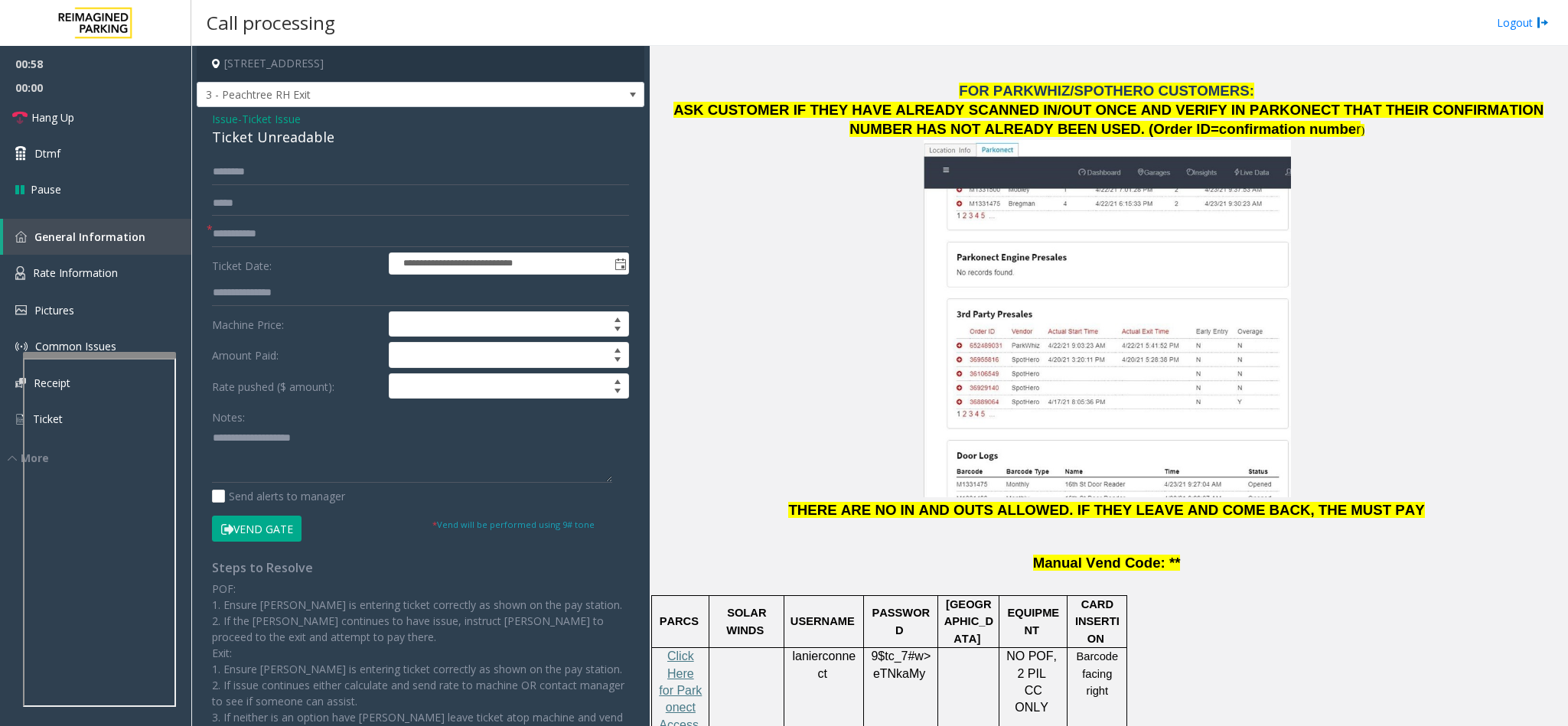
scroll to position [1607, 0]
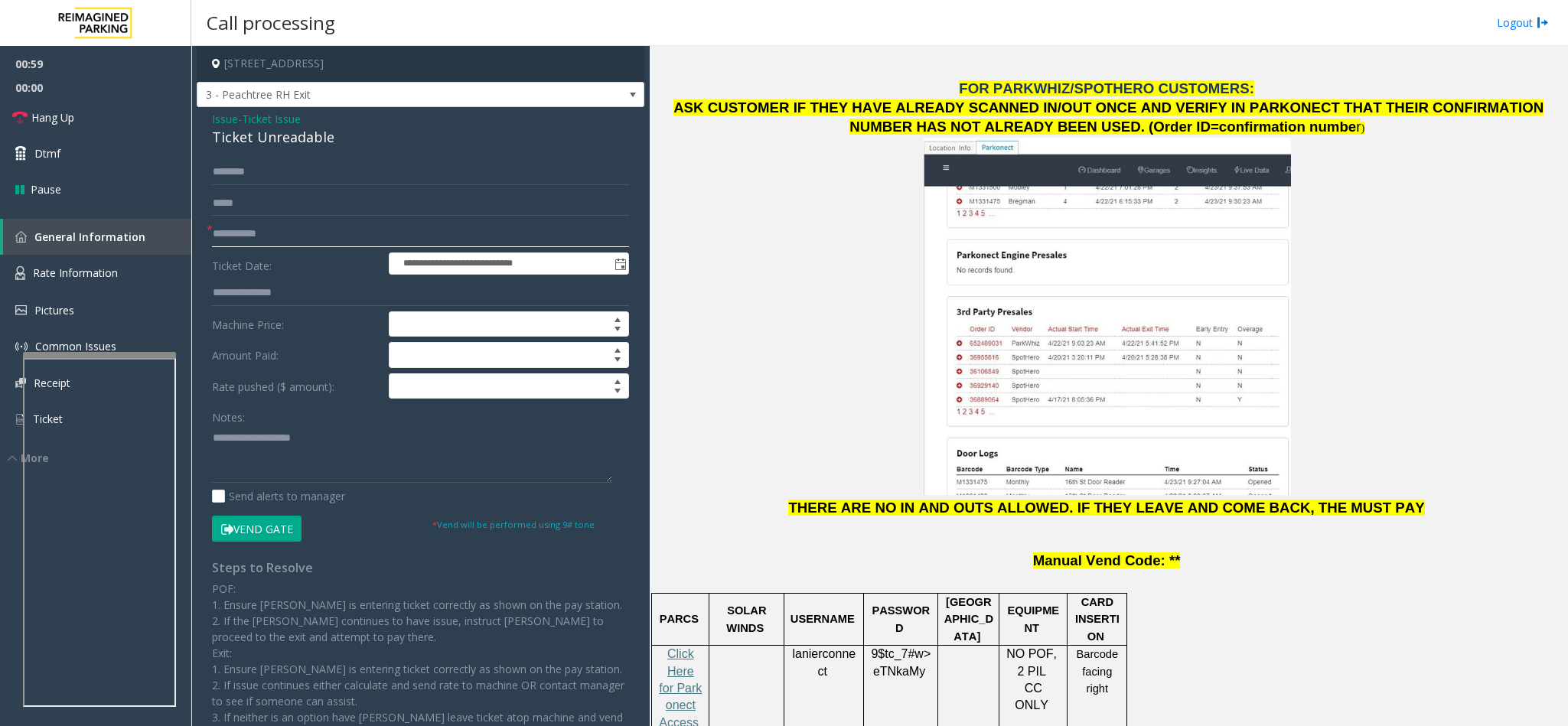
click at [298, 233] on input "**********" at bounding box center [420, 234] width 417 height 26
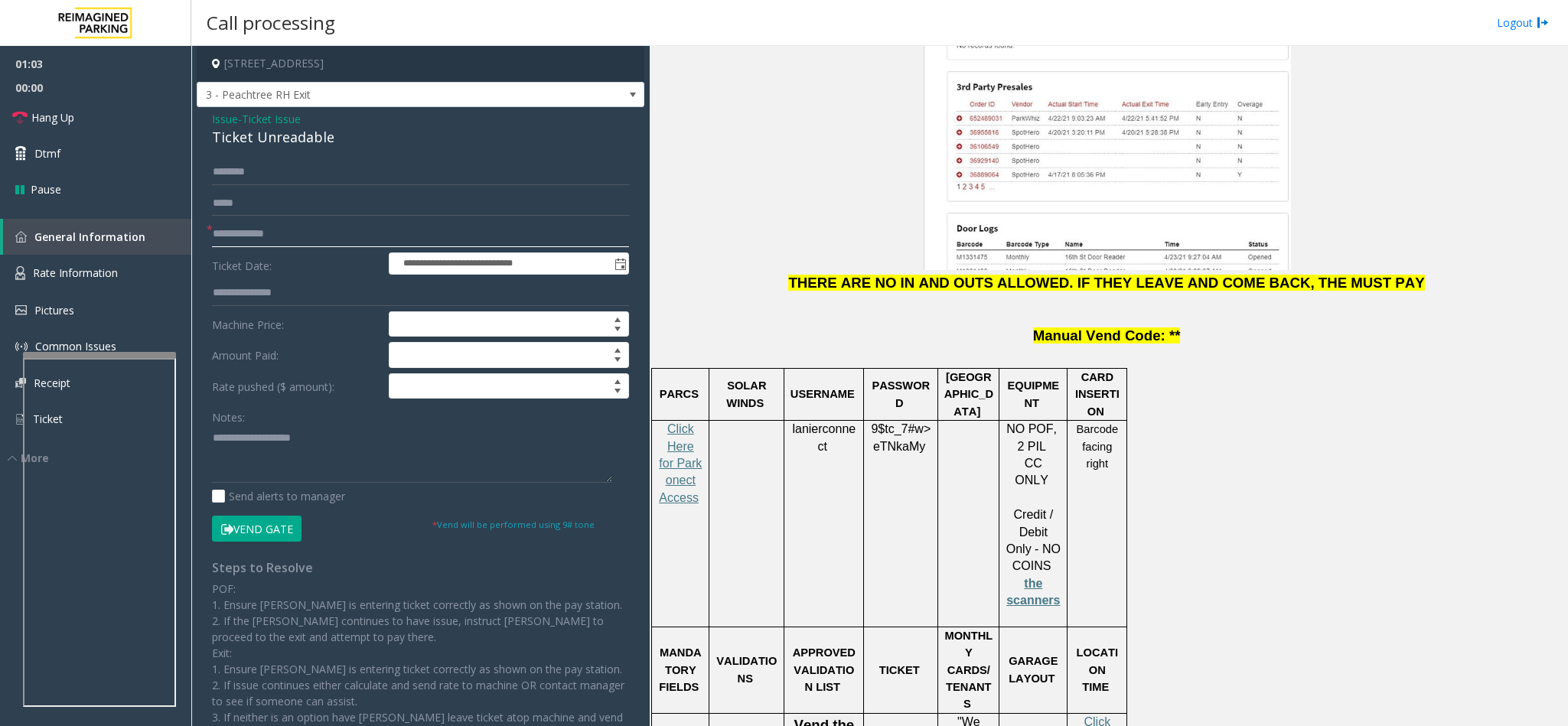
scroll to position [1837, 0]
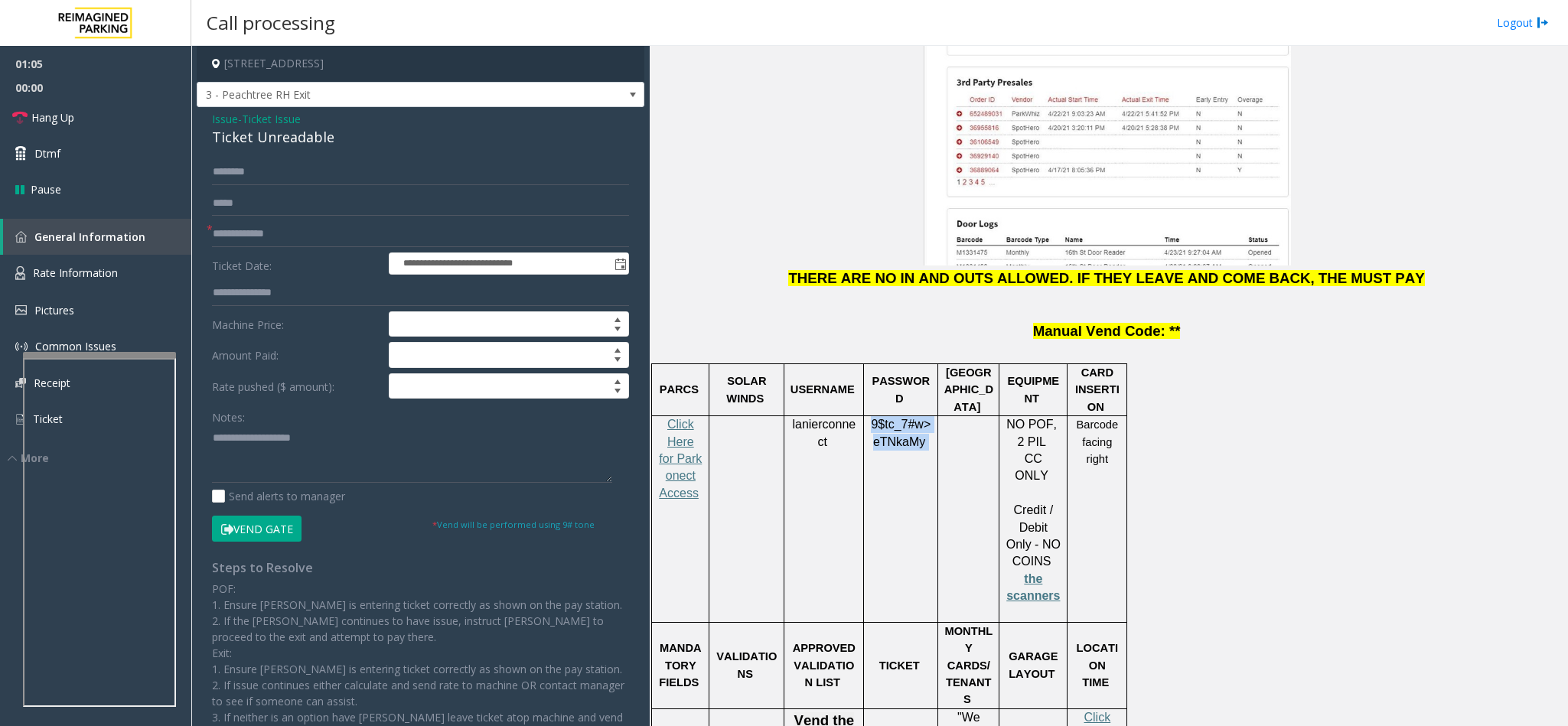
drag, startPoint x: 923, startPoint y: 368, endPoint x: 866, endPoint y: 349, distance: 60.1
click at [866, 416] on div "9$tc_7#w> eTNkaMy" at bounding box center [901, 450] width 73 height 69
click at [292, 235] on input "**********" at bounding box center [420, 234] width 417 height 26
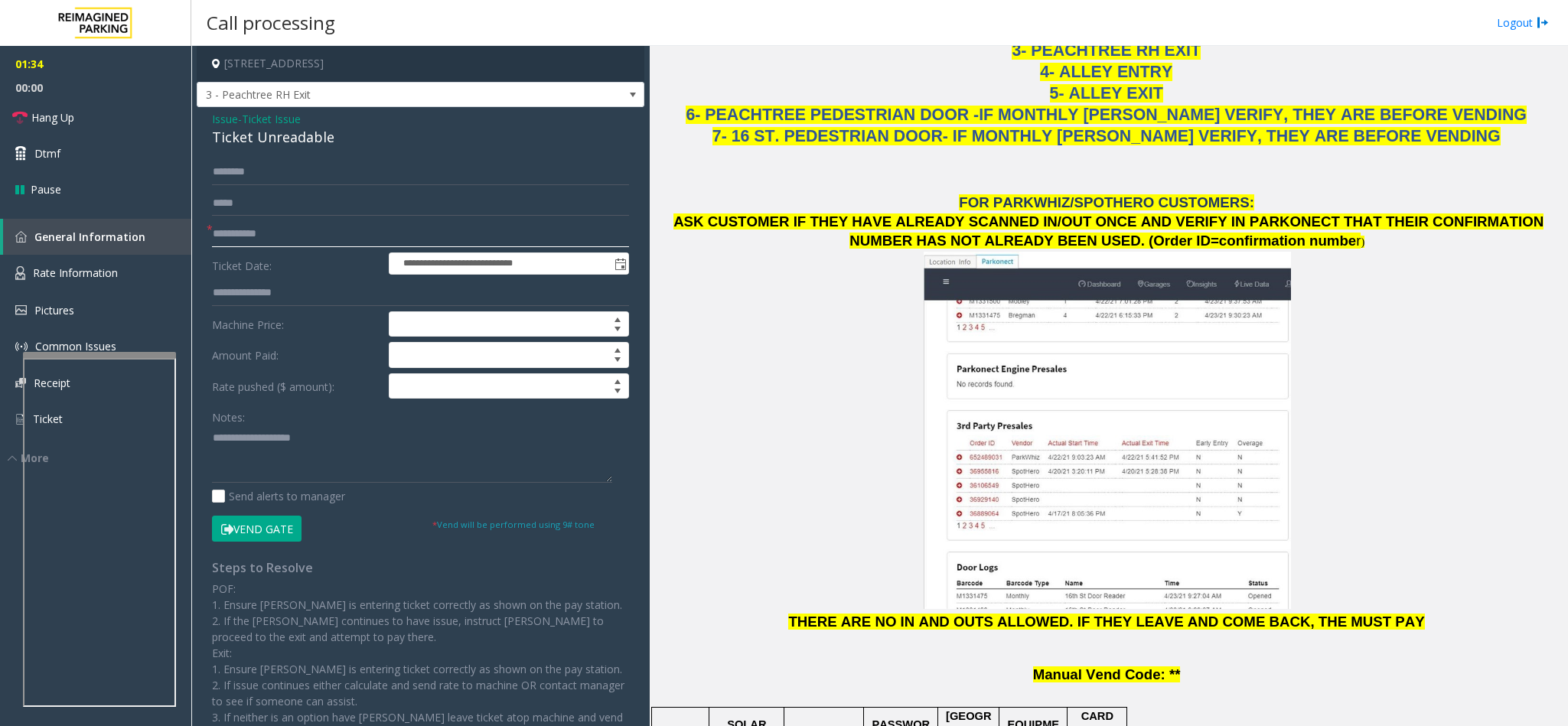
scroll to position [1492, 0]
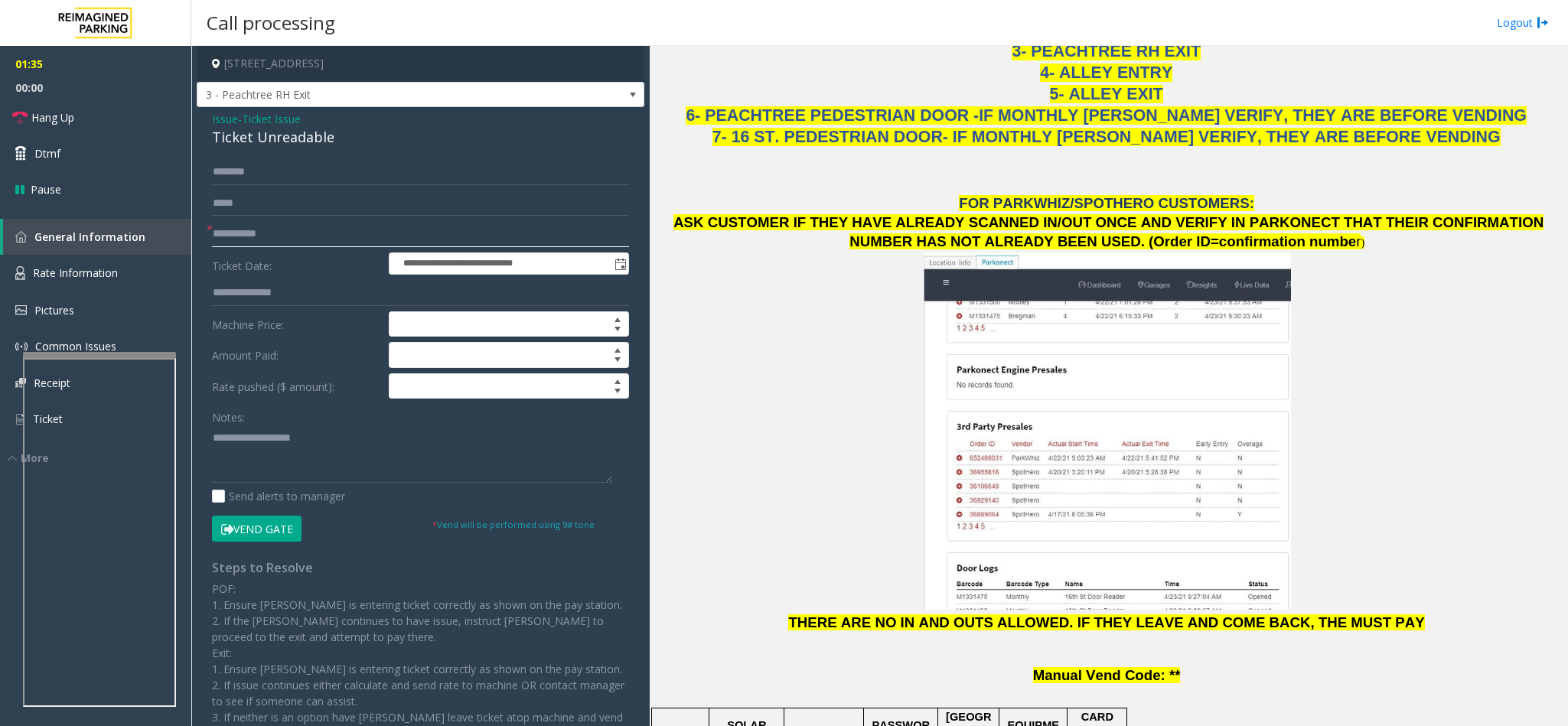
type input "**********"
click at [357, 178] on input "text" at bounding box center [420, 172] width 417 height 26
click at [315, 168] on input "text" at bounding box center [420, 172] width 417 height 26
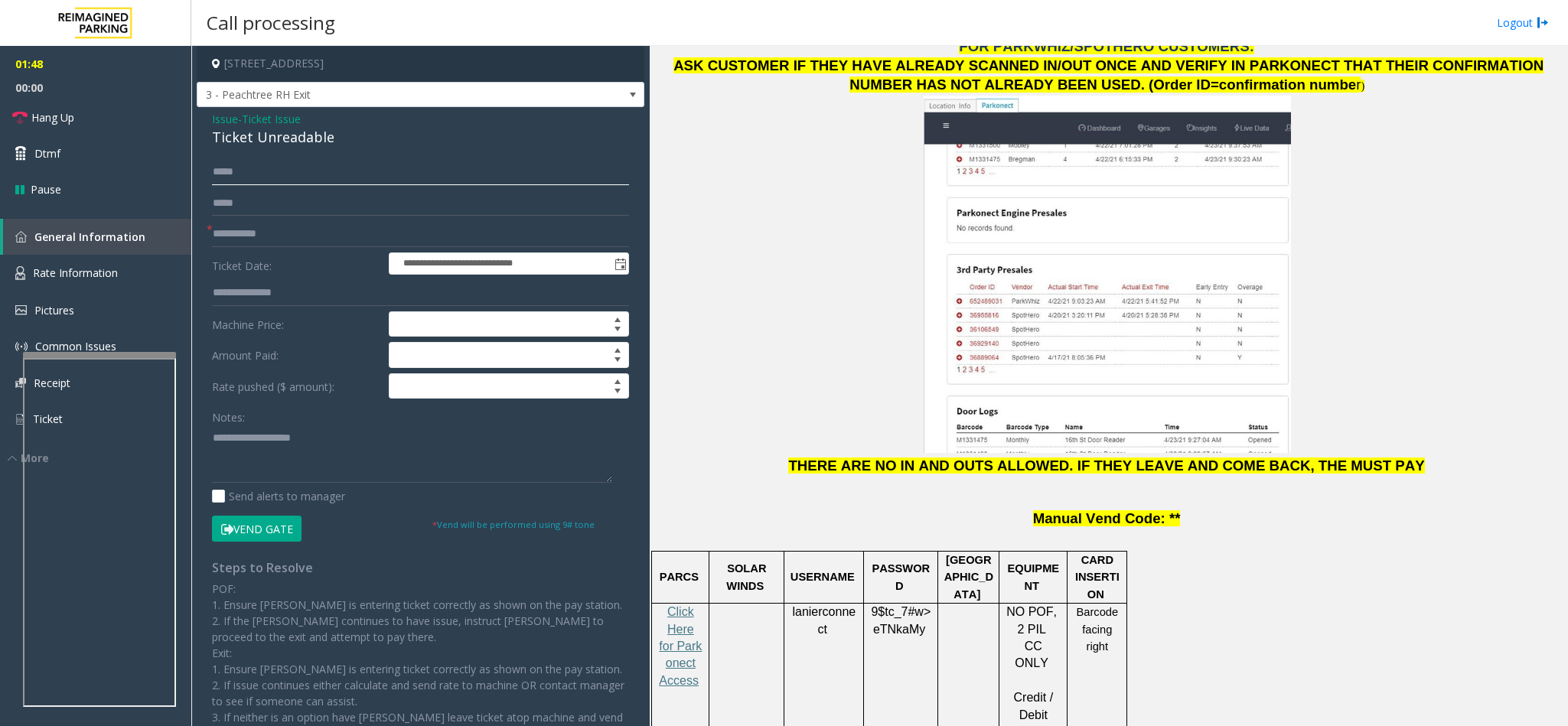
scroll to position [1837, 0]
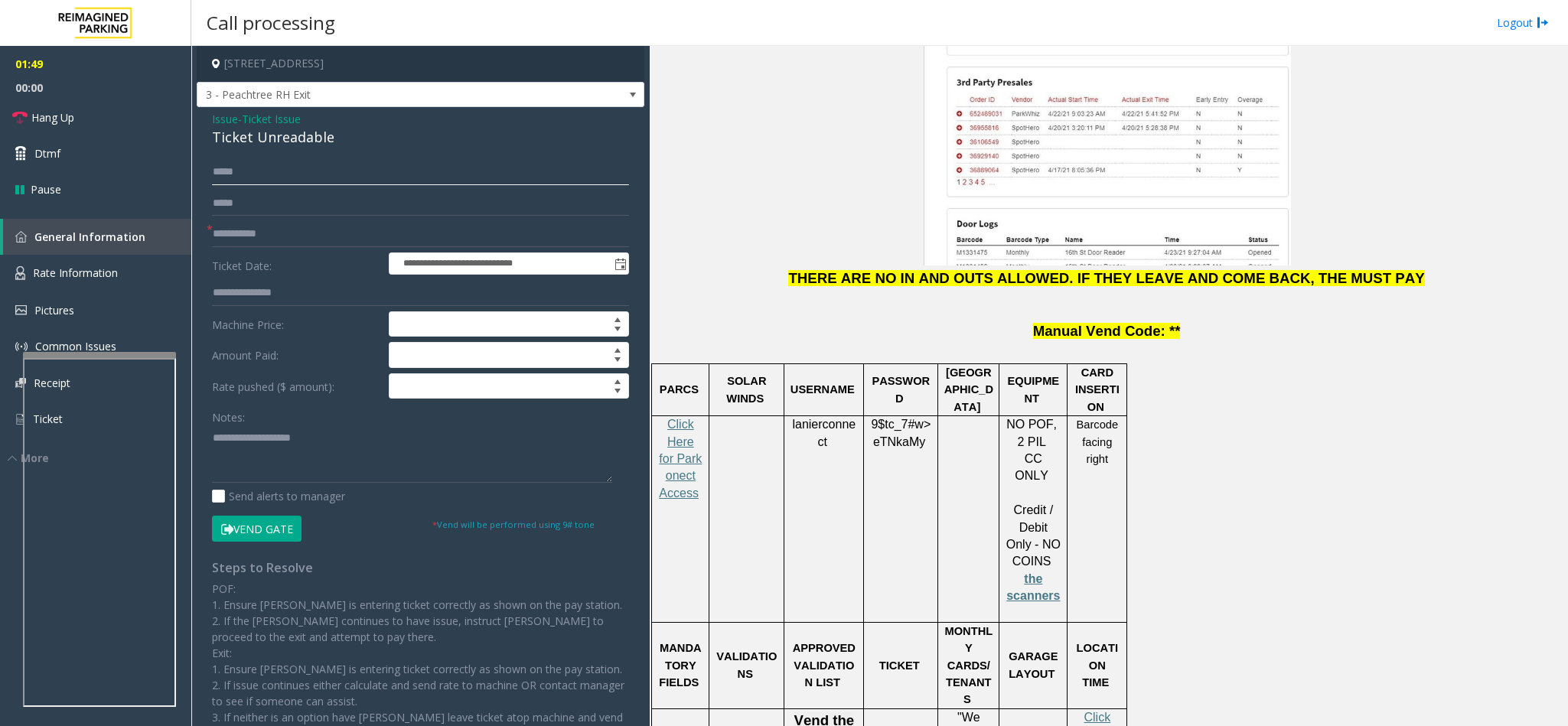
type input "*****"
click at [932, 416] on div "9$tc_7#w> eTNkaMy" at bounding box center [901, 450] width 73 height 69
drag, startPoint x: 928, startPoint y: 383, endPoint x: 868, endPoint y: 352, distance: 67.5
click at [868, 416] on div "9$tc_7#w> eTNkaMy" at bounding box center [901, 450] width 73 height 69
click at [379, 478] on textarea at bounding box center [412, 454] width 401 height 58
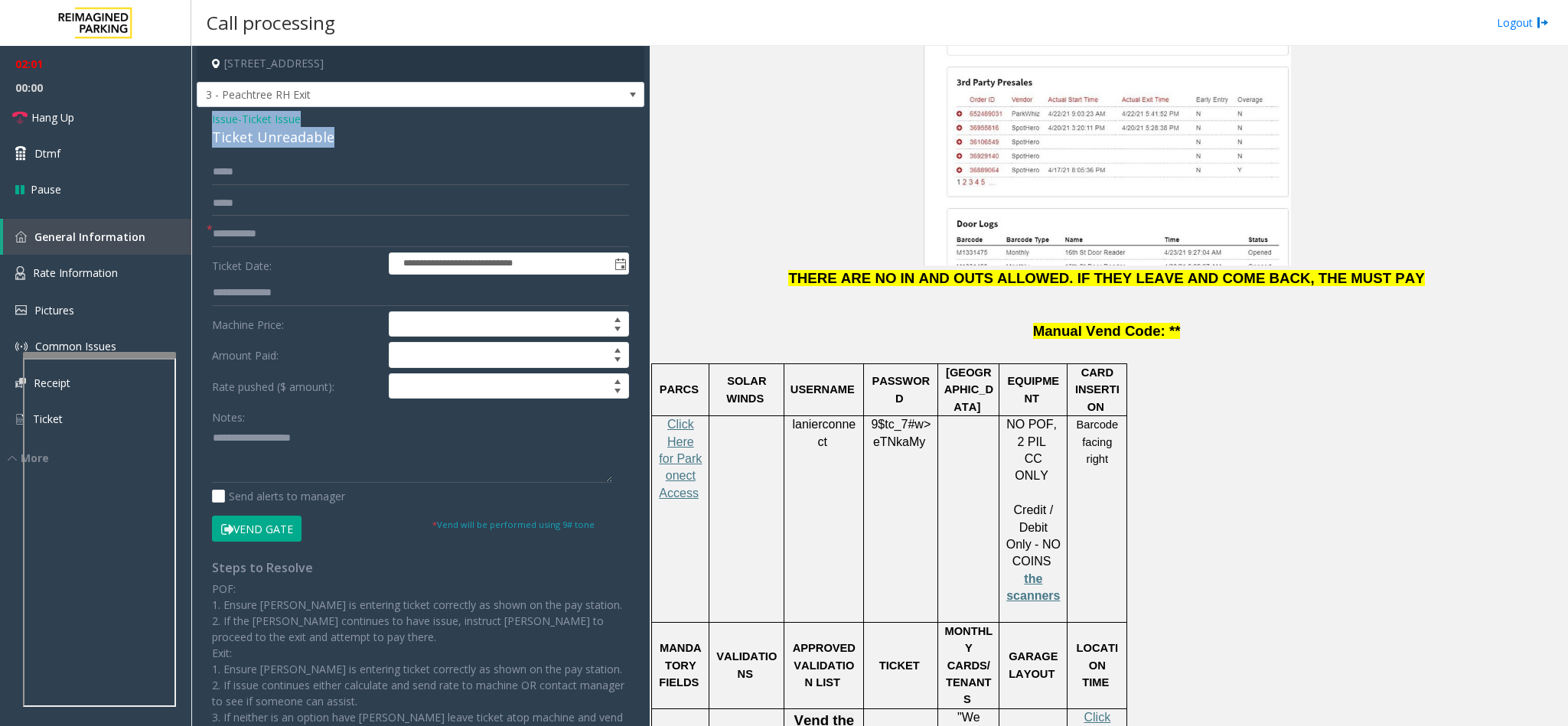
drag, startPoint x: 340, startPoint y: 136, endPoint x: 200, endPoint y: 120, distance: 140.9
click at [200, 120] on div "**********" at bounding box center [421, 456] width 448 height 698
paste textarea "**********"
click at [280, 462] on textarea at bounding box center [412, 454] width 401 height 58
drag, startPoint x: 312, startPoint y: 436, endPoint x: 253, endPoint y: 442, distance: 59.3
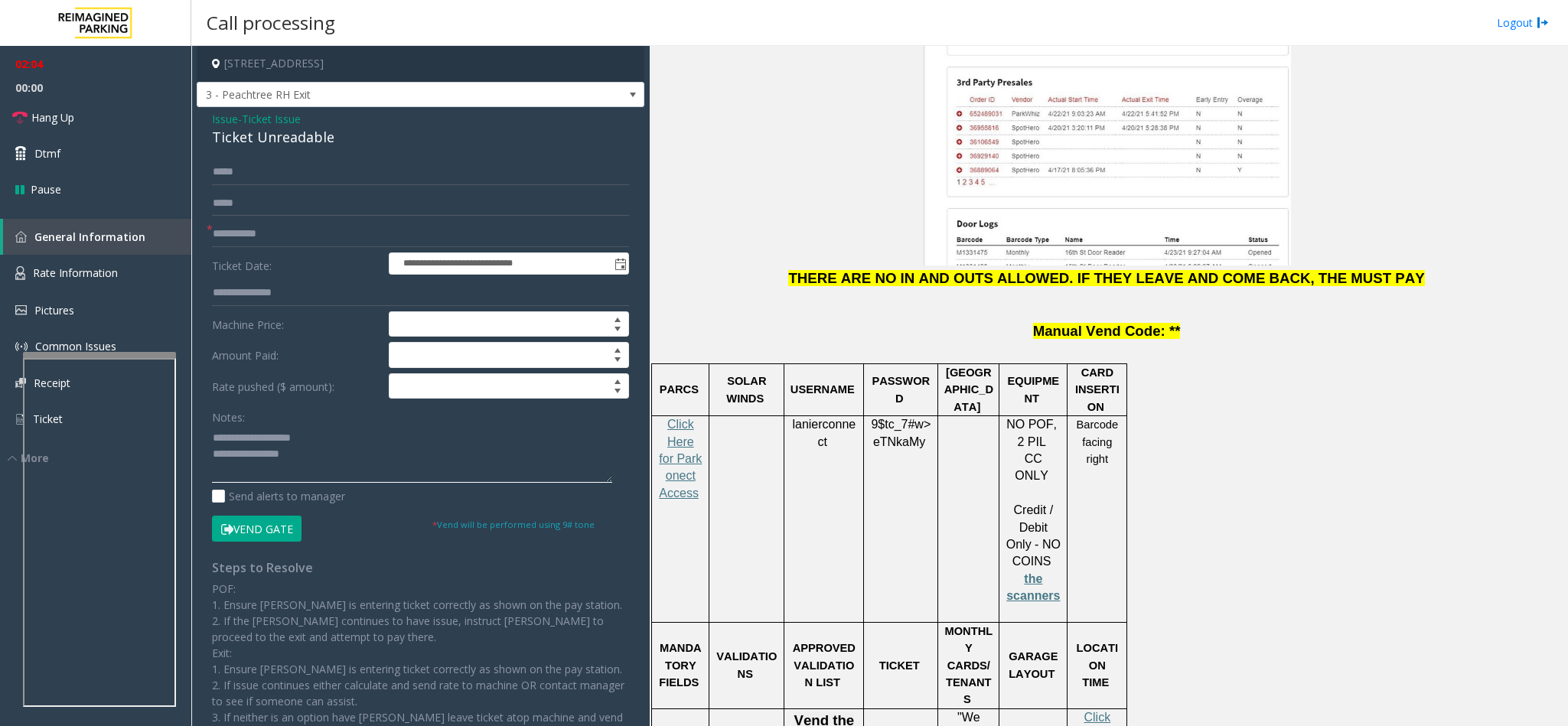
click at [247, 442] on textarea at bounding box center [412, 454] width 401 height 58
click at [338, 469] on textarea at bounding box center [412, 454] width 401 height 58
drag, startPoint x: 298, startPoint y: 228, endPoint x: 211, endPoint y: 233, distance: 87.1
click at [212, 233] on div "**********" at bounding box center [420, 234] width 417 height 26
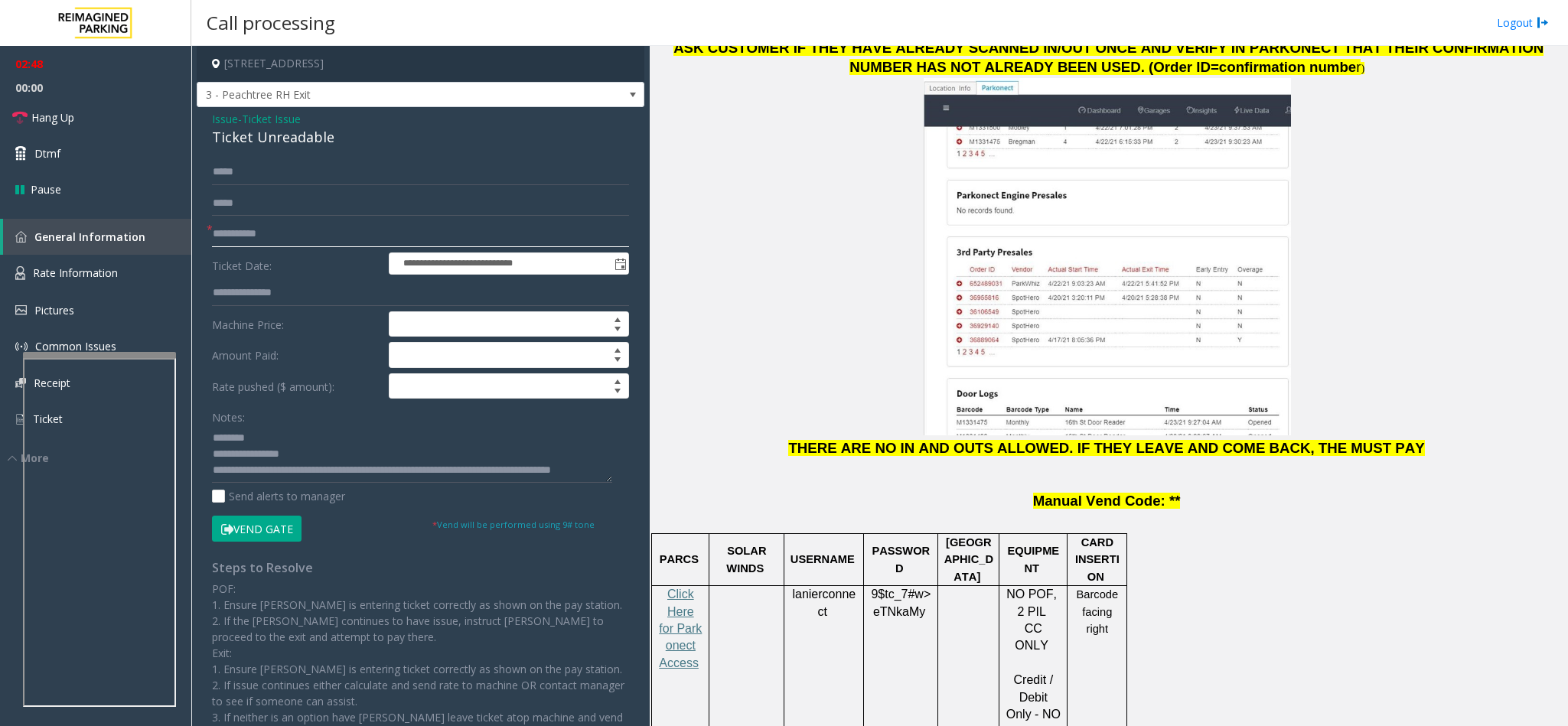
scroll to position [1262, 0]
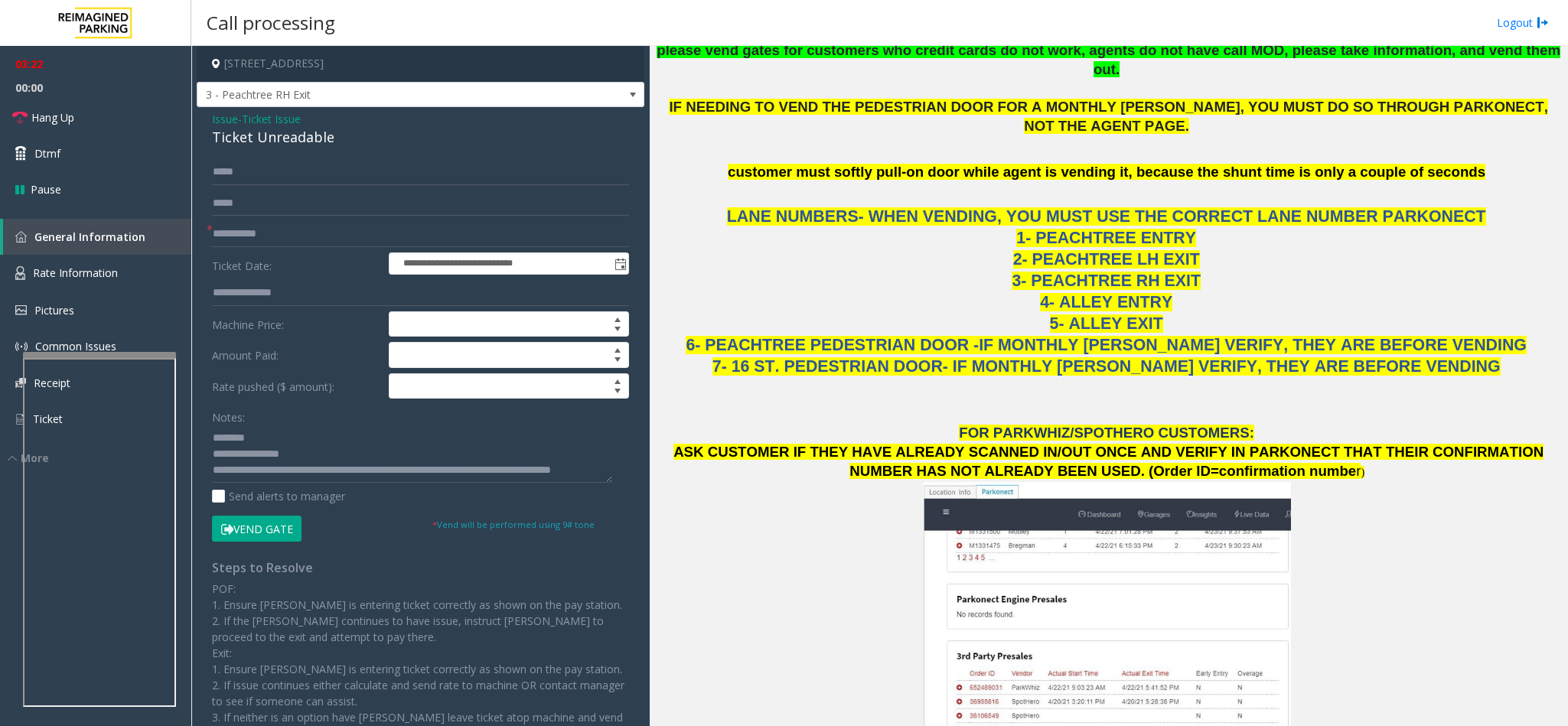
click at [274, 534] on button "Vend Gate" at bounding box center [256, 529] width 89 height 26
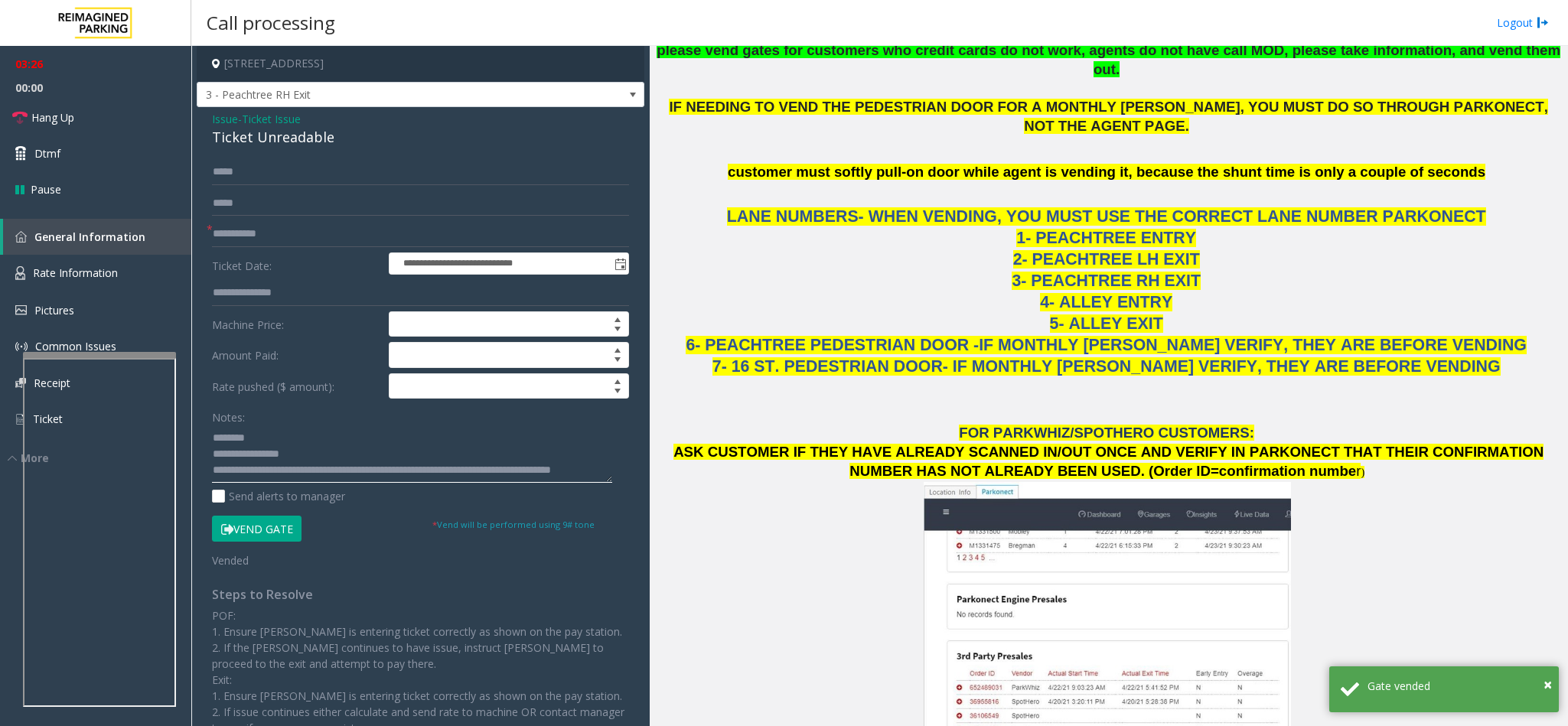
click at [345, 457] on textarea at bounding box center [412, 454] width 401 height 58
click at [343, 460] on textarea at bounding box center [412, 454] width 401 height 58
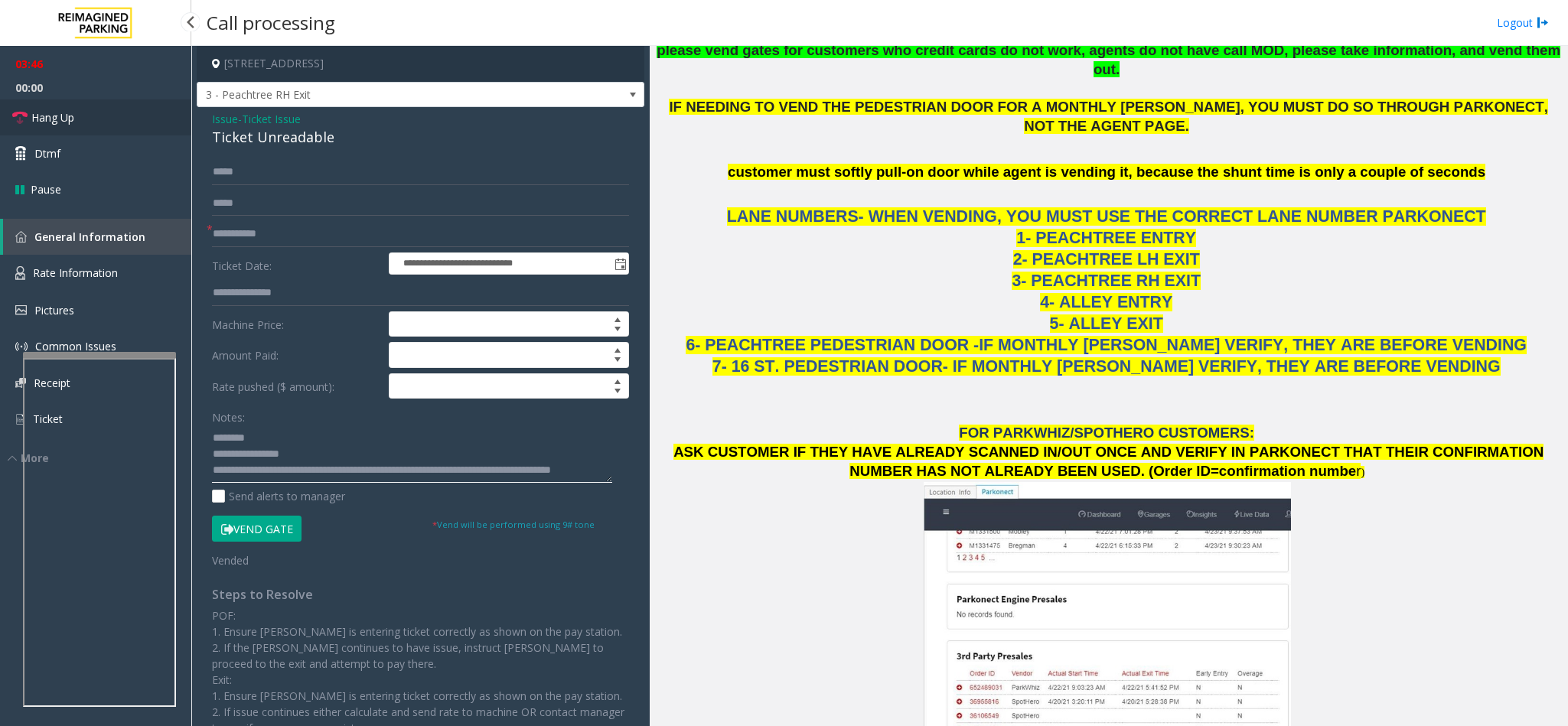
type textarea "**********"
click at [62, 111] on span "Hang Up" at bounding box center [52, 117] width 43 height 16
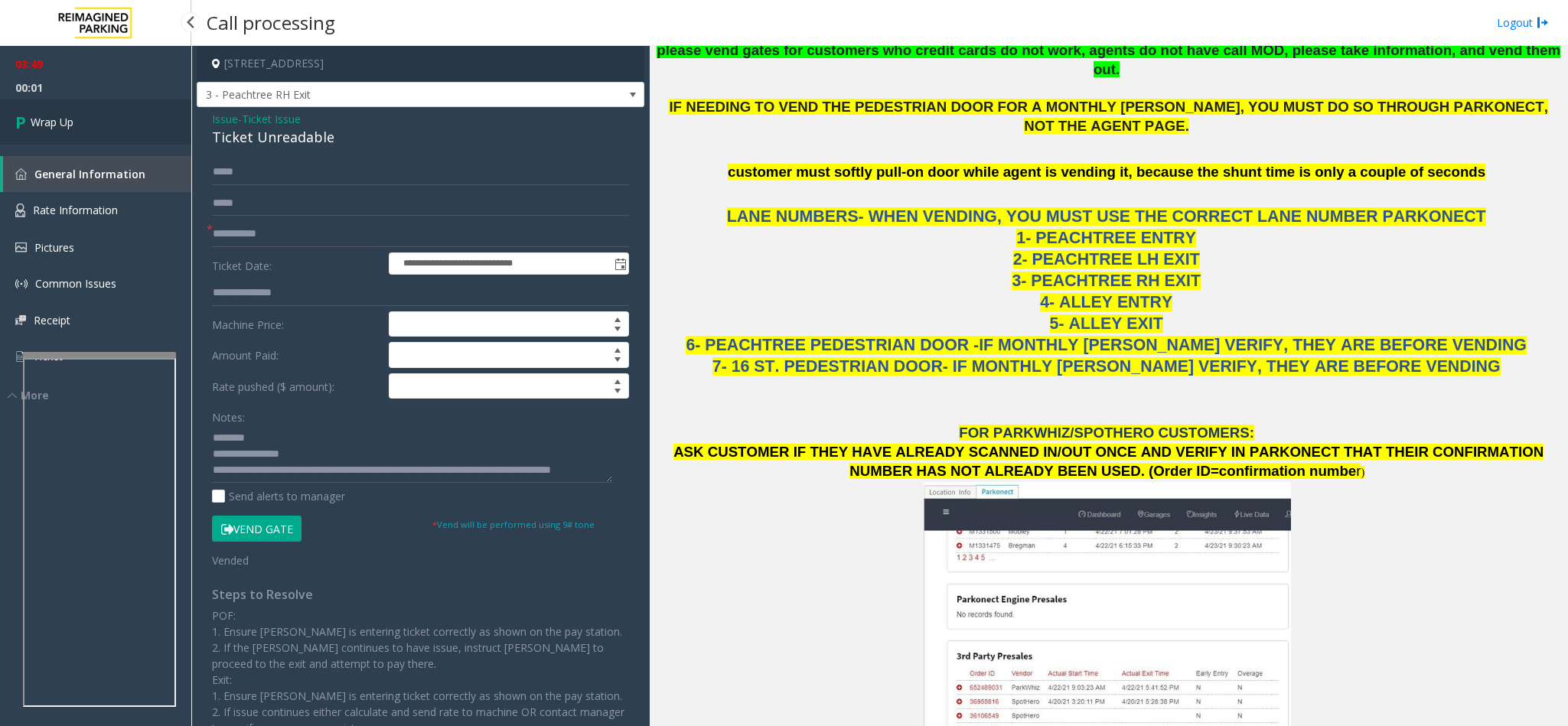
click at [62, 111] on link "Wrap Up" at bounding box center [95, 122] width 192 height 45
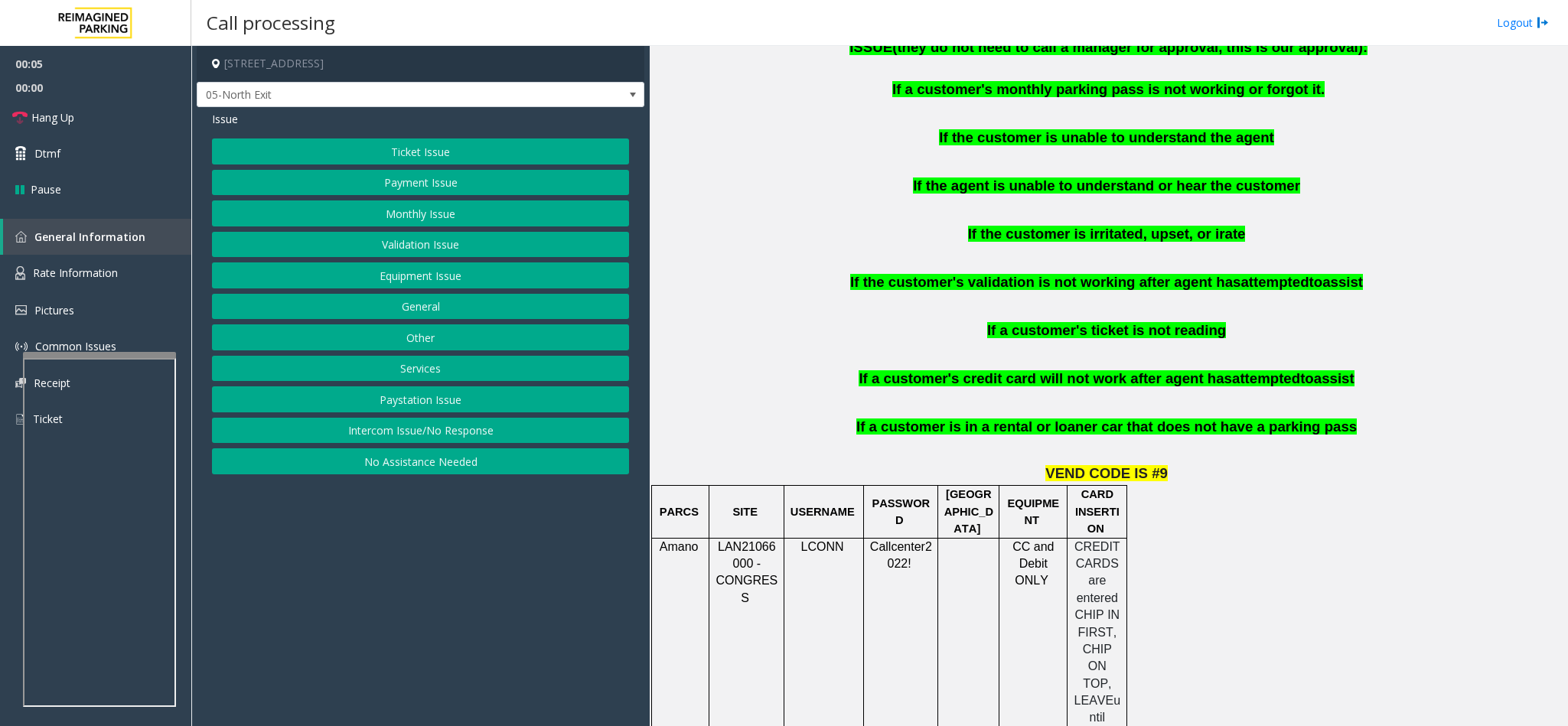
scroll to position [918, 0]
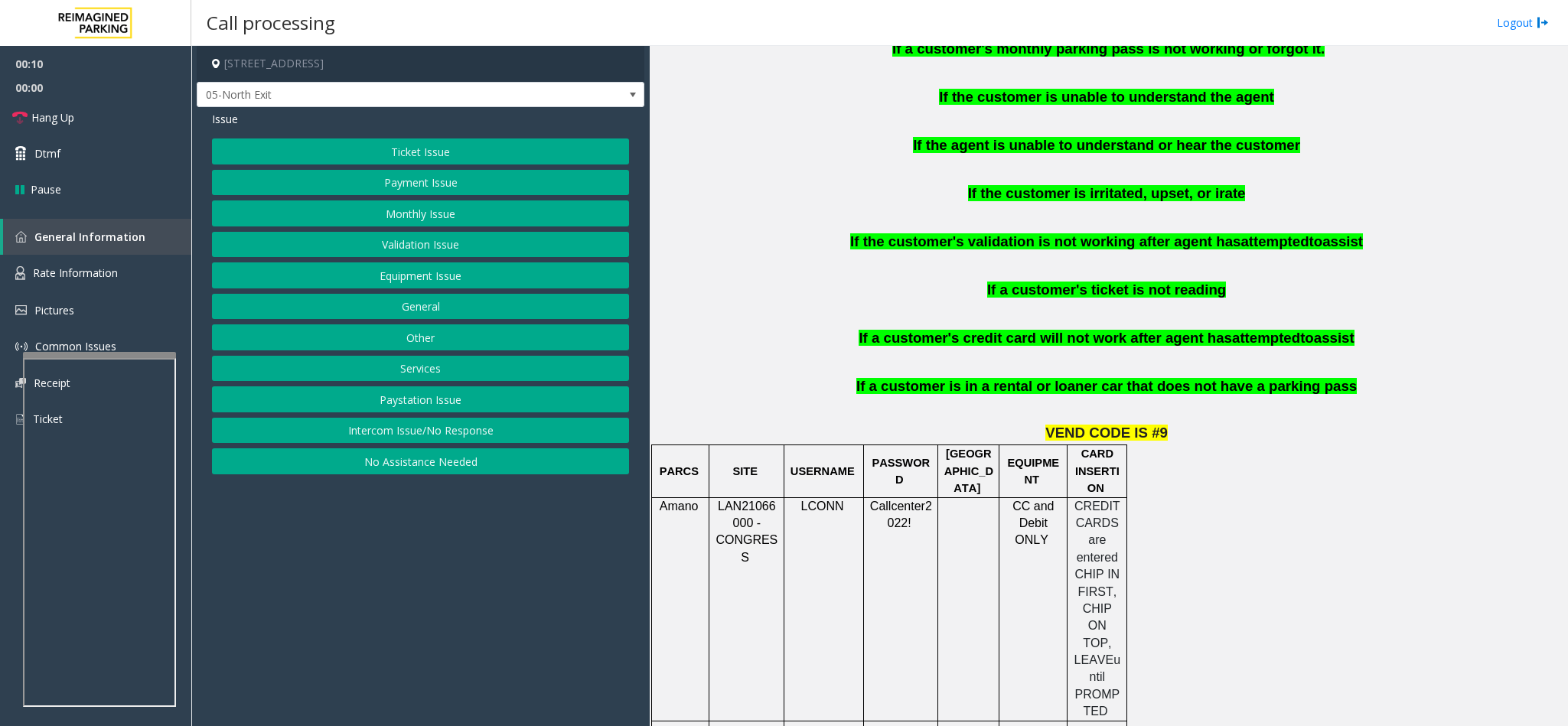
click at [419, 182] on button "Payment Issue" at bounding box center [420, 183] width 417 height 26
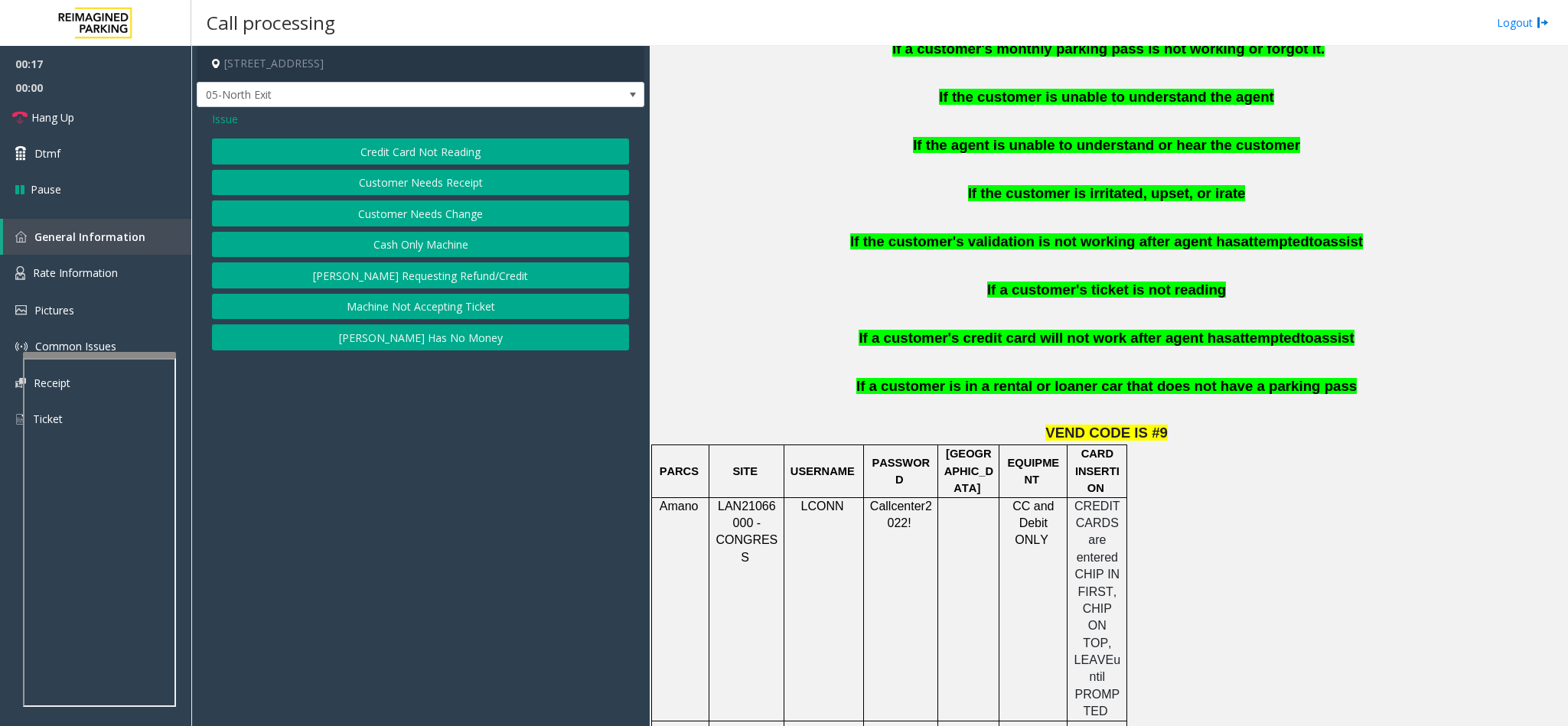
click at [429, 151] on button "Credit Card Not Reading" at bounding box center [420, 151] width 417 height 26
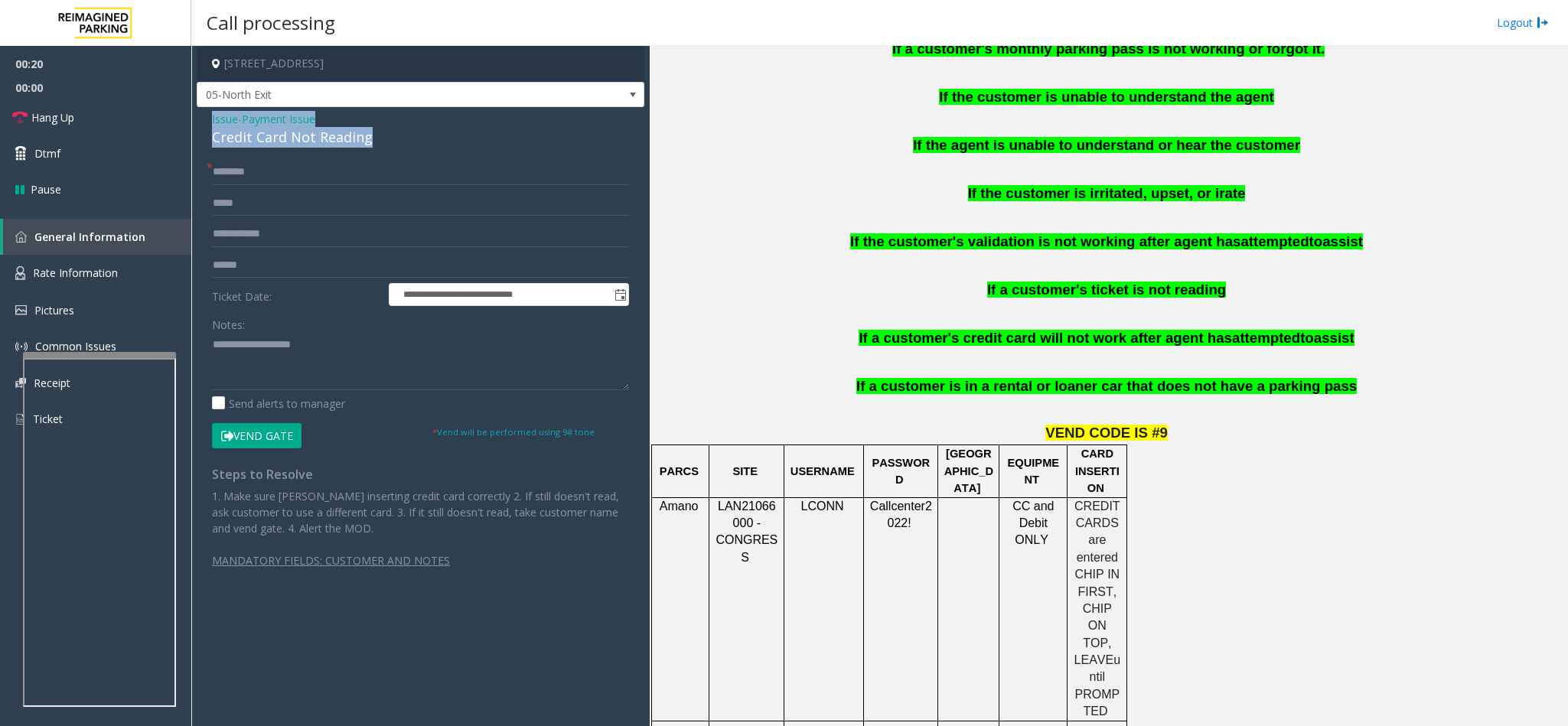
drag, startPoint x: 381, startPoint y: 141, endPoint x: 203, endPoint y: 118, distance: 179.5
click at [203, 118] on div "**********" at bounding box center [421, 353] width 448 height 492
paste textarea "**********"
click at [331, 354] on textarea at bounding box center [420, 362] width 417 height 58
drag, startPoint x: 324, startPoint y: 340, endPoint x: 250, endPoint y: 342, distance: 74.0
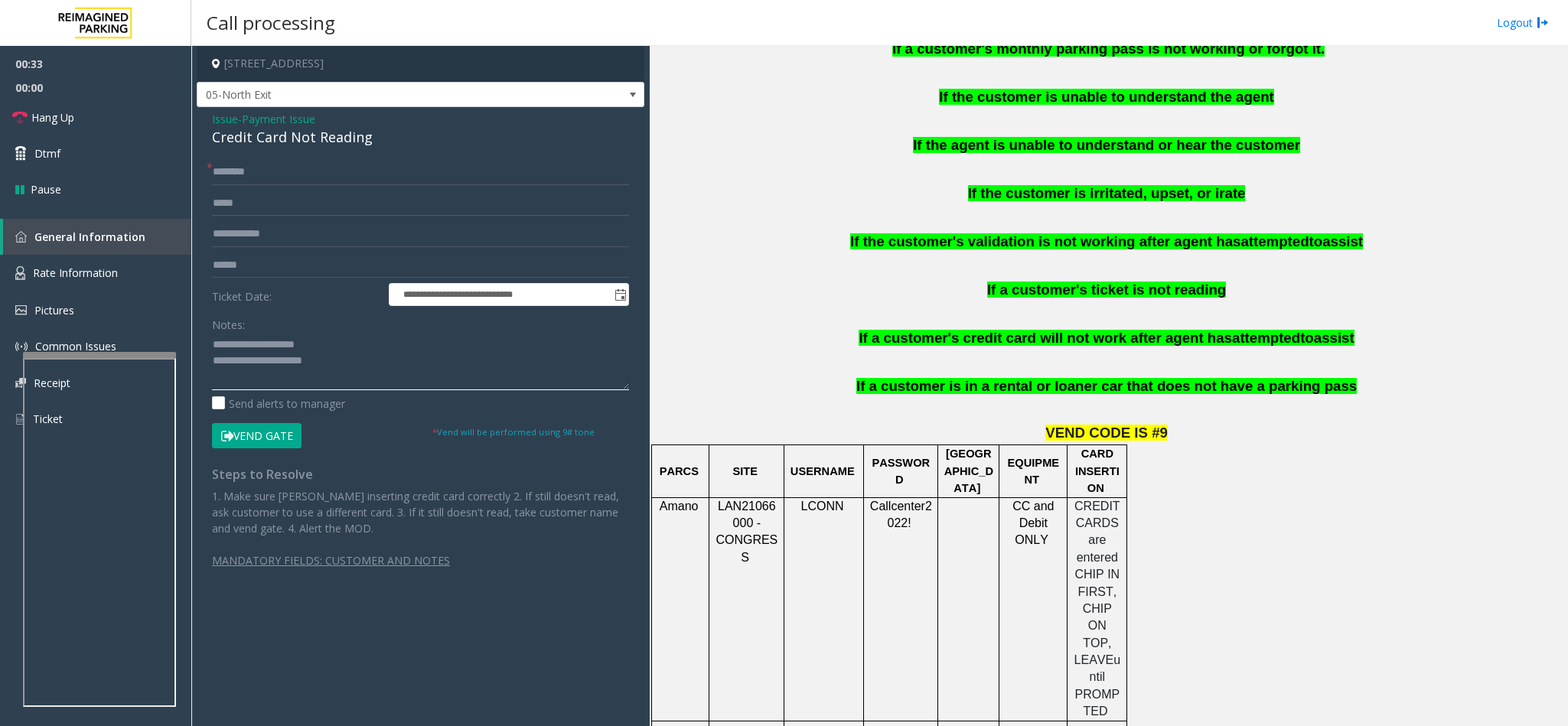
click at [250, 342] on textarea at bounding box center [420, 362] width 417 height 58
click at [364, 370] on textarea at bounding box center [420, 362] width 417 height 58
click at [285, 265] on input "text" at bounding box center [420, 266] width 417 height 26
click at [401, 390] on textarea at bounding box center [420, 362] width 417 height 58
click at [464, 370] on textarea at bounding box center [420, 362] width 417 height 58
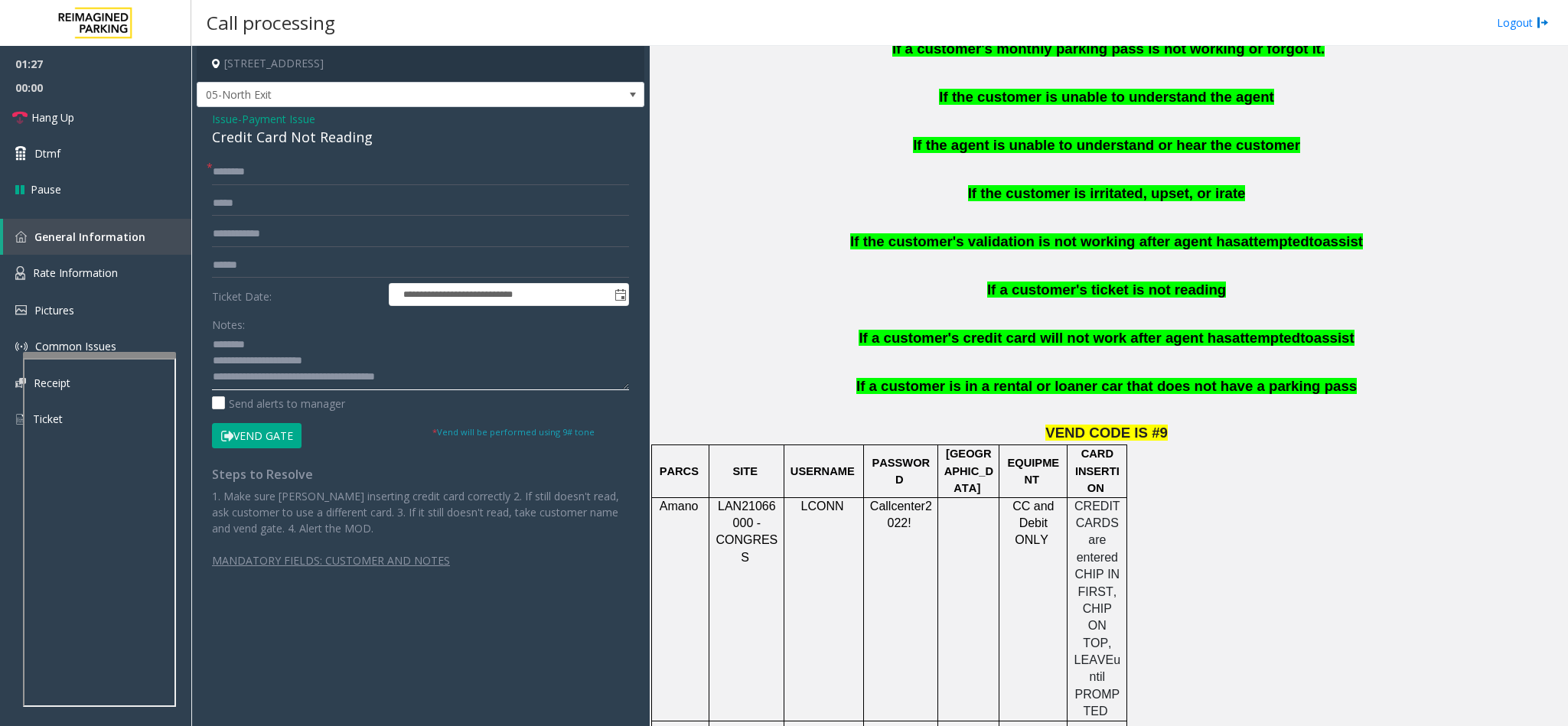
type textarea "**********"
click at [329, 258] on input "text" at bounding box center [420, 266] width 417 height 26
click at [302, 274] on input "text" at bounding box center [420, 266] width 417 height 26
click at [303, 269] on input "text" at bounding box center [420, 266] width 417 height 26
type input "******"
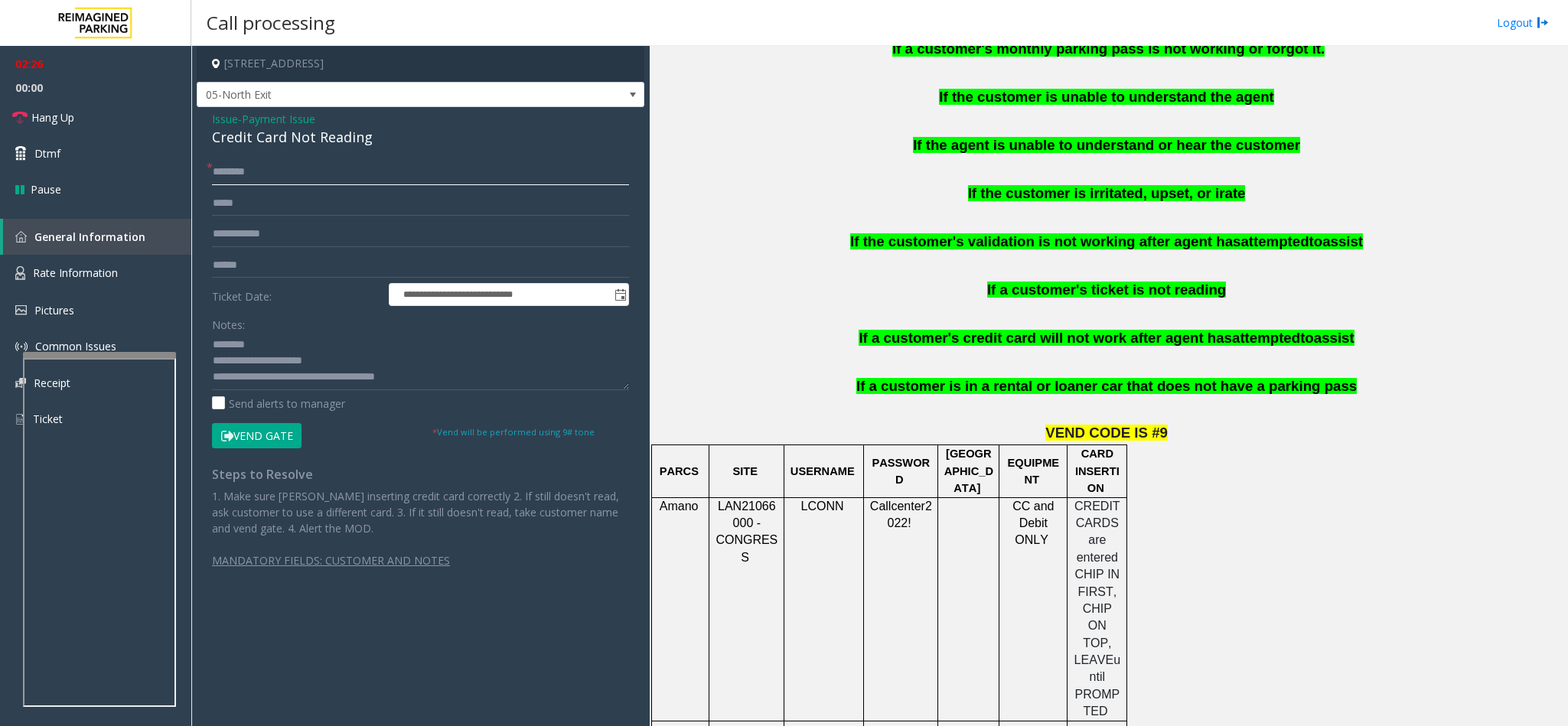
click at [284, 170] on input "text" at bounding box center [420, 172] width 417 height 26
click at [295, 174] on input "text" at bounding box center [420, 172] width 417 height 26
type input "*****"
click at [268, 435] on button "Vend Gate" at bounding box center [256, 436] width 89 height 26
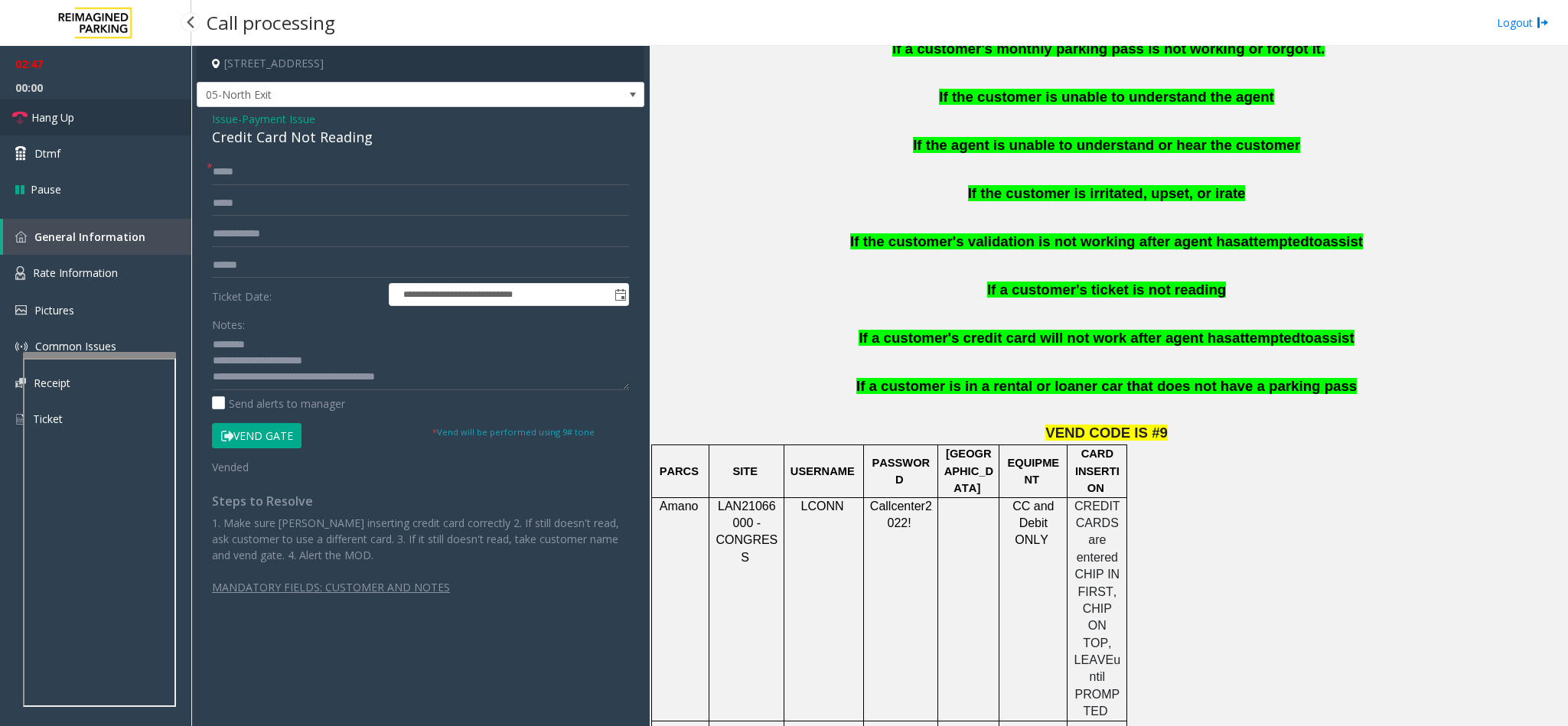
click at [97, 110] on link "Hang Up" at bounding box center [95, 117] width 192 height 36
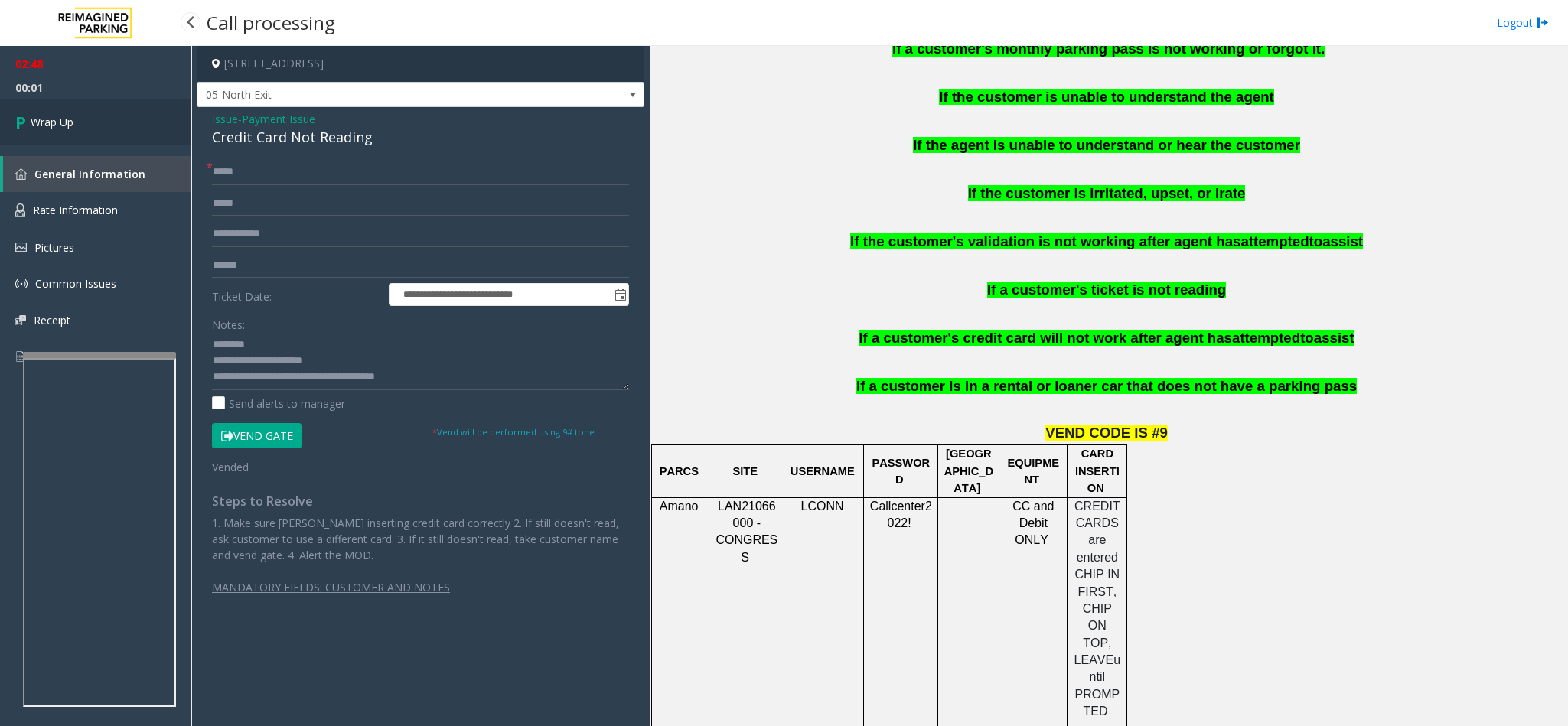
click at [97, 110] on link "Wrap Up" at bounding box center [95, 122] width 192 height 45
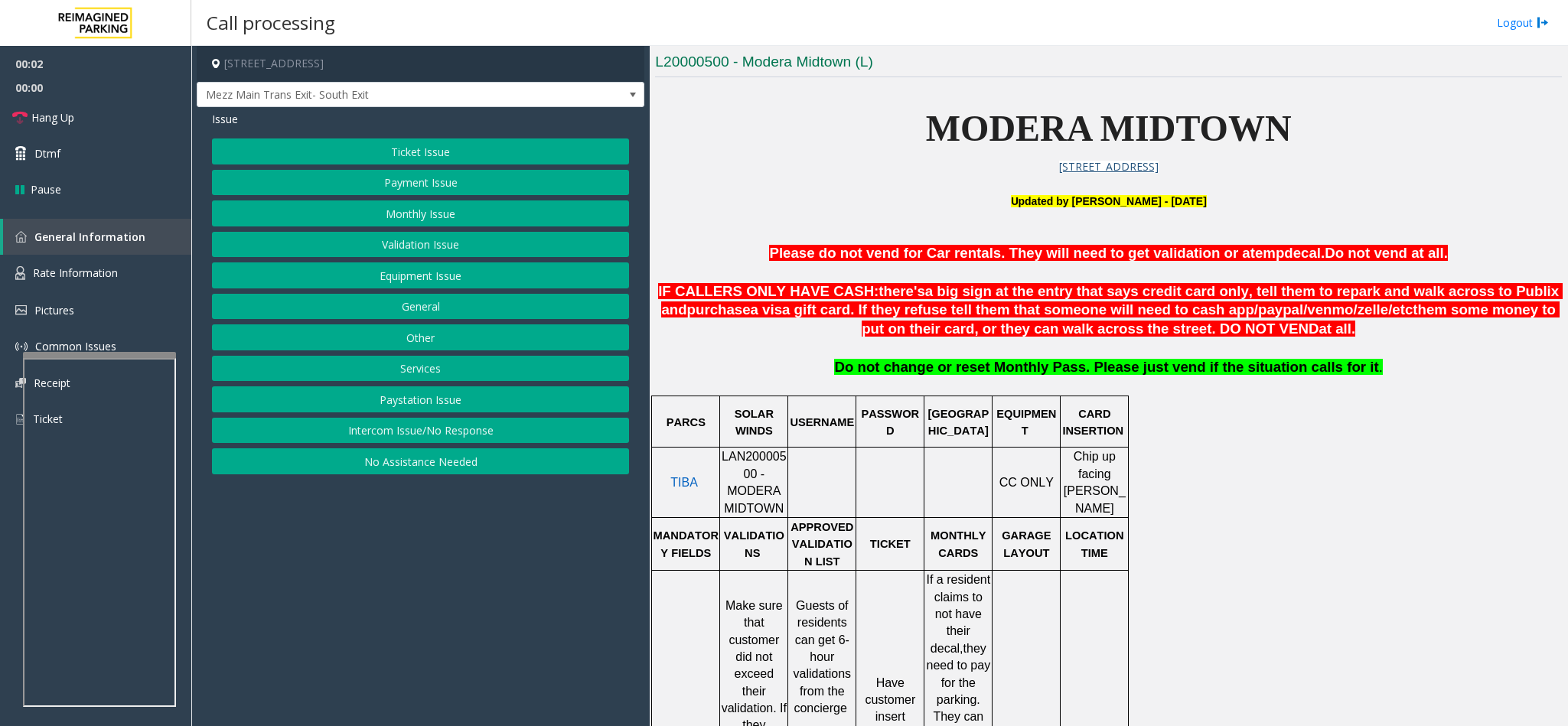
scroll to position [459, 0]
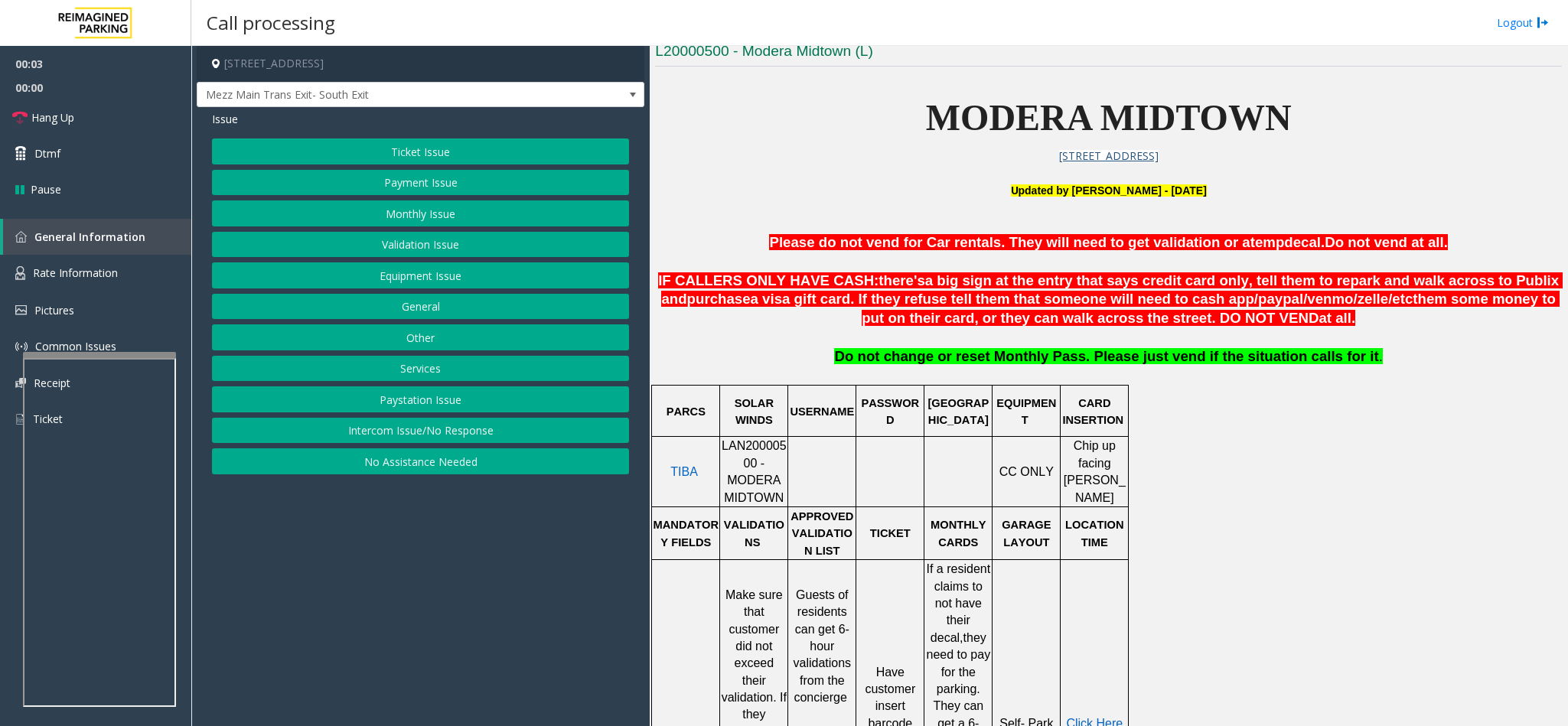
click at [732, 478] on span "LAN20000500 - MODERA MIDTOWN" at bounding box center [754, 471] width 65 height 64
click at [730, 464] on span "LAN20000500 - MODERA MIDTOWN" at bounding box center [754, 471] width 65 height 64
drag, startPoint x: 730, startPoint y: 464, endPoint x: 730, endPoint y: 448, distance: 16.0
click at [730, 448] on span "LAN20000500 - MODERA MIDTOWN" at bounding box center [754, 471] width 65 height 64
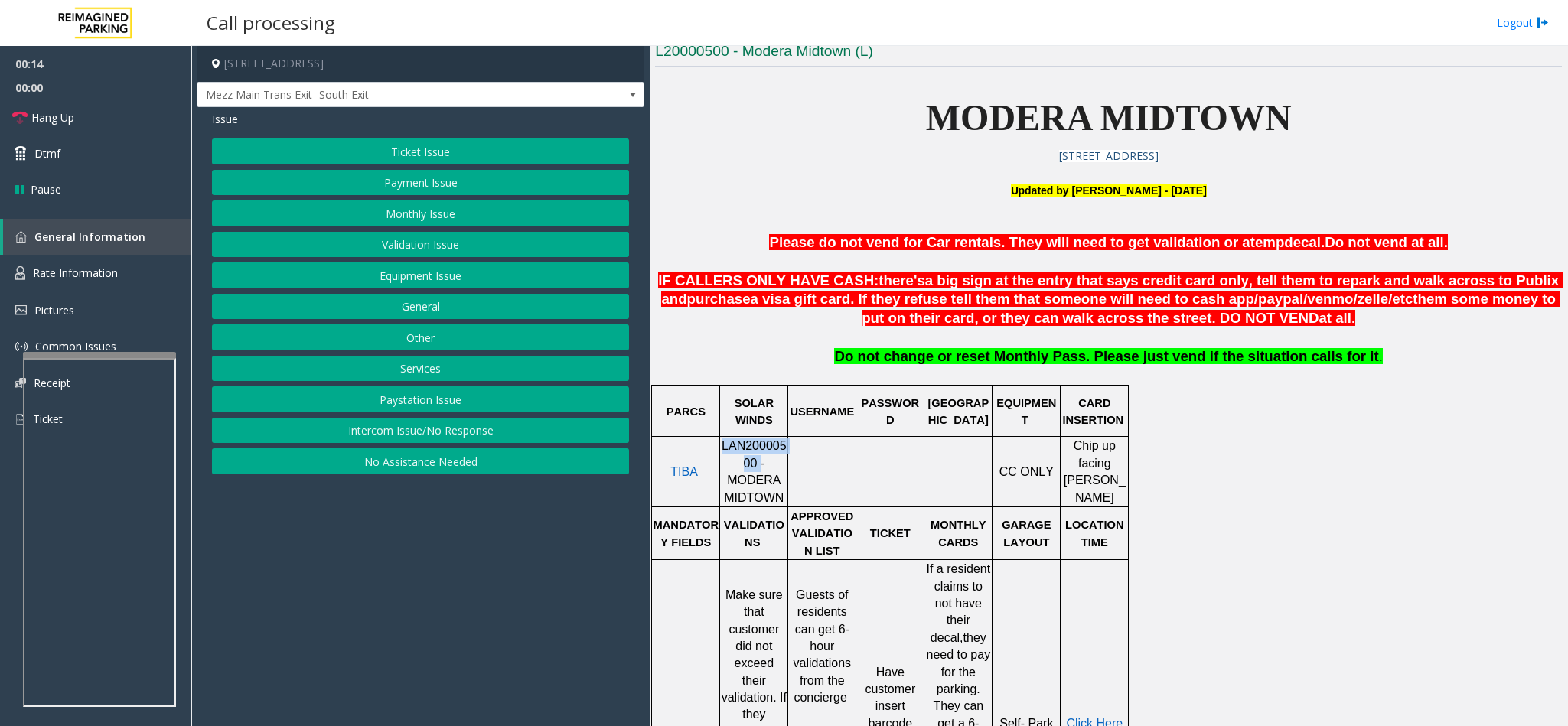
click at [443, 152] on button "Ticket Issue" at bounding box center [420, 151] width 417 height 26
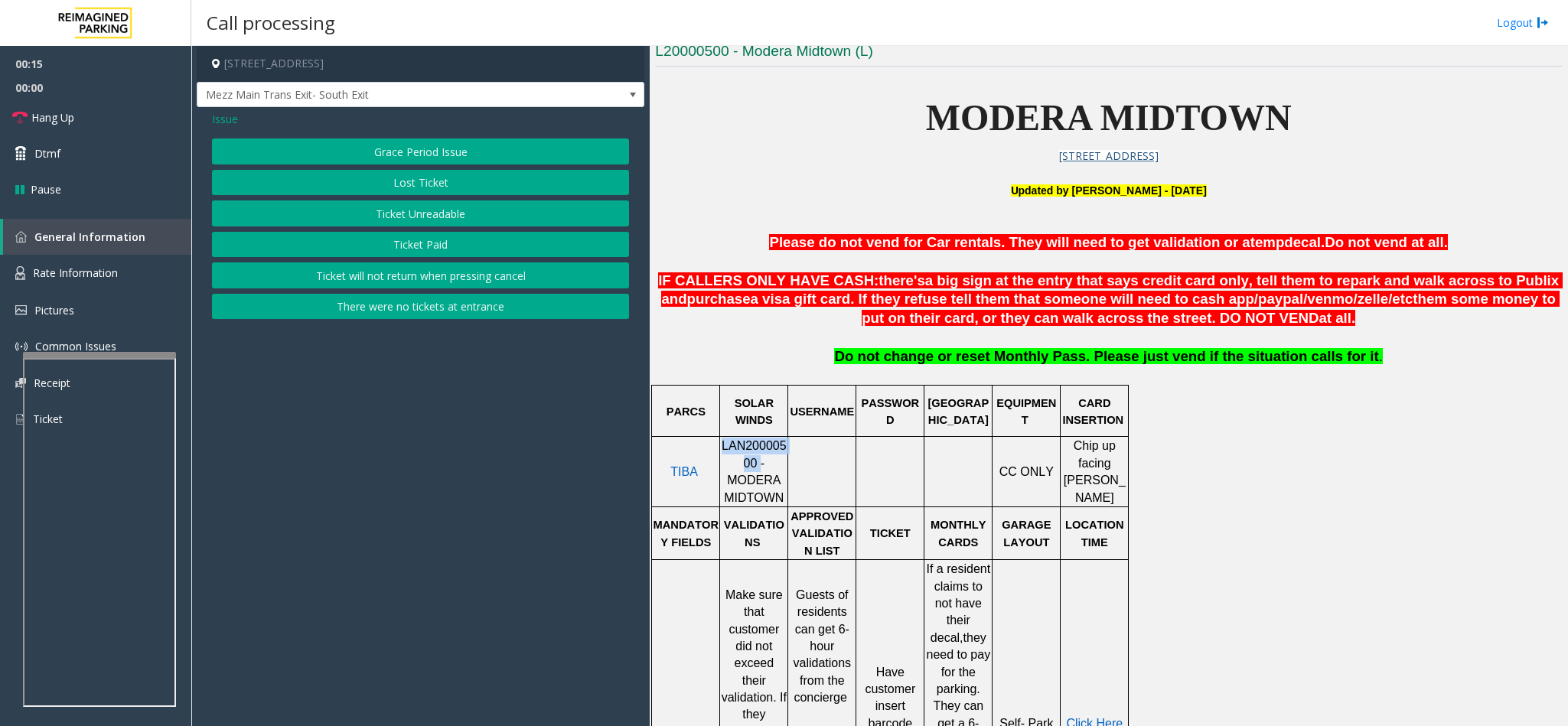
click at [413, 239] on button "Ticket Paid" at bounding box center [420, 245] width 417 height 26
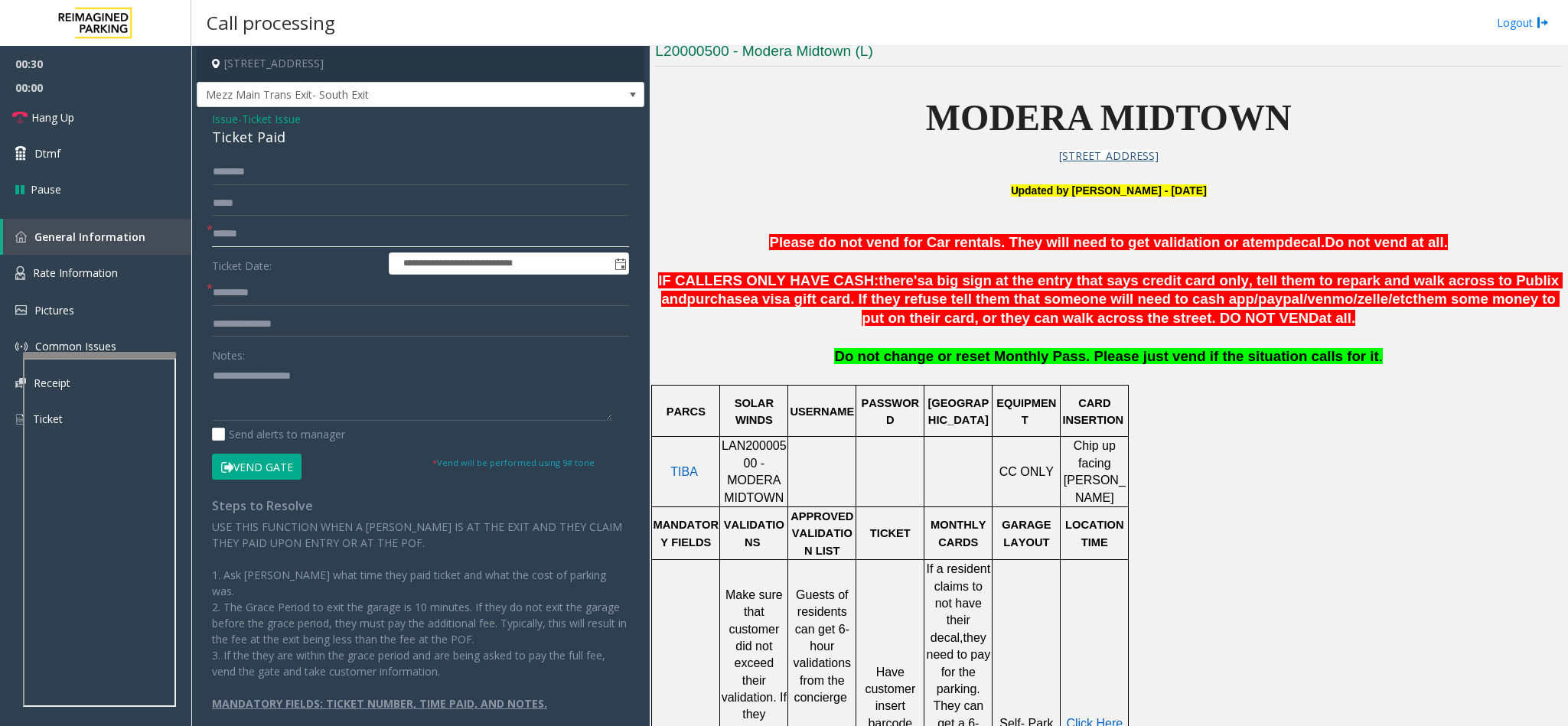
click at [338, 226] on input "text" at bounding box center [420, 234] width 417 height 26
type input "*"
click at [331, 383] on textarea at bounding box center [412, 393] width 401 height 58
drag, startPoint x: 289, startPoint y: 137, endPoint x: 206, endPoint y: 115, distance: 85.9
click at [206, 115] on div "**********" at bounding box center [421, 424] width 448 height 636
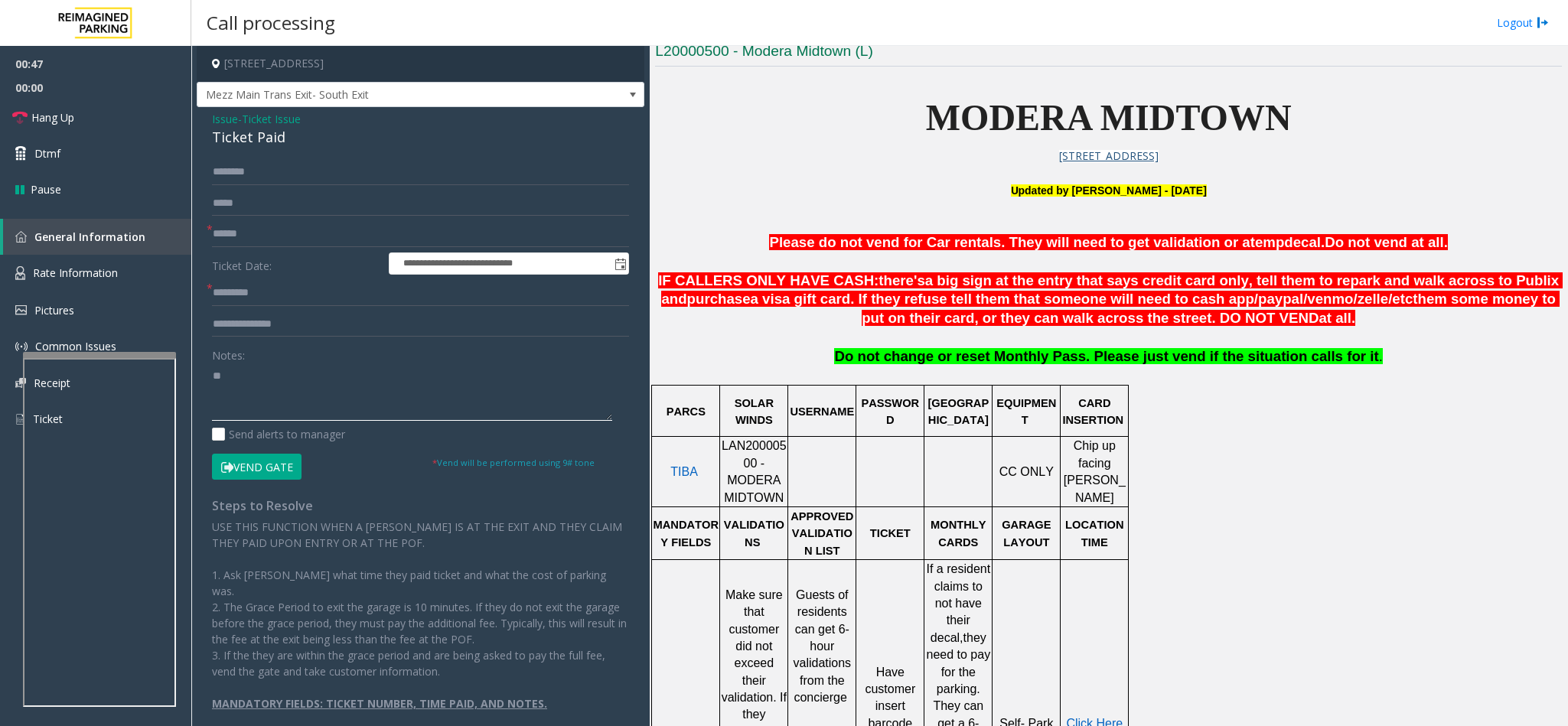
click at [260, 405] on textarea at bounding box center [412, 393] width 401 height 58
click at [213, 372] on textarea at bounding box center [412, 393] width 401 height 58
click at [212, 366] on textarea at bounding box center [412, 393] width 401 height 58
paste textarea "**********"
drag, startPoint x: 310, startPoint y: 373, endPoint x: 250, endPoint y: 376, distance: 60.1
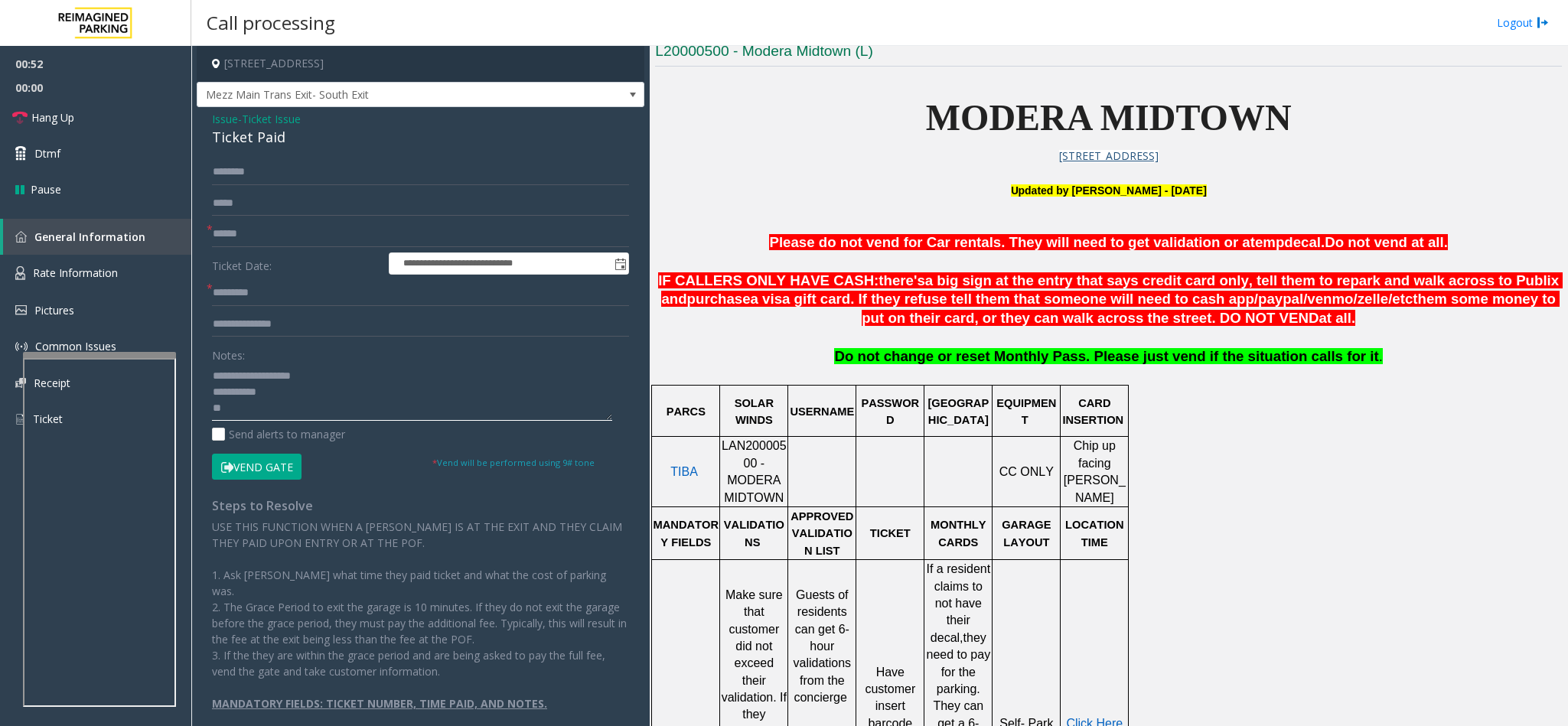
click at [250, 376] on textarea at bounding box center [412, 393] width 401 height 58
click at [301, 394] on textarea at bounding box center [412, 393] width 401 height 58
drag, startPoint x: 352, startPoint y: 419, endPoint x: 357, endPoint y: 407, distance: 13.0
click at [357, 407] on textarea at bounding box center [412, 393] width 401 height 58
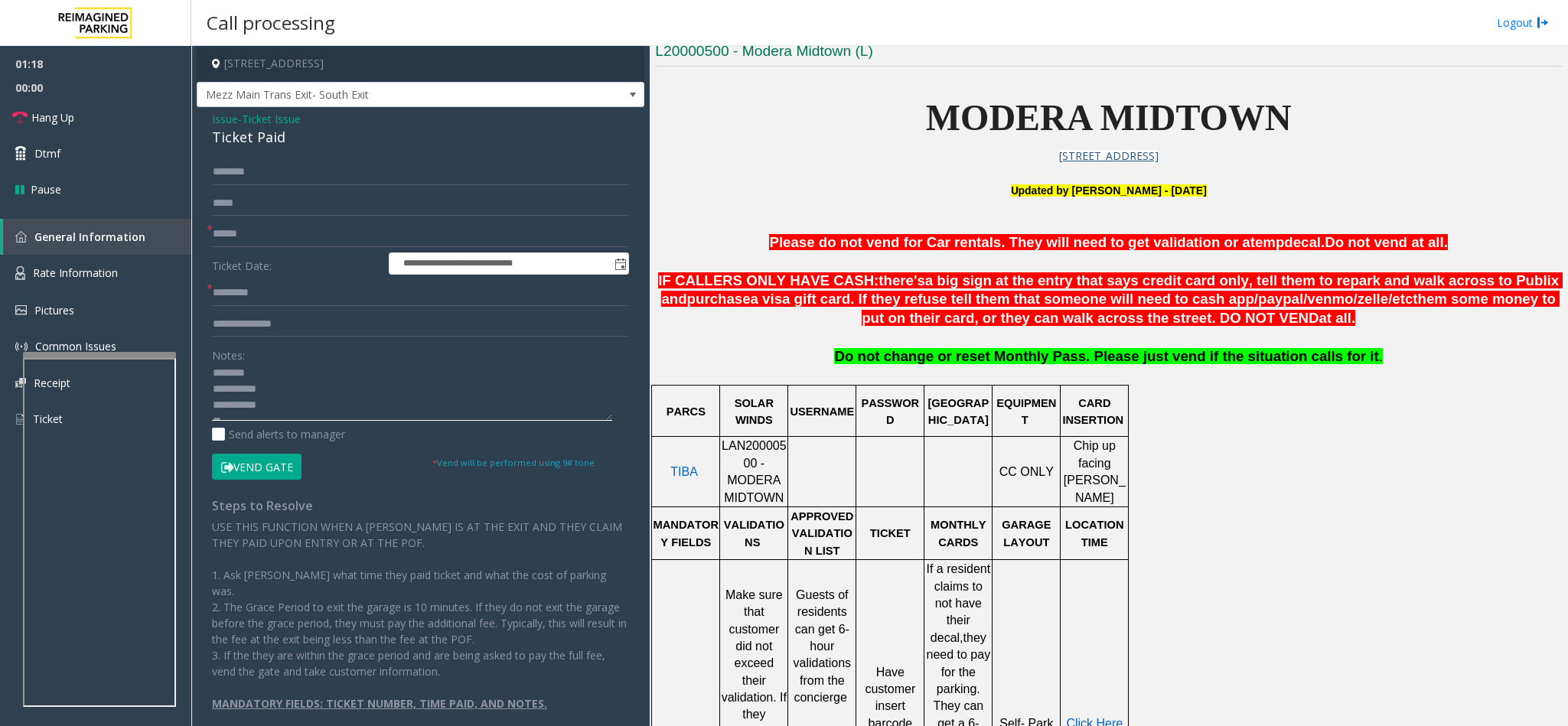
scroll to position [0, 0]
type textarea "**********"
click at [257, 170] on input "text" at bounding box center [420, 172] width 417 height 26
type input "*"
type input "******"
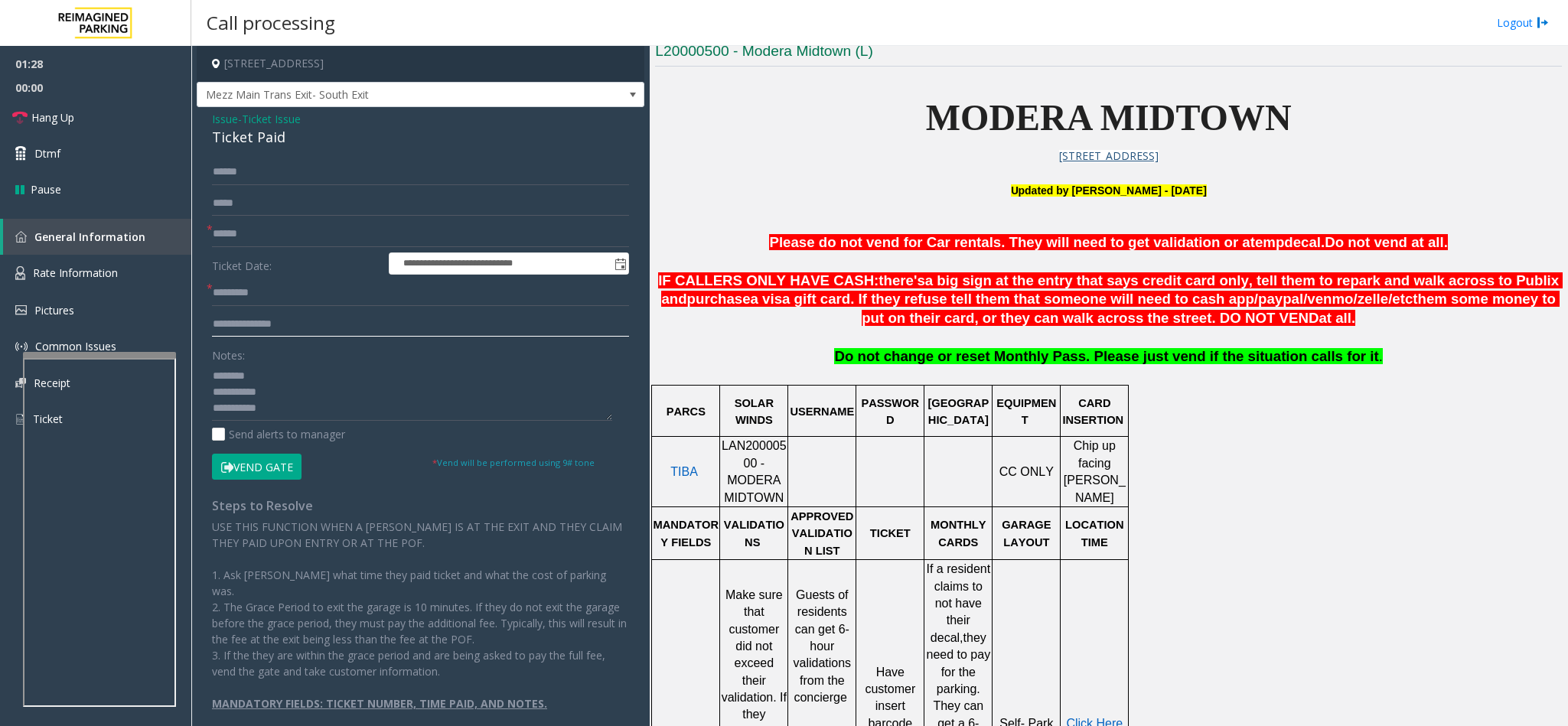
click at [302, 325] on input "text" at bounding box center [420, 325] width 417 height 26
click at [305, 325] on input "text" at bounding box center [420, 325] width 417 height 26
type input "**********"
click at [312, 407] on textarea at bounding box center [412, 393] width 401 height 58
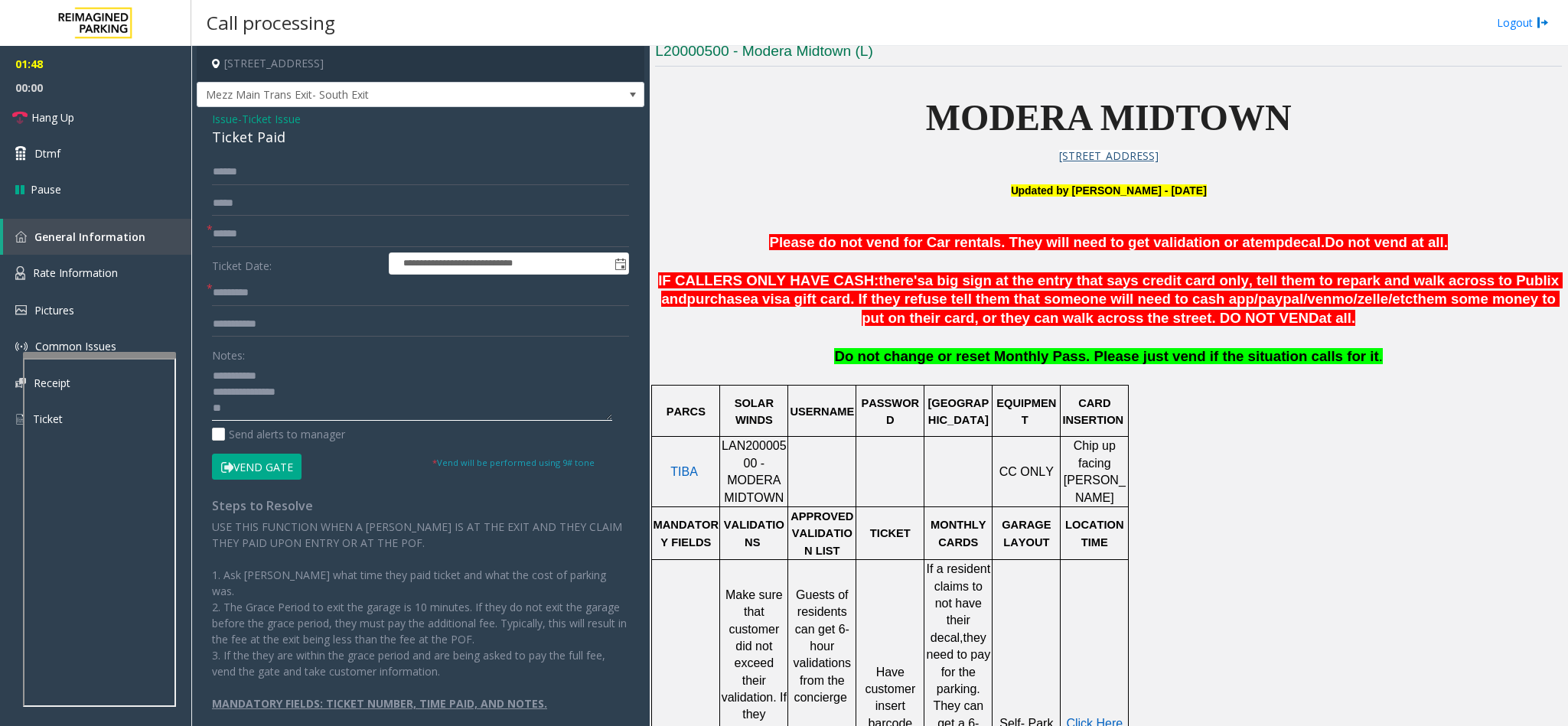
click at [213, 407] on textarea at bounding box center [412, 393] width 401 height 58
click at [321, 402] on textarea at bounding box center [412, 393] width 401 height 58
click at [308, 394] on textarea at bounding box center [412, 393] width 401 height 58
click at [310, 294] on input "text" at bounding box center [420, 293] width 417 height 26
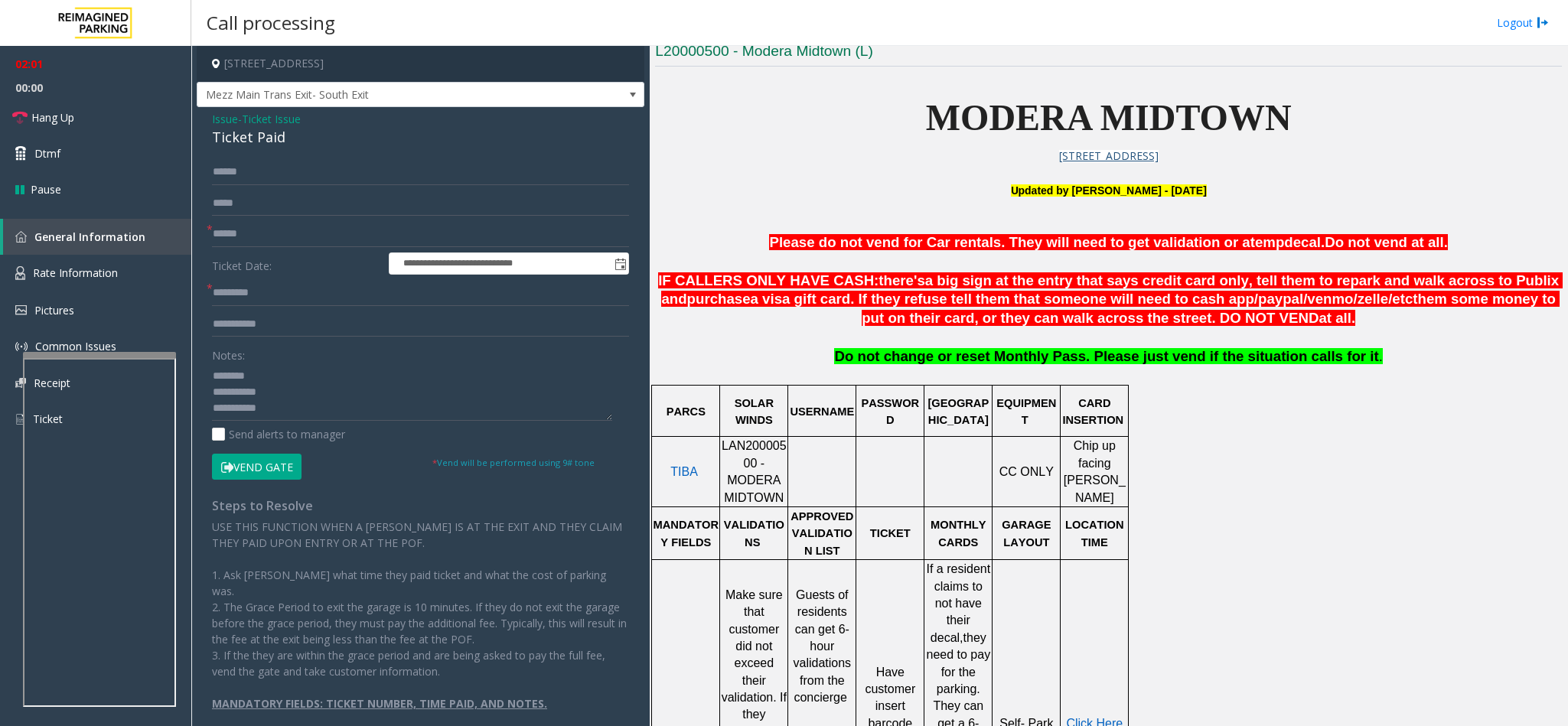
click at [281, 468] on button "Vend Gate" at bounding box center [256, 467] width 89 height 26
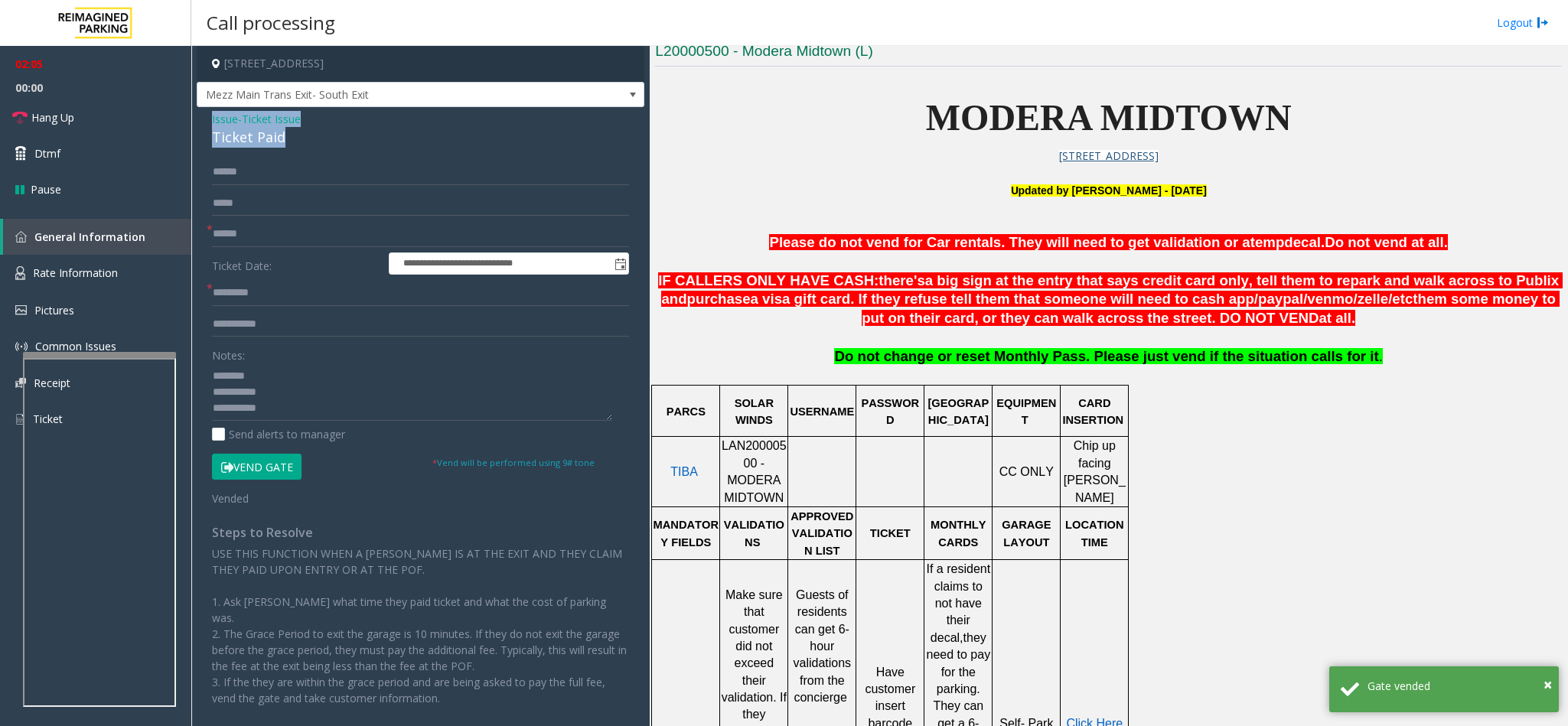
drag, startPoint x: 283, startPoint y: 143, endPoint x: 205, endPoint y: 119, distance: 81.6
click at [205, 119] on div "**********" at bounding box center [421, 438] width 448 height 663
click at [292, 405] on textarea at bounding box center [412, 393] width 401 height 58
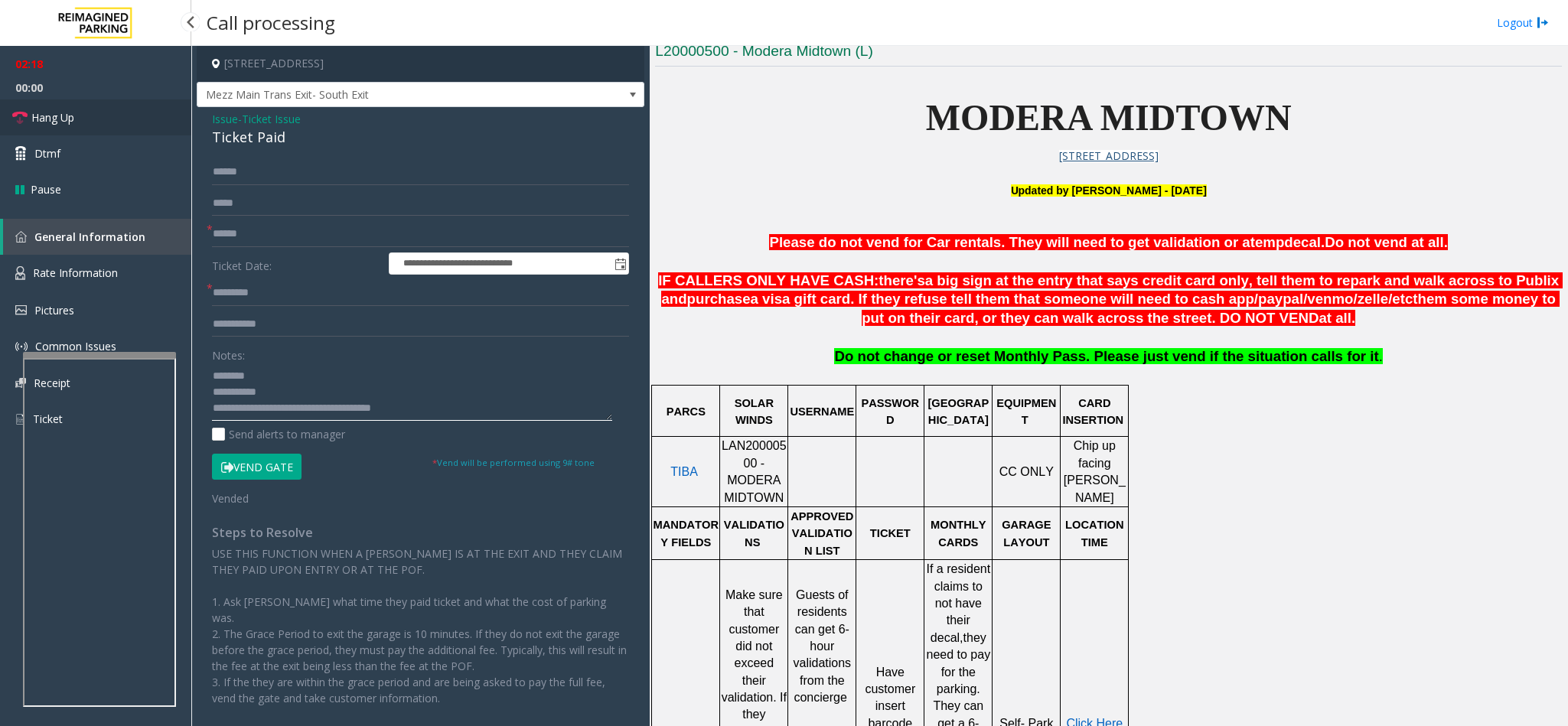
type textarea "**********"
click at [76, 122] on link "Hang Up" at bounding box center [95, 117] width 192 height 36
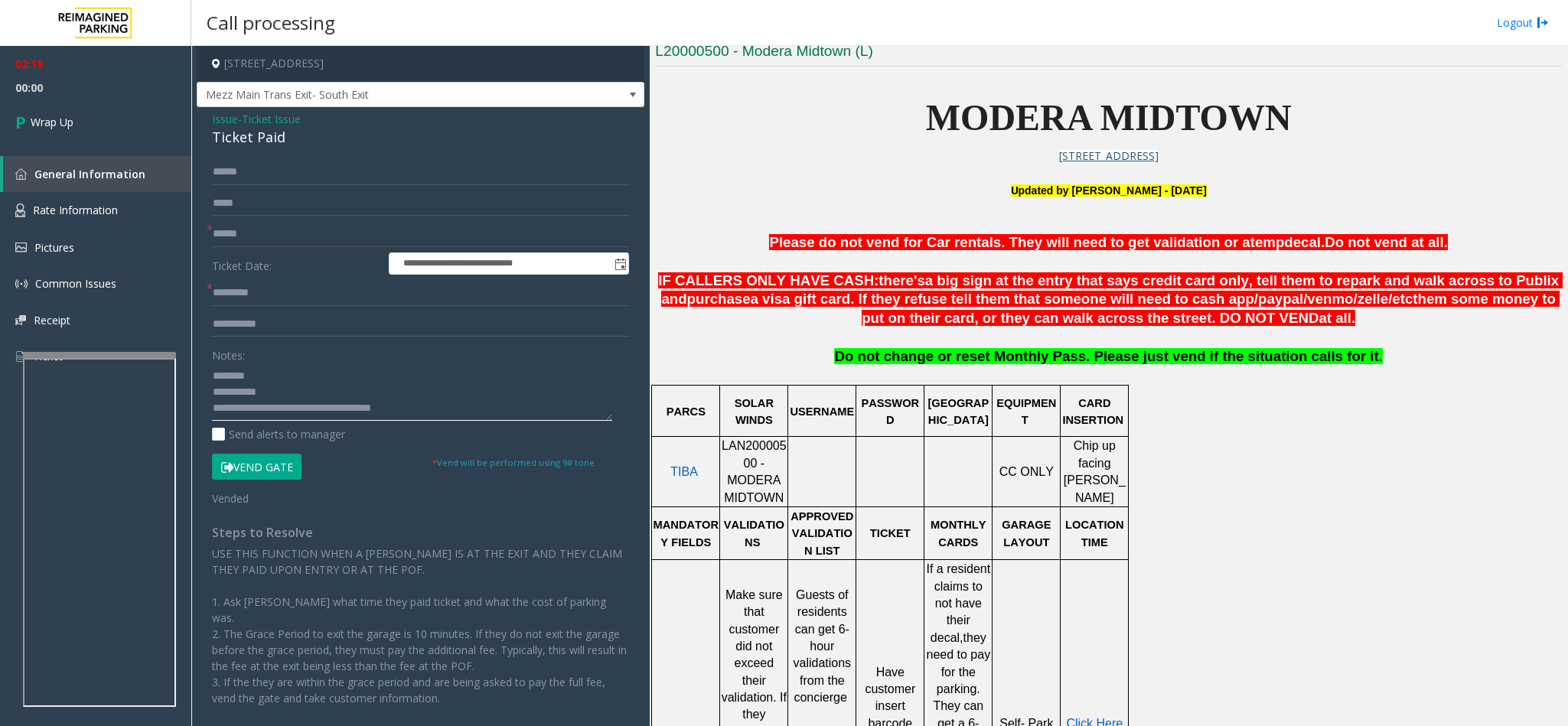
click at [449, 411] on textarea at bounding box center [412, 393] width 401 height 58
click at [284, 288] on input "text" at bounding box center [420, 293] width 417 height 26
click at [288, 223] on input "text" at bounding box center [420, 234] width 417 height 26
type input "**"
click at [487, 425] on div "Notes: Send alerts to manager" at bounding box center [420, 392] width 417 height 101
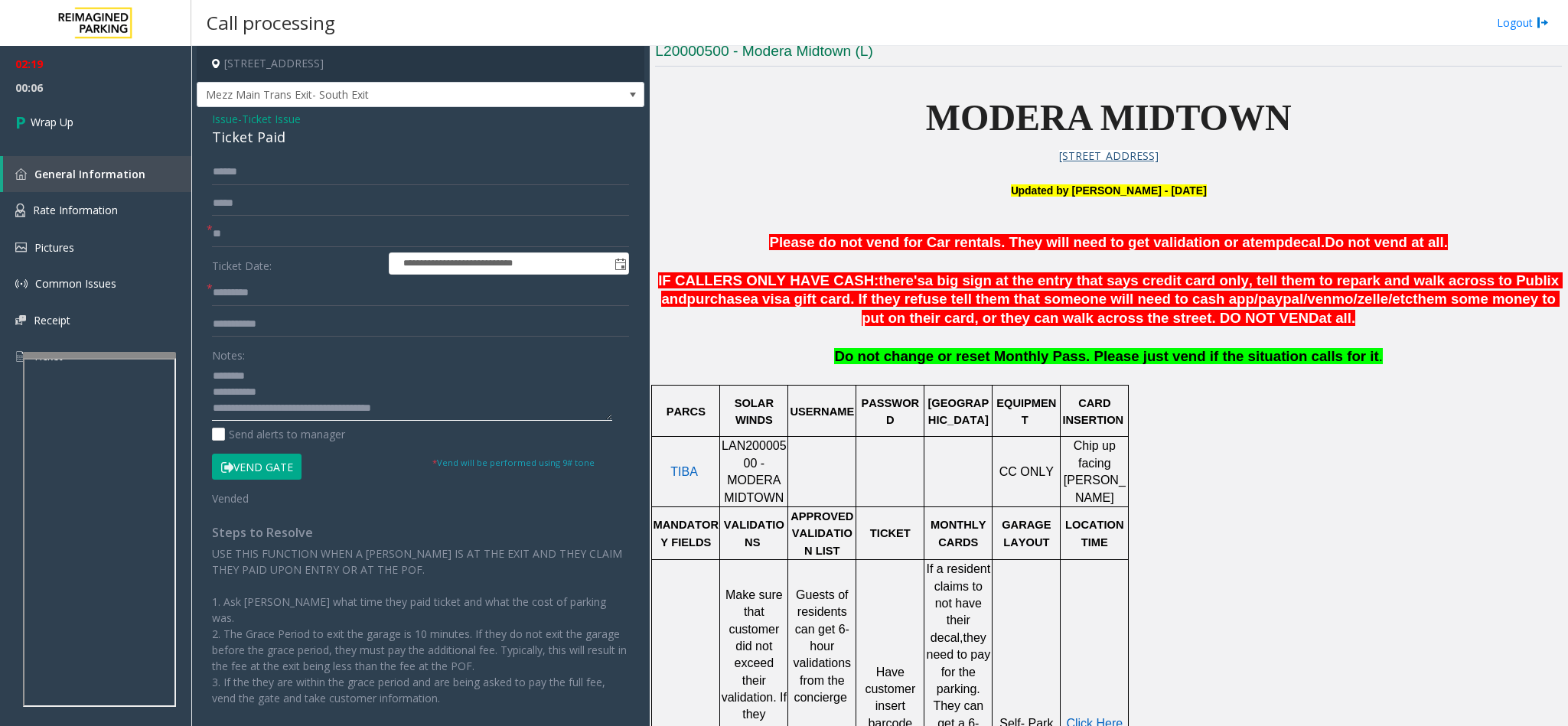
click at [469, 388] on textarea at bounding box center [412, 393] width 401 height 58
click at [462, 400] on textarea at bounding box center [412, 393] width 401 height 58
click at [459, 407] on textarea at bounding box center [412, 393] width 401 height 58
type textarea "**********"
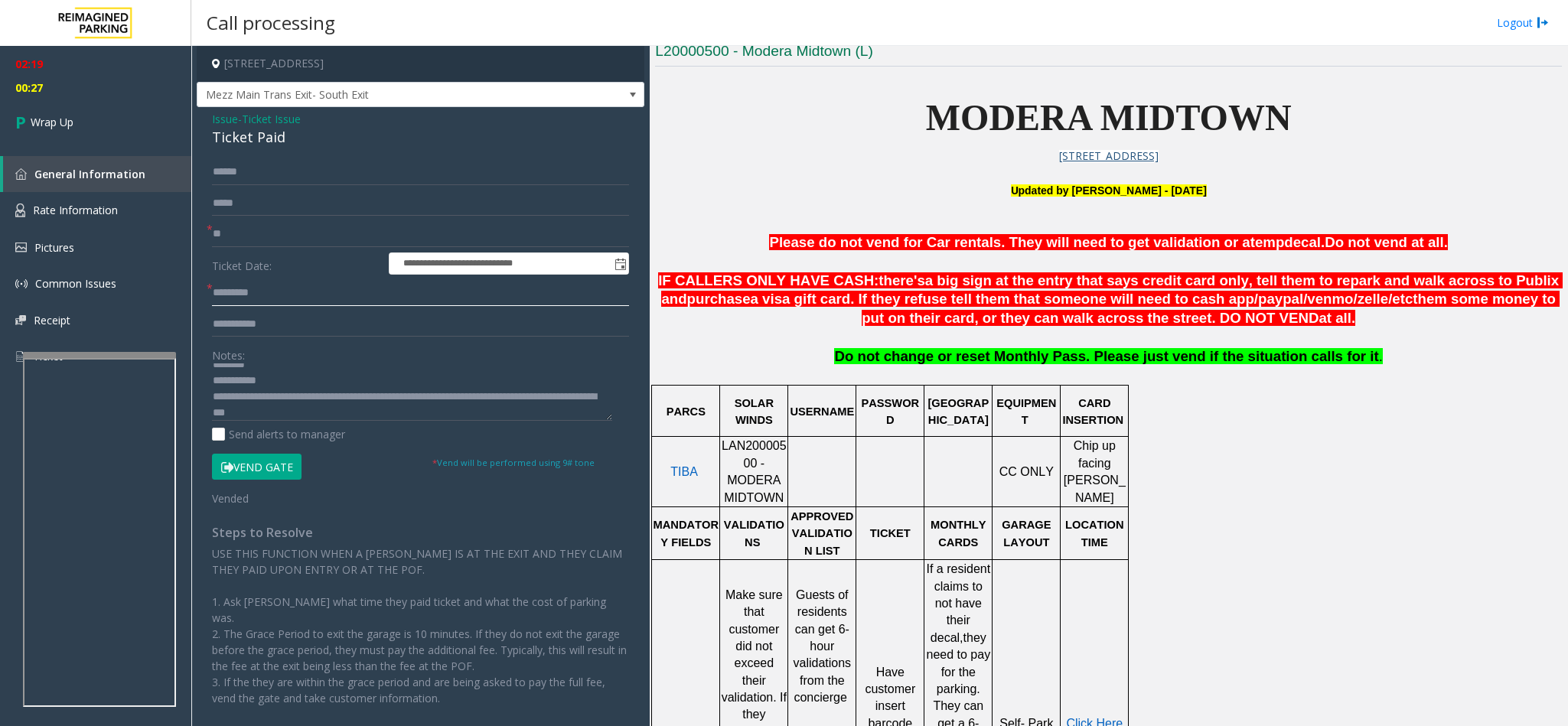
click at [248, 284] on input "text" at bounding box center [420, 293] width 417 height 26
type input "**"
click at [63, 131] on link "Wrap Up" at bounding box center [95, 122] width 192 height 45
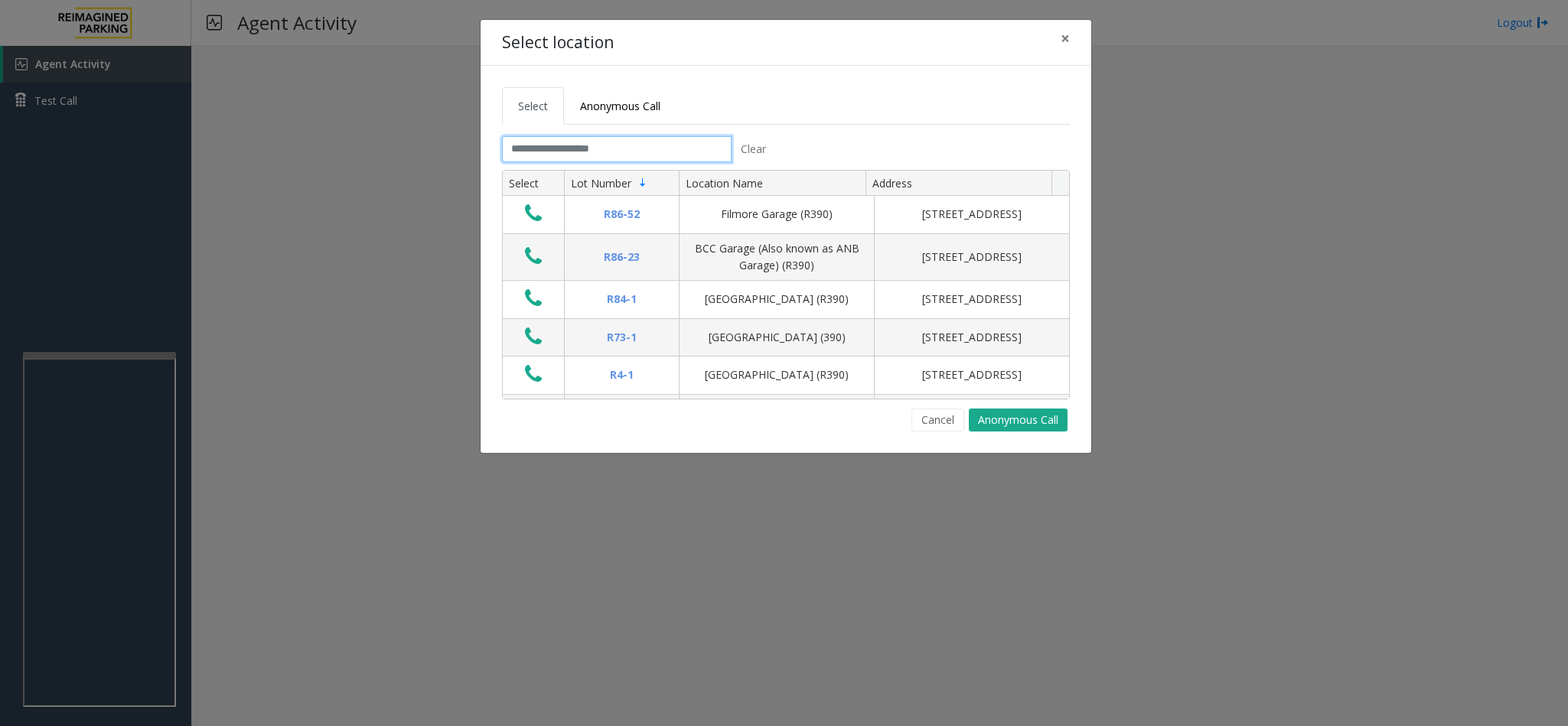
click at [625, 145] on input "text" at bounding box center [617, 150] width 229 height 26
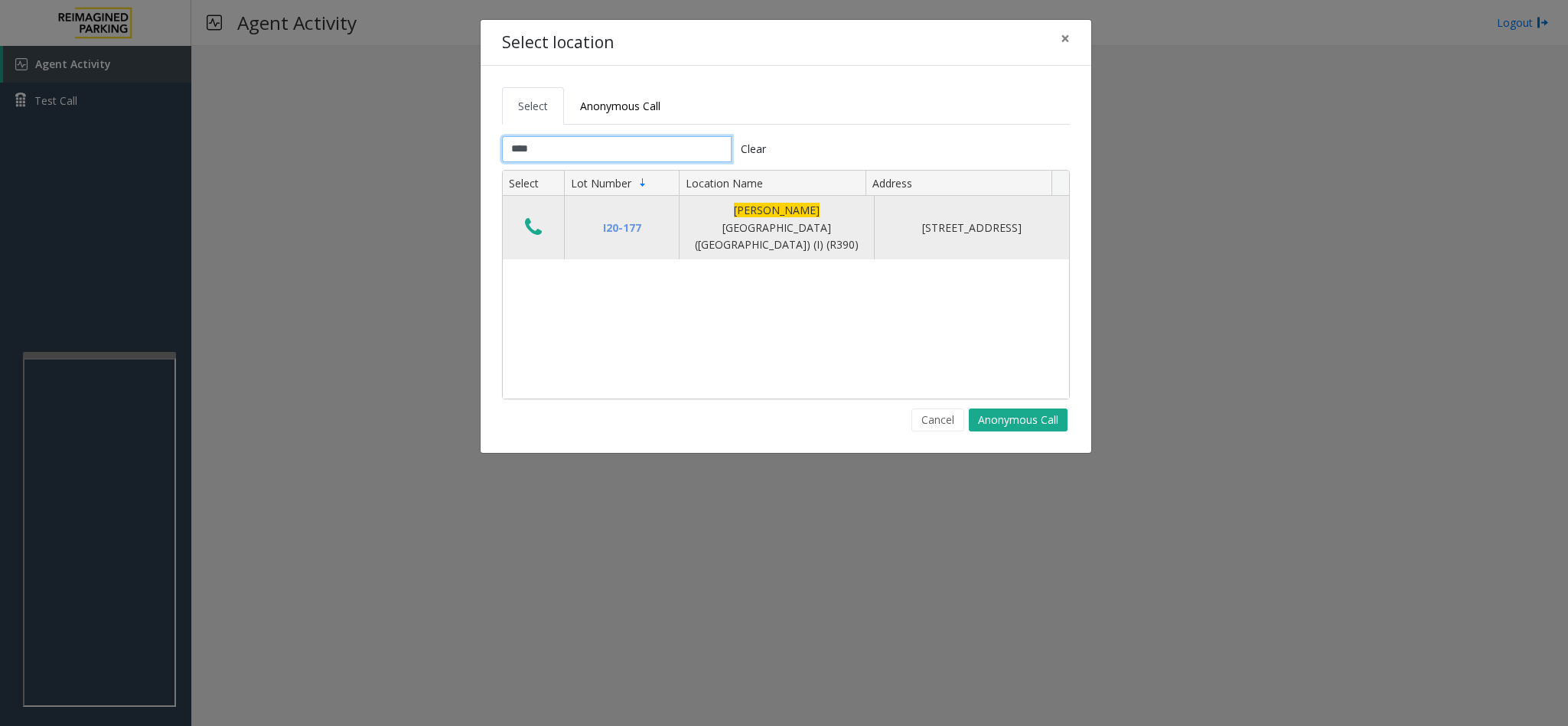
type input "****"
click at [528, 219] on icon "Data table" at bounding box center [533, 227] width 17 height 21
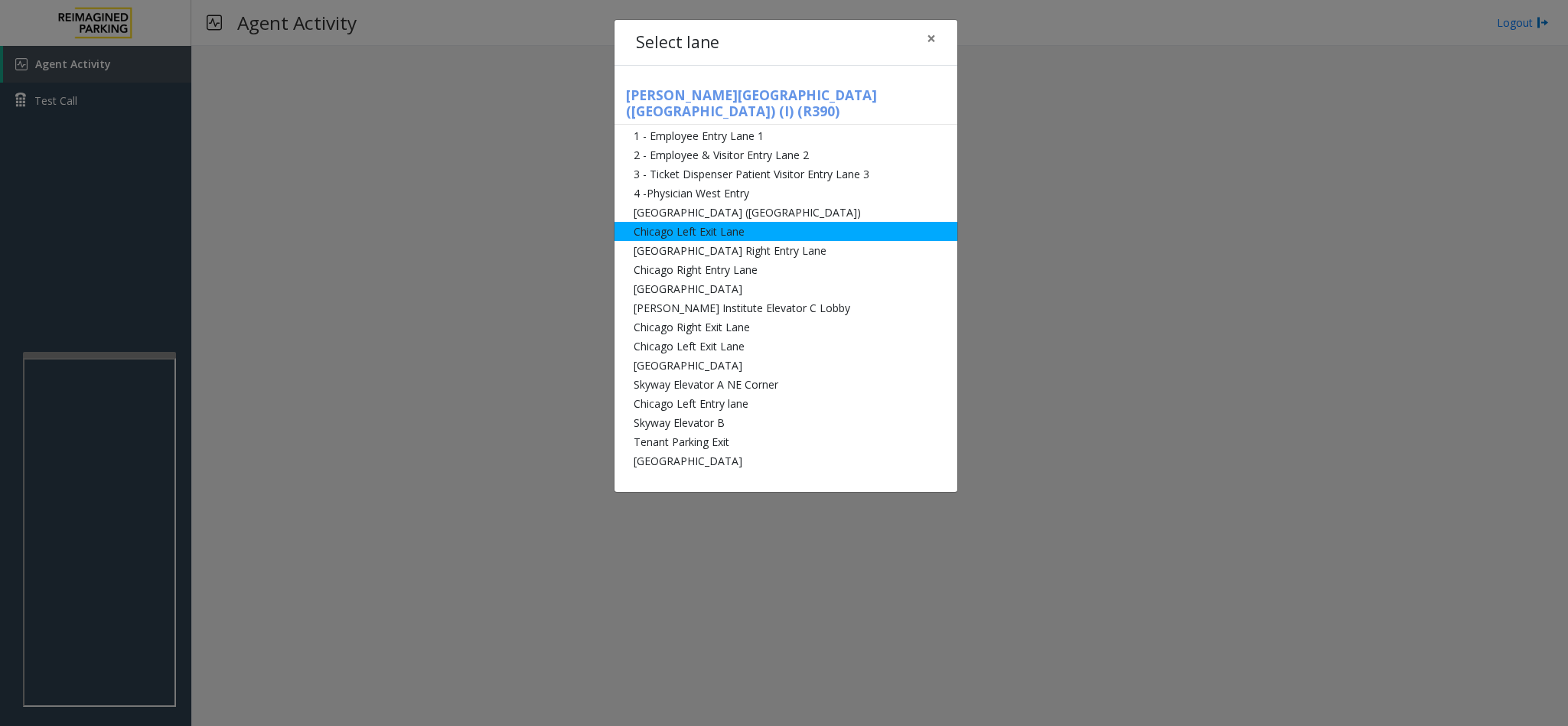
click at [699, 222] on li "Chicago Left Exit Lane" at bounding box center [785, 232] width 343 height 19
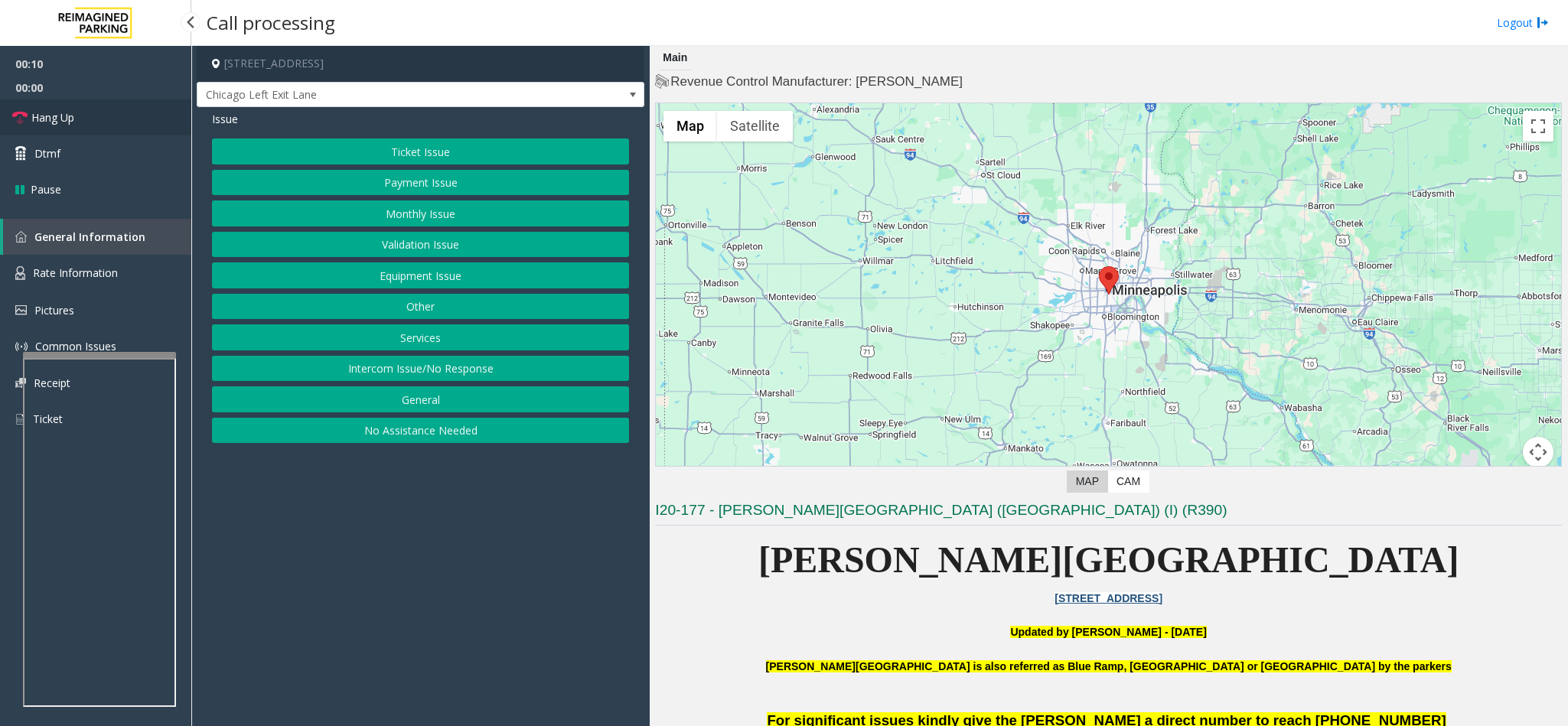
click at [96, 117] on link "Hang Up" at bounding box center [95, 117] width 192 height 36
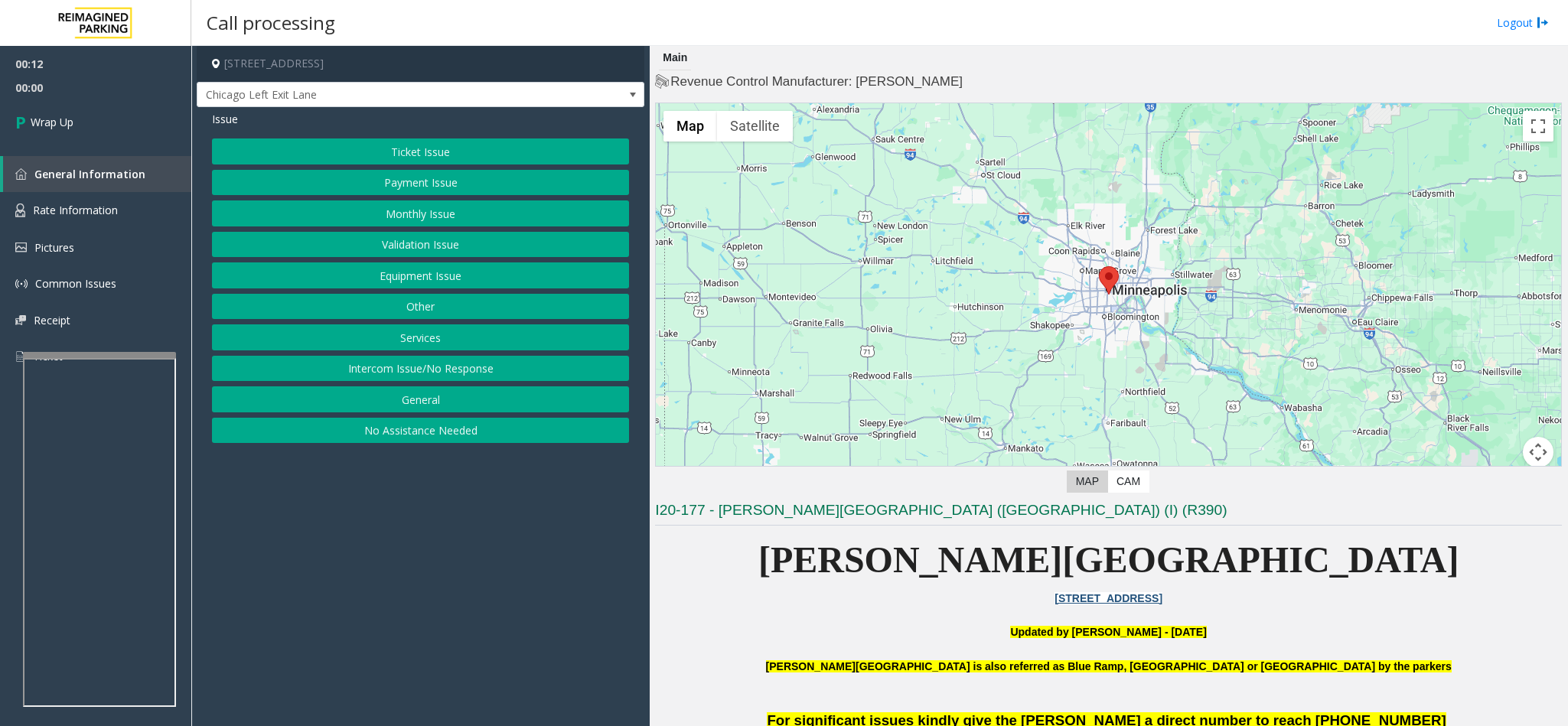
click at [443, 367] on button "Intercom Issue/No Response" at bounding box center [420, 369] width 417 height 26
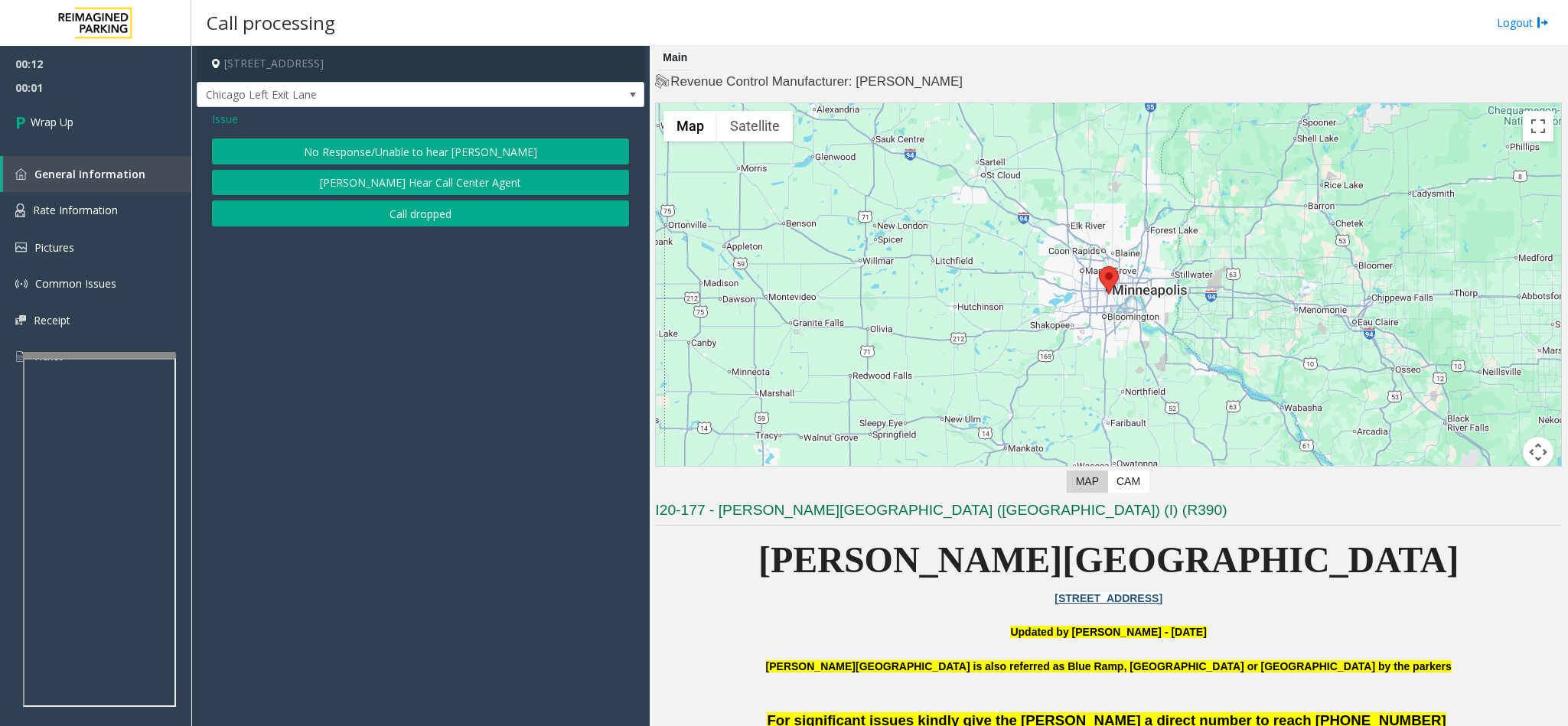
click at [500, 147] on button "No Response/Unable to hear [PERSON_NAME]" at bounding box center [420, 151] width 417 height 26
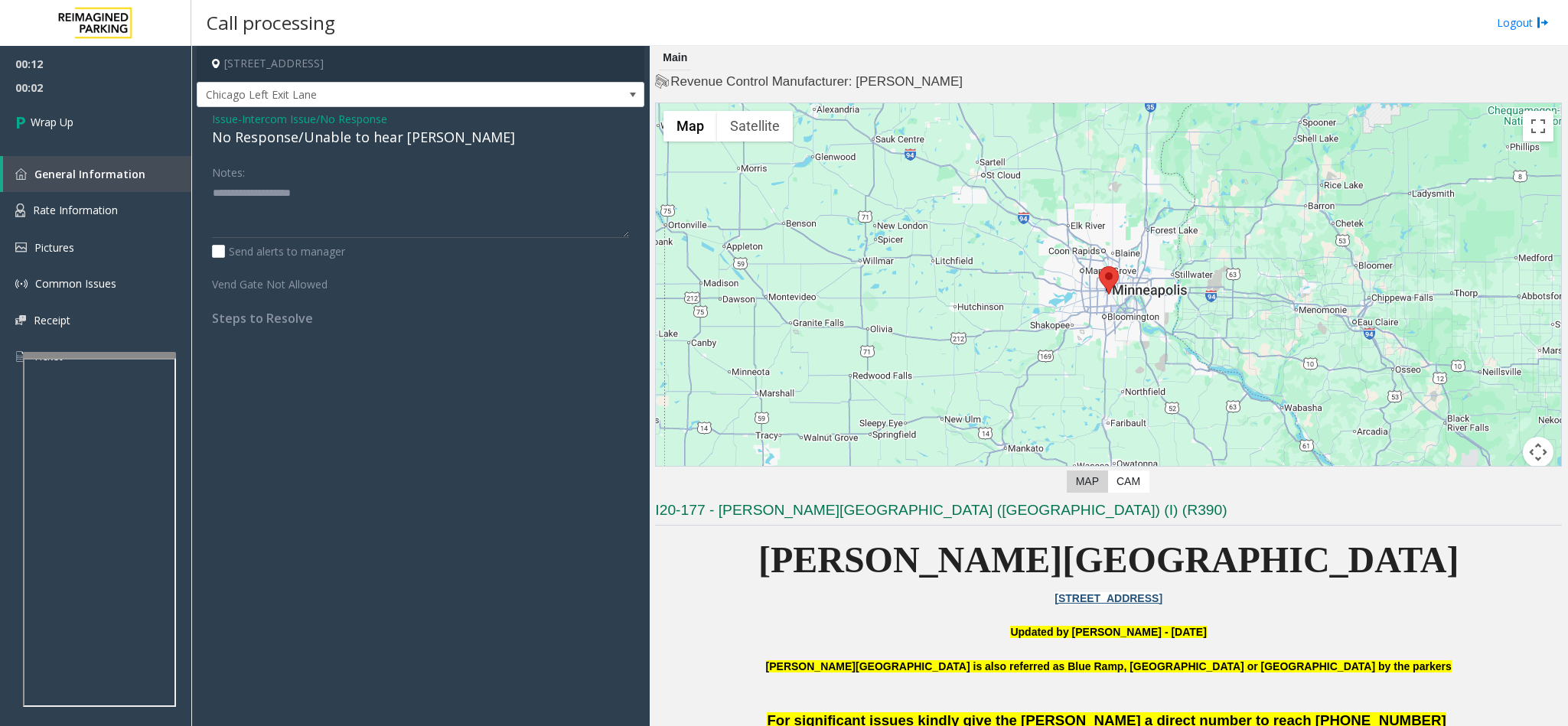
click at [367, 140] on div "No Response/Unable to hear [PERSON_NAME]" at bounding box center [420, 137] width 417 height 21
click at [368, 138] on div "No Response/Unable to hear [PERSON_NAME]" at bounding box center [420, 137] width 417 height 21
type textarea "**********"
click at [93, 117] on link "Wrap Up" at bounding box center [95, 122] width 192 height 45
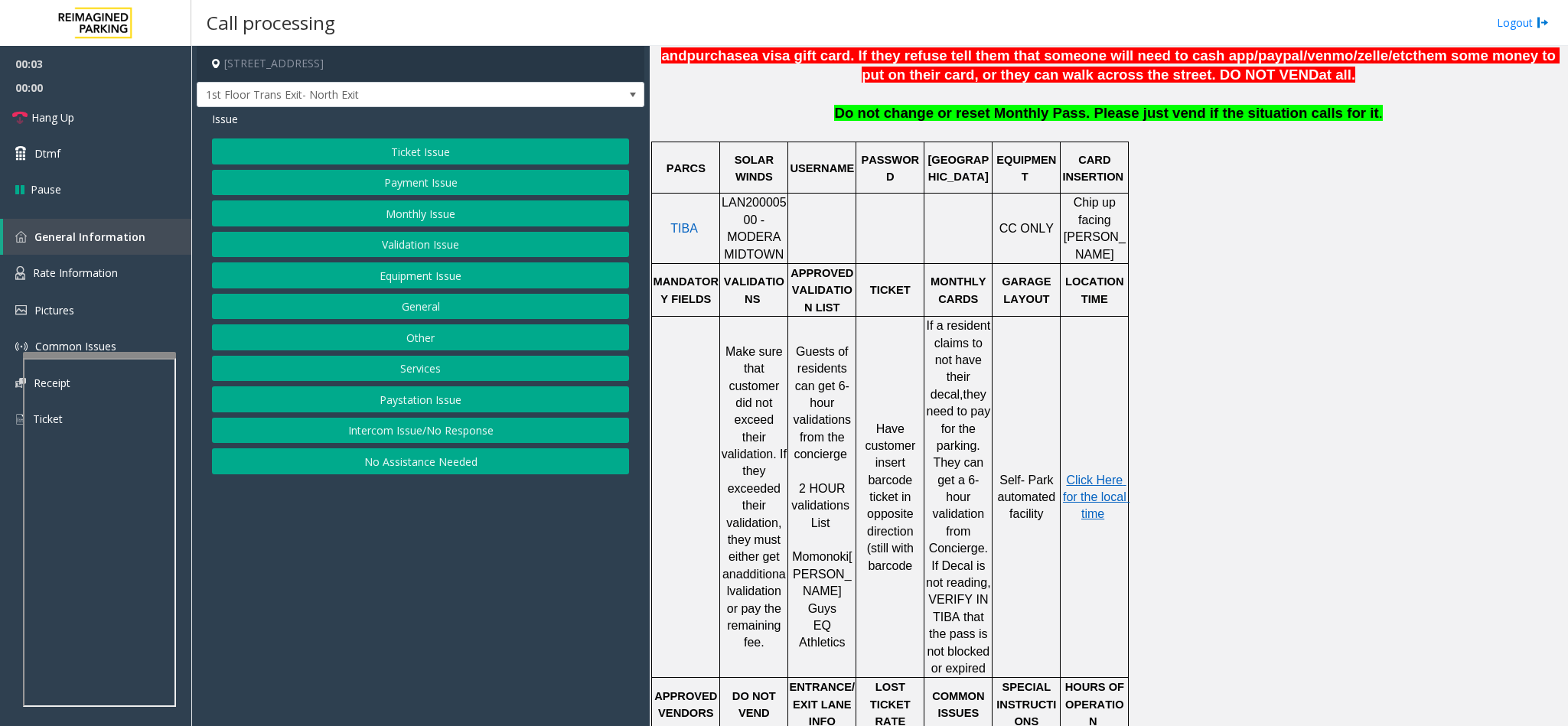
scroll to position [688, 0]
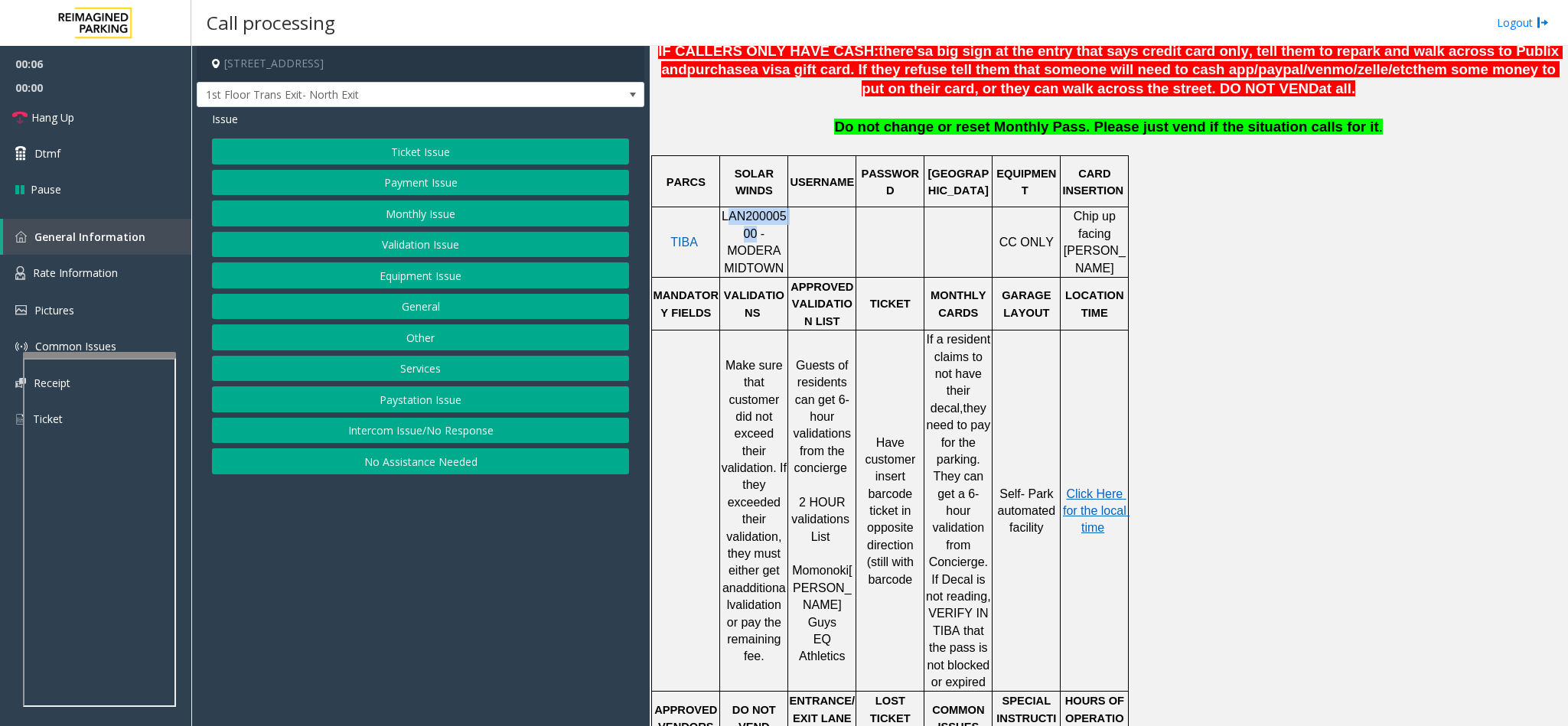
drag, startPoint x: 730, startPoint y: 239, endPoint x: 730, endPoint y: 225, distance: 14.0
click at [730, 225] on span "LAN20000500 - MODERA MIDTOWN" at bounding box center [754, 241] width 65 height 64
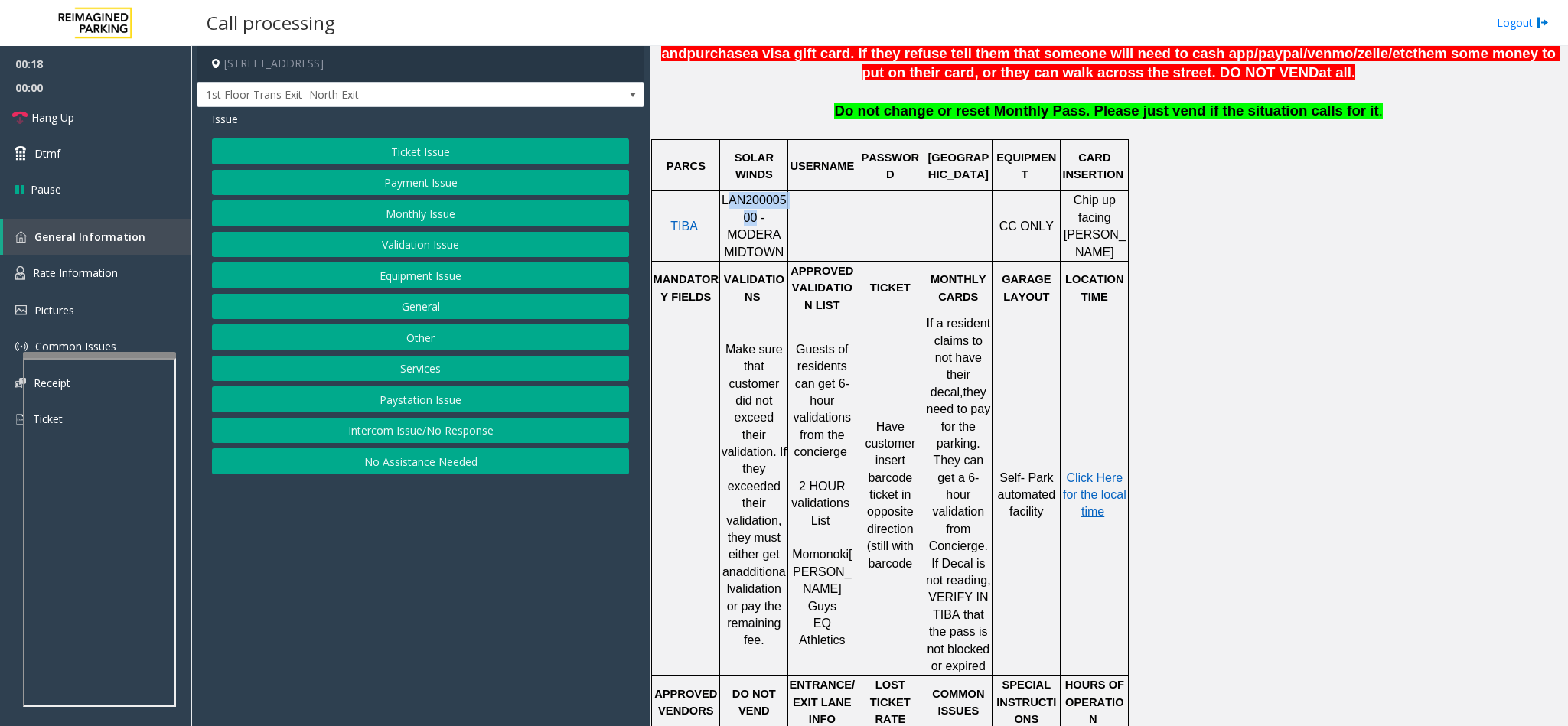
scroll to position [345, 0]
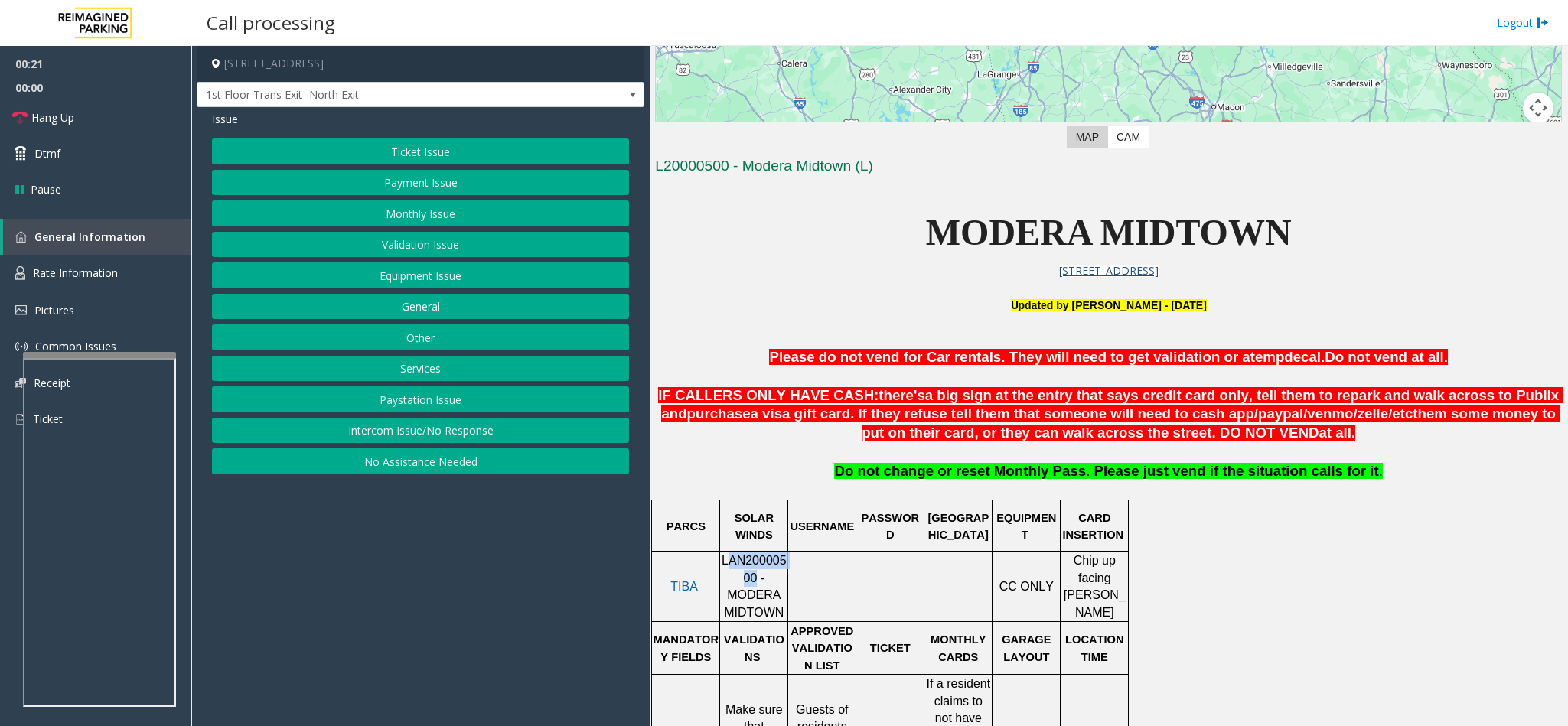
click at [450, 171] on button "Payment Issue" at bounding box center [420, 183] width 417 height 26
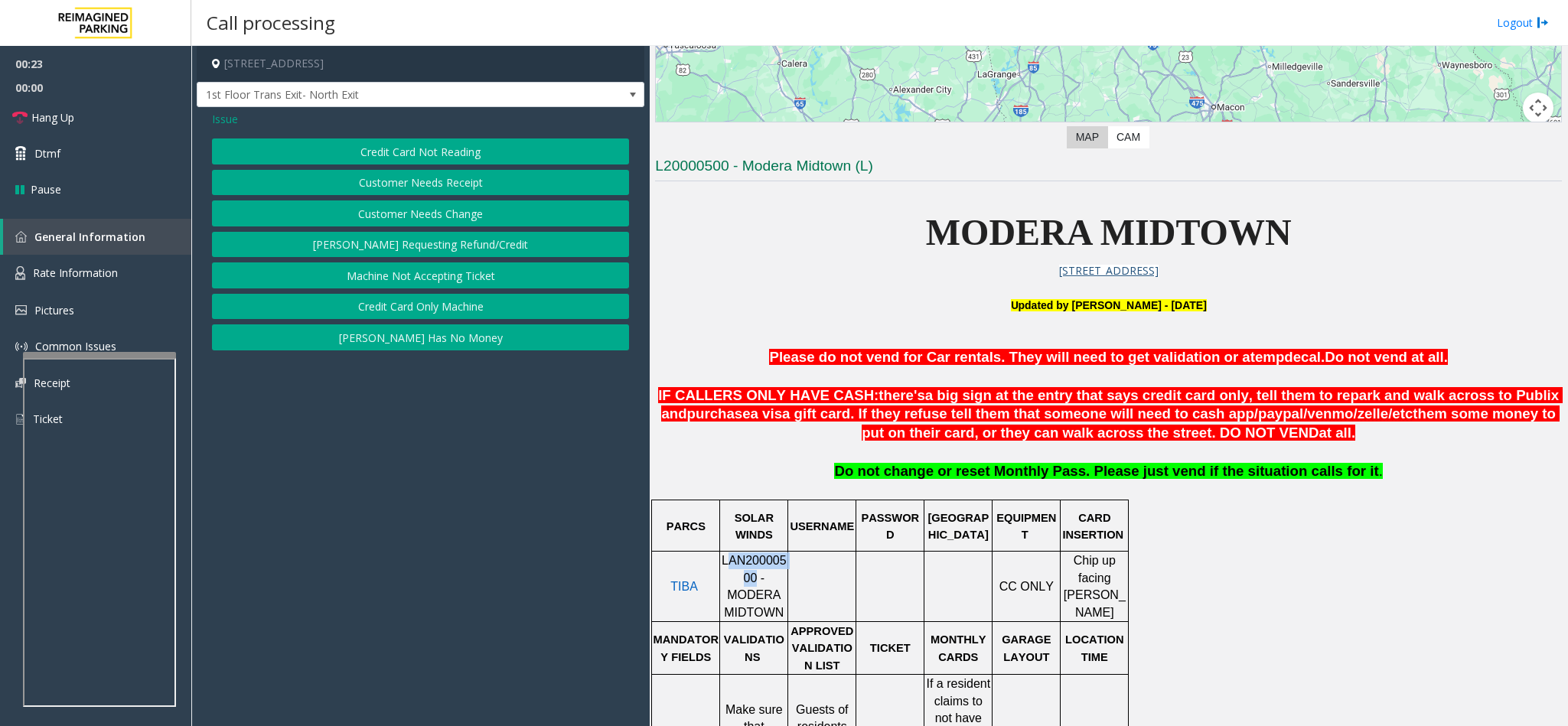
click at [432, 342] on button "[PERSON_NAME] Has No Money" at bounding box center [420, 338] width 417 height 26
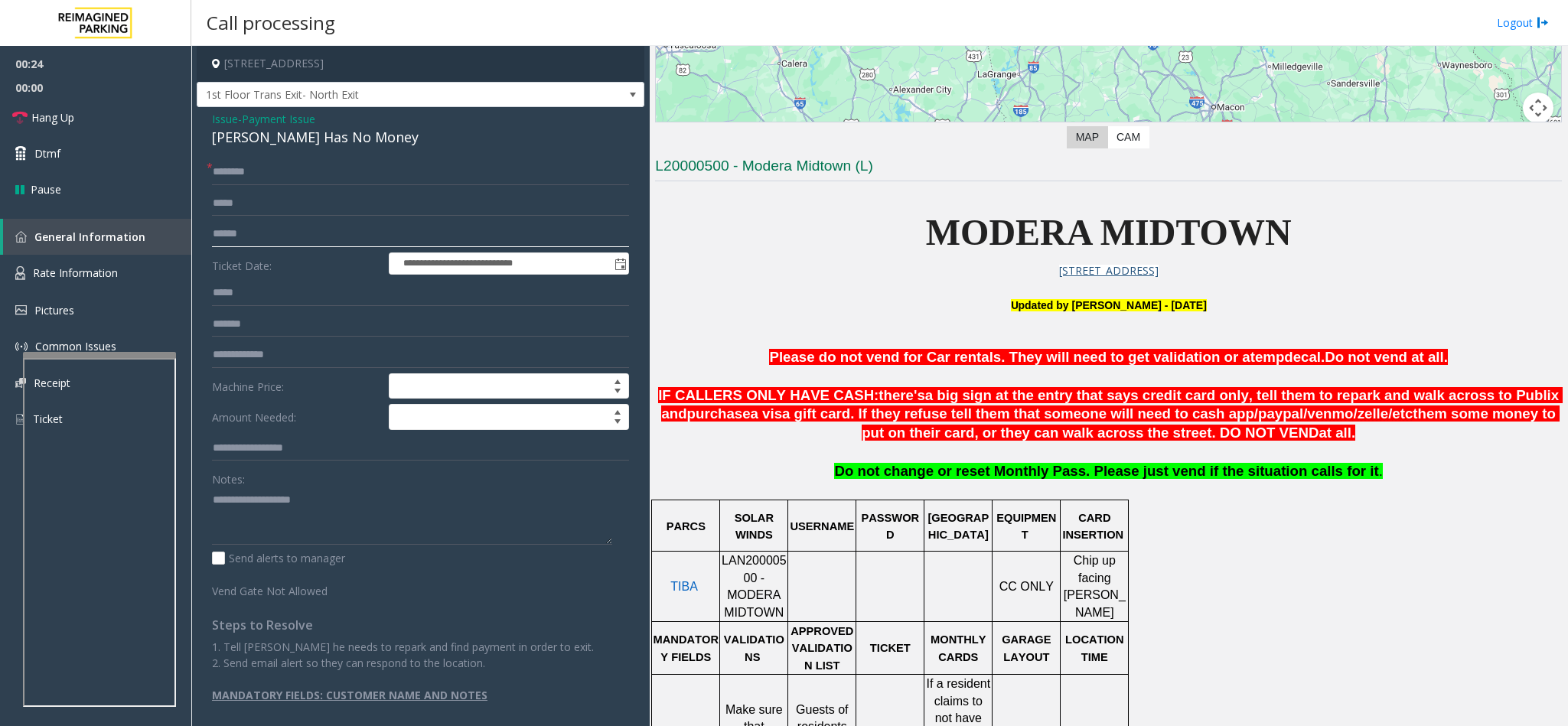
click at [258, 234] on input "text" at bounding box center [420, 234] width 417 height 26
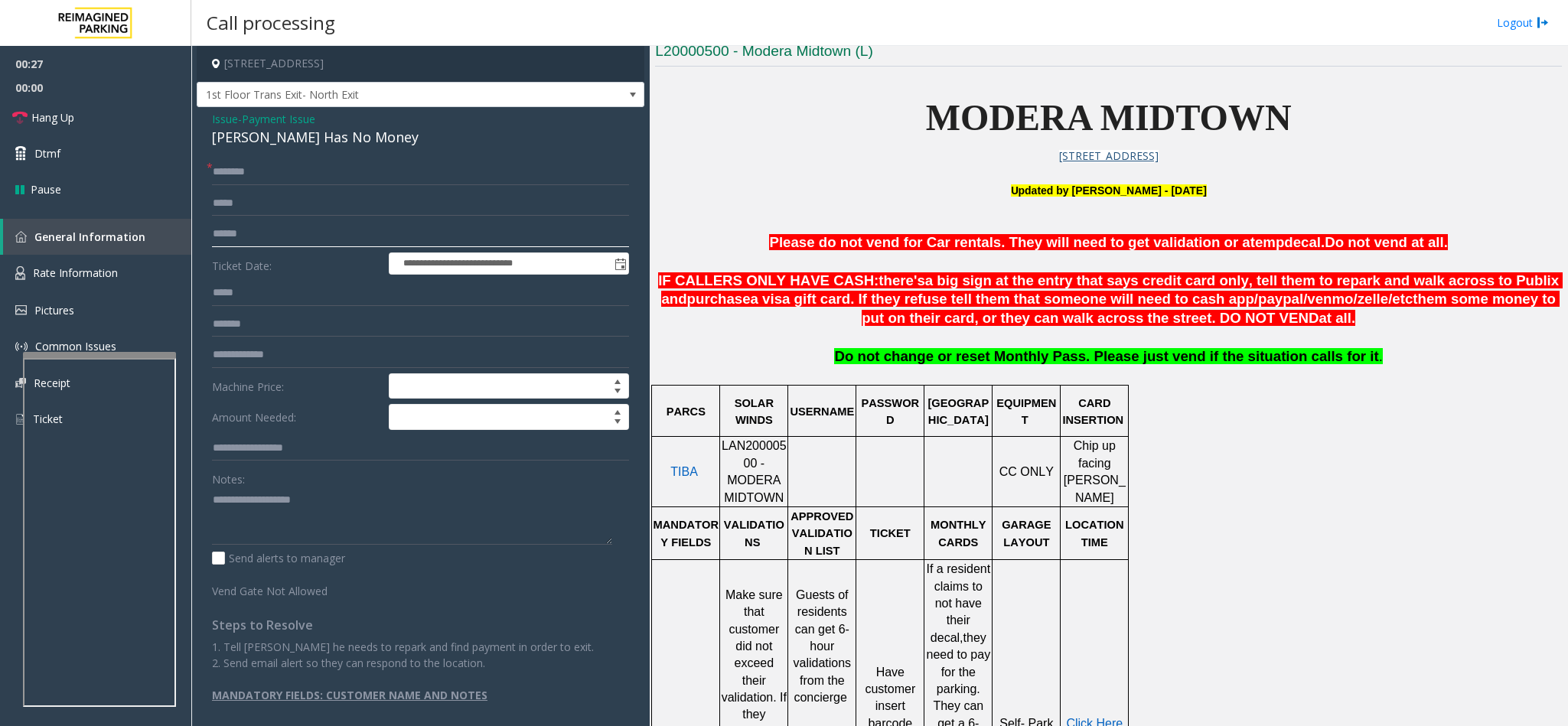
click at [360, 237] on input "text" at bounding box center [420, 234] width 417 height 26
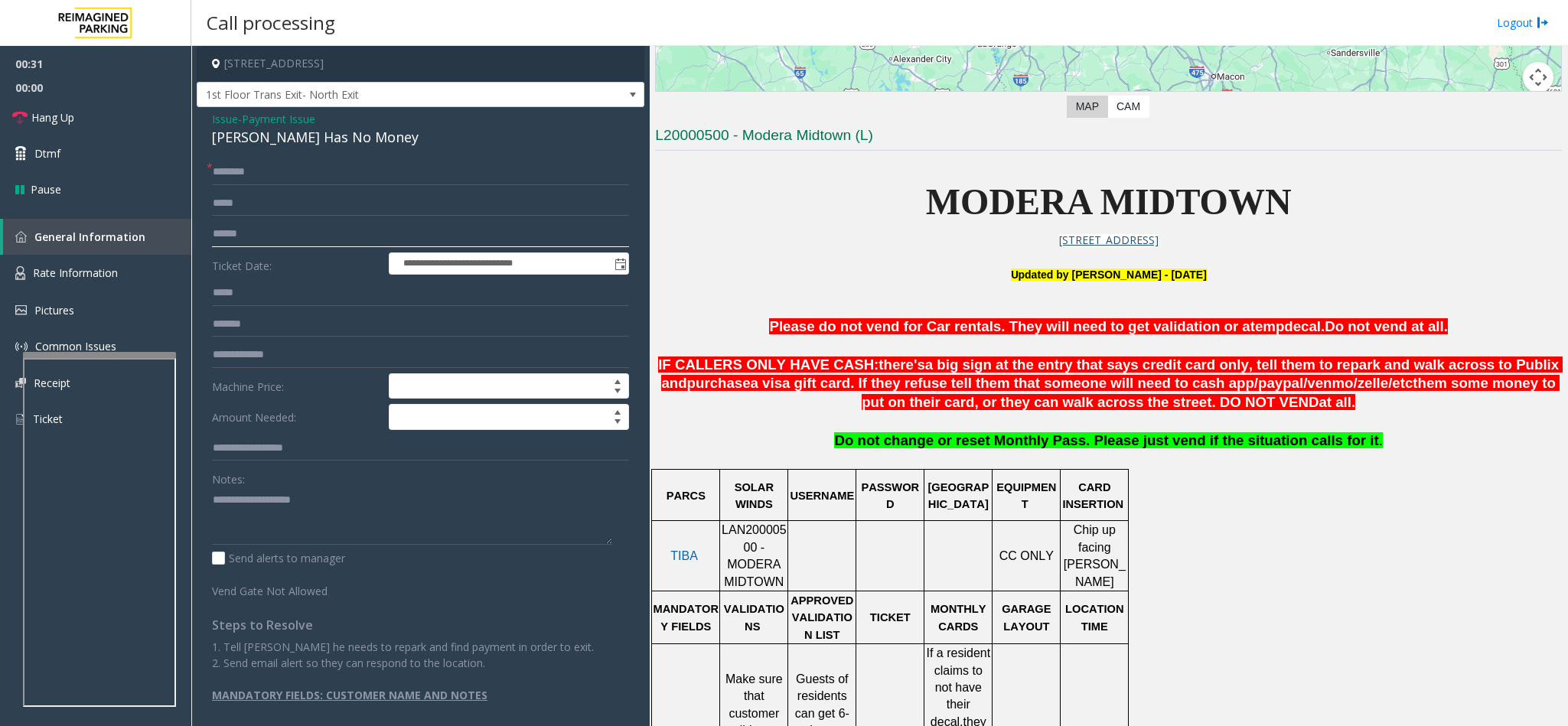
scroll to position [618, 0]
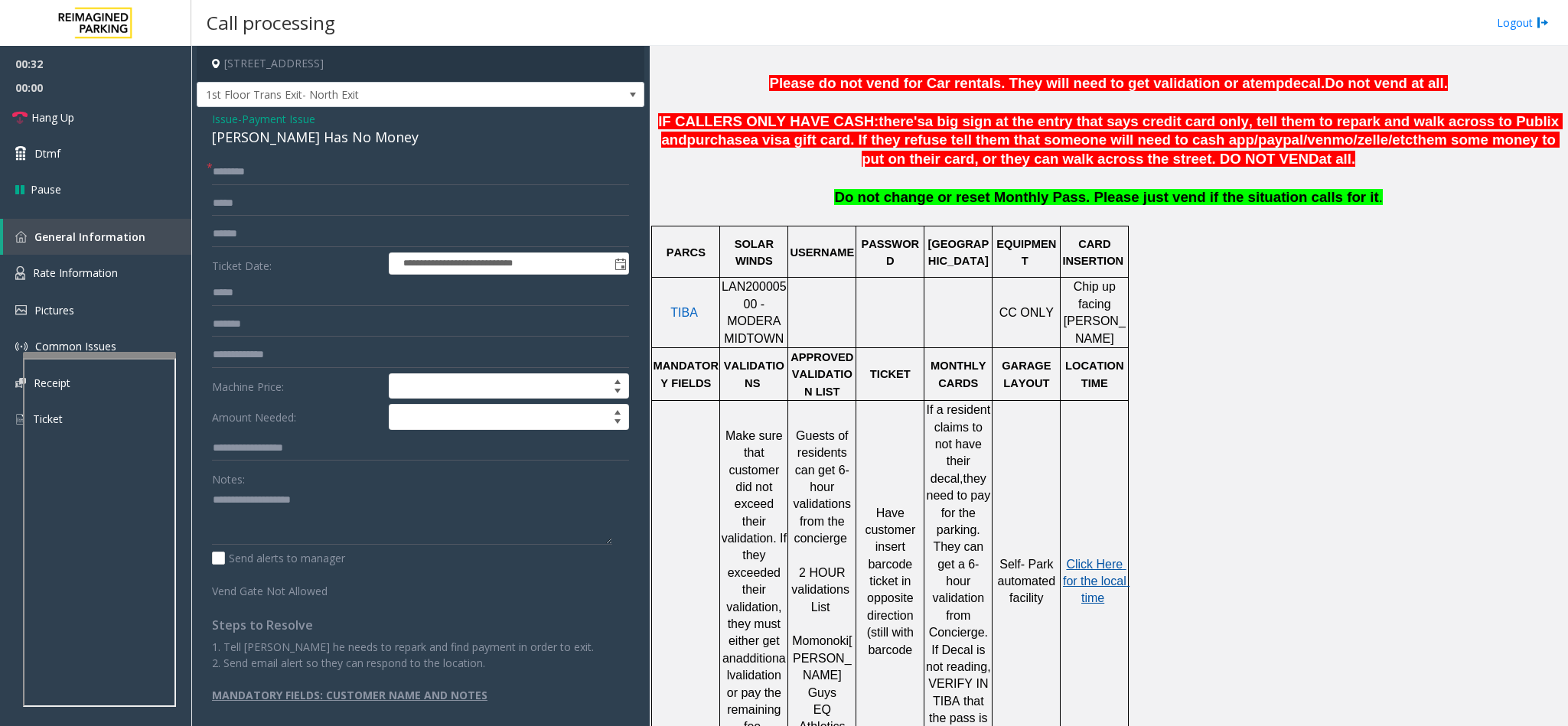
click at [1102, 558] on span "Click Here for the local time" at bounding box center [1096, 582] width 66 height 47
click at [356, 175] on input "text" at bounding box center [420, 172] width 417 height 26
click at [315, 226] on input "text" at bounding box center [420, 234] width 417 height 26
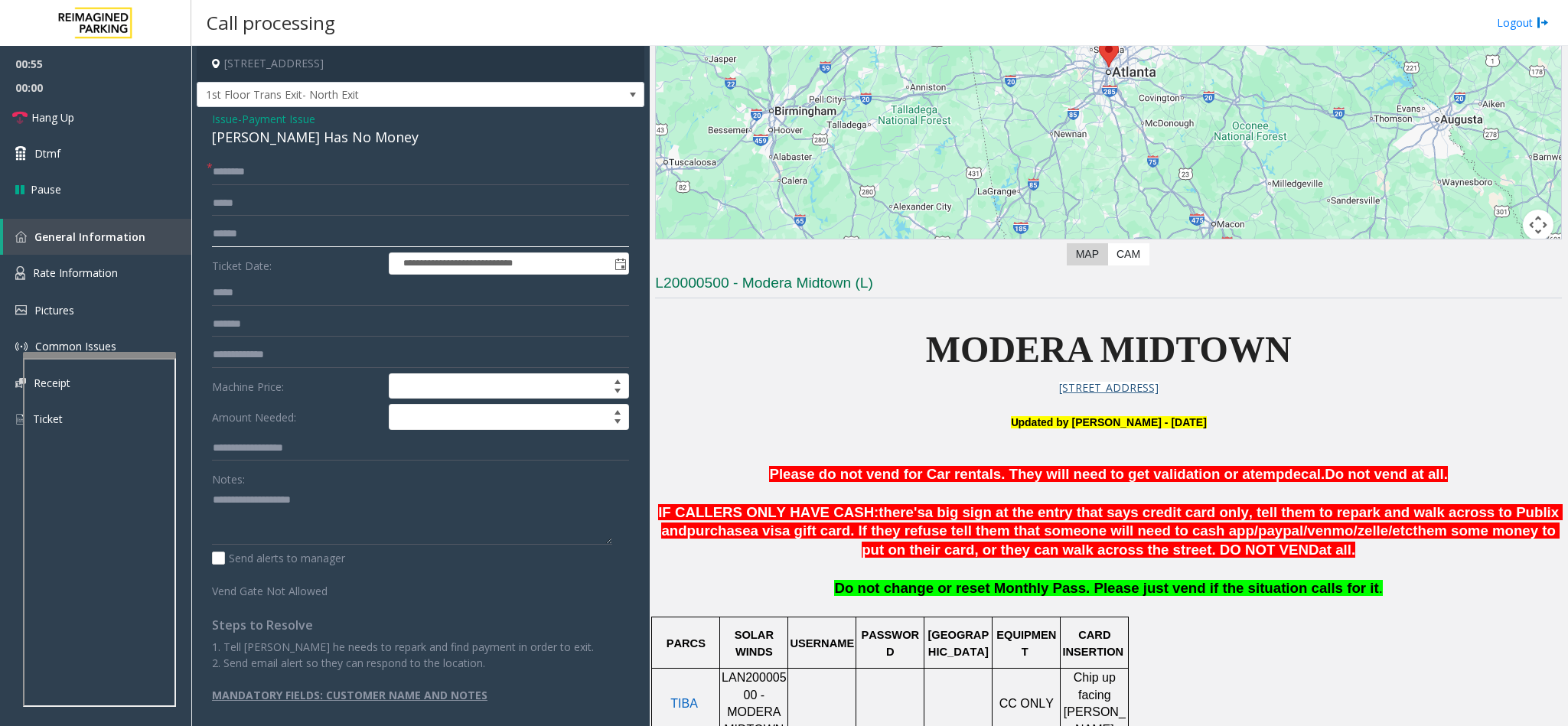
scroll to position [45, 0]
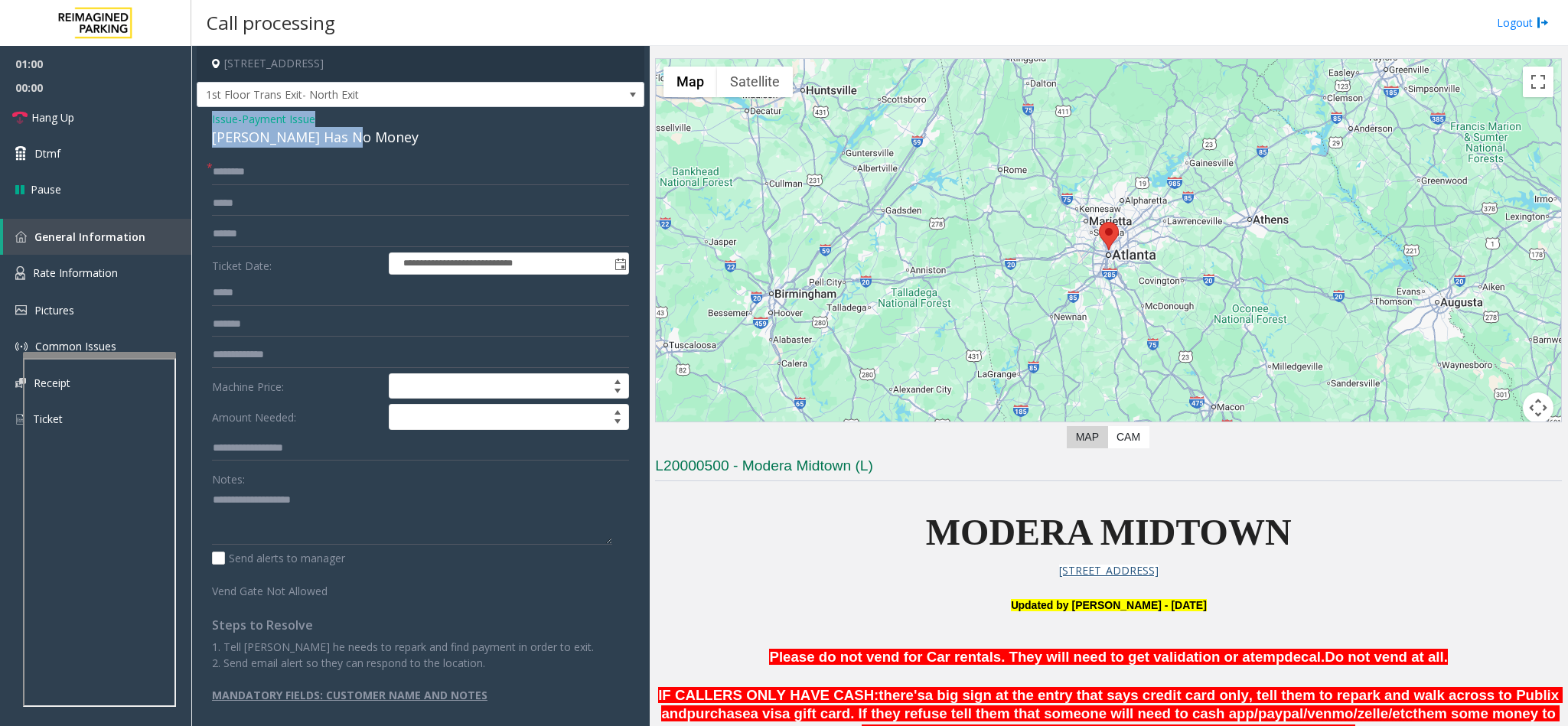
drag, startPoint x: 357, startPoint y: 143, endPoint x: 199, endPoint y: 125, distance: 159.0
click at [199, 125] on div "**********" at bounding box center [421, 420] width 448 height 626
copy div "Issue - Payment Issue Parker Has No Money"
click at [352, 480] on div "Notes:" at bounding box center [420, 506] width 417 height 79
drag, startPoint x: 345, startPoint y: 485, endPoint x: 302, endPoint y: 519, distance: 54.8
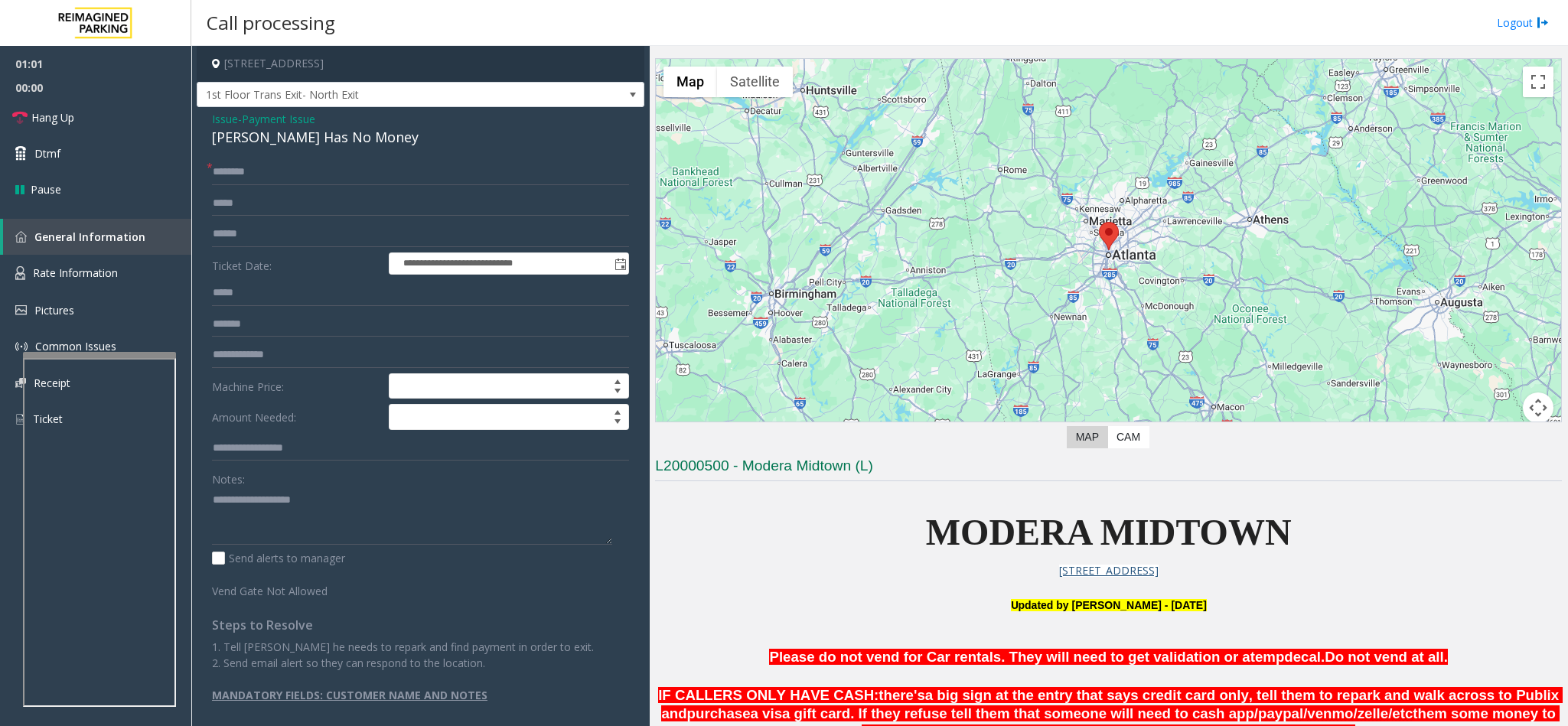
click at [345, 486] on div "Notes:" at bounding box center [420, 506] width 417 height 79
click at [306, 521] on textarea at bounding box center [412, 516] width 401 height 58
paste textarea "**********"
click at [319, 508] on textarea at bounding box center [412, 516] width 401 height 58
drag, startPoint x: 326, startPoint y: 497, endPoint x: 246, endPoint y: 501, distance: 80.1
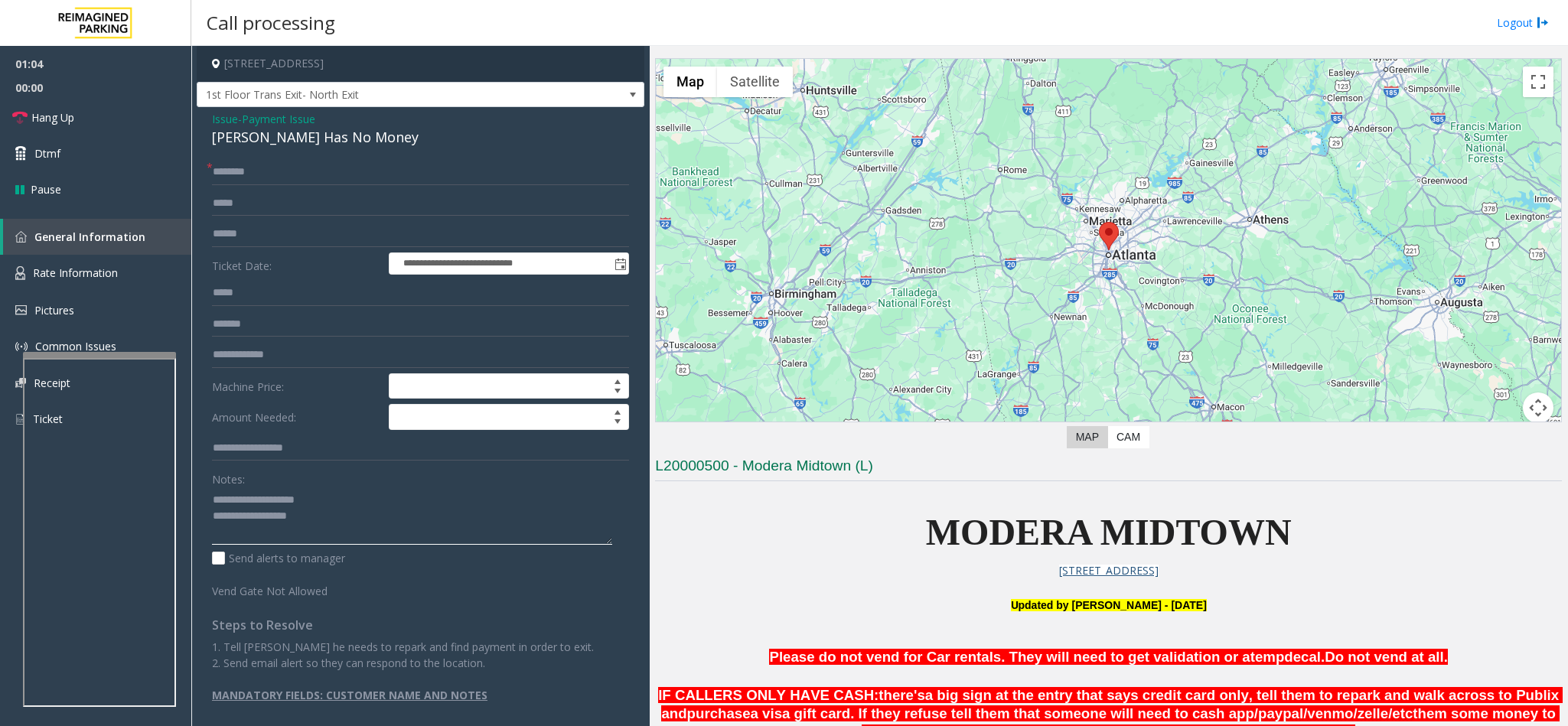
click at [246, 501] on textarea at bounding box center [412, 516] width 401 height 58
click at [345, 512] on textarea at bounding box center [412, 516] width 401 height 58
drag, startPoint x: 393, startPoint y: 157, endPoint x: 379, endPoint y: 166, distance: 16.6
click at [390, 158] on div "**********" at bounding box center [421, 420] width 448 height 626
click at [379, 166] on input "text" at bounding box center [420, 172] width 417 height 26
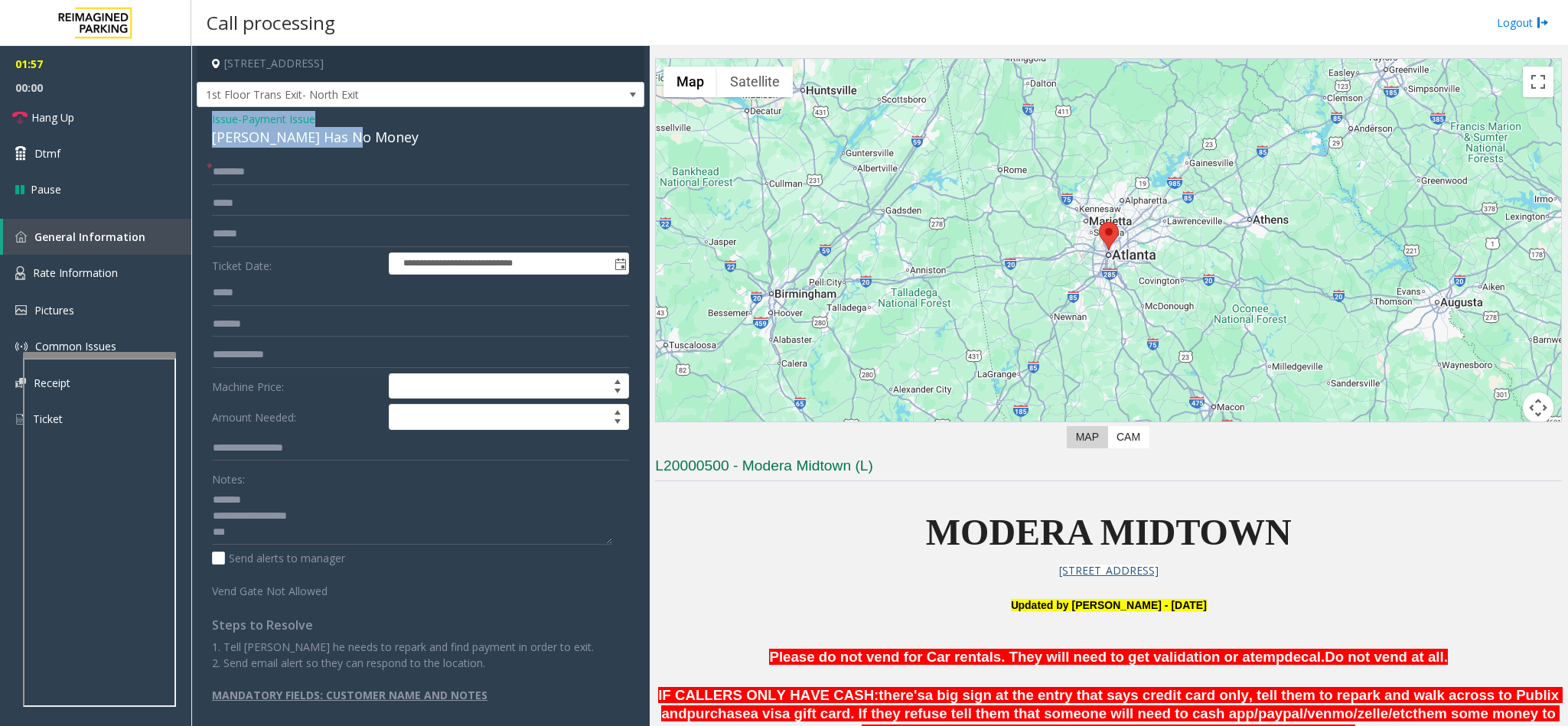
drag, startPoint x: 361, startPoint y: 143, endPoint x: 206, endPoint y: 120, distance: 156.7
click at [206, 120] on div "**********" at bounding box center [421, 420] width 448 height 626
copy div "Issue - Payment Issue Parker Has No Money"
click at [260, 531] on textarea at bounding box center [412, 516] width 401 height 58
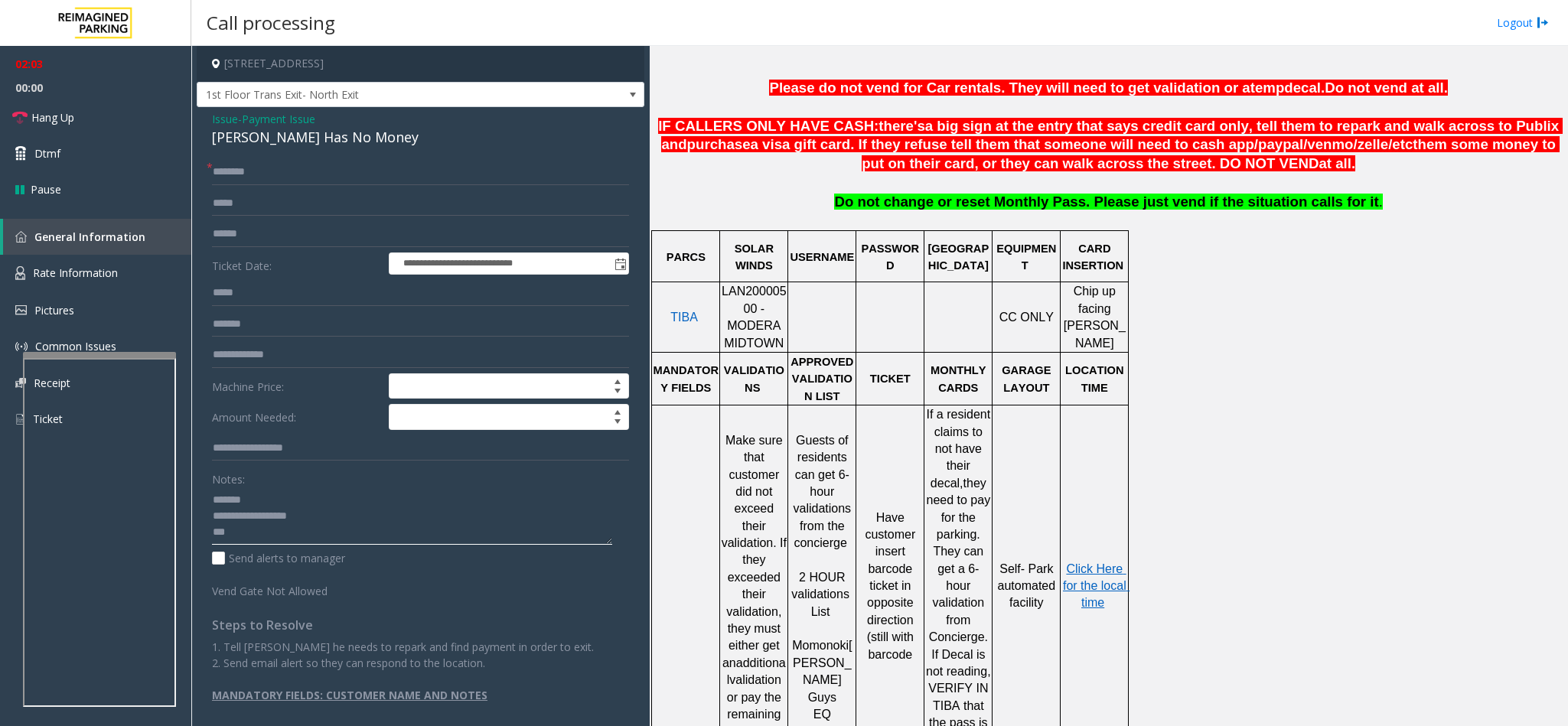
scroll to position [618, 0]
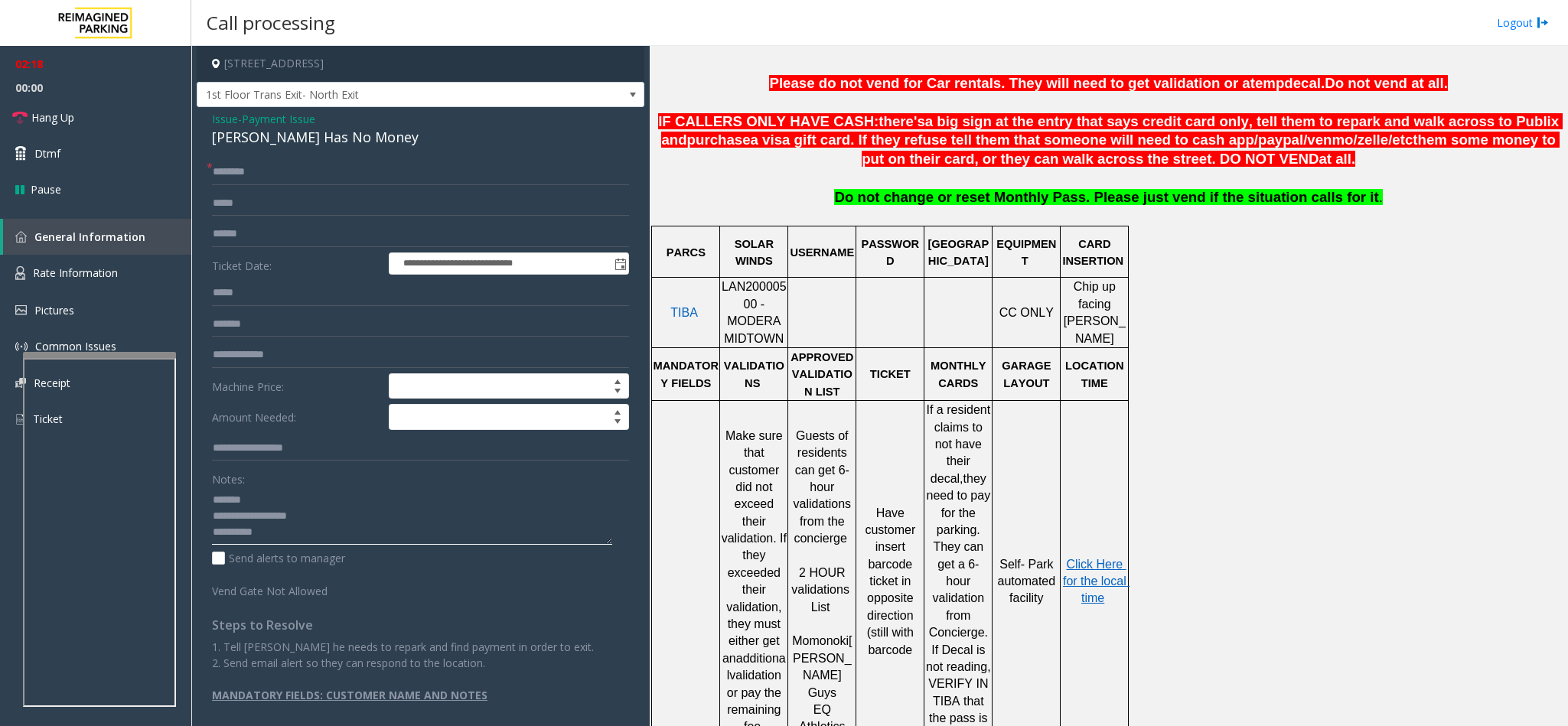
type textarea "**********"
click at [253, 150] on div "**********" at bounding box center [421, 420] width 448 height 626
click at [244, 164] on input "text" at bounding box center [420, 172] width 417 height 26
type input "**"
click at [331, 534] on textarea at bounding box center [412, 516] width 401 height 58
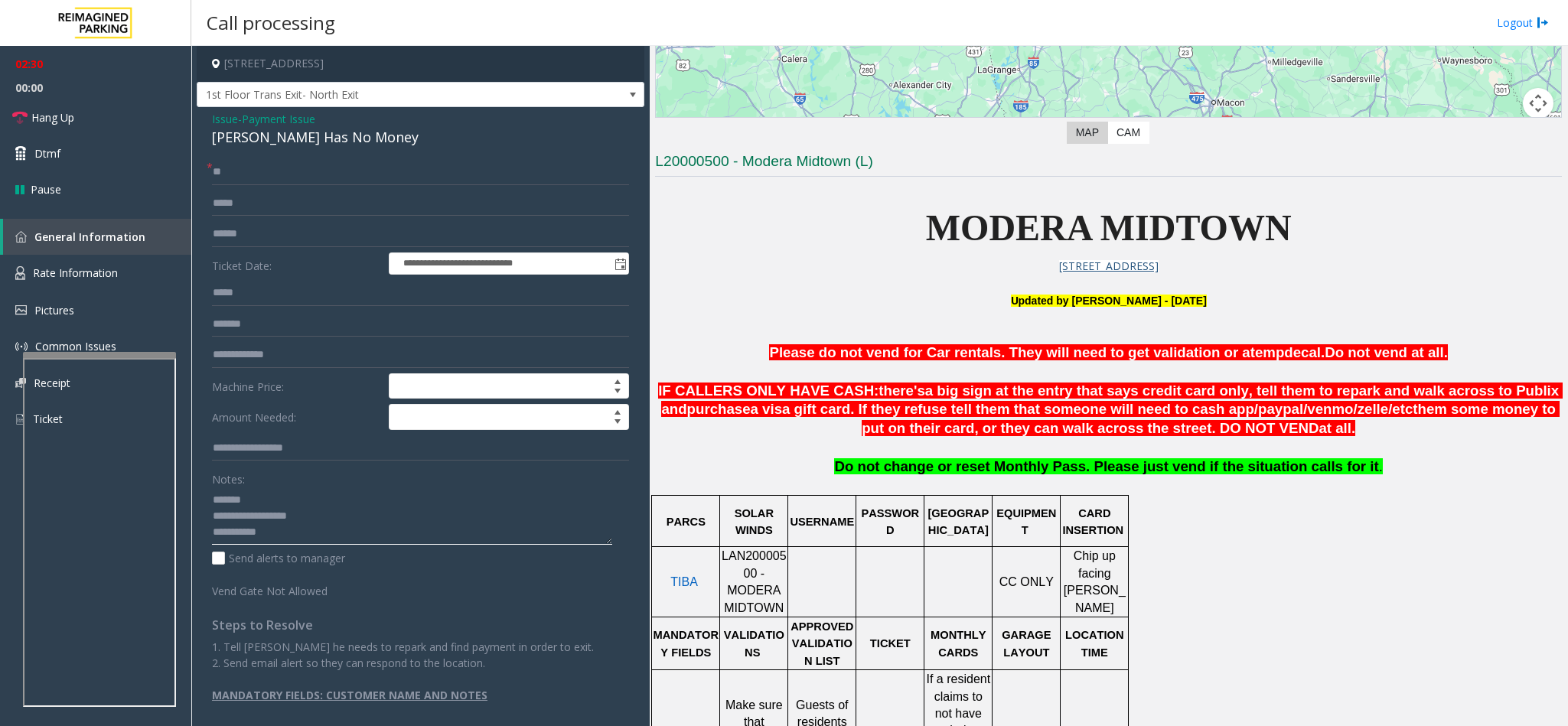
scroll to position [388, 0]
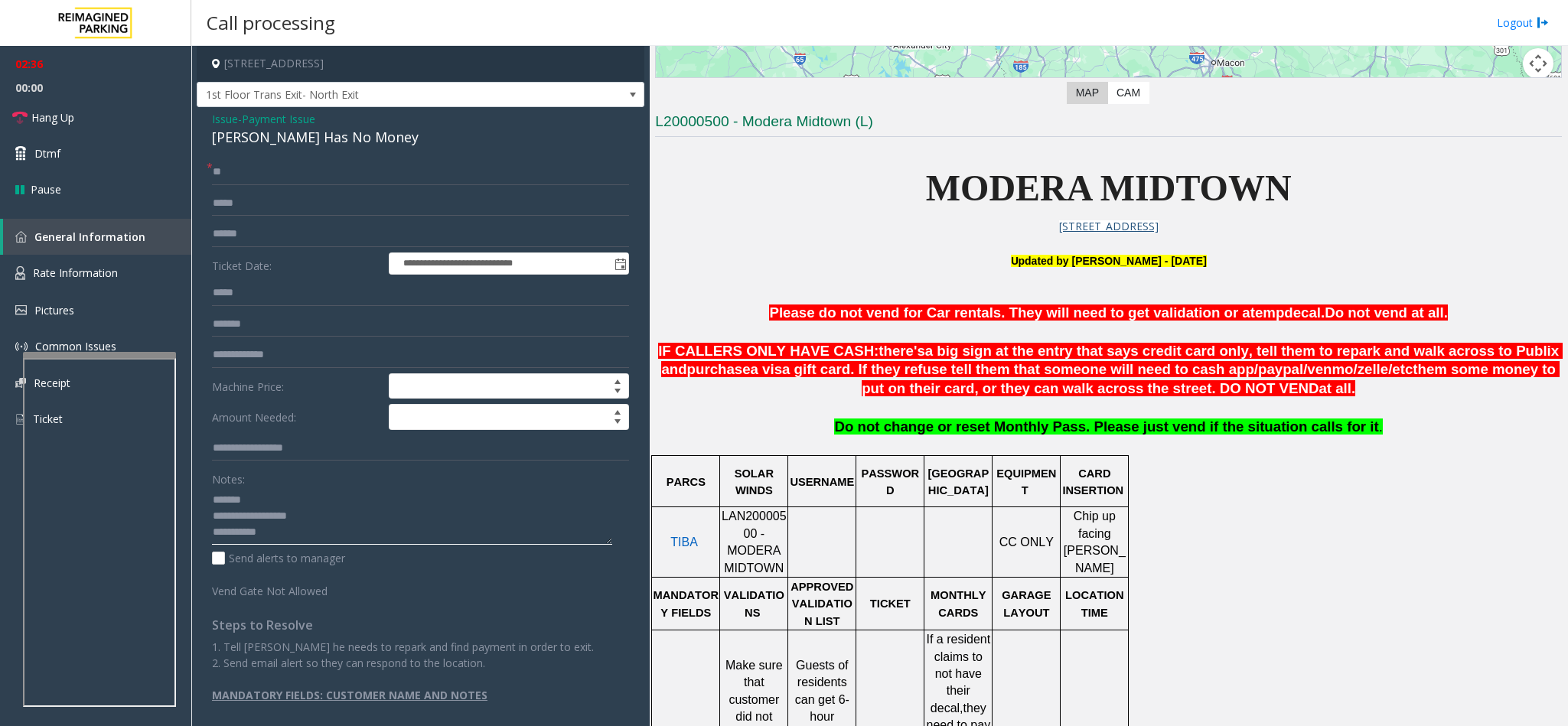
click at [301, 531] on textarea at bounding box center [412, 516] width 401 height 58
click at [374, 535] on textarea at bounding box center [412, 516] width 401 height 58
click at [386, 529] on textarea at bounding box center [412, 516] width 401 height 58
click at [386, 530] on textarea at bounding box center [412, 516] width 401 height 58
click at [349, 535] on textarea at bounding box center [412, 516] width 401 height 58
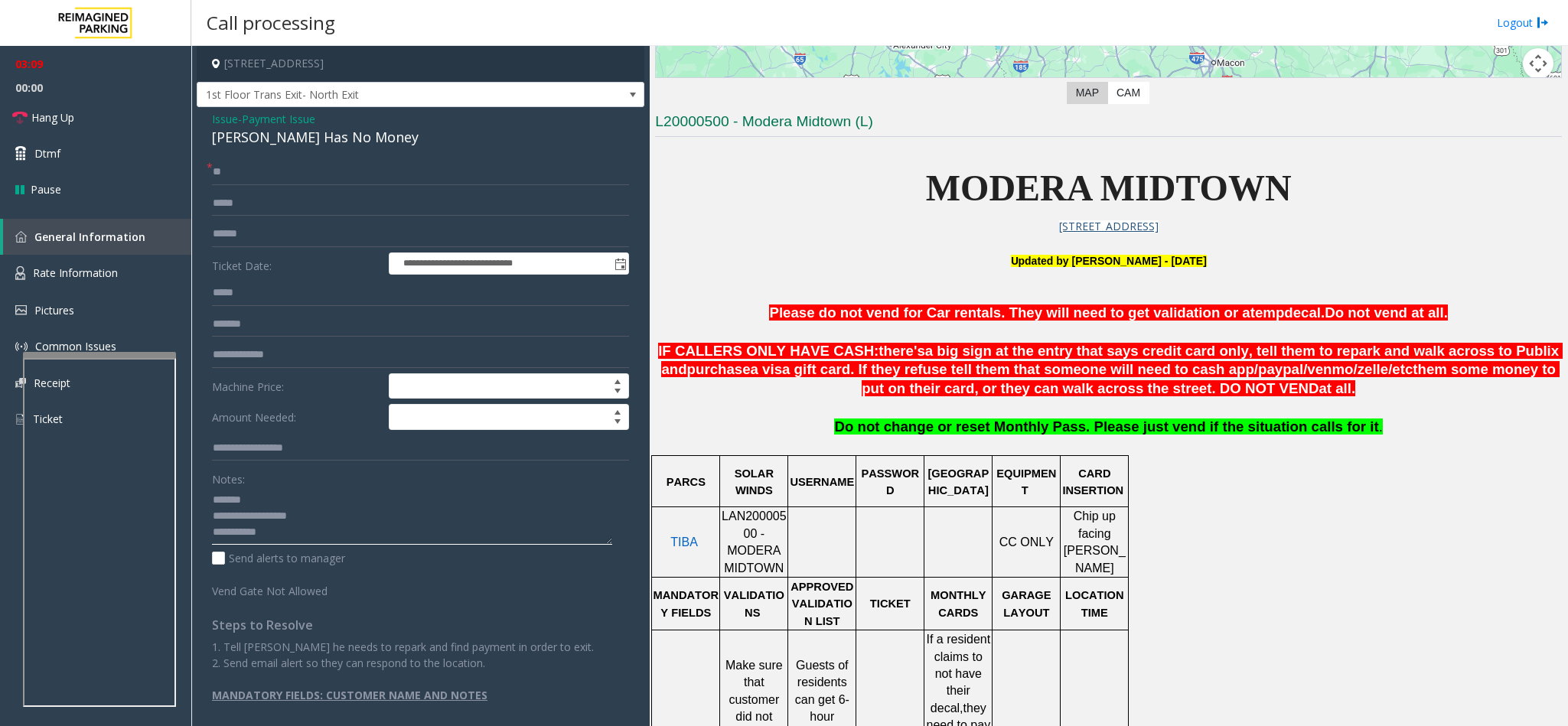
click at [288, 540] on textarea at bounding box center [412, 516] width 401 height 58
click at [299, 538] on textarea at bounding box center [412, 516] width 401 height 58
click at [372, 541] on textarea at bounding box center [412, 516] width 401 height 58
click at [103, 113] on link "Hang Up" at bounding box center [95, 117] width 192 height 36
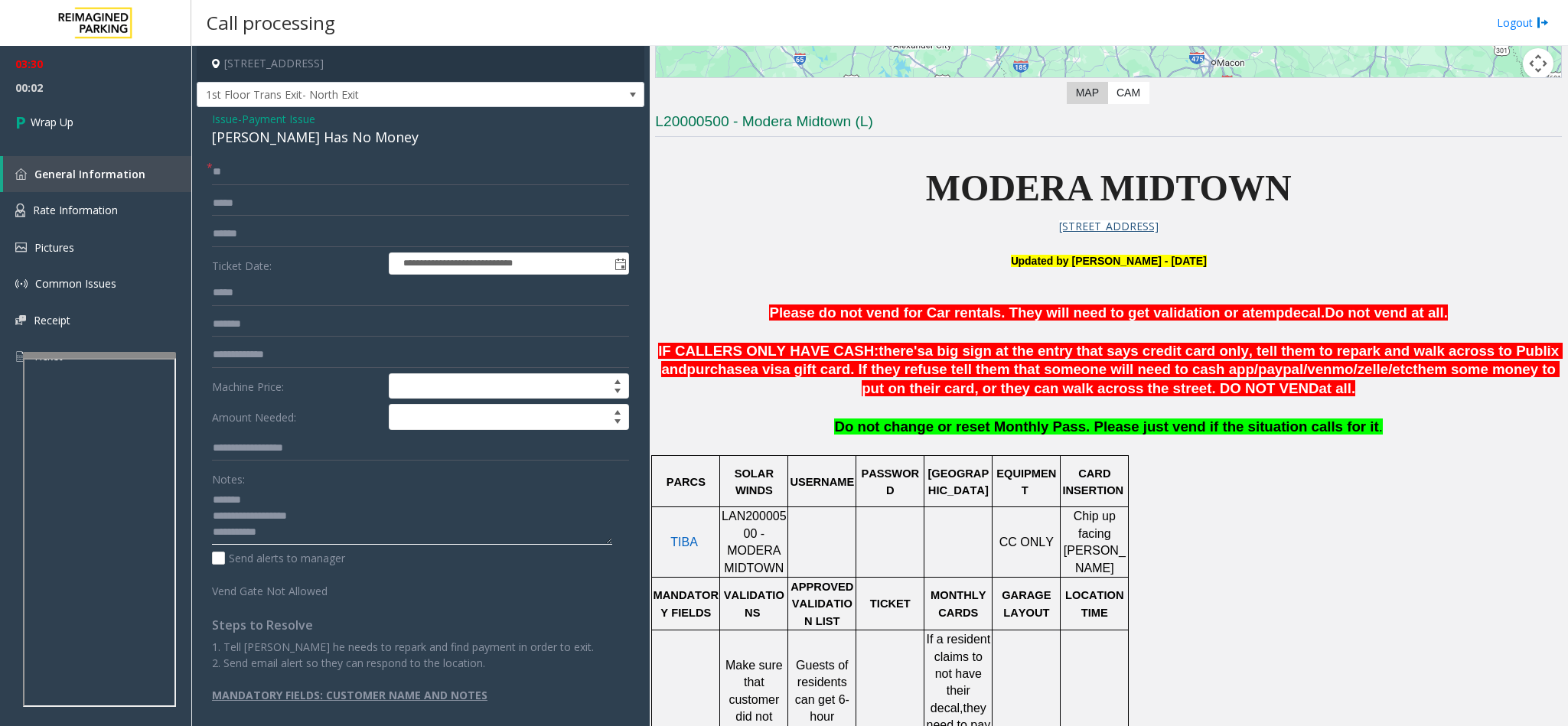
click at [303, 540] on textarea at bounding box center [412, 516] width 401 height 58
type textarea "**********"
click at [71, 115] on span "Wrap Up" at bounding box center [52, 122] width 43 height 16
